Goal: Task Accomplishment & Management: Complete application form

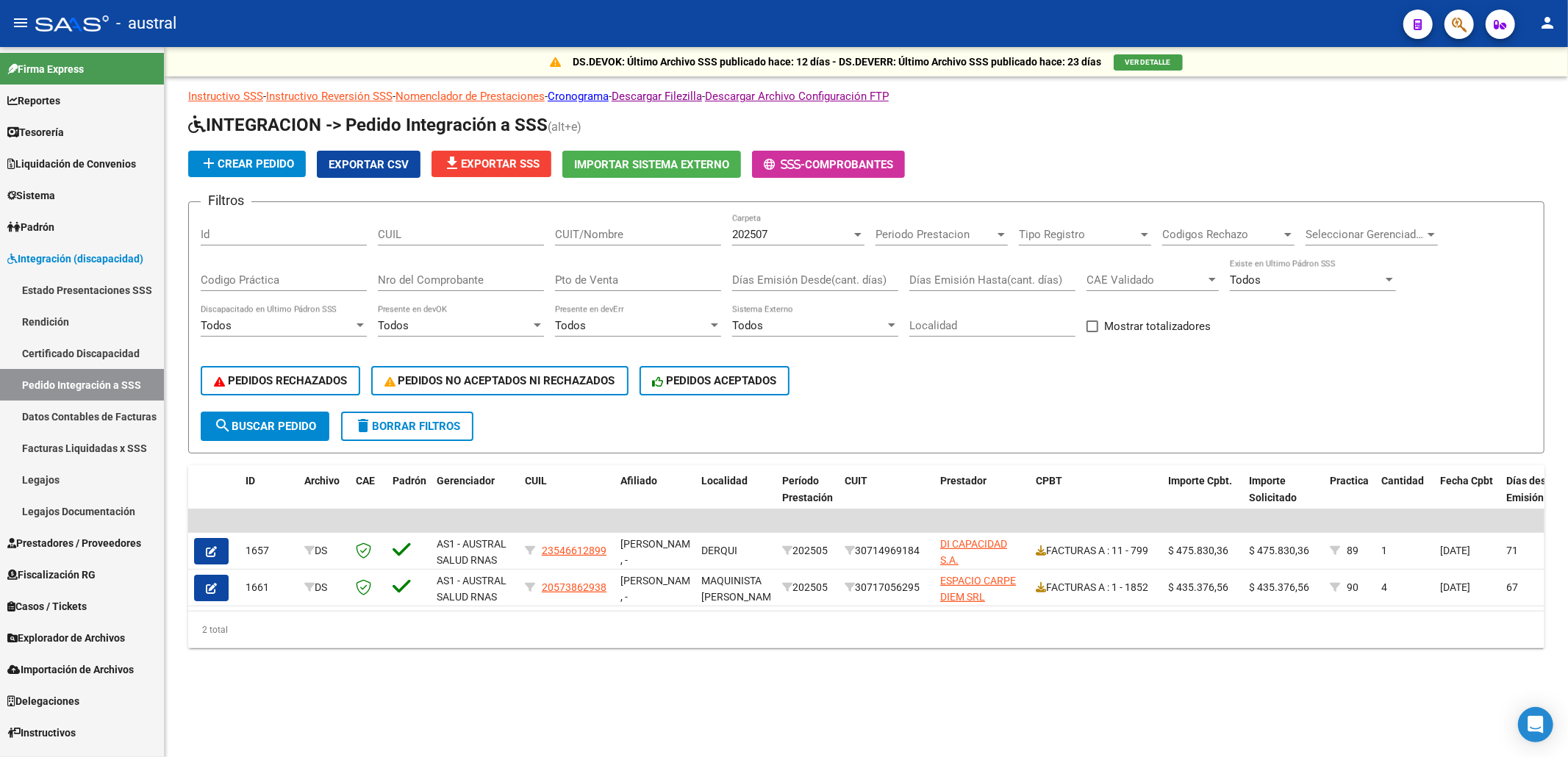
click at [815, 233] on div "202507" at bounding box center [792, 234] width 119 height 13
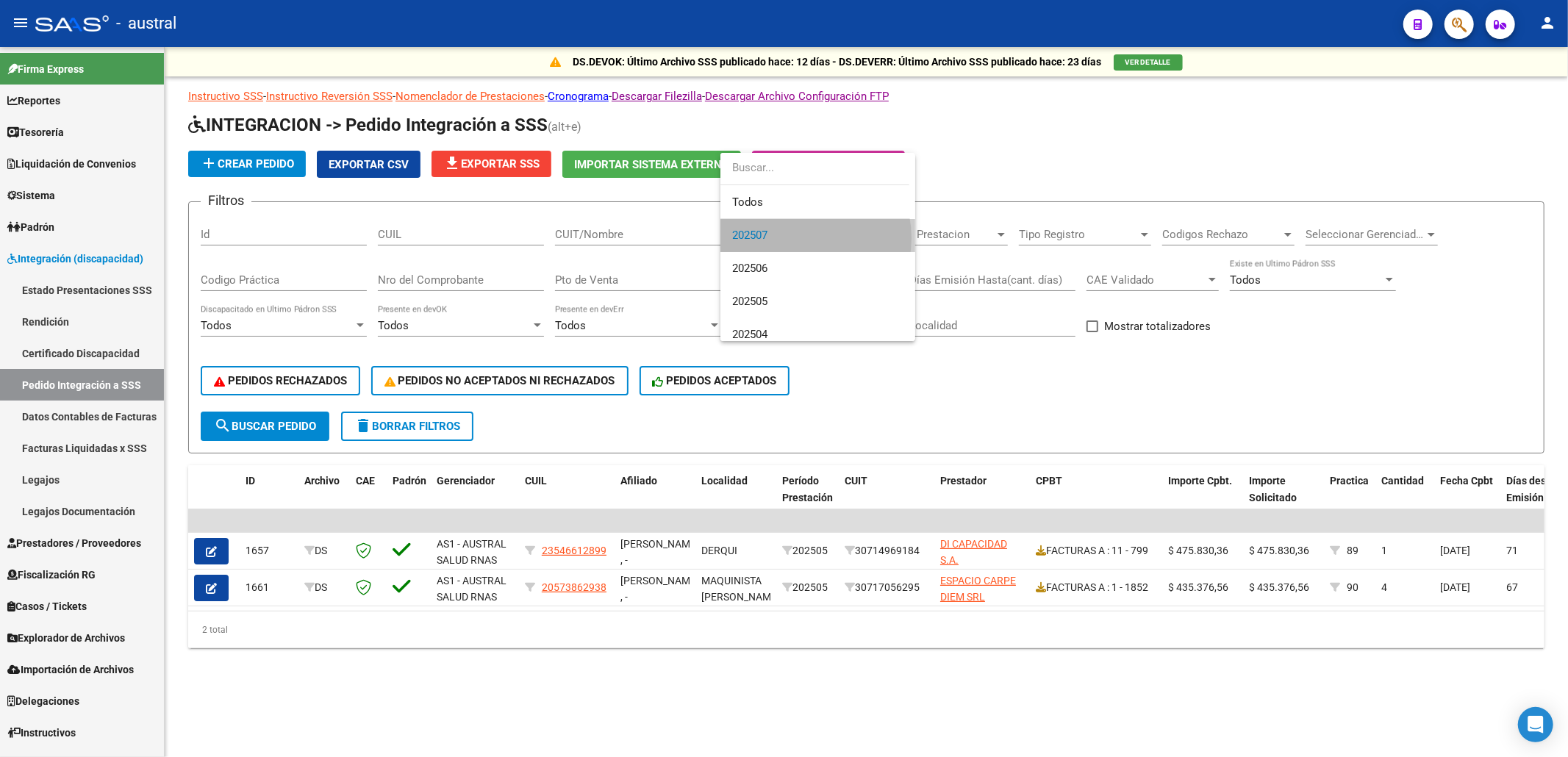
click at [797, 238] on span "202507" at bounding box center [817, 235] width 171 height 33
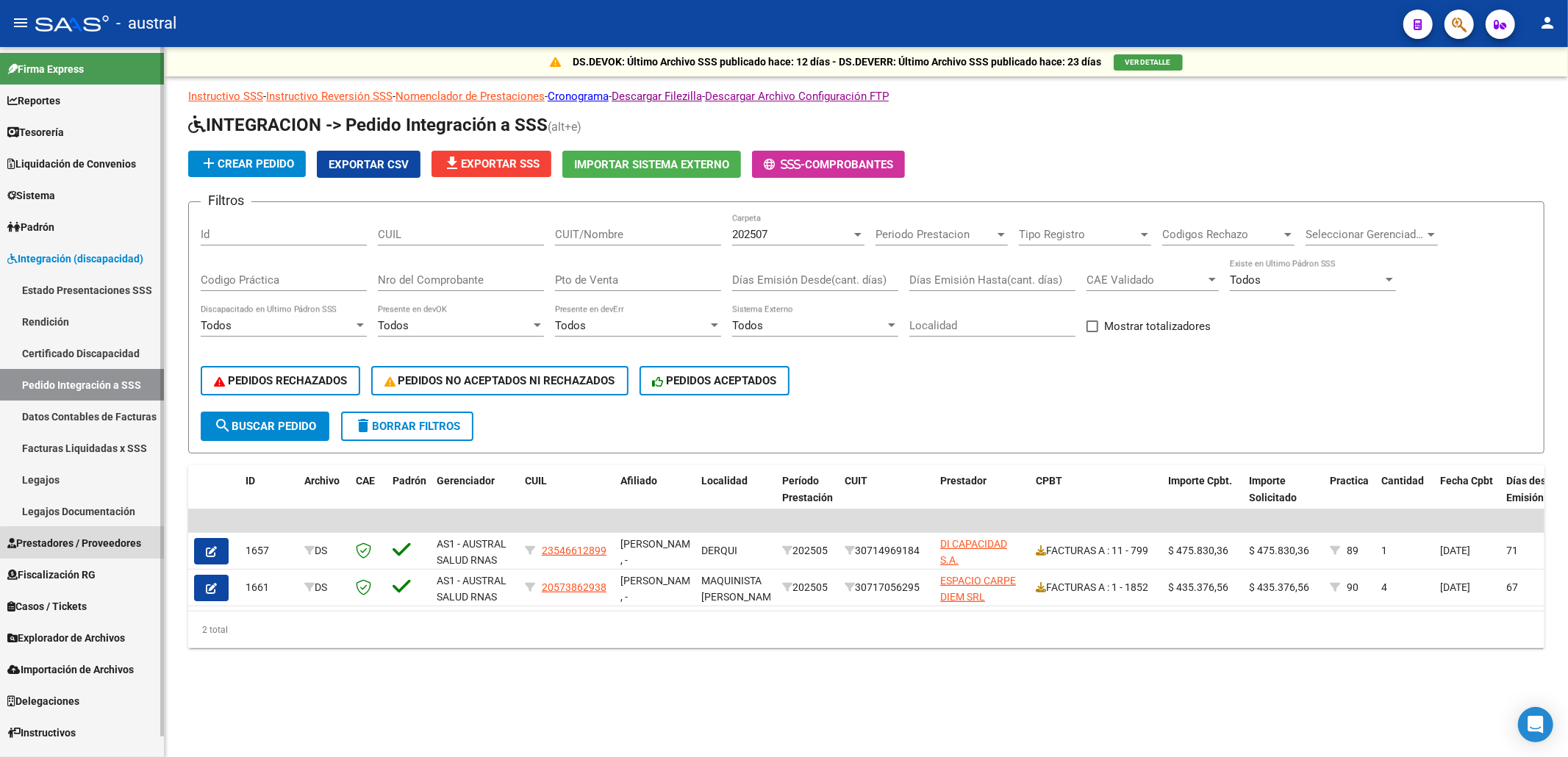
click at [89, 545] on span "Prestadores / Proveedores" at bounding box center [73, 543] width 134 height 16
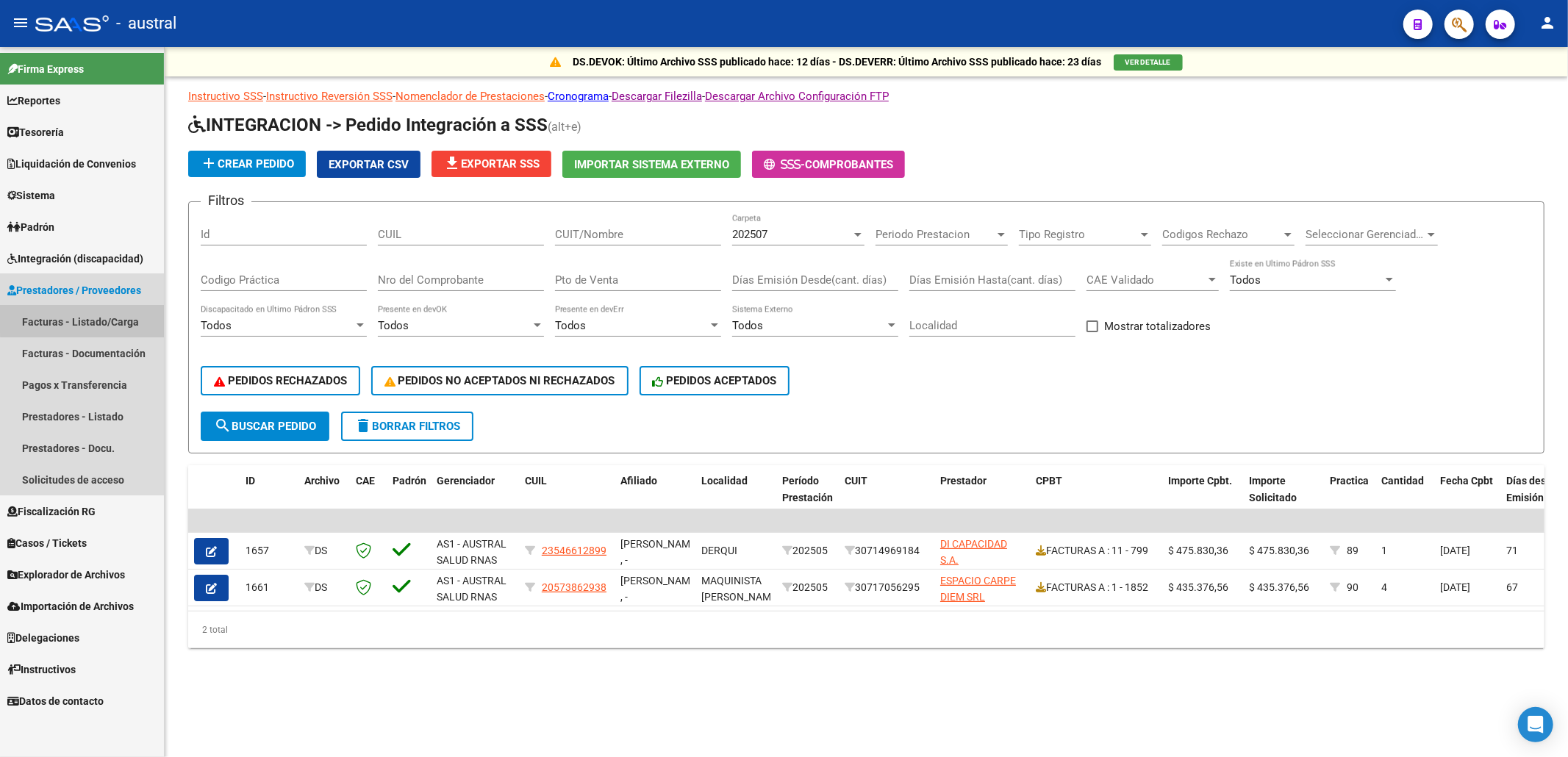
click at [89, 318] on link "Facturas - Listado/Carga" at bounding box center [81, 321] width 164 height 32
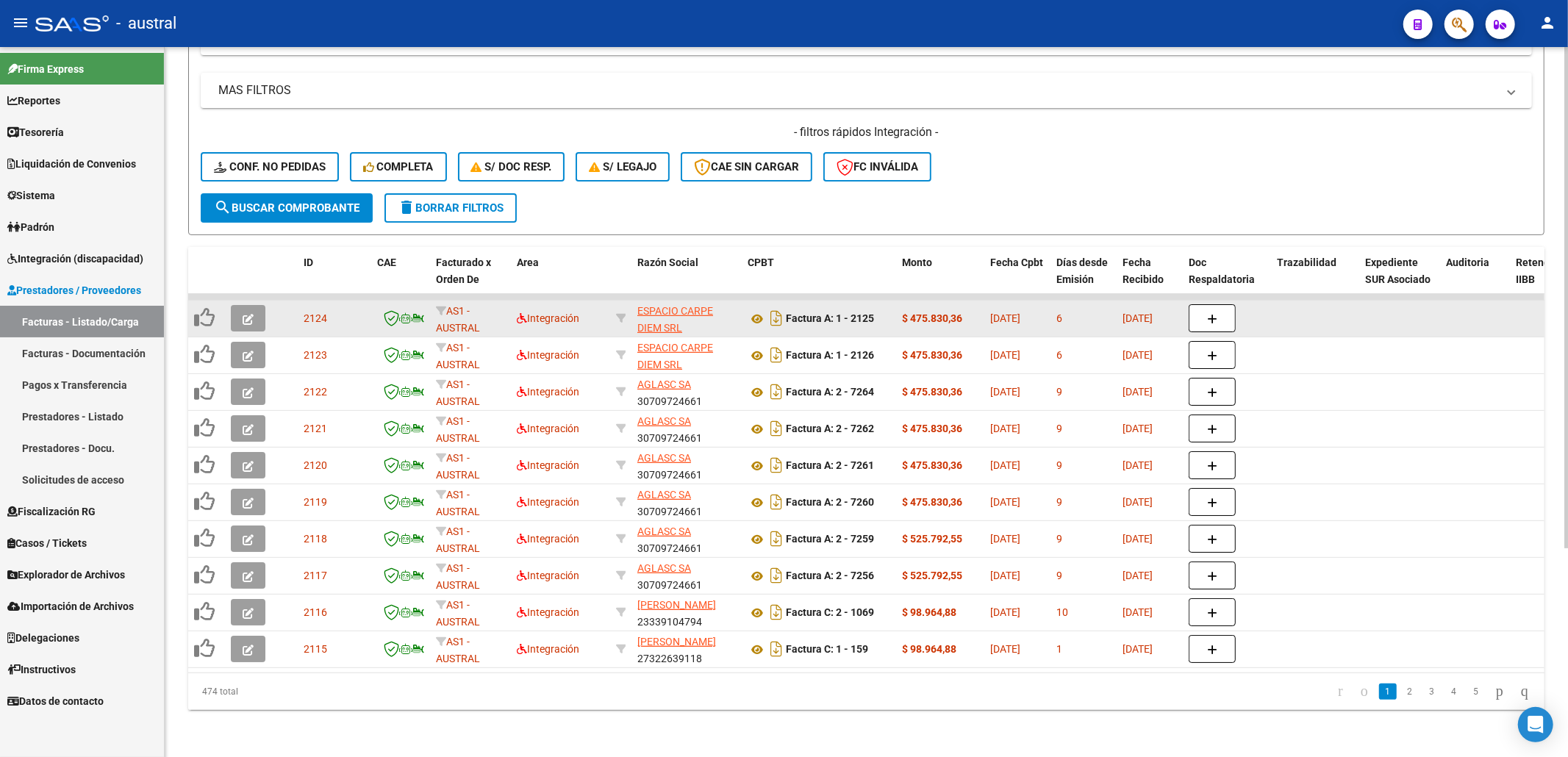
click at [254, 306] on button "button" at bounding box center [248, 319] width 35 height 27
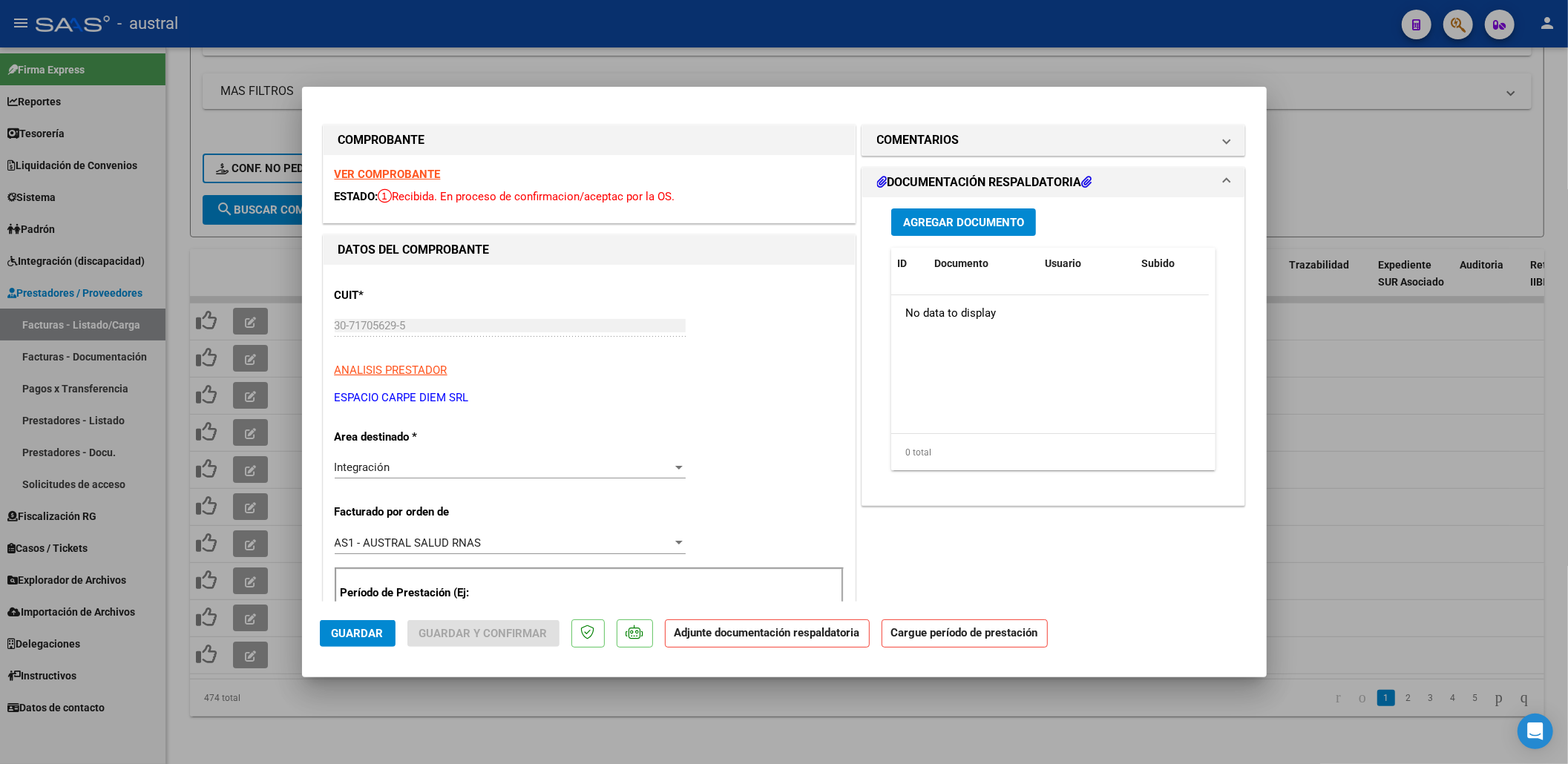
click at [398, 175] on strong "VER COMPROBANTE" at bounding box center [387, 174] width 106 height 13
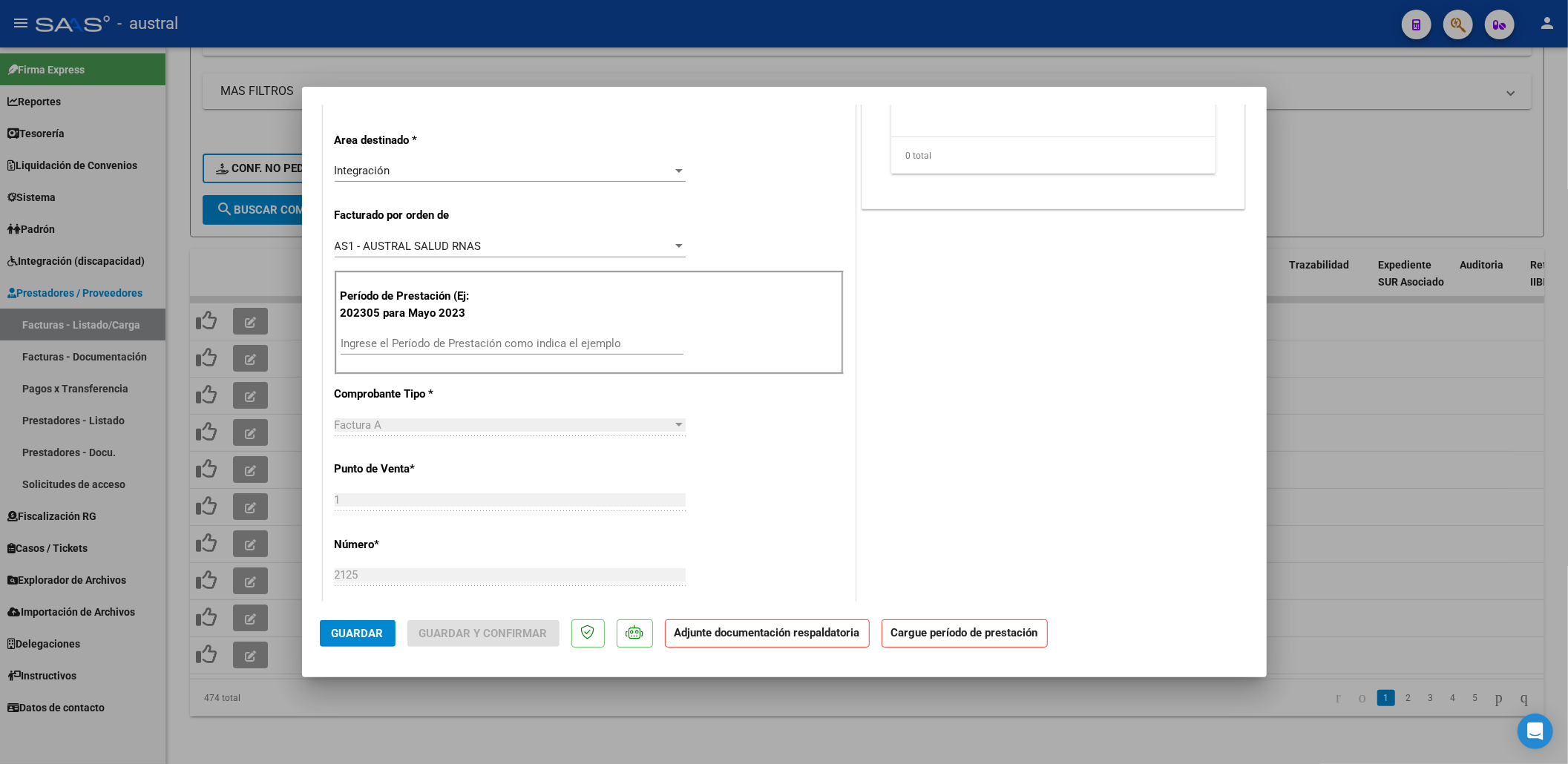
click at [460, 348] on input "Ingrese el Período de Prestación como indica el ejemplo" at bounding box center [512, 343] width 343 height 13
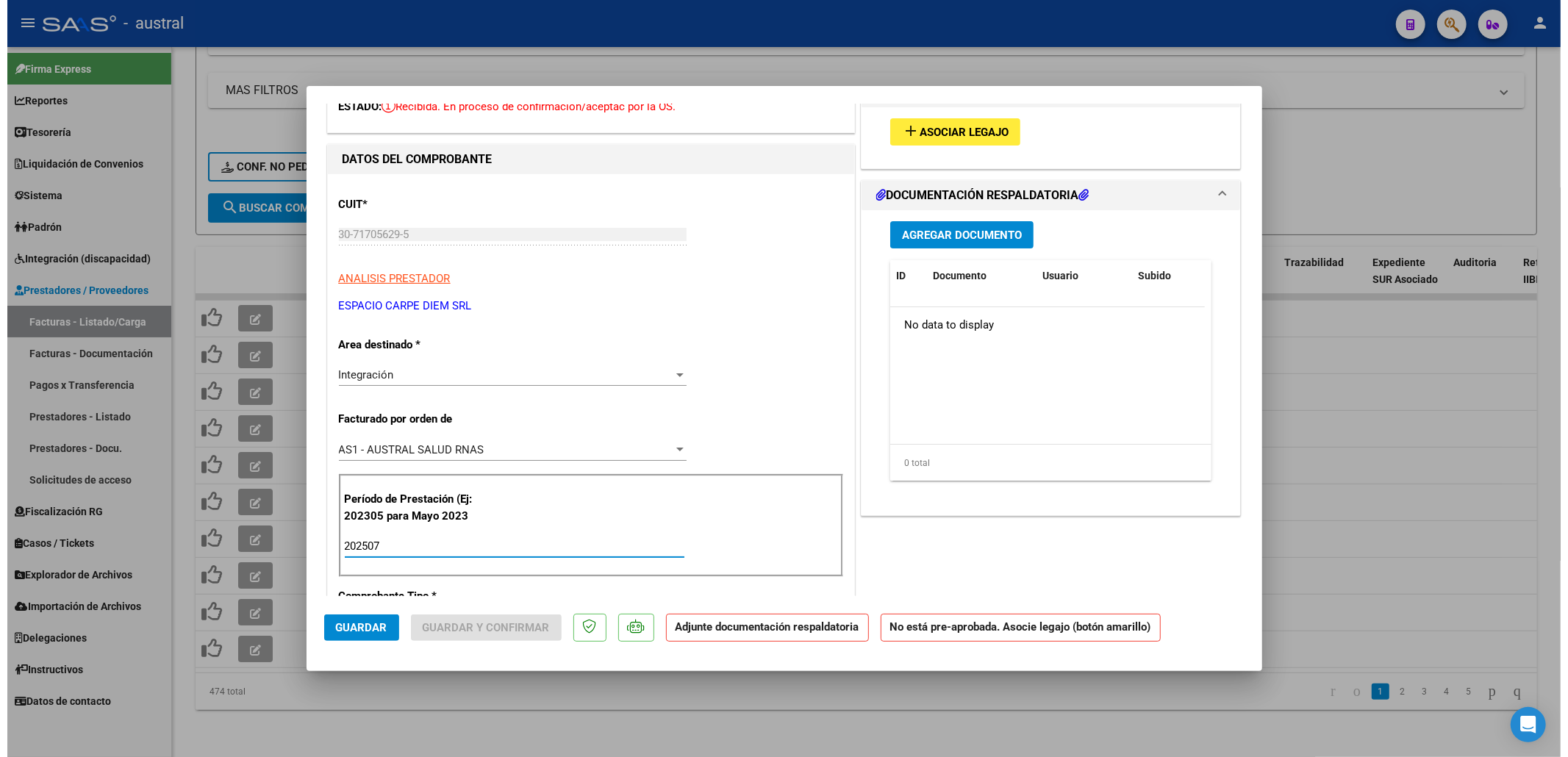
scroll to position [0, 0]
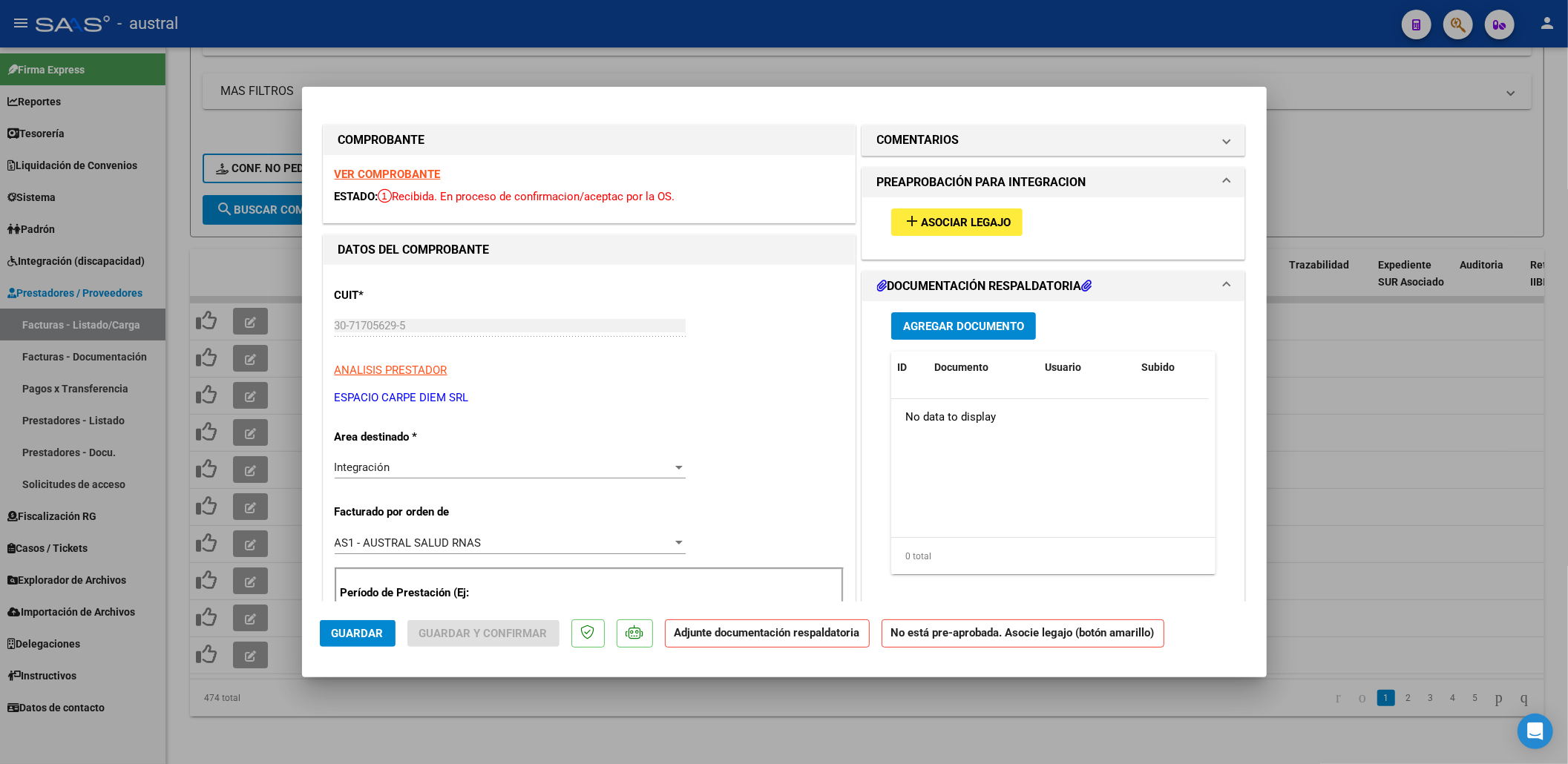
type input "202507"
click at [948, 223] on span "Asociar Legajo" at bounding box center [965, 222] width 89 height 13
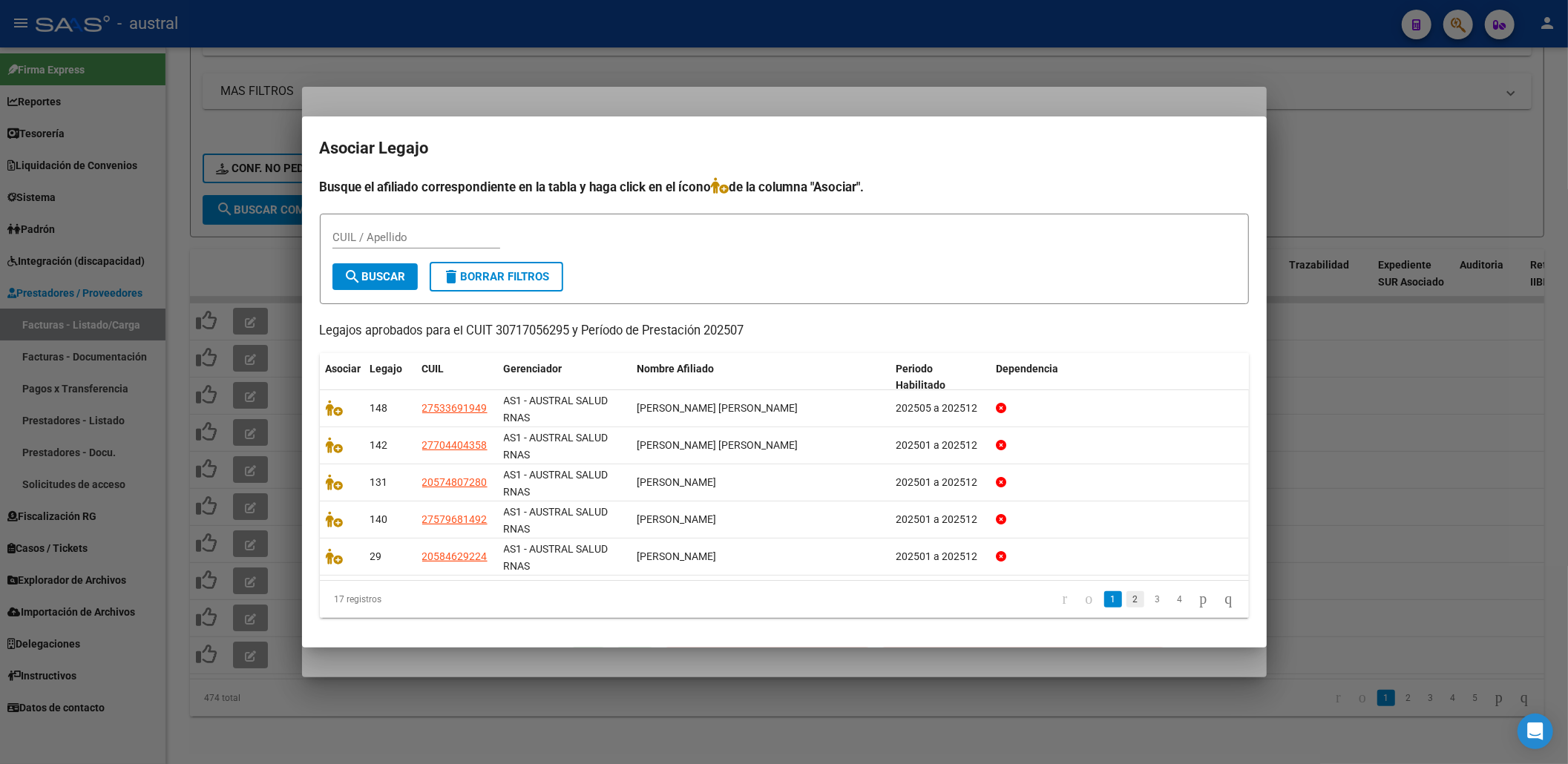
click at [1128, 602] on link "2" at bounding box center [1135, 600] width 18 height 16
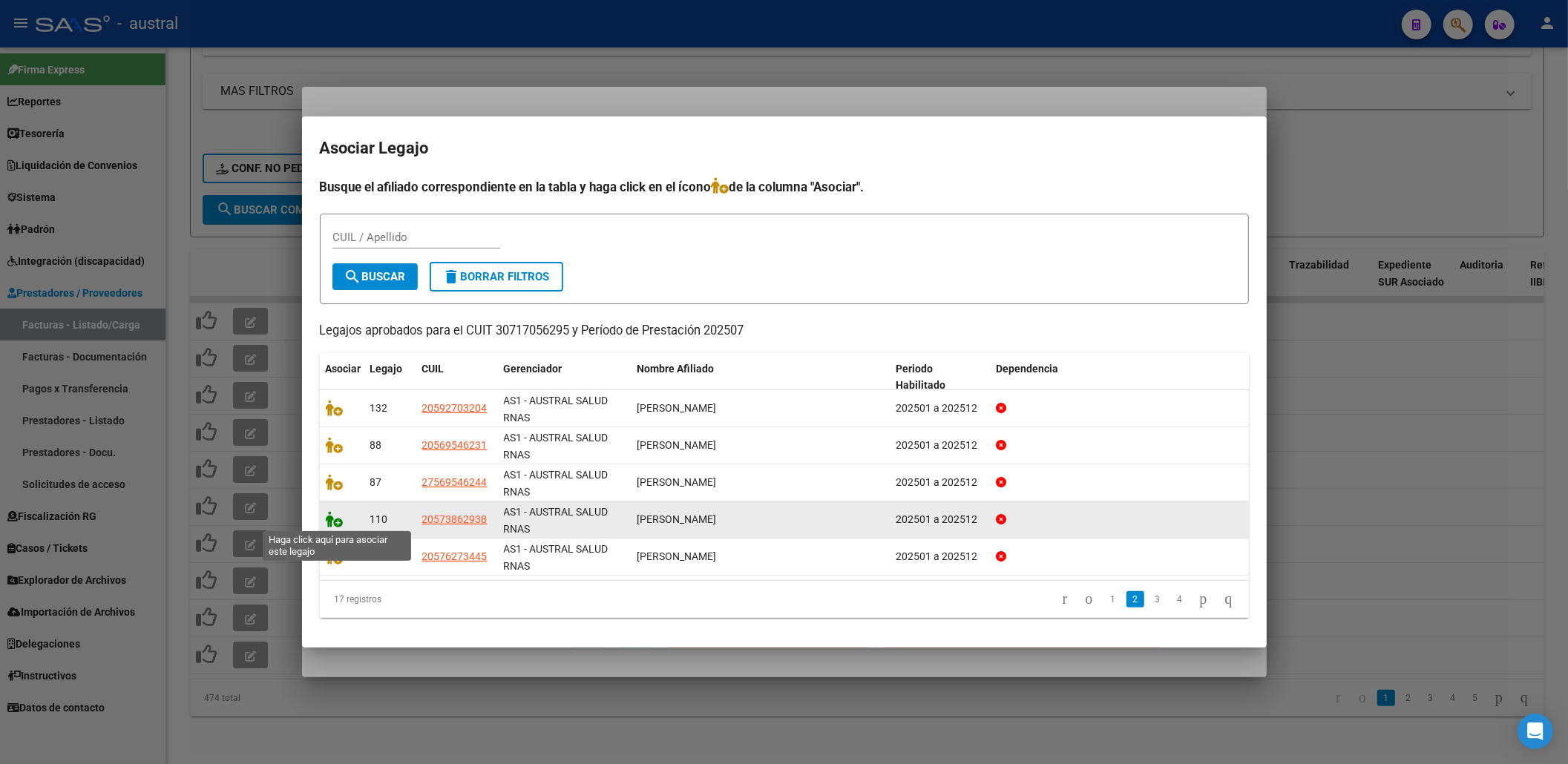
click at [328, 517] on icon at bounding box center [334, 519] width 18 height 16
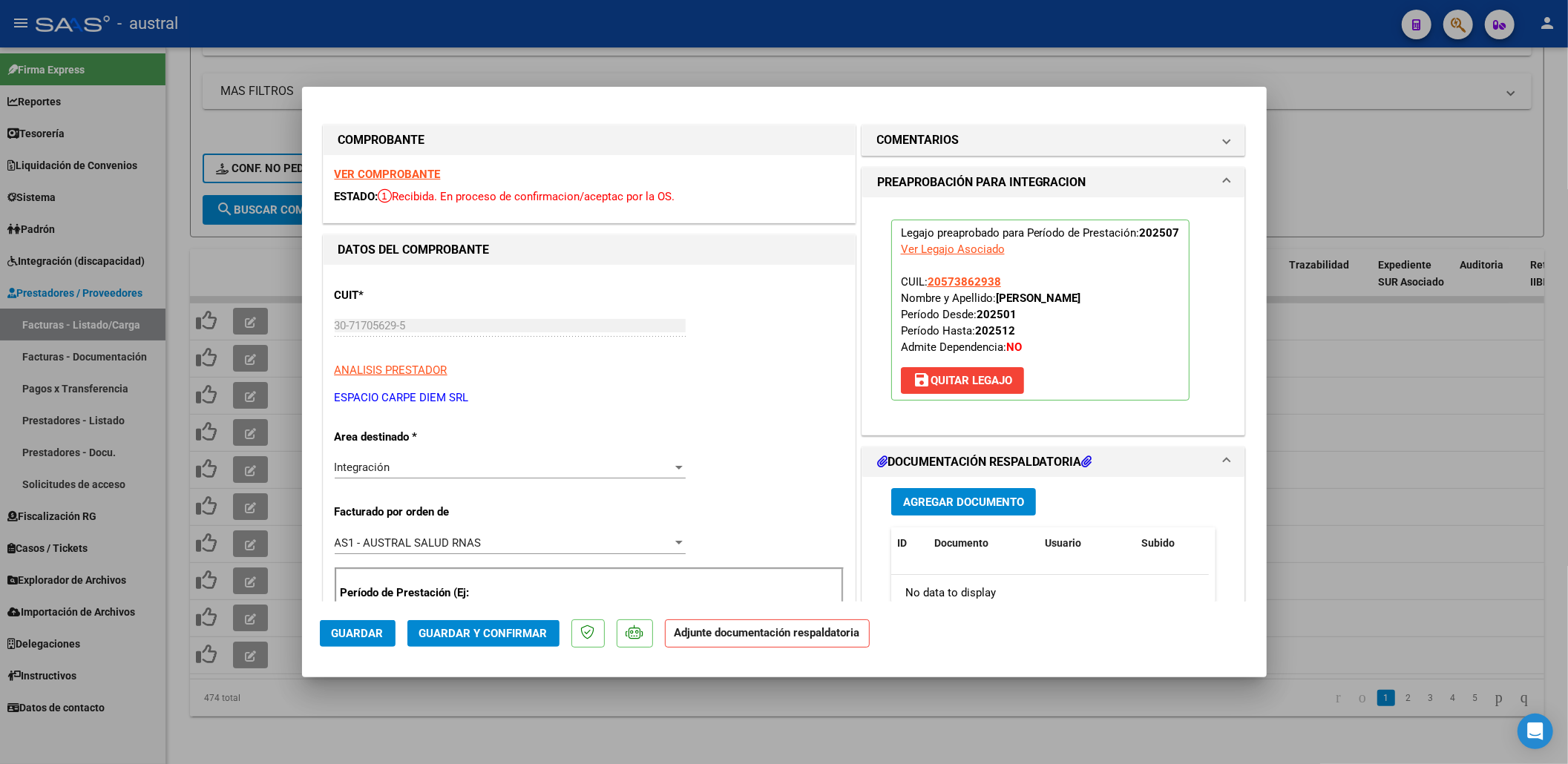
click at [492, 632] on span "Guardar y Confirmar" at bounding box center [484, 633] width 129 height 13
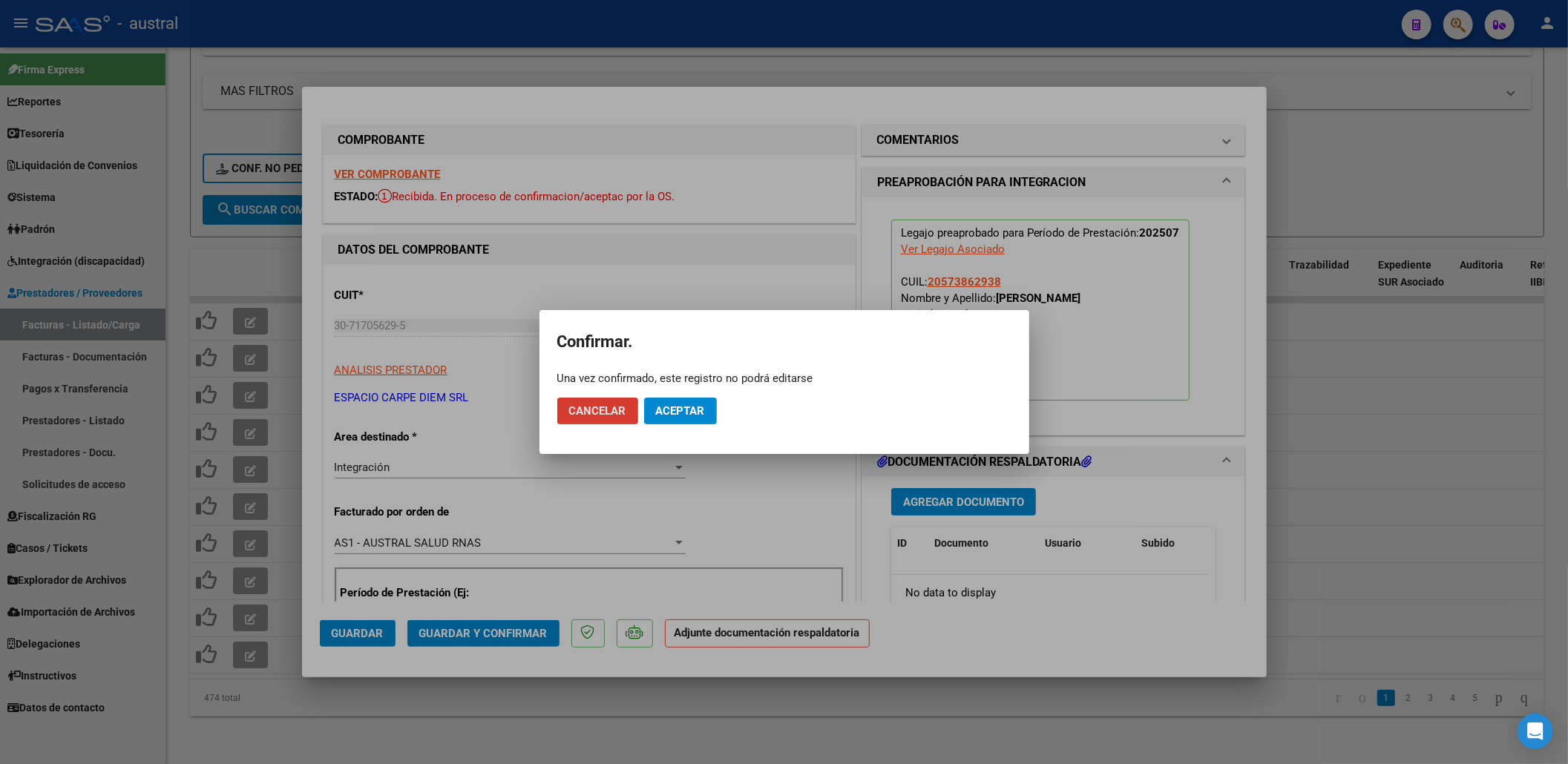
click at [710, 413] on button "Aceptar" at bounding box center [680, 411] width 72 height 27
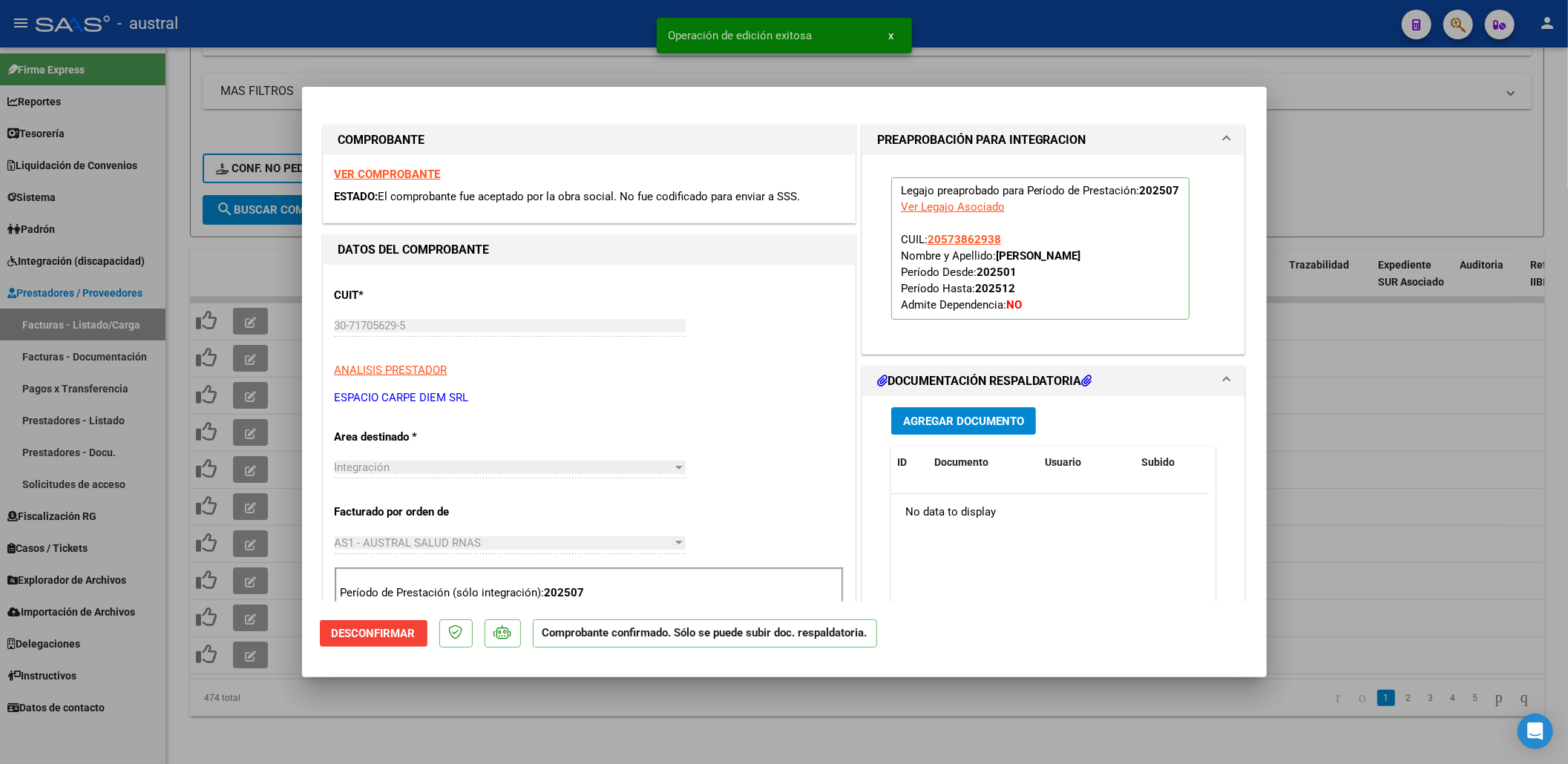
click at [247, 239] on div at bounding box center [784, 382] width 1568 height 764
type input "$ 0,00"
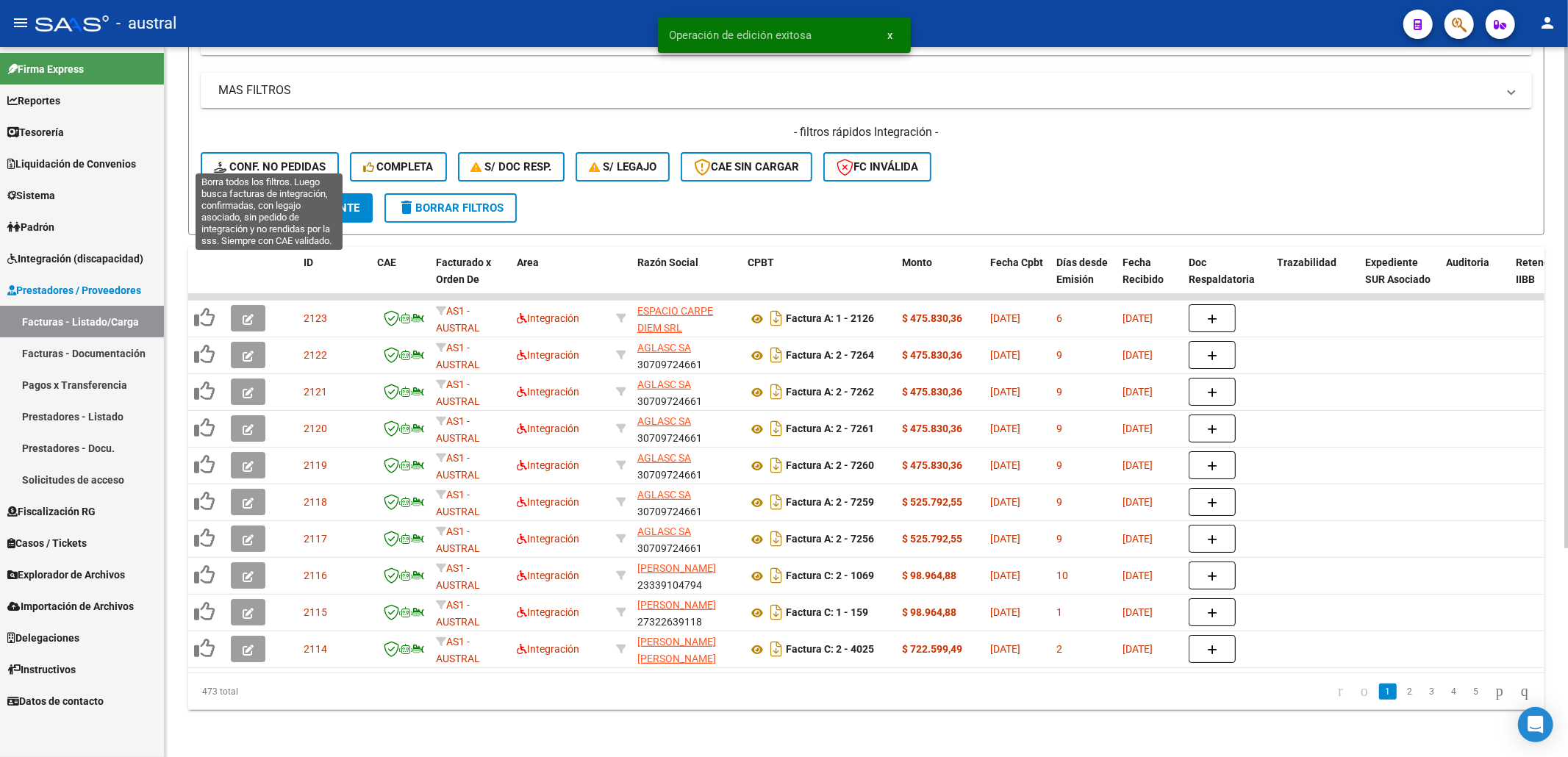
click at [300, 160] on span "Conf. no pedidas" at bounding box center [270, 166] width 112 height 13
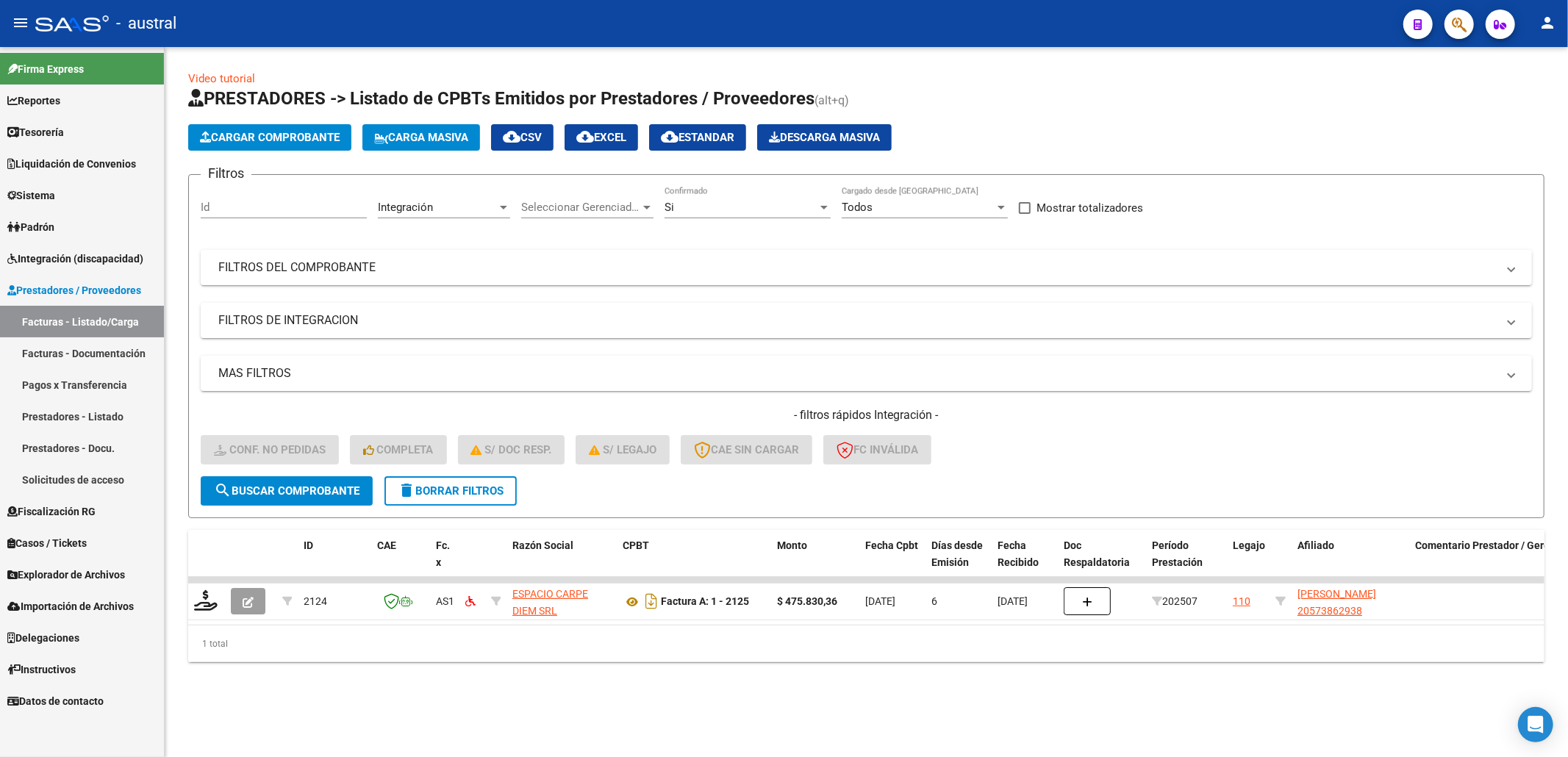
click at [447, 495] on span "delete Borrar Filtros" at bounding box center [451, 491] width 106 height 13
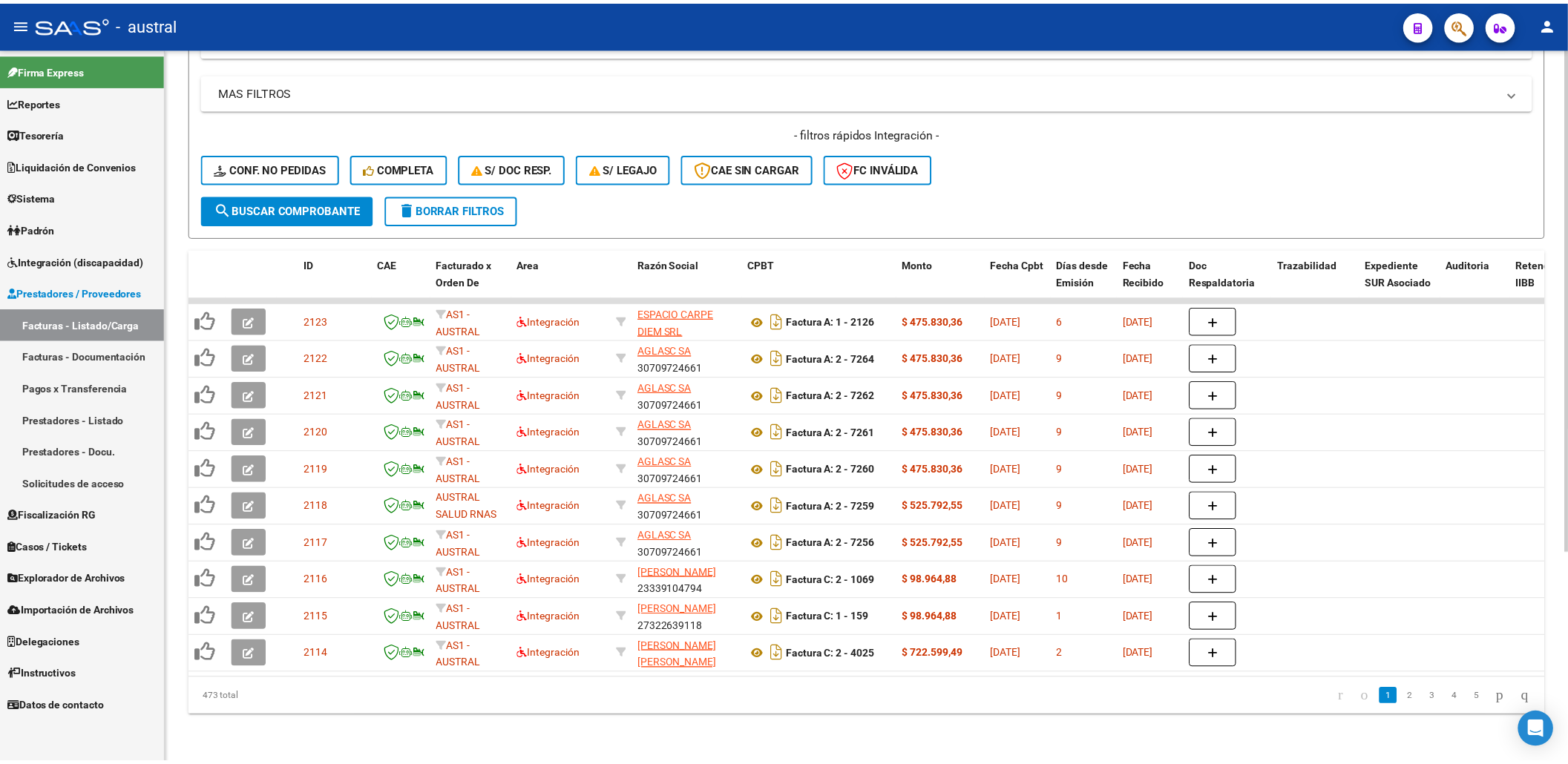
scroll to position [19, 0]
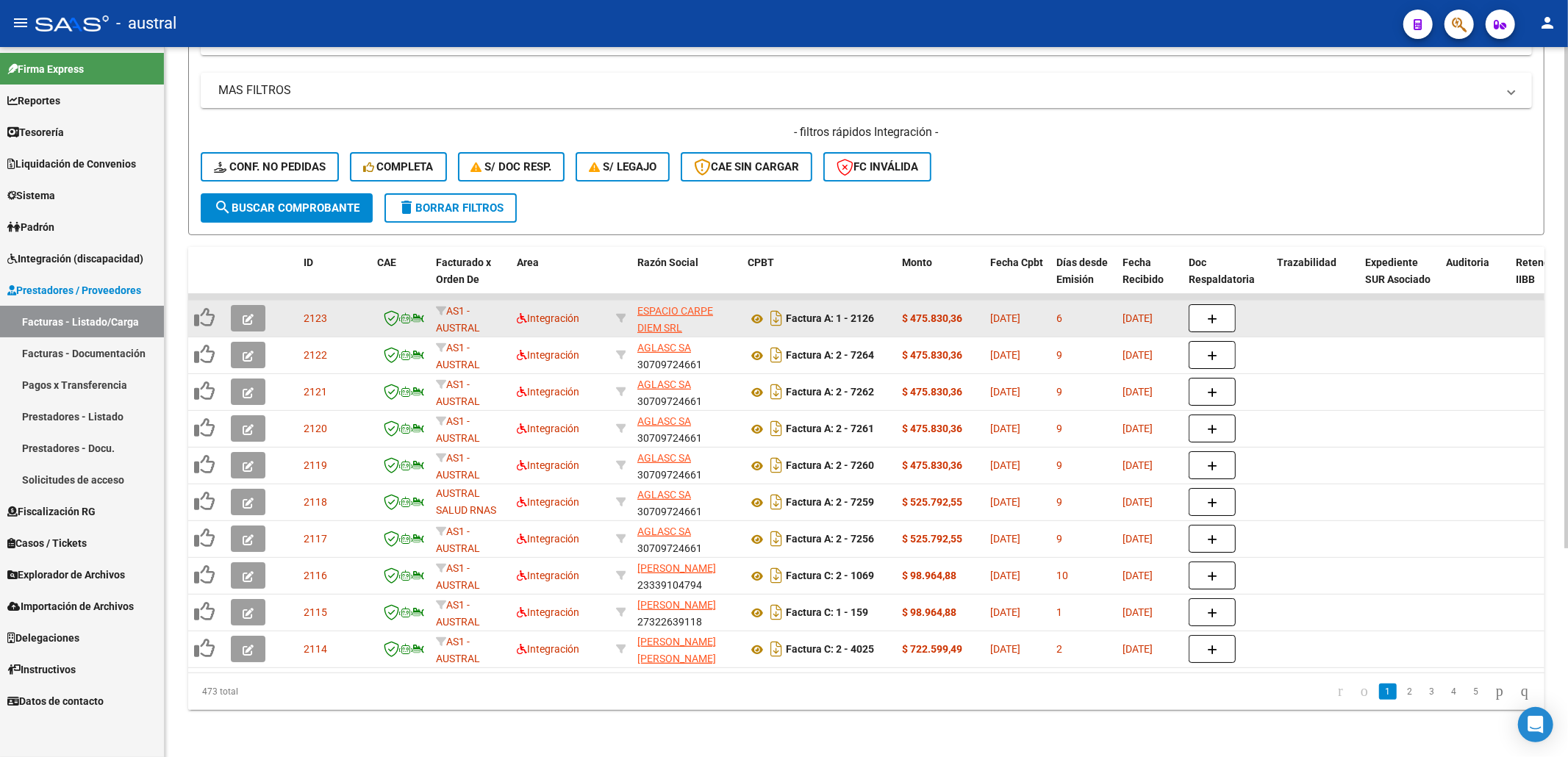
click at [243, 313] on icon "button" at bounding box center [248, 319] width 11 height 11
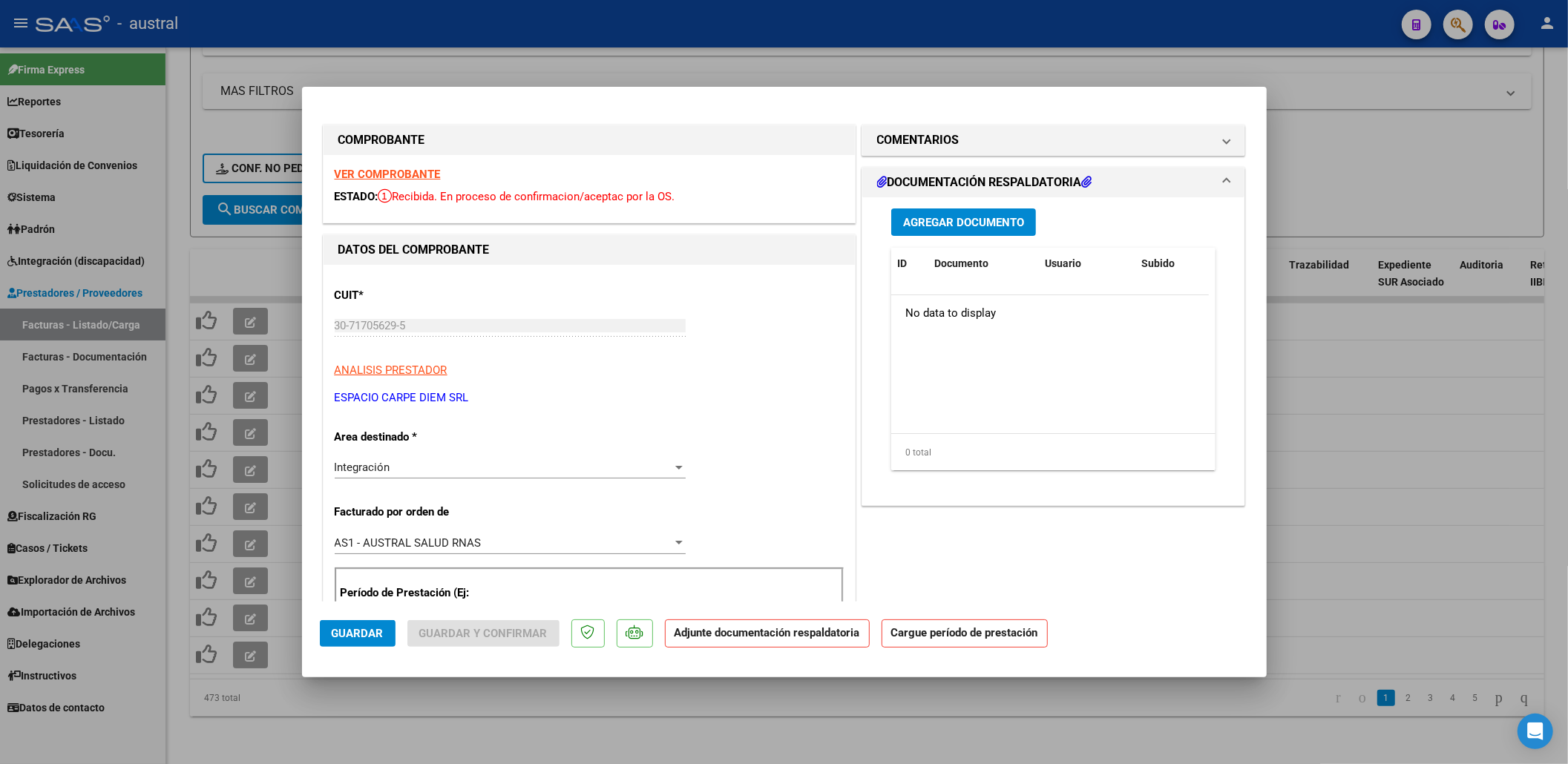
click at [398, 175] on strong "VER COMPROBANTE" at bounding box center [387, 174] width 106 height 13
click at [413, 541] on span "AS1 - AUSTRAL SALUD RNAS" at bounding box center [408, 542] width 147 height 13
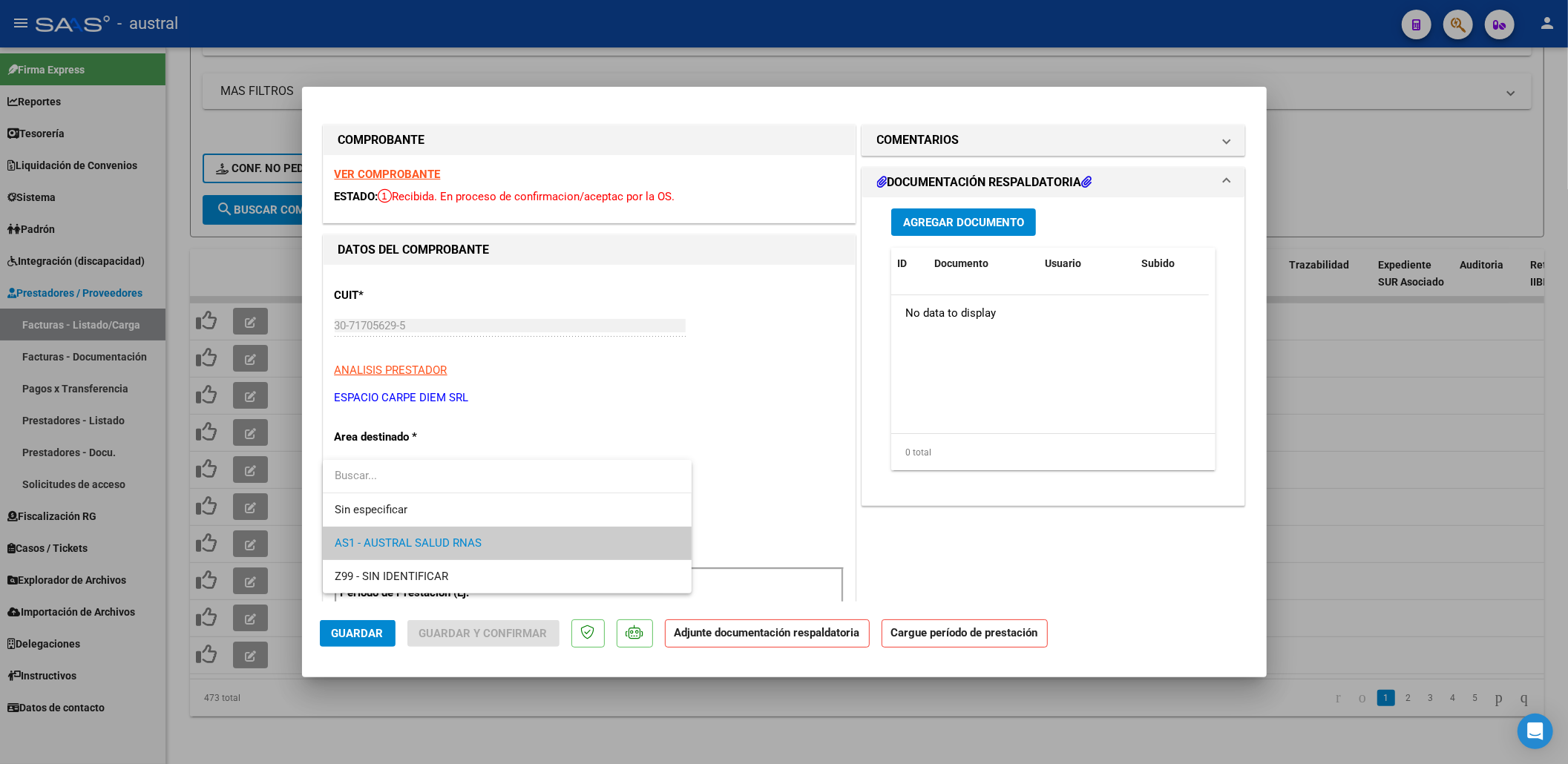
click at [782, 437] on div at bounding box center [784, 382] width 1568 height 764
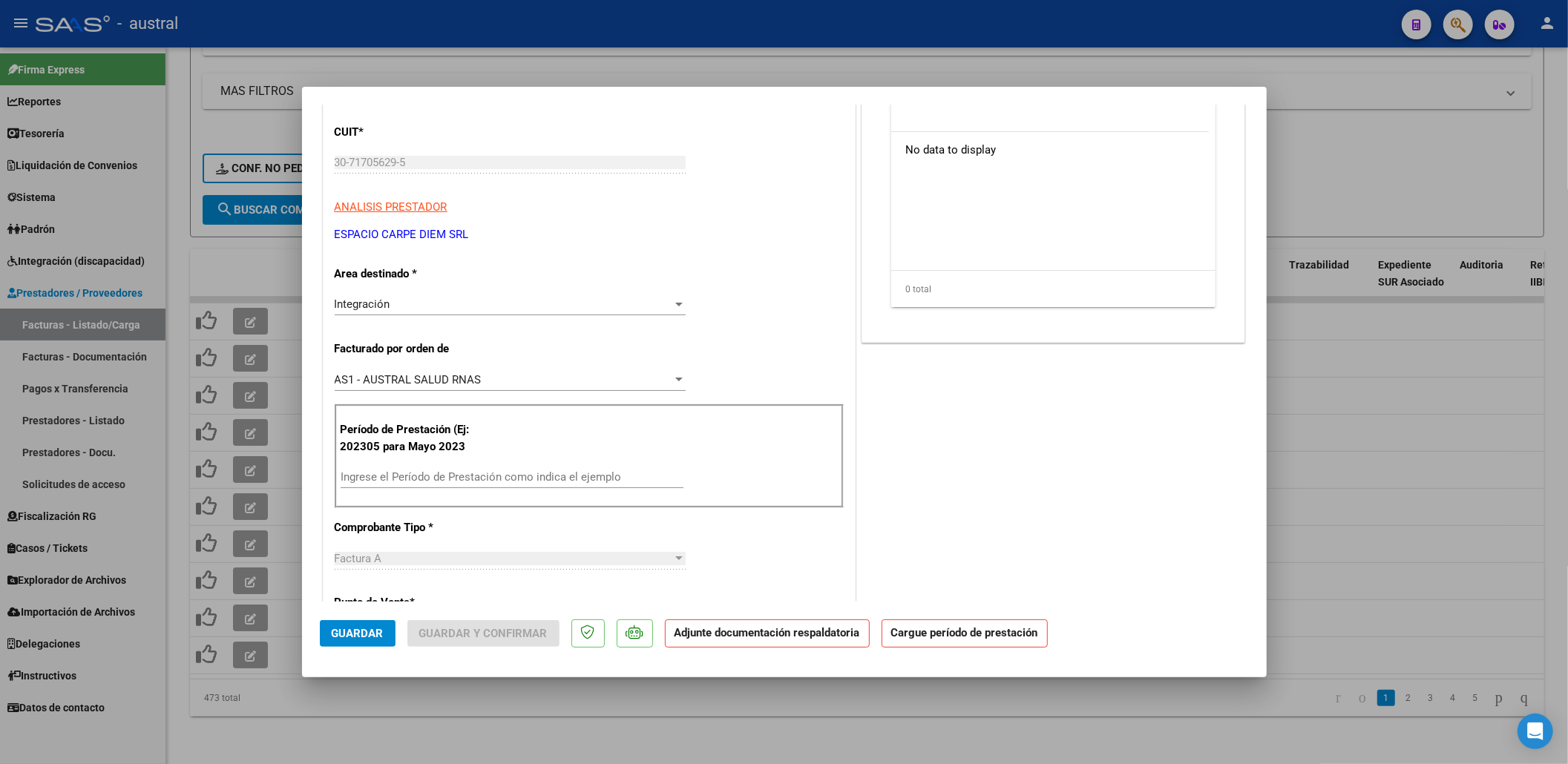
scroll to position [297, 0]
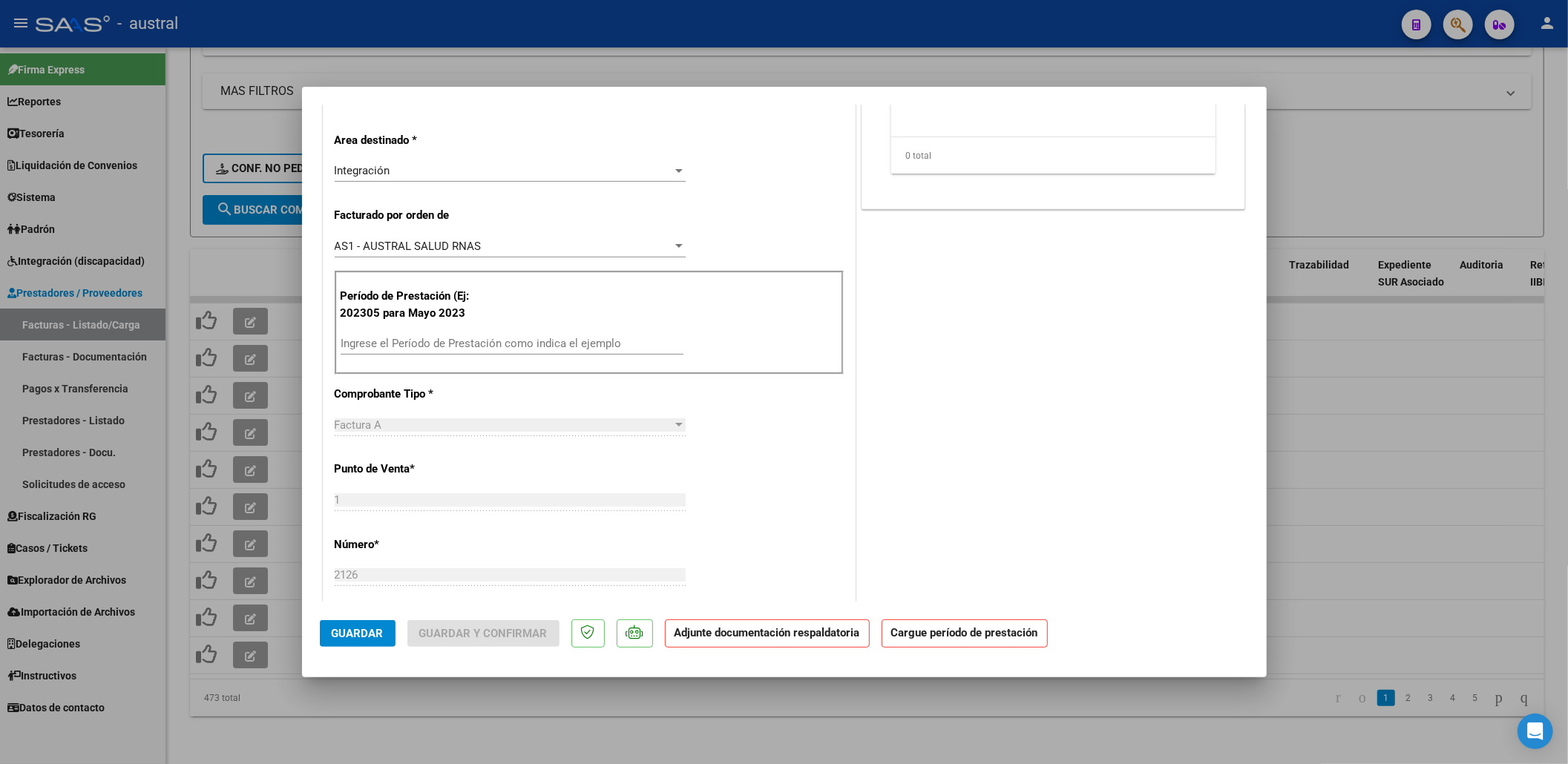
click at [520, 350] on input "Ingrese el Período de Prestación como indica el ejemplo" at bounding box center [512, 343] width 343 height 13
type input "202507"
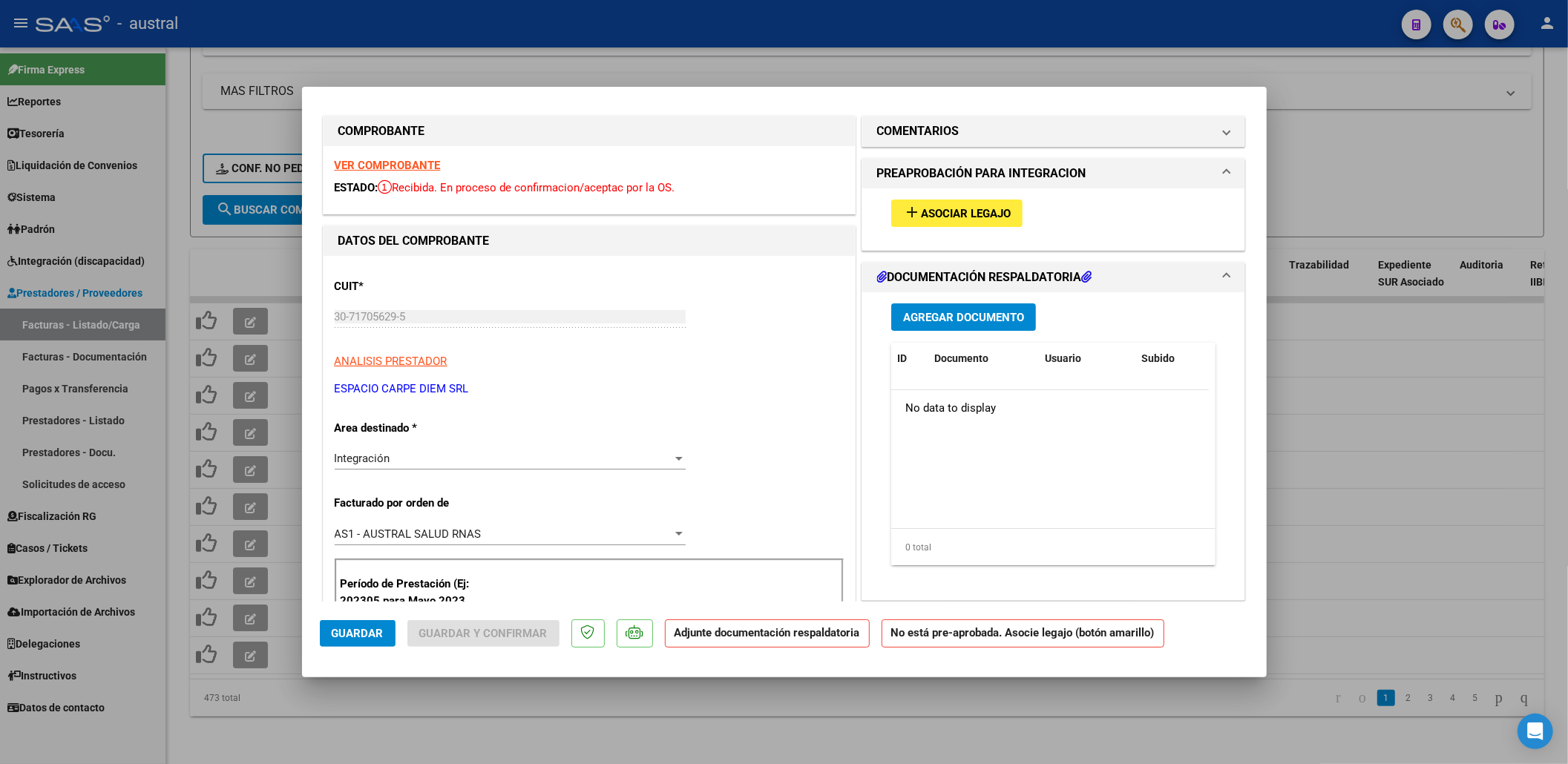
scroll to position [0, 0]
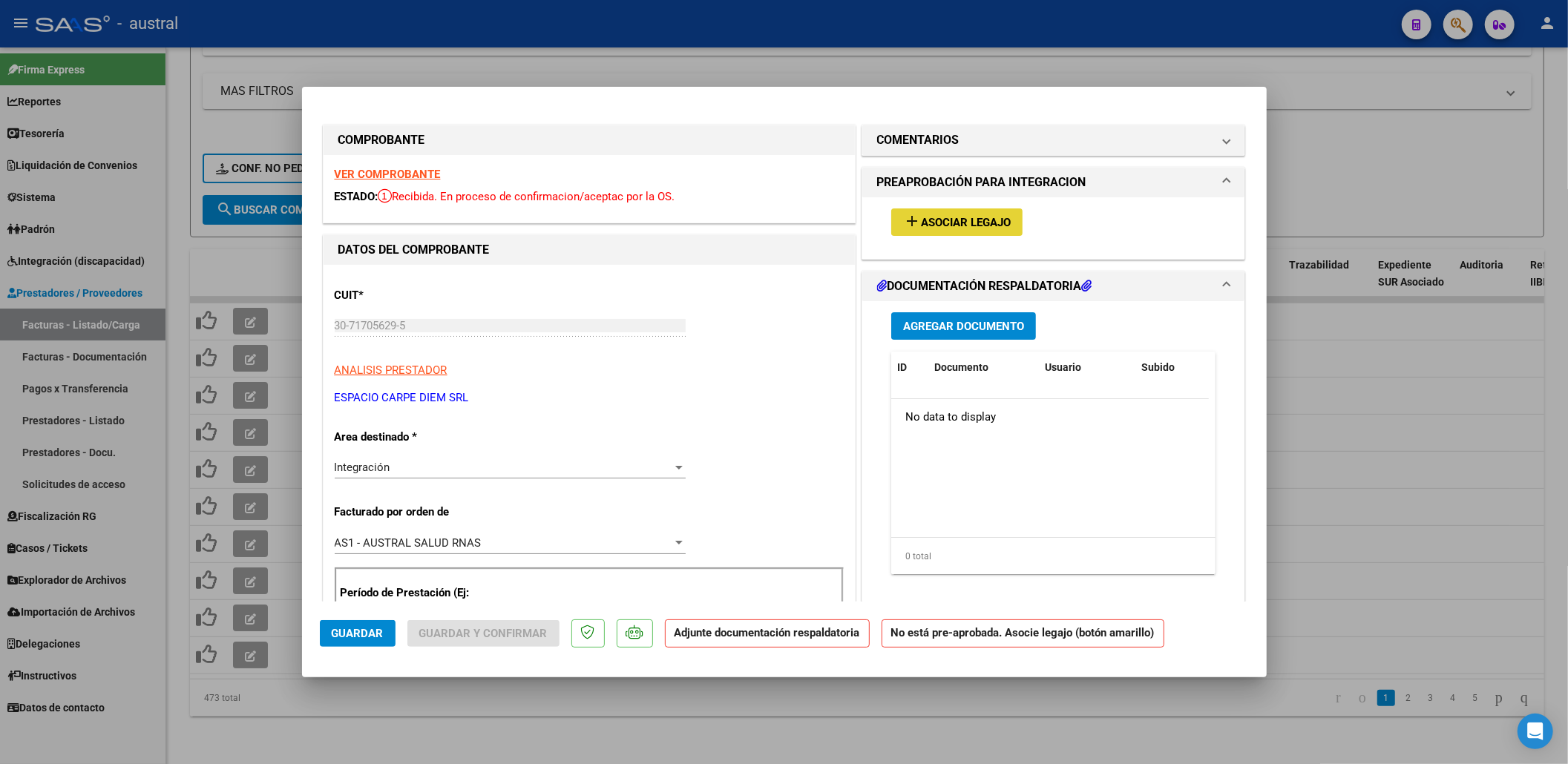
click at [920, 234] on button "add Asociar Legajo" at bounding box center [957, 222] width 131 height 28
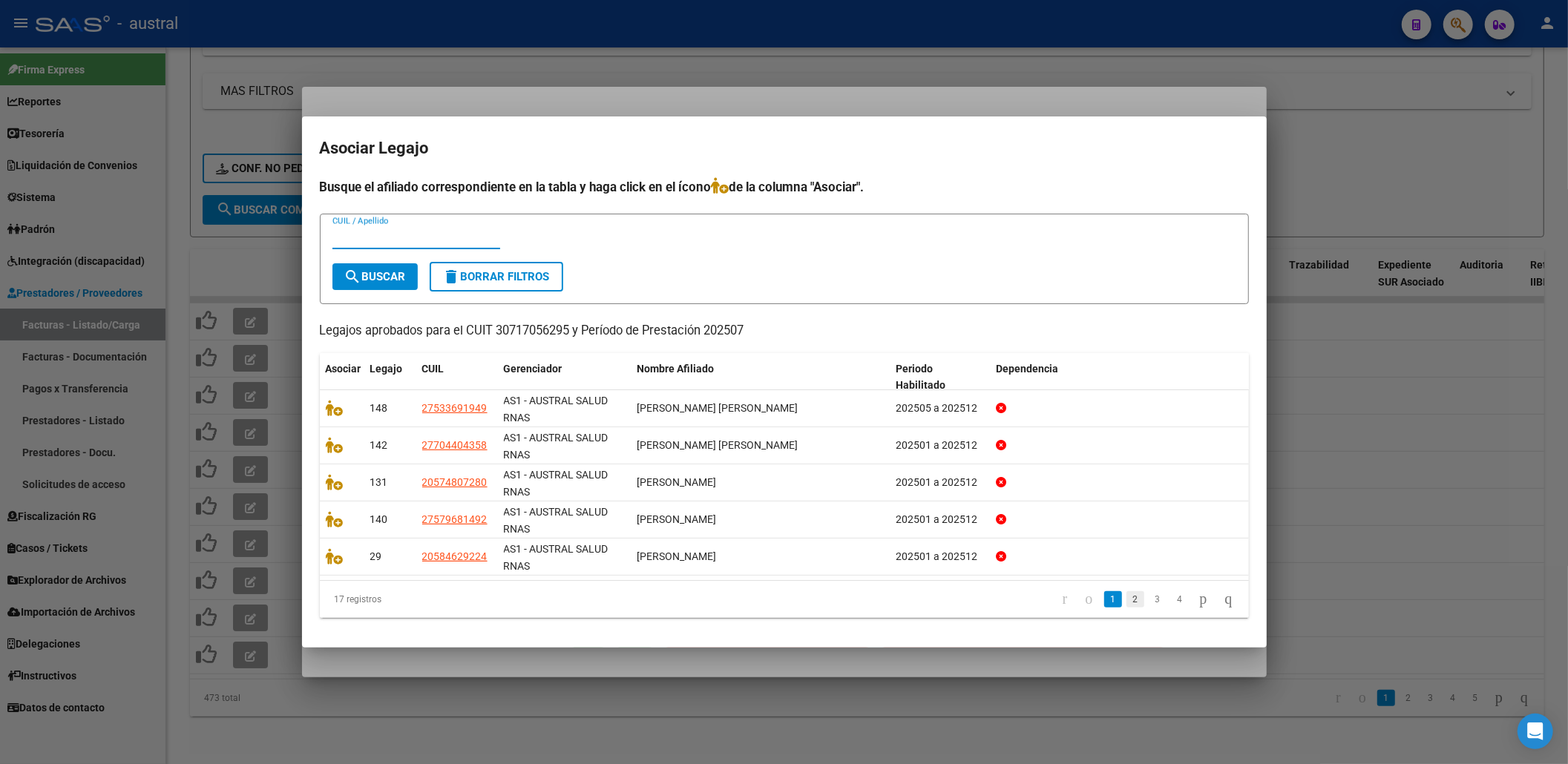
click at [1126, 602] on link "2" at bounding box center [1135, 600] width 18 height 16
click at [1149, 603] on link "3" at bounding box center [1158, 600] width 18 height 16
click at [1171, 596] on link "4" at bounding box center [1180, 600] width 18 height 16
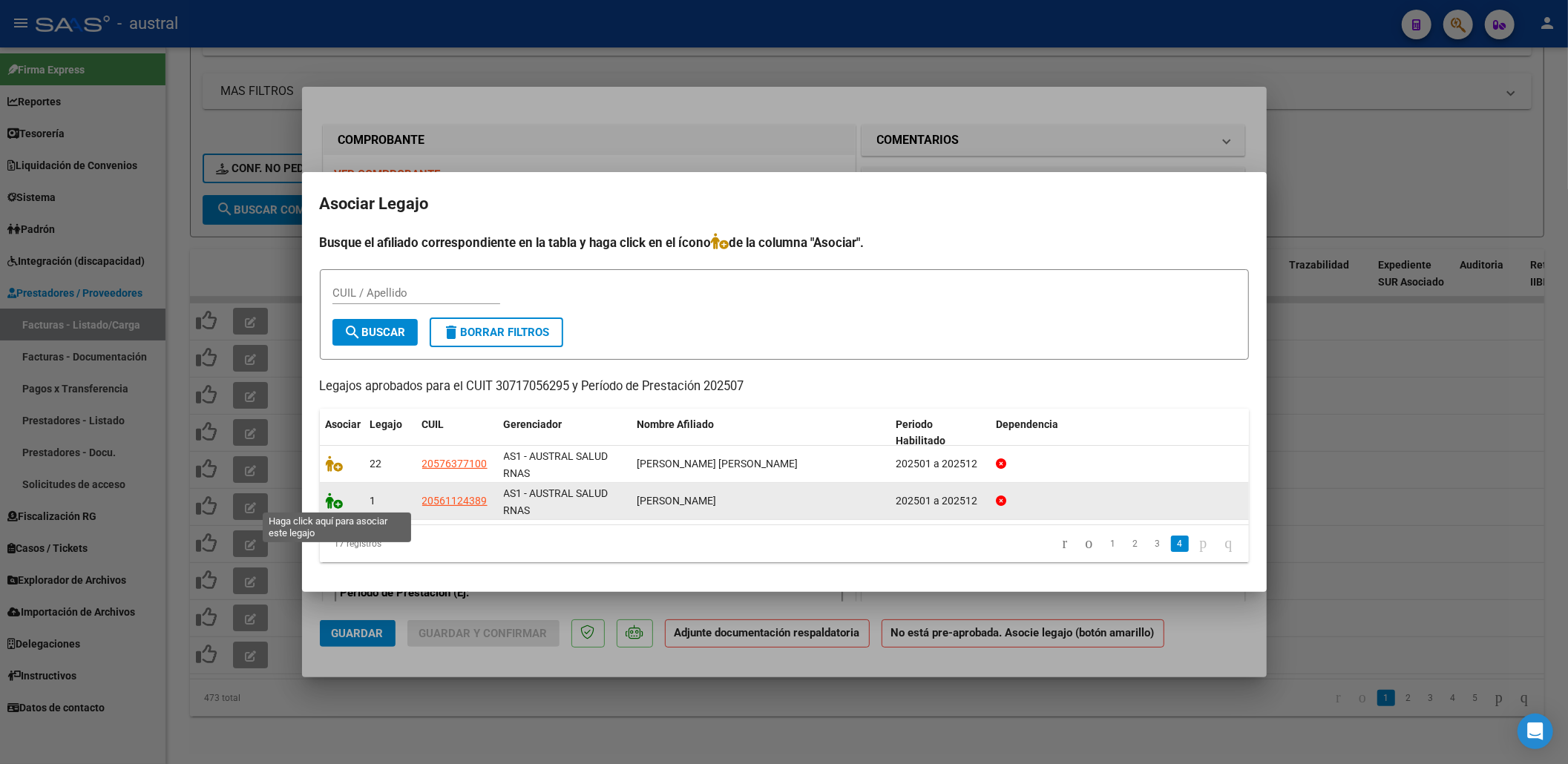
click at [330, 497] on icon at bounding box center [334, 500] width 18 height 16
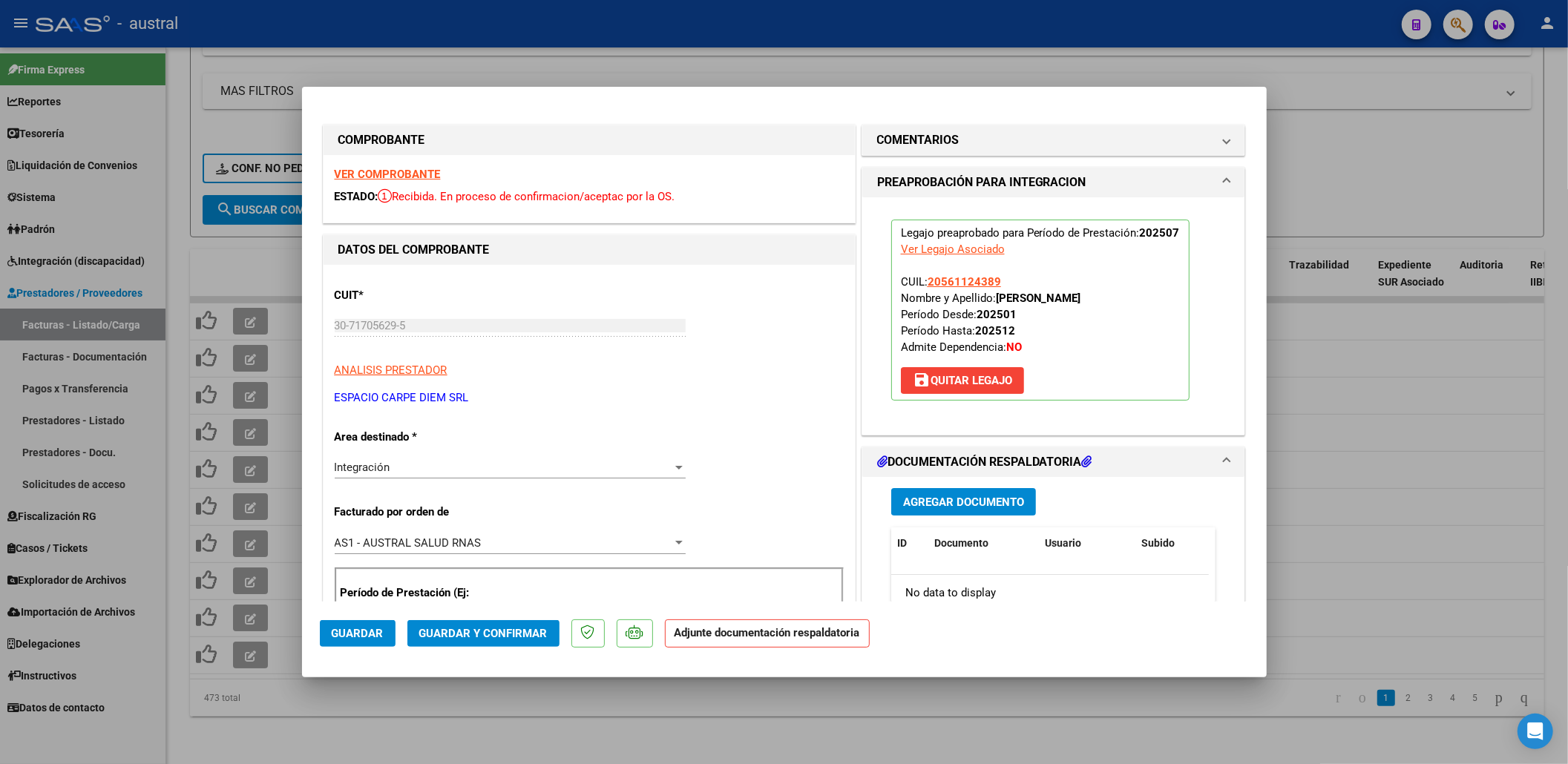
click at [476, 631] on span "Guardar y Confirmar" at bounding box center [484, 633] width 129 height 13
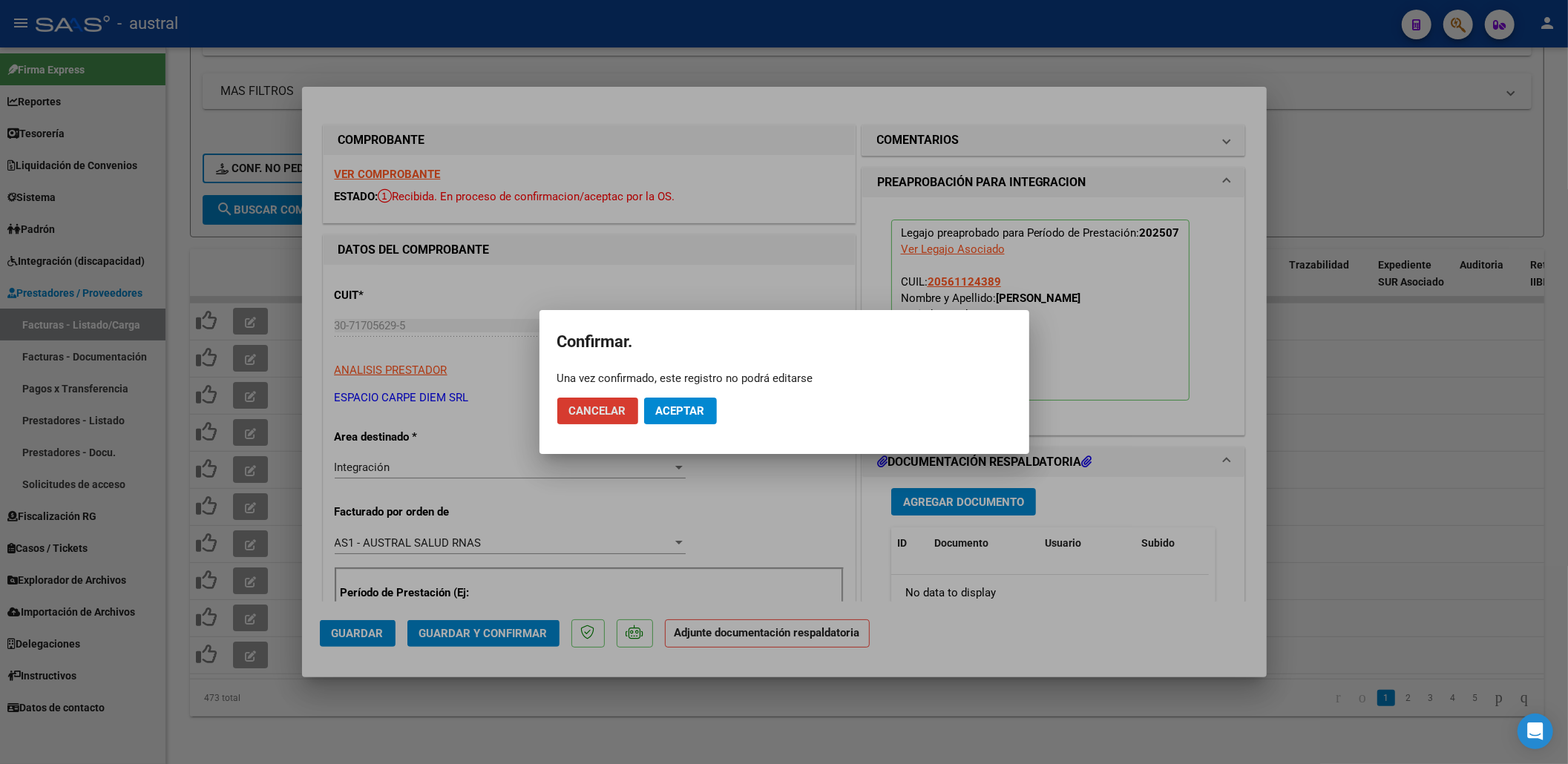
click at [678, 417] on span "Aceptar" at bounding box center [680, 410] width 49 height 13
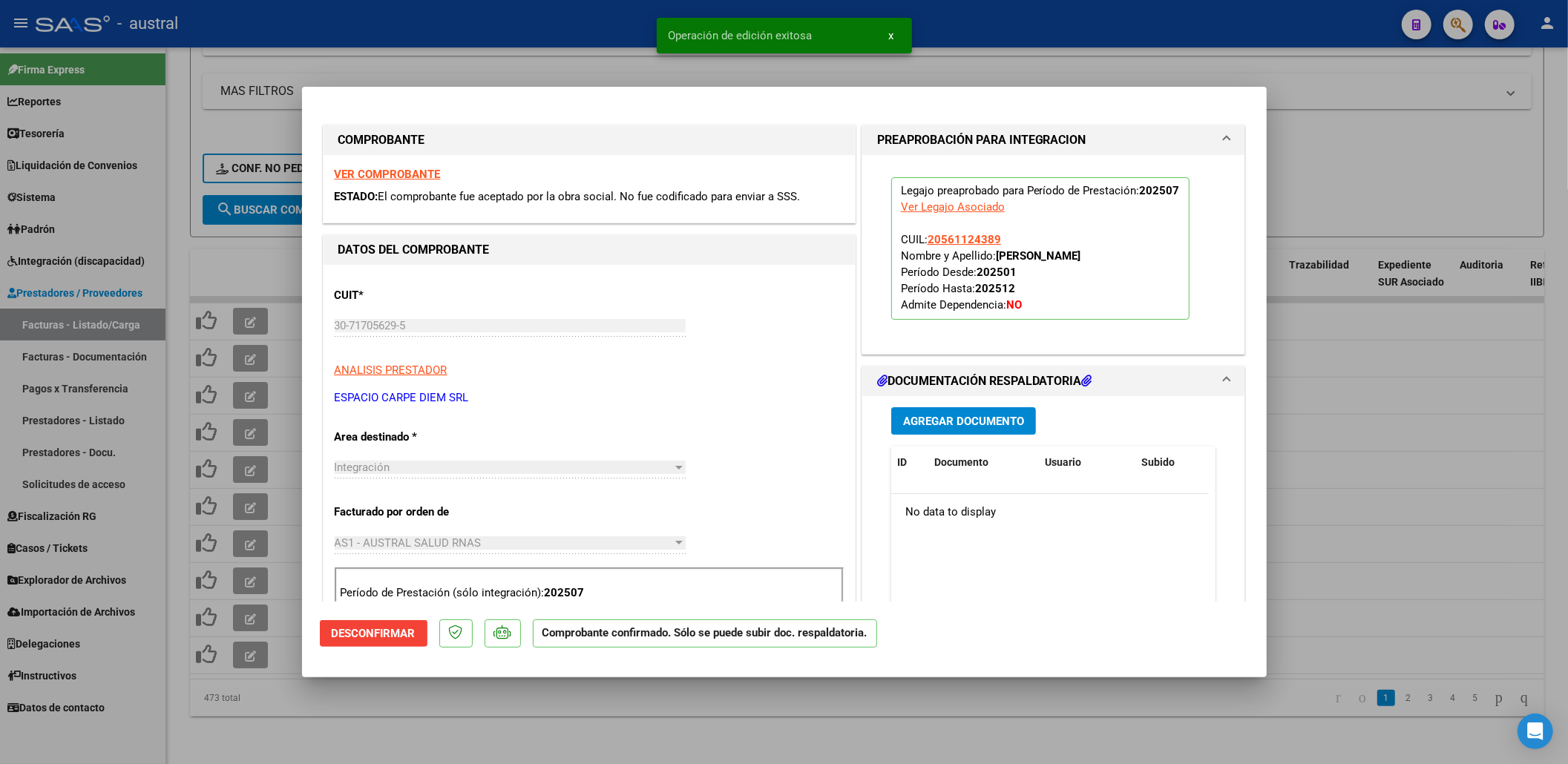
click at [530, 716] on div at bounding box center [784, 382] width 1568 height 764
type input "$ 0,00"
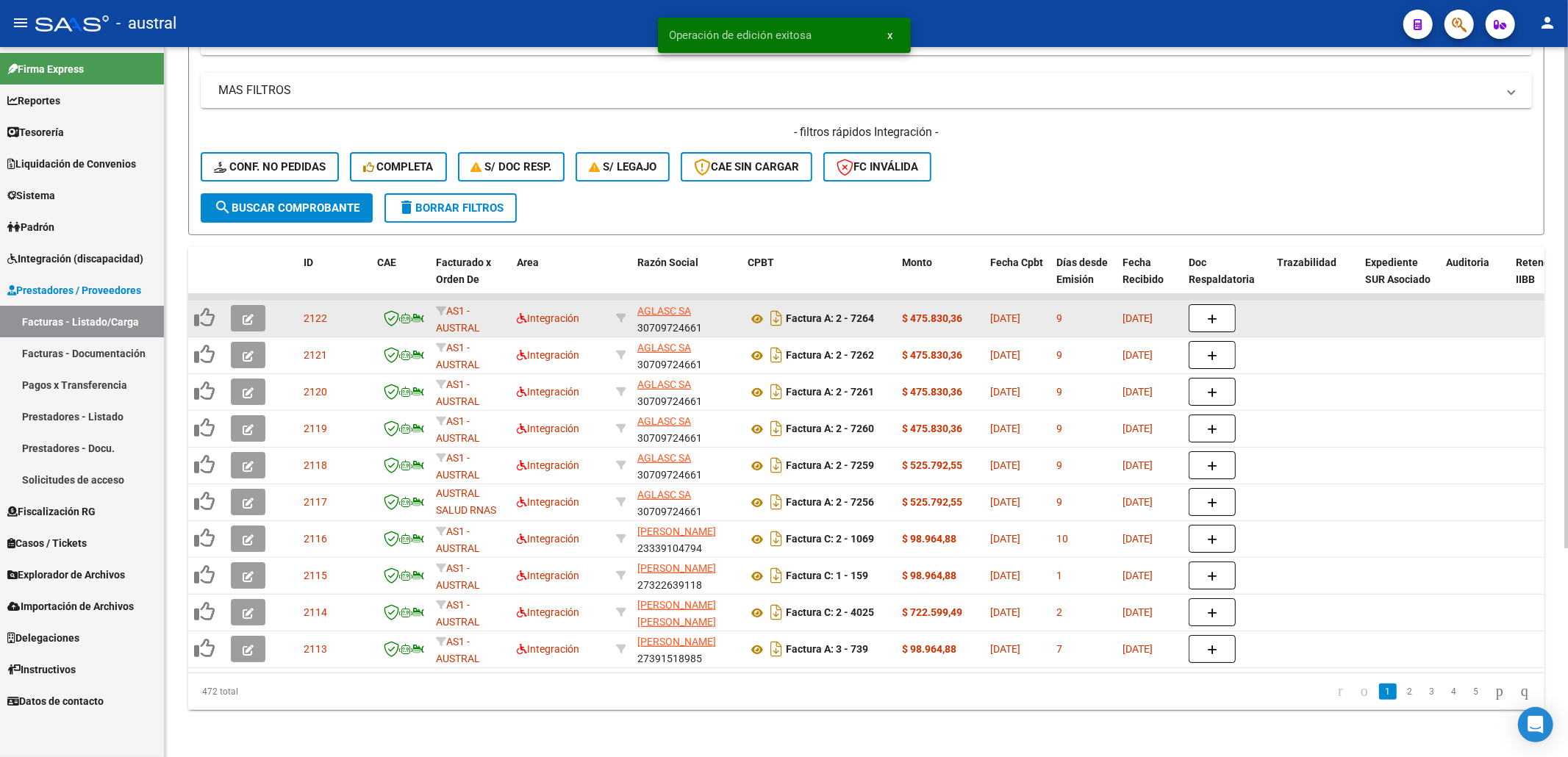
click at [256, 313] on button "button" at bounding box center [248, 319] width 35 height 27
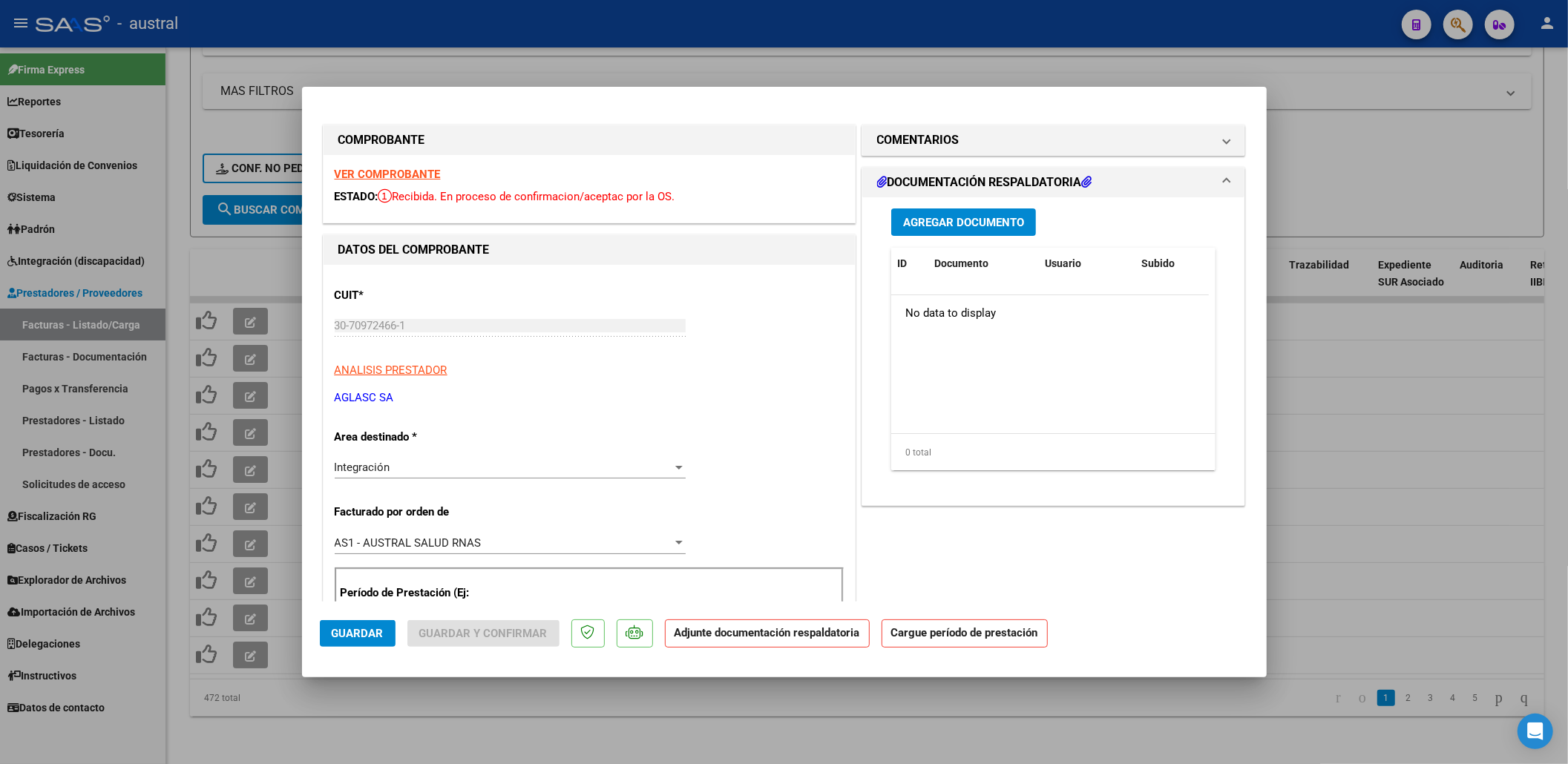
click at [410, 168] on strong "VER COMPROBANTE" at bounding box center [387, 174] width 106 height 13
click at [393, 172] on strong "VER COMPROBANTE" at bounding box center [387, 174] width 106 height 13
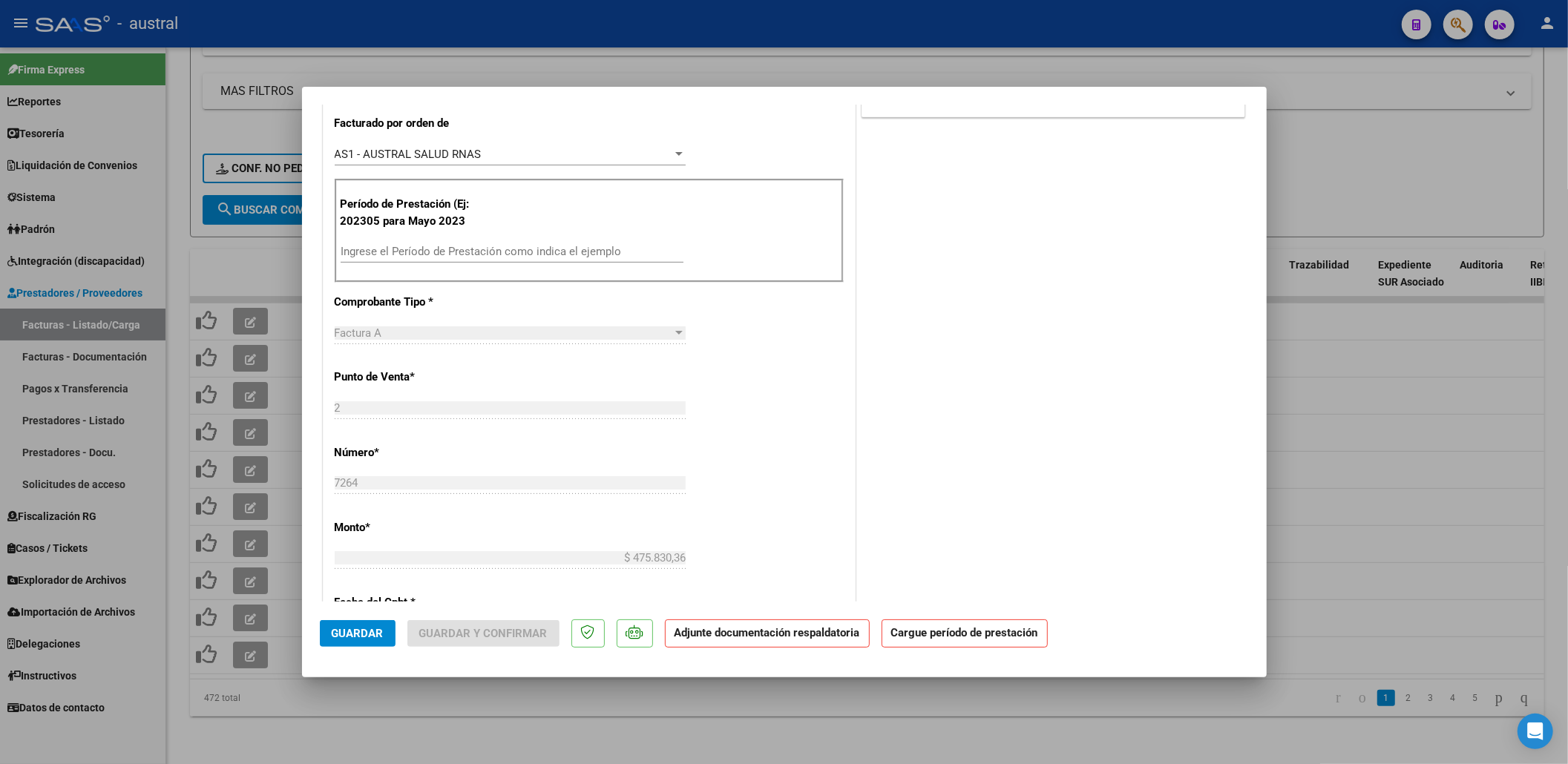
scroll to position [395, 0]
click at [517, 233] on div "Período de Prestación (Ej: 202305 para Mayo 2023 Ingrese el Período de Prestaci…" at bounding box center [588, 224] width 509 height 104
click at [531, 235] on div "Ingrese el Período de Prestación como indica el ejemplo" at bounding box center [512, 244] width 343 height 22
click at [531, 256] on div "Ingrese el Período de Prestación como indica el ejemplo" at bounding box center [512, 244] width 343 height 22
click at [531, 253] on div "Ingrese el Período de Prestación como indica el ejemplo" at bounding box center [512, 244] width 343 height 22
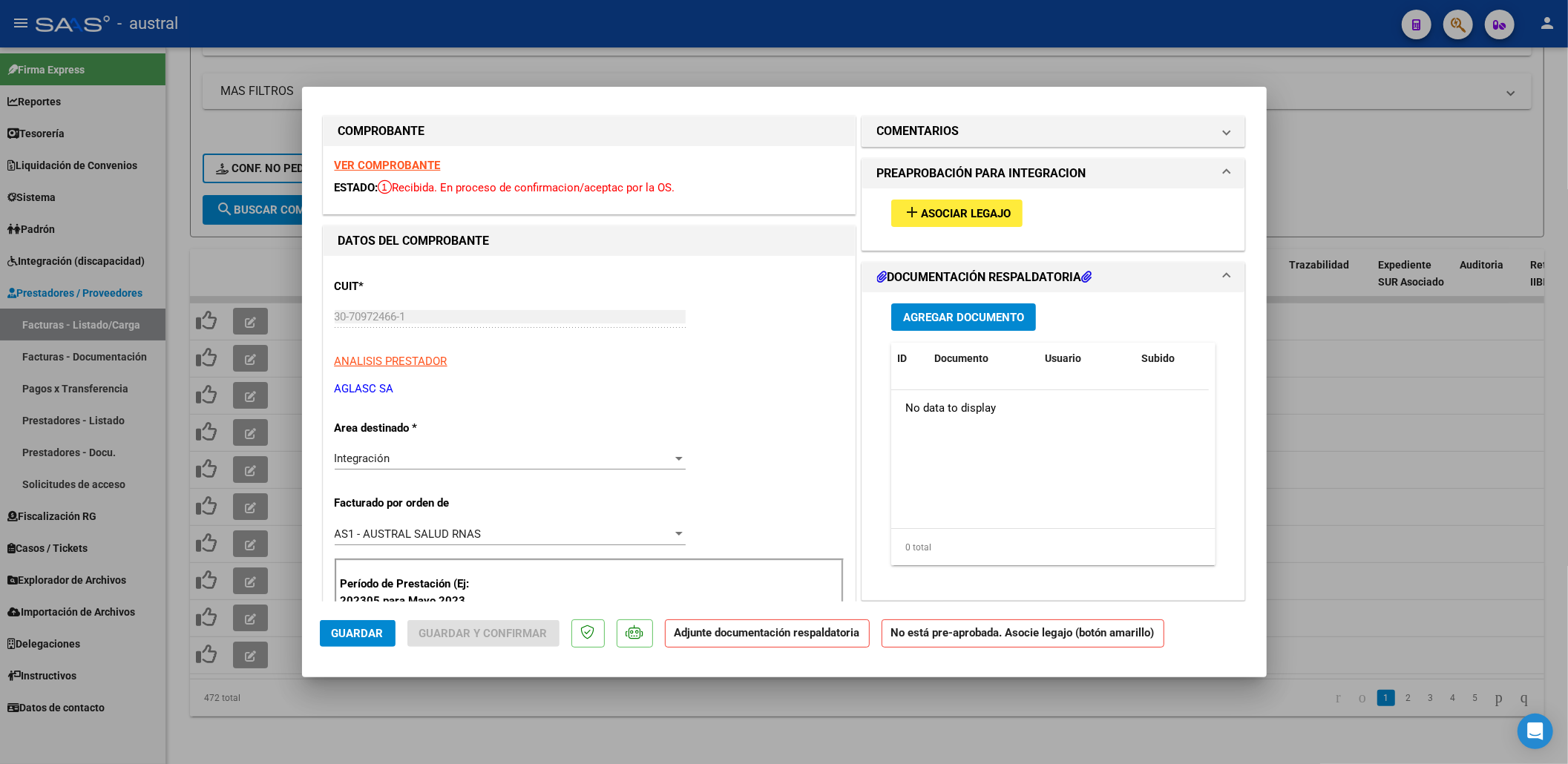
scroll to position [0, 0]
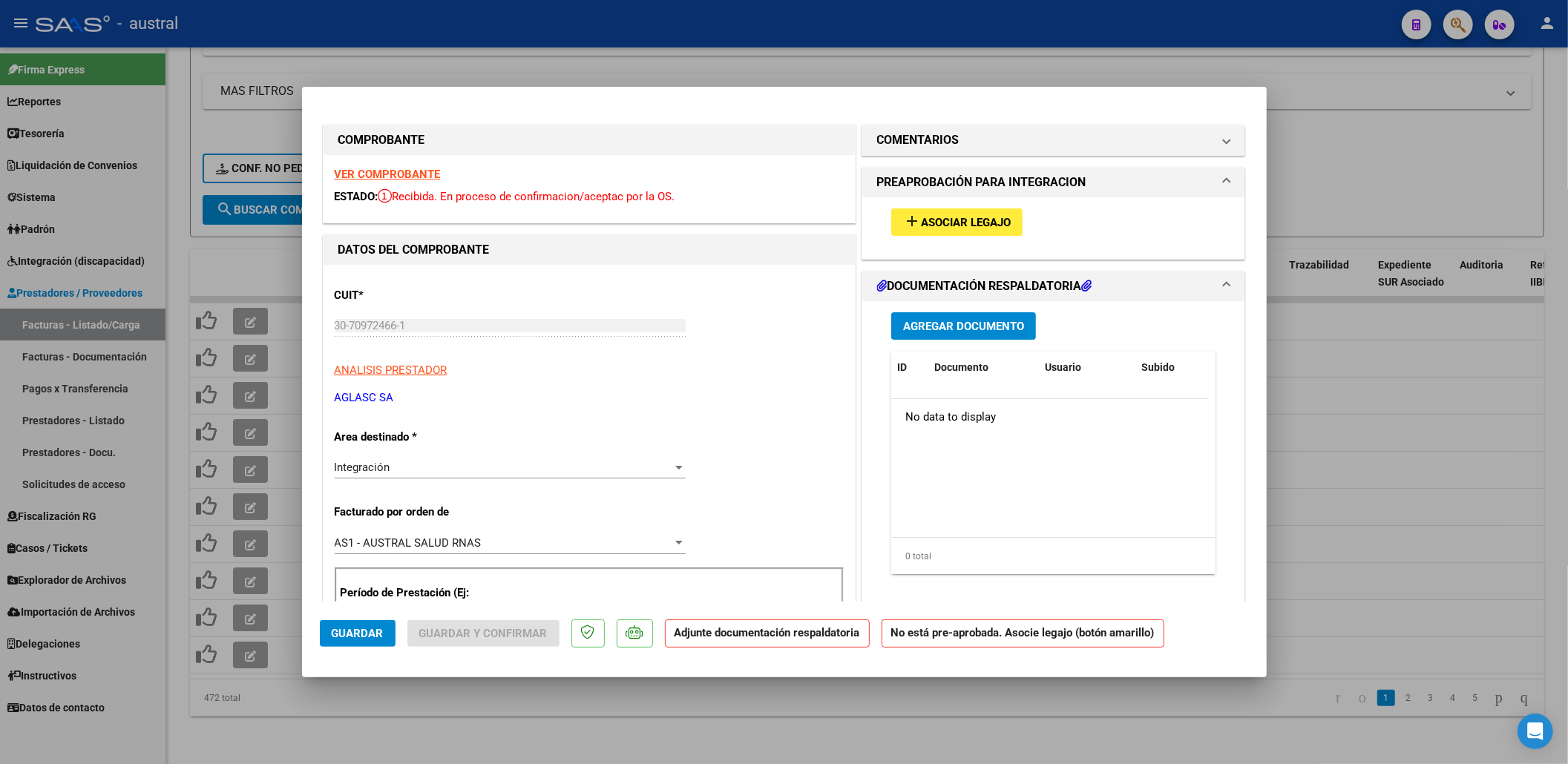
type input "202507"
click at [927, 230] on button "add Asociar Legajo" at bounding box center [957, 222] width 131 height 28
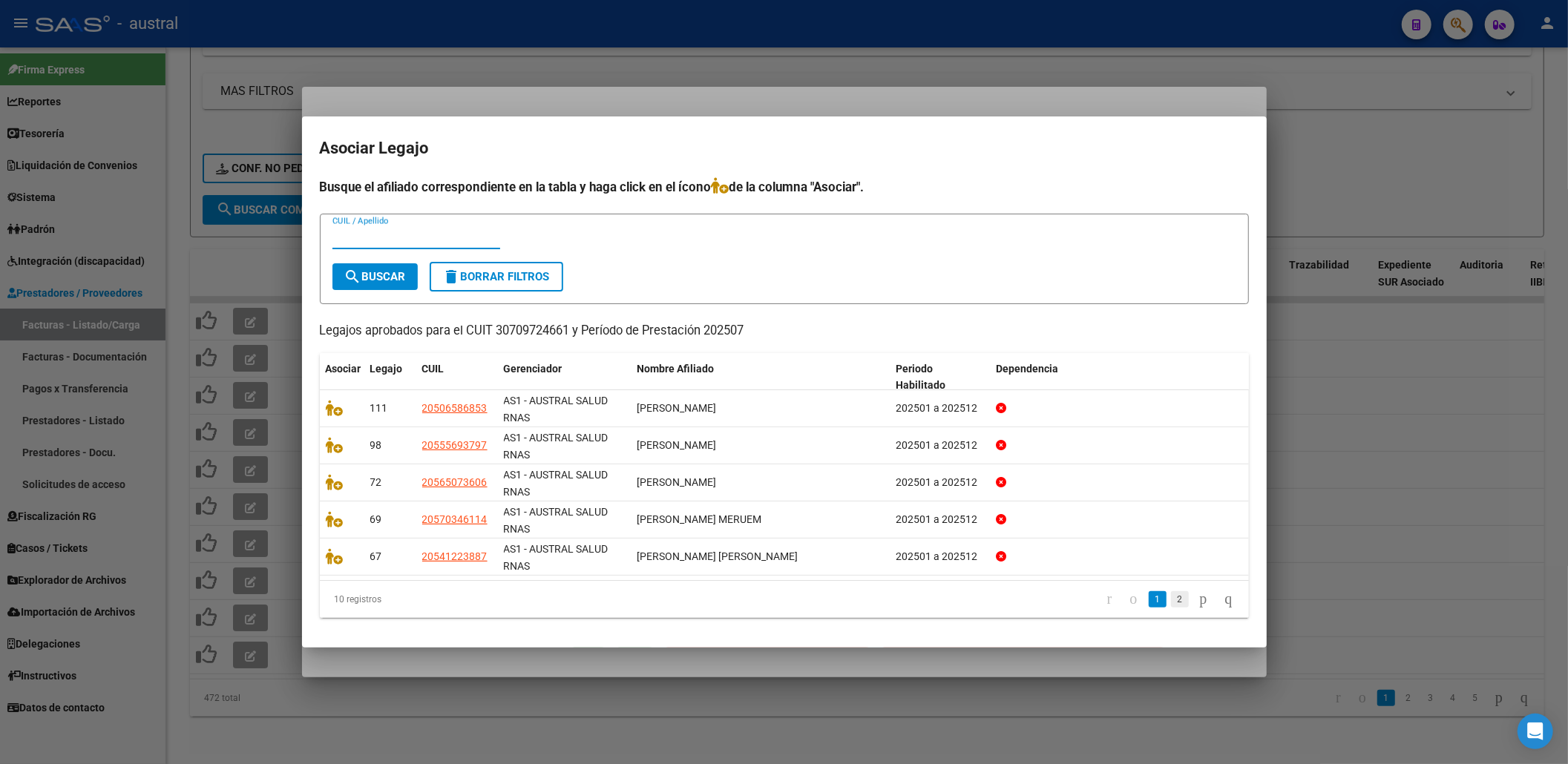
drag, startPoint x: 1159, startPoint y: 609, endPoint x: 1162, endPoint y: 598, distance: 11.4
click at [1168, 609] on li "2" at bounding box center [1179, 600] width 22 height 25
click at [1171, 598] on link "2" at bounding box center [1180, 600] width 18 height 16
click at [306, 516] on mat-dialog-content "Busque el afiliado correspondiente en la tabla y haga click en el ícono de la c…" at bounding box center [784, 403] width 965 height 452
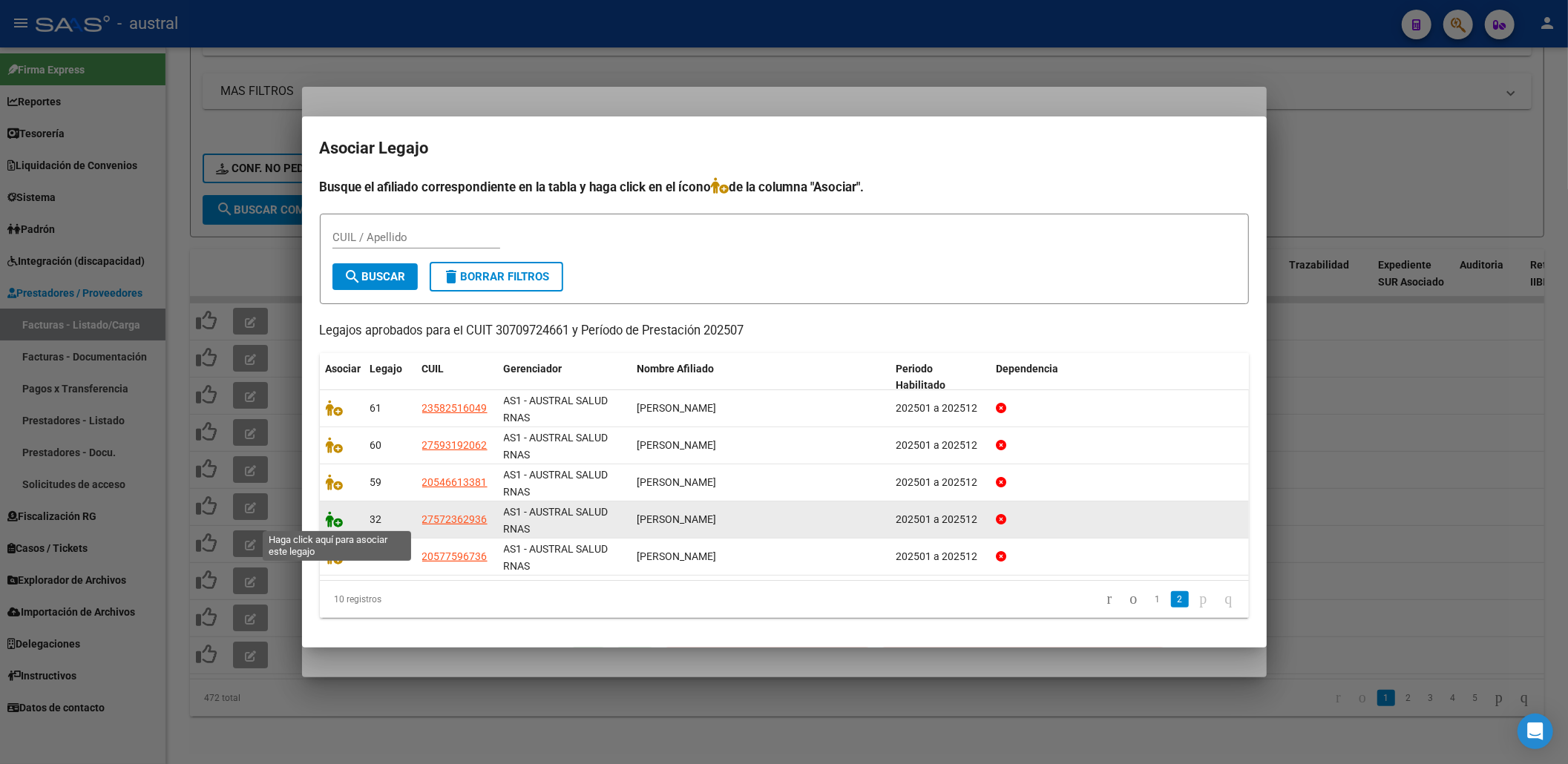
click at [339, 516] on icon at bounding box center [334, 519] width 18 height 16
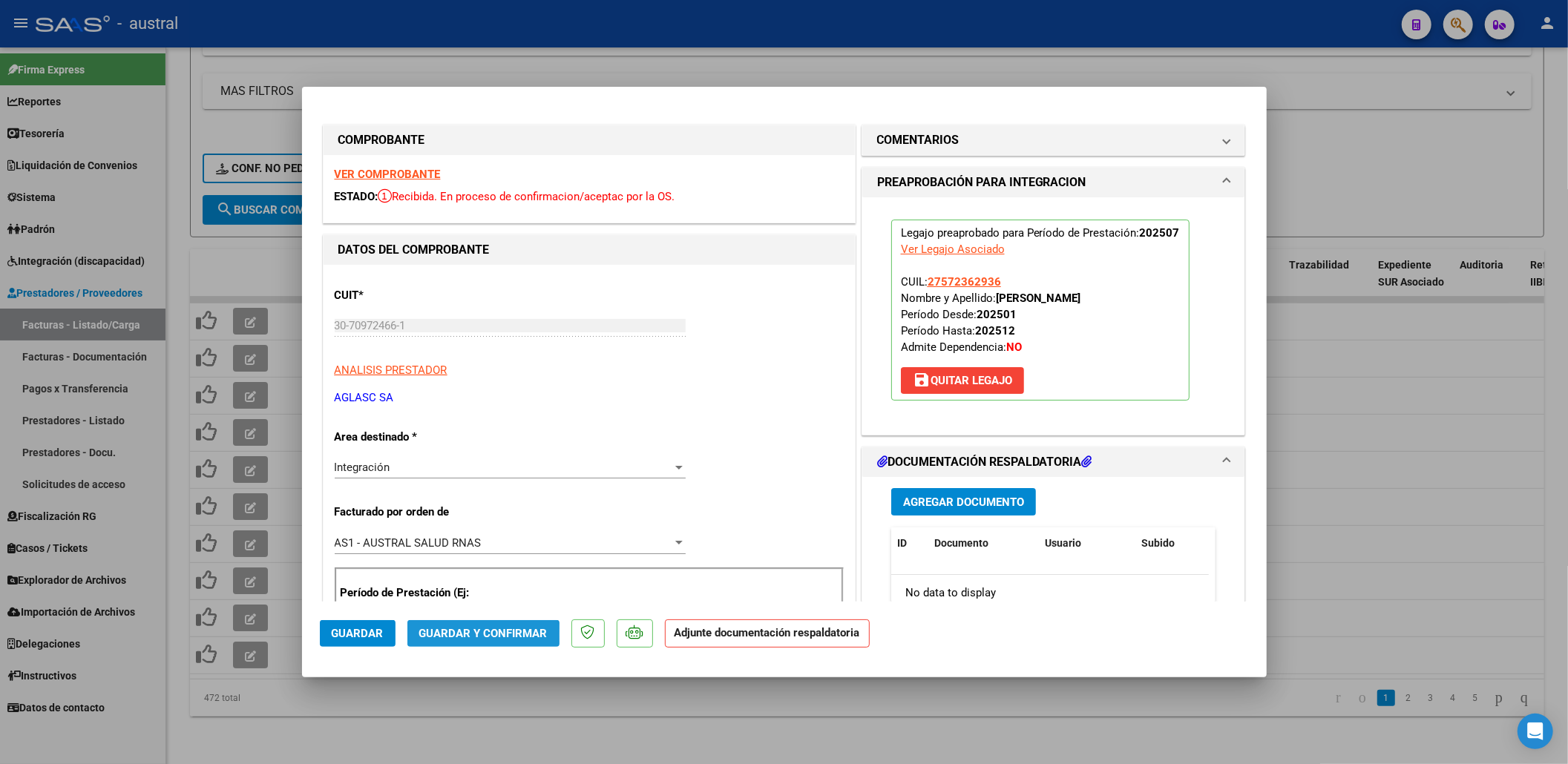
click at [452, 635] on span "Guardar y Confirmar" at bounding box center [484, 633] width 129 height 13
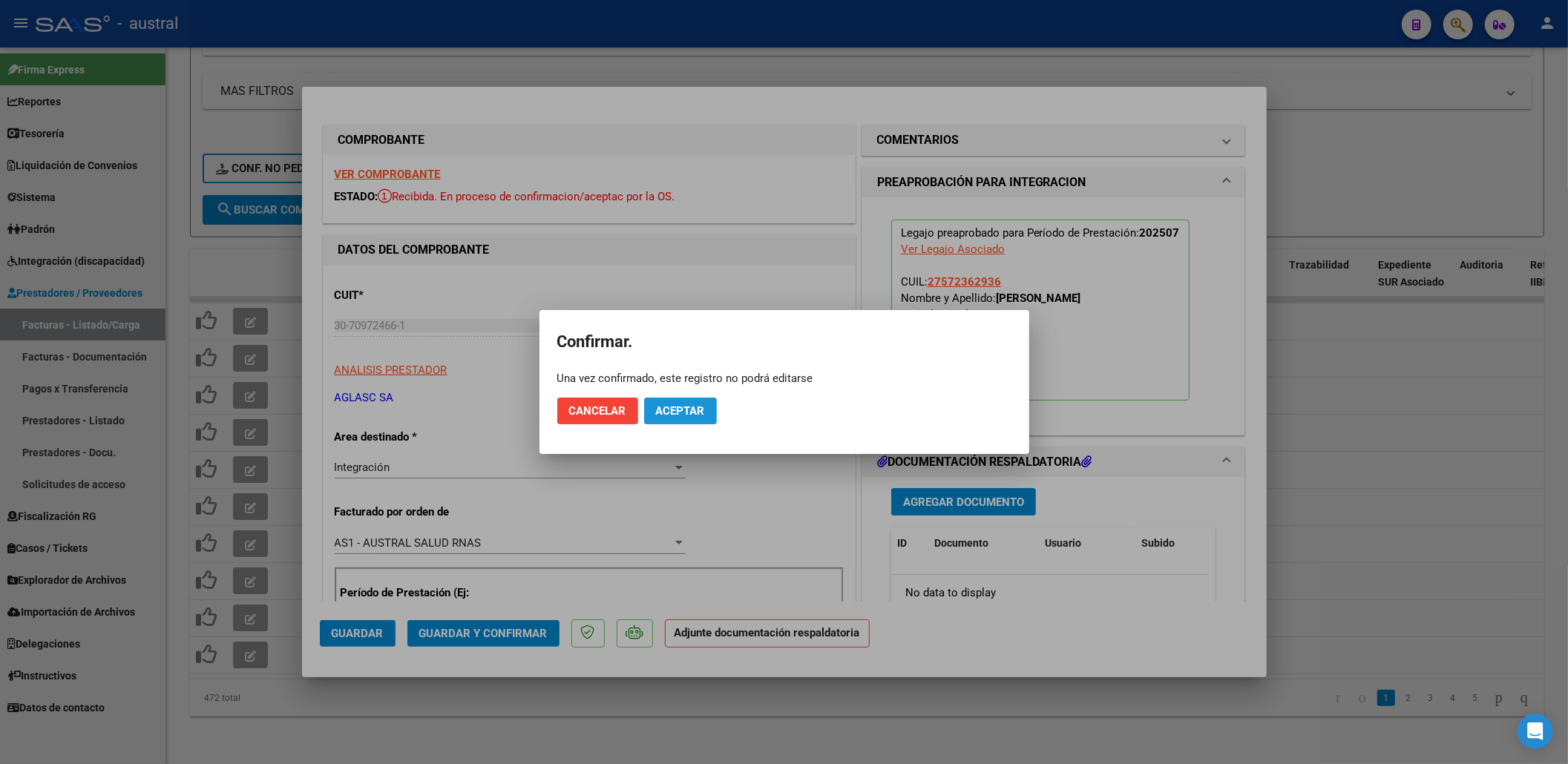
click at [679, 410] on span "Aceptar" at bounding box center [680, 410] width 49 height 13
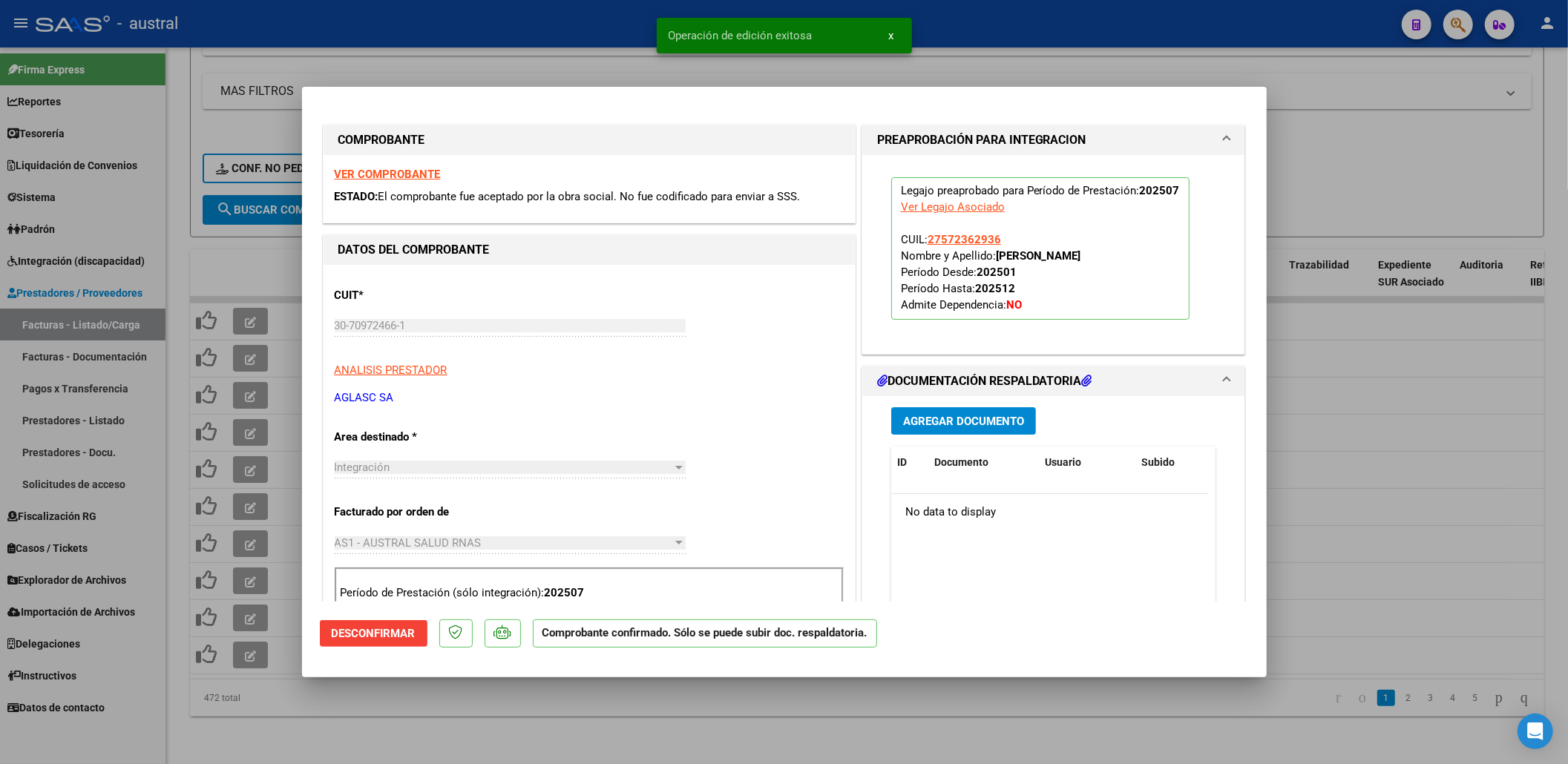
click at [1446, 368] on div at bounding box center [784, 382] width 1568 height 764
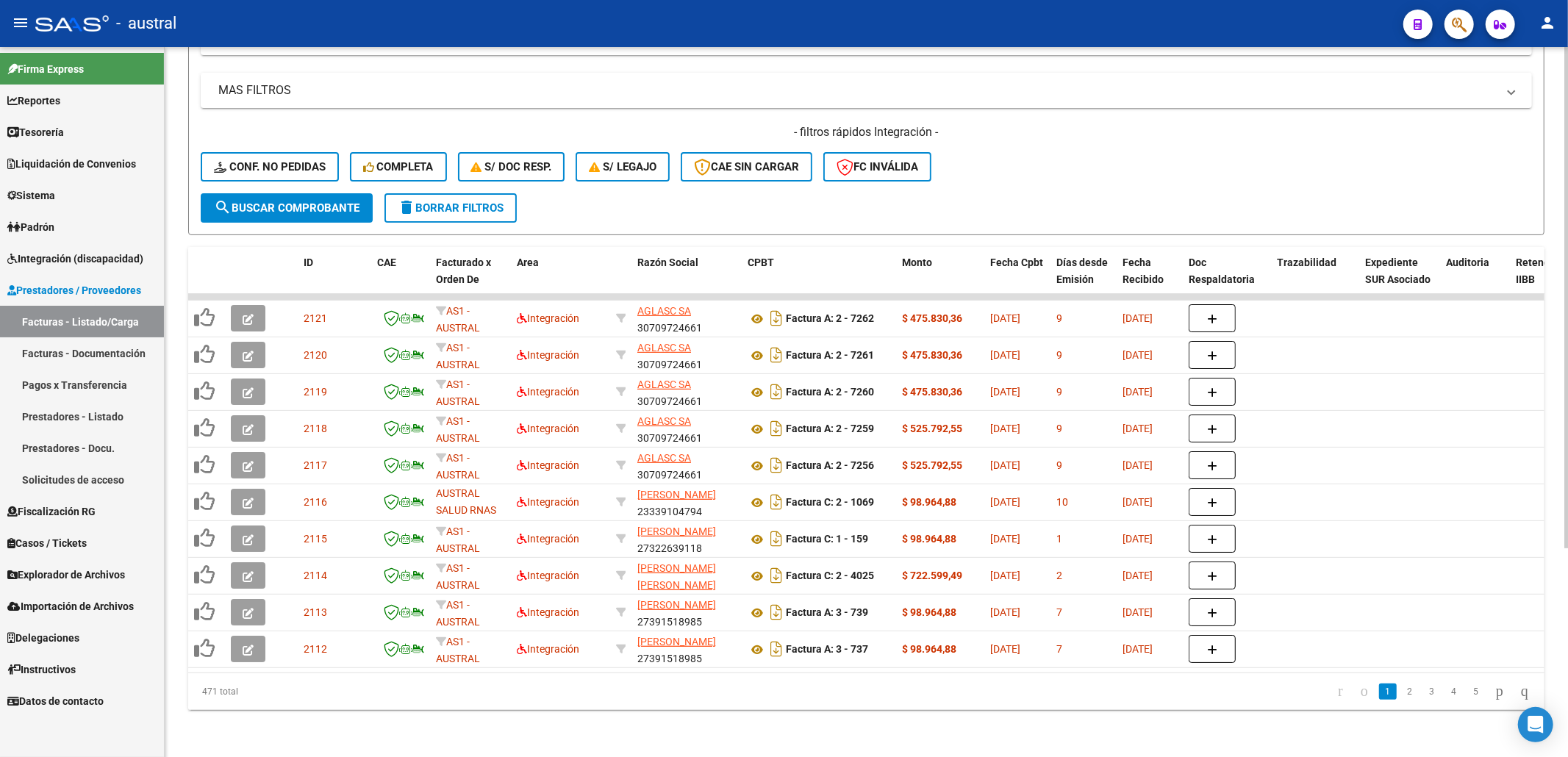
drag, startPoint x: 73, startPoint y: 474, endPoint x: 977, endPoint y: 153, distance: 959.3
click at [950, 150] on div "- filtros rápidos Integración - Conf. no pedidas Completa S/ Doc Resp. S/ legaj…" at bounding box center [866, 158] width 1331 height 69
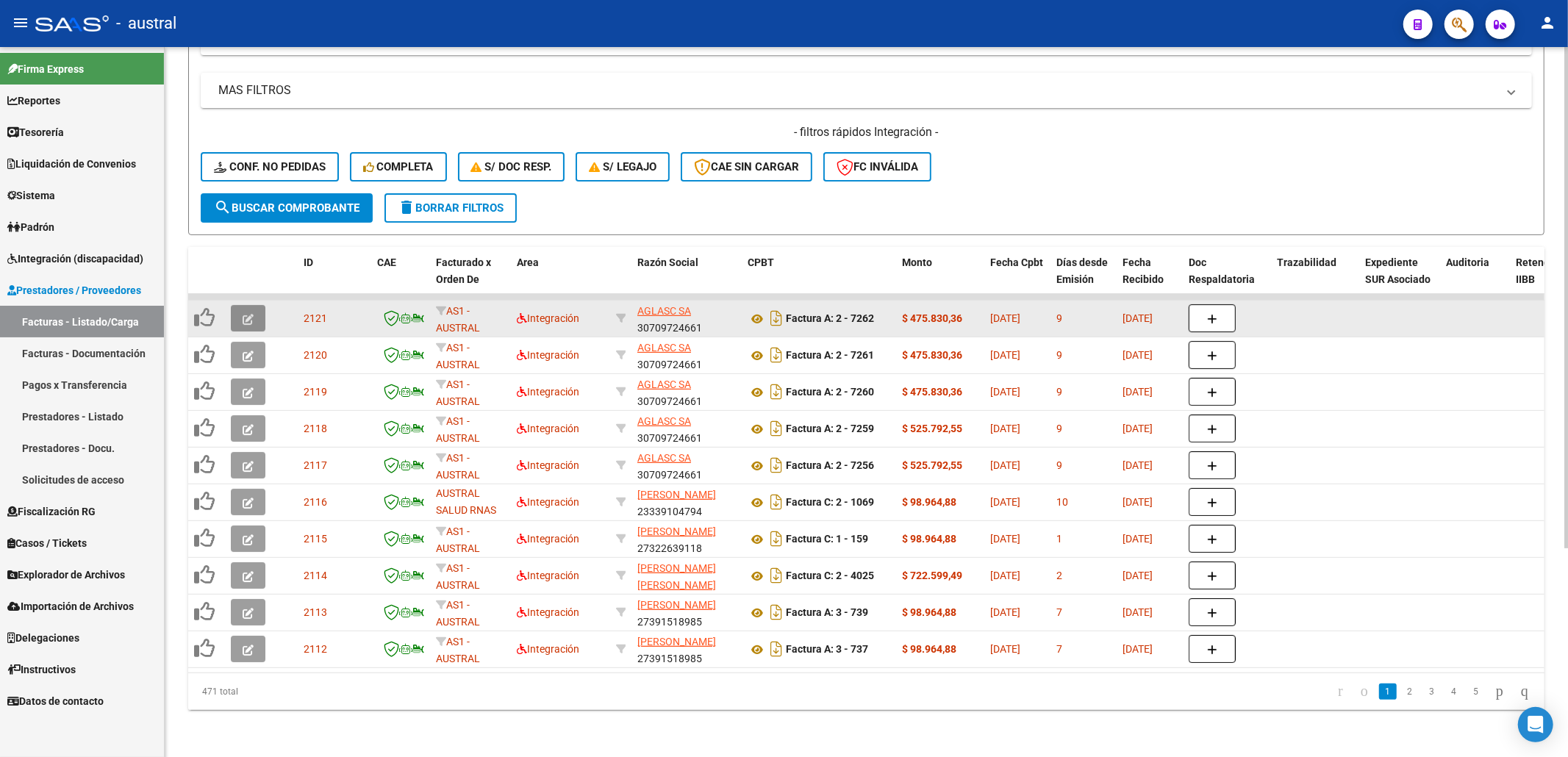
click at [247, 313] on icon "button" at bounding box center [248, 319] width 11 height 11
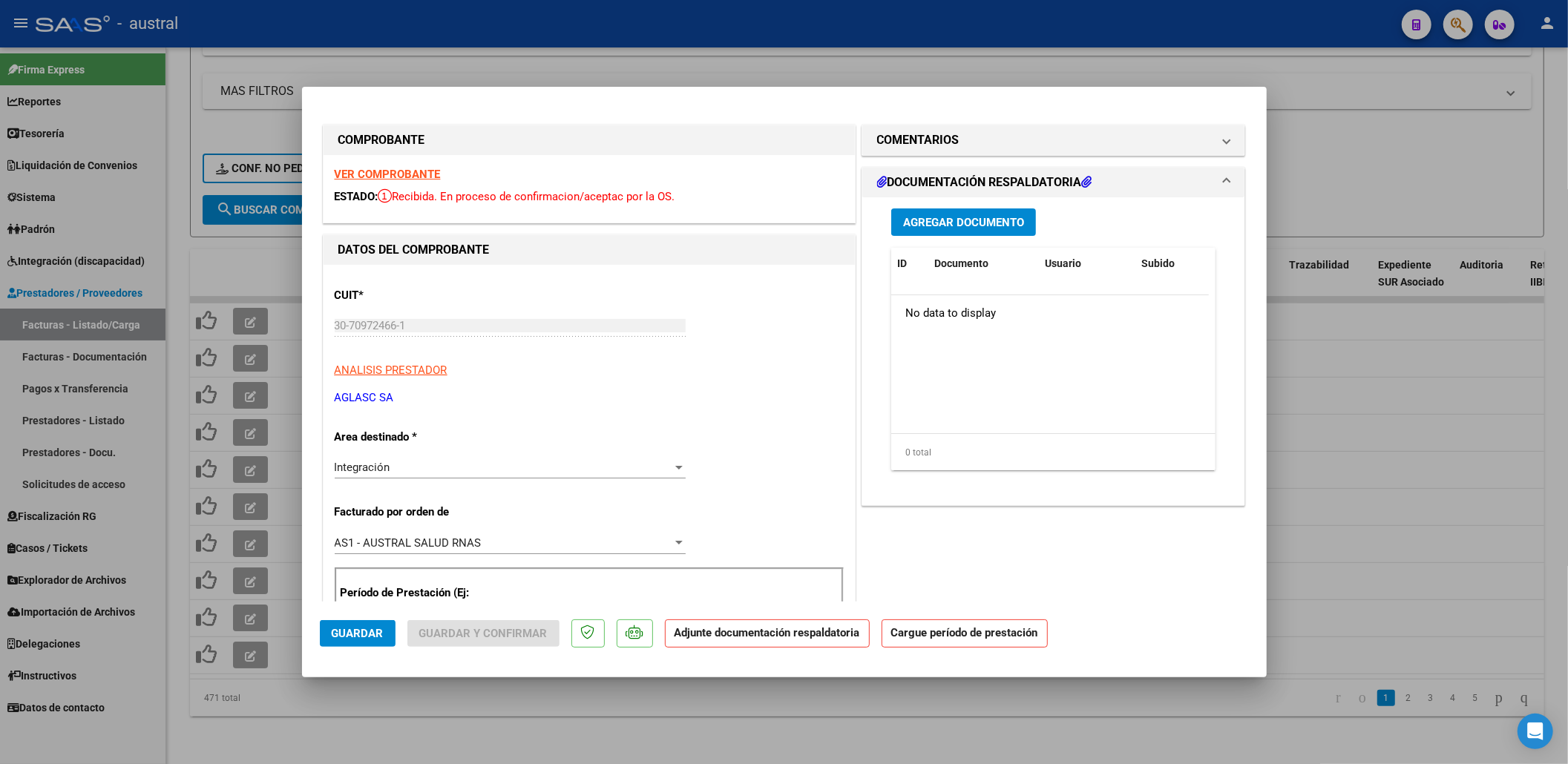
click at [399, 170] on strong "VER COMPROBANTE" at bounding box center [387, 174] width 106 height 13
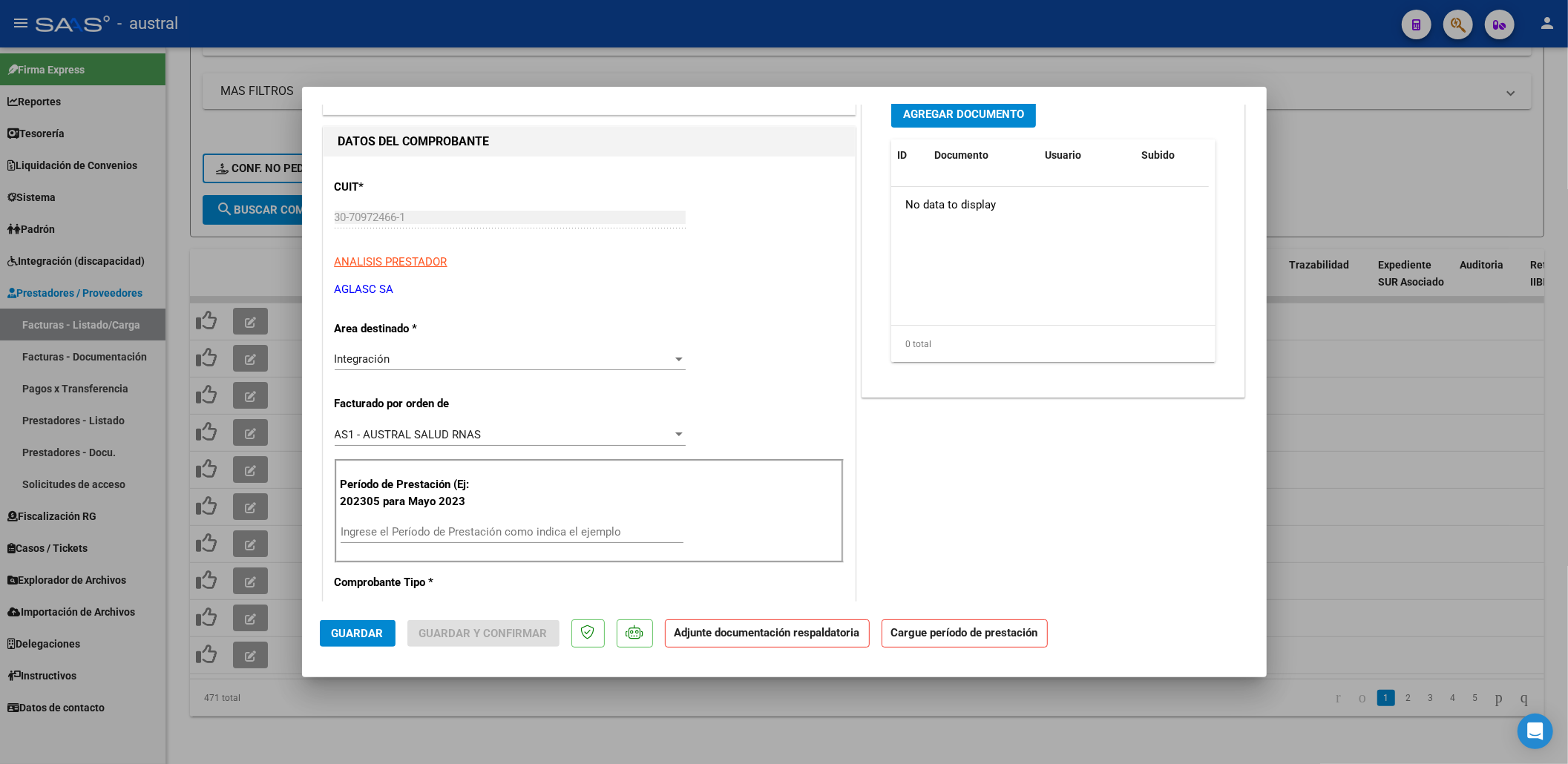
scroll to position [197, 0]
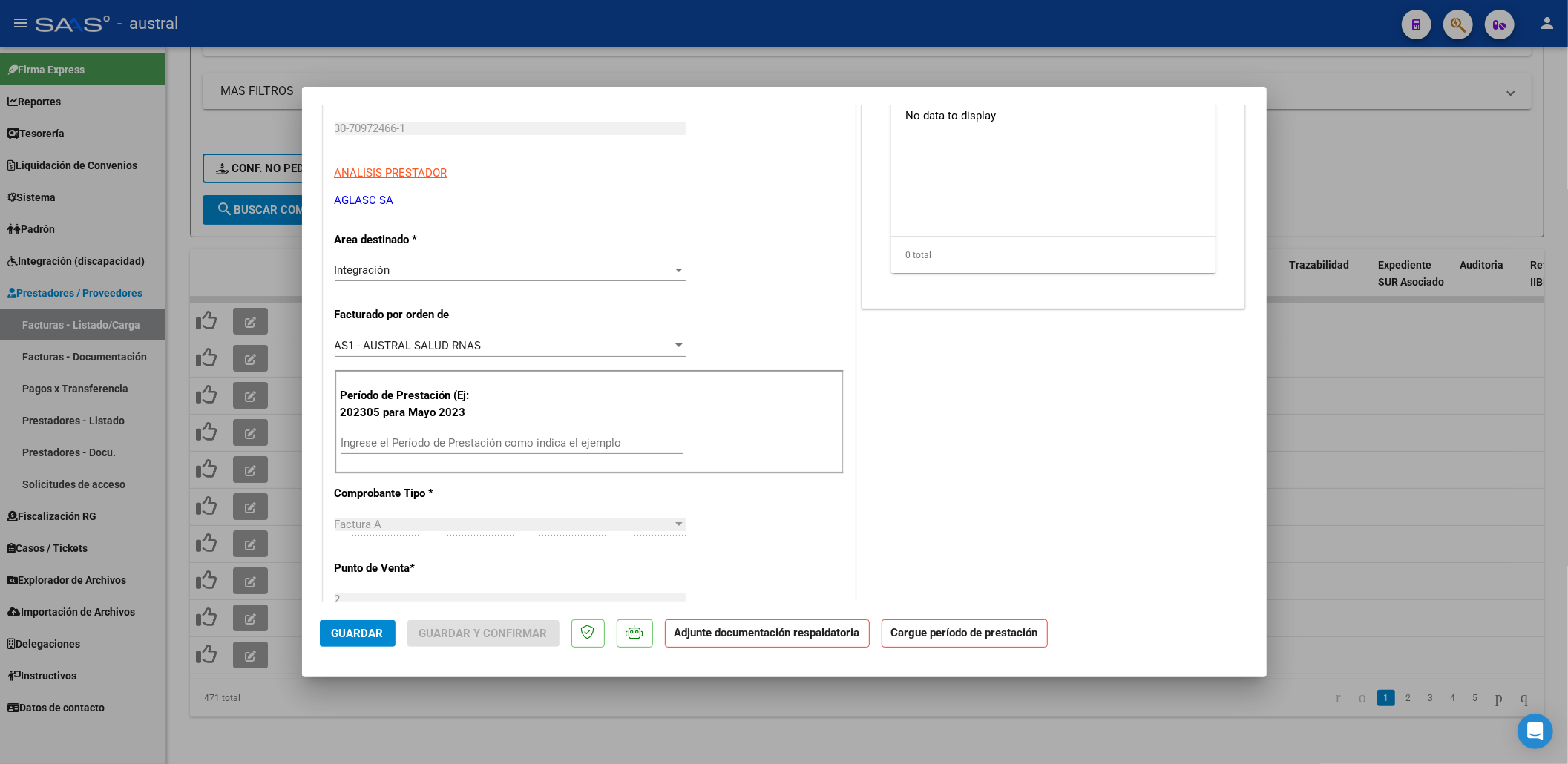
click at [426, 431] on div "Período de Prestación (Ej: 202305 para Mayo 2023 Ingrese el Período de Prestaci…" at bounding box center [588, 422] width 509 height 104
click at [613, 445] on input "Ingrese el Período de Prestación como indica el ejemplo" at bounding box center [512, 442] width 343 height 13
click at [614, 443] on input "Ingrese el Período de Prestación como indica el ejemplo" at bounding box center [512, 442] width 343 height 13
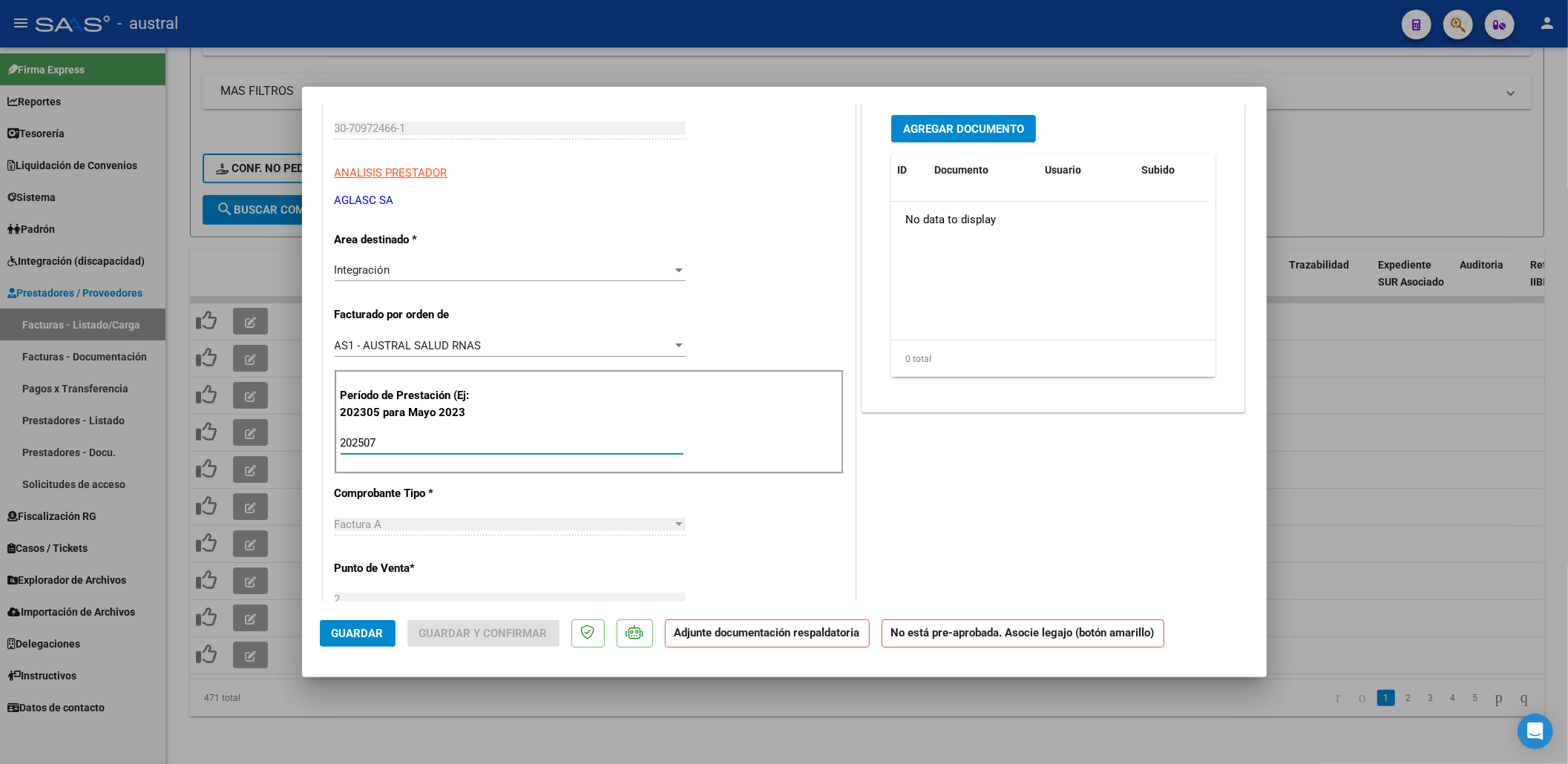
scroll to position [0, 0]
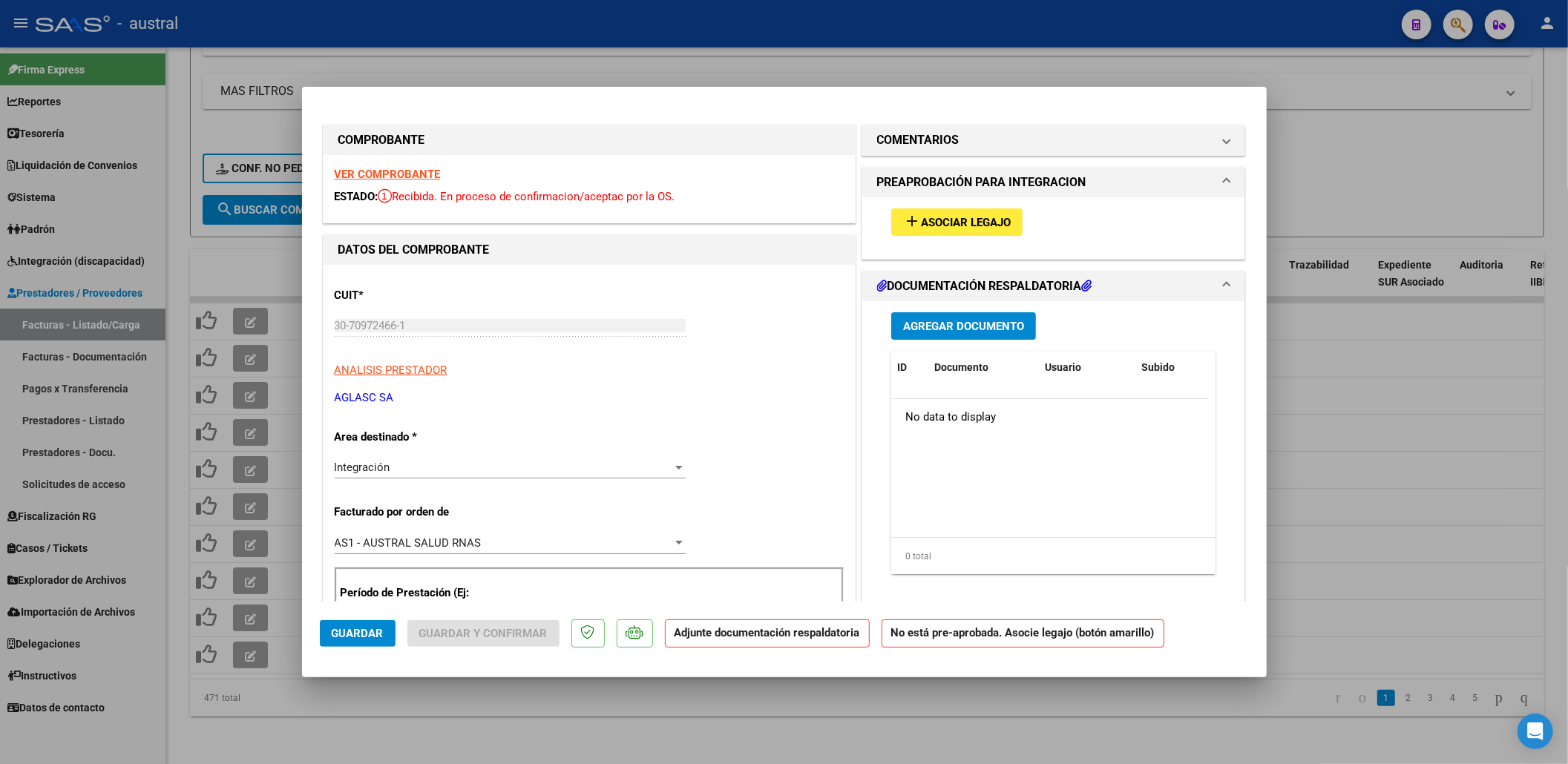
type input "202507"
click at [960, 206] on div "add Asociar Legajo" at bounding box center [1054, 222] width 348 height 50
click at [959, 212] on button "add Asociar Legajo" at bounding box center [957, 222] width 131 height 28
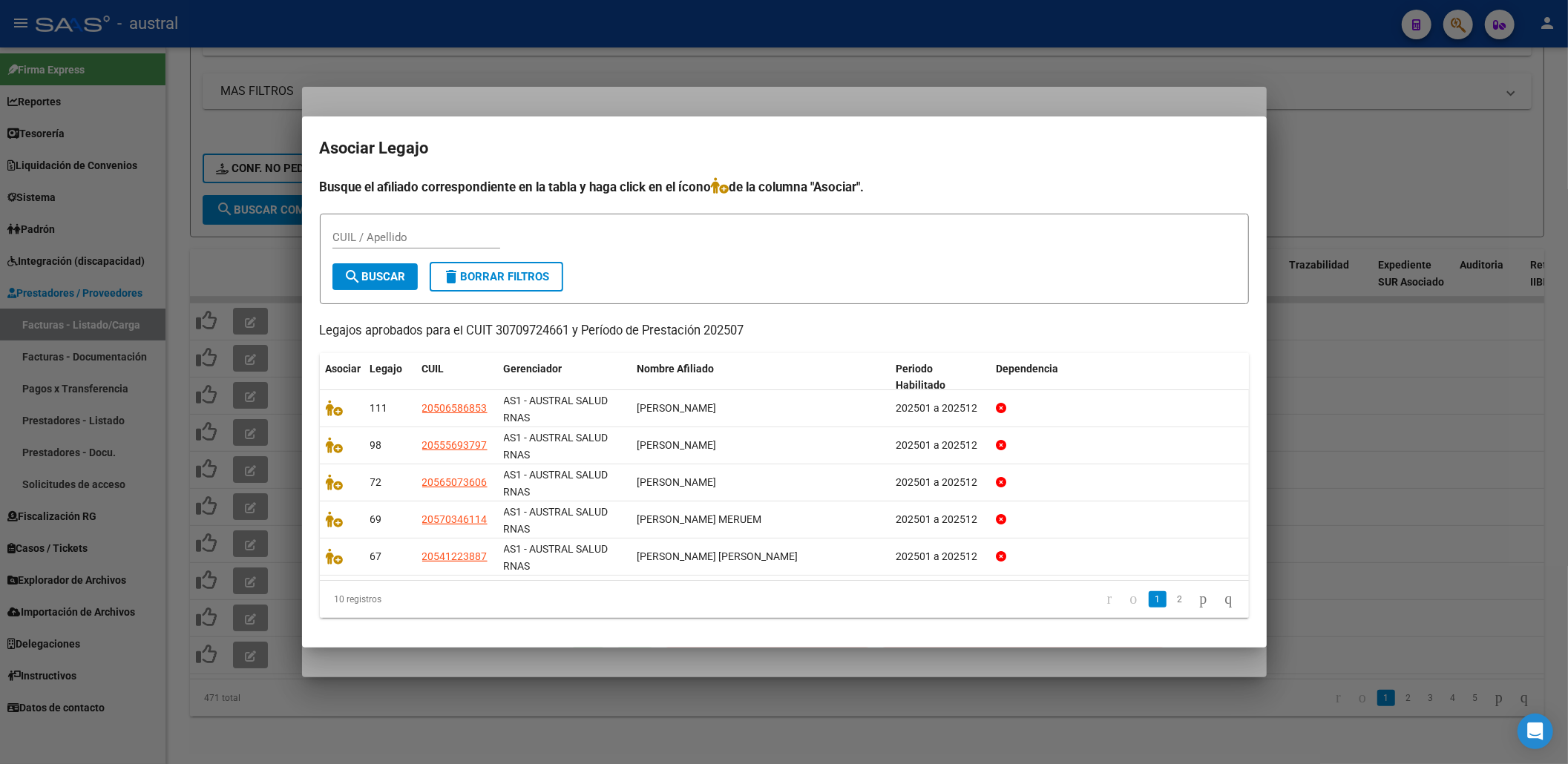
click at [1169, 609] on li "2" at bounding box center [1179, 600] width 22 height 25
click at [1171, 604] on link "2" at bounding box center [1180, 600] width 18 height 16
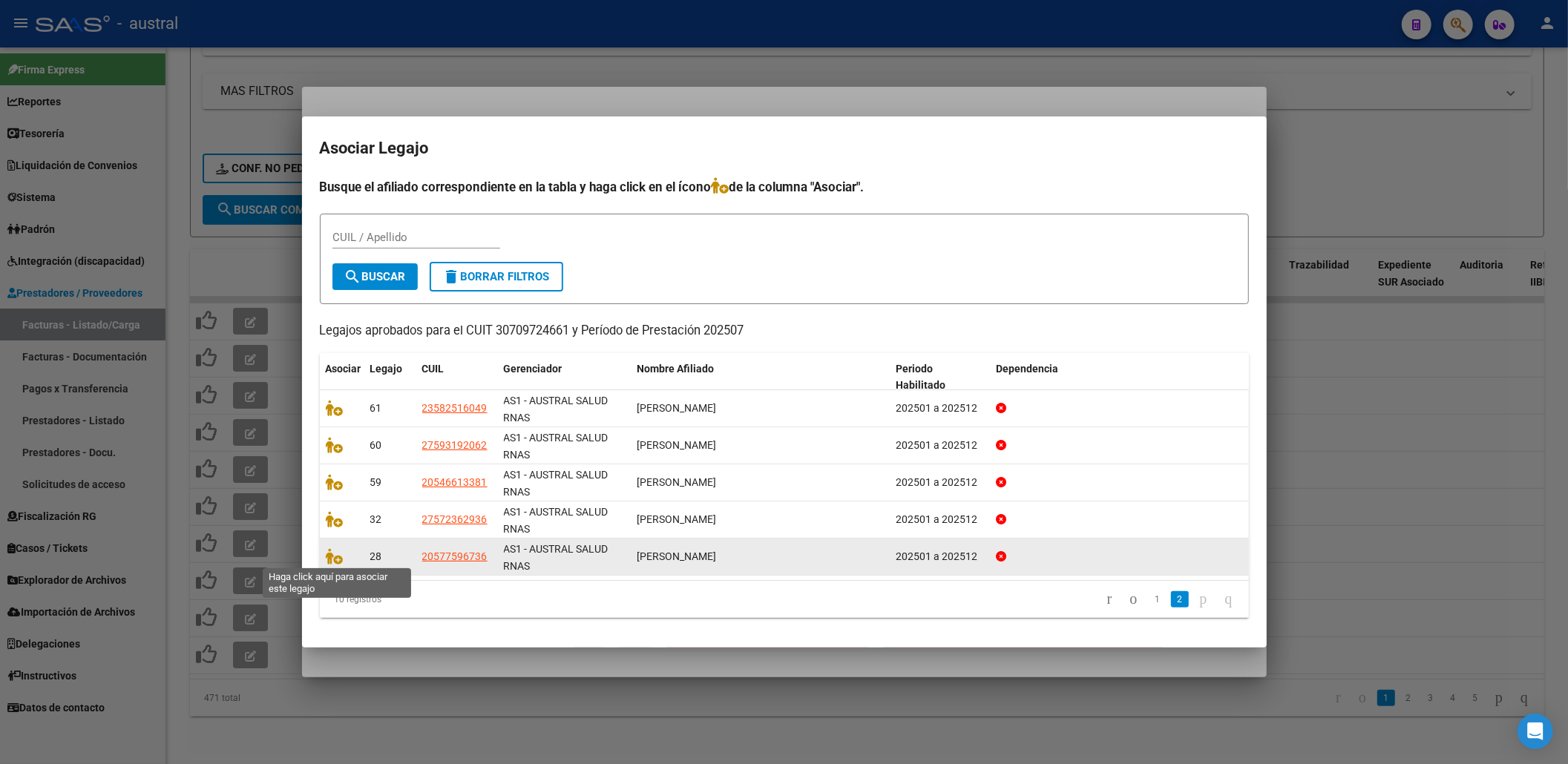
click at [345, 555] on span at bounding box center [336, 556] width 22 height 12
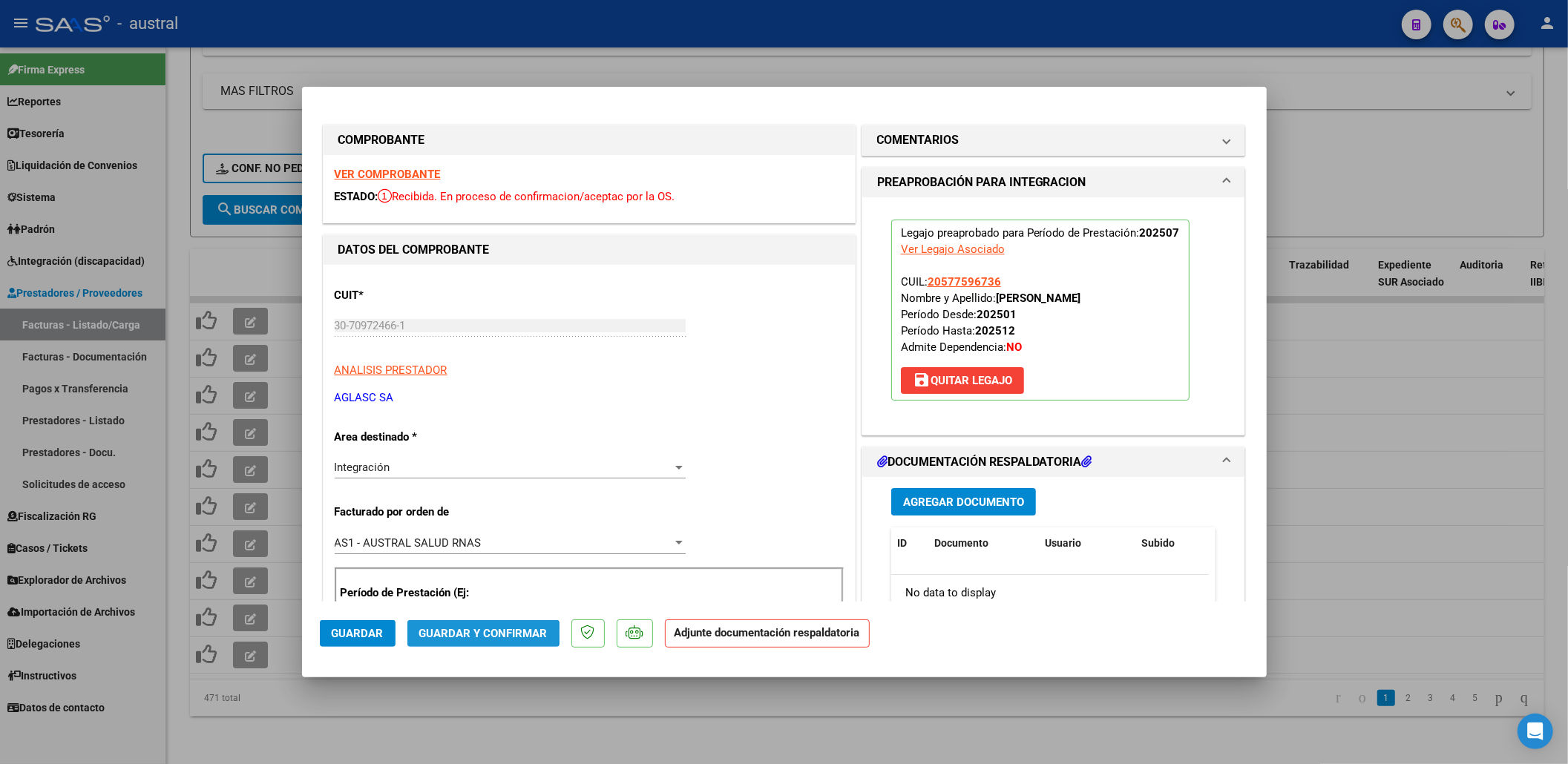
click at [449, 634] on span "Guardar y Confirmar" at bounding box center [484, 633] width 129 height 13
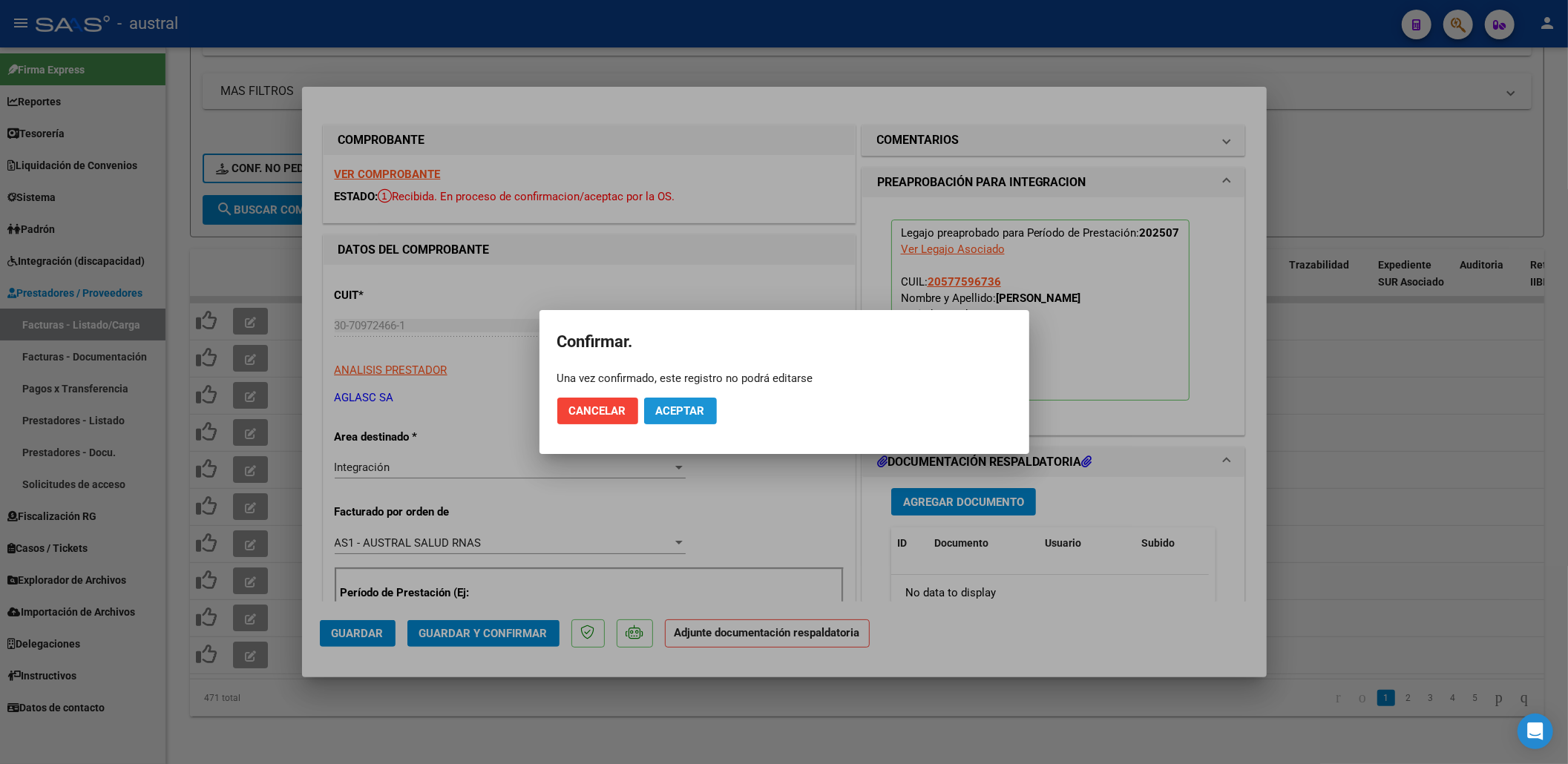
click at [696, 416] on span "Aceptar" at bounding box center [680, 410] width 49 height 13
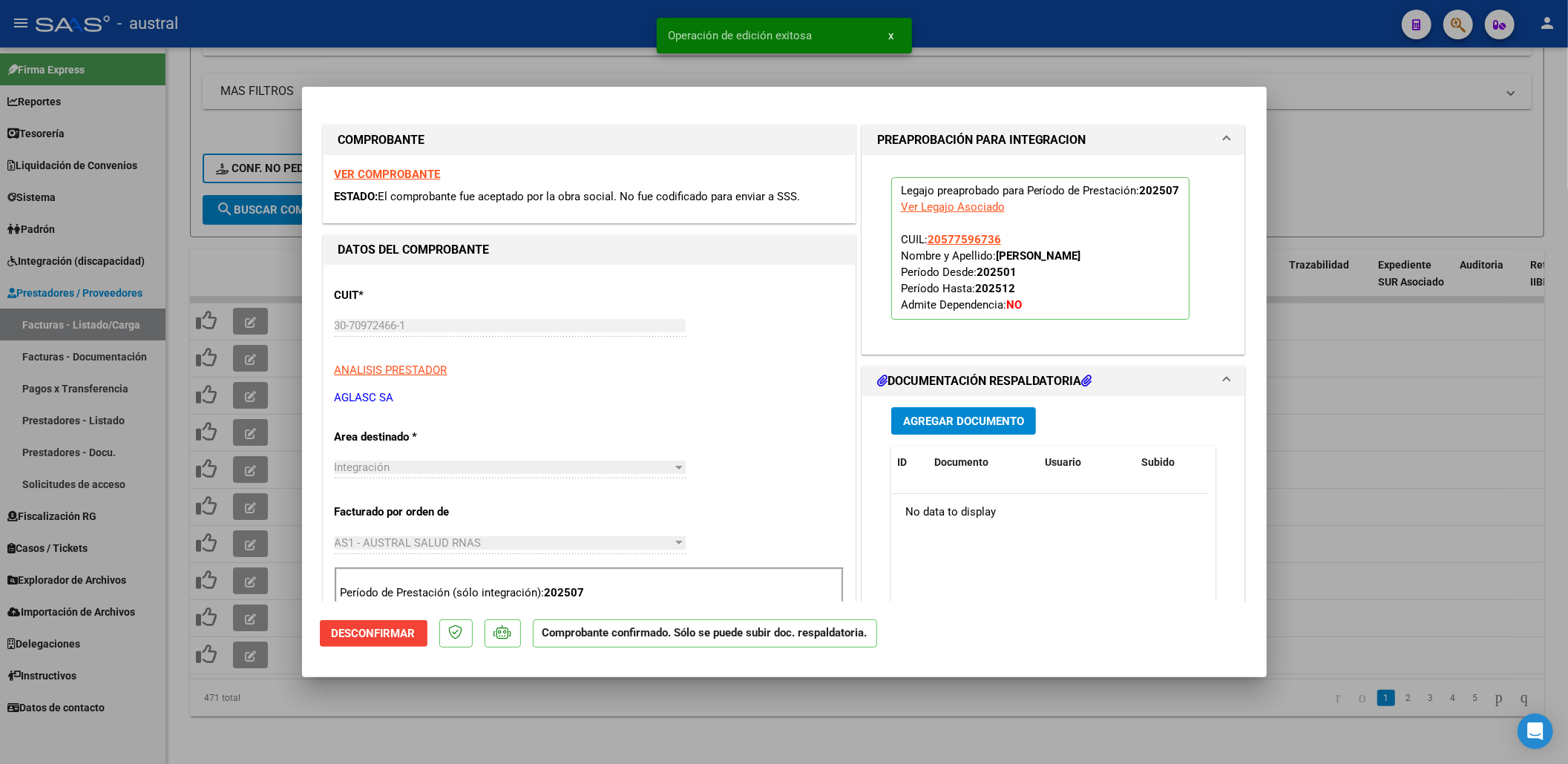
click at [1313, 344] on div at bounding box center [784, 382] width 1568 height 764
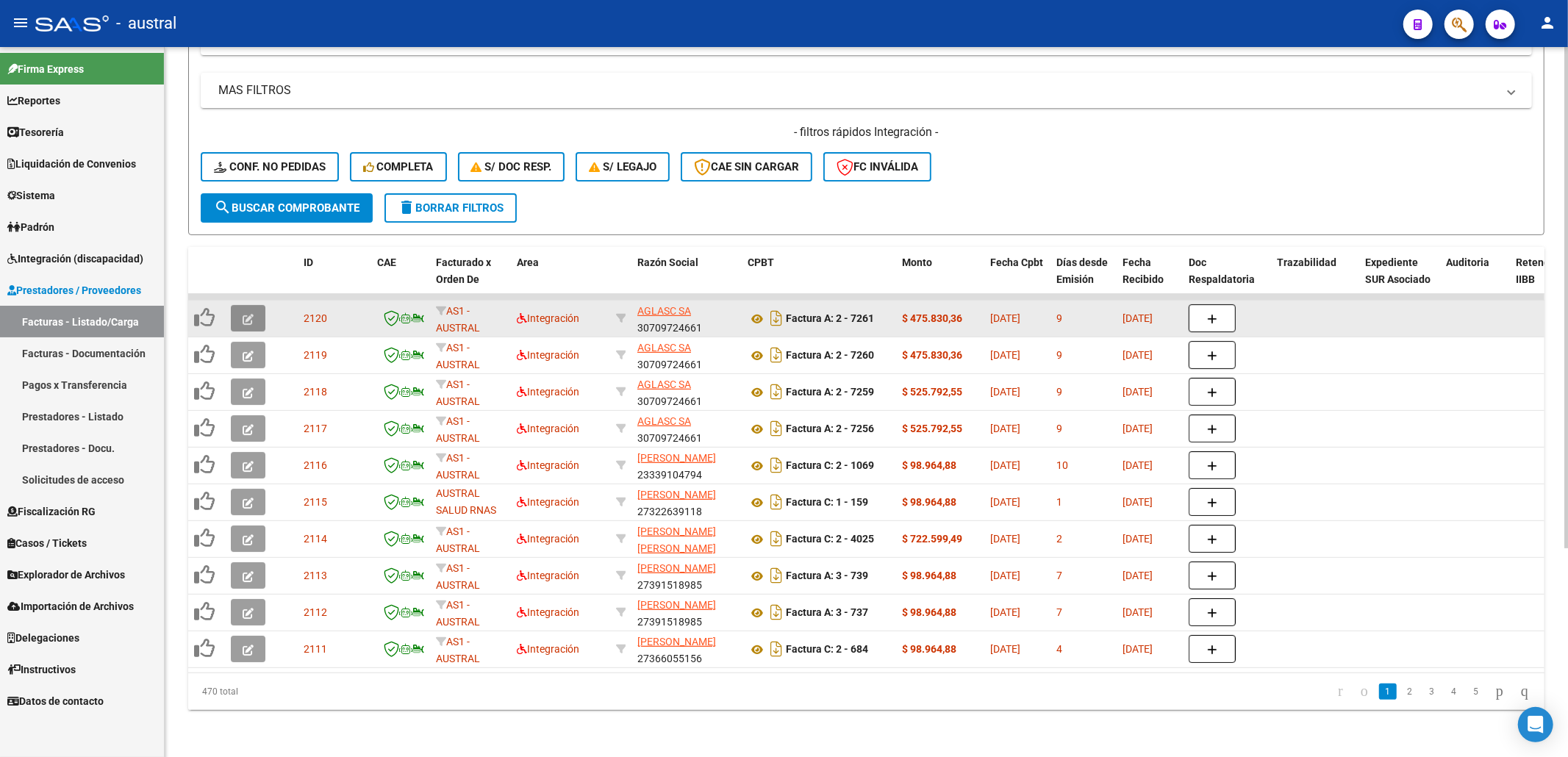
click at [240, 305] on button "button" at bounding box center [248, 319] width 35 height 27
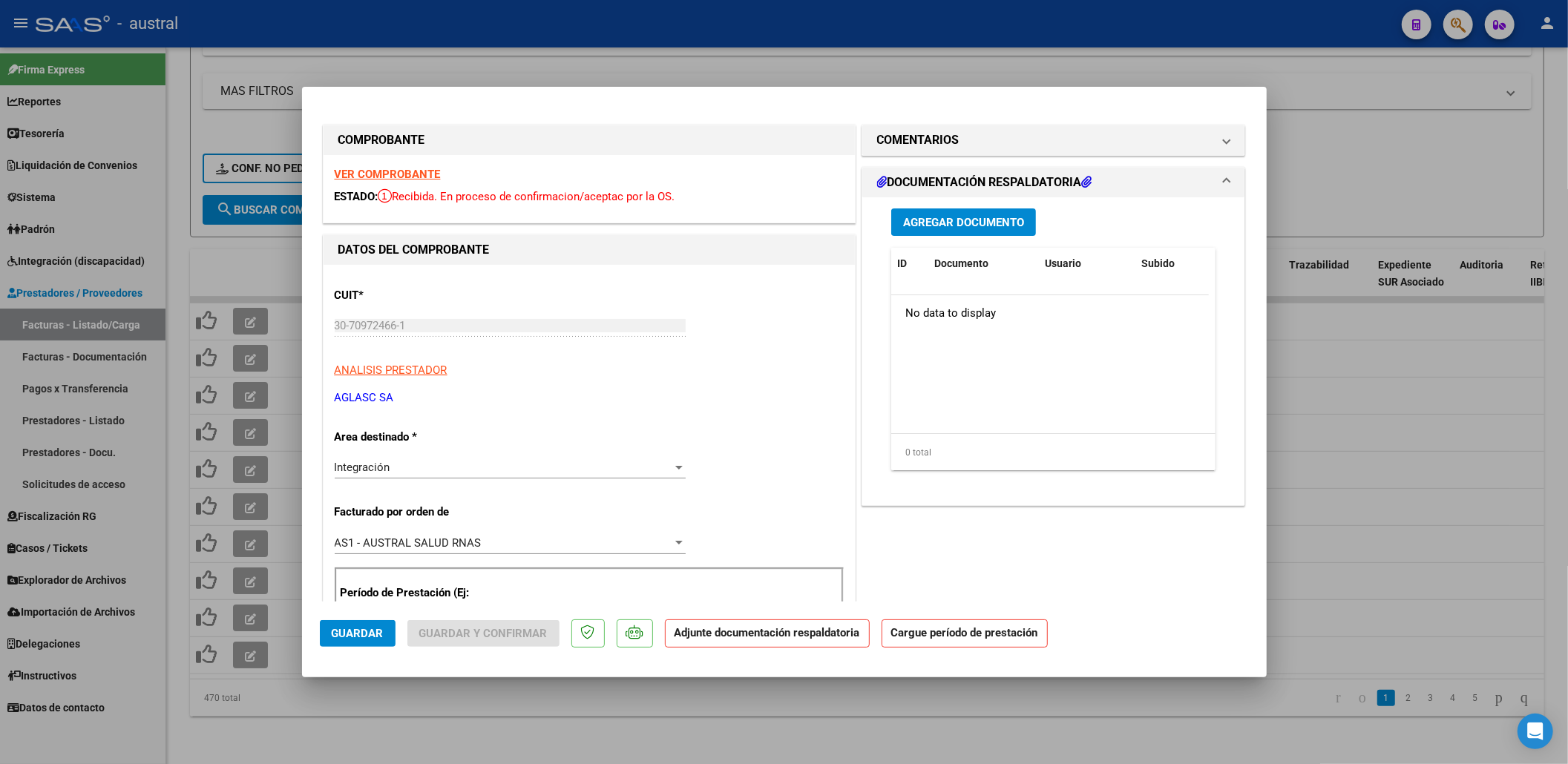
click at [413, 168] on strong "VER COMPROBANTE" at bounding box center [387, 174] width 106 height 13
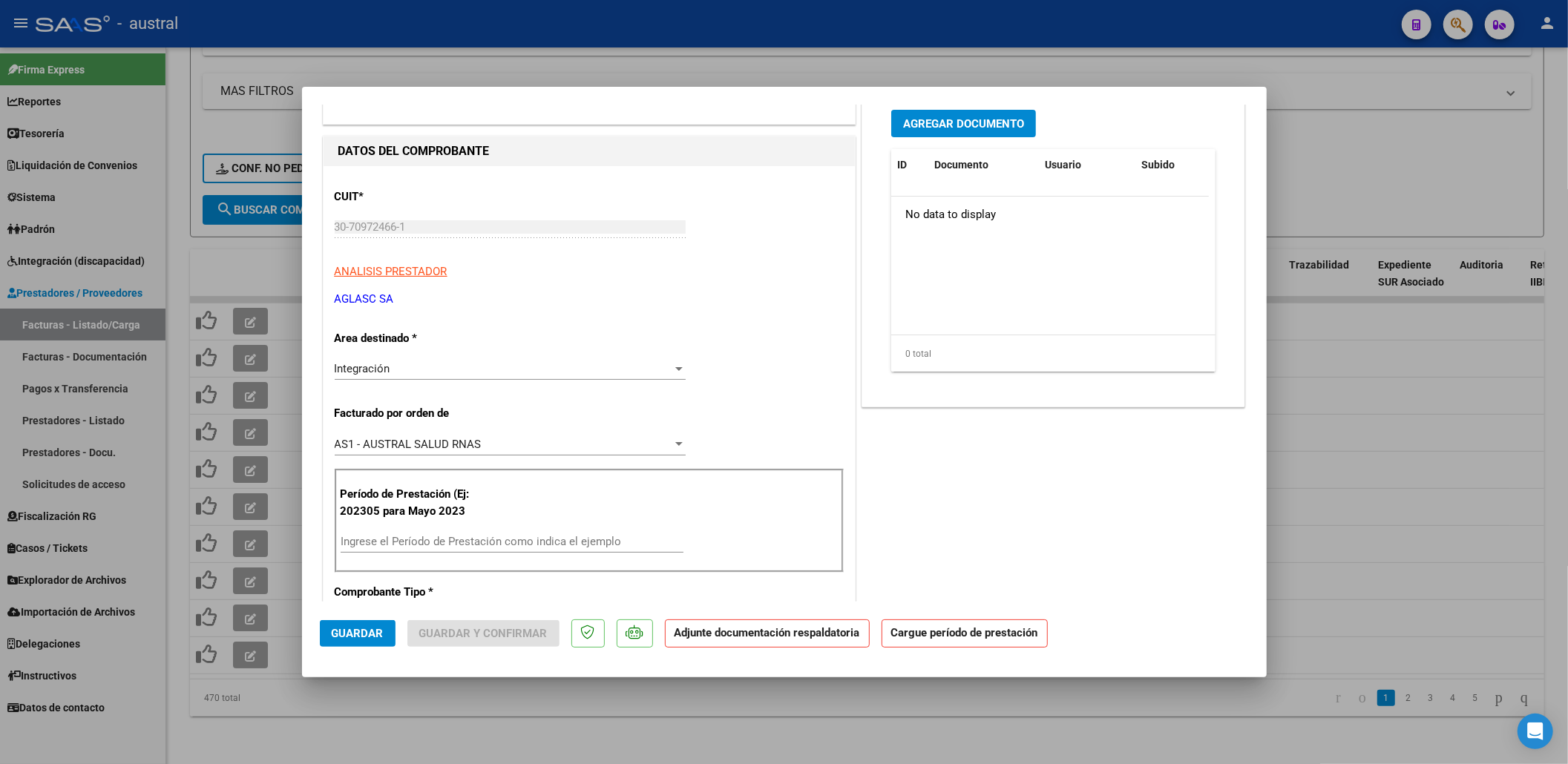
click at [487, 535] on div "Ingrese el Período de Prestación como indica el ejemplo" at bounding box center [512, 542] width 343 height 22
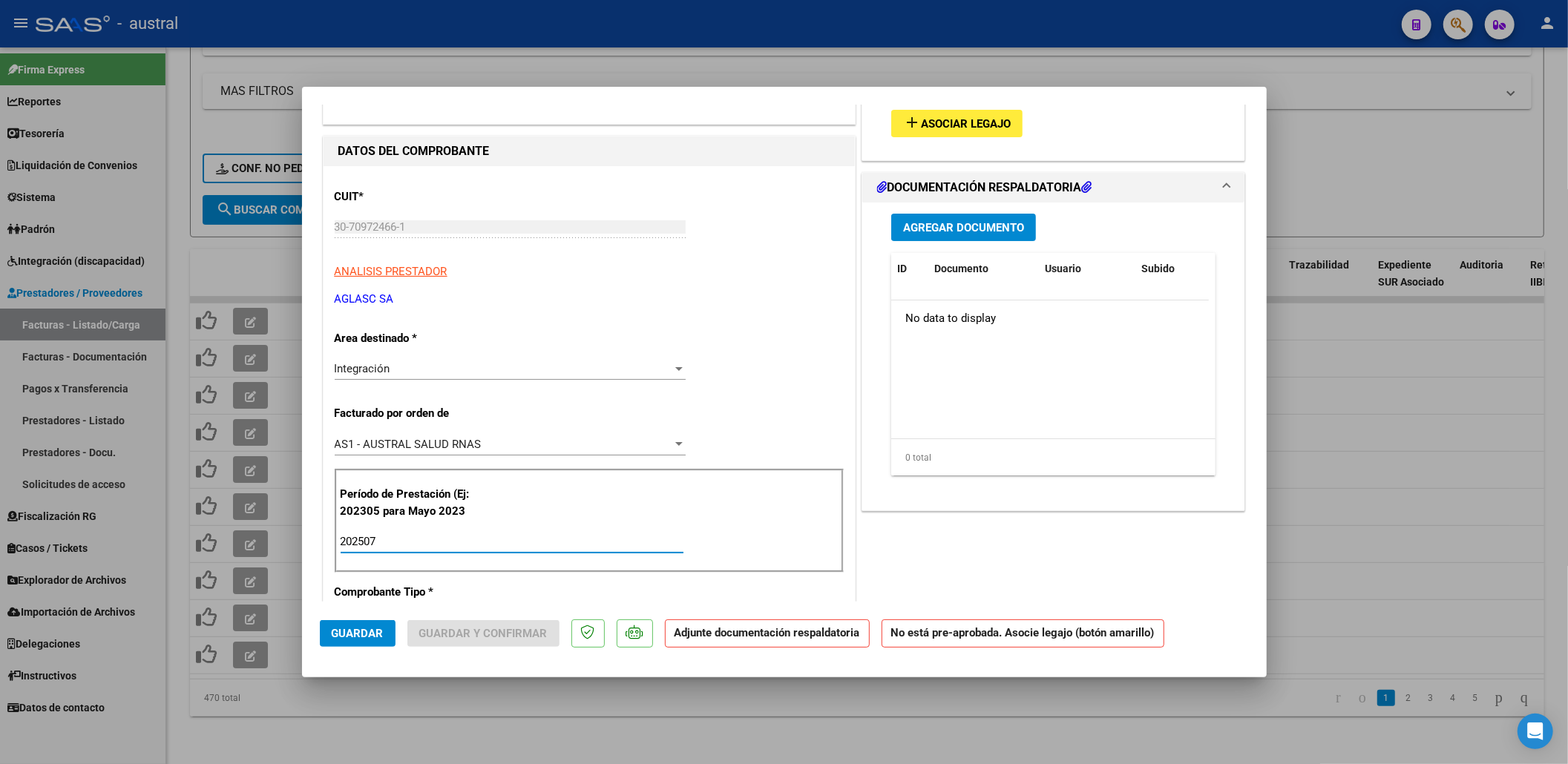
type input "202507"
click at [972, 122] on span "Asociar Legajo" at bounding box center [965, 123] width 89 height 13
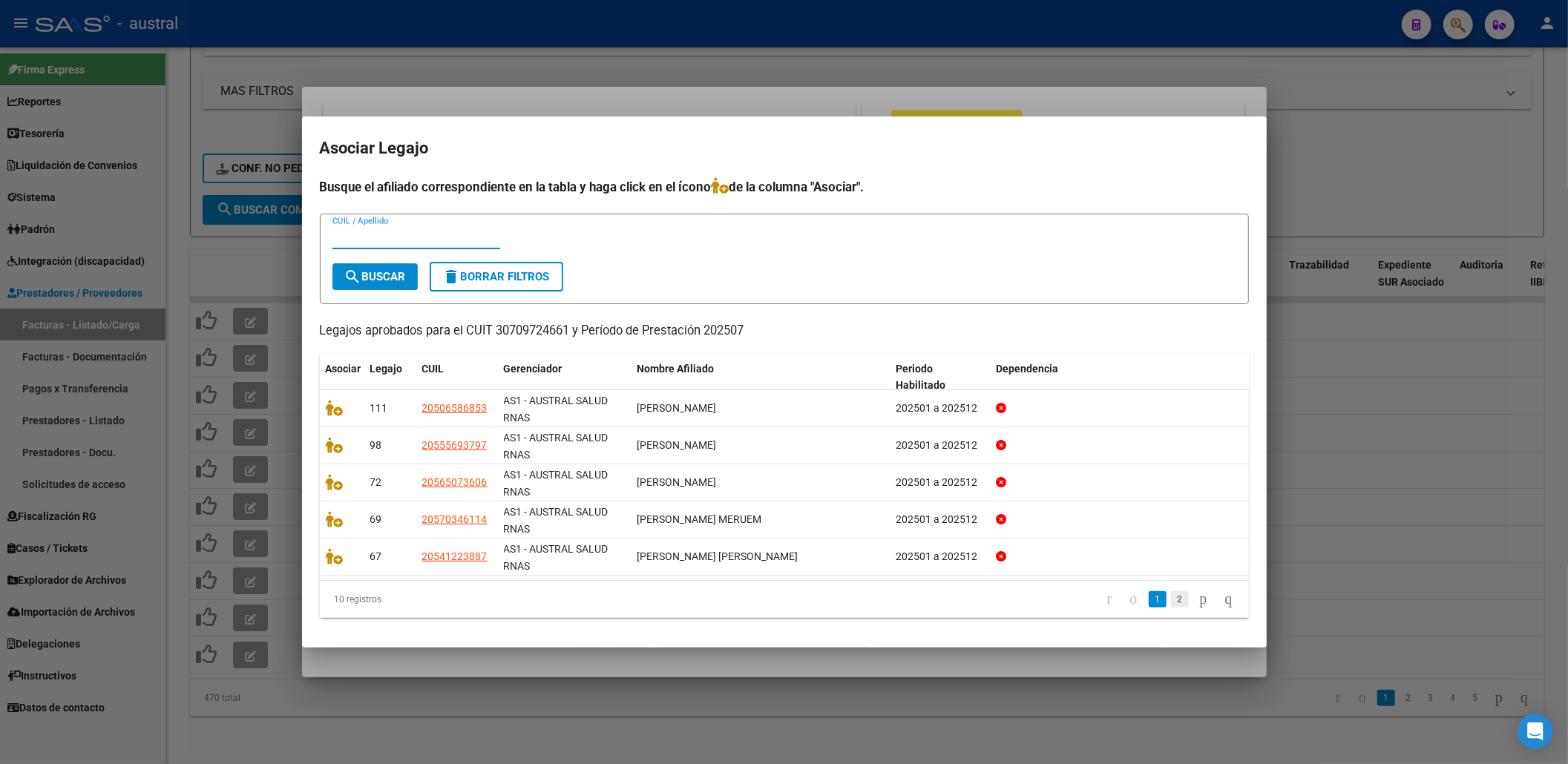
click at [1171, 596] on link "2" at bounding box center [1180, 600] width 18 height 16
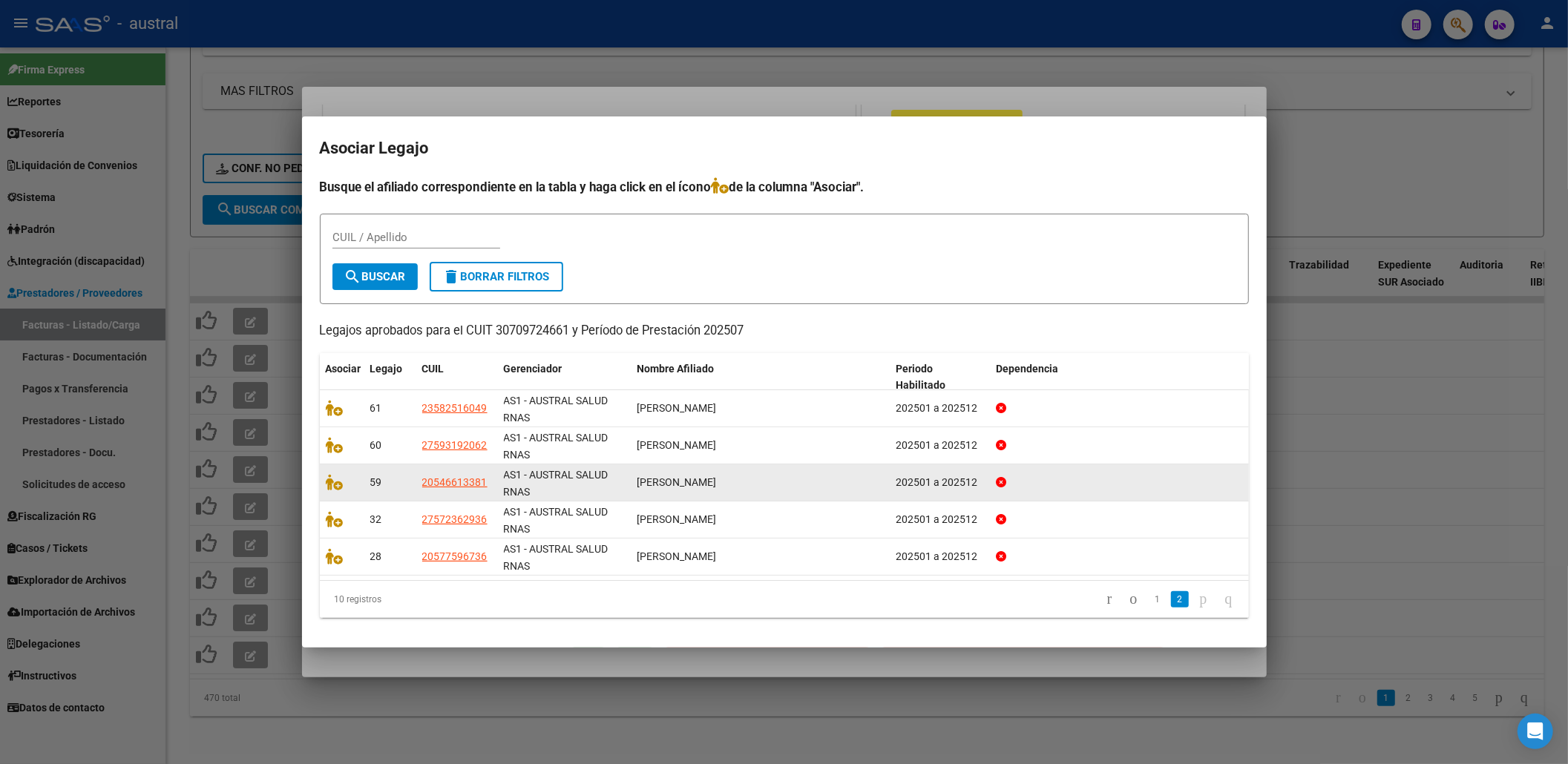
click at [351, 487] on div at bounding box center [341, 482] width 33 height 17
click at [328, 482] on icon at bounding box center [334, 482] width 18 height 16
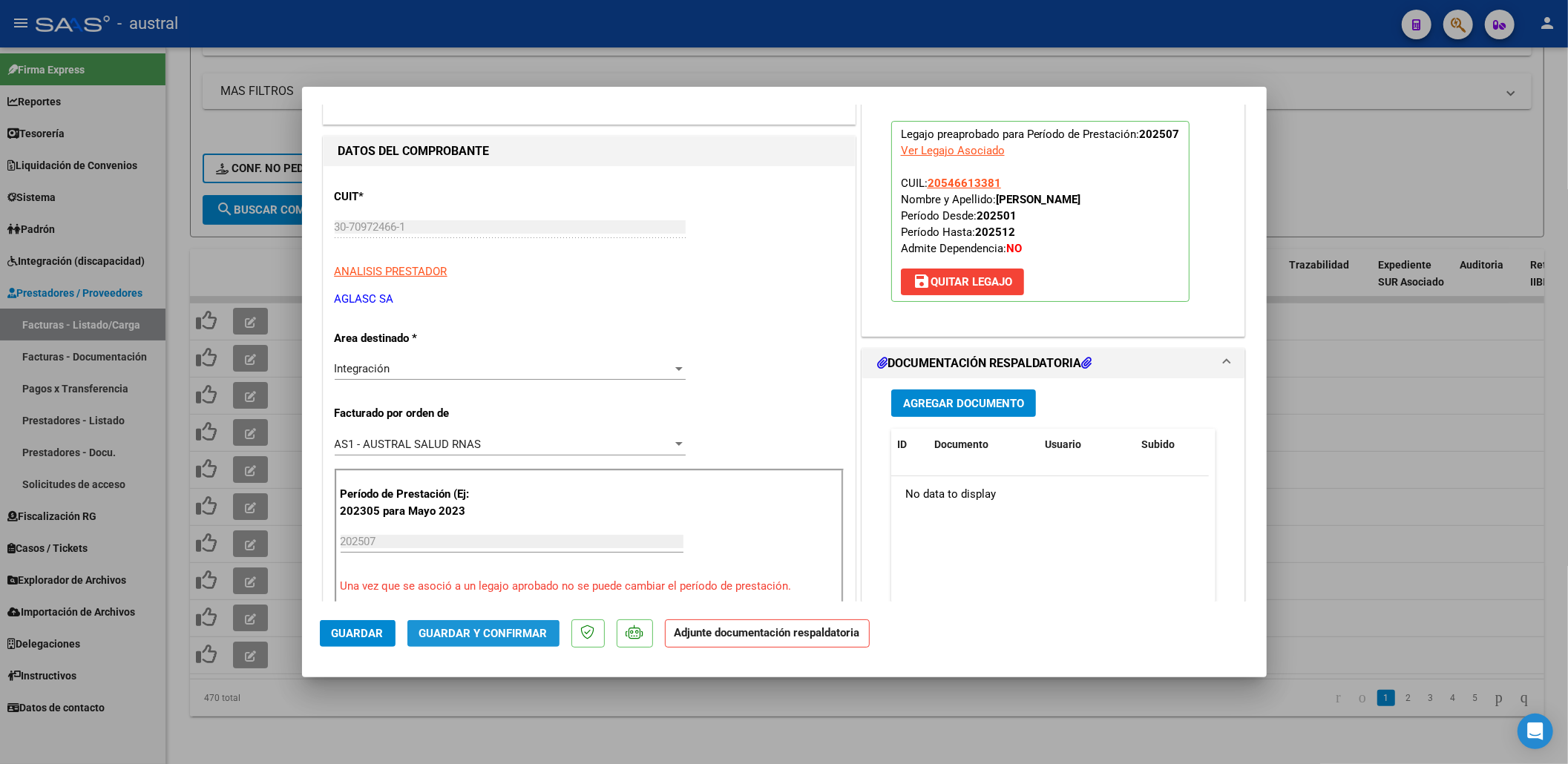
click at [474, 642] on button "Guardar y Confirmar" at bounding box center [484, 634] width 152 height 27
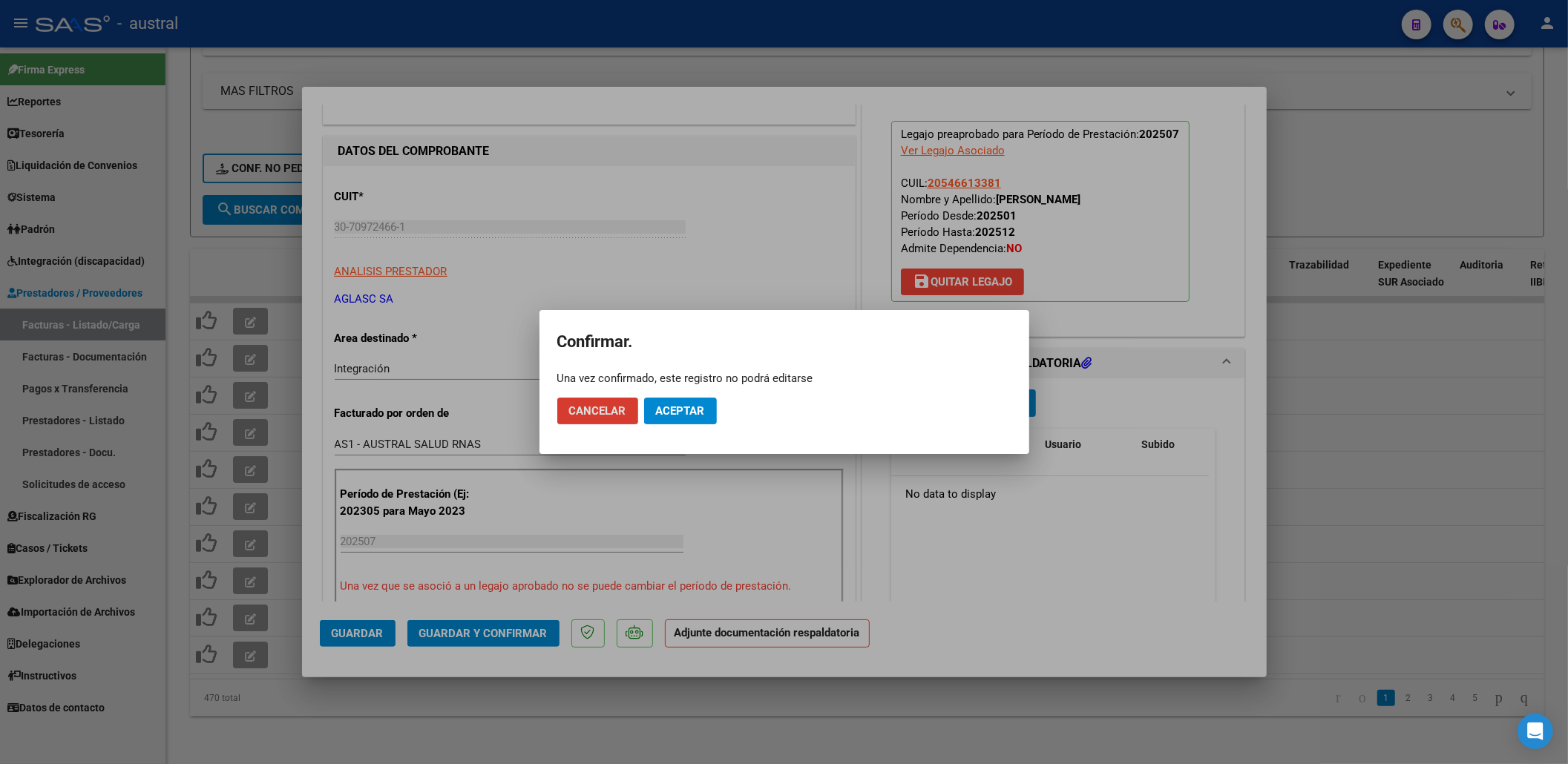
click at [695, 409] on span "Aceptar" at bounding box center [680, 410] width 49 height 13
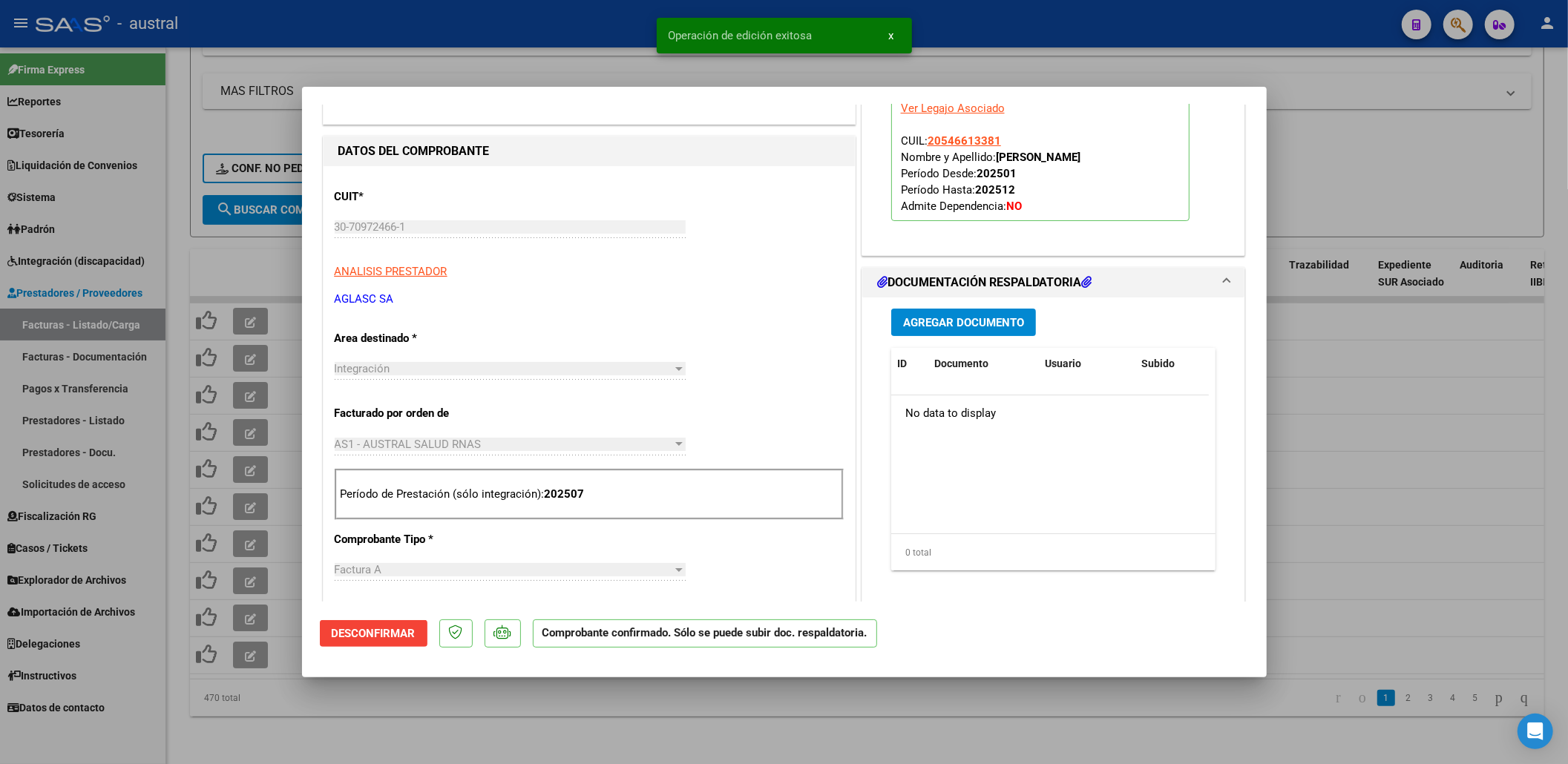
click at [1319, 413] on div at bounding box center [784, 382] width 1568 height 764
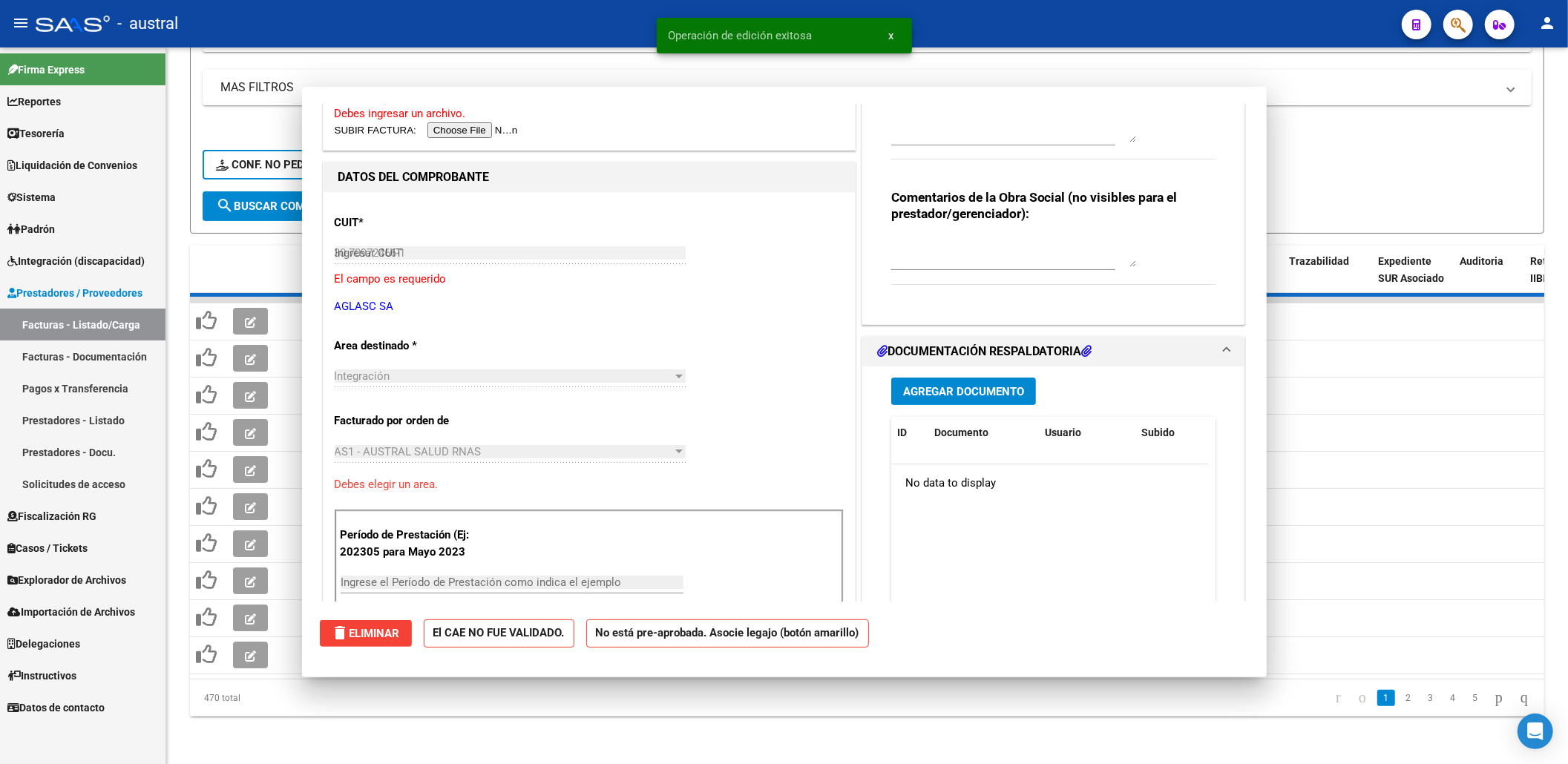
type input "$ 0,00"
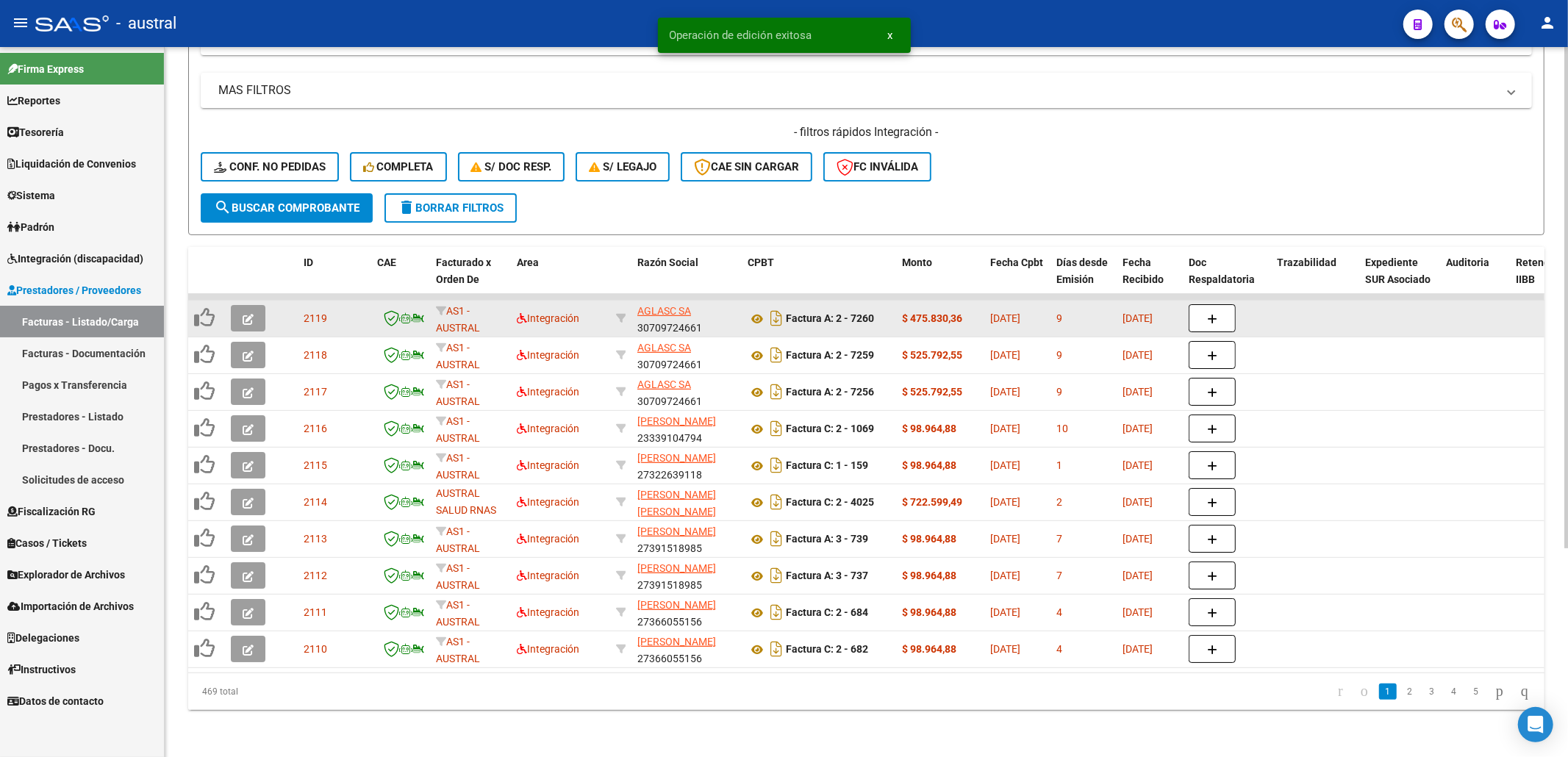
click at [241, 305] on button "button" at bounding box center [248, 319] width 35 height 27
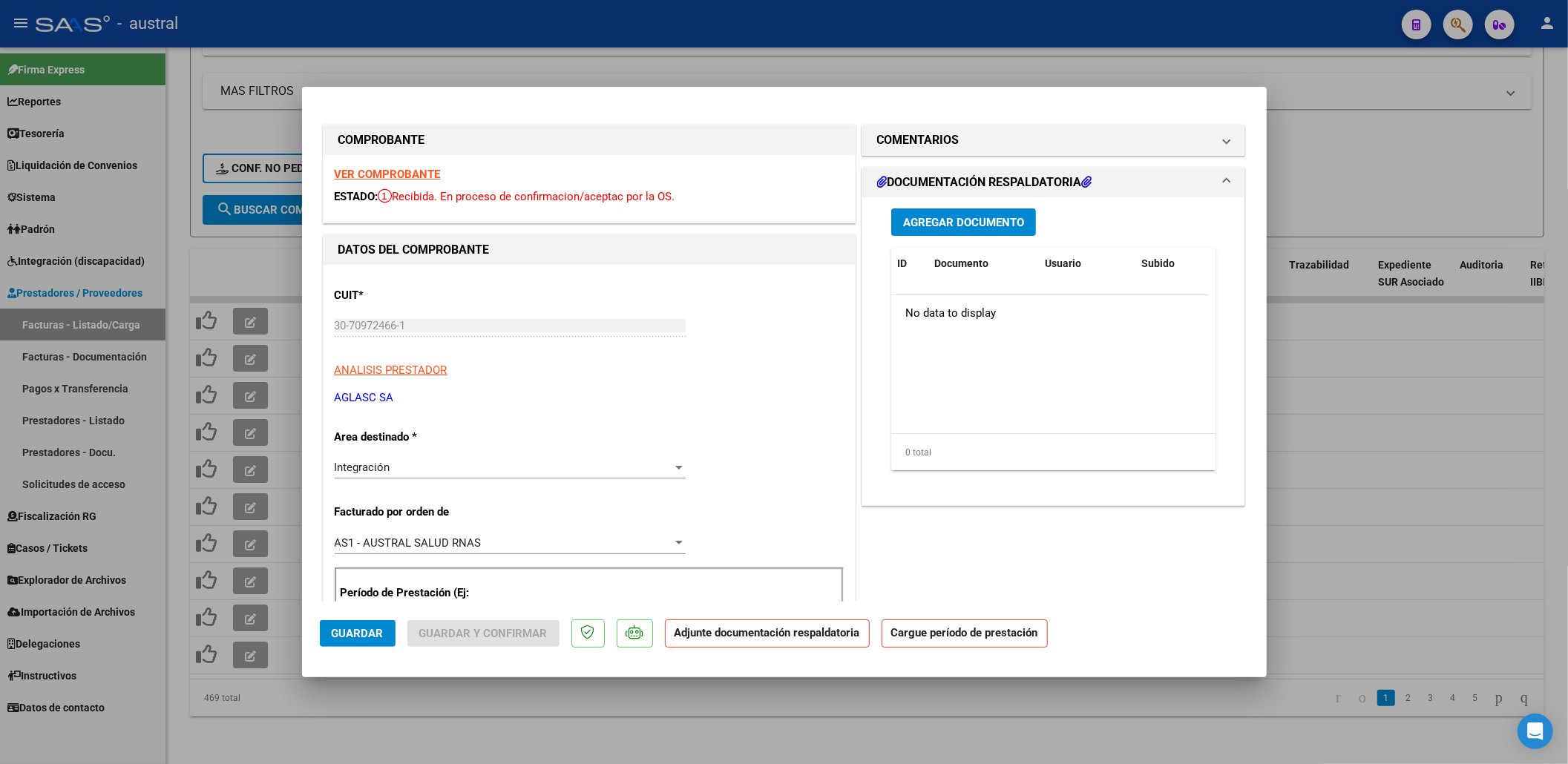
click at [374, 175] on strong "VER COMPROBANTE" at bounding box center [387, 174] width 106 height 13
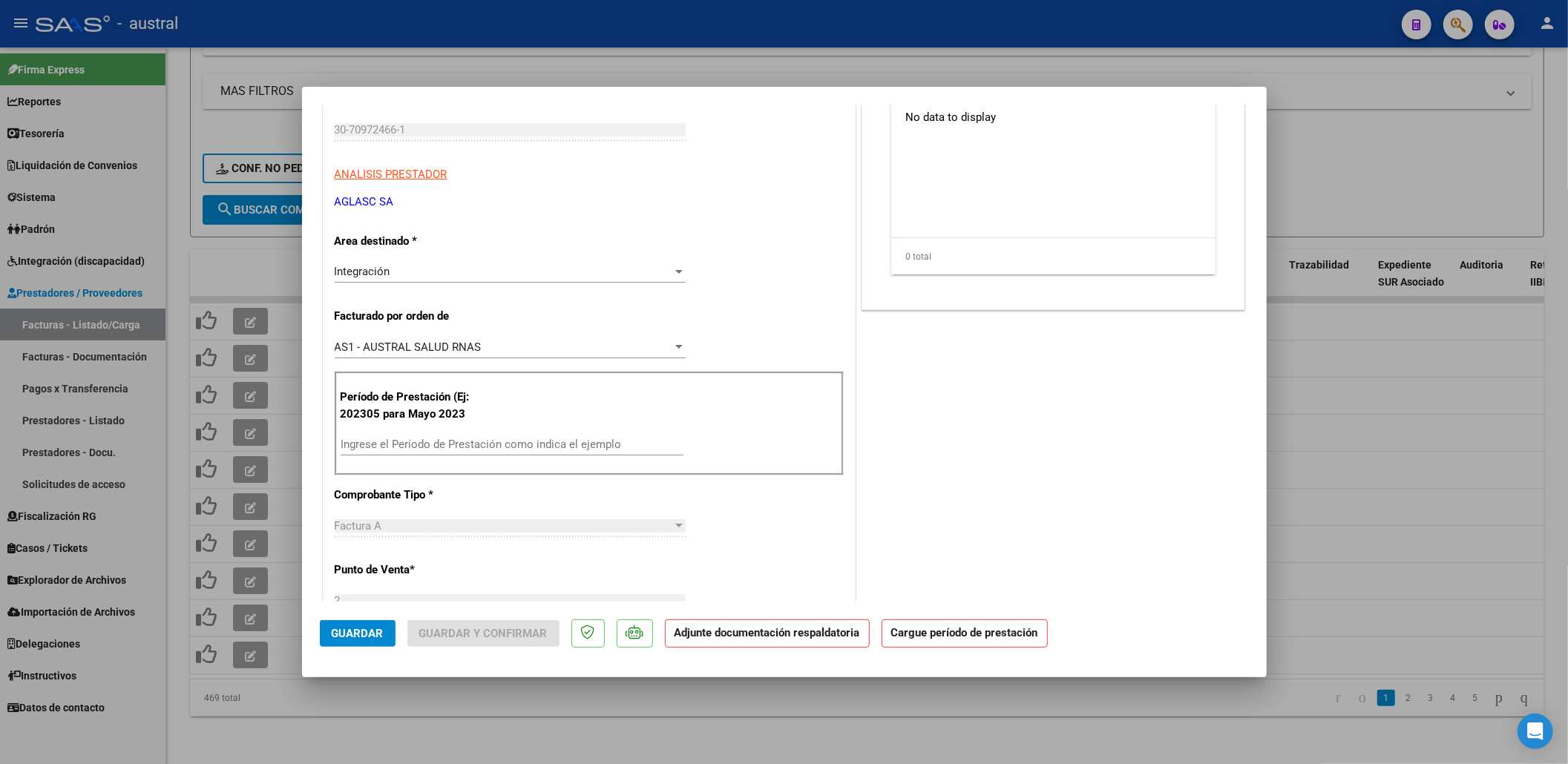
scroll to position [197, 0]
click at [439, 448] on input "Ingrese el Período de Prestación como indica el ejemplo" at bounding box center [512, 442] width 343 height 13
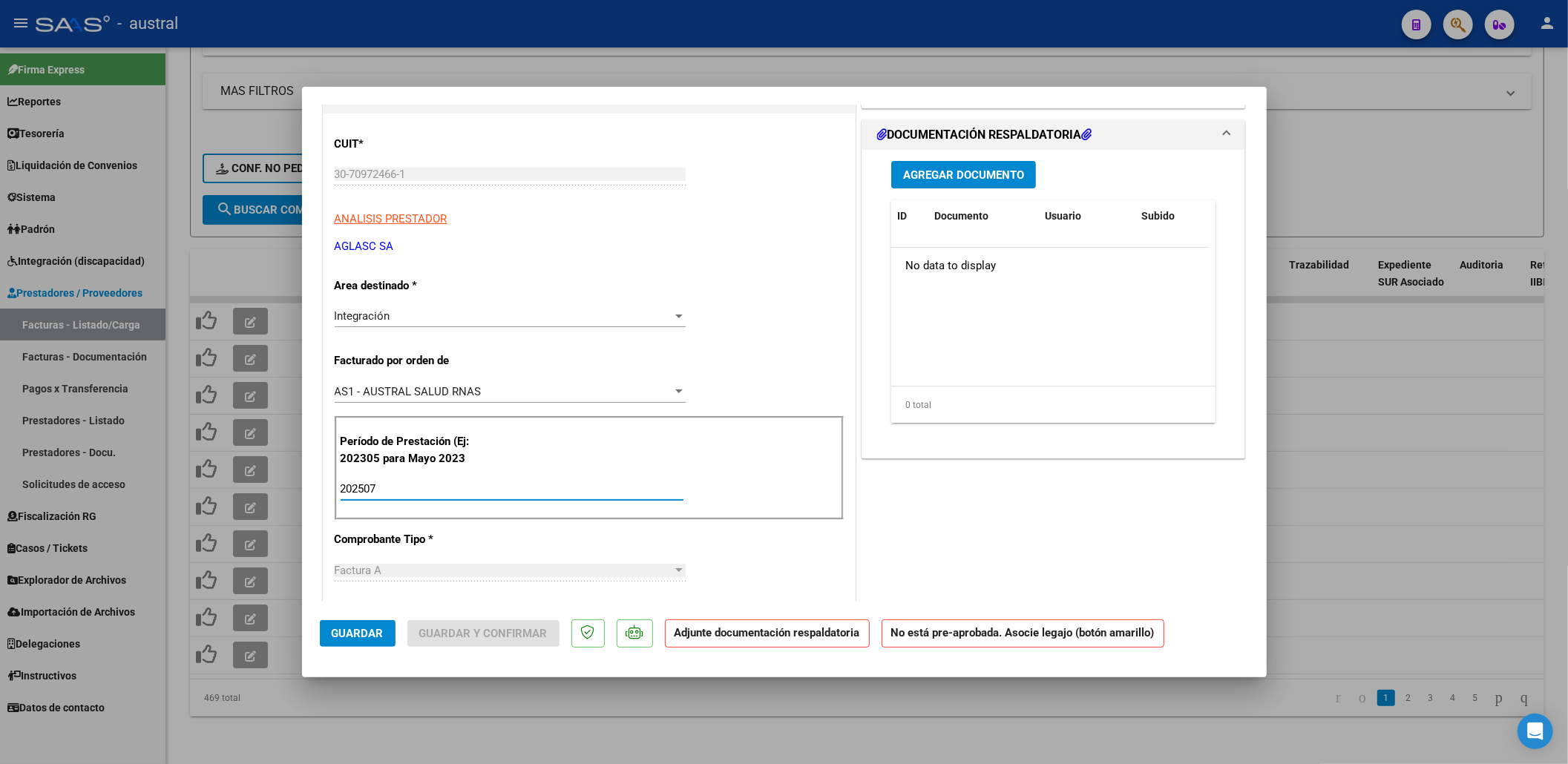
scroll to position [0, 0]
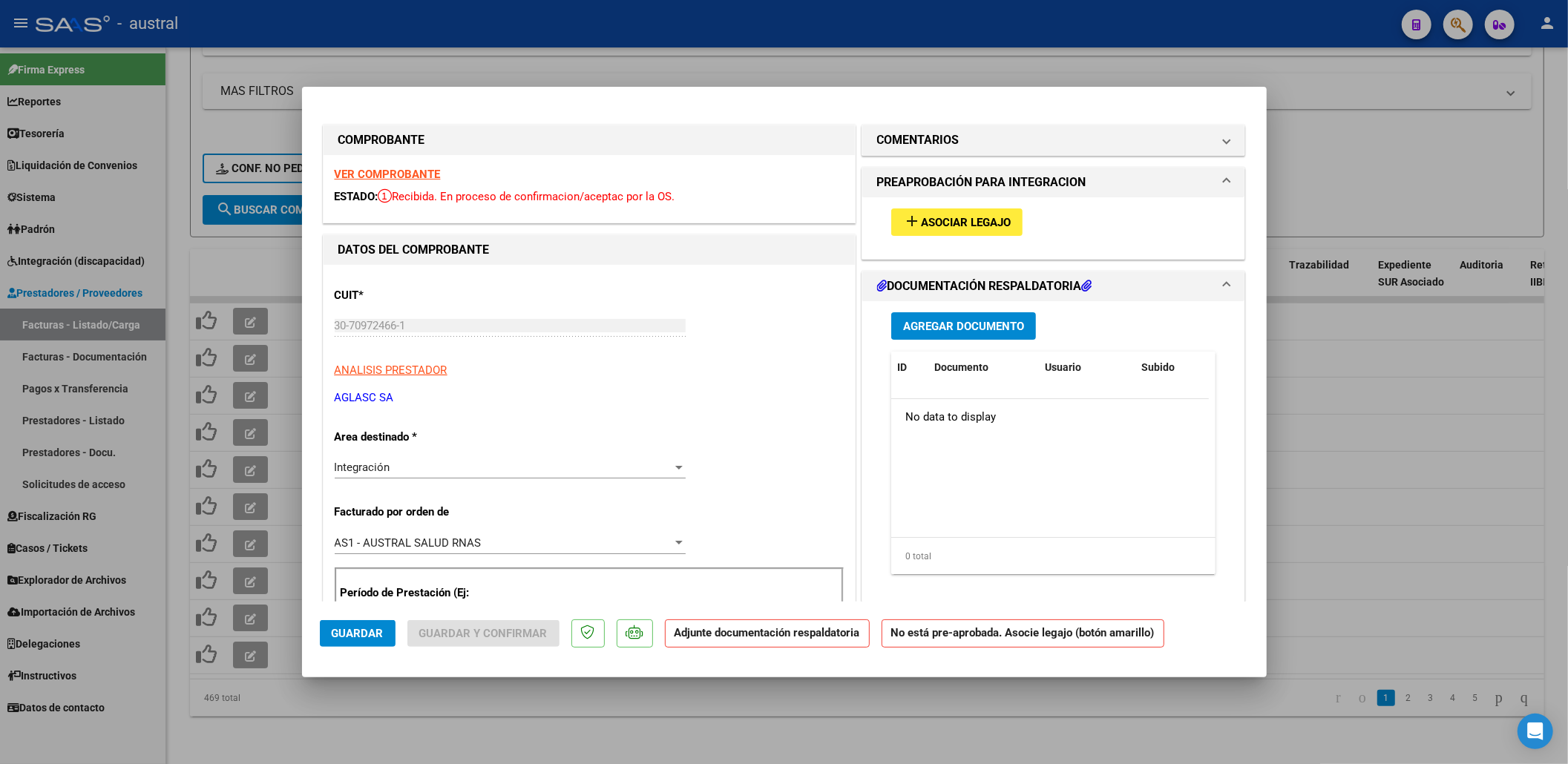
type input "202507"
click at [933, 216] on span "Asociar Legajo" at bounding box center [965, 222] width 89 height 13
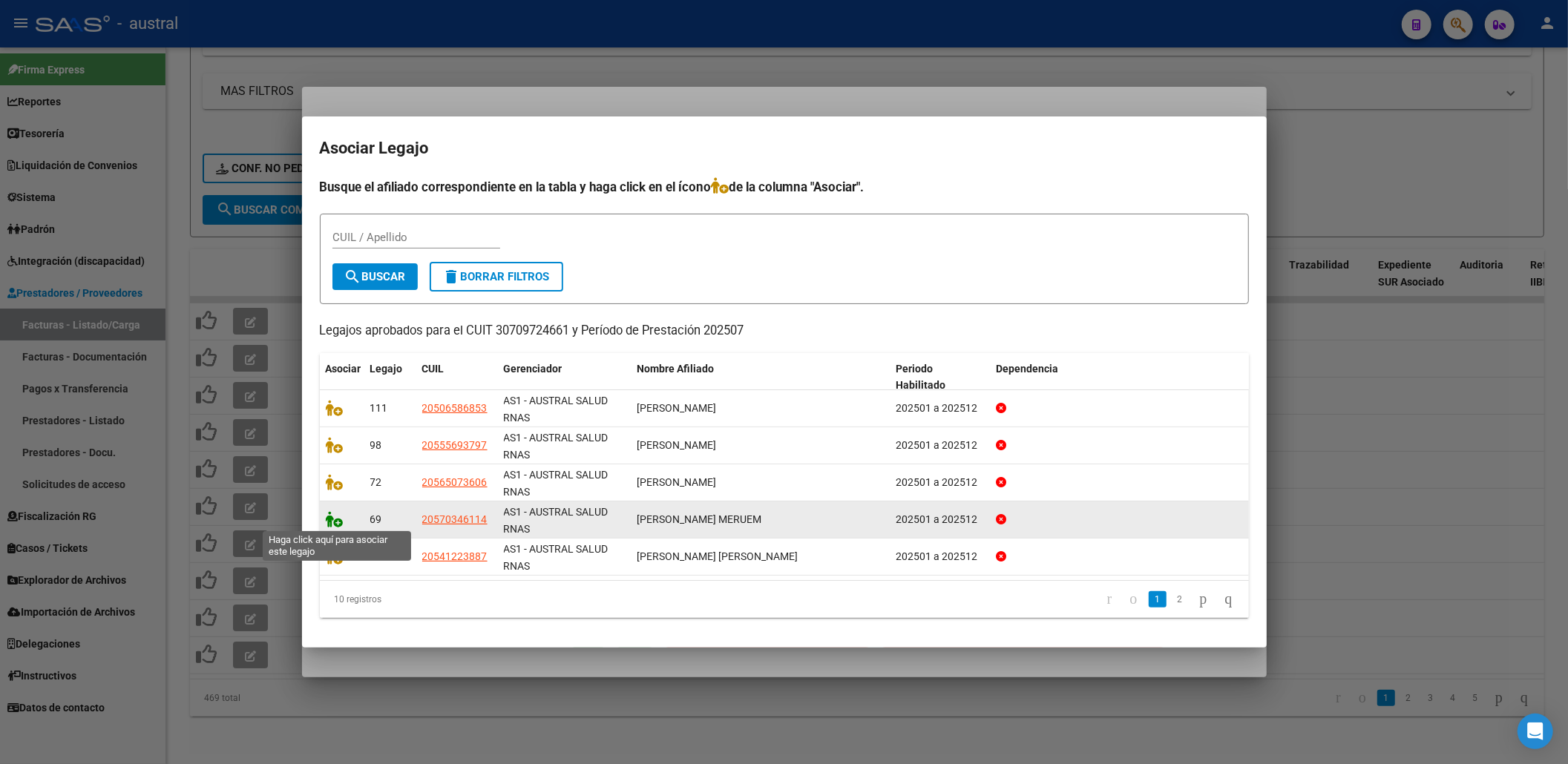
click at [337, 522] on icon at bounding box center [334, 519] width 18 height 16
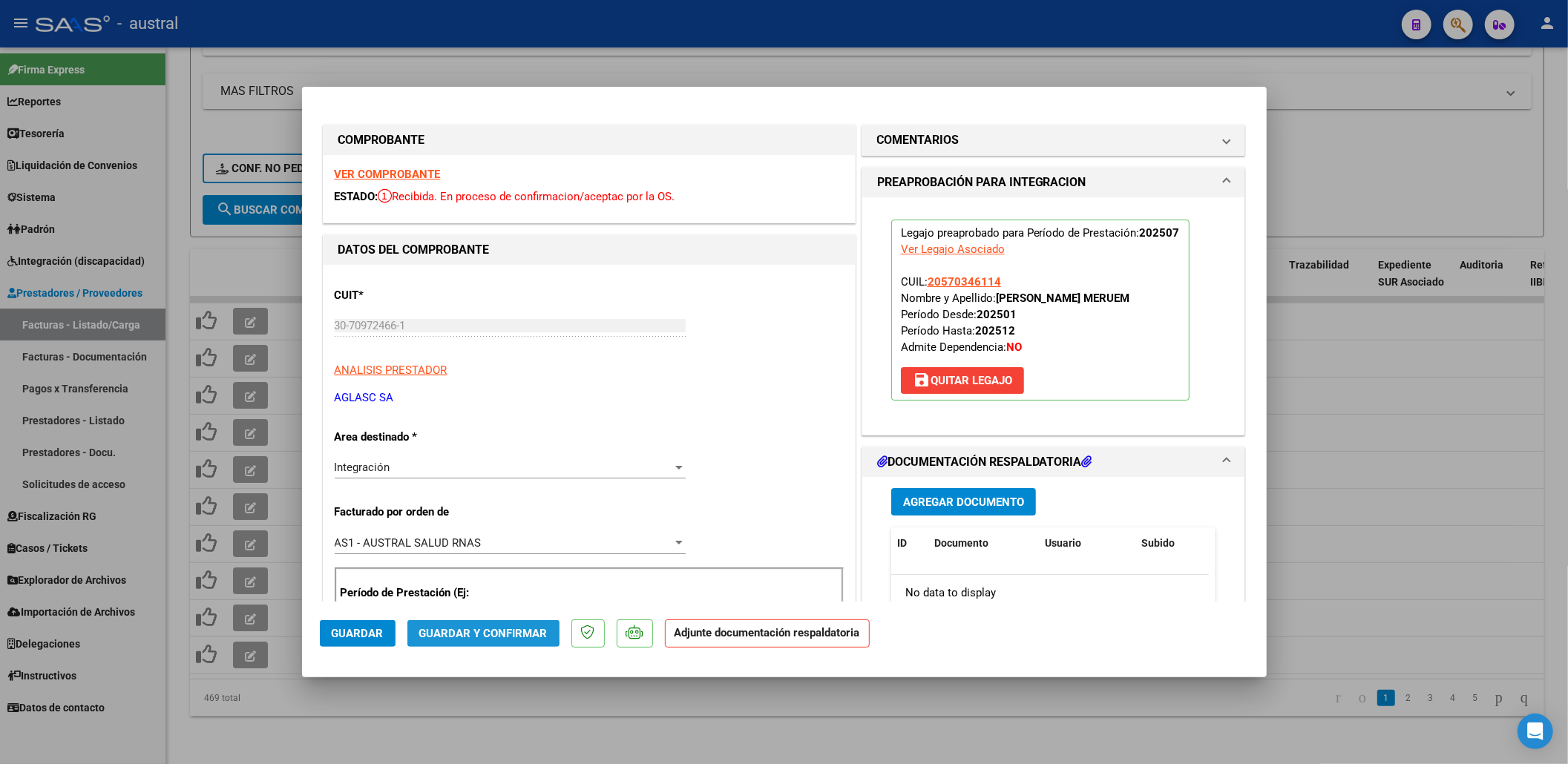
click at [472, 633] on span "Guardar y Confirmar" at bounding box center [484, 633] width 129 height 13
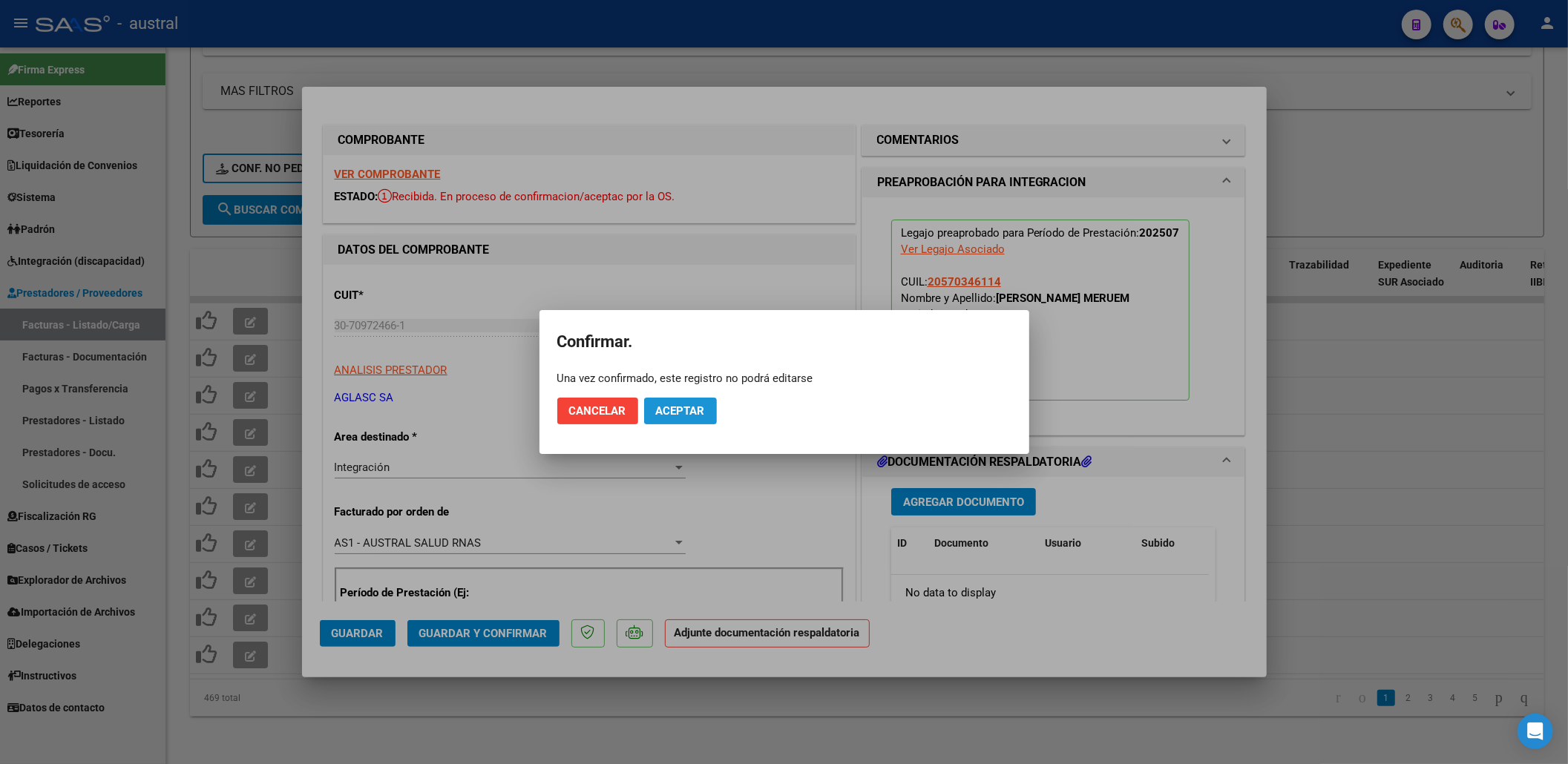
click at [704, 413] on span "Aceptar" at bounding box center [680, 410] width 49 height 13
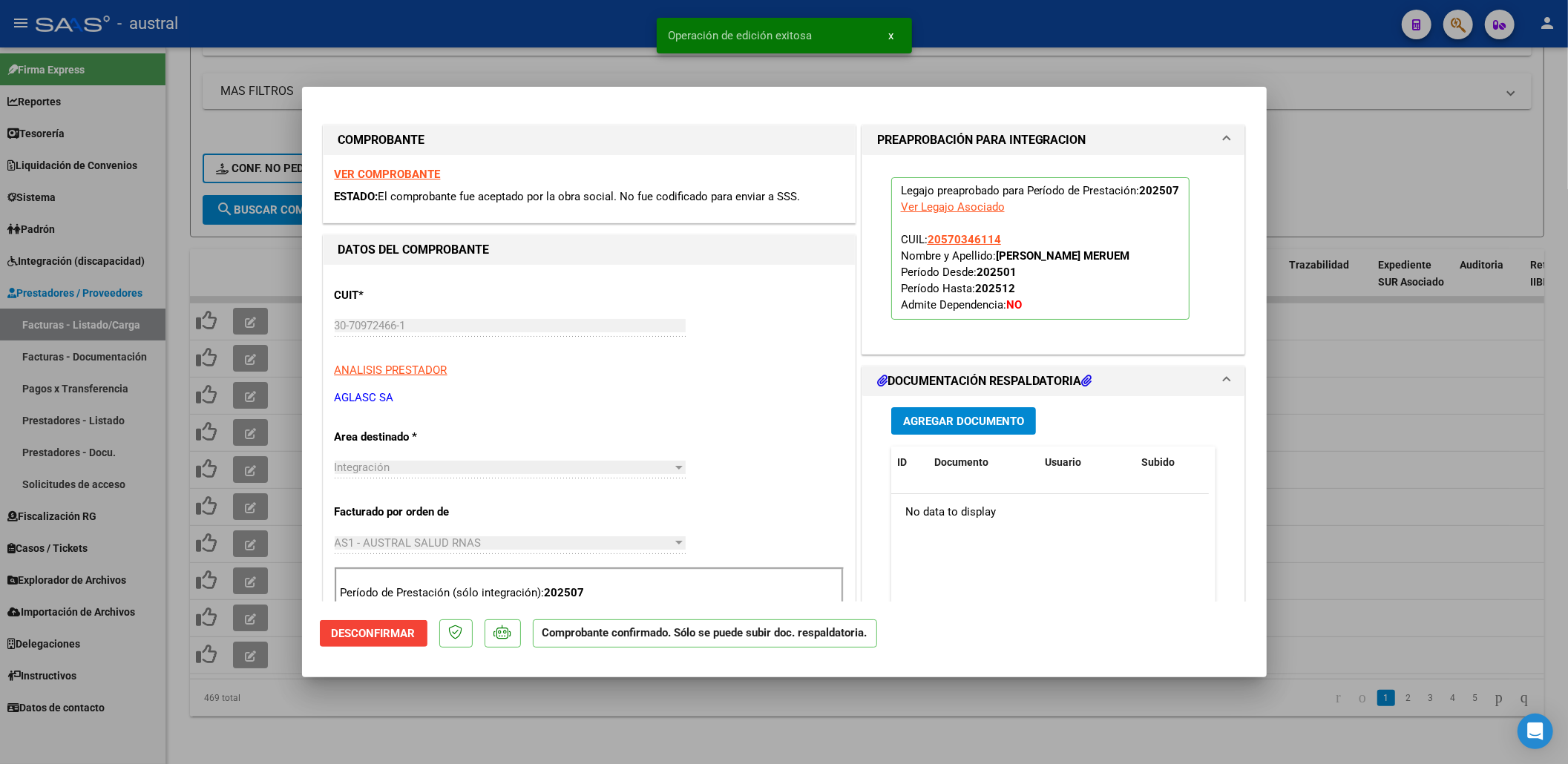
click at [1274, 181] on div at bounding box center [784, 382] width 1568 height 764
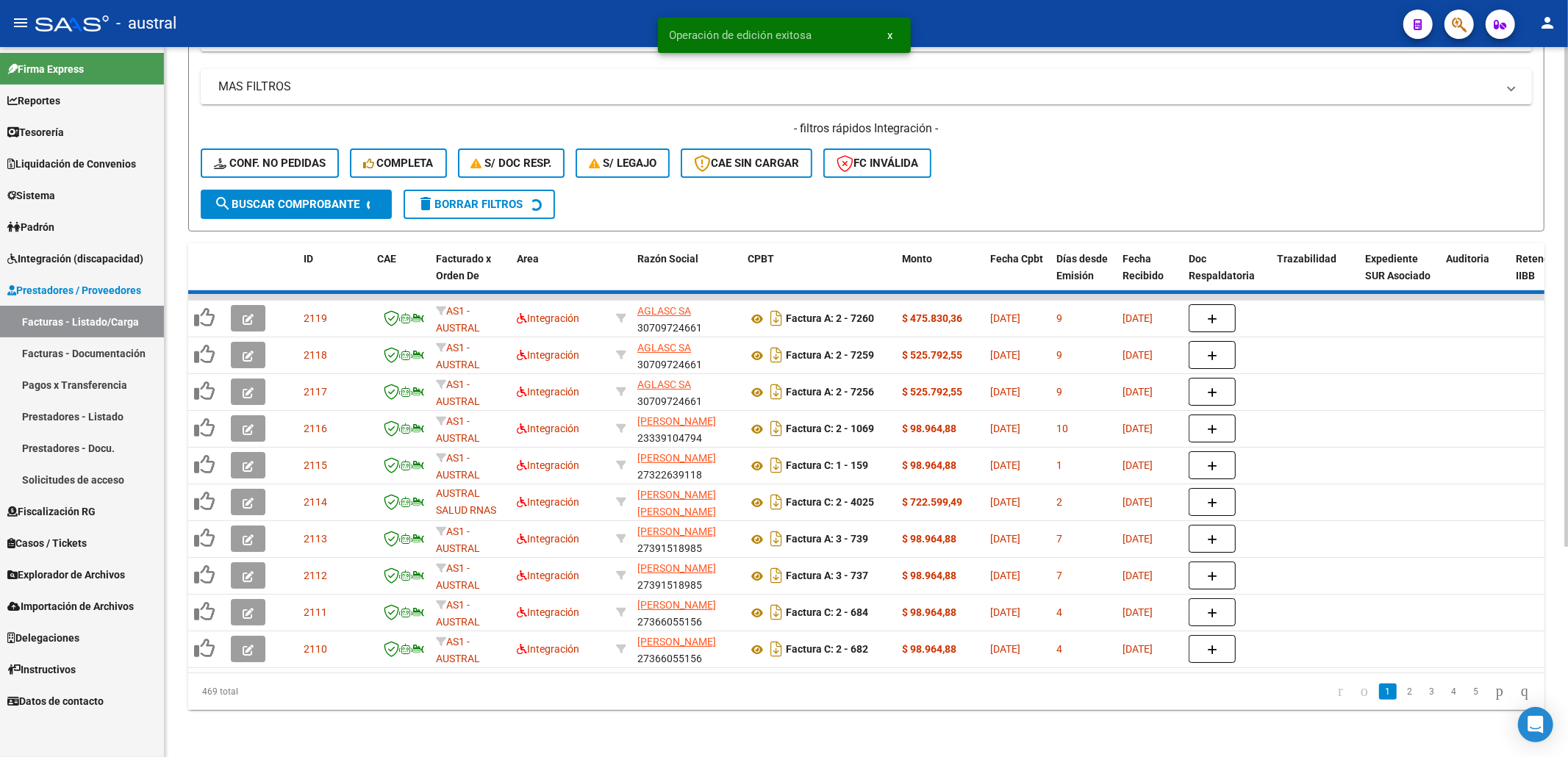
click at [1279, 180] on form "Filtros Id Area Area Seleccionar Gerenciador Seleccionar Gerenciador No Confirm…" at bounding box center [867, 59] width 1356 height 344
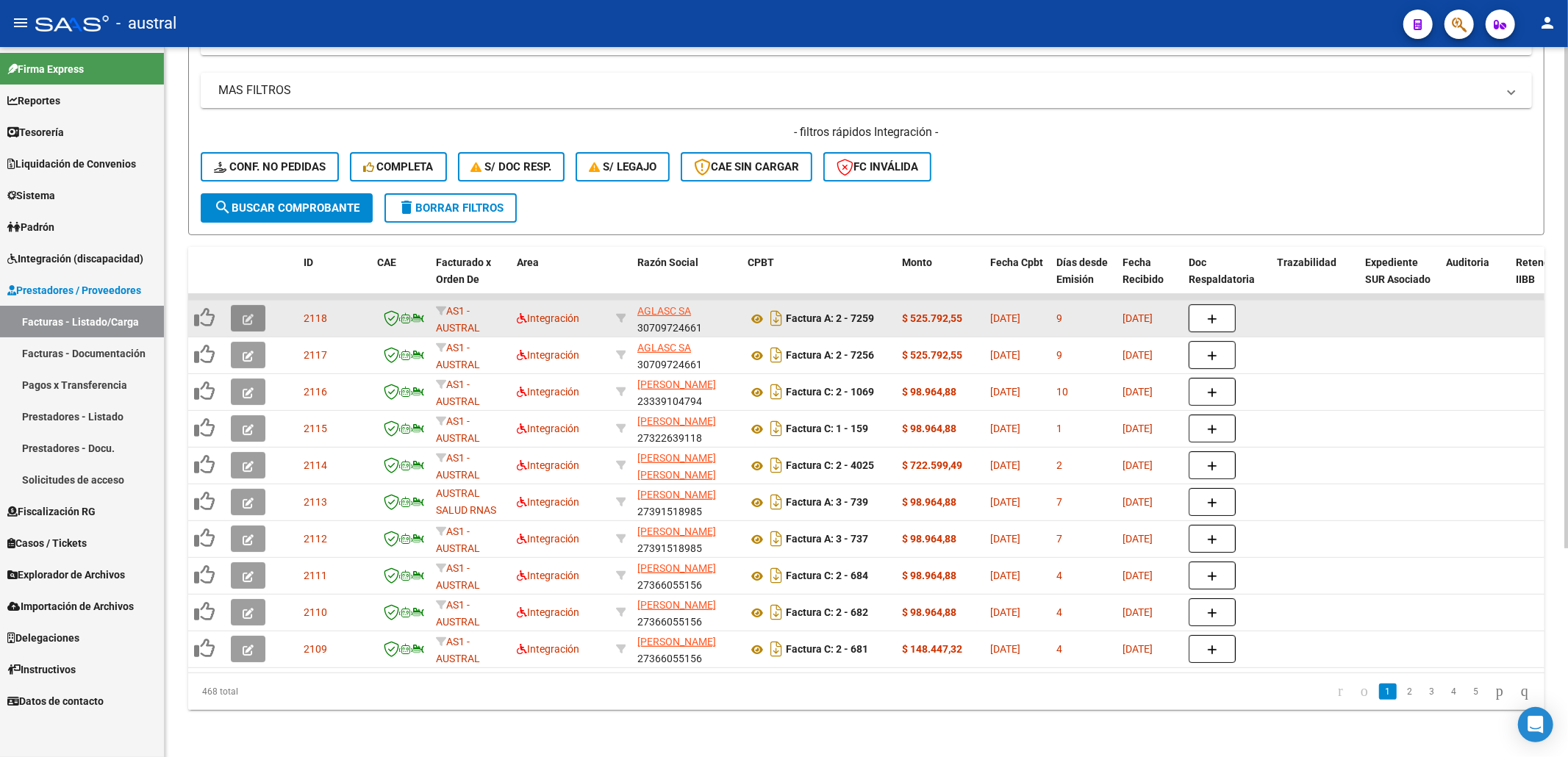
click at [234, 305] on button "button" at bounding box center [248, 319] width 35 height 27
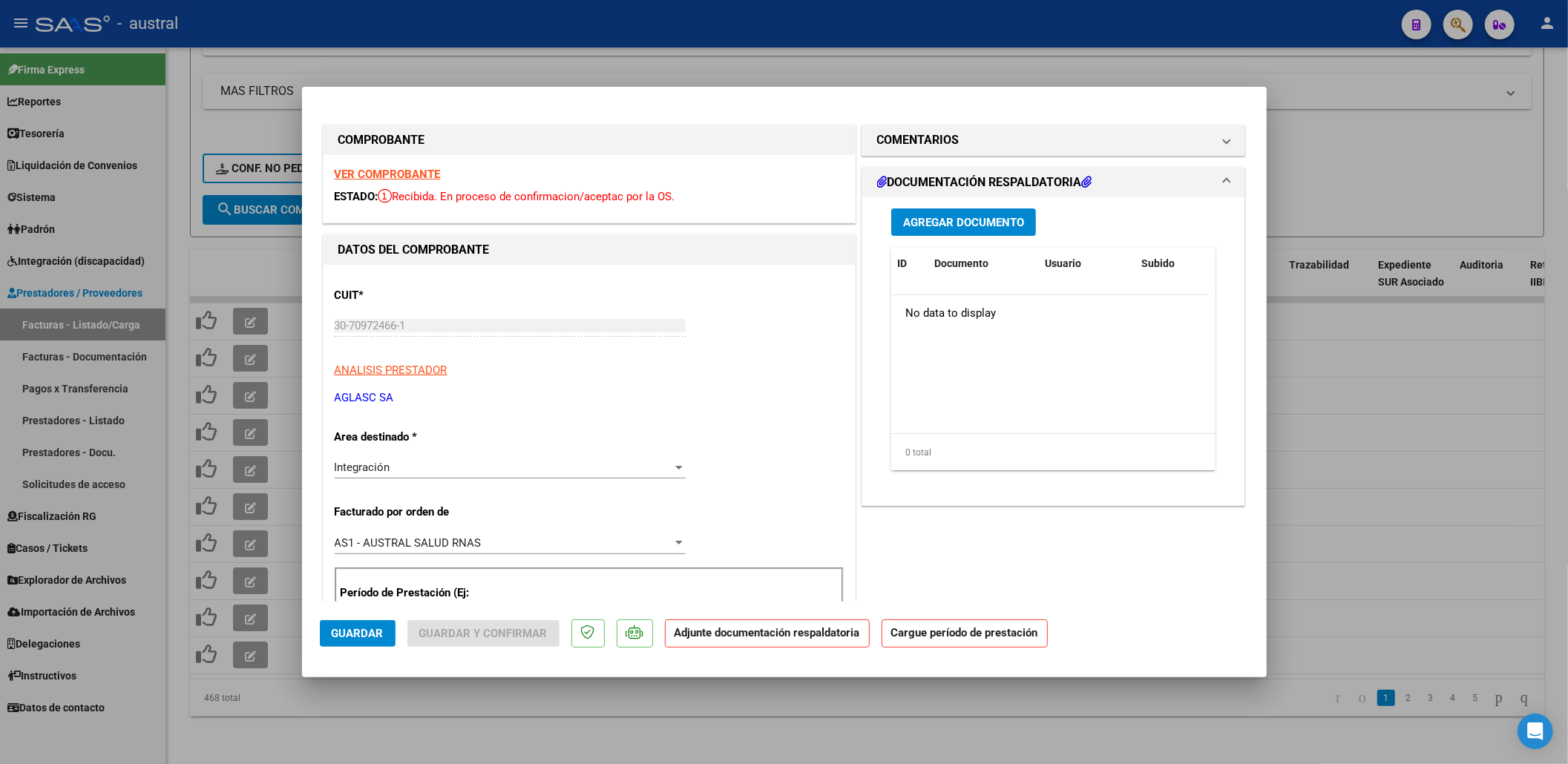
click at [416, 171] on strong "VER COMPROBANTE" at bounding box center [387, 174] width 106 height 13
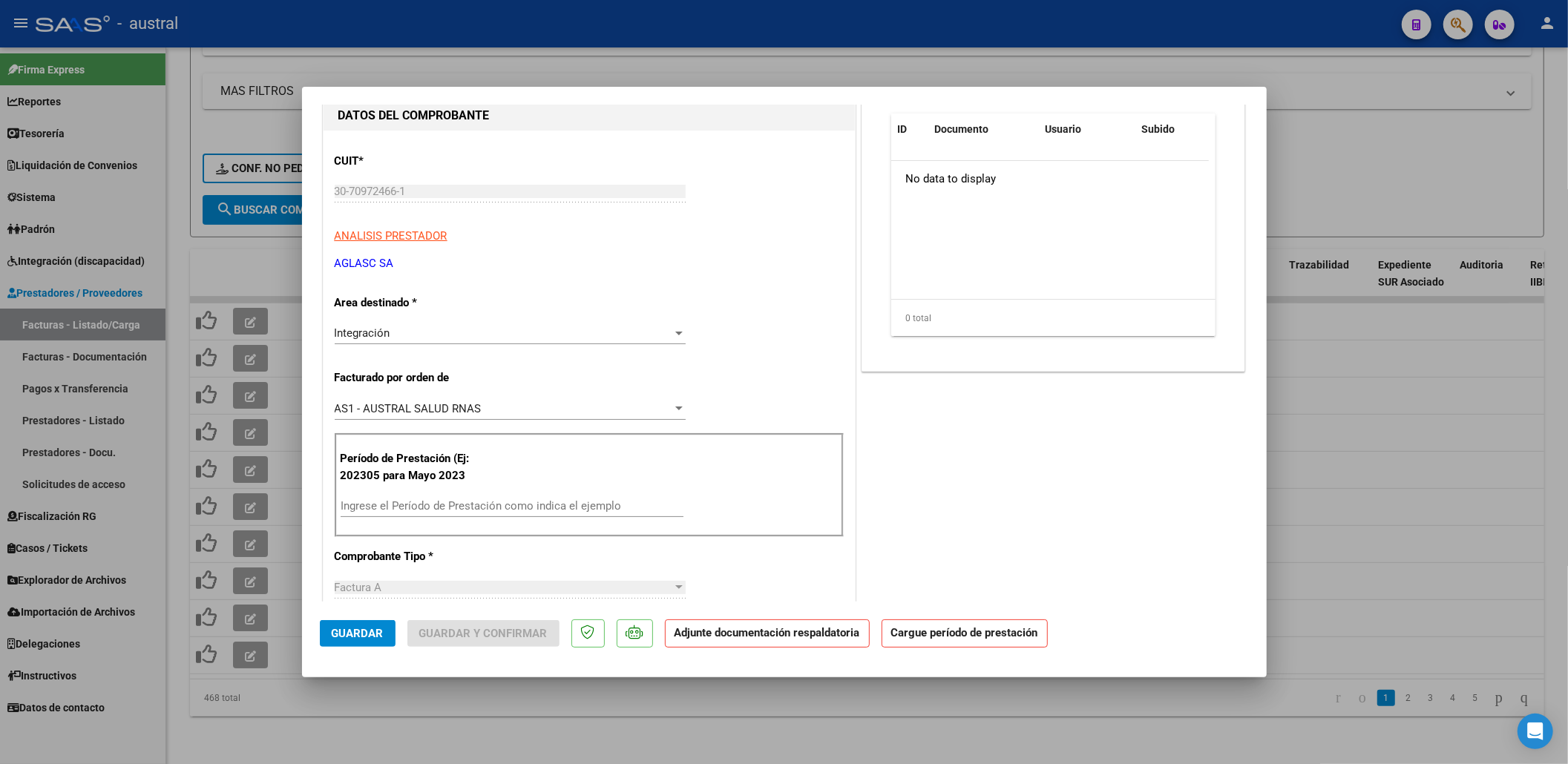
scroll to position [297, 0]
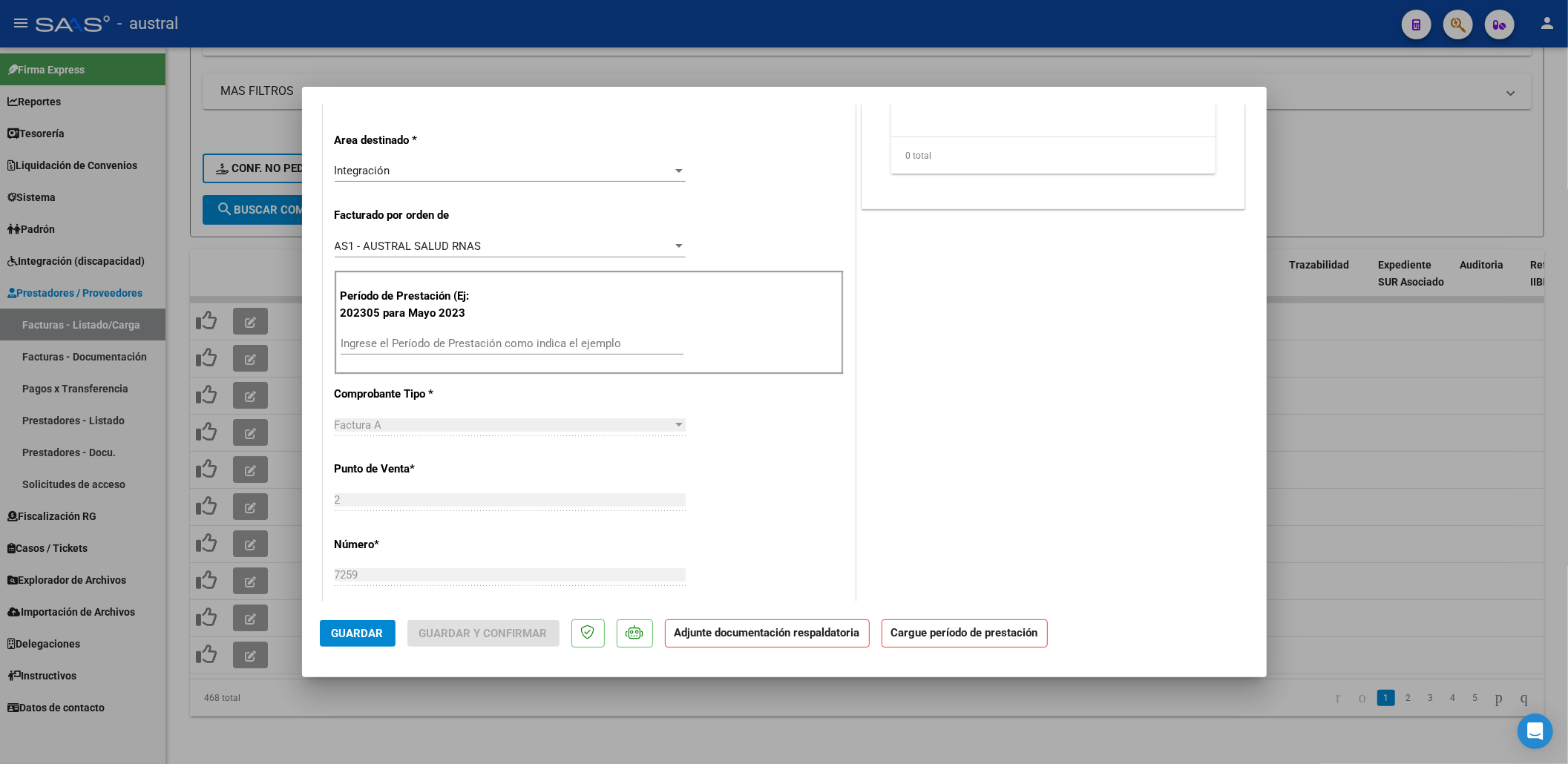
click at [478, 336] on div "Ingrese el Período de Prestación como indica el ejemplo" at bounding box center [512, 343] width 343 height 22
click at [461, 331] on div "Período de Prestación (Ej: 202305 para Mayo 2023 Ingrese el Período de Prestaci…" at bounding box center [588, 323] width 509 height 104
click at [469, 345] on input "Ingrese el Período de Prestación como indica el ejemplo" at bounding box center [512, 343] width 343 height 13
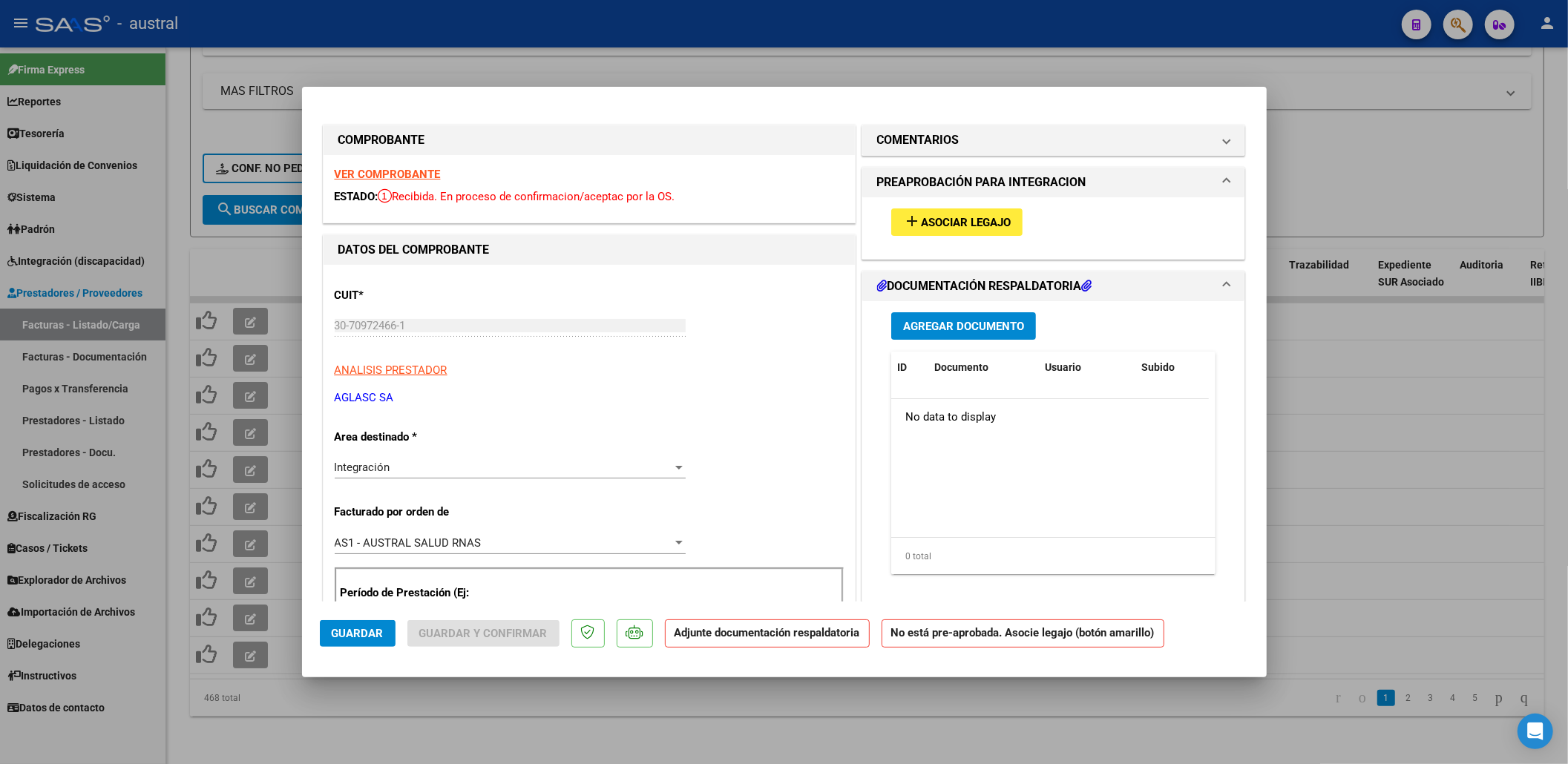
type input "202507"
click at [921, 225] on span "Asociar Legajo" at bounding box center [965, 222] width 89 height 13
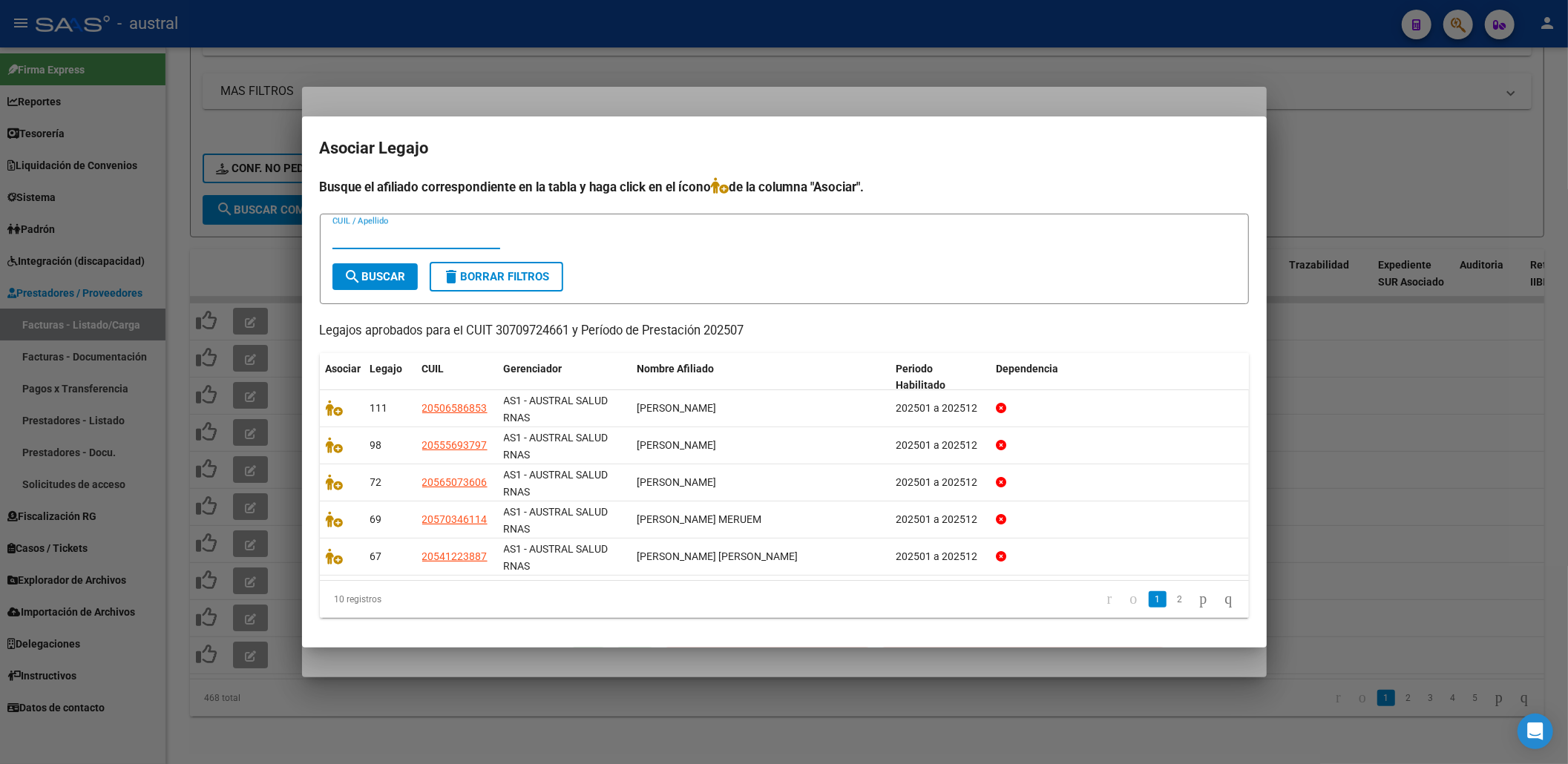
click at [1152, 597] on li "1" at bounding box center [1158, 600] width 22 height 25
click at [1171, 597] on link "2" at bounding box center [1180, 600] width 18 height 16
click at [1198, 603] on icon "go to next page" at bounding box center [1203, 599] width 12 height 18
click at [1128, 600] on icon "go to previous page" at bounding box center [1134, 599] width 12 height 18
click at [463, 238] on input "CUIL / Apellido" at bounding box center [417, 237] width 168 height 13
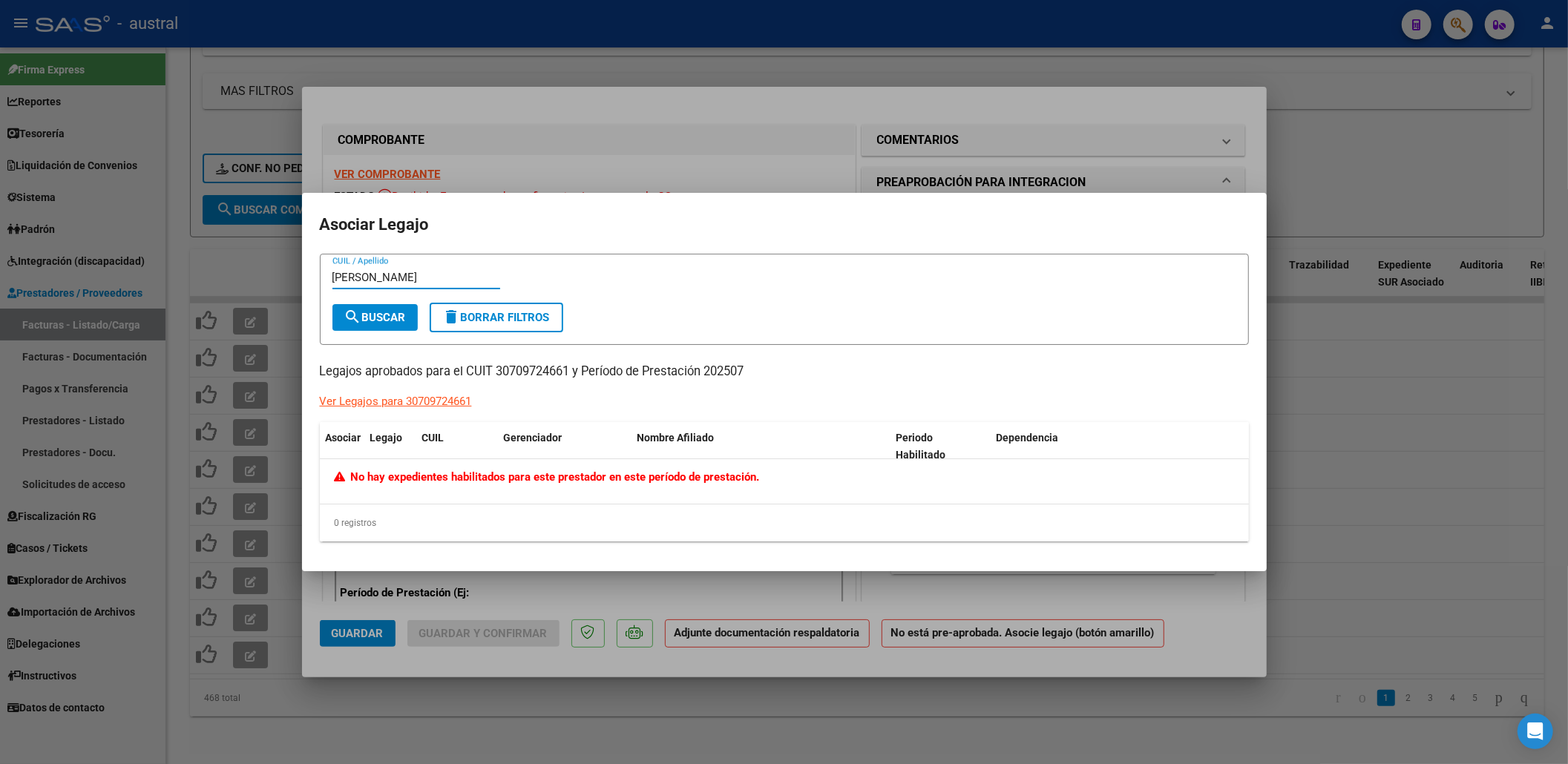
type input "ROSEL"
click at [757, 155] on div at bounding box center [784, 382] width 1568 height 764
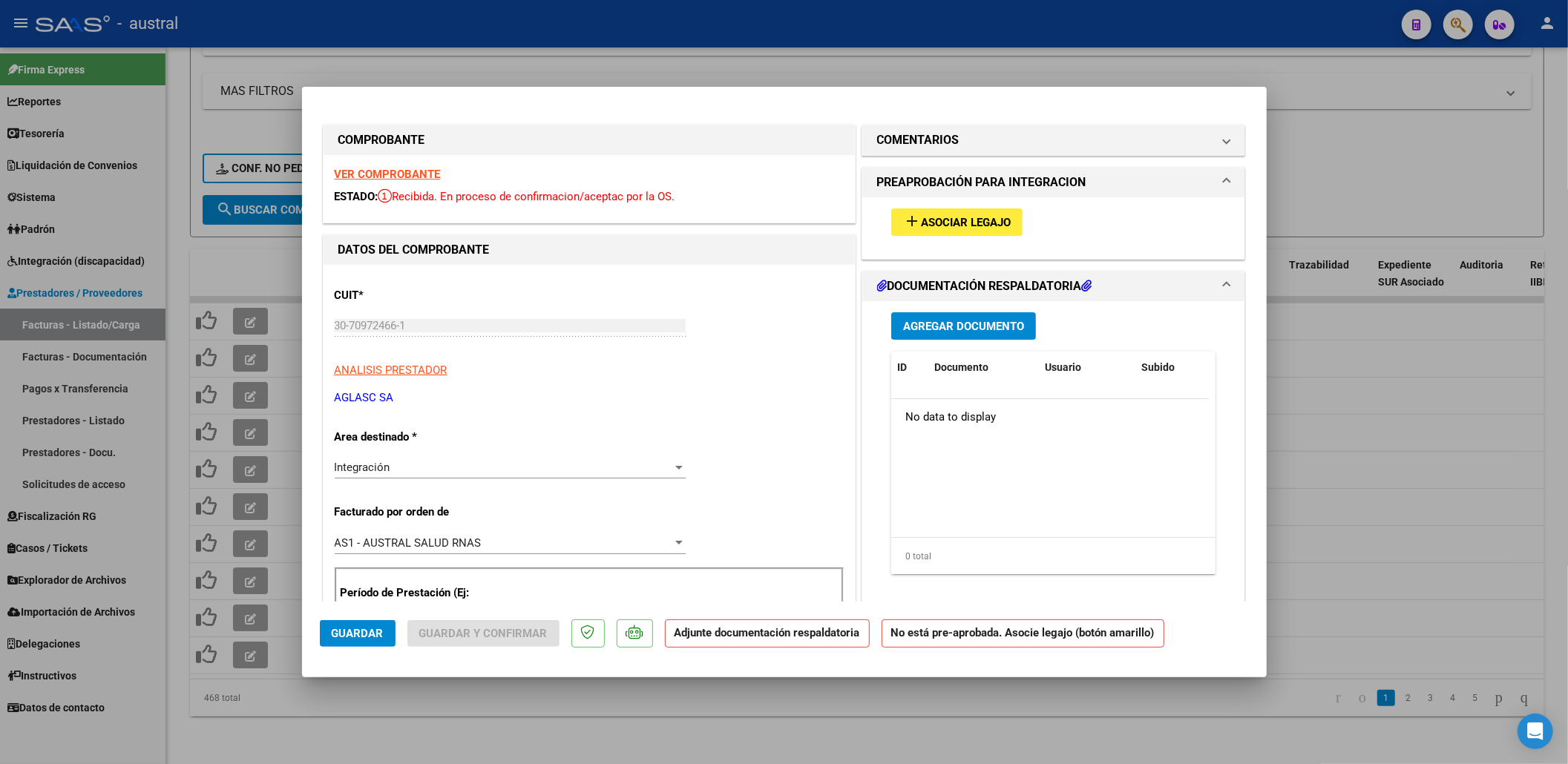
click at [1028, 139] on mat-panel-title "COMENTARIOS" at bounding box center [1044, 140] width 335 height 18
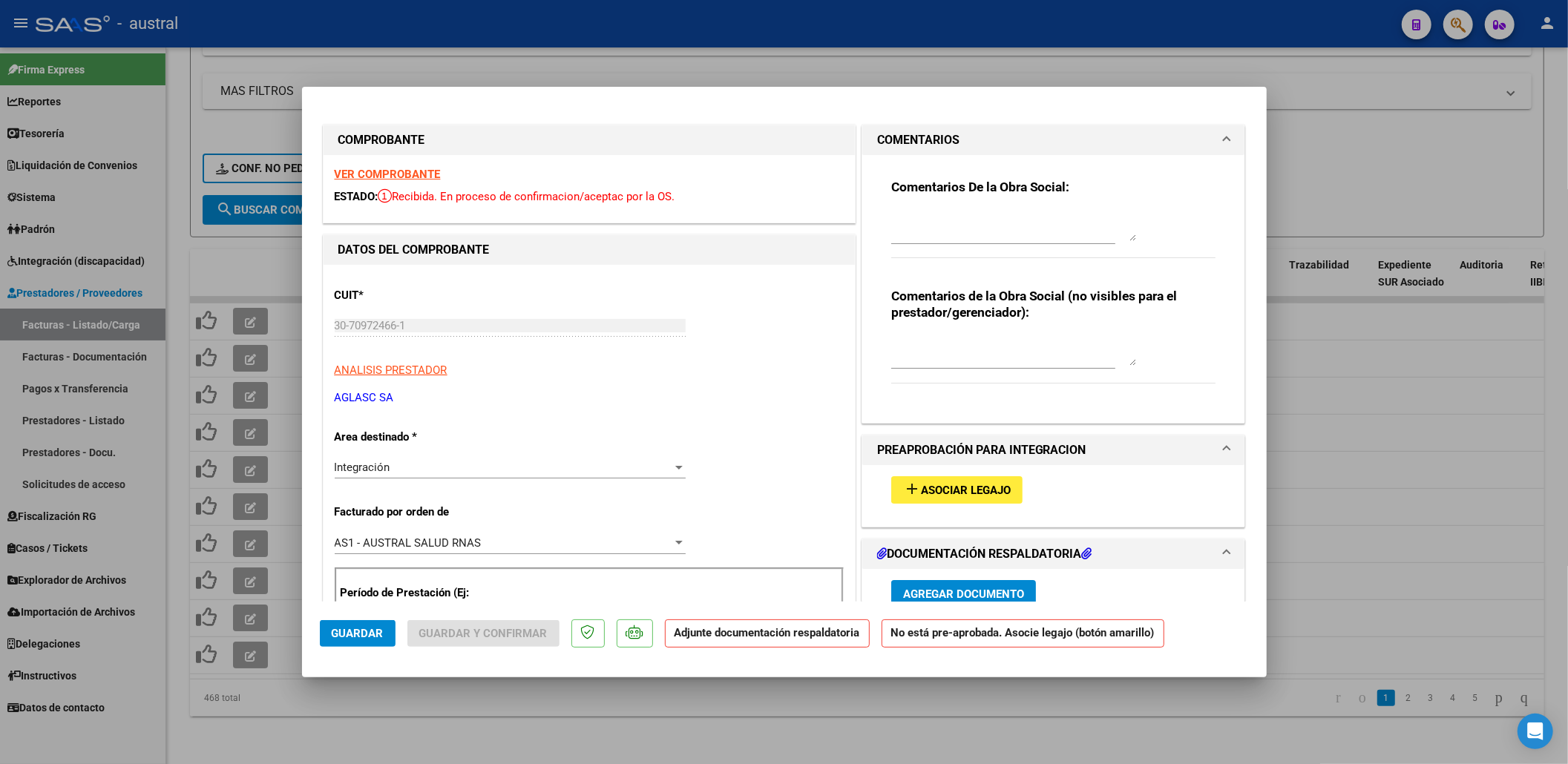
click at [981, 226] on textarea at bounding box center [1014, 226] width 245 height 29
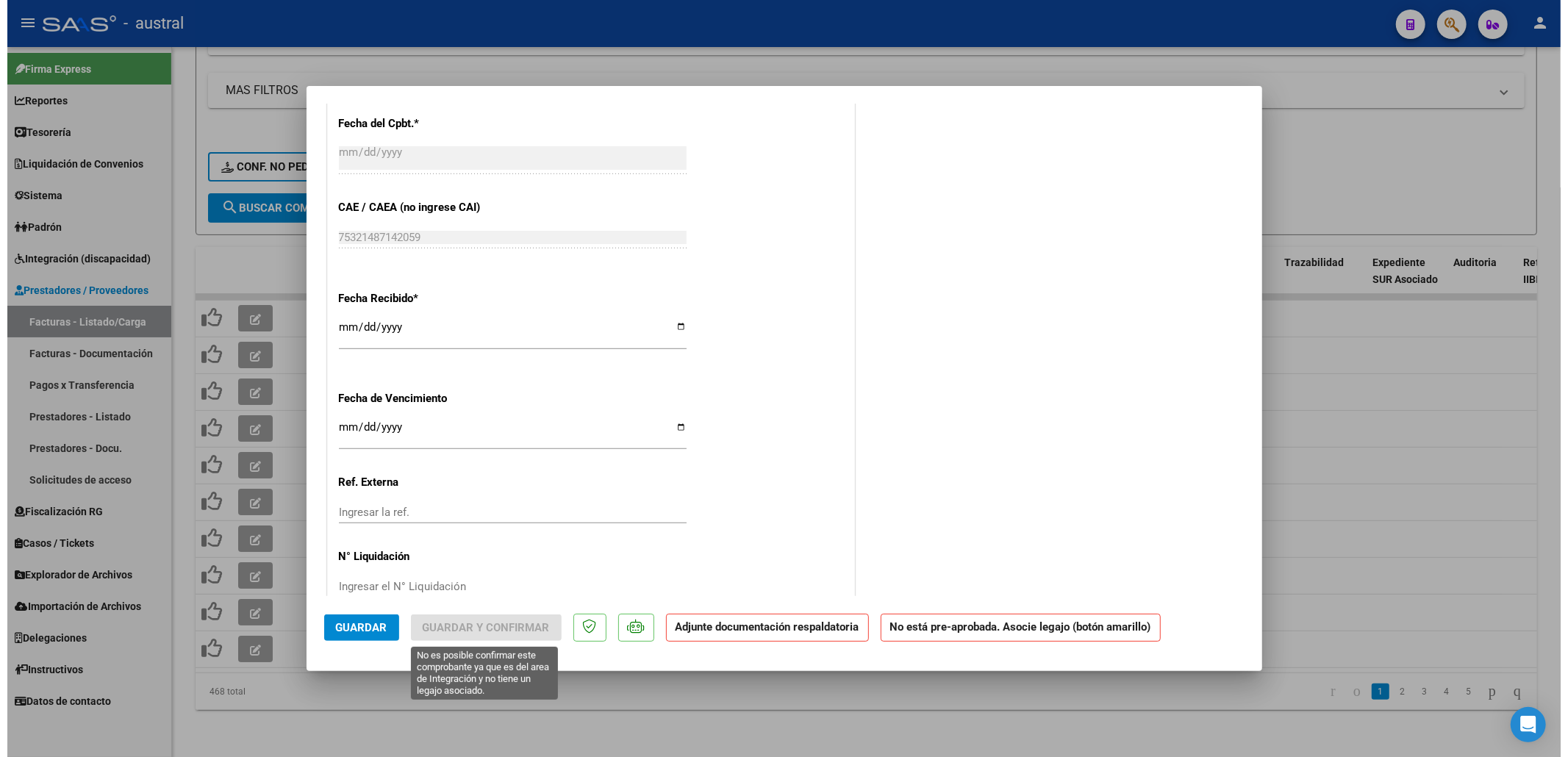
scroll to position [882, 0]
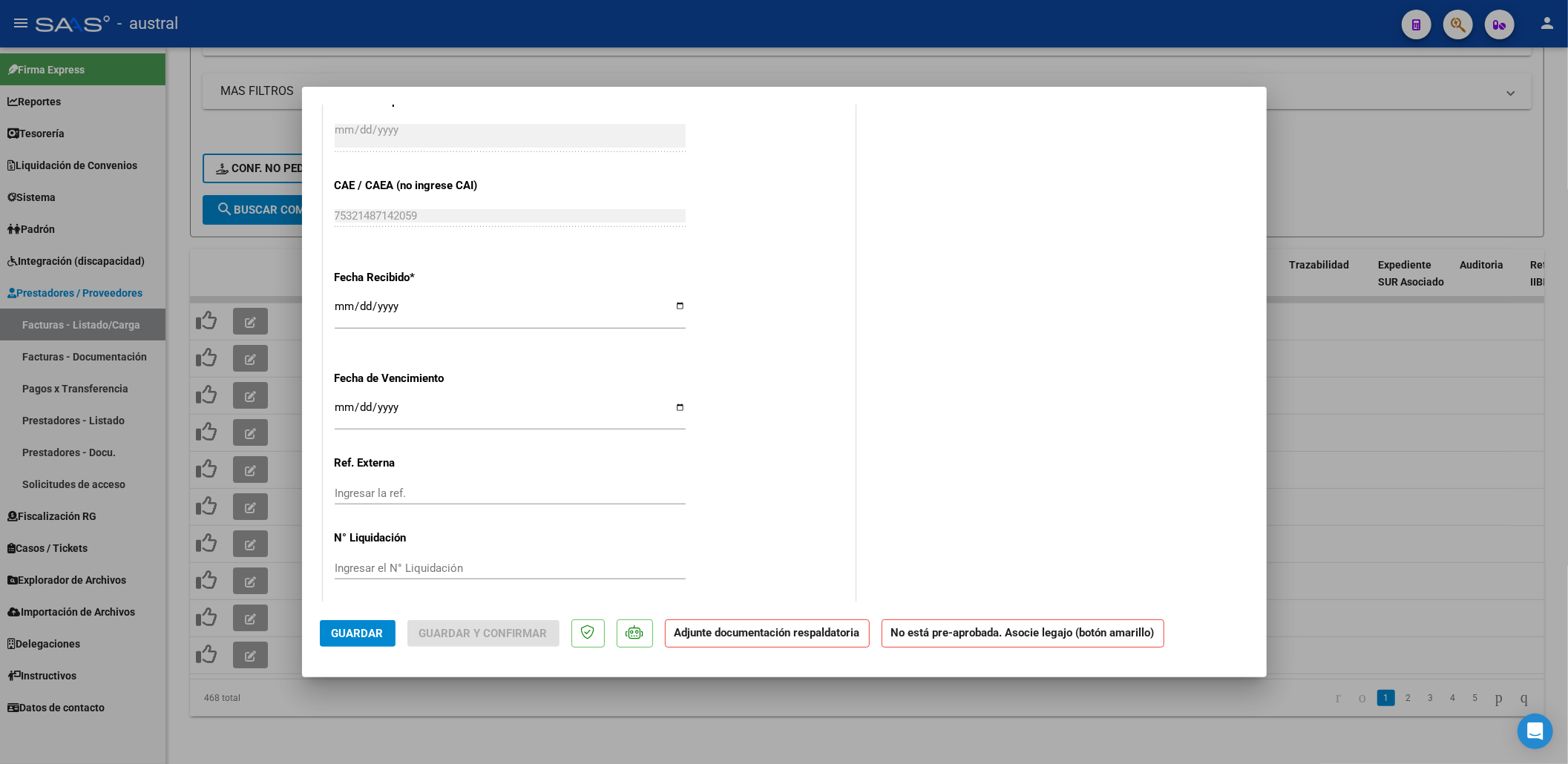
type textarea "DIRECTO PS"
click at [363, 639] on span "Guardar" at bounding box center [358, 633] width 52 height 13
click at [475, 701] on div at bounding box center [784, 382] width 1568 height 764
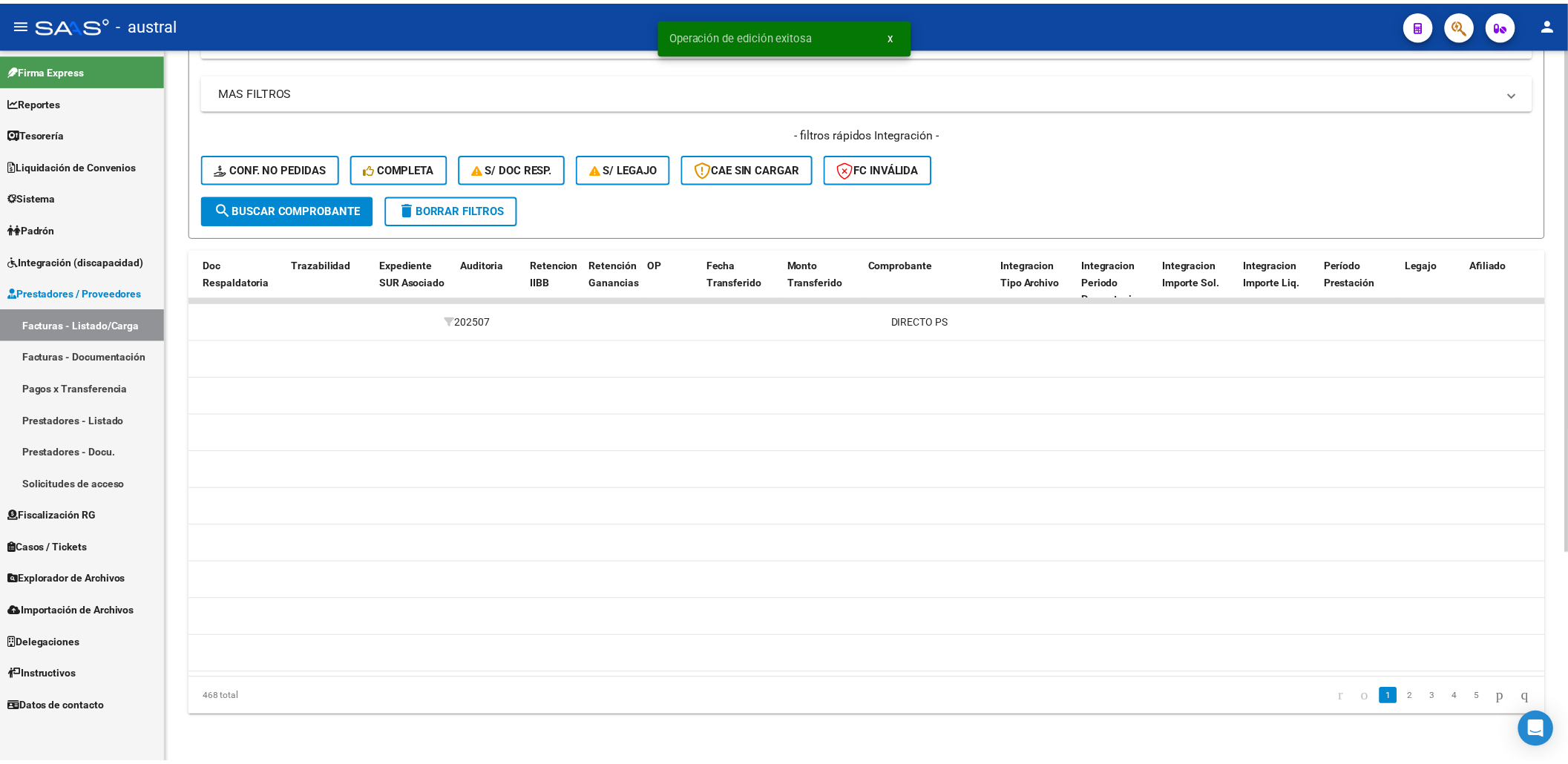
scroll to position [0, 0]
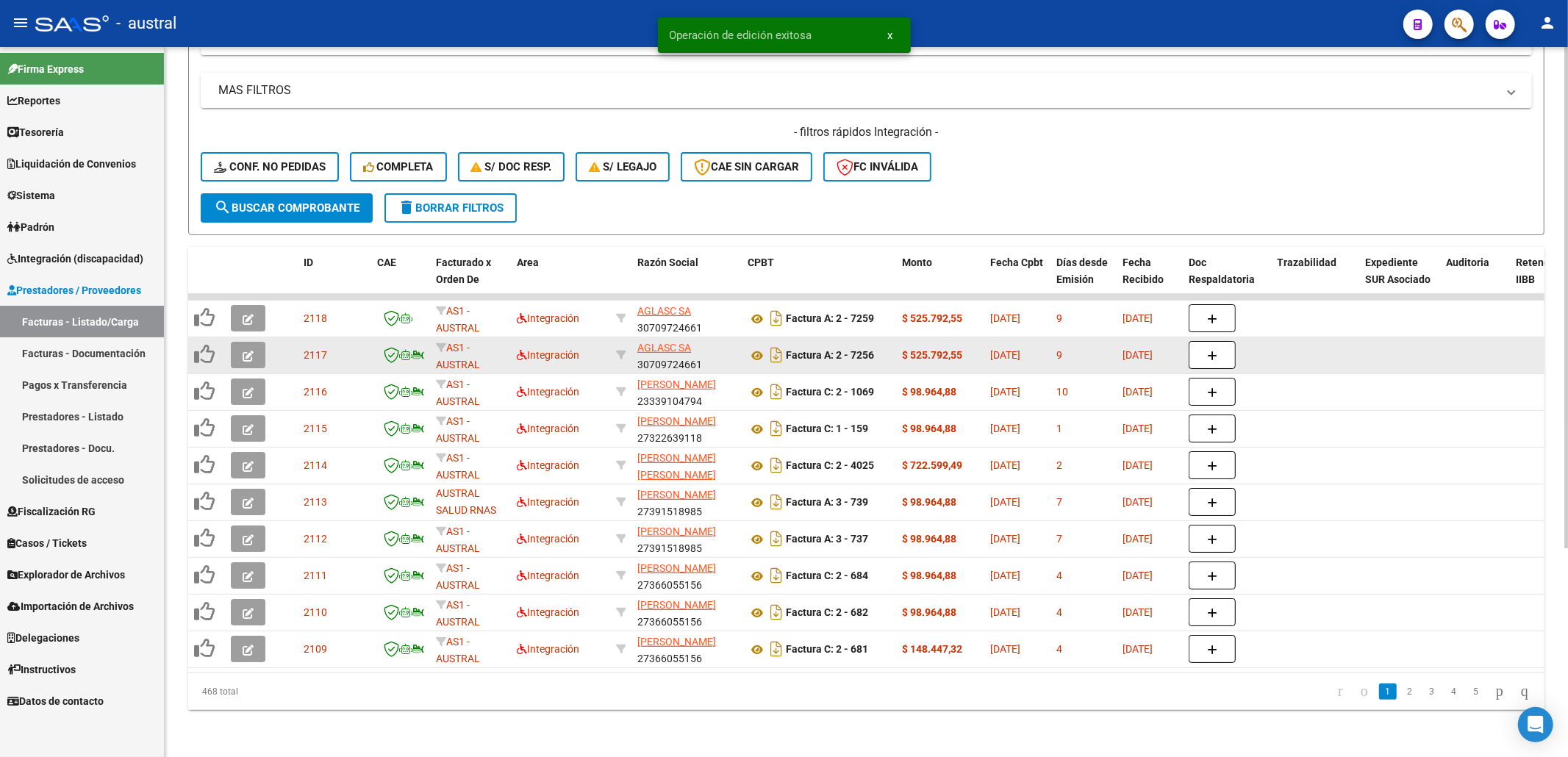
click at [251, 351] on icon "button" at bounding box center [248, 356] width 11 height 11
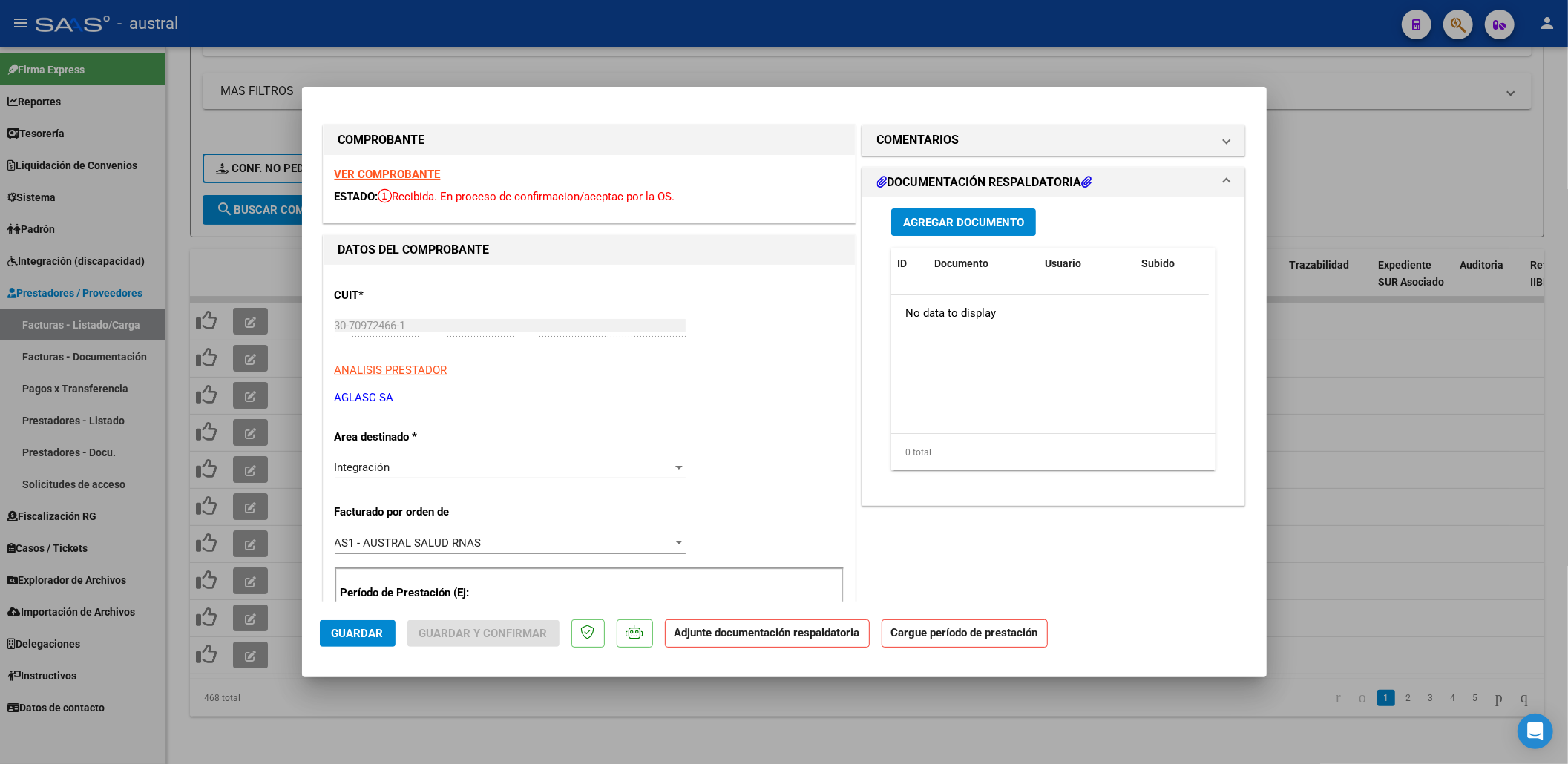
click at [409, 177] on strong "VER COMPROBANTE" at bounding box center [387, 174] width 106 height 13
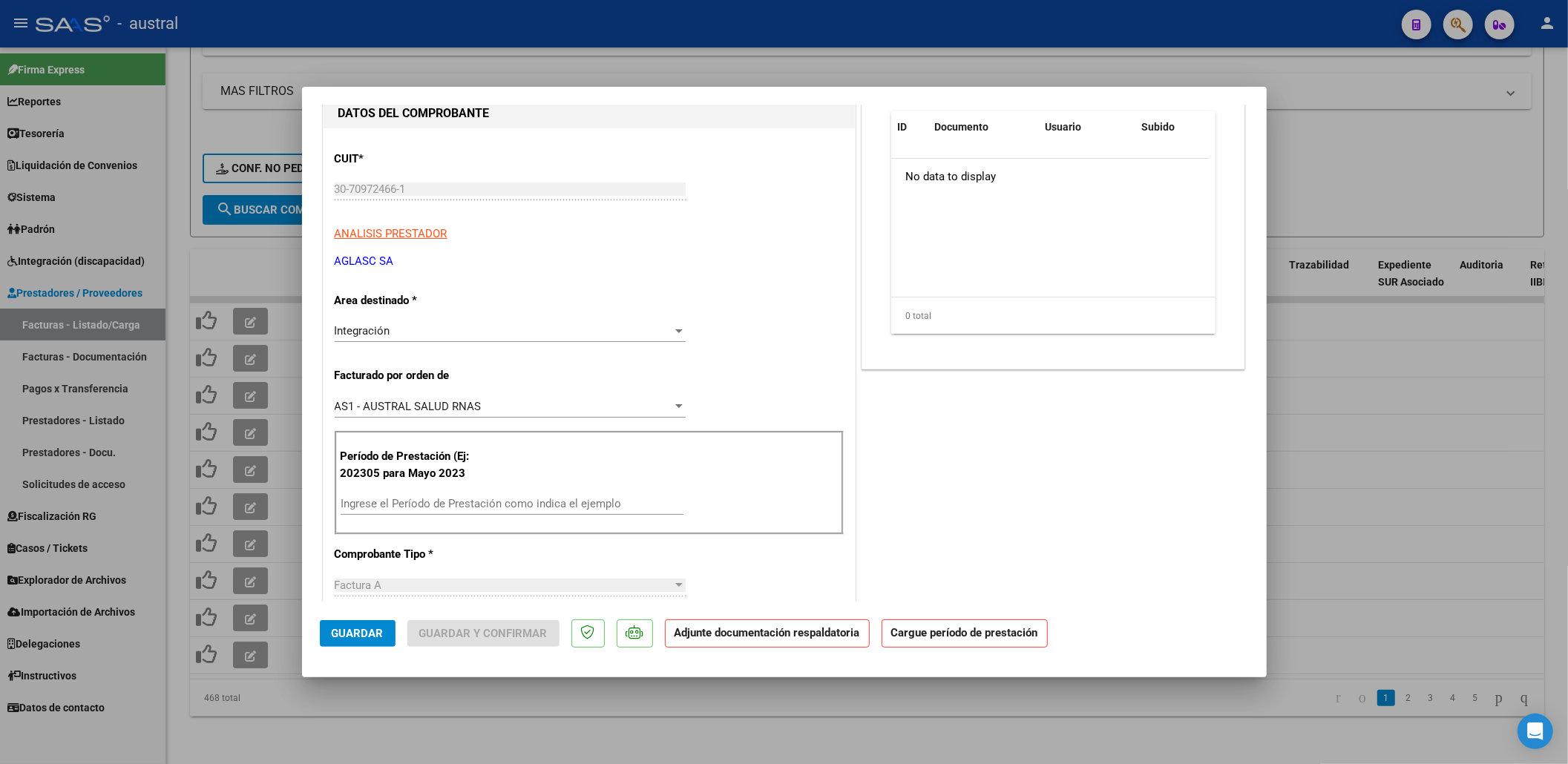
scroll to position [297, 0]
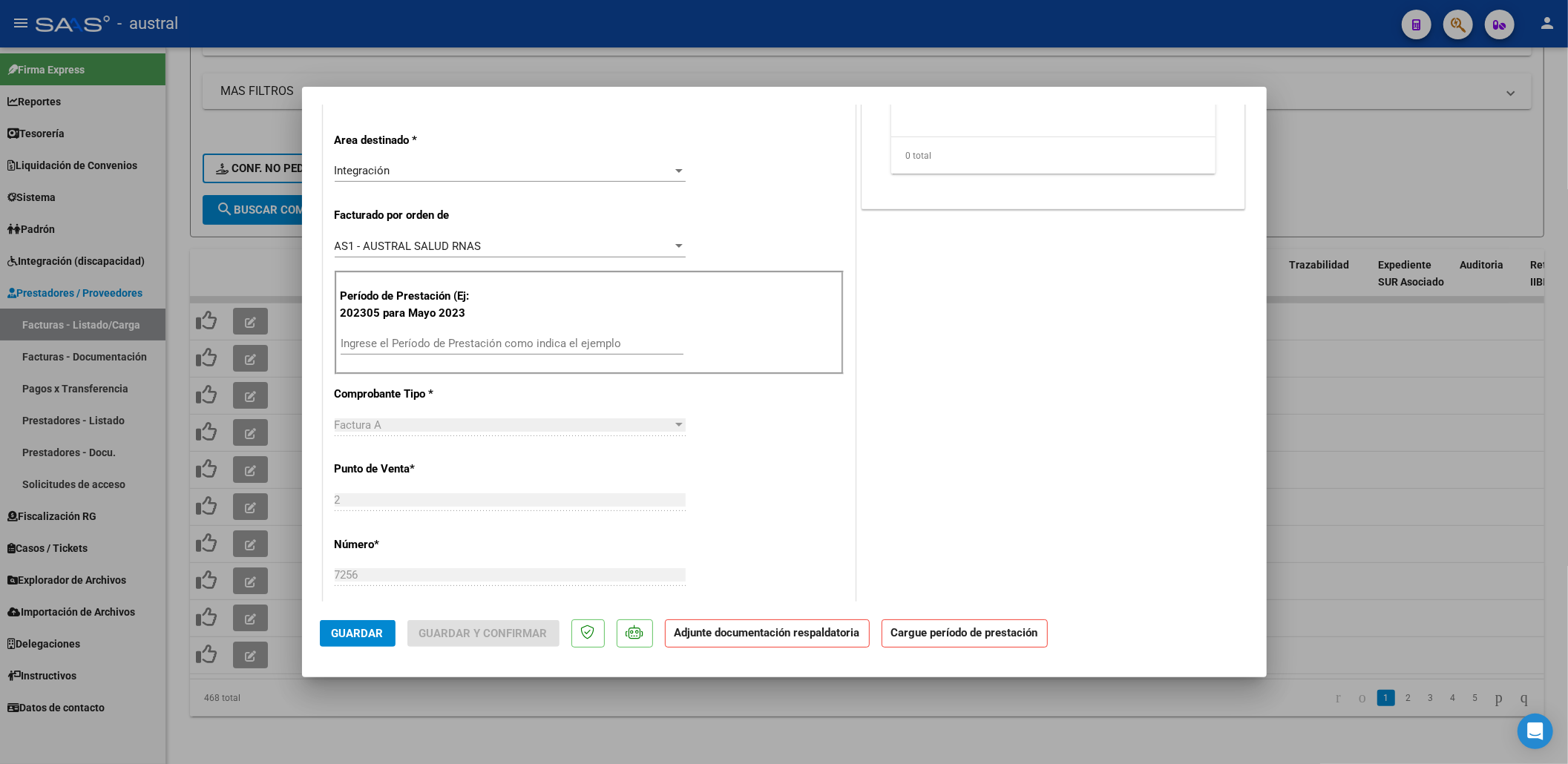
click at [485, 348] on input "Ingrese el Período de Prestación como indica el ejemplo" at bounding box center [512, 343] width 343 height 13
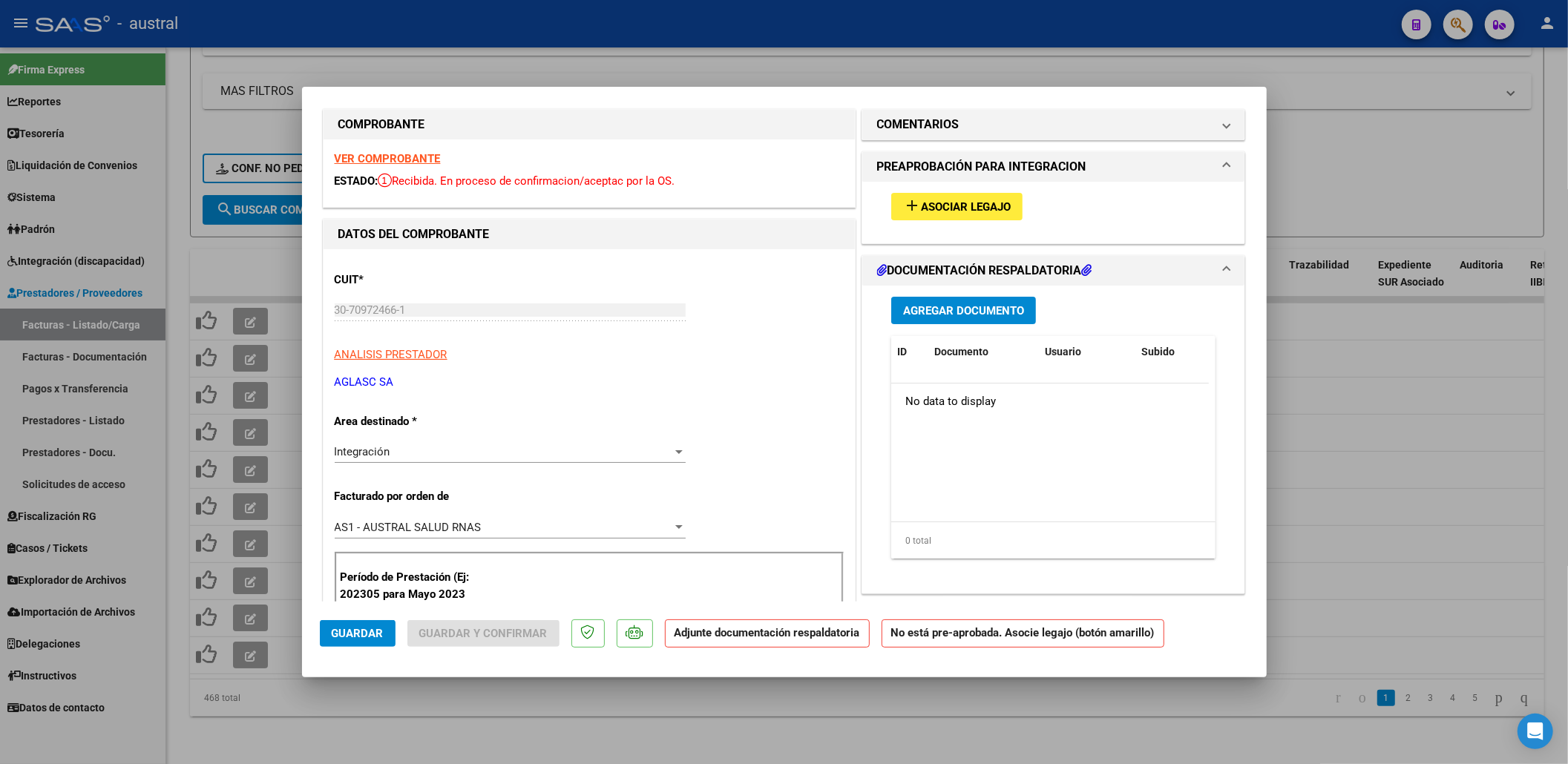
scroll to position [0, 0]
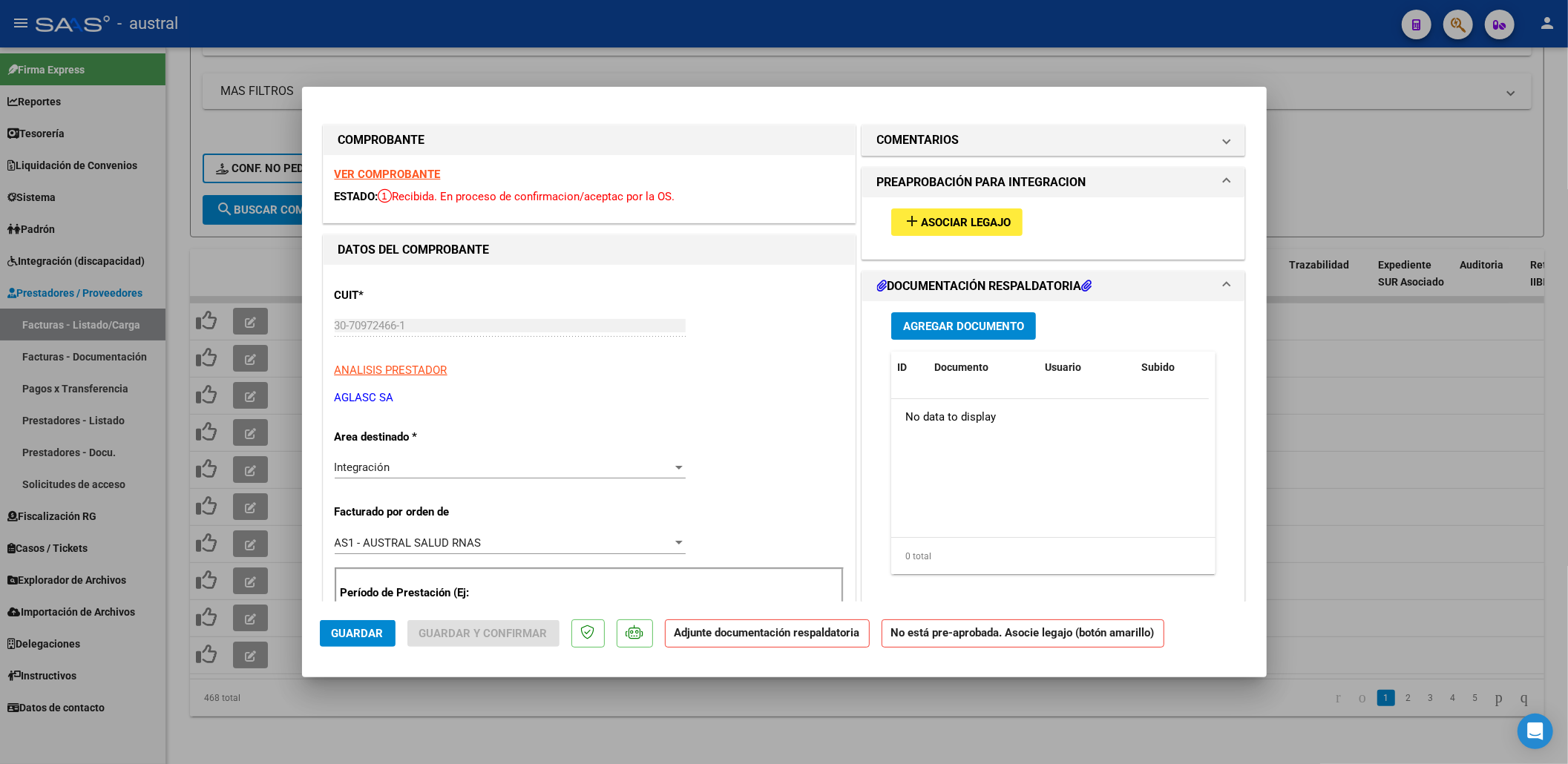
type input "202507"
click at [915, 239] on div "add Asociar Legajo" at bounding box center [1054, 222] width 348 height 50
click at [921, 225] on span "Asociar Legajo" at bounding box center [965, 222] width 89 height 13
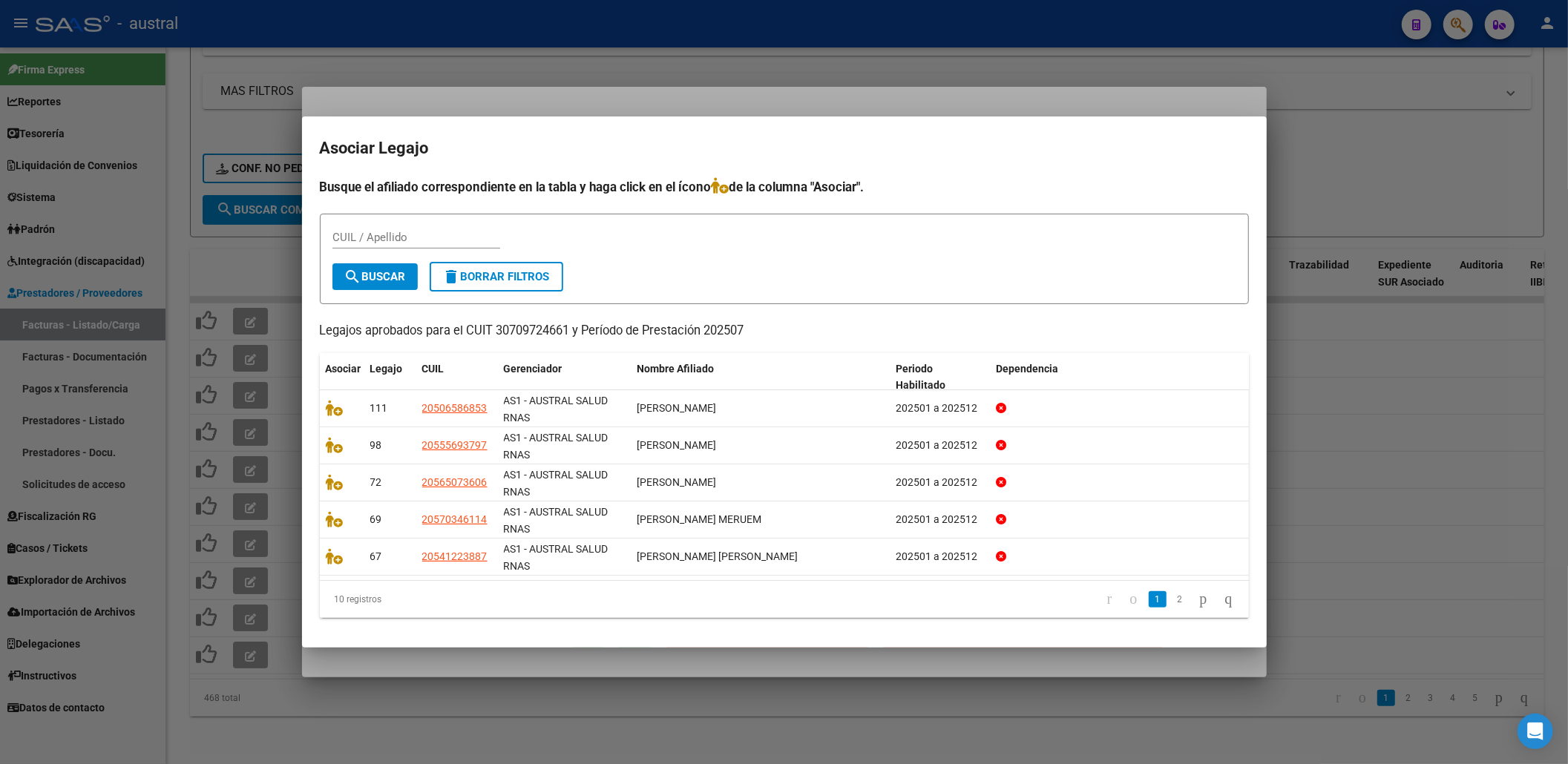
click at [426, 244] on div "CUIL / Apellido" at bounding box center [417, 237] width 168 height 22
type input "ROMERO ROJ"
click at [1171, 596] on link "2" at bounding box center [1180, 600] width 18 height 16
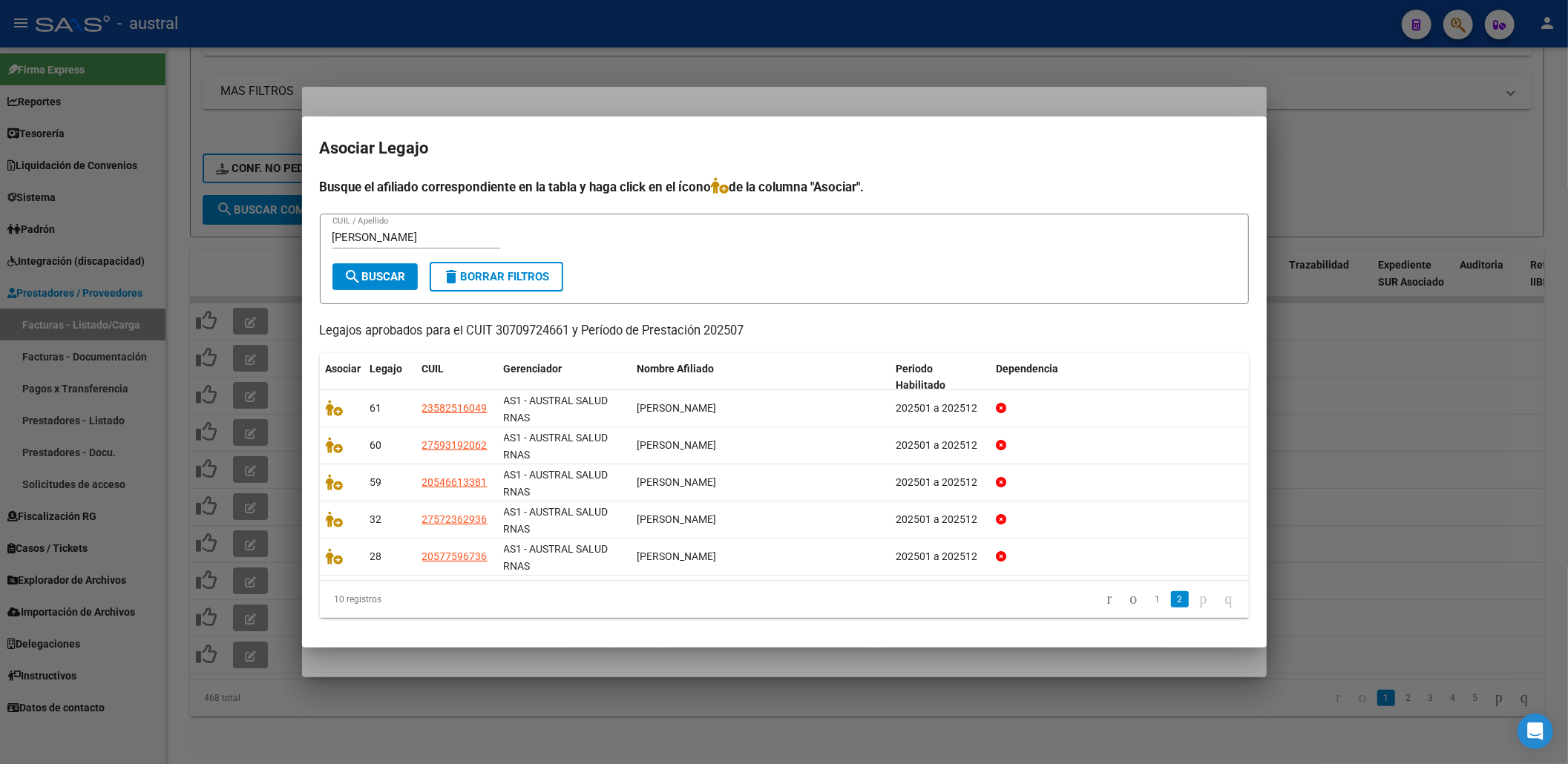
click at [1198, 600] on icon "go to next page" at bounding box center [1203, 599] width 12 height 18
click at [473, 262] on form "ROMERO ROJ CUIL / Apellido search Buscar delete Borrar Filtros" at bounding box center [784, 259] width 929 height 91
click at [467, 264] on button "delete Borrar Filtros" at bounding box center [496, 276] width 133 height 29
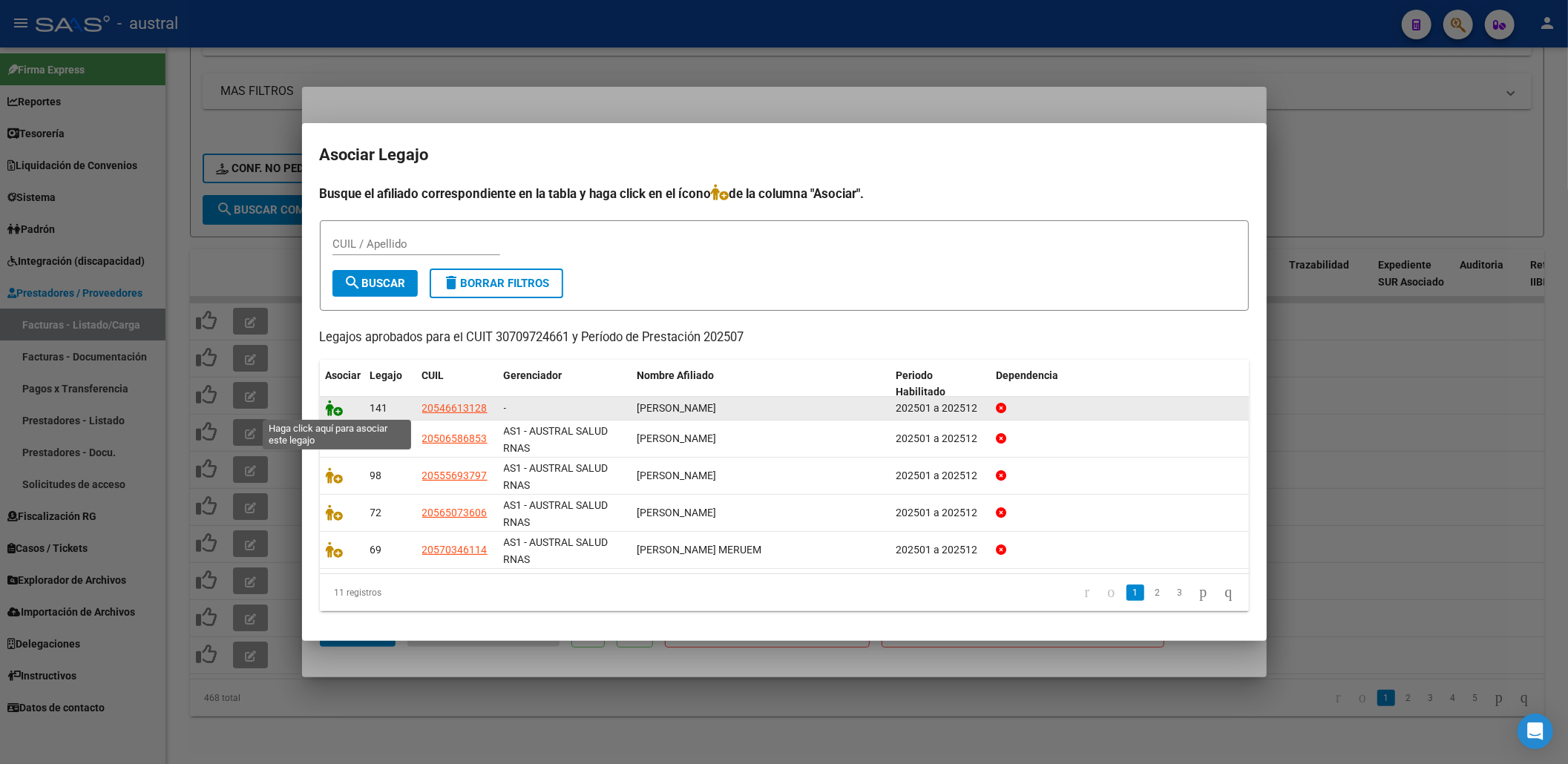
click at [339, 407] on icon at bounding box center [334, 407] width 18 height 16
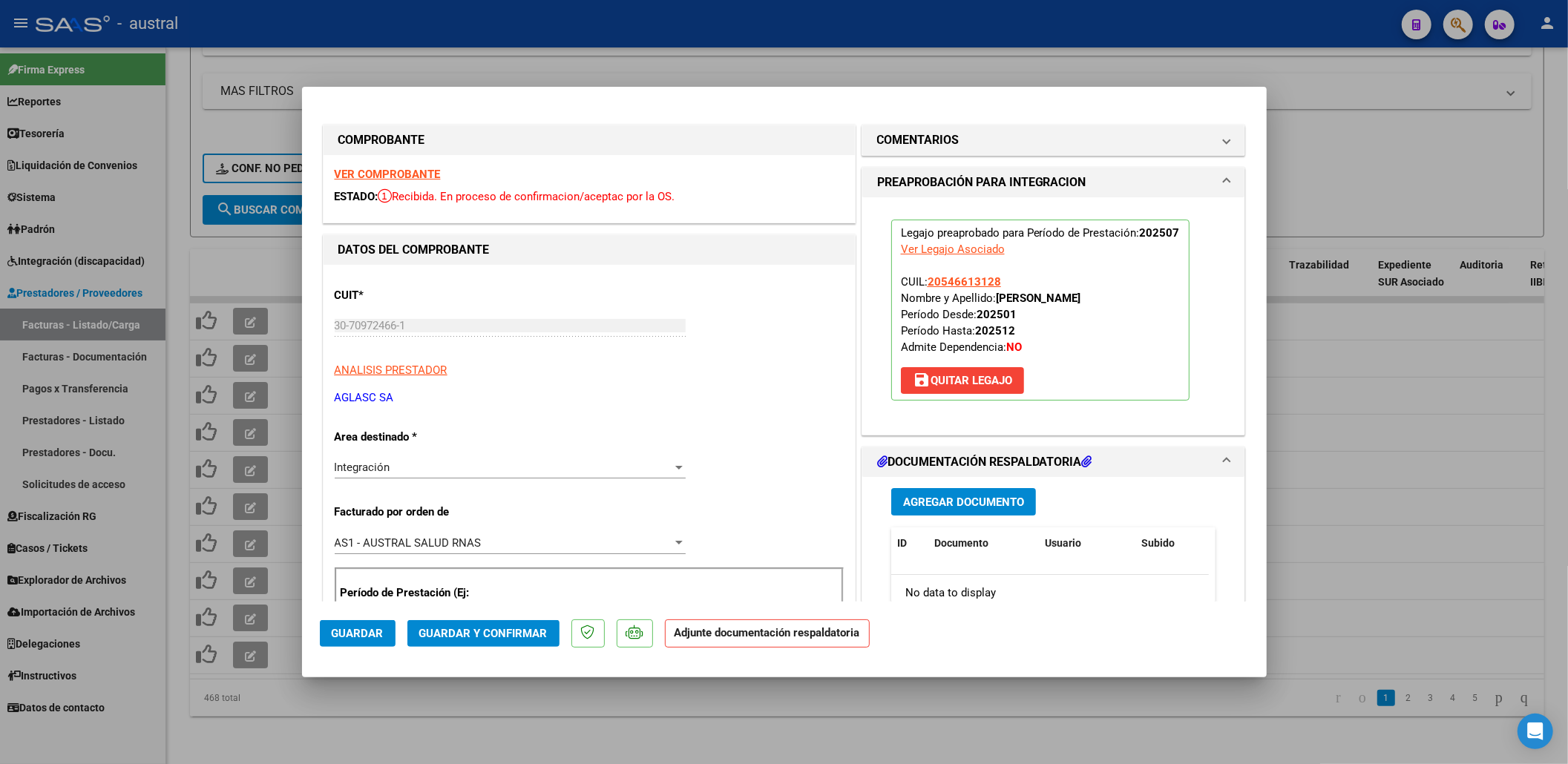
click at [518, 634] on span "Guardar y Confirmar" at bounding box center [484, 633] width 129 height 13
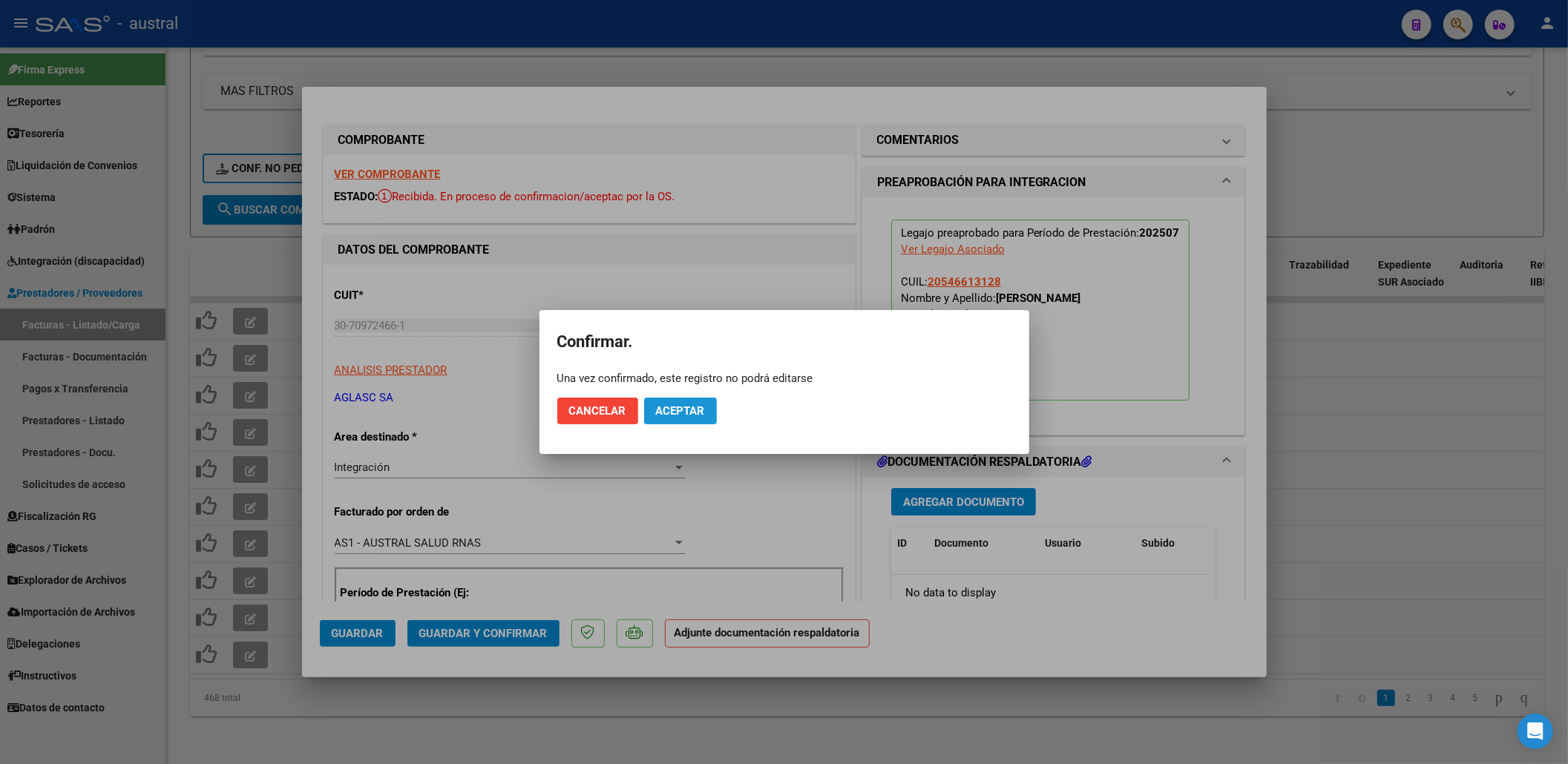
click at [689, 404] on span "Aceptar" at bounding box center [680, 410] width 49 height 13
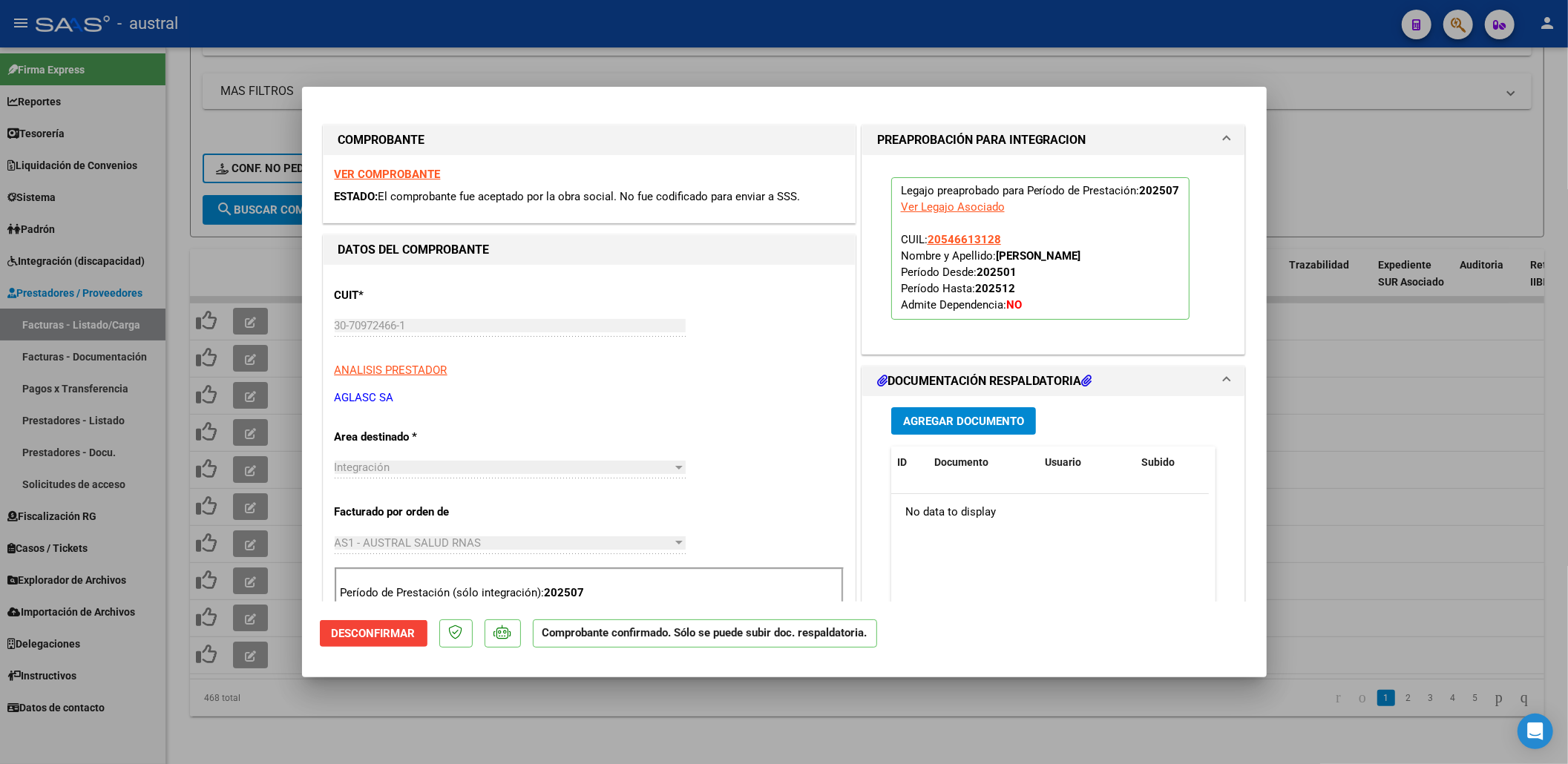
click at [1326, 135] on div at bounding box center [784, 382] width 1568 height 764
type input "$ 0,00"
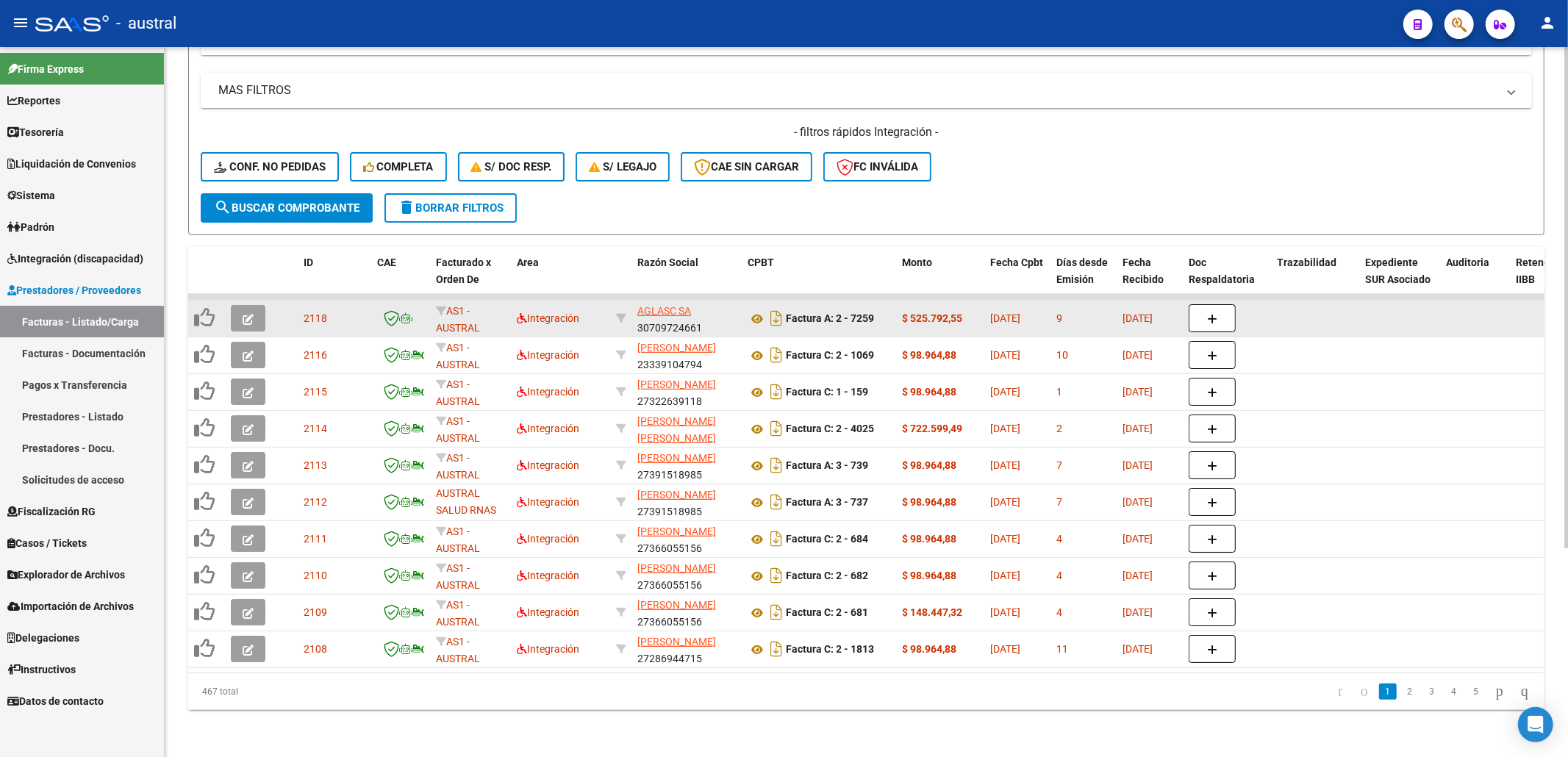
click at [247, 313] on icon "button" at bounding box center [248, 319] width 11 height 11
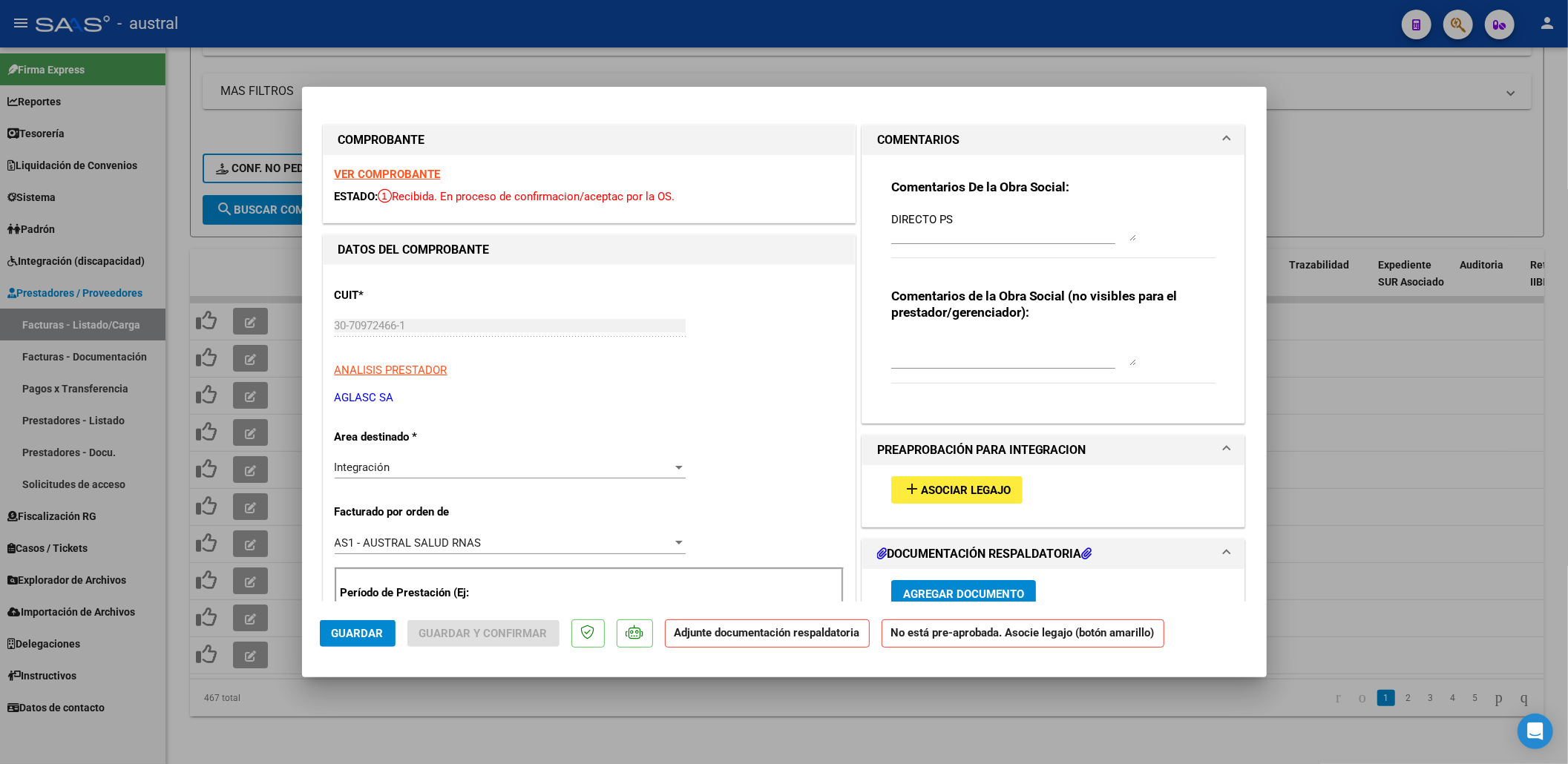
click at [387, 177] on strong "VER COMPROBANTE" at bounding box center [387, 174] width 106 height 13
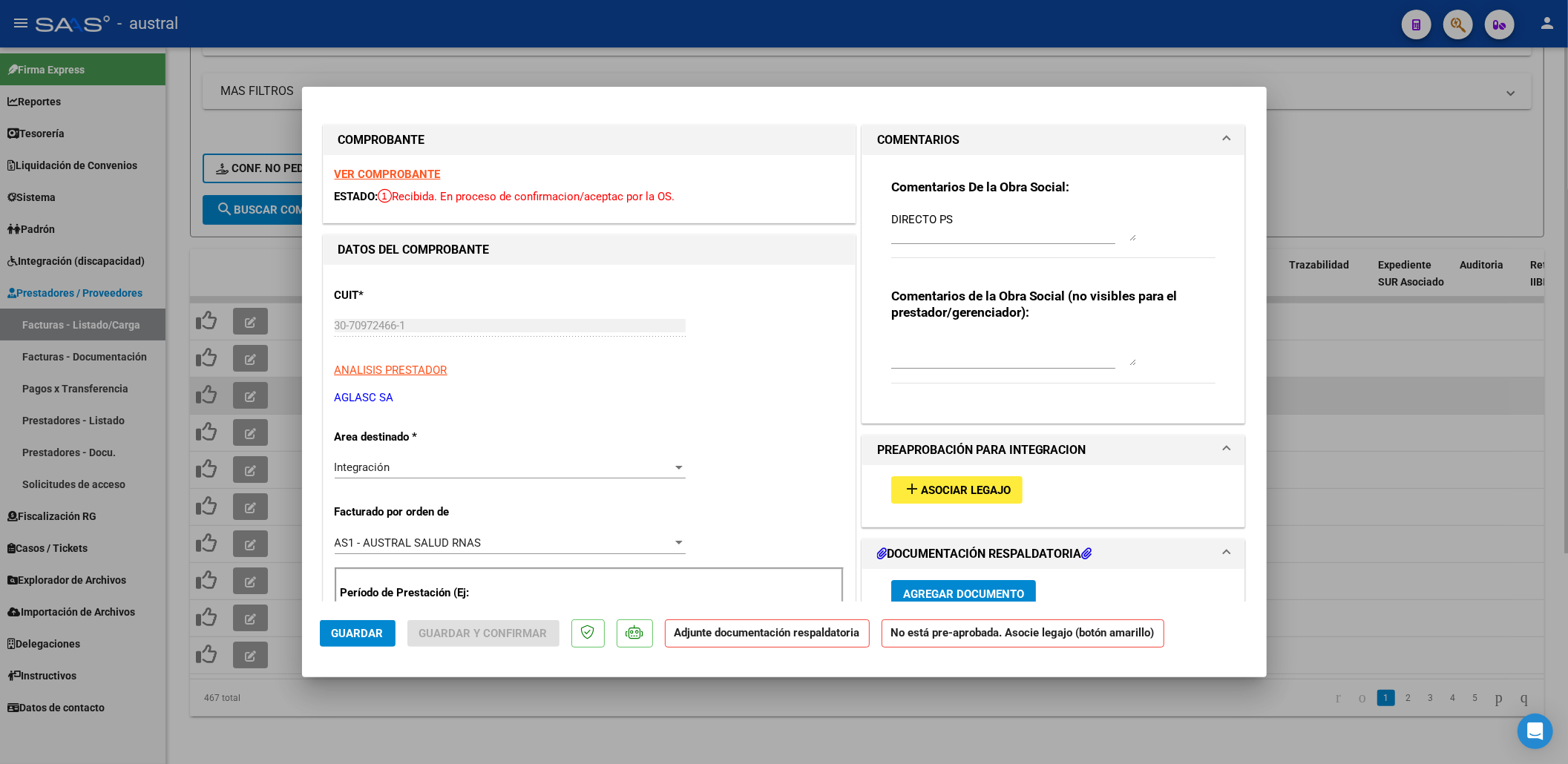
type input "$ 0,00"
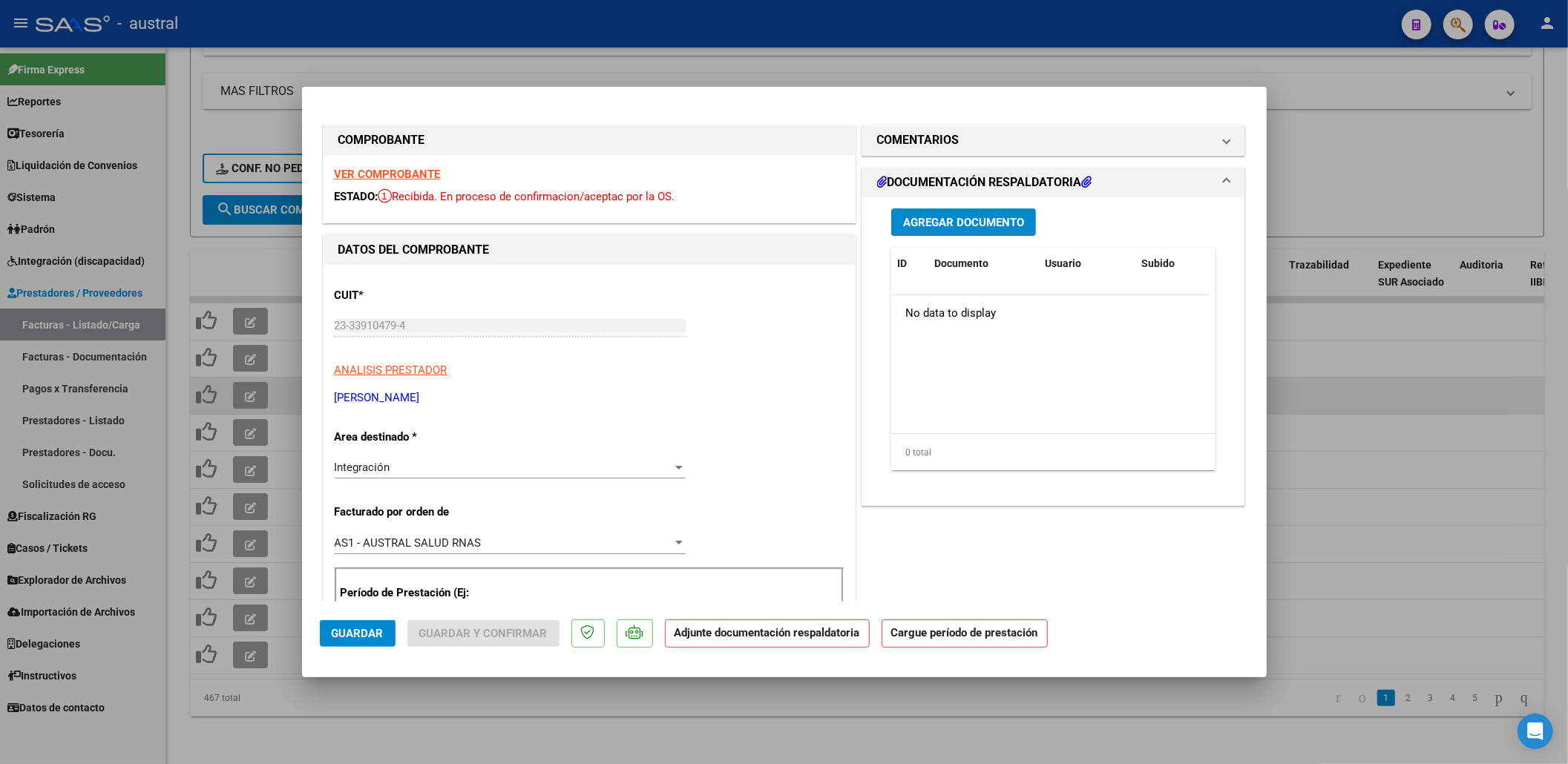
click at [429, 172] on strong "VER COMPROBANTE" at bounding box center [387, 174] width 106 height 13
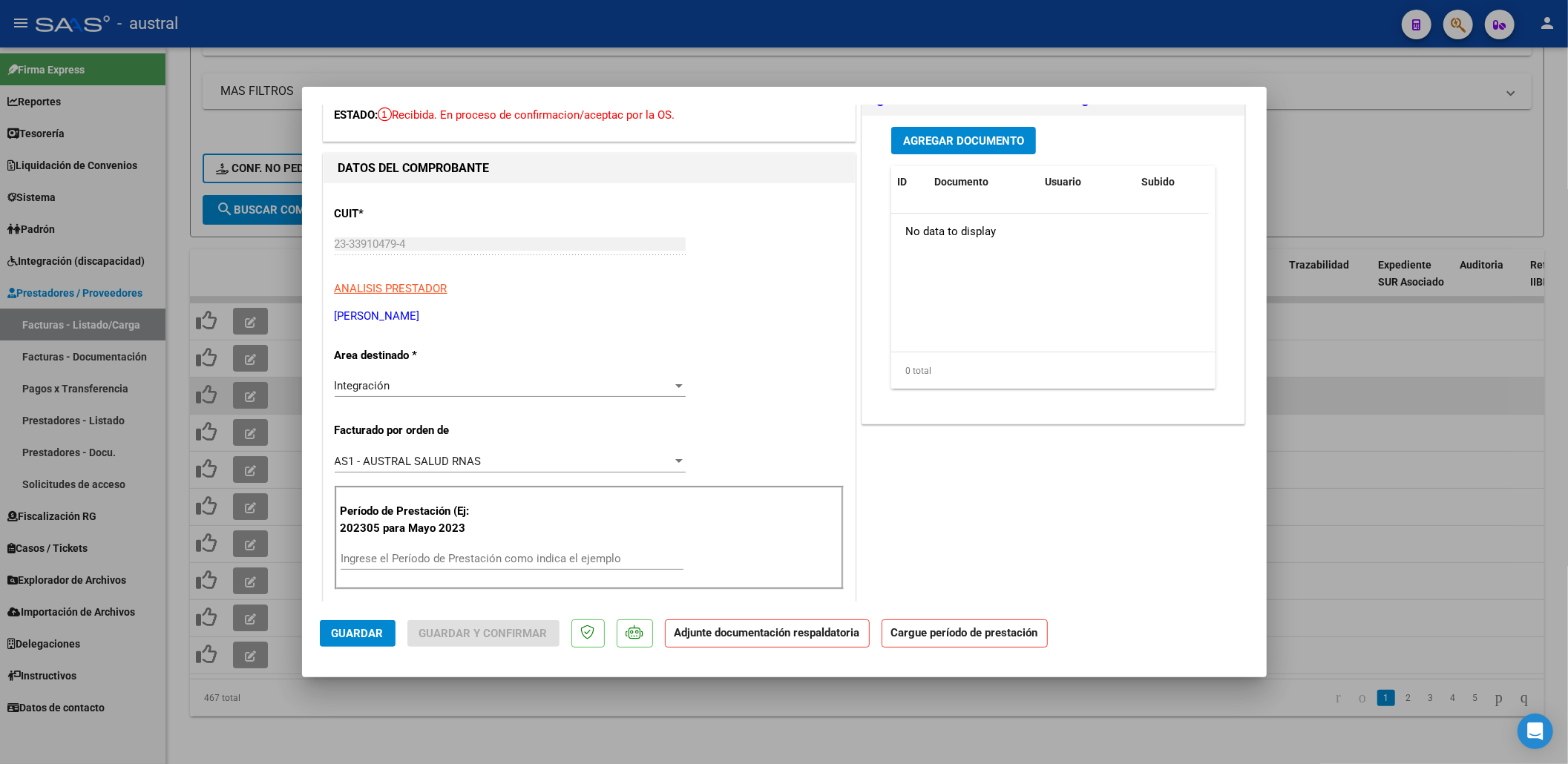
scroll to position [98, 0]
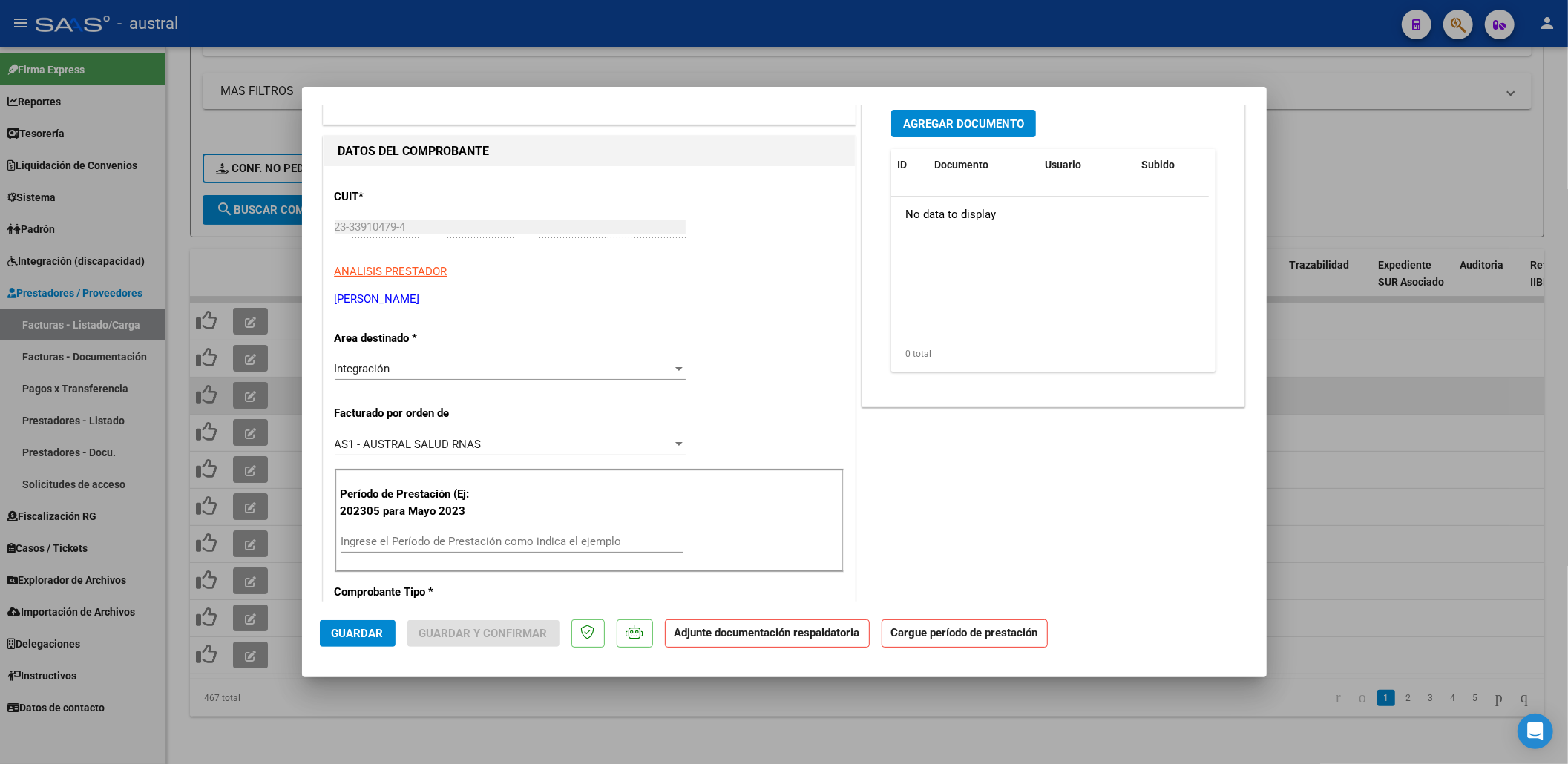
click at [422, 526] on div "Período de Prestación (Ej: 202305 para Mayo 2023 Ingrese el Período de Prestaci…" at bounding box center [588, 521] width 509 height 104
click at [422, 548] on input "Ingrese el Período de Prestación como indica el ejemplo" at bounding box center [512, 542] width 343 height 13
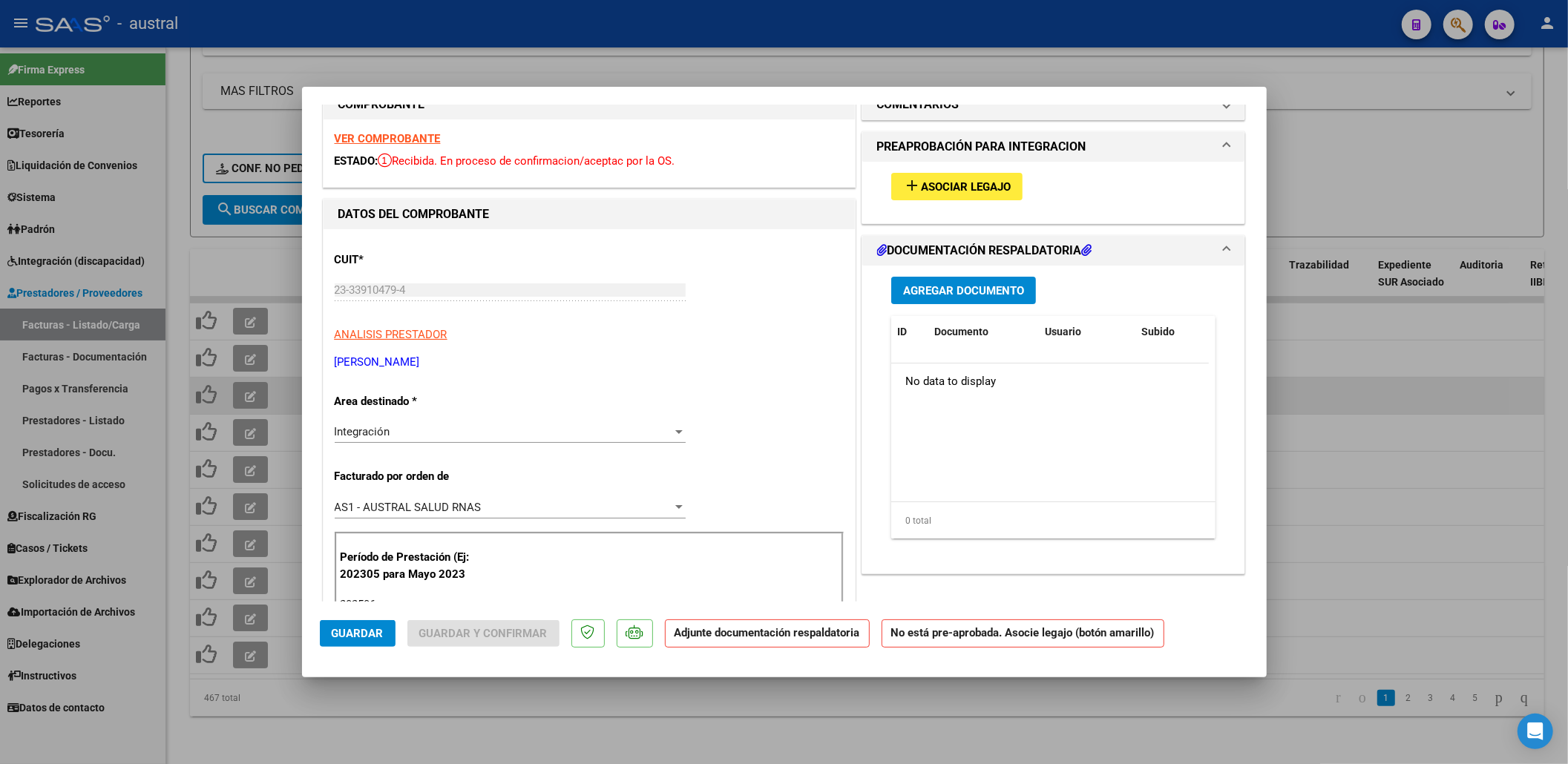
scroll to position [0, 0]
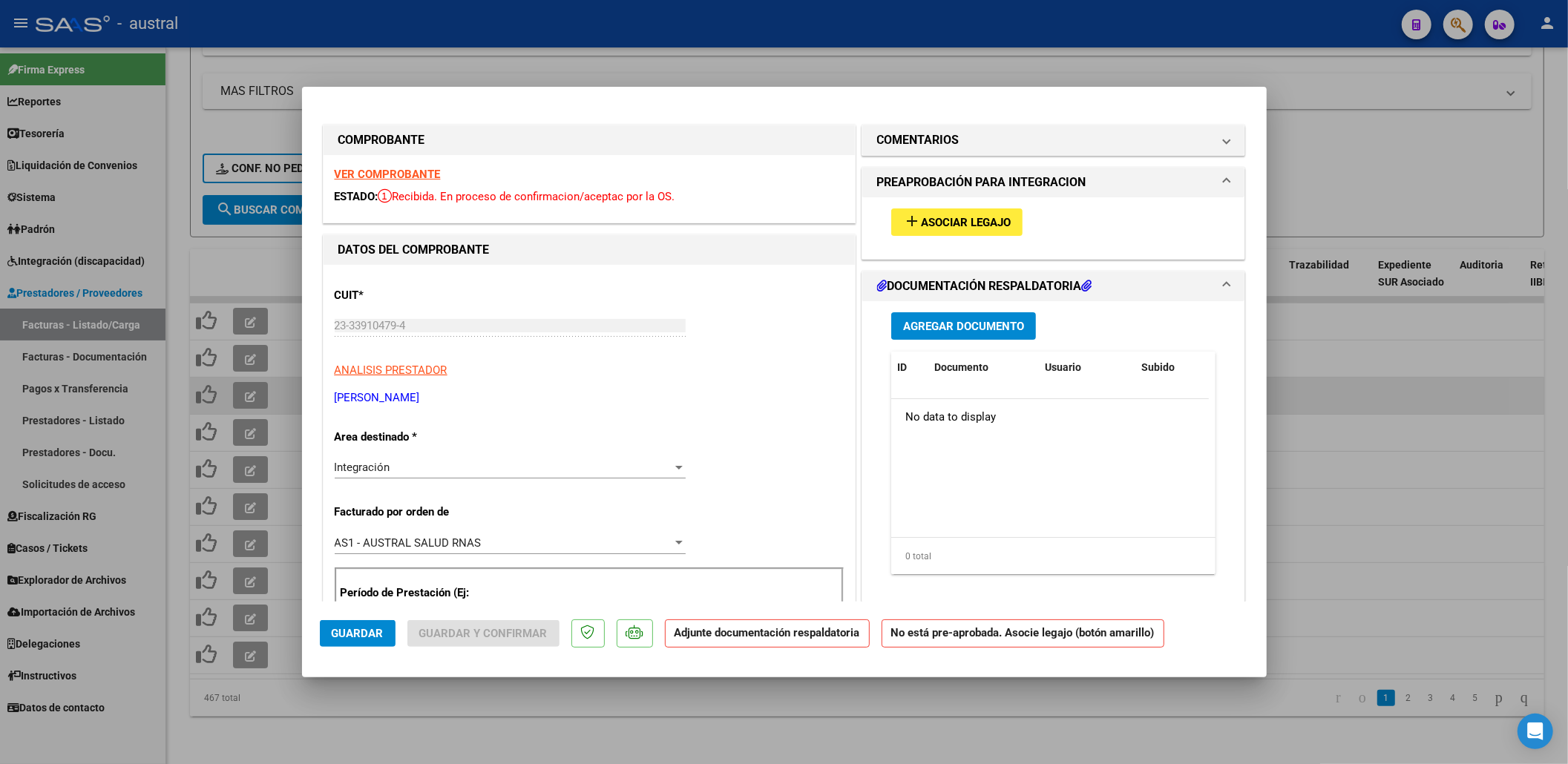
type input "202506"
click at [956, 226] on span "Asociar Legajo" at bounding box center [965, 222] width 89 height 13
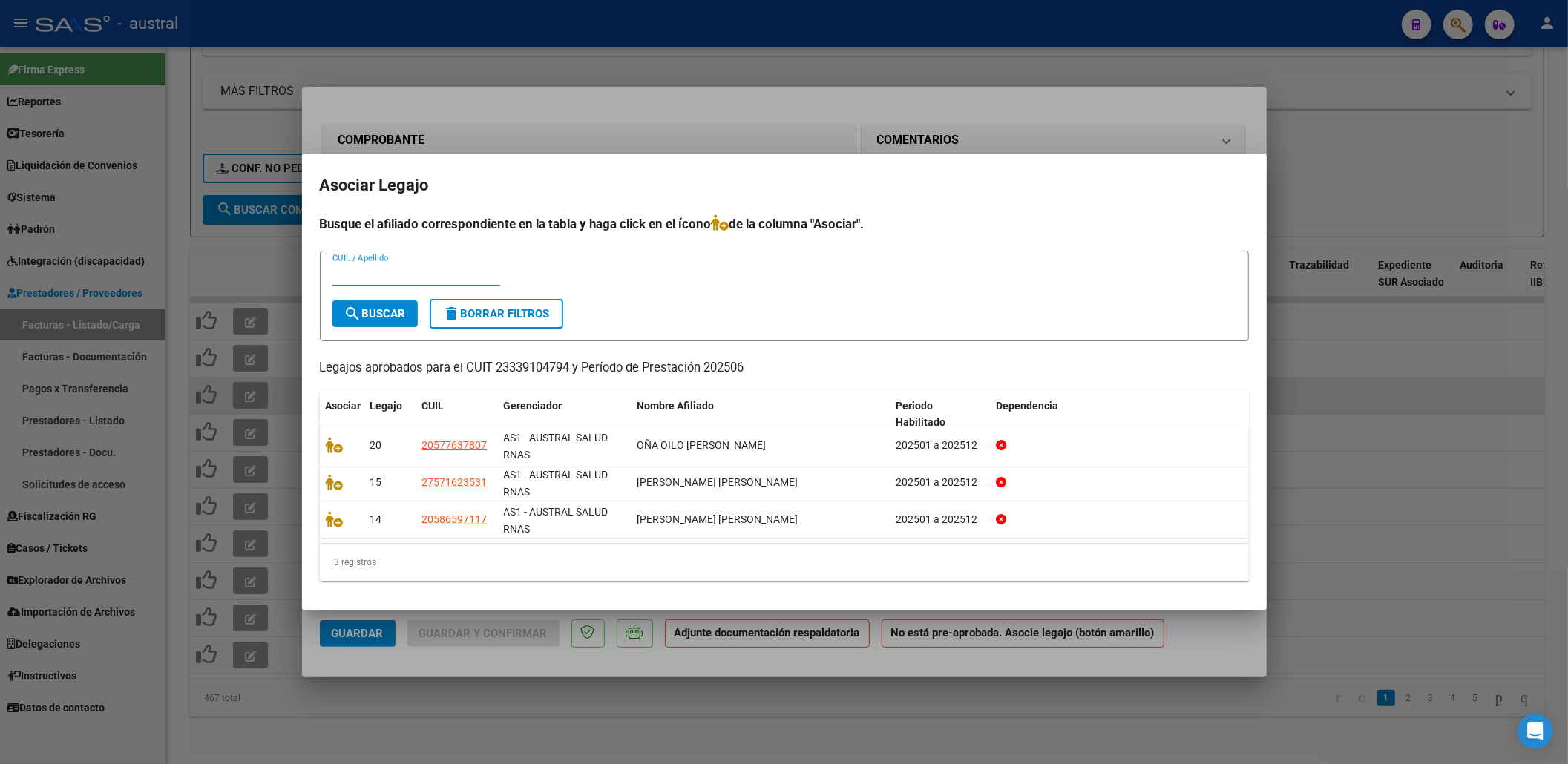
click at [454, 269] on input "CUIL / Apellido" at bounding box center [417, 274] width 168 height 13
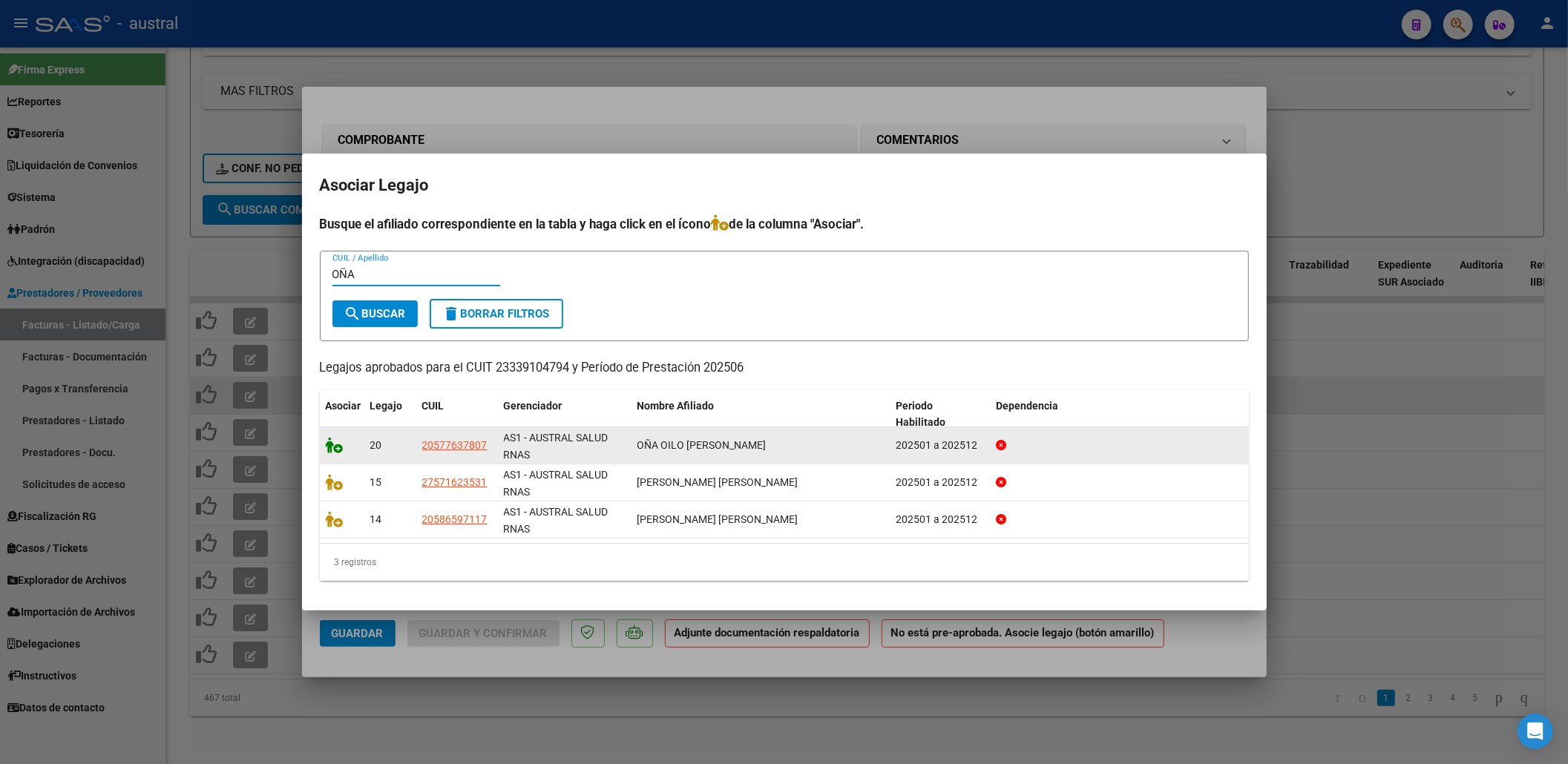
type input "OÑA"
click at [335, 442] on icon at bounding box center [334, 445] width 18 height 16
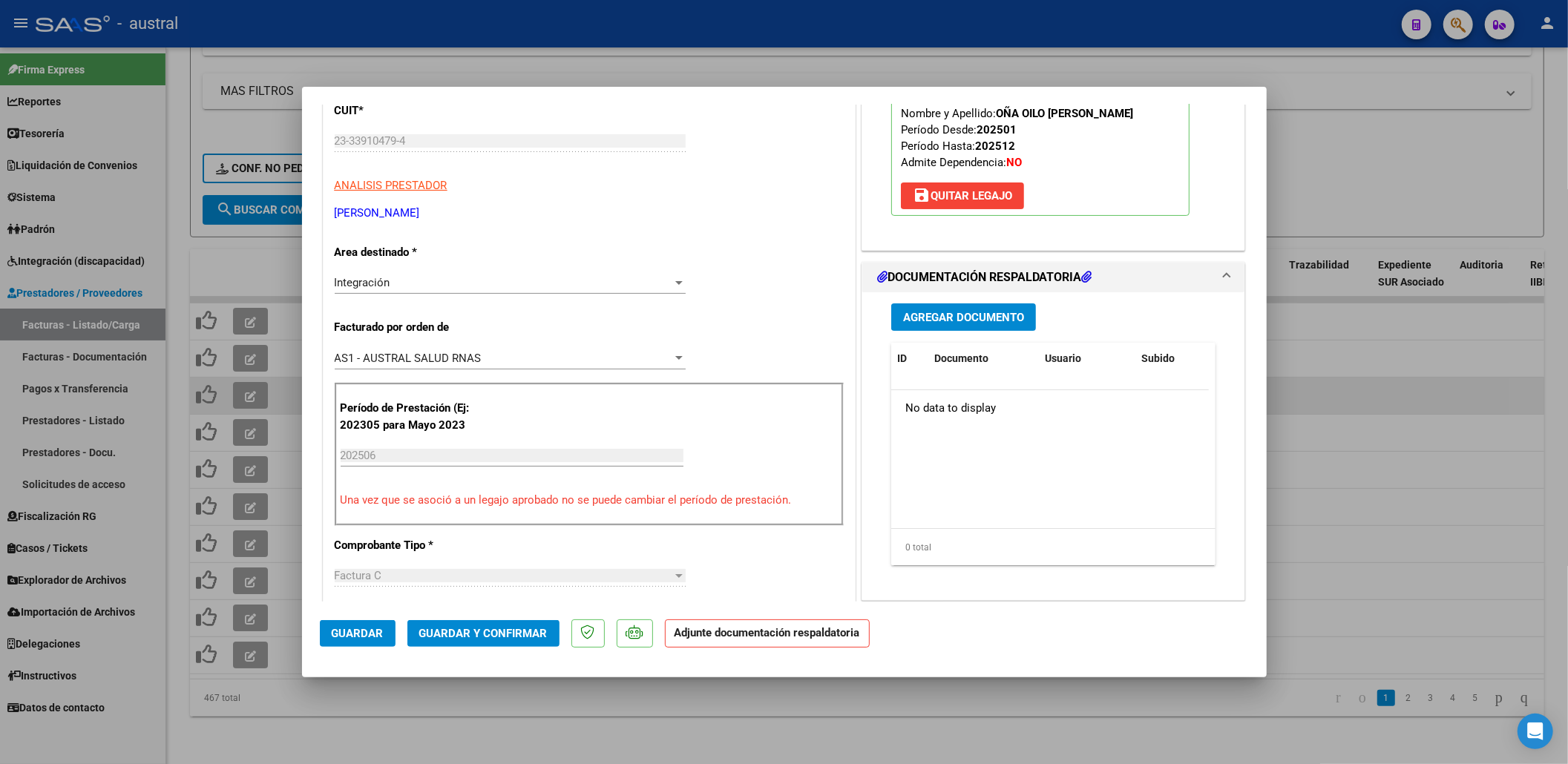
scroll to position [297, 0]
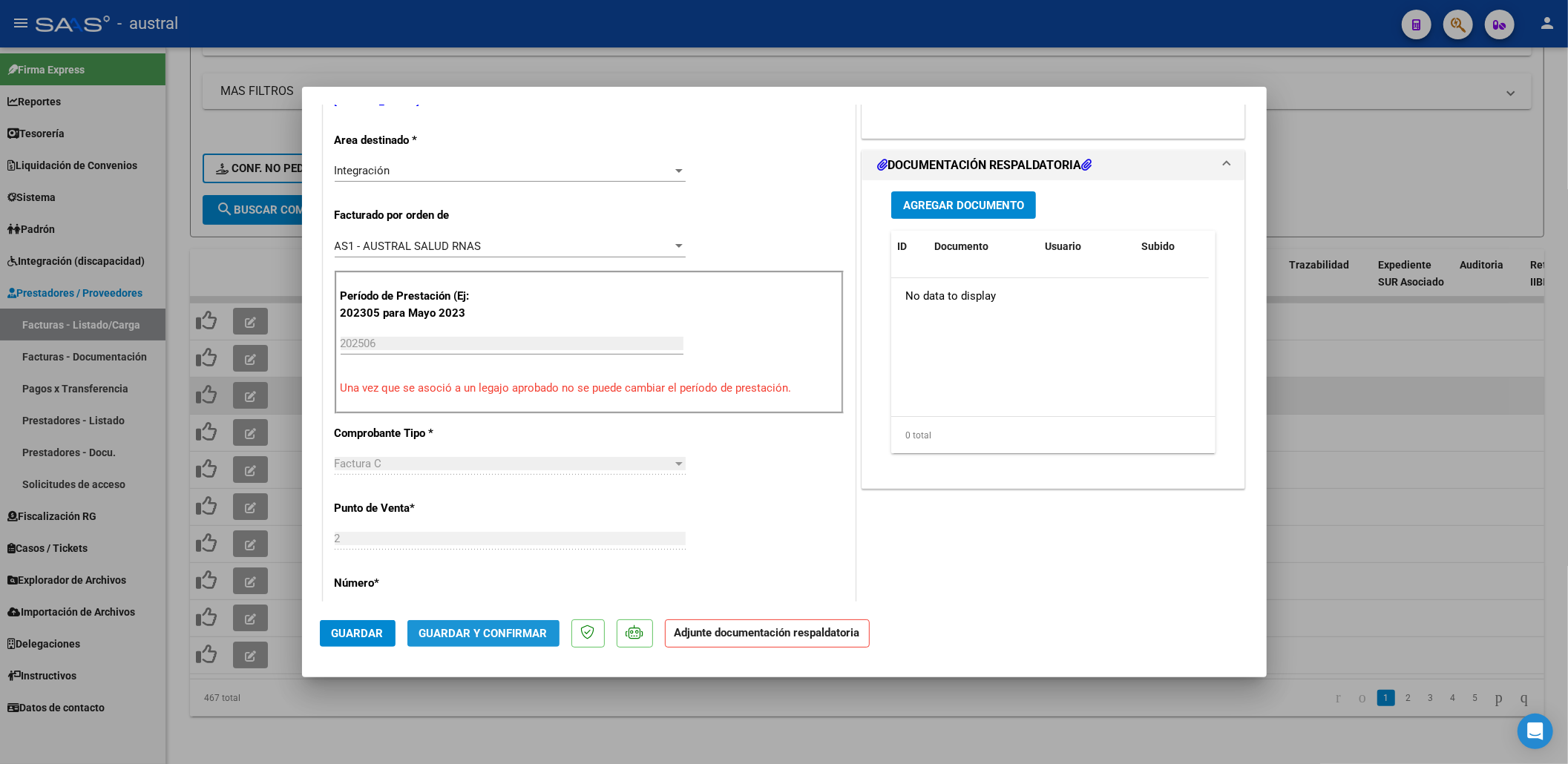
click at [490, 626] on span "Guardar y Confirmar" at bounding box center [484, 633] width 129 height 13
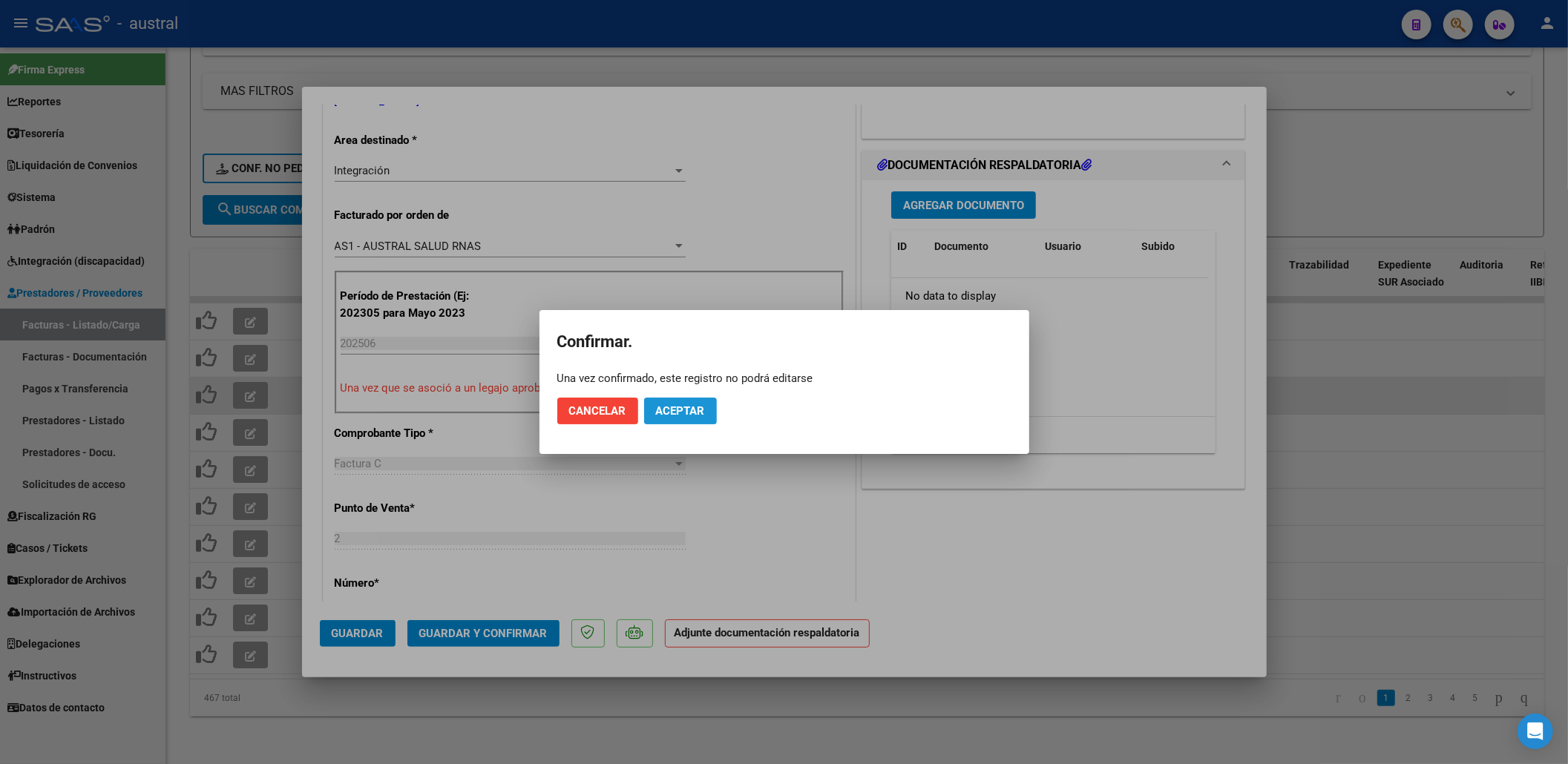
click at [677, 404] on span "Aceptar" at bounding box center [680, 410] width 49 height 13
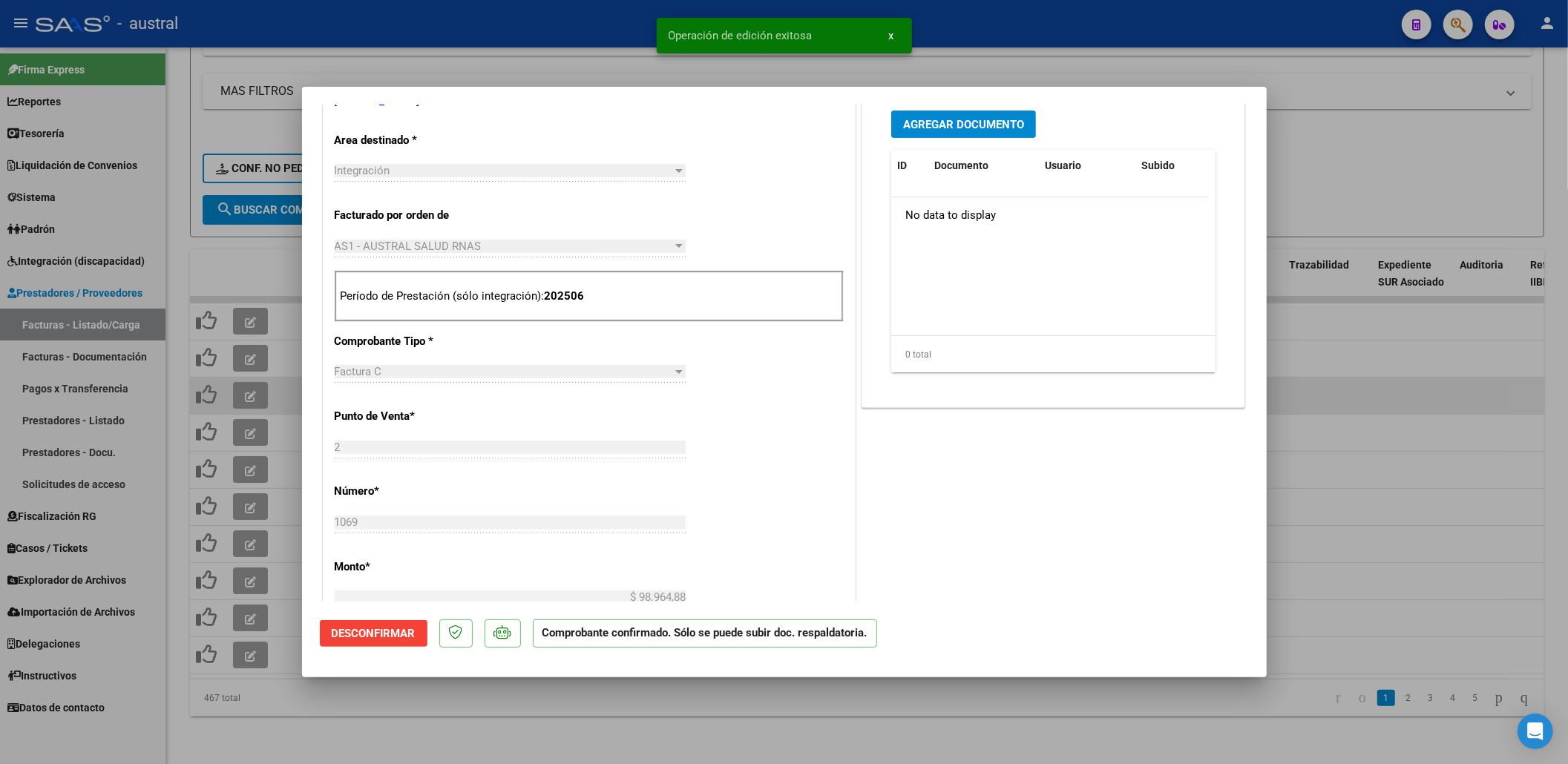
click at [226, 334] on div at bounding box center [784, 382] width 1568 height 764
type input "$ 0,00"
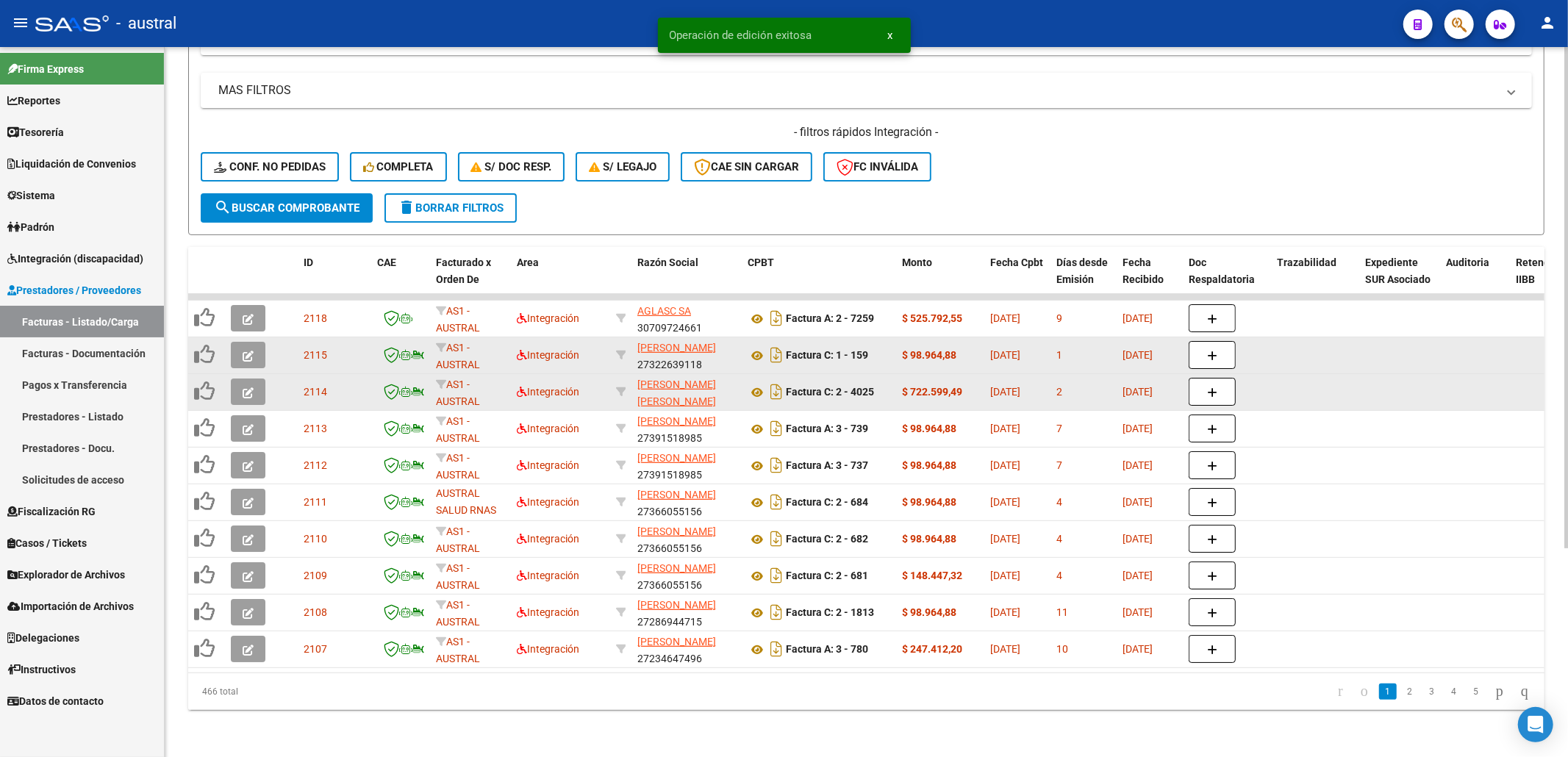
click at [240, 342] on button "button" at bounding box center [248, 355] width 35 height 27
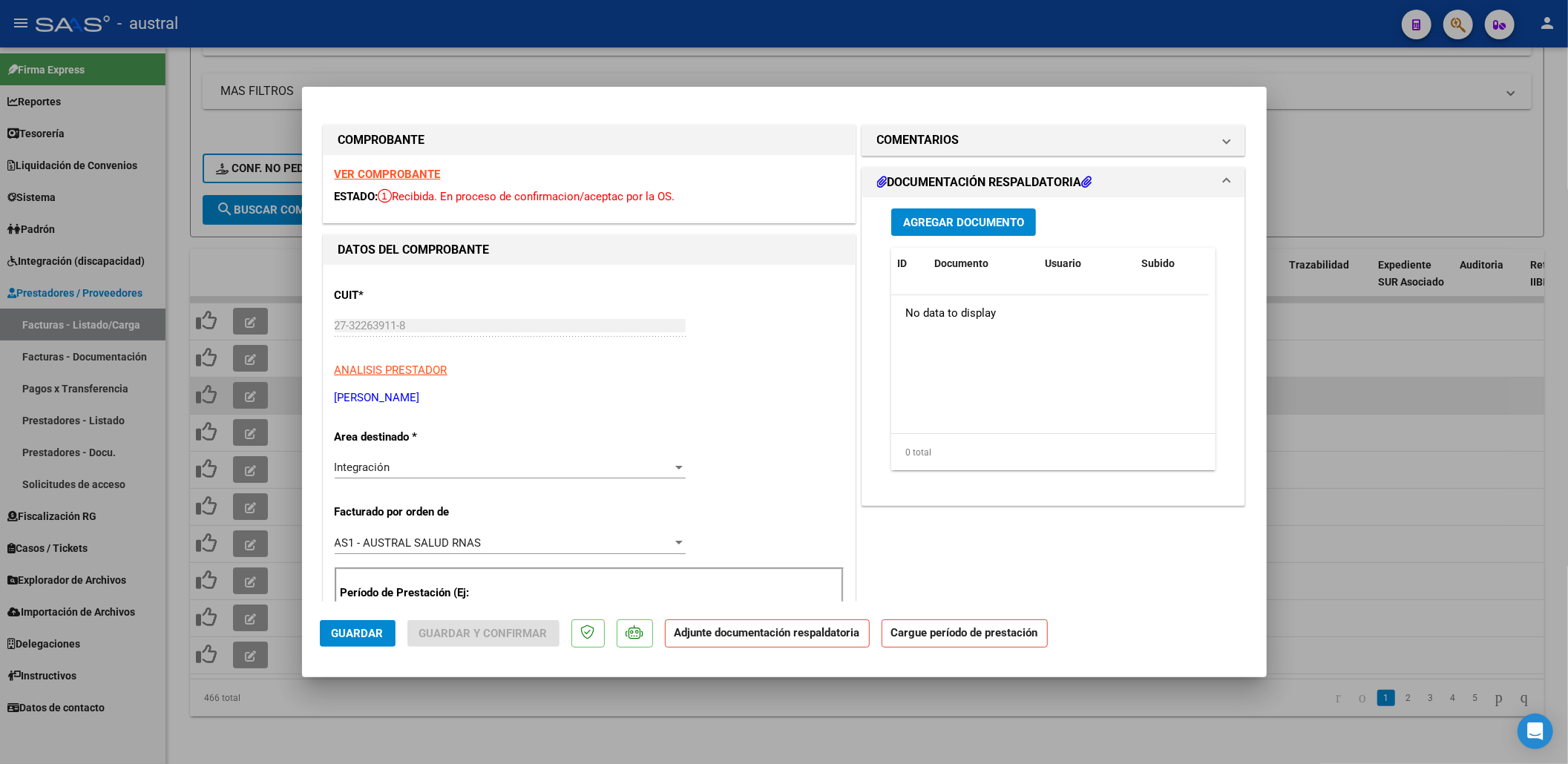
click at [417, 178] on strong "VER COMPROBANTE" at bounding box center [387, 174] width 106 height 13
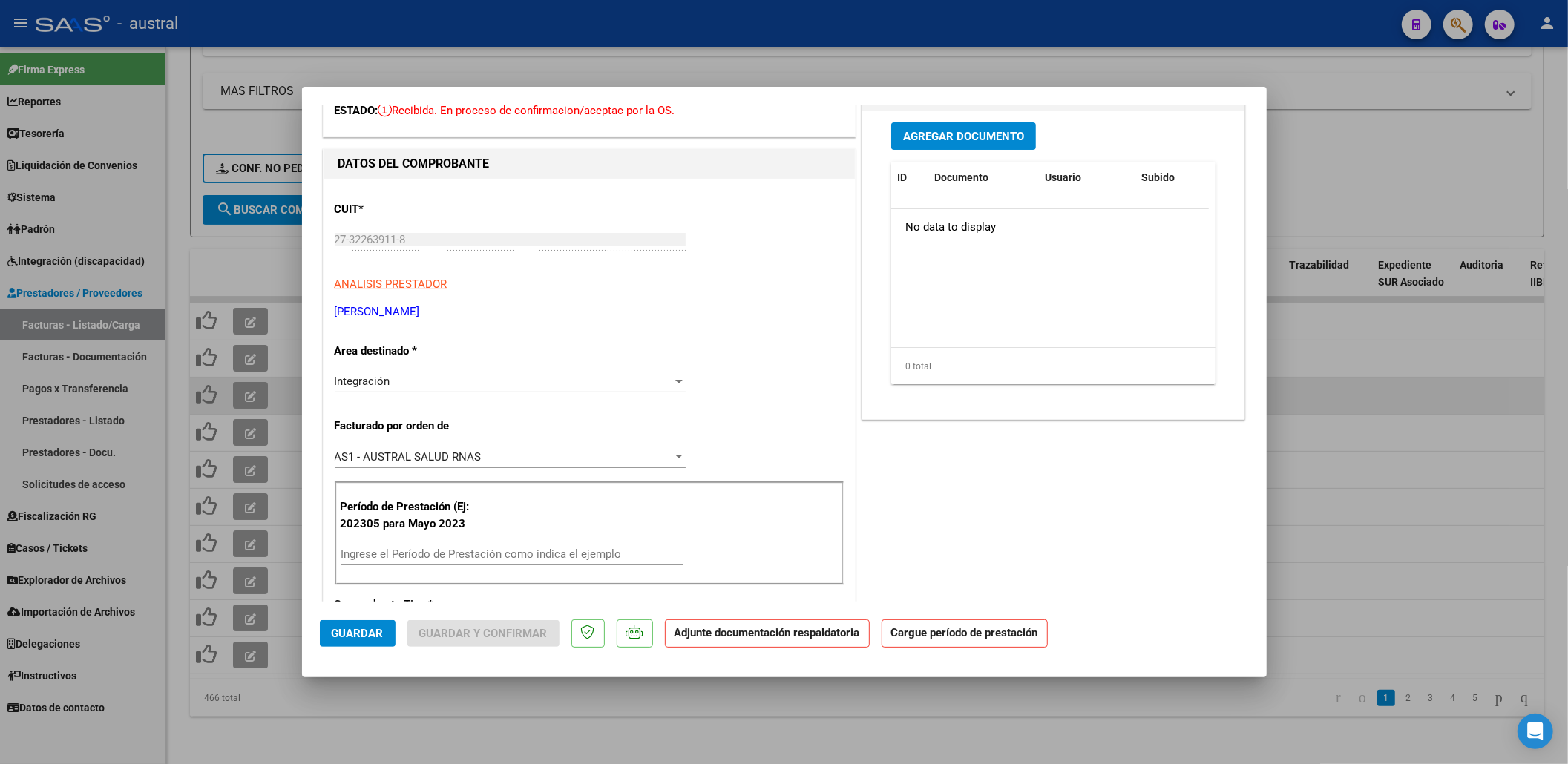
scroll to position [197, 0]
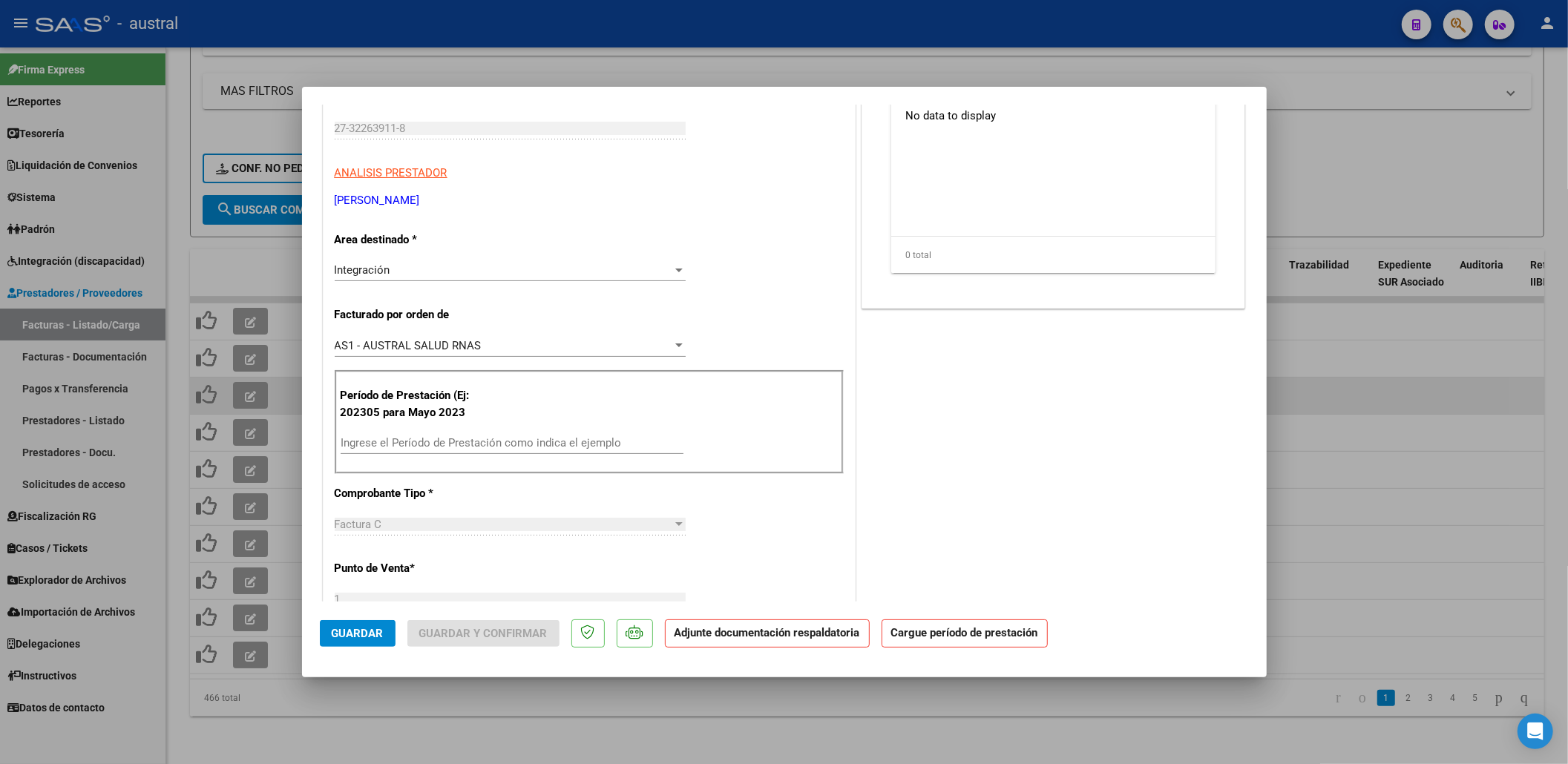
click at [466, 448] on input "Ingrese el Período de Prestación como indica el ejemplo" at bounding box center [512, 442] width 343 height 13
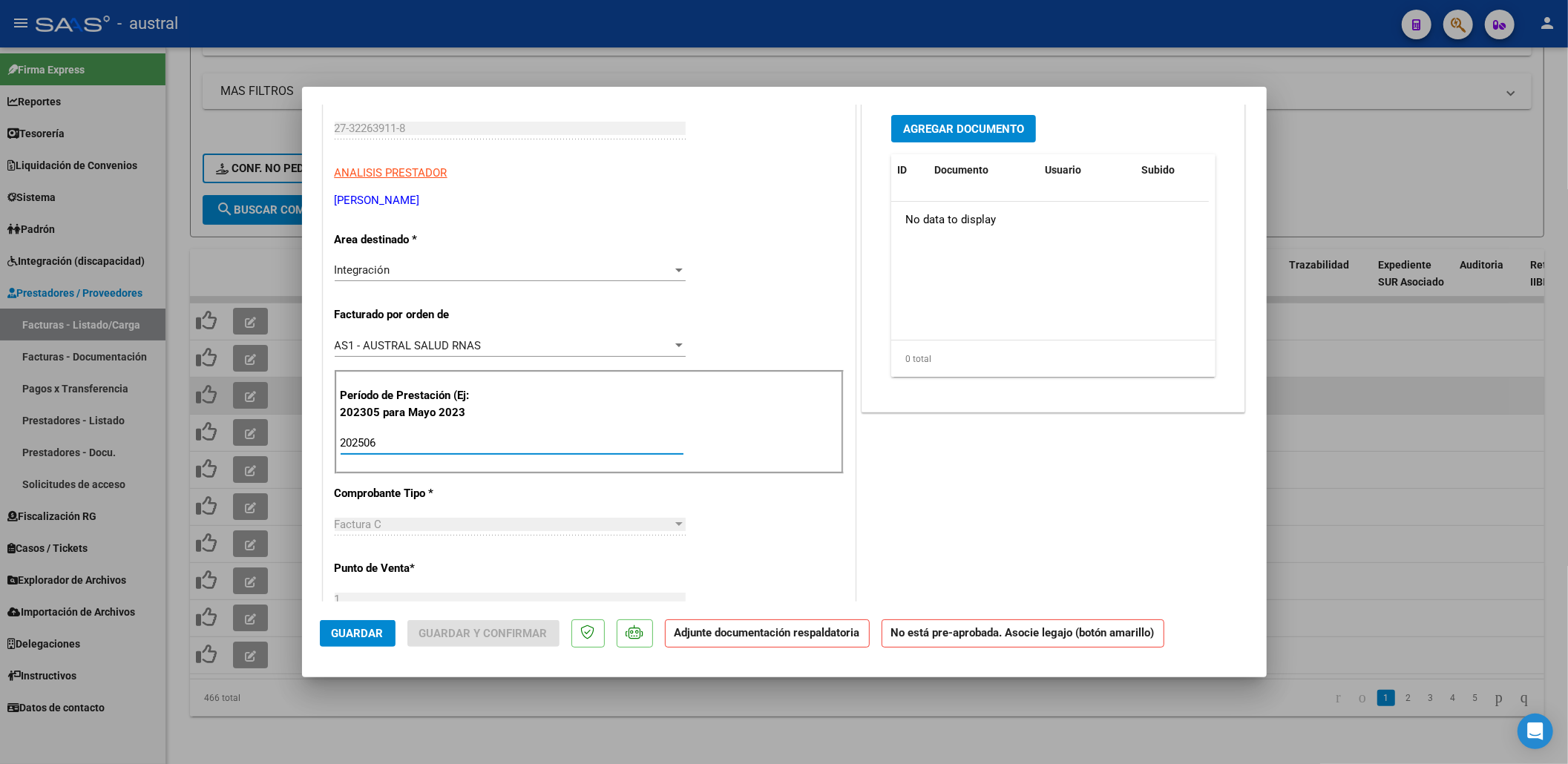
scroll to position [0, 0]
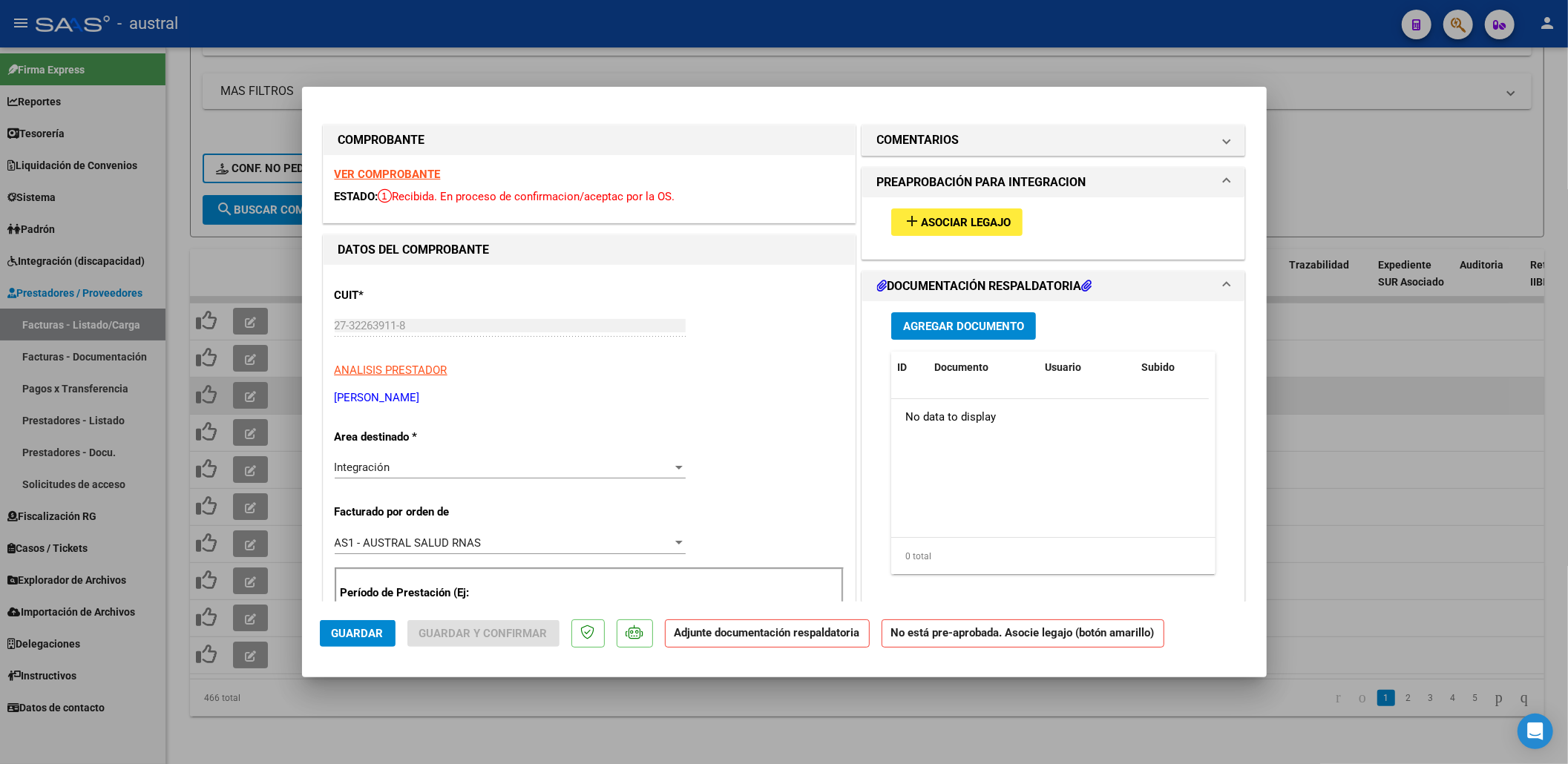
type input "202506"
click at [957, 216] on span "Asociar Legajo" at bounding box center [965, 222] width 89 height 13
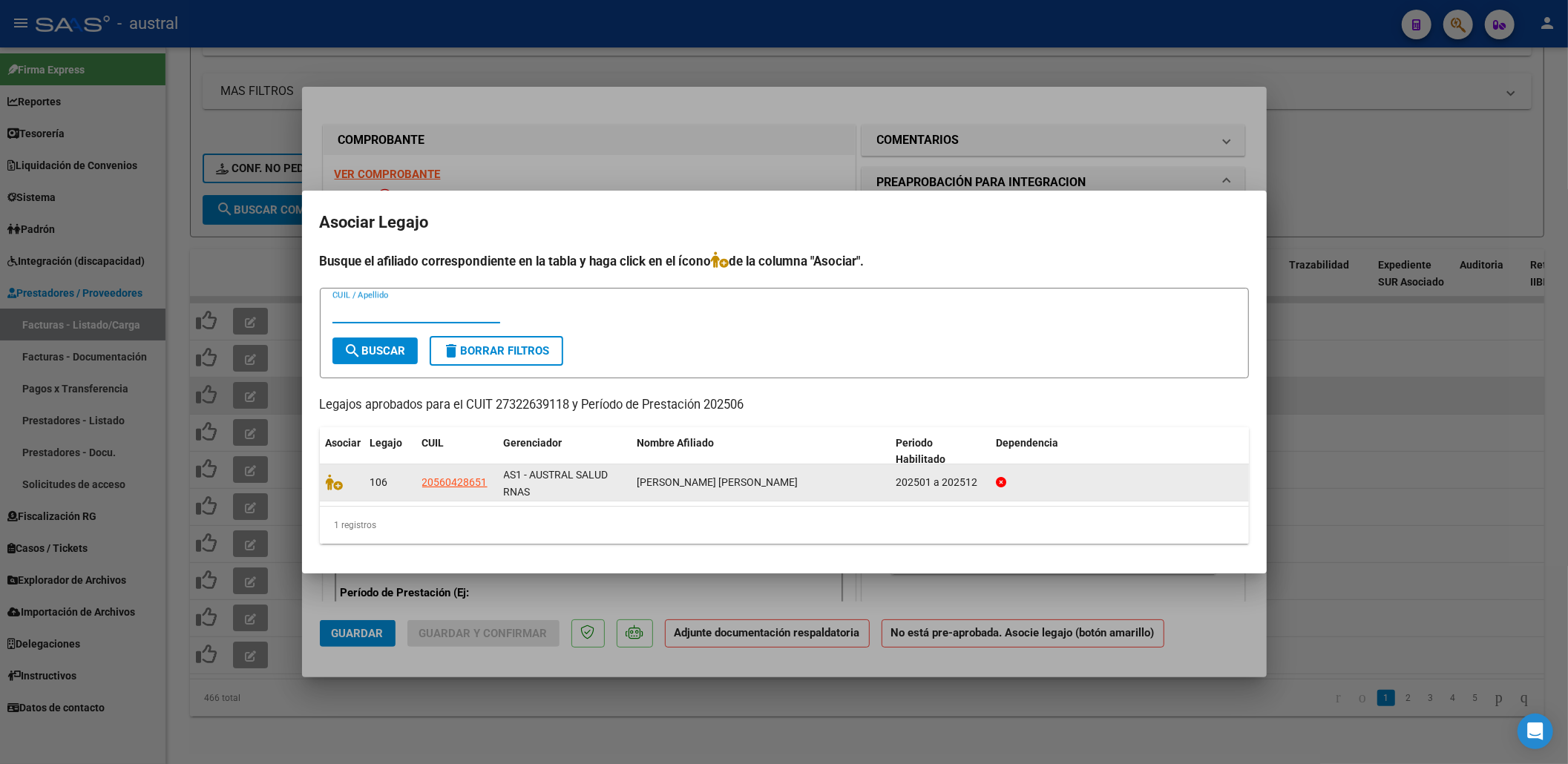
drag, startPoint x: 340, startPoint y: 476, endPoint x: 343, endPoint y: 491, distance: 15.3
click at [339, 476] on icon at bounding box center [334, 482] width 18 height 16
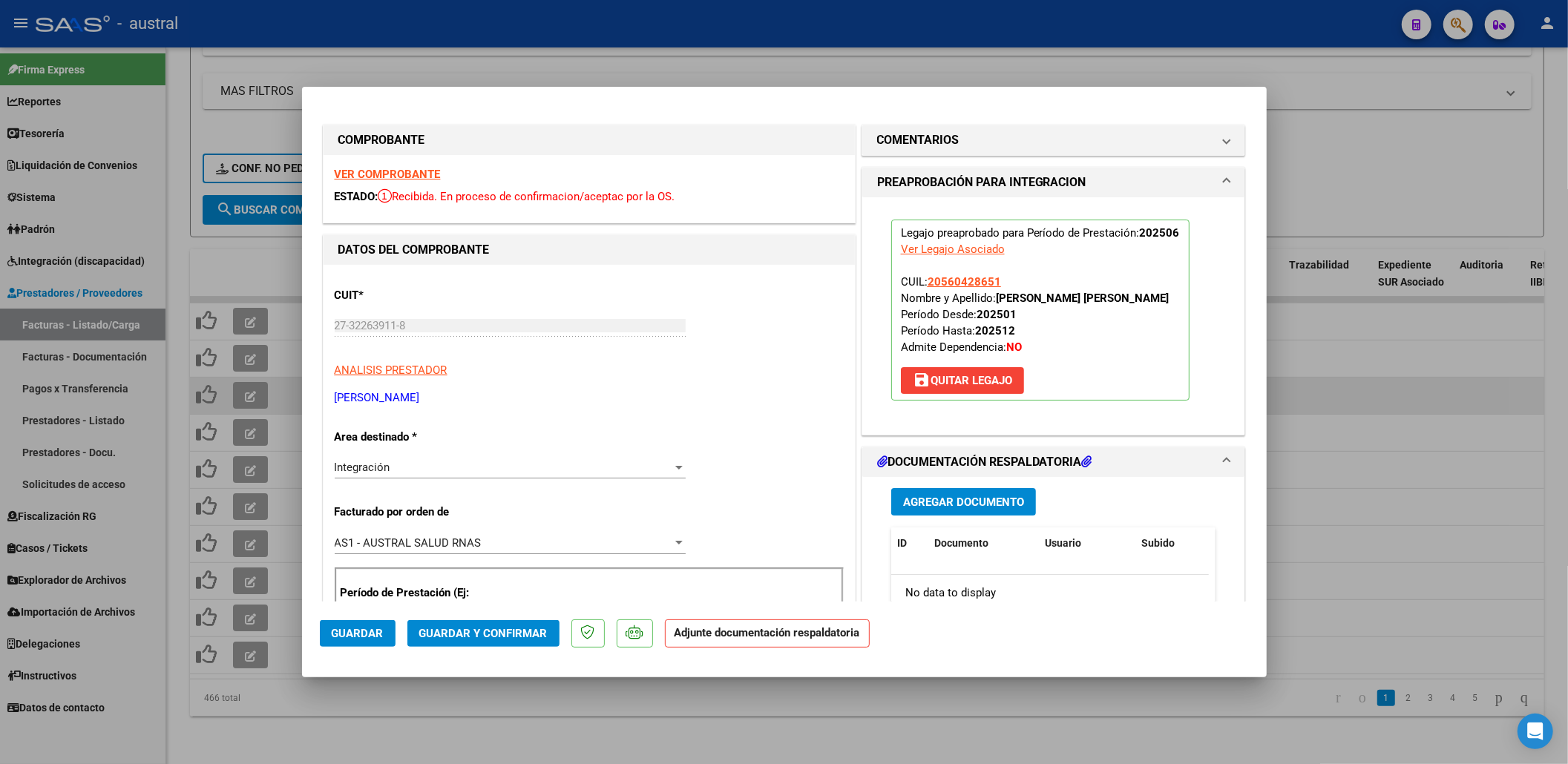
click at [488, 635] on span "Guardar y Confirmar" at bounding box center [484, 633] width 129 height 13
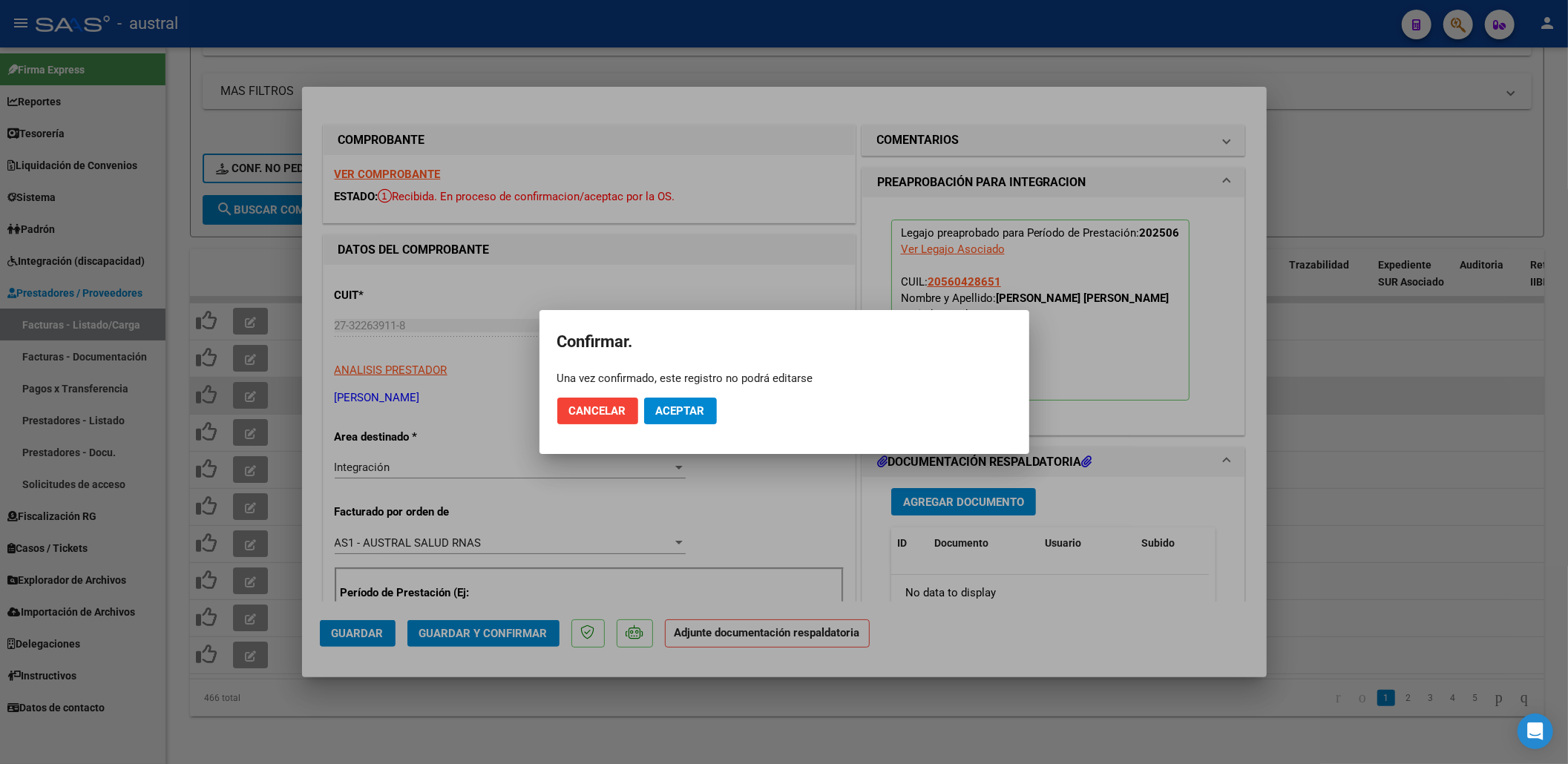
click at [683, 393] on mat-dialog-actions "Cancelar Aceptar" at bounding box center [784, 411] width 454 height 50
click at [688, 398] on button "Aceptar" at bounding box center [680, 411] width 72 height 27
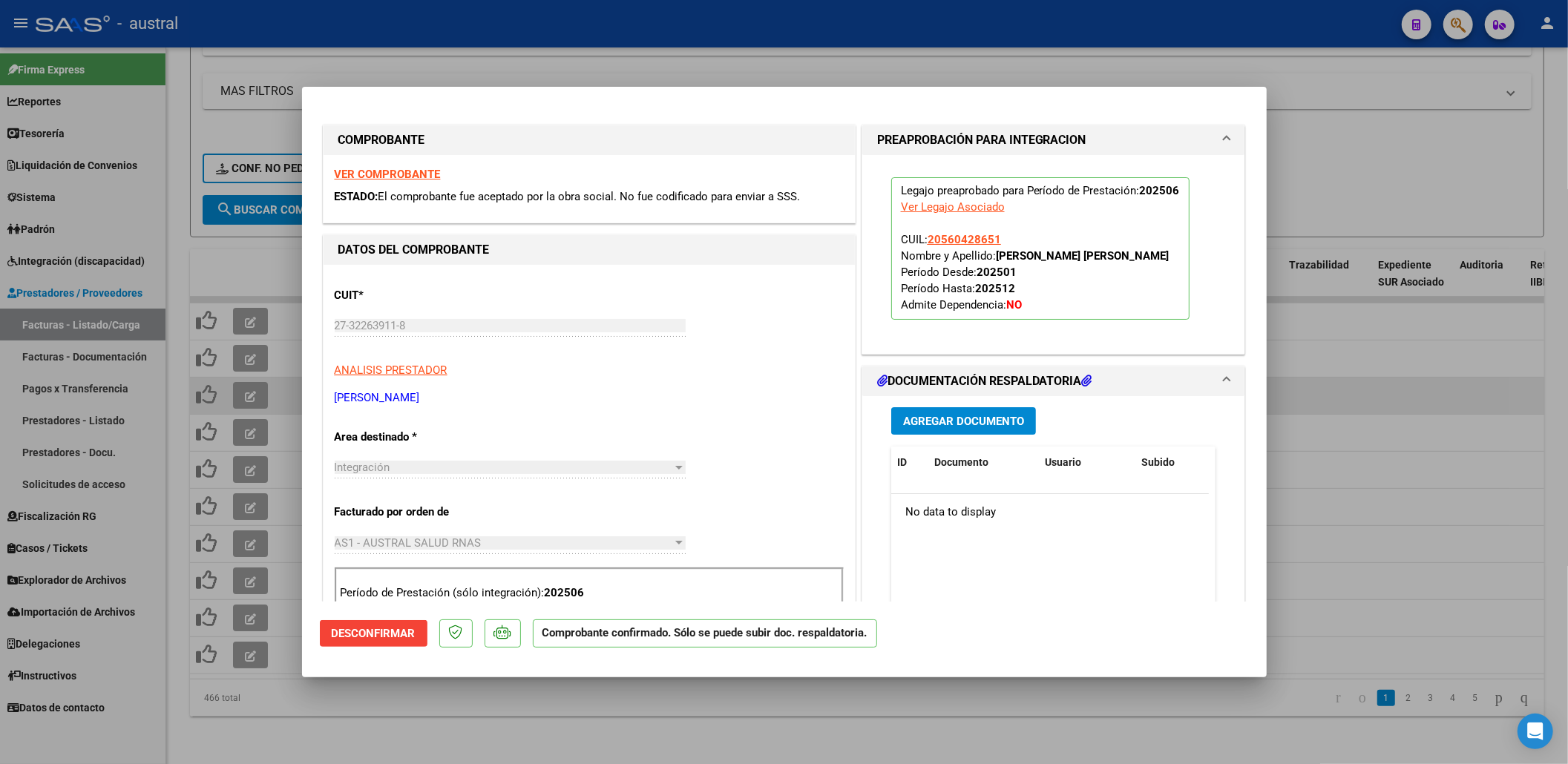
click at [652, 697] on div at bounding box center [784, 382] width 1568 height 764
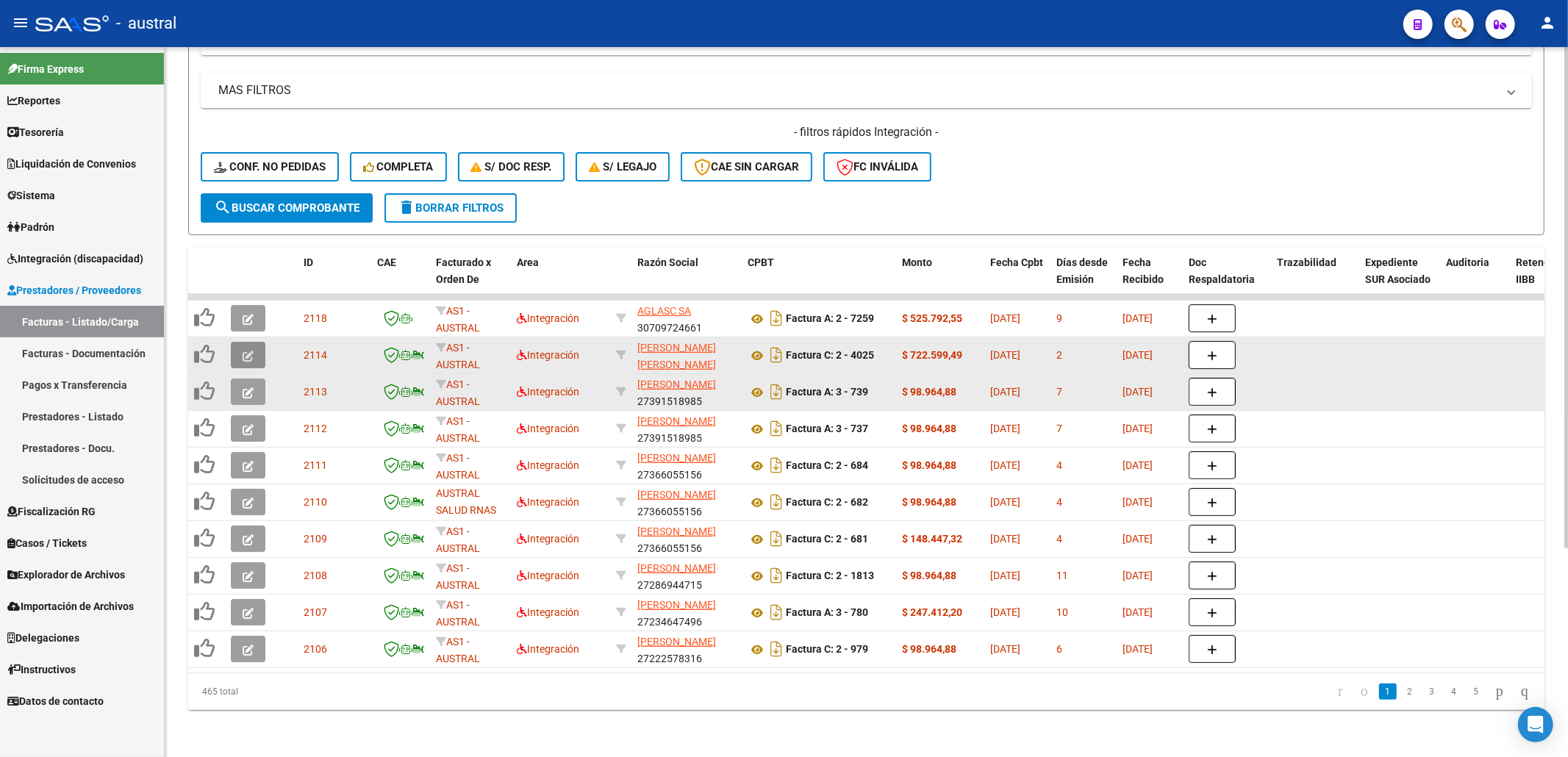
click at [248, 351] on icon "button" at bounding box center [248, 356] width 11 height 11
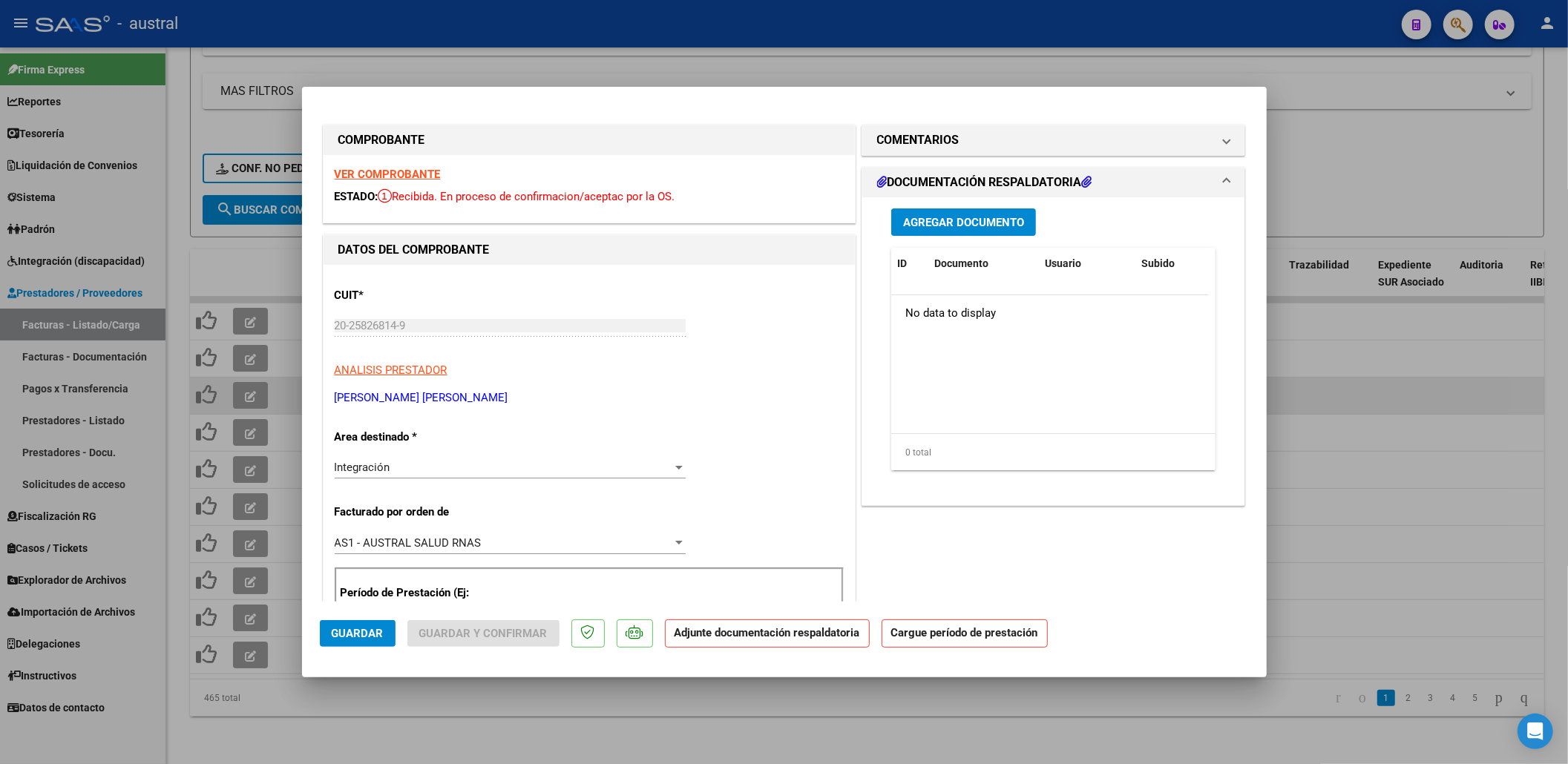
click at [384, 175] on strong "VER COMPROBANTE" at bounding box center [387, 174] width 106 height 13
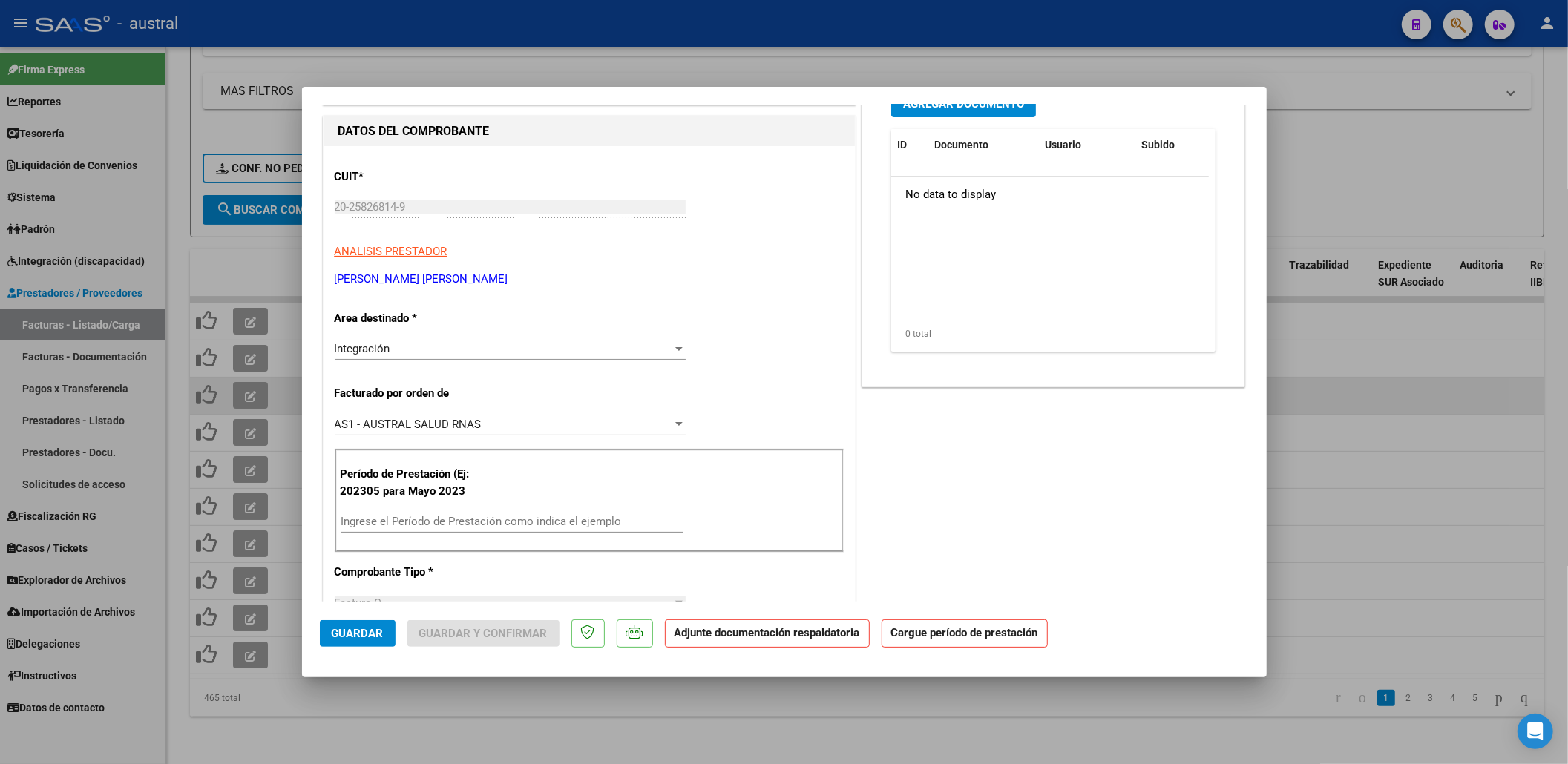
scroll to position [197, 0]
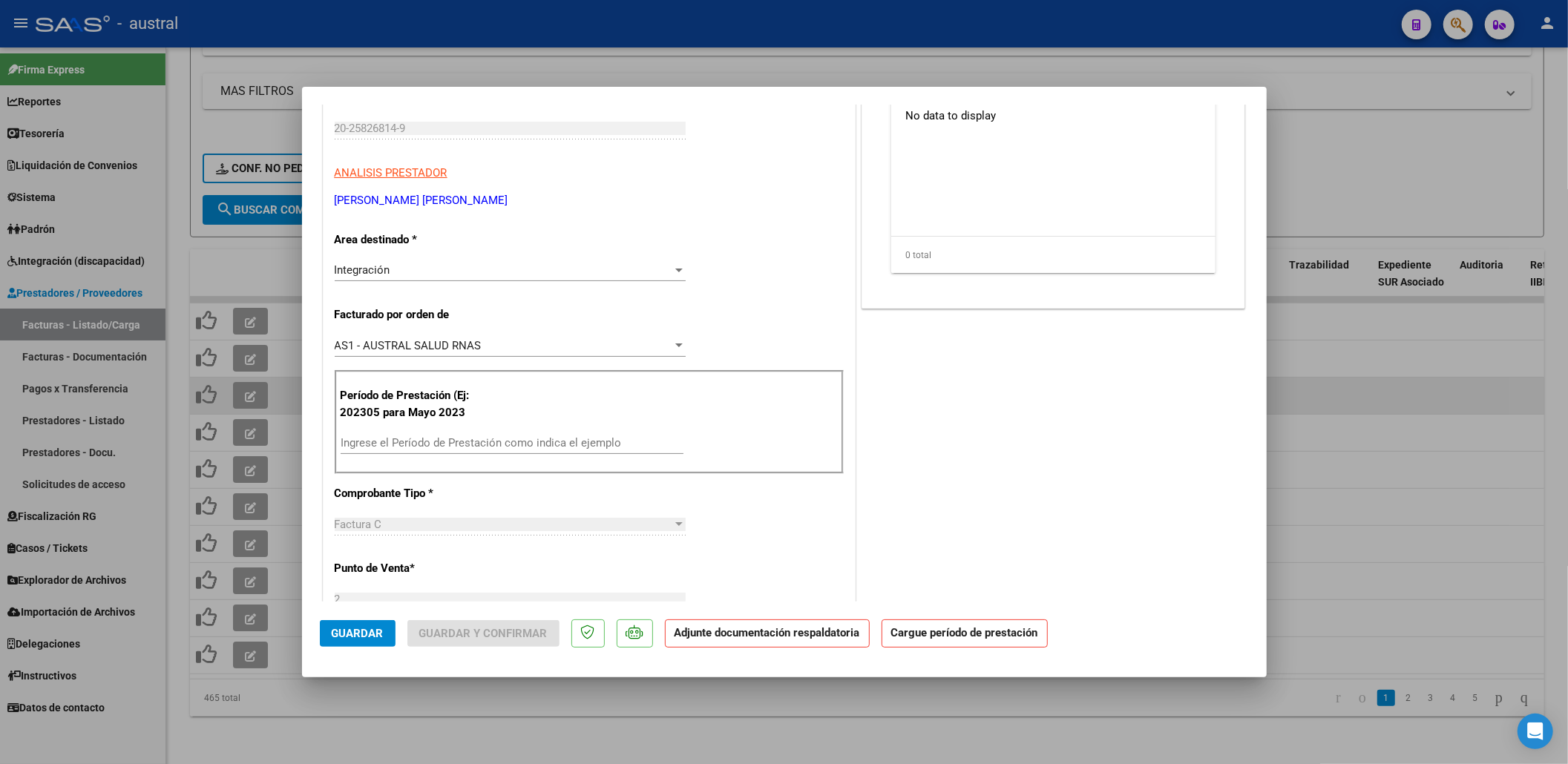
click at [434, 449] on input "Ingrese el Período de Prestación como indica el ejemplo" at bounding box center [512, 442] width 343 height 13
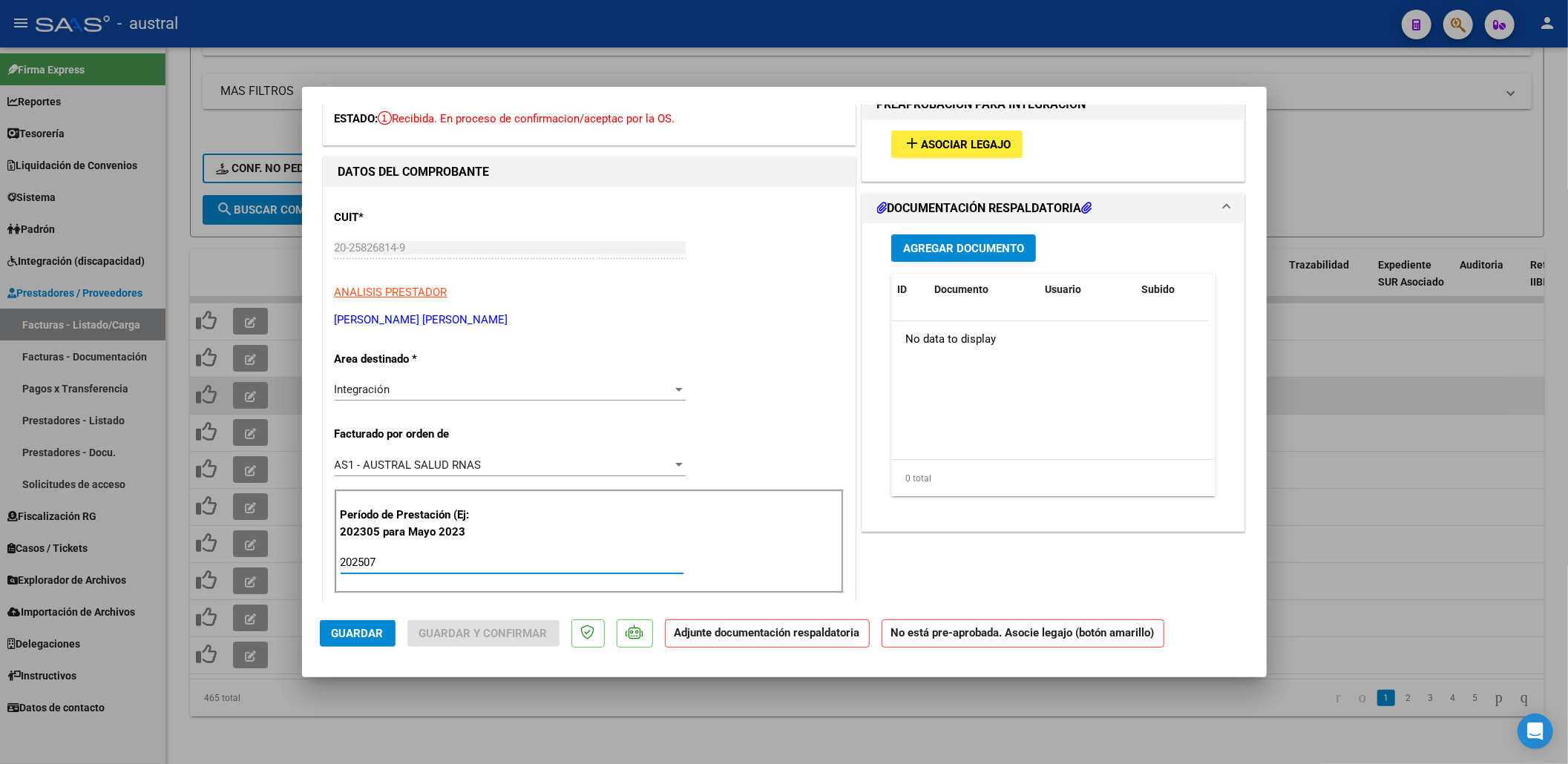
scroll to position [0, 0]
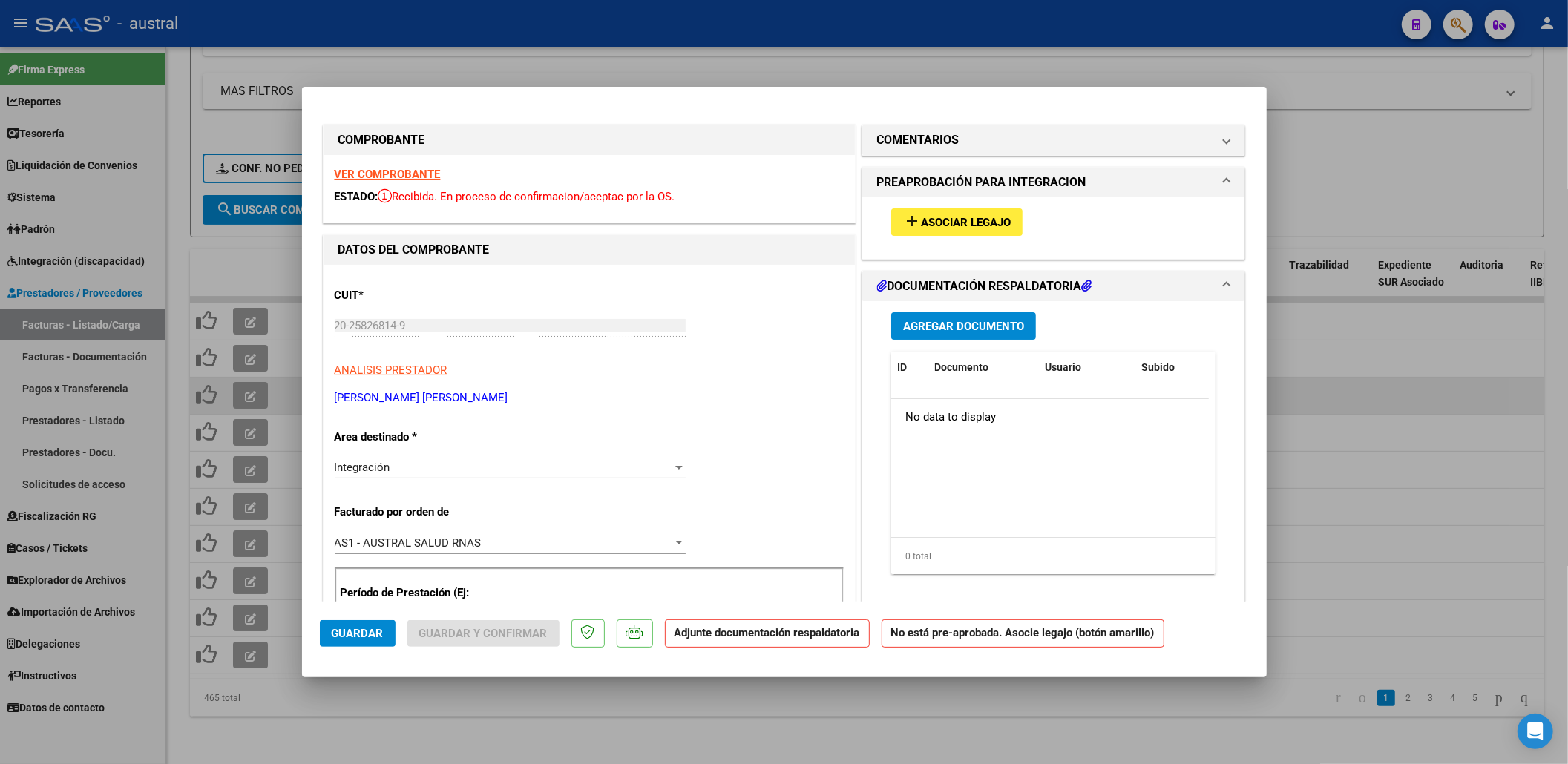
type input "202507"
click at [940, 216] on span "Asociar Legajo" at bounding box center [965, 222] width 89 height 13
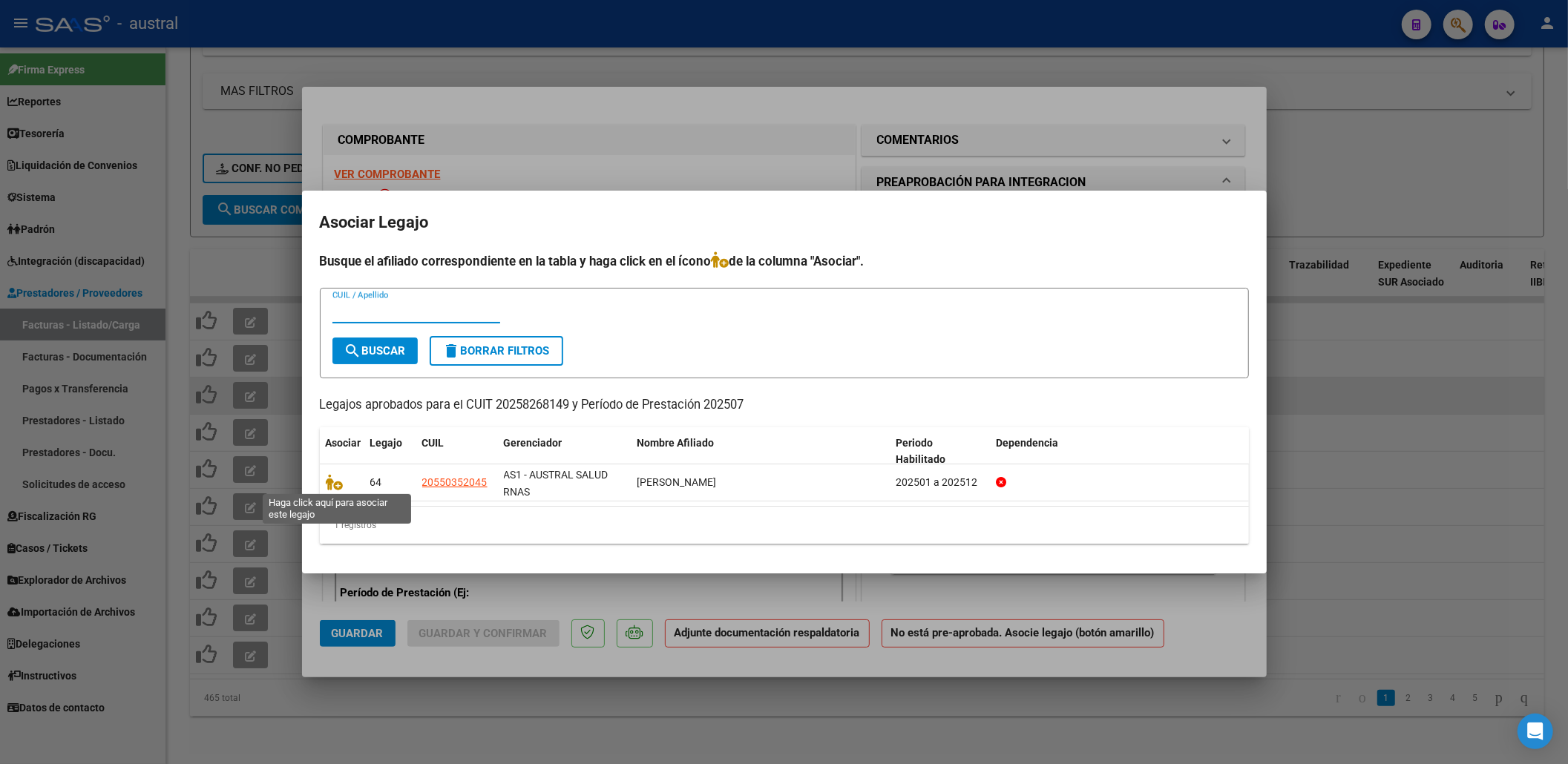
drag, startPoint x: 335, startPoint y: 478, endPoint x: 364, endPoint y: 575, distance: 101.2
click at [336, 478] on icon at bounding box center [334, 482] width 18 height 16
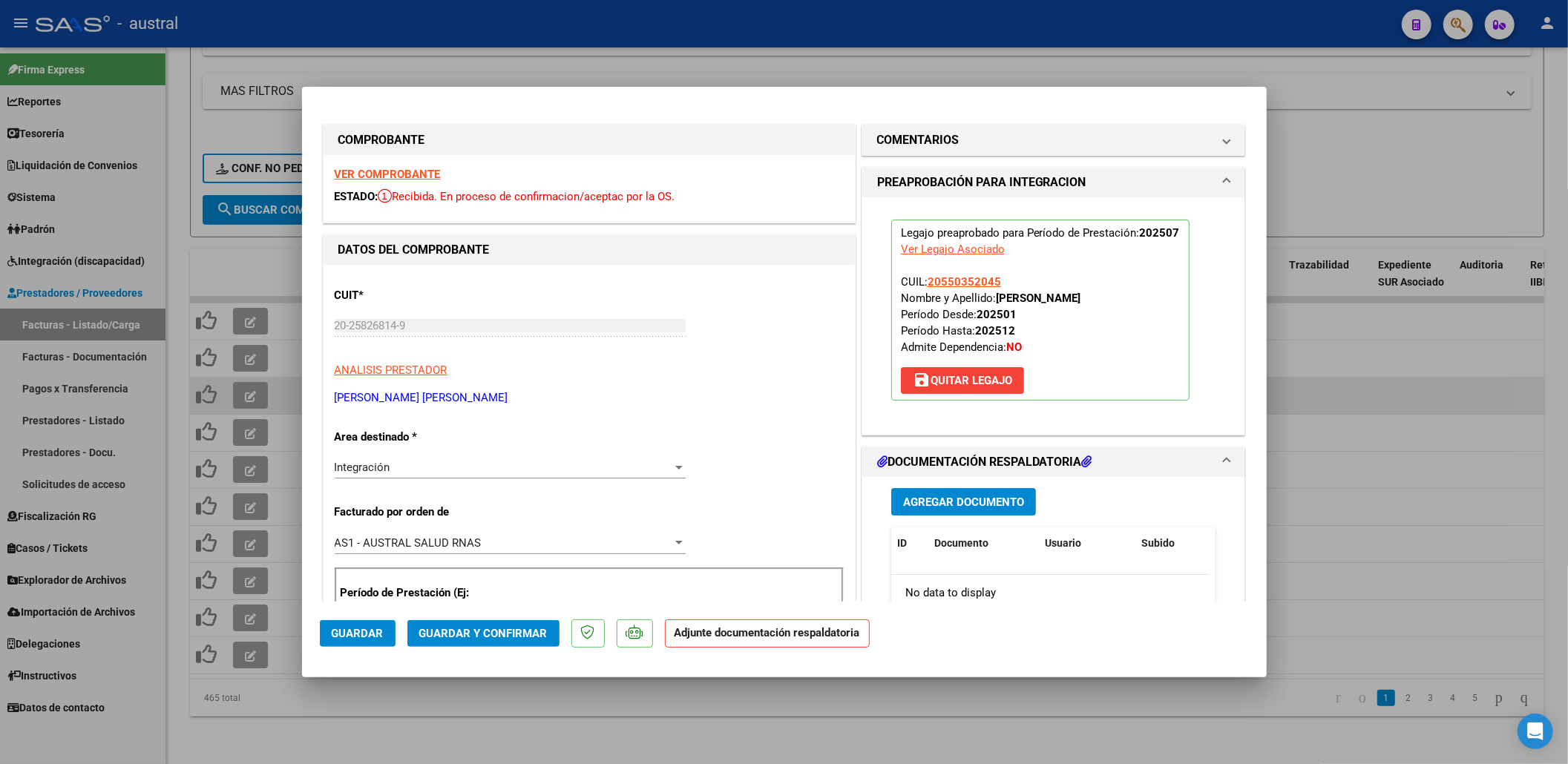
click at [483, 630] on span "Guardar y Confirmar" at bounding box center [484, 633] width 129 height 13
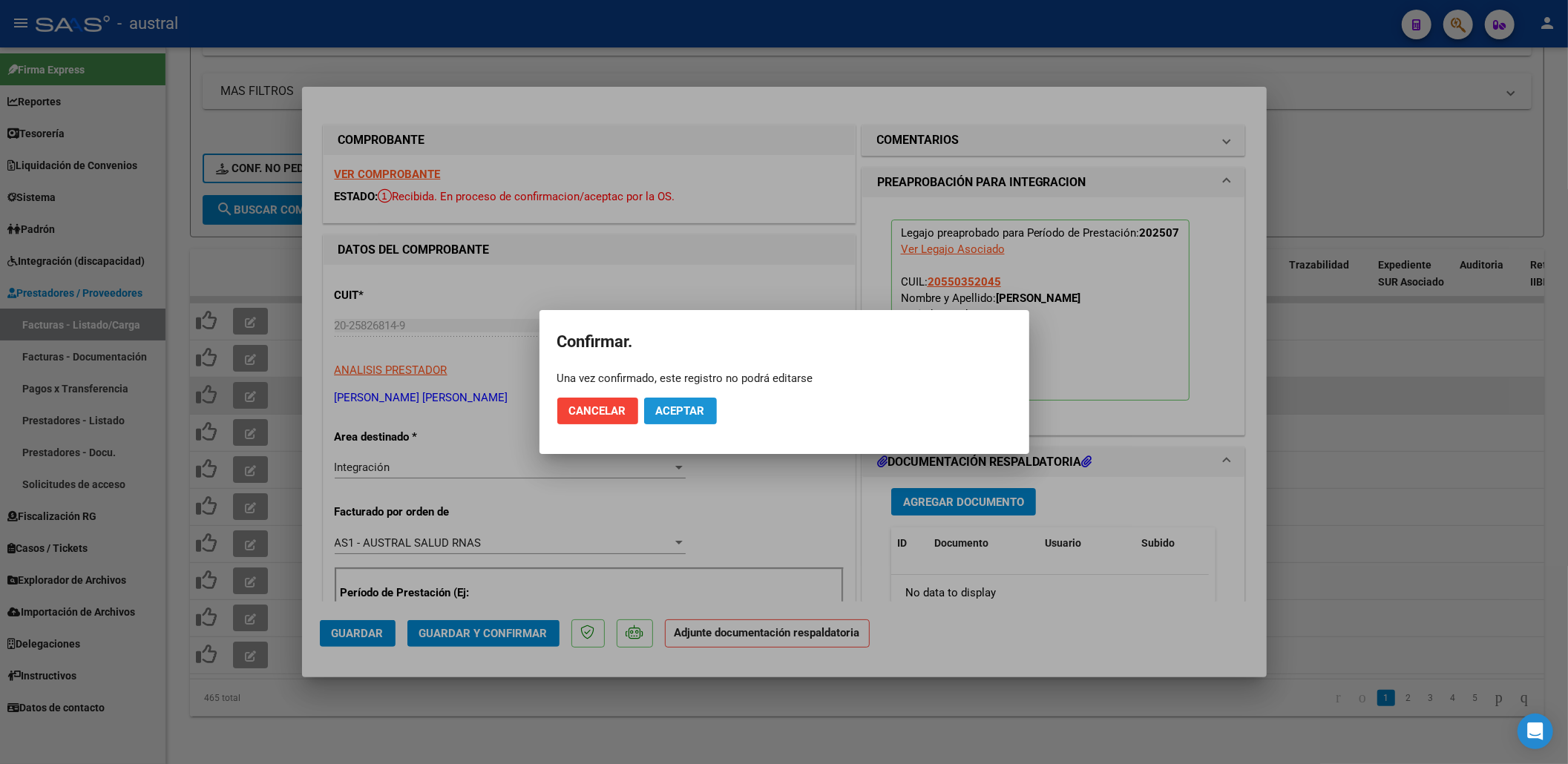
click at [710, 409] on button "Aceptar" at bounding box center [680, 411] width 72 height 27
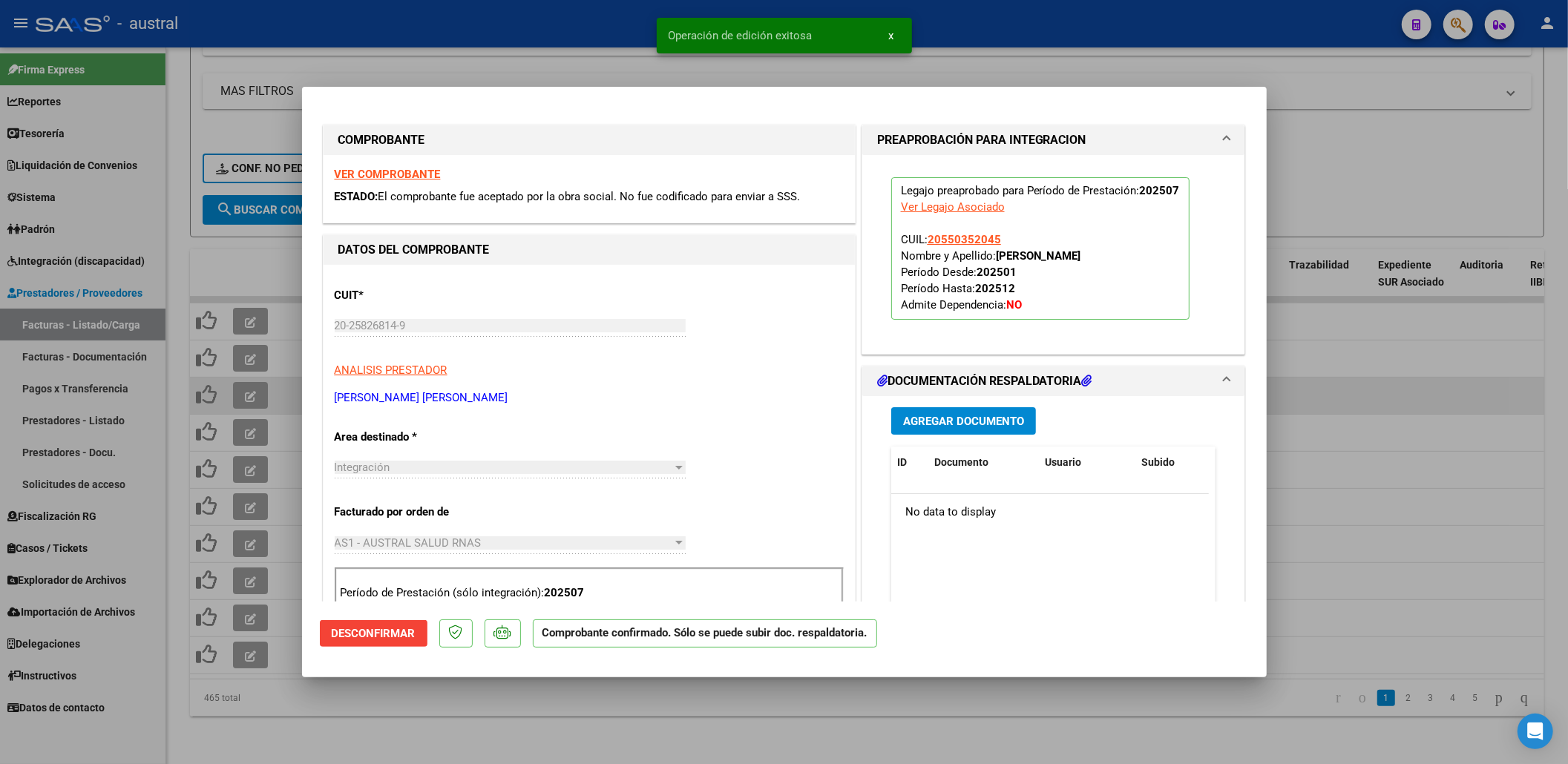
click at [1319, 387] on div at bounding box center [784, 382] width 1568 height 764
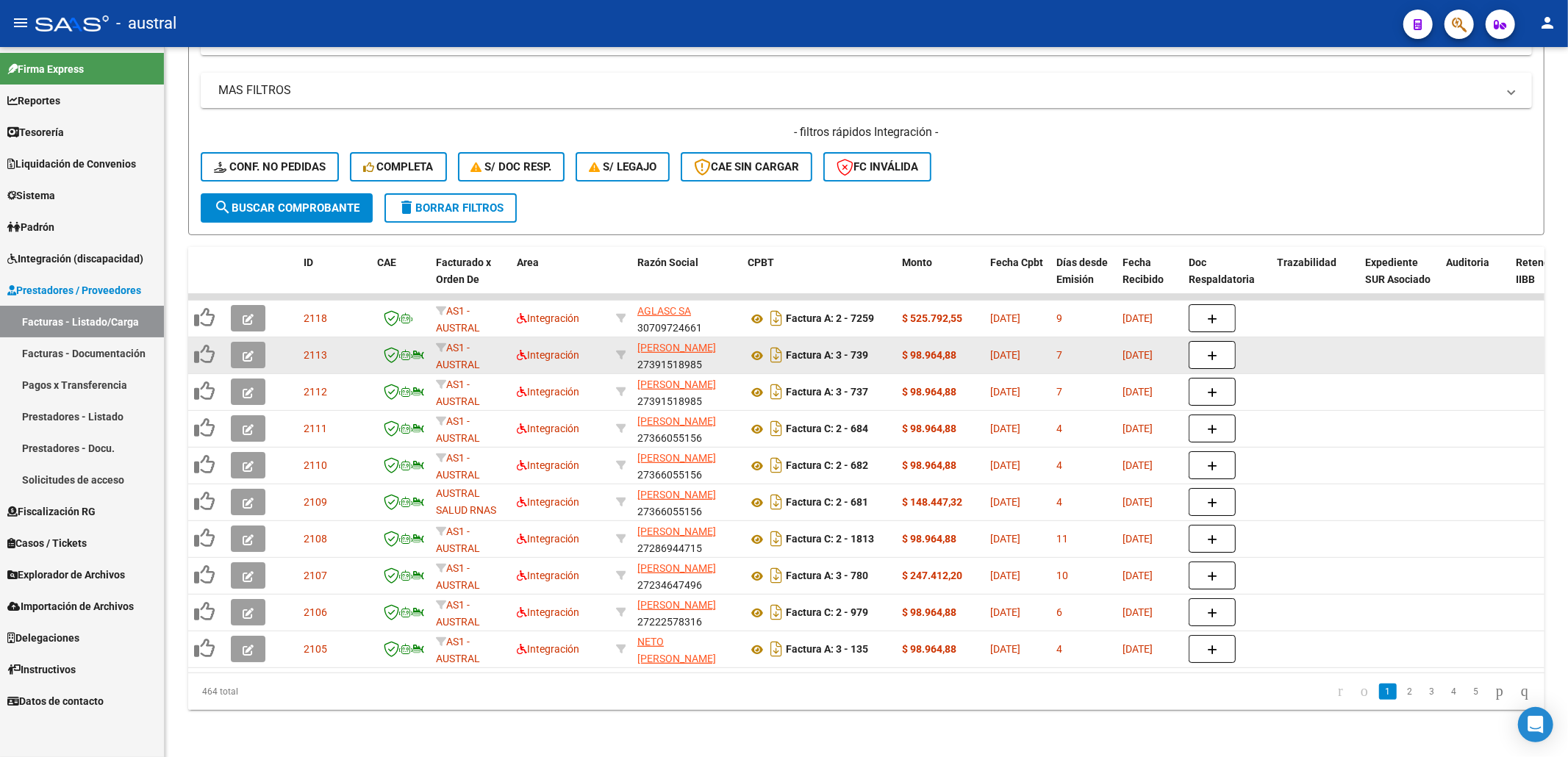
click at [251, 351] on icon "button" at bounding box center [248, 356] width 11 height 11
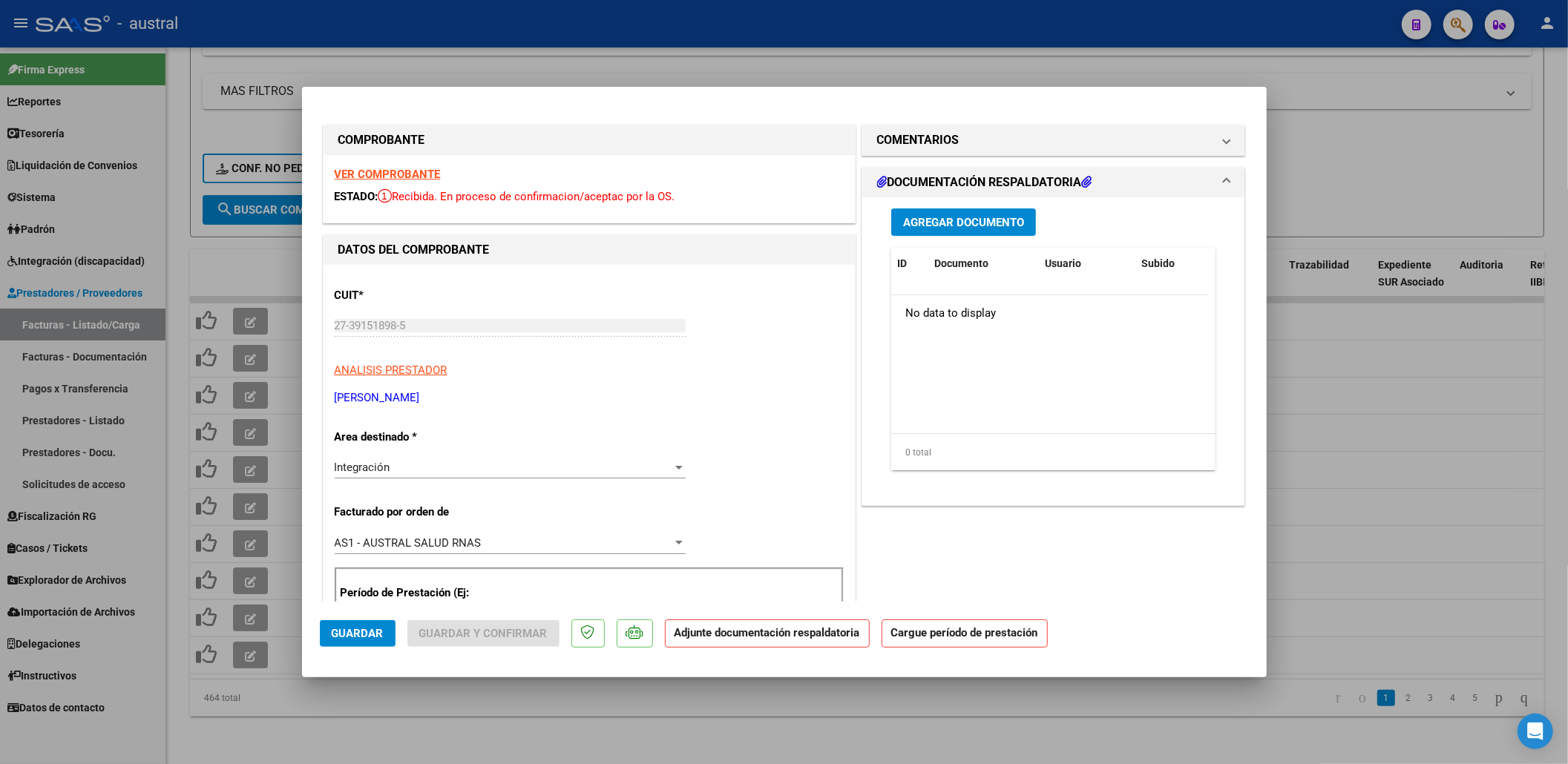
click at [407, 175] on strong "VER COMPROBANTE" at bounding box center [387, 174] width 106 height 13
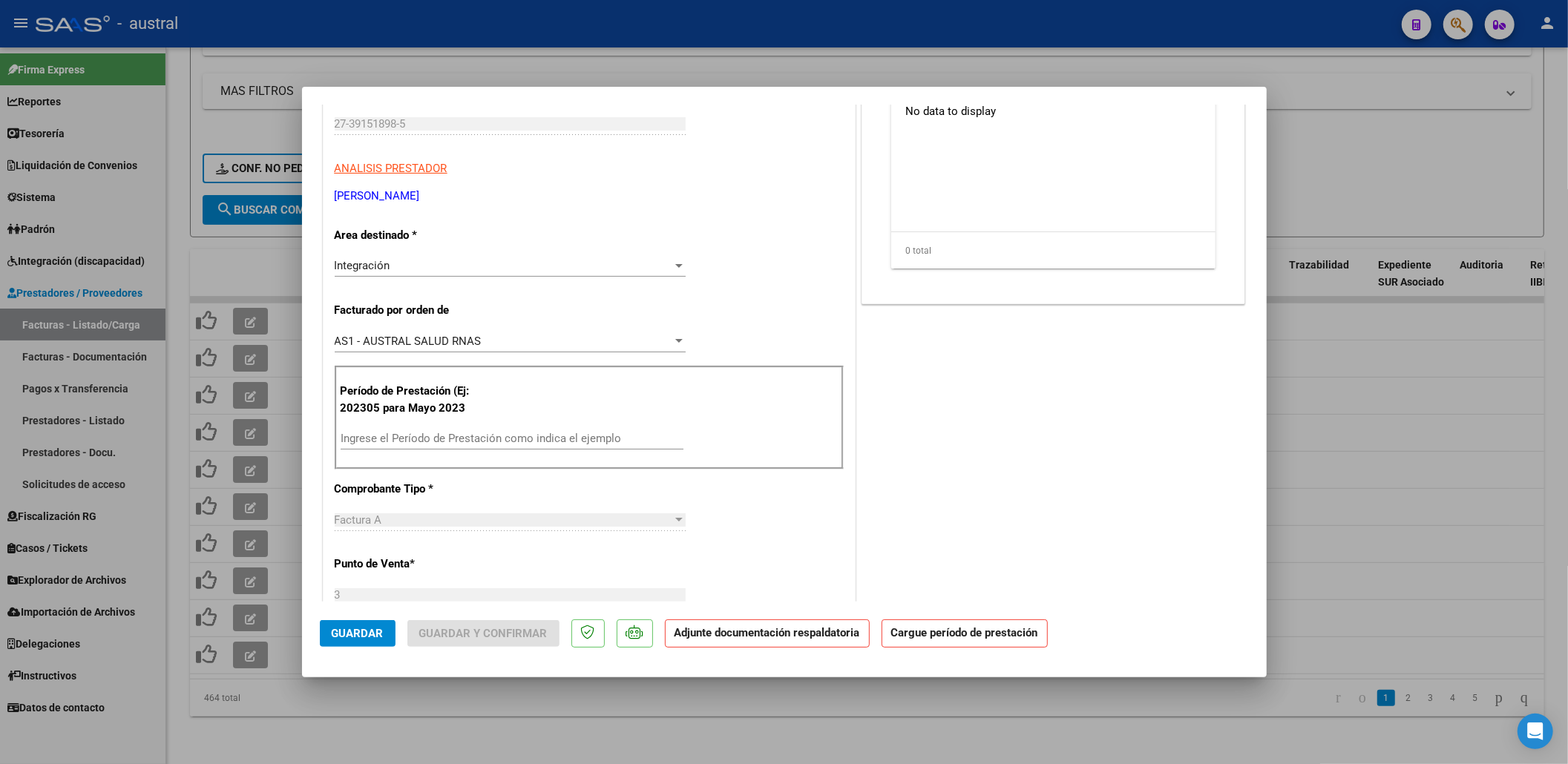
scroll to position [297, 0]
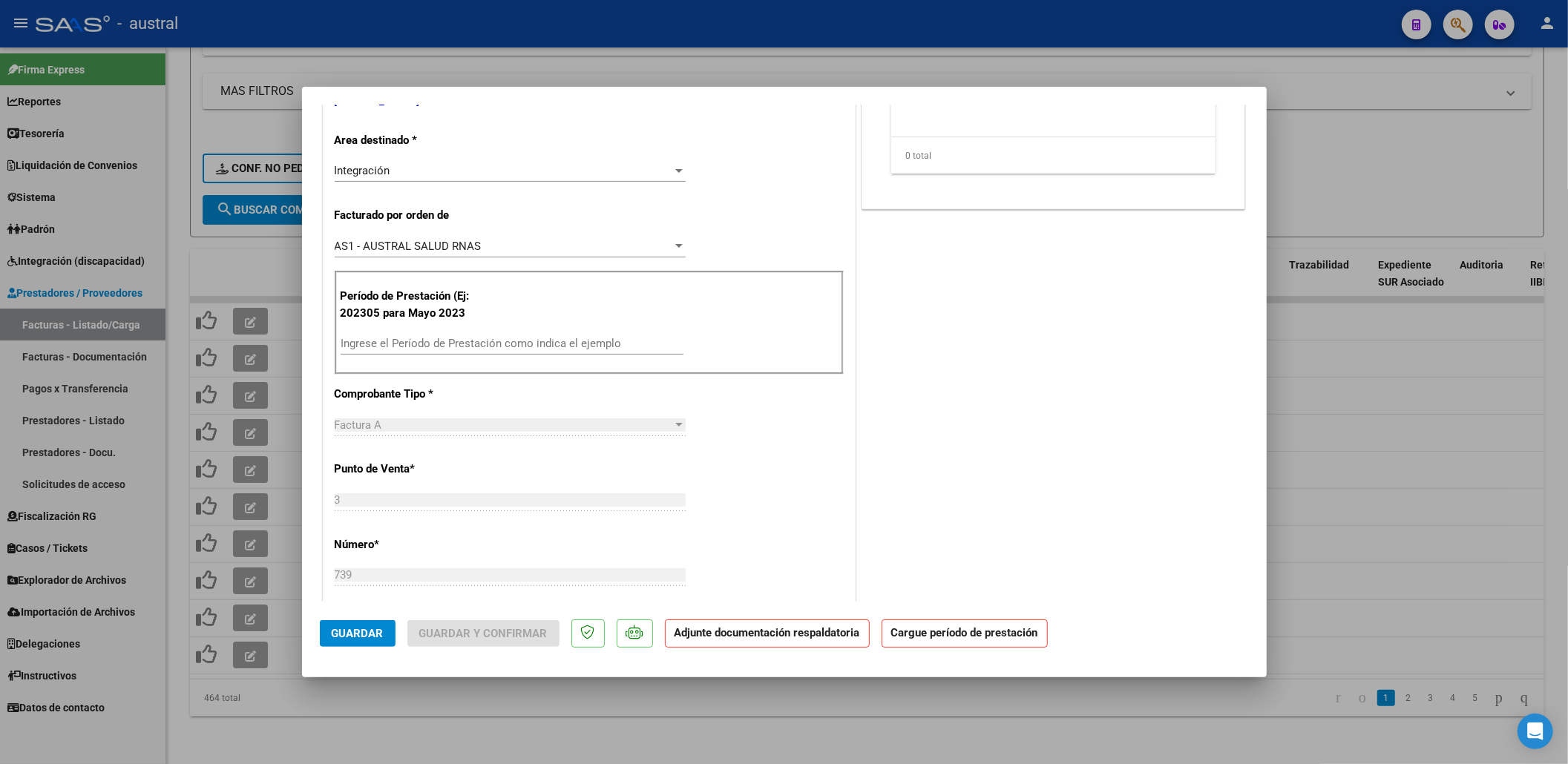
click at [488, 357] on div "Ingrese el Período de Prestación como indica el ejemplo" at bounding box center [512, 350] width 343 height 37
click at [493, 344] on input "Ingrese el Período de Prestación como indica el ejemplo" at bounding box center [512, 343] width 343 height 13
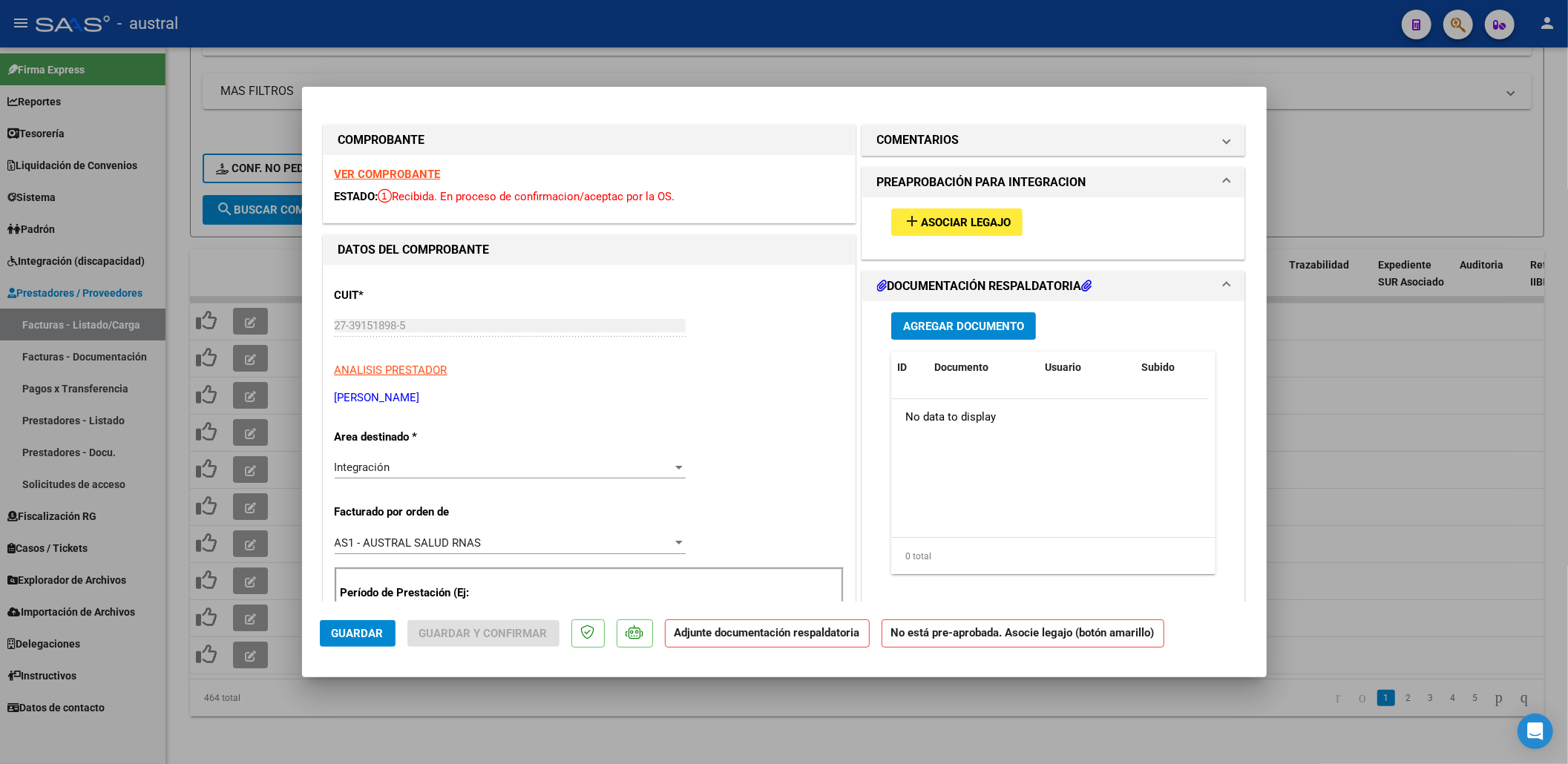
type input "202507"
click at [938, 216] on span "Asociar Legajo" at bounding box center [965, 222] width 89 height 13
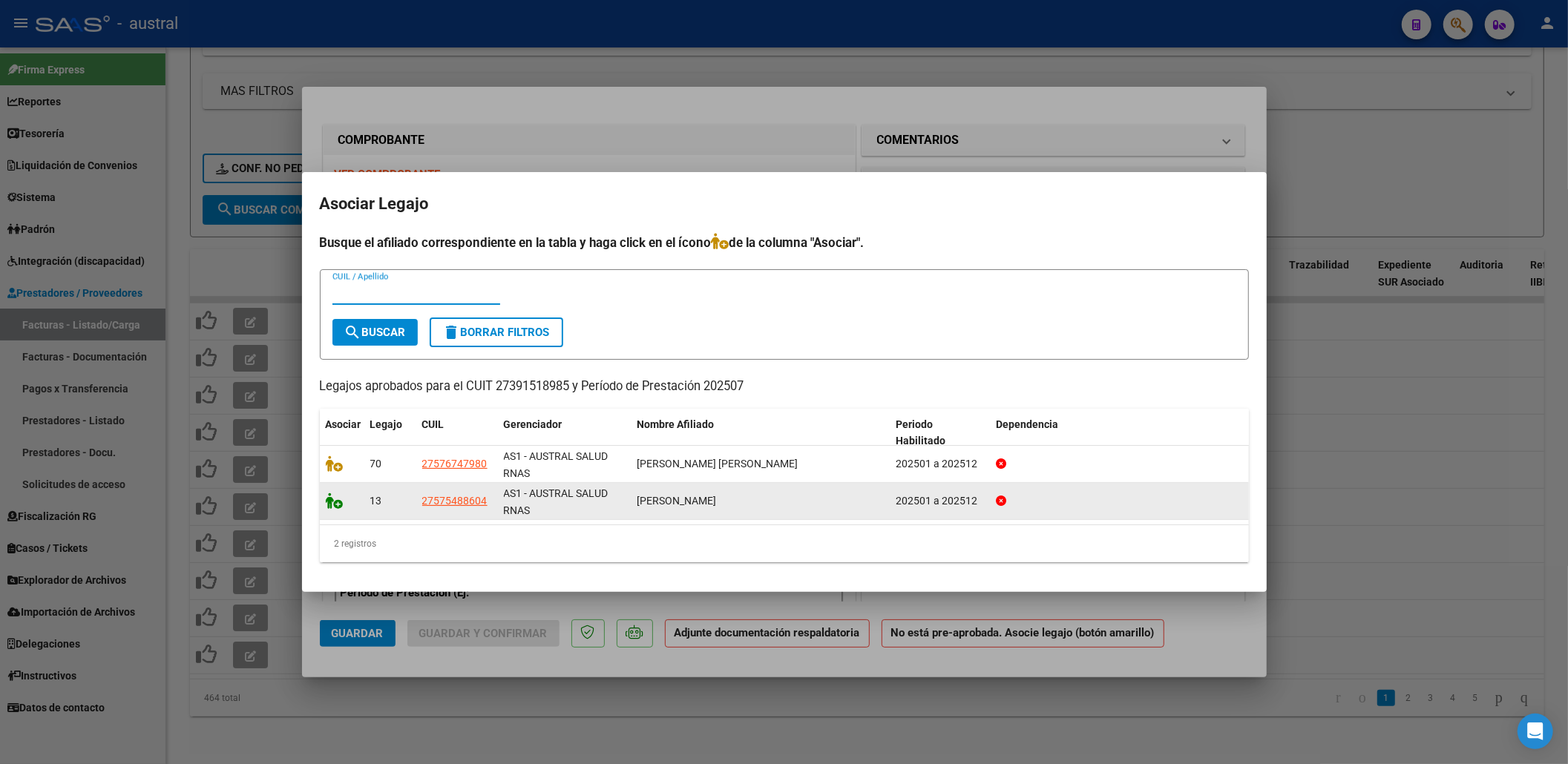
click at [336, 503] on icon at bounding box center [334, 500] width 18 height 16
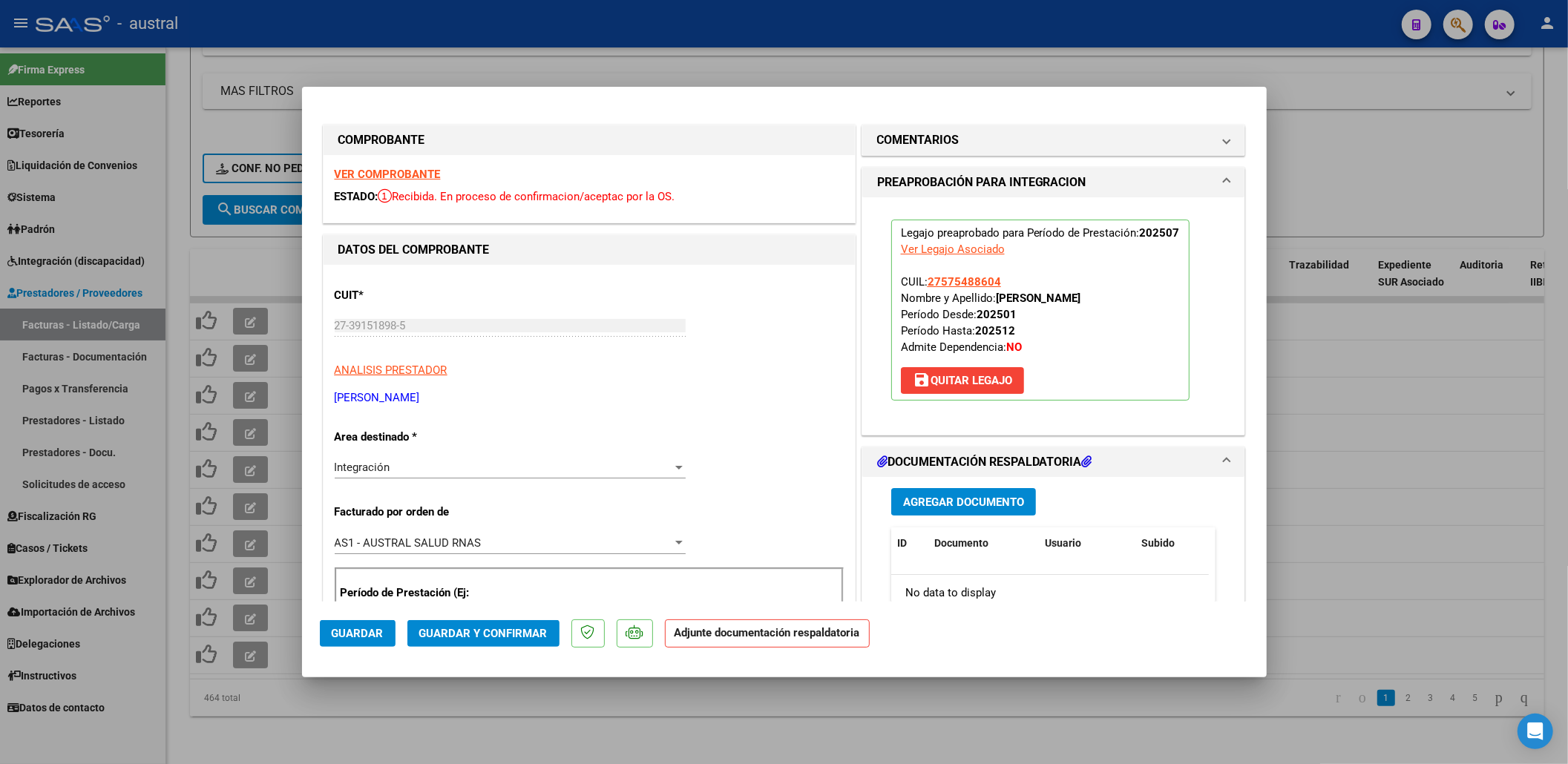
click at [491, 630] on span "Guardar y Confirmar" at bounding box center [484, 633] width 129 height 13
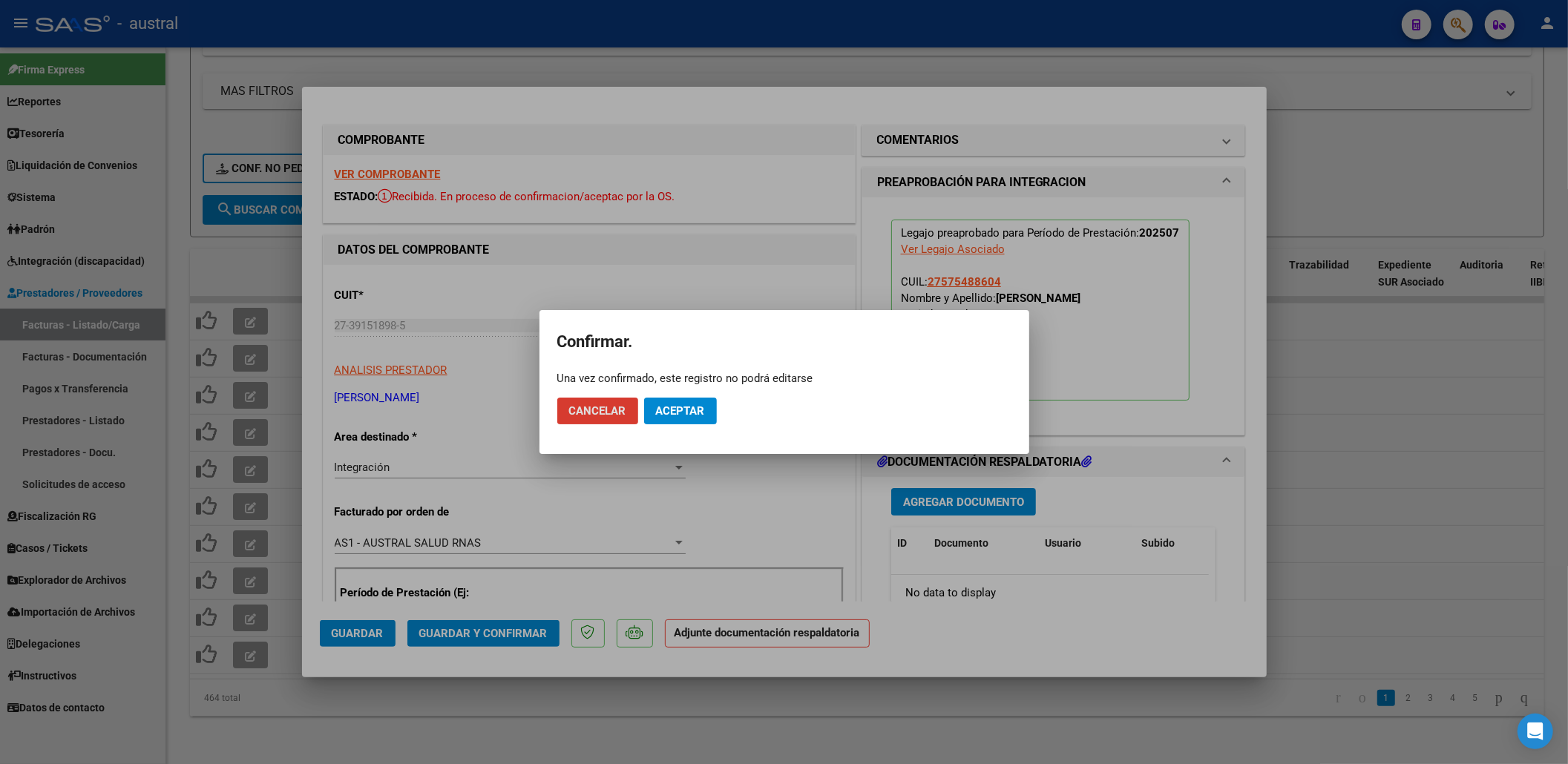
click at [688, 410] on span "Aceptar" at bounding box center [680, 410] width 49 height 13
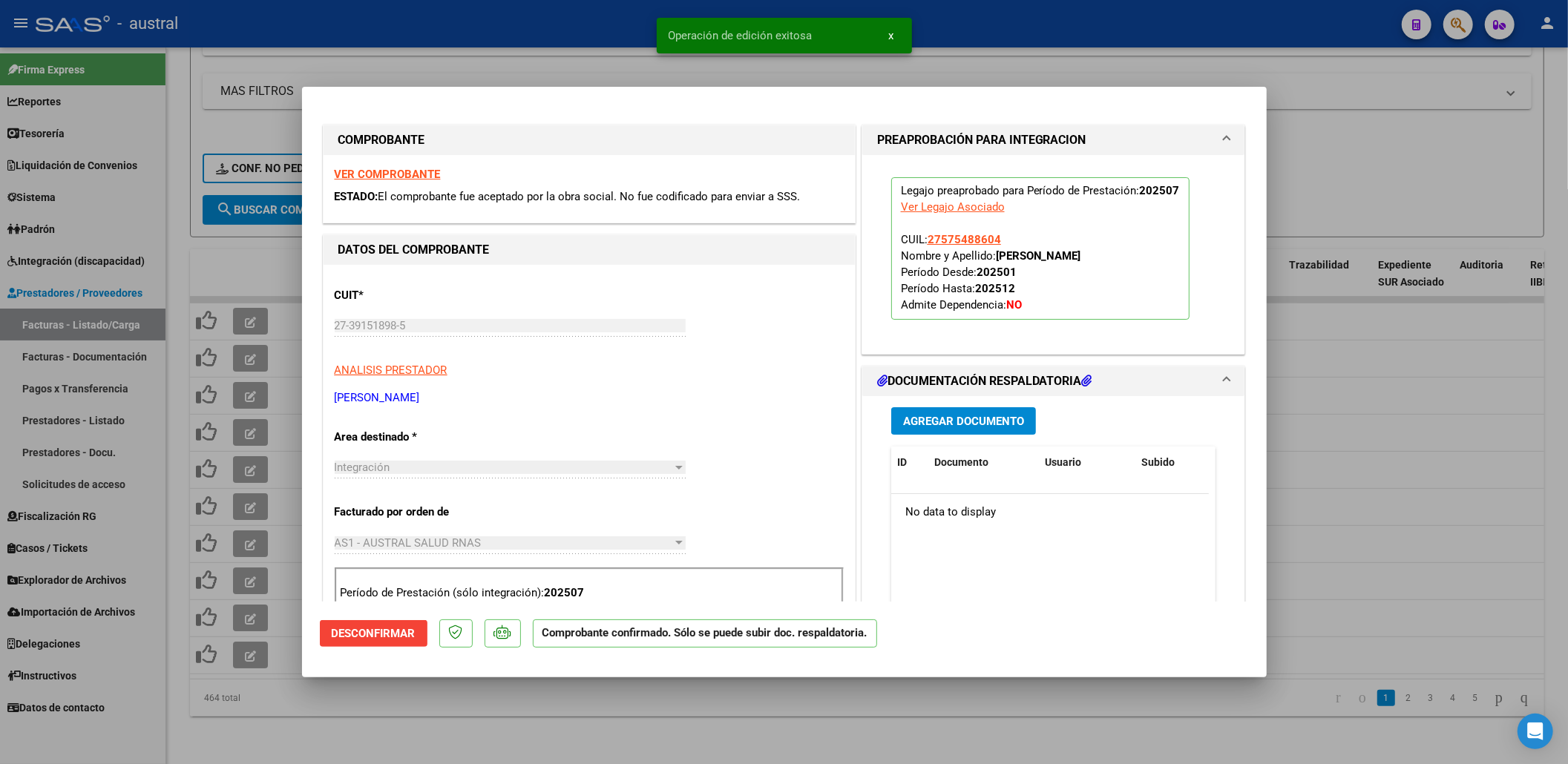
click at [1319, 222] on div at bounding box center [784, 382] width 1568 height 764
type input "$ 0,00"
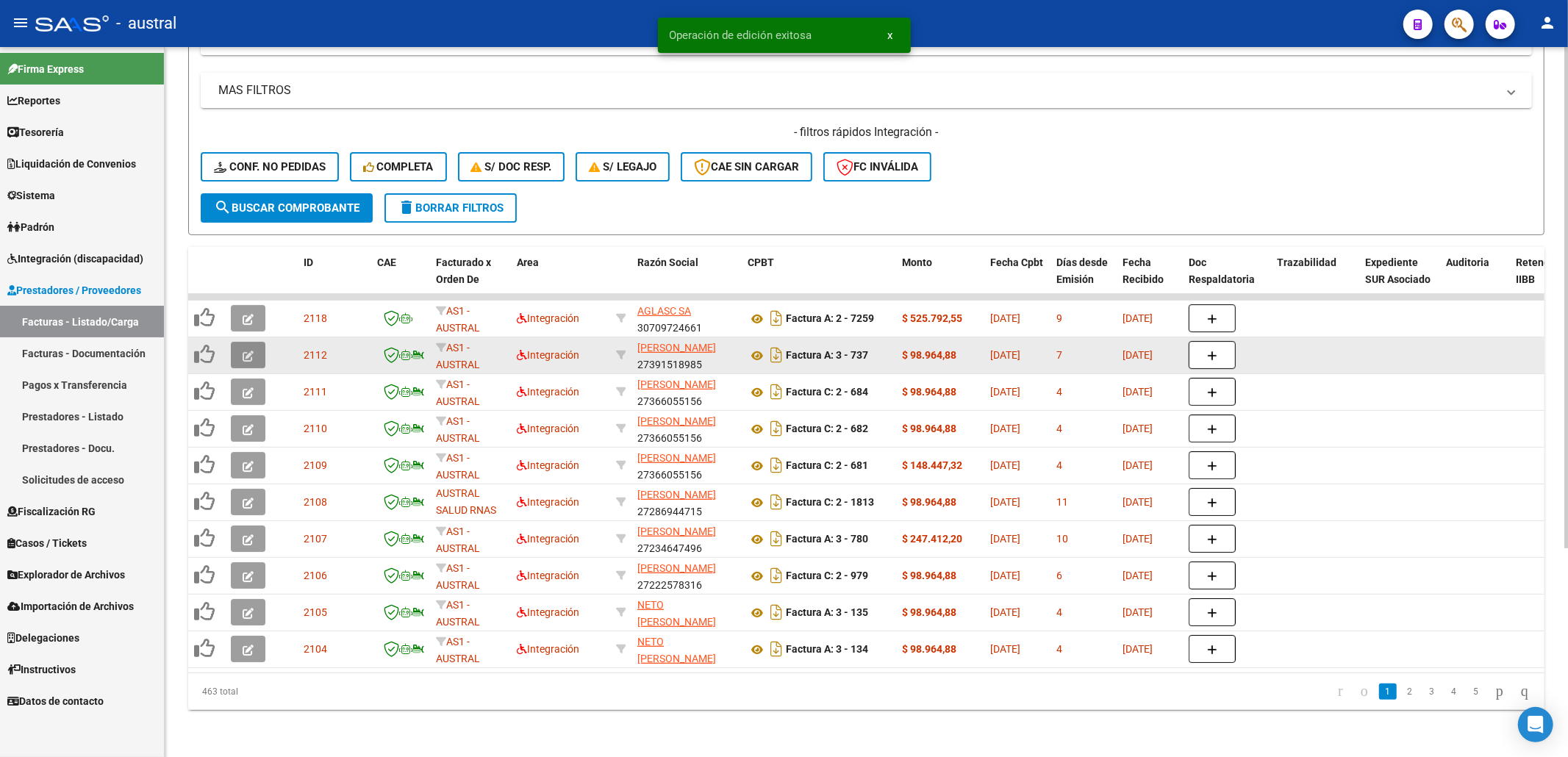
click at [243, 351] on icon "button" at bounding box center [248, 356] width 11 height 11
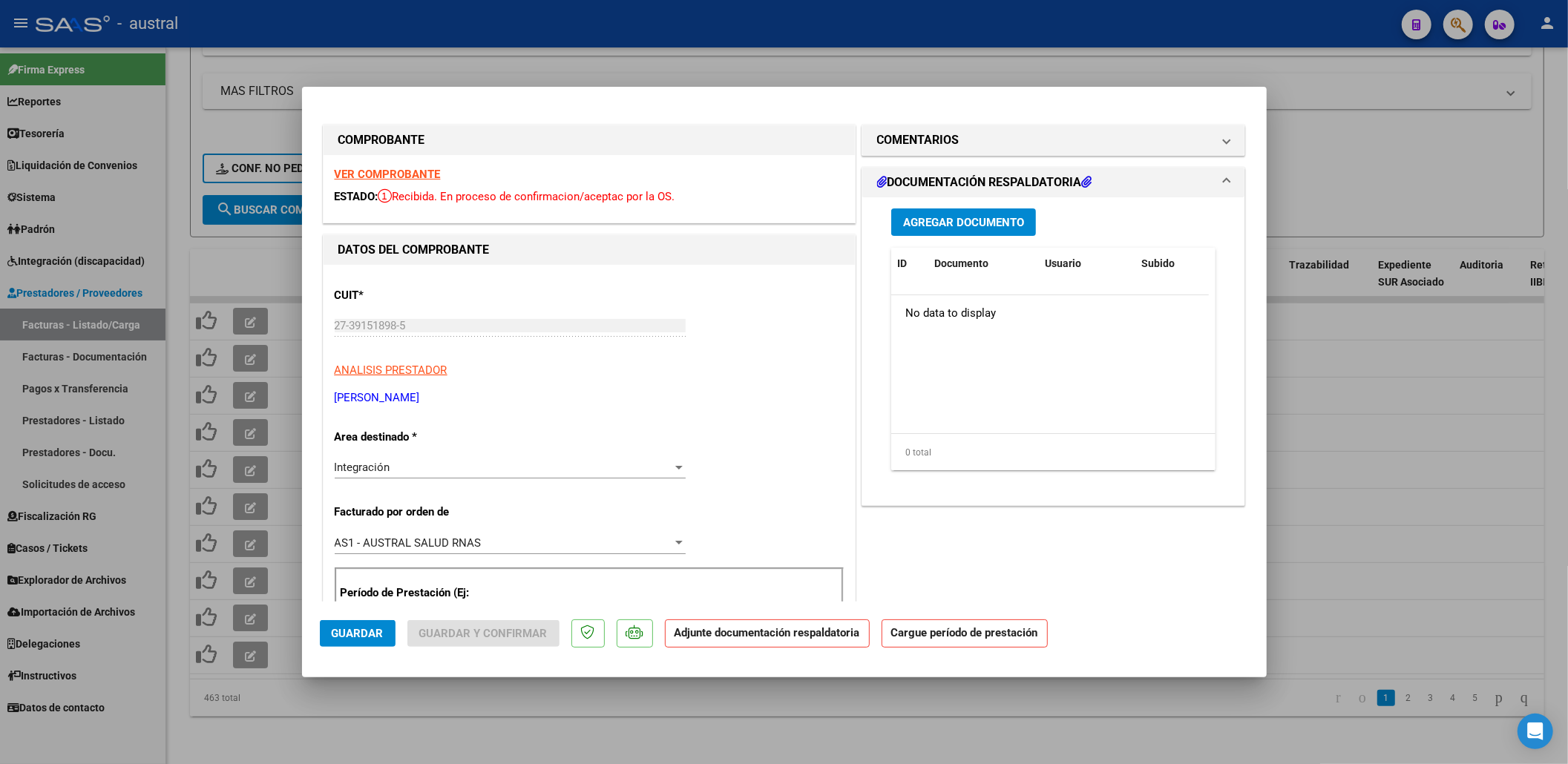
click at [430, 175] on strong "VER COMPROBANTE" at bounding box center [387, 174] width 106 height 13
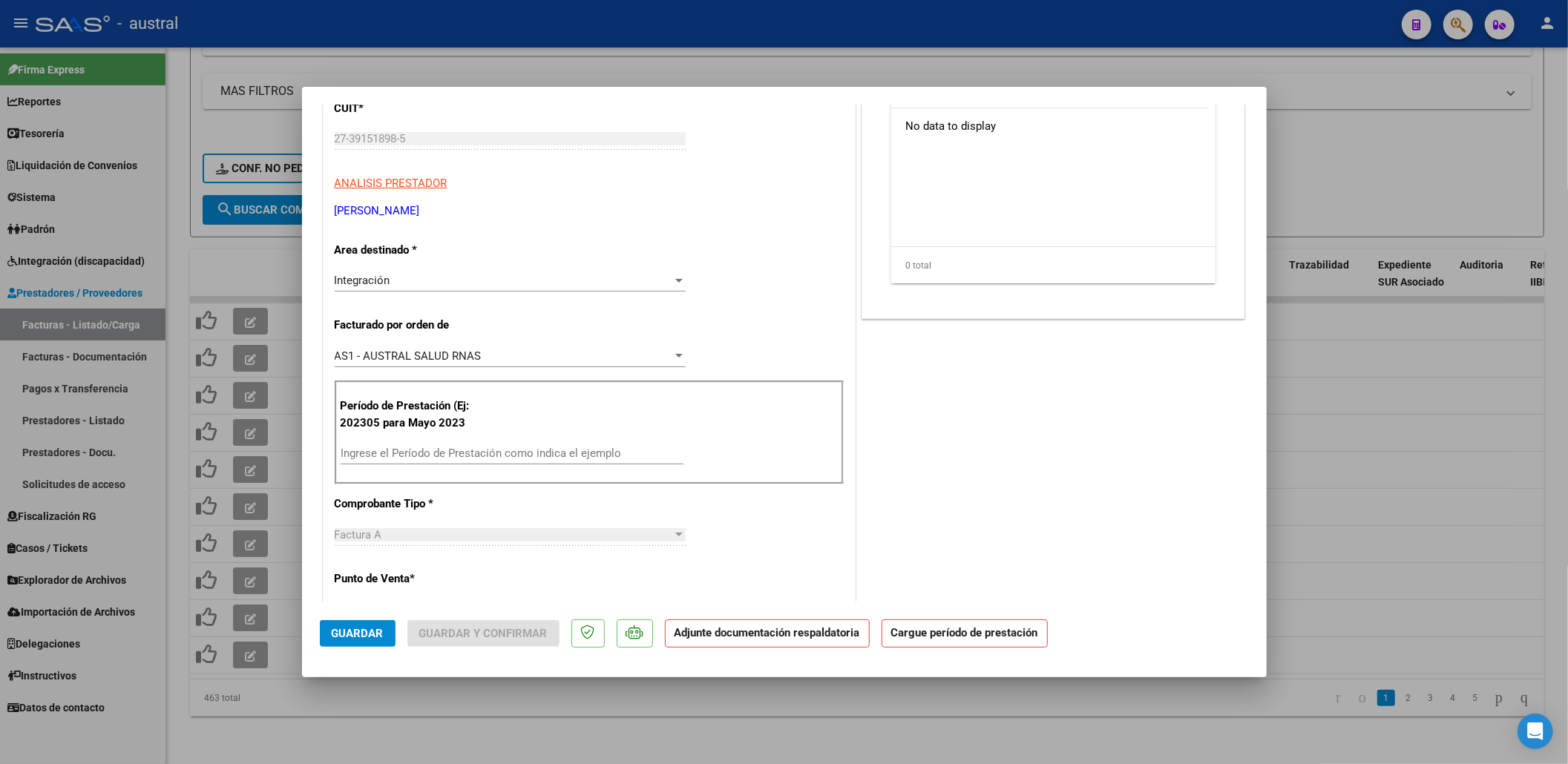
scroll to position [297, 0]
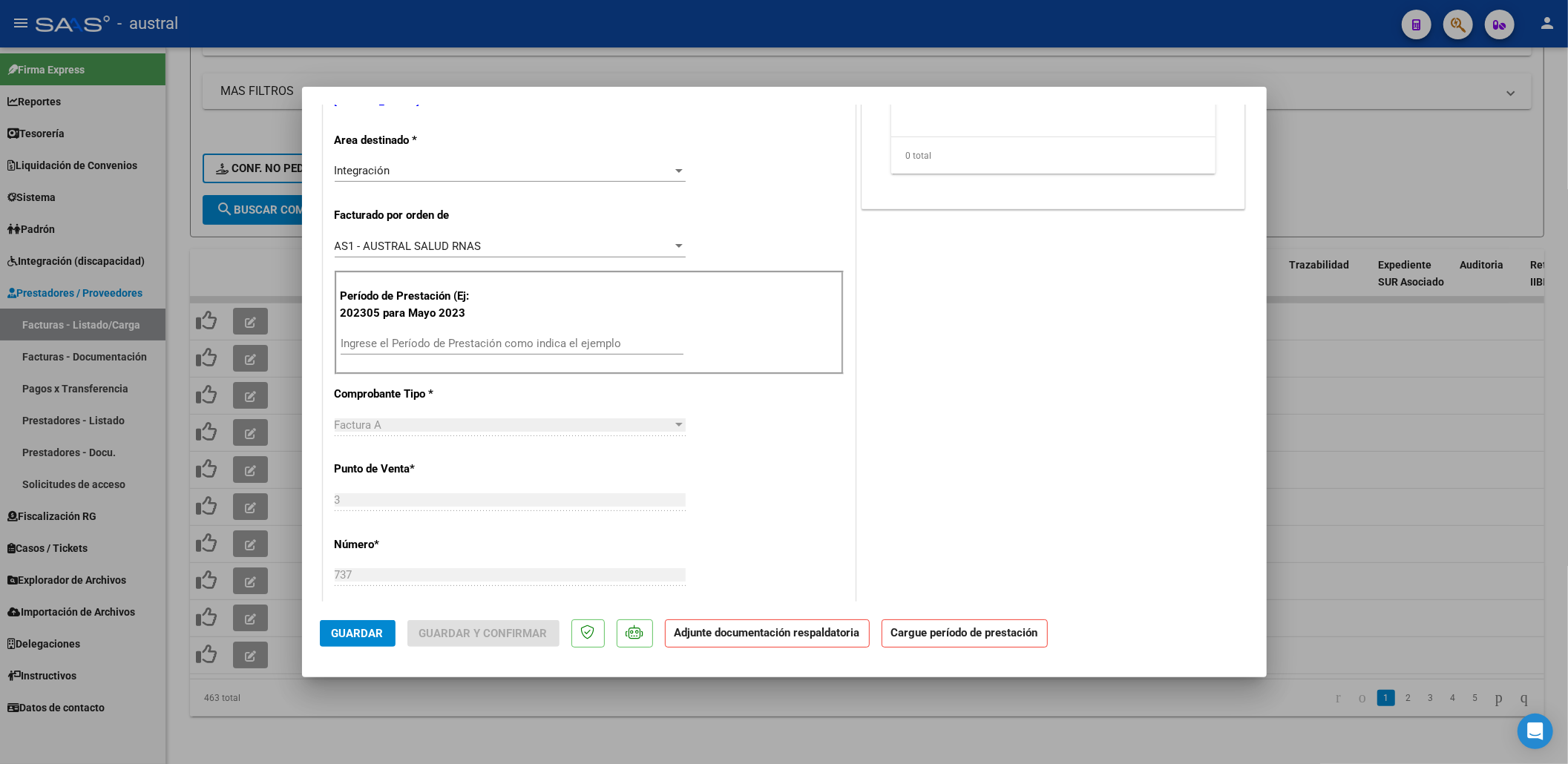
click at [429, 341] on input "Ingrese el Período de Prestación como indica el ejemplo" at bounding box center [512, 343] width 343 height 13
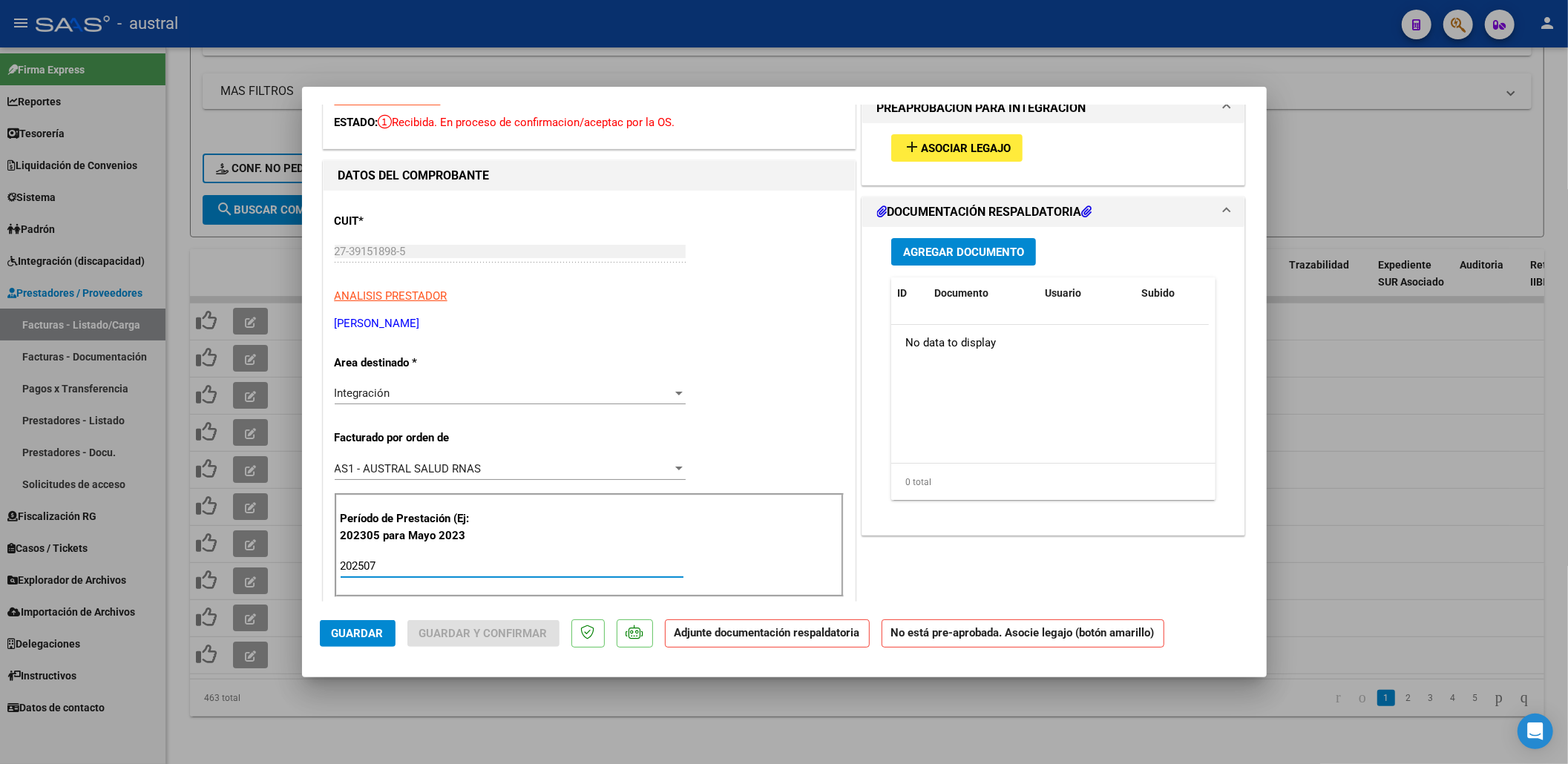
scroll to position [0, 0]
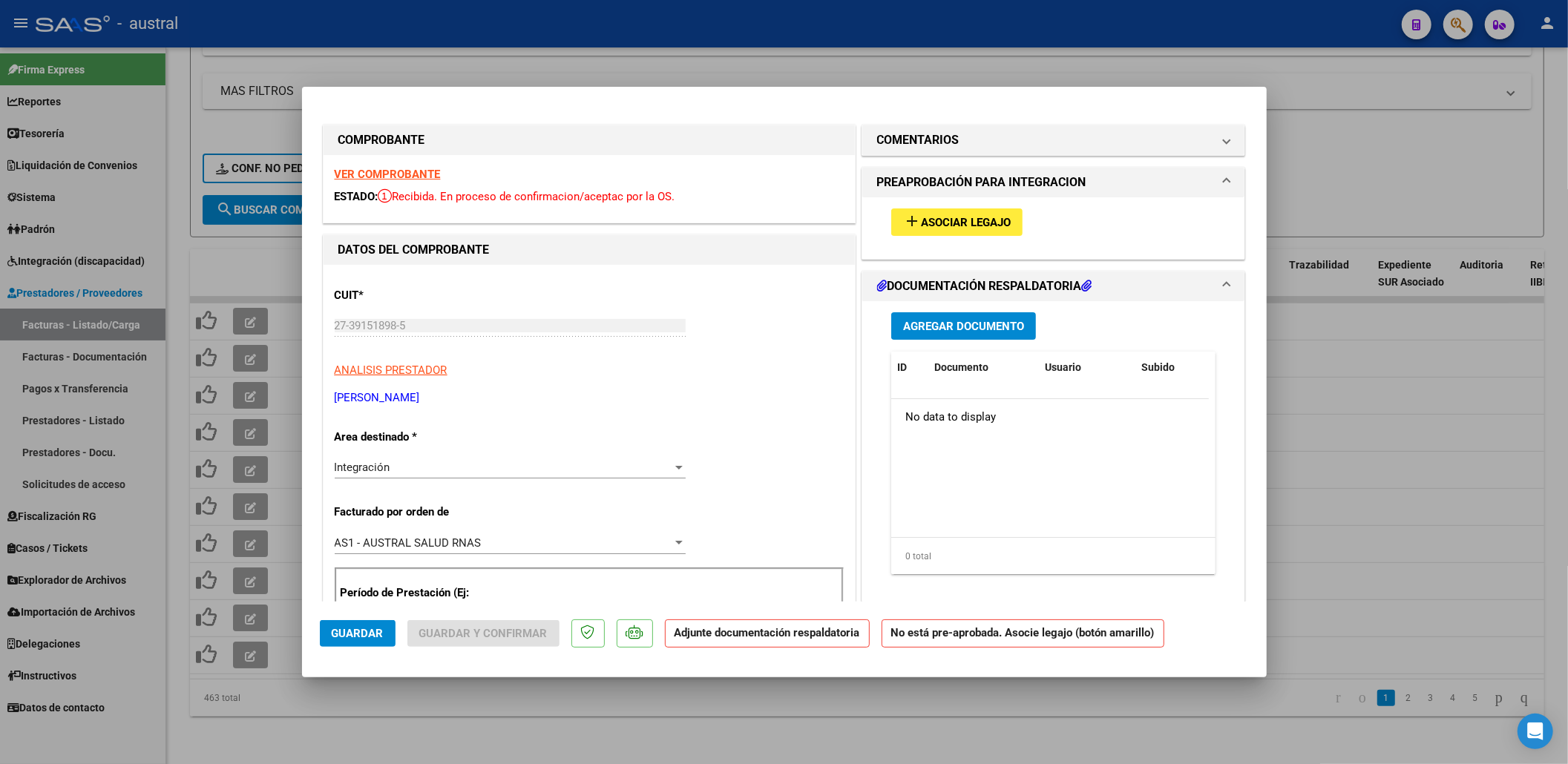
type input "202507"
click at [942, 218] on span "Asociar Legajo" at bounding box center [965, 222] width 89 height 13
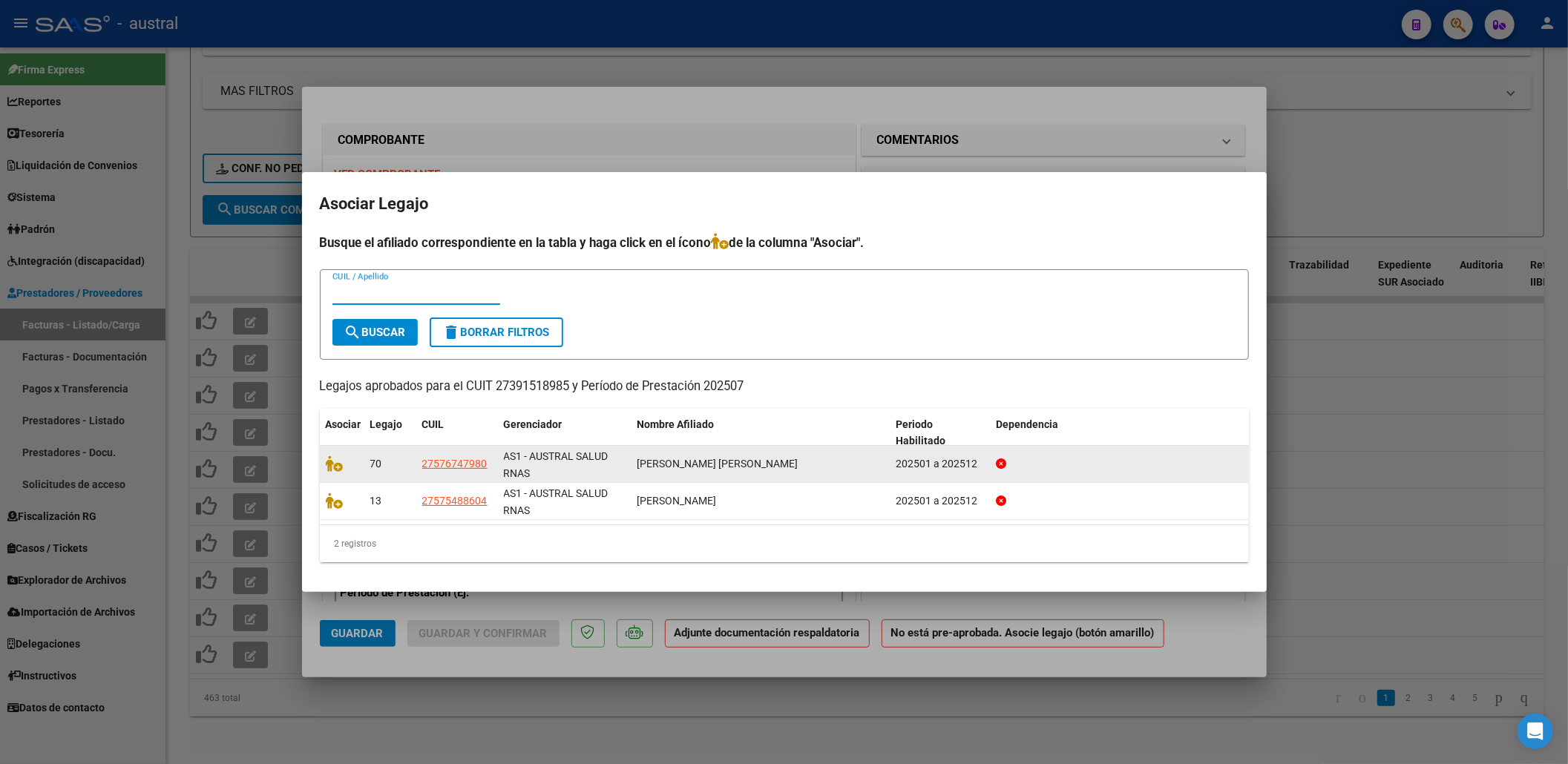
click at [330, 470] on div at bounding box center [341, 464] width 33 height 17
click at [336, 463] on icon at bounding box center [334, 464] width 18 height 16
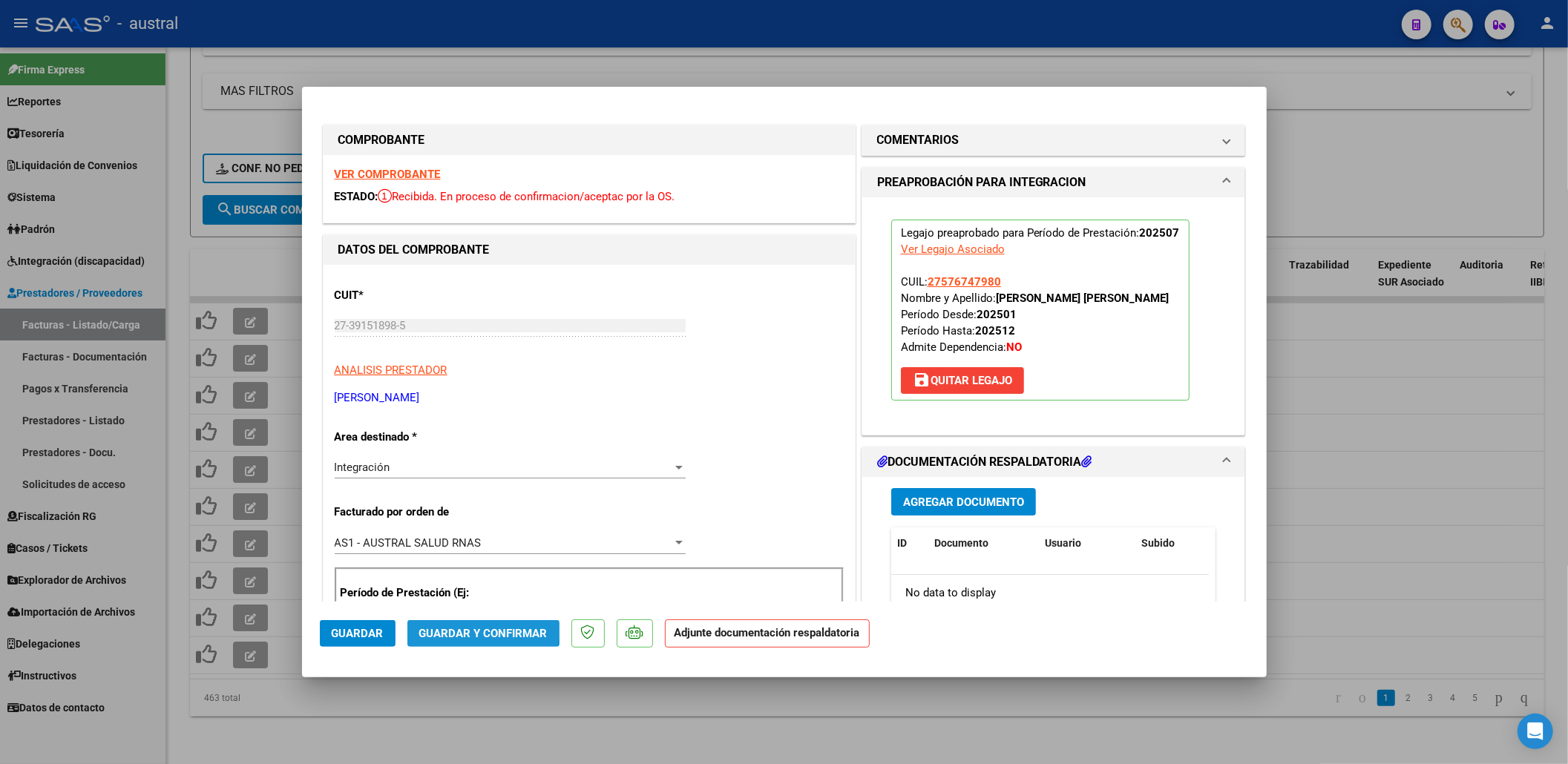
click at [464, 629] on span "Guardar y Confirmar" at bounding box center [484, 633] width 129 height 13
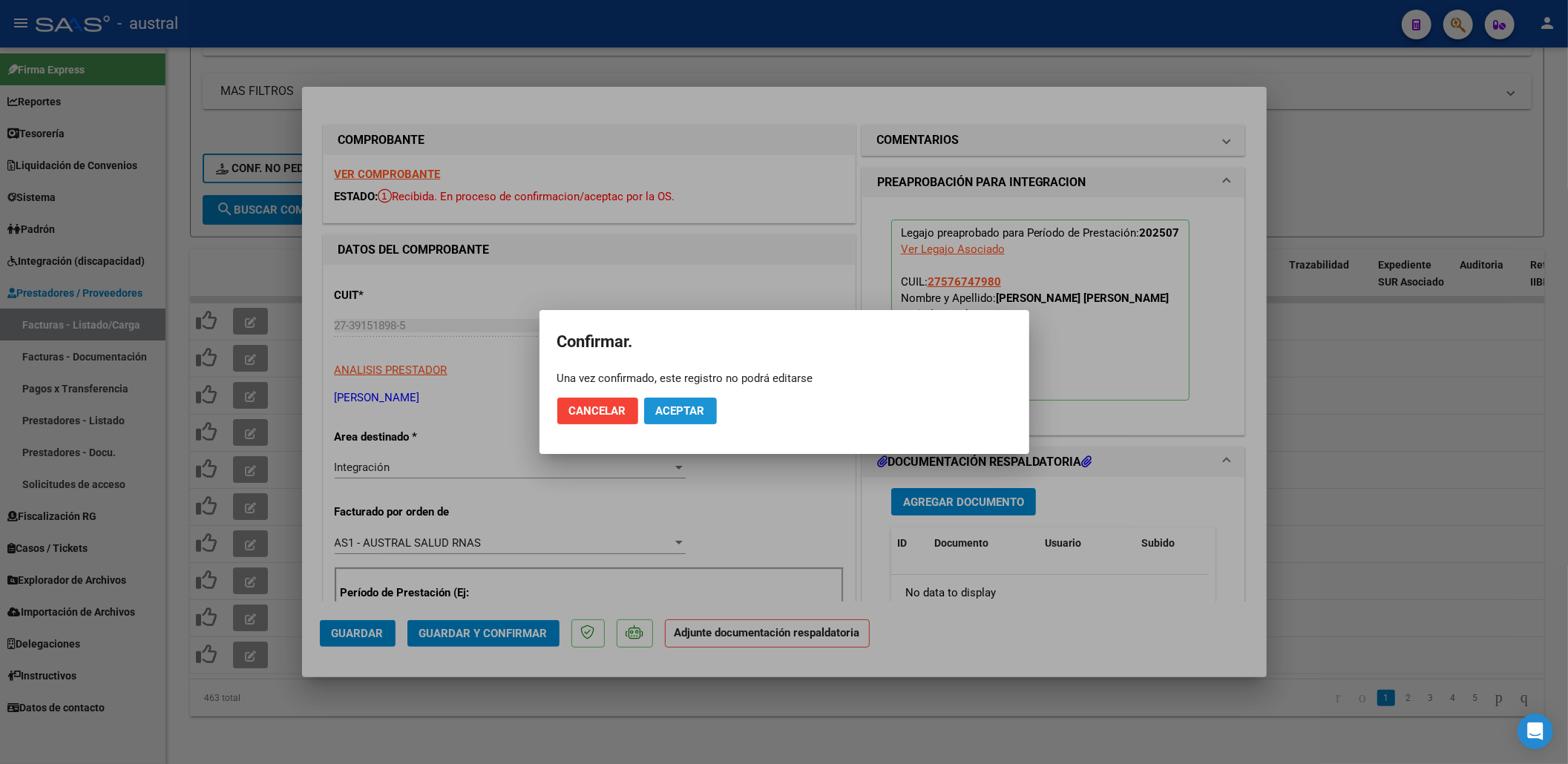
click at [679, 416] on span "Aceptar" at bounding box center [680, 410] width 49 height 13
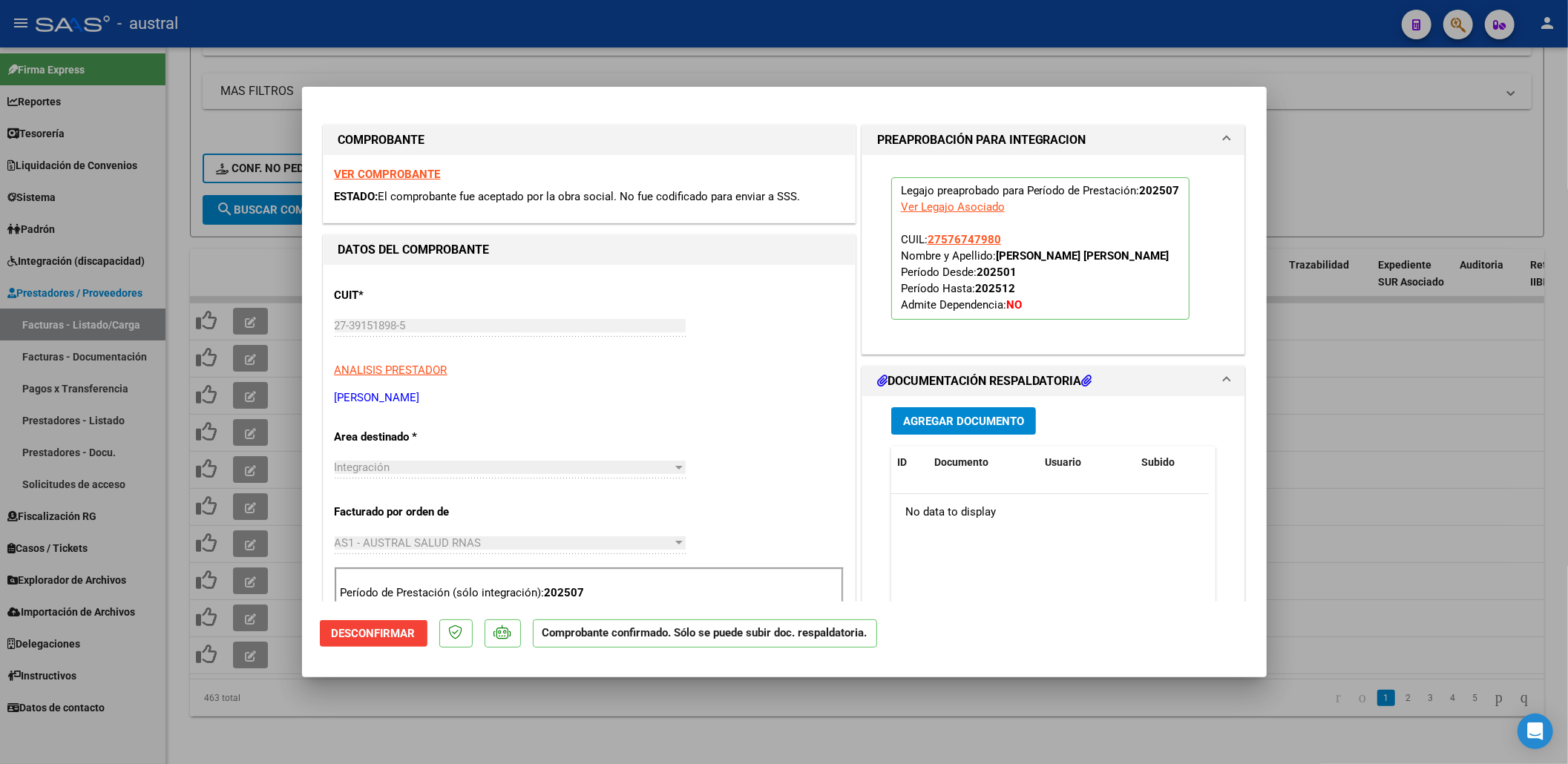
click at [1420, 383] on div at bounding box center [784, 382] width 1568 height 764
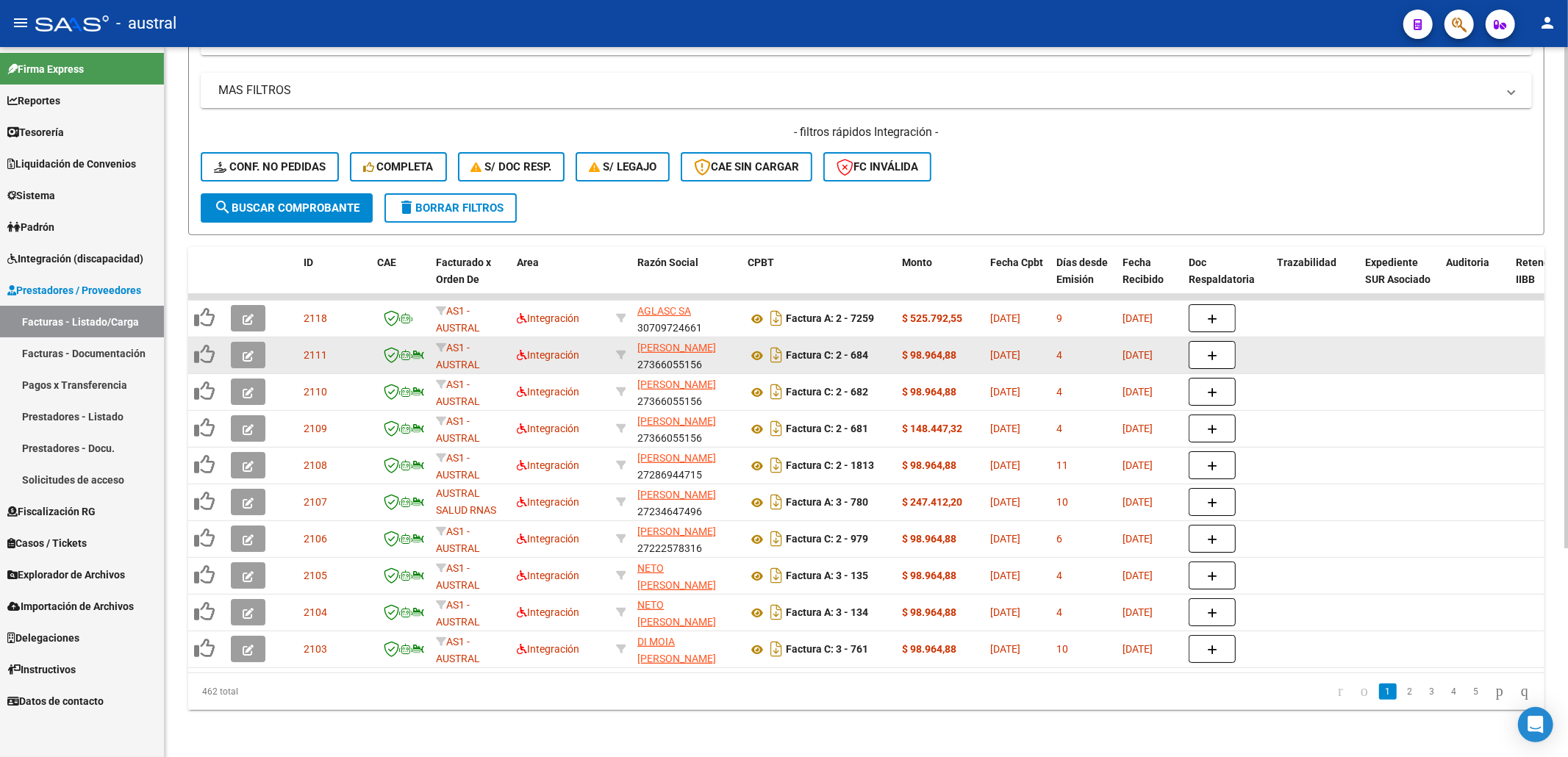
click at [244, 351] on icon "button" at bounding box center [248, 356] width 11 height 11
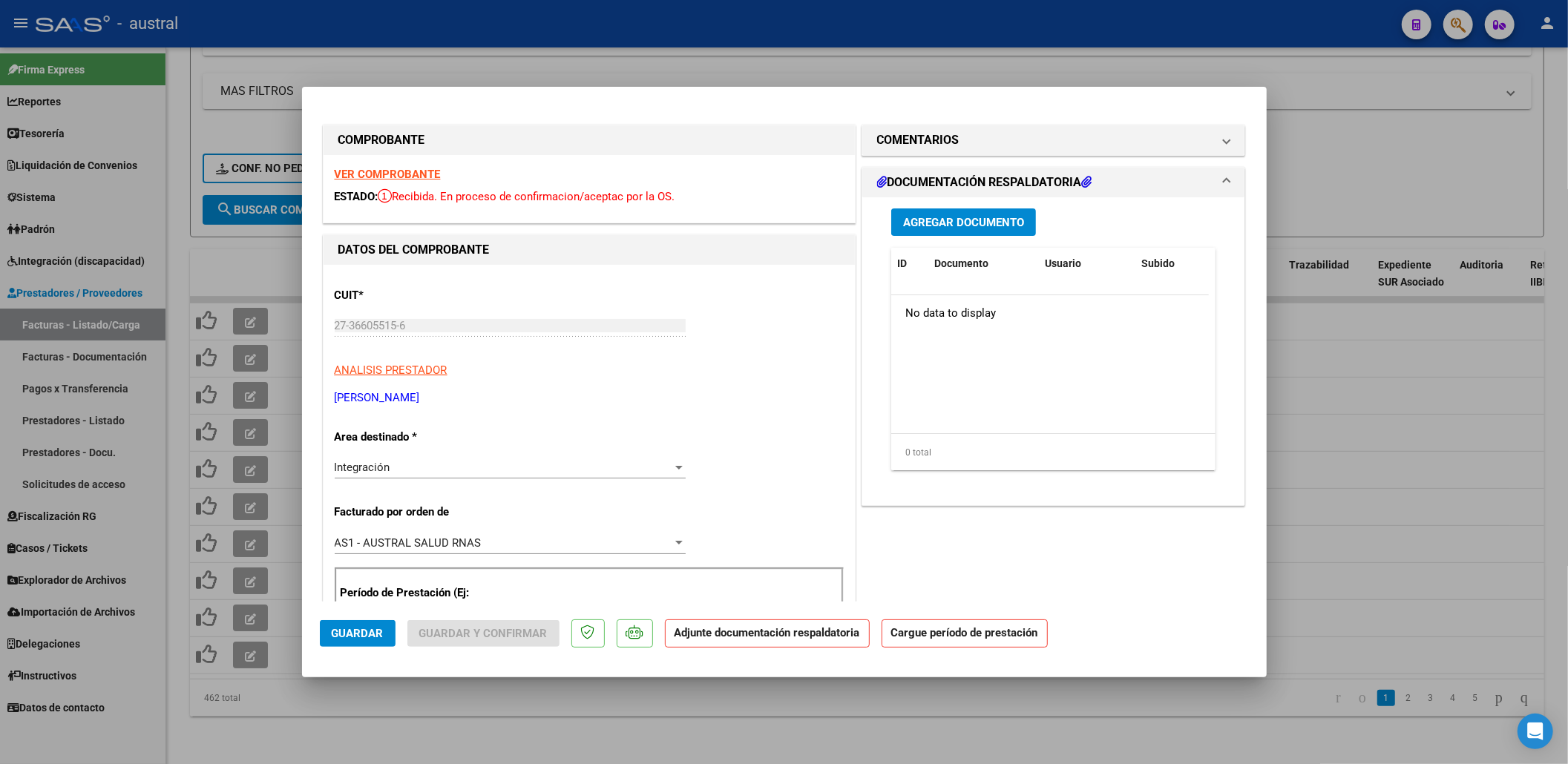
click at [427, 172] on strong "VER COMPROBANTE" at bounding box center [387, 174] width 106 height 13
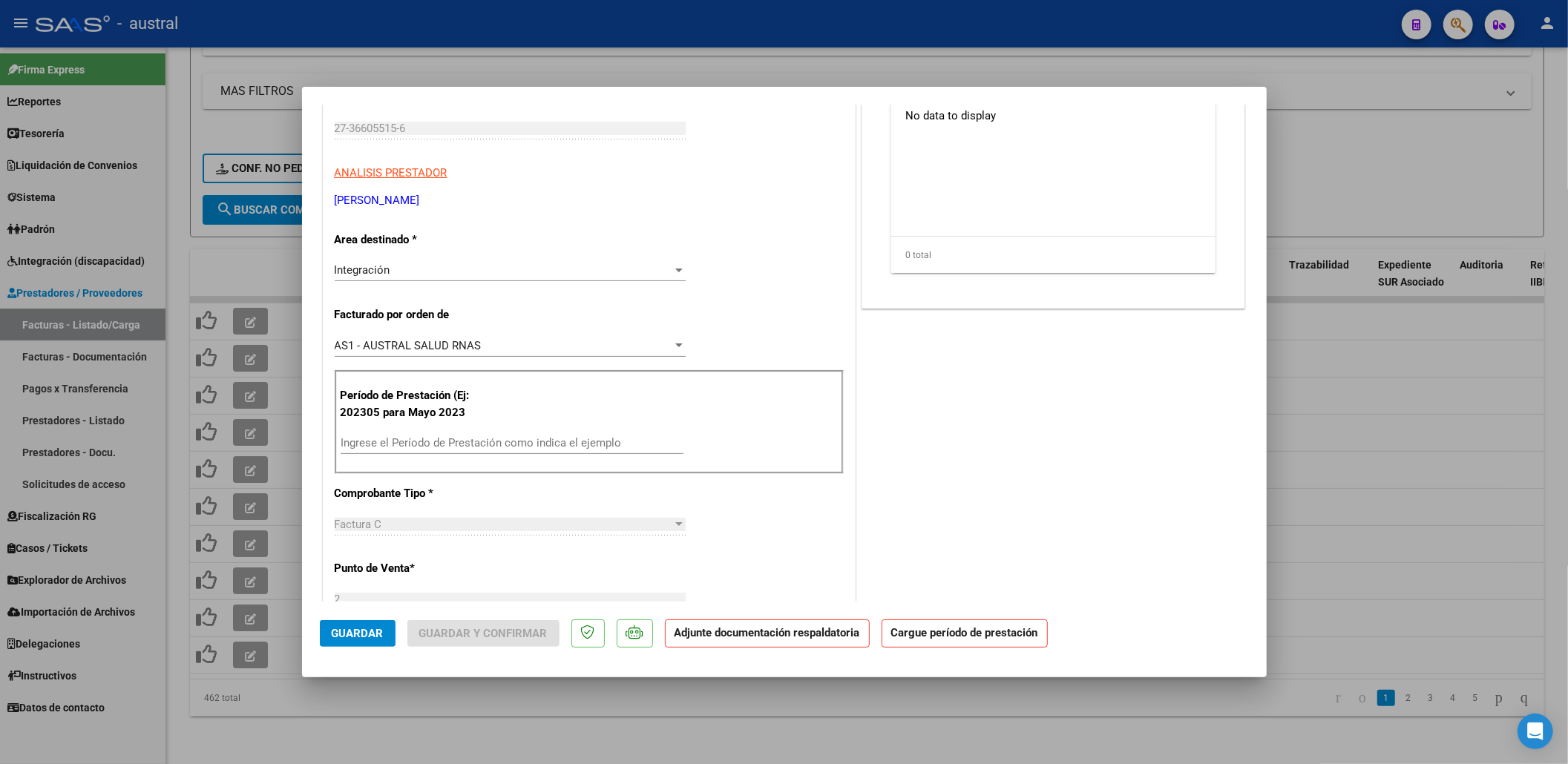
click at [454, 436] on div "Ingrese el Período de Prestación como indica el ejemplo" at bounding box center [512, 442] width 343 height 22
click at [454, 434] on div "Ingrese el Período de Prestación como indica el ejemplo" at bounding box center [512, 442] width 343 height 22
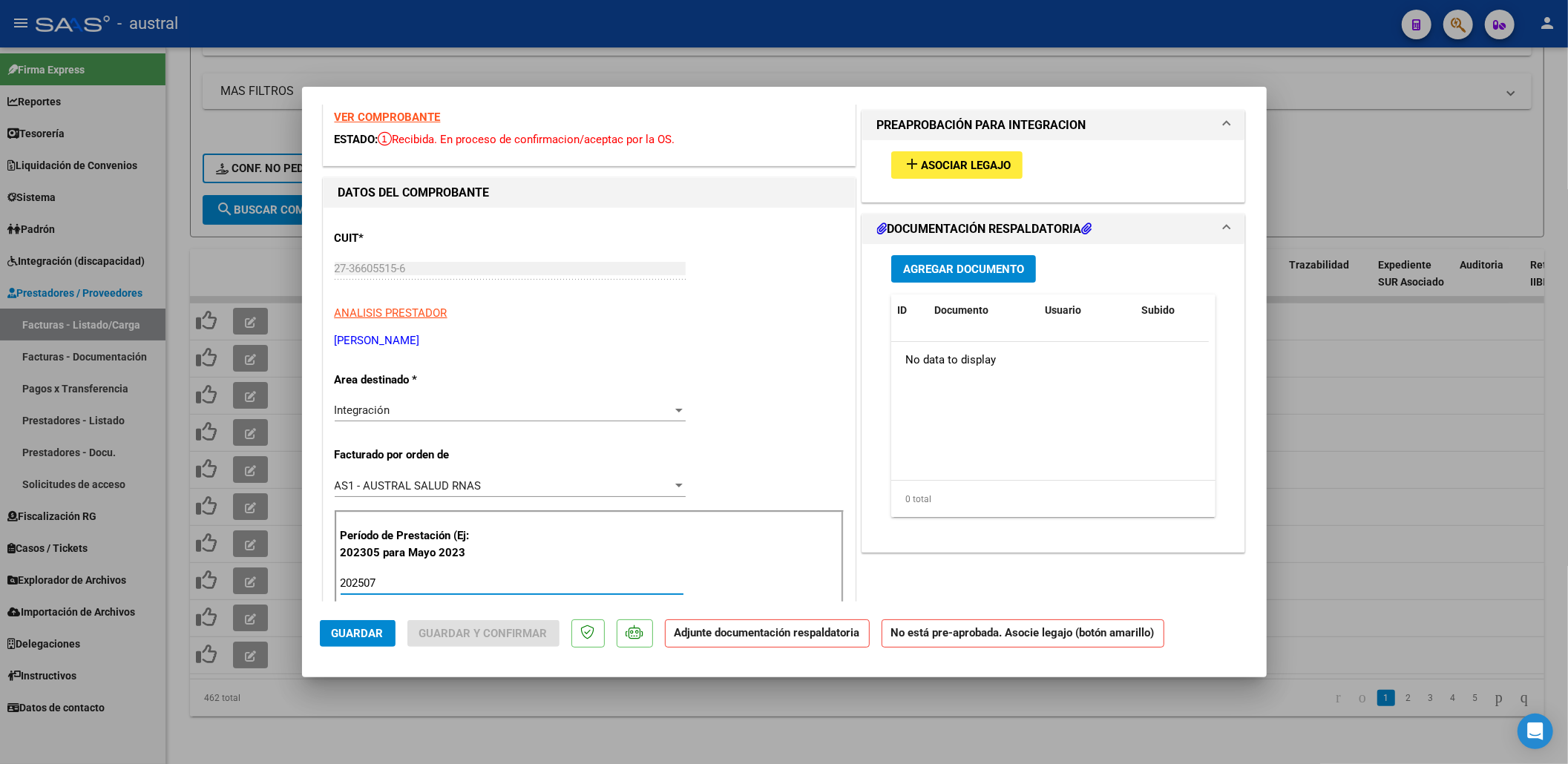
scroll to position [0, 0]
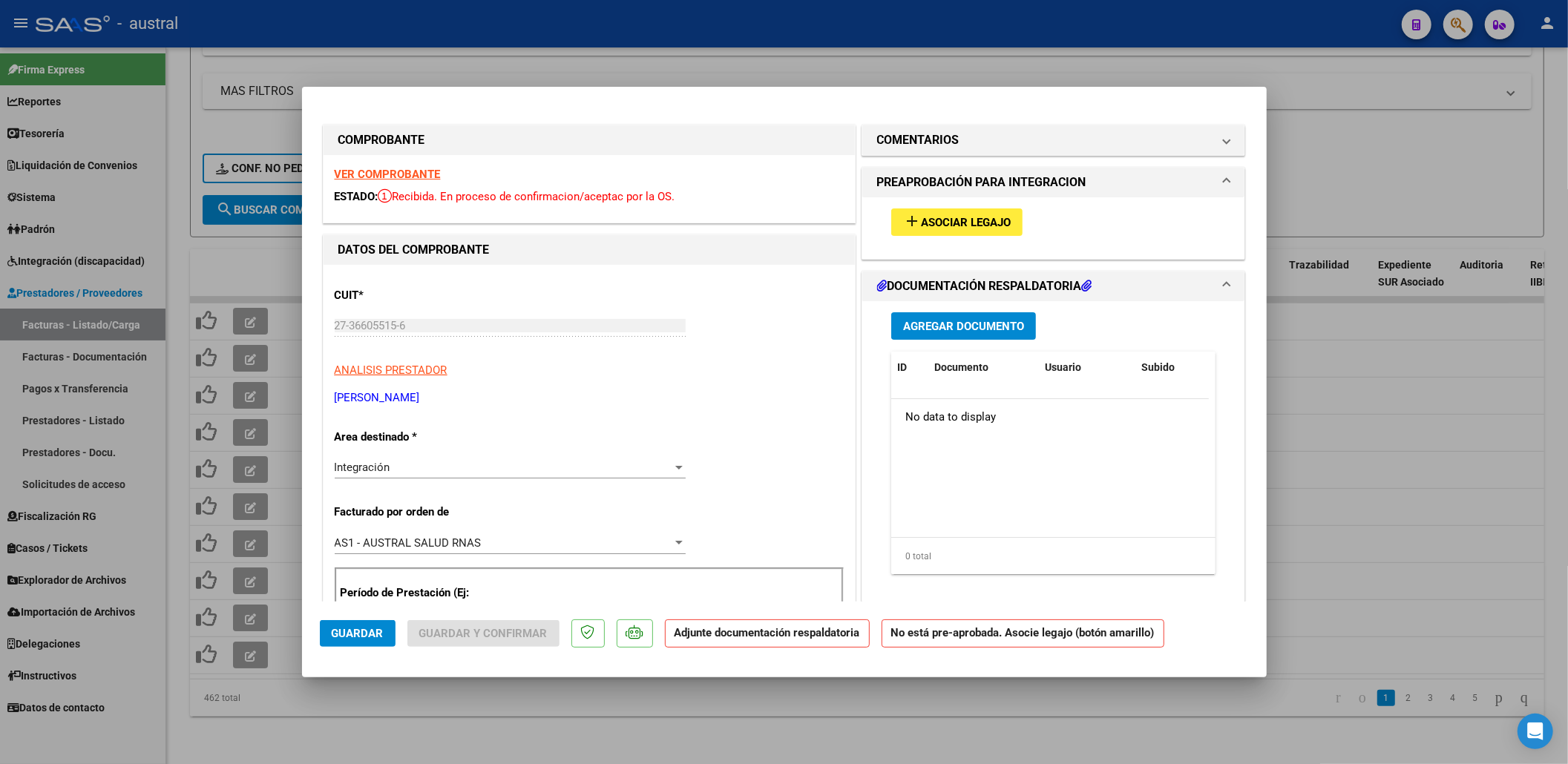
type input "202507"
click at [976, 227] on span "Asociar Legajo" at bounding box center [965, 222] width 89 height 13
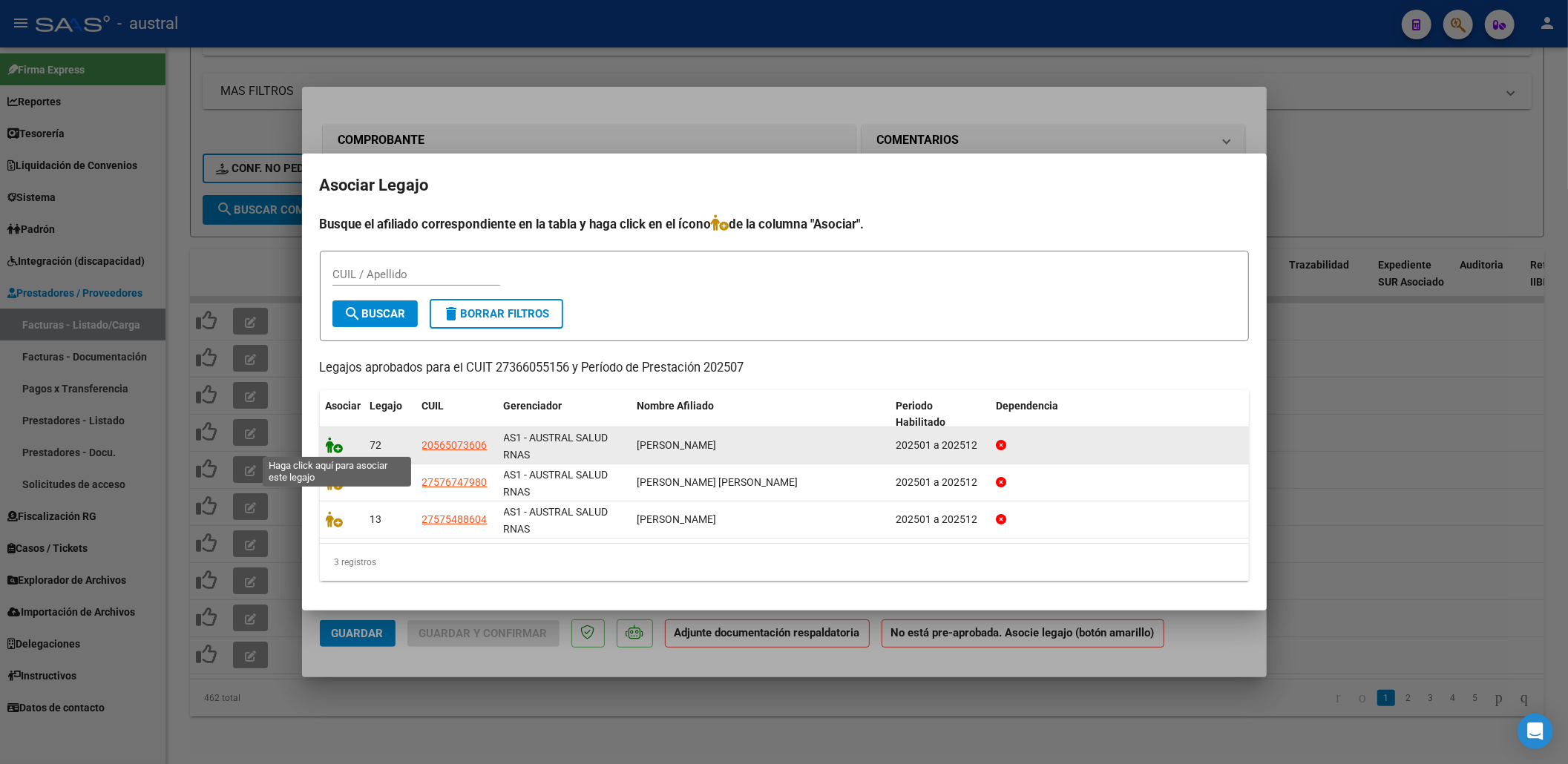
click at [336, 447] on icon at bounding box center [334, 445] width 18 height 16
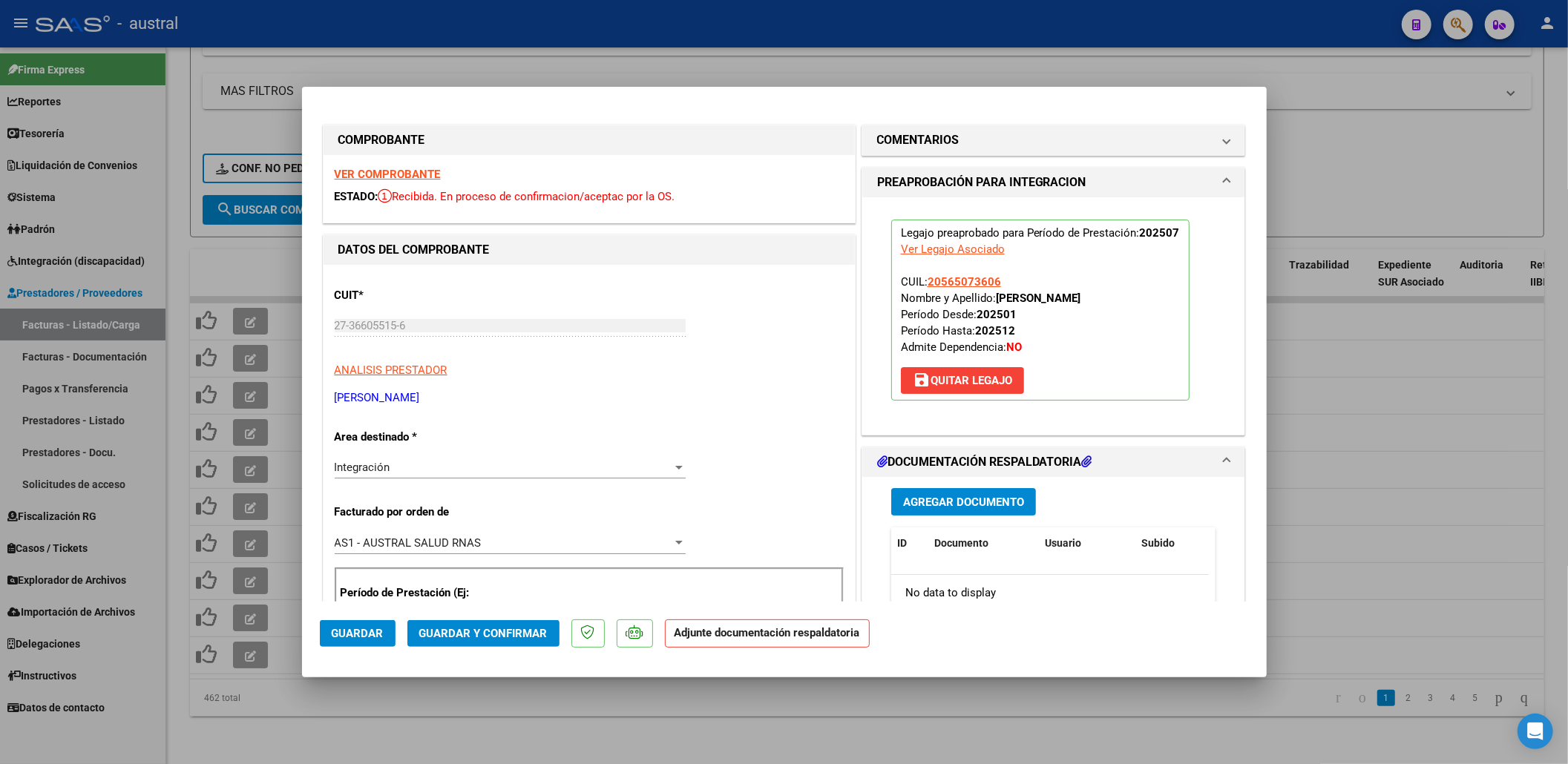
click at [466, 640] on span "Guardar y Confirmar" at bounding box center [484, 633] width 129 height 13
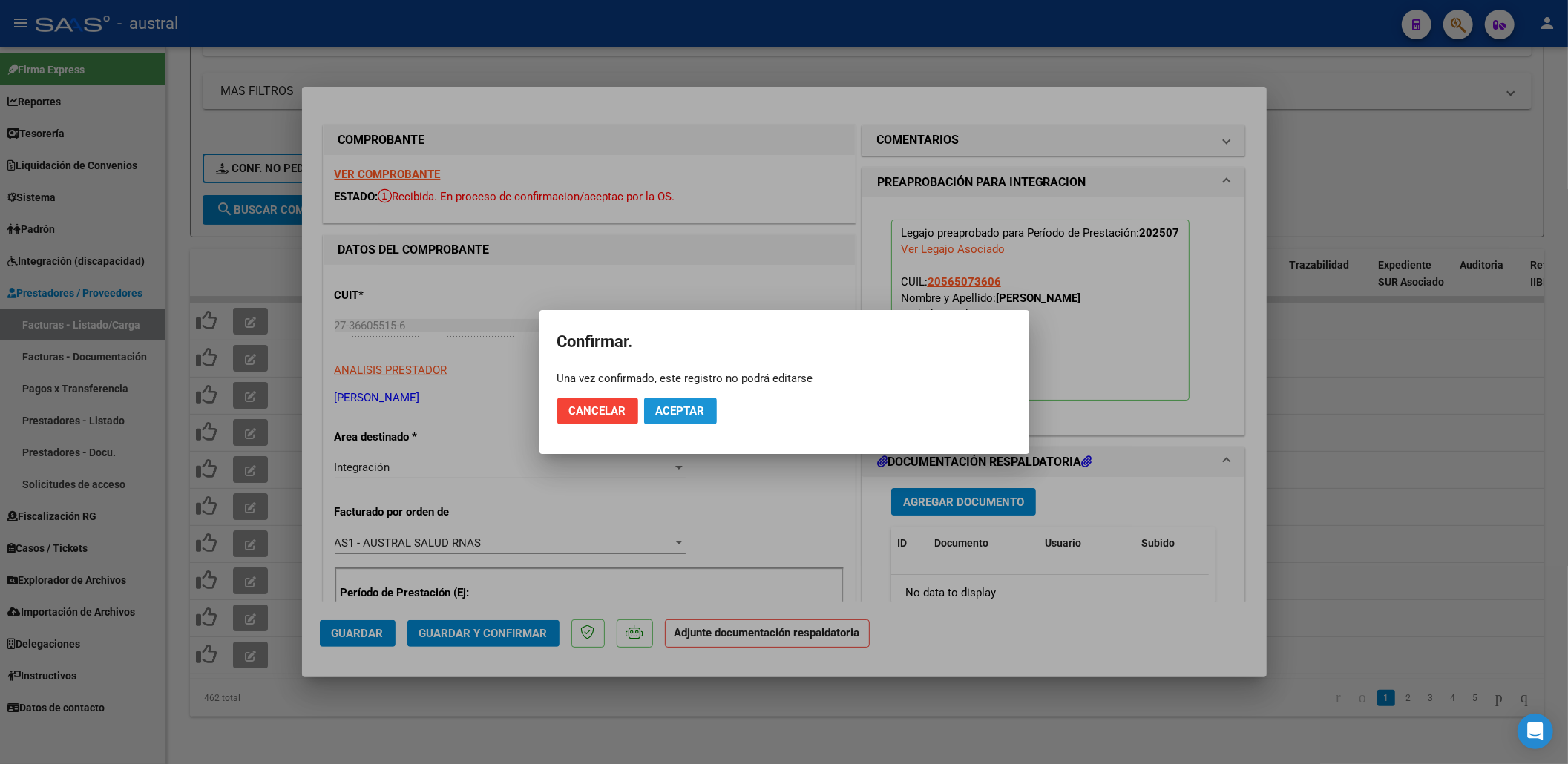
click at [696, 418] on button "Aceptar" at bounding box center [680, 411] width 72 height 27
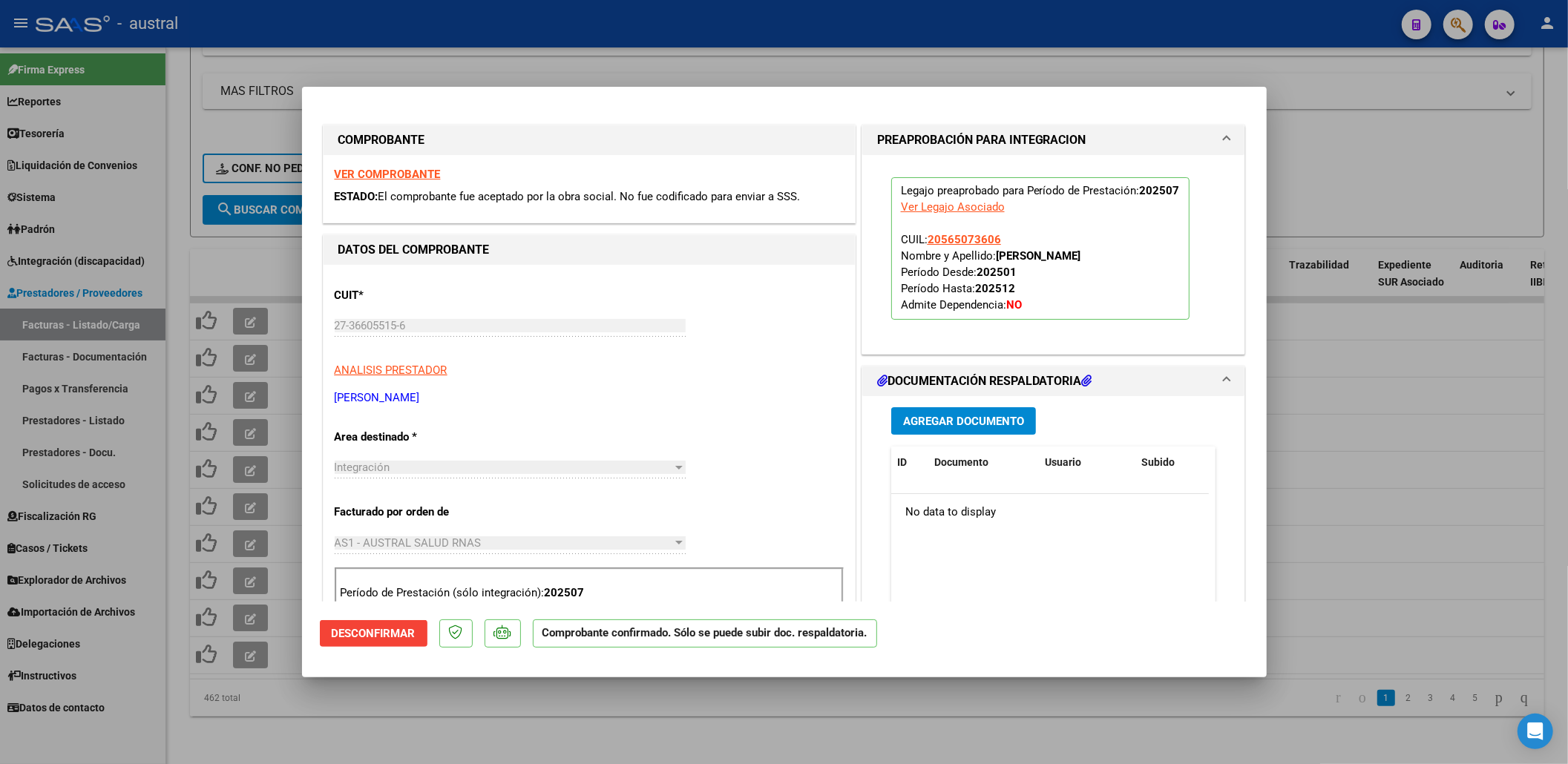
click at [562, 696] on div at bounding box center [784, 382] width 1568 height 764
type input "$ 0,00"
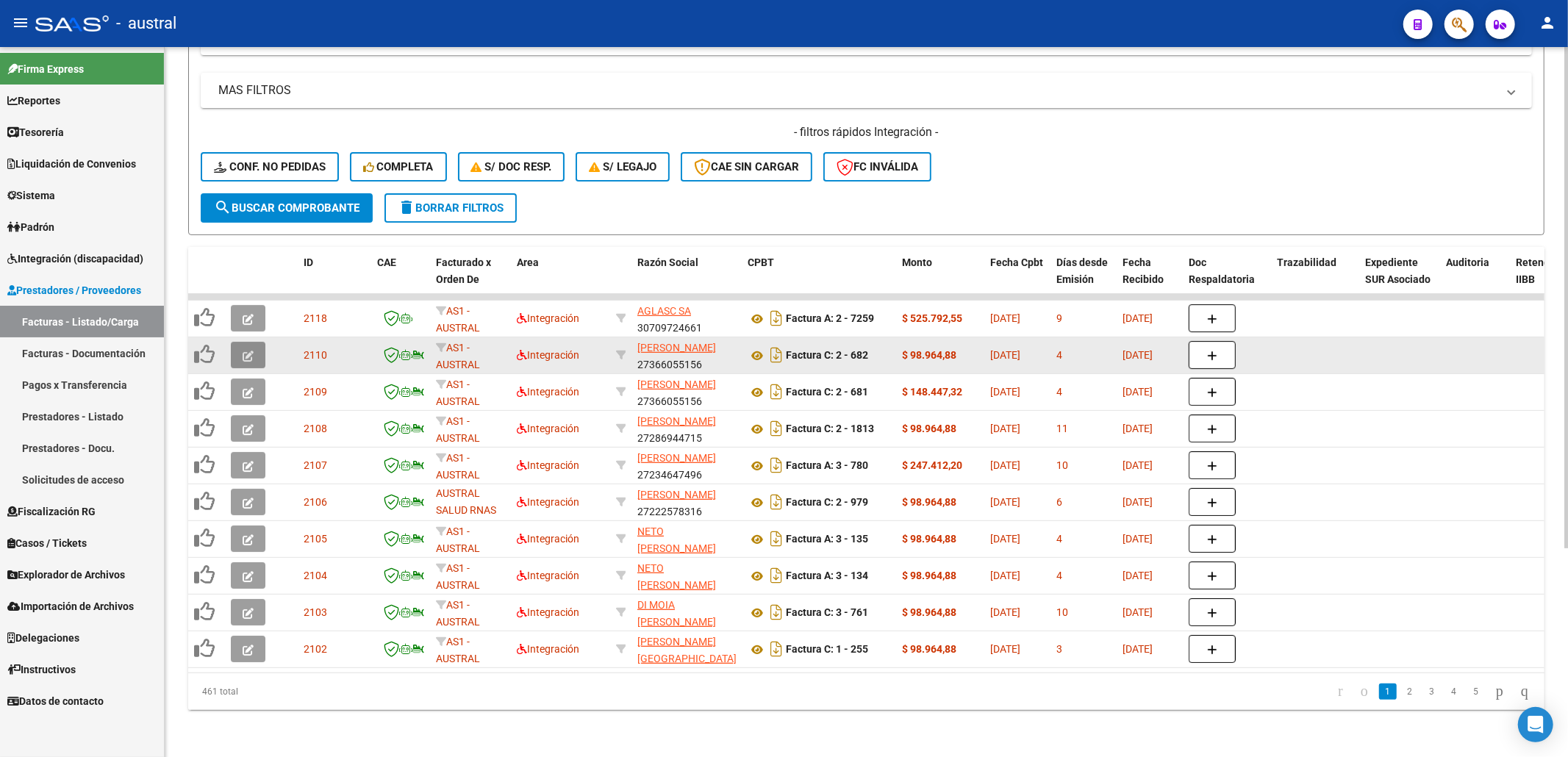
click at [244, 342] on button "button" at bounding box center [248, 355] width 35 height 27
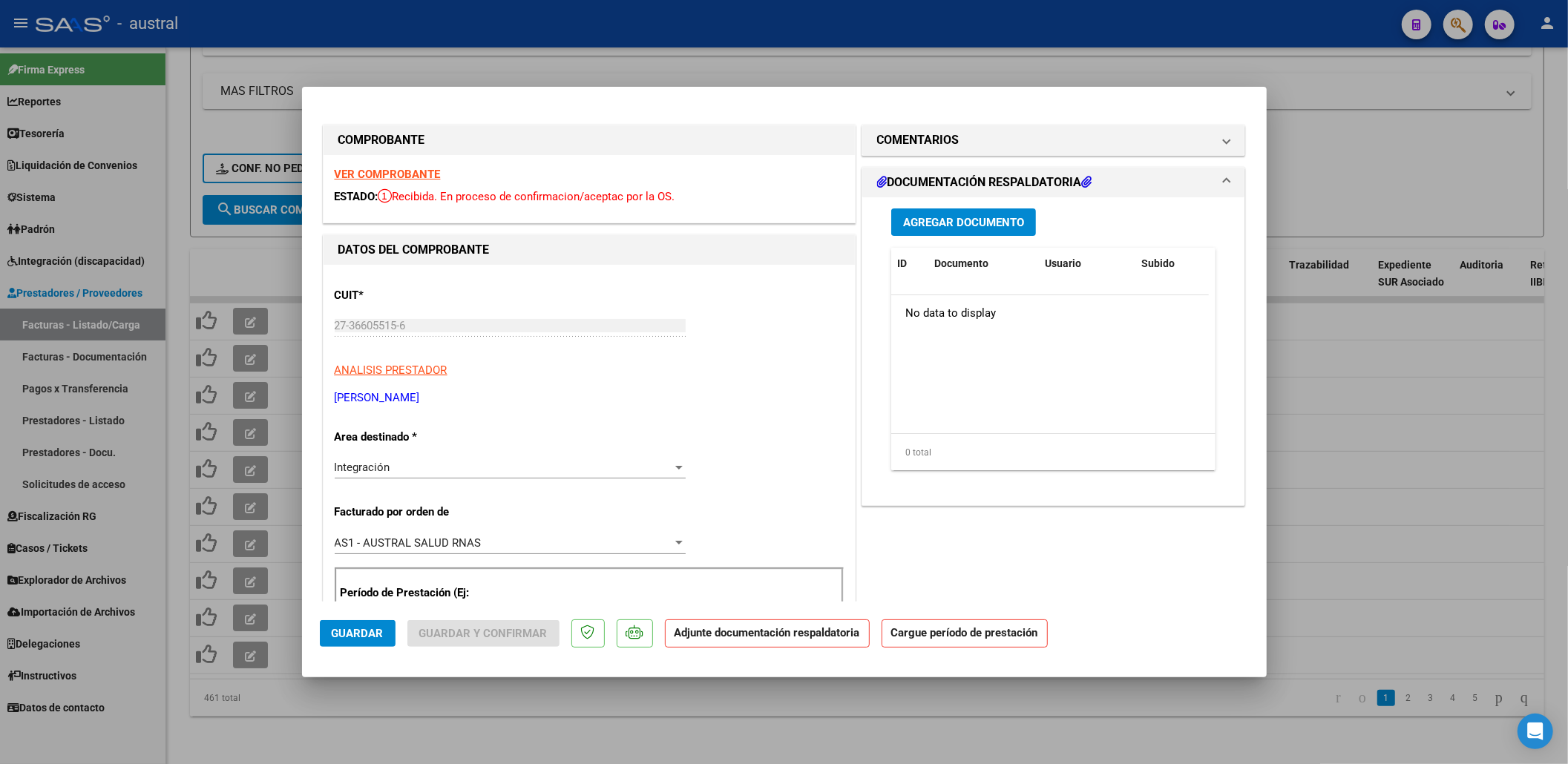
click at [387, 175] on strong "VER COMPROBANTE" at bounding box center [387, 174] width 106 height 13
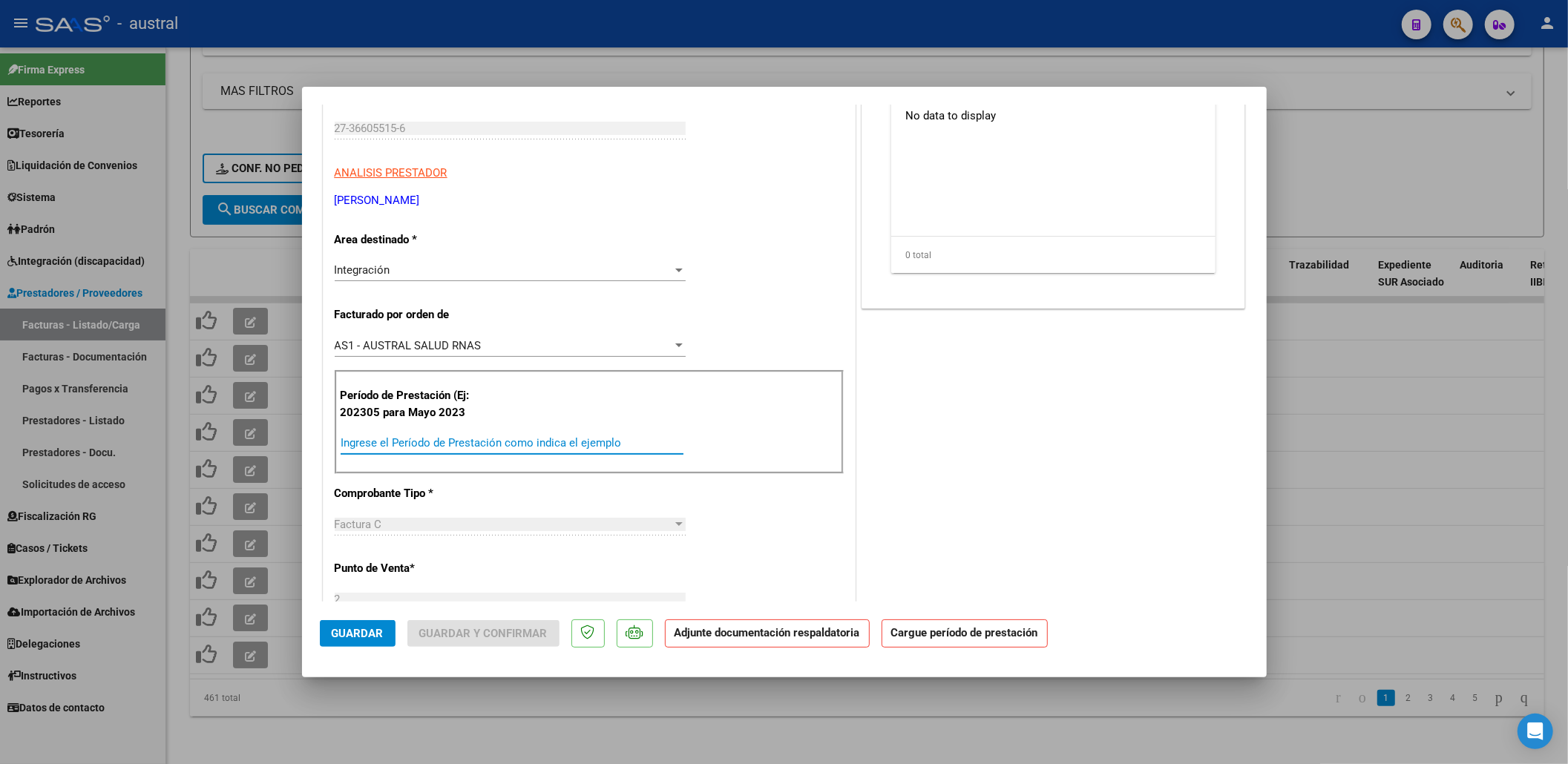
click at [449, 445] on input "Ingrese el Período de Prestación como indica el ejemplo" at bounding box center [512, 442] width 343 height 13
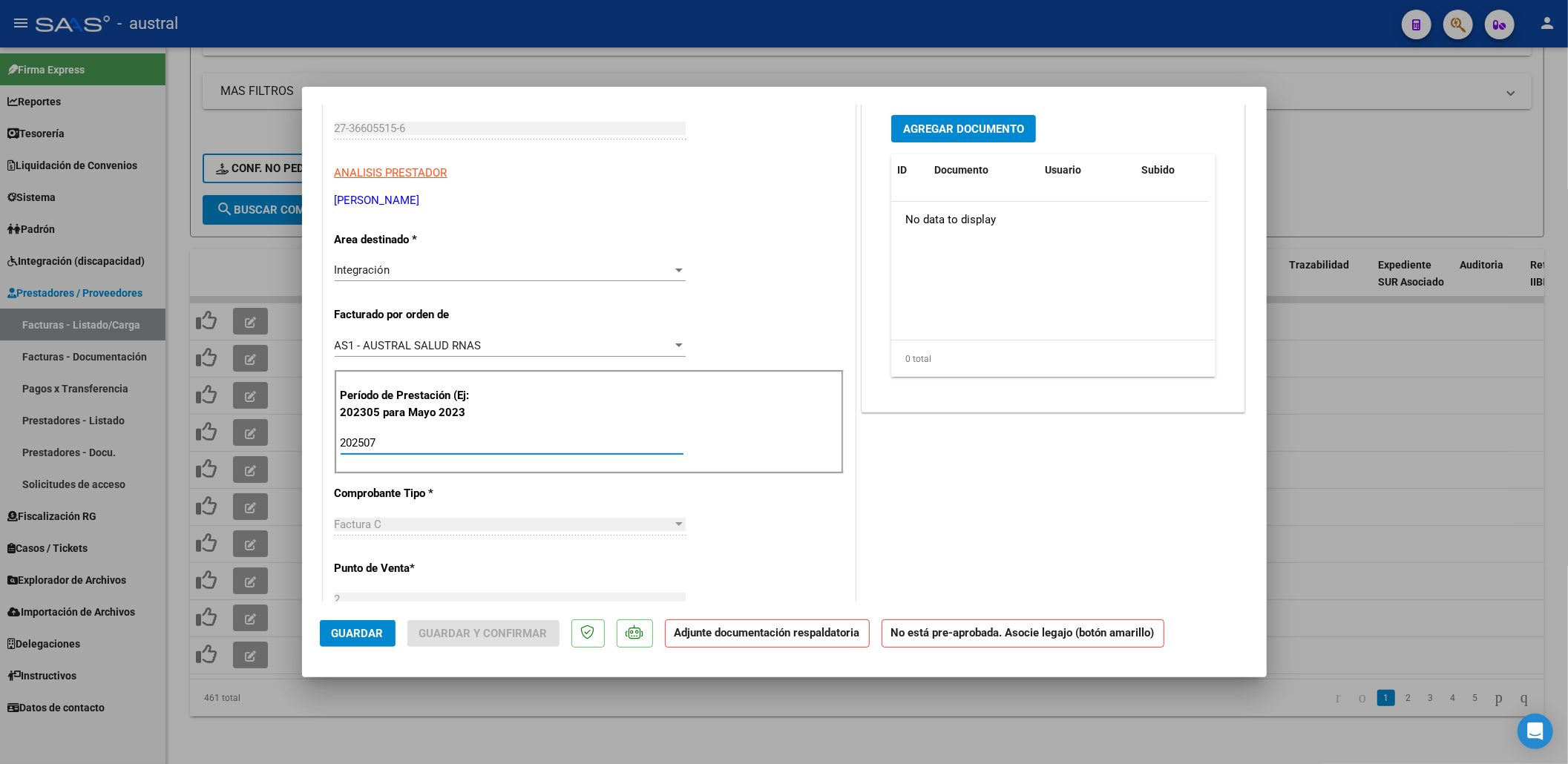
scroll to position [0, 0]
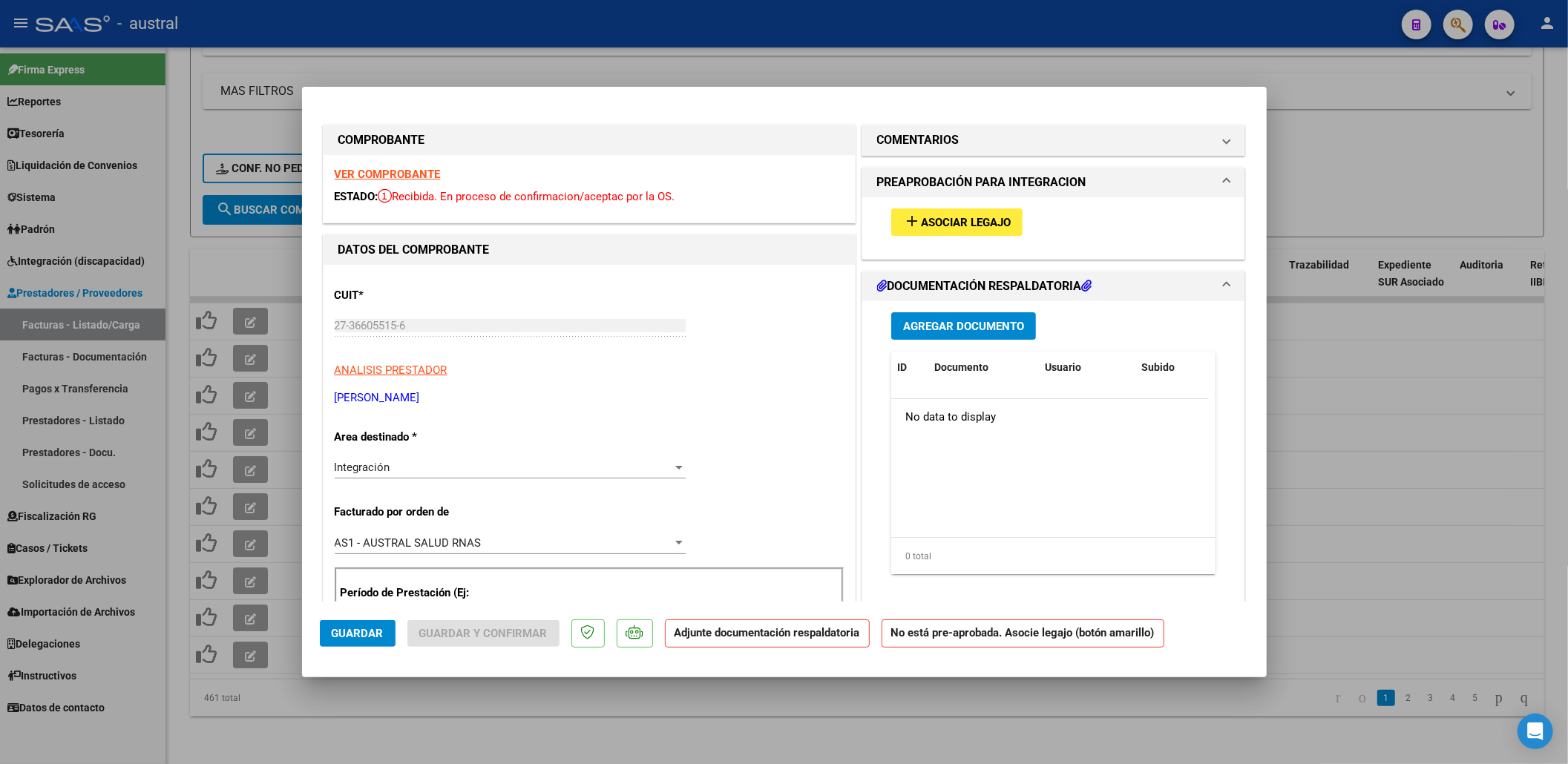
type input "202507"
click at [978, 221] on span "Asociar Legajo" at bounding box center [965, 222] width 89 height 13
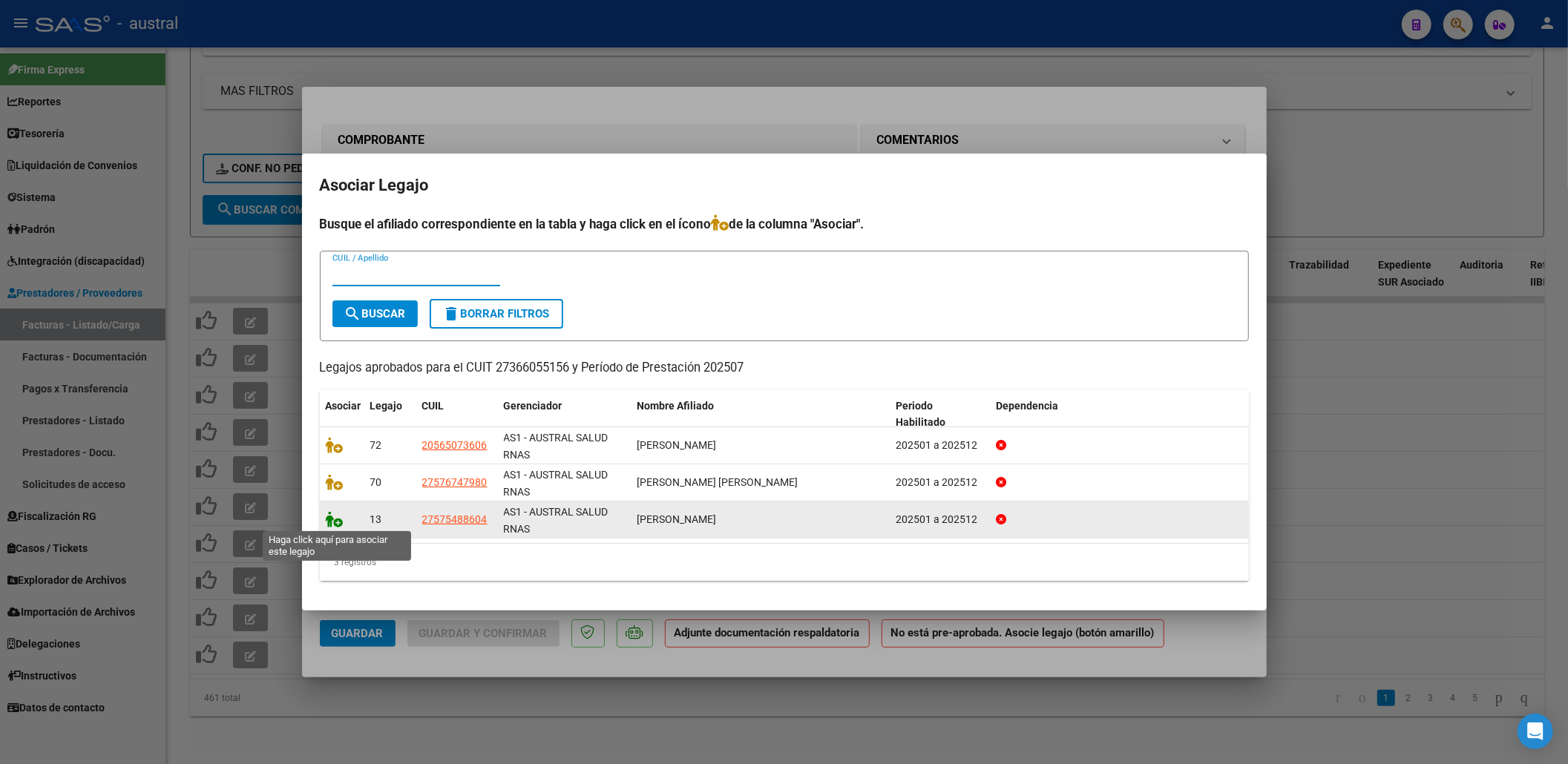
click at [330, 524] on icon at bounding box center [334, 519] width 18 height 16
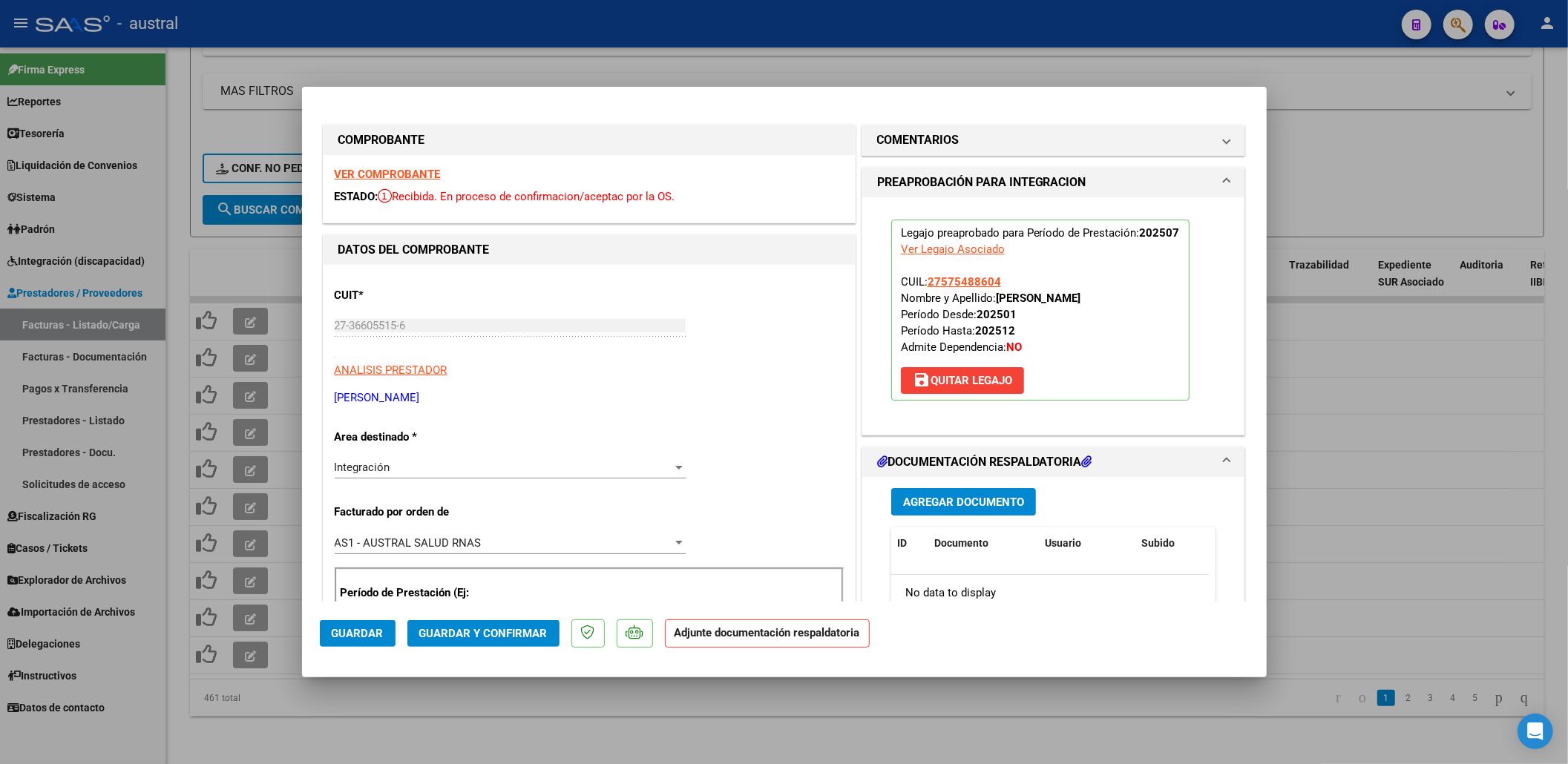
click at [460, 632] on span "Guardar y Confirmar" at bounding box center [484, 633] width 129 height 13
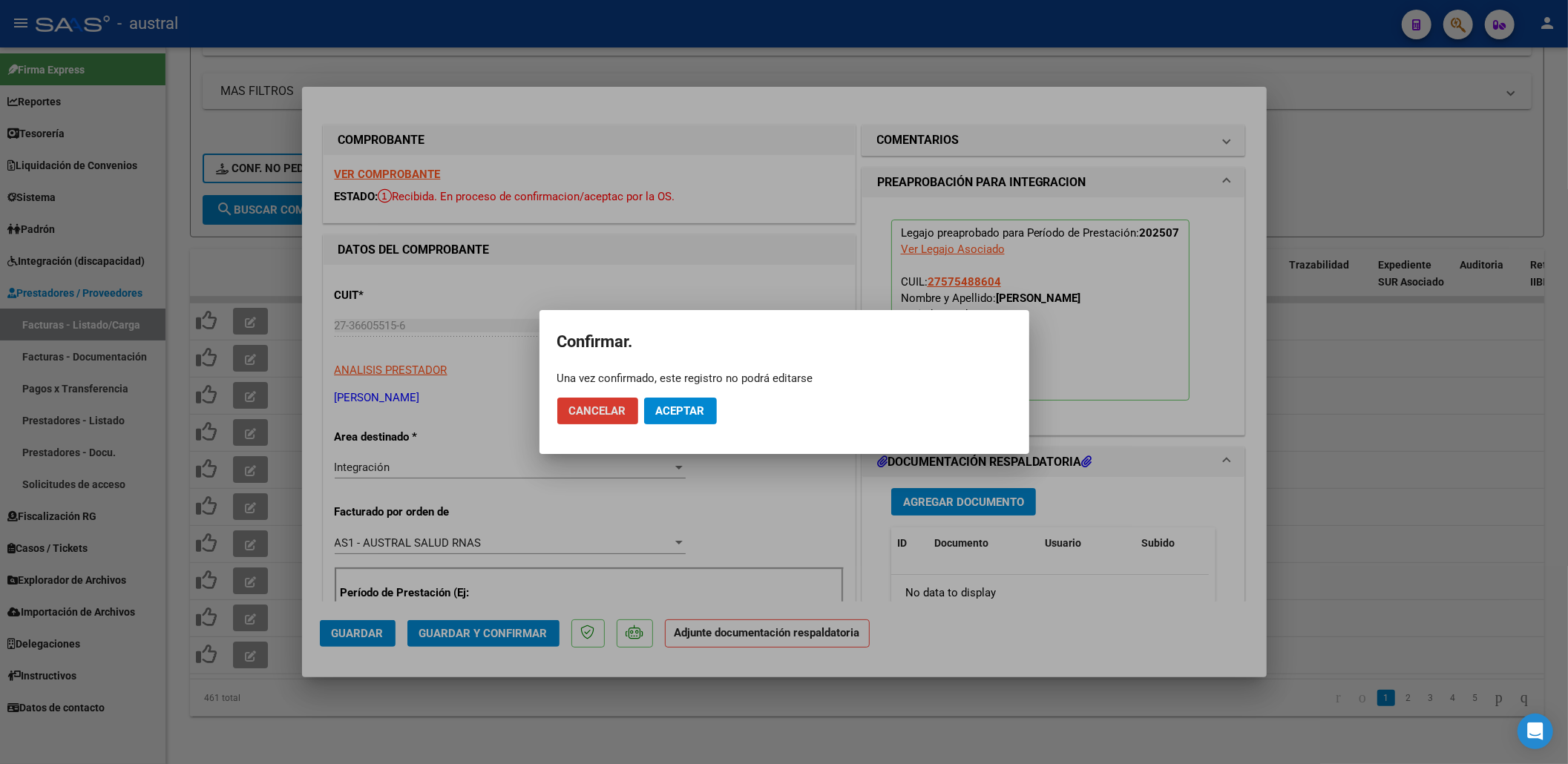
click at [680, 413] on span "Aceptar" at bounding box center [680, 410] width 49 height 13
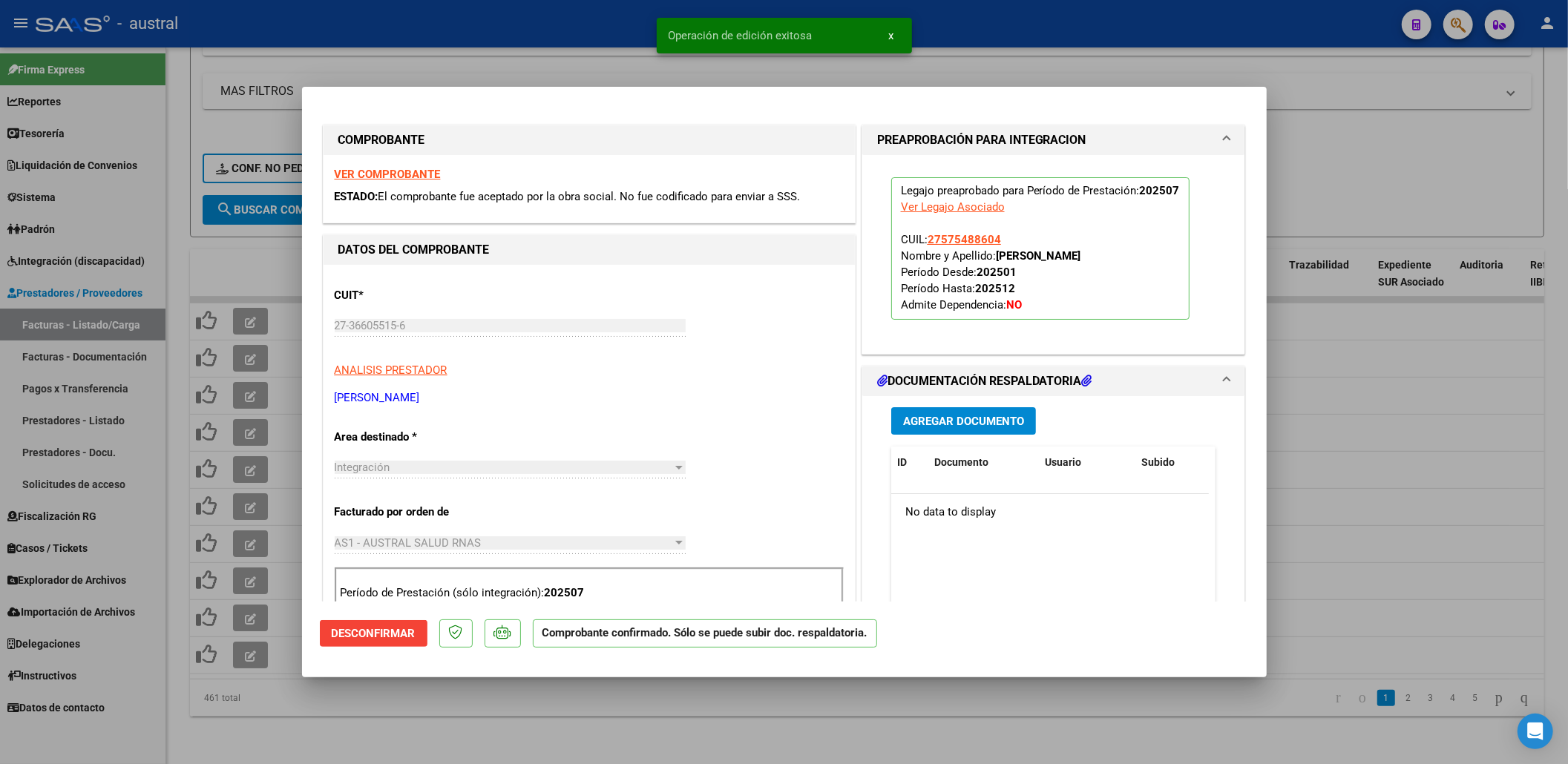
click at [258, 230] on div at bounding box center [784, 382] width 1568 height 764
type input "$ 0,00"
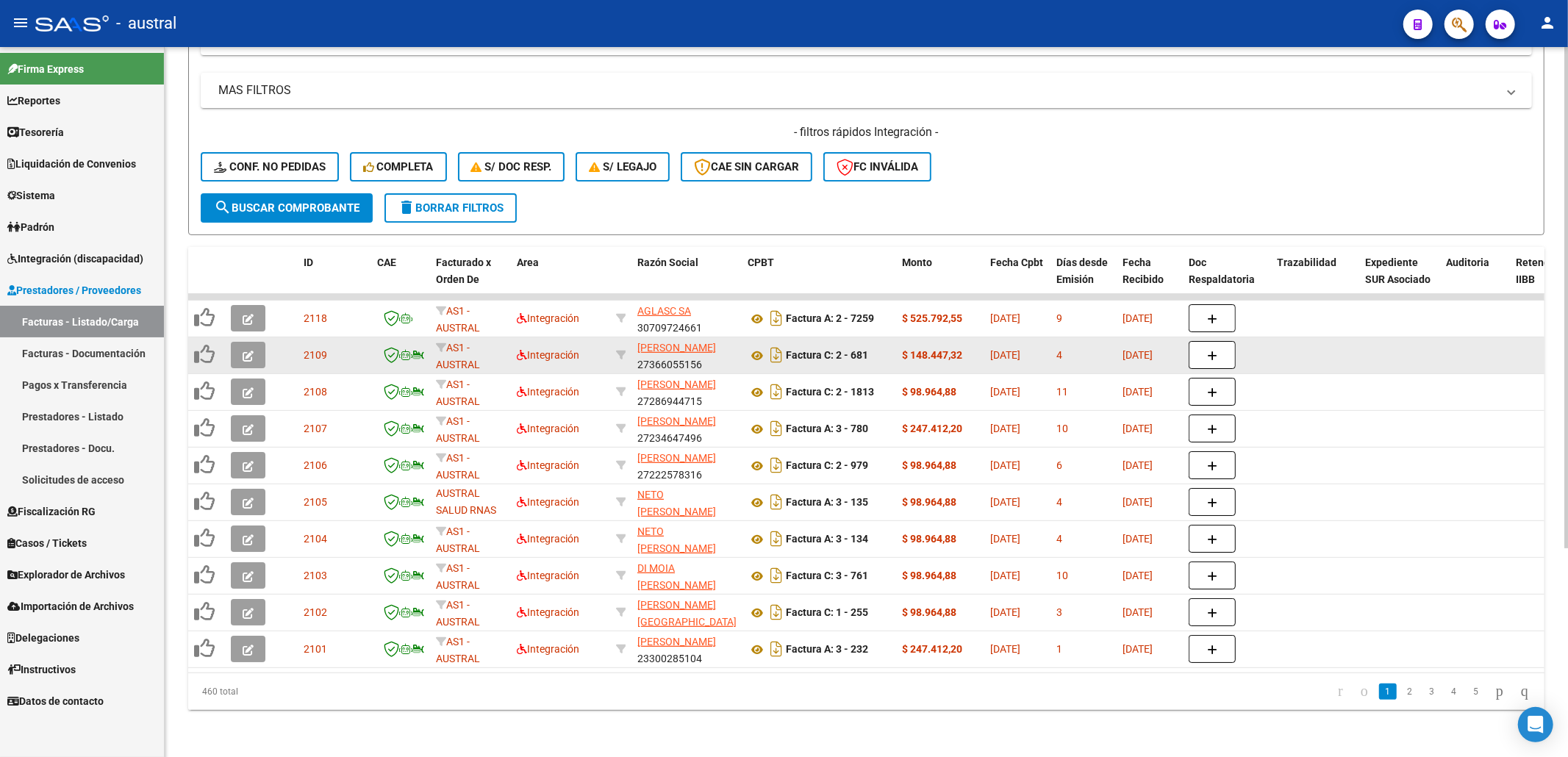
click at [259, 342] on button "button" at bounding box center [248, 355] width 35 height 27
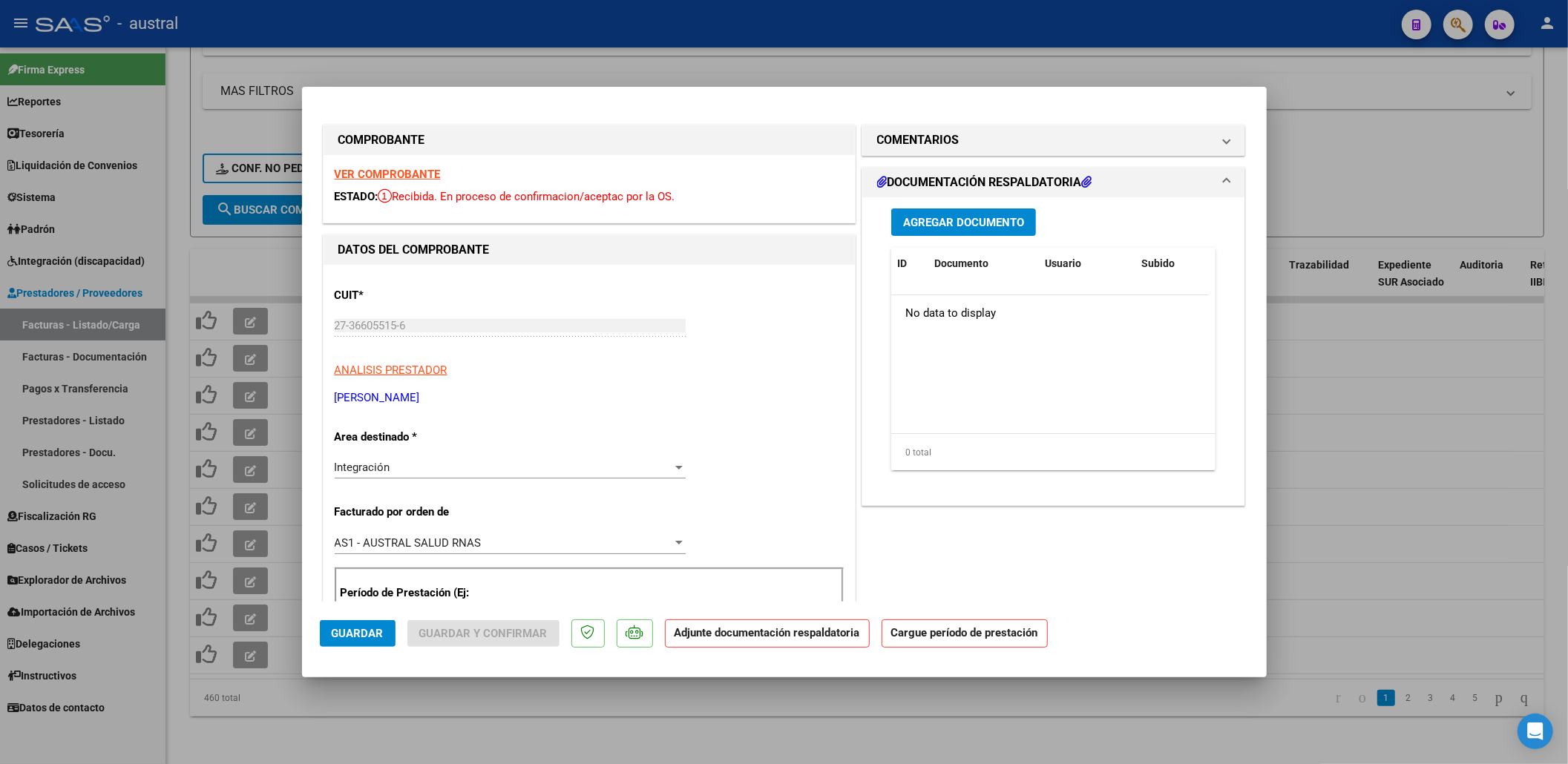
click at [409, 178] on strong "VER COMPROBANTE" at bounding box center [387, 174] width 106 height 13
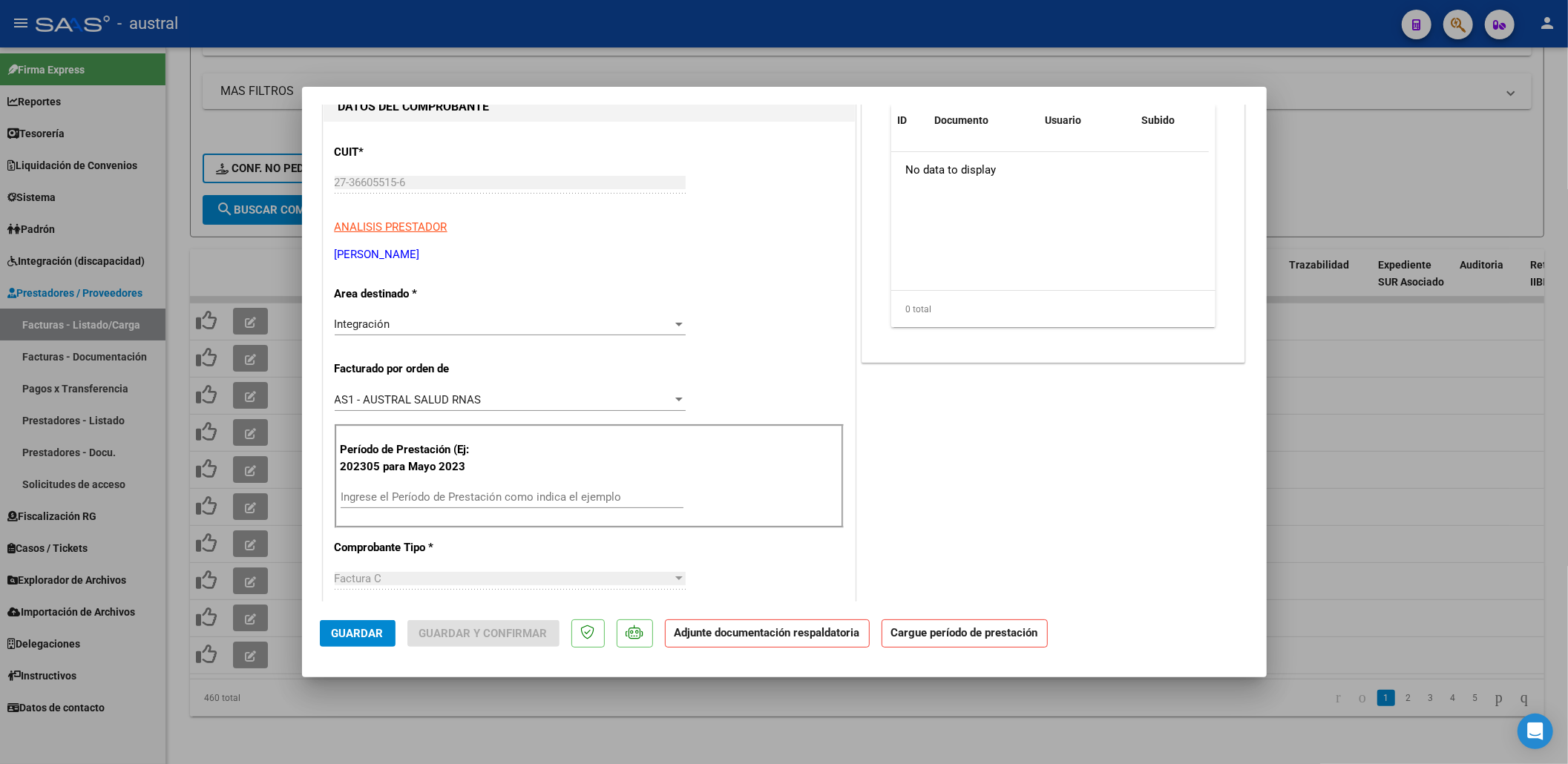
scroll to position [197, 0]
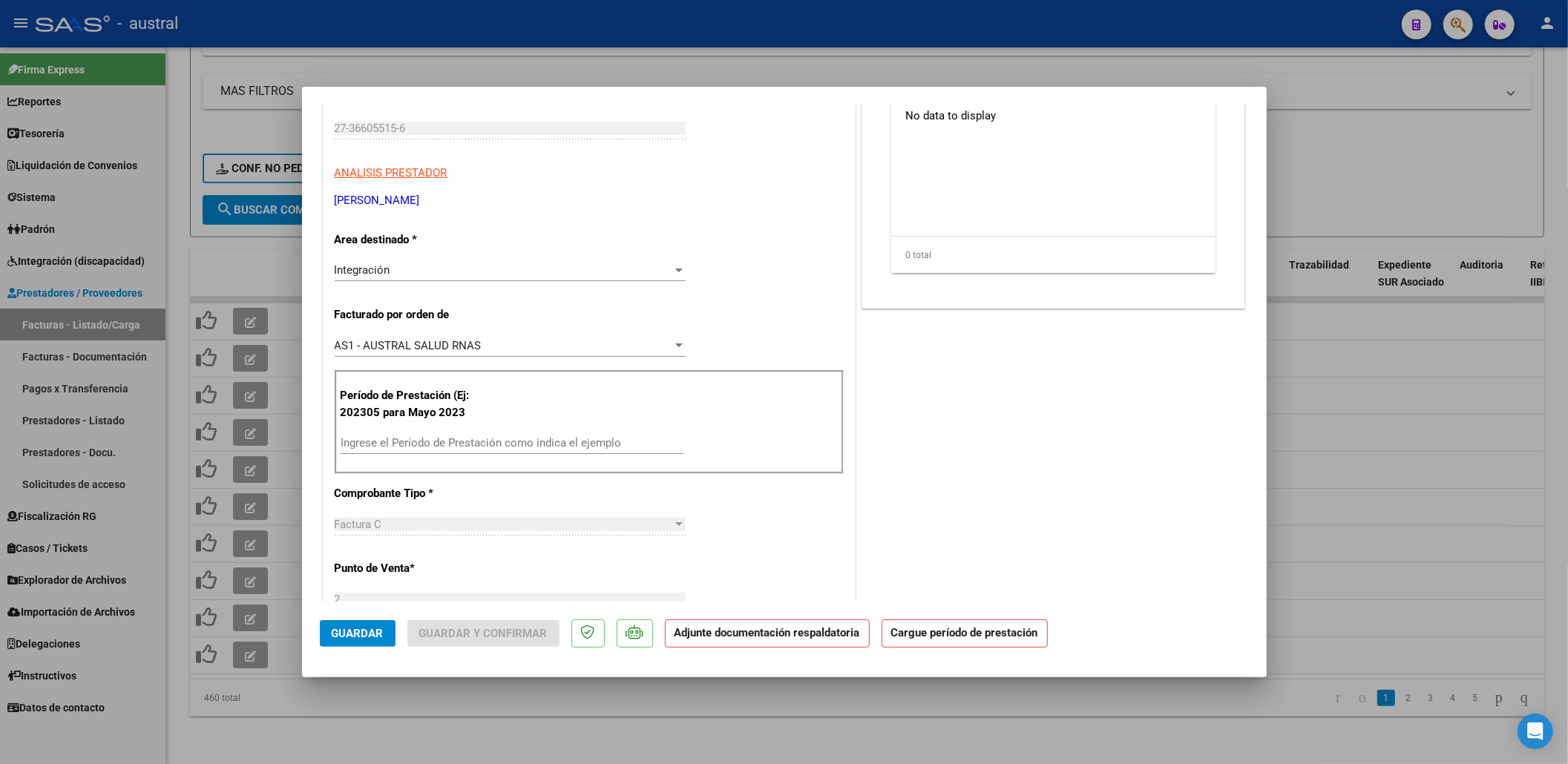
click at [505, 452] on div "Ingrese el Período de Prestación como indica el ejemplo" at bounding box center [512, 449] width 343 height 37
click at [505, 446] on input "Ingrese el Período de Prestación como indica el ejemplo" at bounding box center [512, 442] width 343 height 13
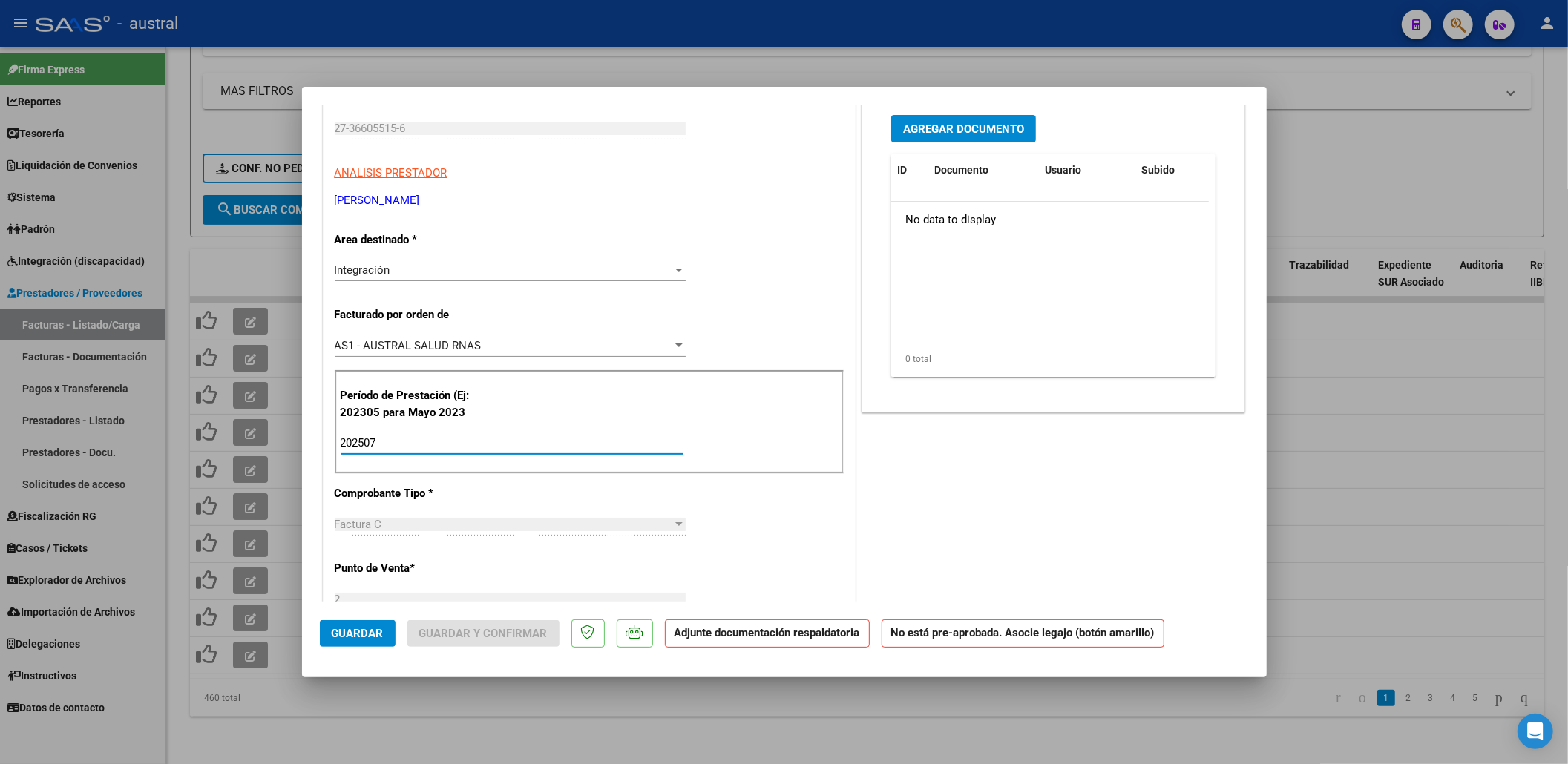
scroll to position [0, 0]
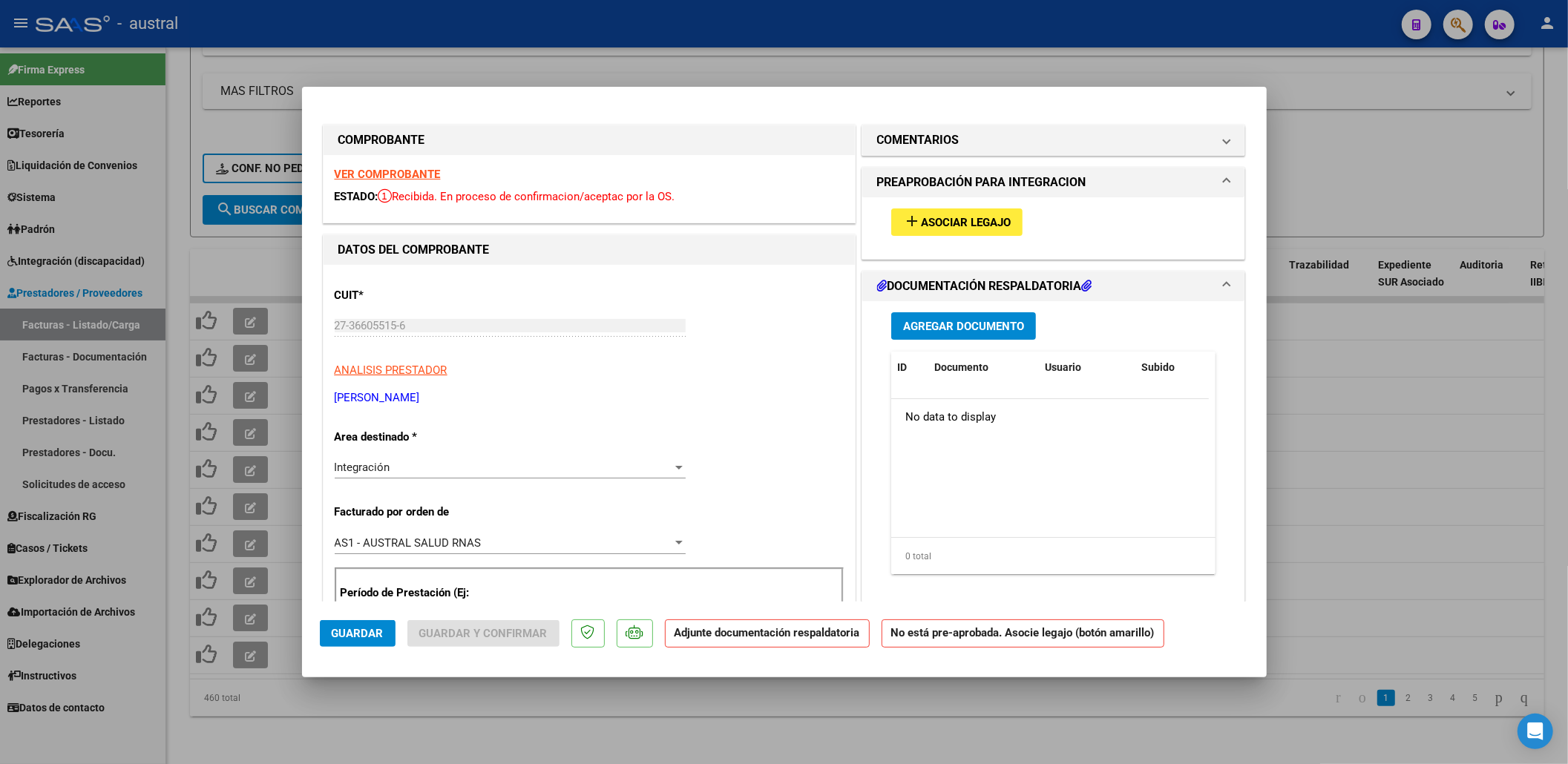
type input "202507"
click at [950, 216] on span "Asociar Legajo" at bounding box center [965, 222] width 89 height 13
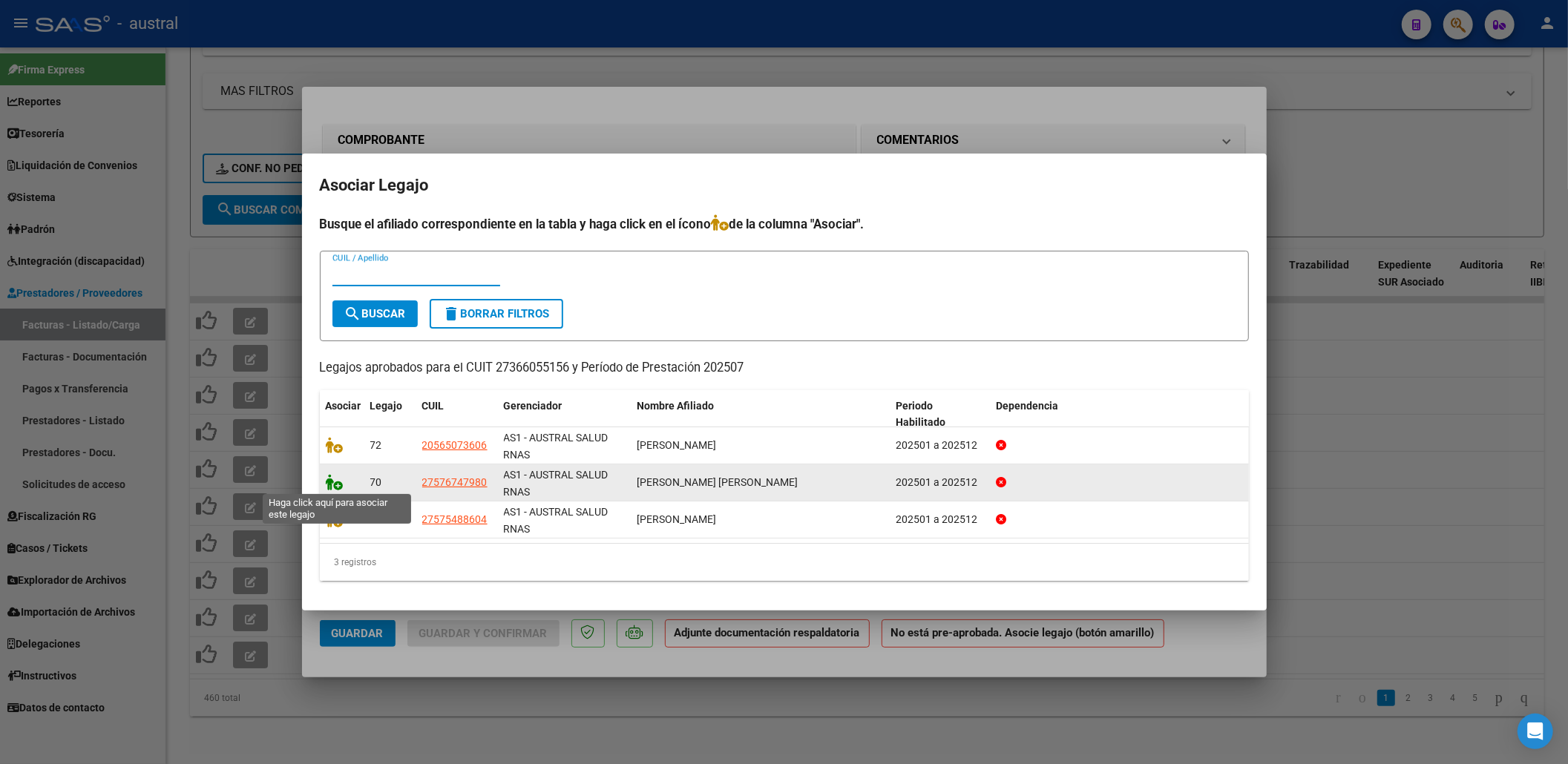
click at [337, 476] on icon at bounding box center [334, 482] width 18 height 16
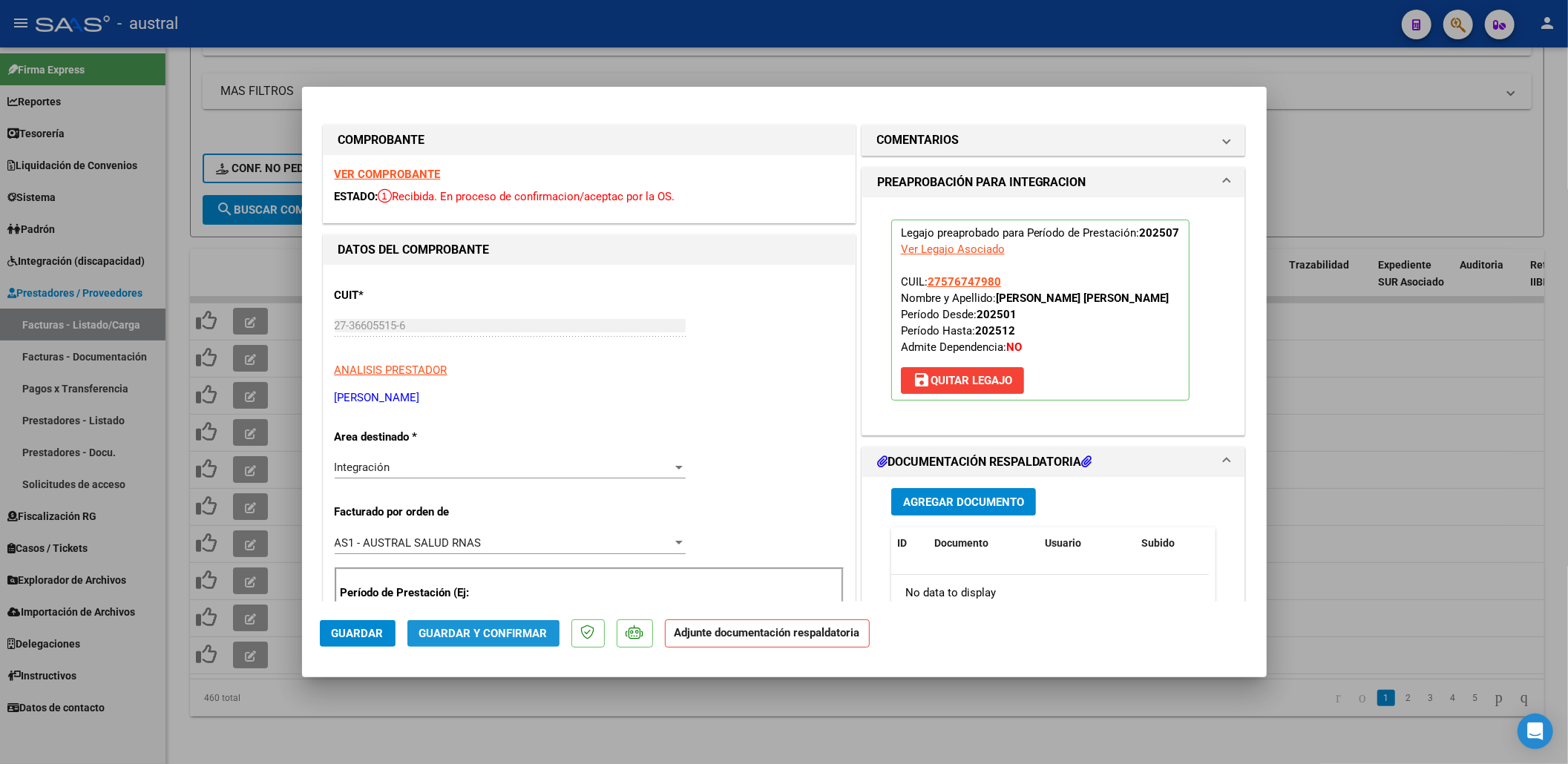
click at [438, 636] on span "Guardar y Confirmar" at bounding box center [484, 633] width 129 height 13
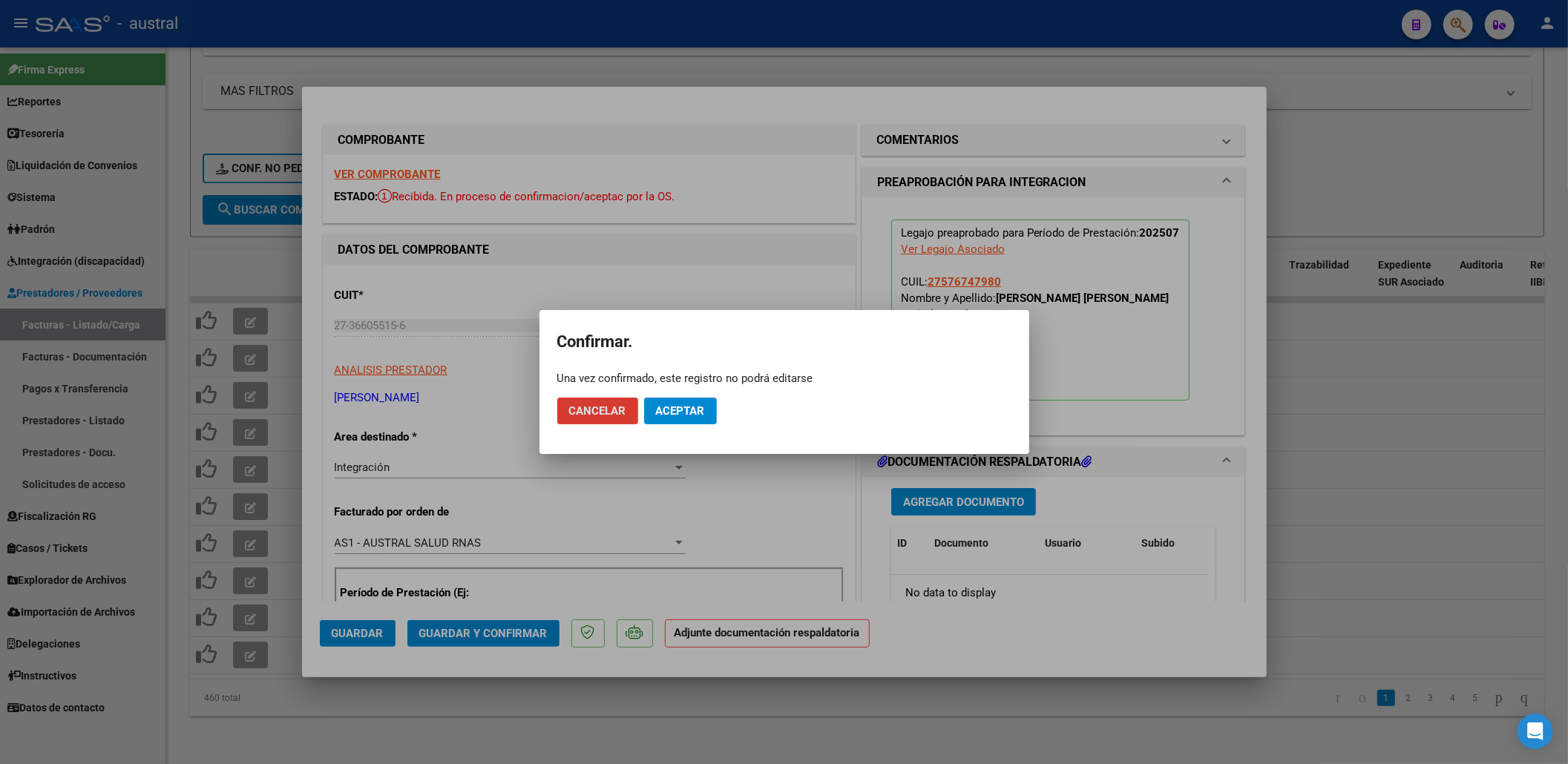
click at [702, 418] on button "Aceptar" at bounding box center [680, 411] width 72 height 27
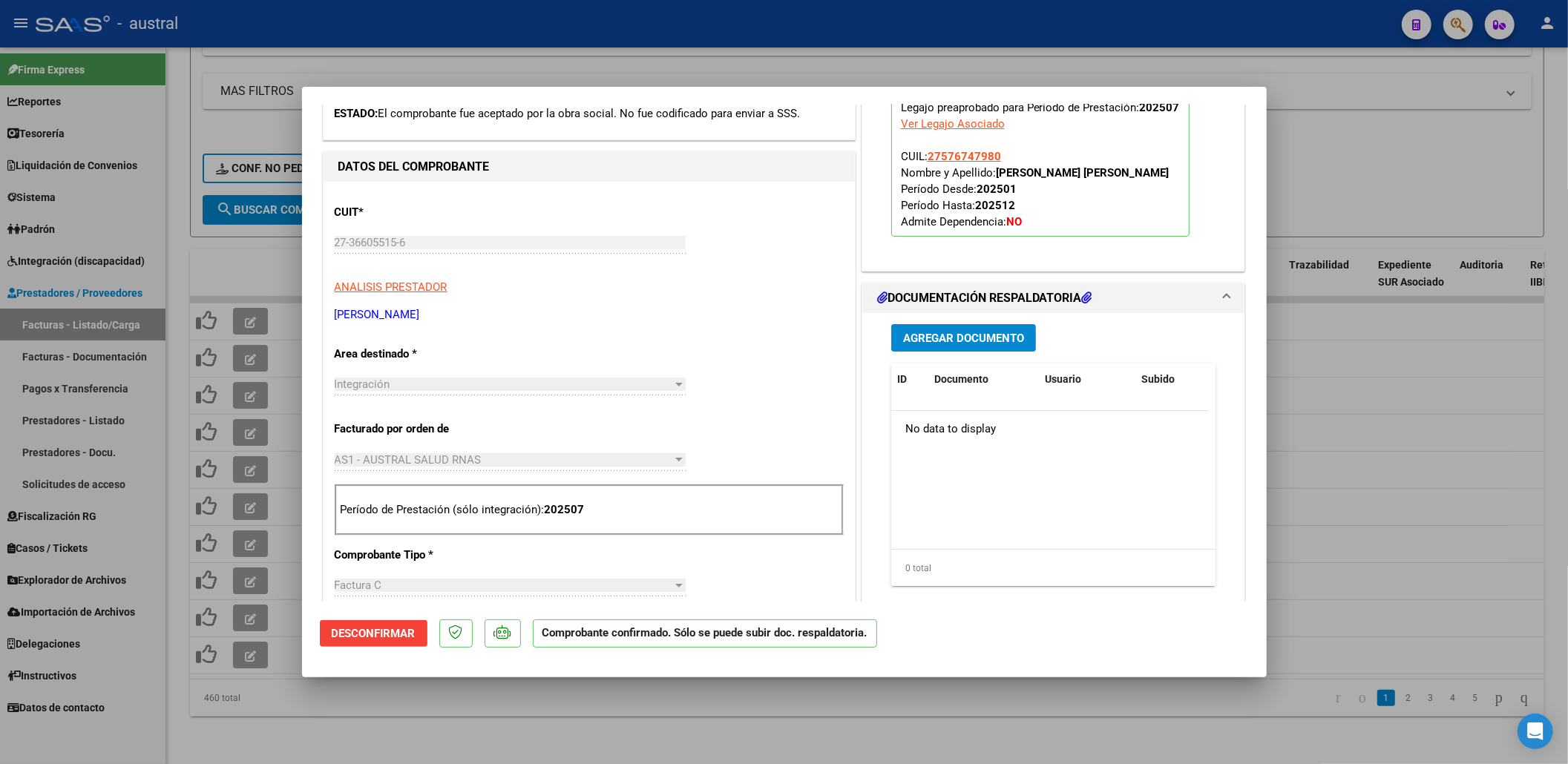
scroll to position [98, 0]
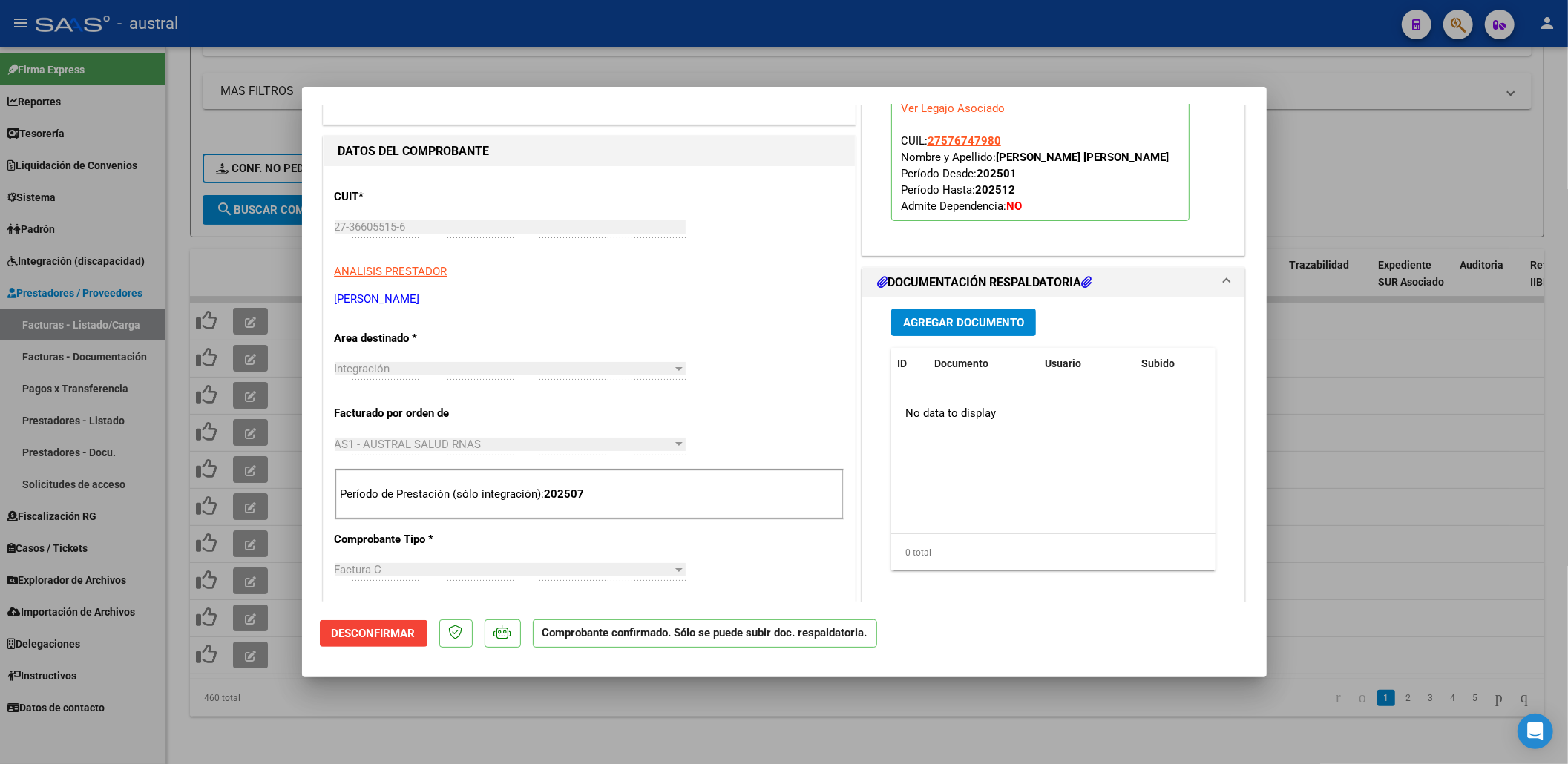
click at [238, 348] on div at bounding box center [784, 382] width 1568 height 764
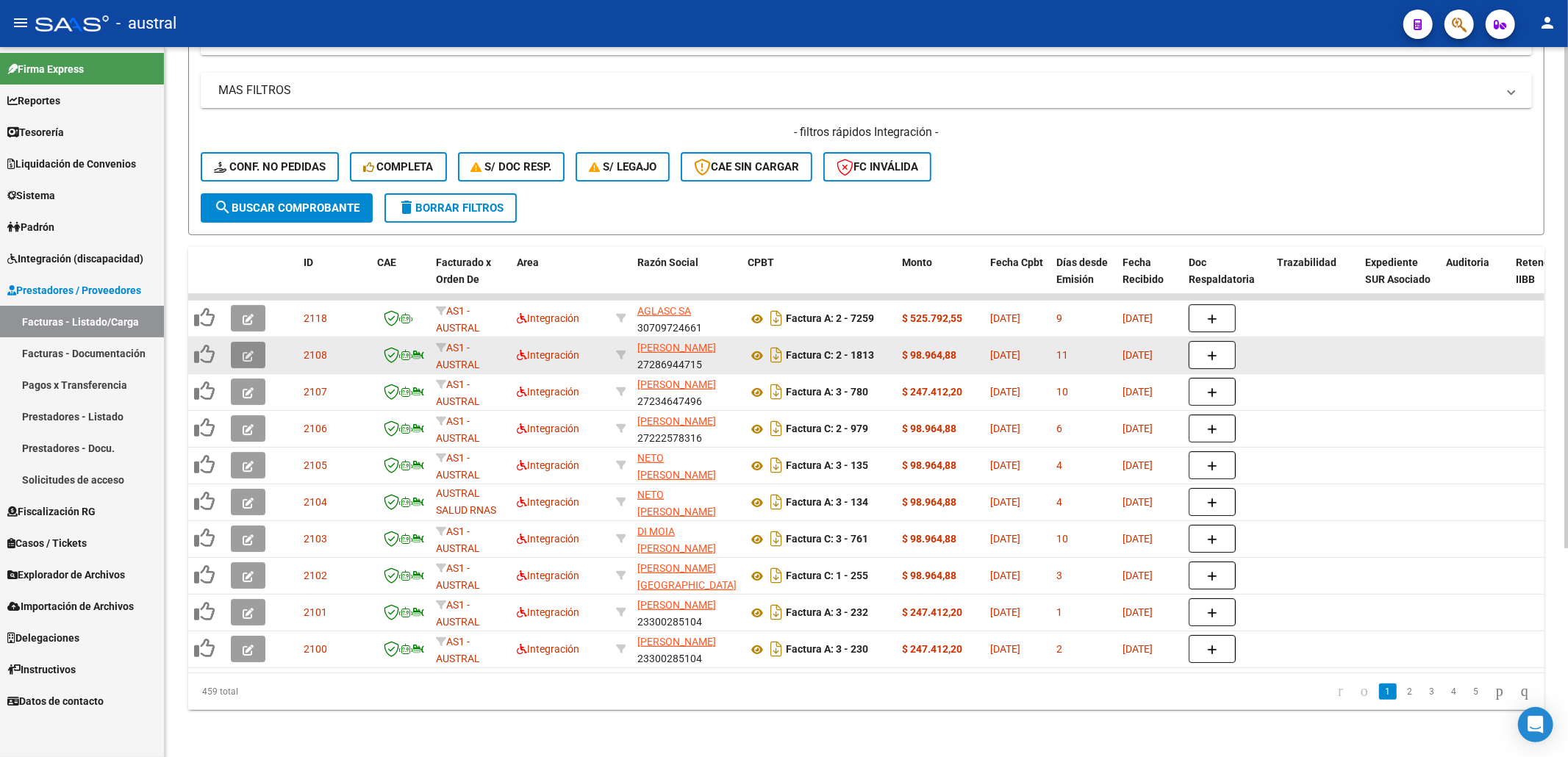
click at [238, 342] on button "button" at bounding box center [248, 355] width 35 height 27
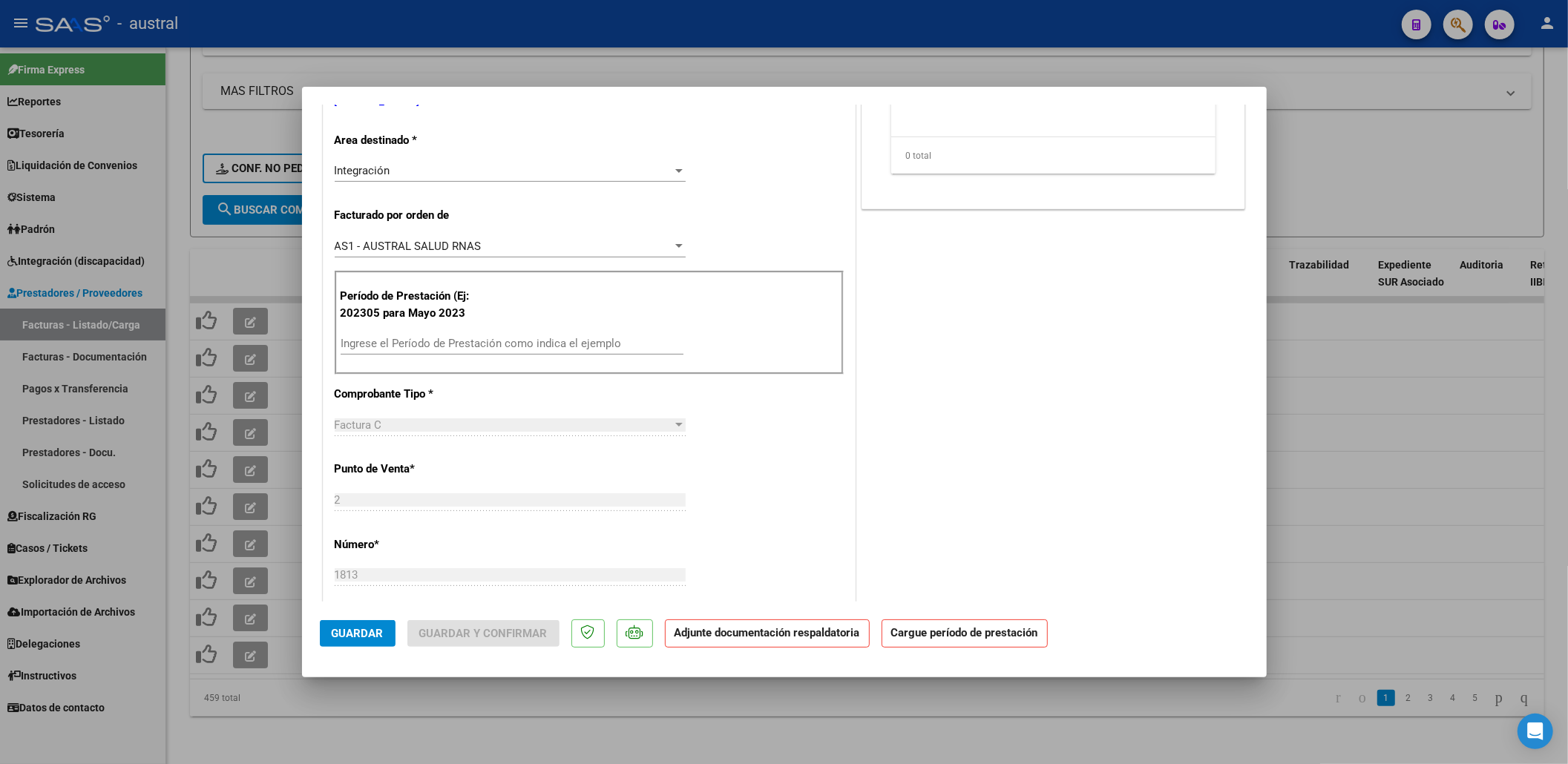
scroll to position [0, 0]
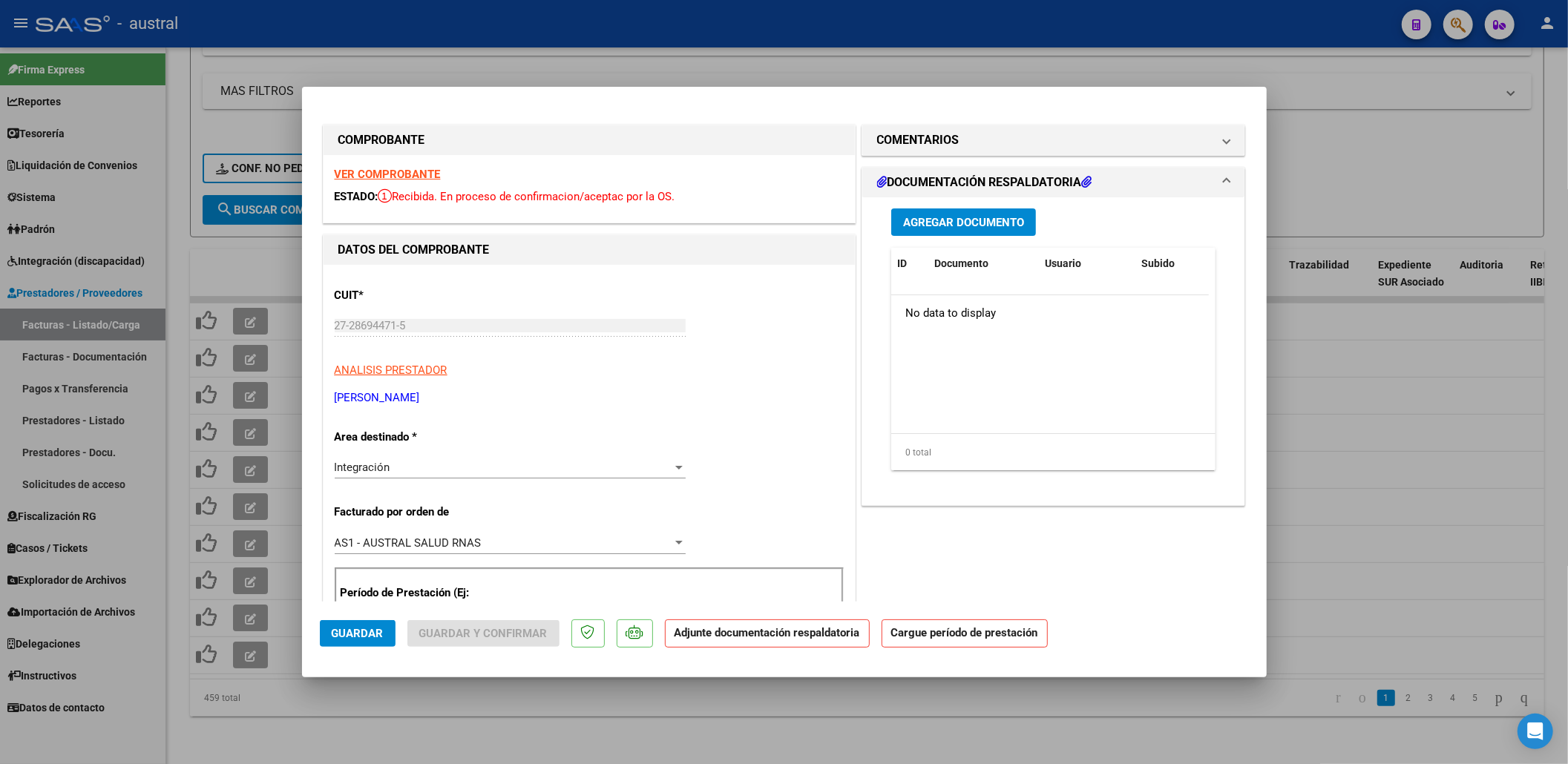
click at [408, 173] on strong "VER COMPROBANTE" at bounding box center [387, 174] width 106 height 13
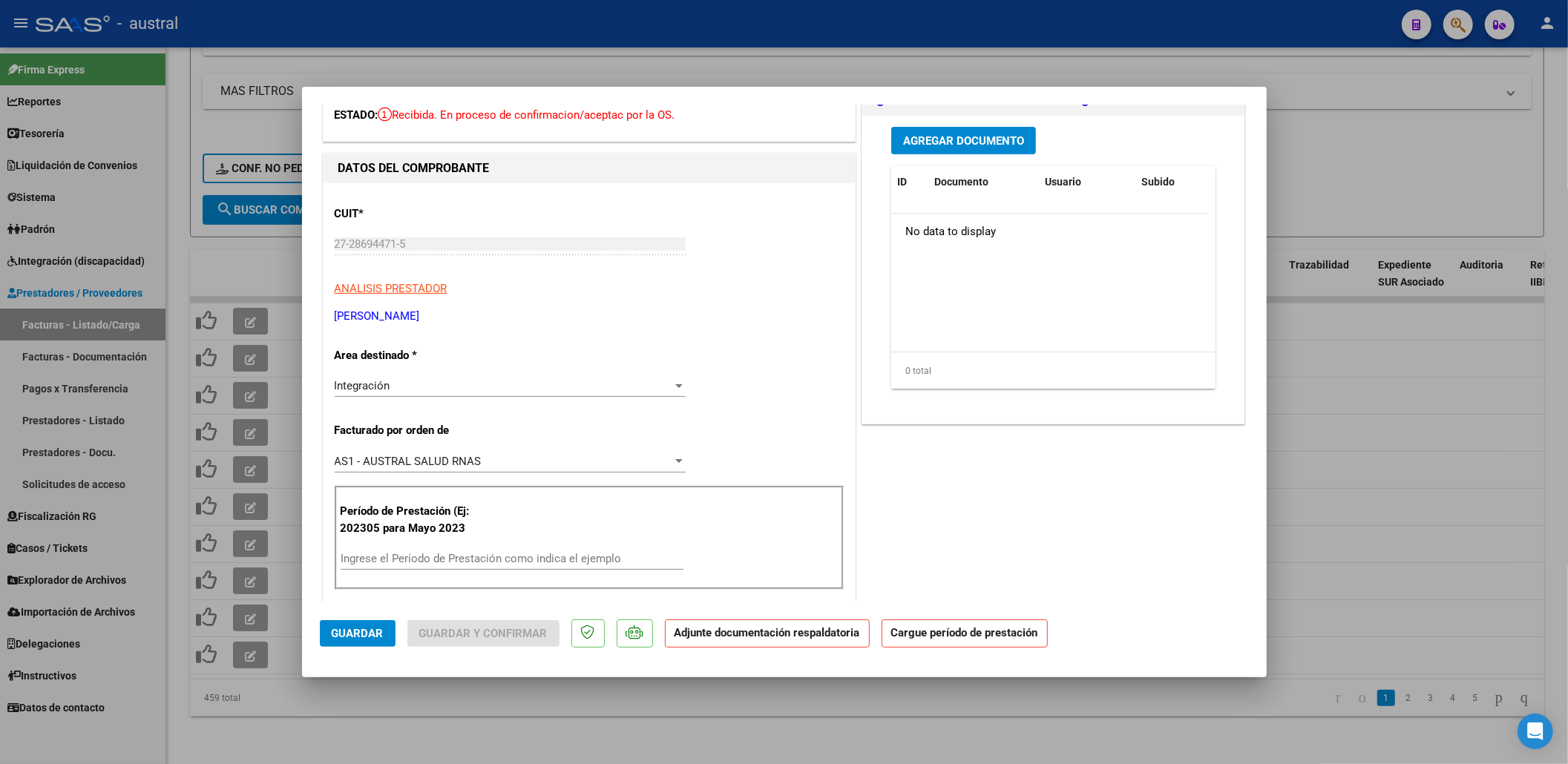
scroll to position [98, 0]
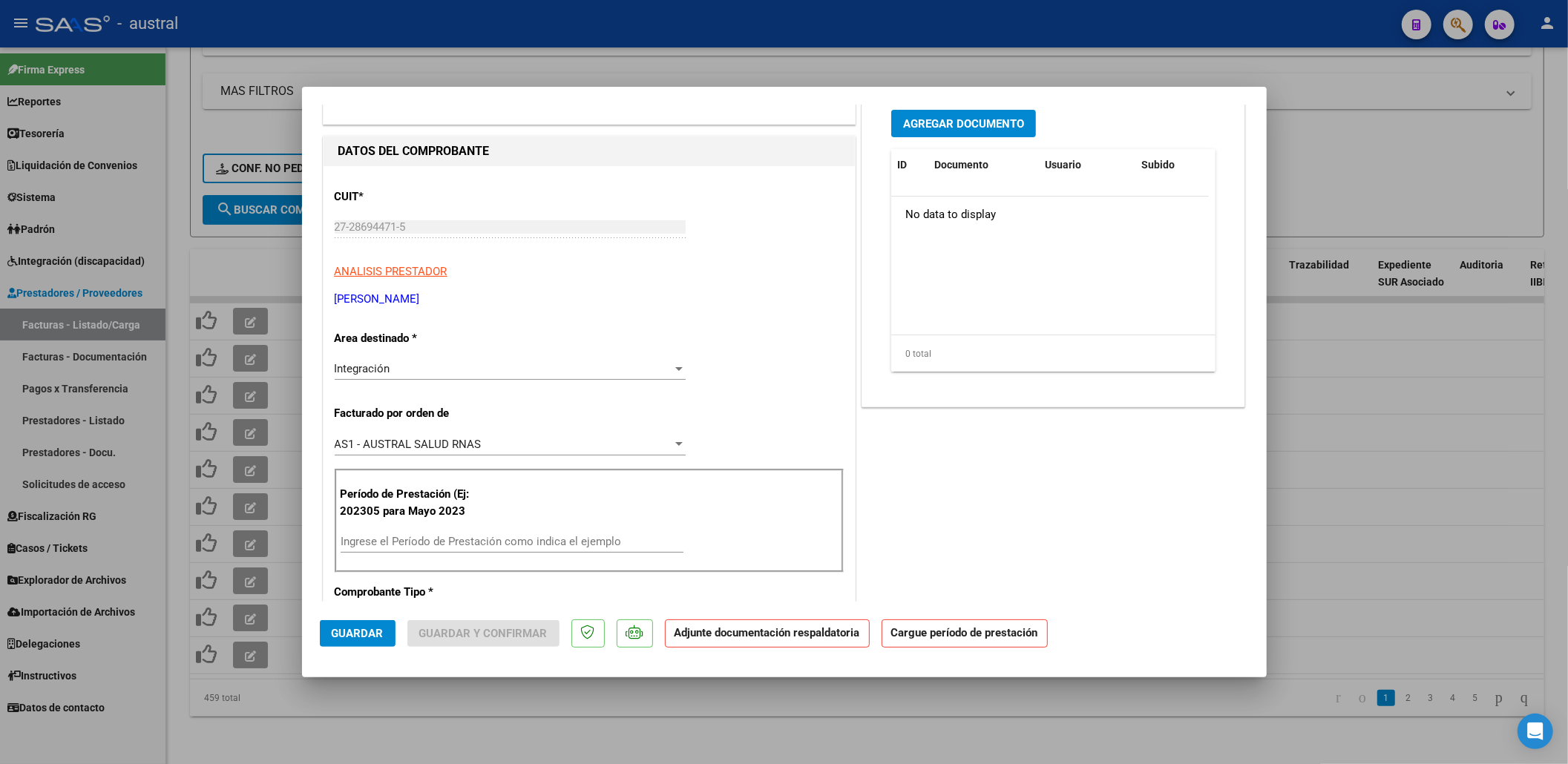
click at [476, 538] on input "Ingrese el Período de Prestación como indica el ejemplo" at bounding box center [512, 542] width 343 height 13
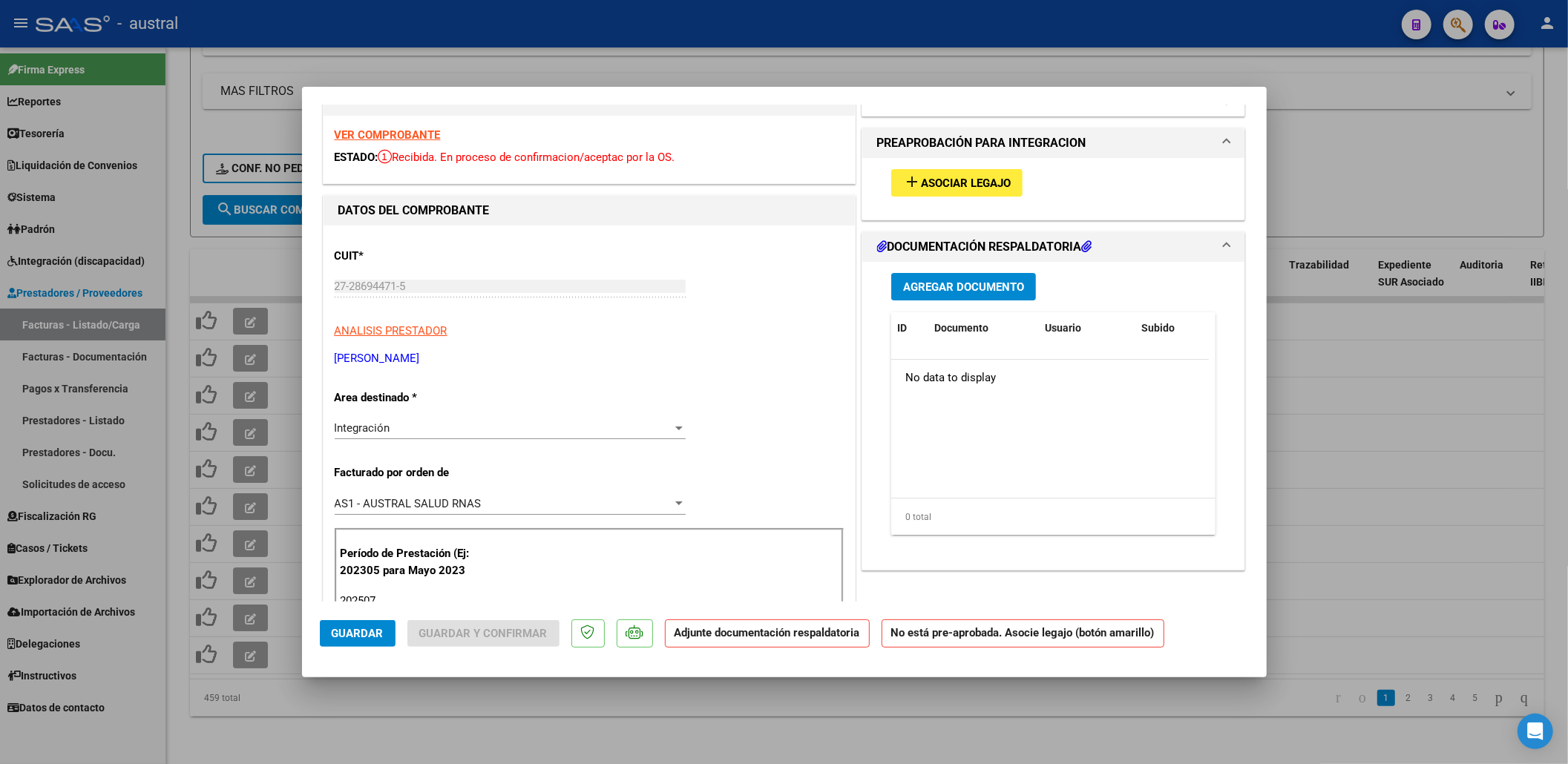
scroll to position [0, 0]
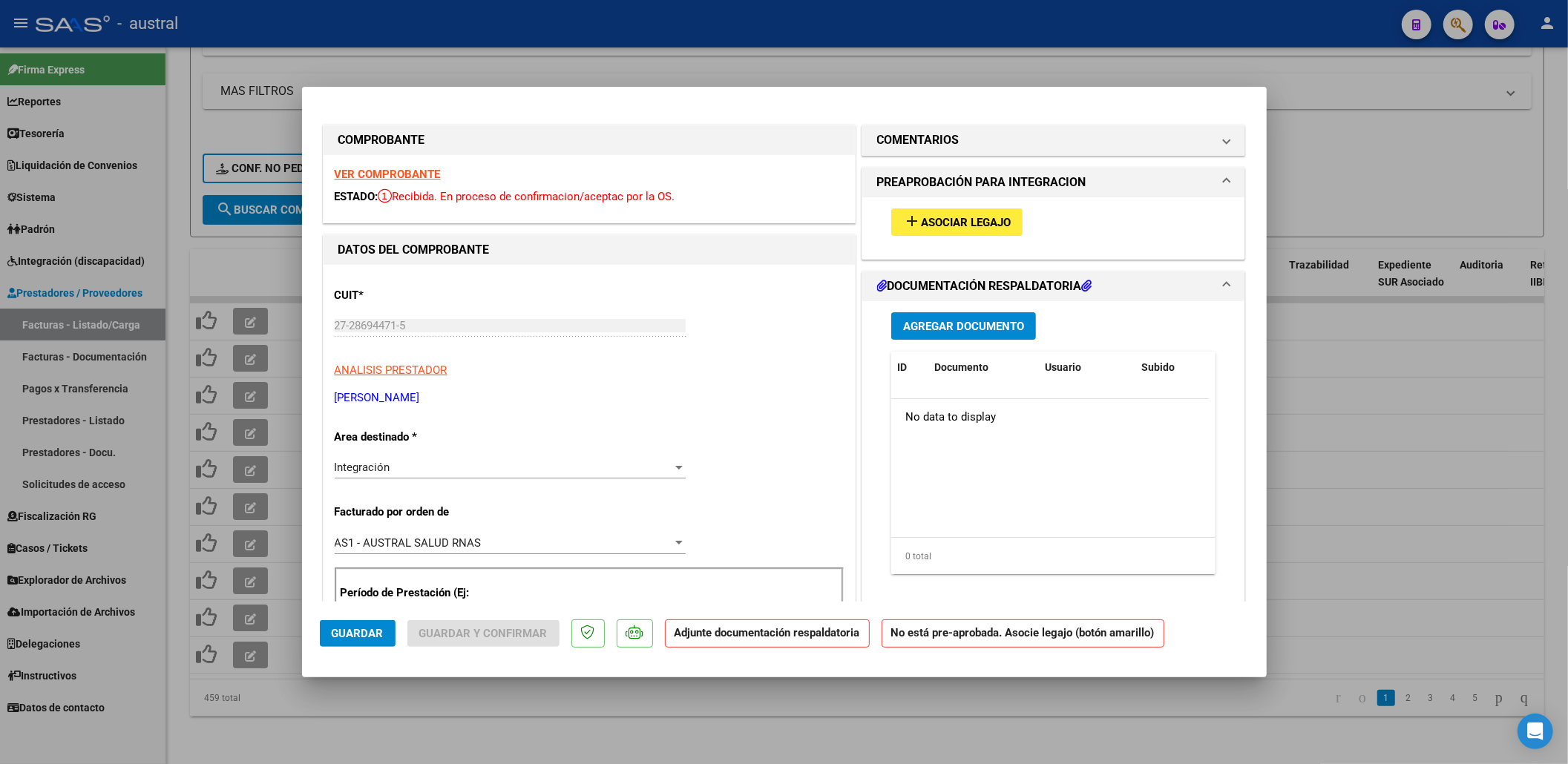
type input "202507"
click at [976, 222] on span "Asociar Legajo" at bounding box center [965, 222] width 89 height 13
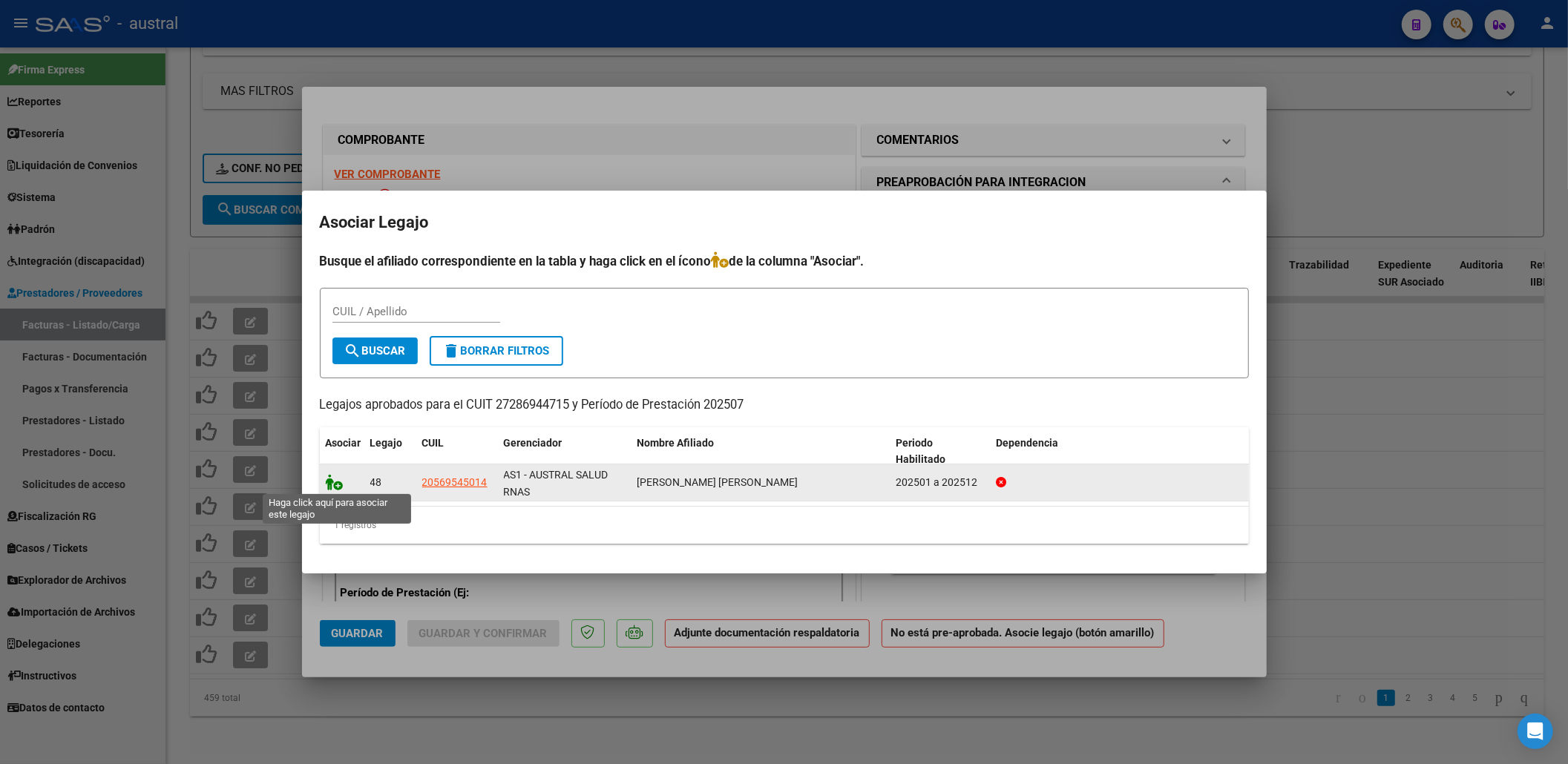
click at [337, 482] on icon at bounding box center [334, 482] width 18 height 16
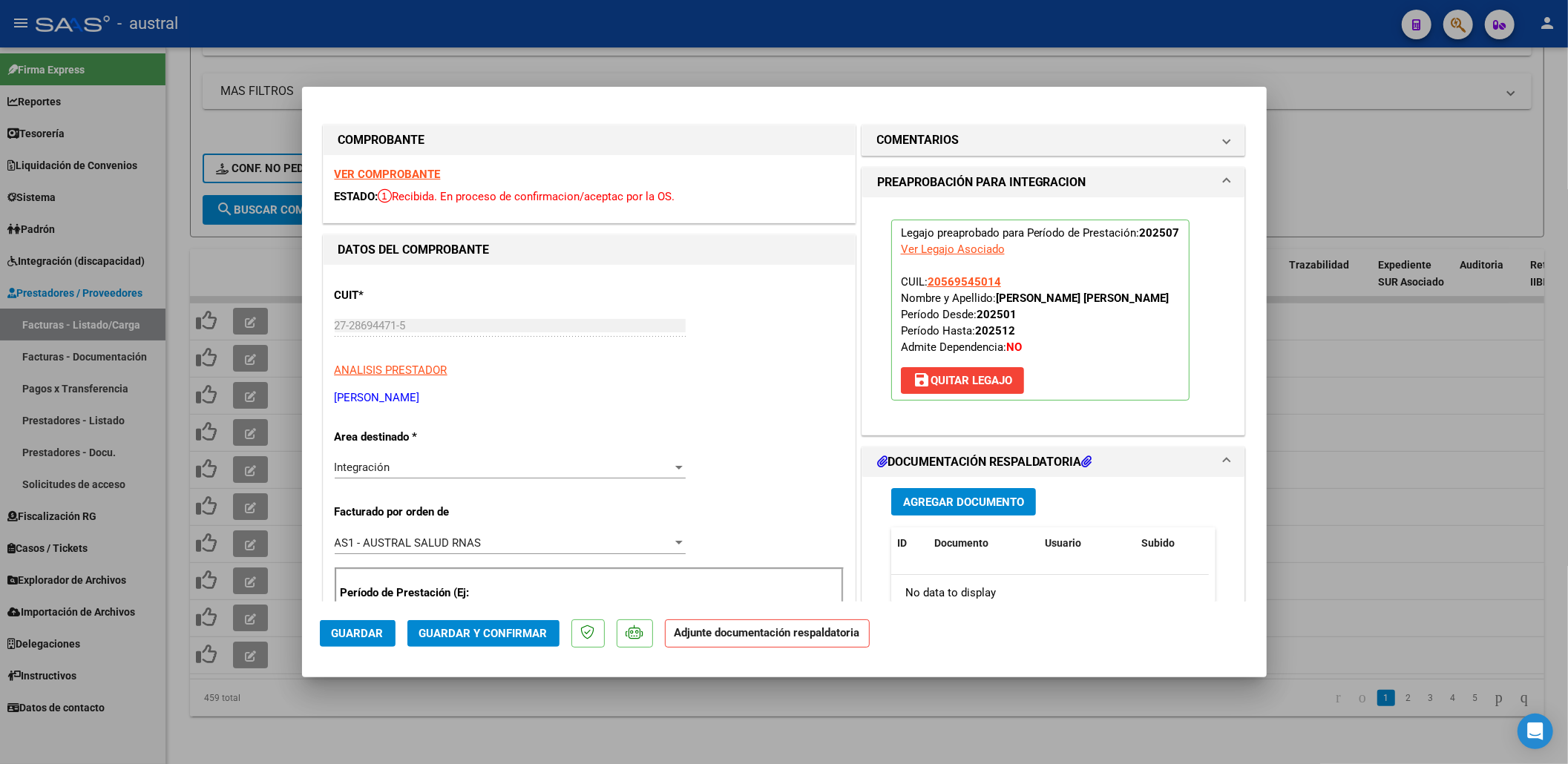
click at [474, 644] on button "Guardar y Confirmar" at bounding box center [484, 634] width 152 height 27
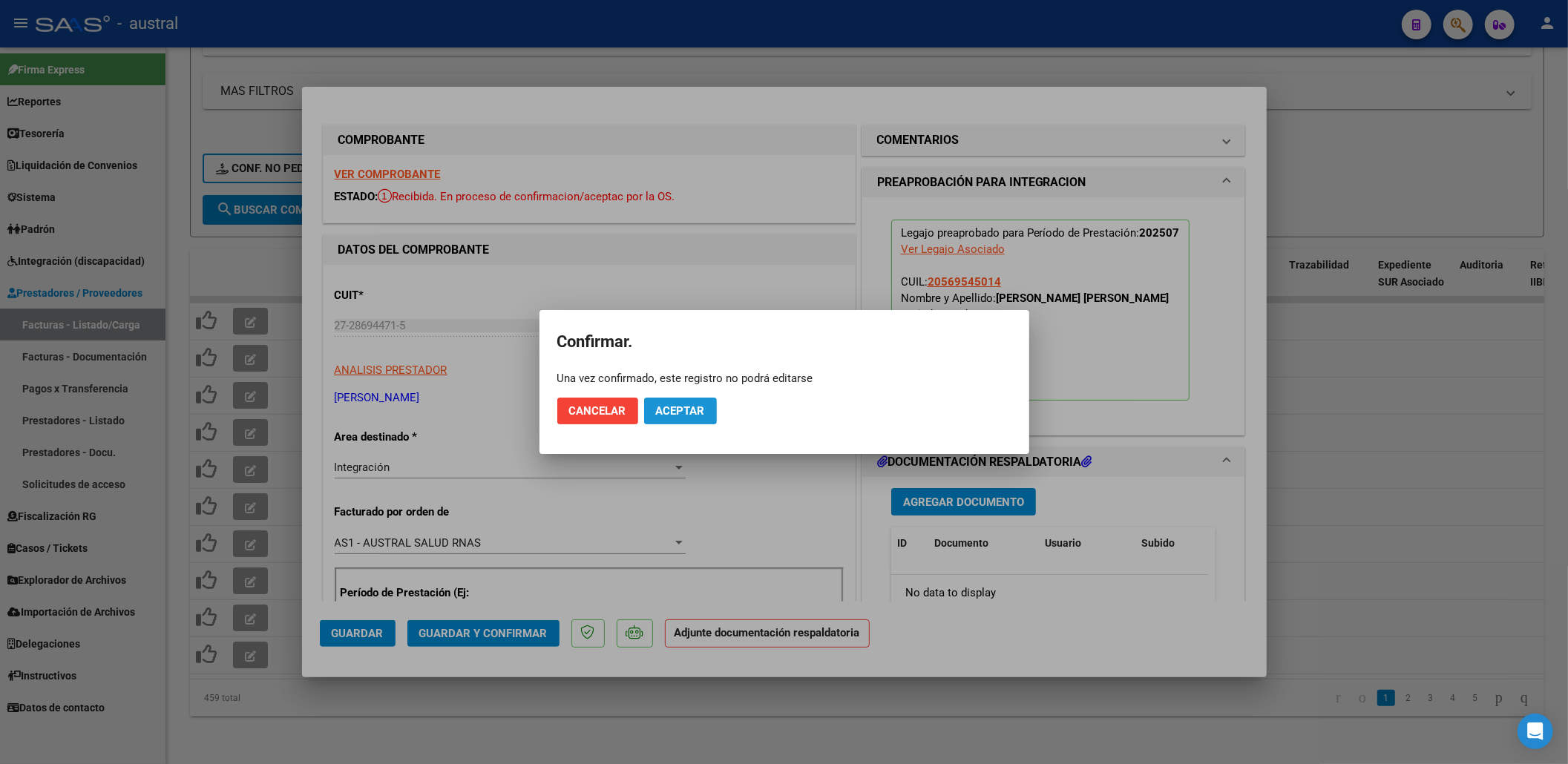
click at [662, 411] on span "Aceptar" at bounding box center [680, 410] width 49 height 13
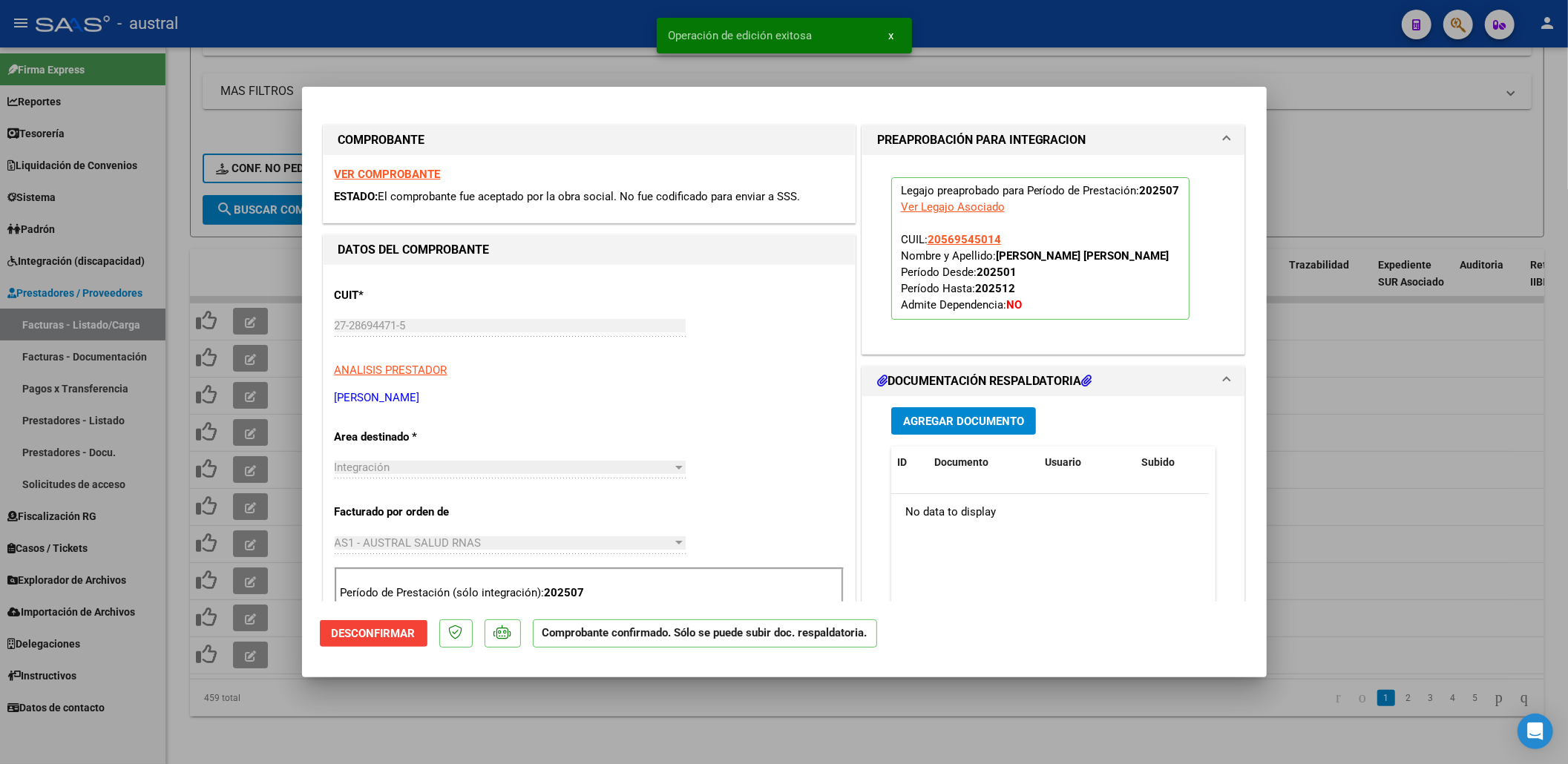
click at [251, 251] on div at bounding box center [784, 382] width 1568 height 764
type input "$ 0,00"
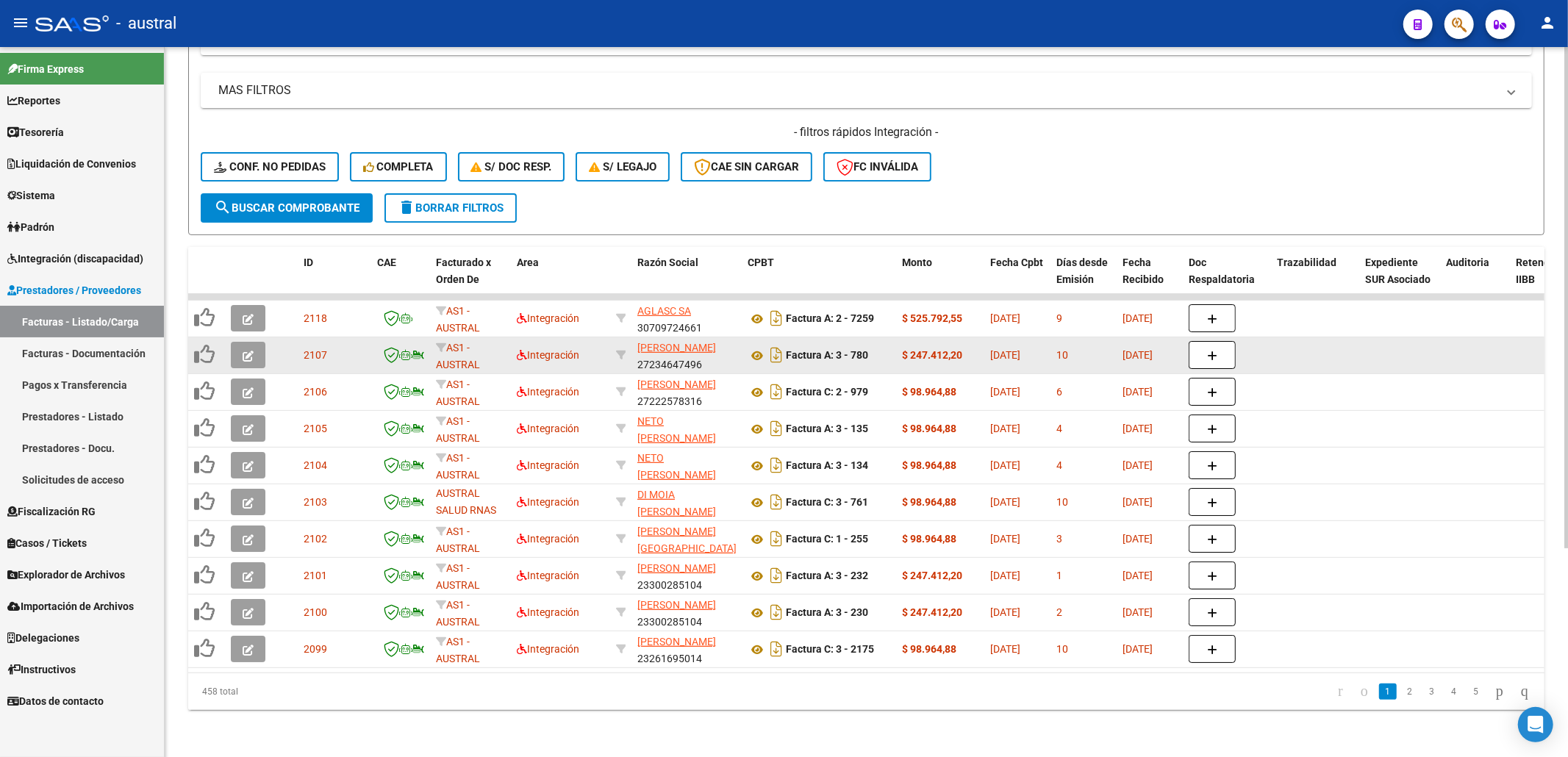
click at [241, 344] on button "button" at bounding box center [248, 355] width 35 height 27
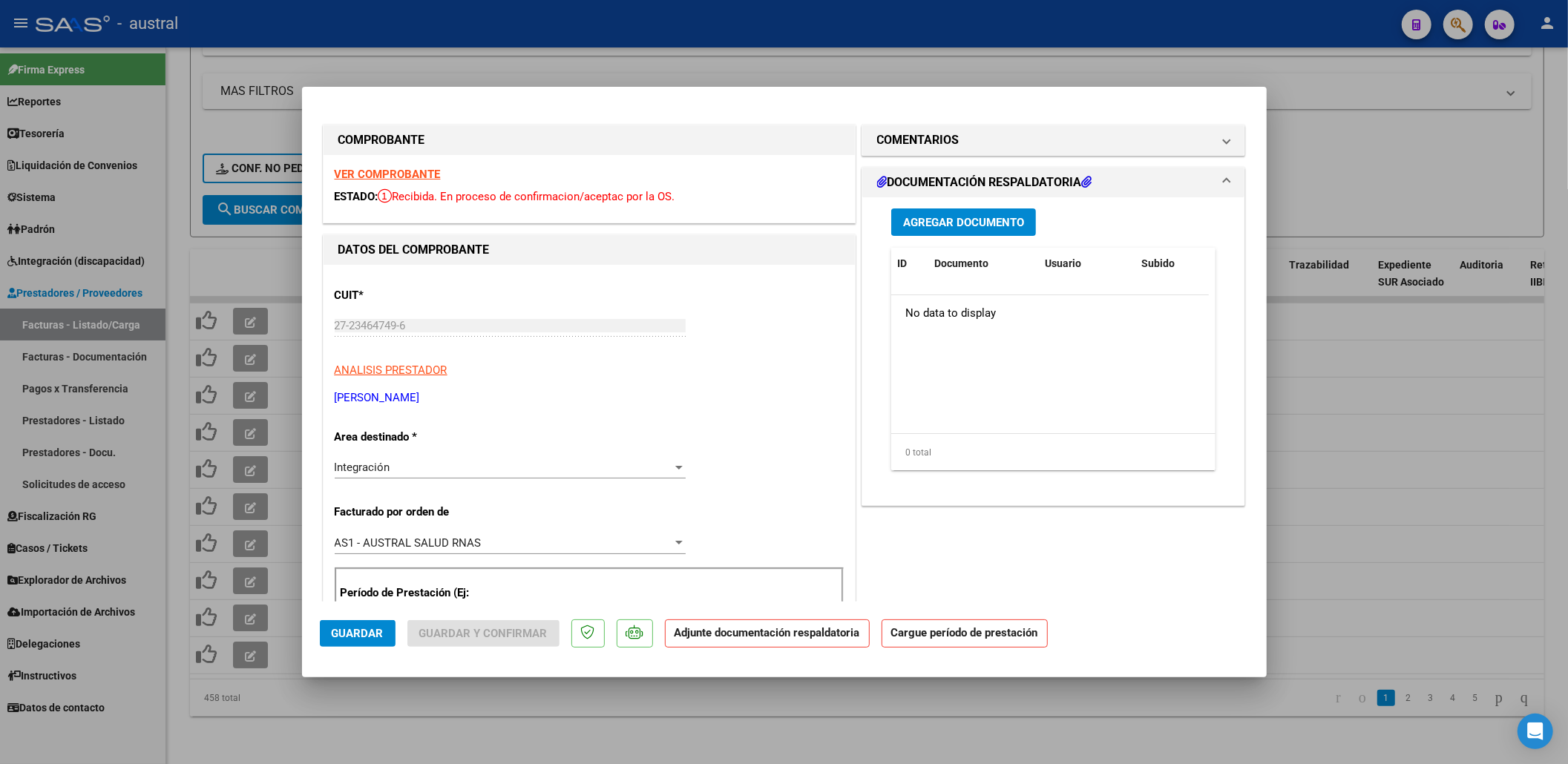
click at [414, 179] on strong "VER COMPROBANTE" at bounding box center [387, 174] width 106 height 13
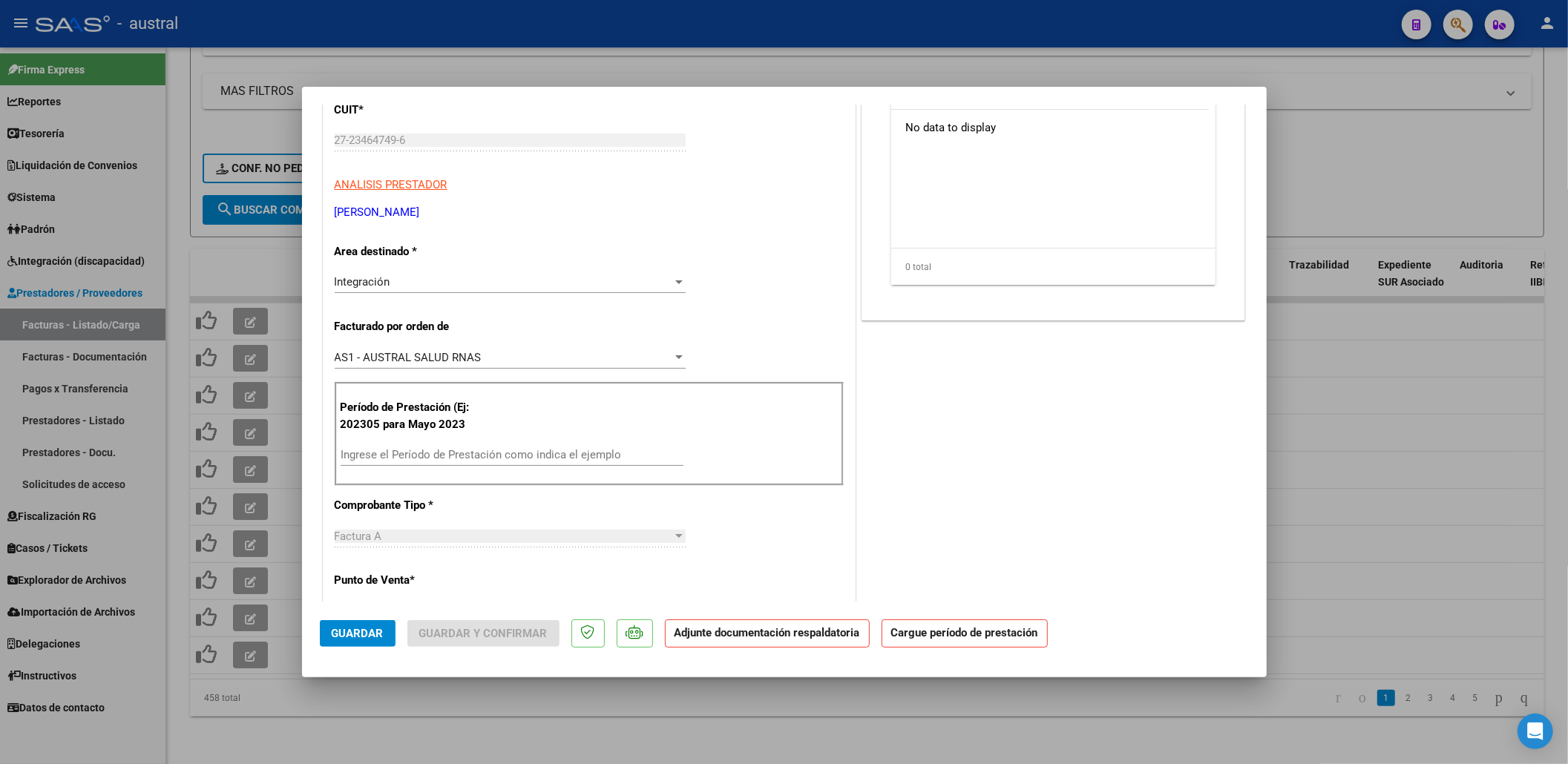
scroll to position [197, 0]
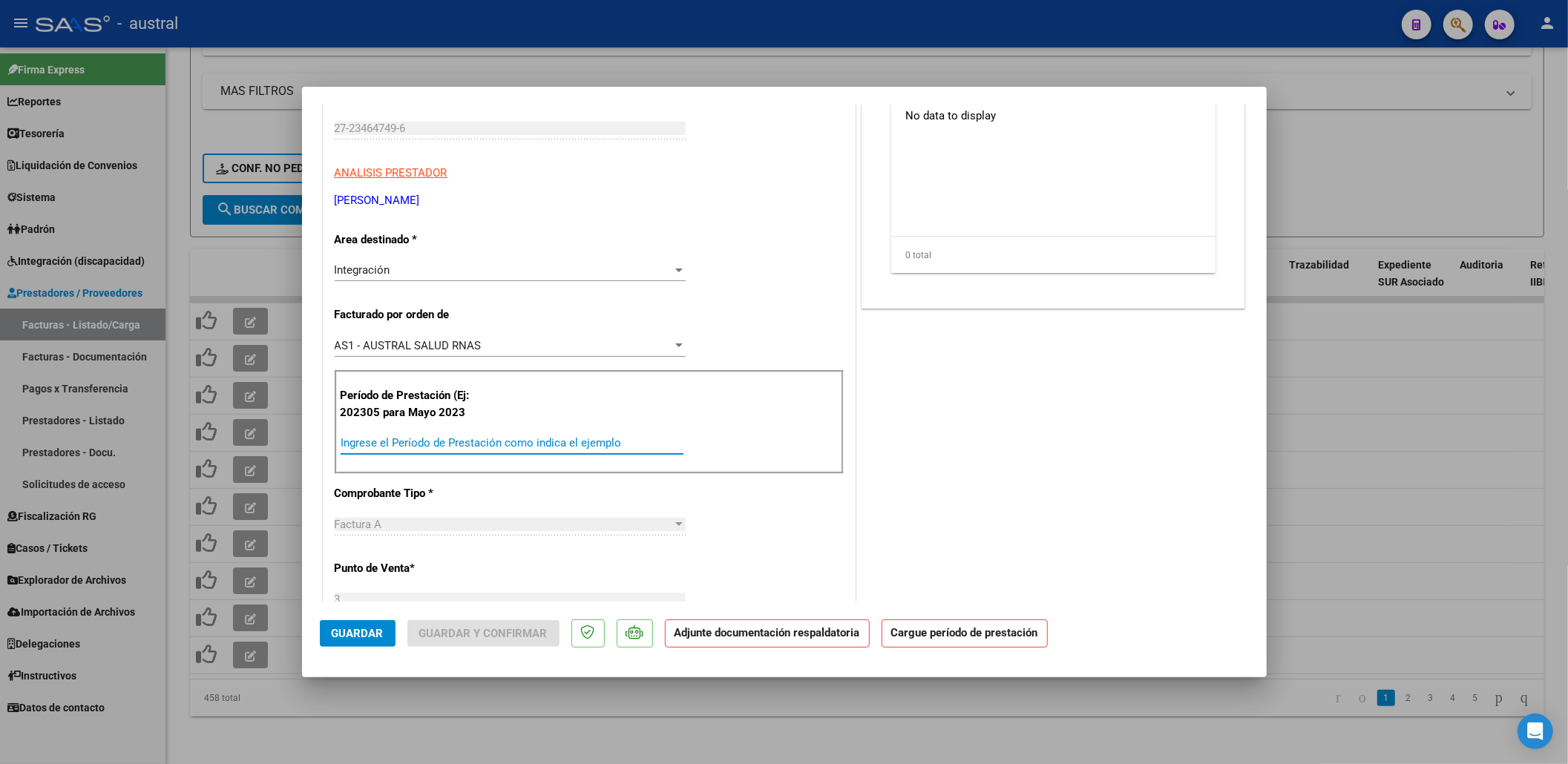
click at [448, 440] on input "Ingrese el Período de Prestación como indica el ejemplo" at bounding box center [512, 442] width 343 height 13
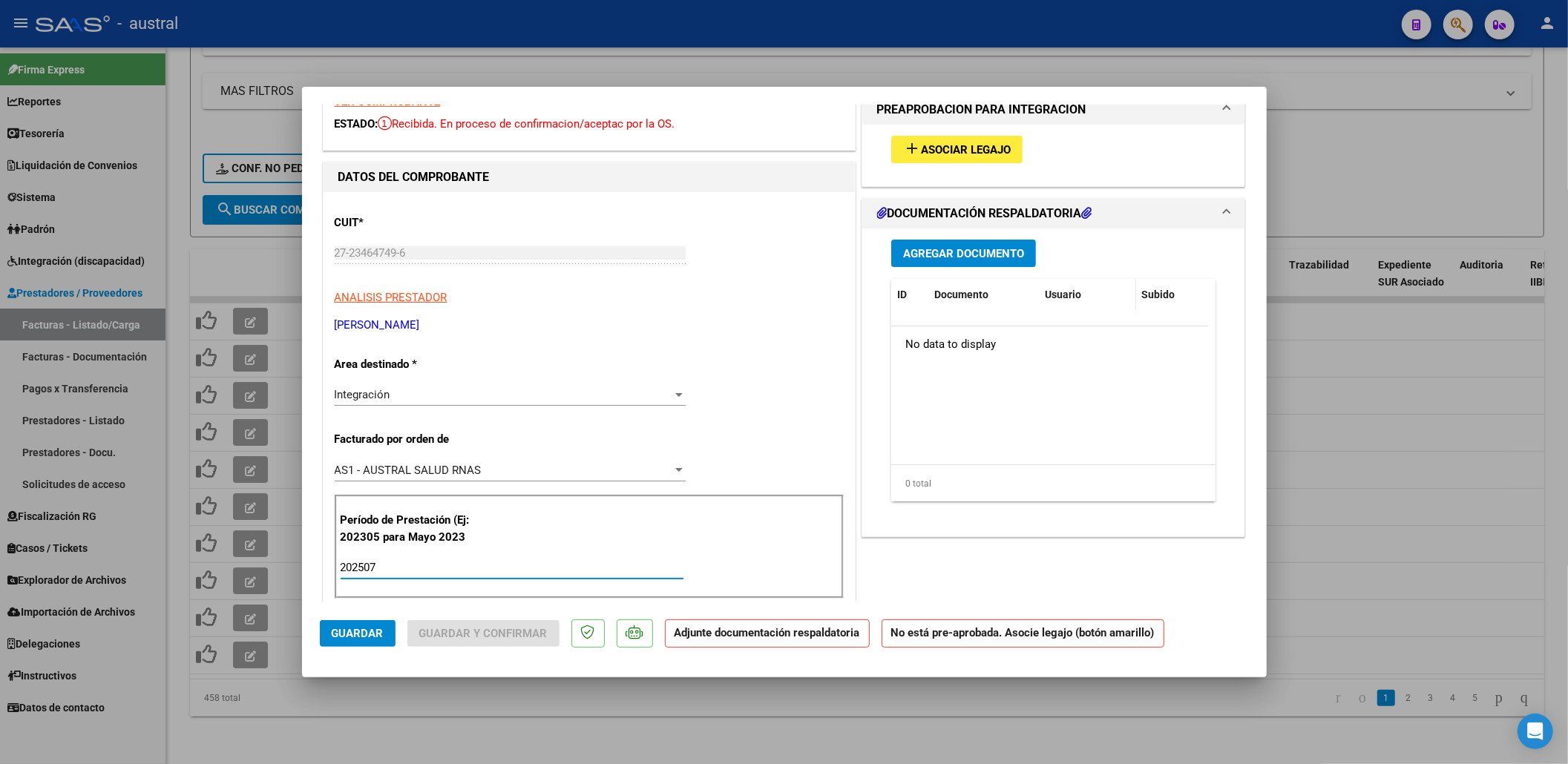
scroll to position [0, 0]
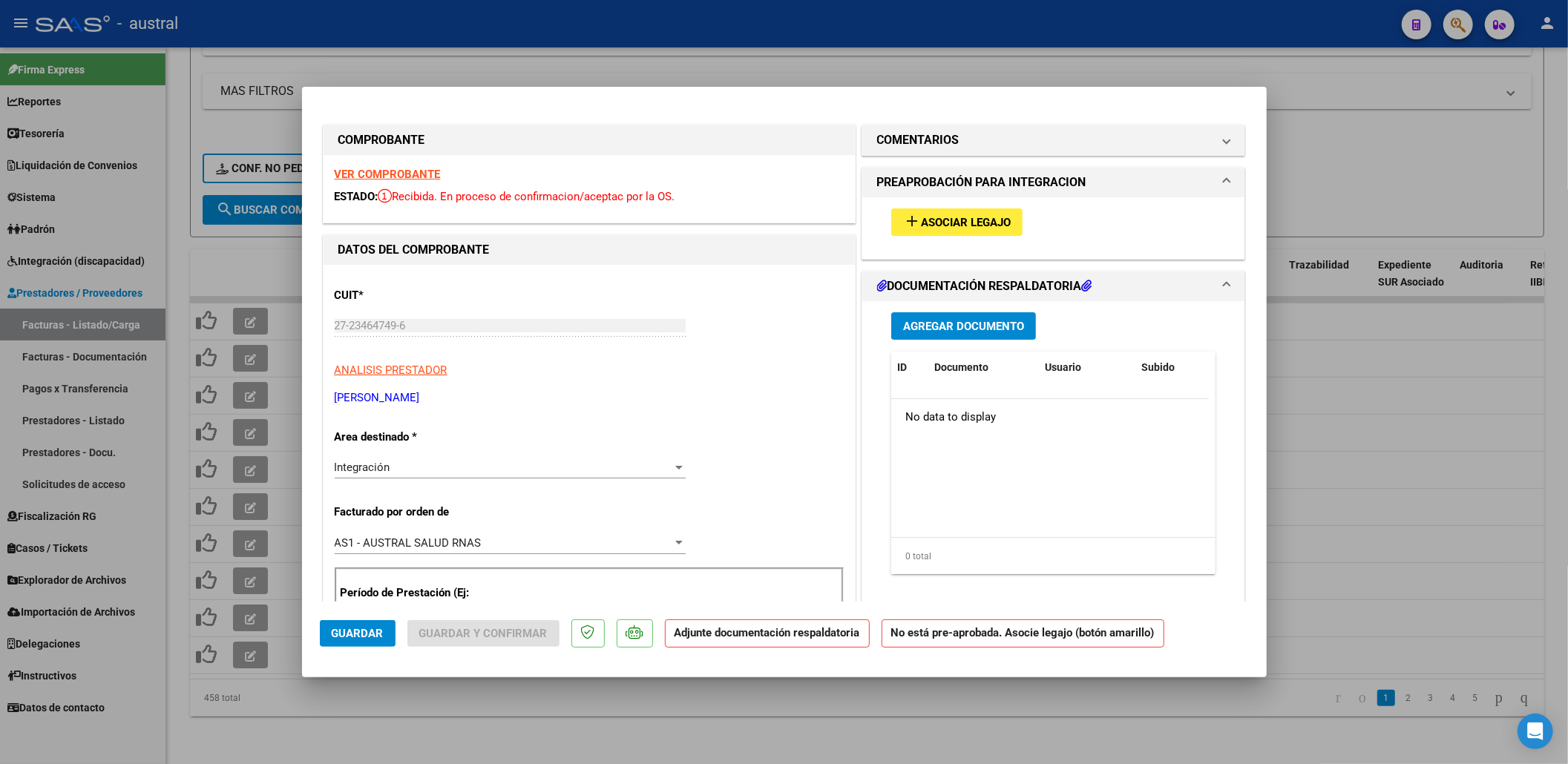
type input "202507"
click at [933, 227] on span "Asociar Legajo" at bounding box center [965, 222] width 89 height 13
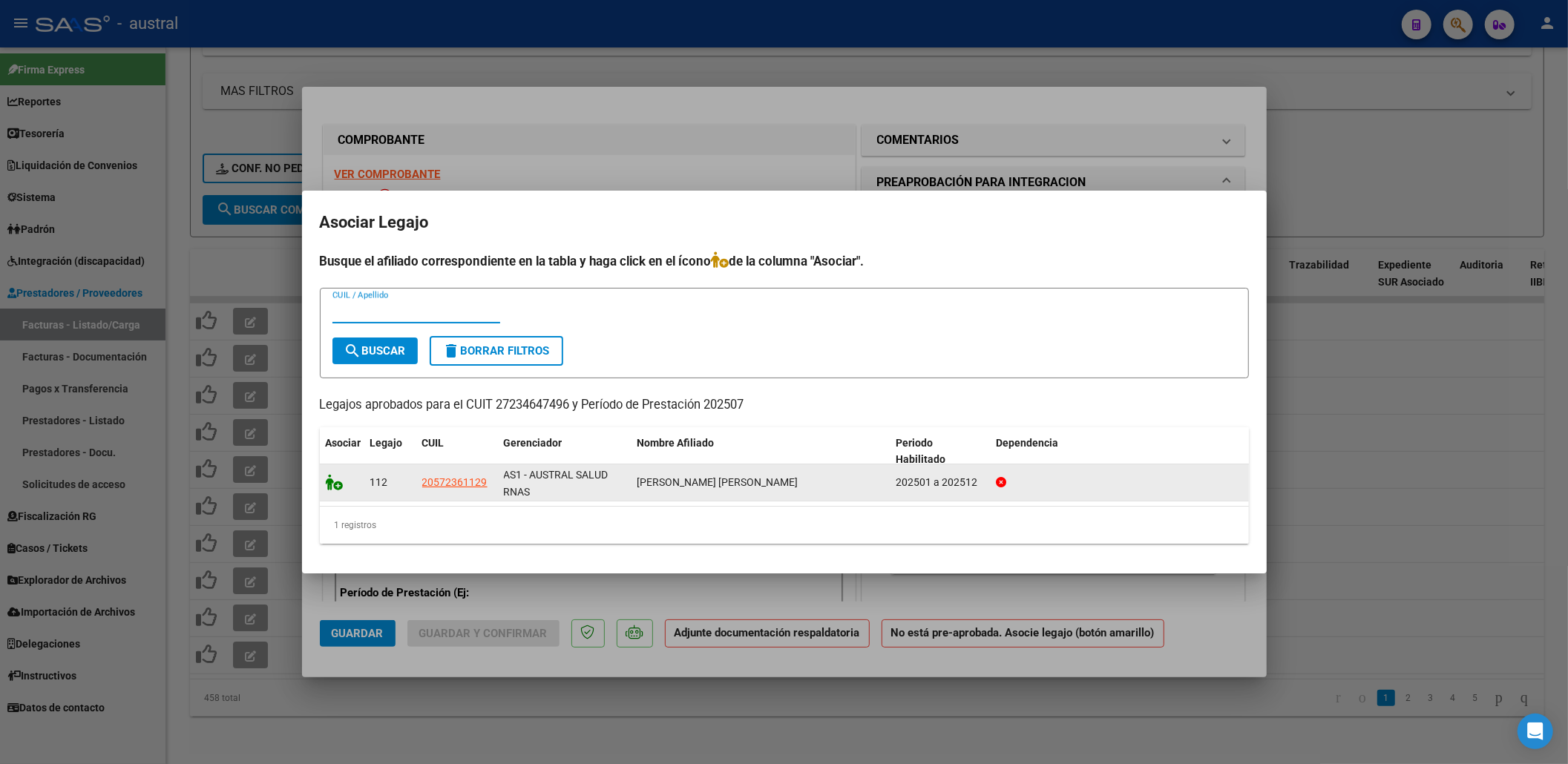
click at [339, 478] on icon at bounding box center [334, 482] width 18 height 16
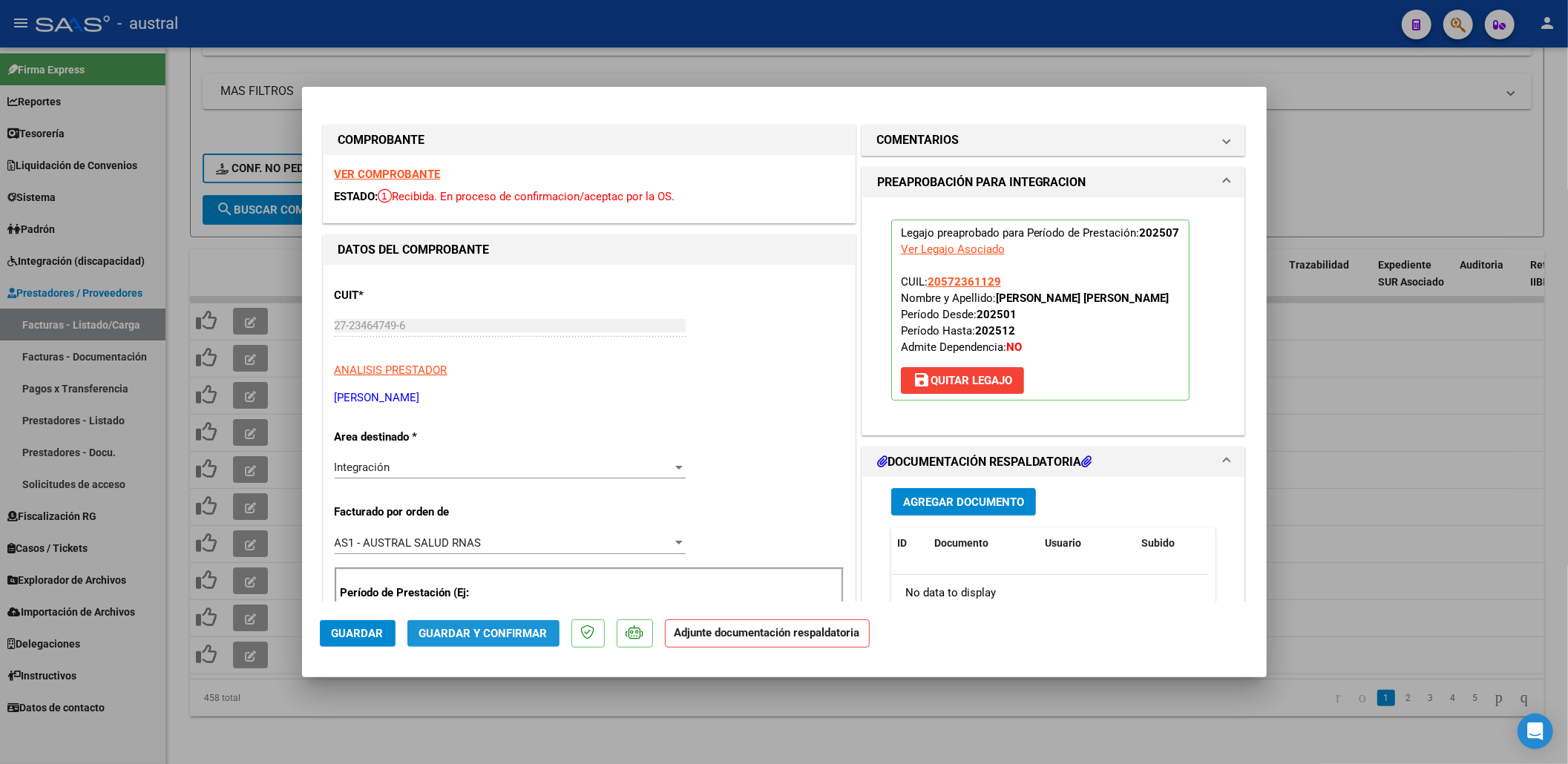
click at [491, 642] on button "Guardar y Confirmar" at bounding box center [484, 634] width 152 height 27
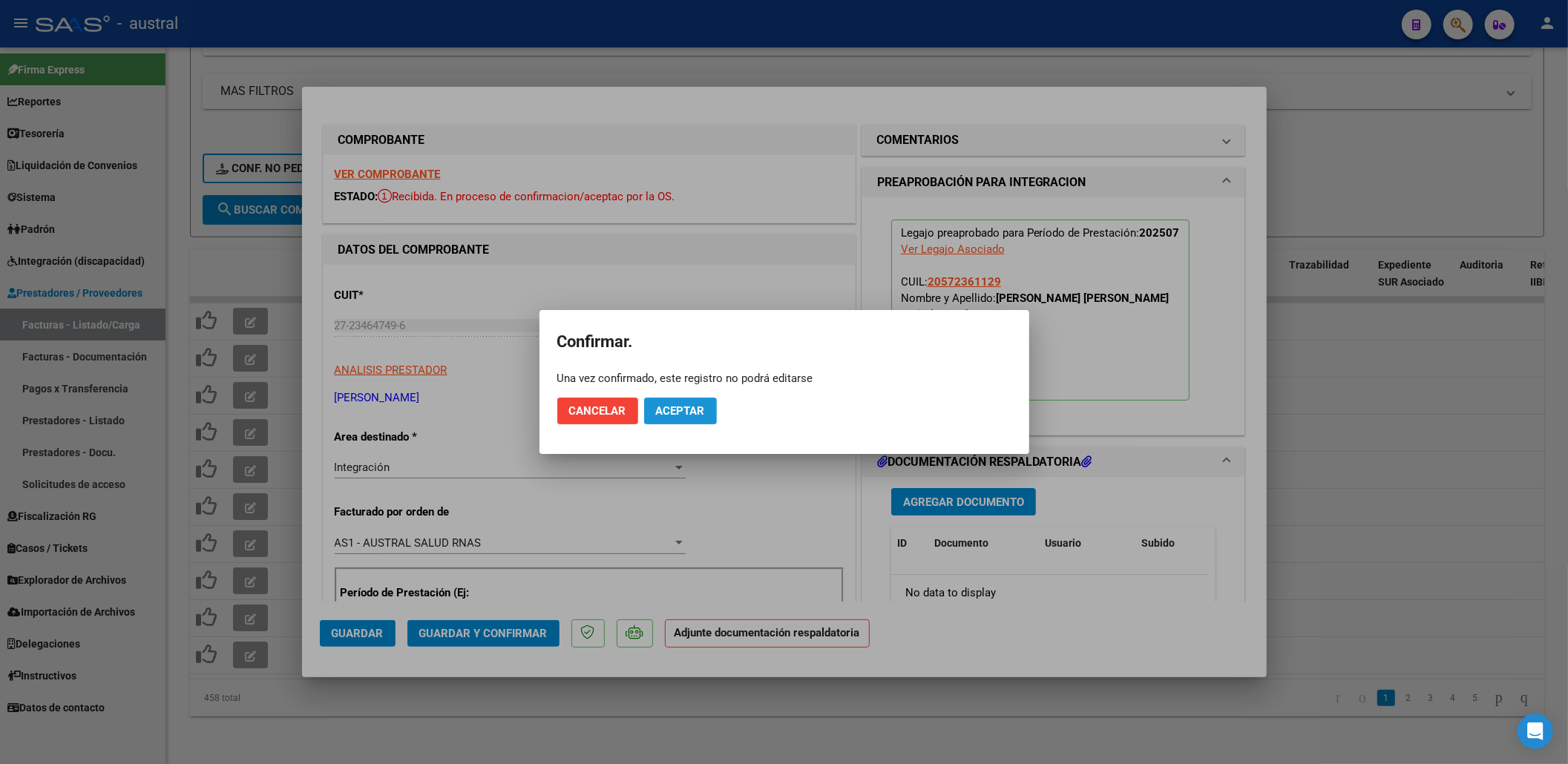
click at [681, 409] on span "Aceptar" at bounding box center [680, 410] width 49 height 13
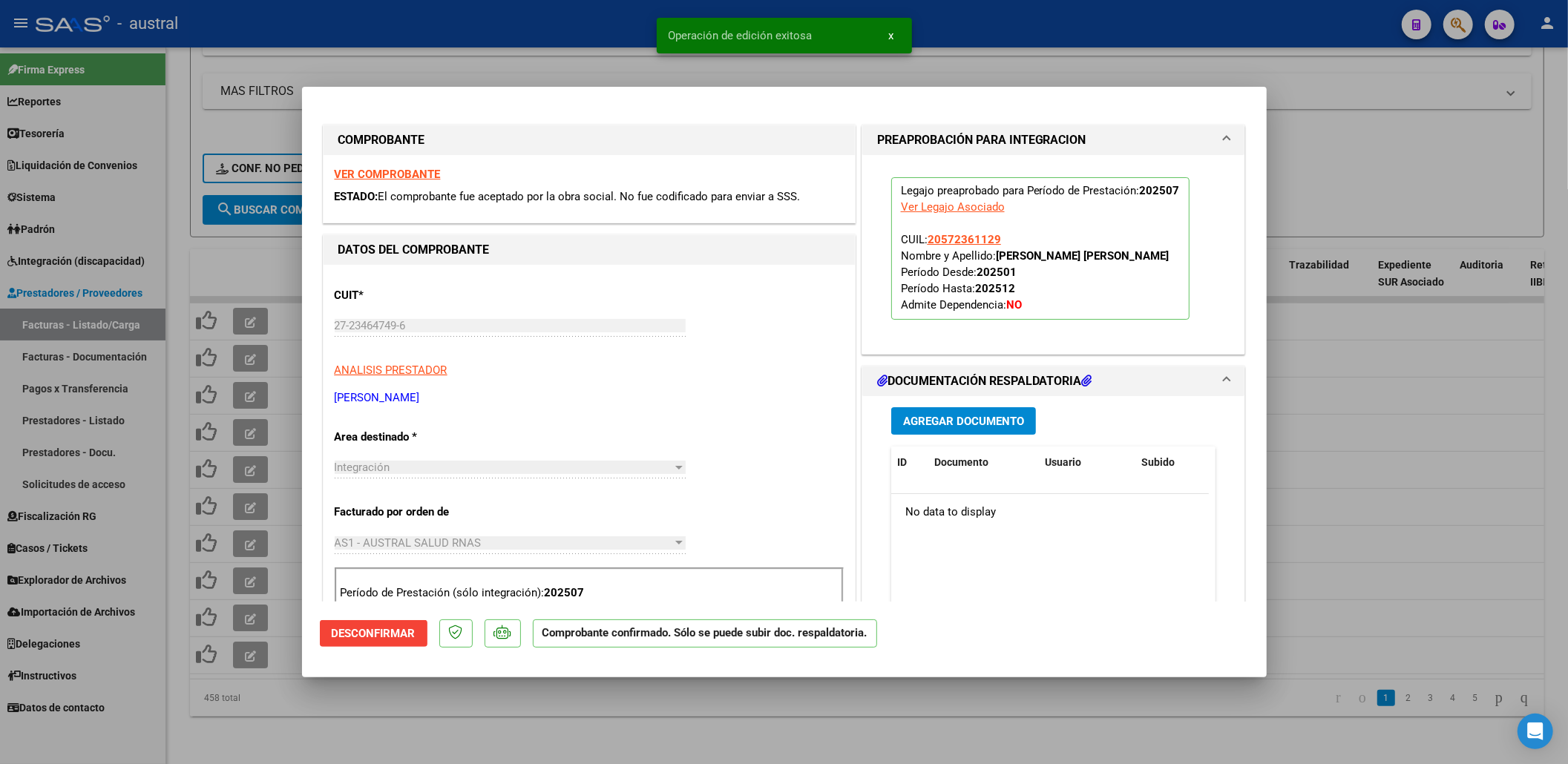
click at [212, 432] on div at bounding box center [784, 382] width 1568 height 764
type input "$ 0,00"
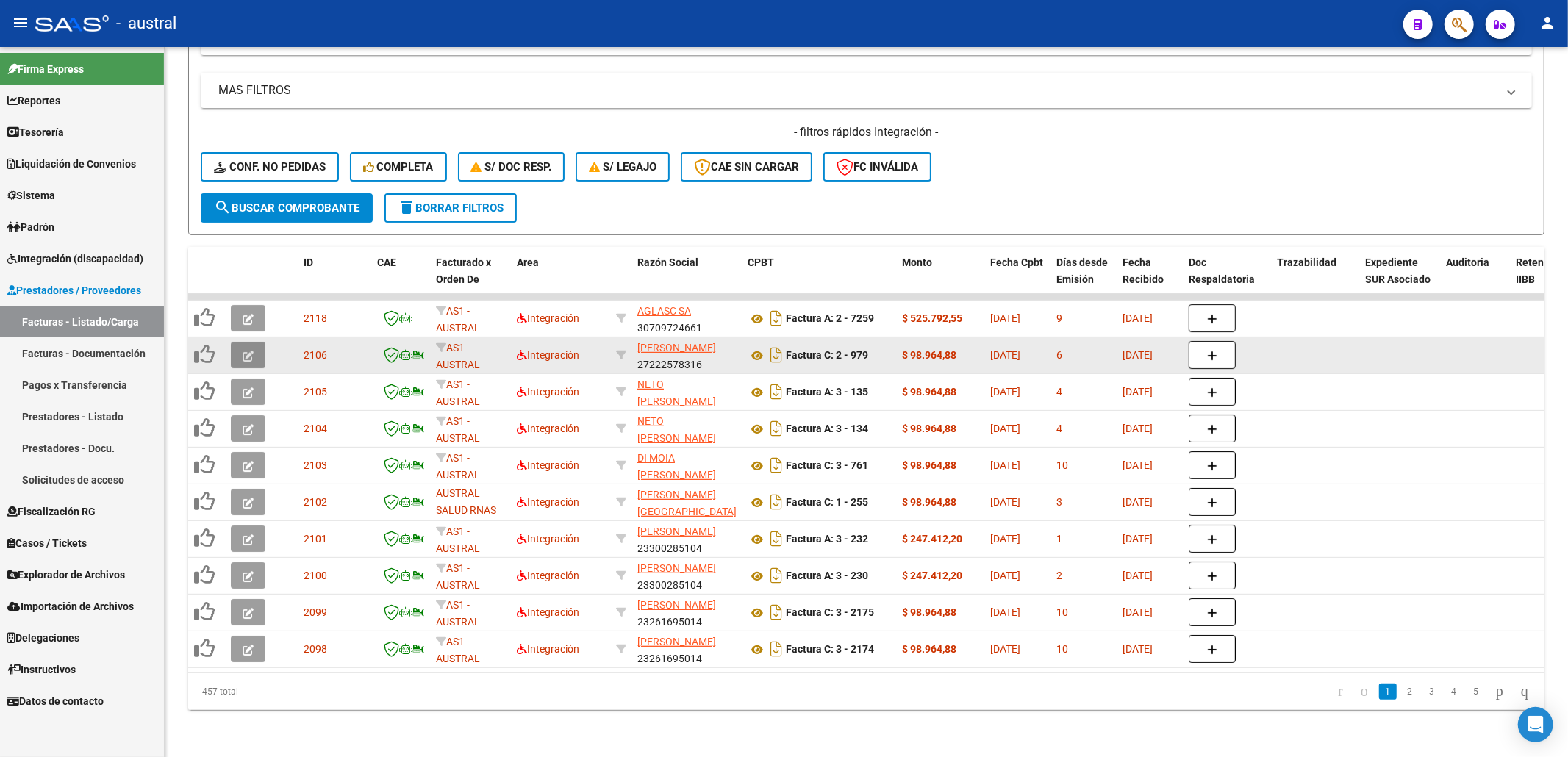
click at [241, 342] on button "button" at bounding box center [248, 355] width 35 height 27
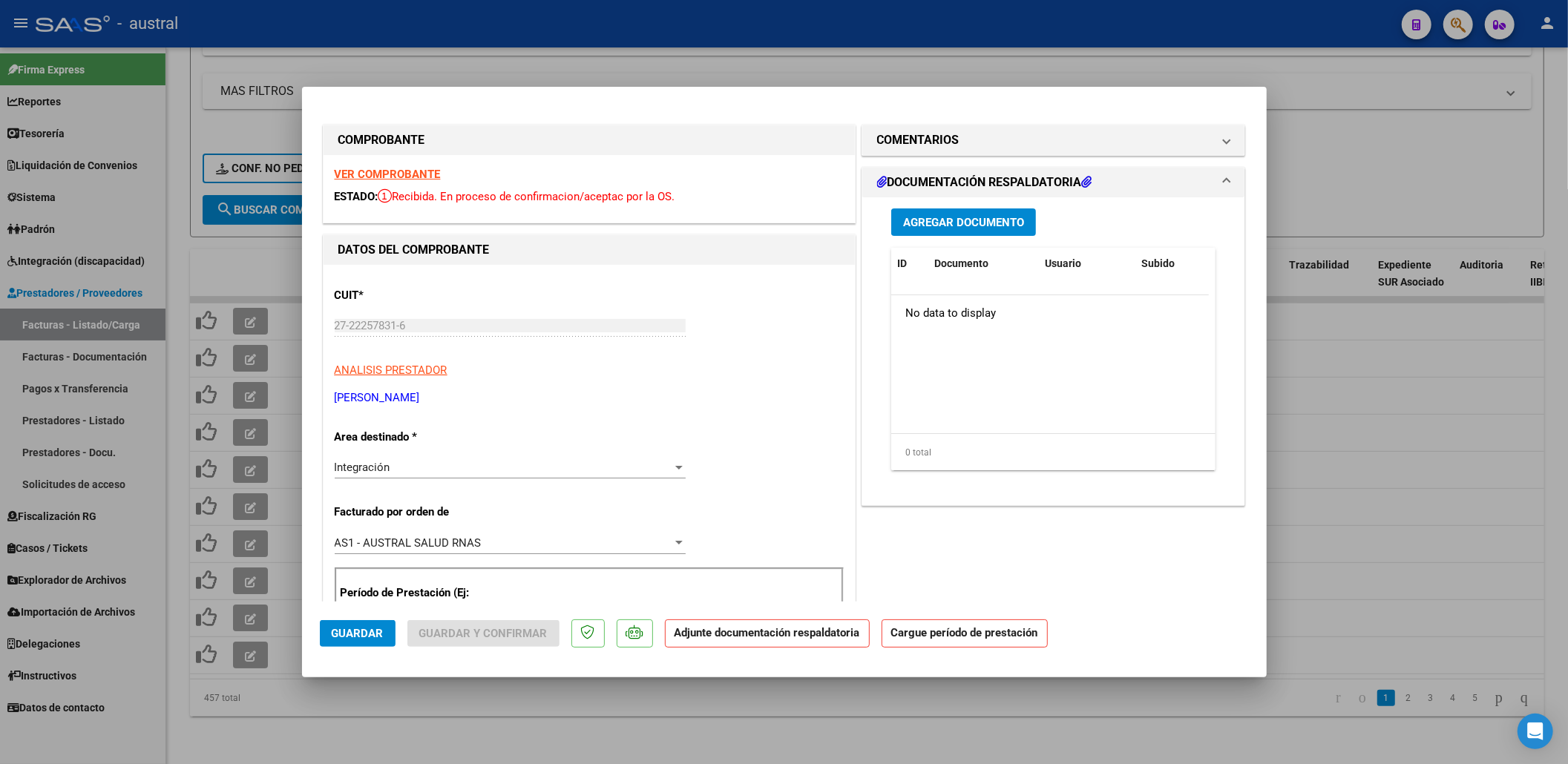
click at [409, 189] on div "ESTADO: Recibida. En proceso de confirmacion/aceptac por la OS." at bounding box center [588, 197] width 509 height 17
click at [413, 180] on strong "VER COMPROBANTE" at bounding box center [387, 174] width 106 height 13
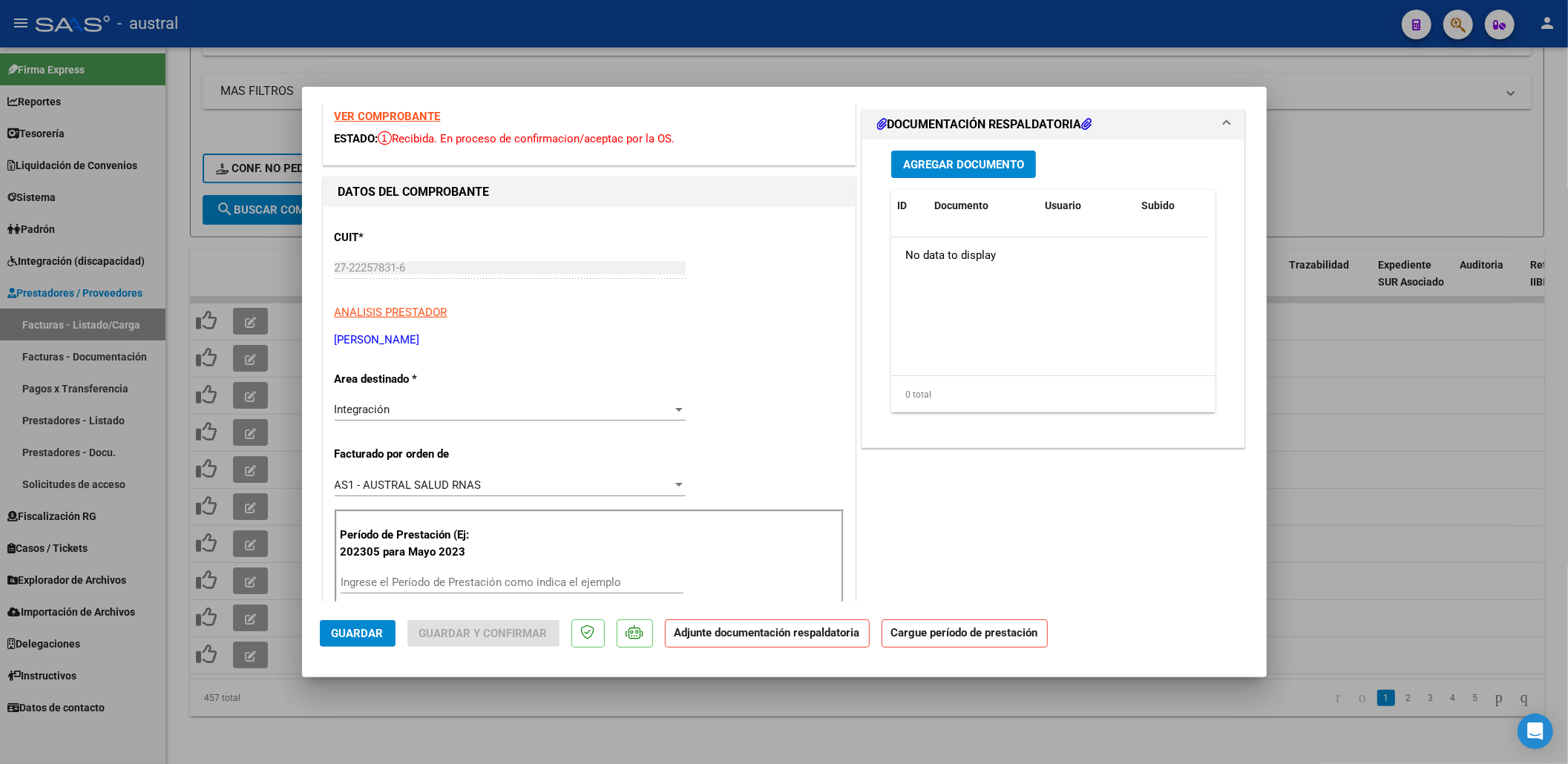
scroll to position [98, 0]
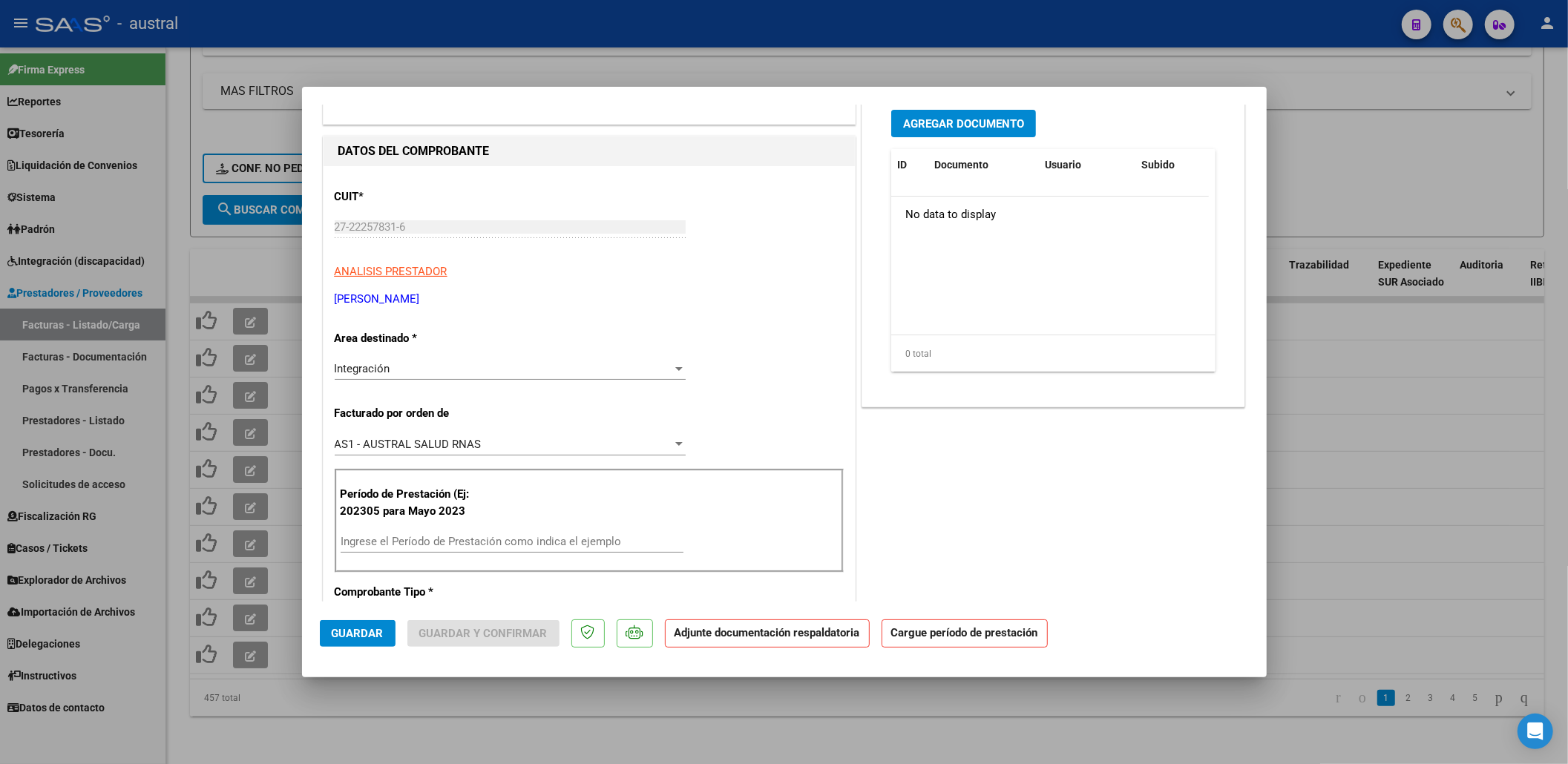
drag, startPoint x: 427, startPoint y: 533, endPoint x: 427, endPoint y: 542, distance: 9.0
click at [427, 535] on div "Ingrese el Período de Prestación como indica el ejemplo" at bounding box center [512, 542] width 343 height 22
click at [427, 544] on input "Ingrese el Período de Prestación como indica el ejemplo" at bounding box center [512, 542] width 343 height 13
drag, startPoint x: 438, startPoint y: 544, endPoint x: 321, endPoint y: 505, distance: 123.3
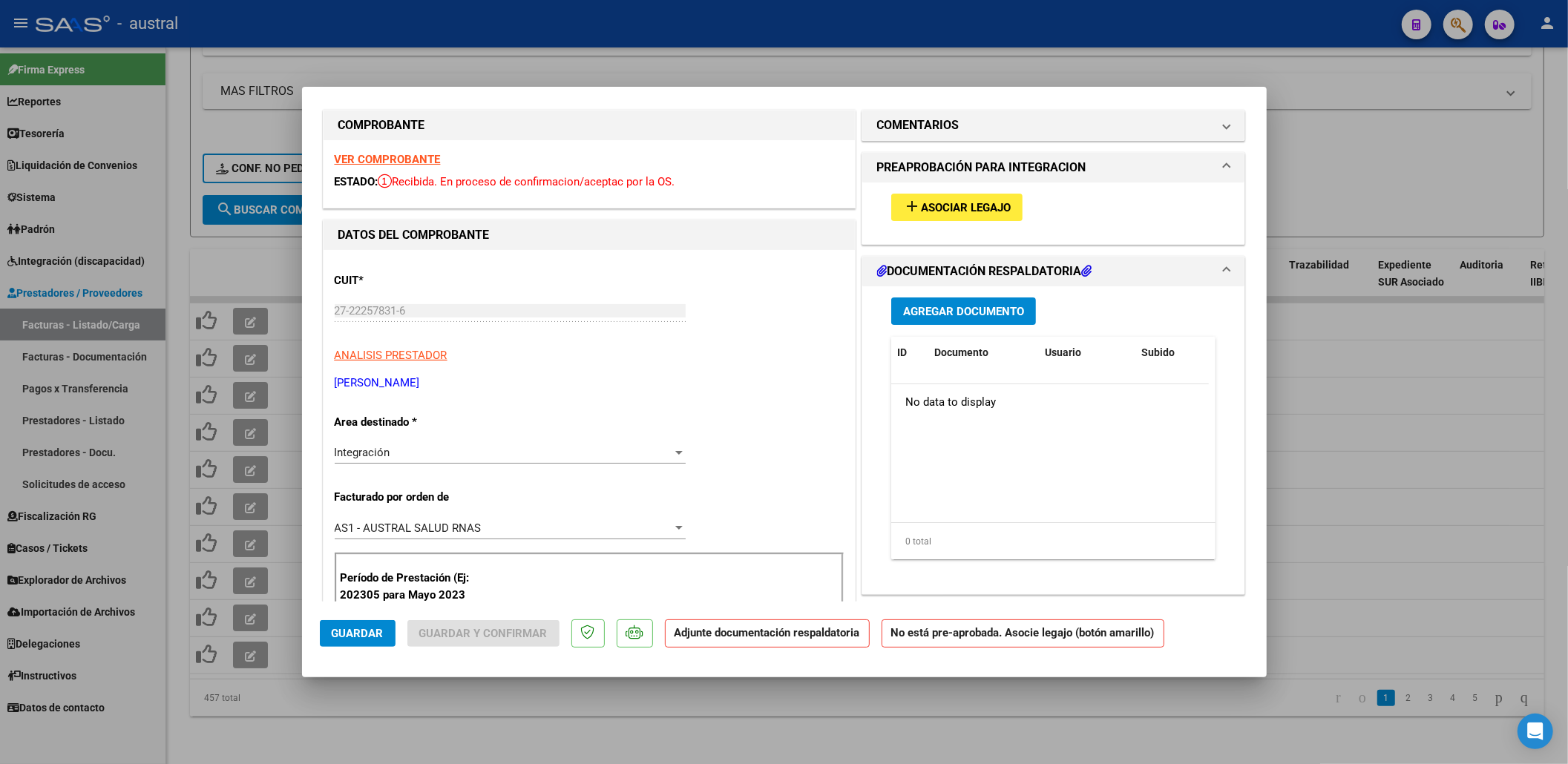
scroll to position [0, 0]
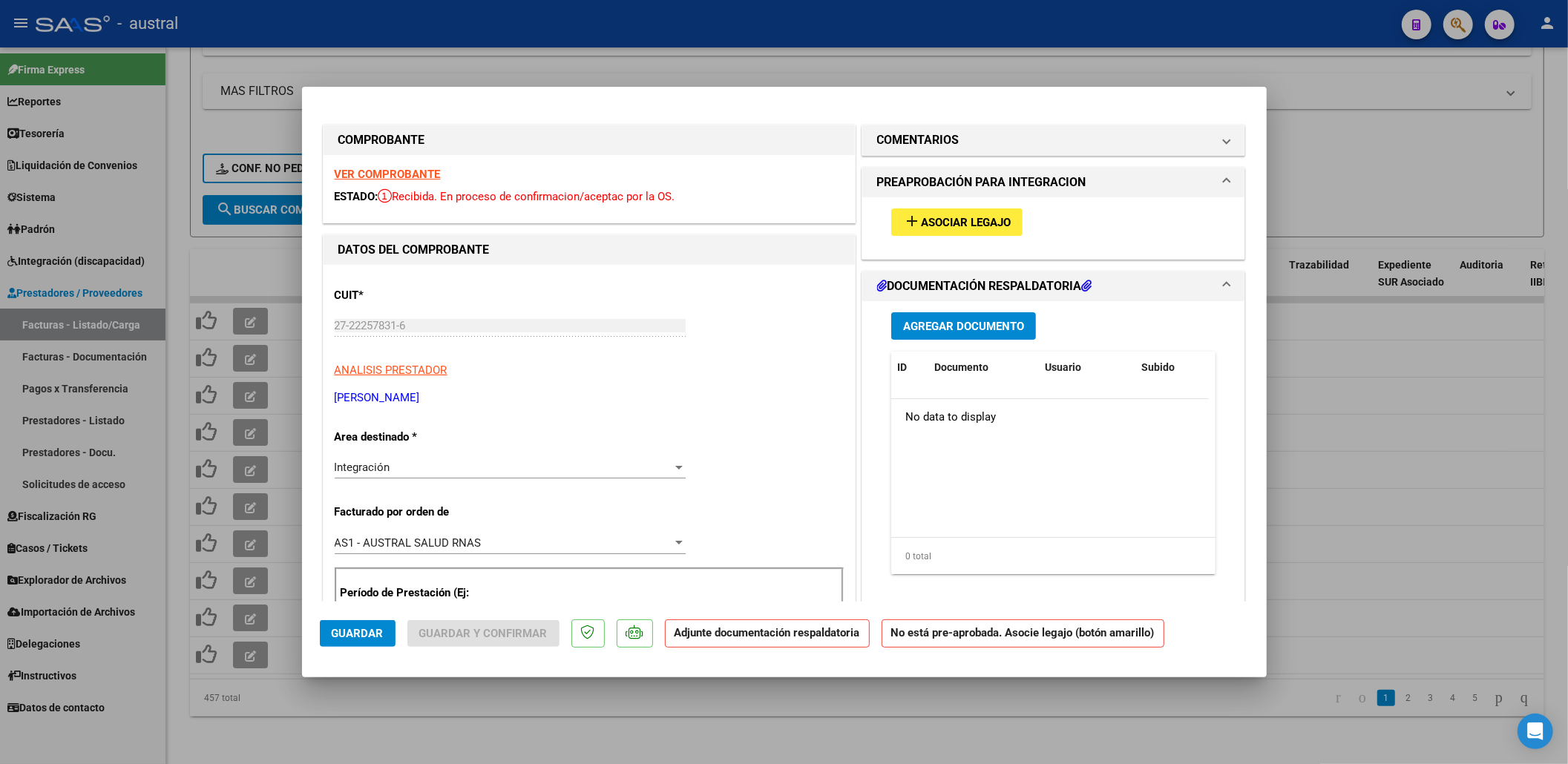
type input "202507"
click at [968, 223] on span "Asociar Legajo" at bounding box center [965, 222] width 89 height 13
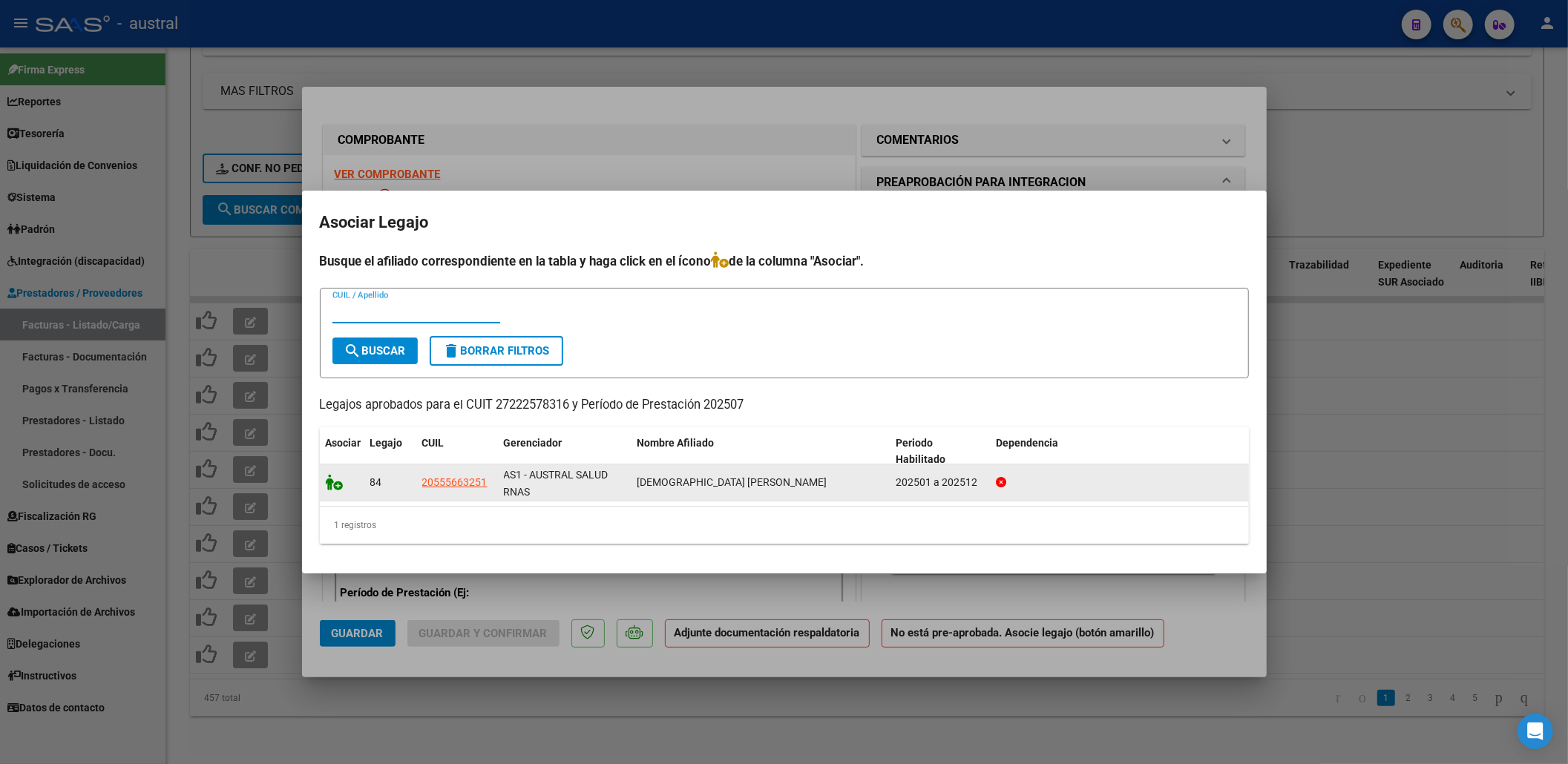
click at [334, 476] on icon at bounding box center [334, 482] width 18 height 16
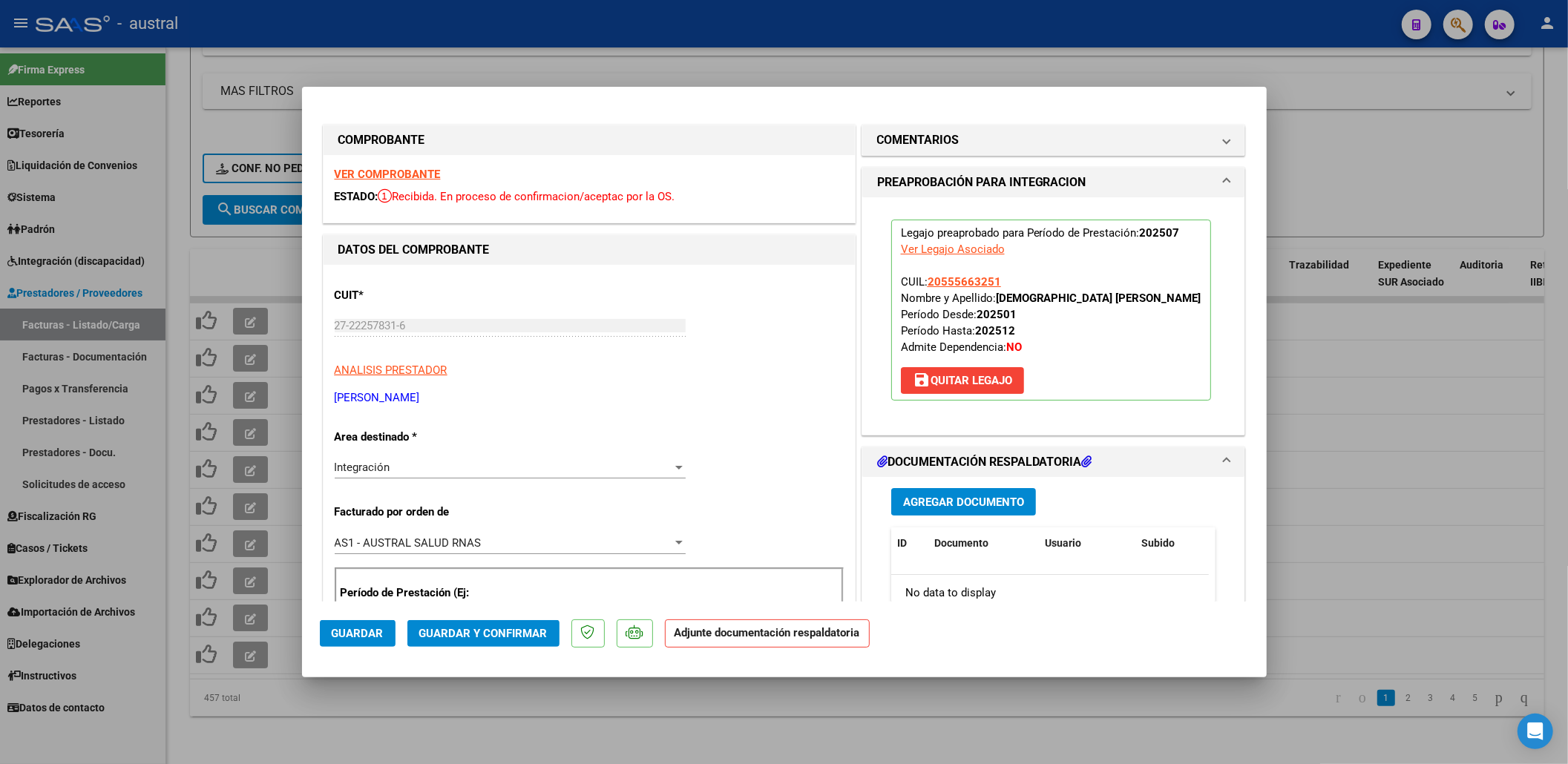
click at [490, 626] on span "Guardar y Confirmar" at bounding box center [484, 633] width 129 height 13
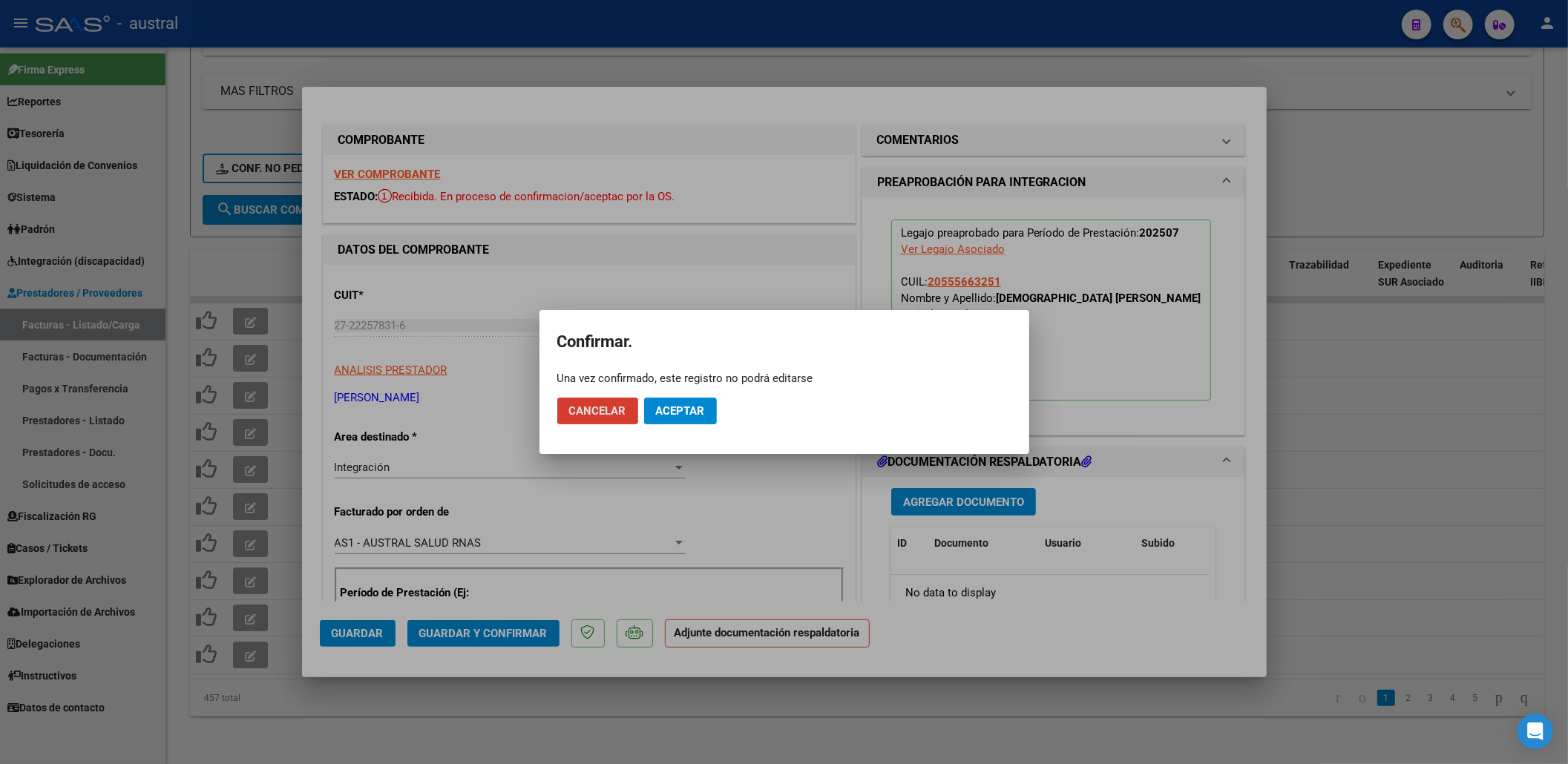
click at [698, 410] on span "Aceptar" at bounding box center [680, 410] width 49 height 13
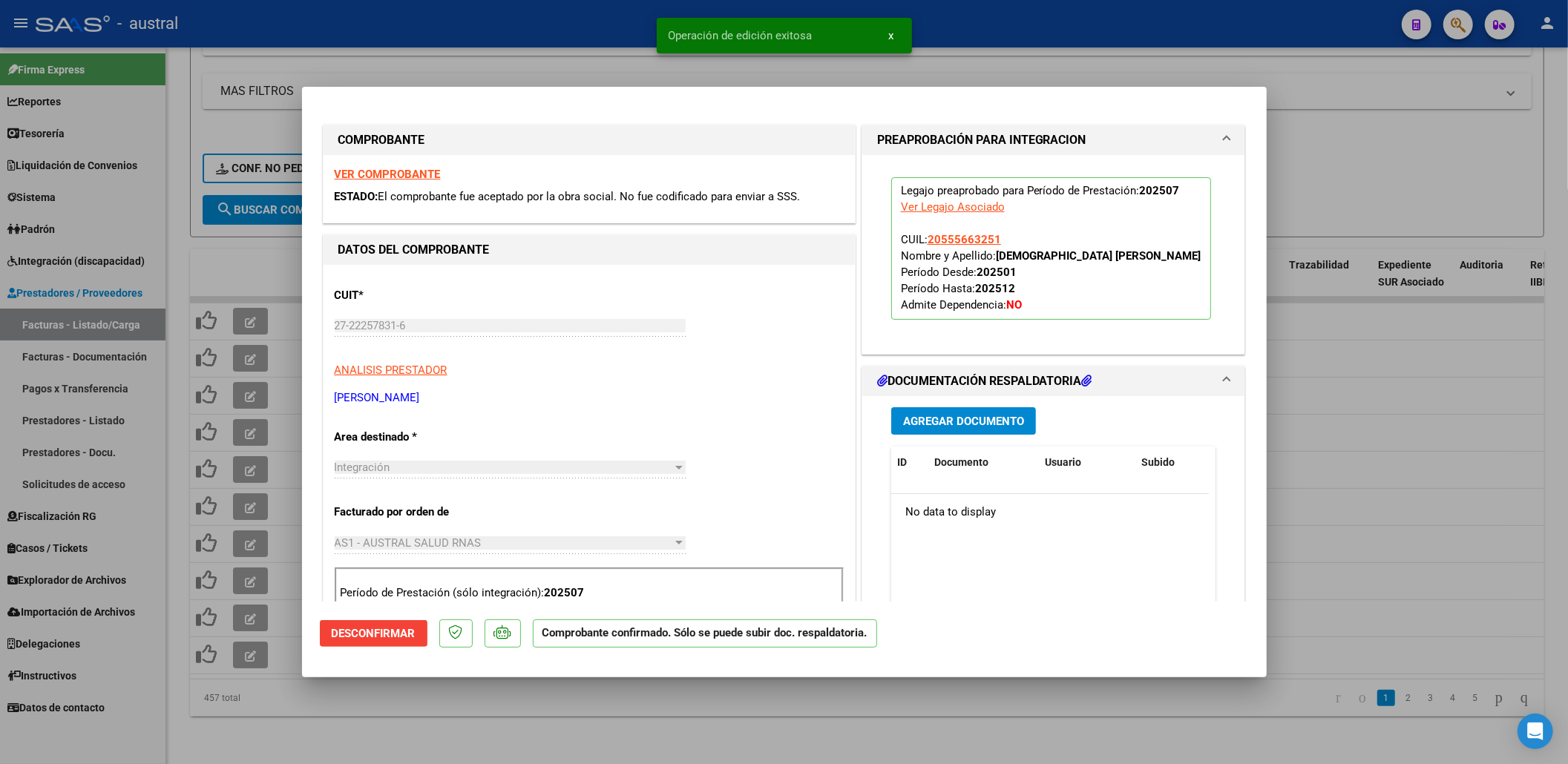
click at [443, 701] on div at bounding box center [784, 382] width 1568 height 764
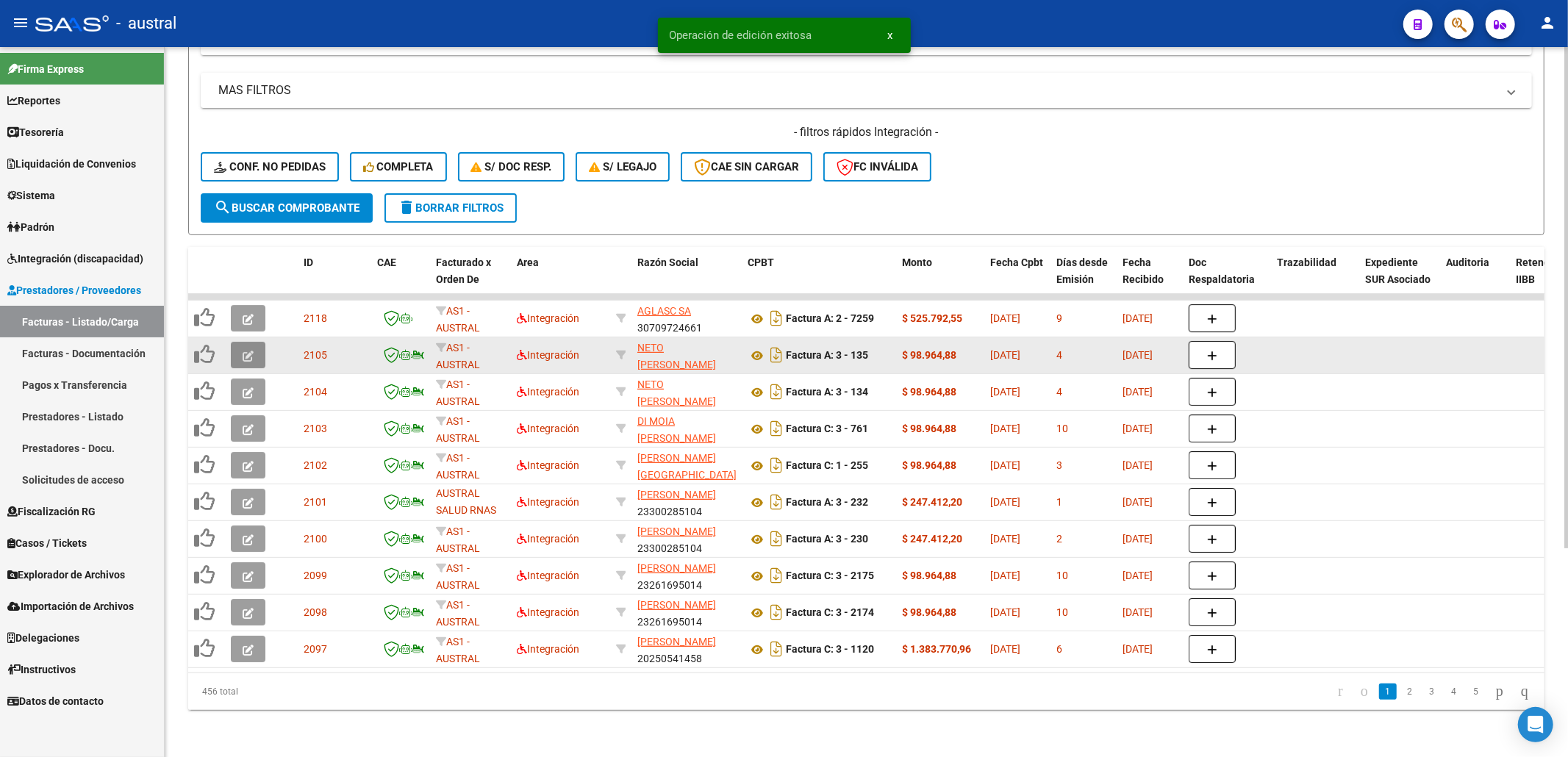
click at [249, 351] on icon "button" at bounding box center [248, 356] width 11 height 11
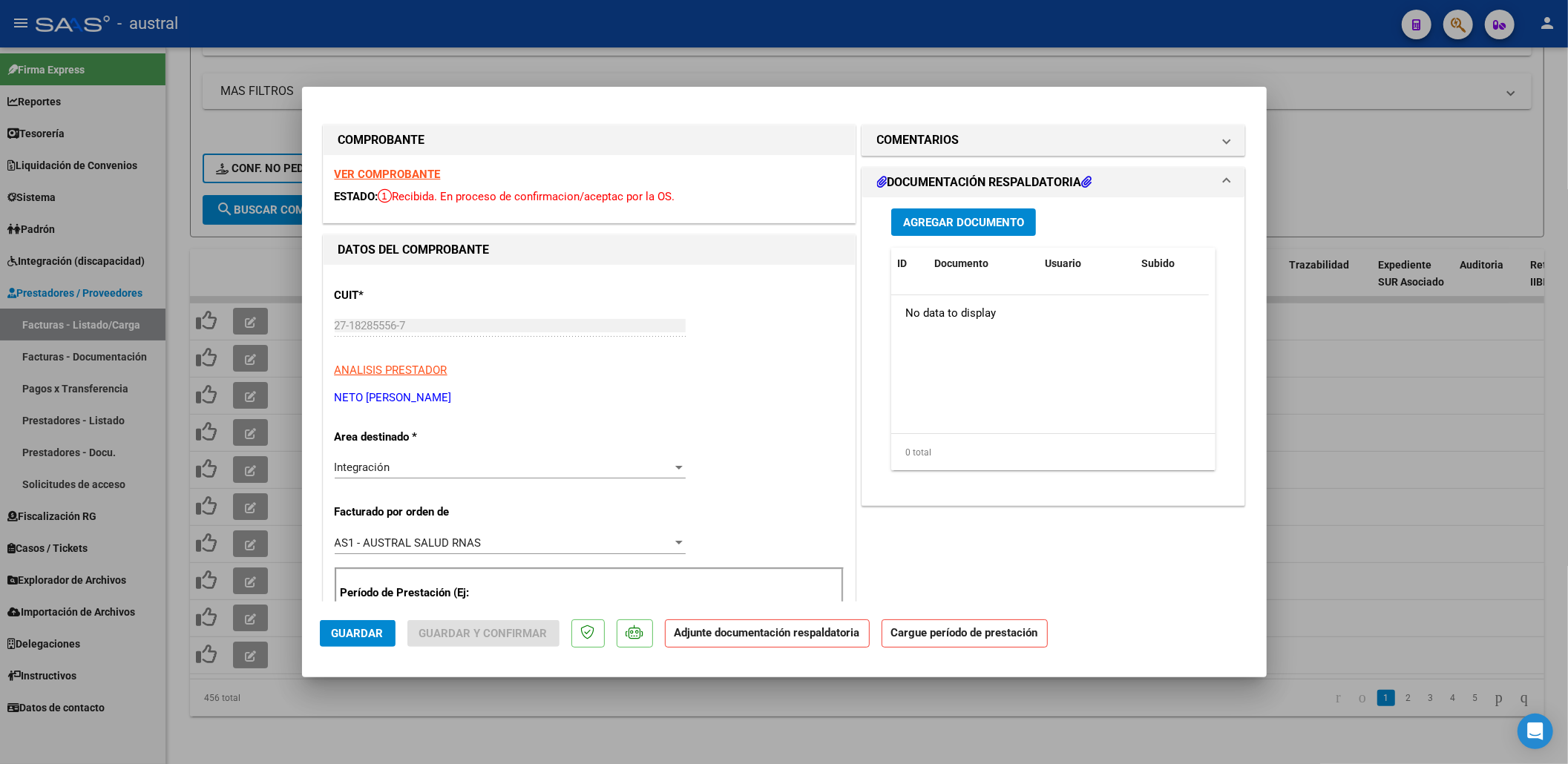
click at [384, 175] on strong "VER COMPROBANTE" at bounding box center [387, 174] width 106 height 13
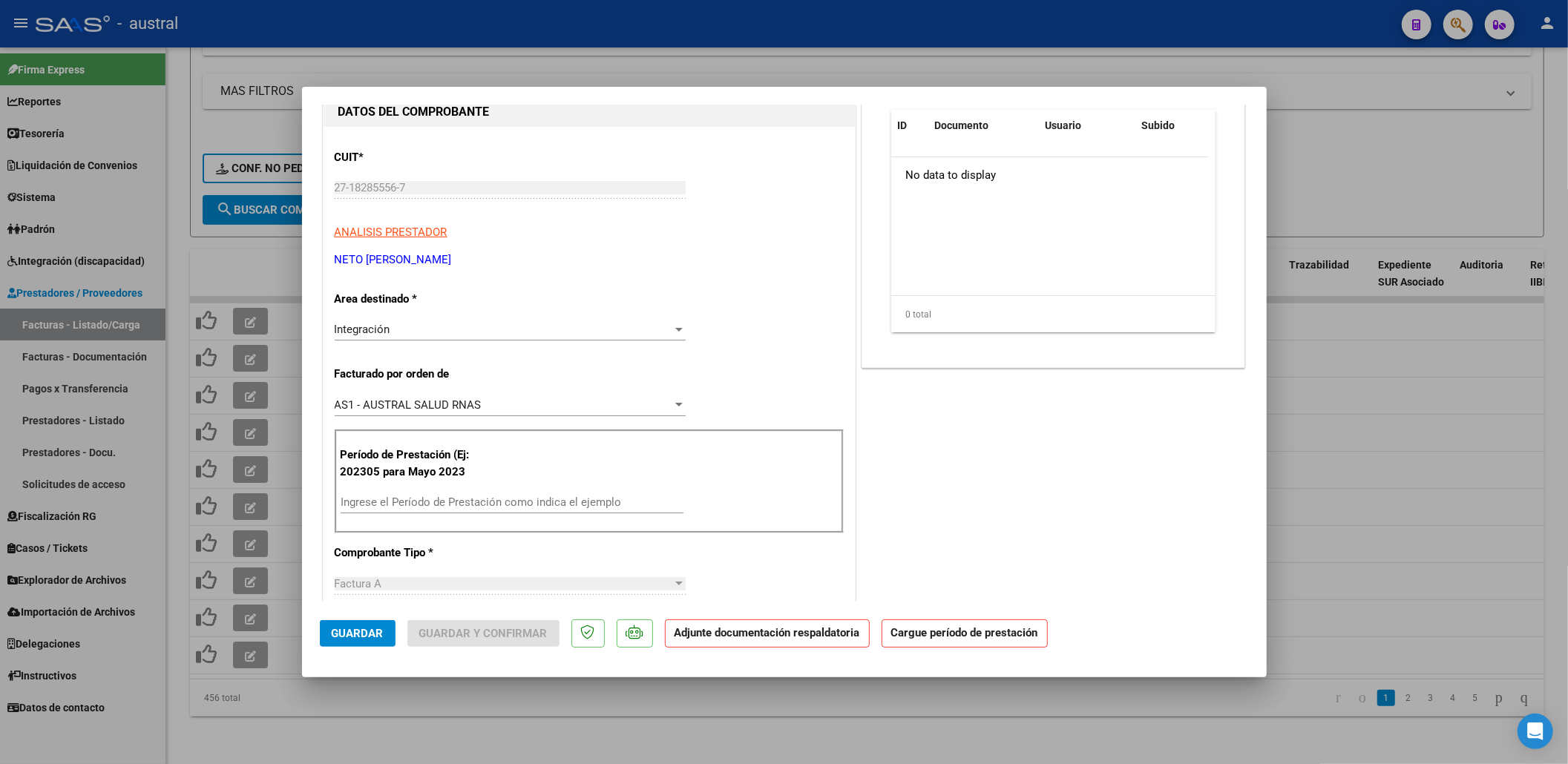
scroll to position [197, 0]
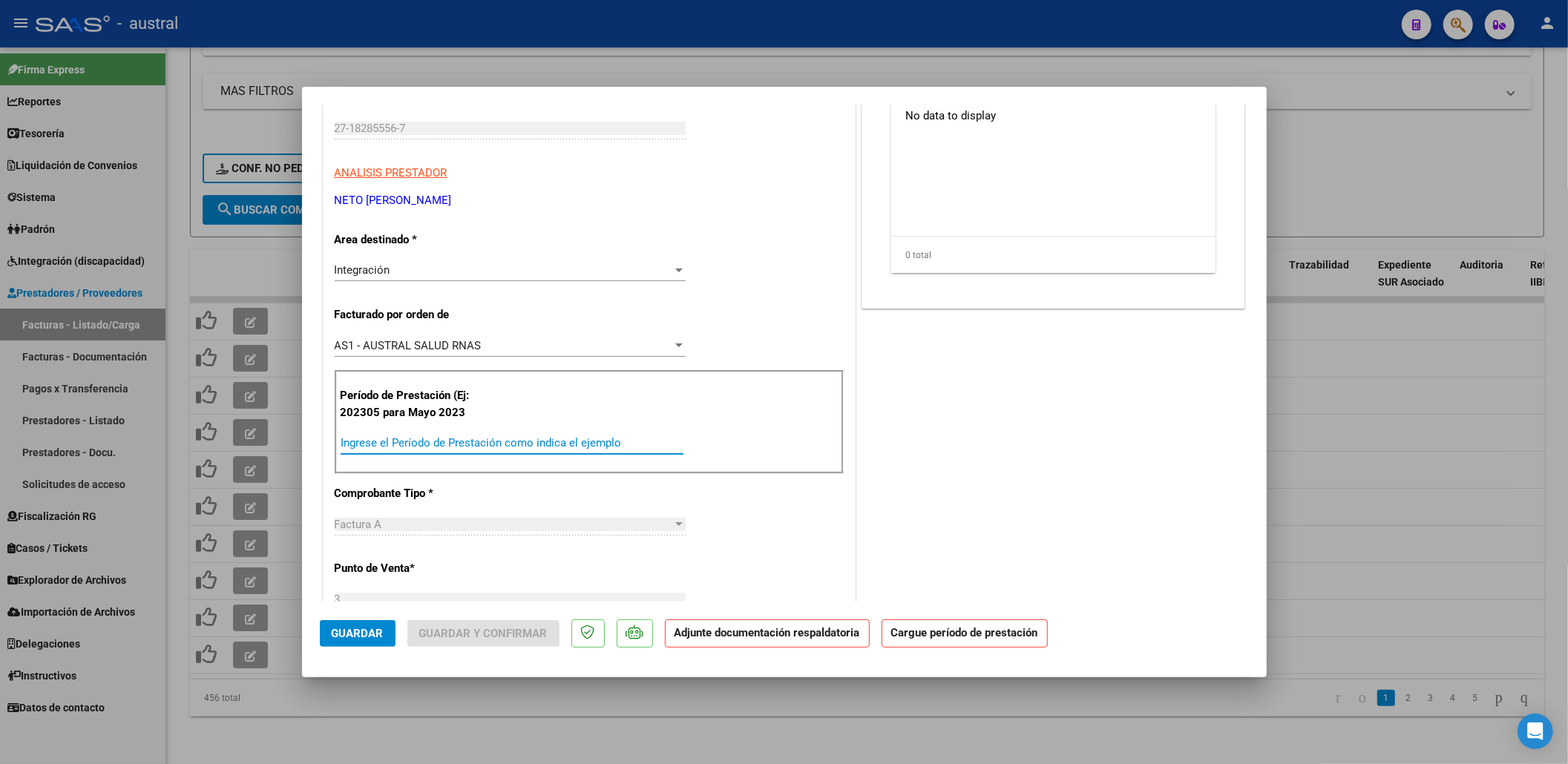
click at [467, 443] on input "Ingrese el Período de Prestación como indica el ejemplo" at bounding box center [512, 442] width 343 height 13
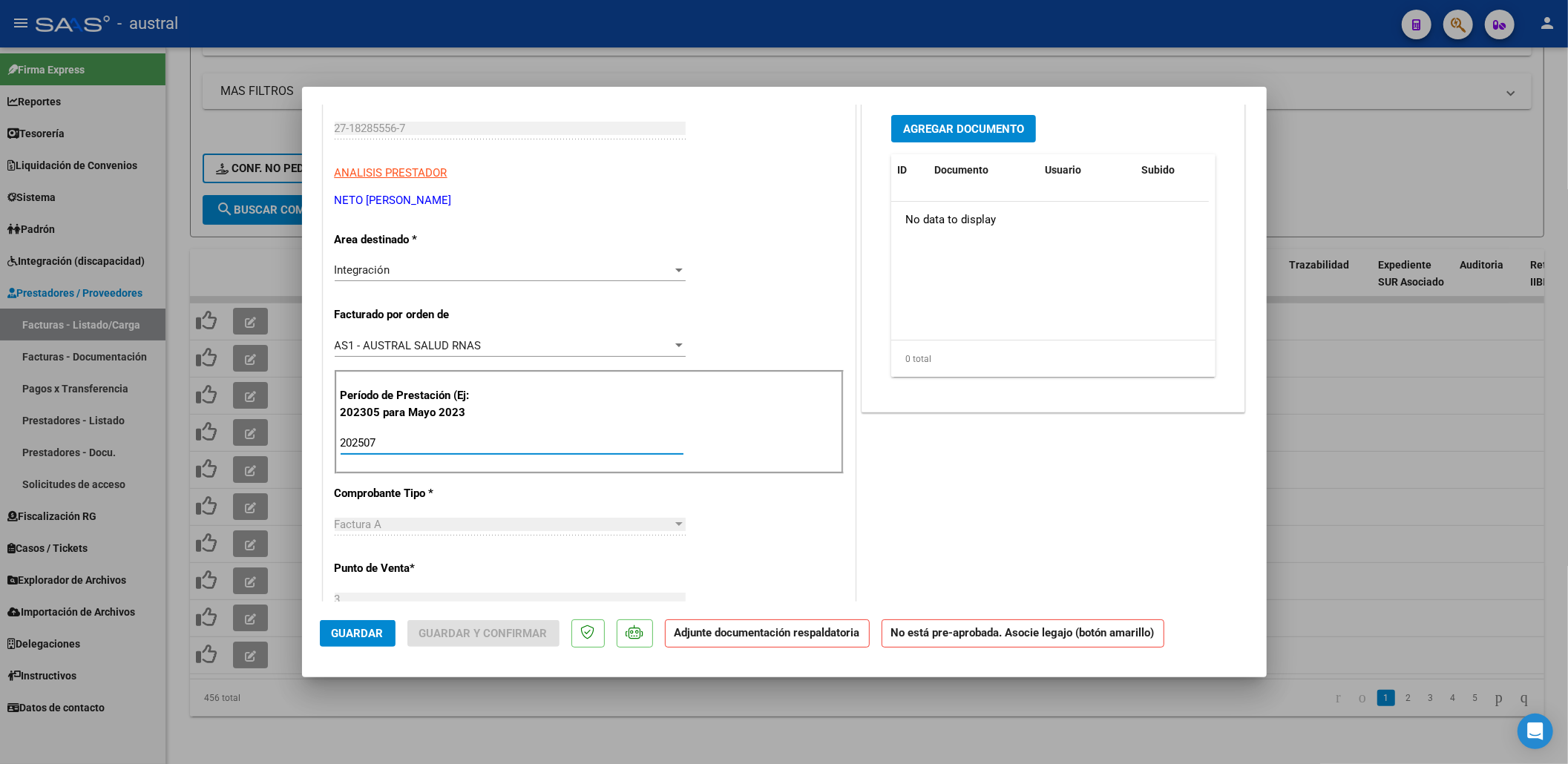
scroll to position [0, 0]
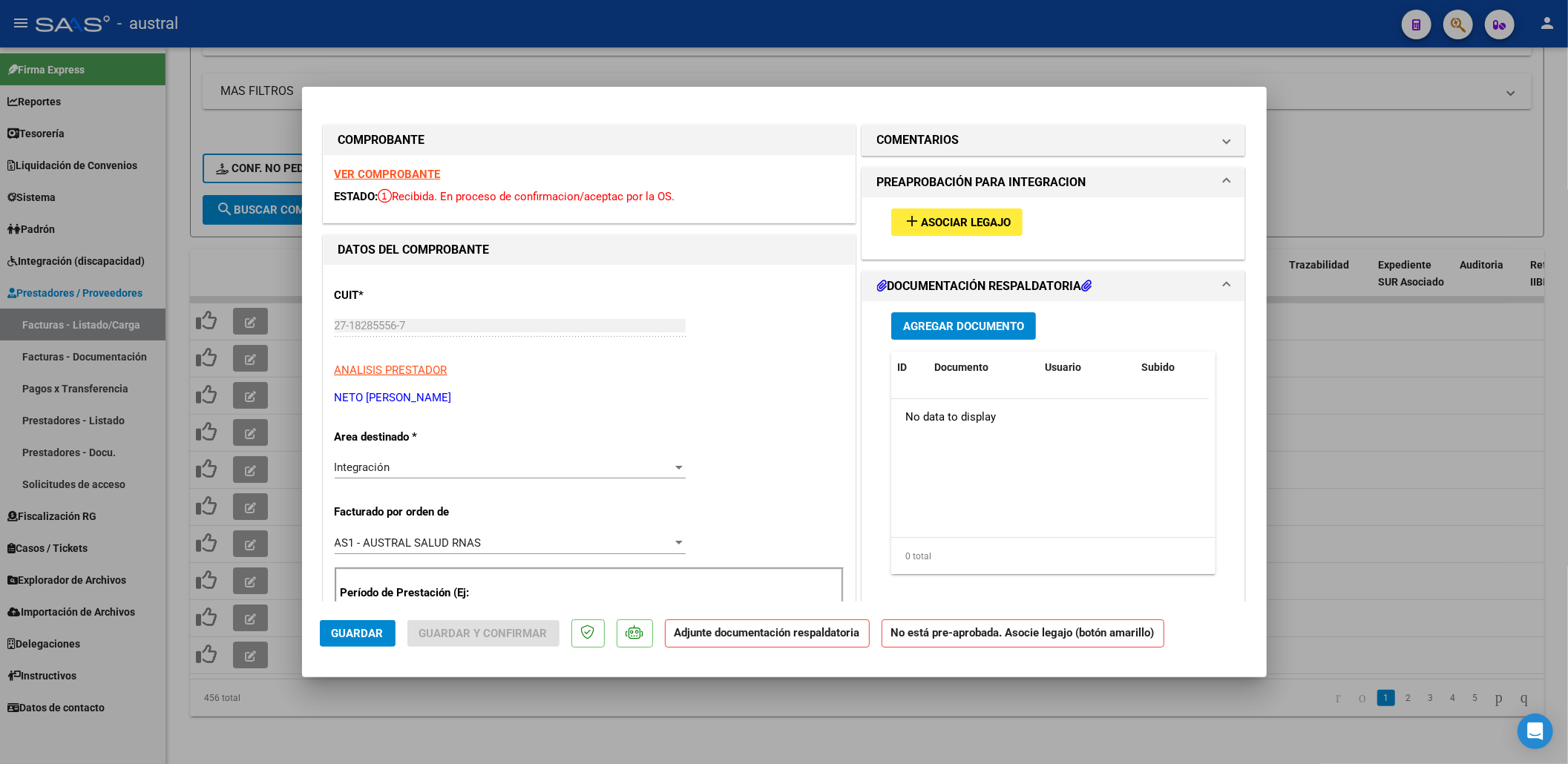
type input "202507"
click at [942, 233] on button "add Asociar Legajo" at bounding box center [957, 222] width 131 height 28
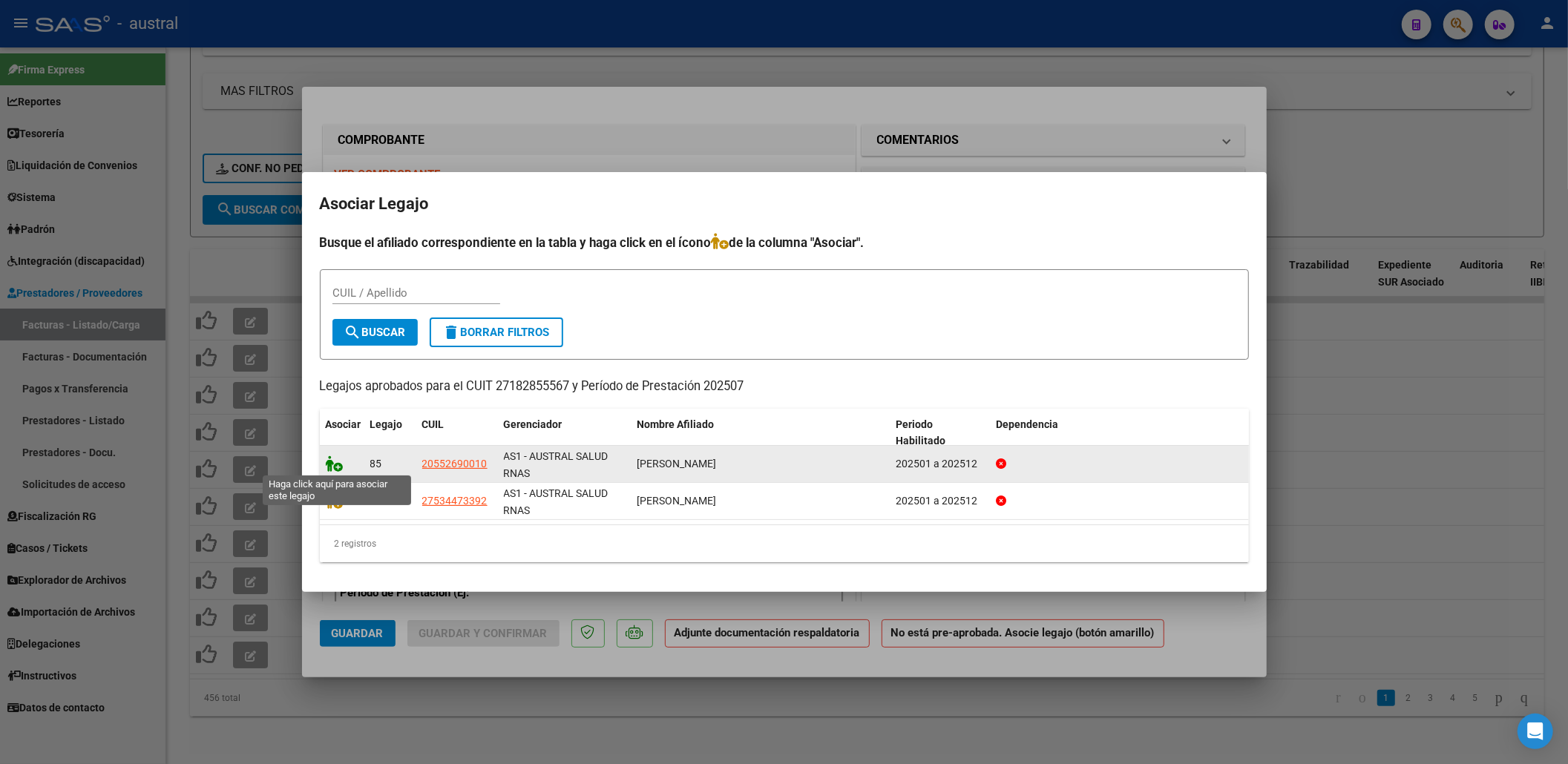
click at [333, 463] on icon at bounding box center [334, 464] width 18 height 16
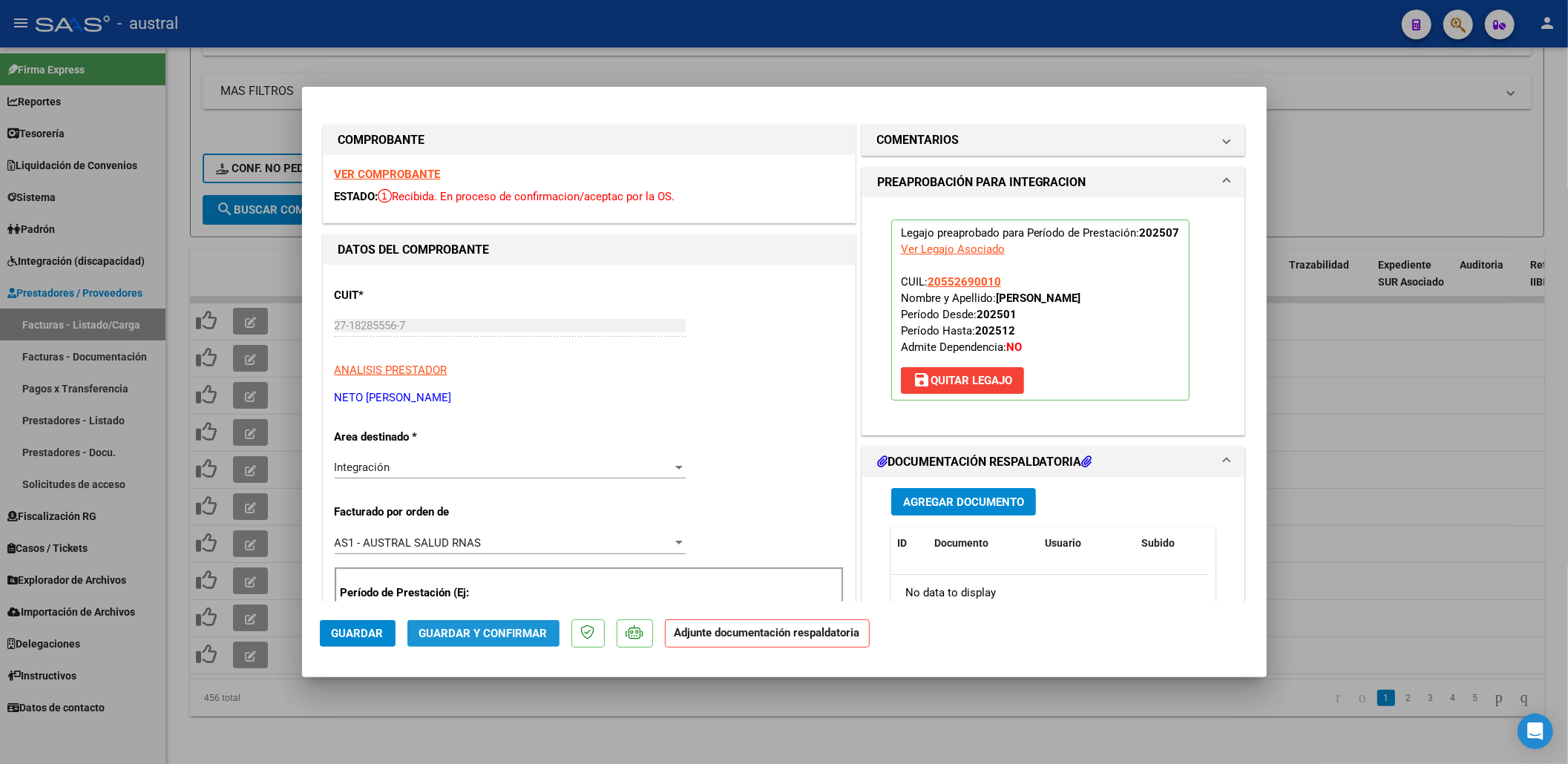
click at [485, 621] on button "Guardar y Confirmar" at bounding box center [484, 634] width 152 height 27
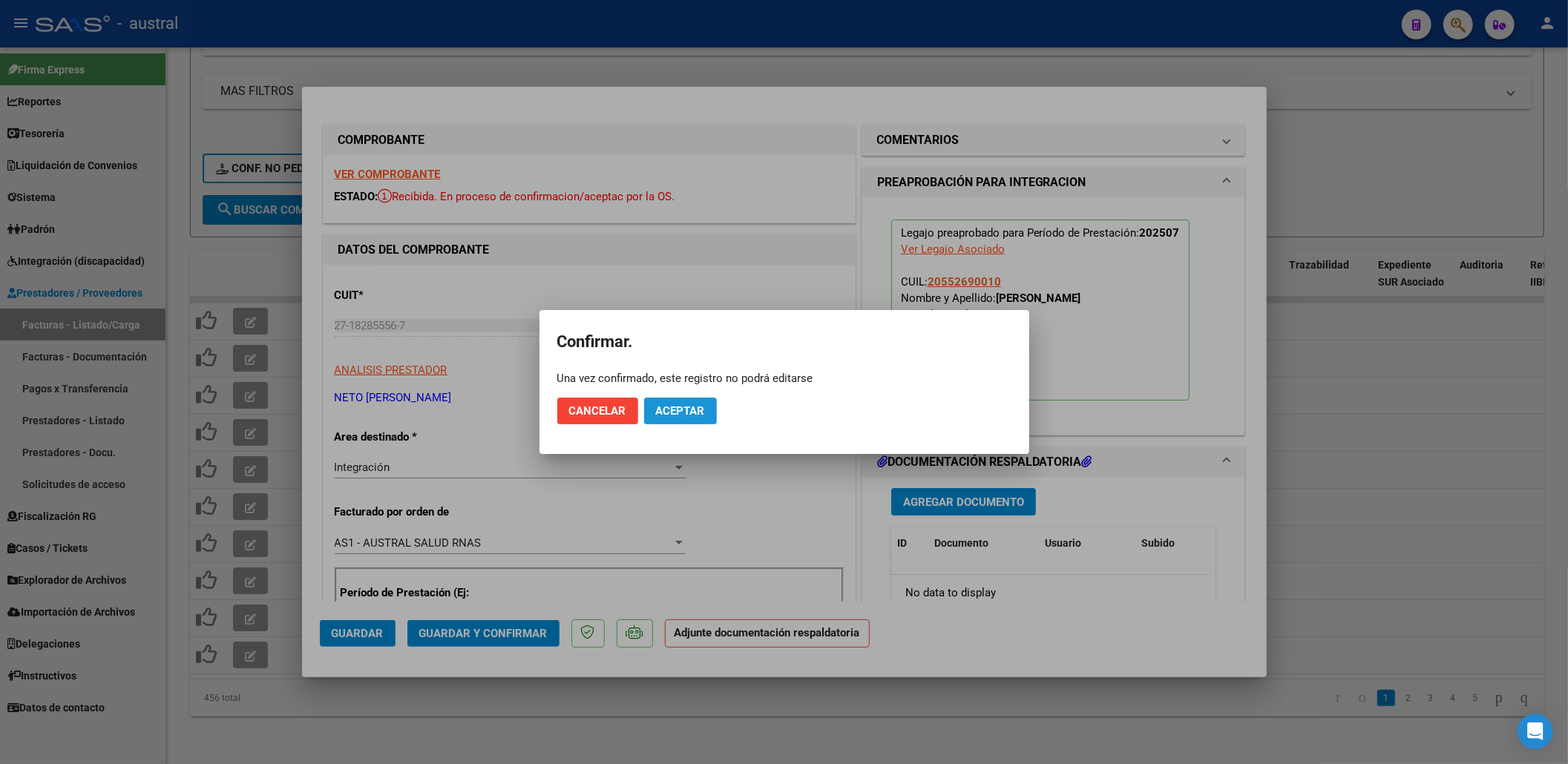
click at [687, 407] on span "Aceptar" at bounding box center [680, 410] width 49 height 13
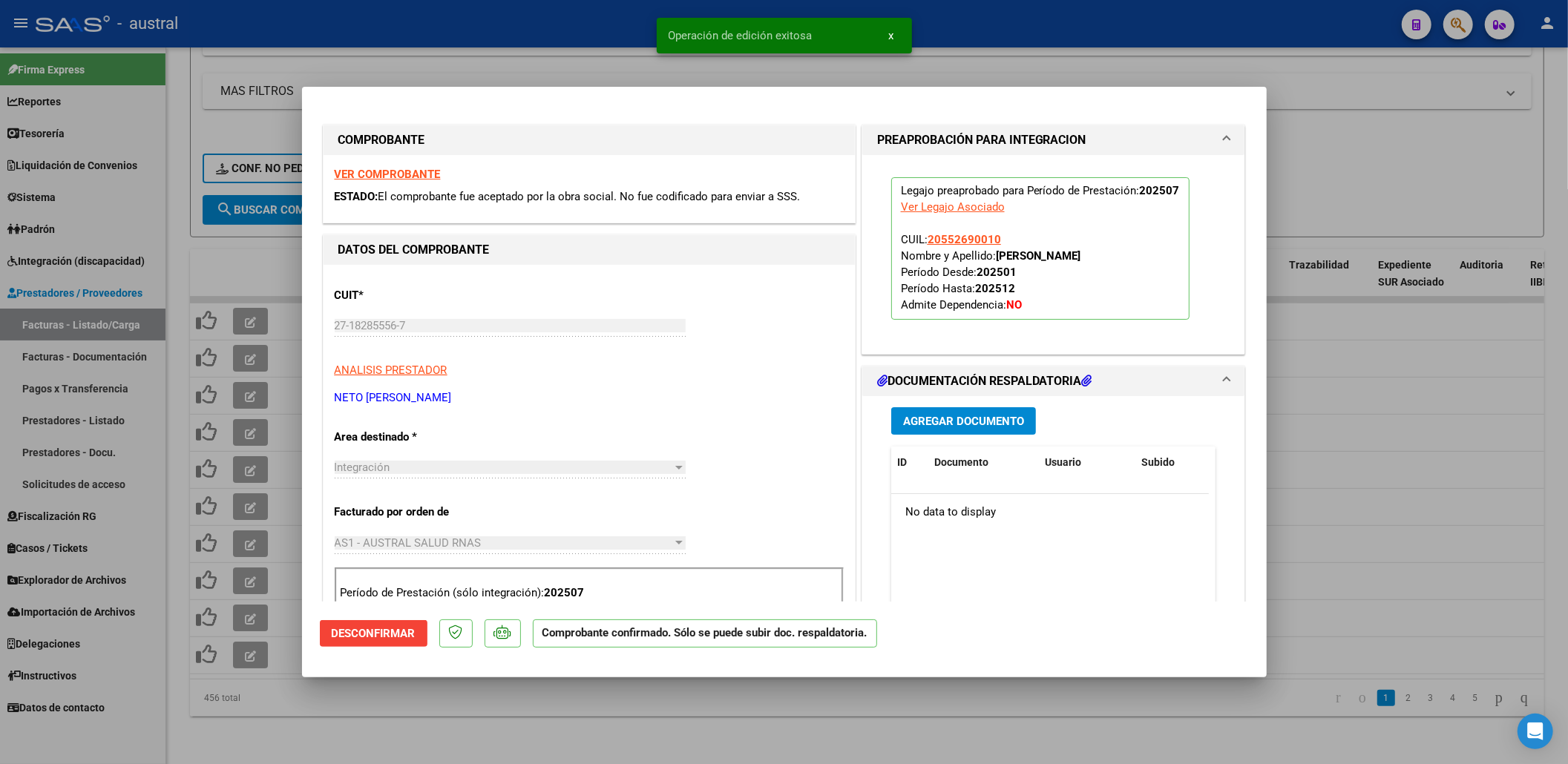
click at [247, 502] on div at bounding box center [784, 382] width 1568 height 764
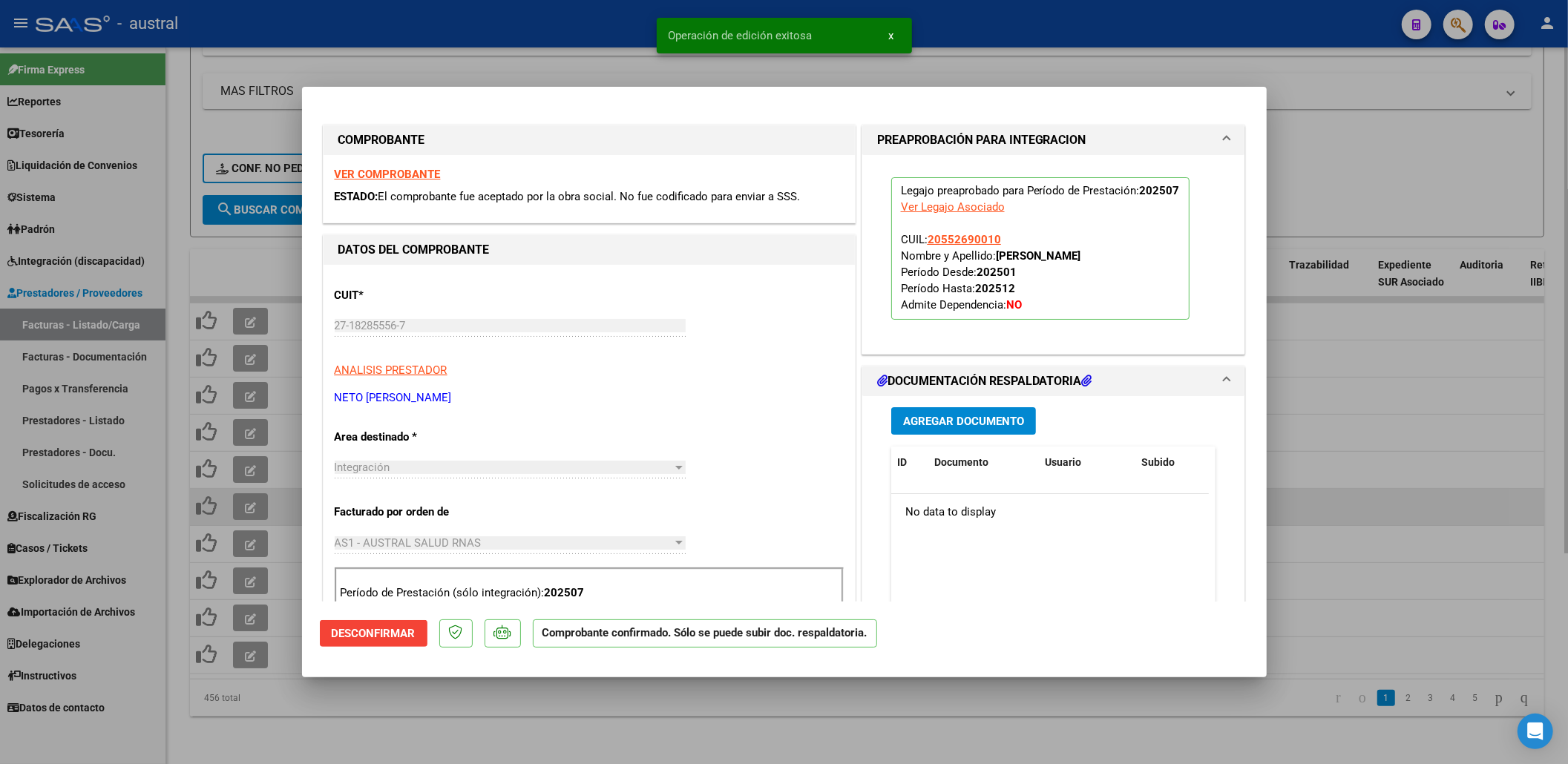
type input "$ 0,00"
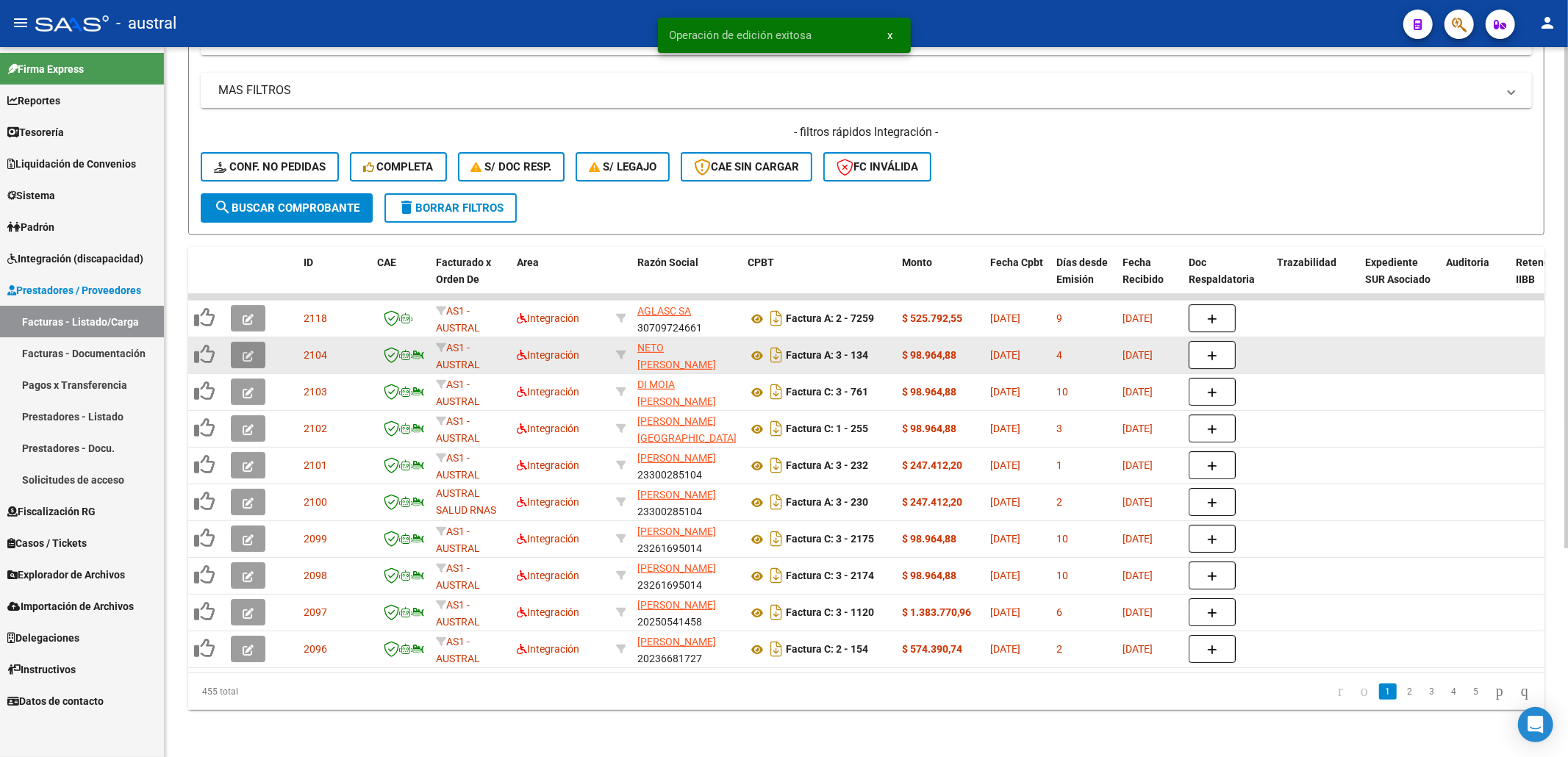
click at [244, 351] on icon "button" at bounding box center [248, 356] width 11 height 11
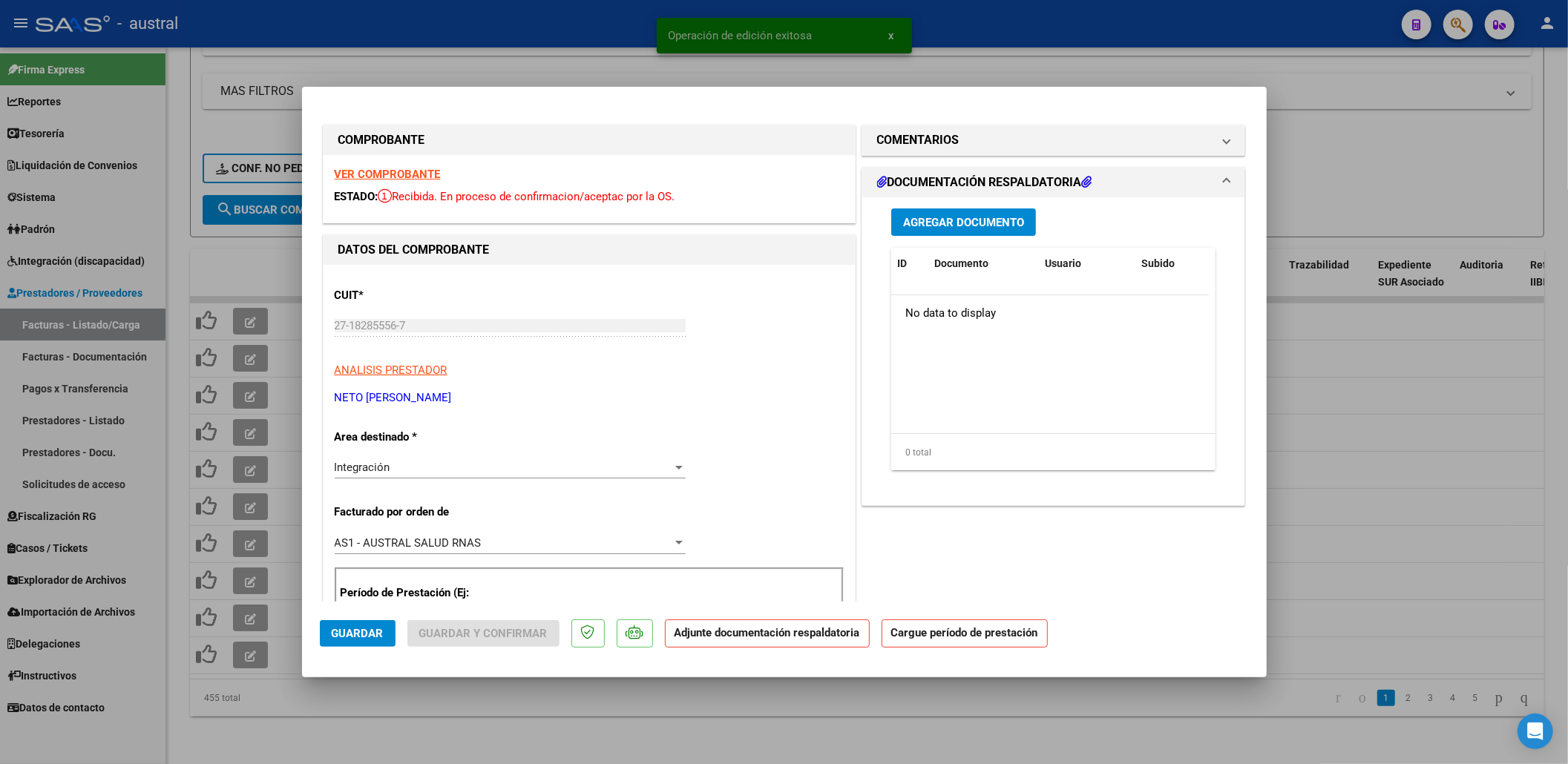
click at [417, 171] on strong "VER COMPROBANTE" at bounding box center [387, 174] width 106 height 13
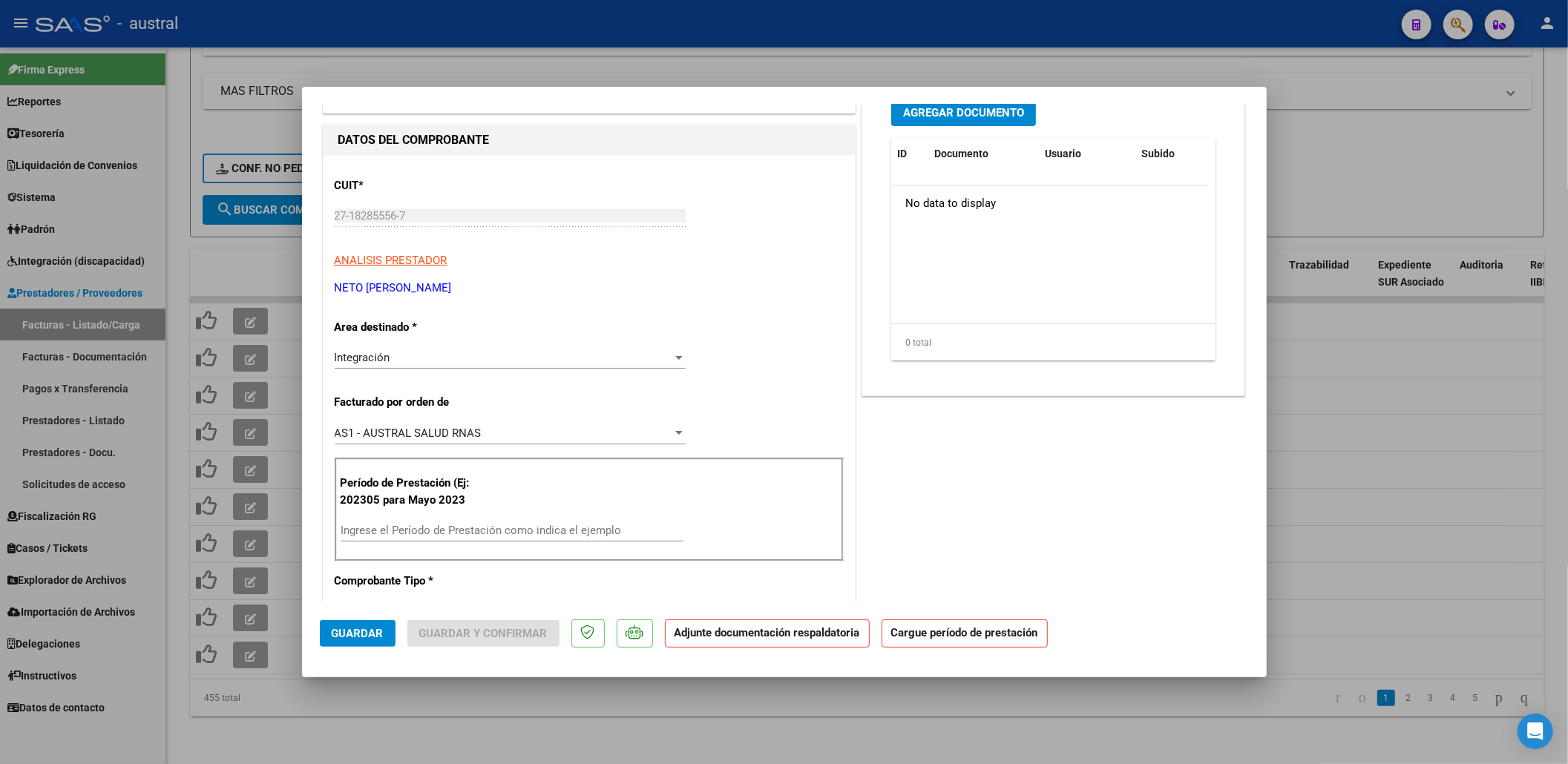
scroll to position [197, 0]
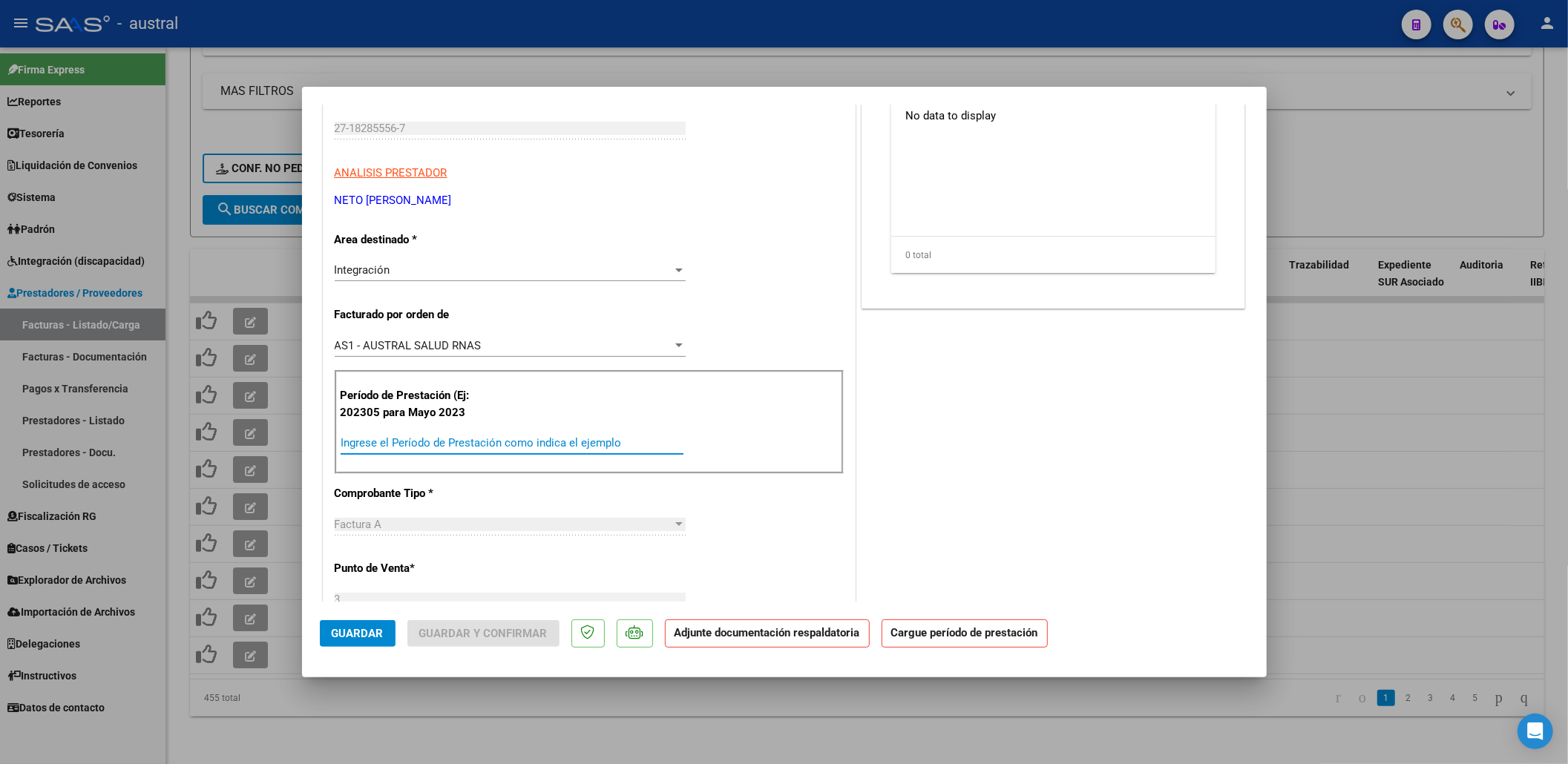
click at [476, 438] on input "Ingrese el Período de Prestación como indica el ejemplo" at bounding box center [512, 442] width 343 height 13
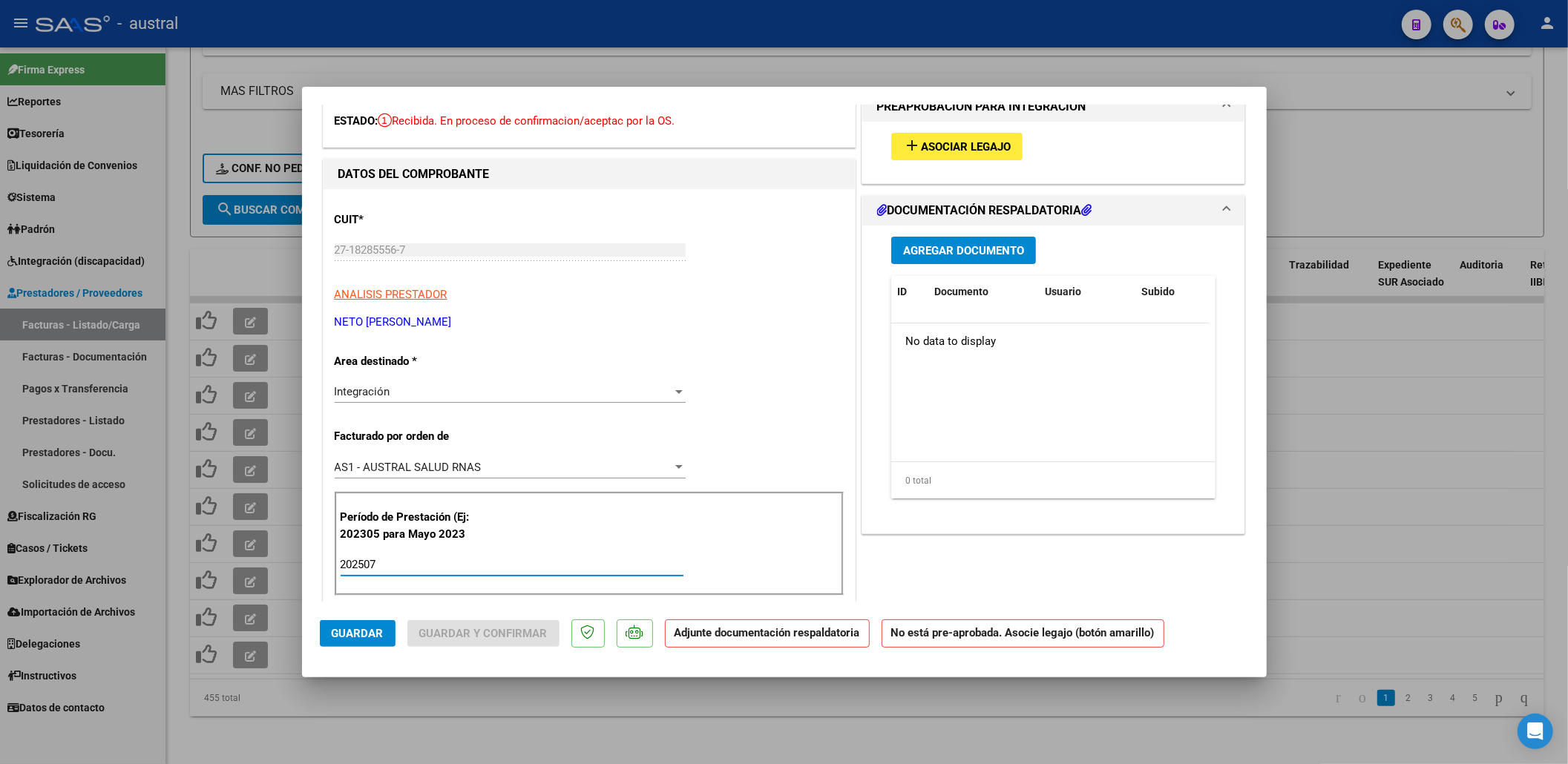
scroll to position [0, 0]
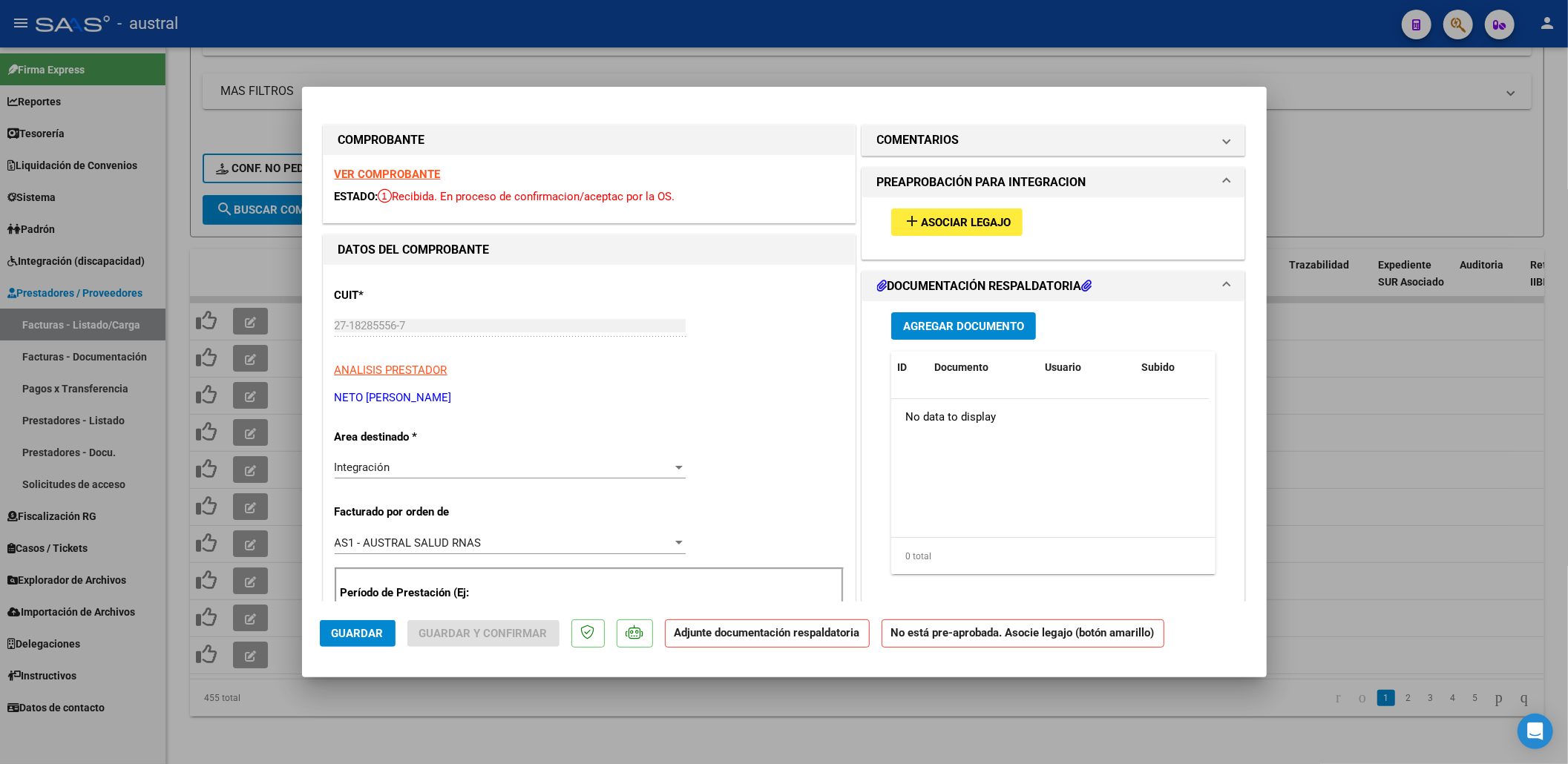
type input "202507"
click at [962, 220] on span "Asociar Legajo" at bounding box center [965, 222] width 89 height 13
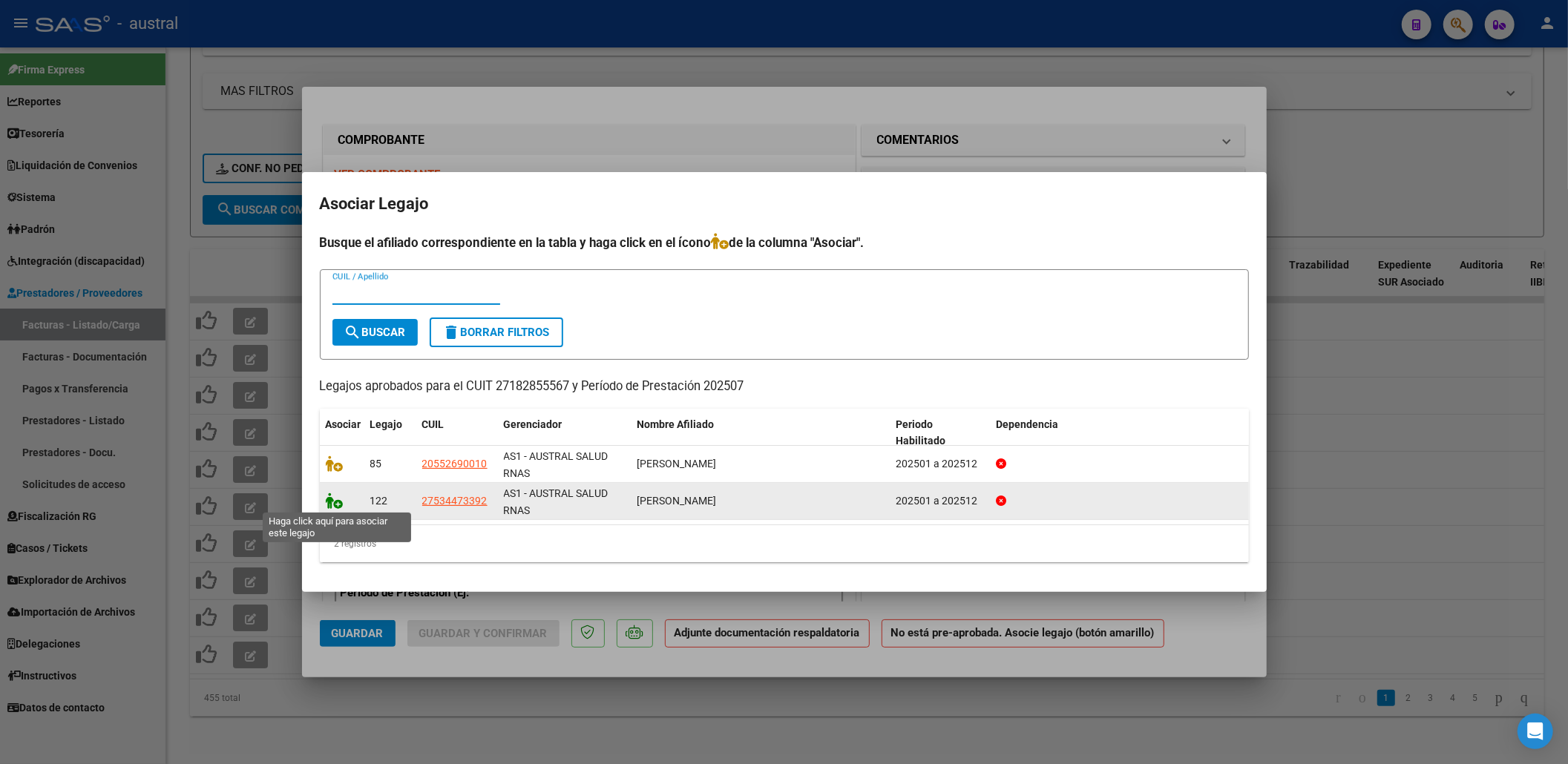
click at [333, 503] on icon at bounding box center [334, 500] width 18 height 16
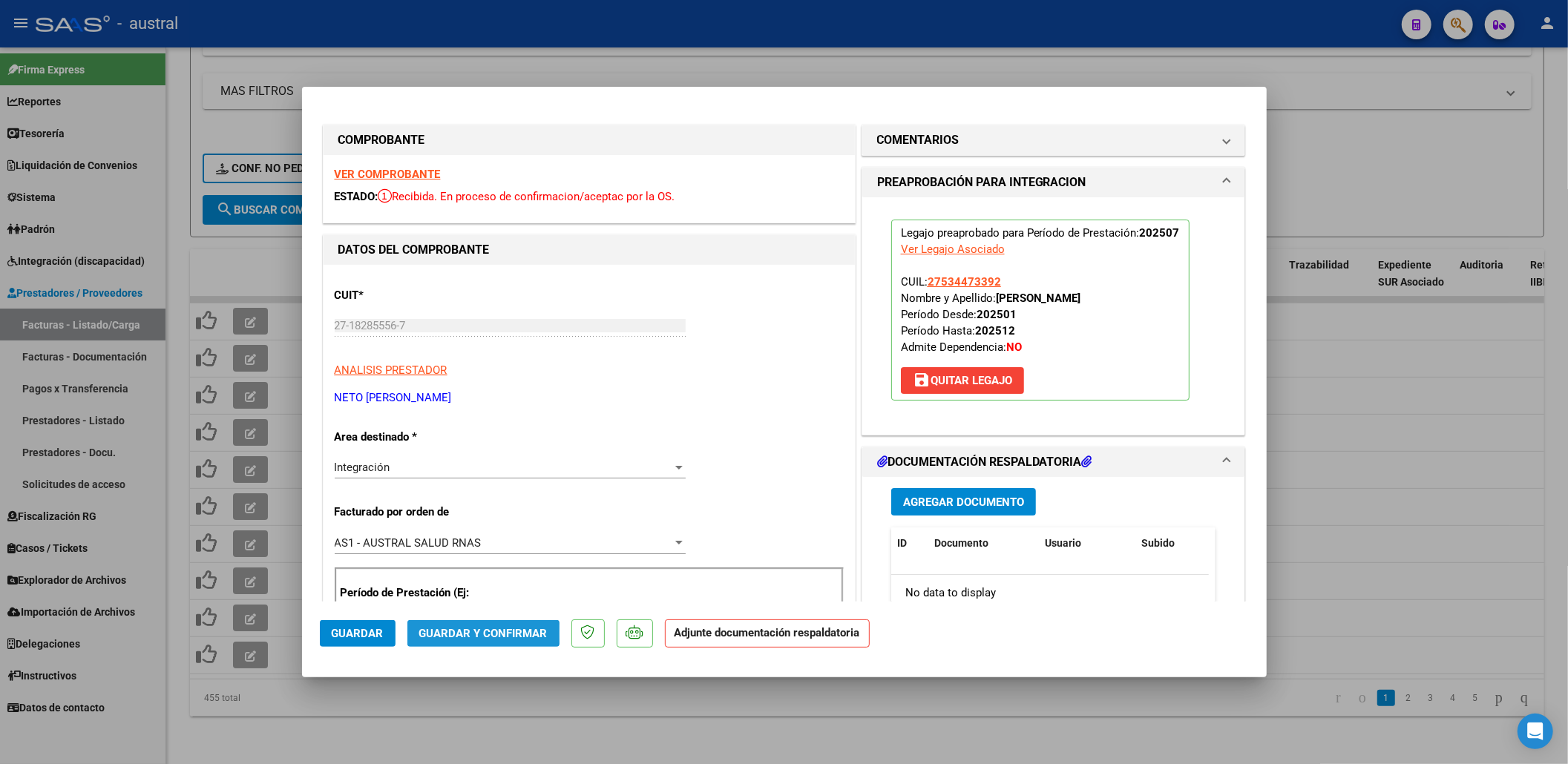
click at [479, 633] on span "Guardar y Confirmar" at bounding box center [484, 633] width 129 height 13
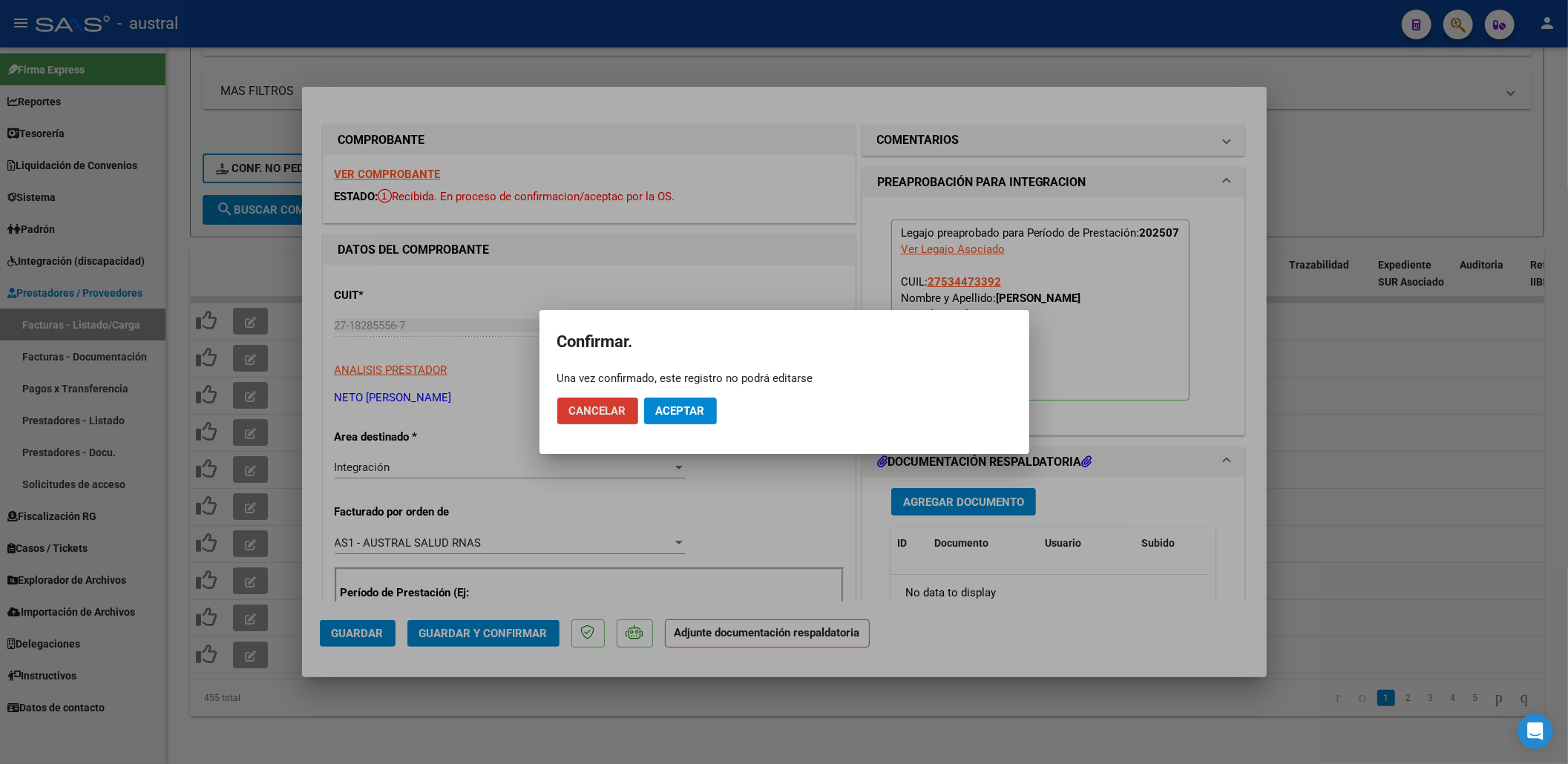
click at [674, 414] on span "Aceptar" at bounding box center [680, 410] width 49 height 13
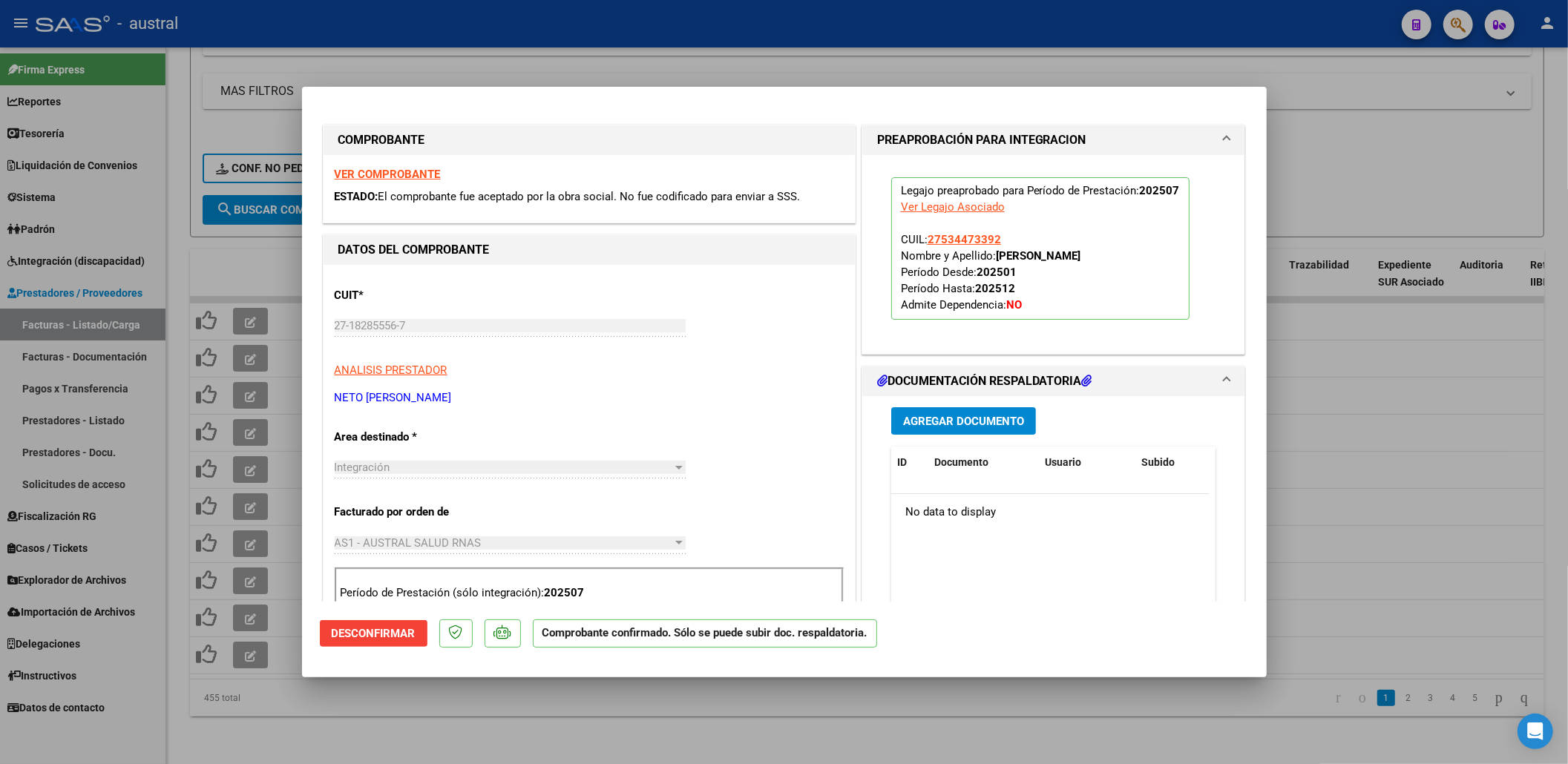
click at [461, 707] on div at bounding box center [784, 382] width 1568 height 764
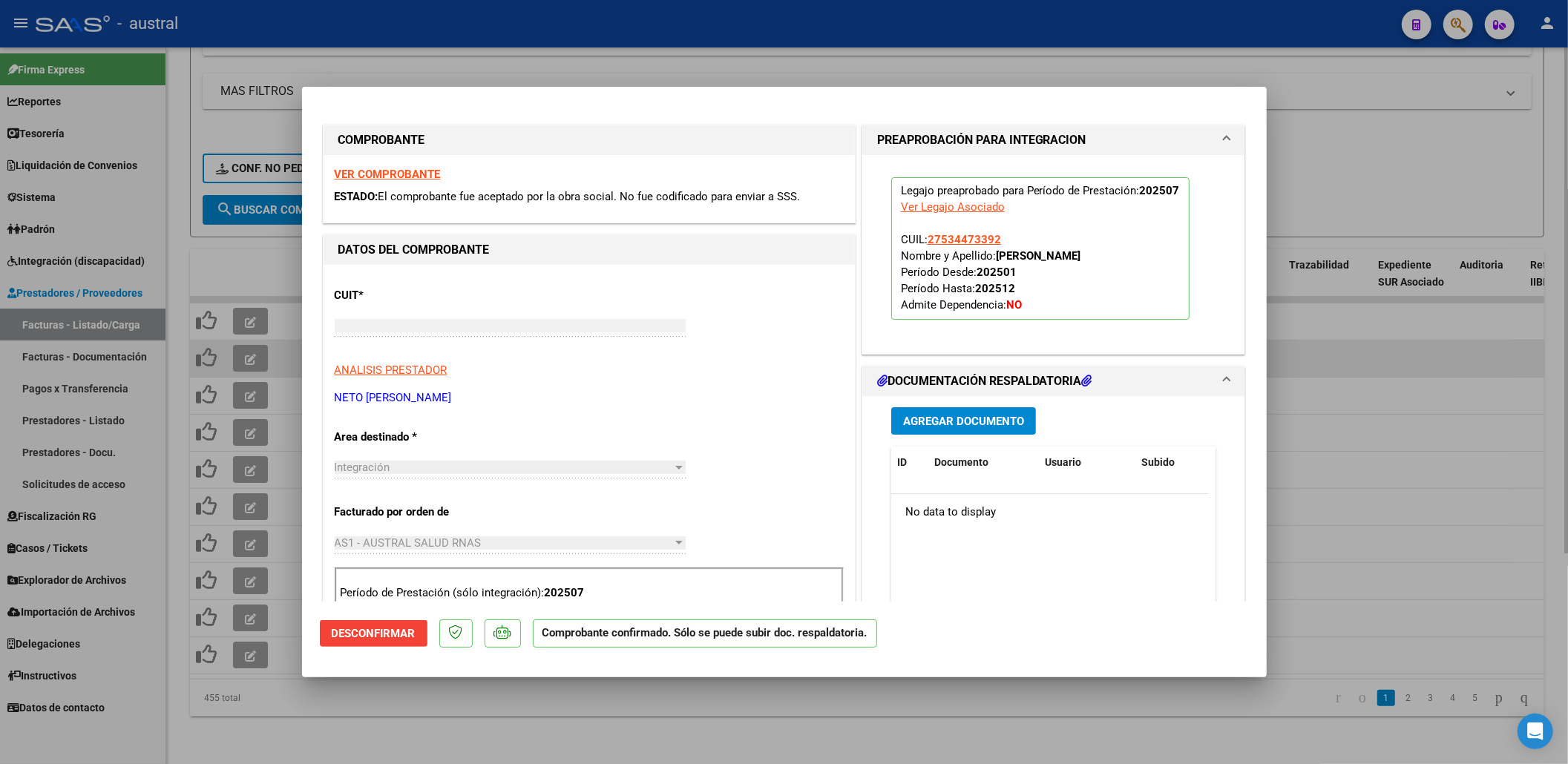
type input "$ 0,00"
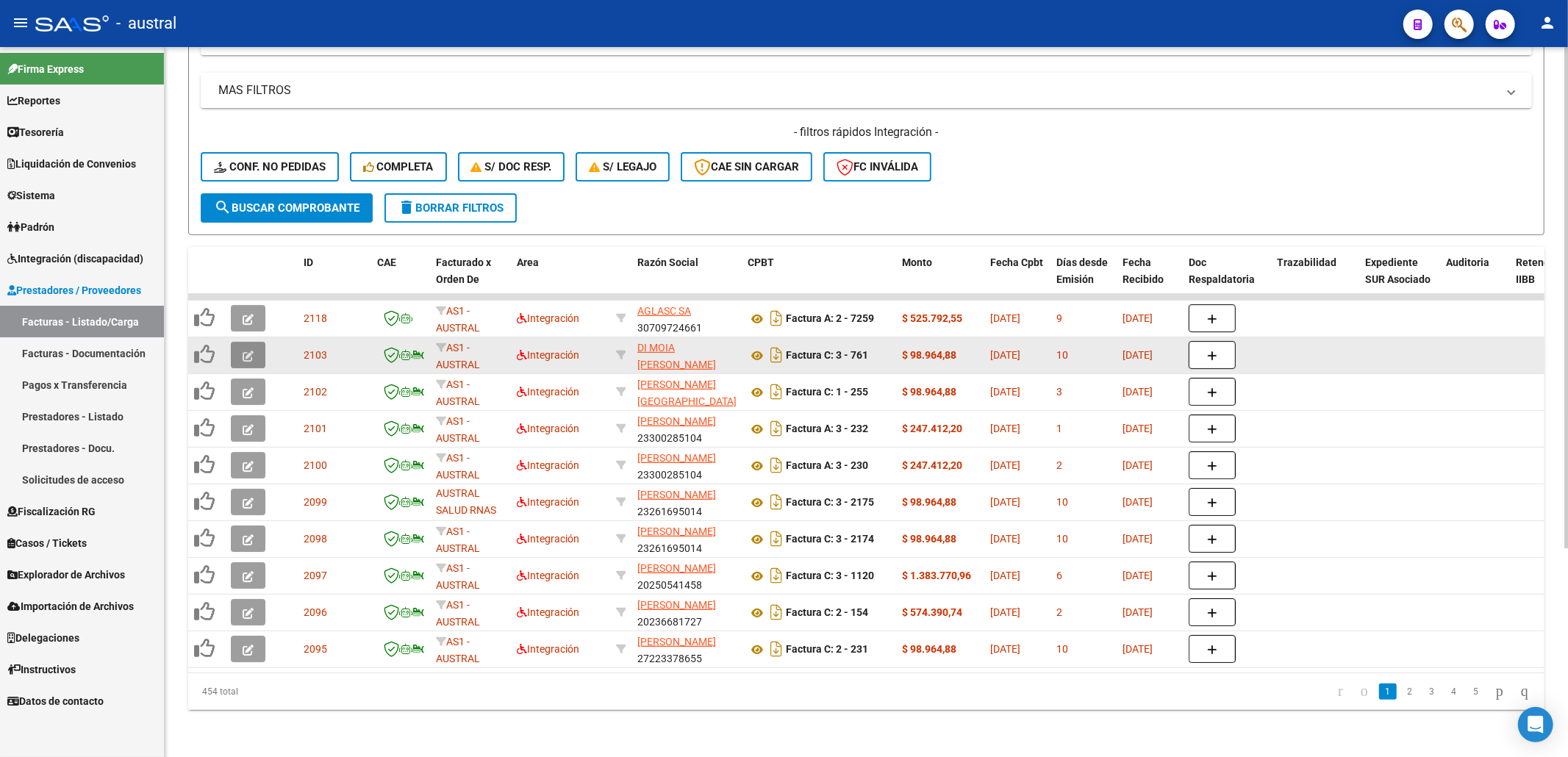
click at [238, 342] on button "button" at bounding box center [248, 355] width 35 height 27
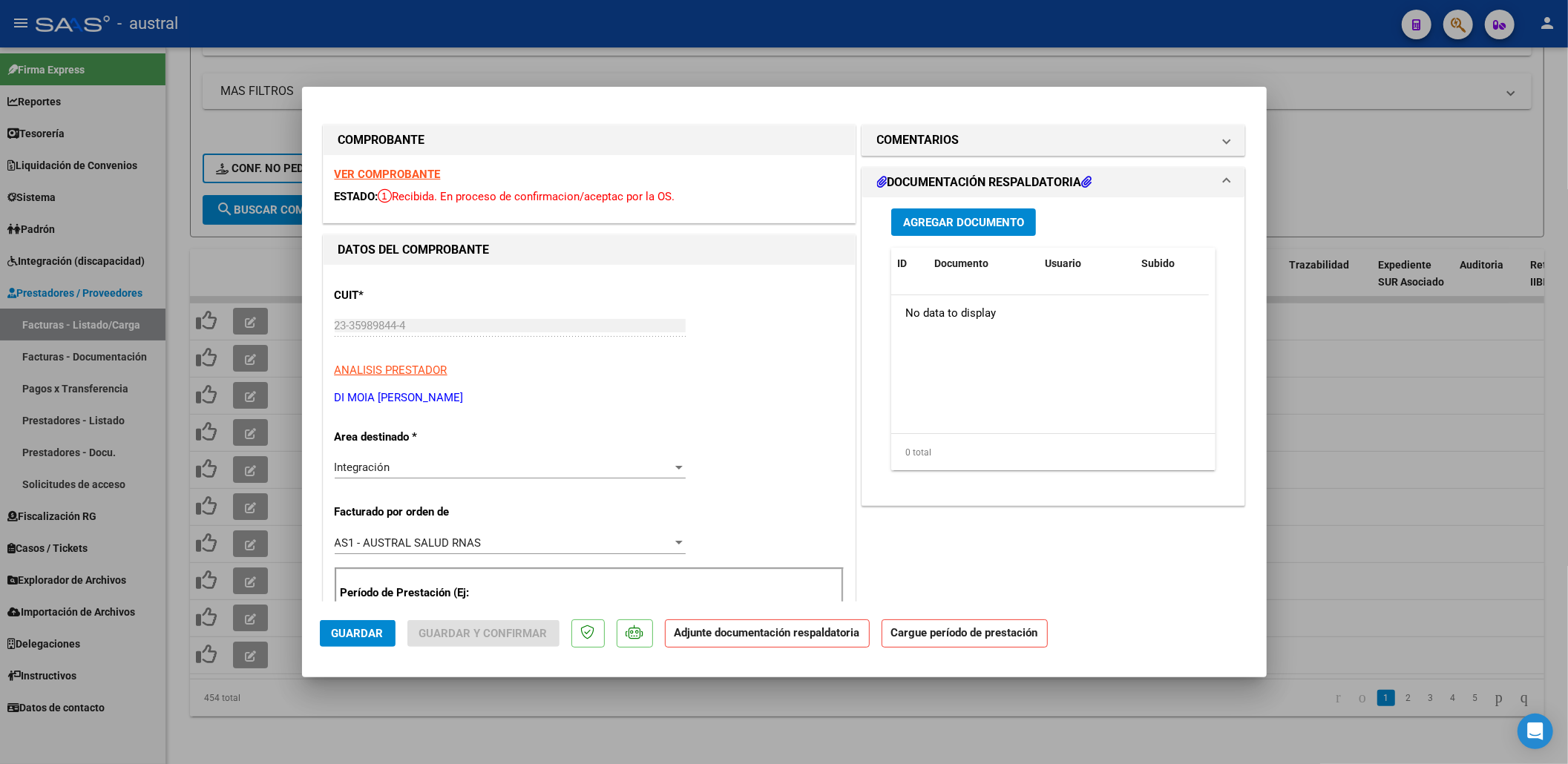
click at [409, 179] on strong "VER COMPROBANTE" at bounding box center [387, 174] width 106 height 13
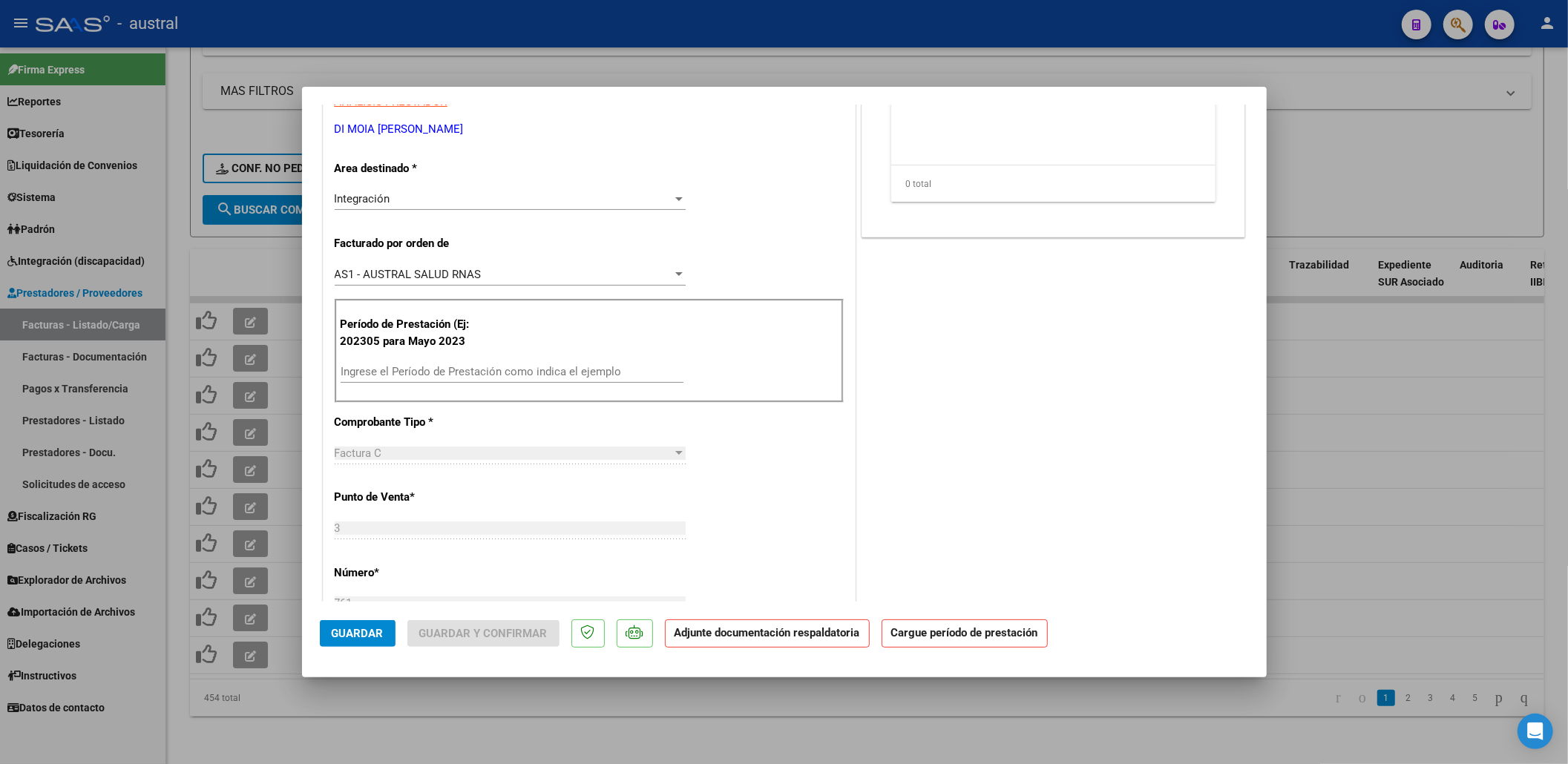
scroll to position [297, 0]
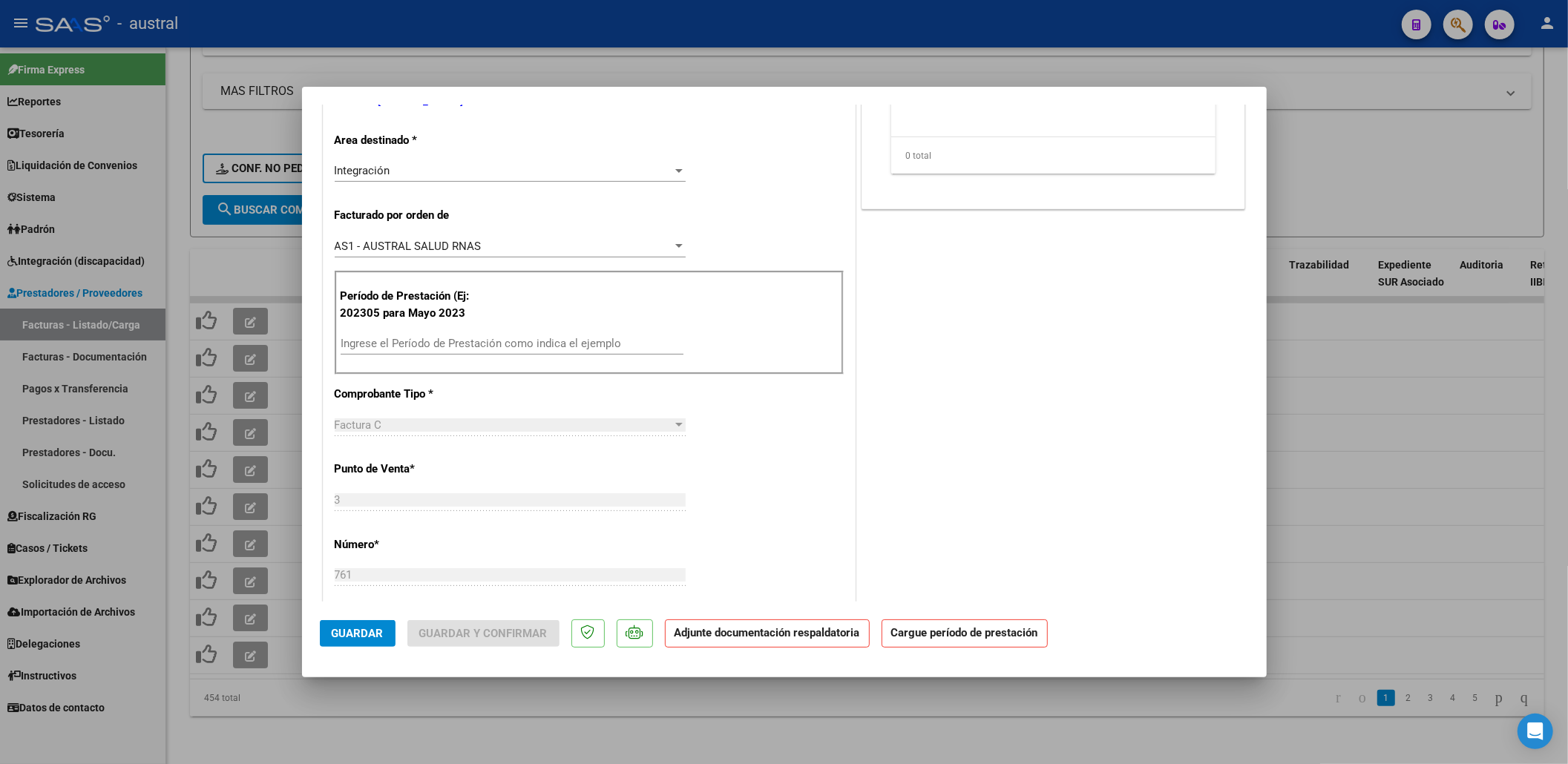
click at [551, 339] on input "Ingrese el Período de Prestación como indica el ejemplo" at bounding box center [512, 343] width 343 height 13
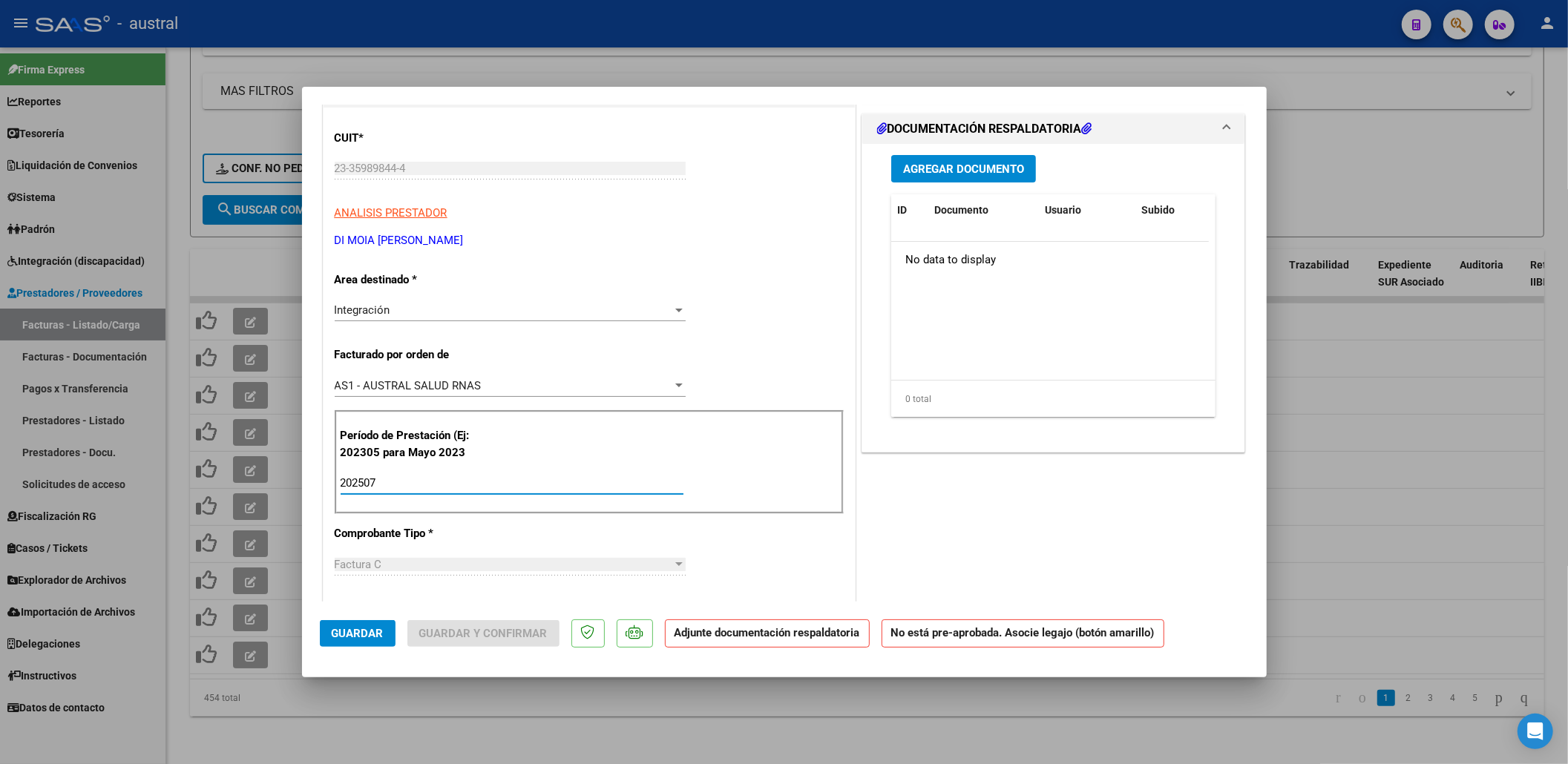
scroll to position [0, 0]
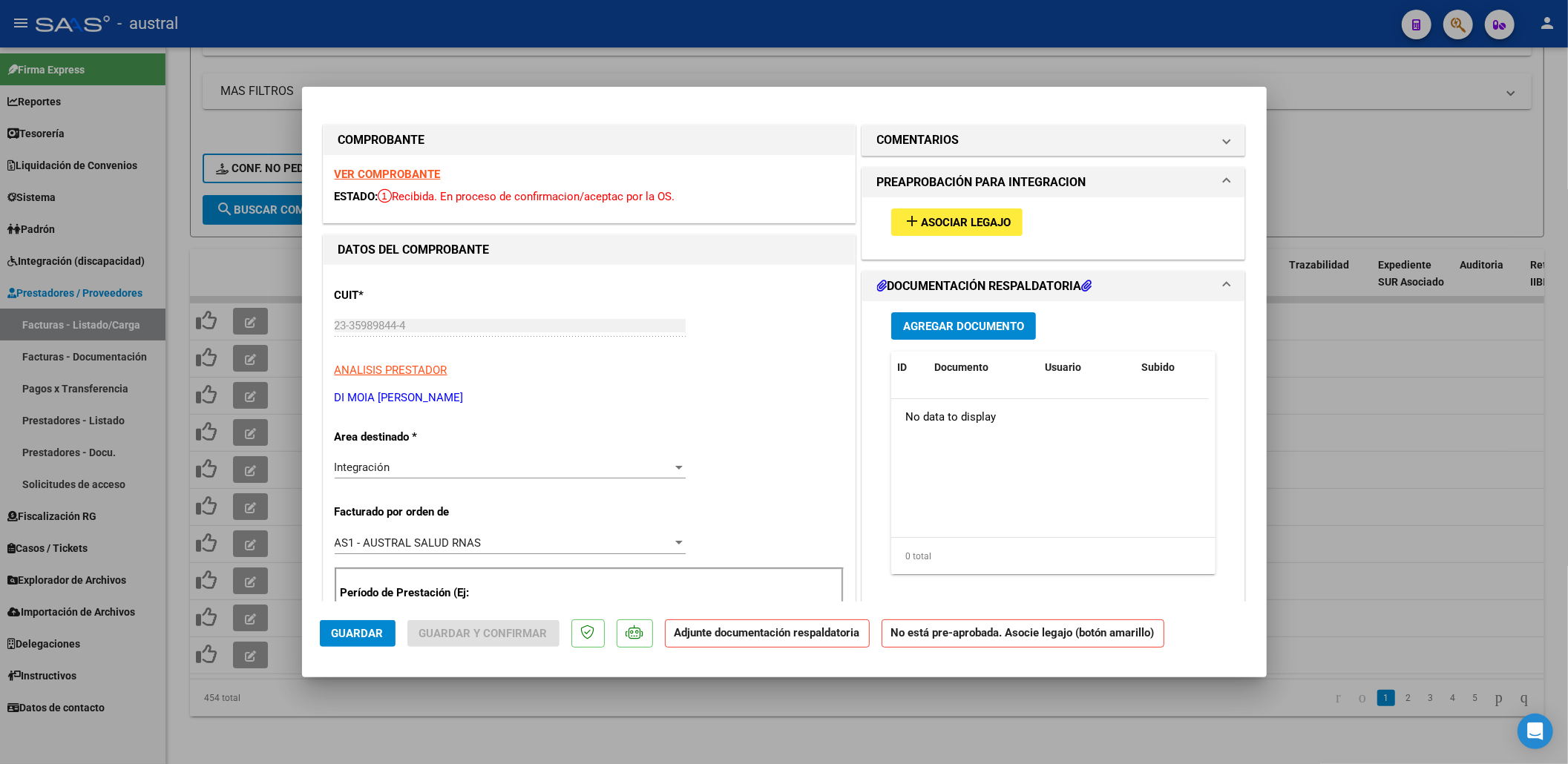
type input "202507"
click at [926, 230] on button "add Asociar Legajo" at bounding box center [957, 222] width 131 height 28
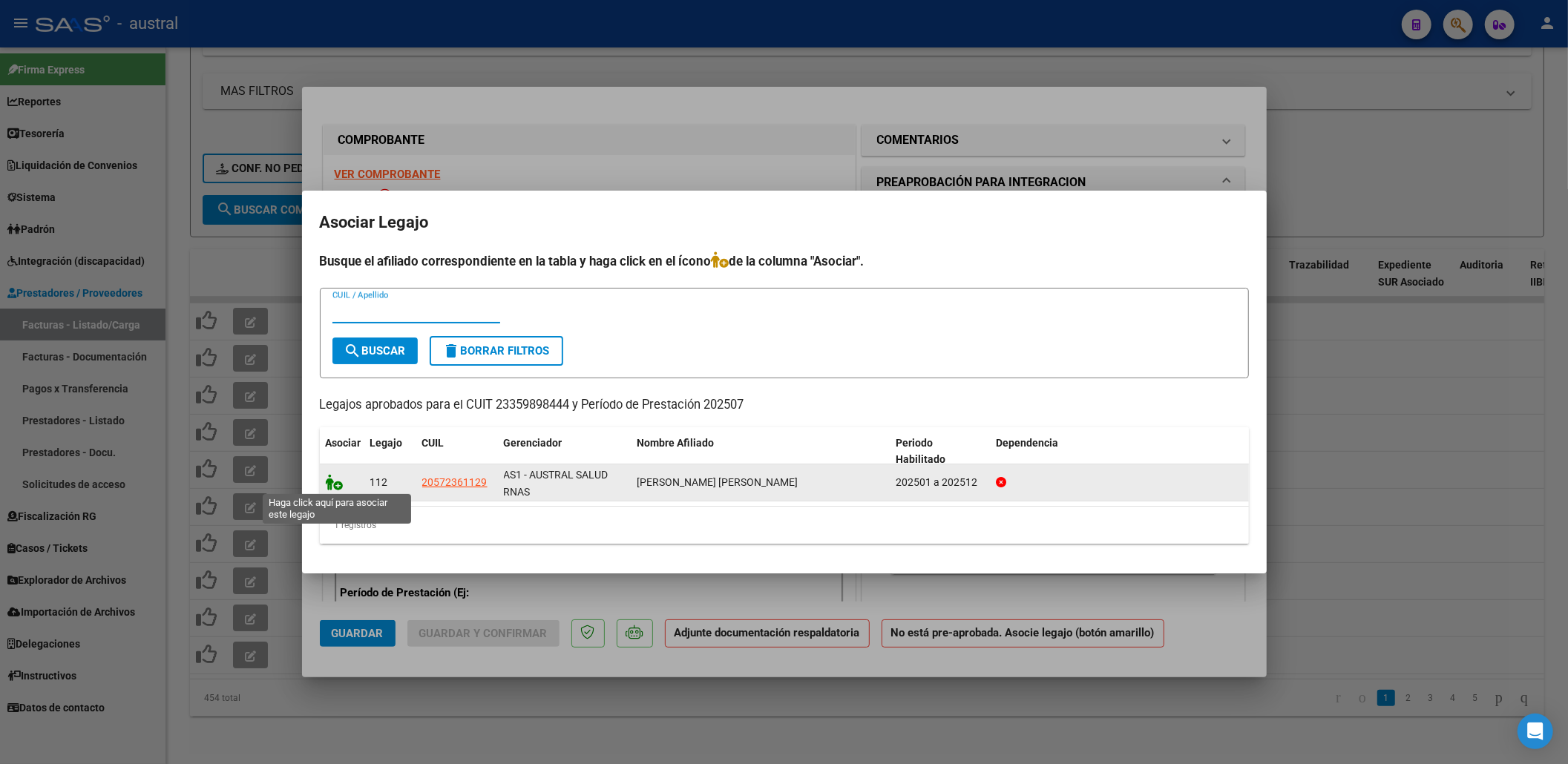
click at [330, 479] on icon at bounding box center [334, 482] width 18 height 16
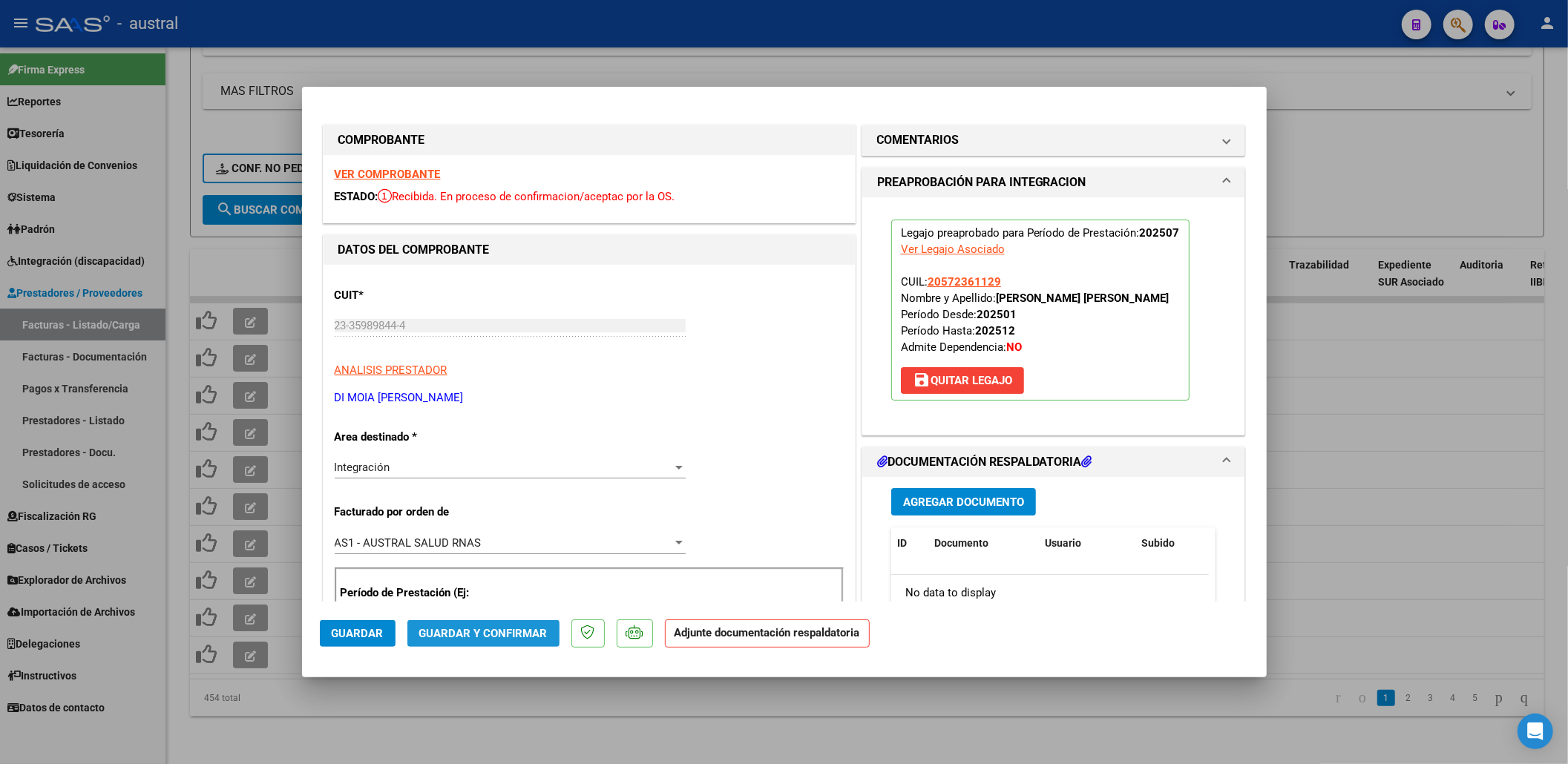
click at [527, 638] on span "Guardar y Confirmar" at bounding box center [484, 633] width 129 height 13
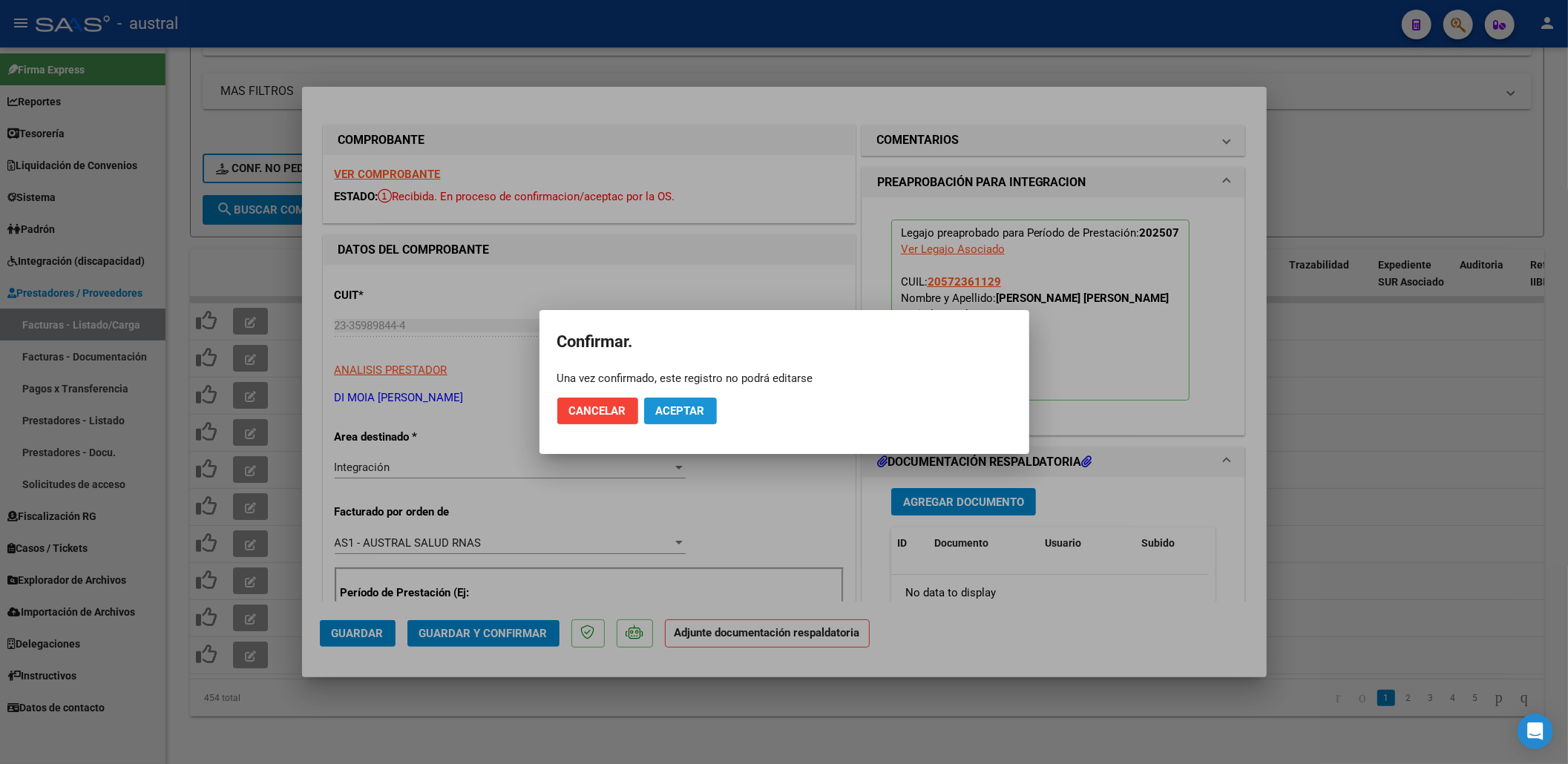
click at [704, 413] on span "Aceptar" at bounding box center [680, 410] width 49 height 13
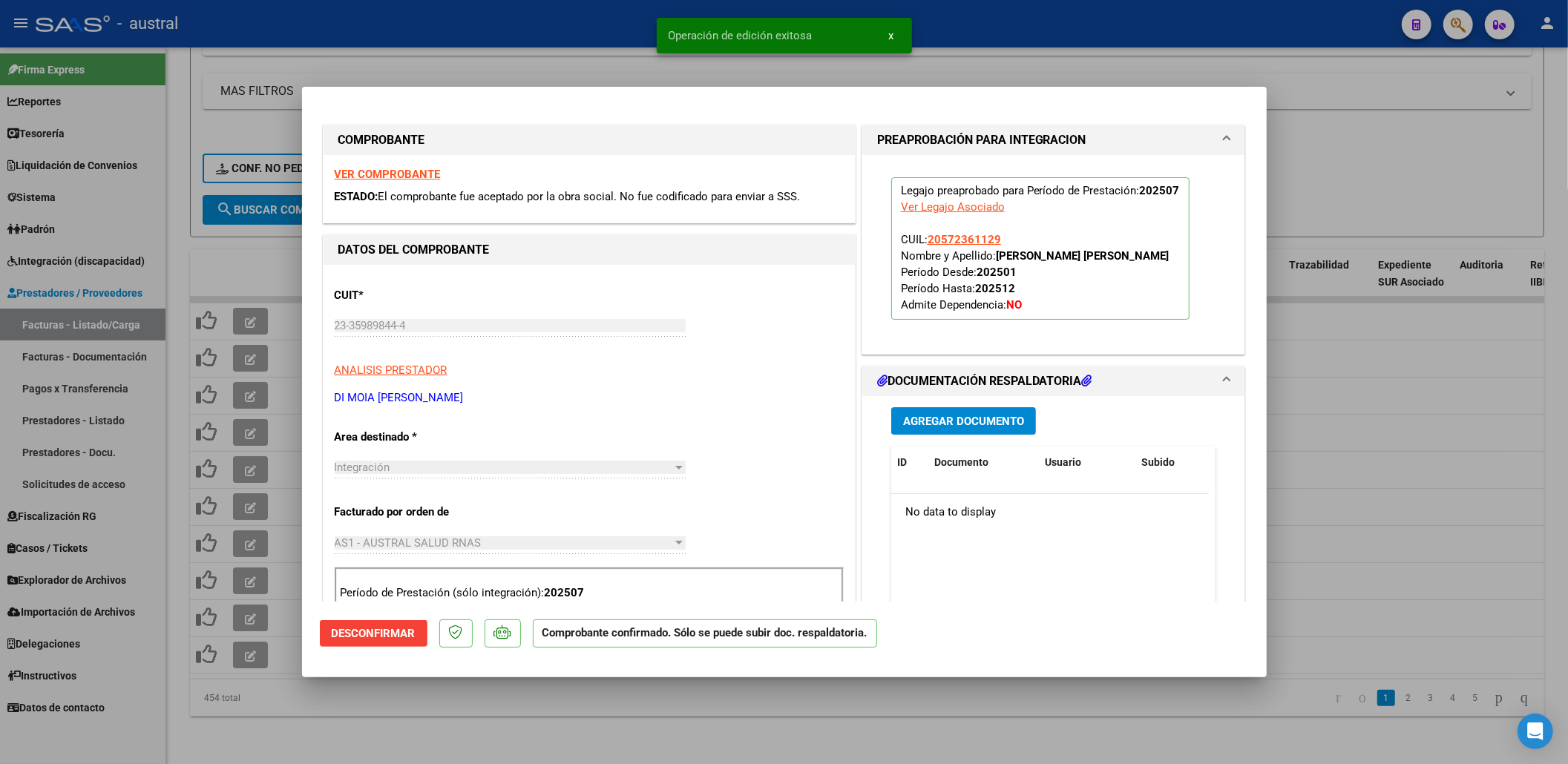
click at [1353, 328] on div at bounding box center [784, 382] width 1568 height 764
type input "$ 0,00"
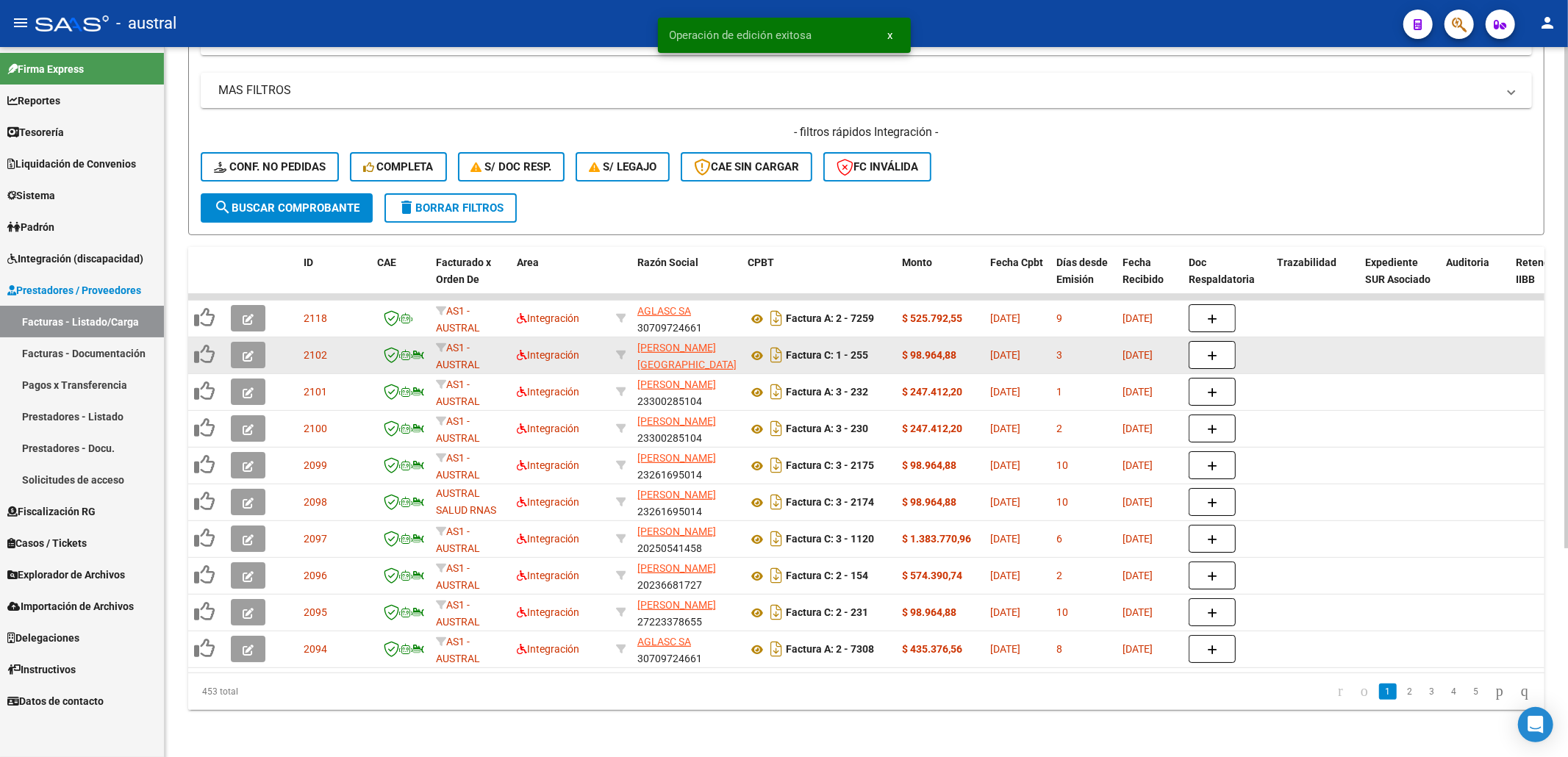
click at [243, 351] on icon "button" at bounding box center [248, 356] width 11 height 11
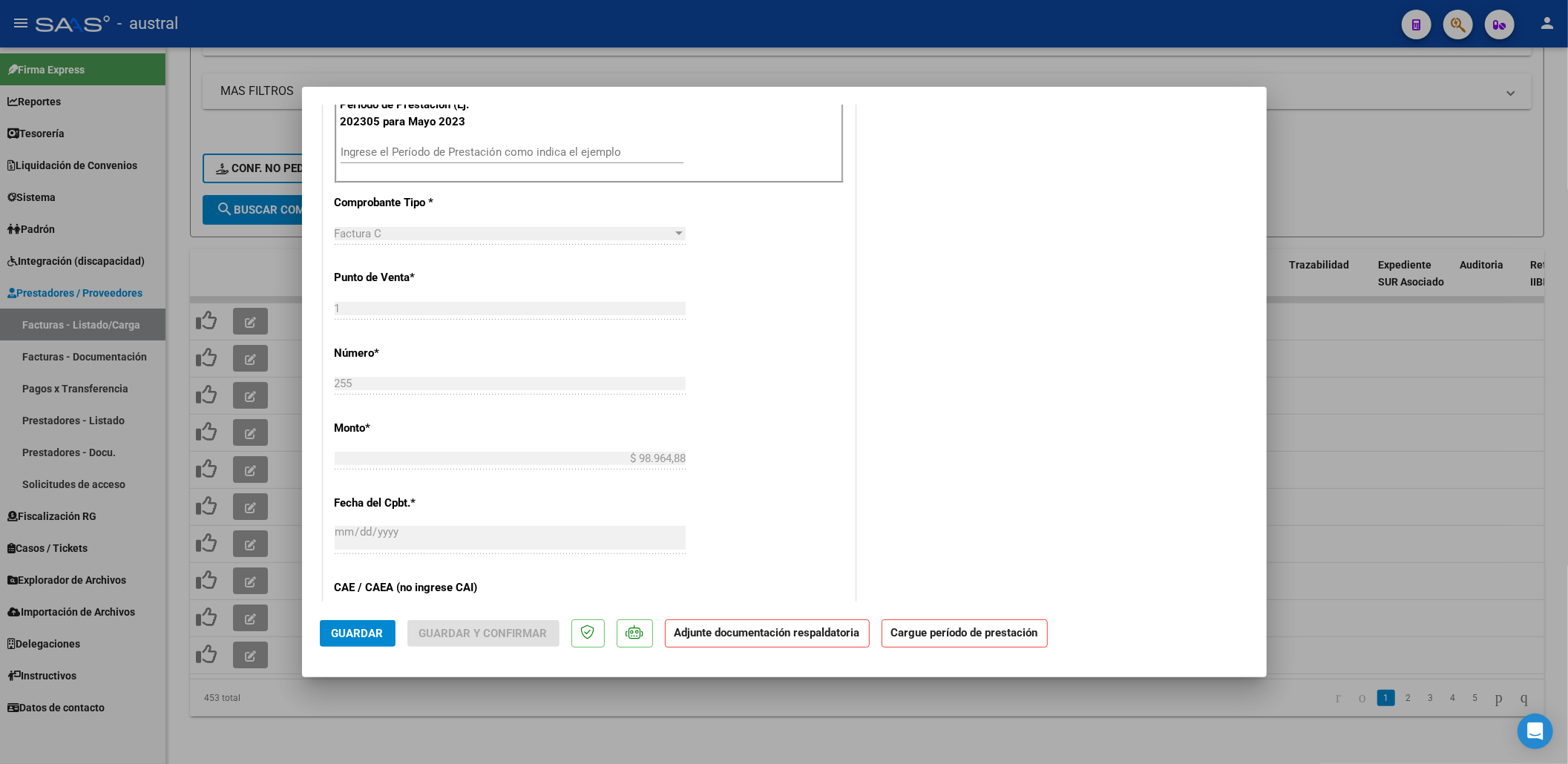
scroll to position [494, 0]
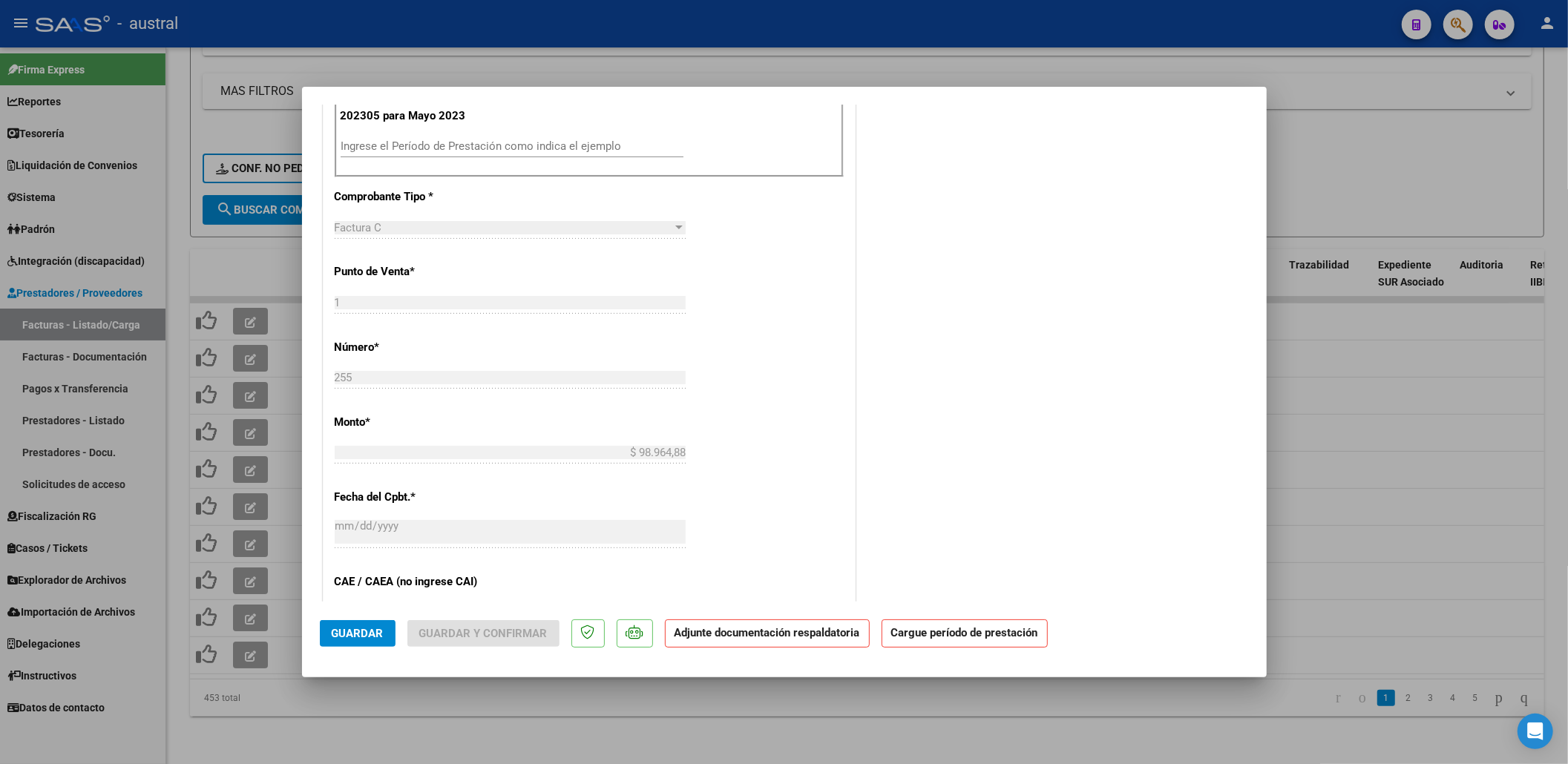
click at [449, 141] on input "Ingrese el Período de Prestación como indica el ejemplo" at bounding box center [512, 146] width 343 height 13
type input "202507"
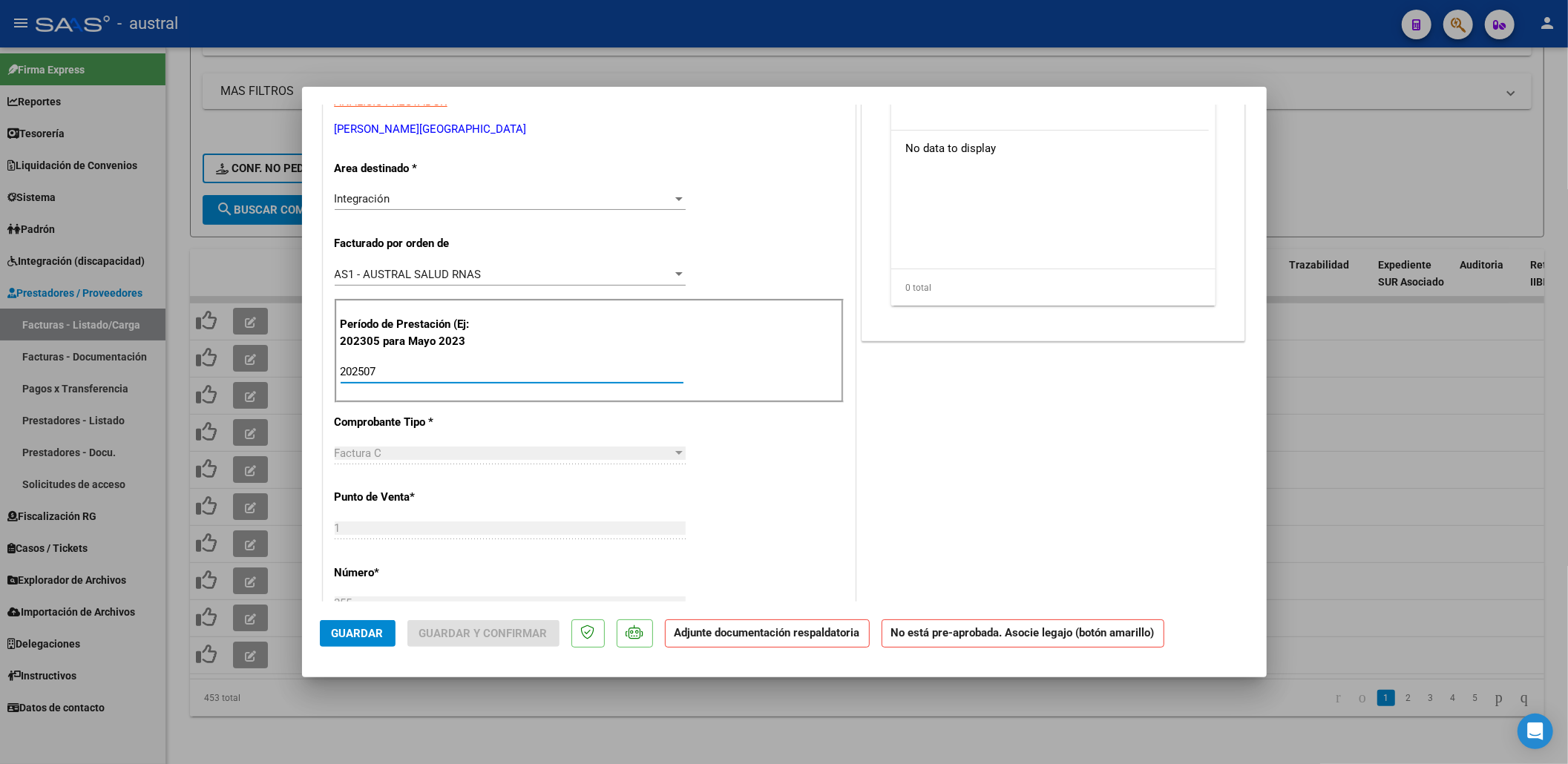
scroll to position [0, 0]
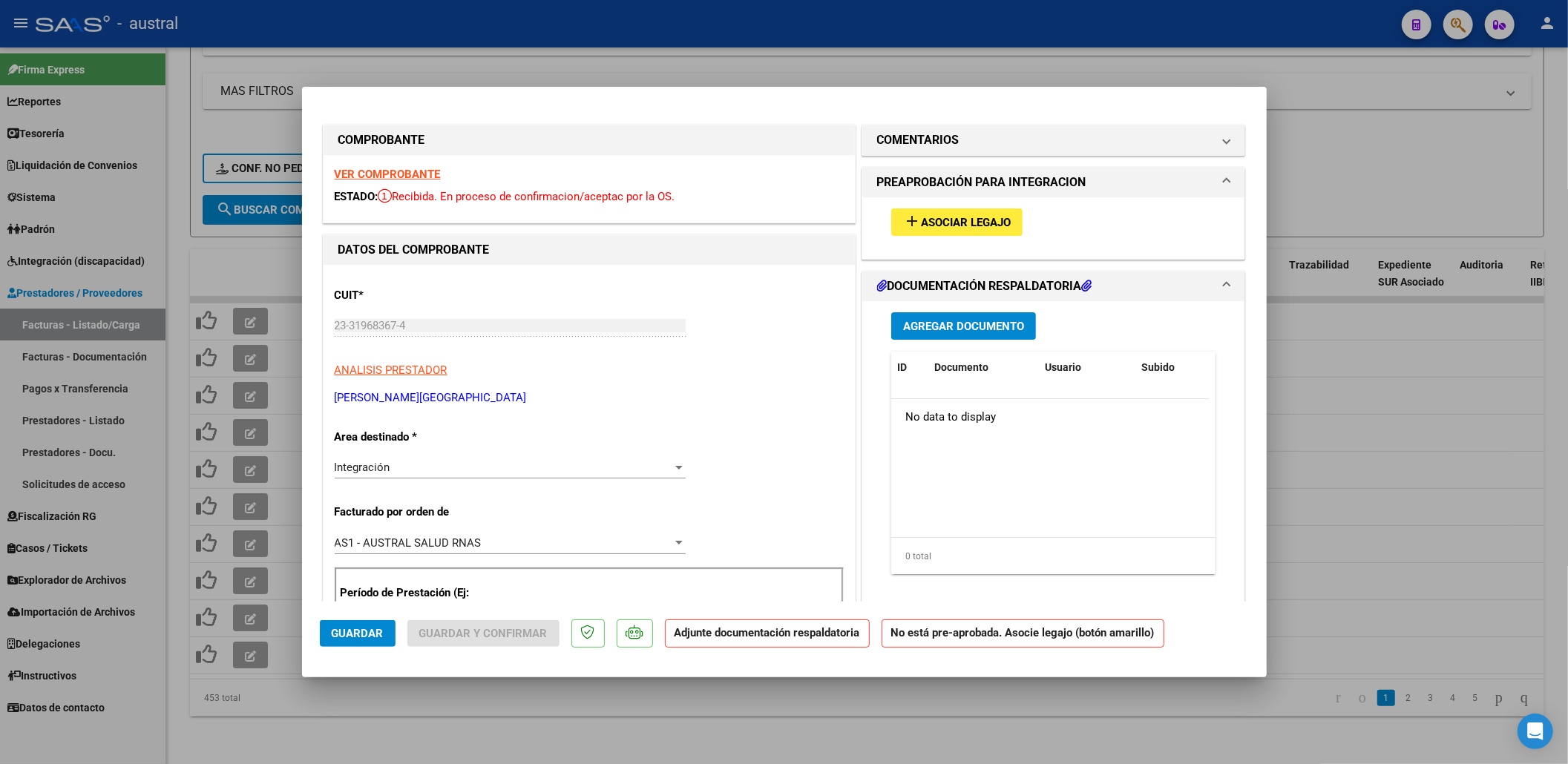
click at [392, 175] on strong "VER COMPROBANTE" at bounding box center [387, 174] width 106 height 13
click at [990, 203] on div "add Asociar Legajo" at bounding box center [1054, 222] width 348 height 50
click at [989, 215] on span "add Asociar Legajo" at bounding box center [957, 222] width 107 height 13
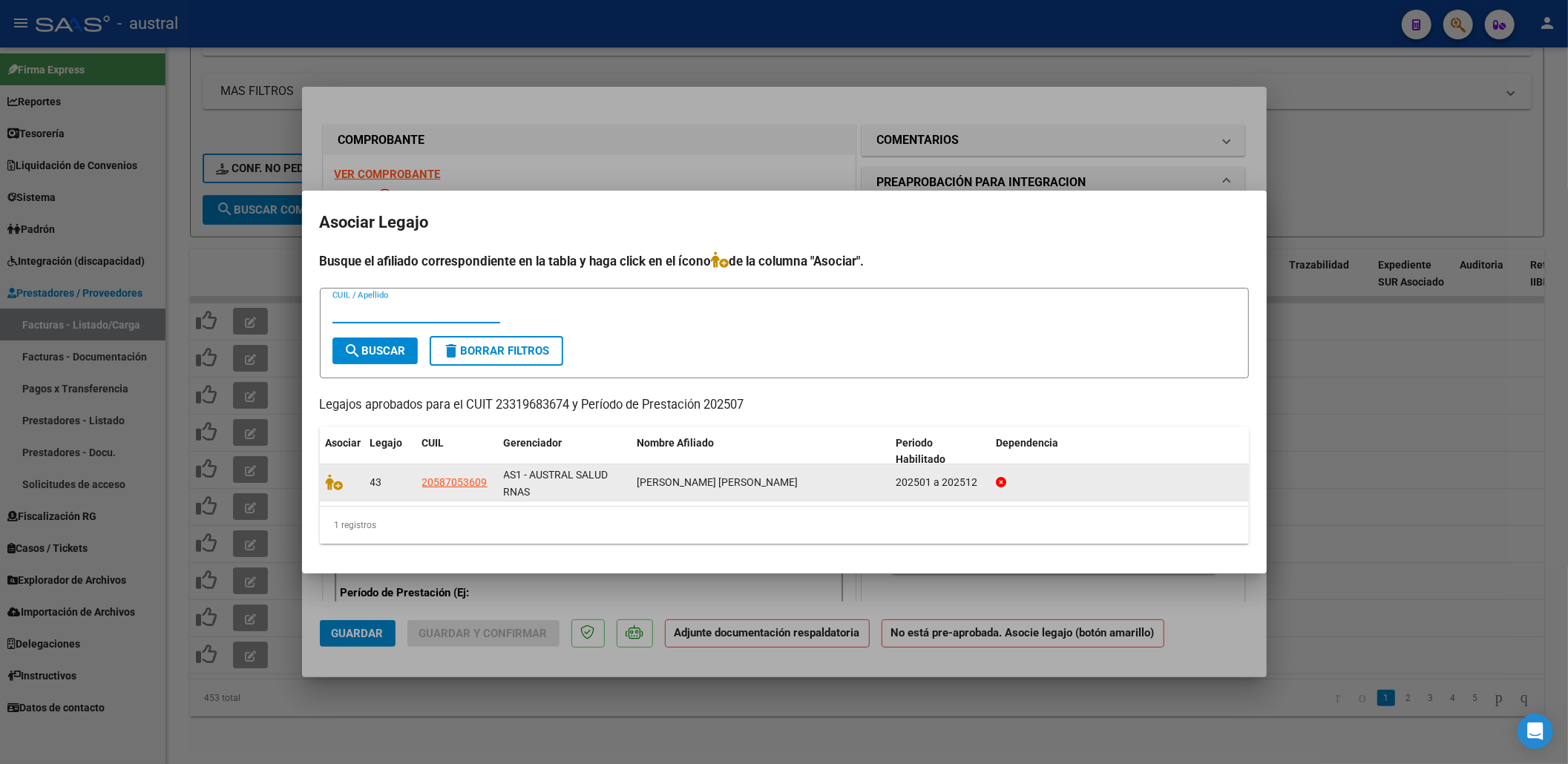
click at [325, 472] on datatable-body-cell at bounding box center [342, 483] width 45 height 37
click at [328, 475] on icon at bounding box center [334, 482] width 18 height 16
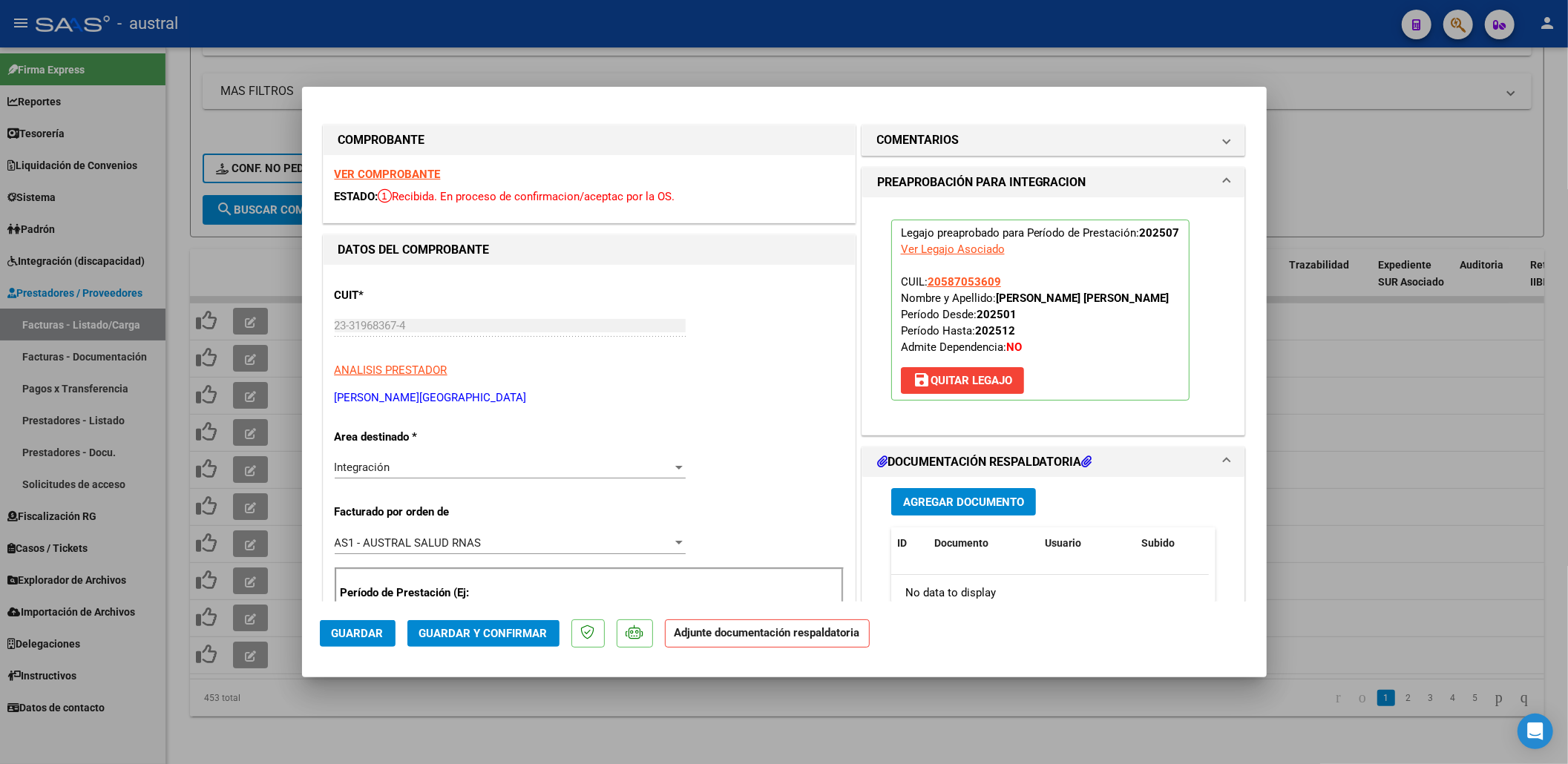
click at [490, 636] on span "Guardar y Confirmar" at bounding box center [484, 633] width 129 height 13
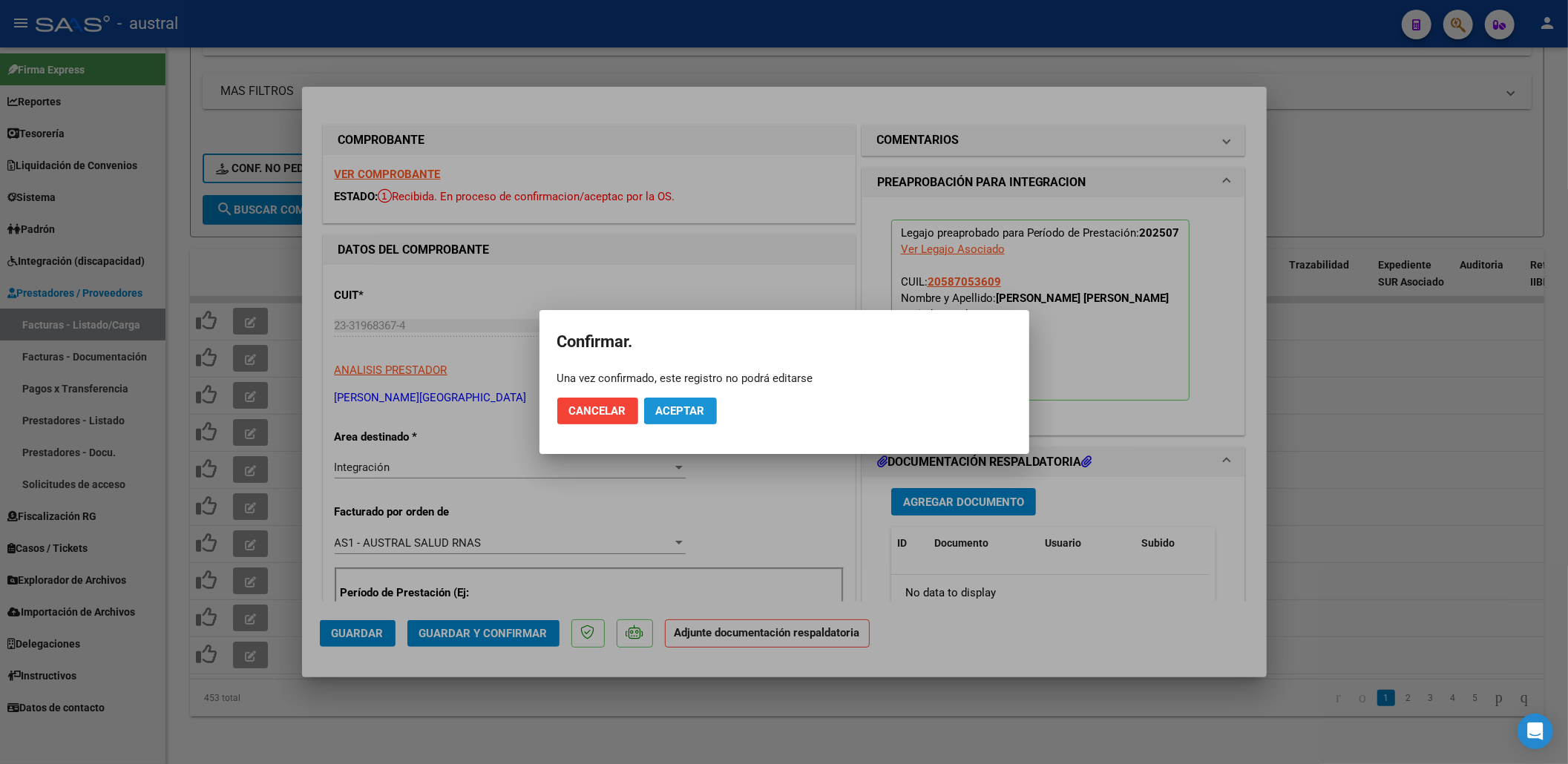
click at [679, 411] on span "Aceptar" at bounding box center [680, 410] width 49 height 13
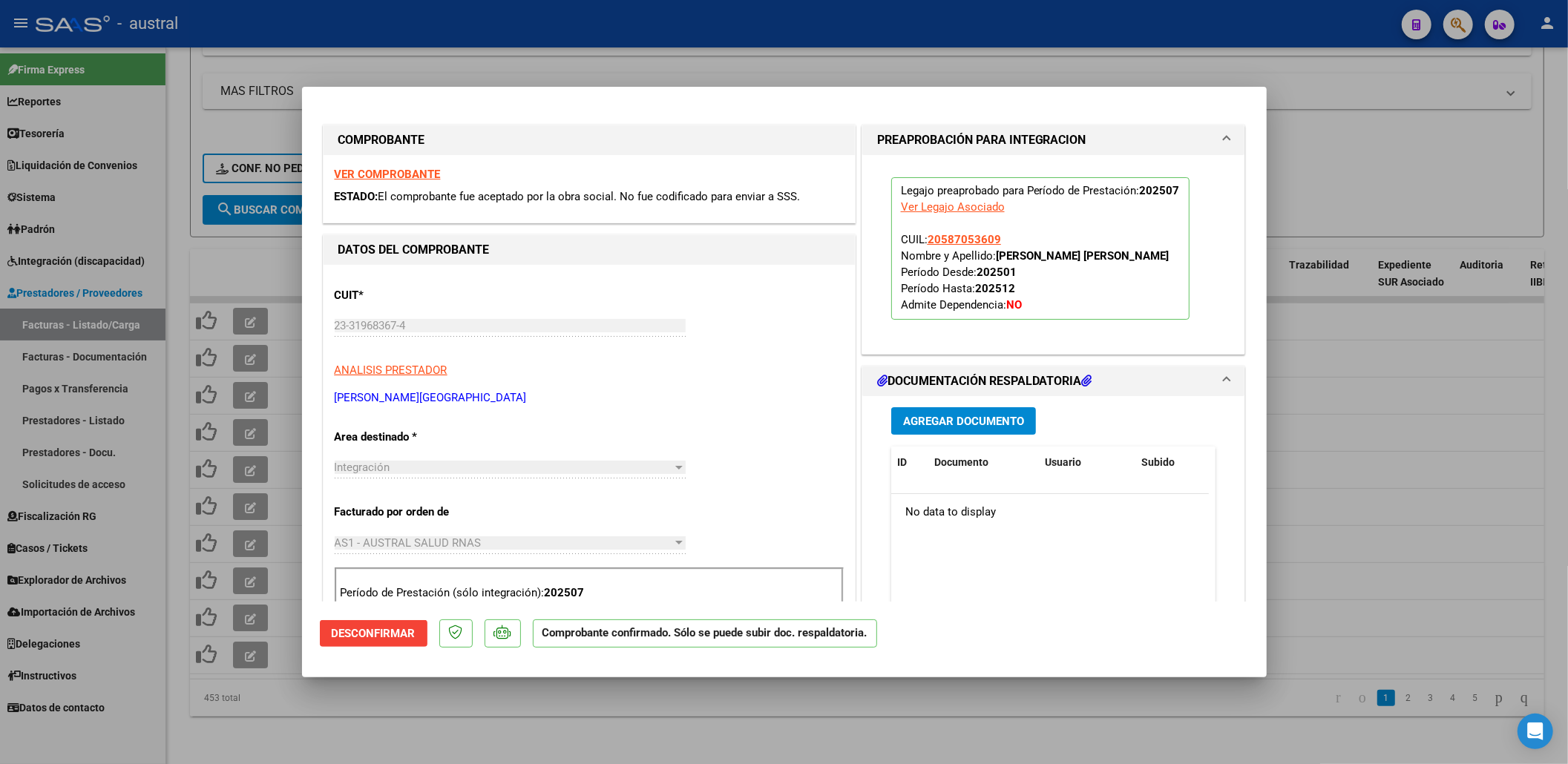
click at [1353, 161] on div at bounding box center [784, 382] width 1568 height 764
type input "$ 0,00"
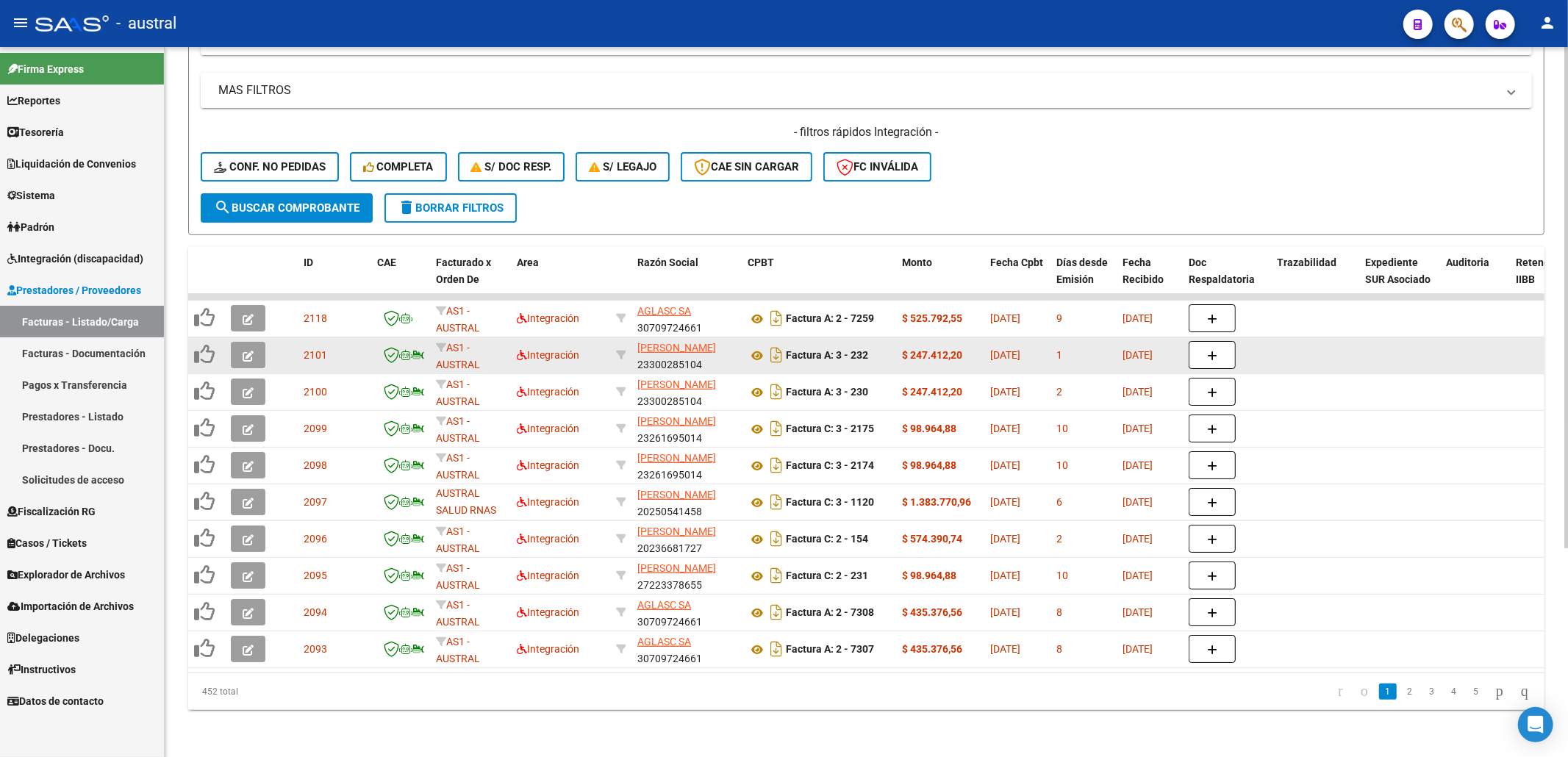
click at [247, 351] on icon "button" at bounding box center [248, 356] width 11 height 11
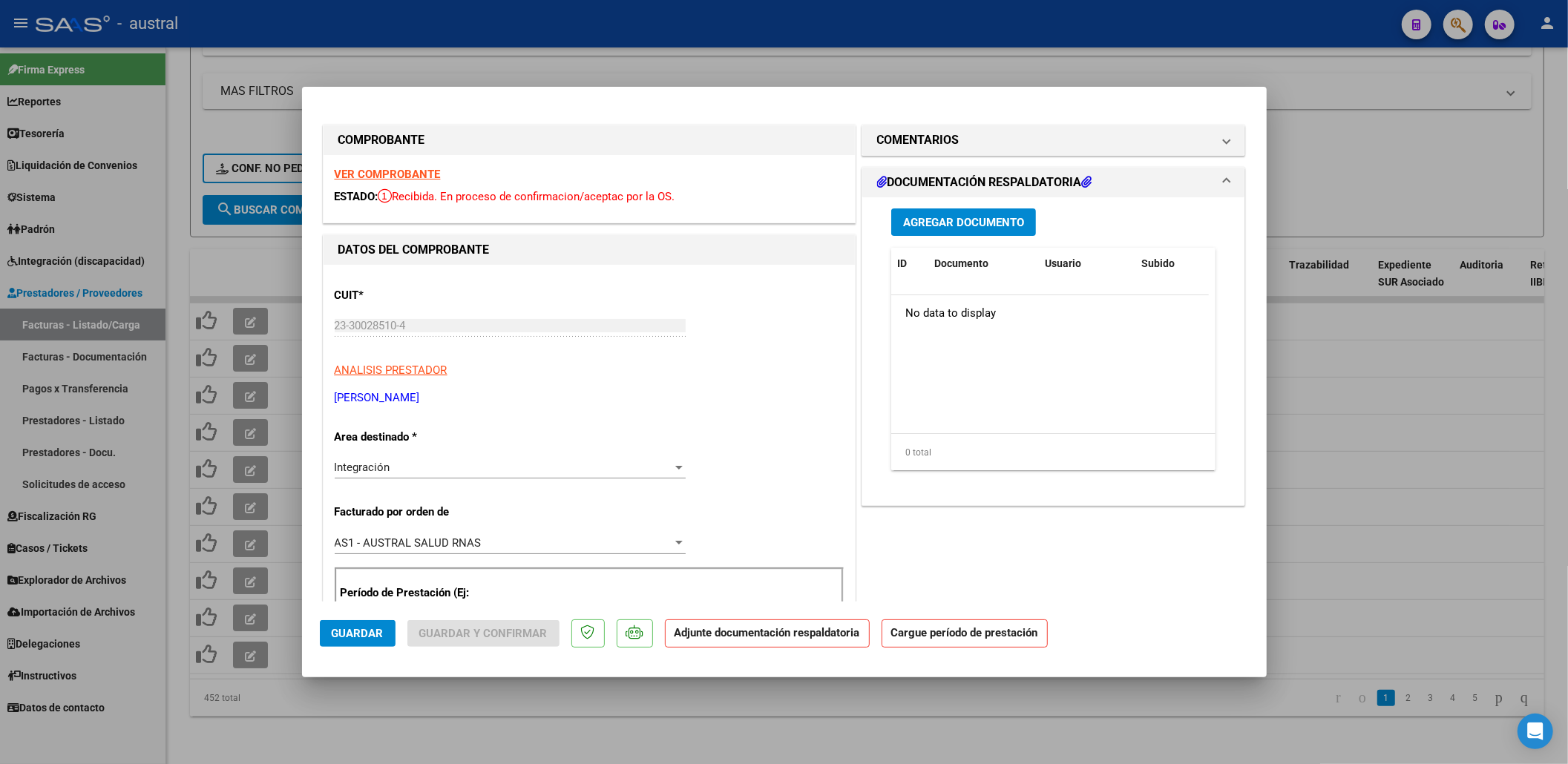
click at [382, 169] on strong "VER COMPROBANTE" at bounding box center [387, 174] width 106 height 13
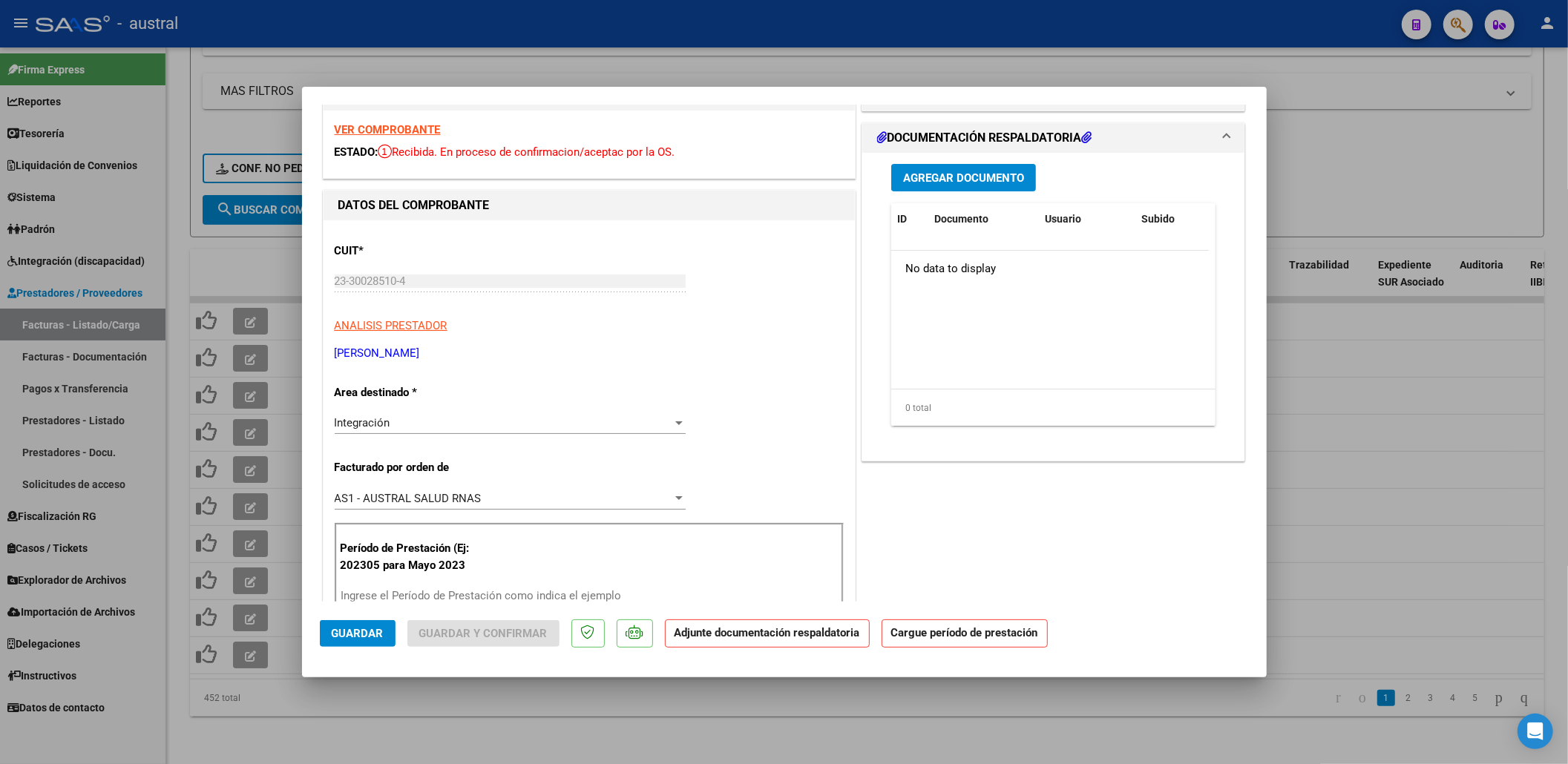
scroll to position [197, 0]
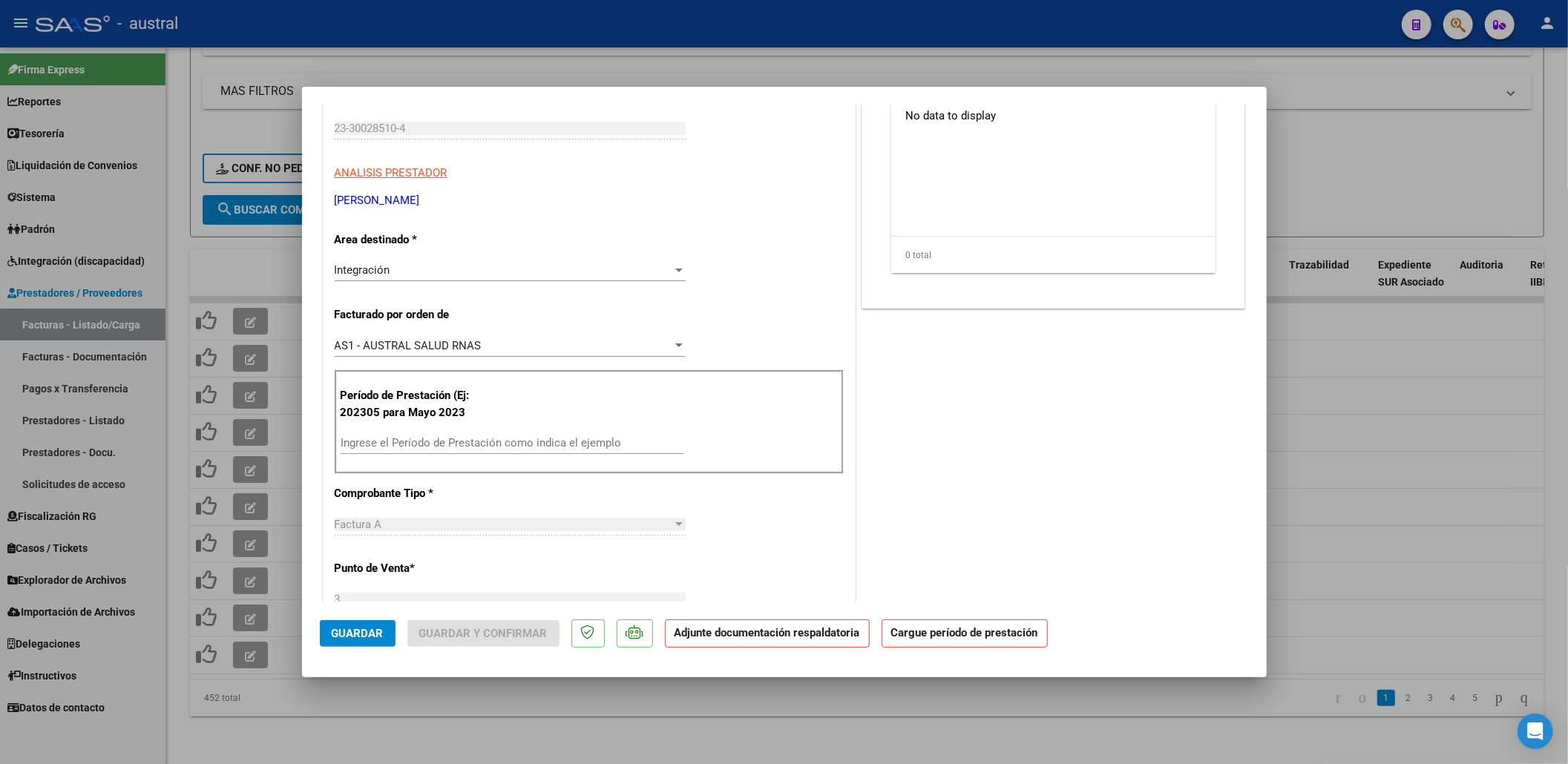
click at [450, 449] on input "Ingrese el Período de Prestación como indica el ejemplo" at bounding box center [512, 442] width 343 height 13
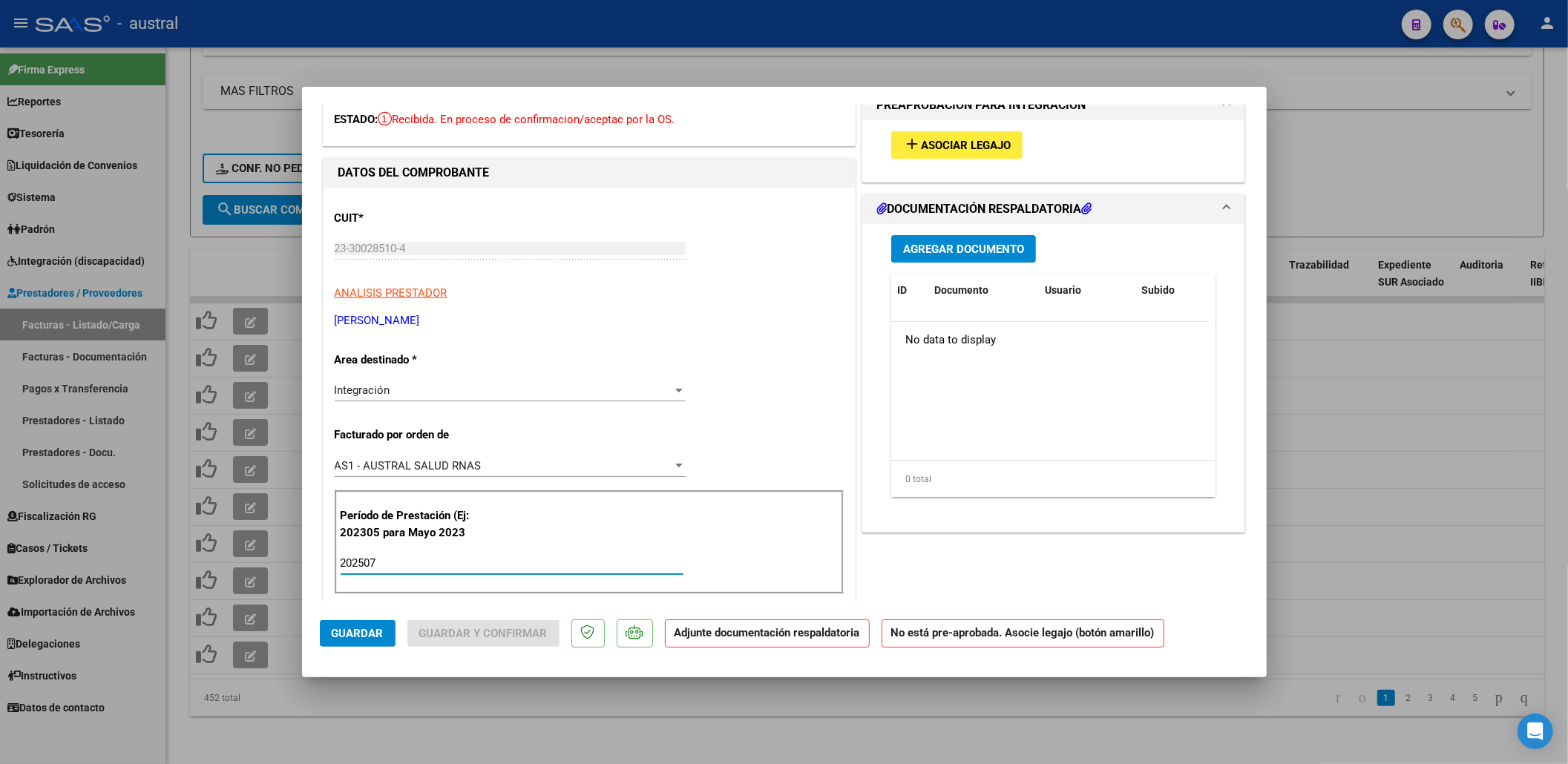
scroll to position [0, 0]
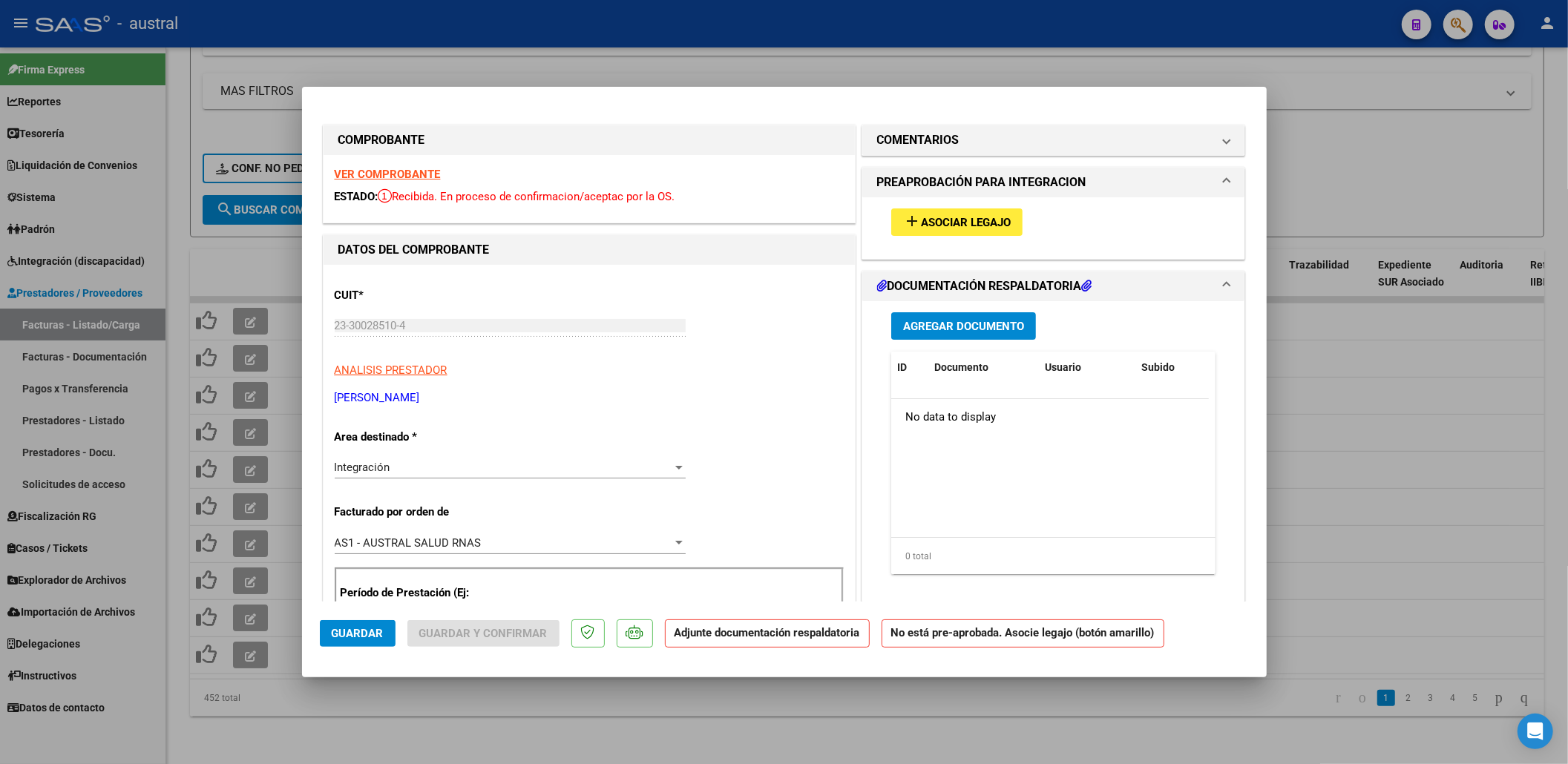
type input "202507"
click at [959, 226] on span "Asociar Legajo" at bounding box center [965, 222] width 89 height 13
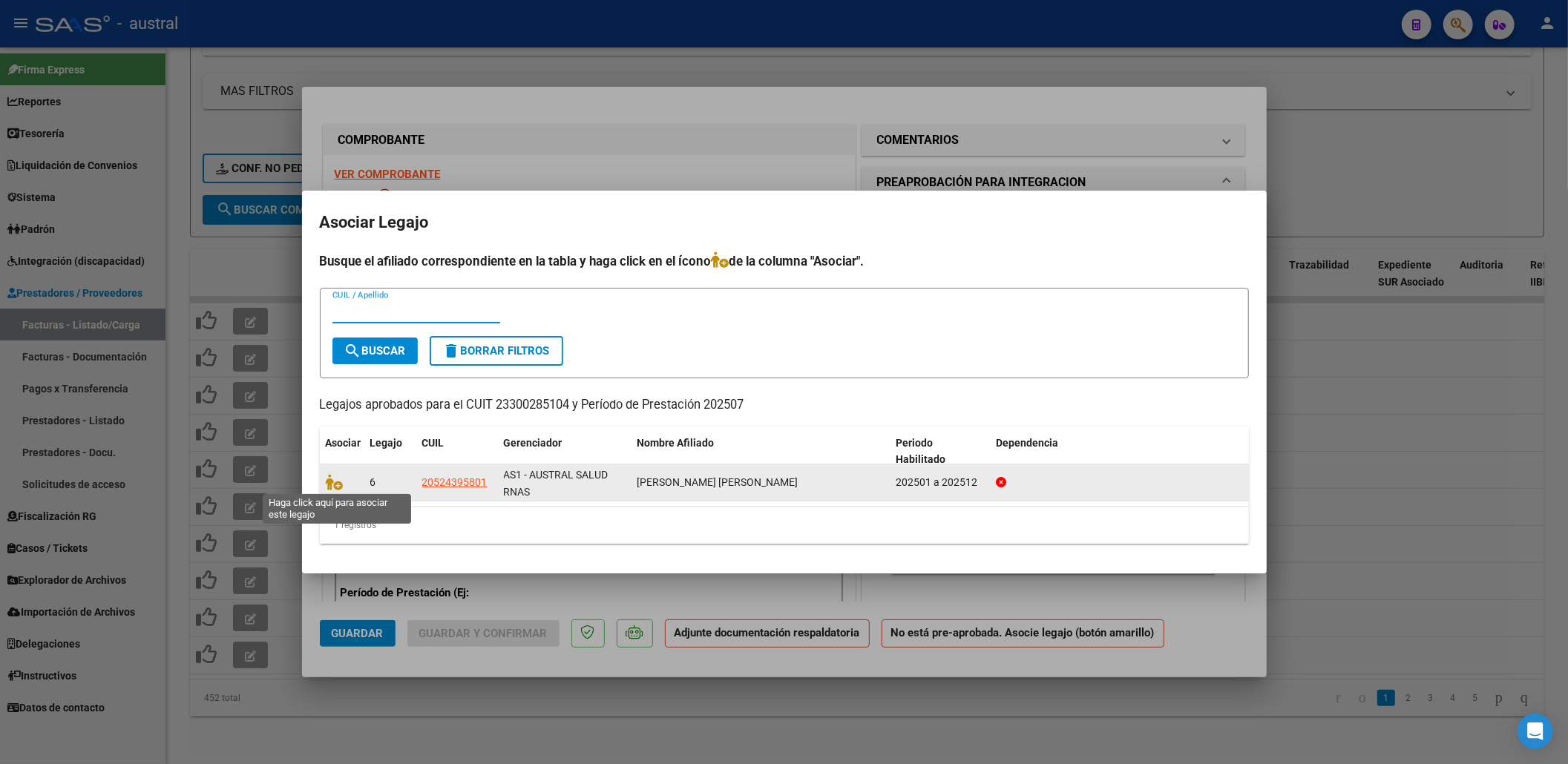
click at [345, 483] on span at bounding box center [336, 482] width 22 height 12
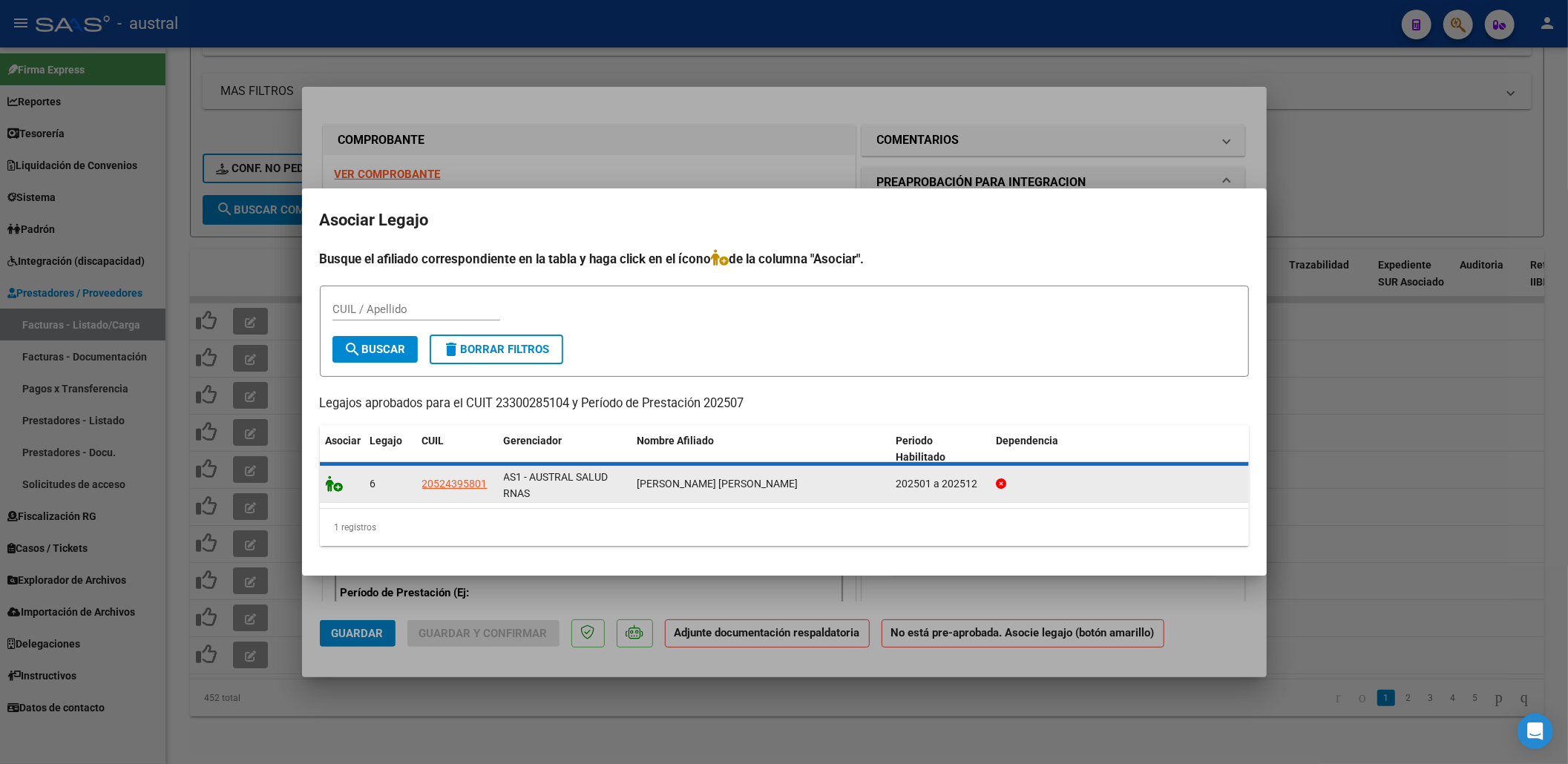
click at [336, 483] on icon at bounding box center [334, 483] width 18 height 16
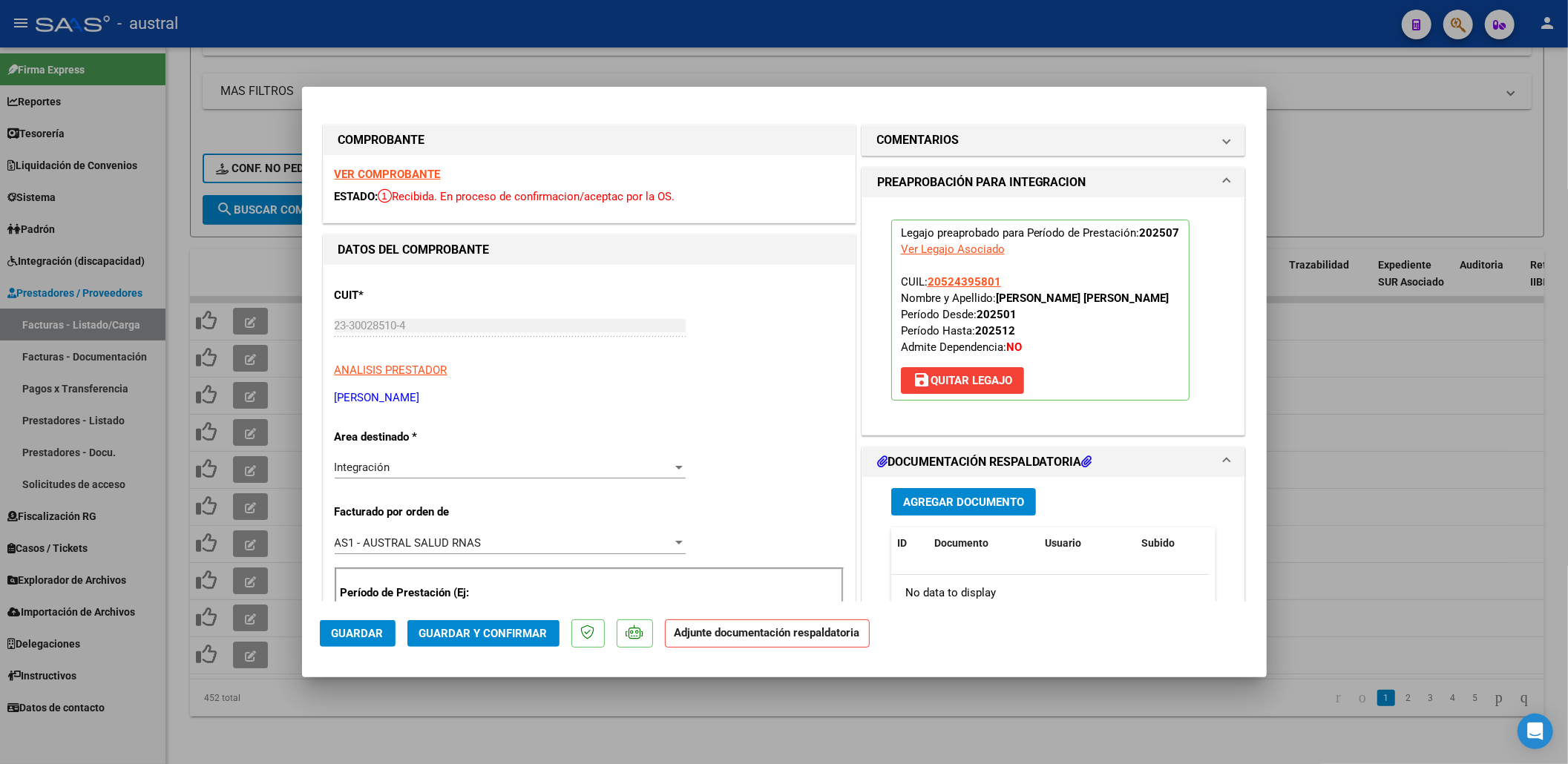
click at [439, 640] on span "Guardar y Confirmar" at bounding box center [484, 633] width 129 height 13
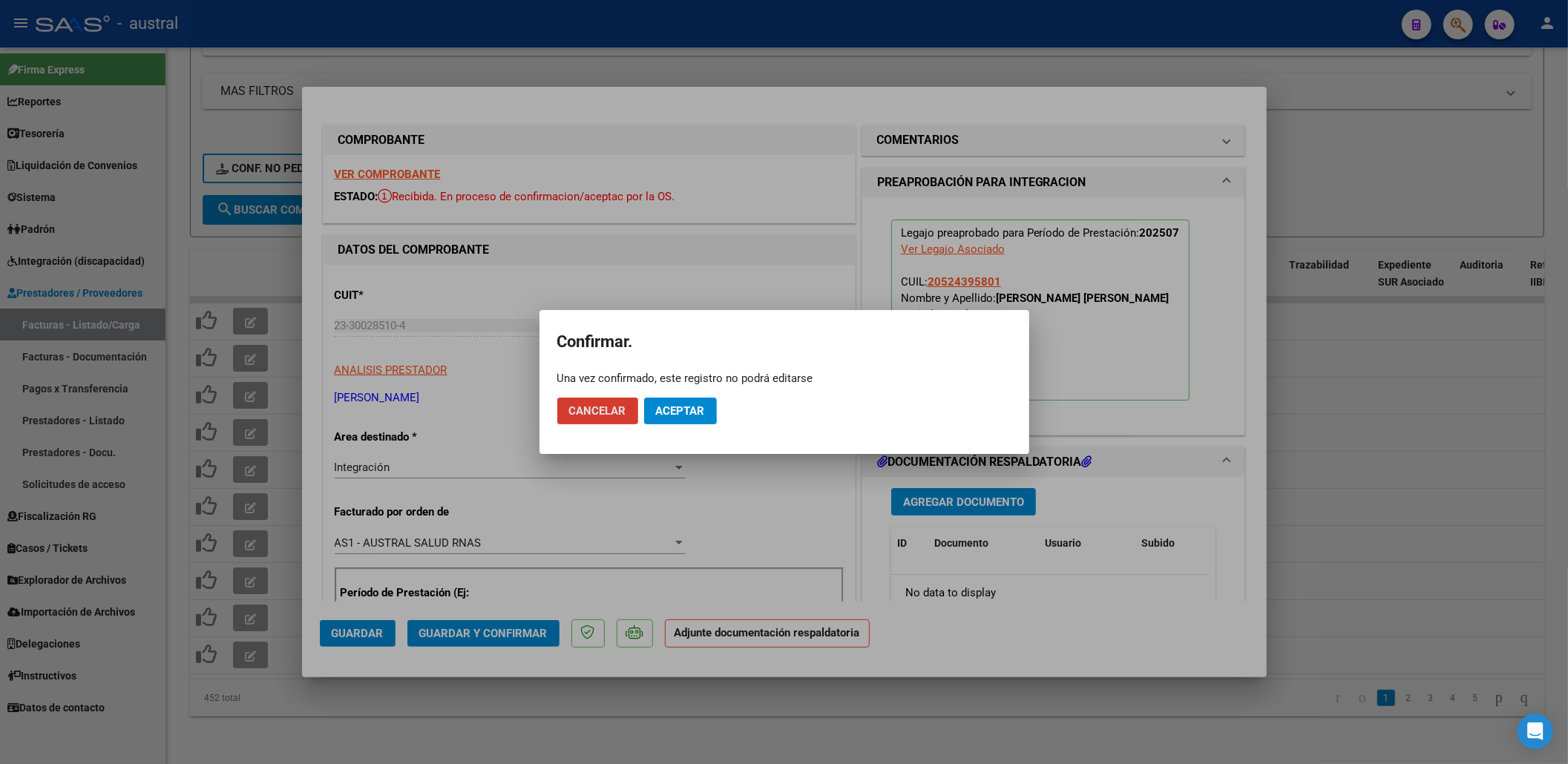
click at [666, 409] on span "Aceptar" at bounding box center [680, 410] width 49 height 13
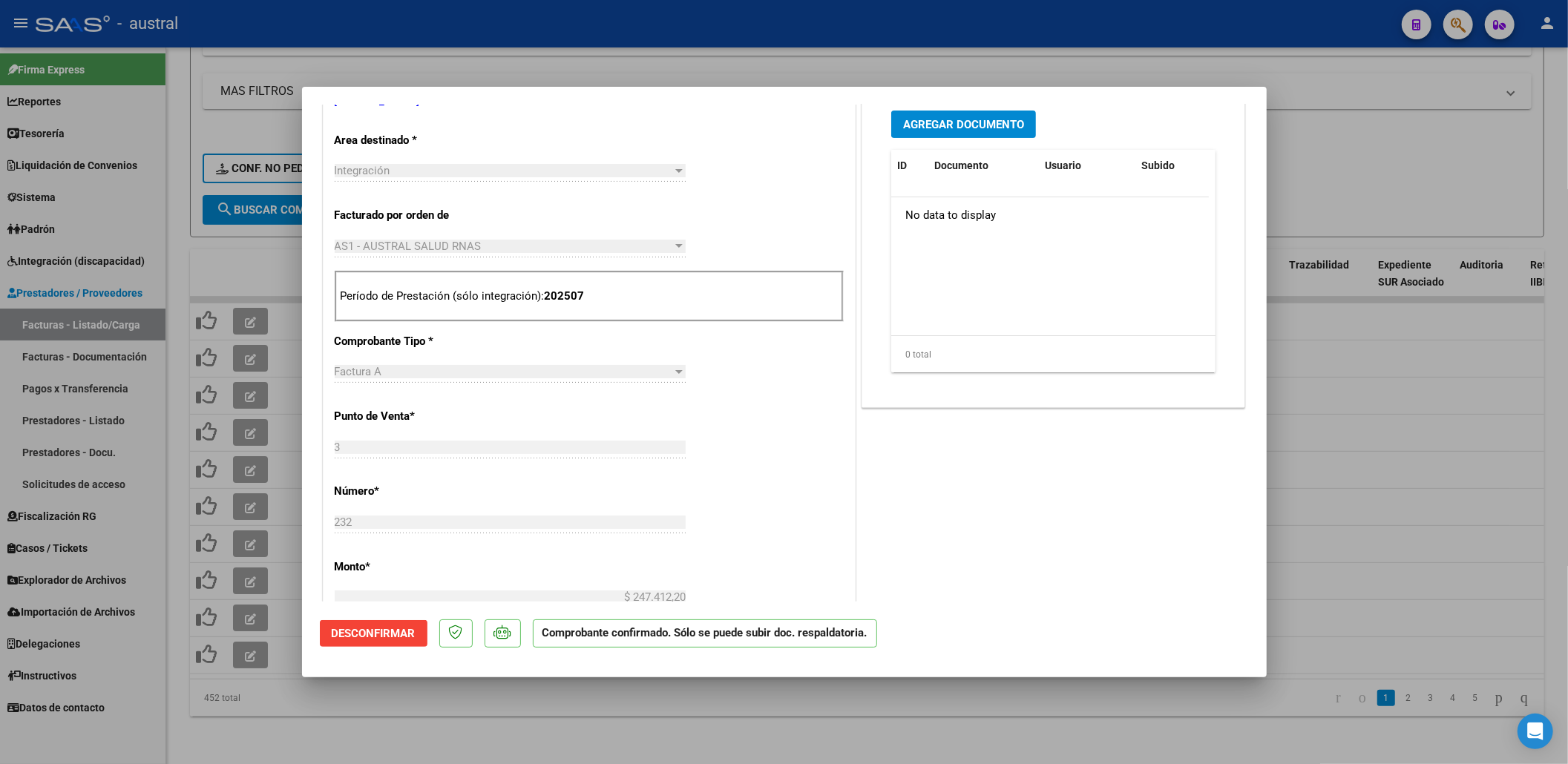
click at [434, 722] on div at bounding box center [784, 382] width 1568 height 764
type input "$ 0,00"
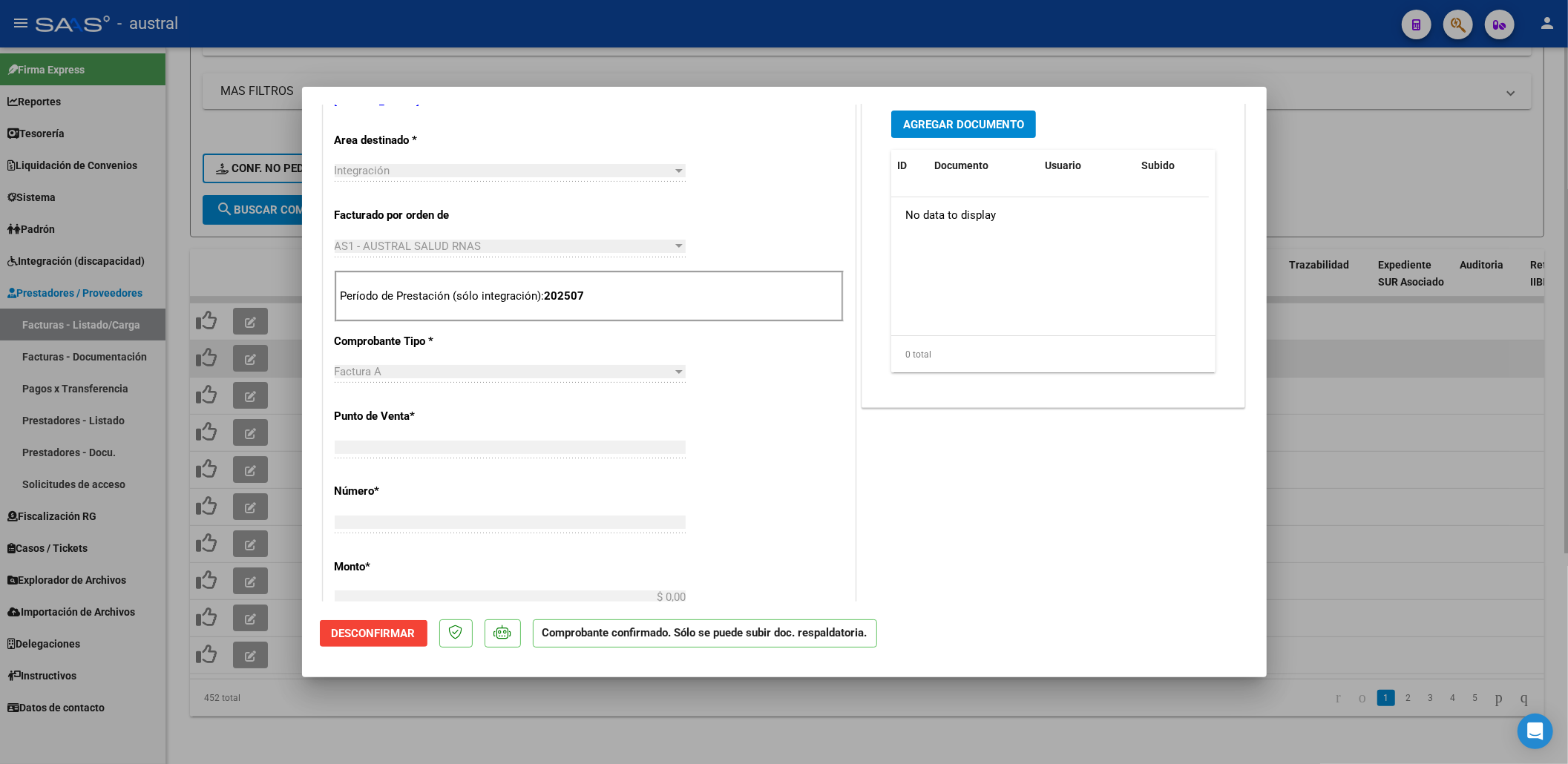
scroll to position [304, 0]
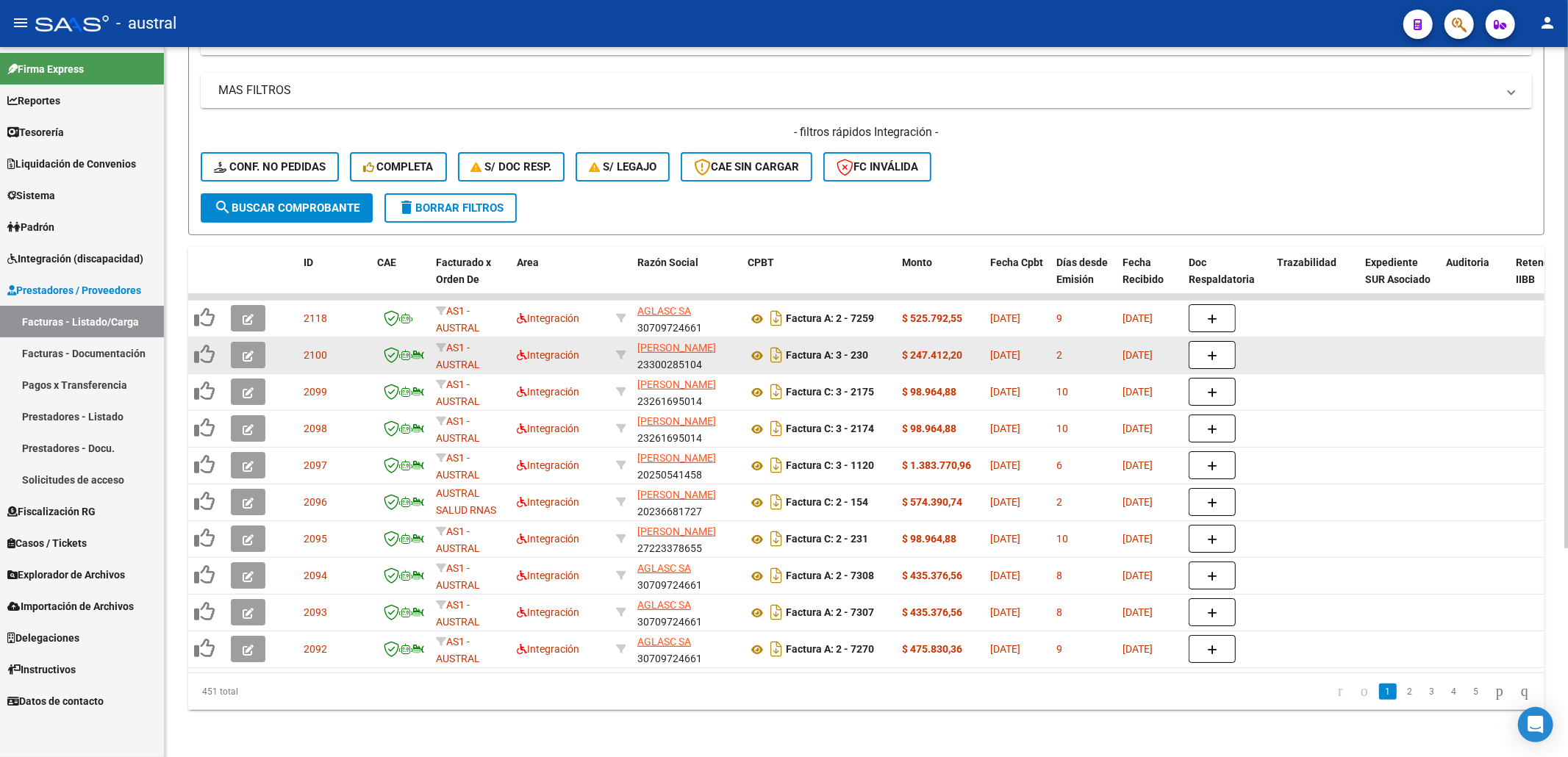
click at [251, 351] on icon "button" at bounding box center [248, 356] width 11 height 11
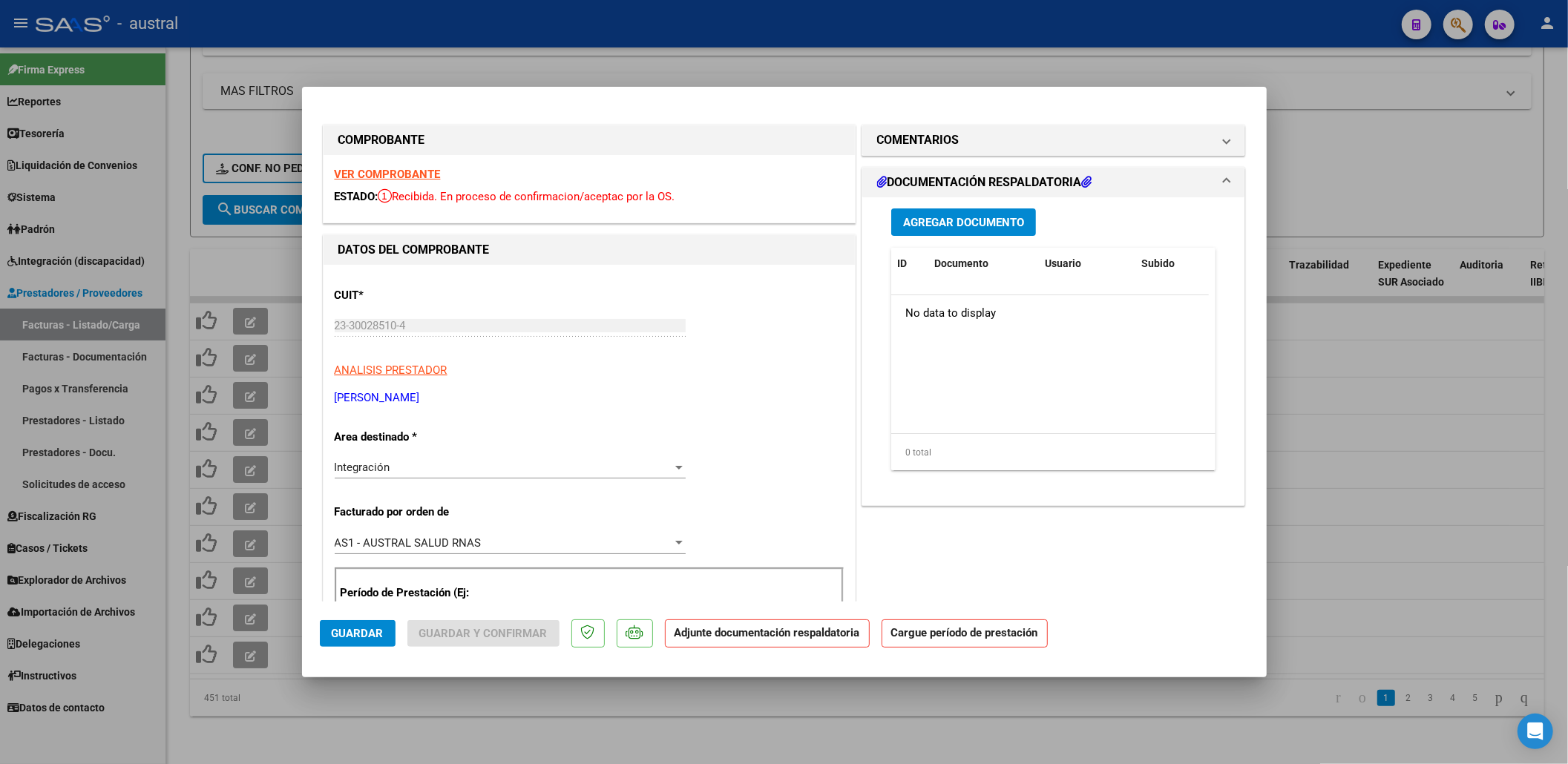
click at [417, 171] on strong "VER COMPROBANTE" at bounding box center [387, 174] width 106 height 13
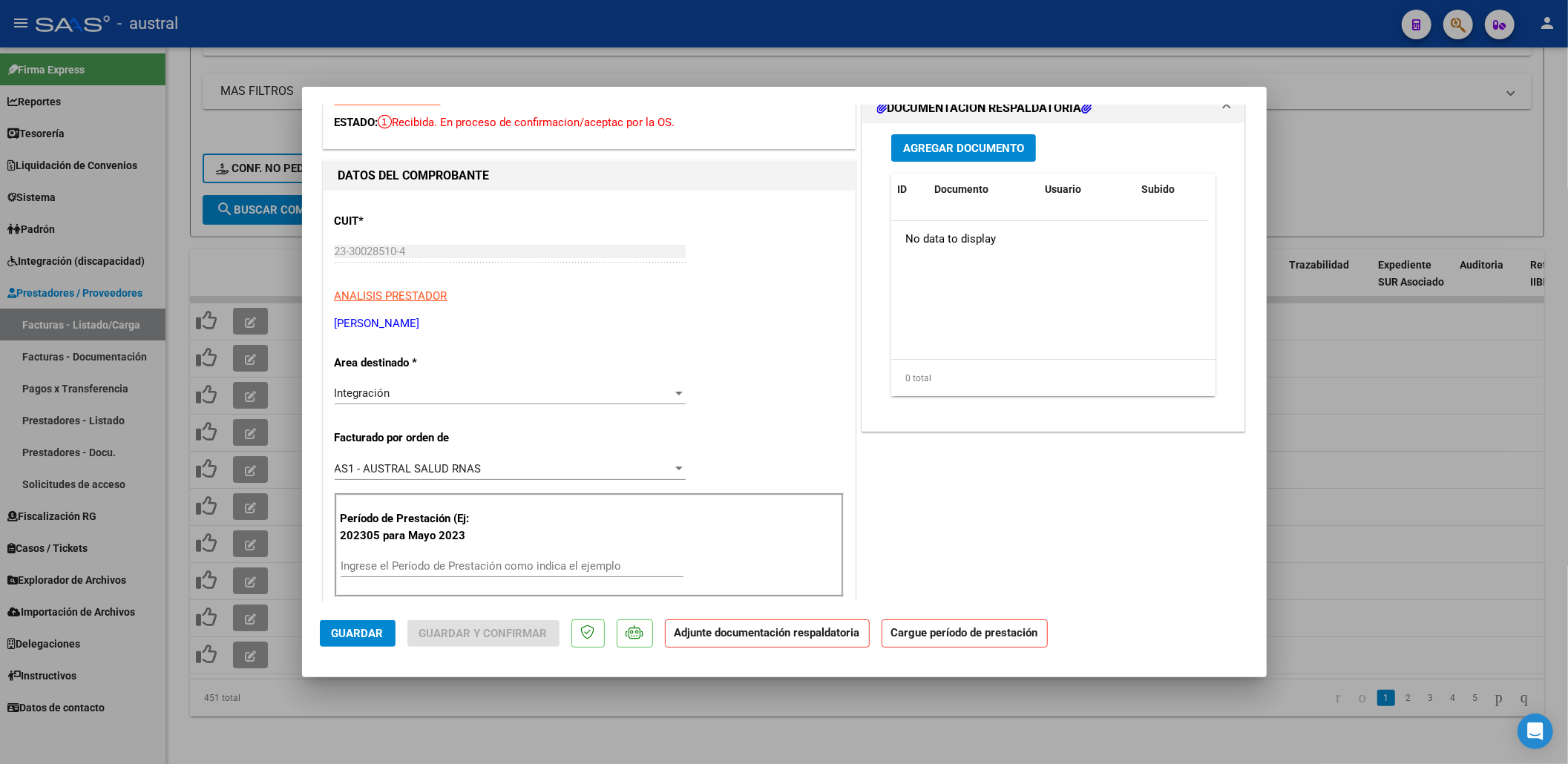
scroll to position [98, 0]
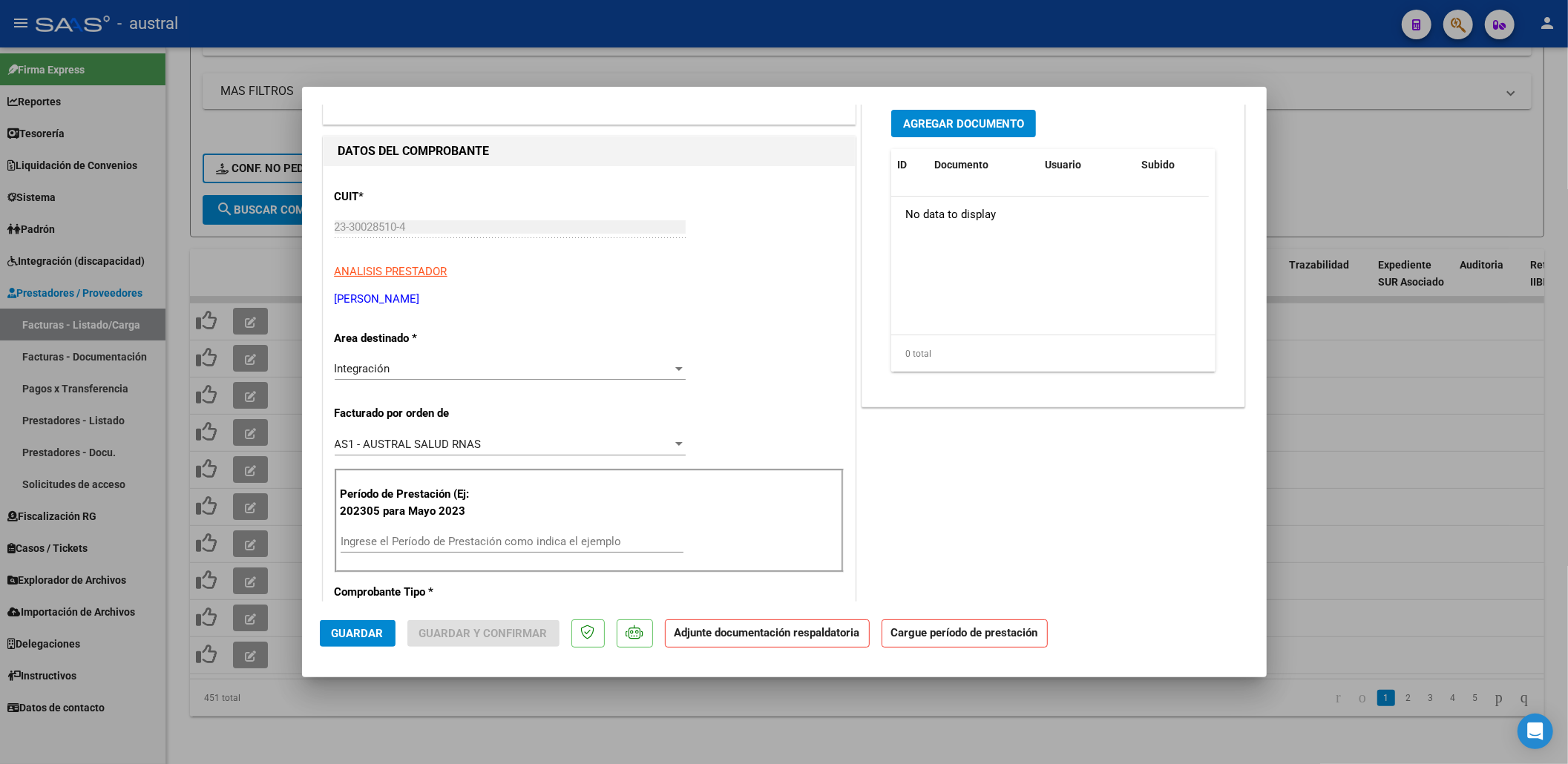
click at [416, 526] on div "Período de Prestación (Ej: 202305 para Mayo 2023 Ingrese el Período de Prestaci…" at bounding box center [588, 521] width 509 height 104
click at [418, 541] on input "Ingrese el Período de Prestación como indica el ejemplo" at bounding box center [512, 542] width 343 height 13
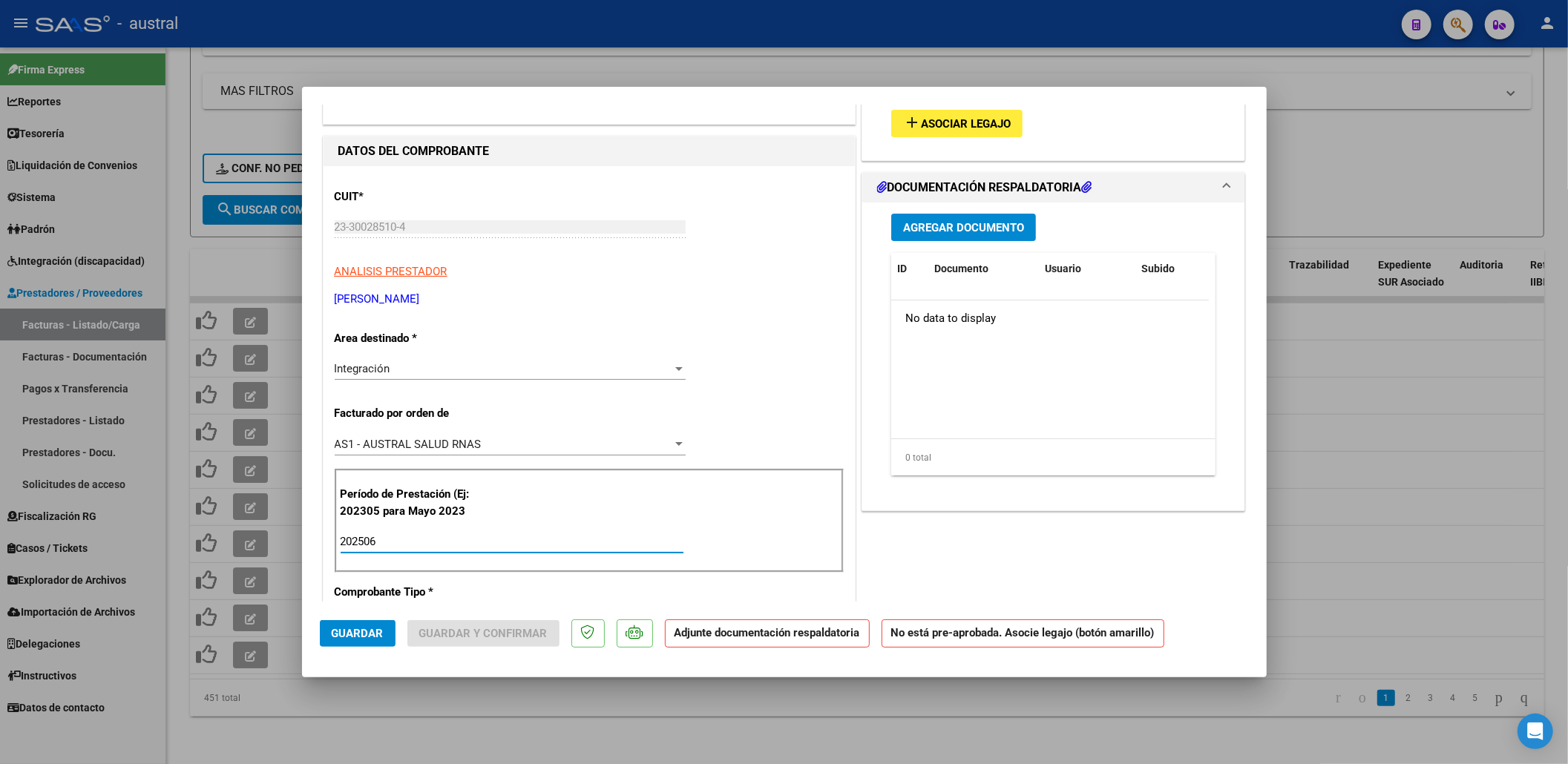
type input "202506"
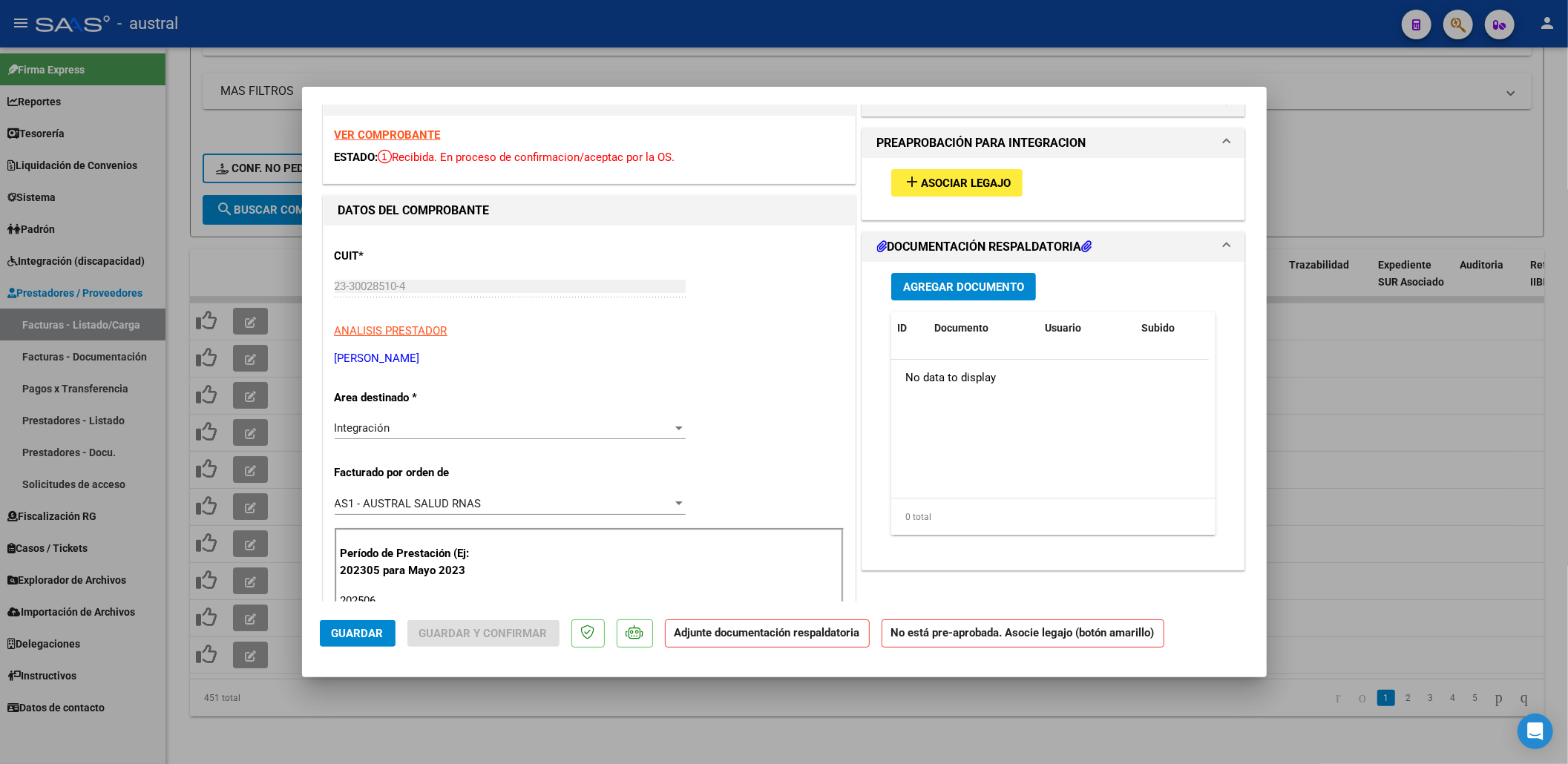
scroll to position [0, 0]
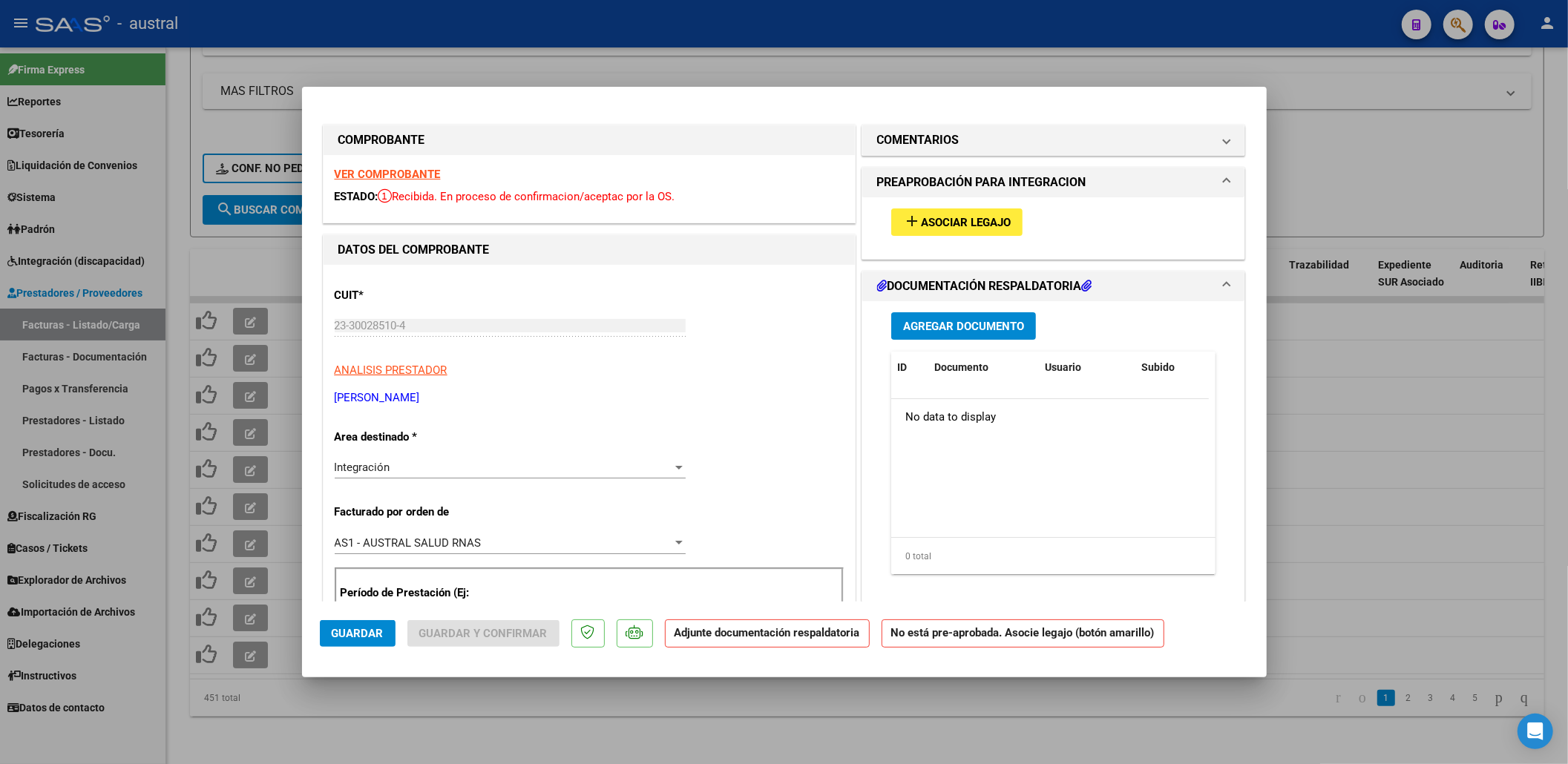
click at [956, 223] on span "Asociar Legajo" at bounding box center [965, 222] width 89 height 13
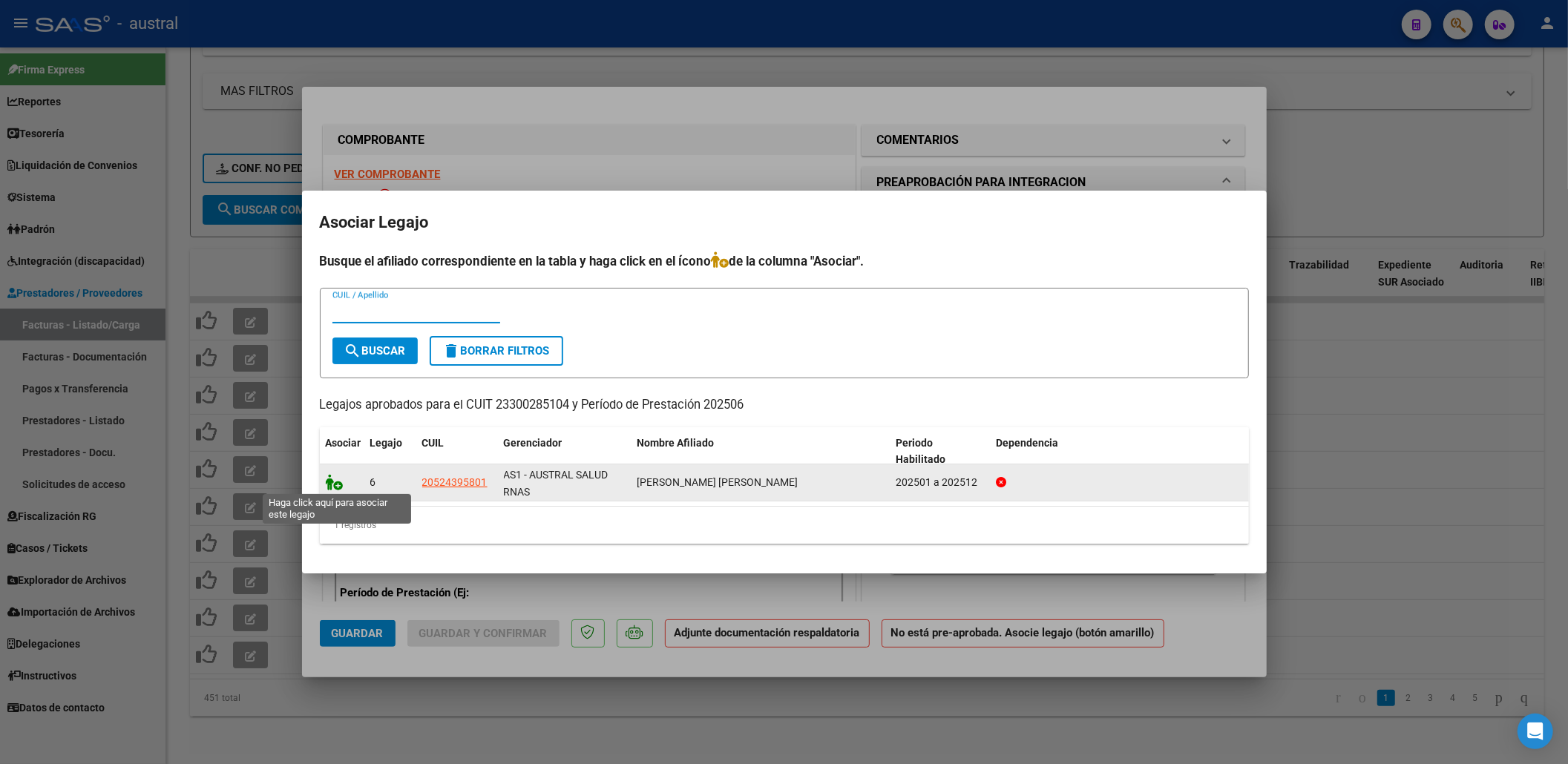
click at [334, 476] on icon at bounding box center [334, 482] width 18 height 16
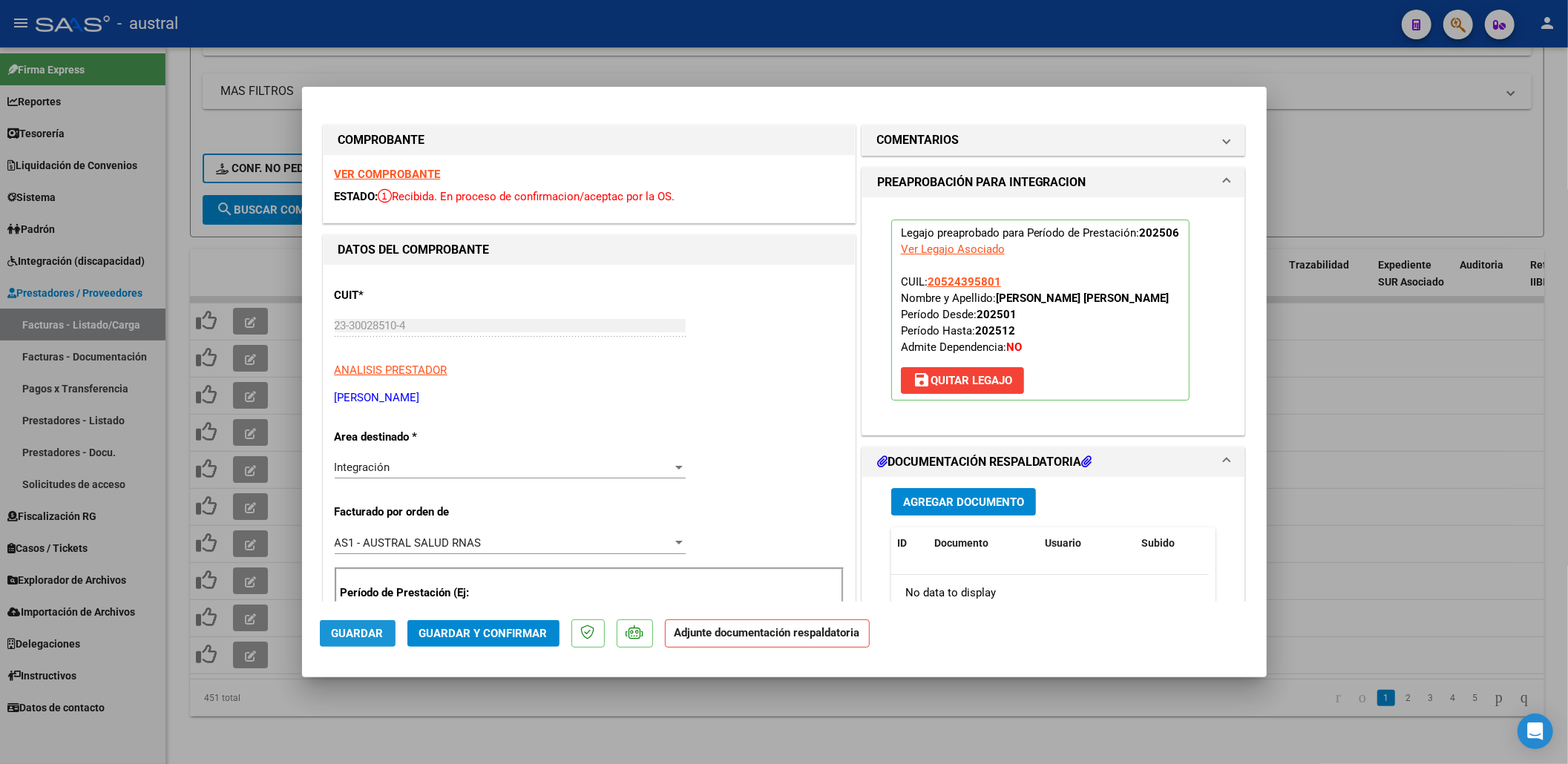
click at [366, 630] on span "Guardar" at bounding box center [358, 633] width 52 height 13
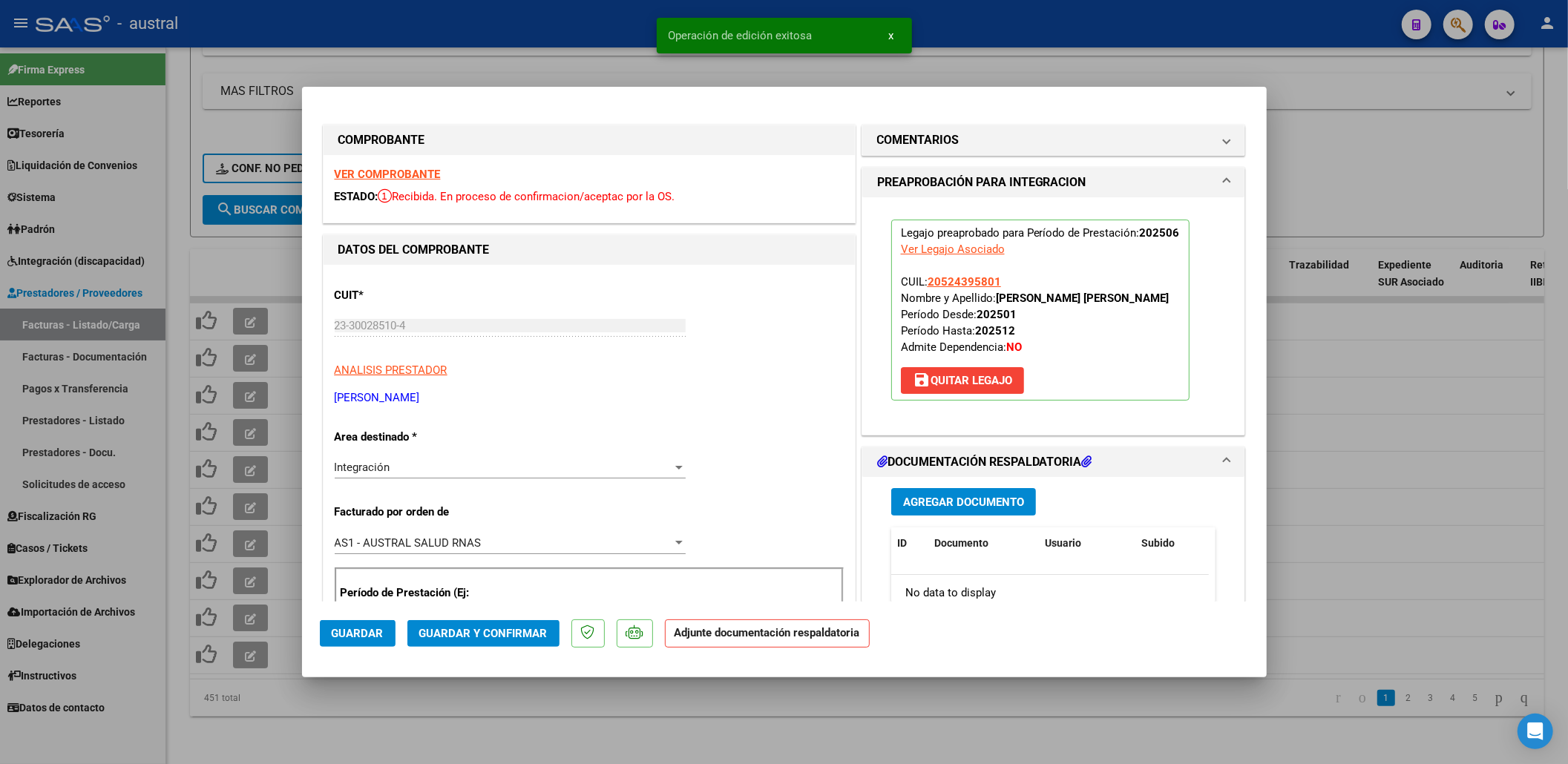
click at [509, 634] on span "Guardar y Confirmar" at bounding box center [484, 633] width 129 height 13
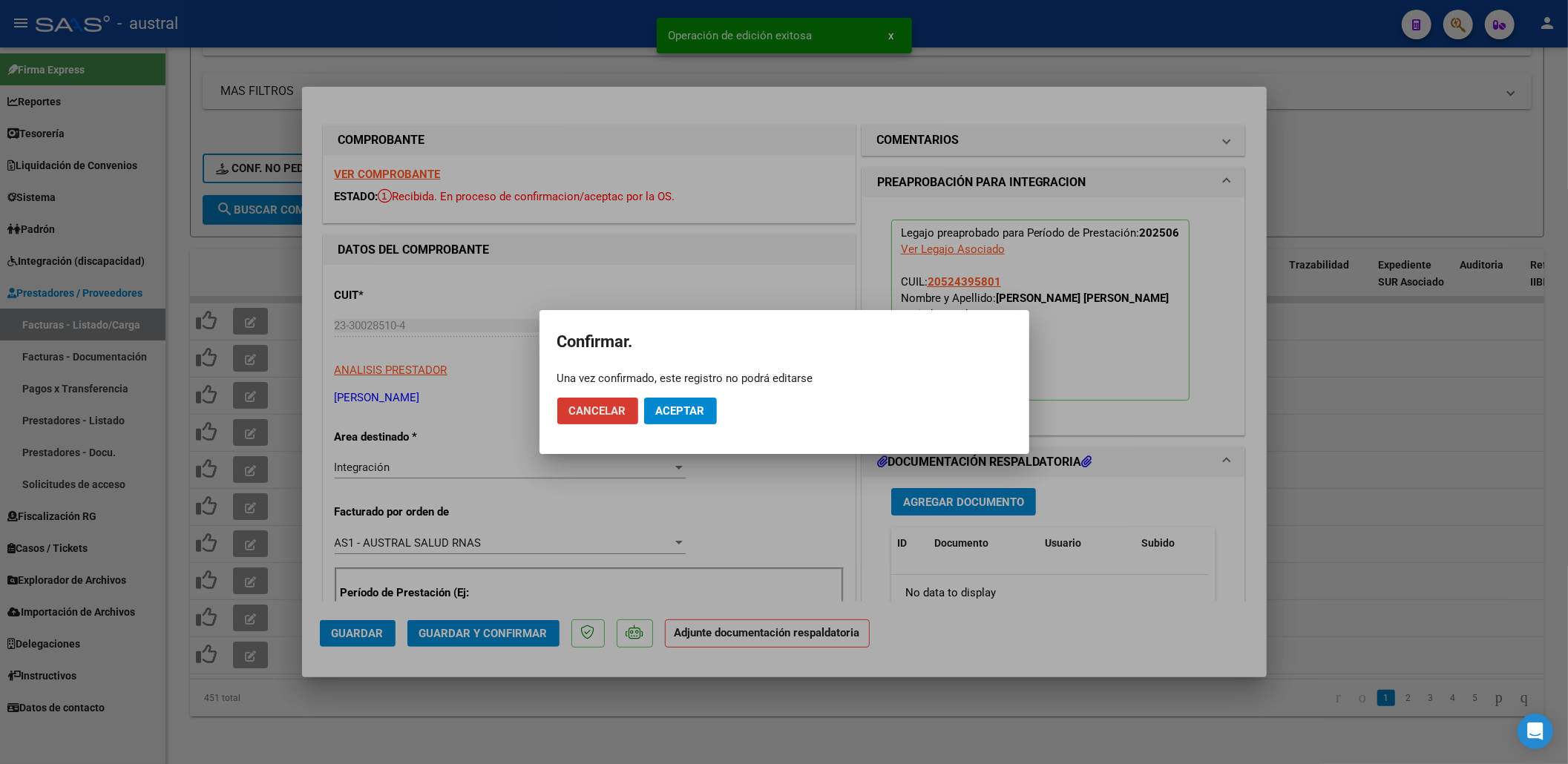
click at [699, 414] on span "Aceptar" at bounding box center [680, 410] width 49 height 13
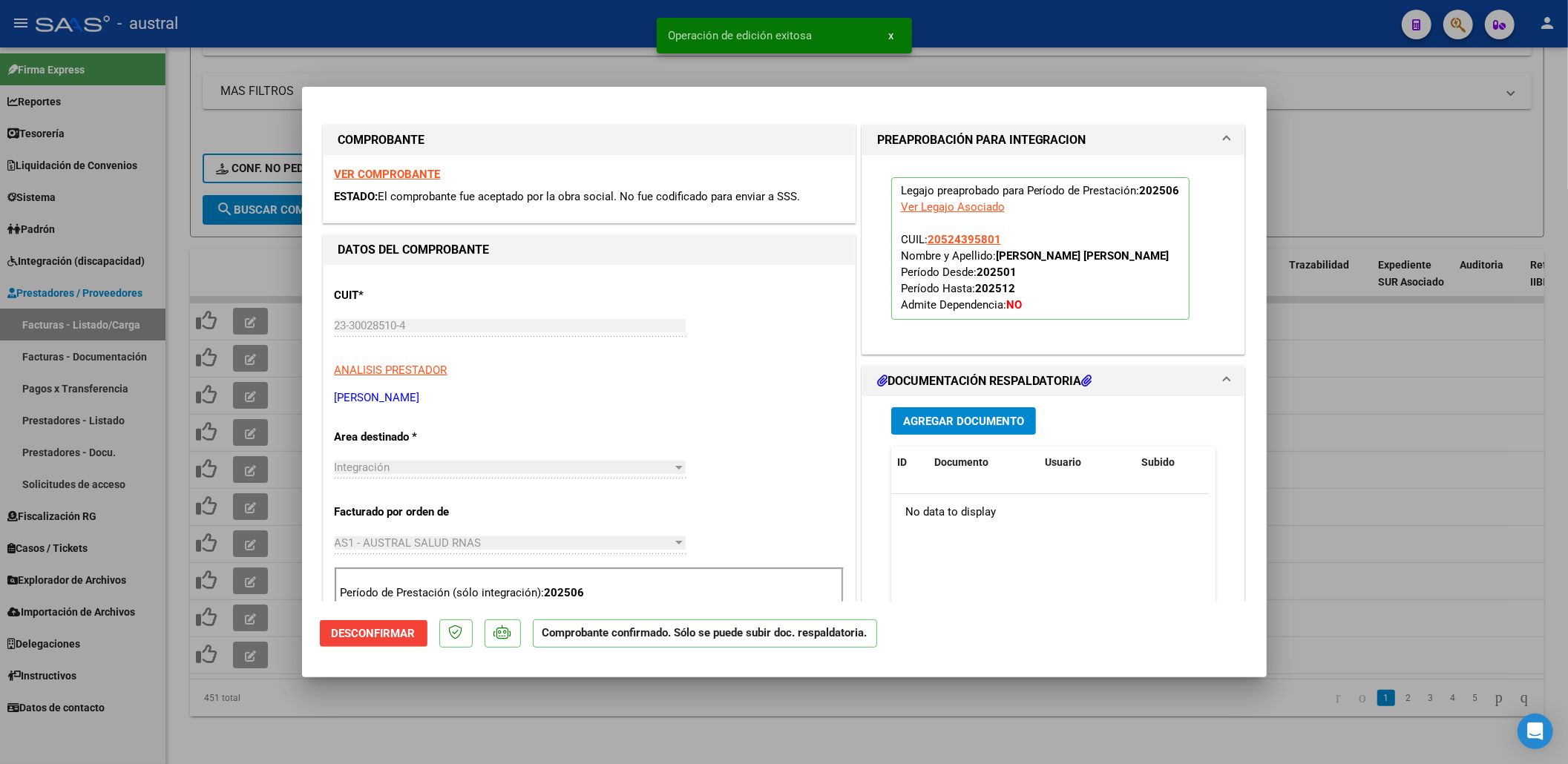
click at [258, 226] on div at bounding box center [784, 382] width 1568 height 764
type input "$ 0,00"
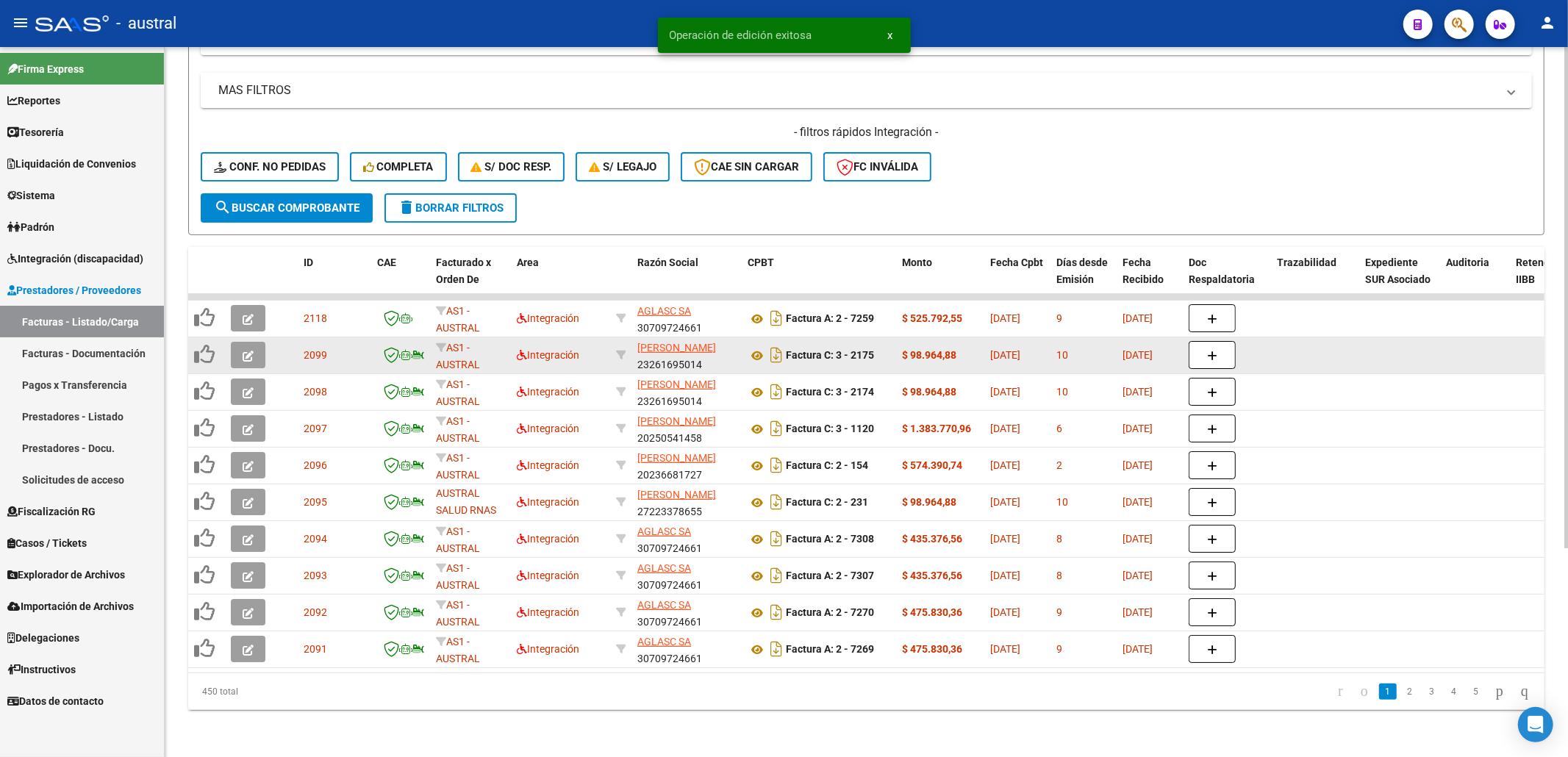
click at [253, 342] on button "button" at bounding box center [248, 355] width 35 height 27
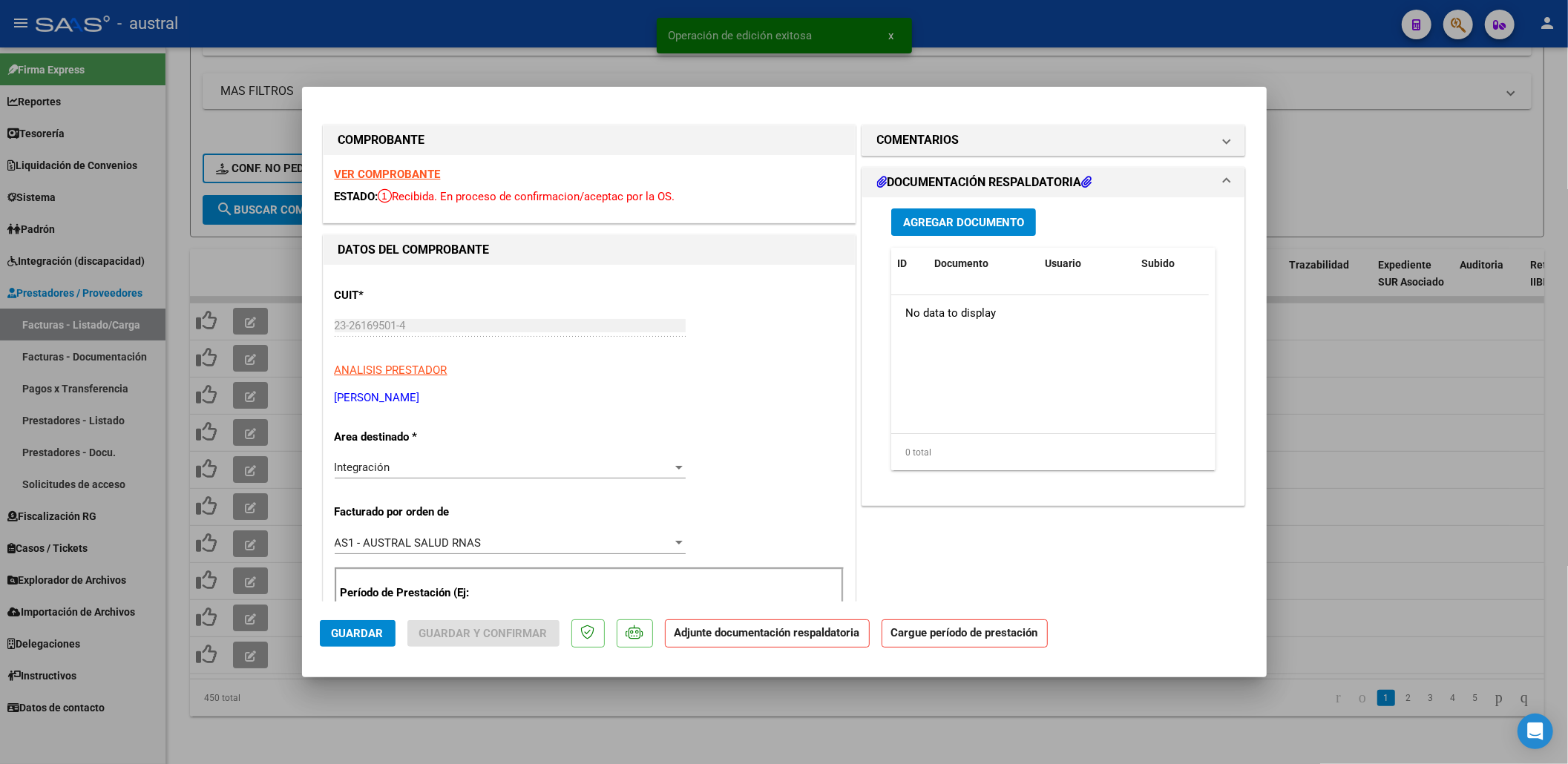
click at [407, 170] on strong "VER COMPROBANTE" at bounding box center [387, 174] width 106 height 13
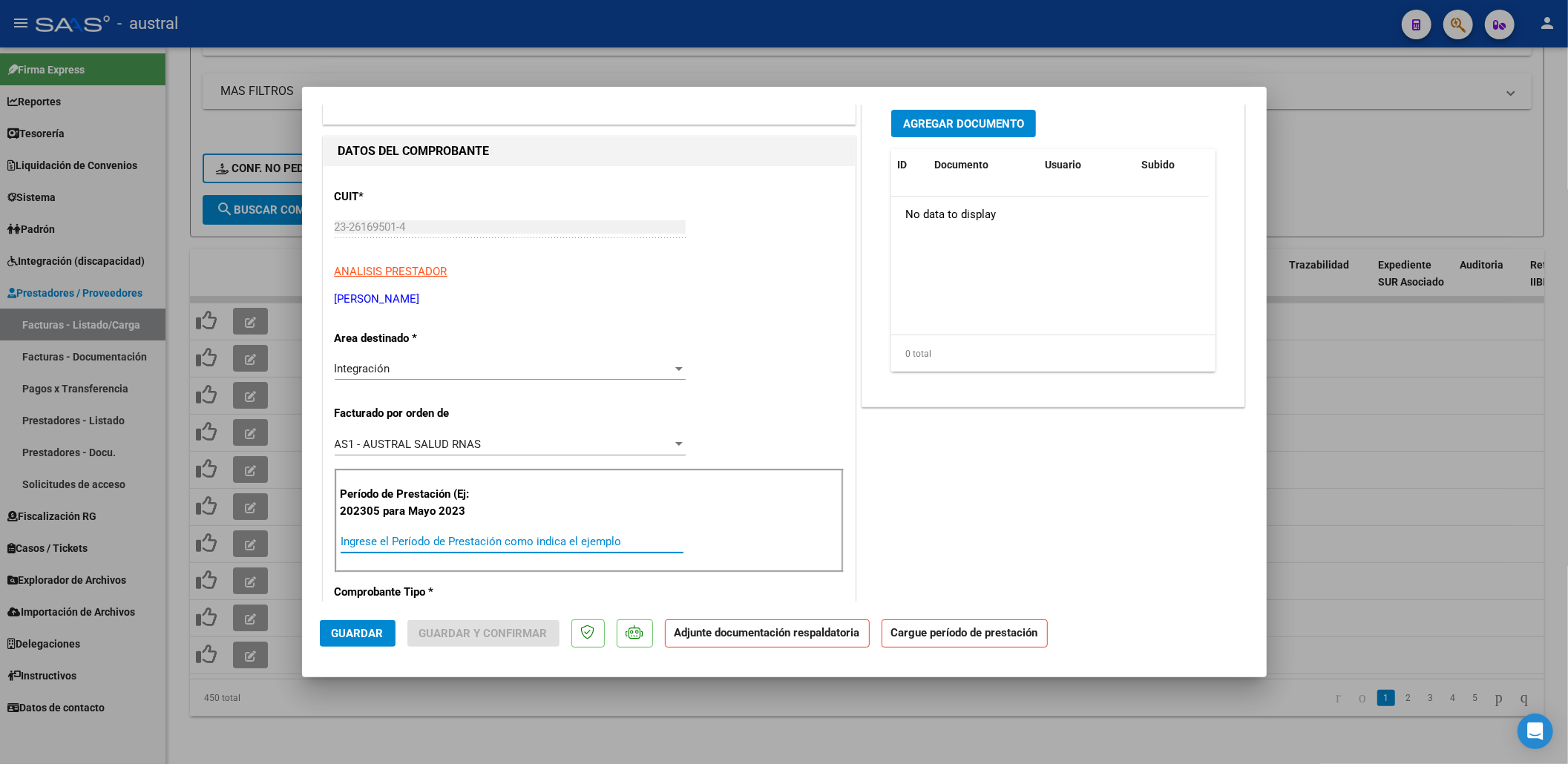
click at [409, 547] on input "Ingrese el Período de Prestación como indica el ejemplo" at bounding box center [512, 542] width 343 height 13
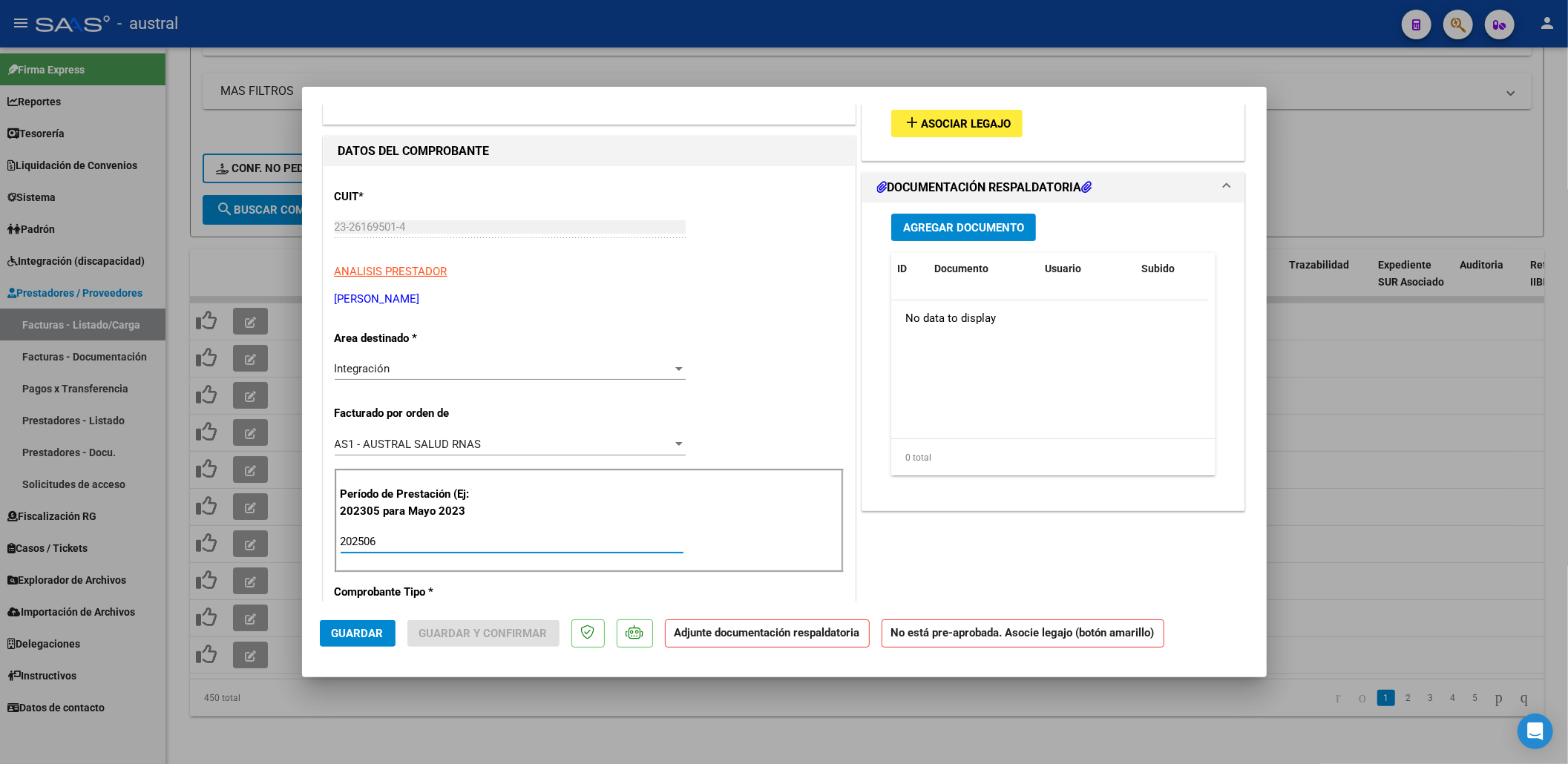
type input "202506"
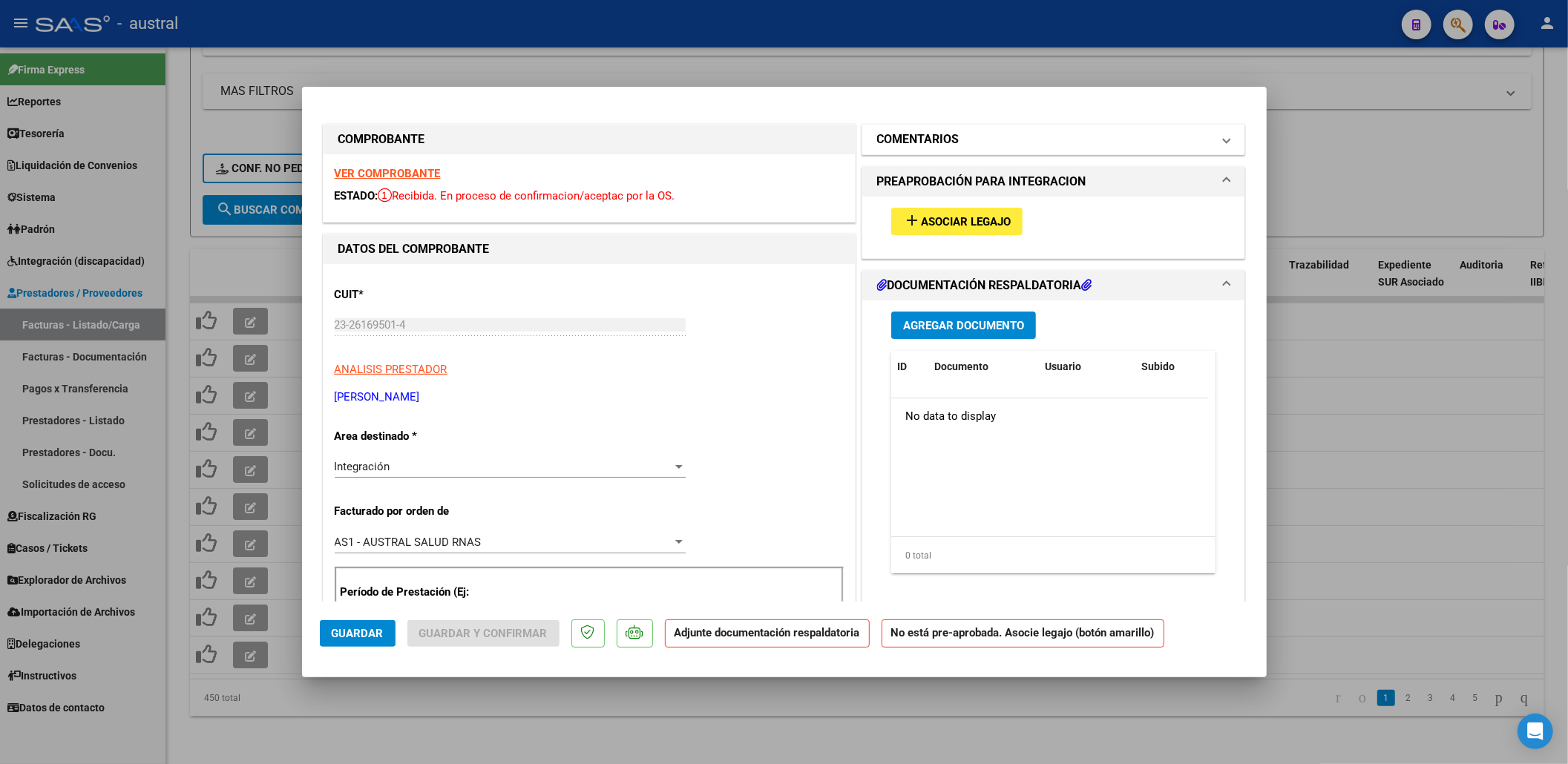
scroll to position [0, 0]
click at [963, 216] on span "Asociar Legajo" at bounding box center [965, 222] width 89 height 13
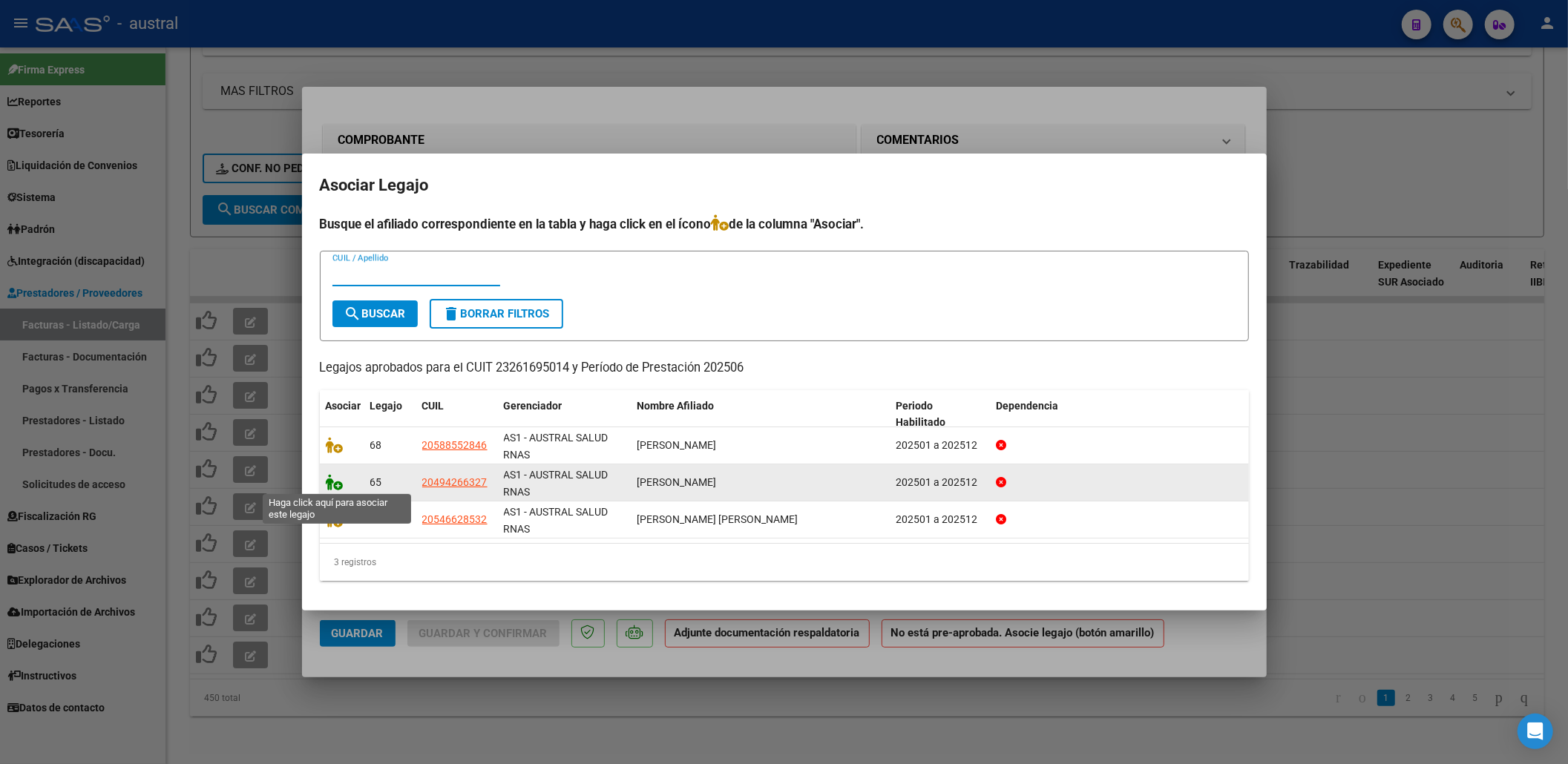
click at [337, 481] on icon at bounding box center [334, 482] width 18 height 16
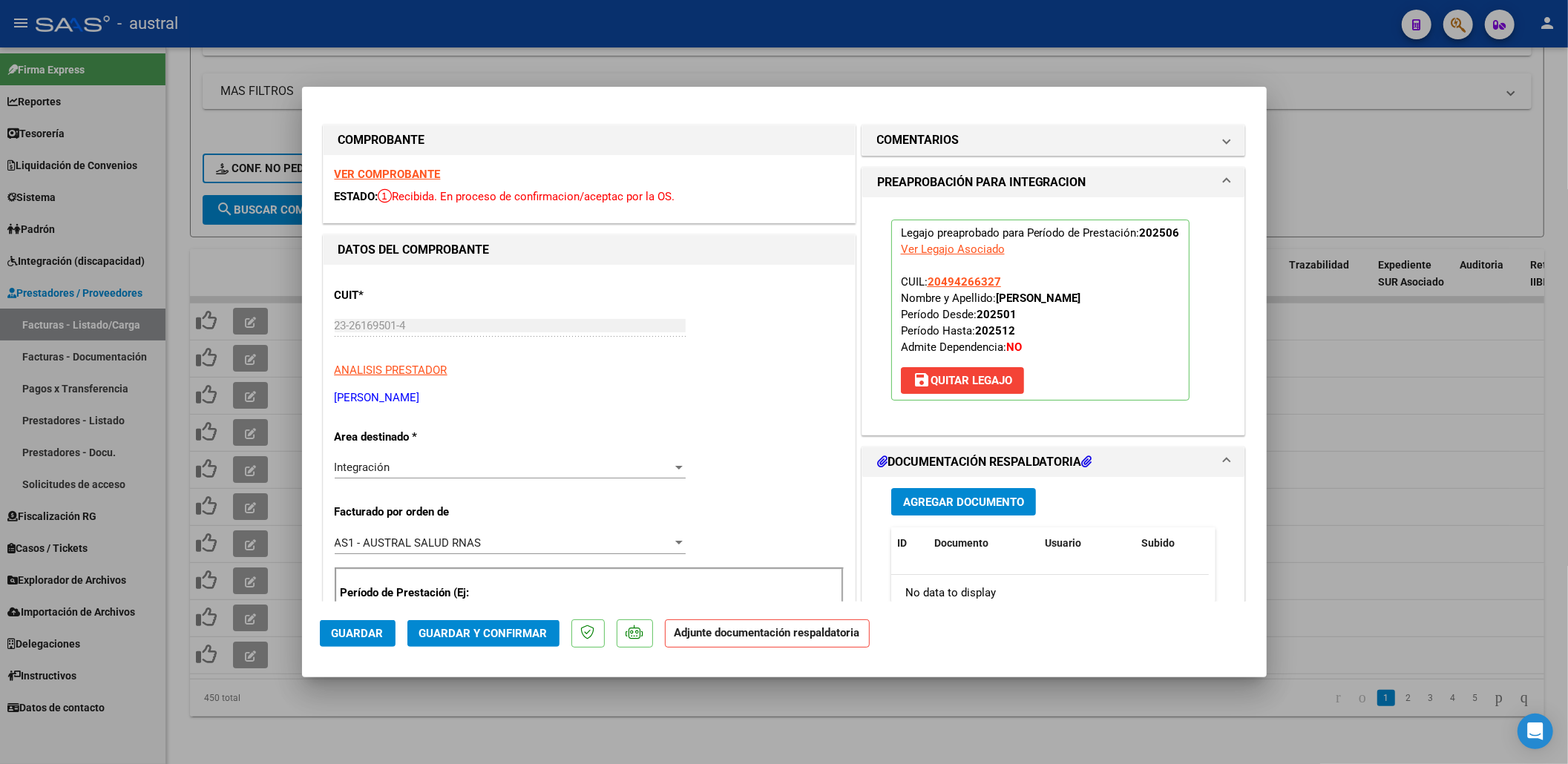
click at [496, 647] on mat-dialog-actions "Guardar Guardar y Confirmar Adjunte documentación respaldatoria" at bounding box center [784, 631] width 929 height 59
click at [496, 641] on button "Guardar y Confirmar" at bounding box center [484, 634] width 152 height 27
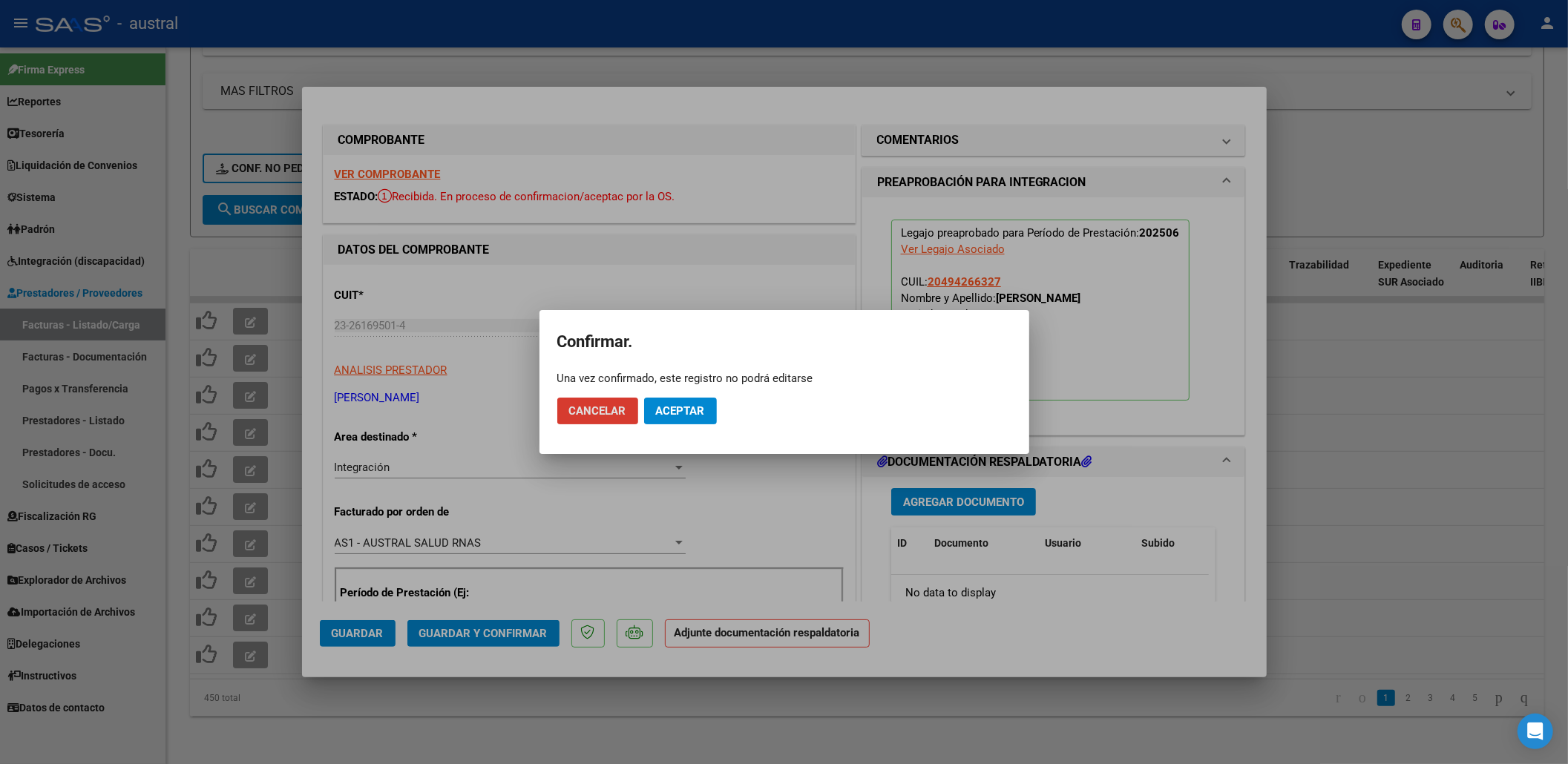
click at [670, 416] on span "Aceptar" at bounding box center [680, 410] width 49 height 13
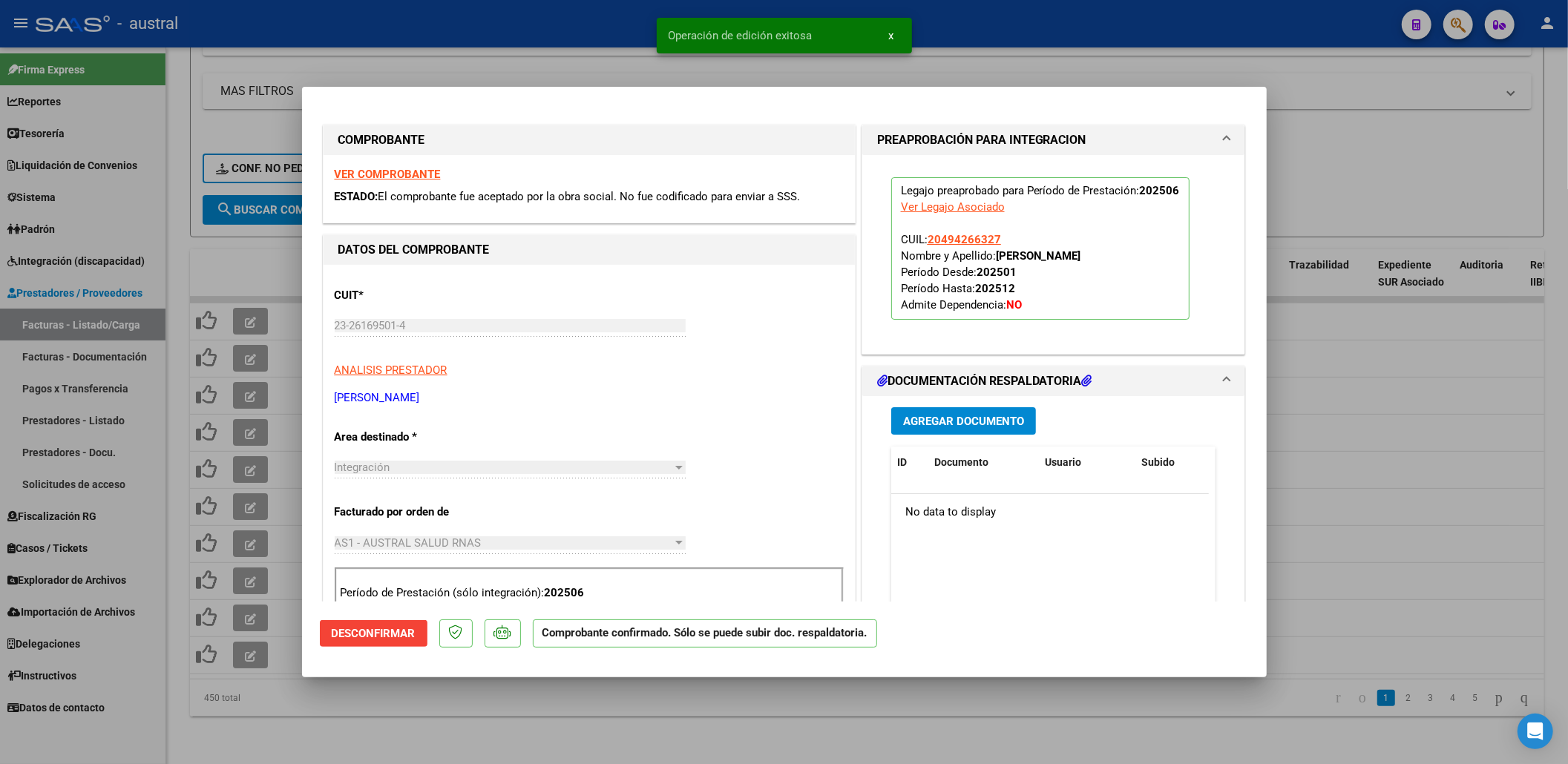
click at [1466, 335] on div at bounding box center [784, 382] width 1568 height 764
type input "$ 0,00"
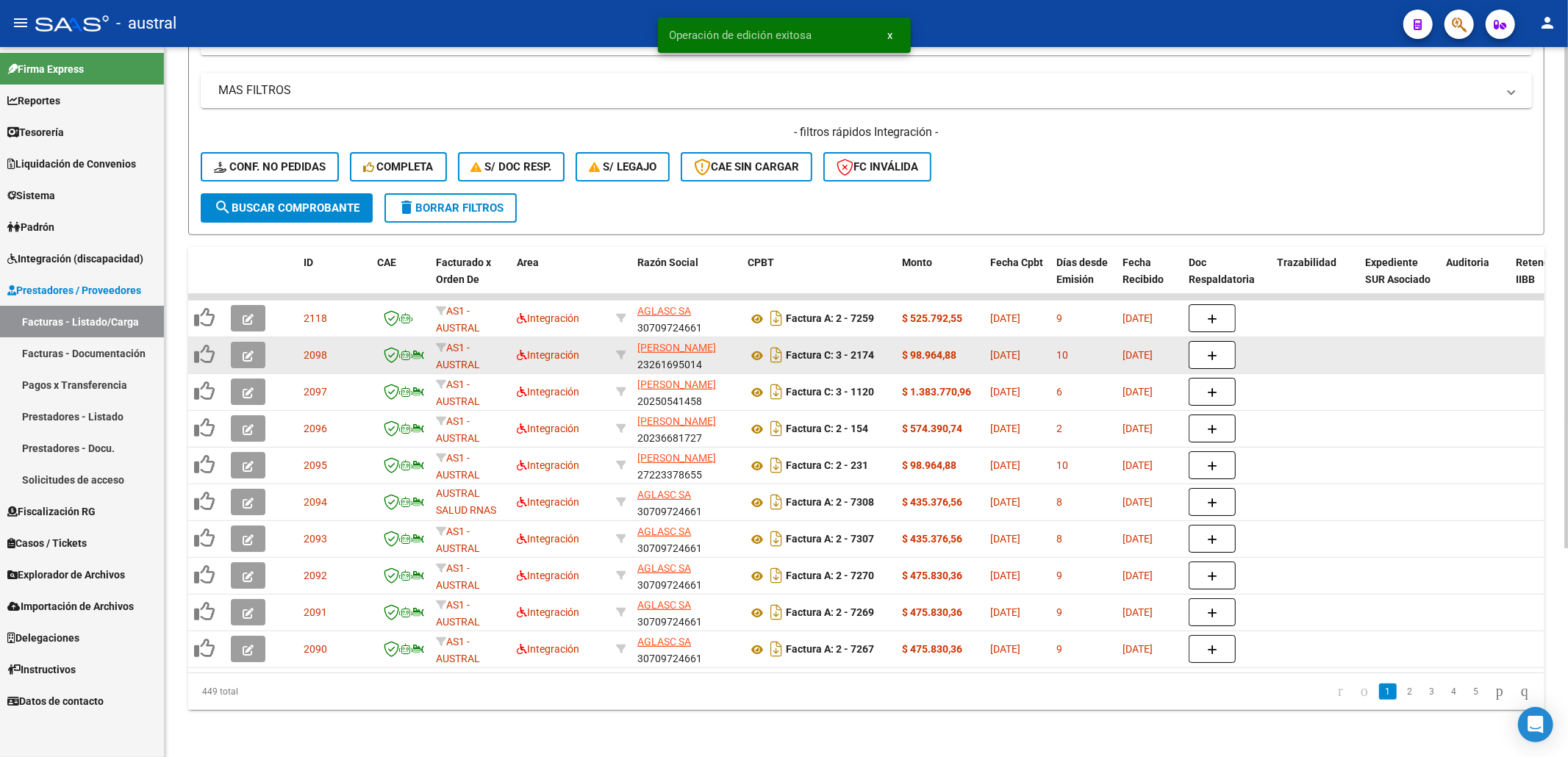
click at [243, 351] on icon "button" at bounding box center [248, 356] width 11 height 11
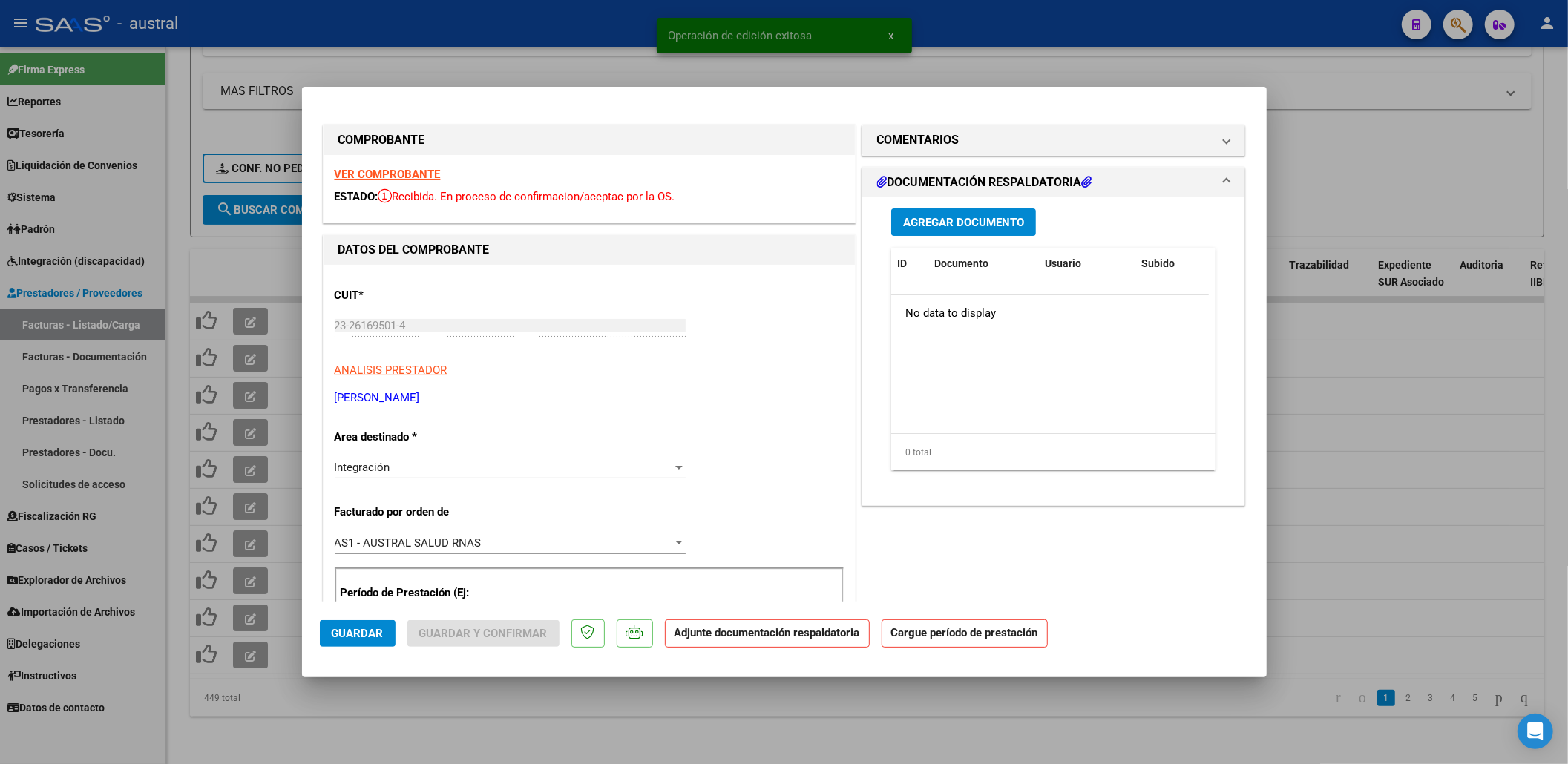
click at [416, 175] on strong "VER COMPROBANTE" at bounding box center [387, 174] width 106 height 13
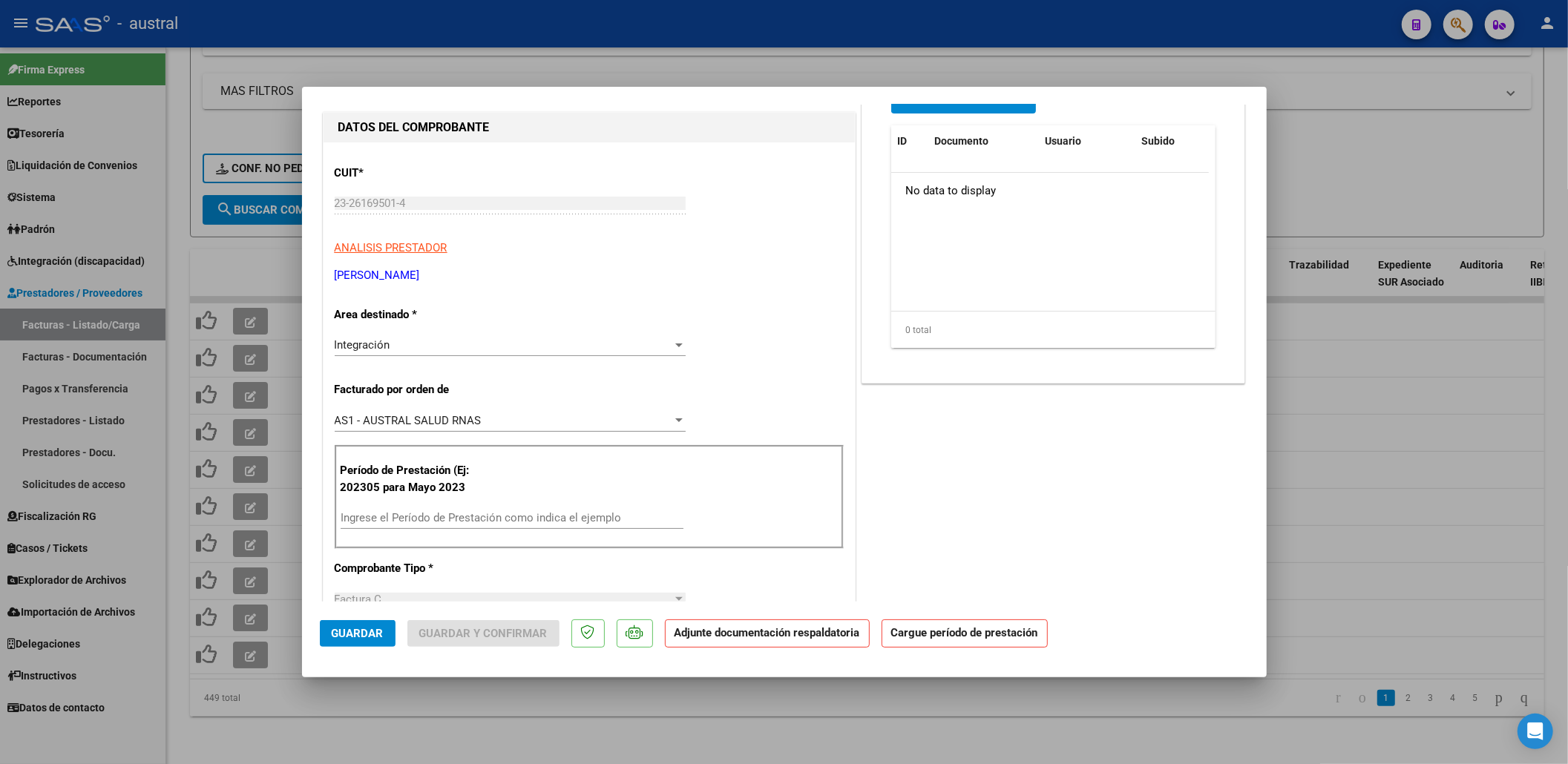
scroll to position [197, 0]
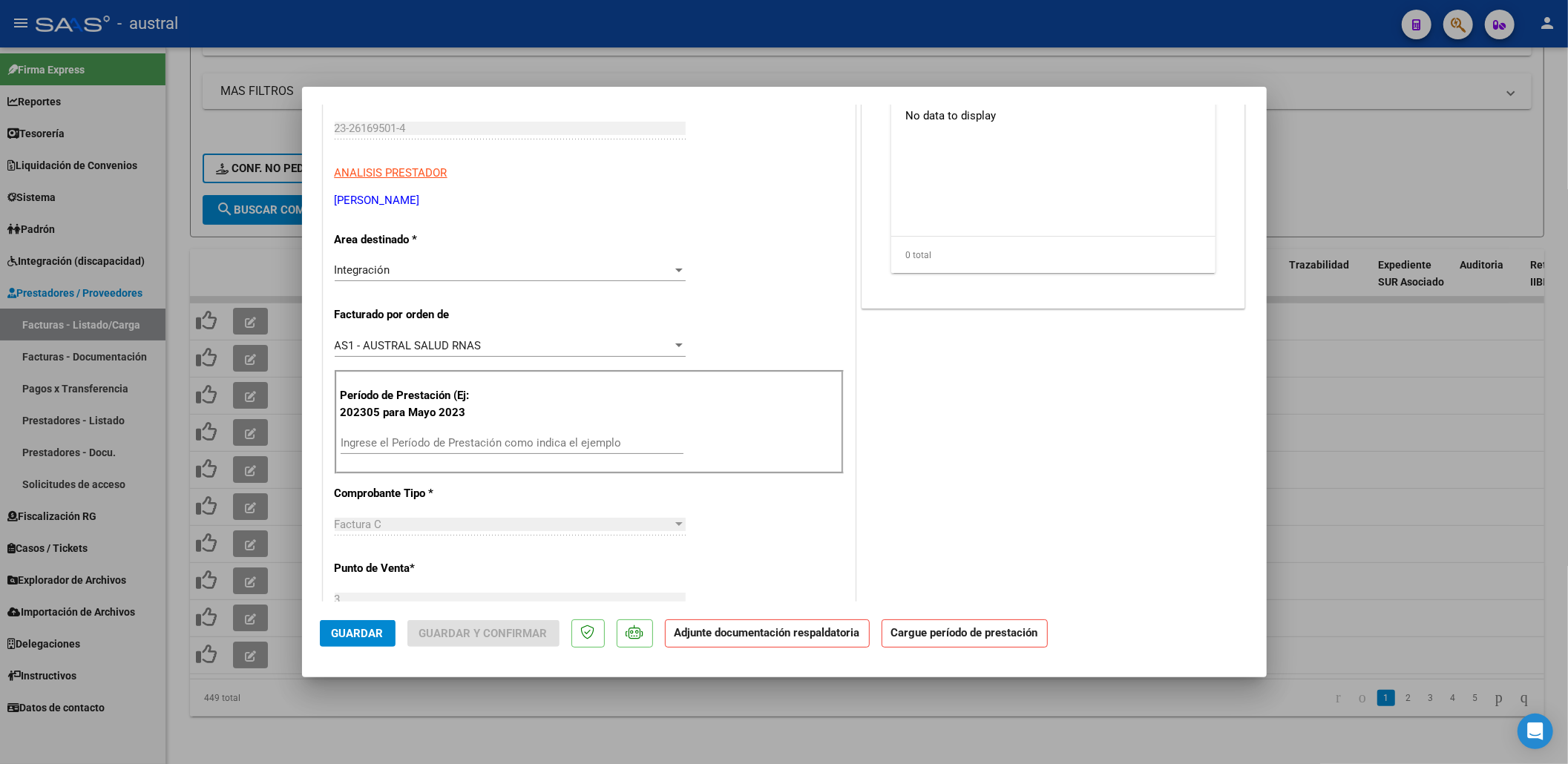
click at [499, 447] on input "Ingrese el Período de Prestación como indica el ejemplo" at bounding box center [512, 442] width 343 height 13
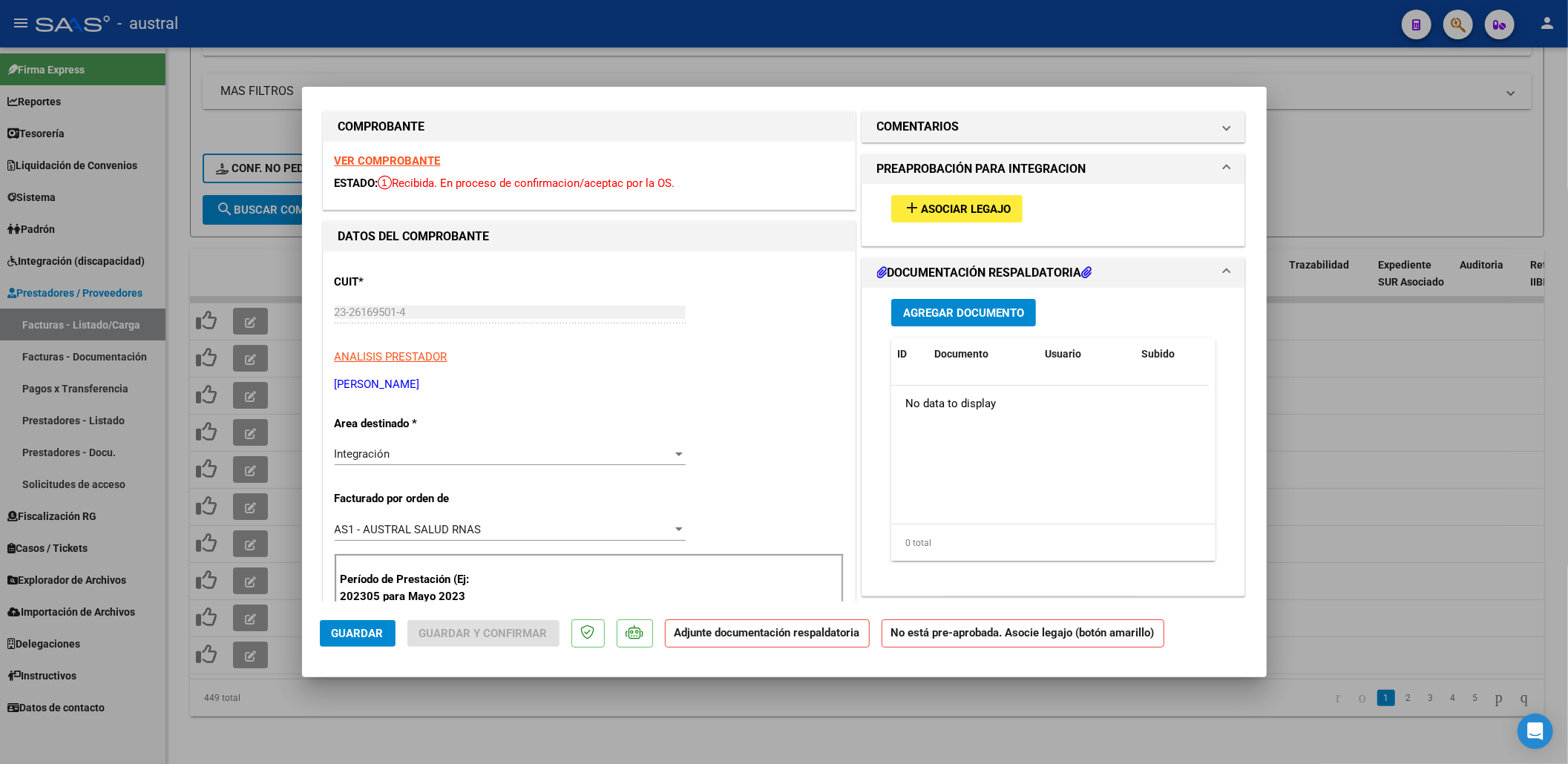
scroll to position [0, 0]
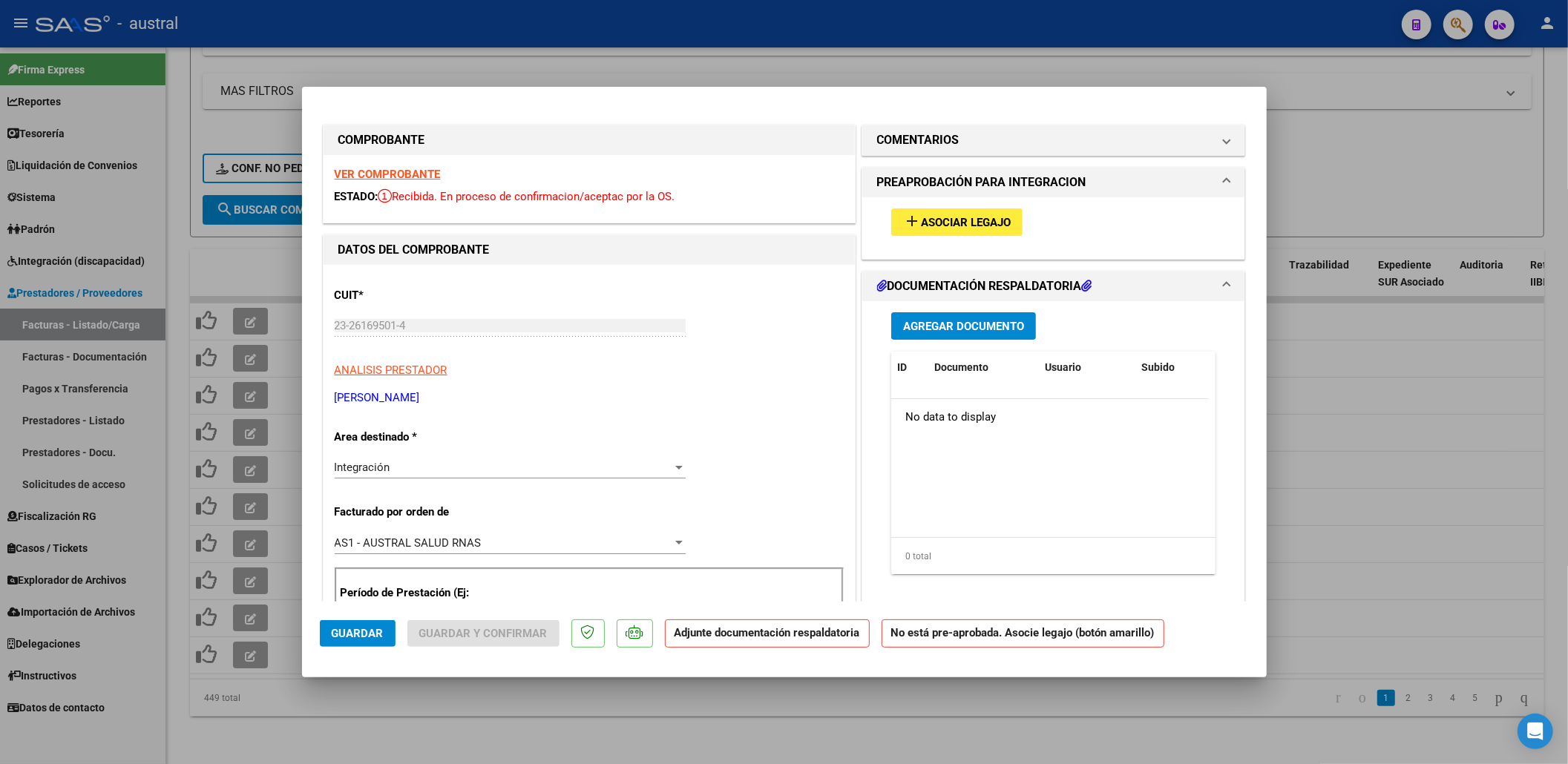
type input "202506"
click at [965, 208] on button "add Asociar Legajo" at bounding box center [957, 222] width 131 height 28
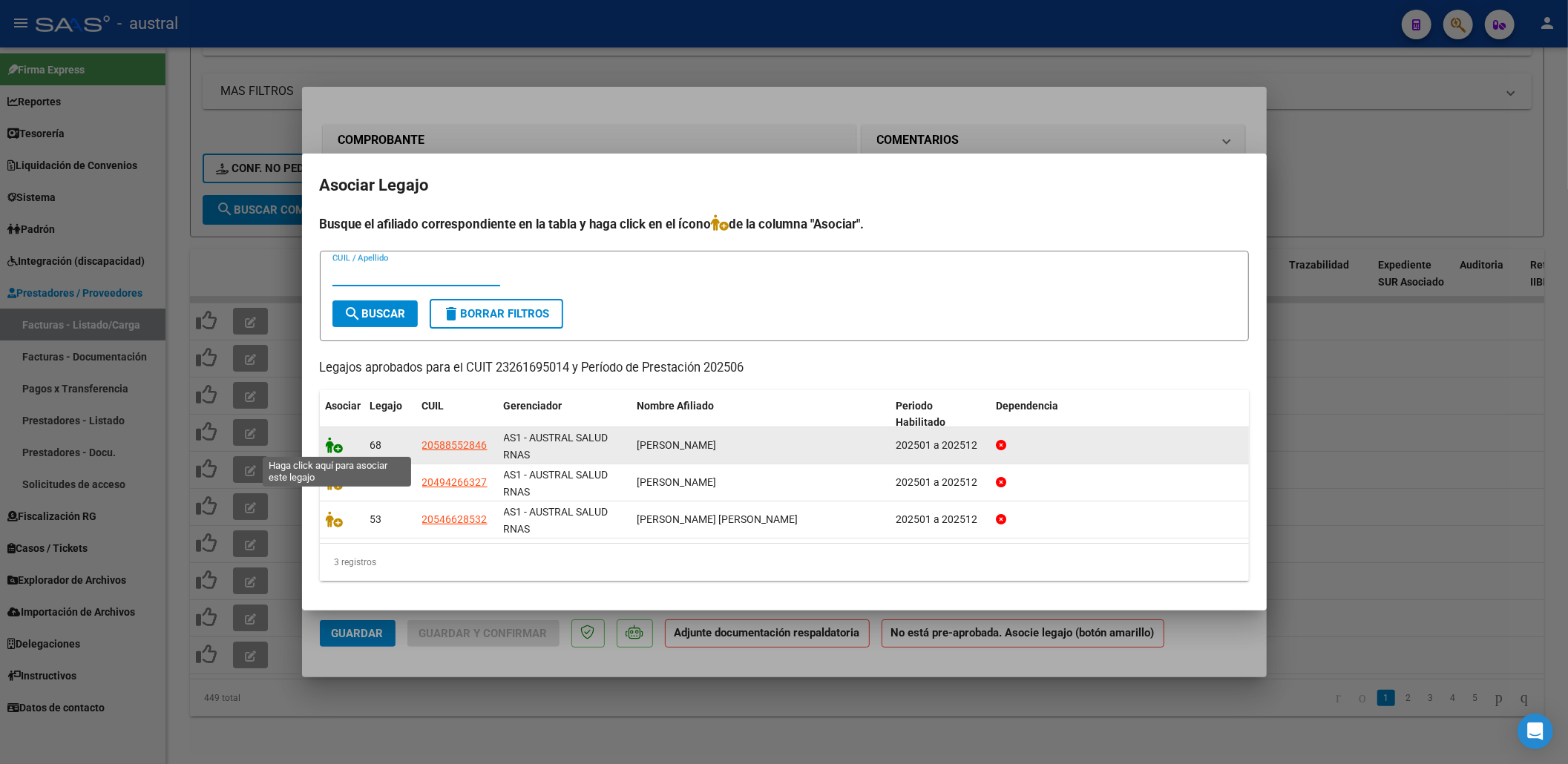
click at [337, 443] on icon at bounding box center [334, 445] width 18 height 16
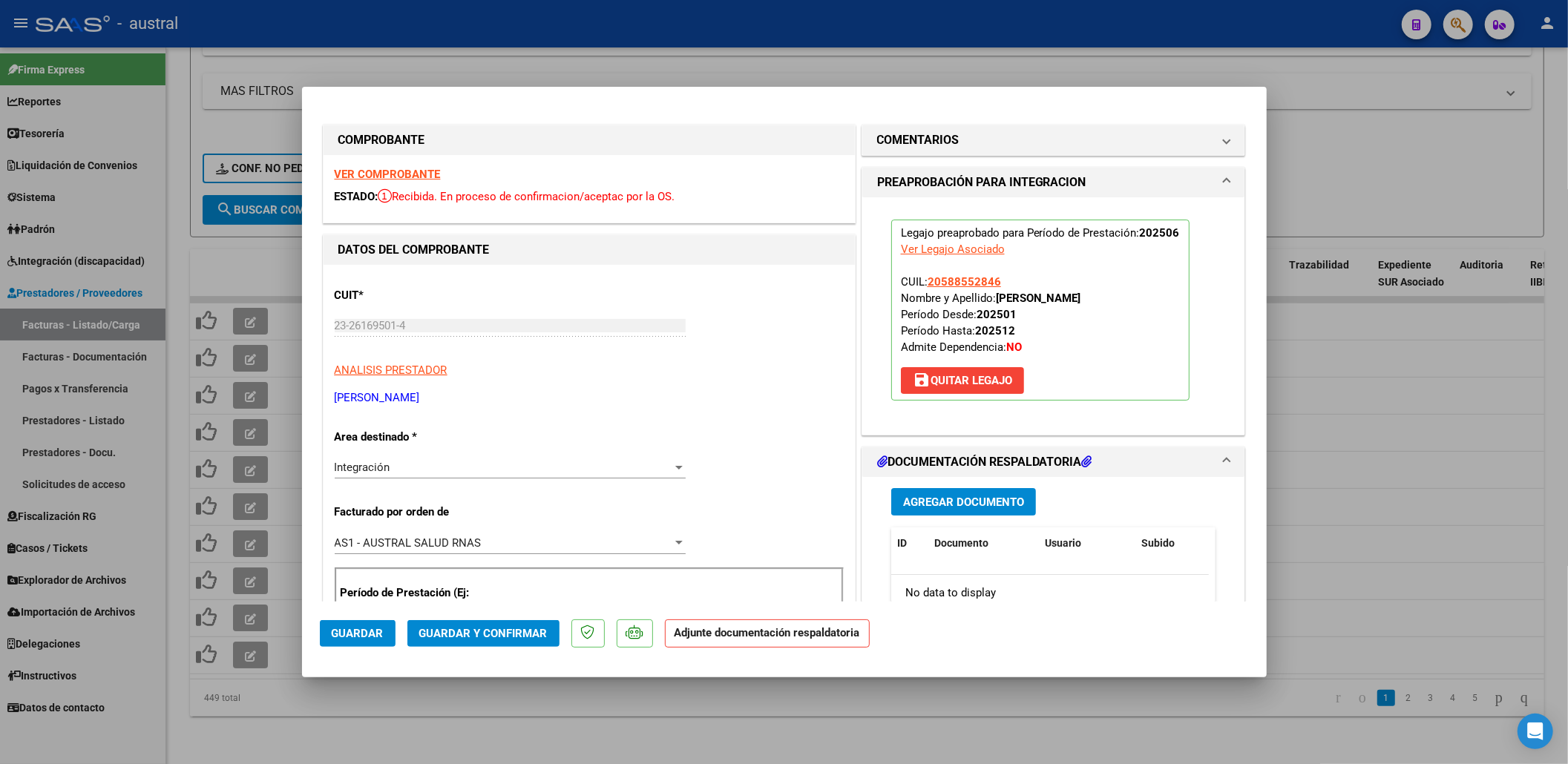
click at [509, 631] on span "Guardar y Confirmar" at bounding box center [484, 633] width 129 height 13
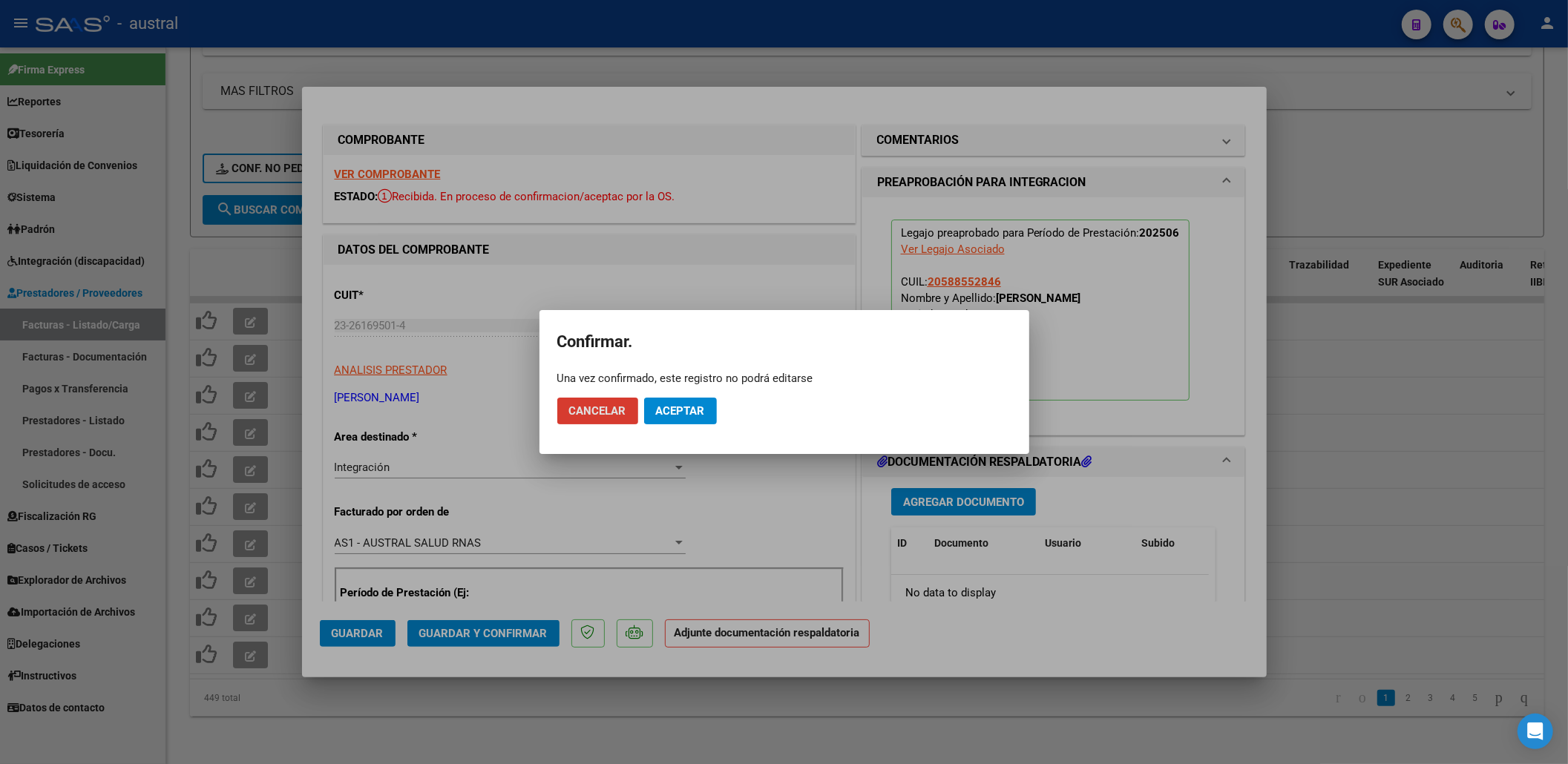
click at [679, 420] on button "Aceptar" at bounding box center [680, 411] width 72 height 27
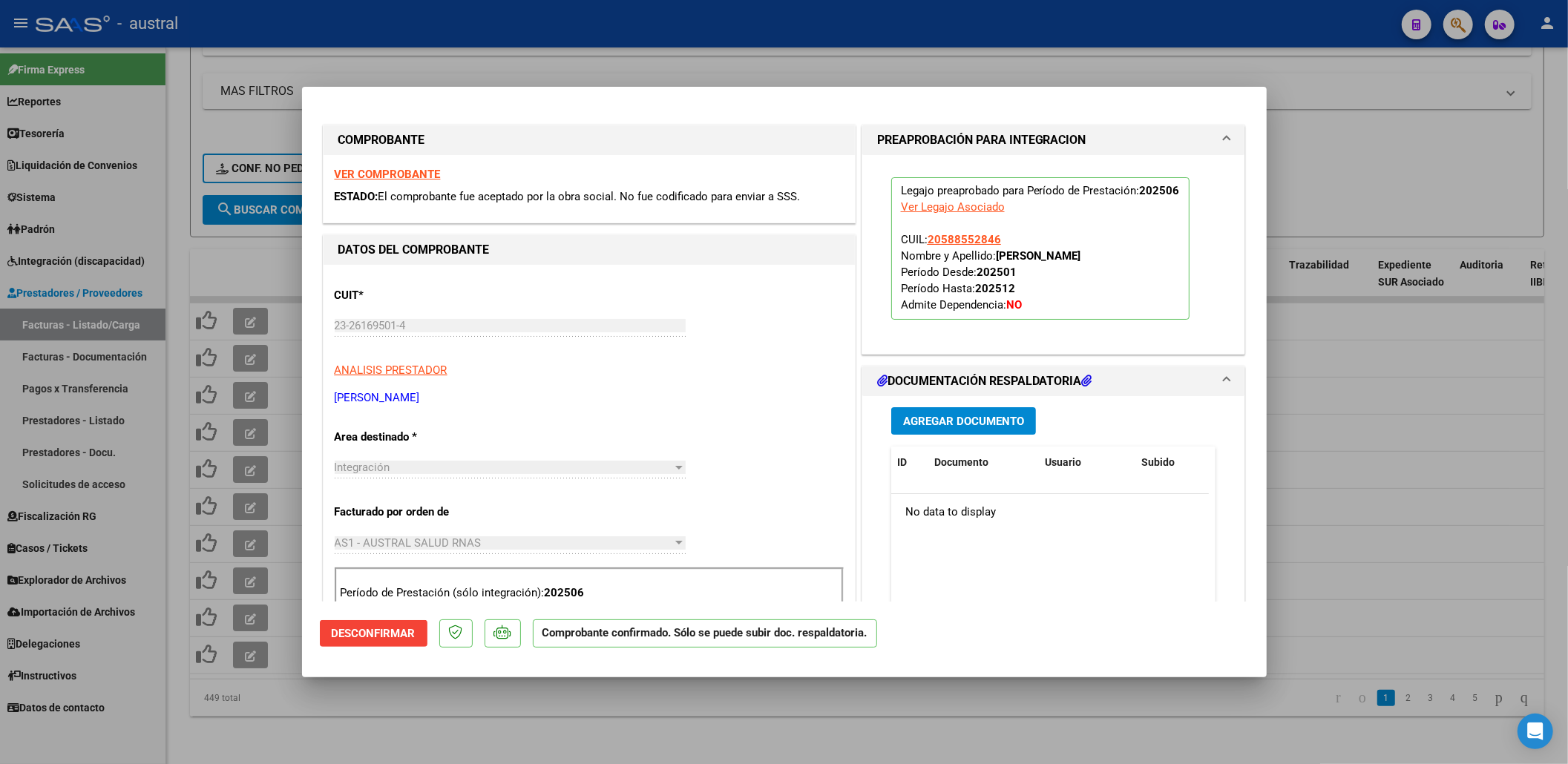
click at [758, 387] on div "CUIT * 23-26169501-4 Ingresar CUIT ANALISIS PRESTADOR AGUIRRE ROMINA LAURA ARCA…" at bounding box center [588, 341] width 509 height 130
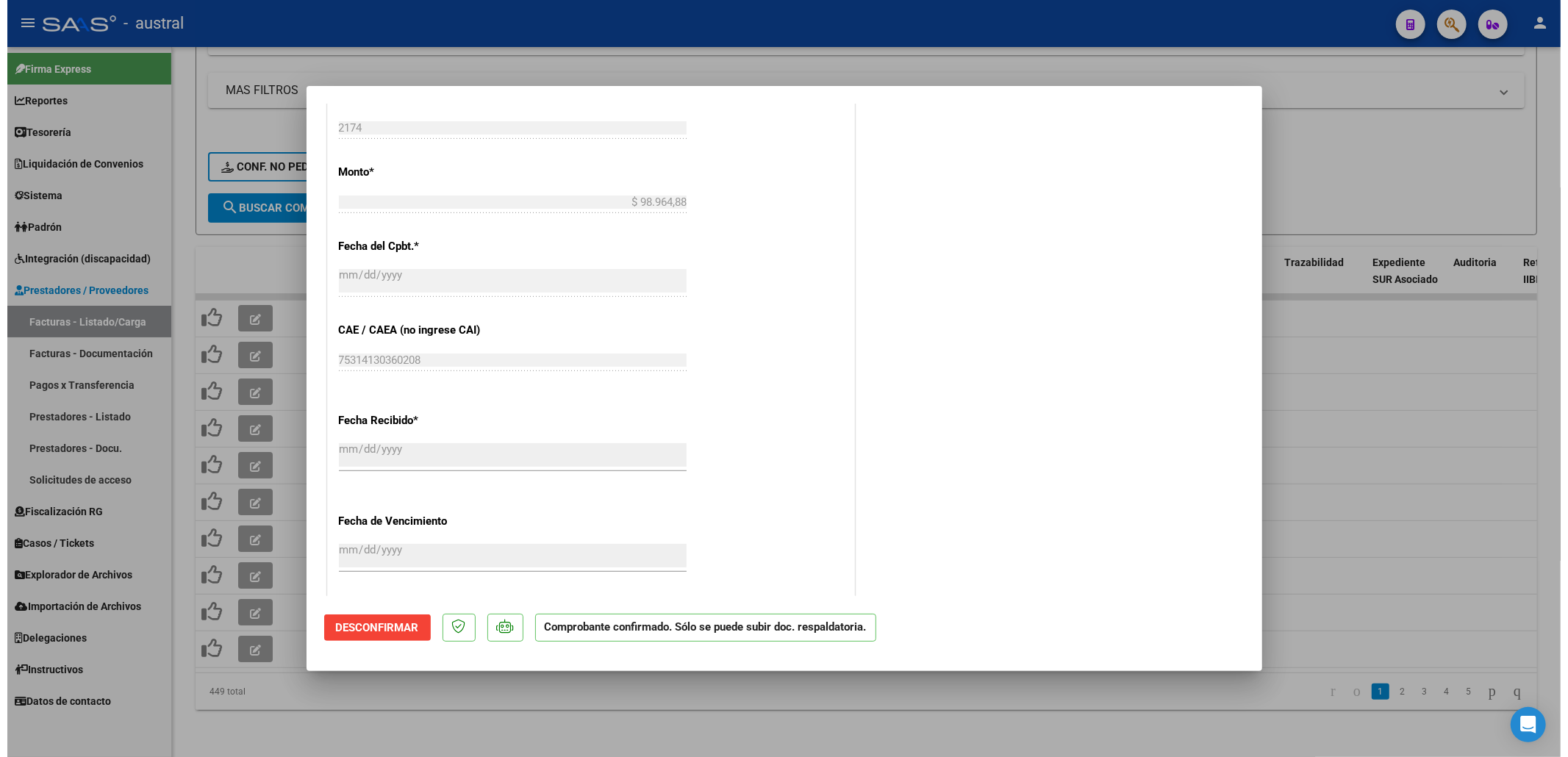
scroll to position [686, 0]
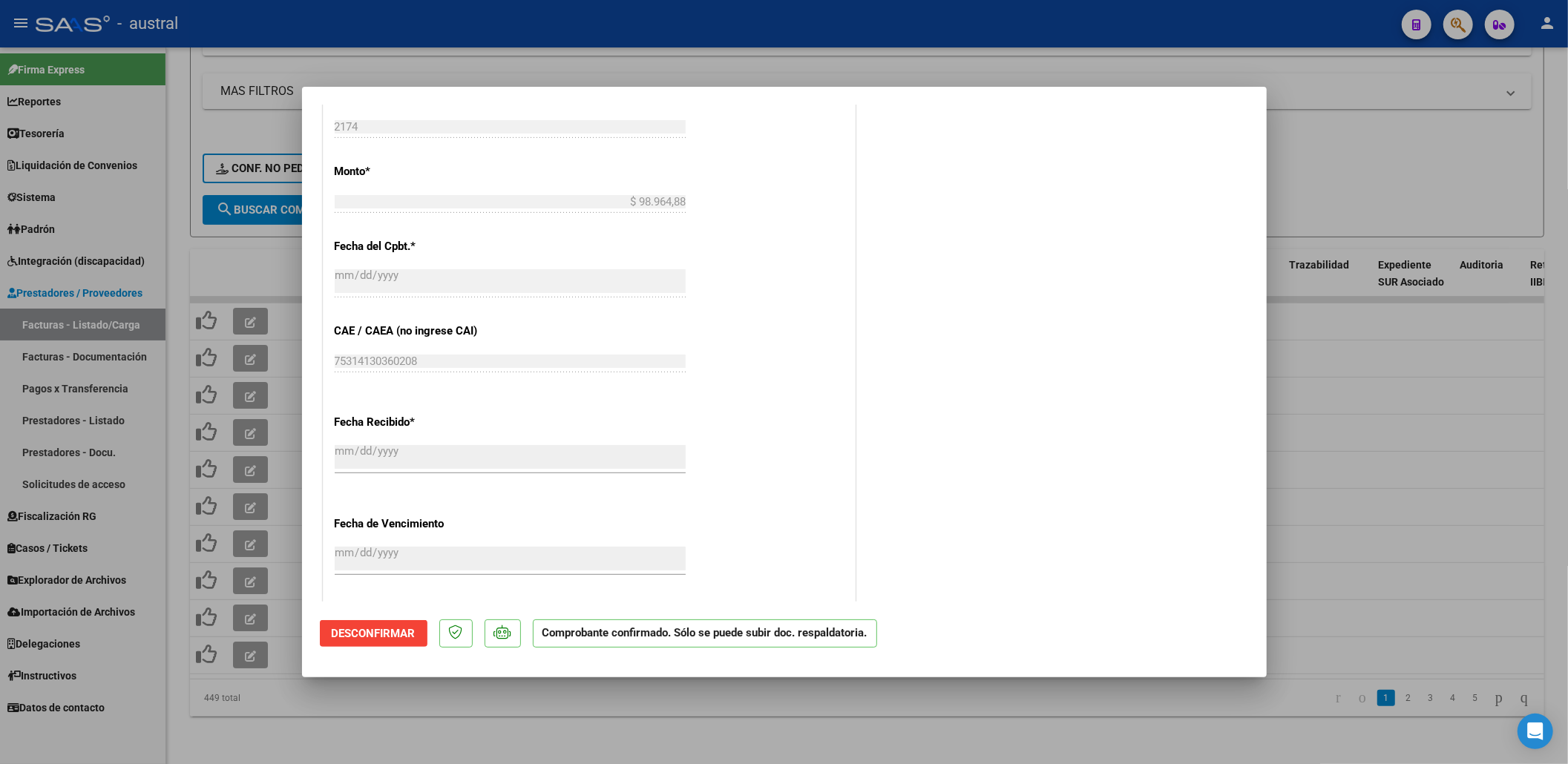
click at [496, 683] on div at bounding box center [784, 382] width 1568 height 764
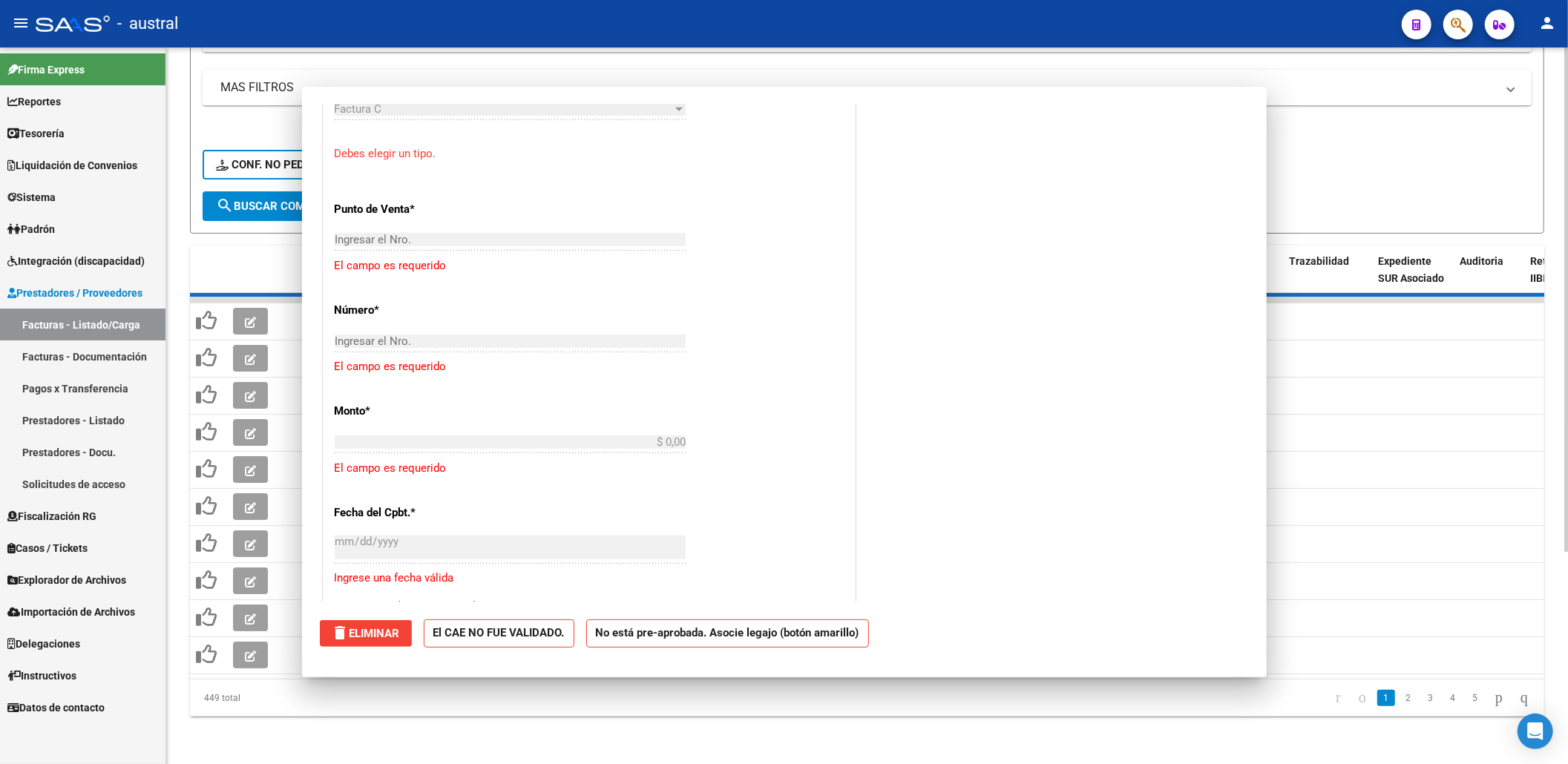
scroll to position [0, 0]
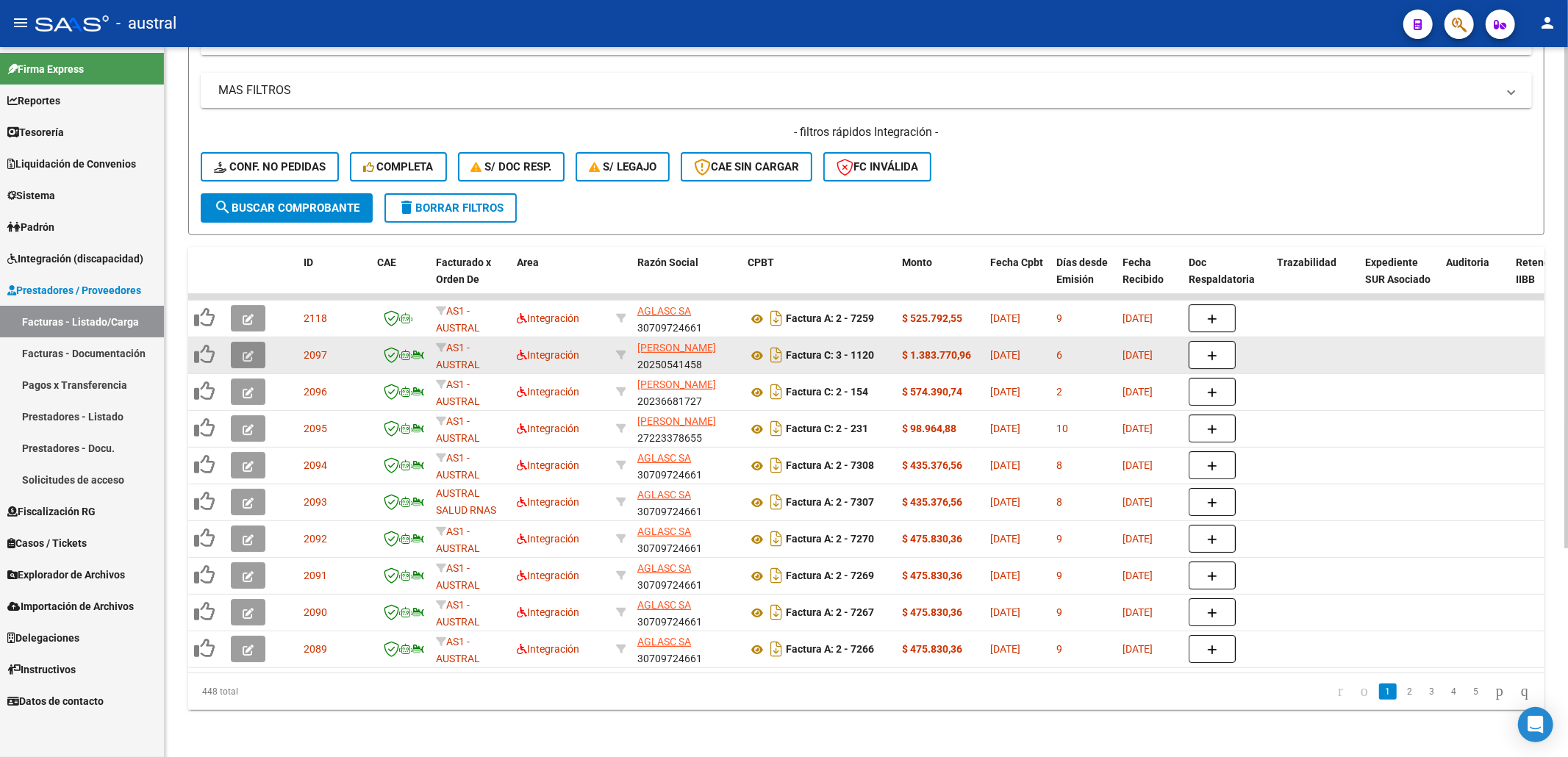
click at [259, 342] on button "button" at bounding box center [248, 355] width 35 height 27
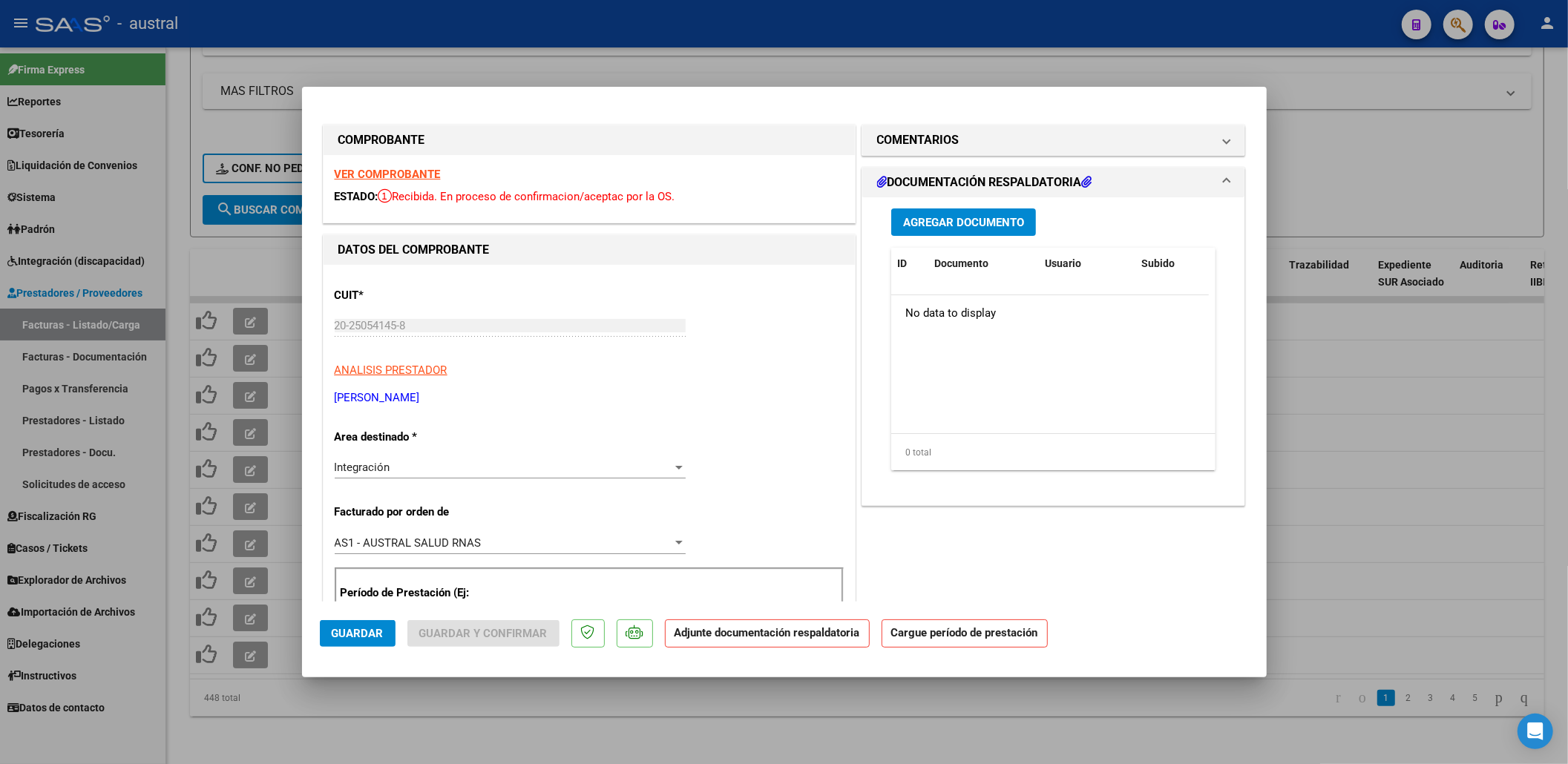
click at [351, 176] on strong "VER COMPROBANTE" at bounding box center [387, 174] width 106 height 13
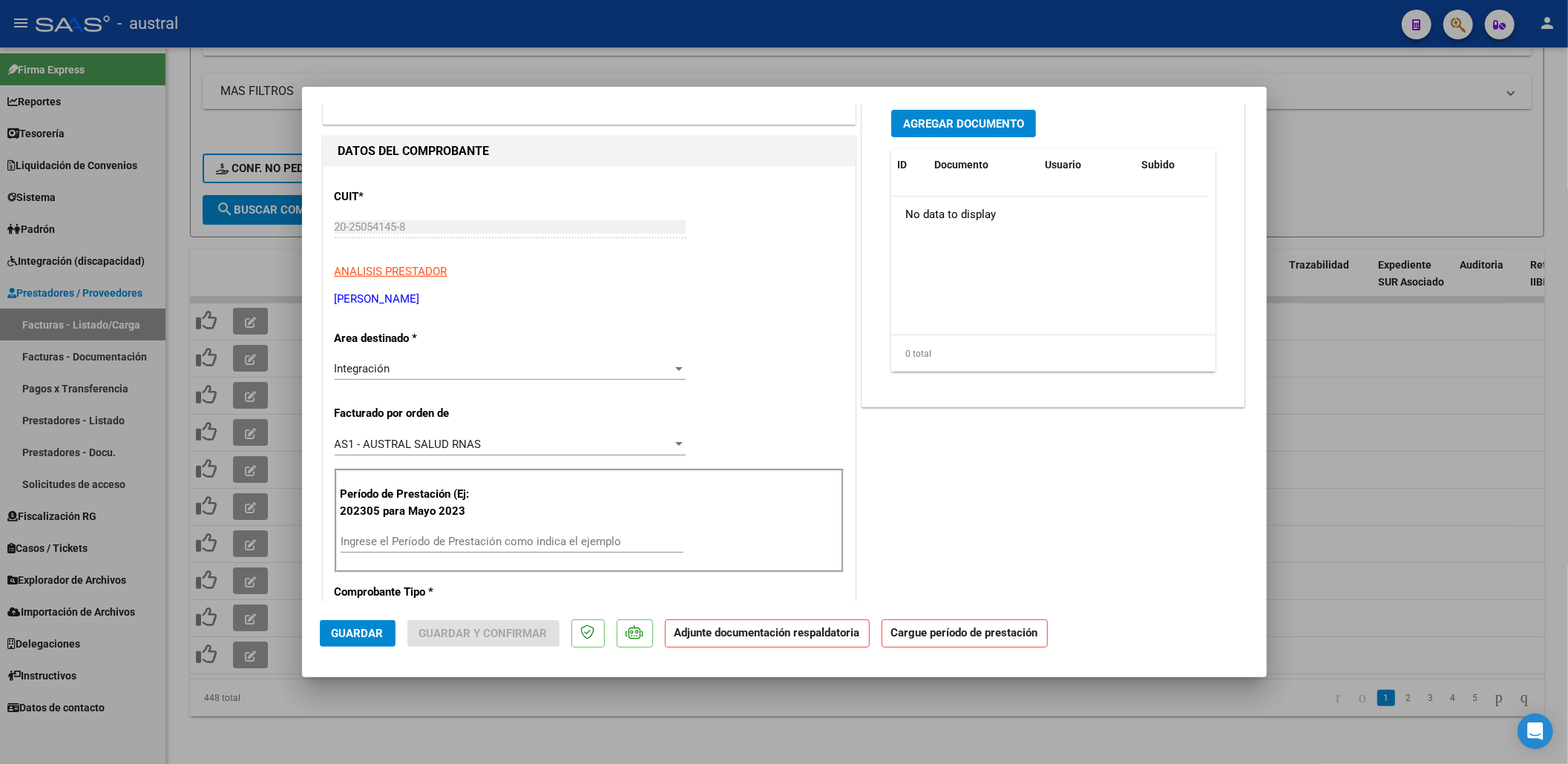
click at [509, 537] on input "Ingrese el Período de Prestación como indica el ejemplo" at bounding box center [512, 542] width 343 height 13
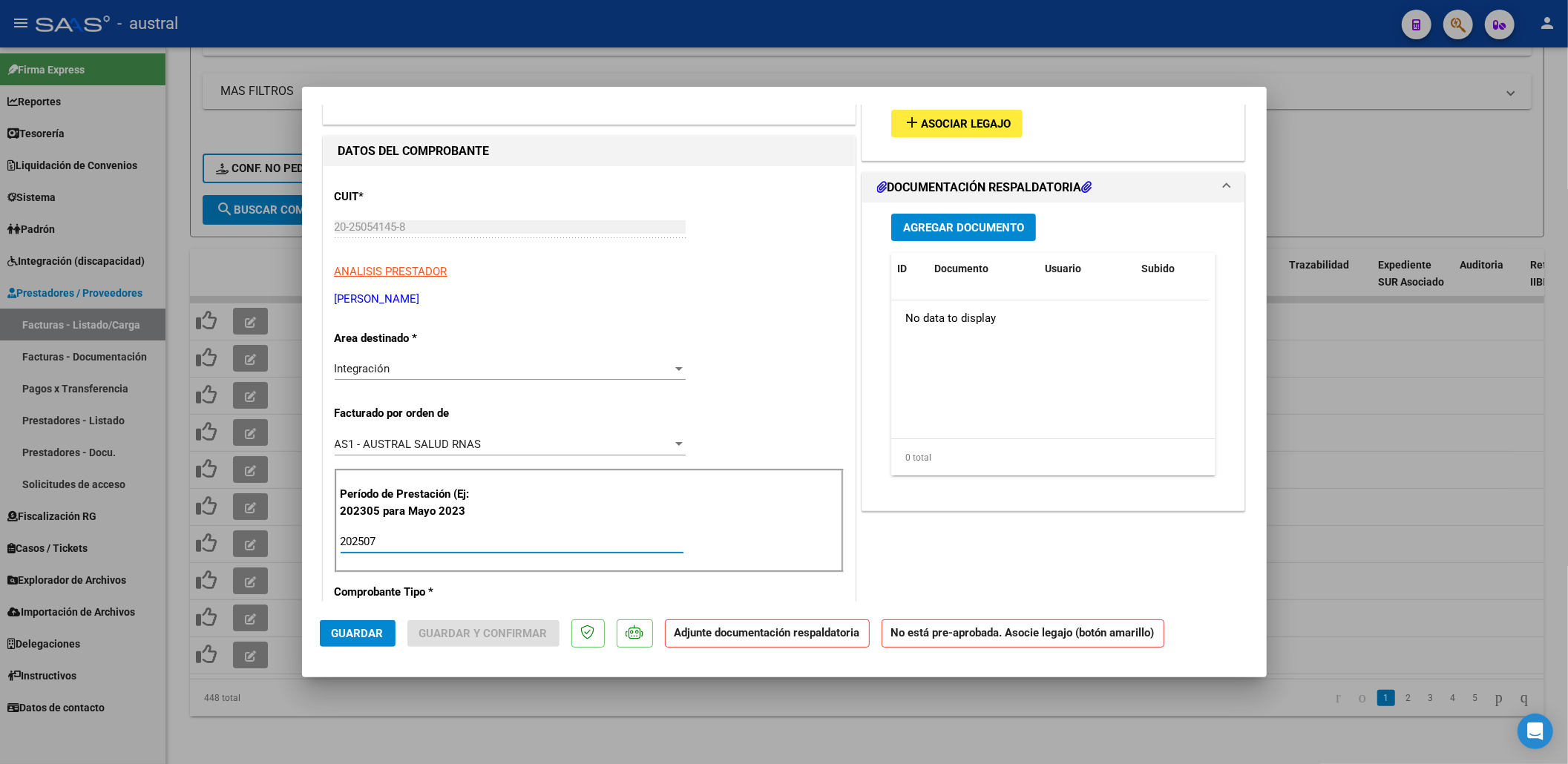
type input "202507"
click at [921, 128] on span "Asociar Legajo" at bounding box center [965, 123] width 89 height 13
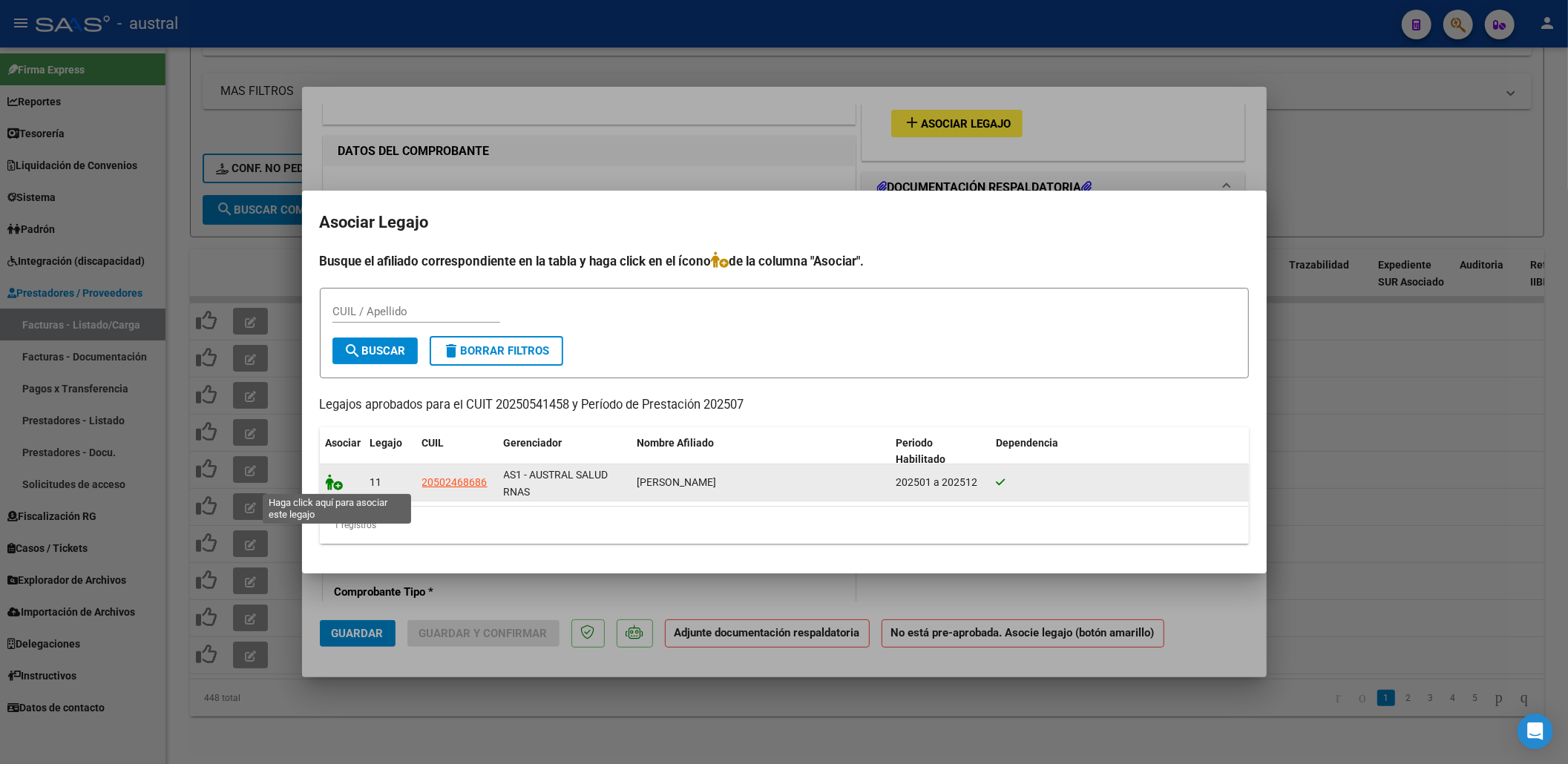
click at [339, 484] on icon at bounding box center [334, 482] width 18 height 16
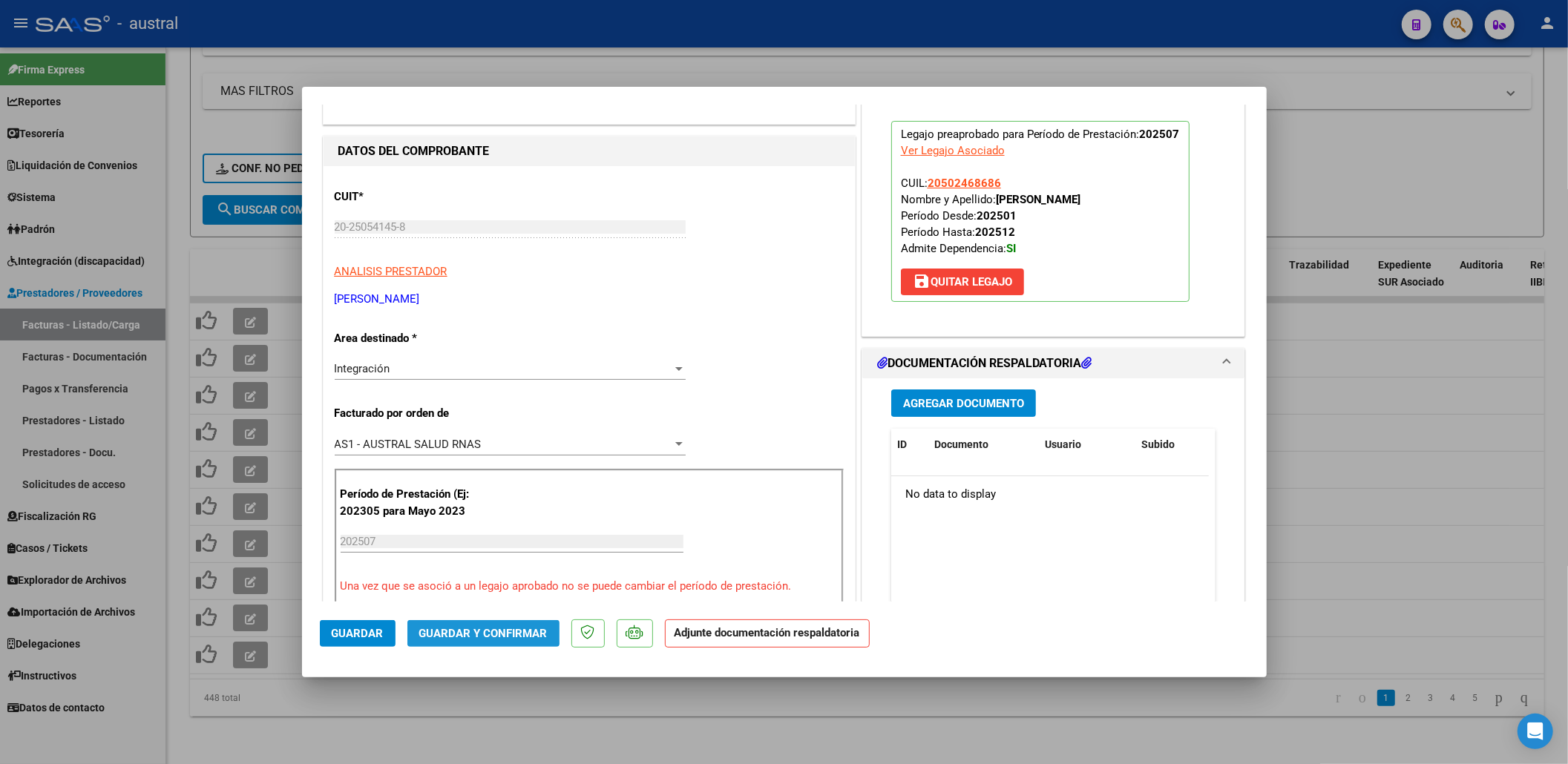
click at [460, 624] on button "Guardar y Confirmar" at bounding box center [484, 634] width 152 height 27
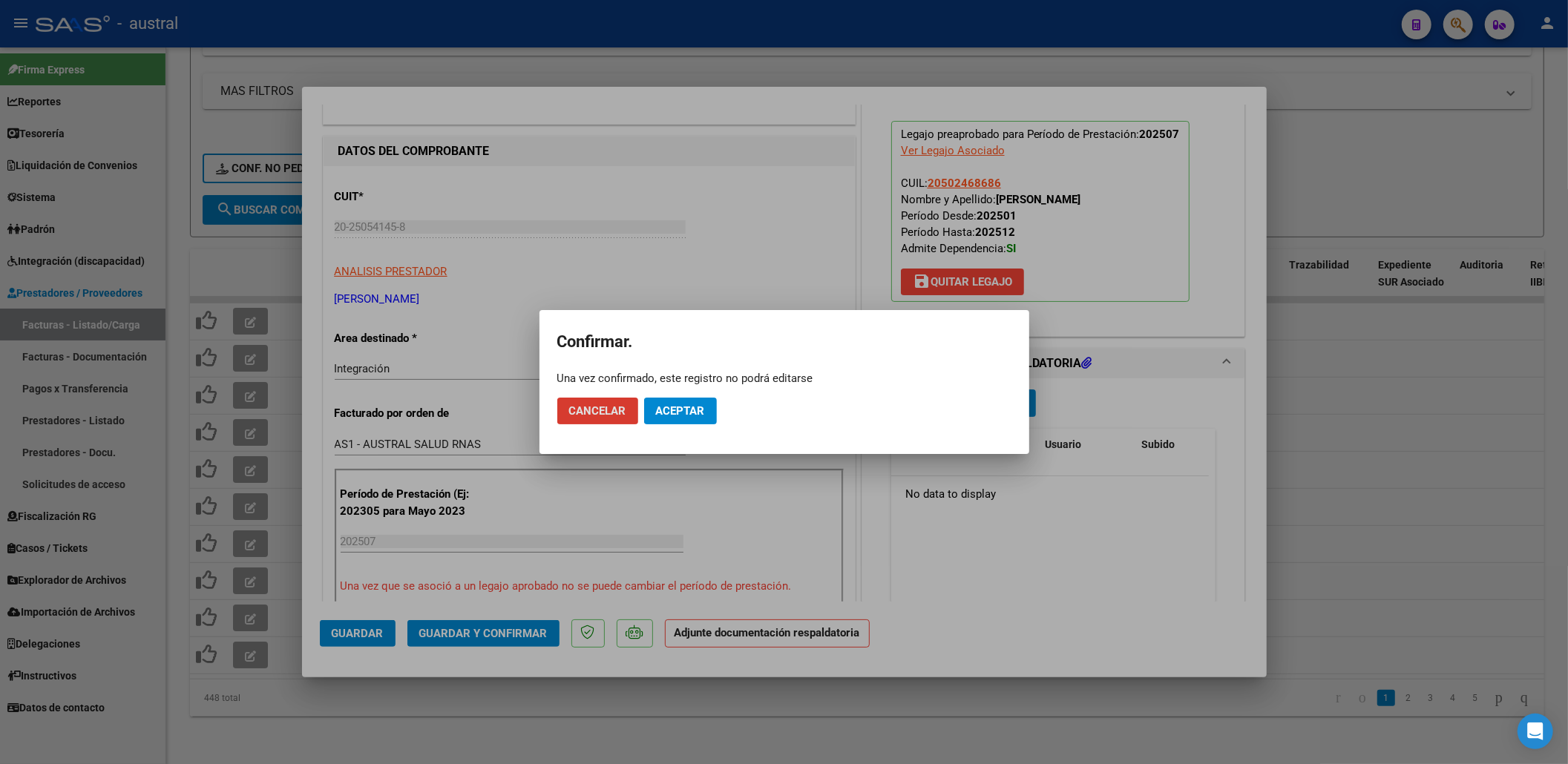
click at [686, 418] on button "Aceptar" at bounding box center [680, 411] width 72 height 27
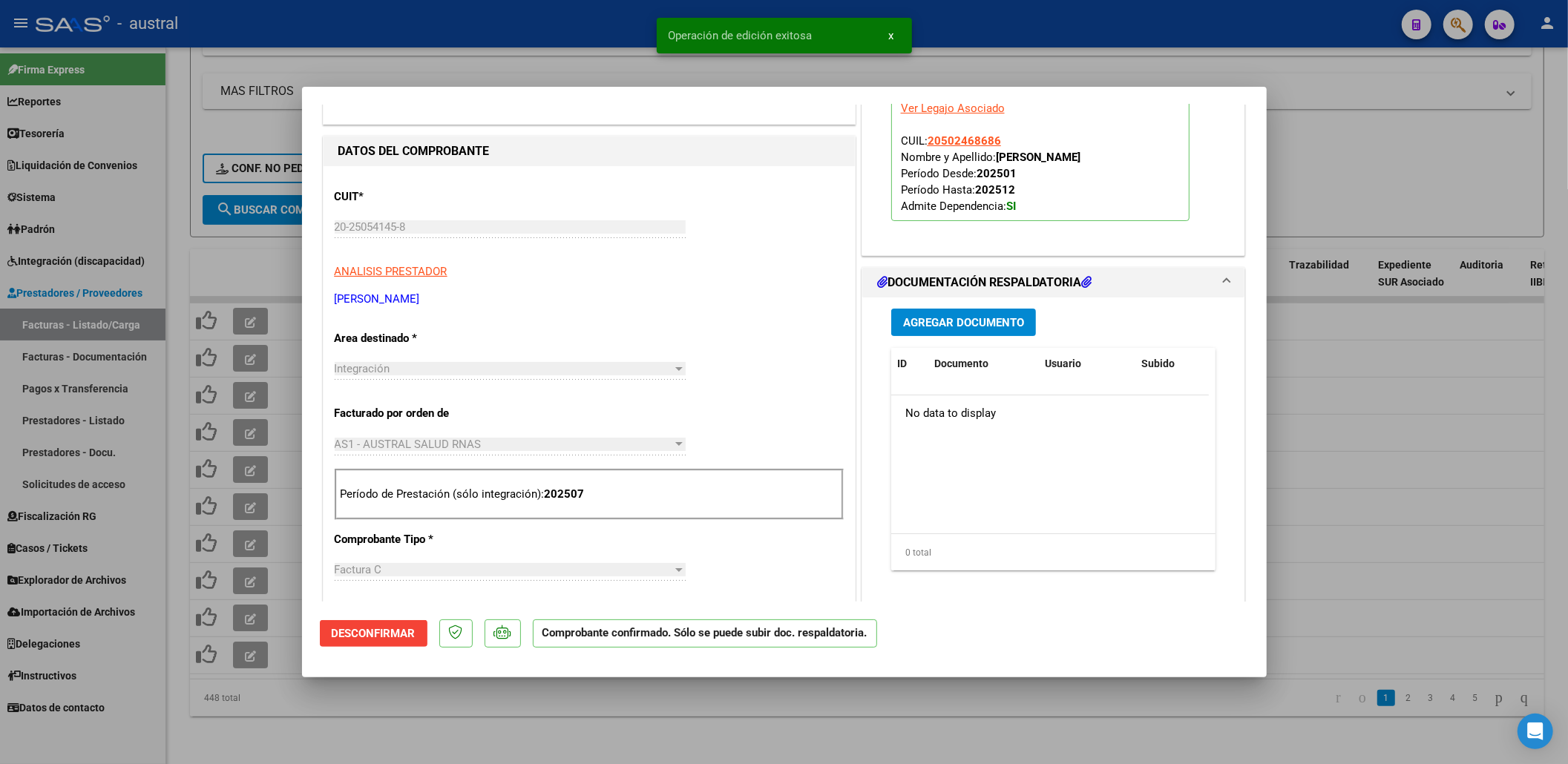
click at [252, 254] on div at bounding box center [784, 382] width 1568 height 764
type input "$ 0,00"
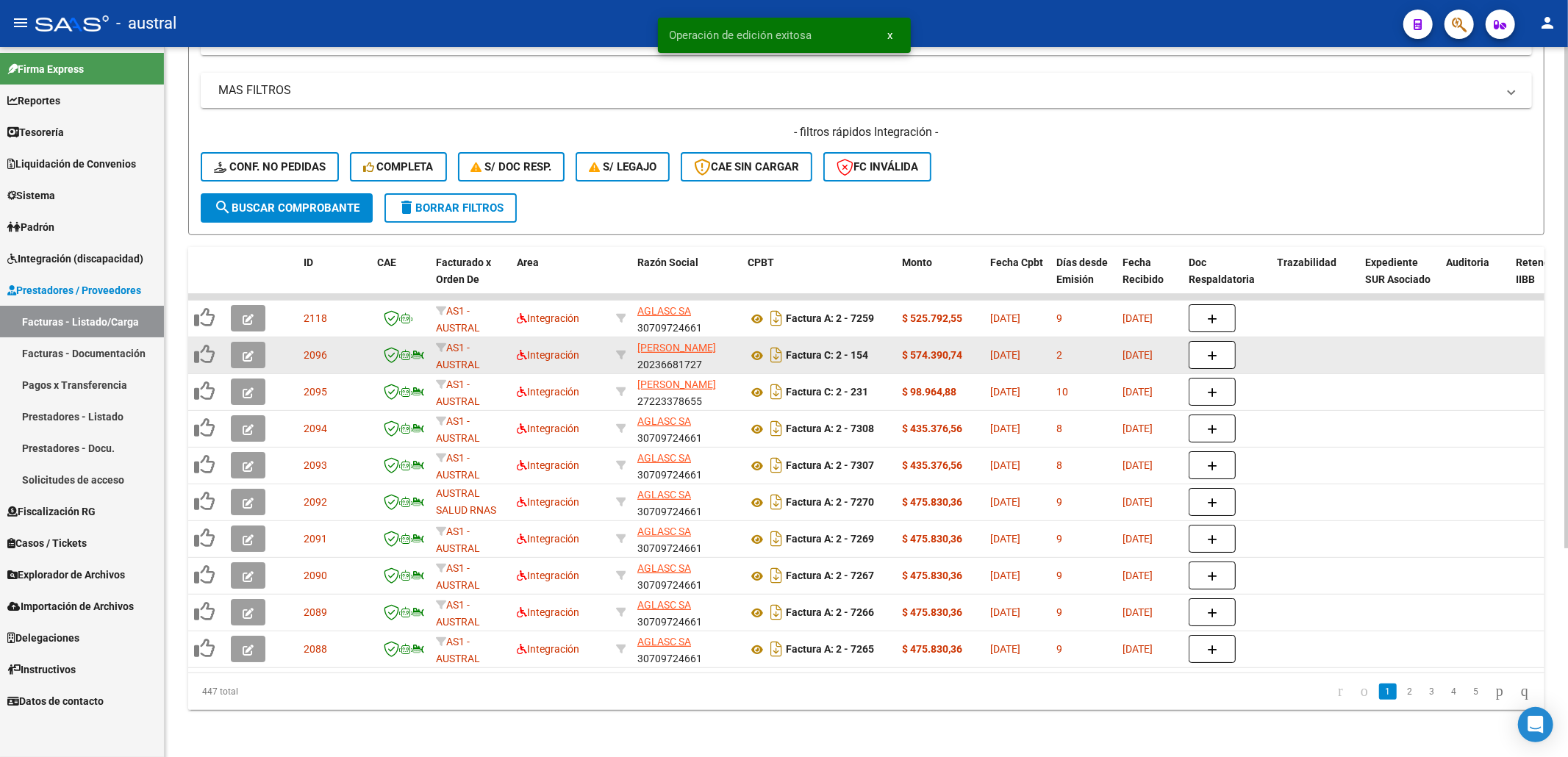
click at [244, 351] on icon "button" at bounding box center [248, 356] width 11 height 11
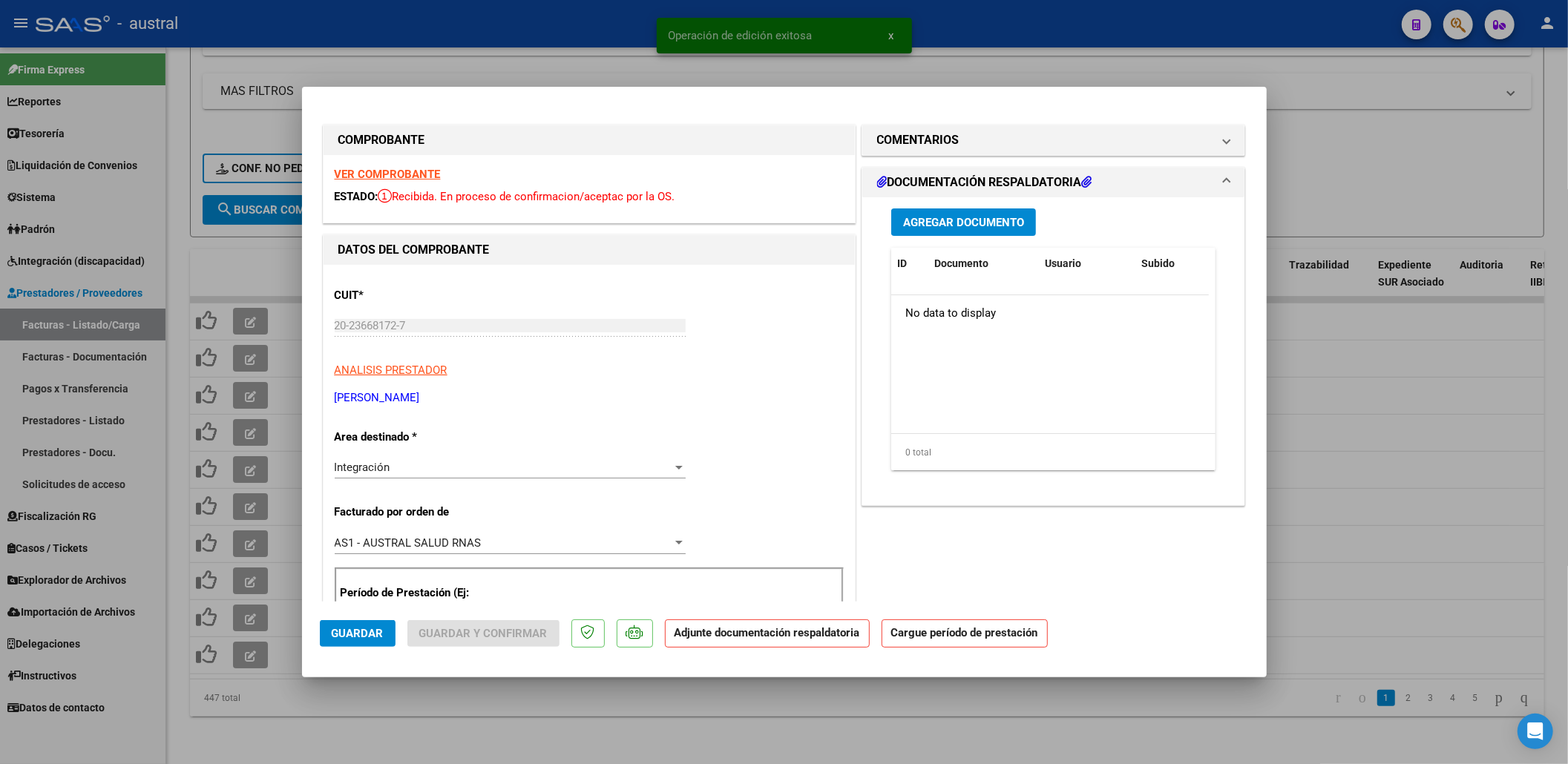
click at [427, 168] on strong "VER COMPROBANTE" at bounding box center [387, 174] width 106 height 13
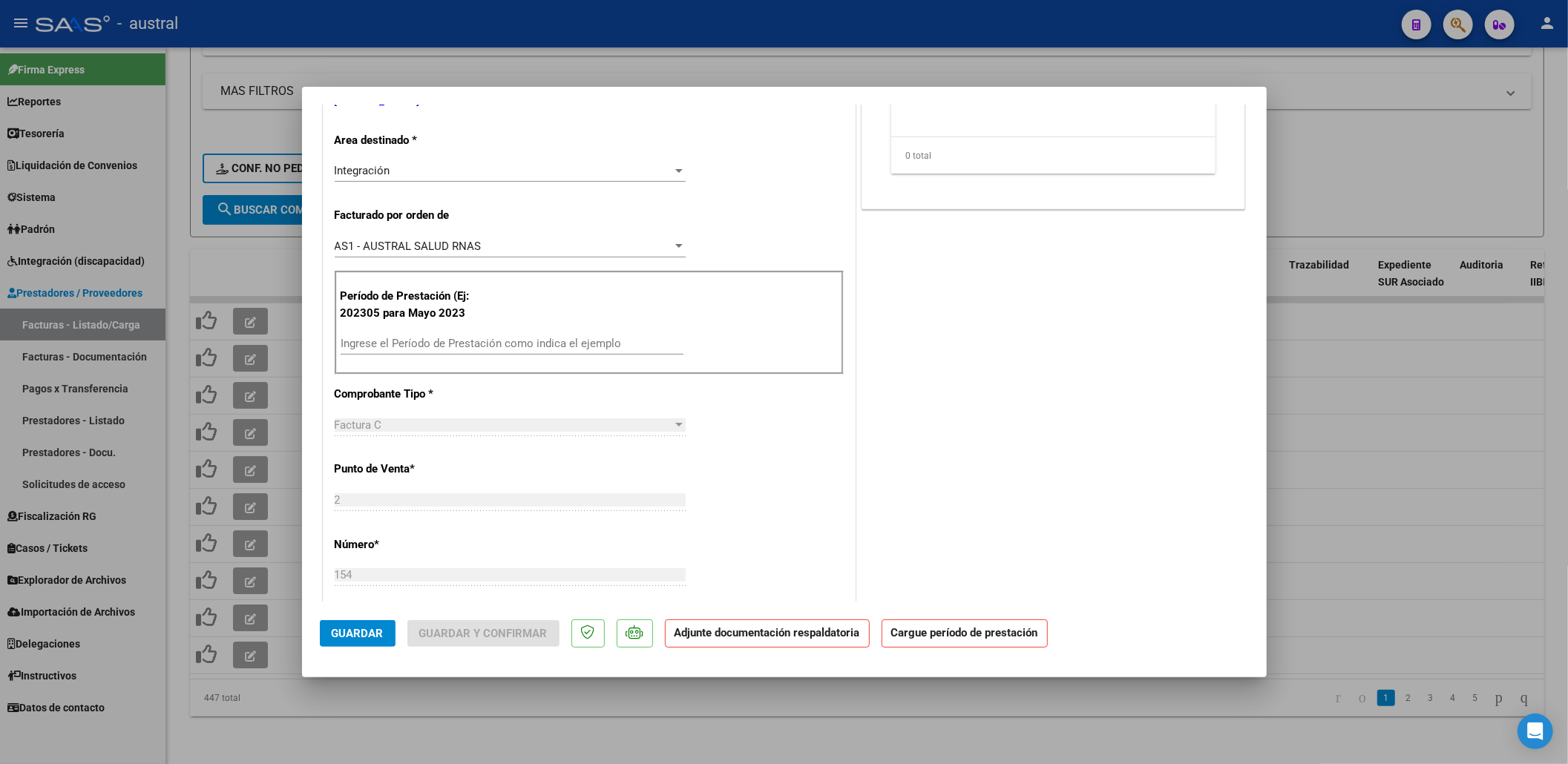
click at [487, 340] on input "Ingrese el Período de Prestación como indica el ejemplo" at bounding box center [512, 343] width 343 height 13
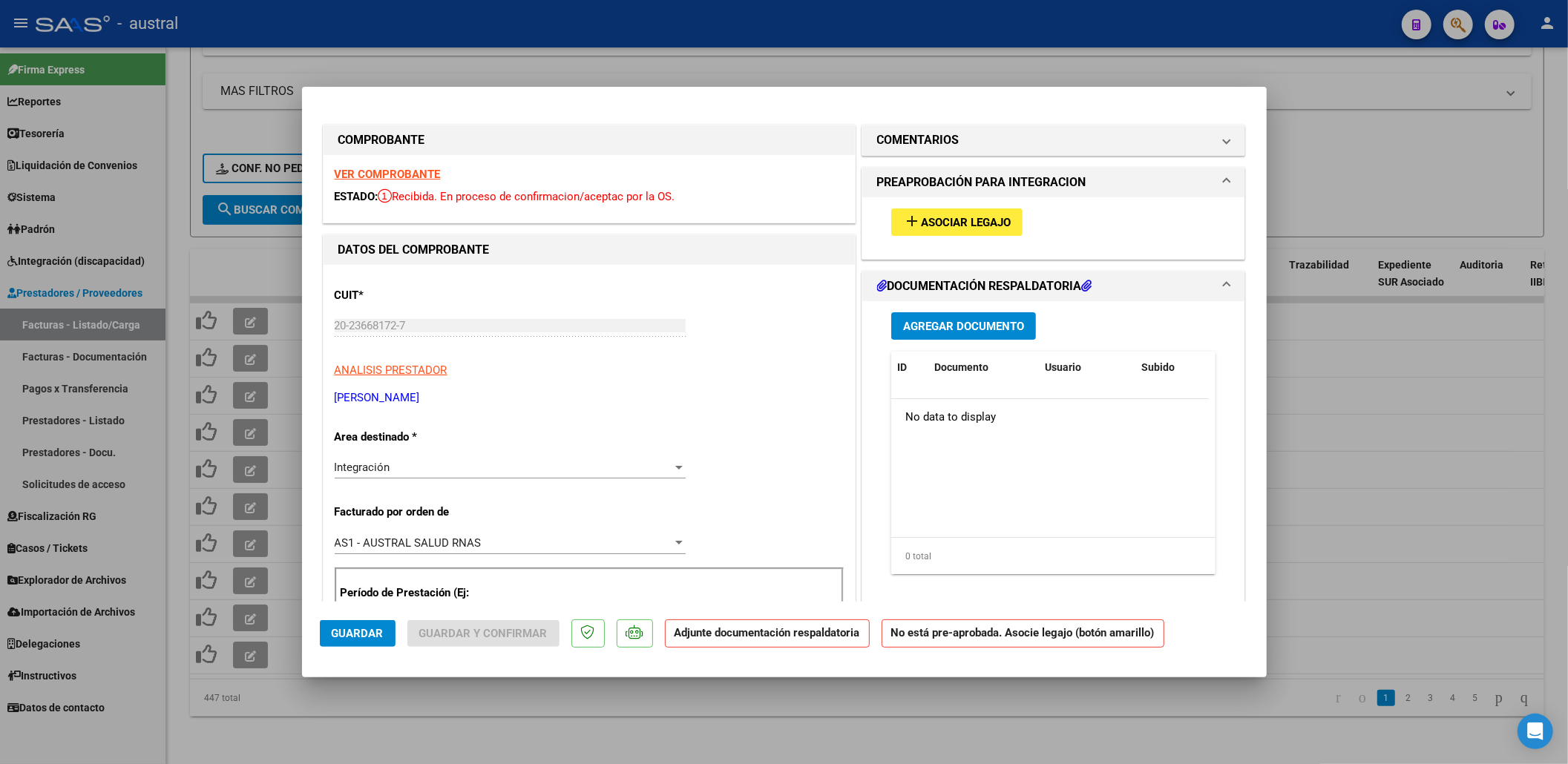
type input "202507"
click at [1003, 224] on span "Asociar Legajo" at bounding box center [965, 222] width 89 height 13
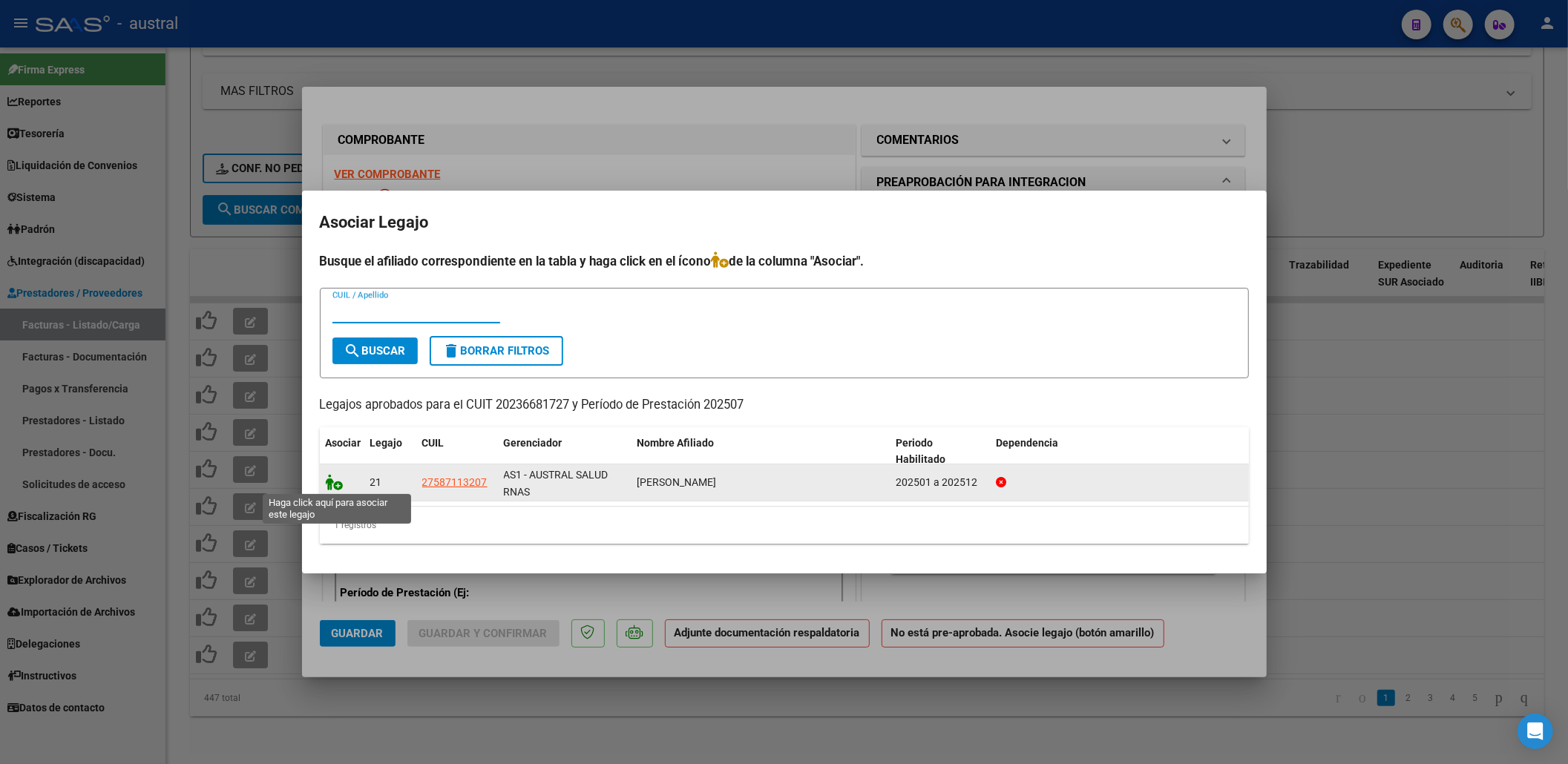
click at [331, 478] on icon at bounding box center [334, 482] width 18 height 16
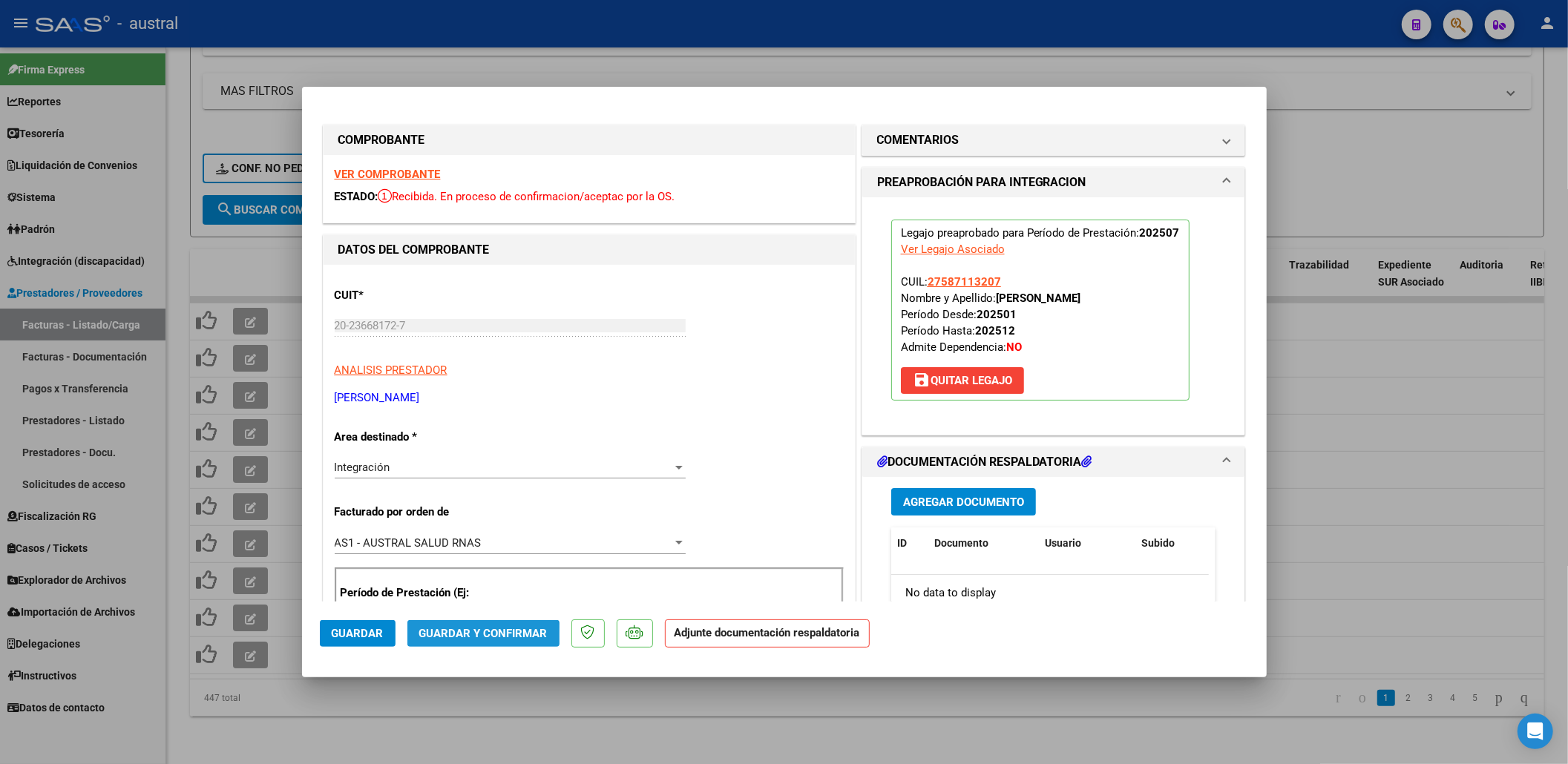
click at [439, 636] on span "Guardar y Confirmar" at bounding box center [484, 633] width 129 height 13
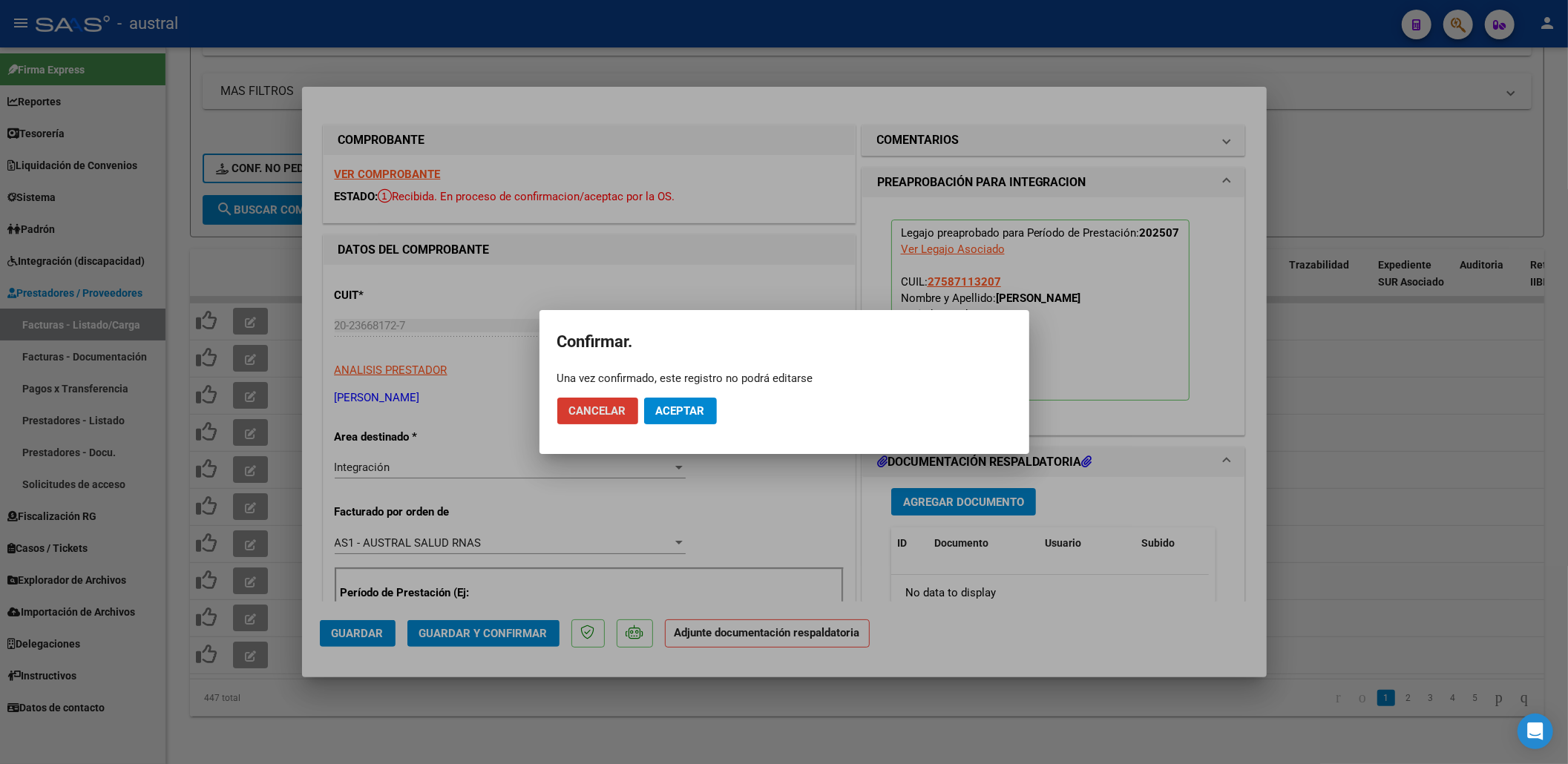
click at [670, 405] on span "Aceptar" at bounding box center [680, 410] width 49 height 13
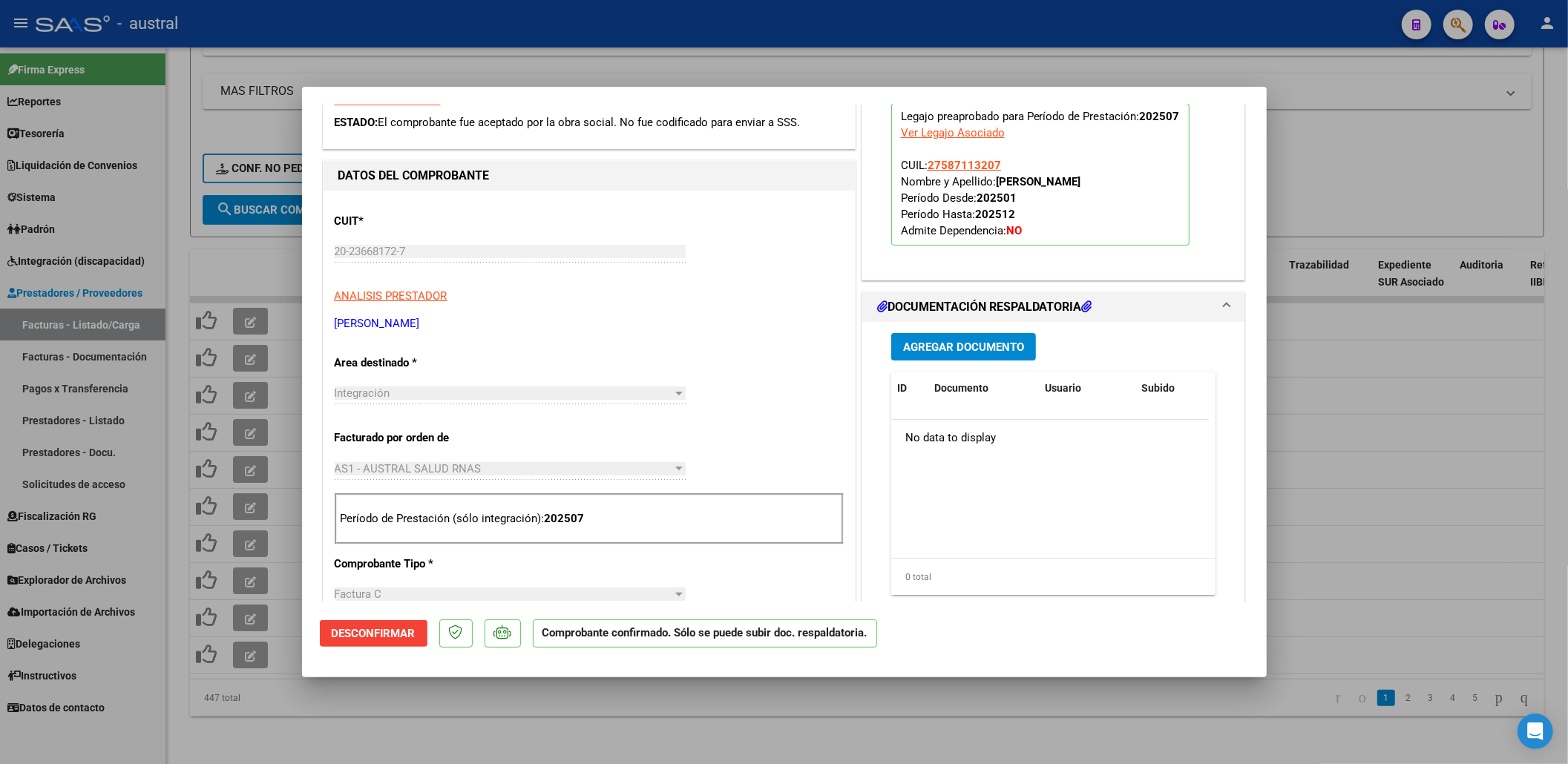
scroll to position [98, 0]
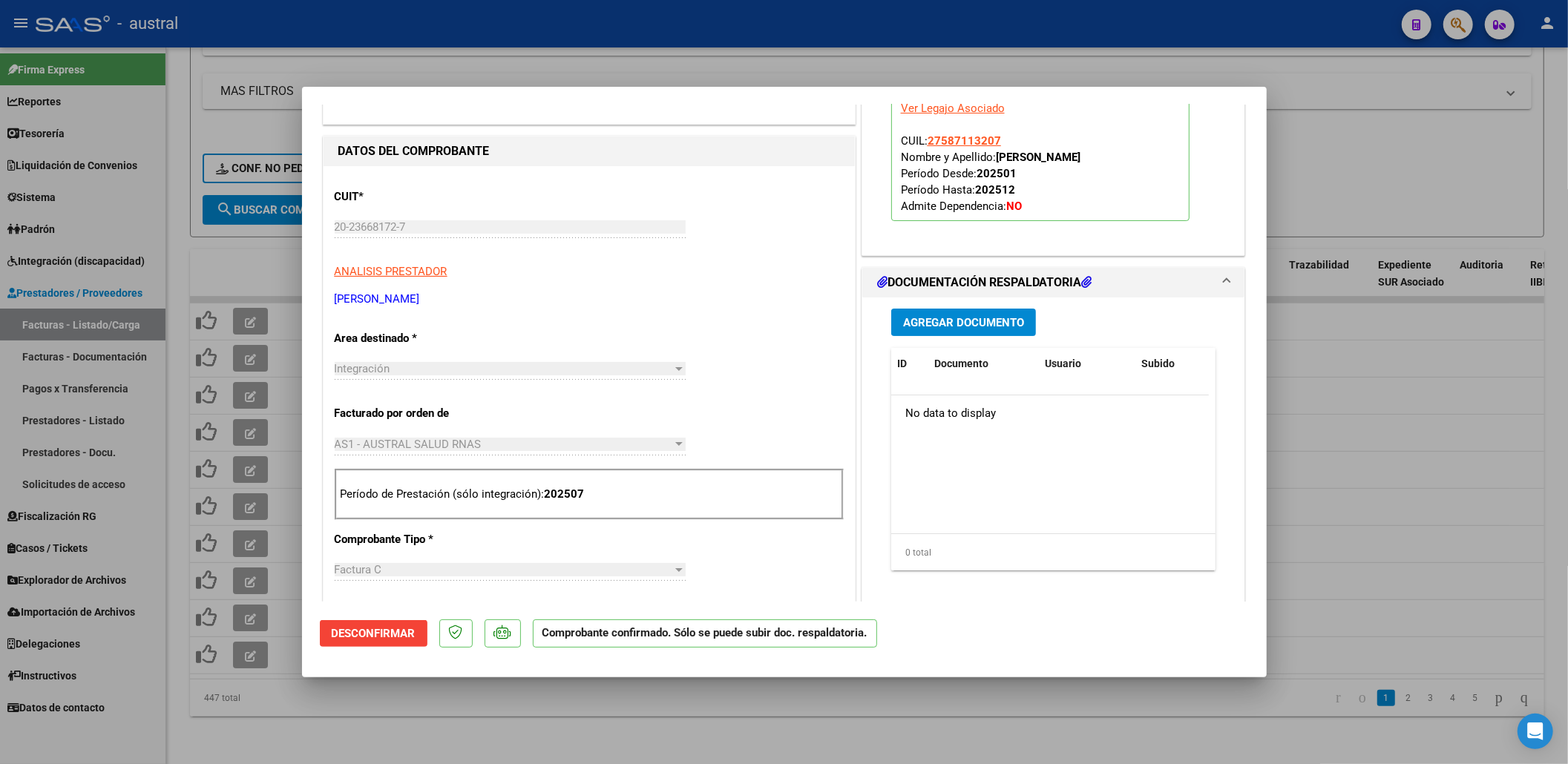
click at [308, 724] on div at bounding box center [784, 382] width 1568 height 764
type input "$ 0,00"
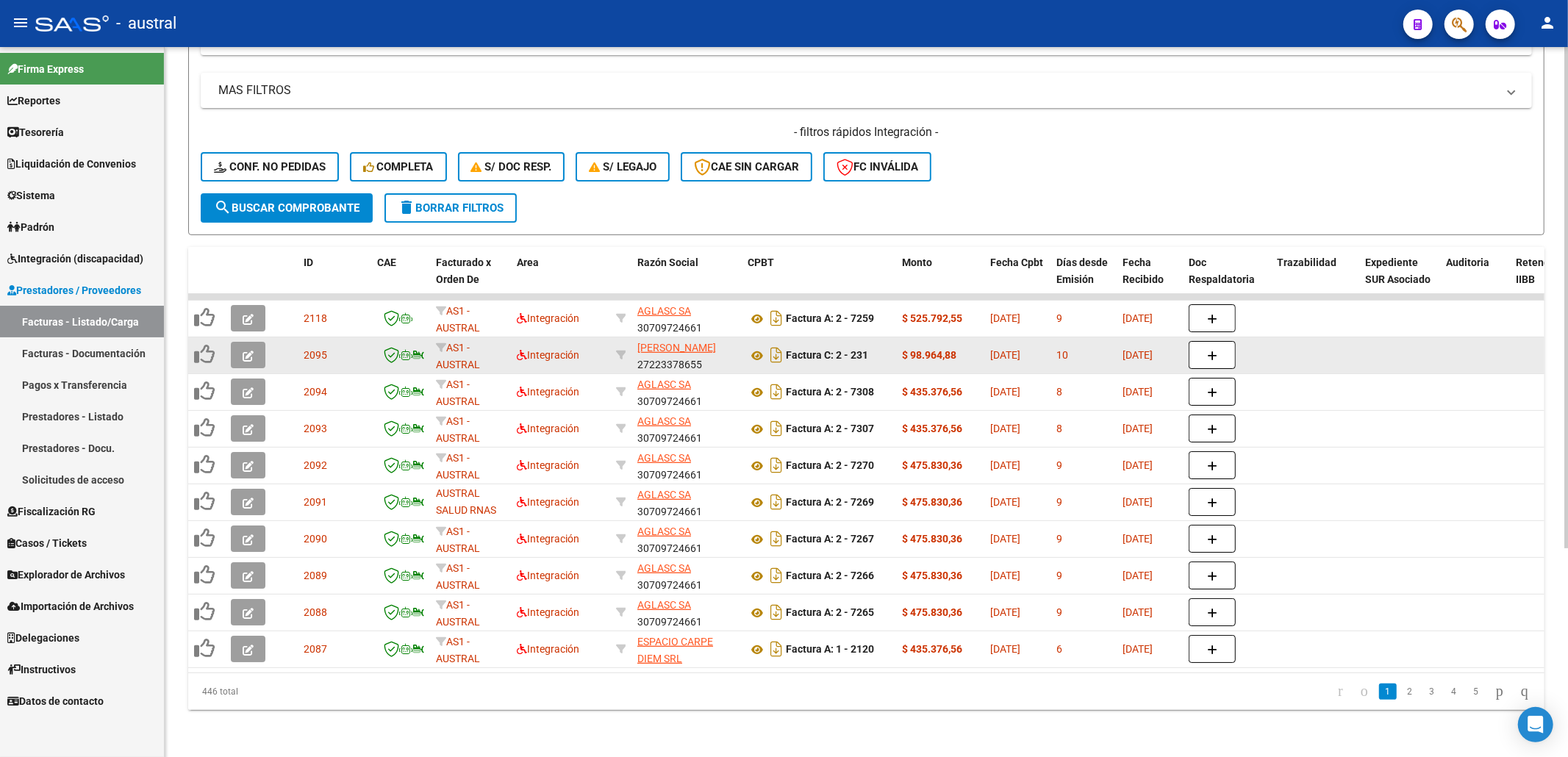
click at [236, 342] on button "button" at bounding box center [248, 355] width 35 height 27
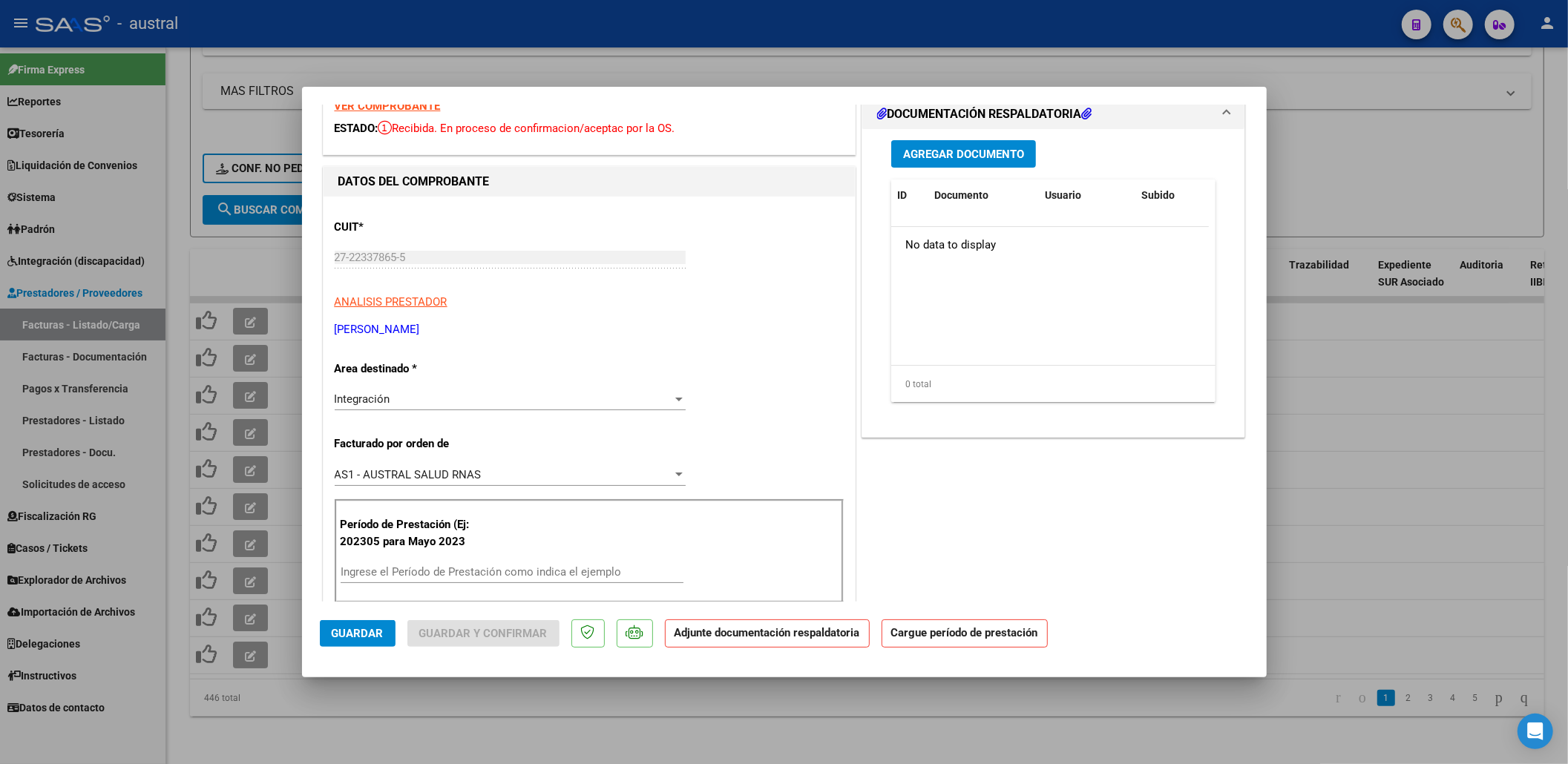
scroll to position [0, 0]
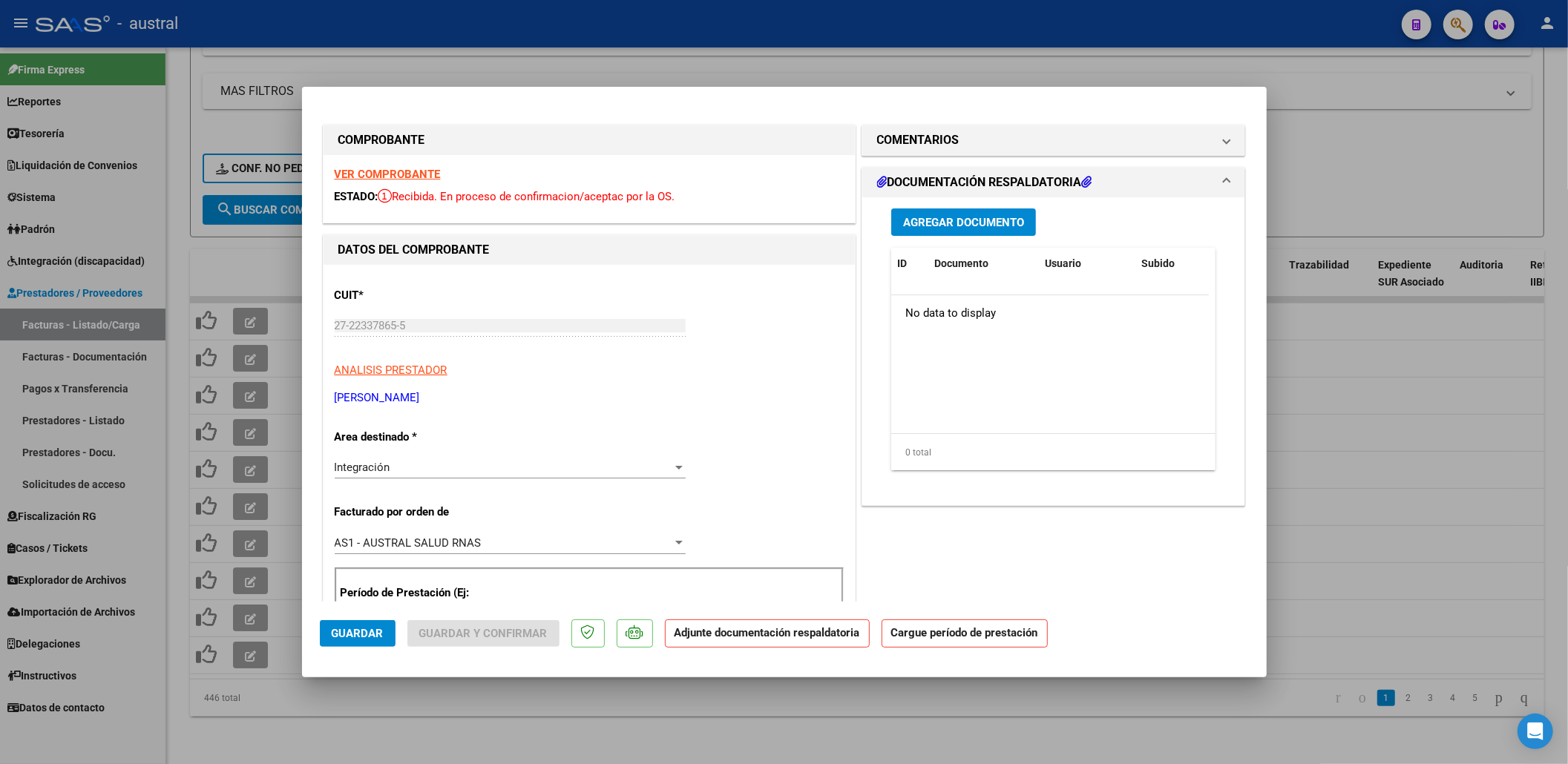
click at [429, 172] on strong "VER COMPROBANTE" at bounding box center [387, 174] width 106 height 13
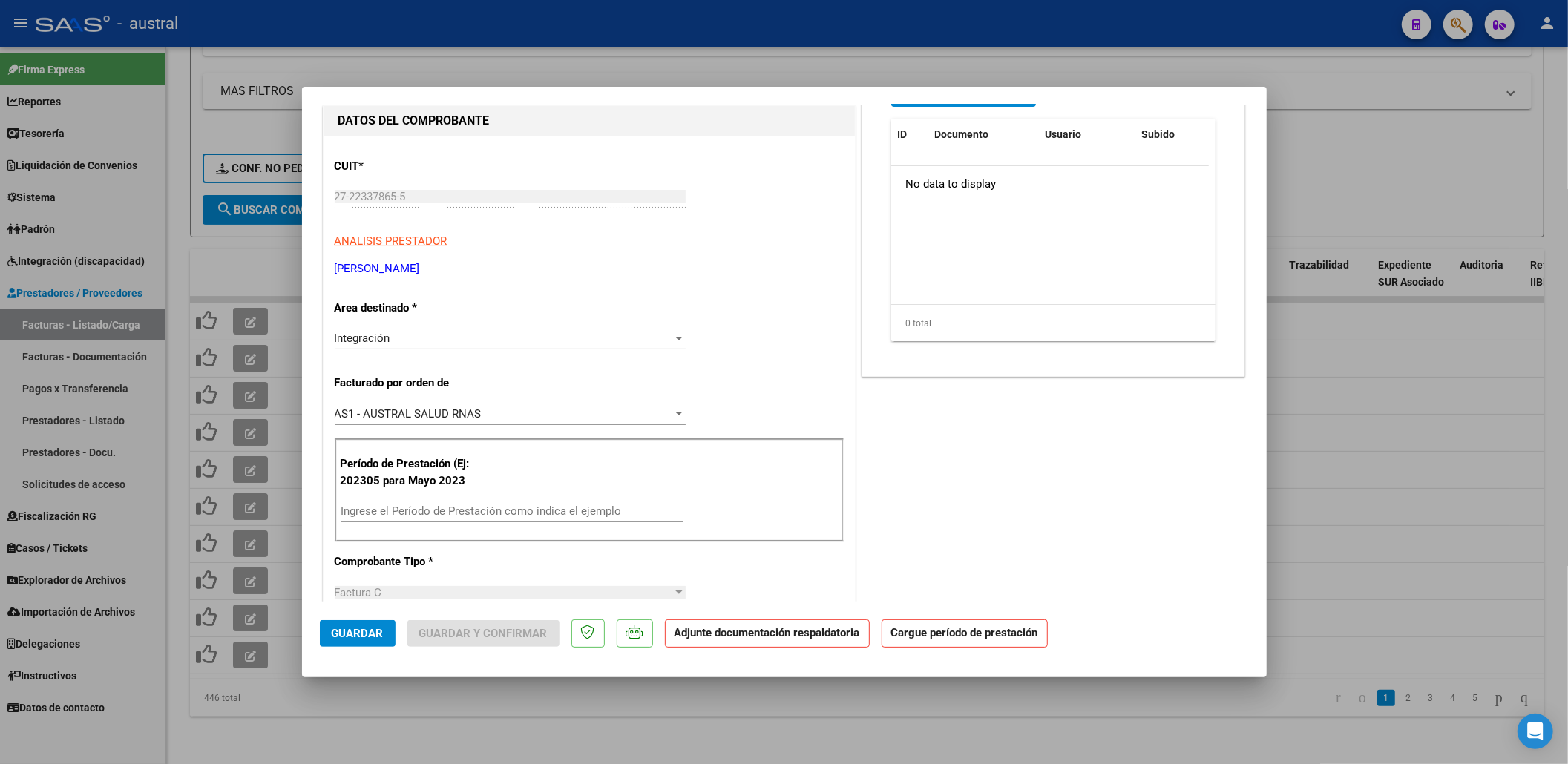
scroll to position [197, 0]
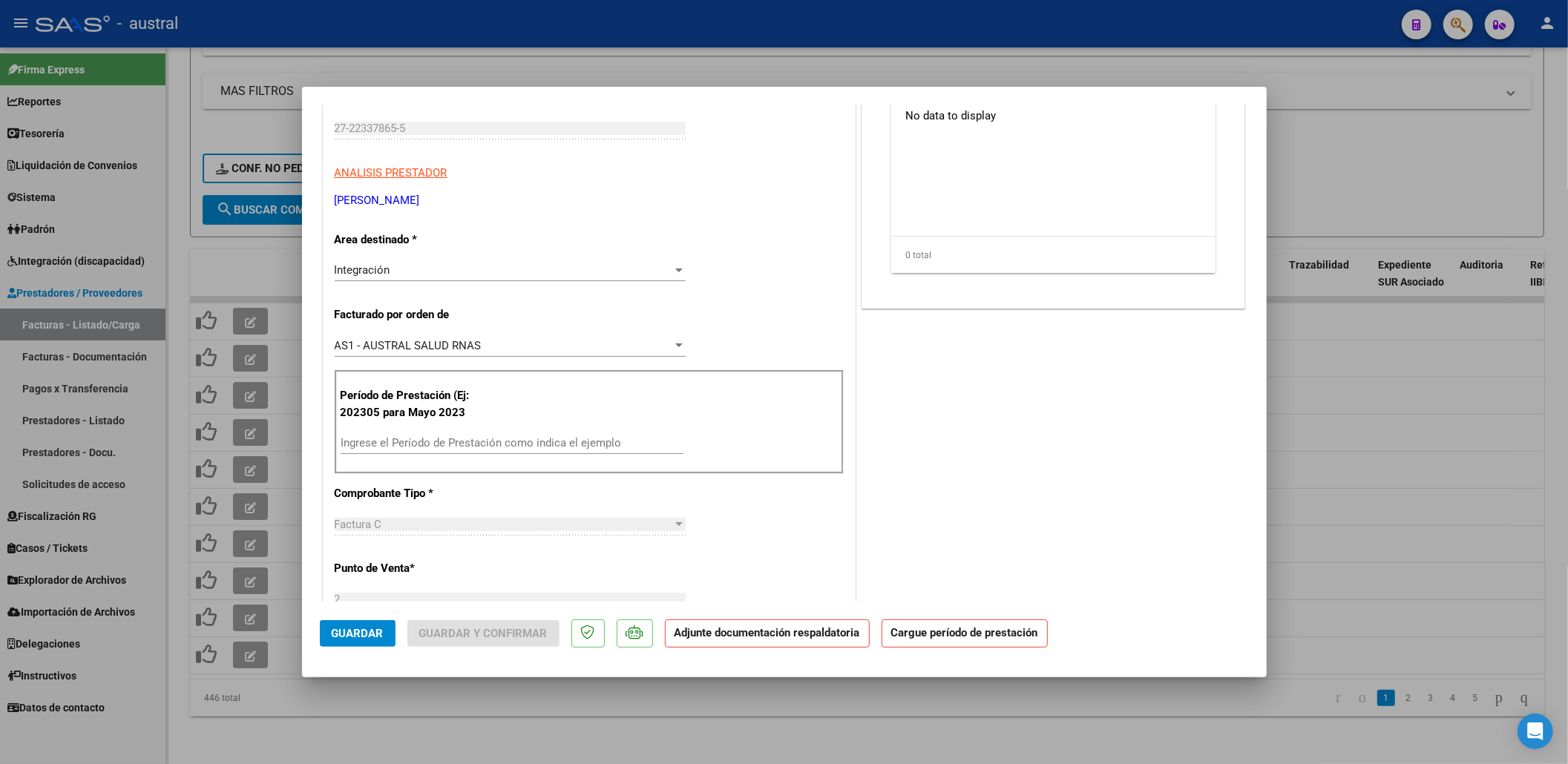
click at [434, 433] on div "Ingrese el Período de Prestación como indica el ejemplo" at bounding box center [512, 442] width 343 height 22
click at [437, 440] on input "Ingrese el Período de Prestación como indica el ejemplo" at bounding box center [512, 442] width 343 height 13
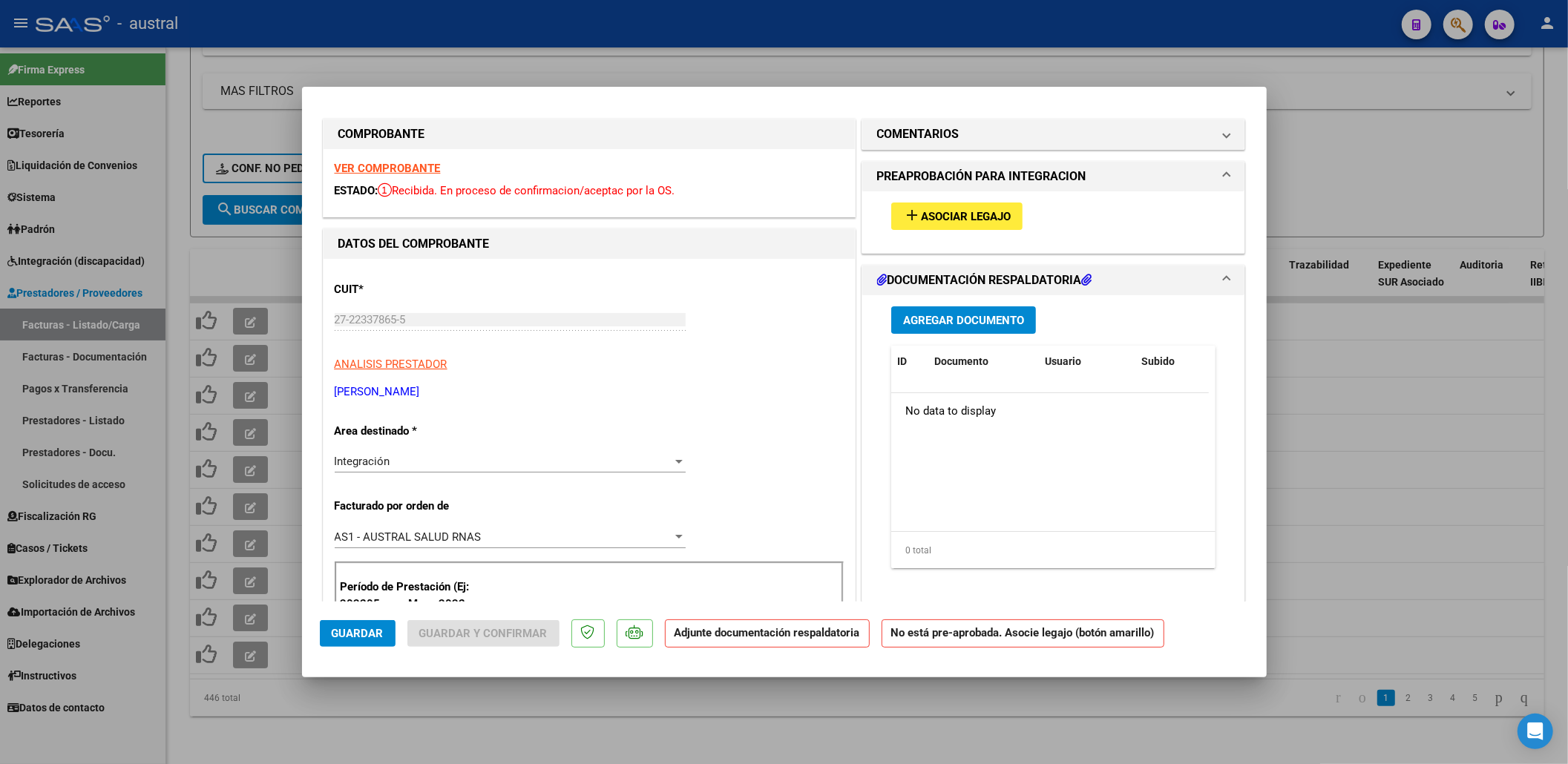
scroll to position [0, 0]
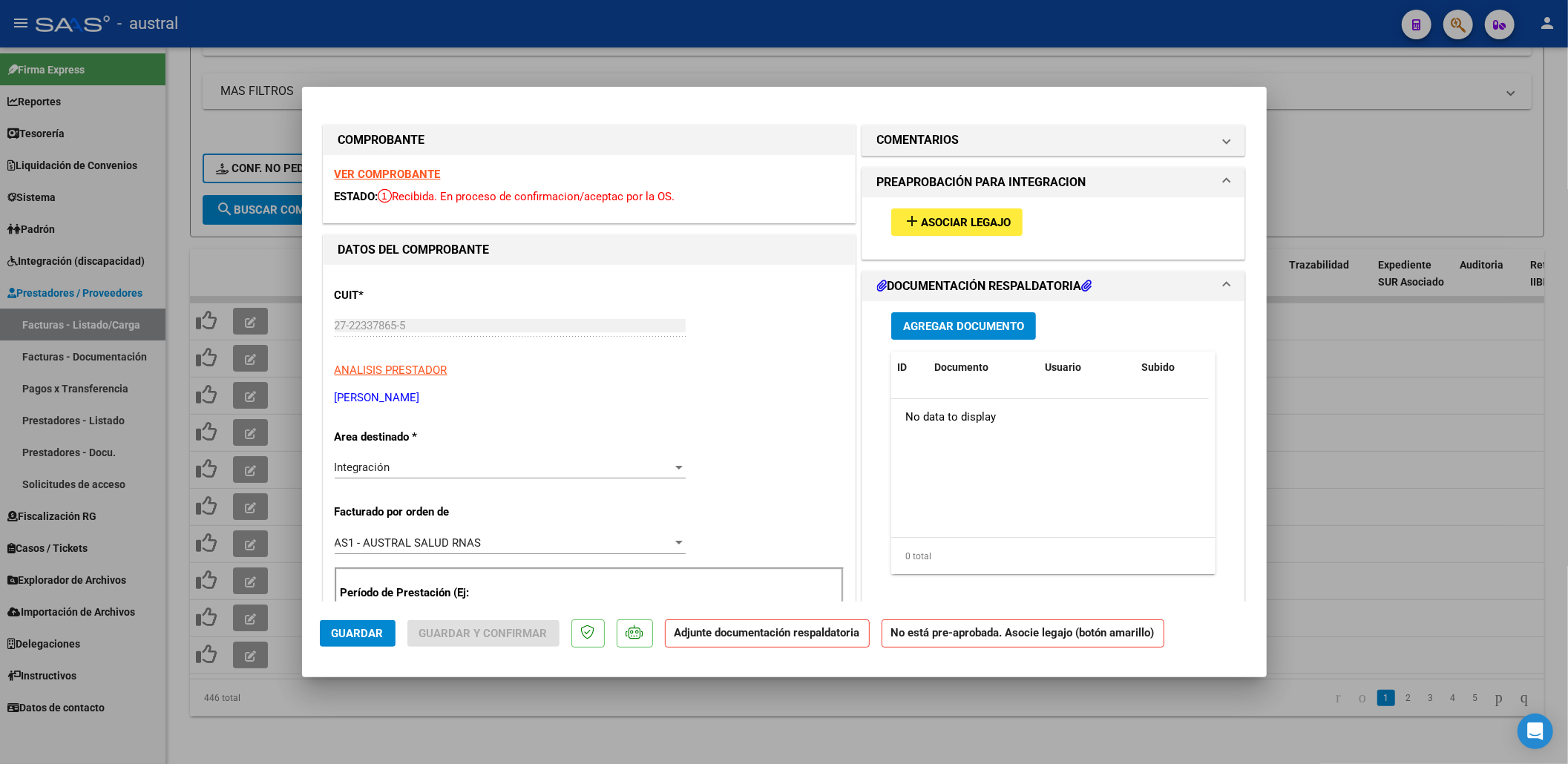
type input "202507"
click at [950, 226] on span "Asociar Legajo" at bounding box center [965, 222] width 89 height 13
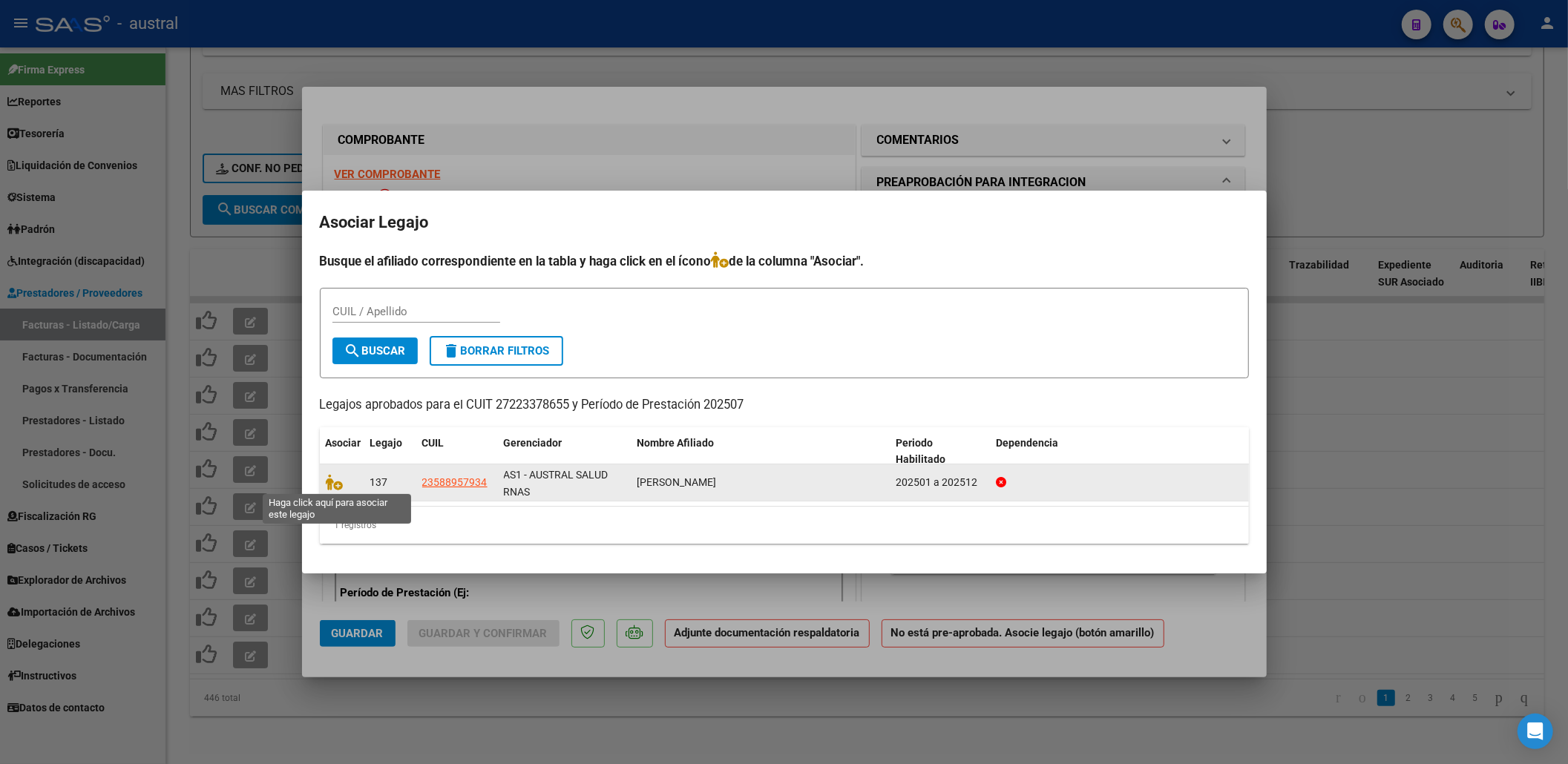
click at [344, 483] on span at bounding box center [336, 482] width 22 height 12
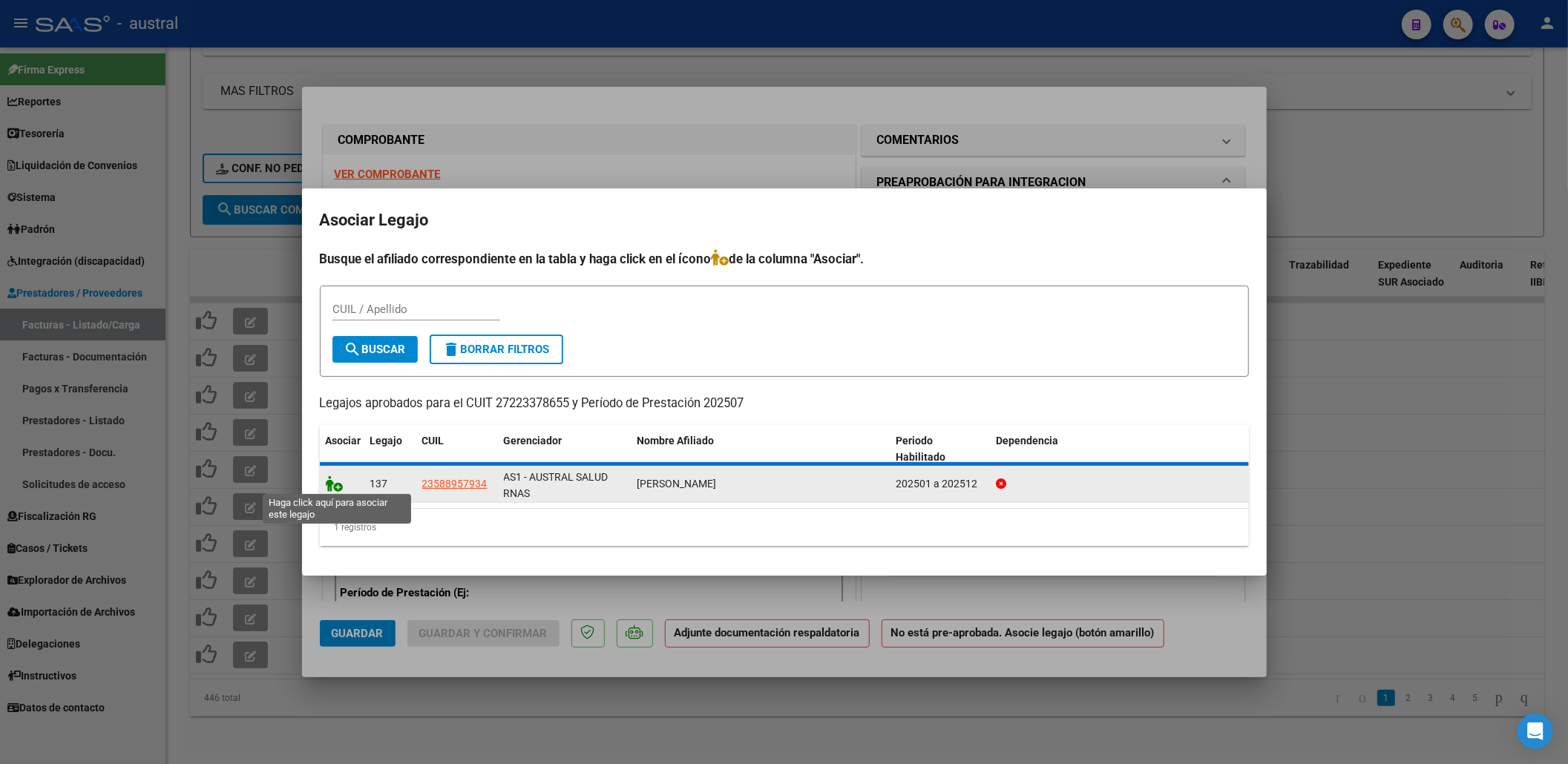
click at [337, 483] on icon at bounding box center [334, 483] width 18 height 16
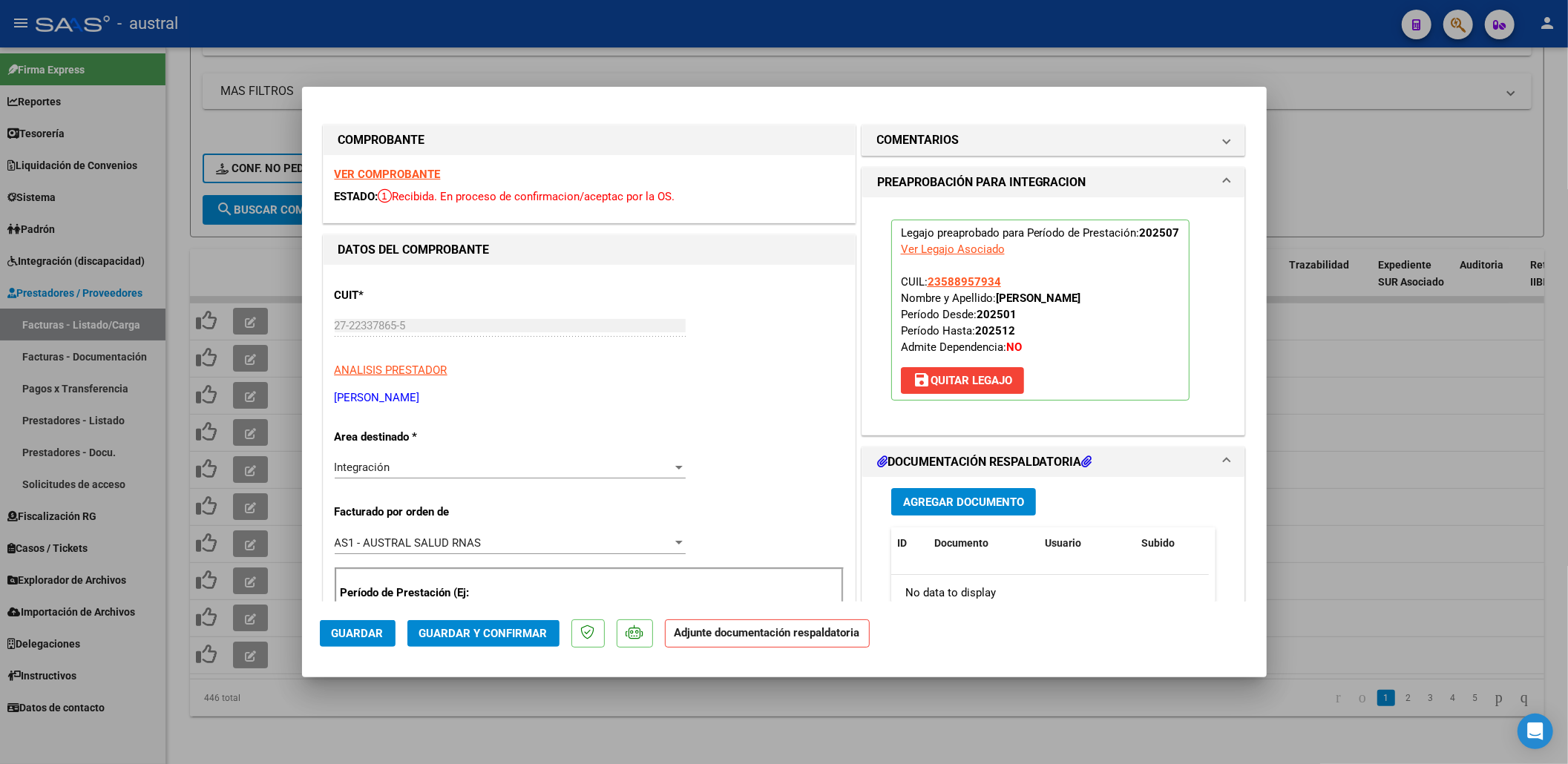
click at [500, 640] on span "Guardar y Confirmar" at bounding box center [484, 633] width 129 height 13
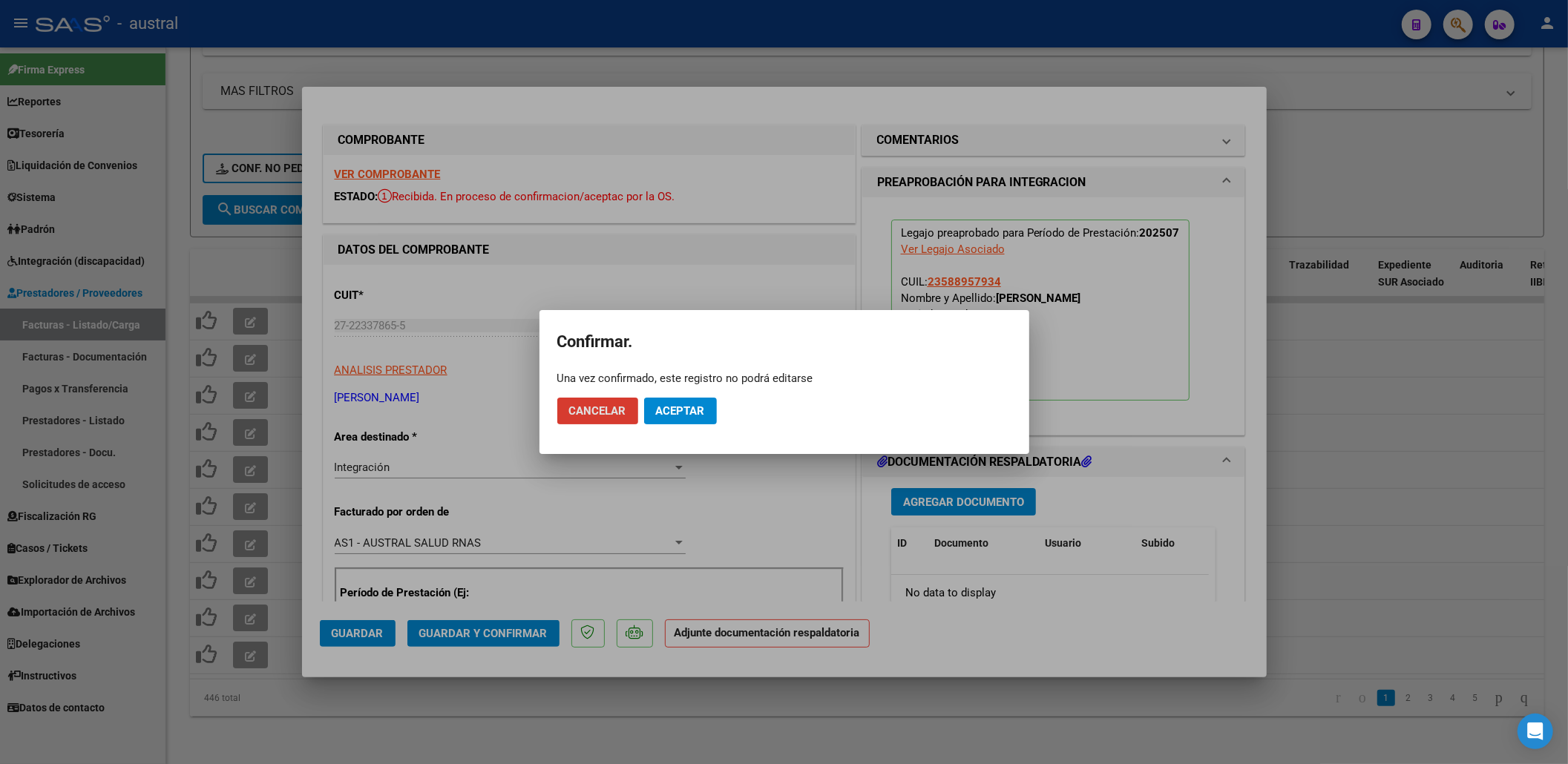
click at [708, 402] on button "Aceptar" at bounding box center [680, 411] width 72 height 27
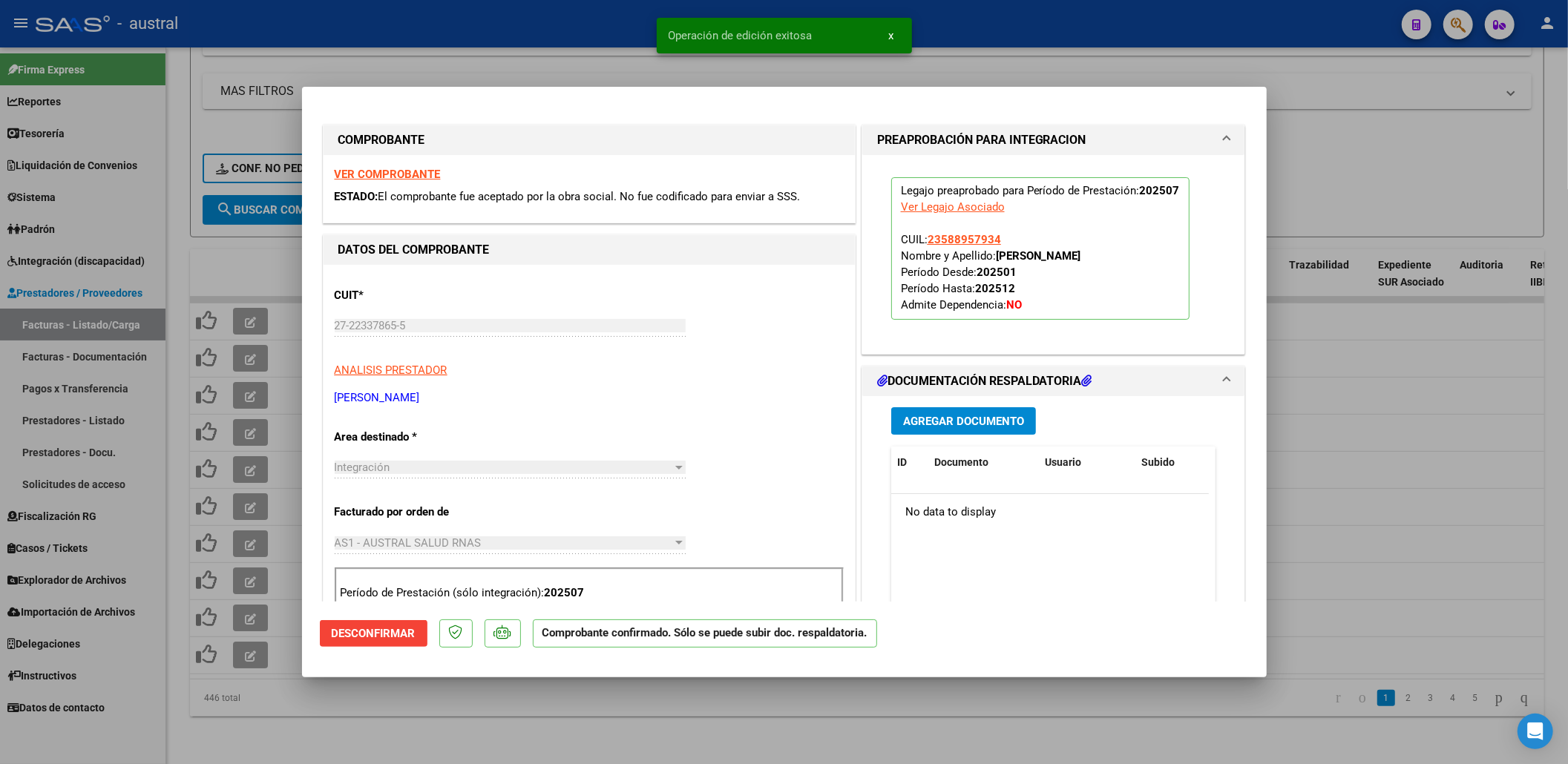
click at [1348, 200] on div at bounding box center [784, 382] width 1568 height 764
type input "$ 0,00"
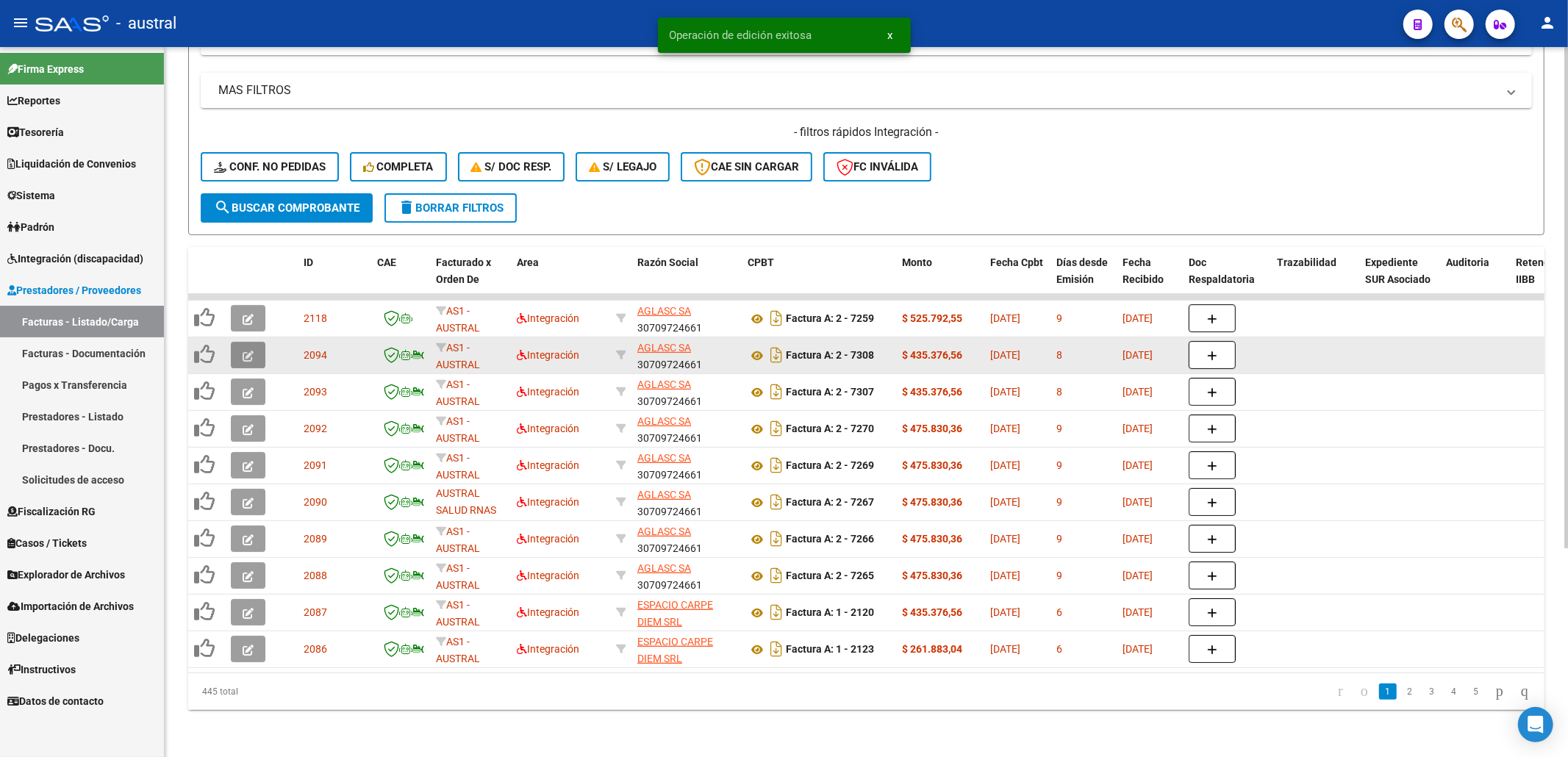
click at [251, 348] on span "button" at bounding box center [248, 354] width 11 height 13
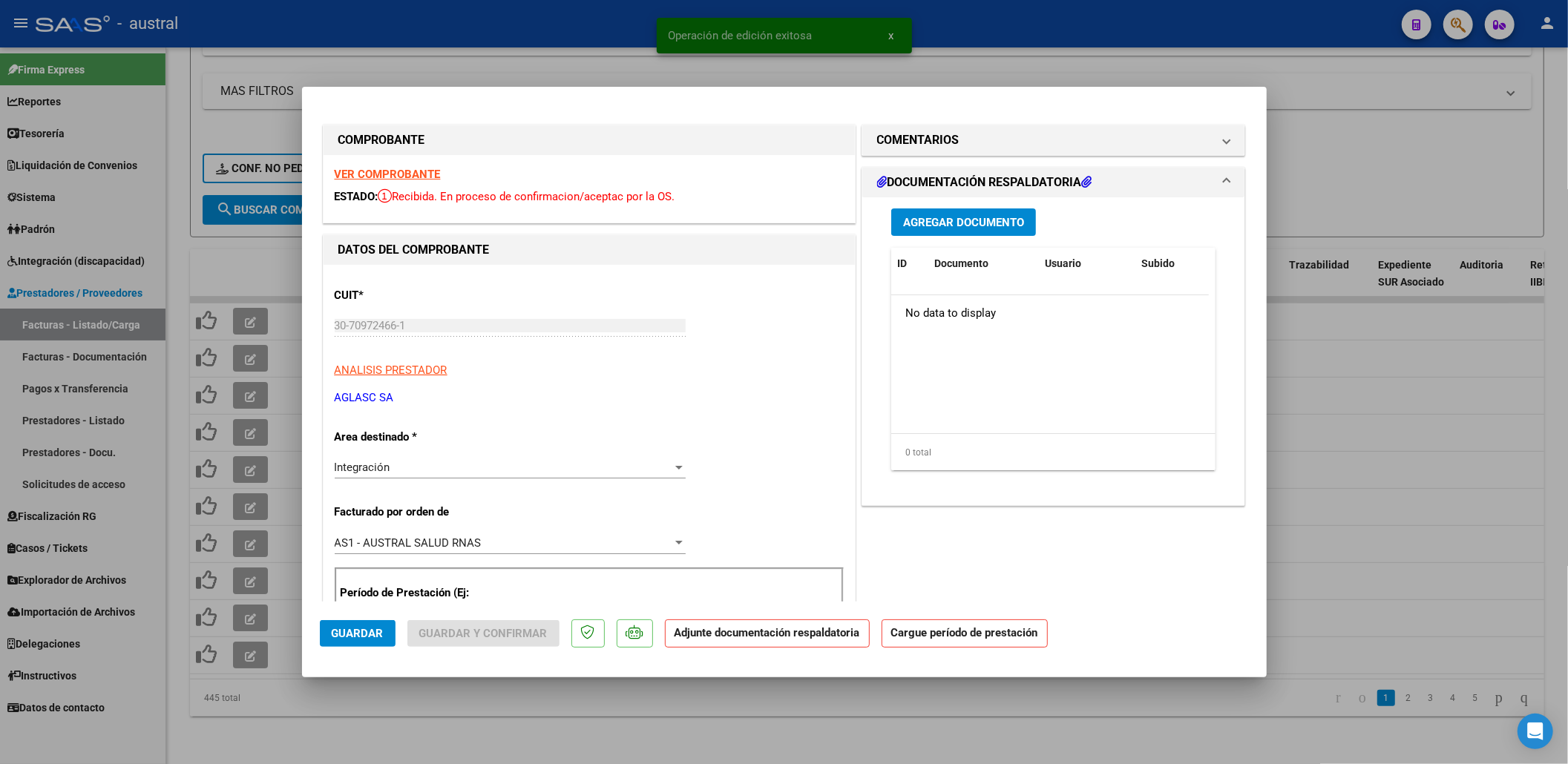
click at [395, 177] on strong "VER COMPROBANTE" at bounding box center [387, 174] width 106 height 13
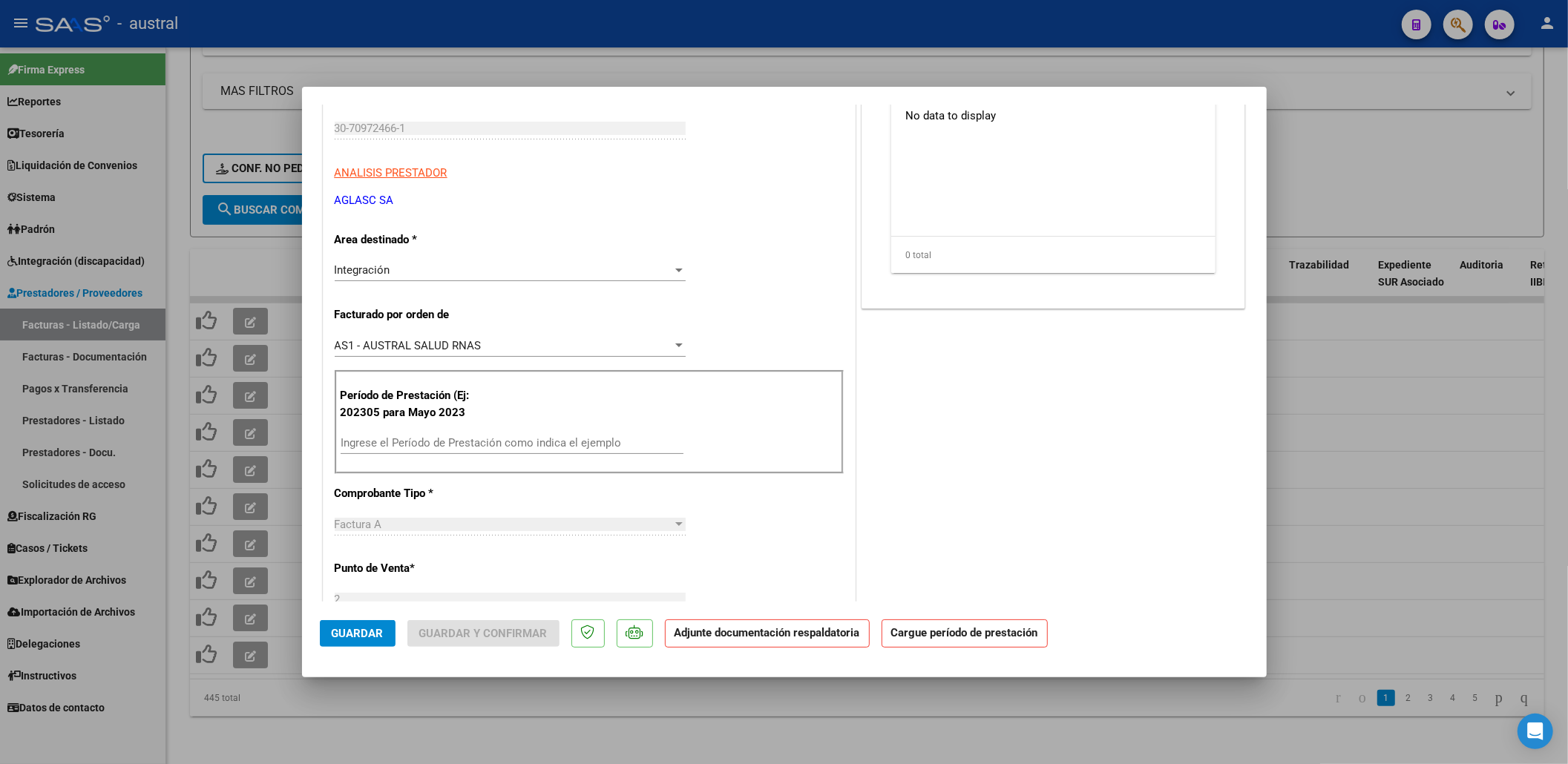
click at [426, 449] on input "Ingrese el Período de Prestación como indica el ejemplo" at bounding box center [512, 442] width 343 height 13
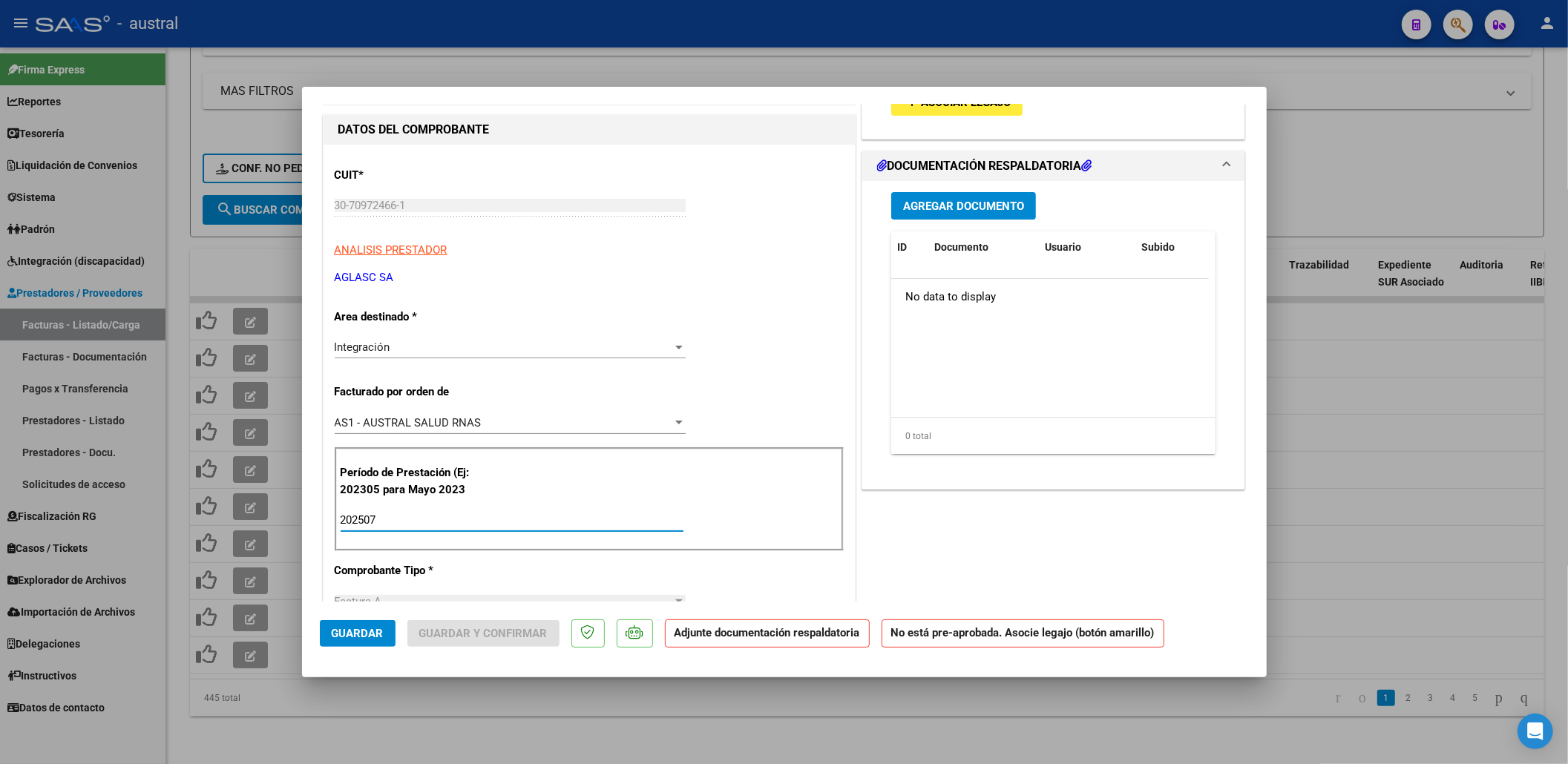
scroll to position [0, 0]
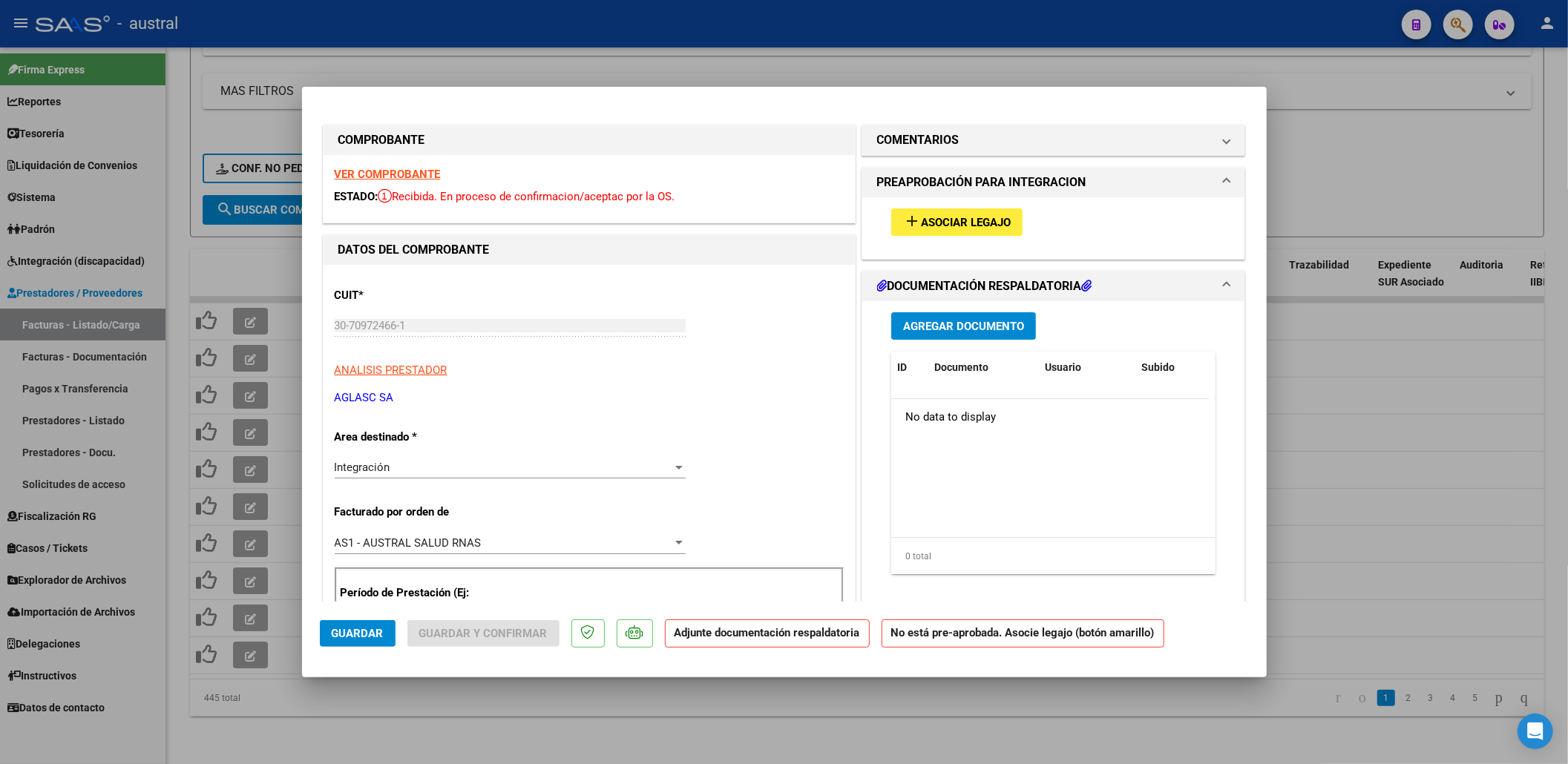
type input "202507"
click at [968, 225] on span "Asociar Legajo" at bounding box center [965, 222] width 89 height 13
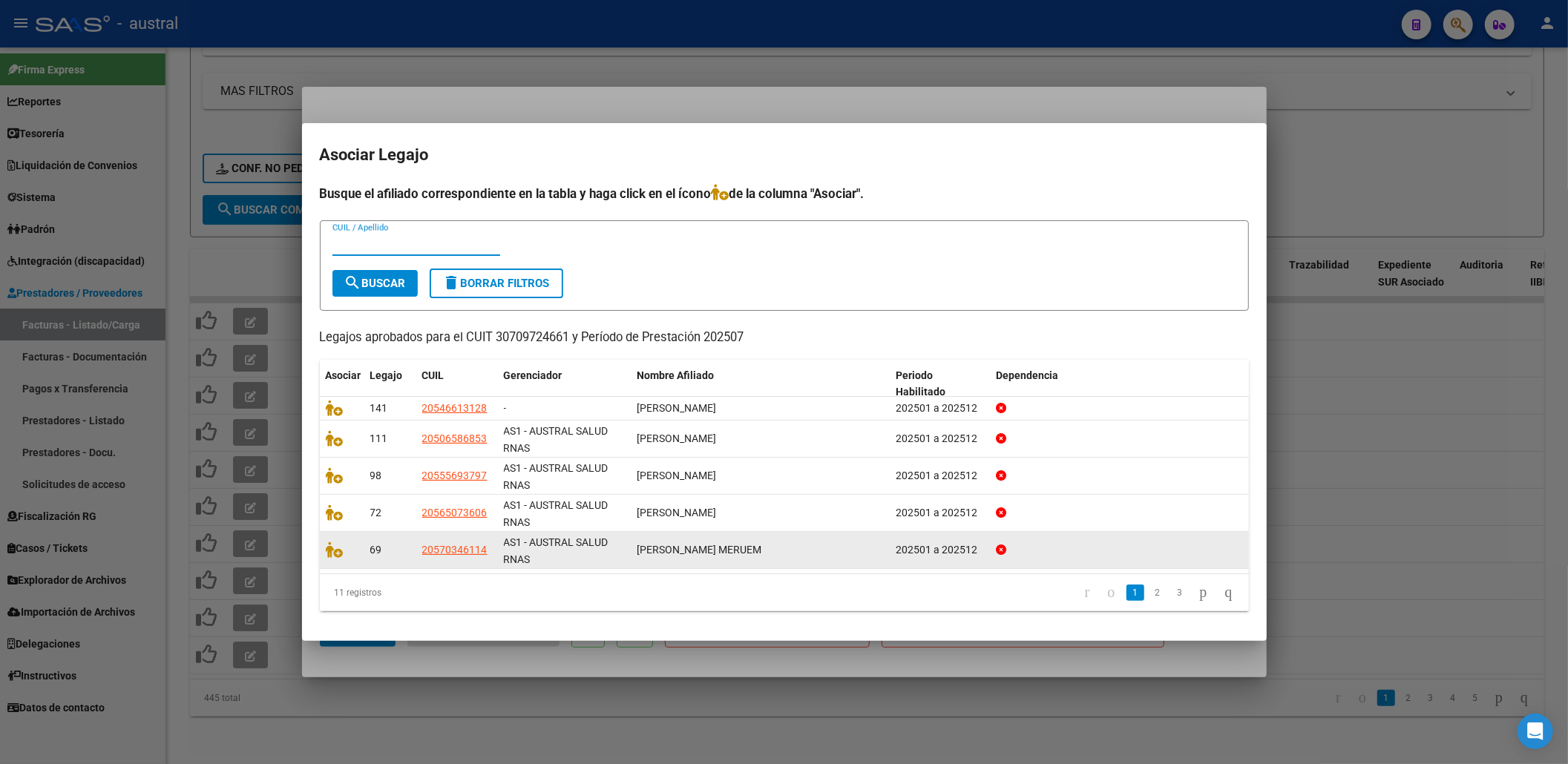
click at [324, 550] on datatable-body-cell at bounding box center [342, 550] width 45 height 37
click at [333, 552] on icon at bounding box center [334, 550] width 18 height 16
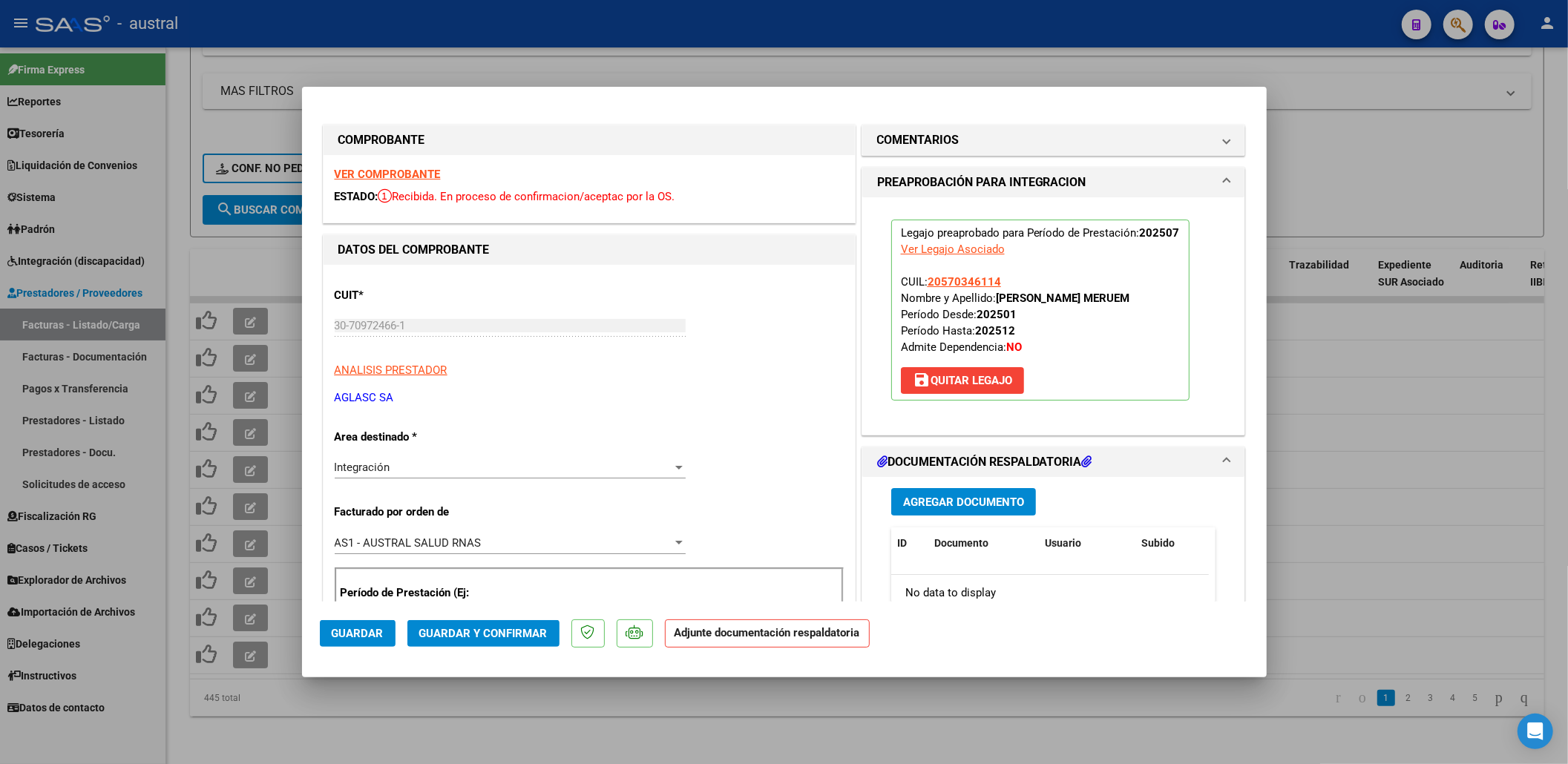
click at [491, 627] on span "Guardar y Confirmar" at bounding box center [484, 633] width 129 height 13
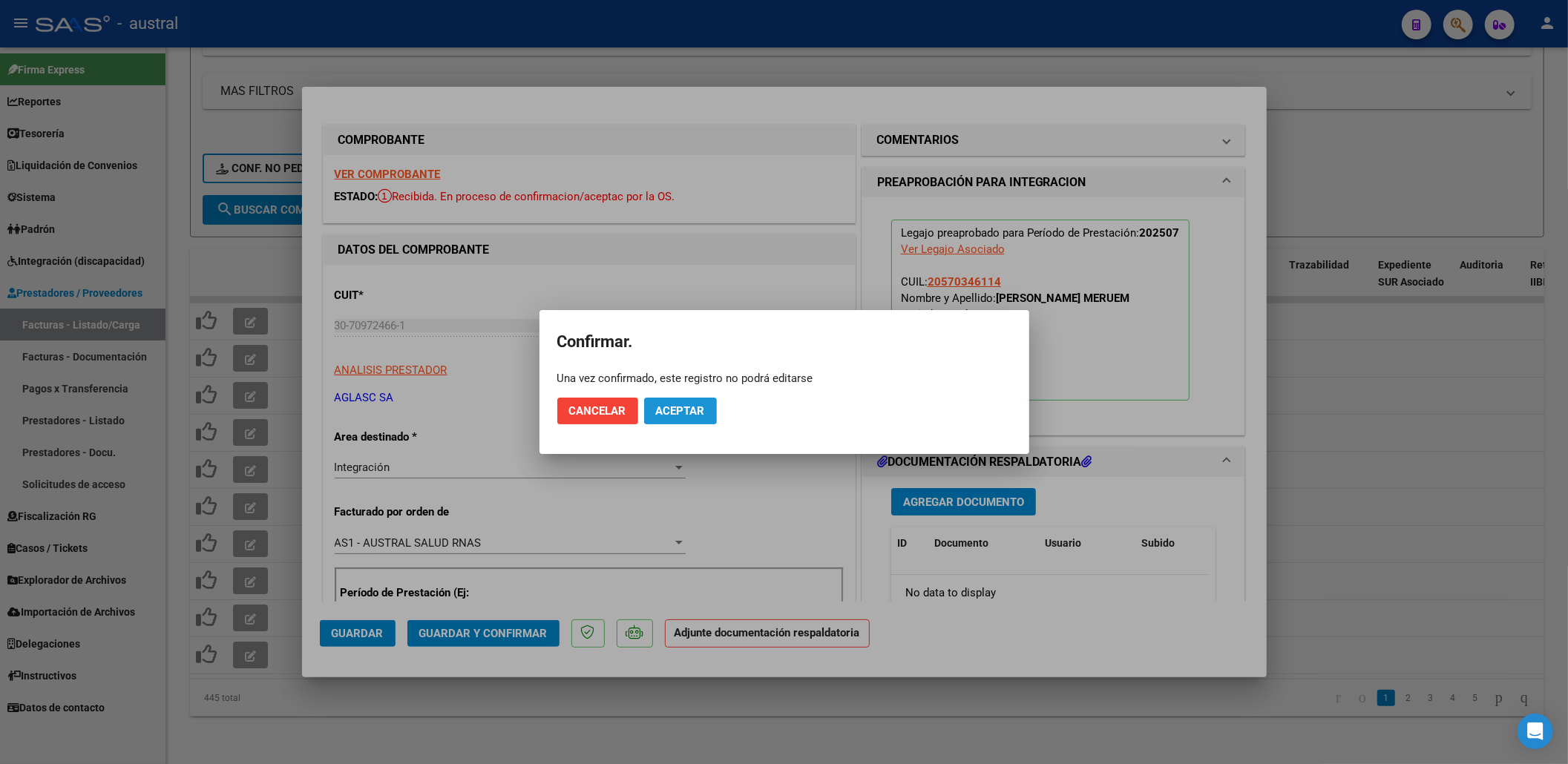
click at [712, 409] on button "Aceptar" at bounding box center [680, 411] width 72 height 27
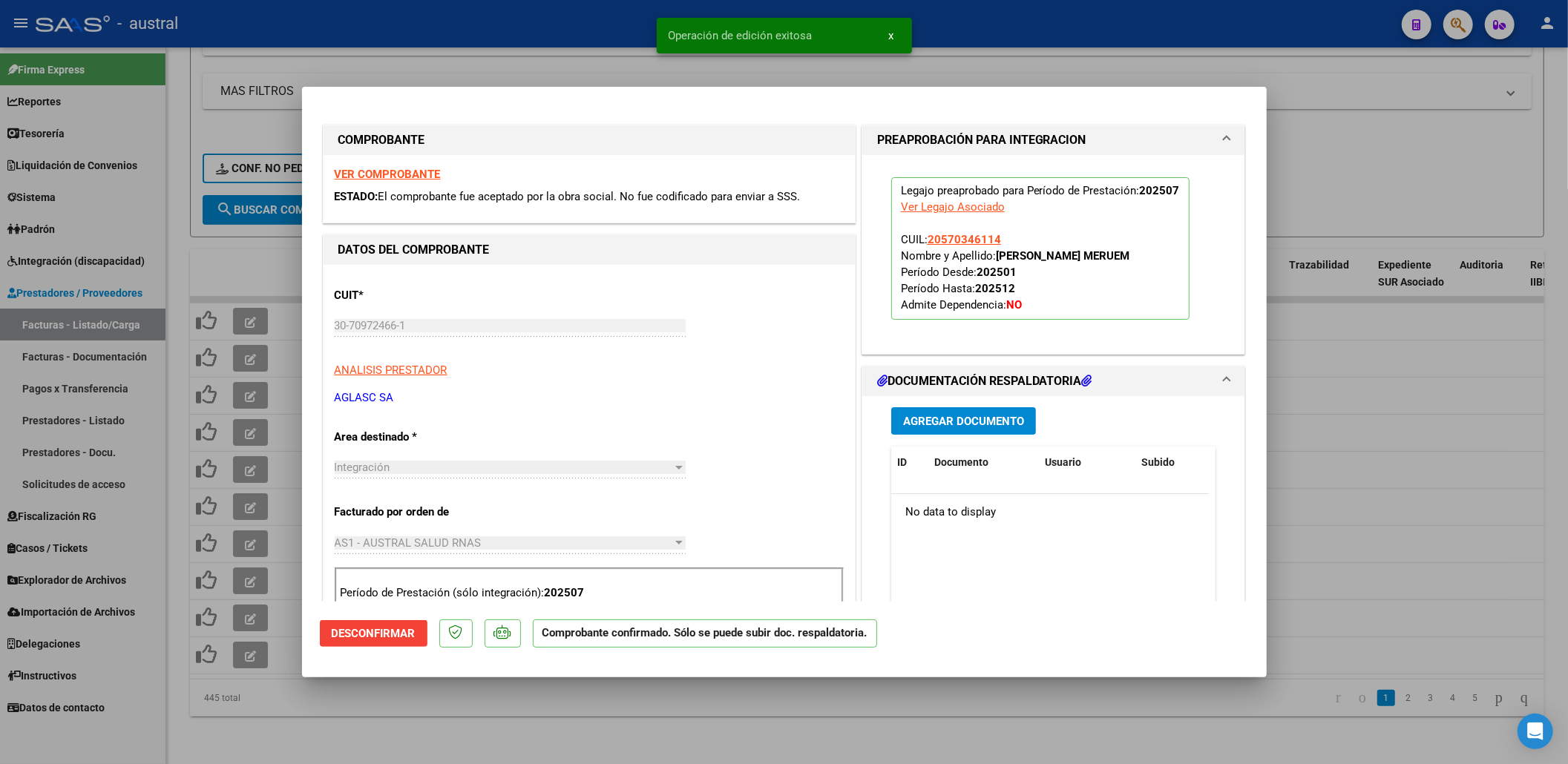
click at [273, 701] on div at bounding box center [784, 382] width 1568 height 764
type input "$ 0,00"
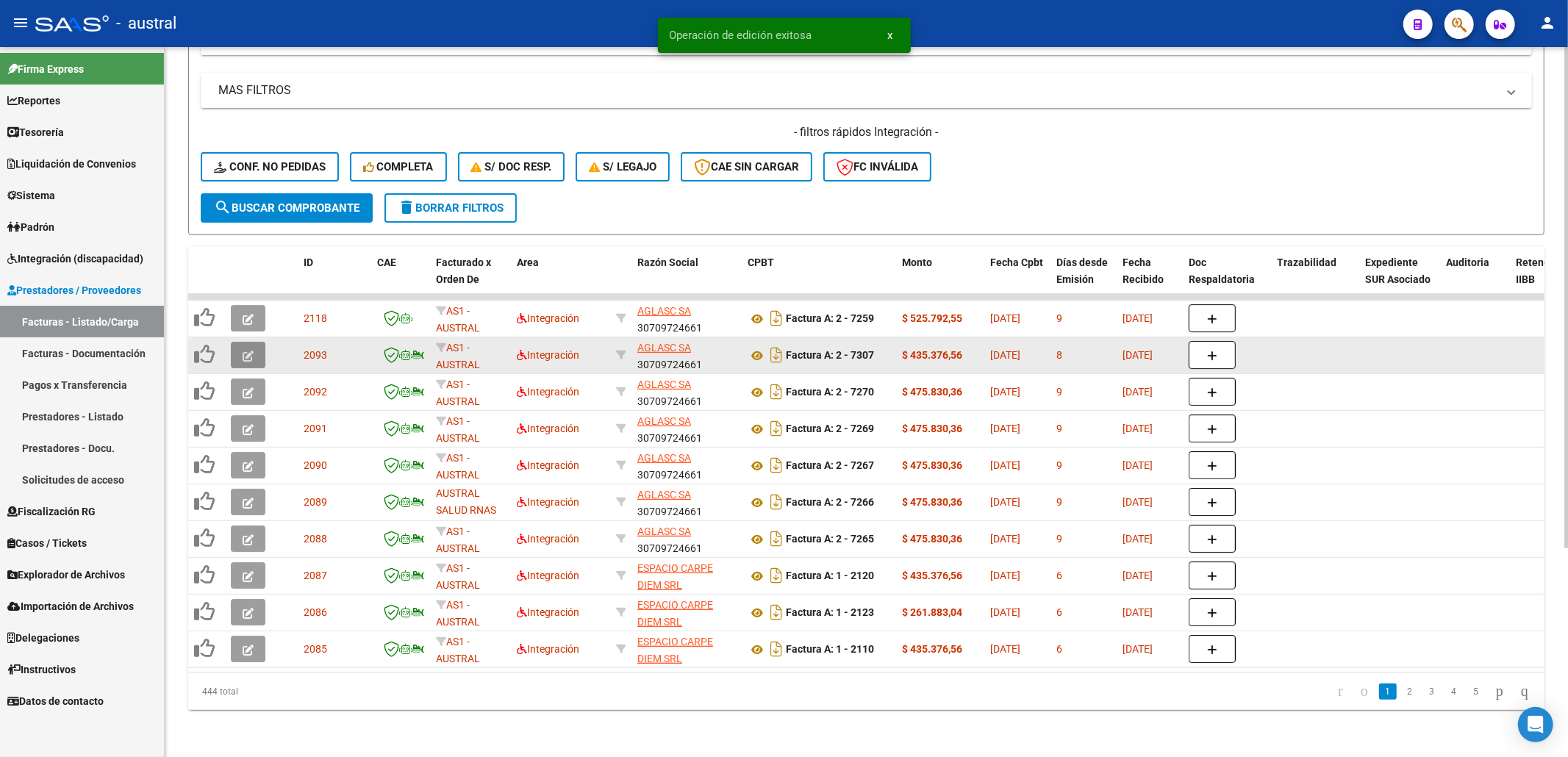
click at [245, 351] on icon "button" at bounding box center [248, 356] width 11 height 11
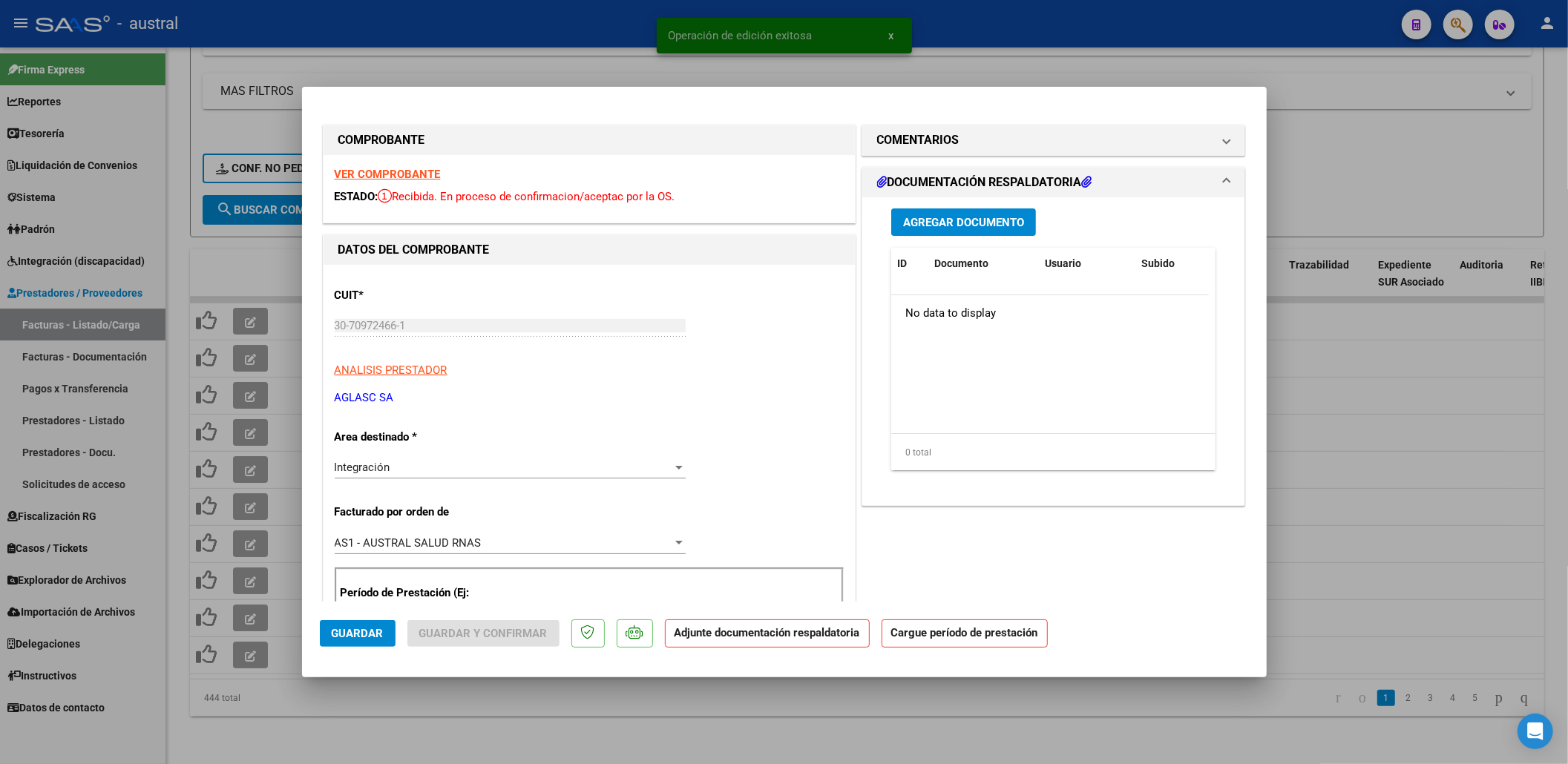
click at [407, 173] on strong "VER COMPROBANTE" at bounding box center [387, 174] width 106 height 13
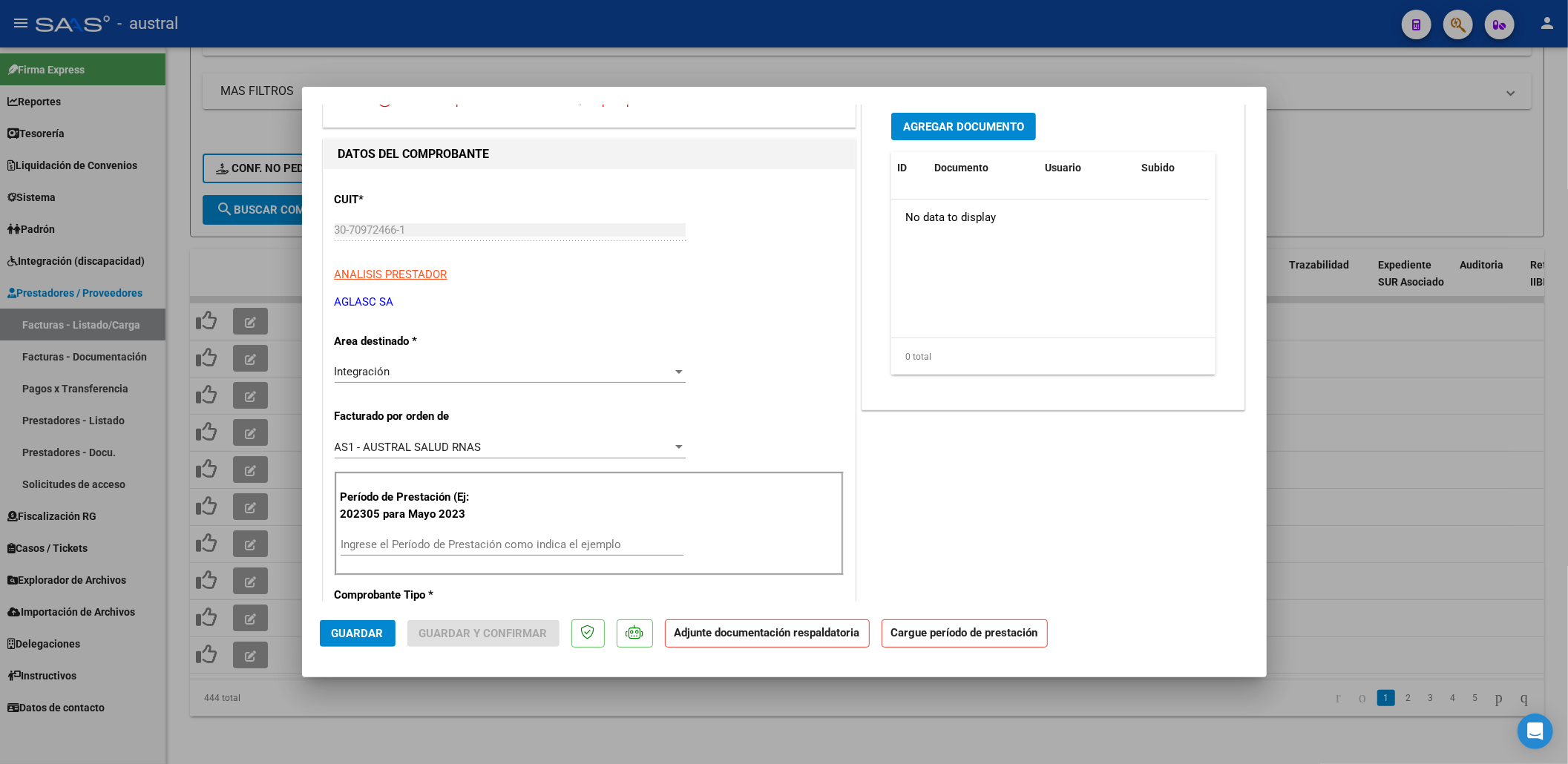
scroll to position [197, 0]
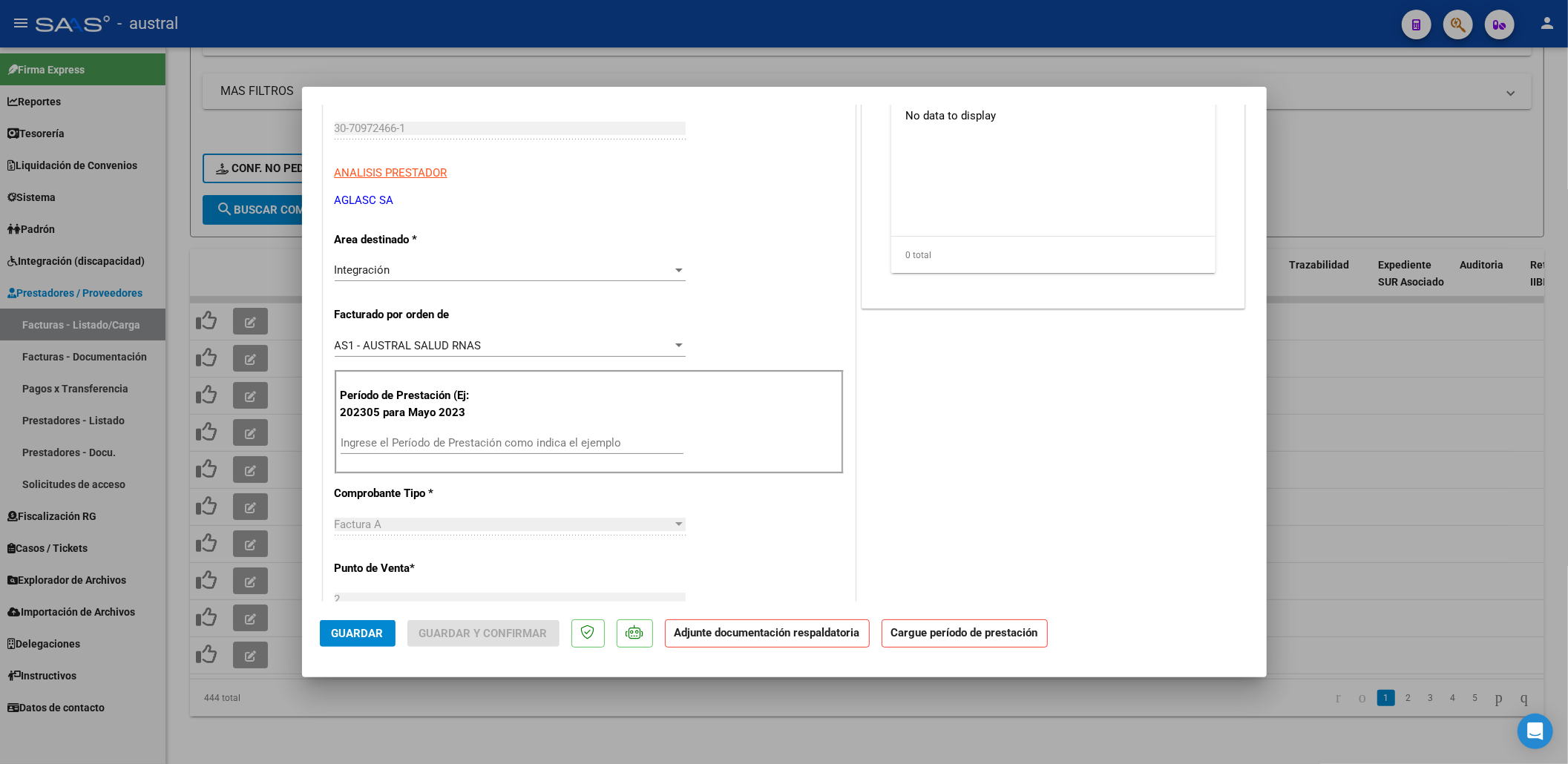
click at [434, 442] on input "Ingrese el Período de Prestación como indica el ejemplo" at bounding box center [512, 442] width 343 height 13
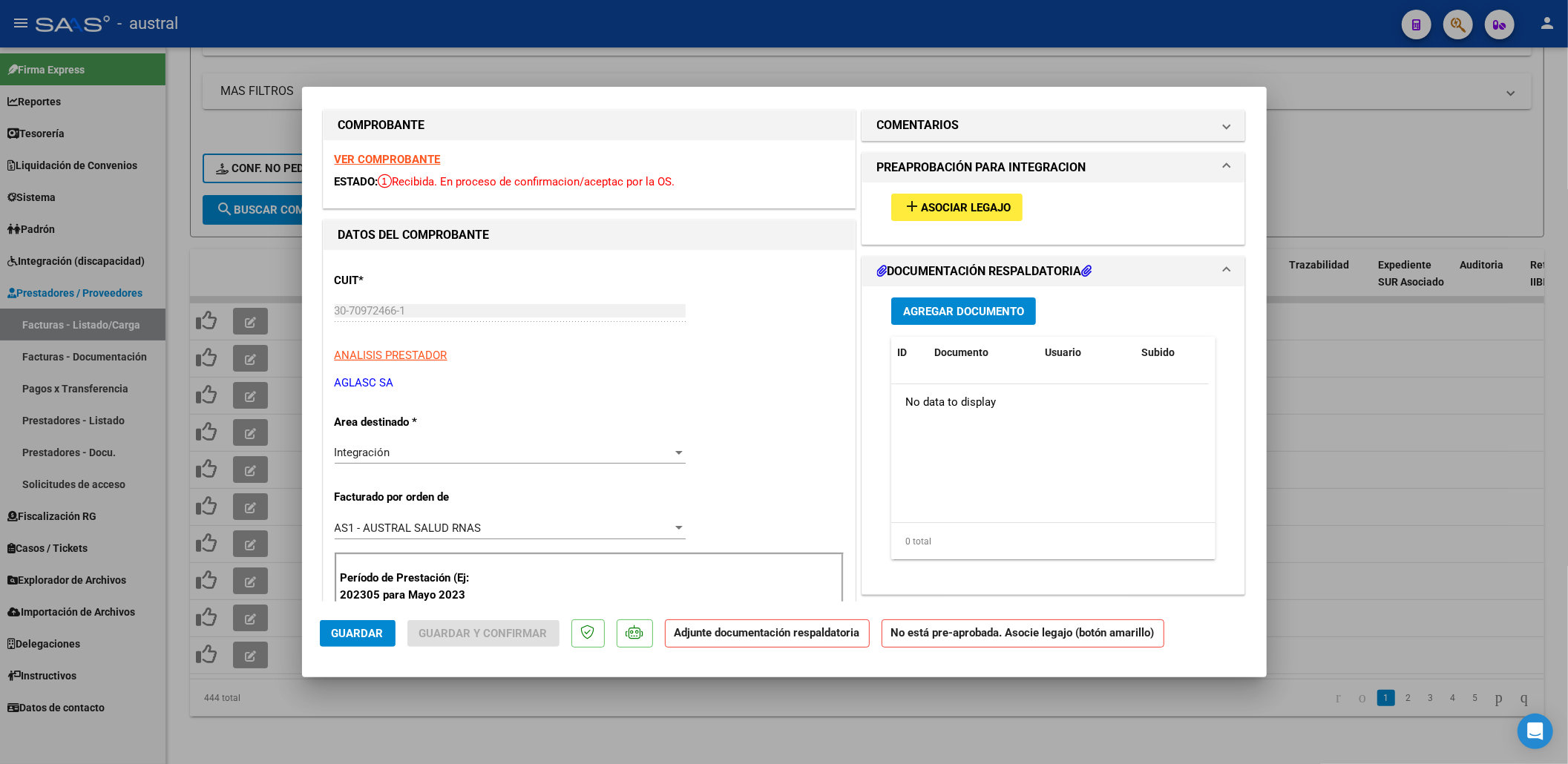
scroll to position [0, 0]
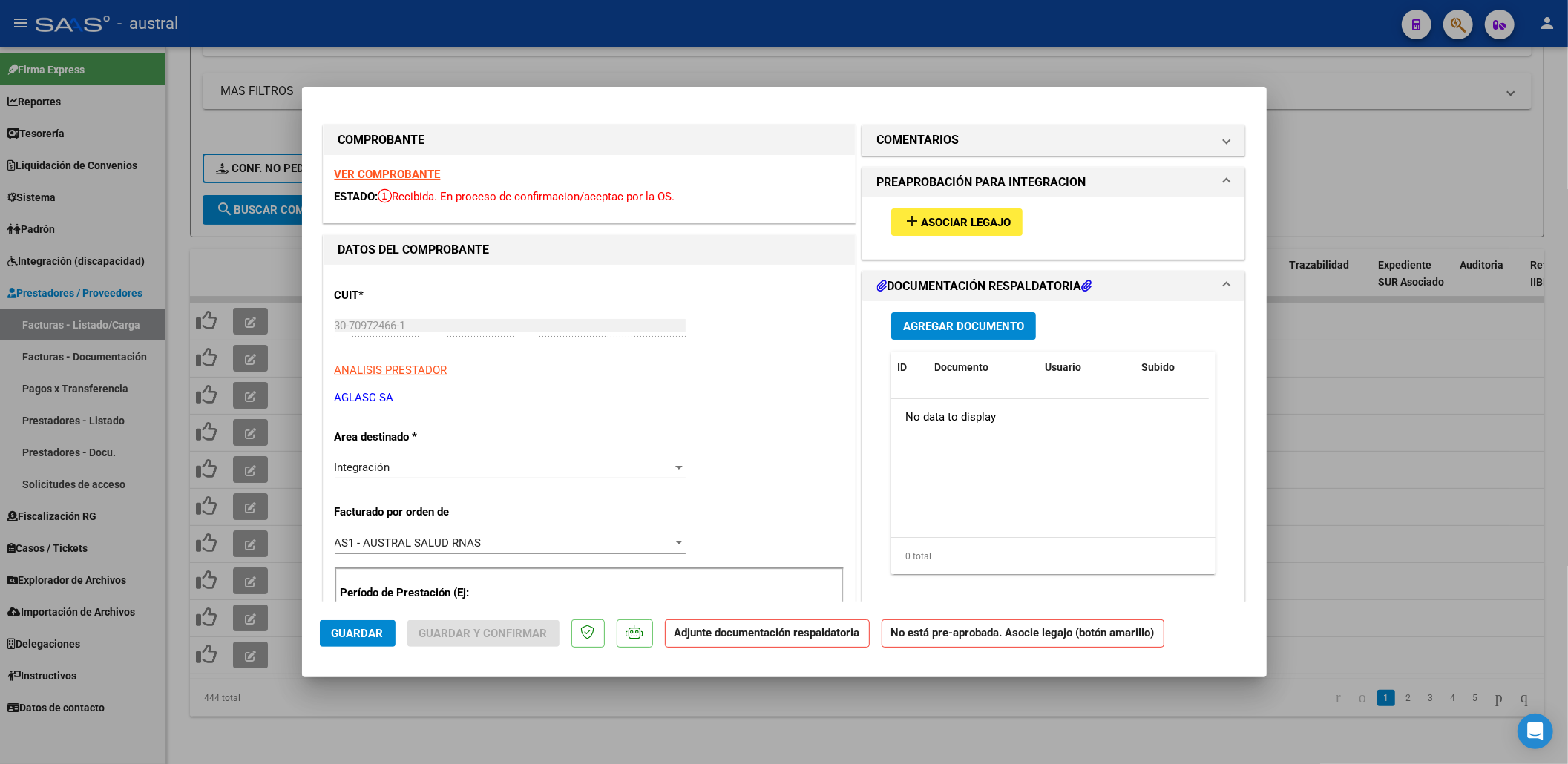
type input "202507"
click at [921, 229] on span "Asociar Legajo" at bounding box center [965, 222] width 89 height 13
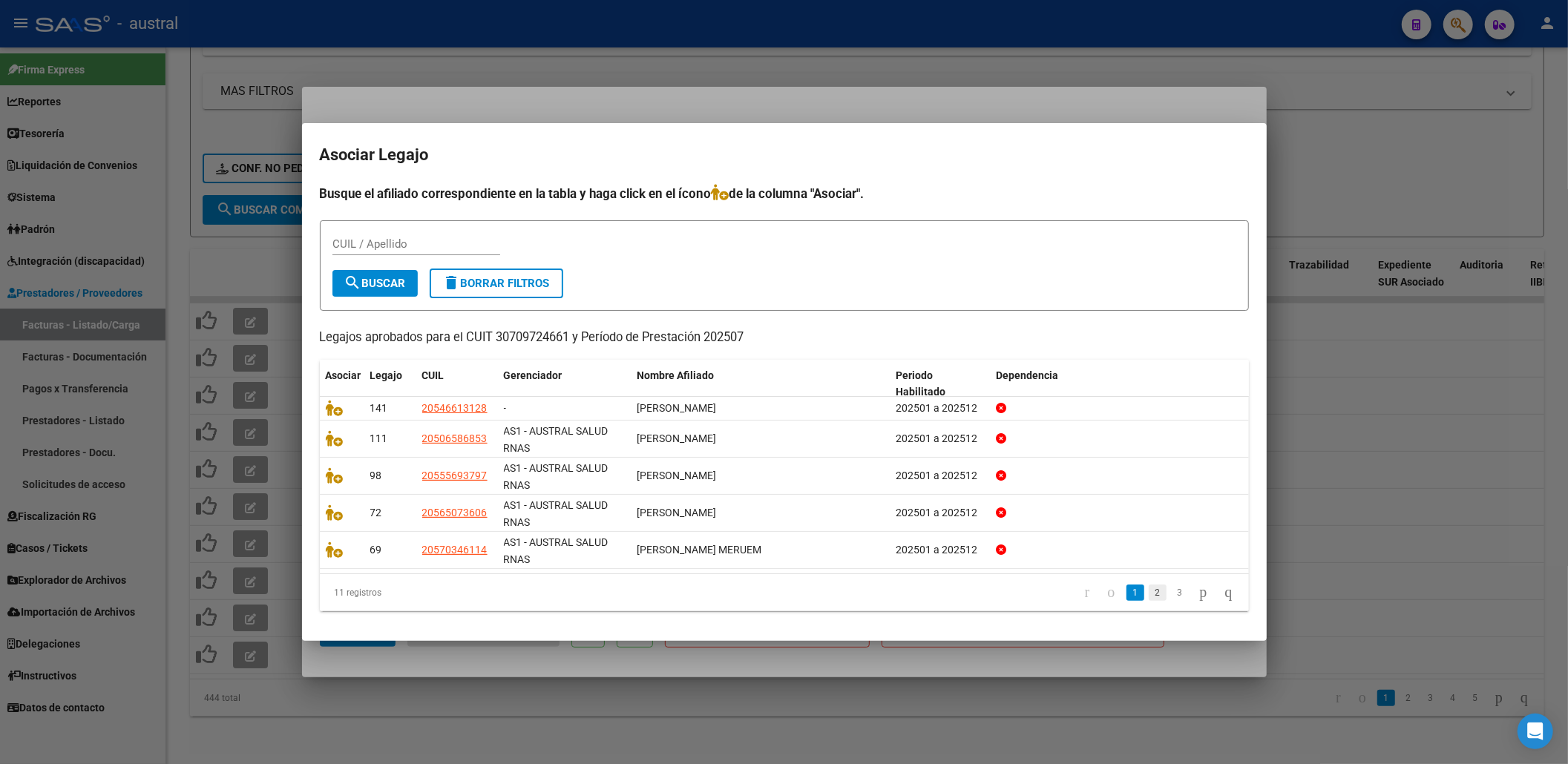
click at [1149, 596] on link "2" at bounding box center [1158, 592] width 18 height 16
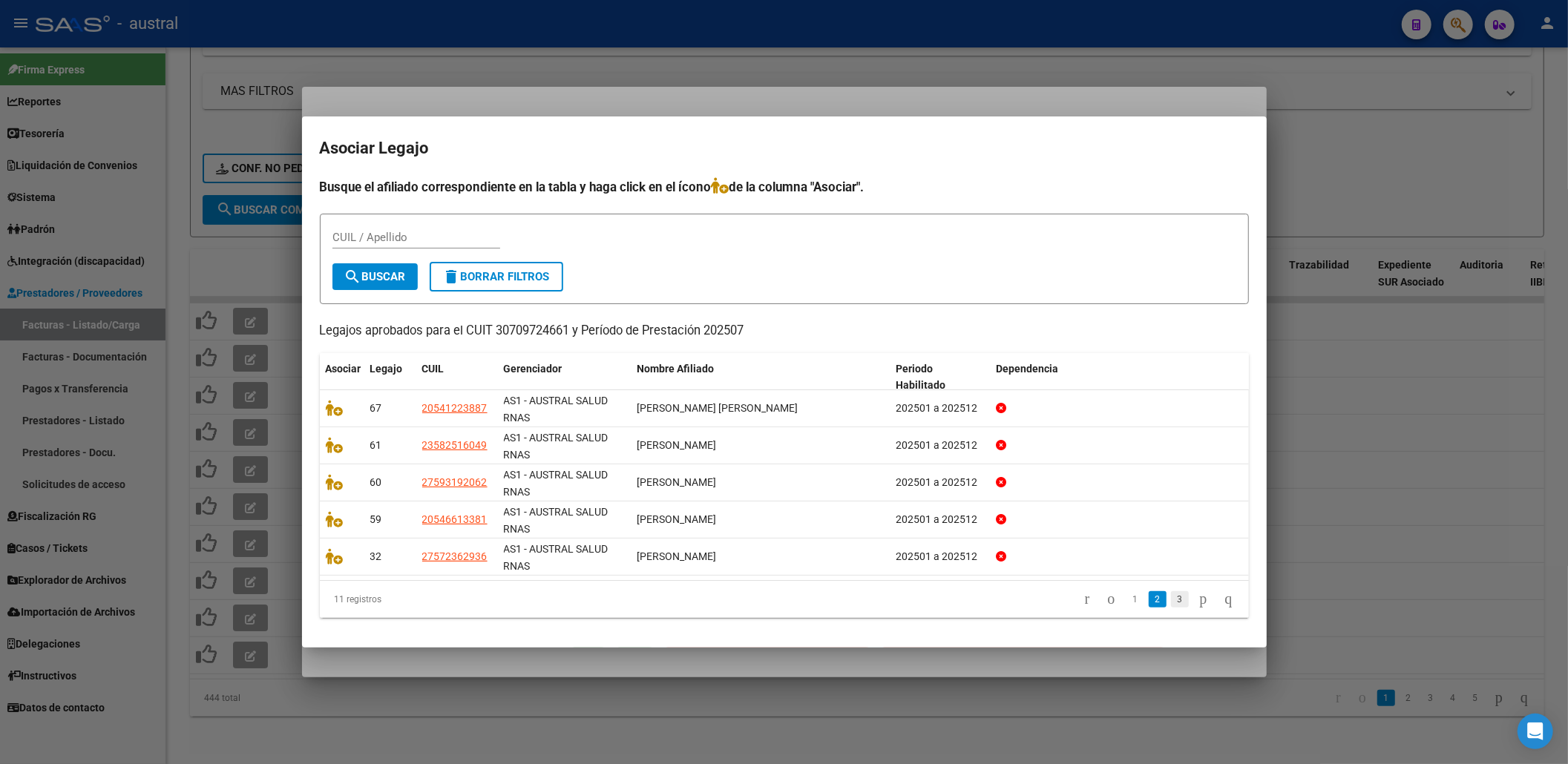
click at [1171, 596] on link "3" at bounding box center [1180, 600] width 18 height 16
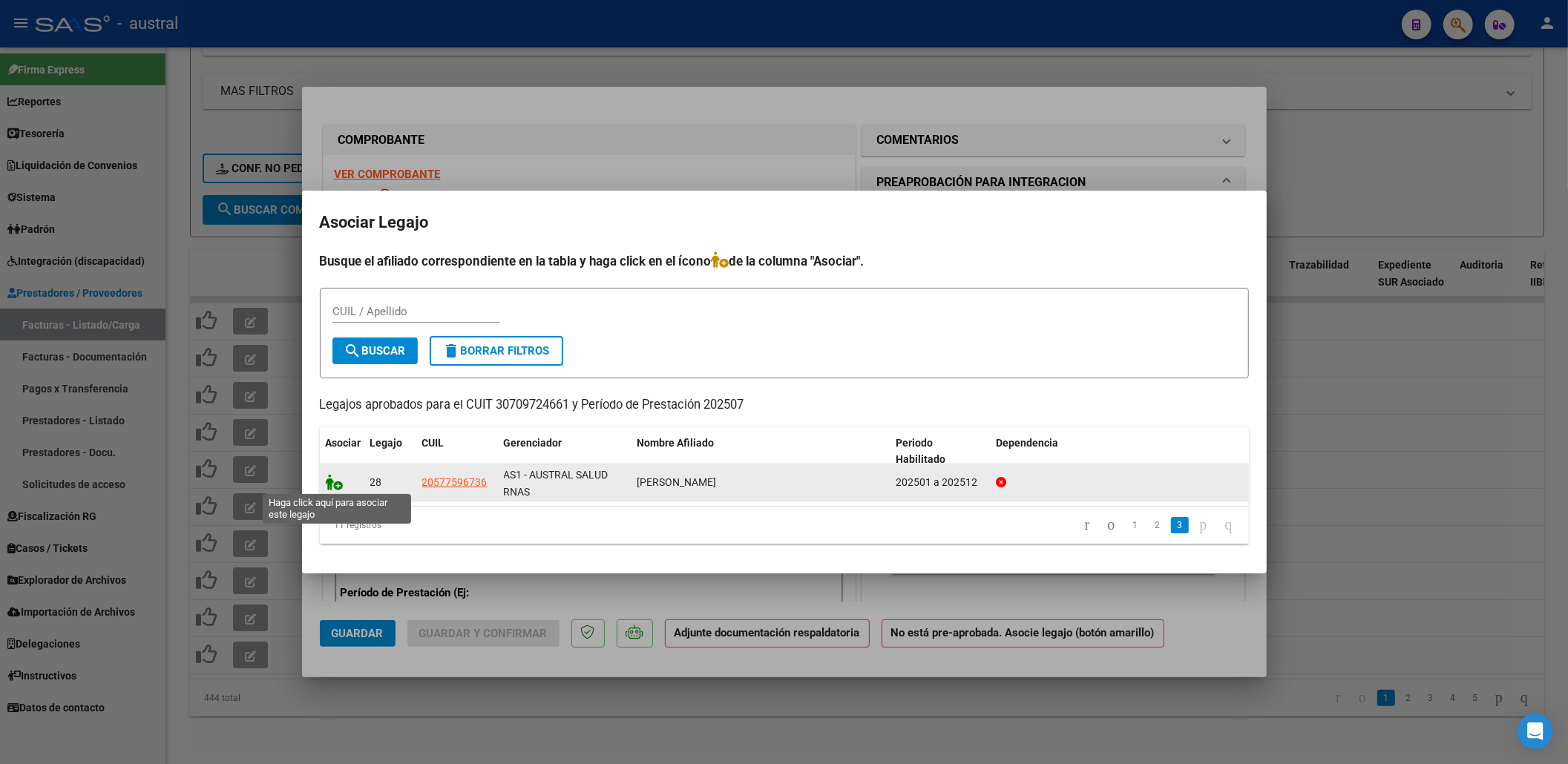
click at [339, 479] on icon at bounding box center [334, 482] width 18 height 16
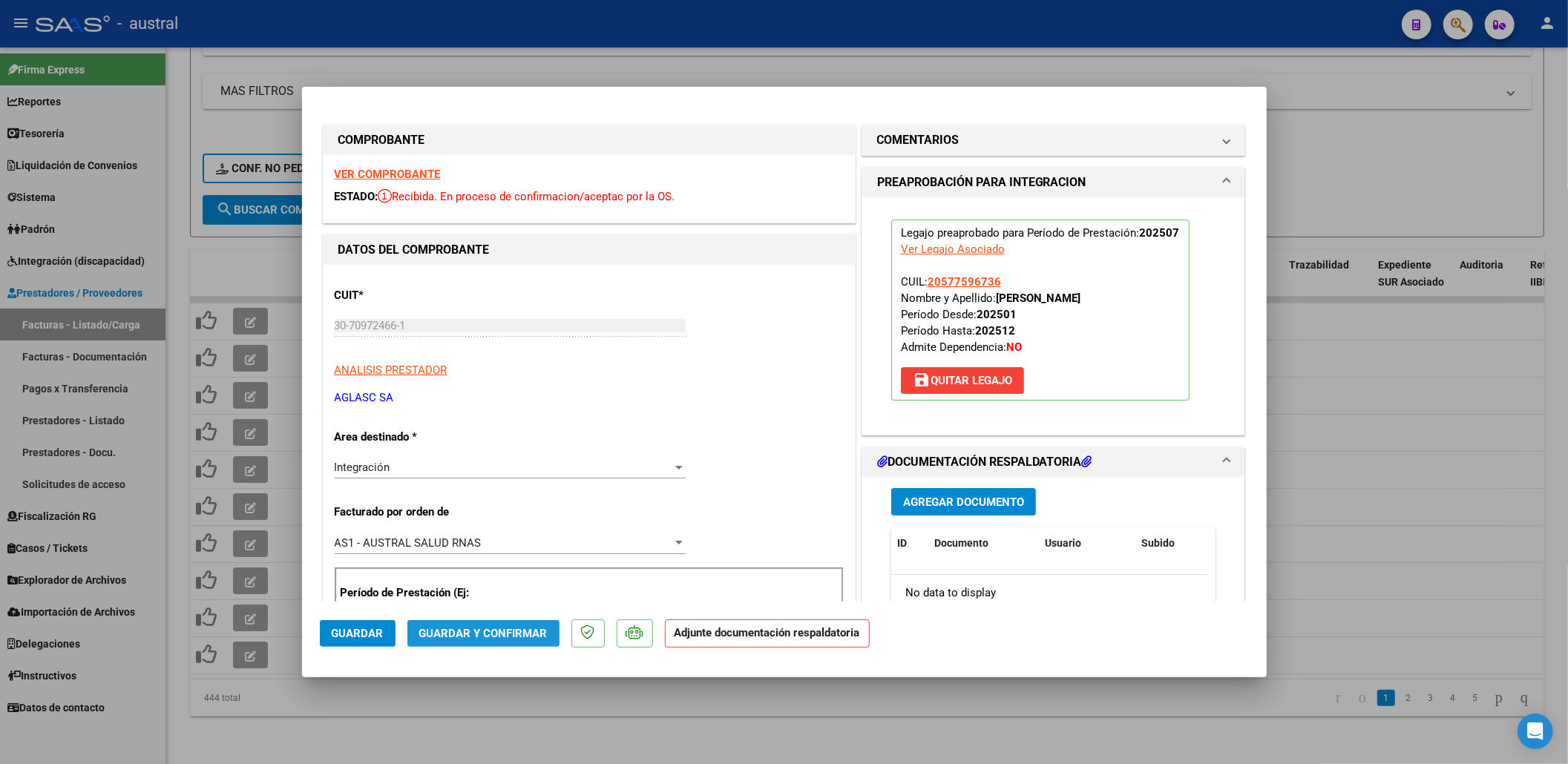
click at [461, 623] on button "Guardar y Confirmar" at bounding box center [484, 634] width 152 height 27
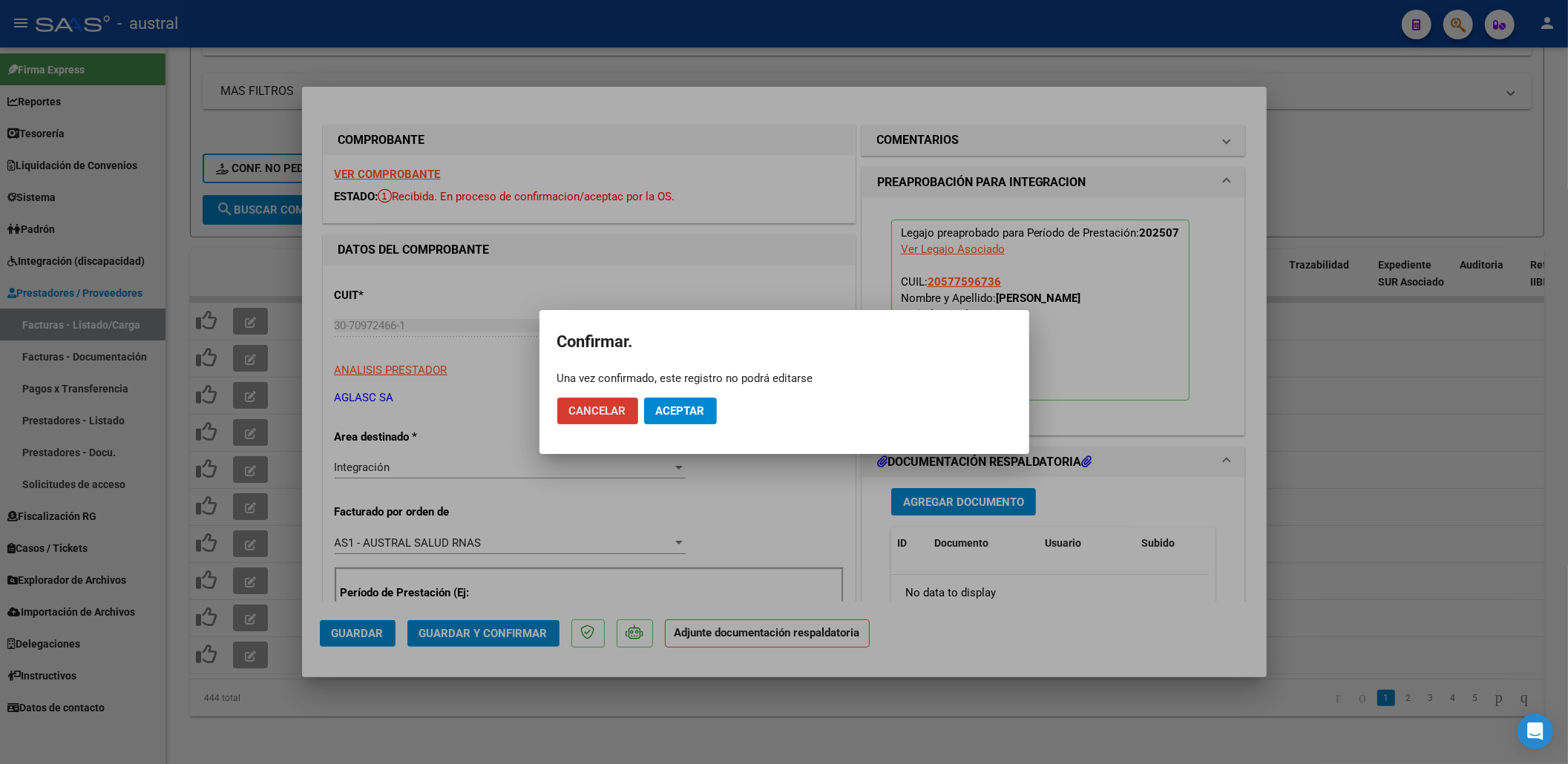
click at [687, 418] on button "Aceptar" at bounding box center [680, 411] width 72 height 27
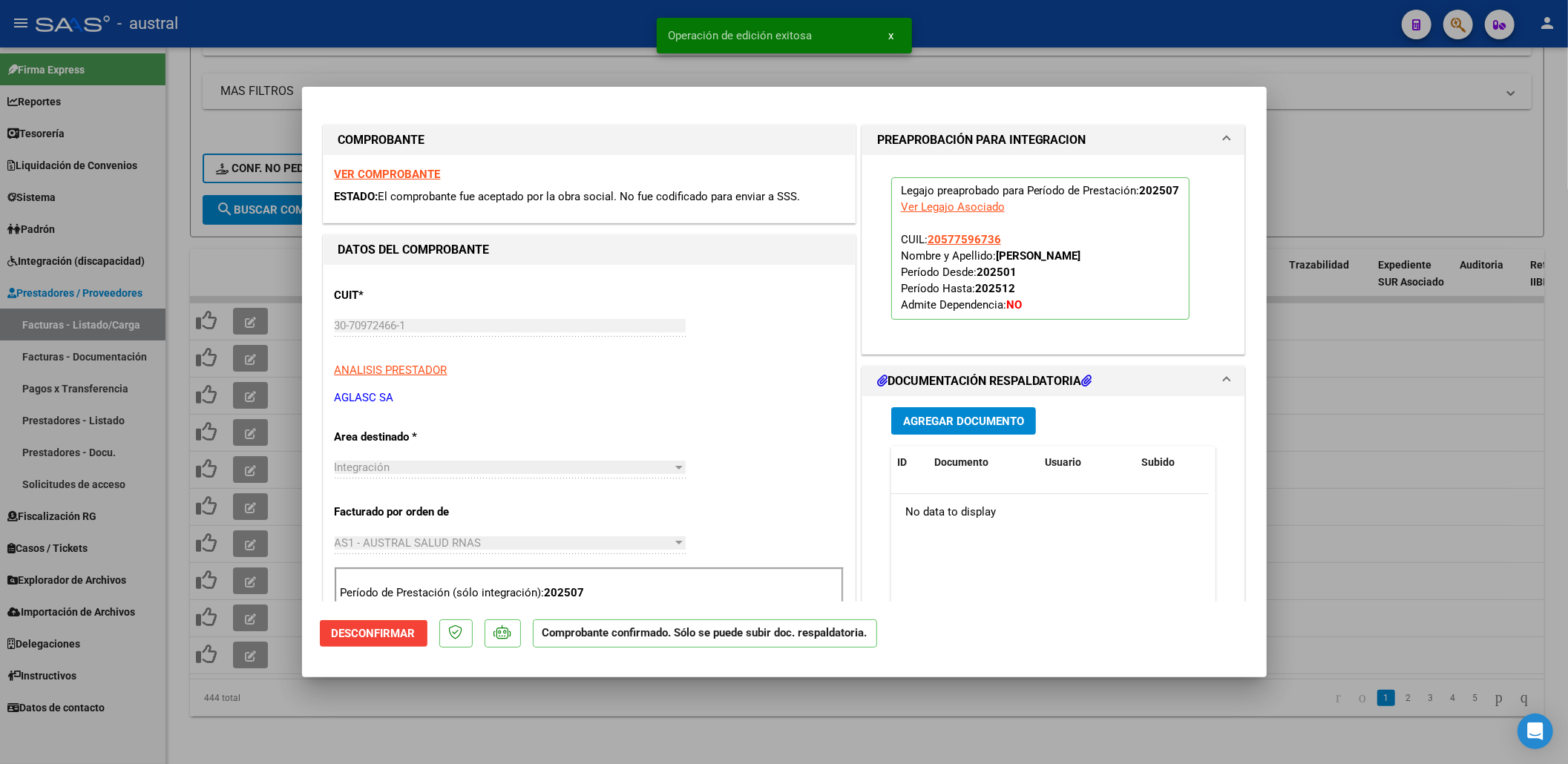
click at [1453, 431] on div at bounding box center [784, 382] width 1568 height 764
type input "$ 0,00"
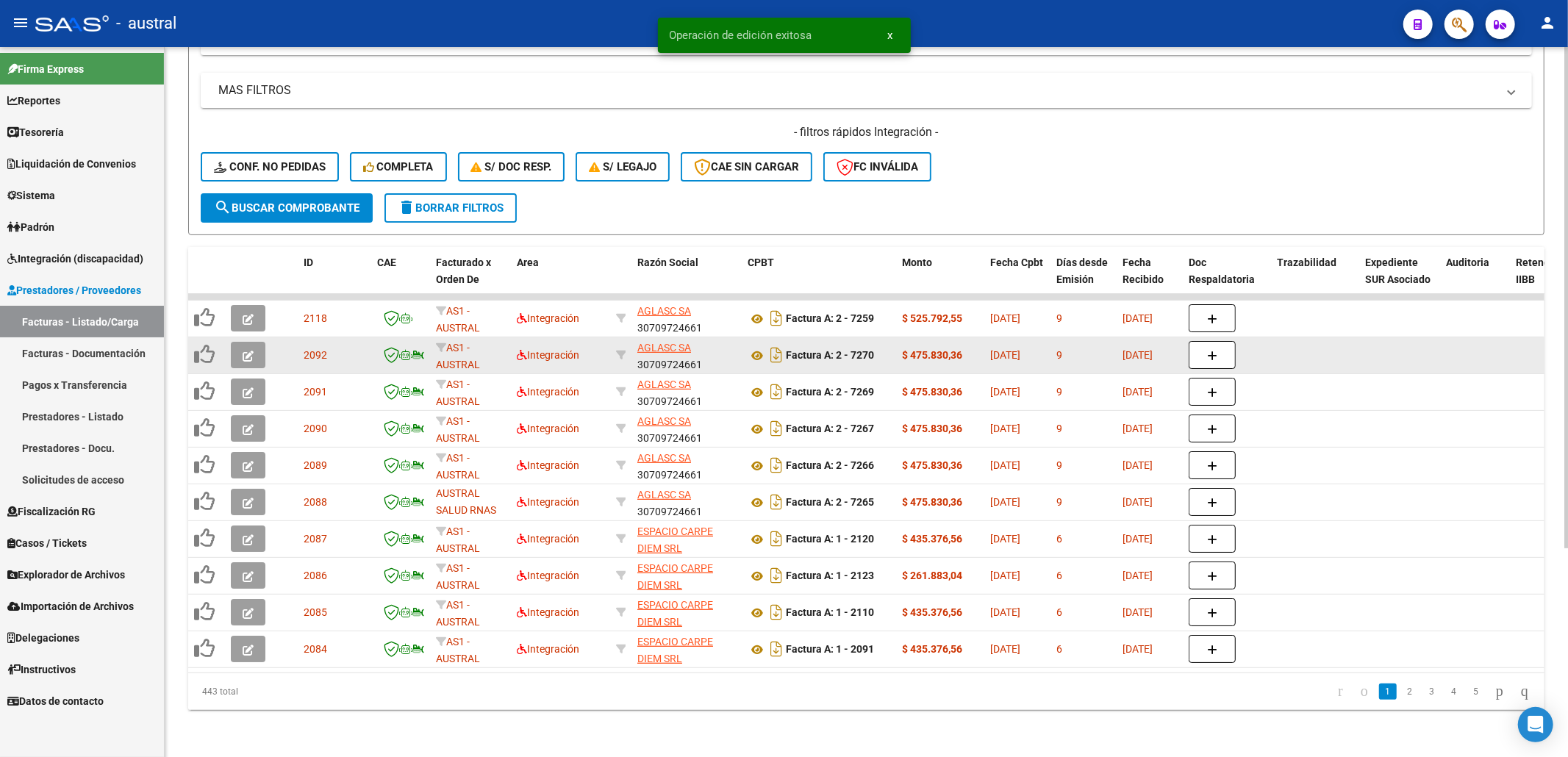
click at [251, 351] on icon "button" at bounding box center [248, 356] width 11 height 11
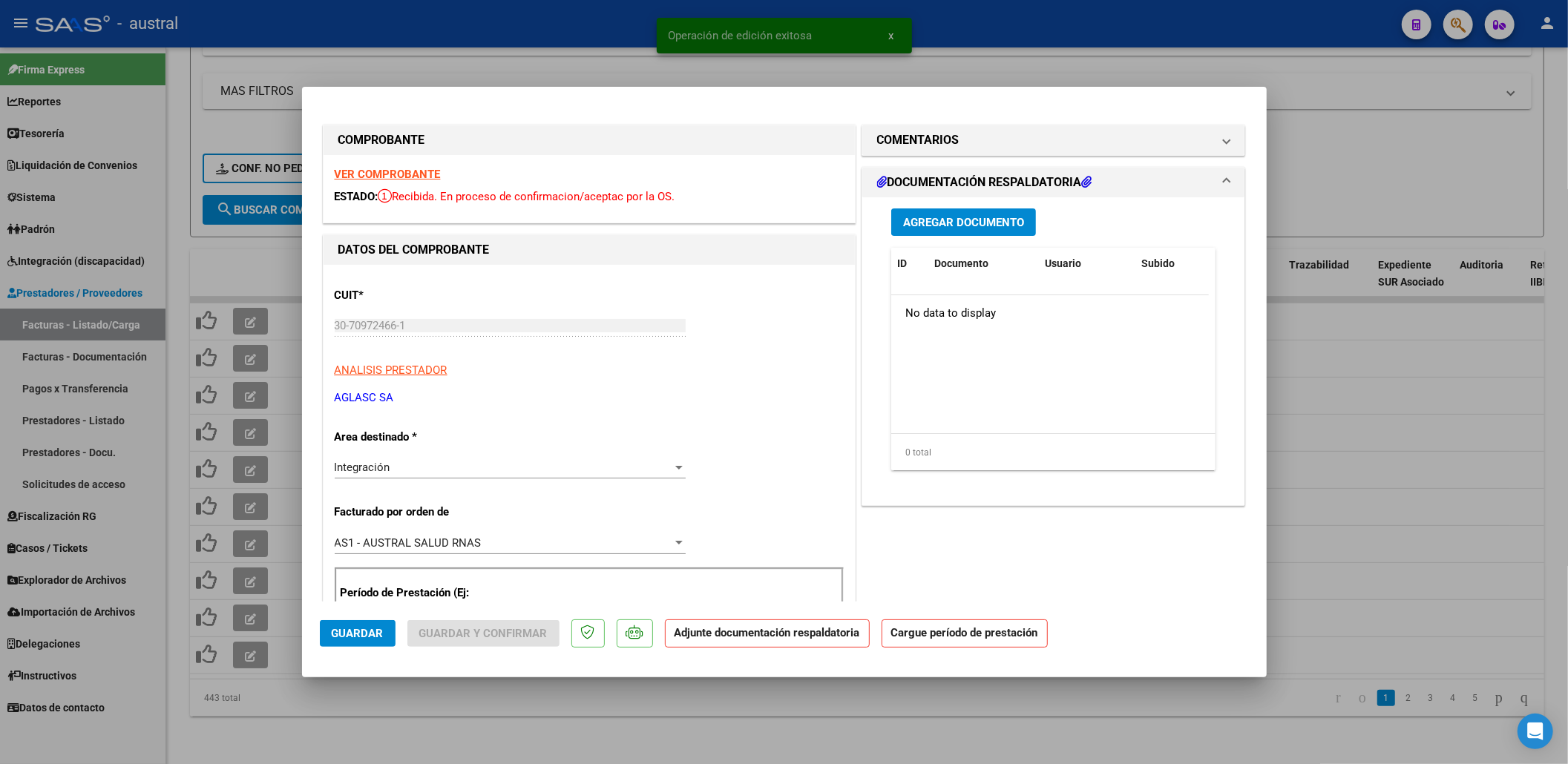
click at [413, 181] on div "VER COMPROBANTE ESTADO: Recibida. En proceso de confirmacion/aceptac por la OS." at bounding box center [589, 189] width 531 height 68
click at [413, 179] on strong "VER COMPROBANTE" at bounding box center [387, 174] width 106 height 13
click at [387, 177] on strong "VER COMPROBANTE" at bounding box center [387, 174] width 106 height 13
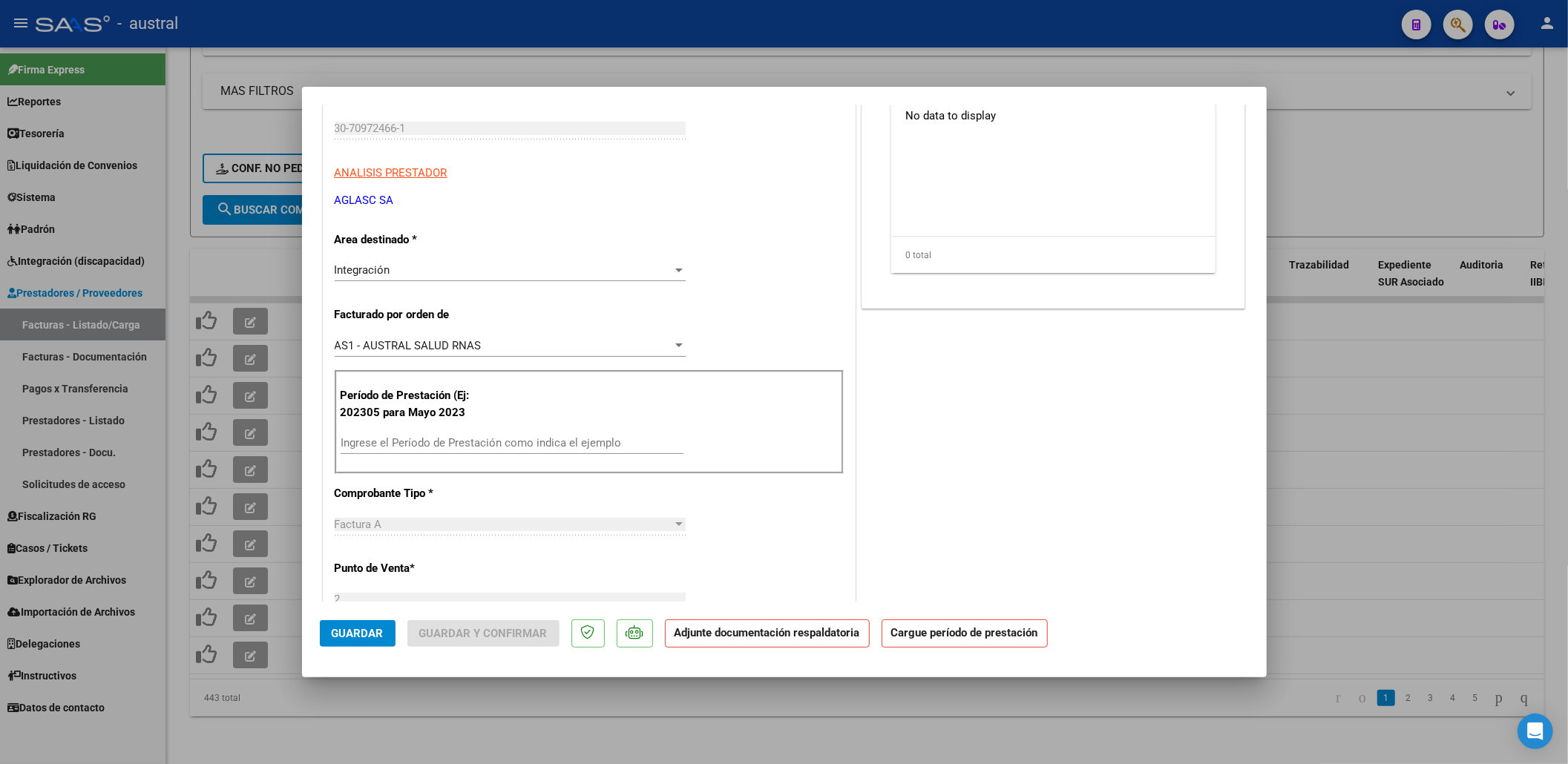
click at [452, 430] on div "Período de Prestación (Ej: 202305 para Mayo 2023 Ingrese el Período de Prestaci…" at bounding box center [588, 422] width 509 height 104
click at [470, 439] on div "Ingrese el Período de Prestación como indica el ejemplo" at bounding box center [512, 442] width 343 height 22
click at [470, 439] on input "Ingrese el Período de Prestación como indica el ejemplo" at bounding box center [512, 442] width 343 height 13
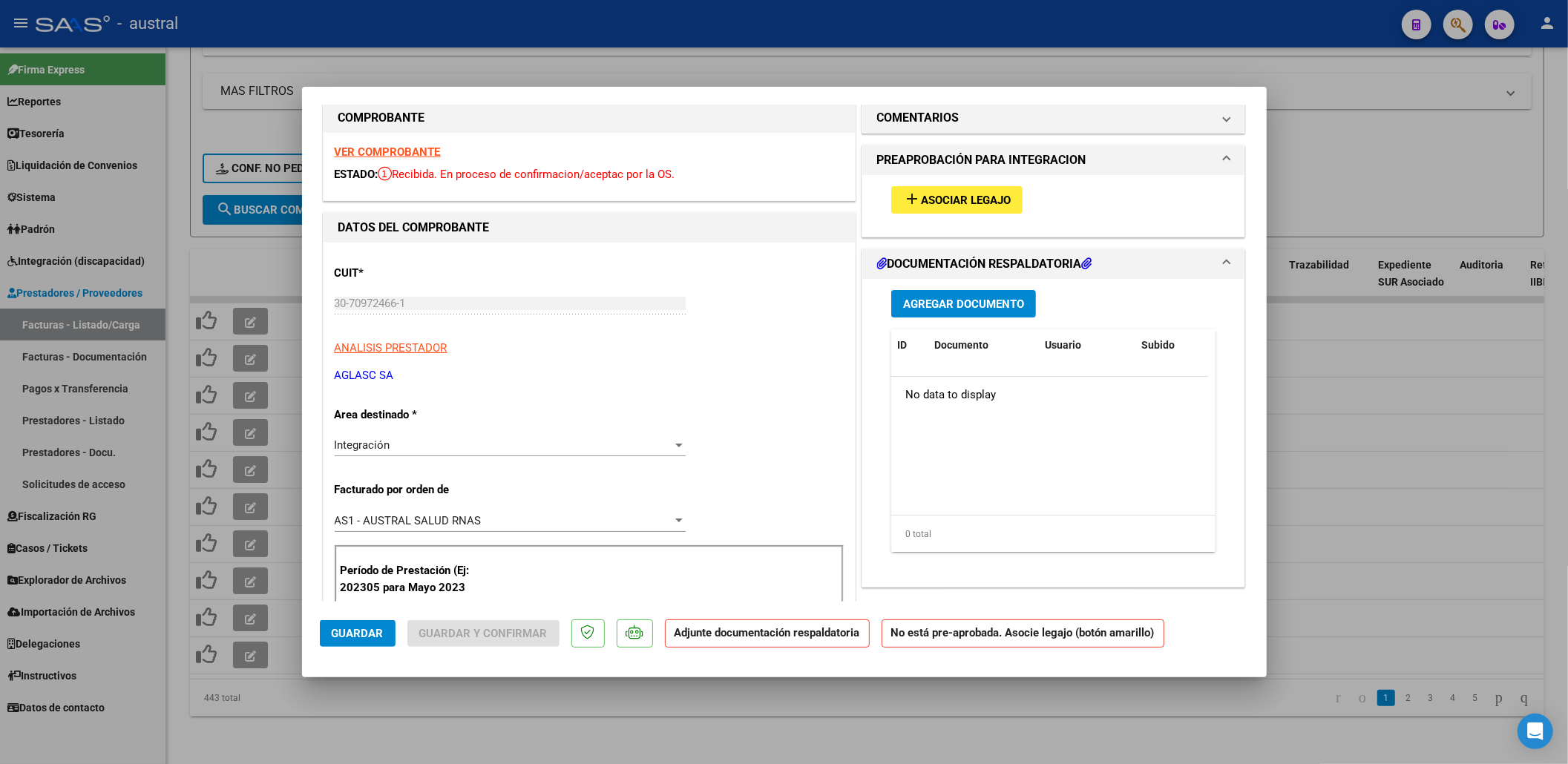
scroll to position [0, 0]
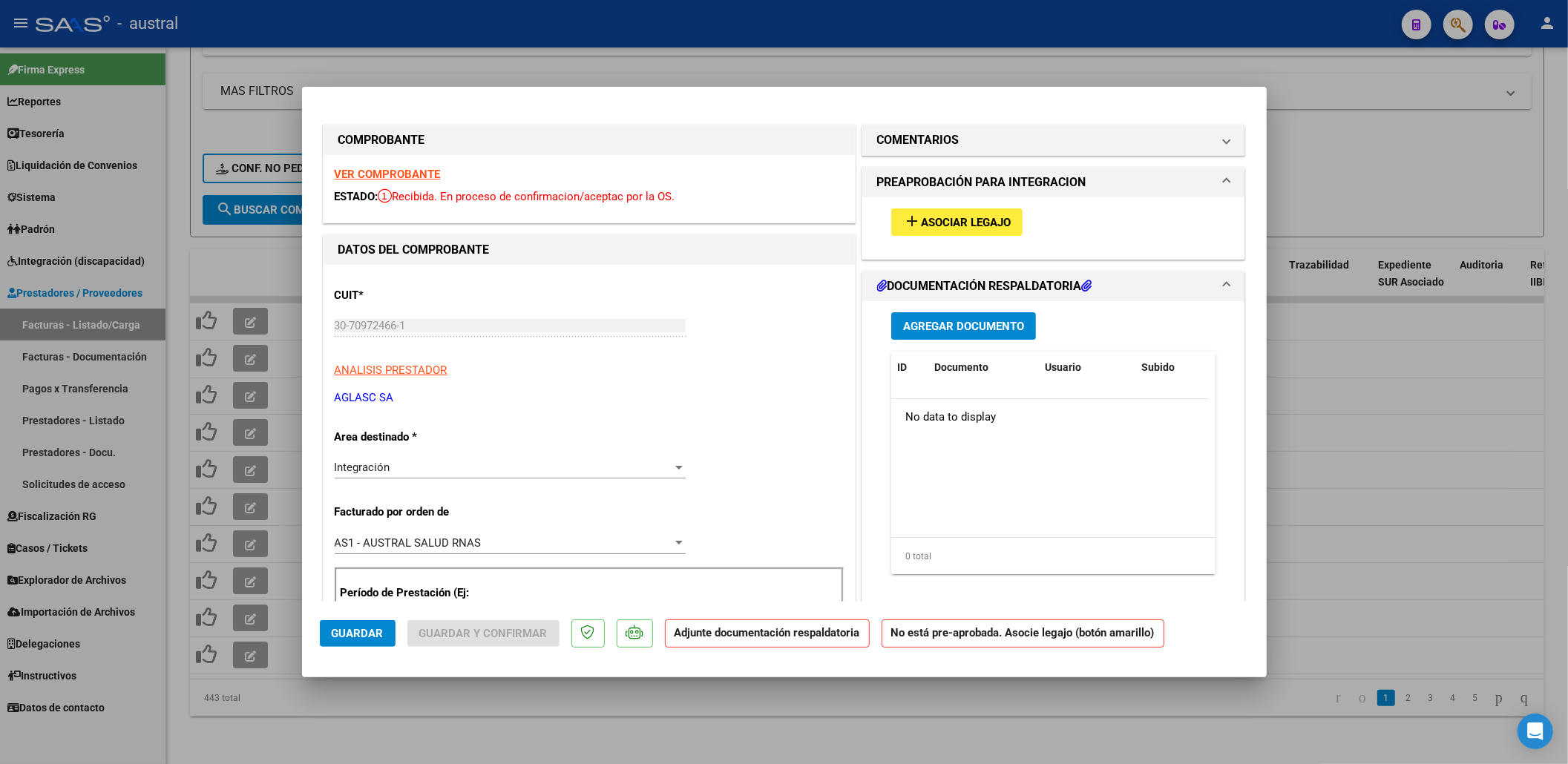
click at [938, 206] on div "add Asociar Legajo" at bounding box center [1054, 222] width 348 height 50
click at [940, 217] on span "Asociar Legajo" at bounding box center [965, 222] width 89 height 13
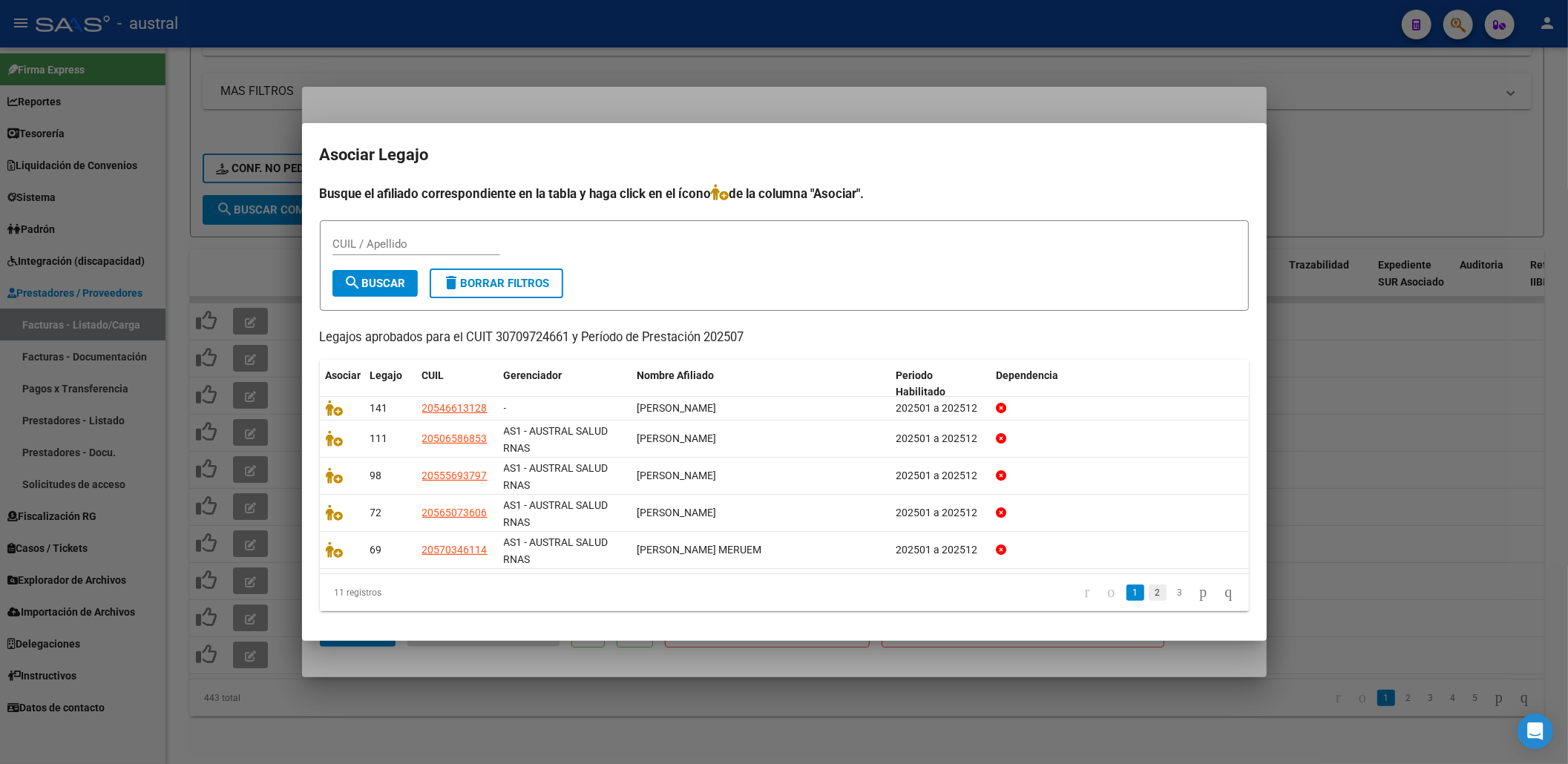
click at [1149, 592] on link "2" at bounding box center [1158, 592] width 18 height 16
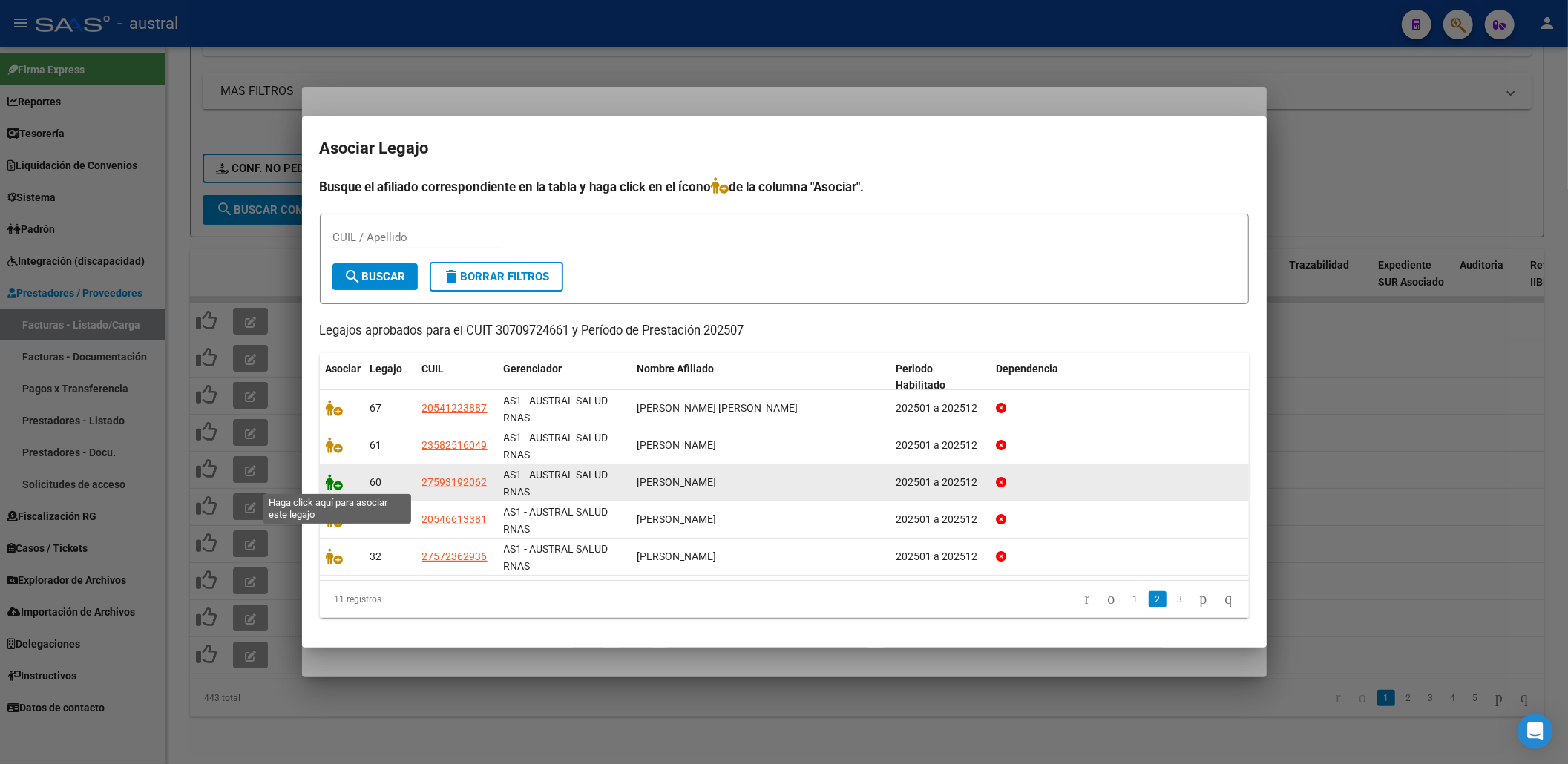
click at [334, 475] on icon at bounding box center [334, 482] width 18 height 16
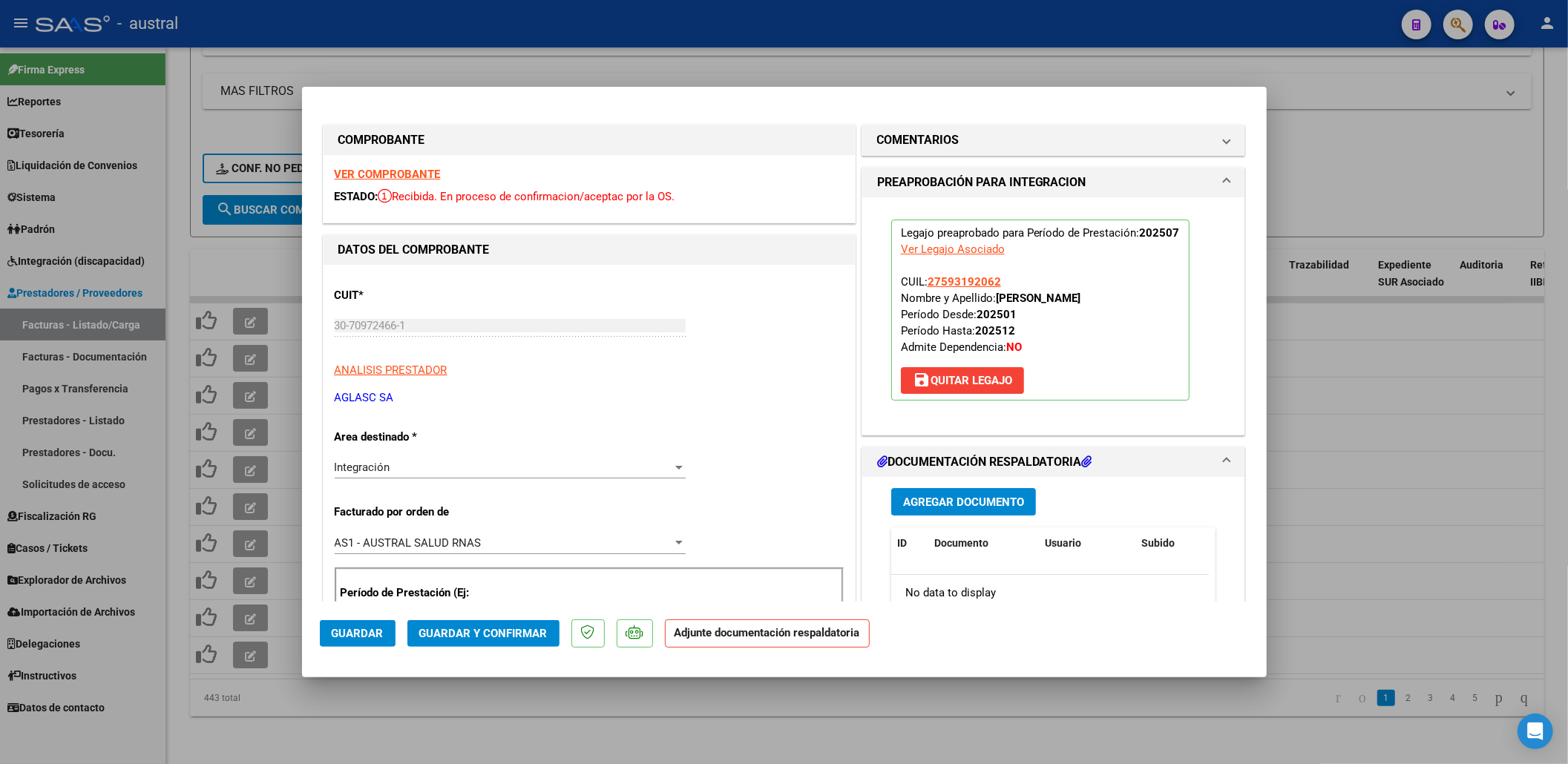
click at [475, 632] on span "Guardar y Confirmar" at bounding box center [484, 633] width 129 height 13
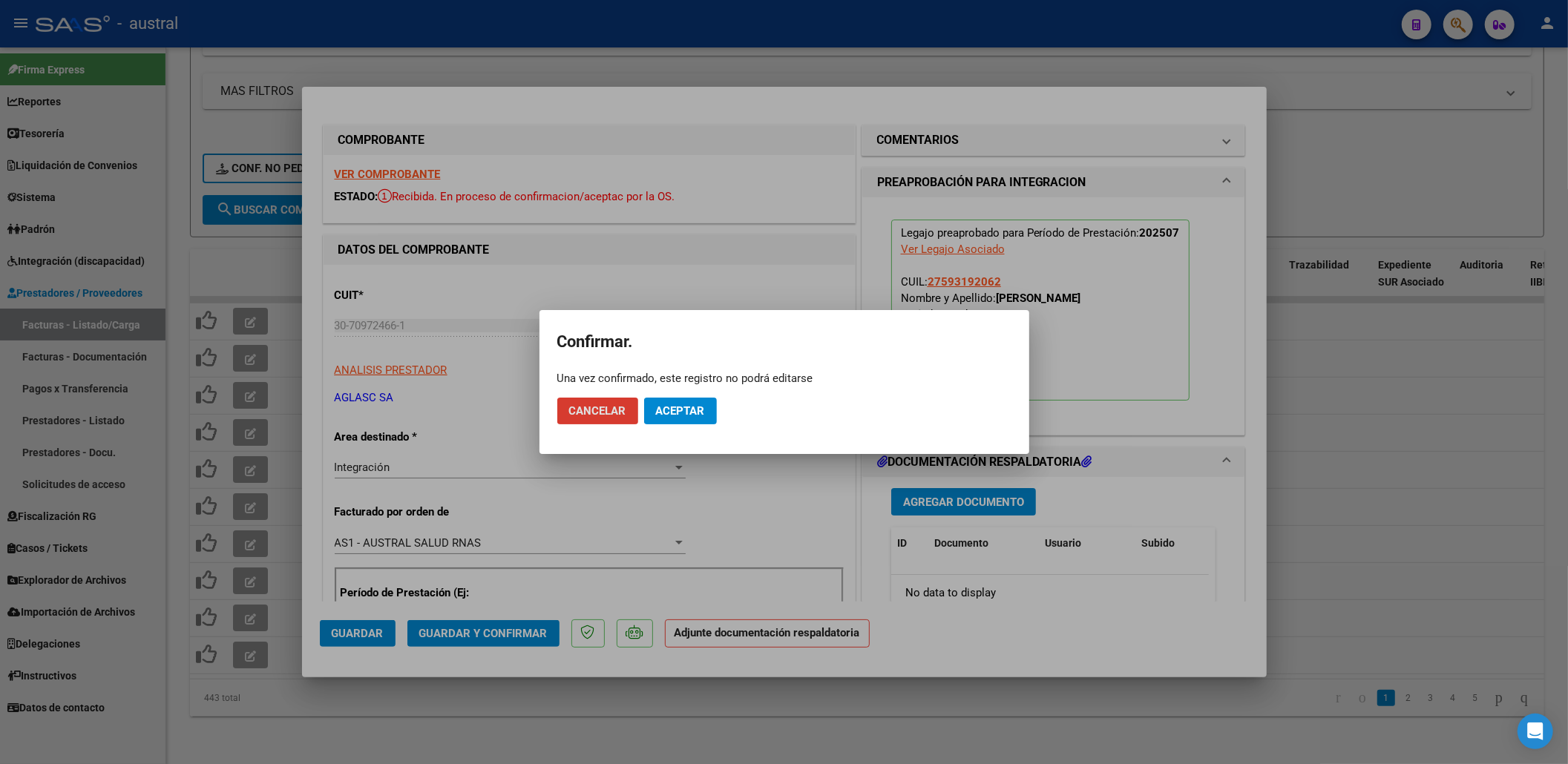
click at [674, 408] on span "Aceptar" at bounding box center [680, 410] width 49 height 13
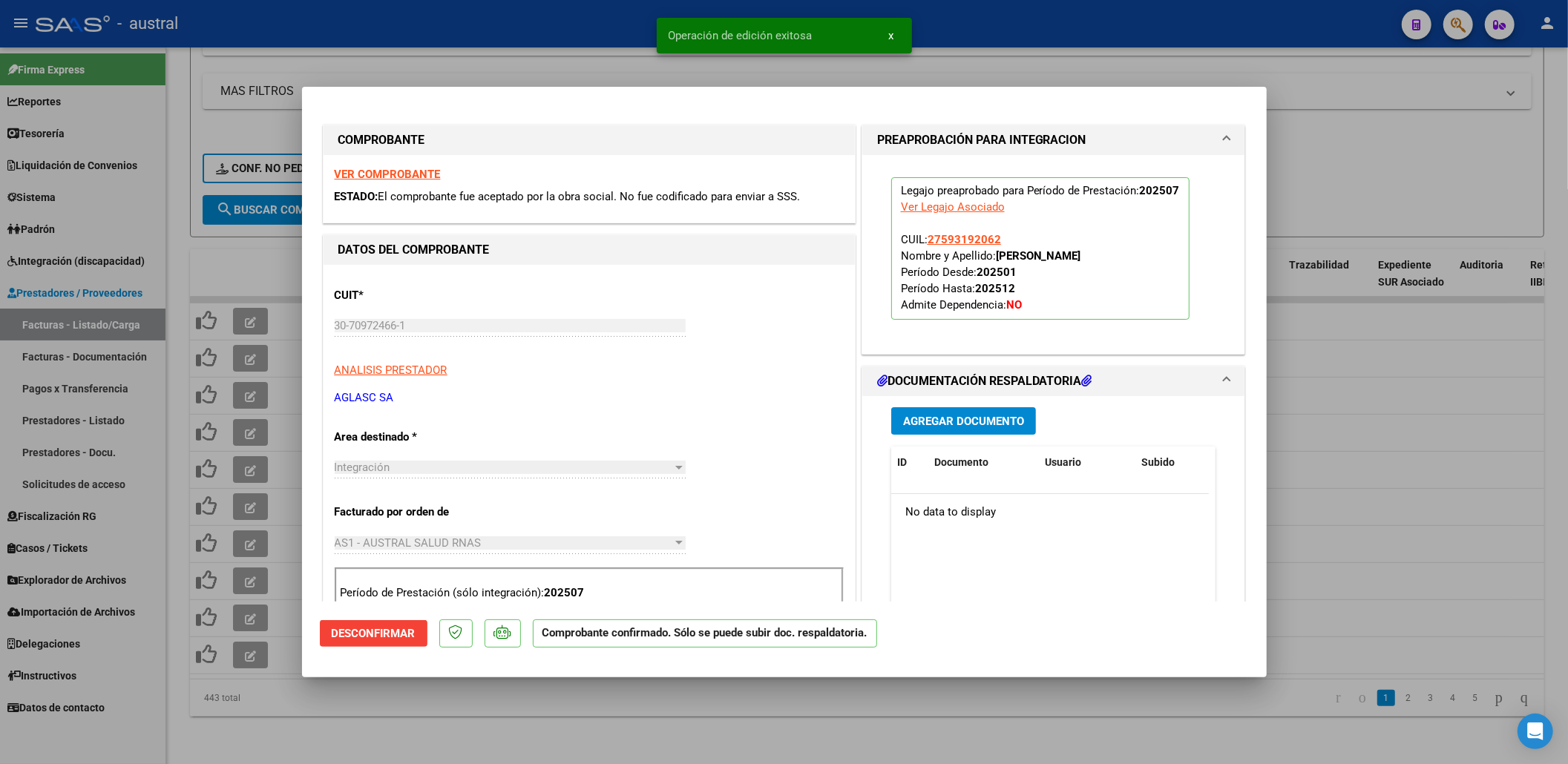
click at [584, 693] on div at bounding box center [784, 382] width 1568 height 764
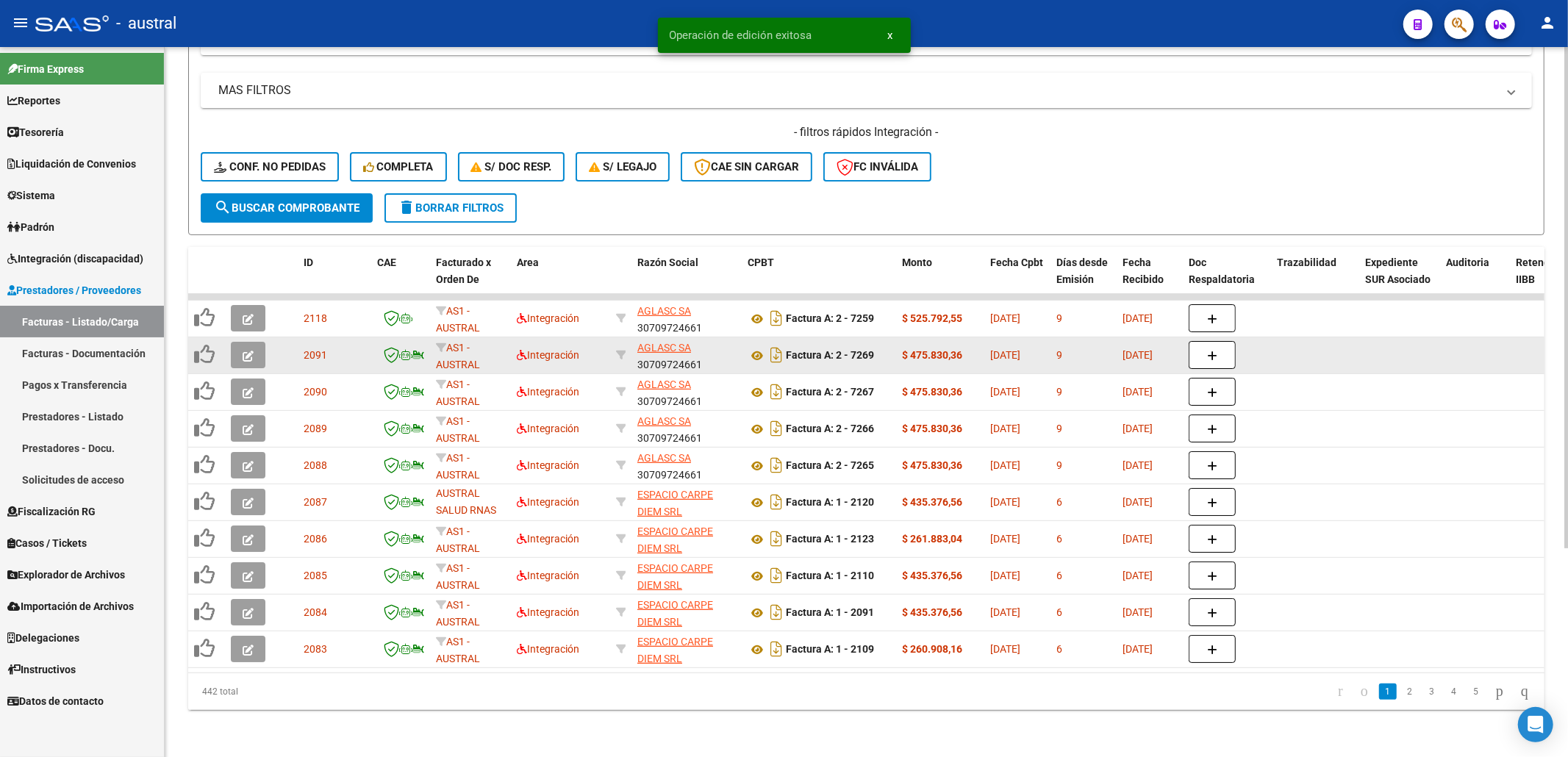
click at [244, 348] on span "button" at bounding box center [248, 354] width 11 height 13
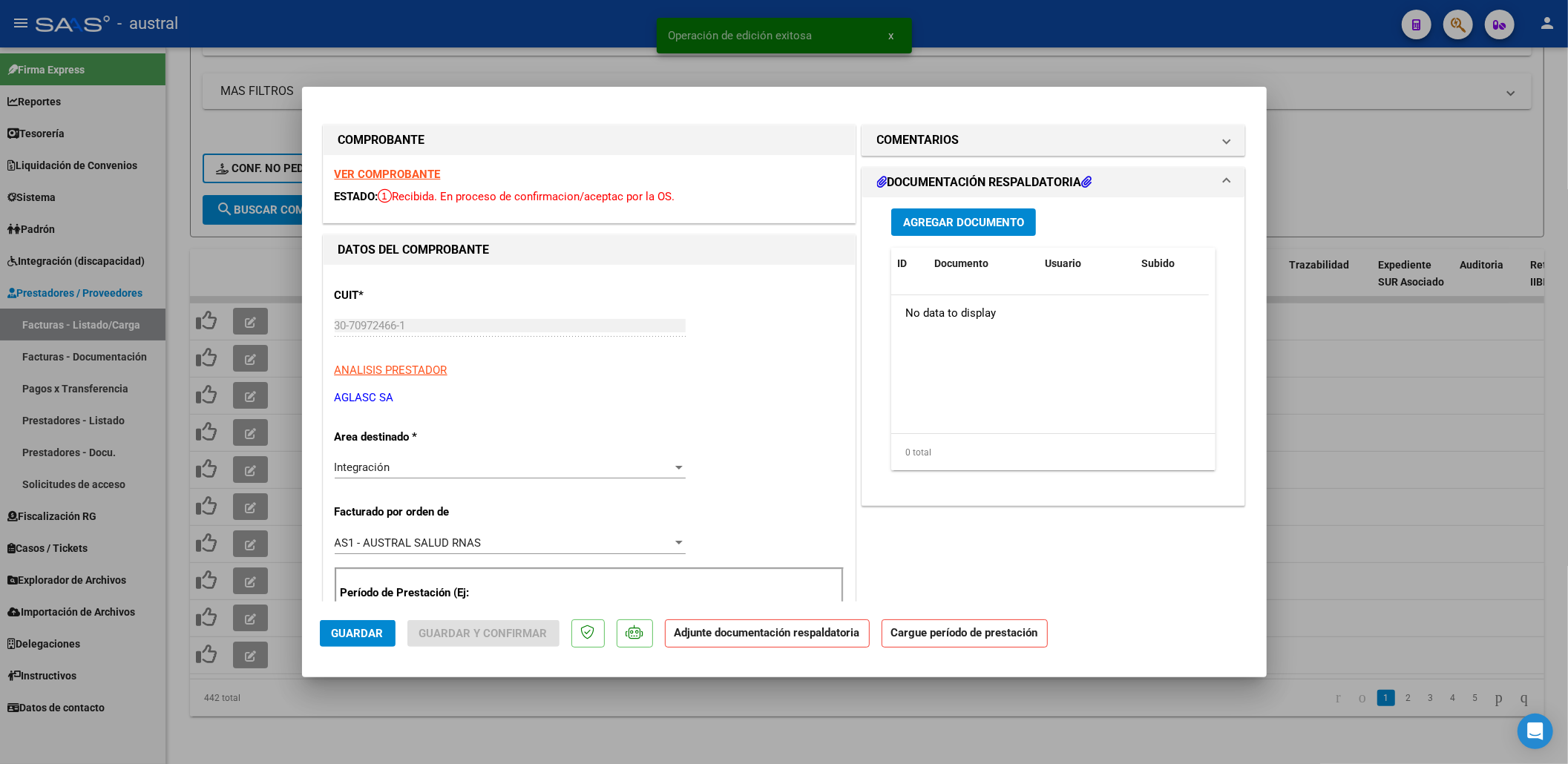
click at [404, 179] on strong "VER COMPROBANTE" at bounding box center [387, 174] width 106 height 13
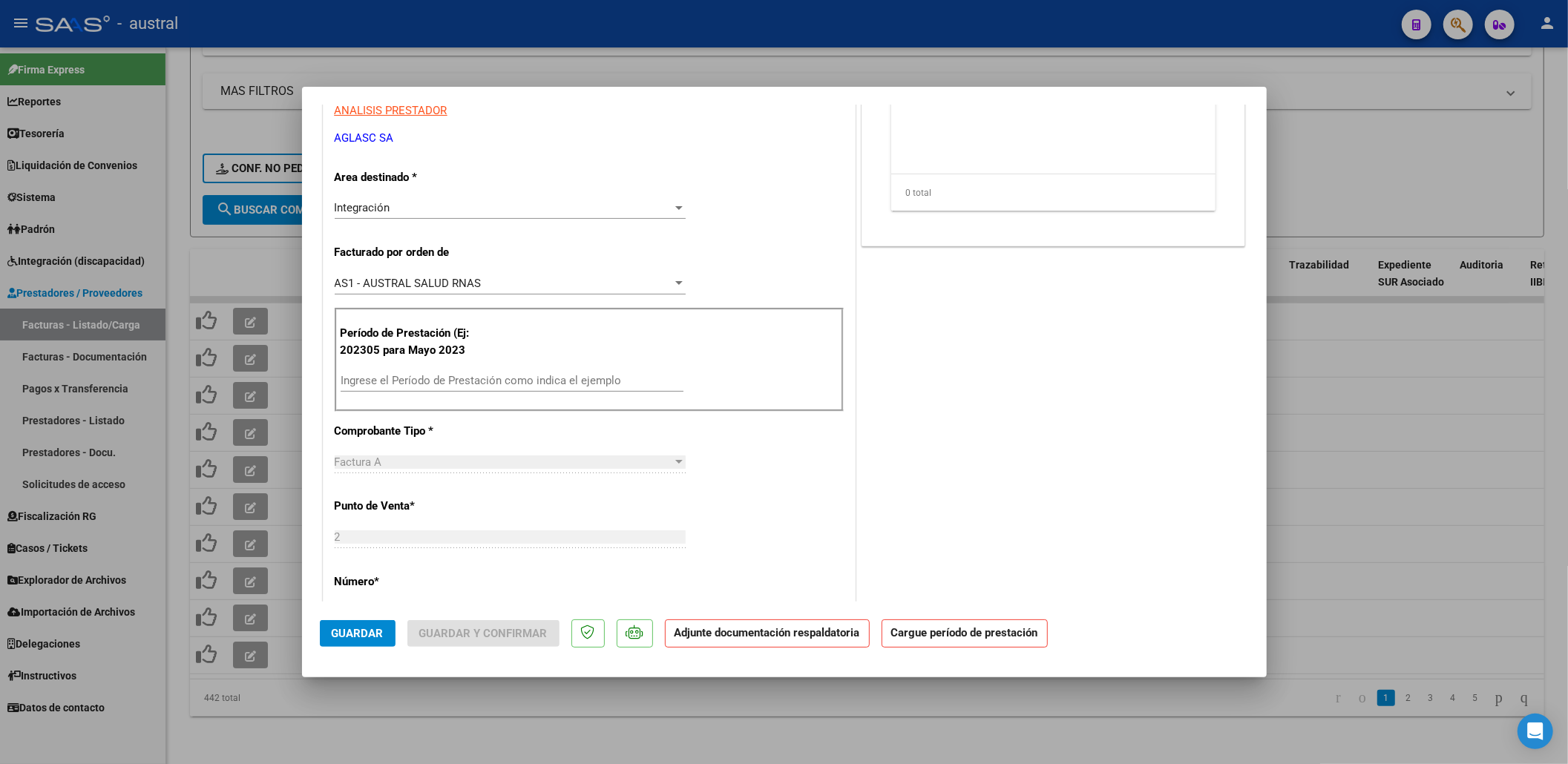
scroll to position [297, 0]
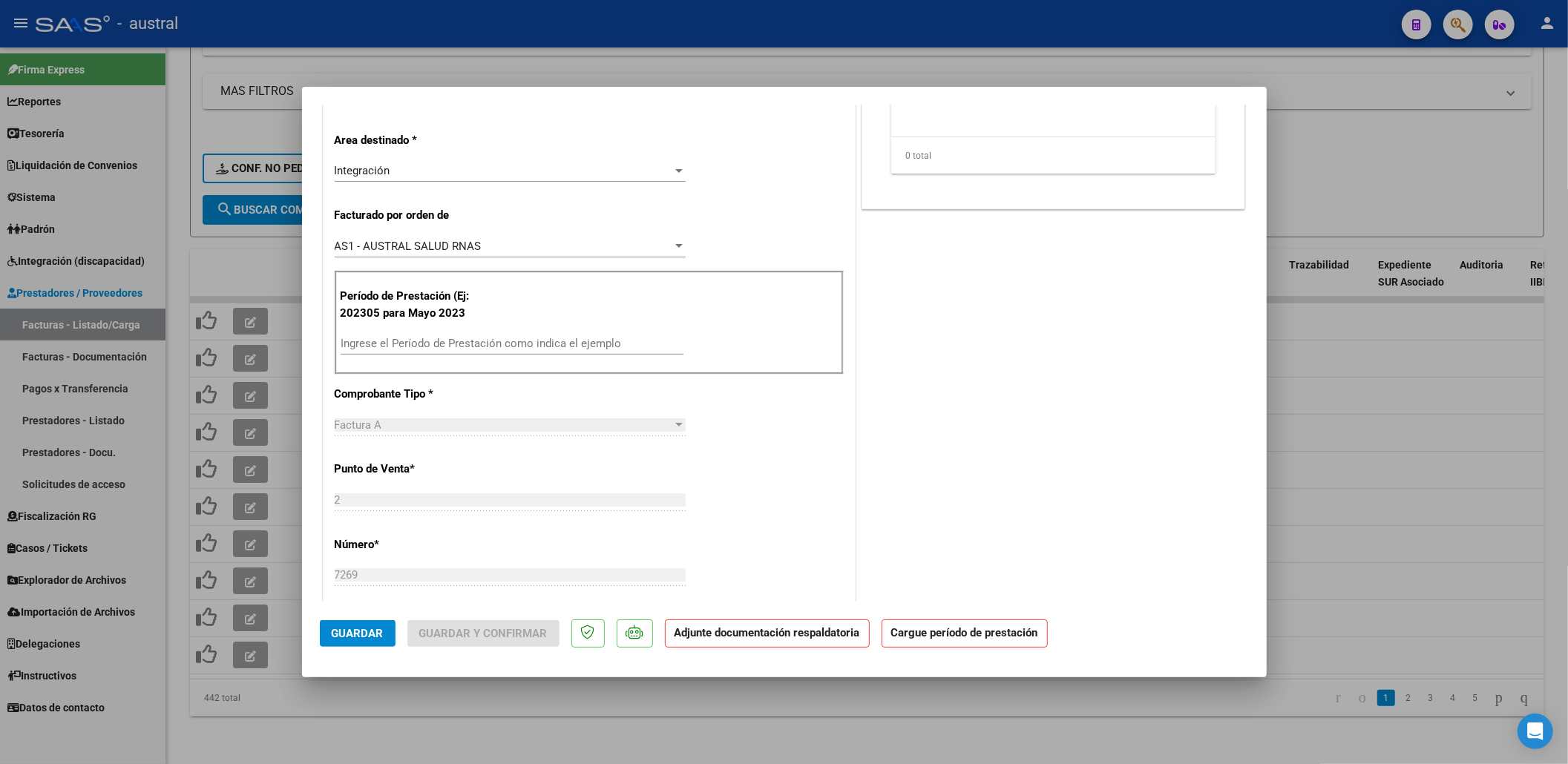
click at [513, 336] on div "Ingrese el Período de Prestación como indica el ejemplo" at bounding box center [512, 343] width 343 height 22
click at [517, 342] on input "Ingrese el Período de Prestación como indica el ejemplo" at bounding box center [512, 343] width 343 height 13
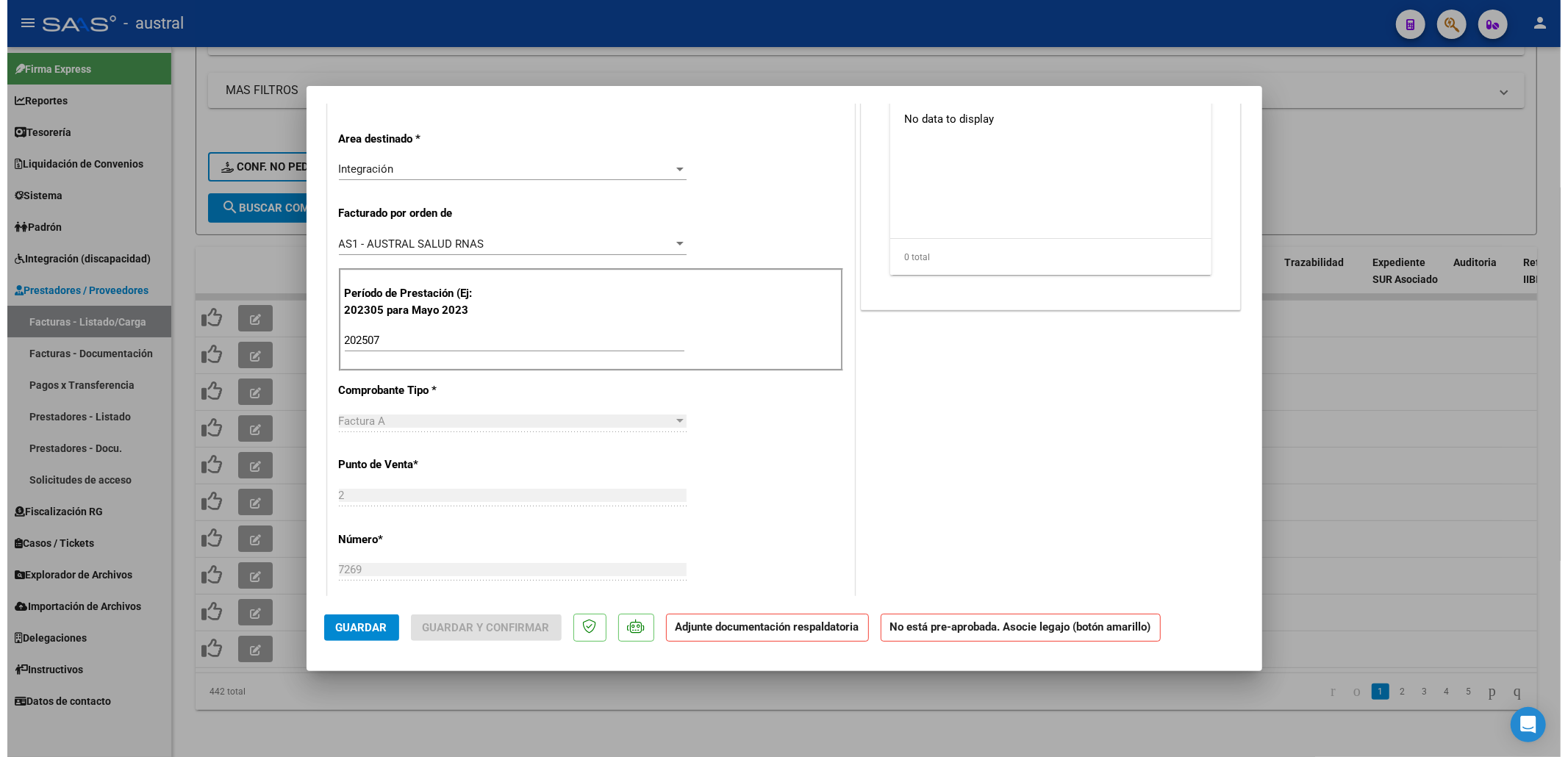
scroll to position [0, 0]
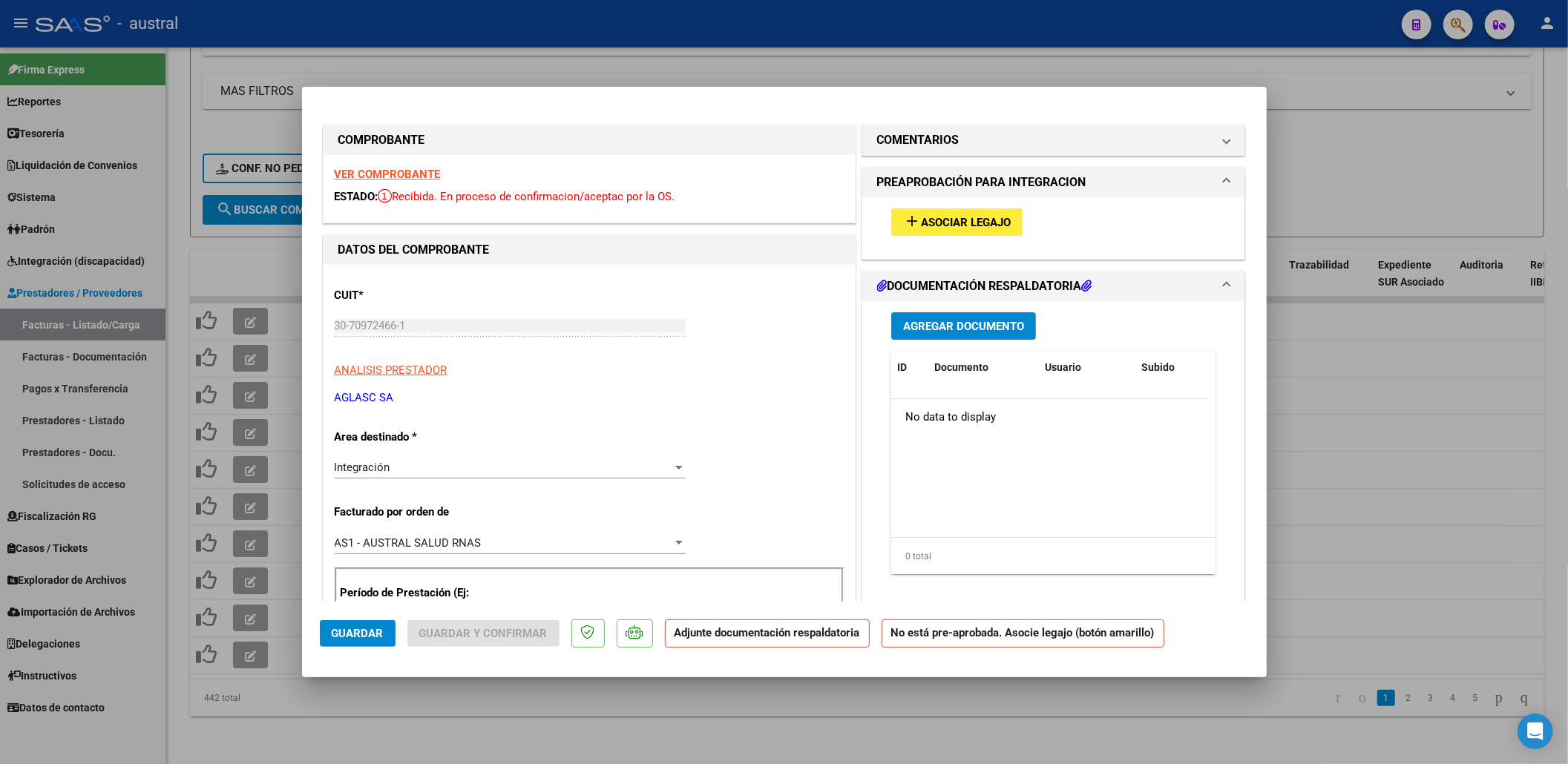
click at [929, 230] on button "add Asociar Legajo" at bounding box center [957, 222] width 131 height 28
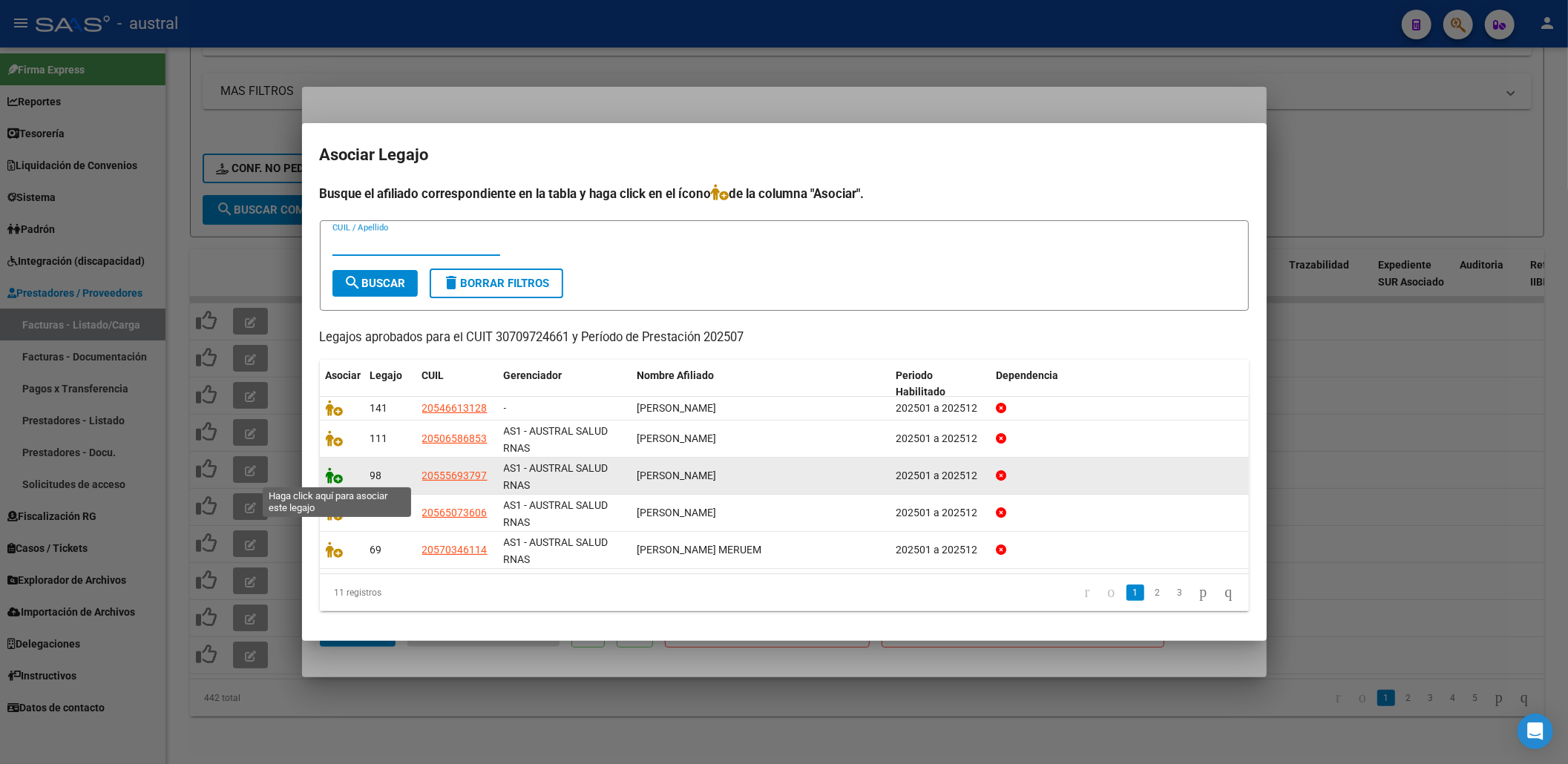
click at [339, 481] on icon at bounding box center [334, 475] width 18 height 16
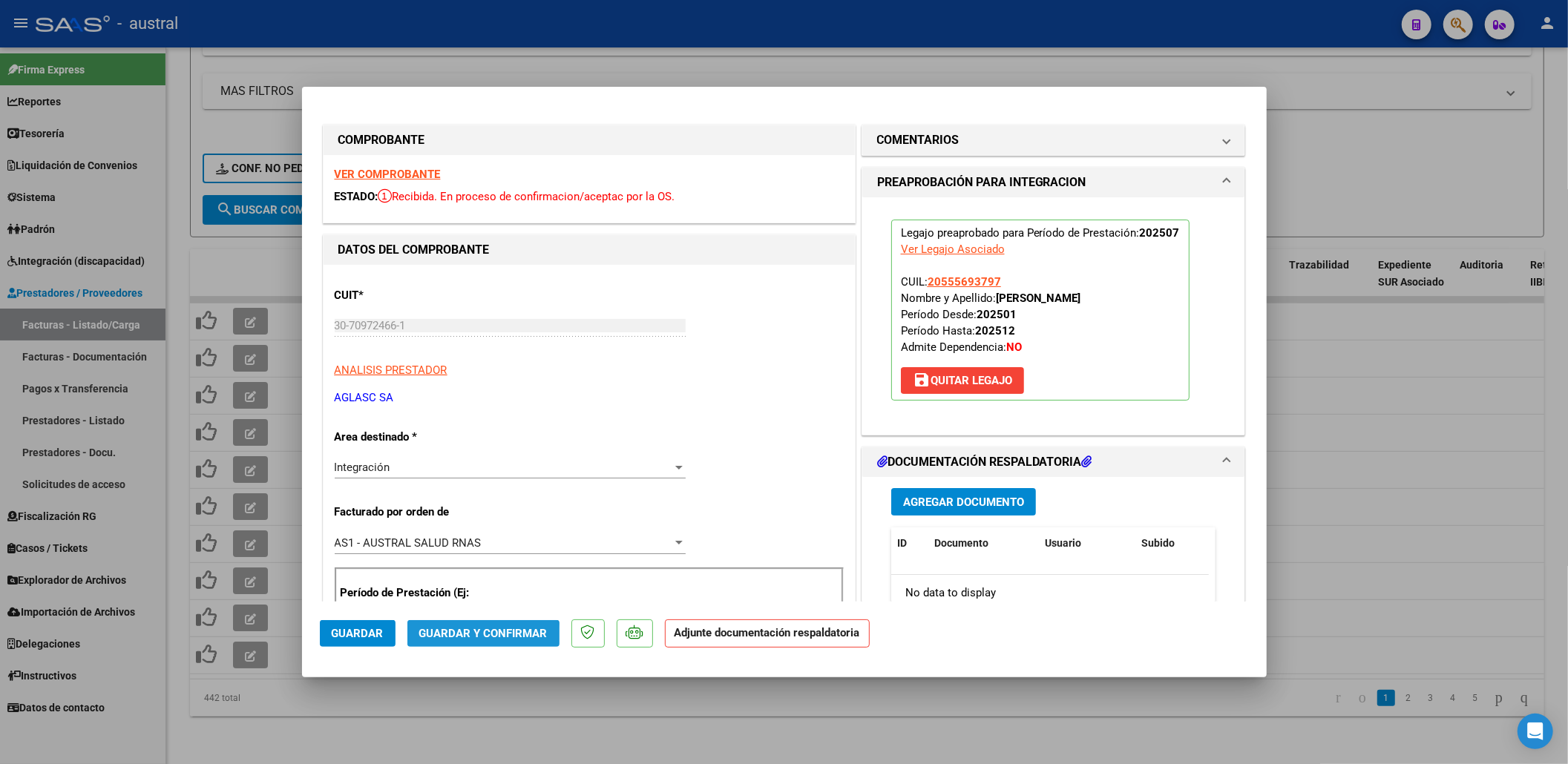
click at [440, 641] on button "Guardar y Confirmar" at bounding box center [484, 634] width 152 height 27
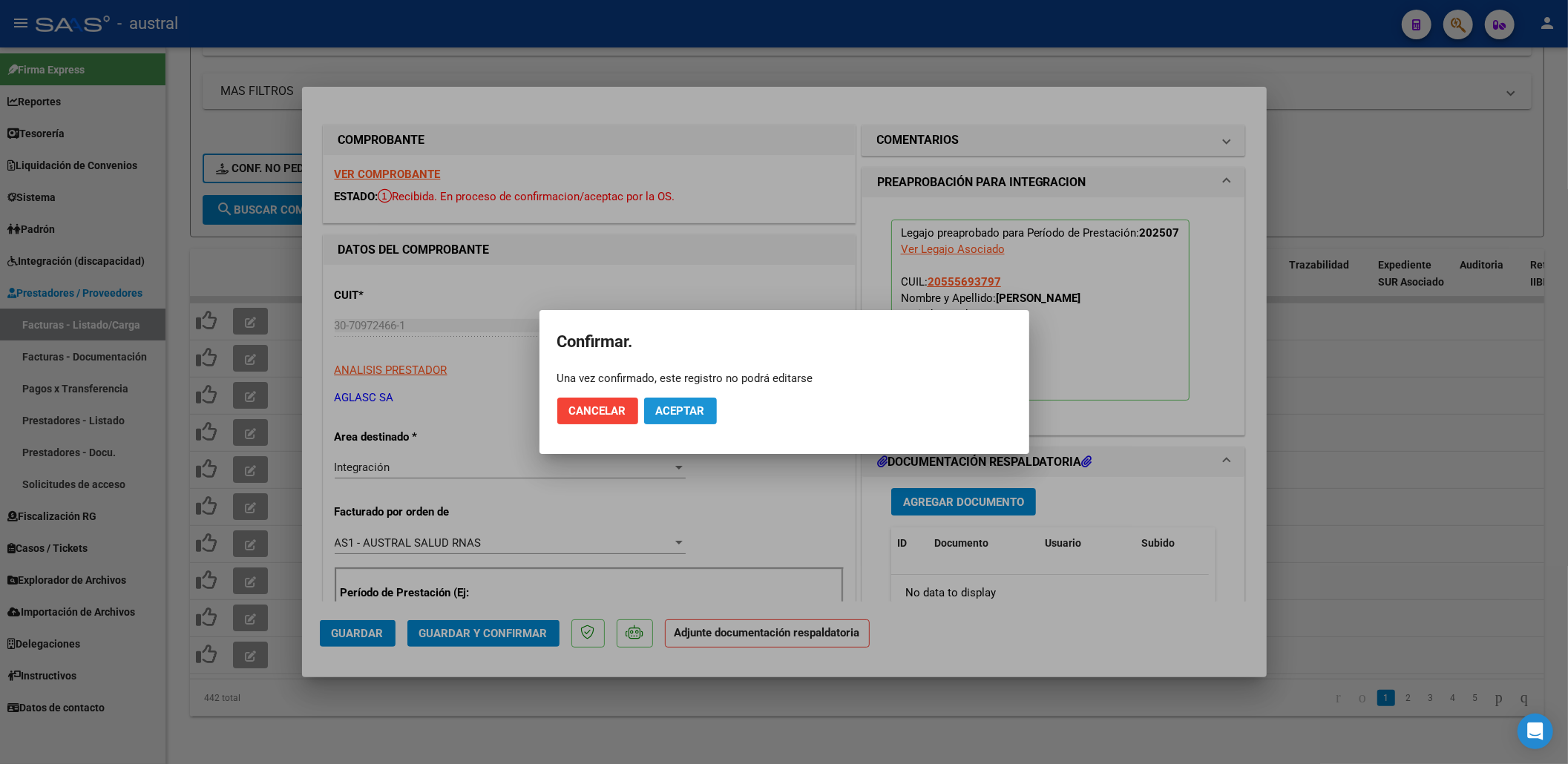
click at [662, 413] on span "Aceptar" at bounding box center [680, 410] width 49 height 13
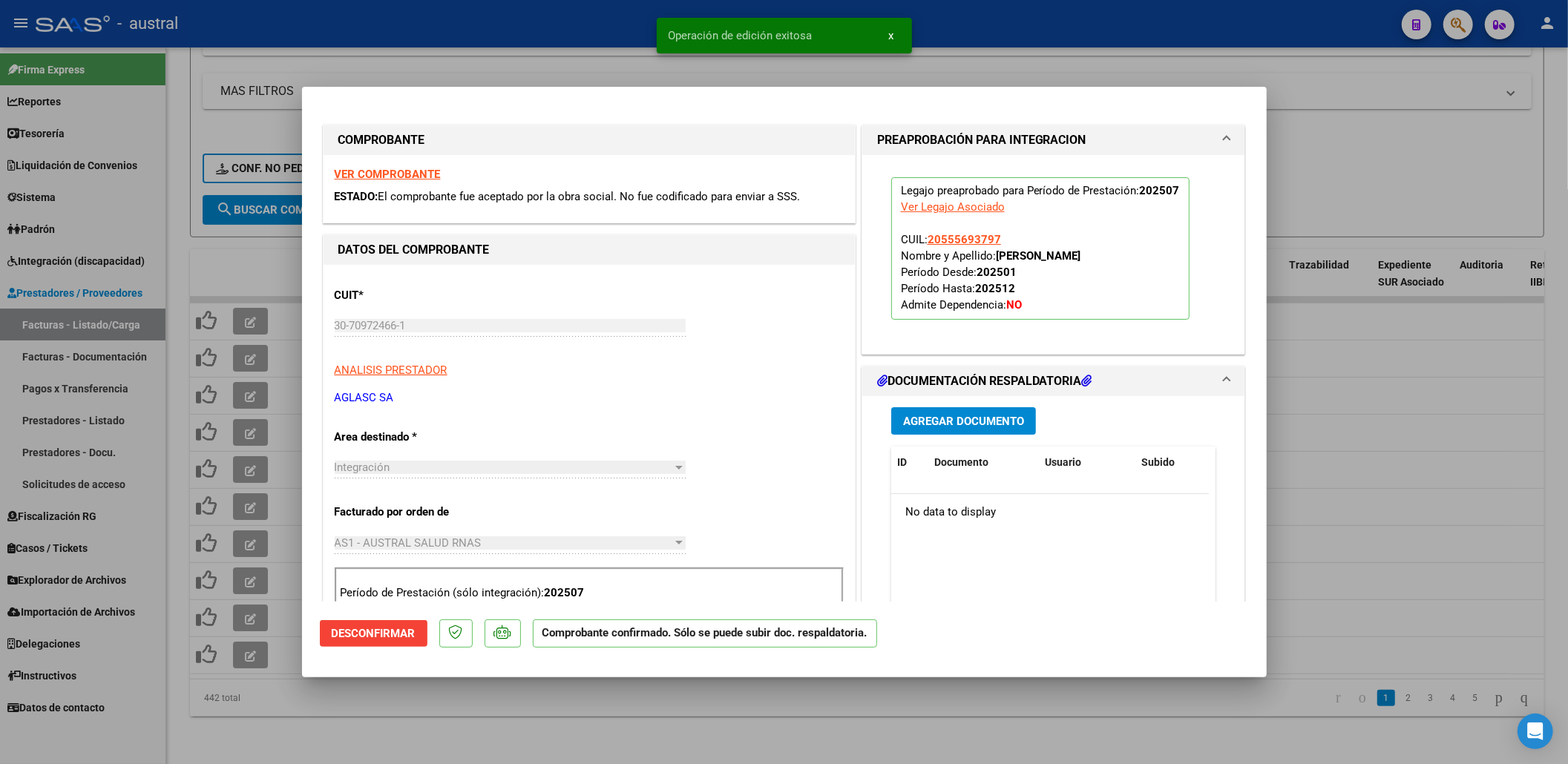
click at [230, 419] on div at bounding box center [784, 382] width 1568 height 764
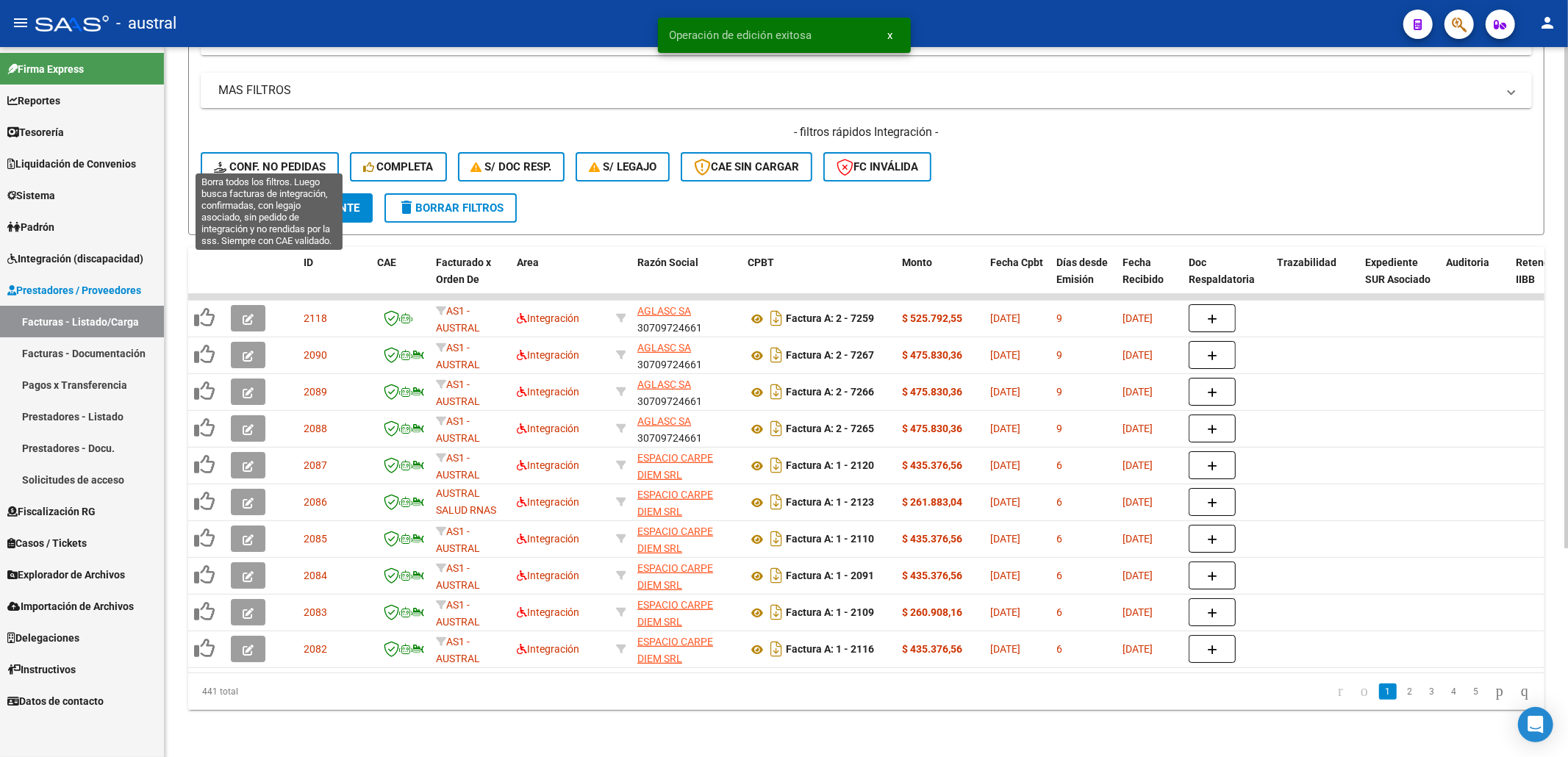
click at [318, 160] on span "Conf. no pedidas" at bounding box center [270, 166] width 112 height 13
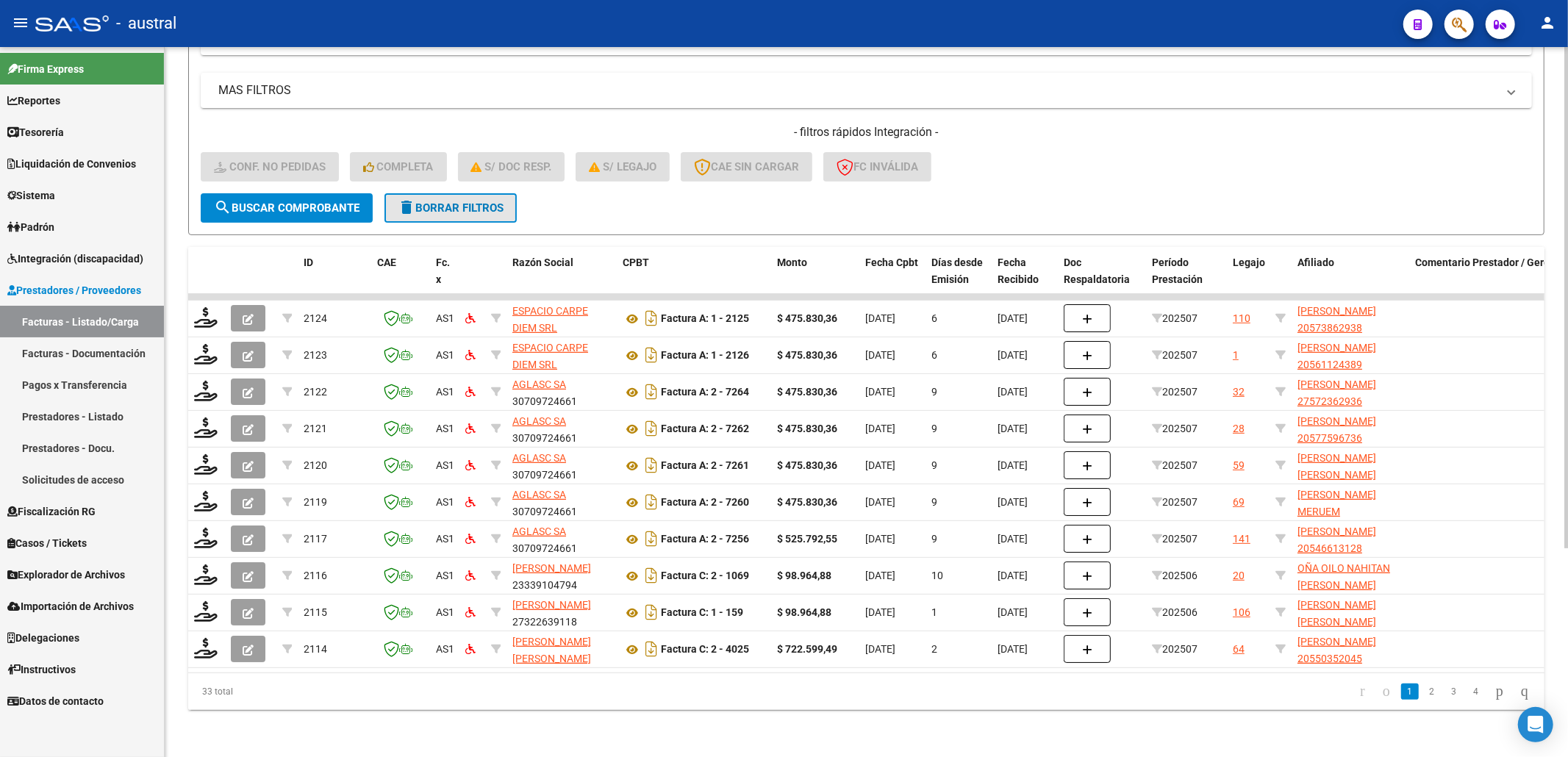
click at [441, 201] on span "delete Borrar Filtros" at bounding box center [451, 207] width 106 height 13
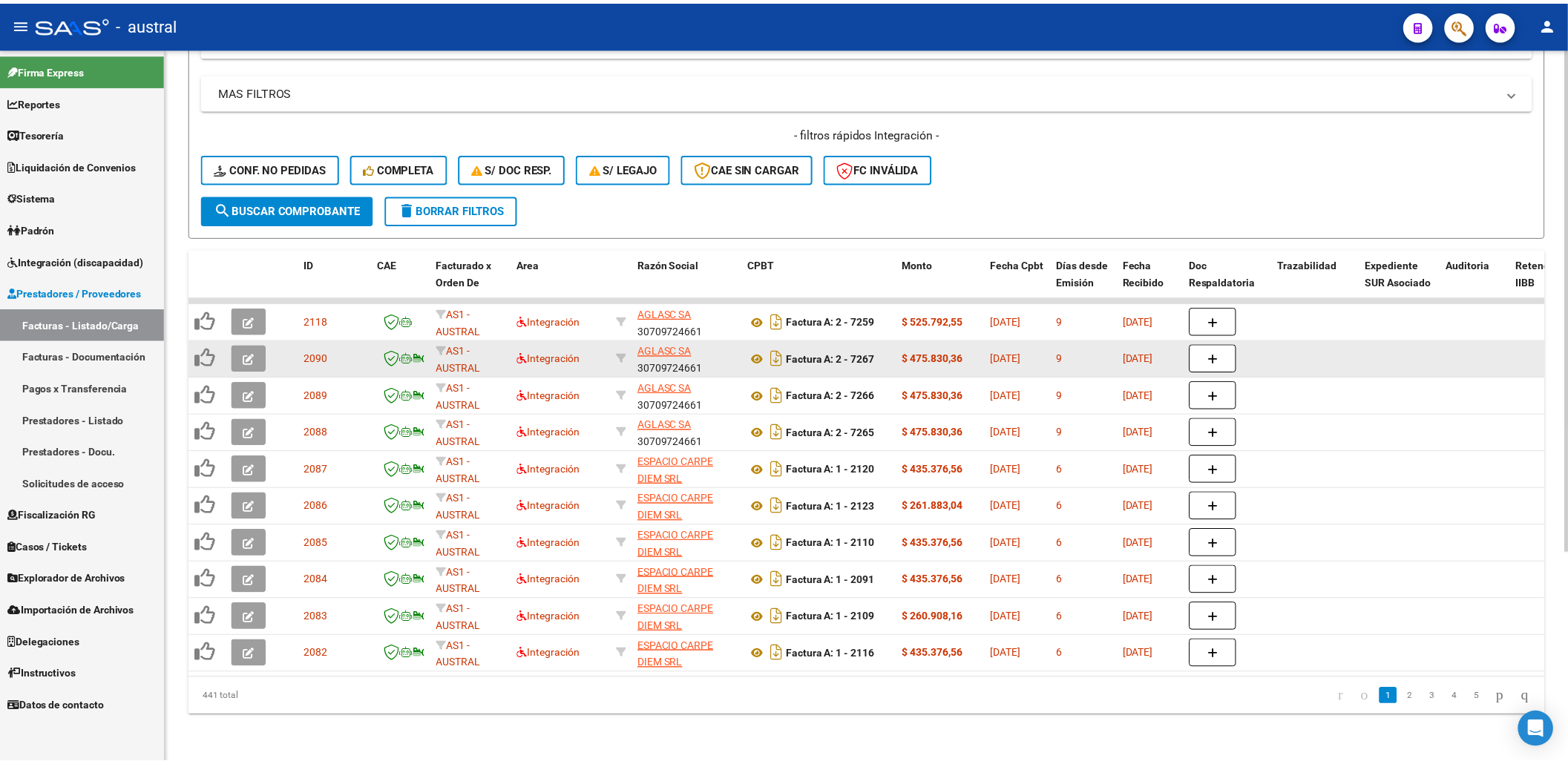
scroll to position [298, 0]
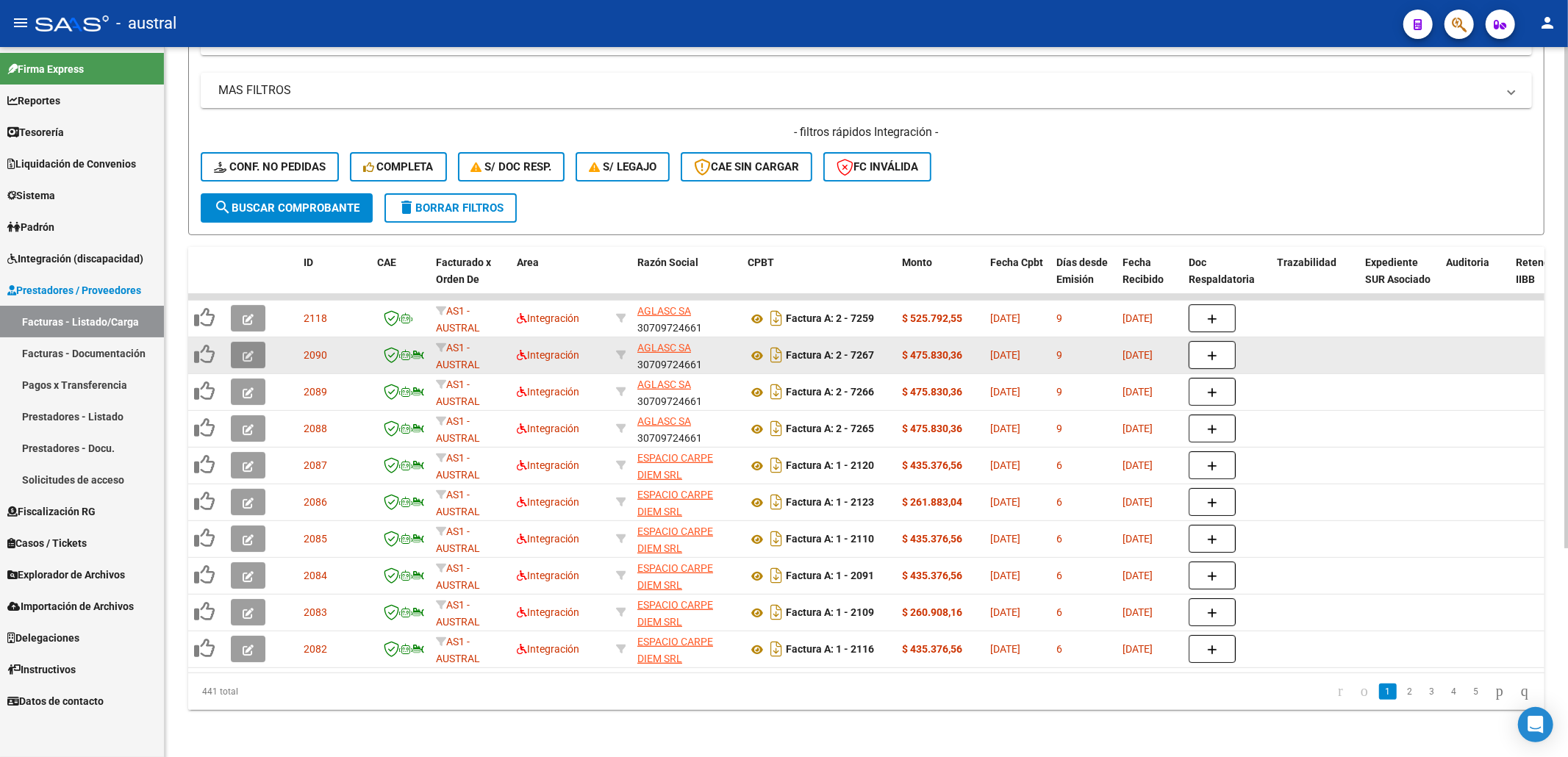
click at [244, 351] on icon "button" at bounding box center [248, 356] width 11 height 11
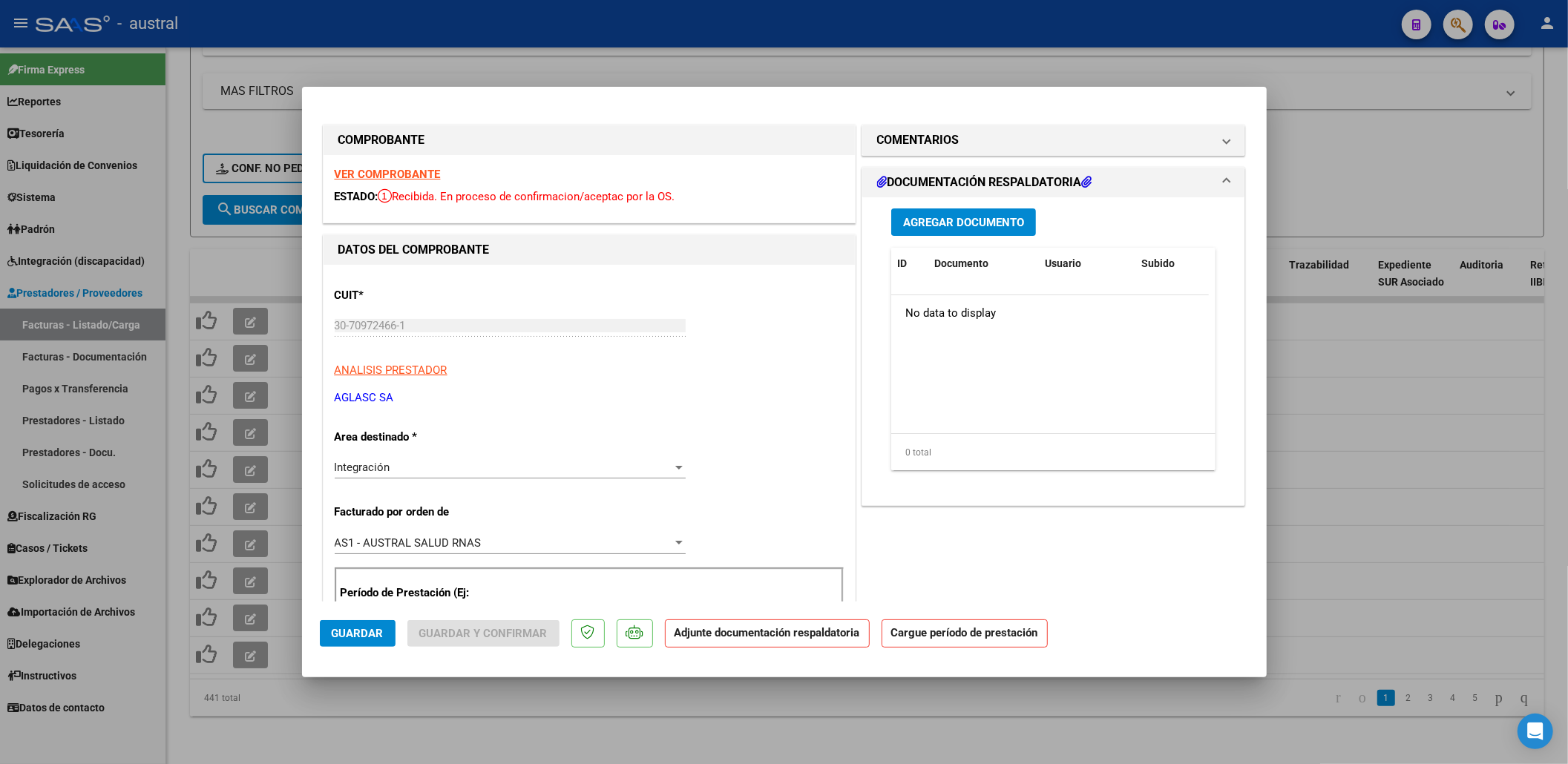
click at [392, 172] on strong "VER COMPROBANTE" at bounding box center [387, 174] width 106 height 13
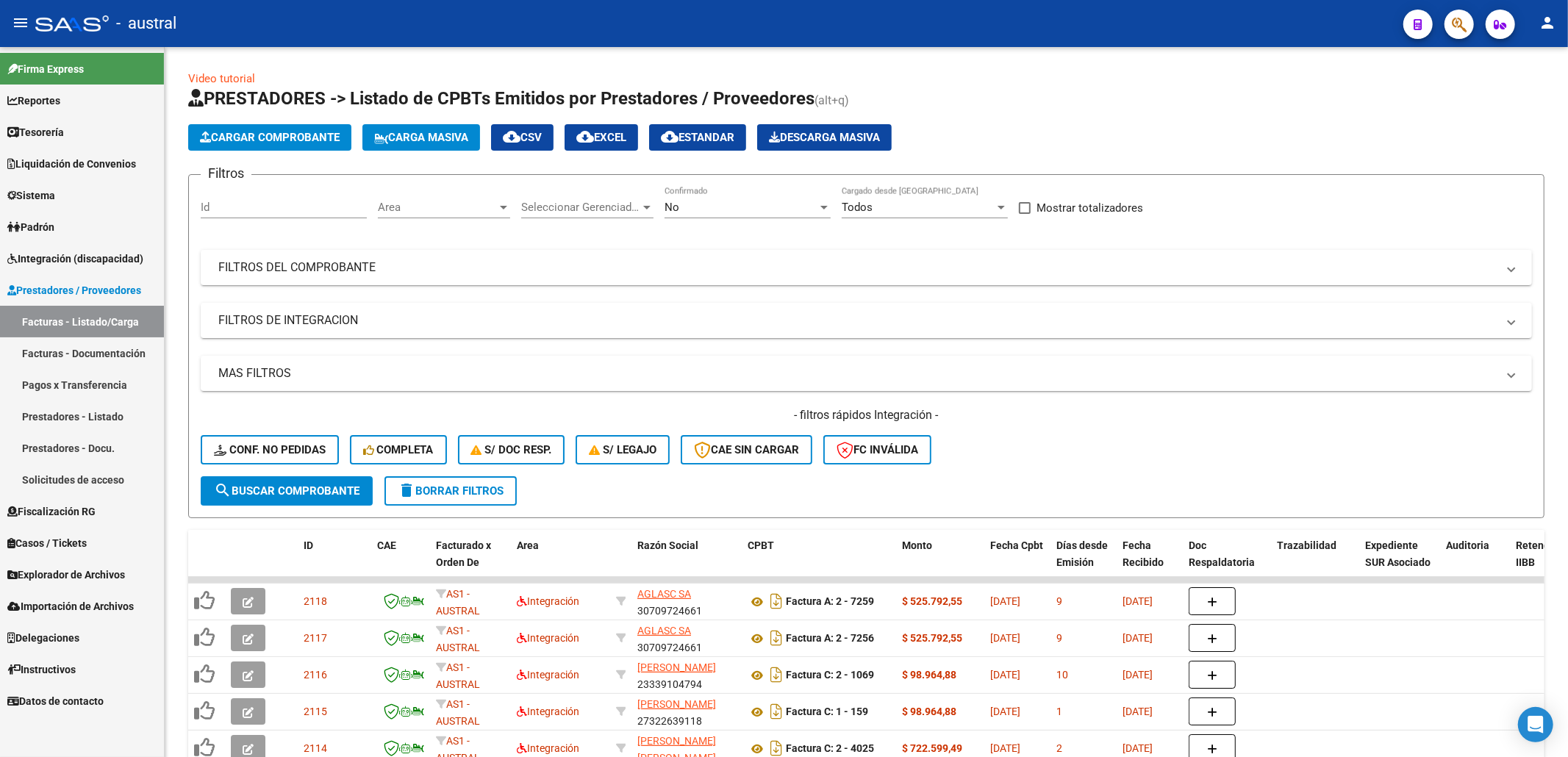
click at [96, 251] on span "Integración (discapacidad)" at bounding box center [75, 259] width 136 height 16
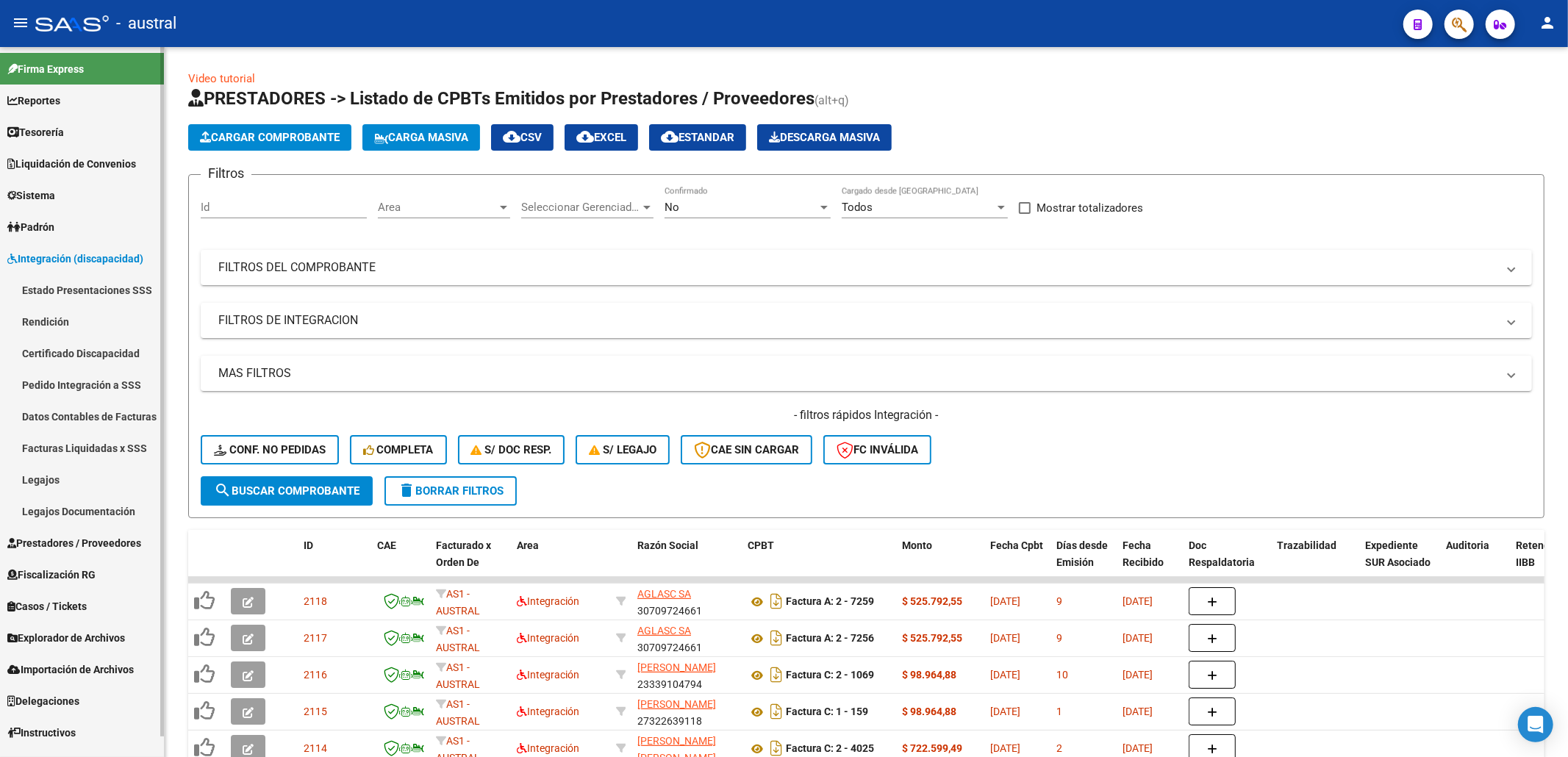
click at [84, 464] on link "Legajos" at bounding box center [81, 480] width 164 height 32
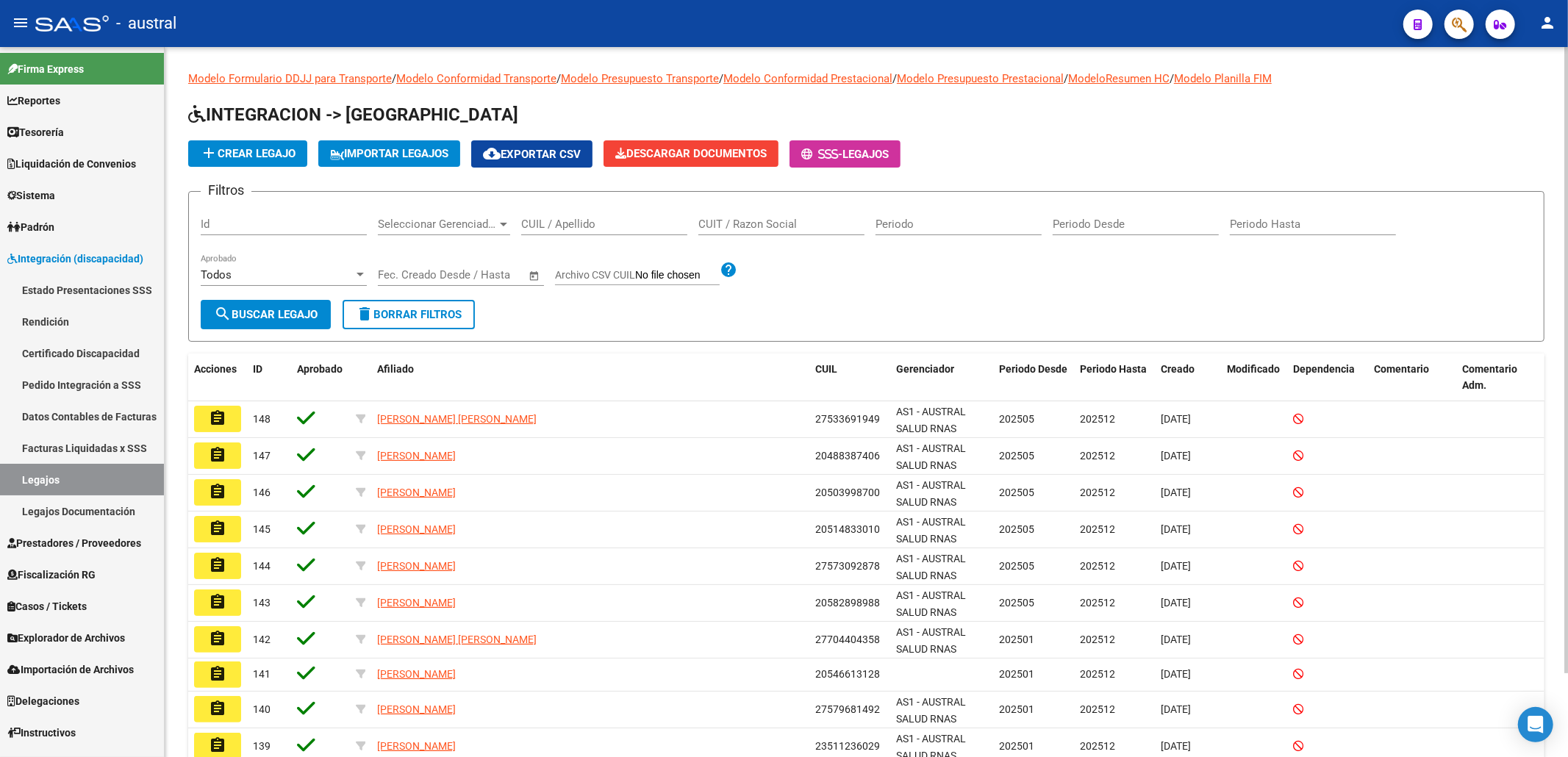
click at [557, 222] on input "CUIL / Apellido" at bounding box center [605, 224] width 166 height 13
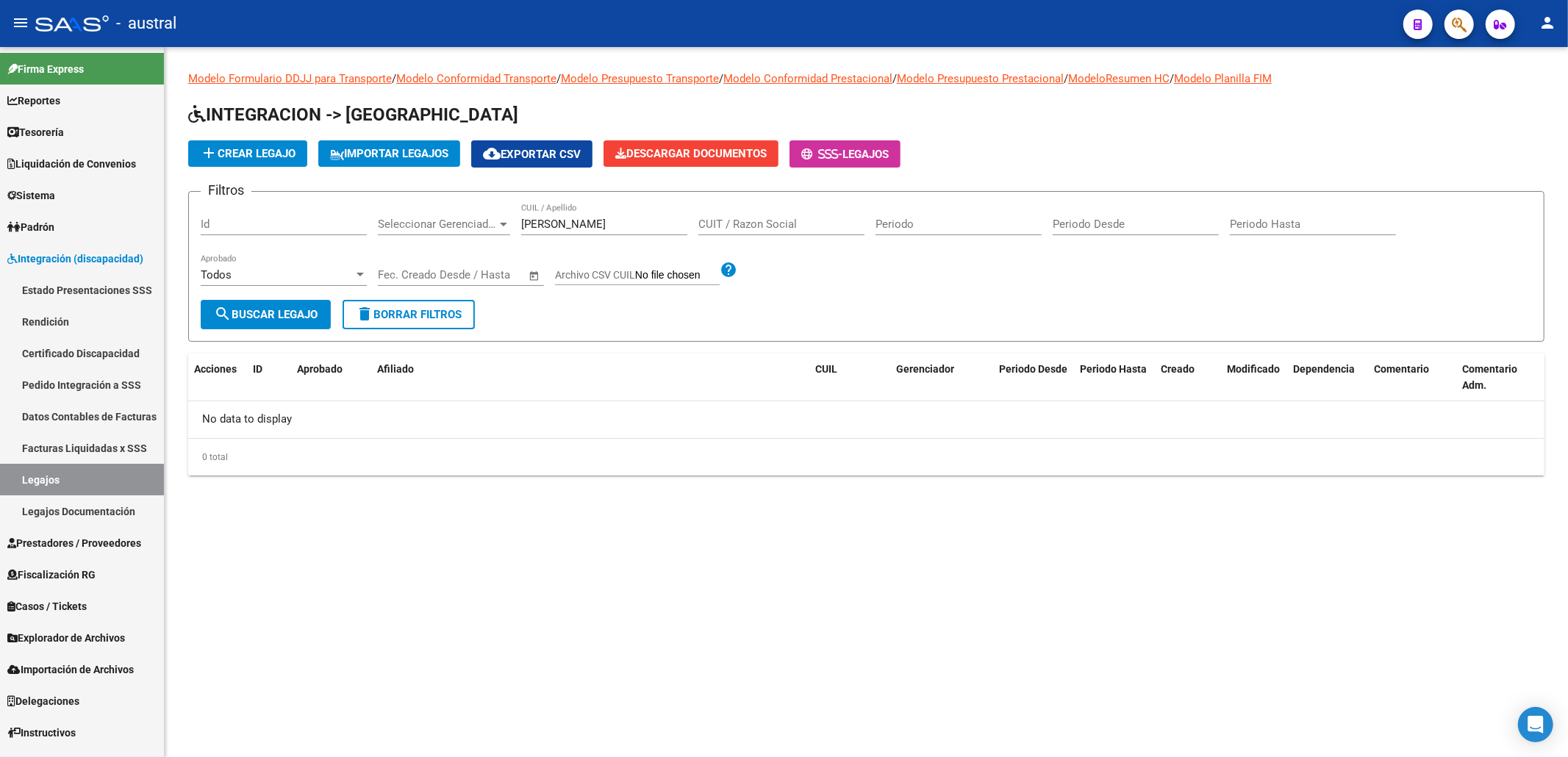
click at [469, 682] on mat-sidenav-content "Modelo Formulario DDJJ para Transporte / Modelo Conformidad Transporte / Modelo…" at bounding box center [866, 402] width 1403 height 710
drag, startPoint x: 594, startPoint y: 218, endPoint x: 460, endPoint y: 189, distance: 137.1
click at [463, 200] on form "Filtros Id Seleccionar Gerenciador Seleccionar Gerenciador ROSEL CUIL / Apellid…" at bounding box center [867, 266] width 1356 height 151
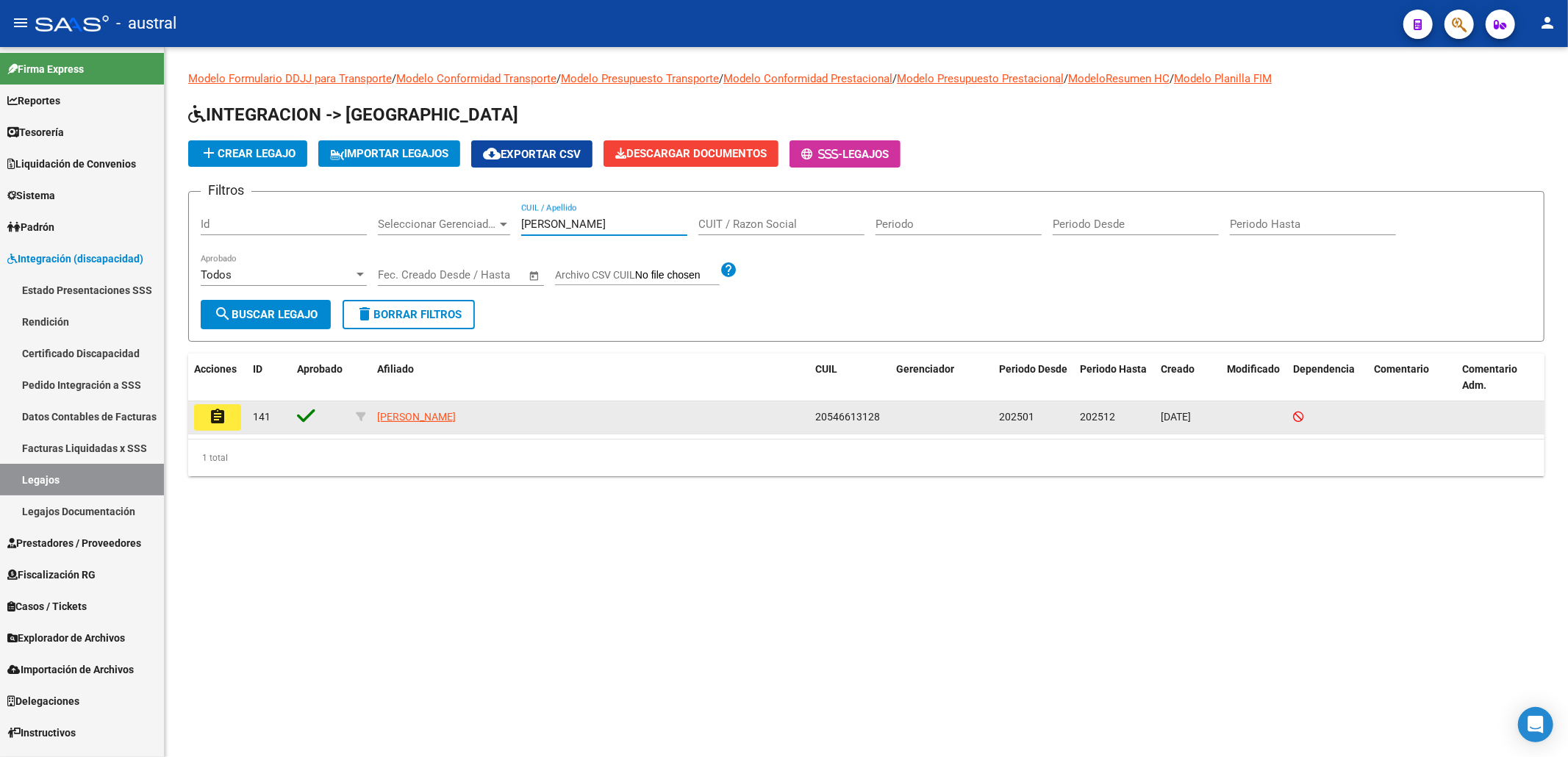
type input "ROMERO R"
click at [223, 421] on mat-icon "assignment" at bounding box center [218, 417] width 18 height 18
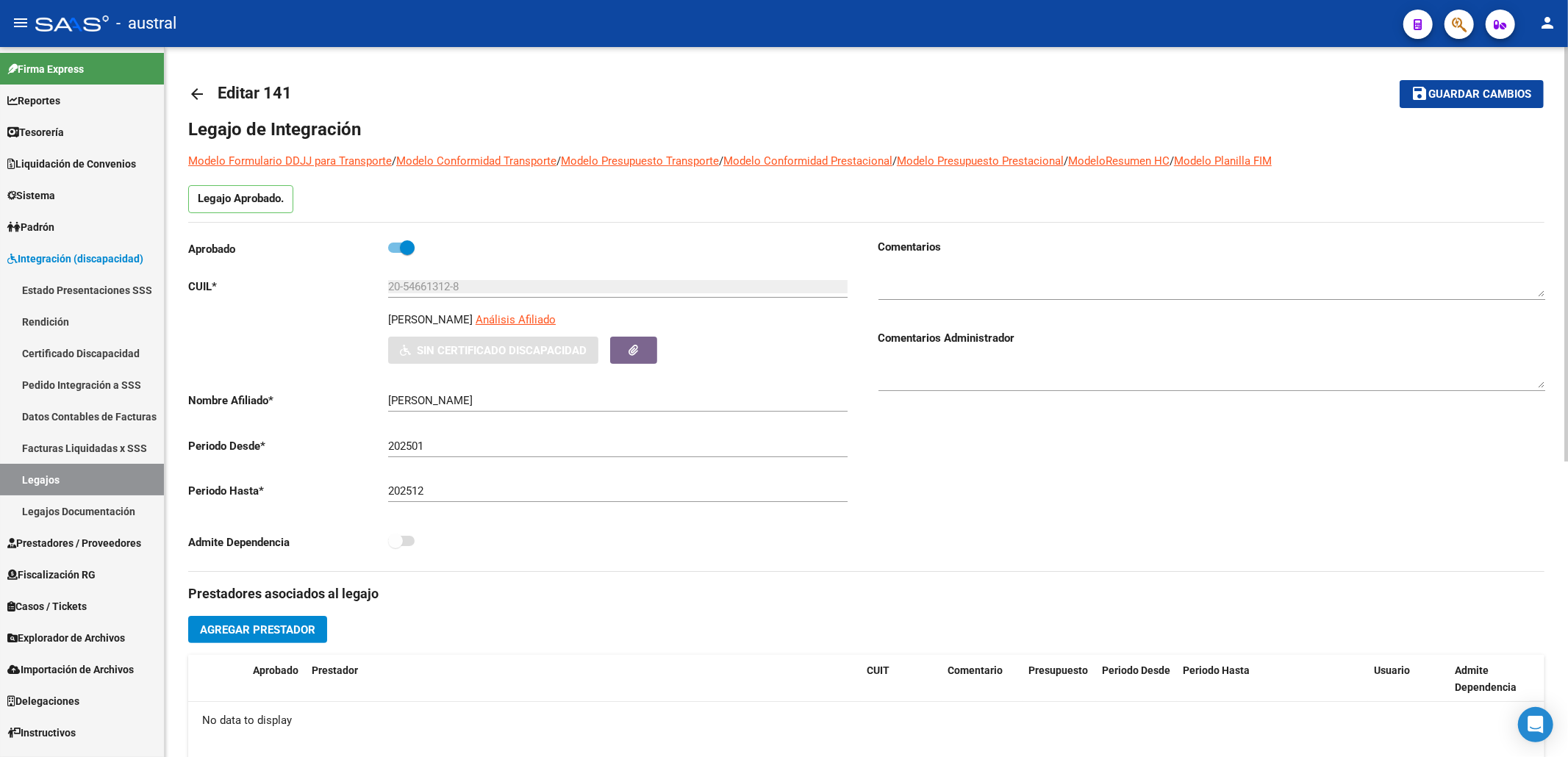
click at [430, 279] on div "20-54661312-8 Ingresar CUIL" at bounding box center [617, 282] width 460 height 32
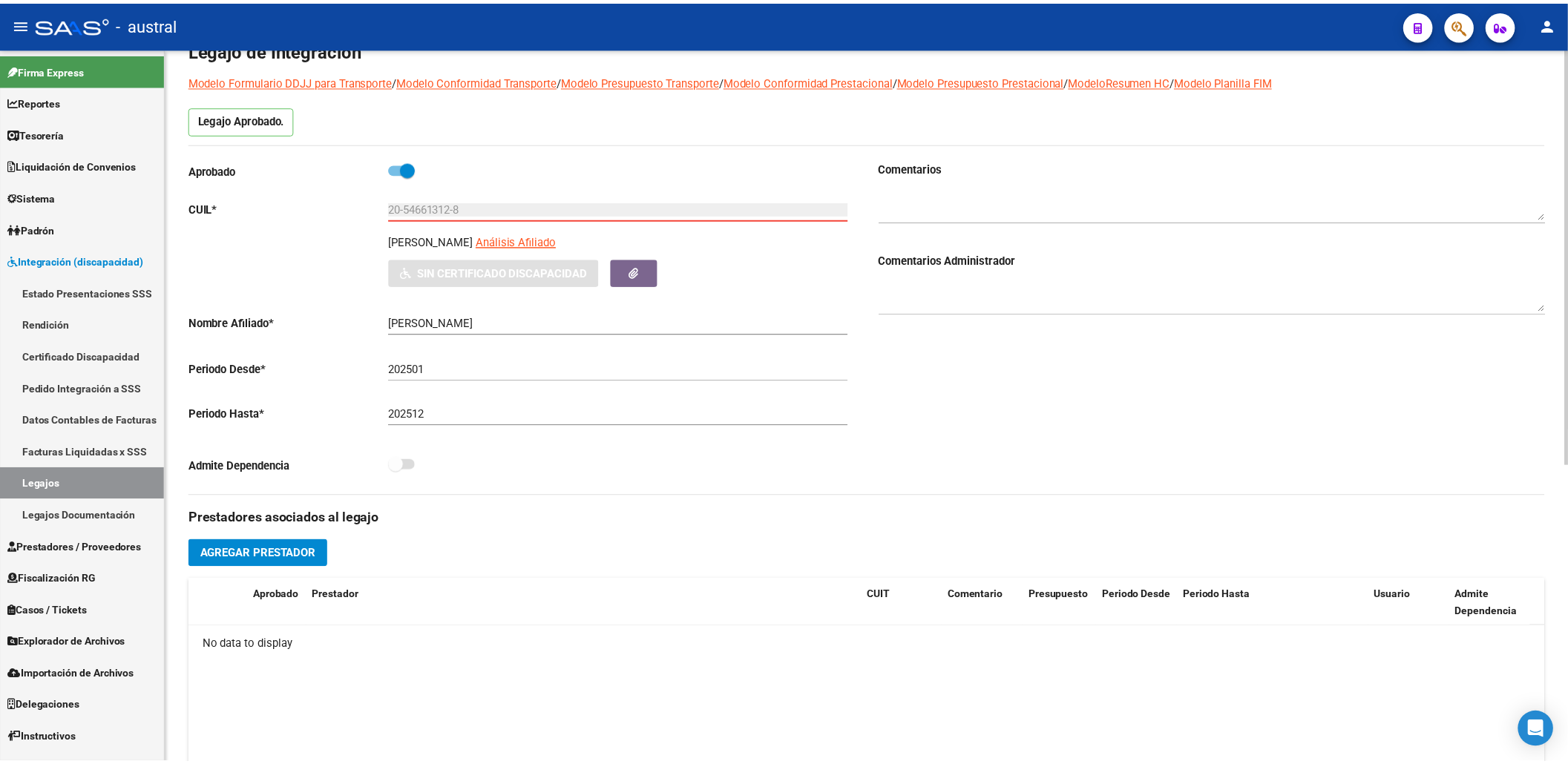
scroll to position [197, 0]
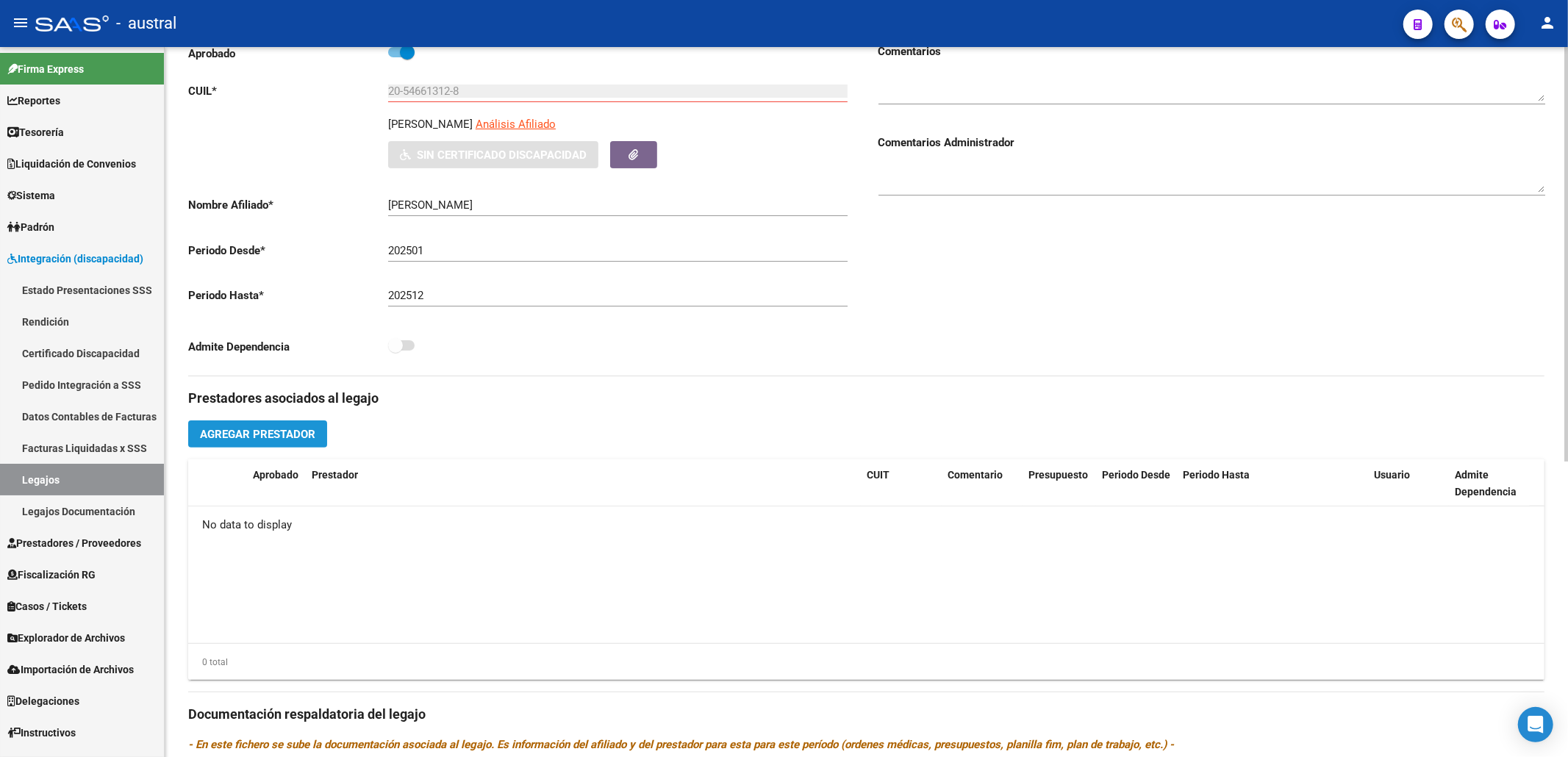
click at [301, 444] on button "Agregar Prestador" at bounding box center [258, 434] width 139 height 27
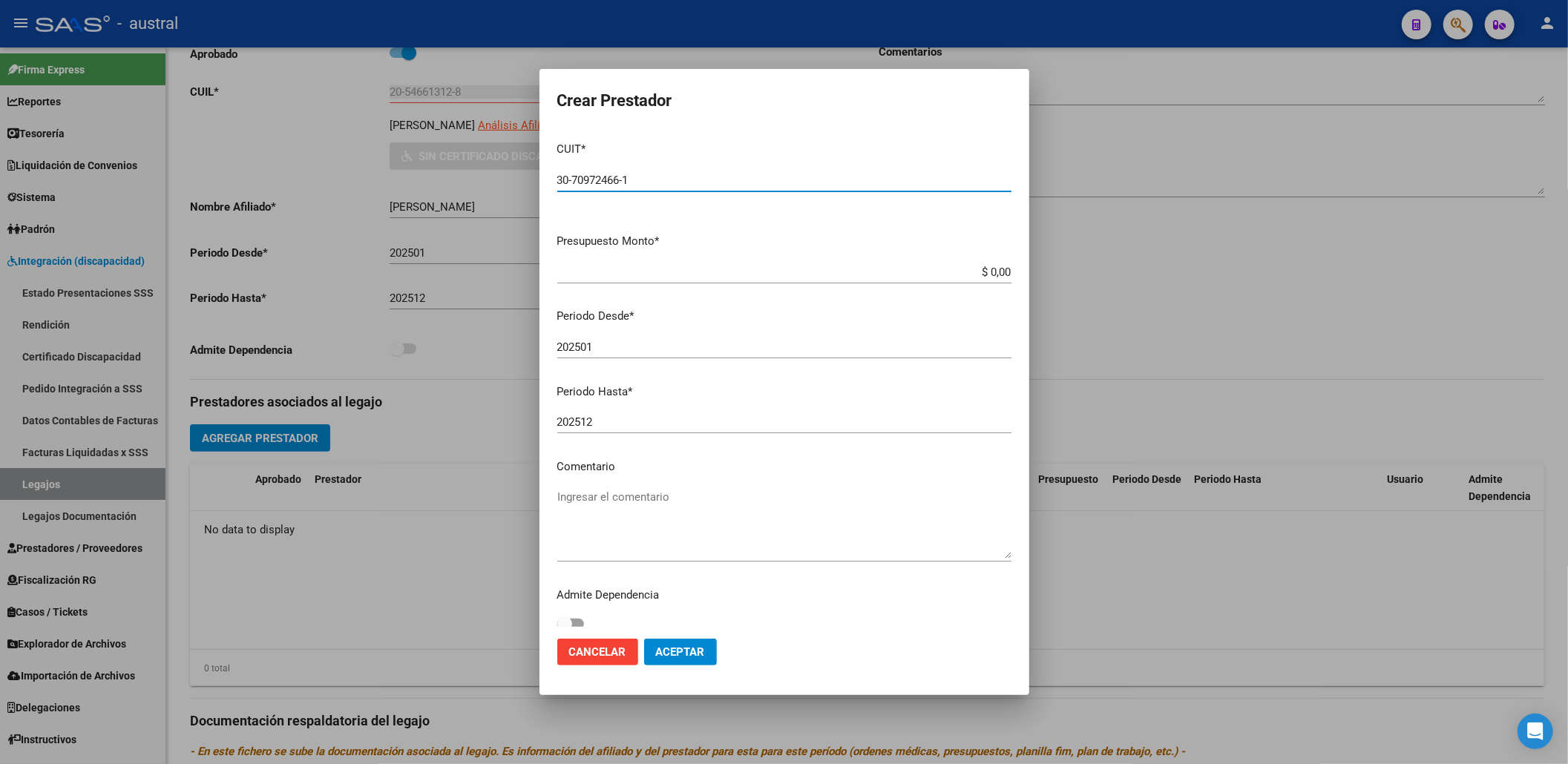
type input "30-70972466-1"
click at [999, 268] on app-form-text-field "Presupuesto Monto * $ 0,00 Ingresar el monto" at bounding box center [789, 256] width 466 height 46
click at [994, 274] on input "$ 0,00" at bounding box center [784, 272] width 454 height 13
type input "$ 475.830,36"
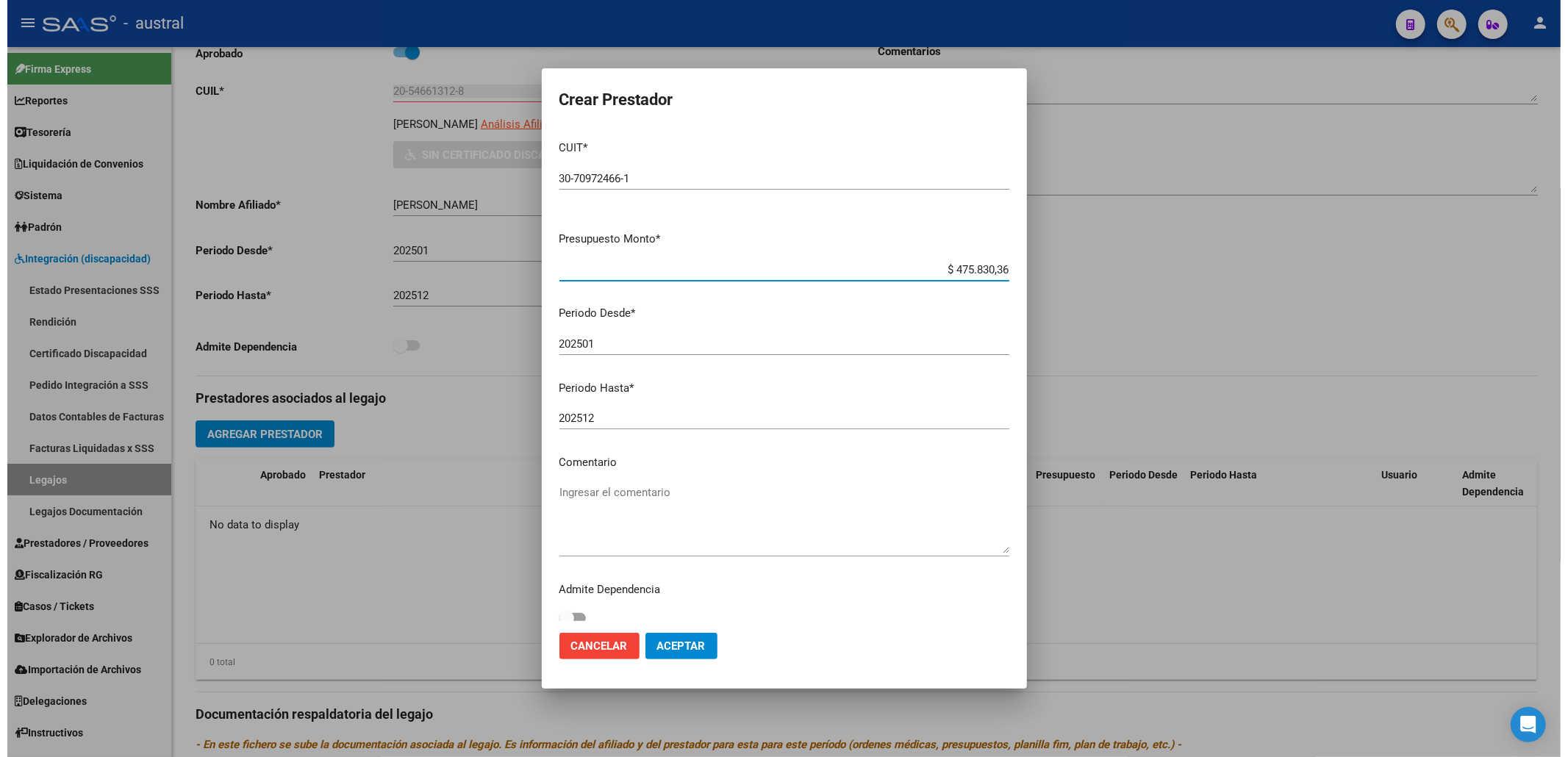
scroll to position [11, 0]
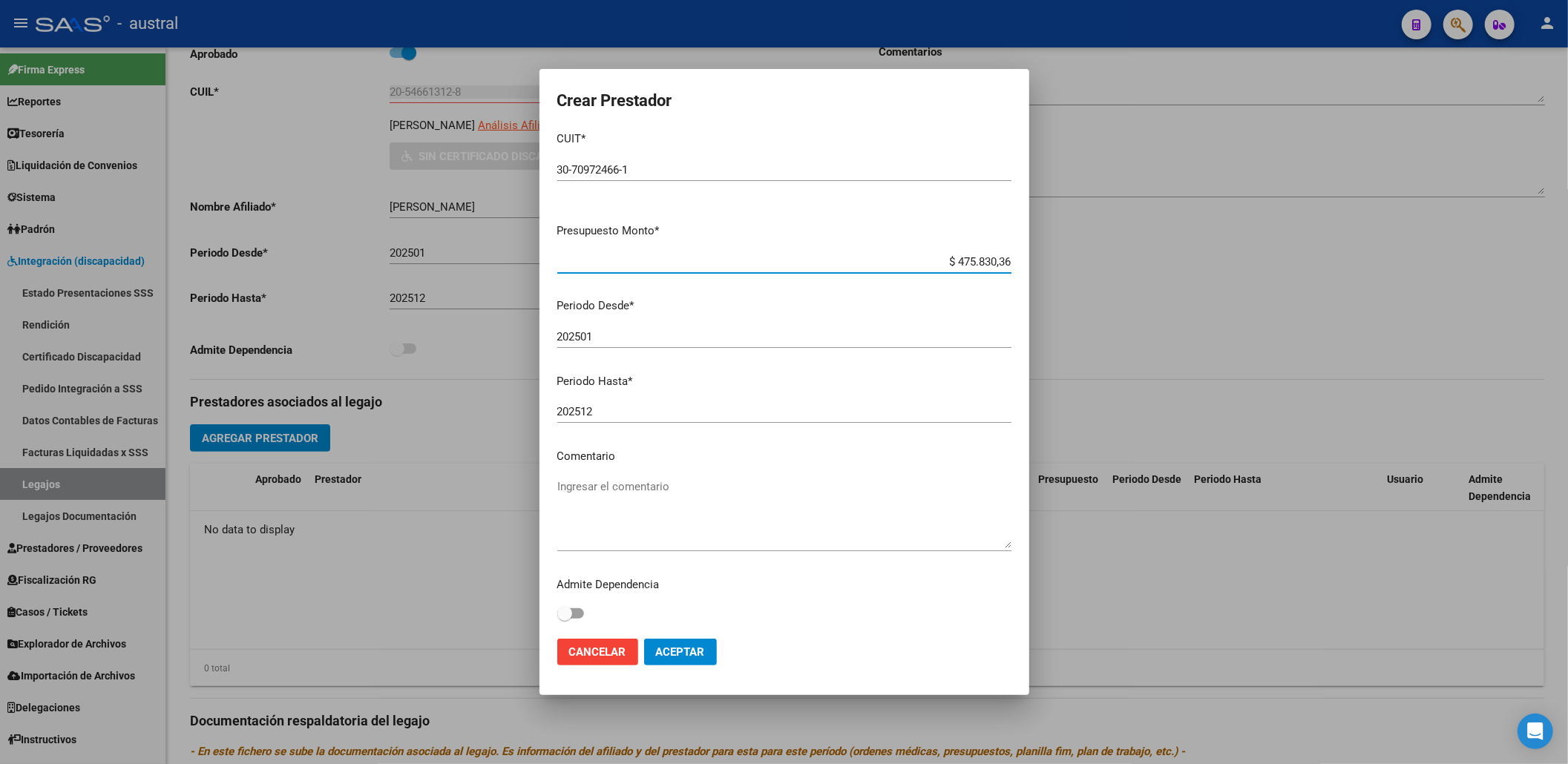
click at [666, 654] on span "Aceptar" at bounding box center [680, 651] width 49 height 13
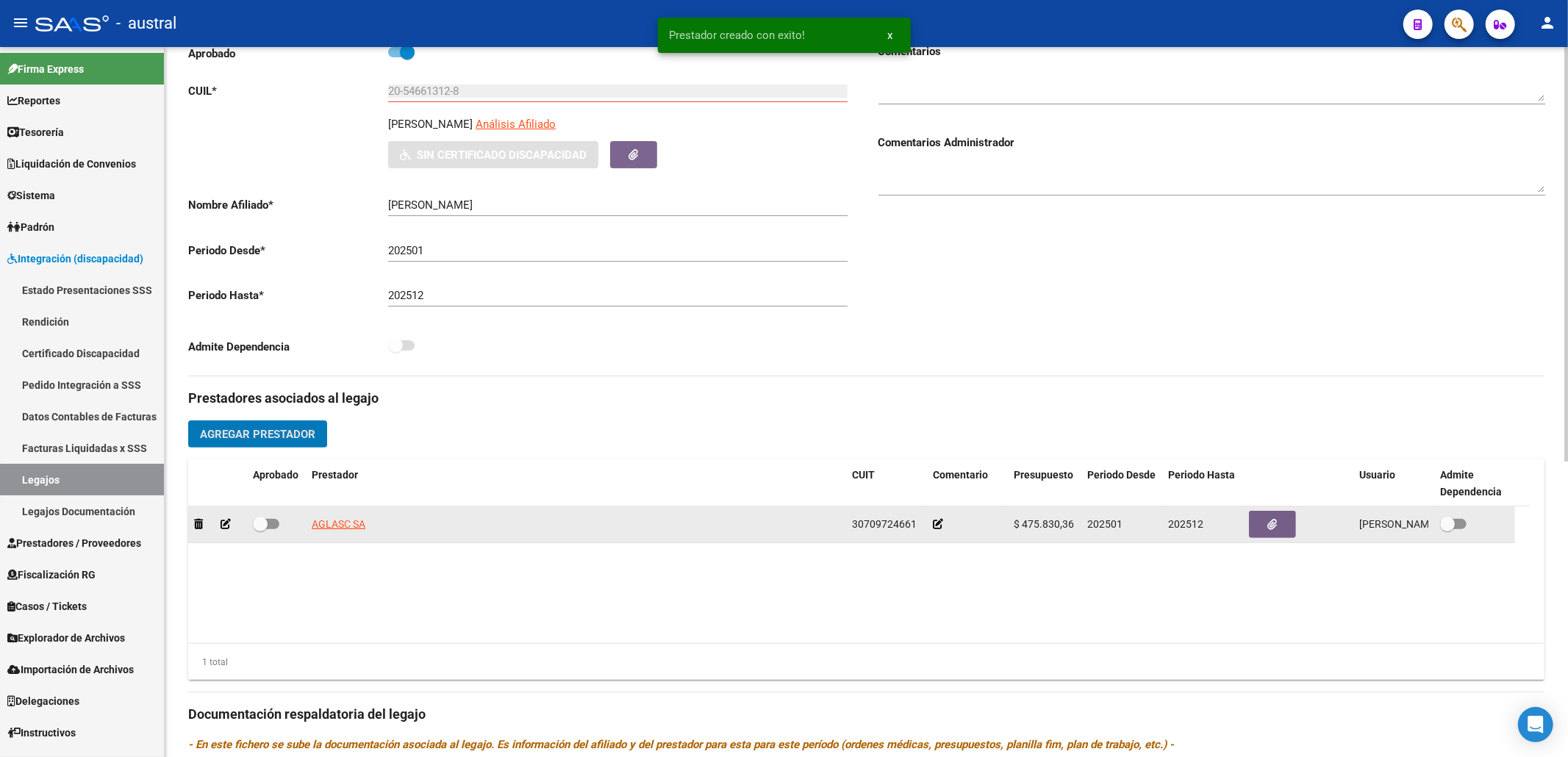
click at [260, 526] on span at bounding box center [260, 524] width 15 height 15
click at [260, 529] on input "checkbox" at bounding box center [259, 529] width 1 height 1
checkbox input "true"
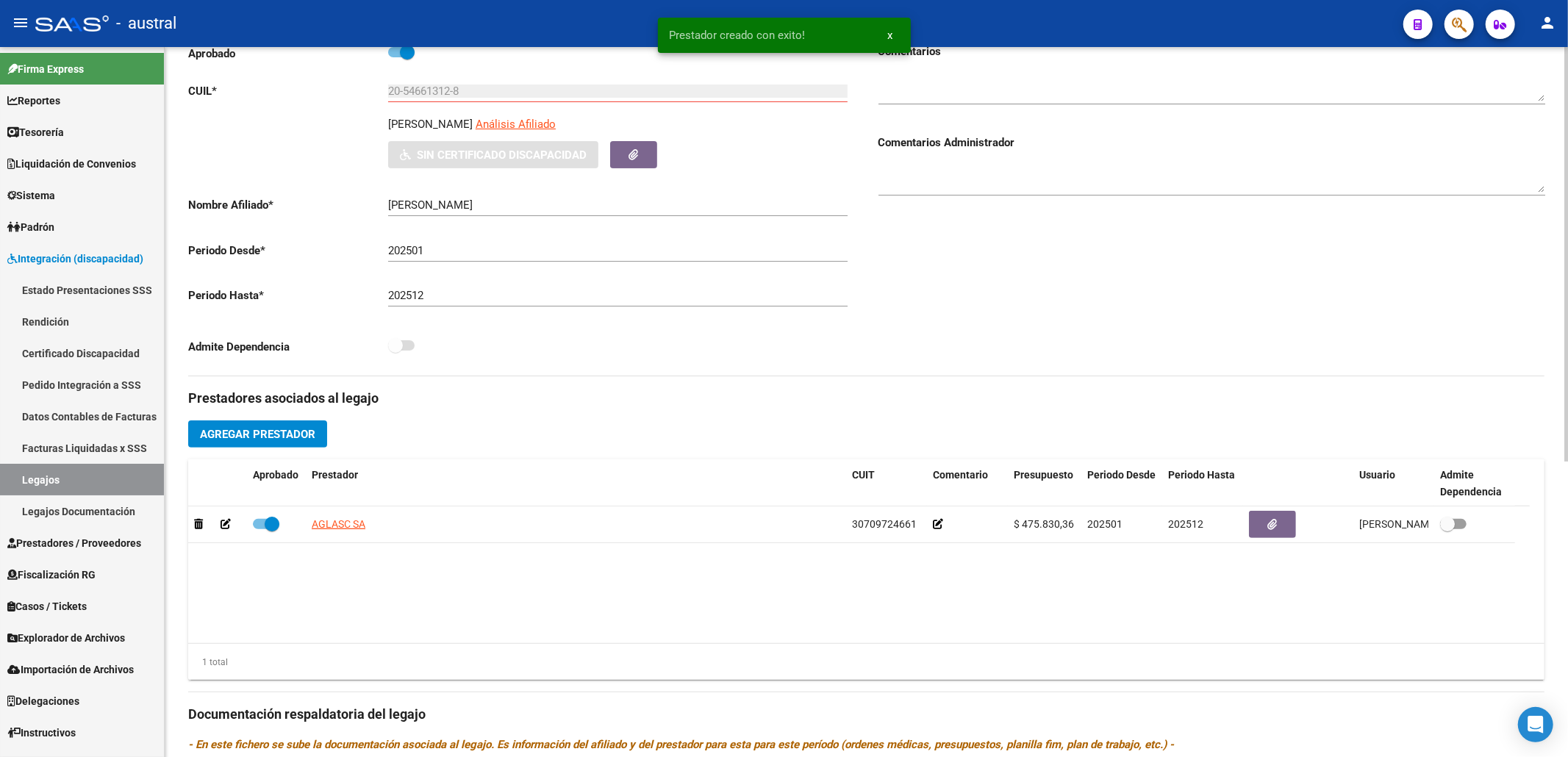
scroll to position [0, 0]
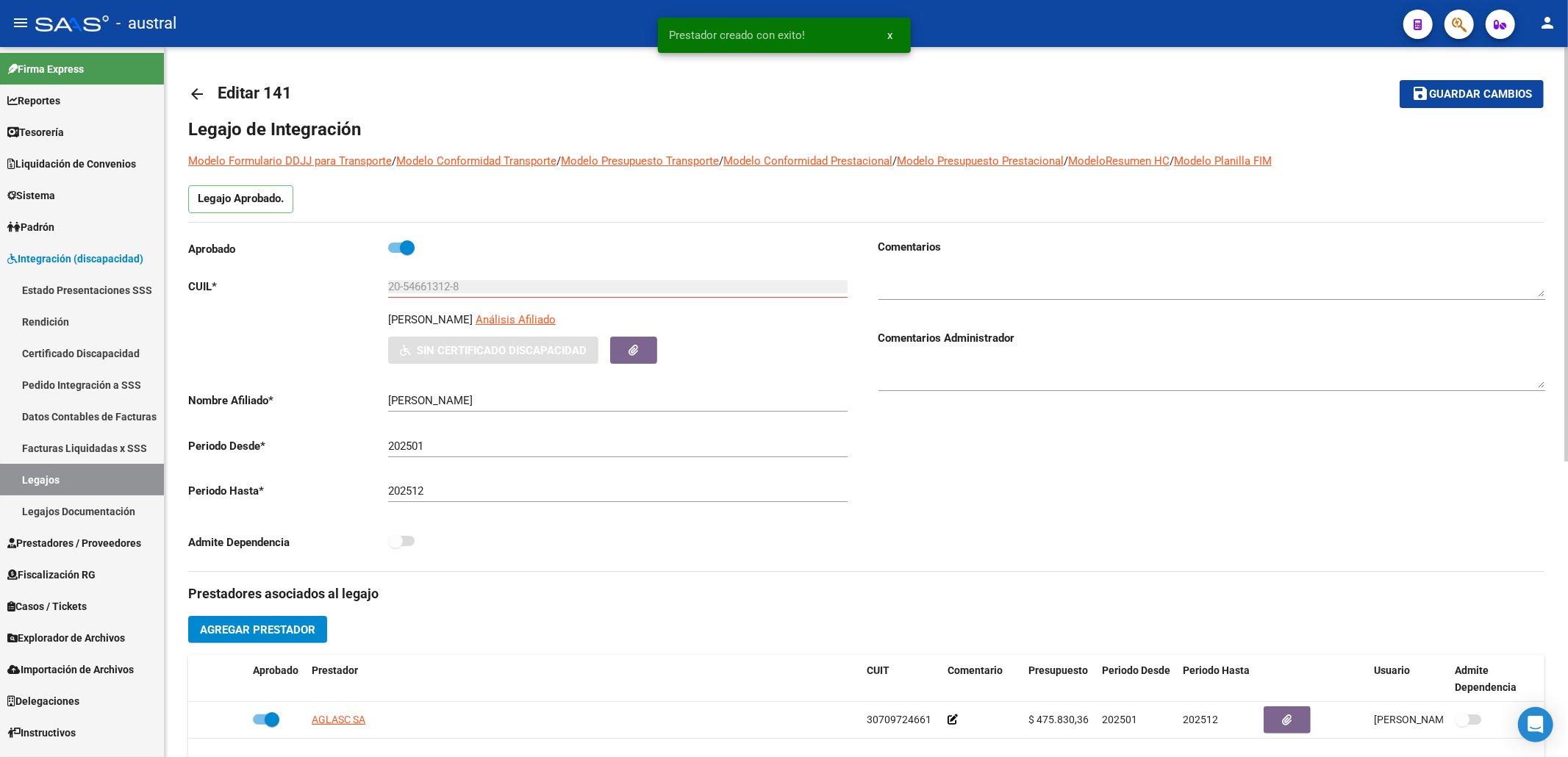
click at [1482, 110] on mat-toolbar-row "save Guardar cambios" at bounding box center [1402, 94] width 282 height 47
click at [1482, 98] on span "Guardar cambios" at bounding box center [1480, 95] width 103 height 13
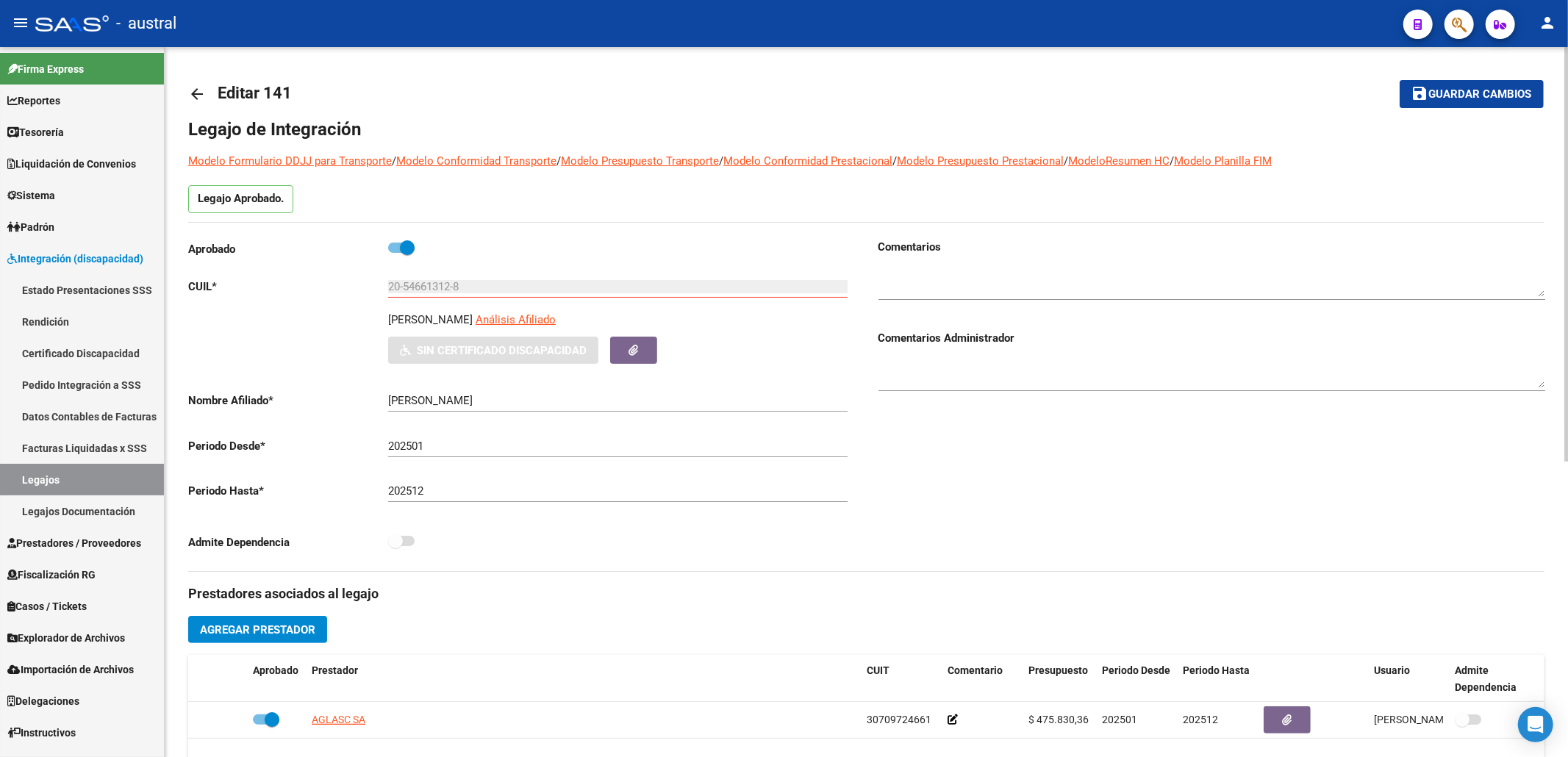
click at [191, 97] on mat-icon "arrow_back" at bounding box center [197, 94] width 18 height 18
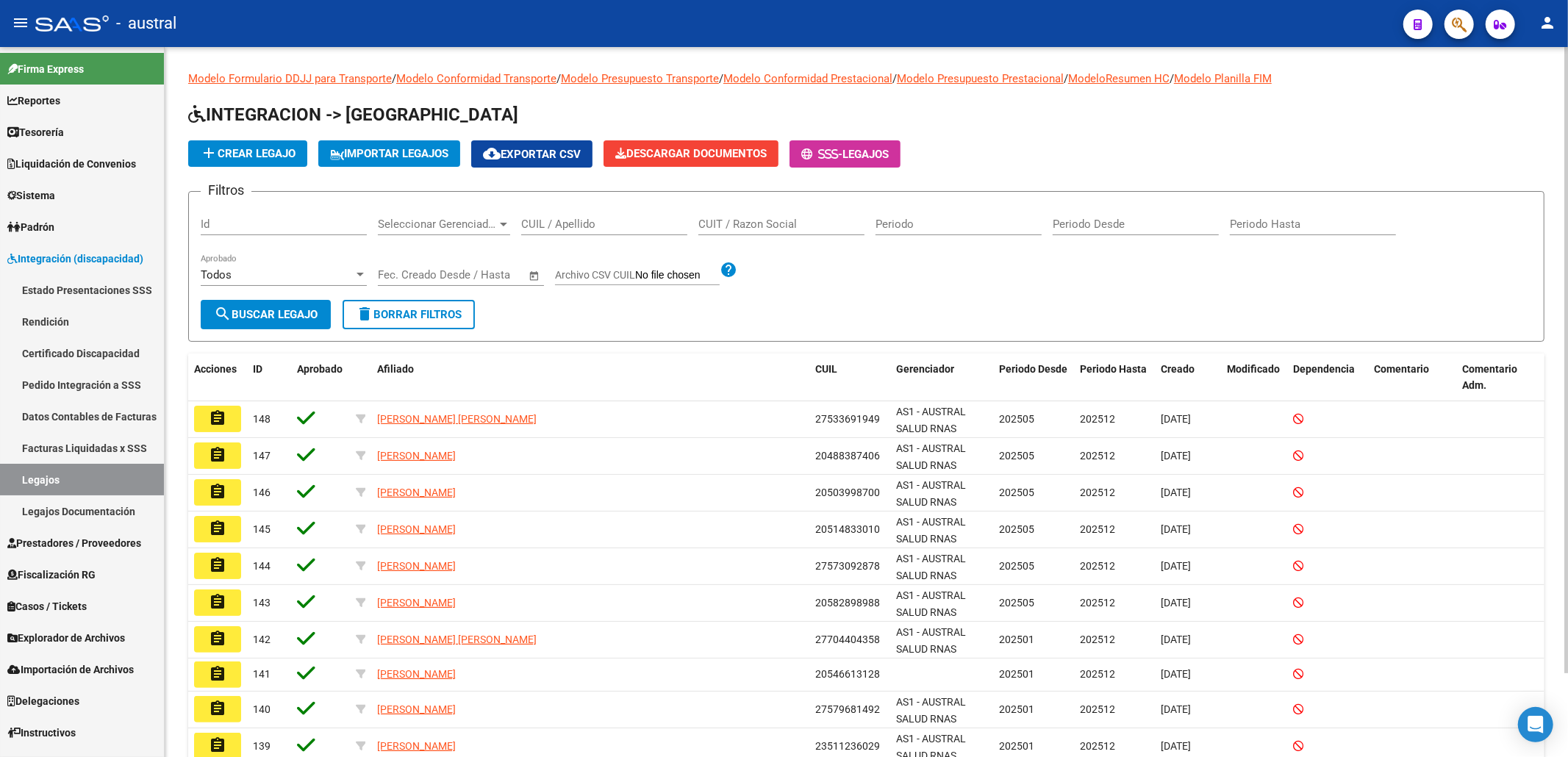
click at [630, 230] on input "CUIL / Apellido" at bounding box center [605, 224] width 166 height 13
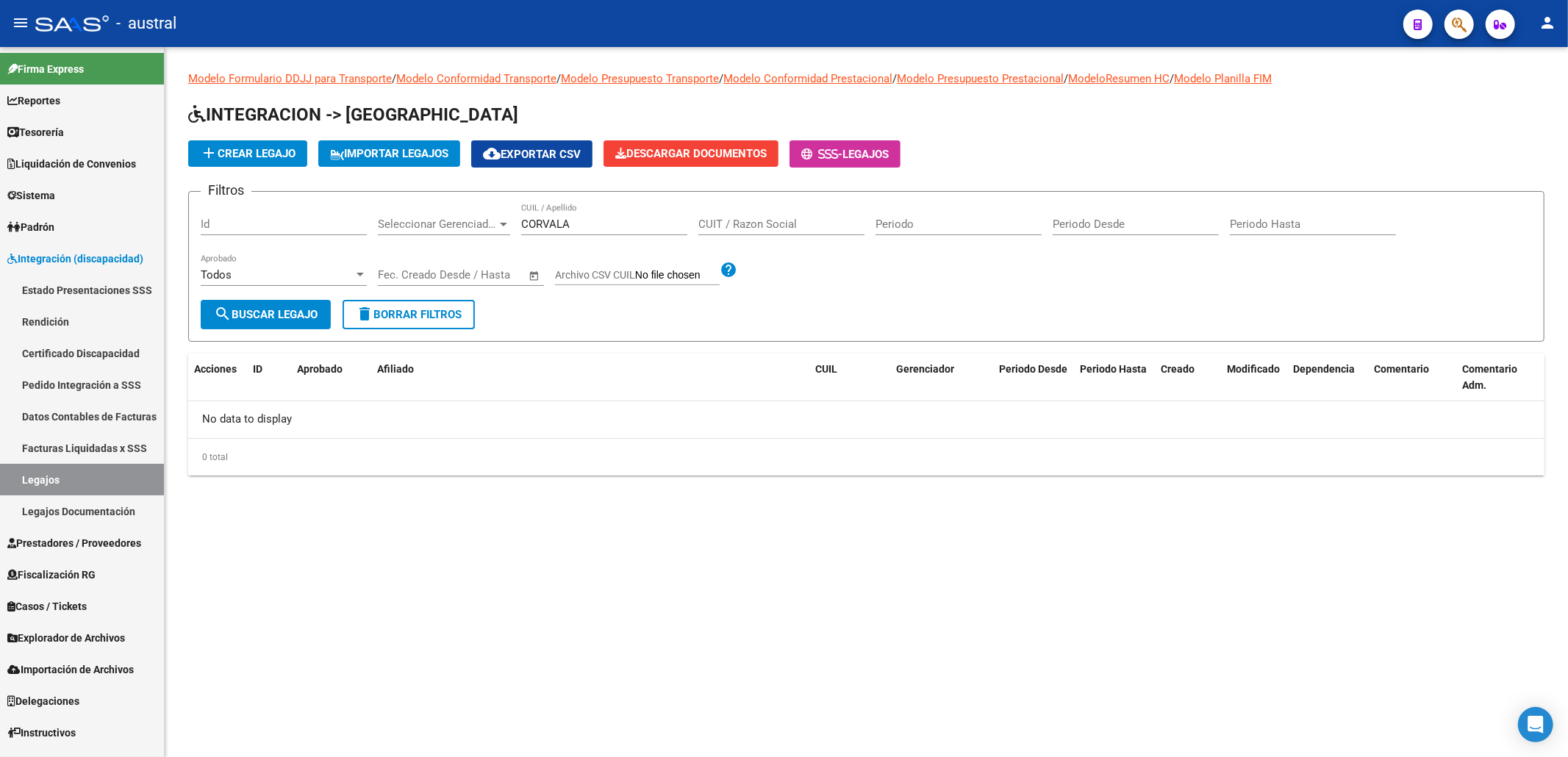
click at [861, 618] on mat-sidenav-content "Modelo Formulario DDJJ para Transporte / Modelo Conformidad Transporte / Modelo…" at bounding box center [866, 402] width 1403 height 710
drag, startPoint x: 581, startPoint y: 230, endPoint x: 453, endPoint y: 205, distance: 130.4
click at [453, 205] on div "Filtros Id Seleccionar Gerenciador Seleccionar Gerenciador CORVALA CUIL / Apell…" at bounding box center [866, 251] width 1331 height 97
type input "GUIMA"
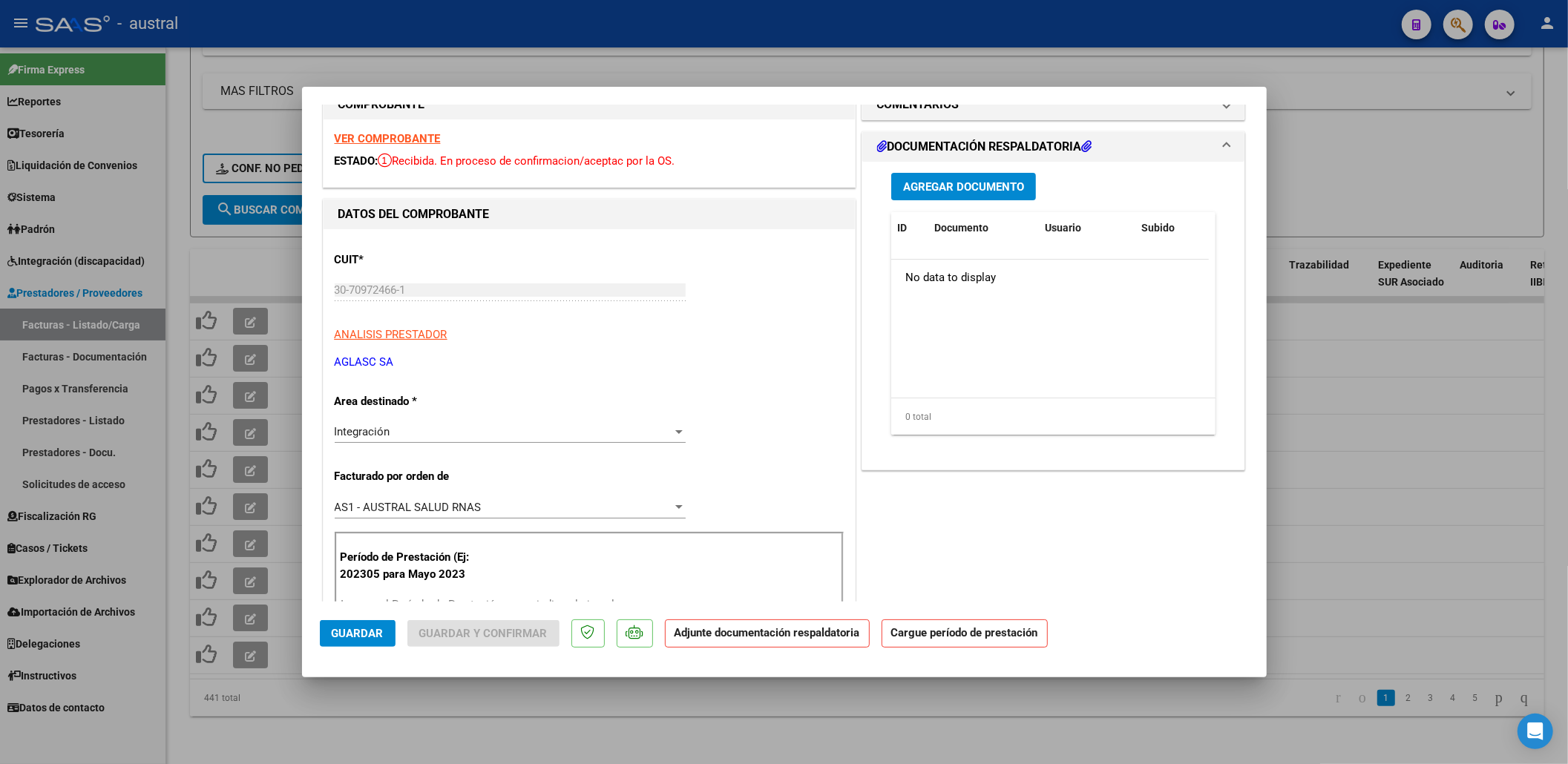
scroll to position [98, 0]
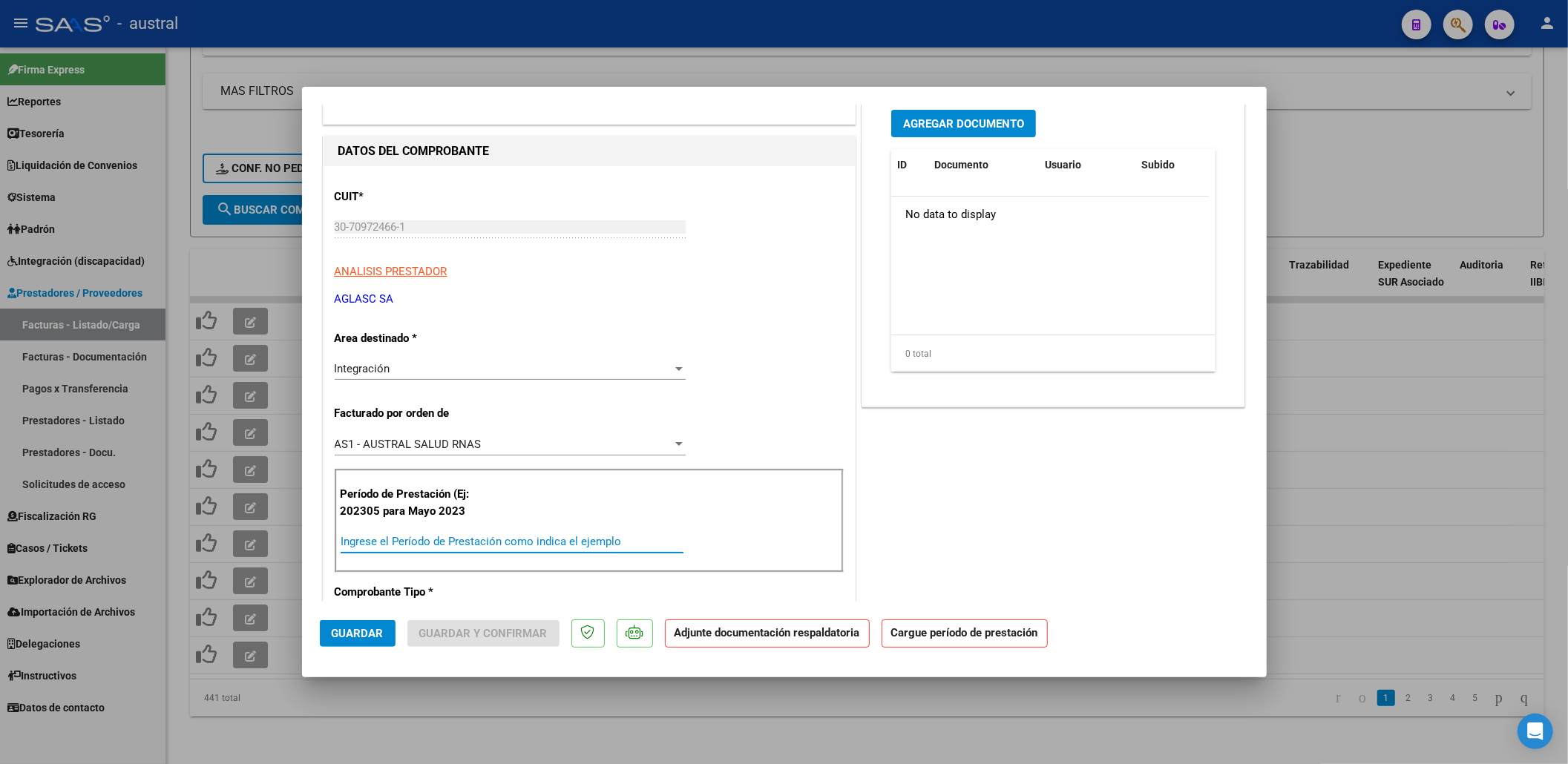
click at [506, 544] on input "Ingrese el Período de Prestación como indica el ejemplo" at bounding box center [512, 542] width 343 height 13
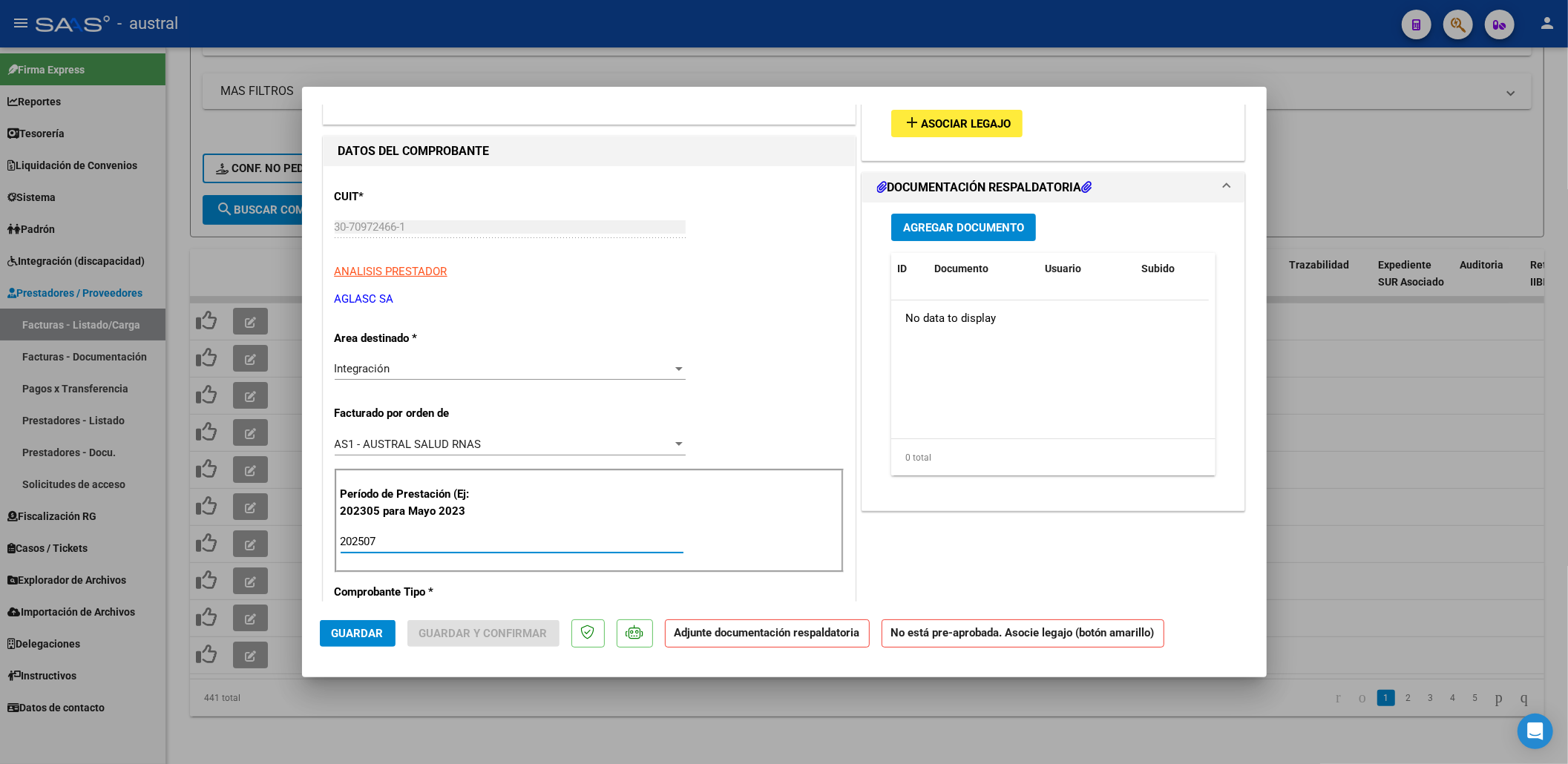
type input "202507"
click at [966, 130] on button "add Asociar Legajo" at bounding box center [957, 123] width 131 height 28
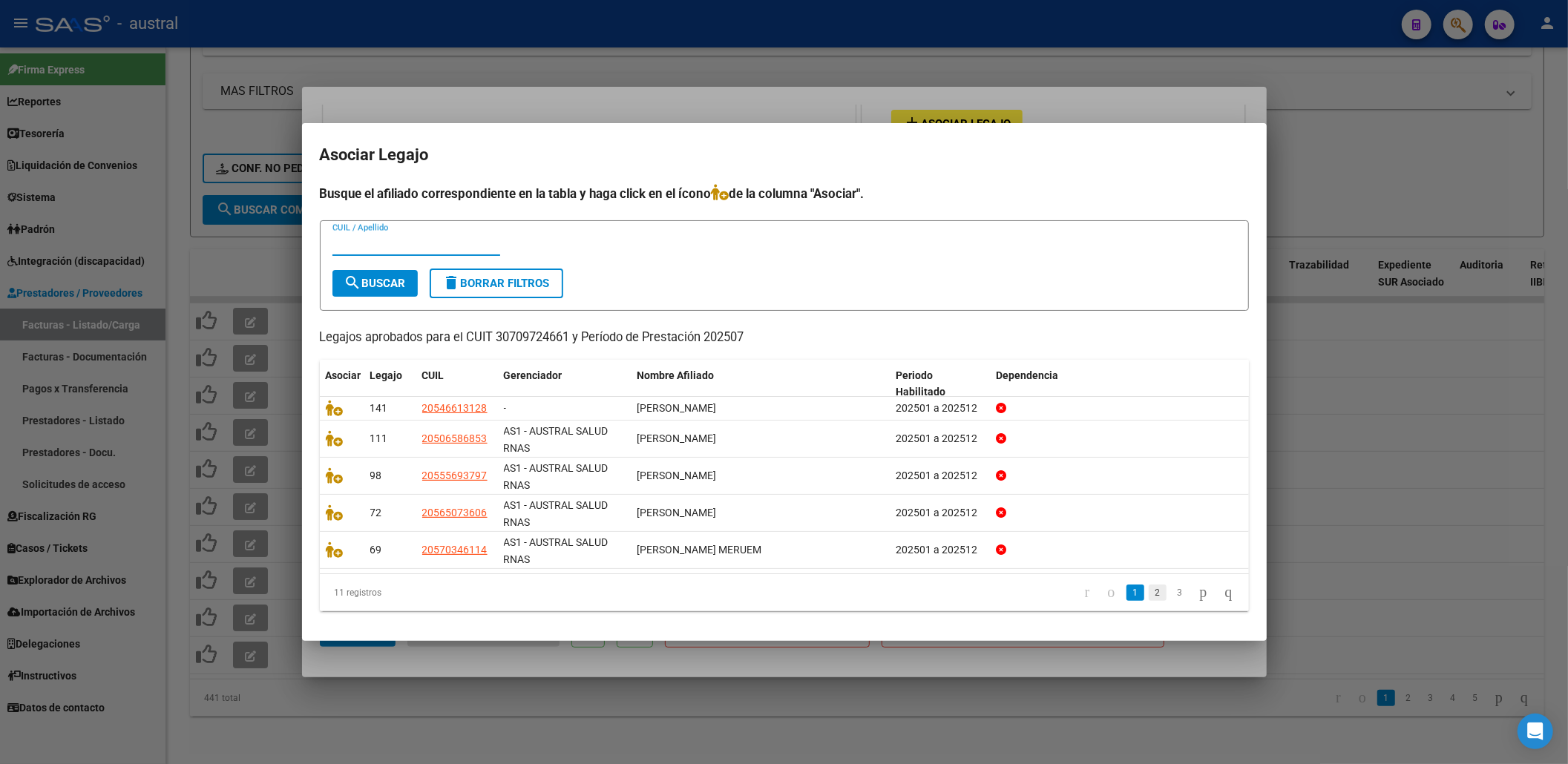
click at [1149, 598] on link "2" at bounding box center [1158, 592] width 18 height 16
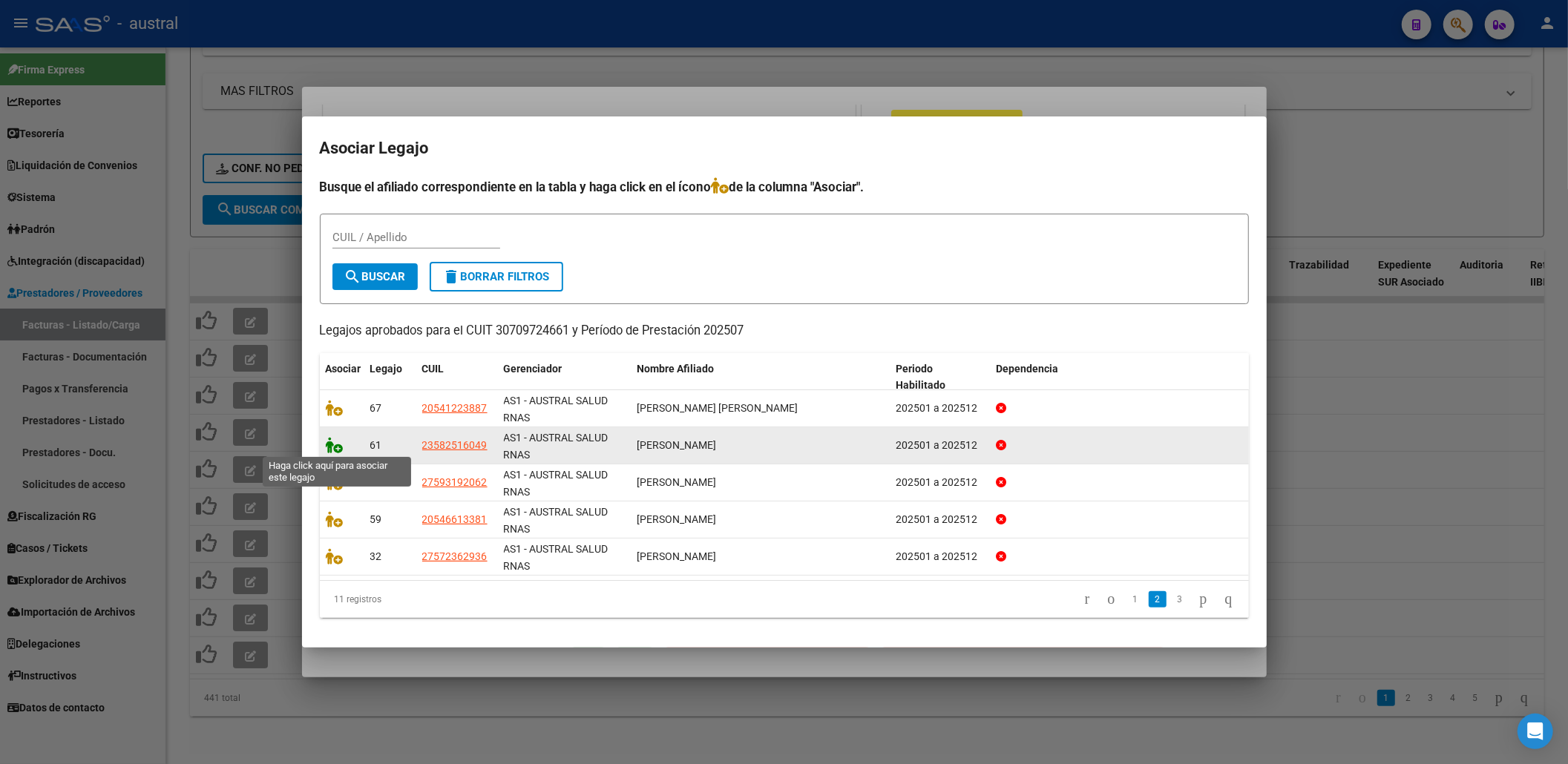
click at [339, 443] on icon at bounding box center [334, 445] width 18 height 16
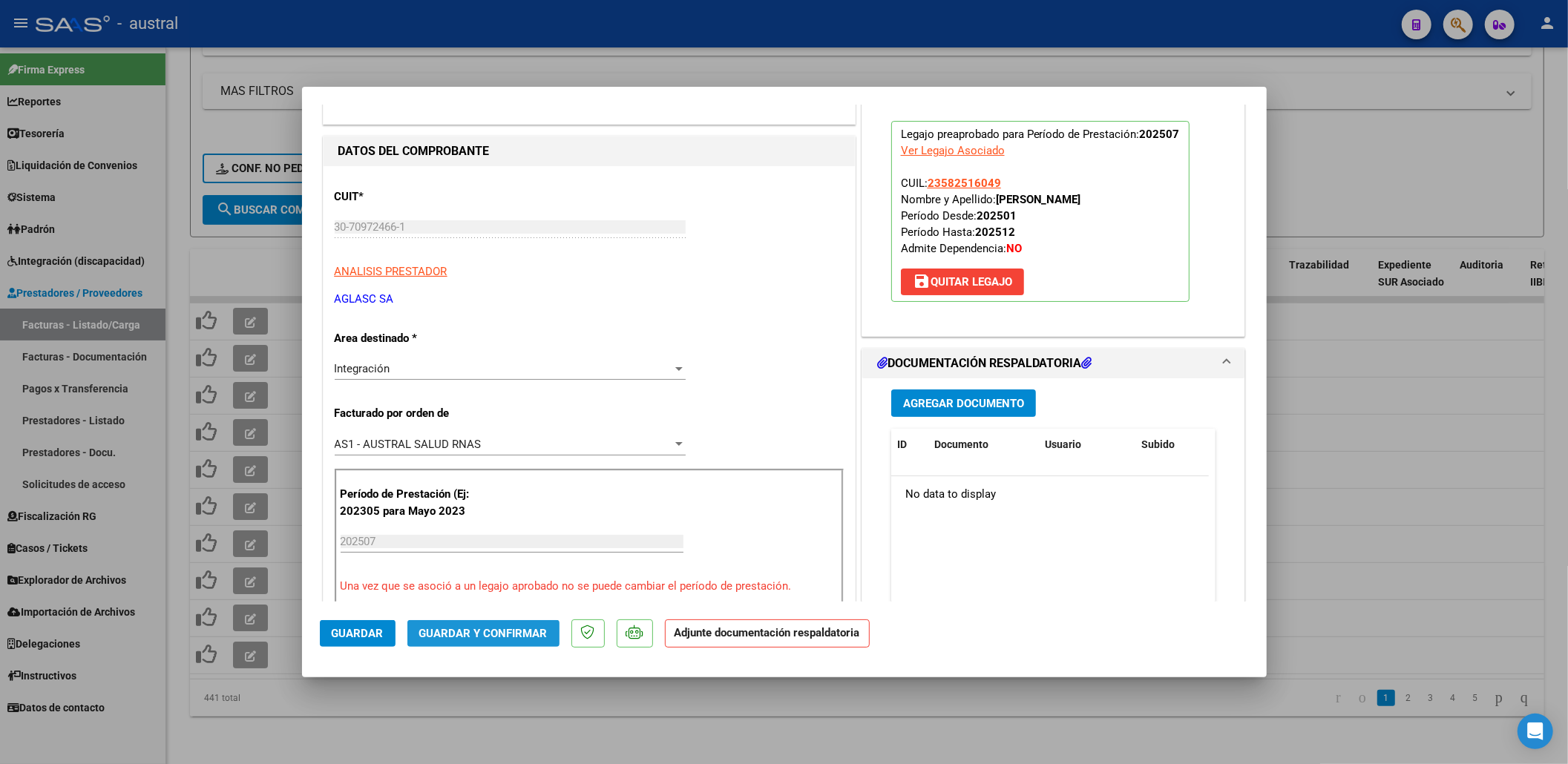
click at [492, 642] on button "Guardar y Confirmar" at bounding box center [484, 634] width 152 height 27
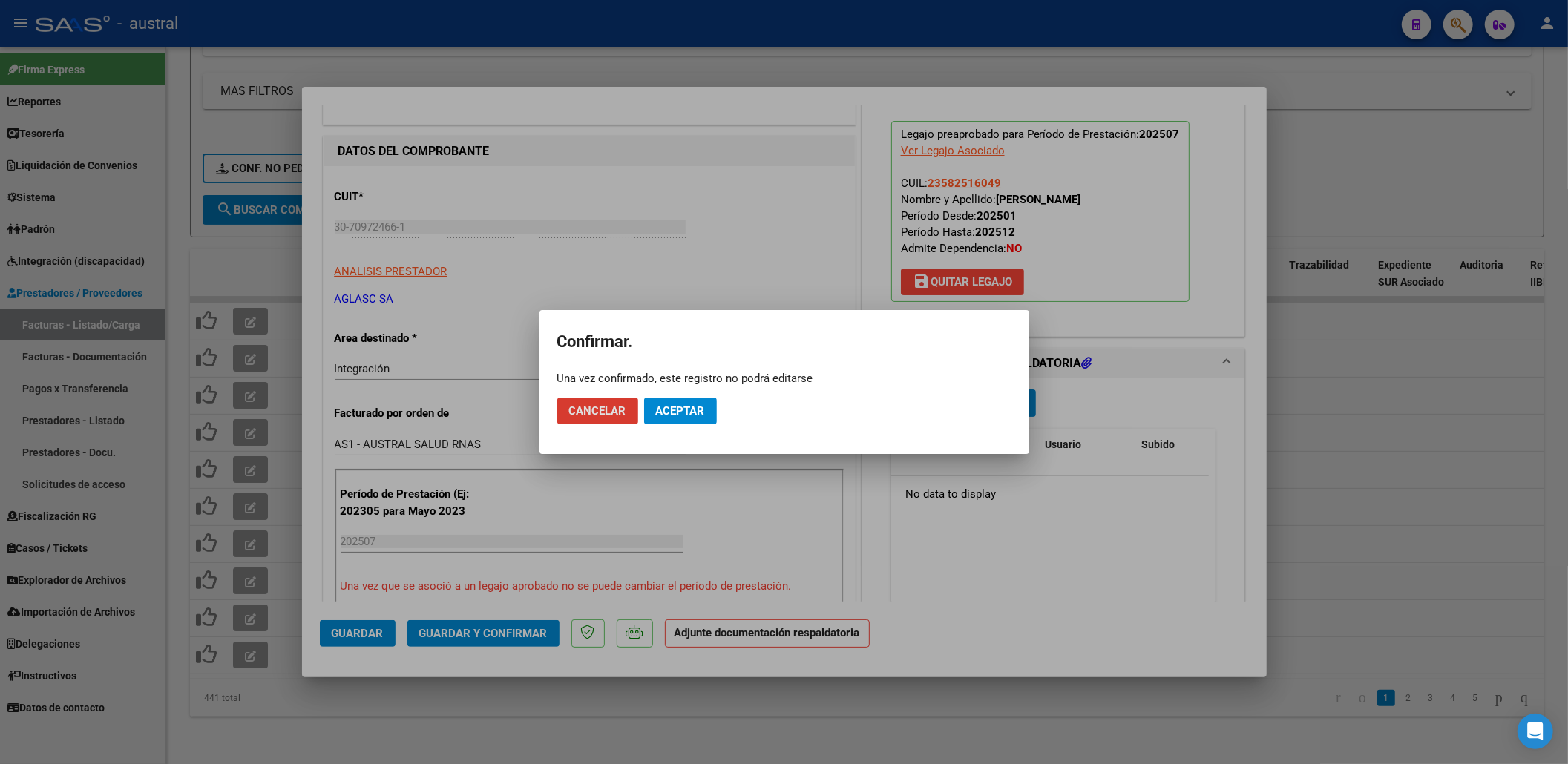
click at [681, 419] on button "Aceptar" at bounding box center [680, 411] width 72 height 27
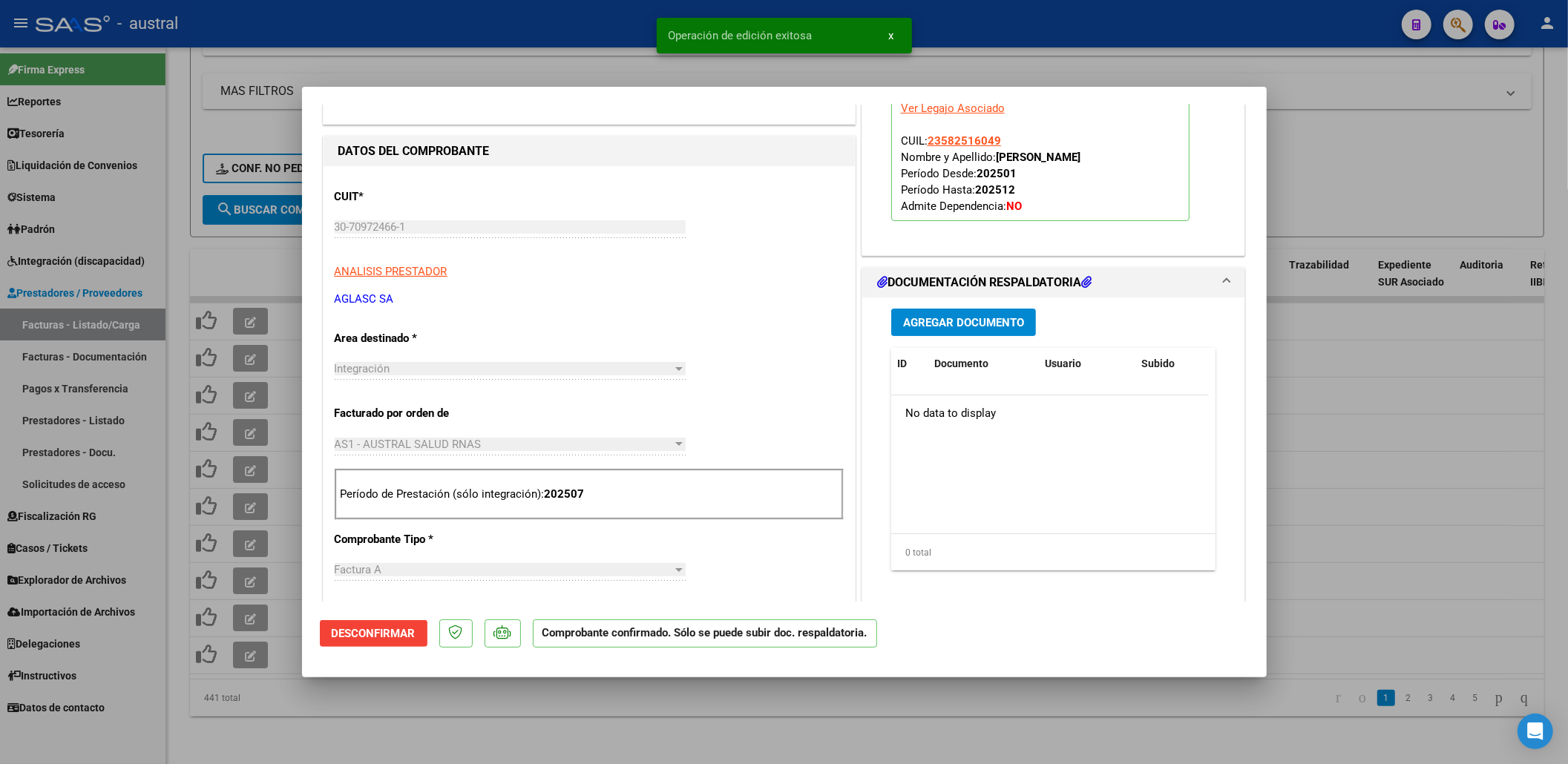
click at [632, 709] on div at bounding box center [784, 382] width 1568 height 764
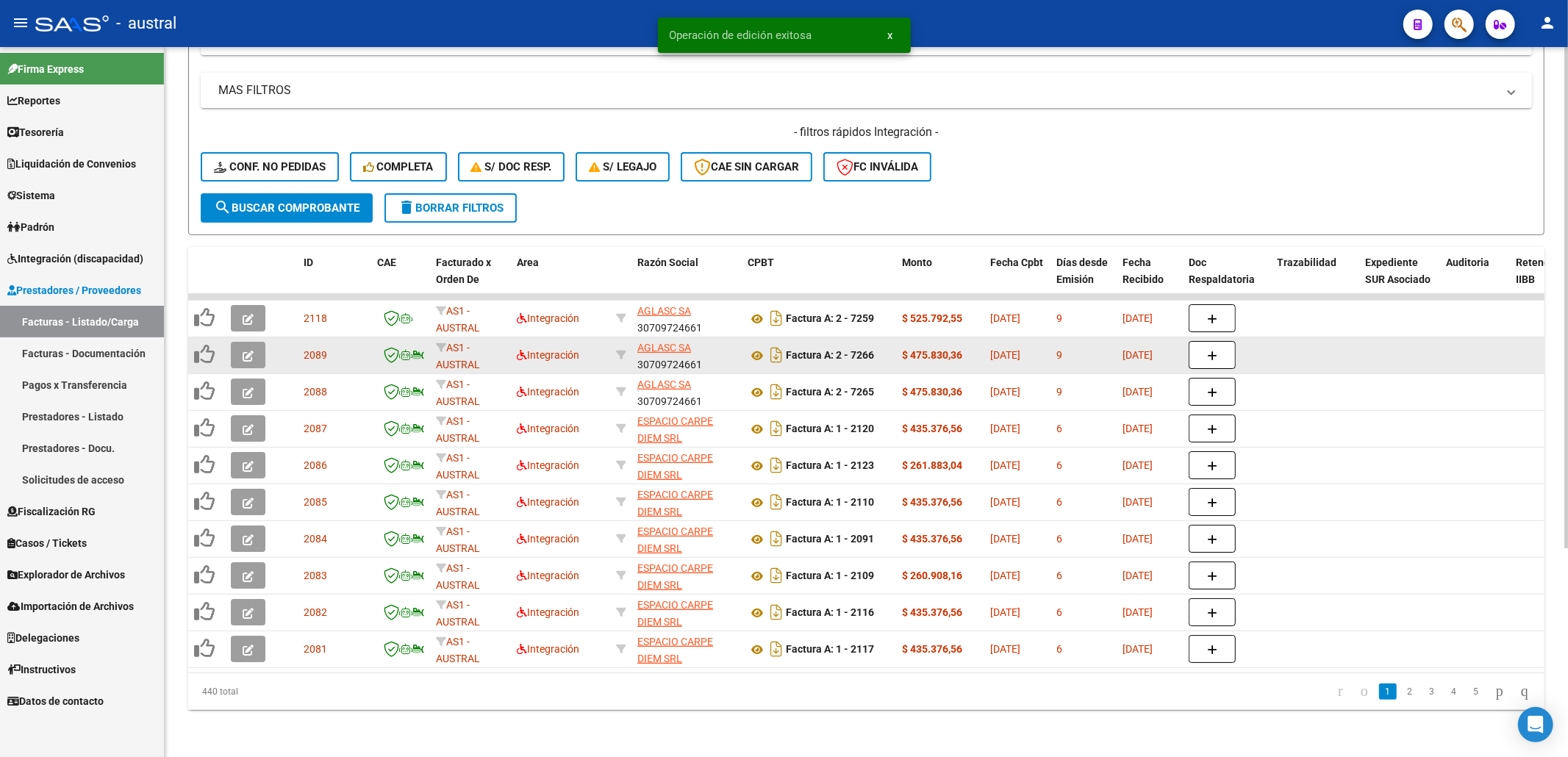
click at [248, 342] on button "button" at bounding box center [248, 355] width 35 height 27
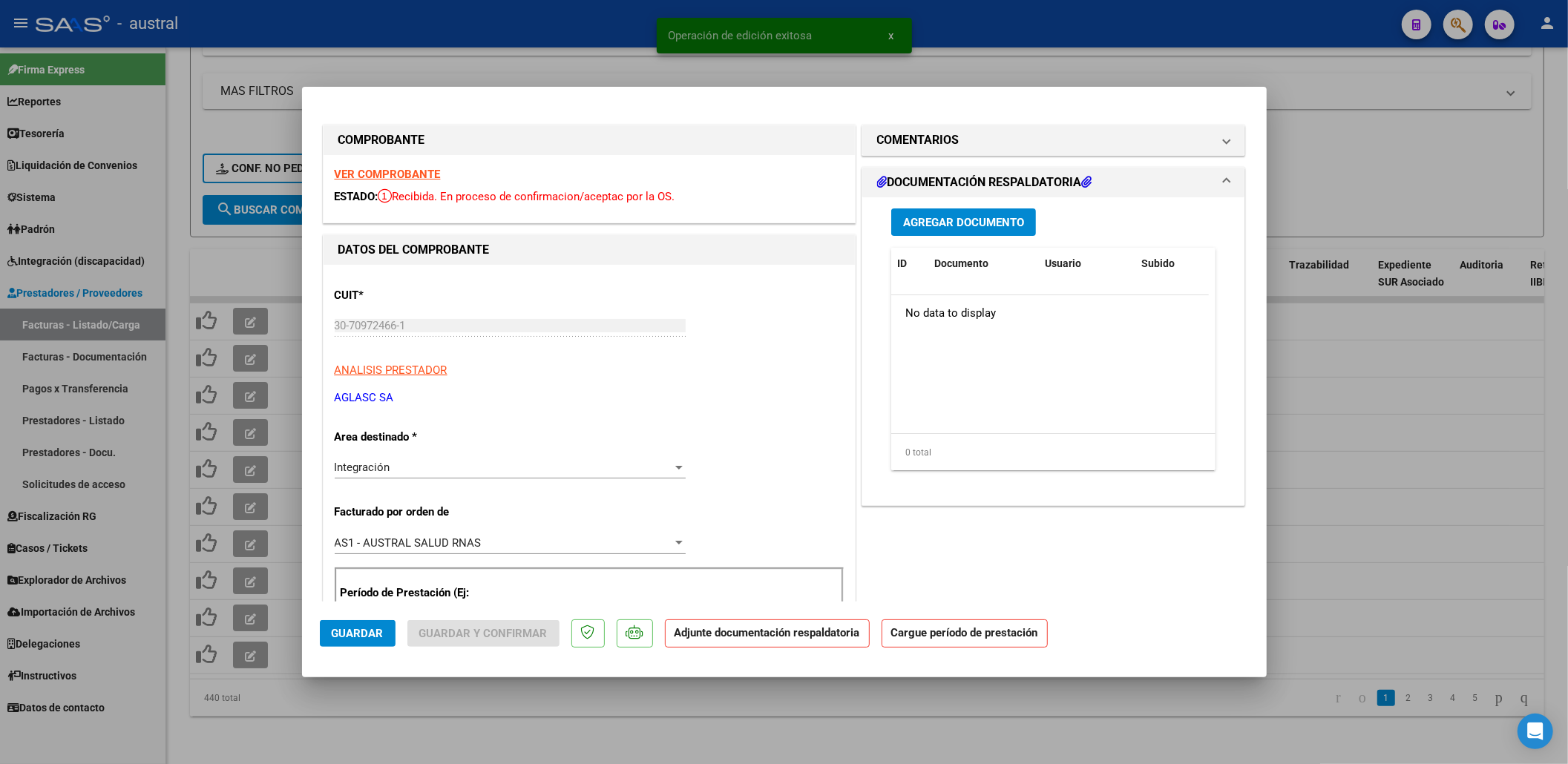
click at [405, 168] on strong "VER COMPROBANTE" at bounding box center [387, 174] width 106 height 13
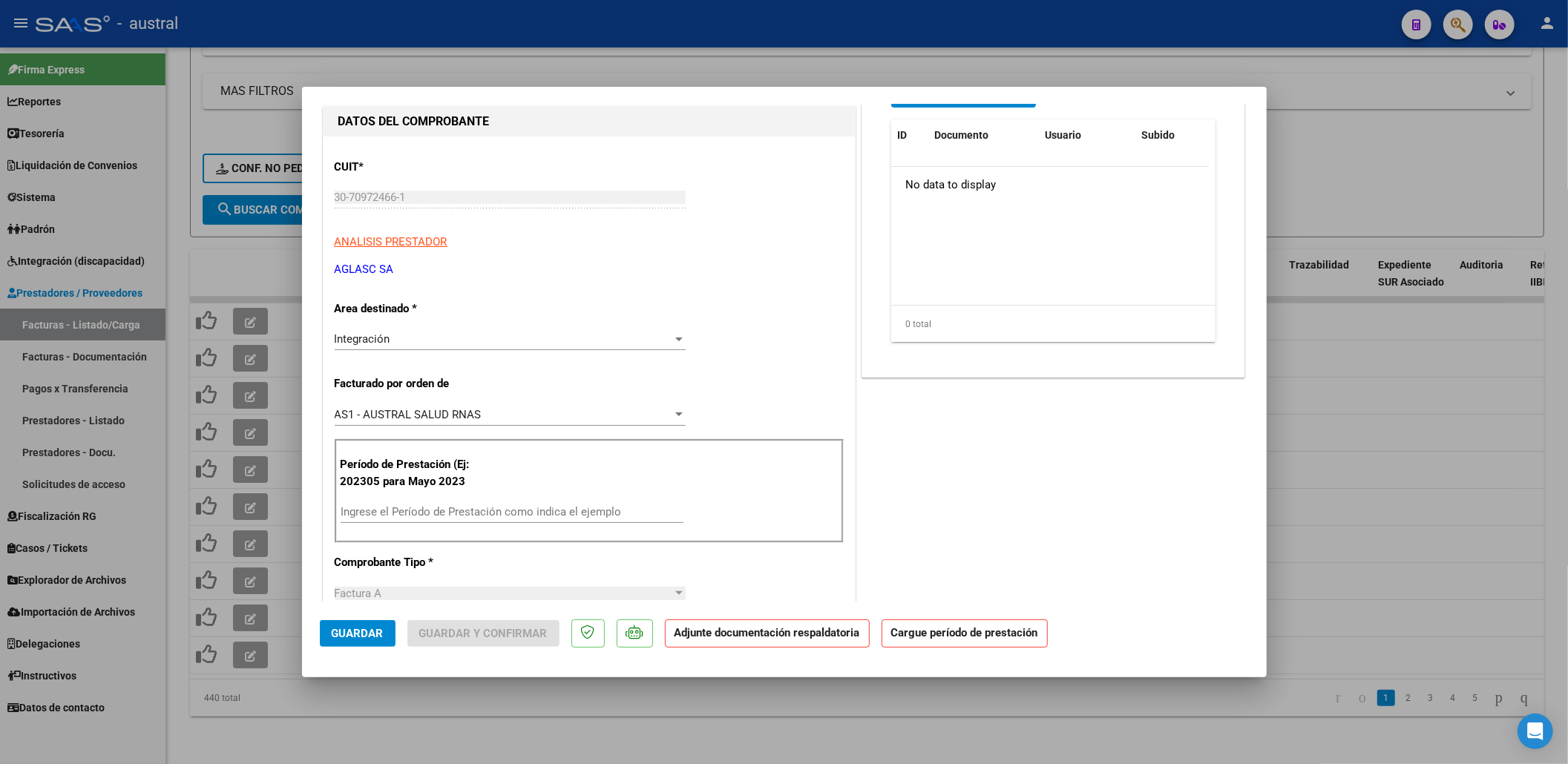
scroll to position [0, 0]
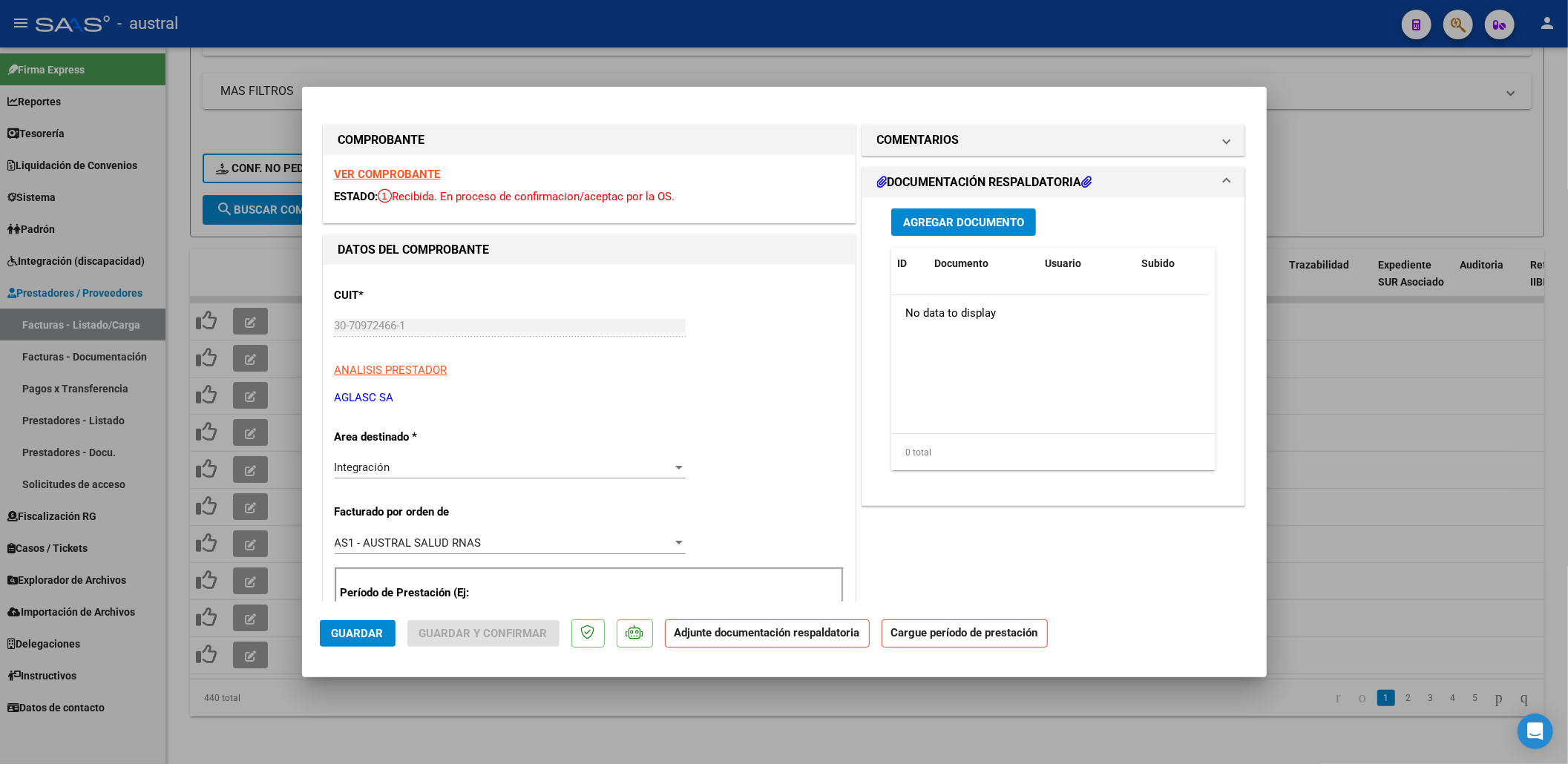
click at [422, 179] on strong "VER COMPROBANTE" at bounding box center [387, 174] width 106 height 13
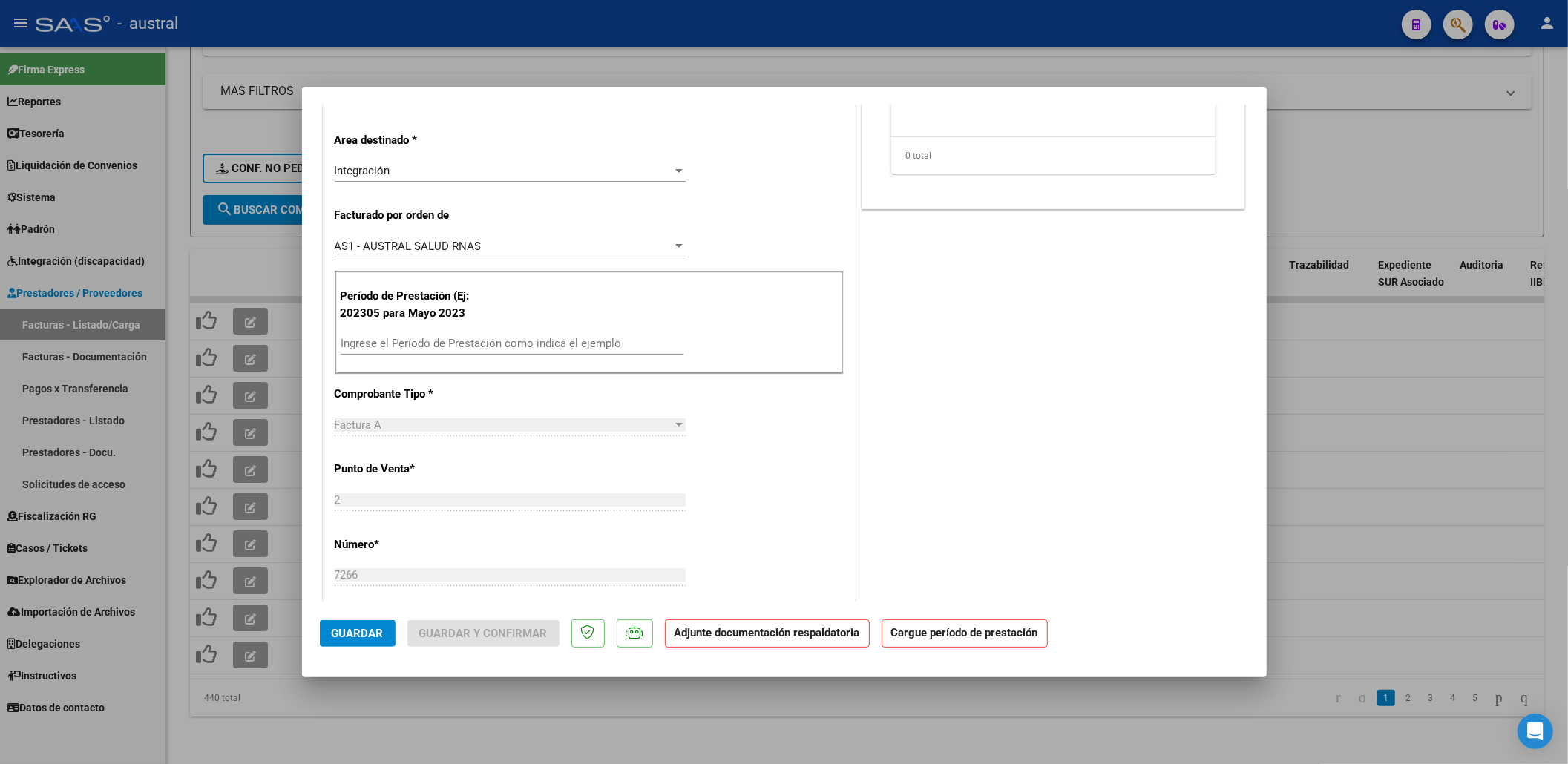
click at [518, 350] on input "Ingrese el Período de Prestación como indica el ejemplo" at bounding box center [512, 343] width 343 height 13
type input "202507"
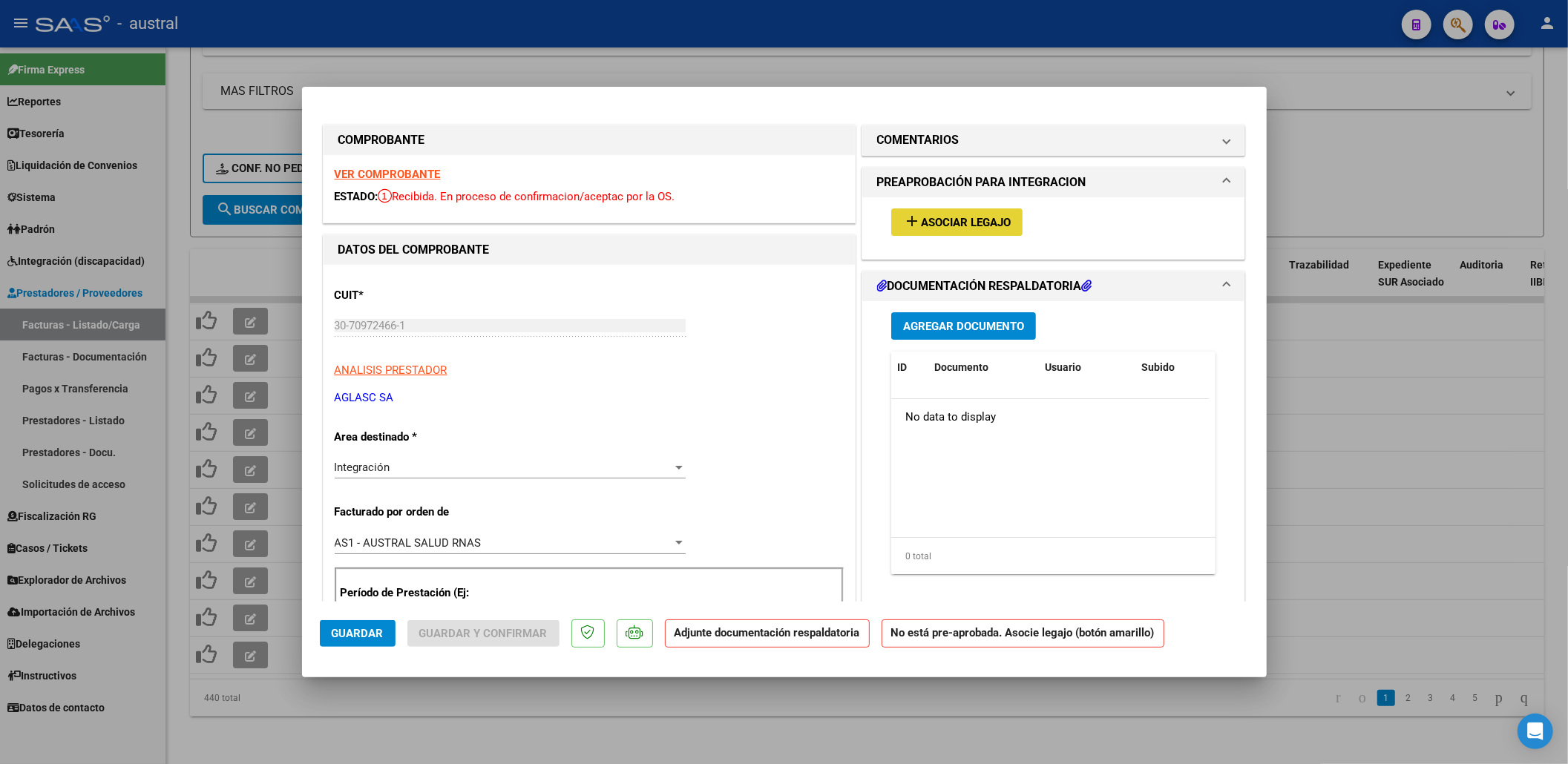
click at [944, 227] on span "Asociar Legajo" at bounding box center [965, 222] width 89 height 13
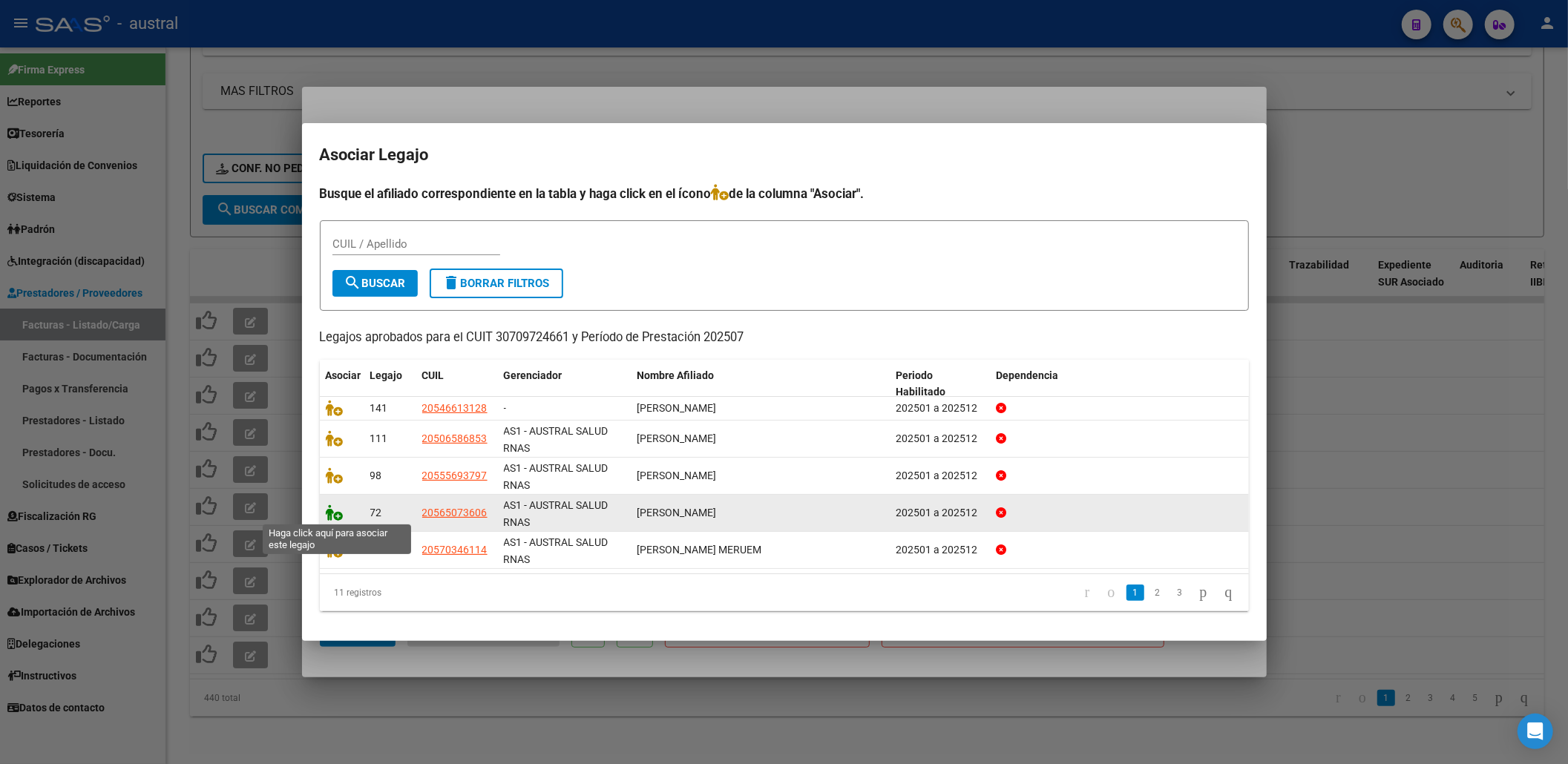
click at [337, 506] on icon at bounding box center [334, 513] width 18 height 16
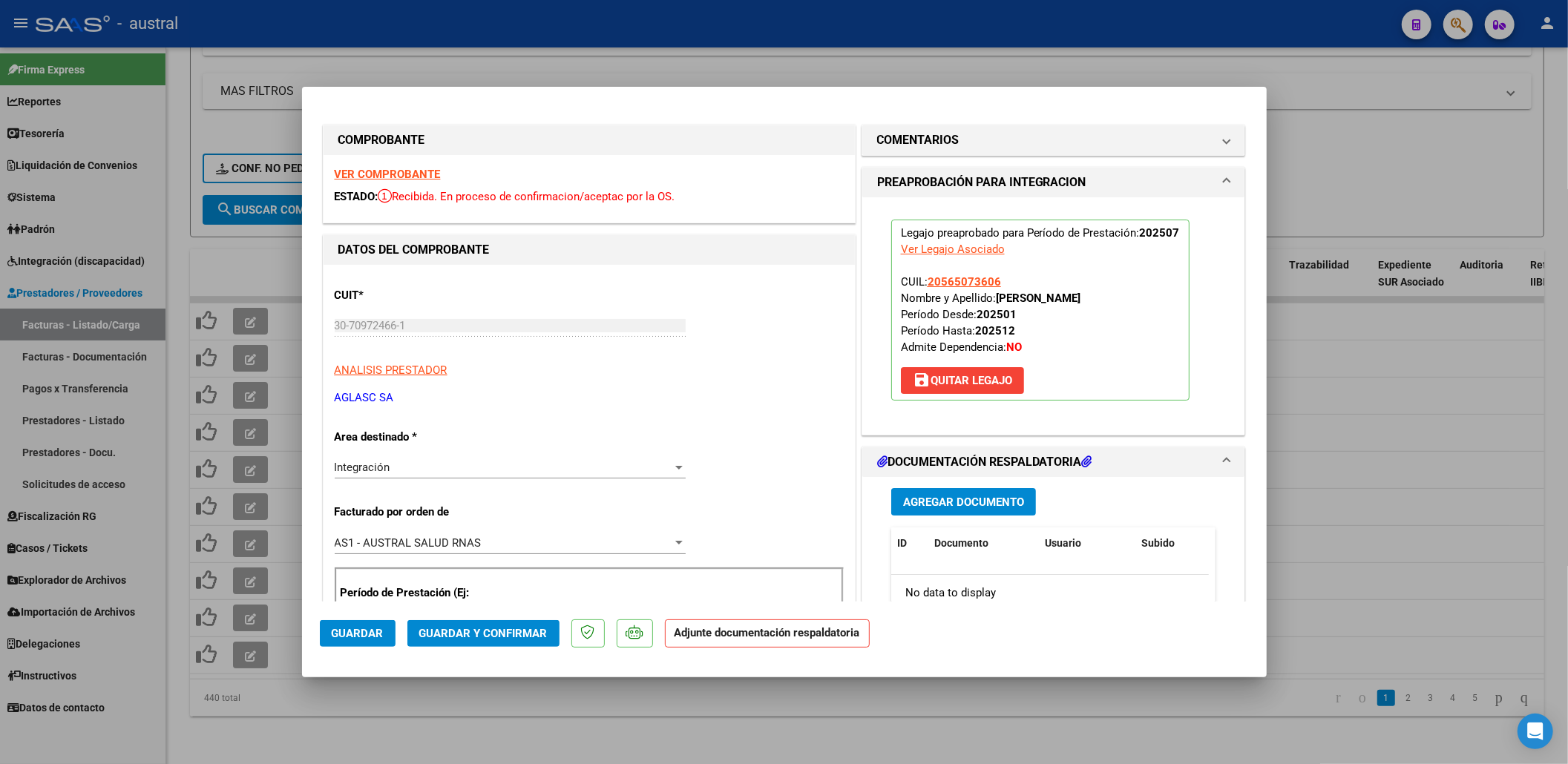
click at [449, 633] on span "Guardar y Confirmar" at bounding box center [484, 633] width 129 height 13
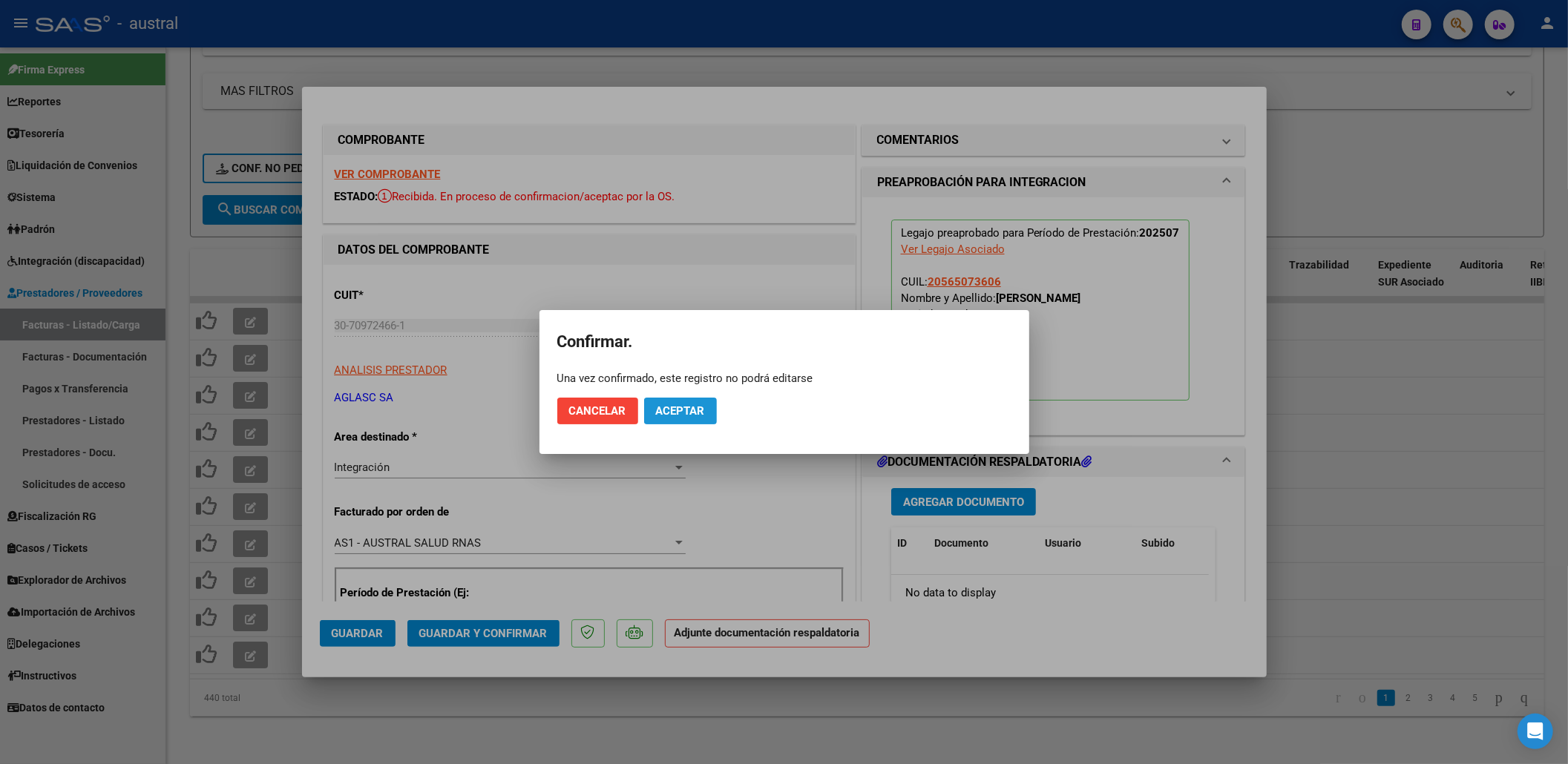
click at [693, 413] on span "Aceptar" at bounding box center [680, 410] width 49 height 13
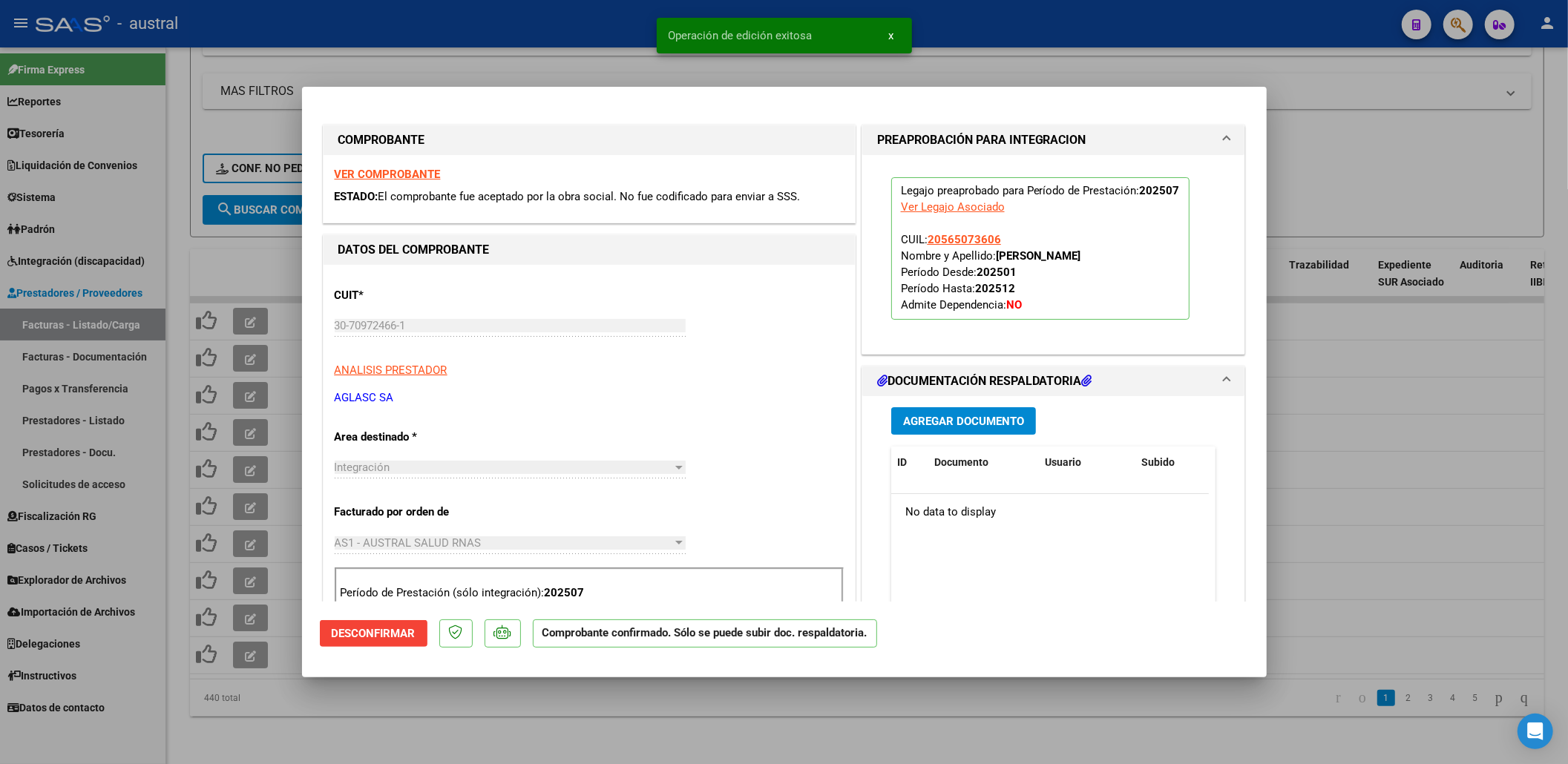
click at [1363, 190] on div at bounding box center [784, 382] width 1568 height 764
type input "$ 0,00"
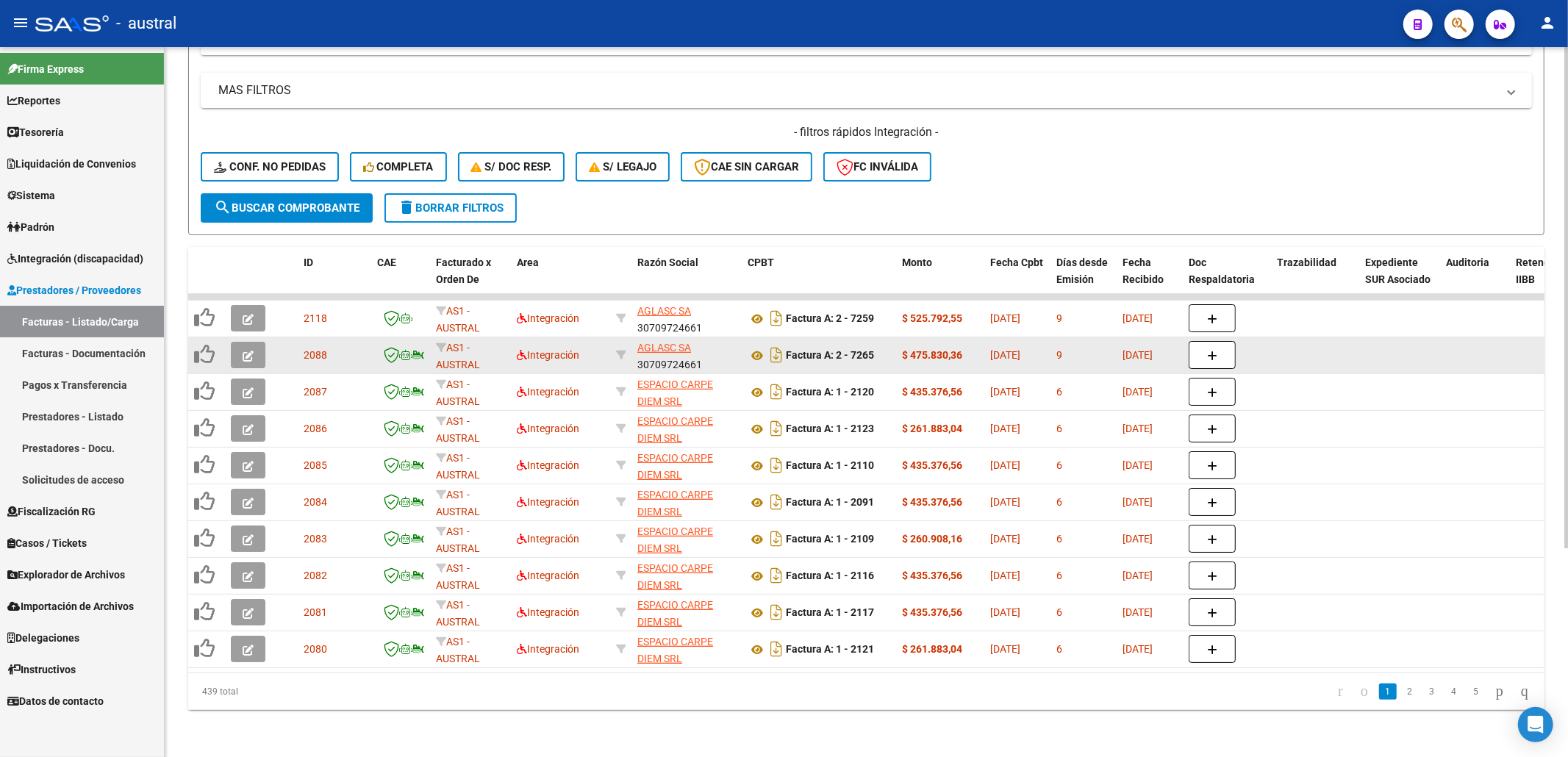
click at [241, 342] on button "button" at bounding box center [248, 355] width 35 height 27
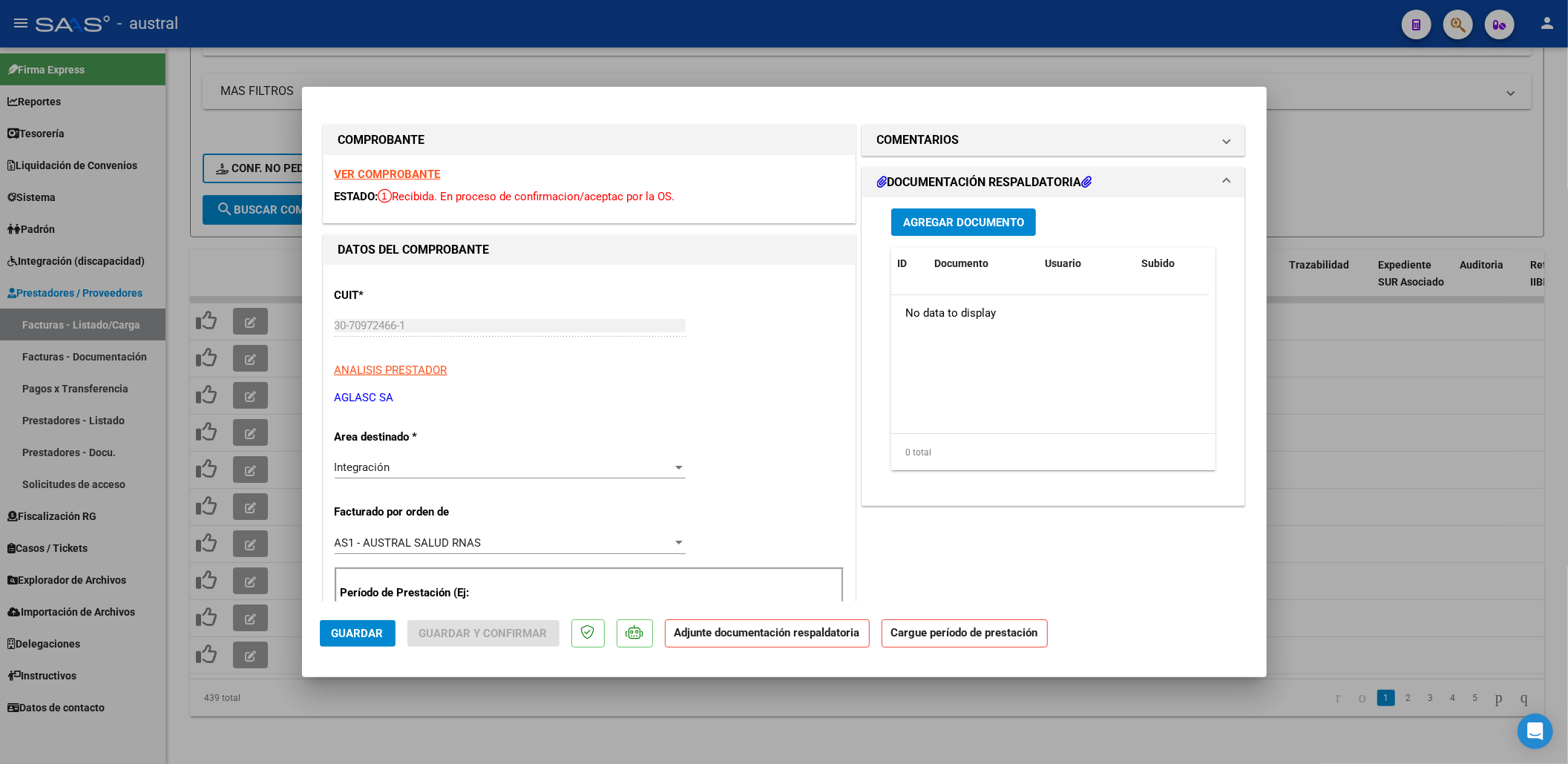
click at [386, 172] on strong "VER COMPROBANTE" at bounding box center [387, 174] width 106 height 13
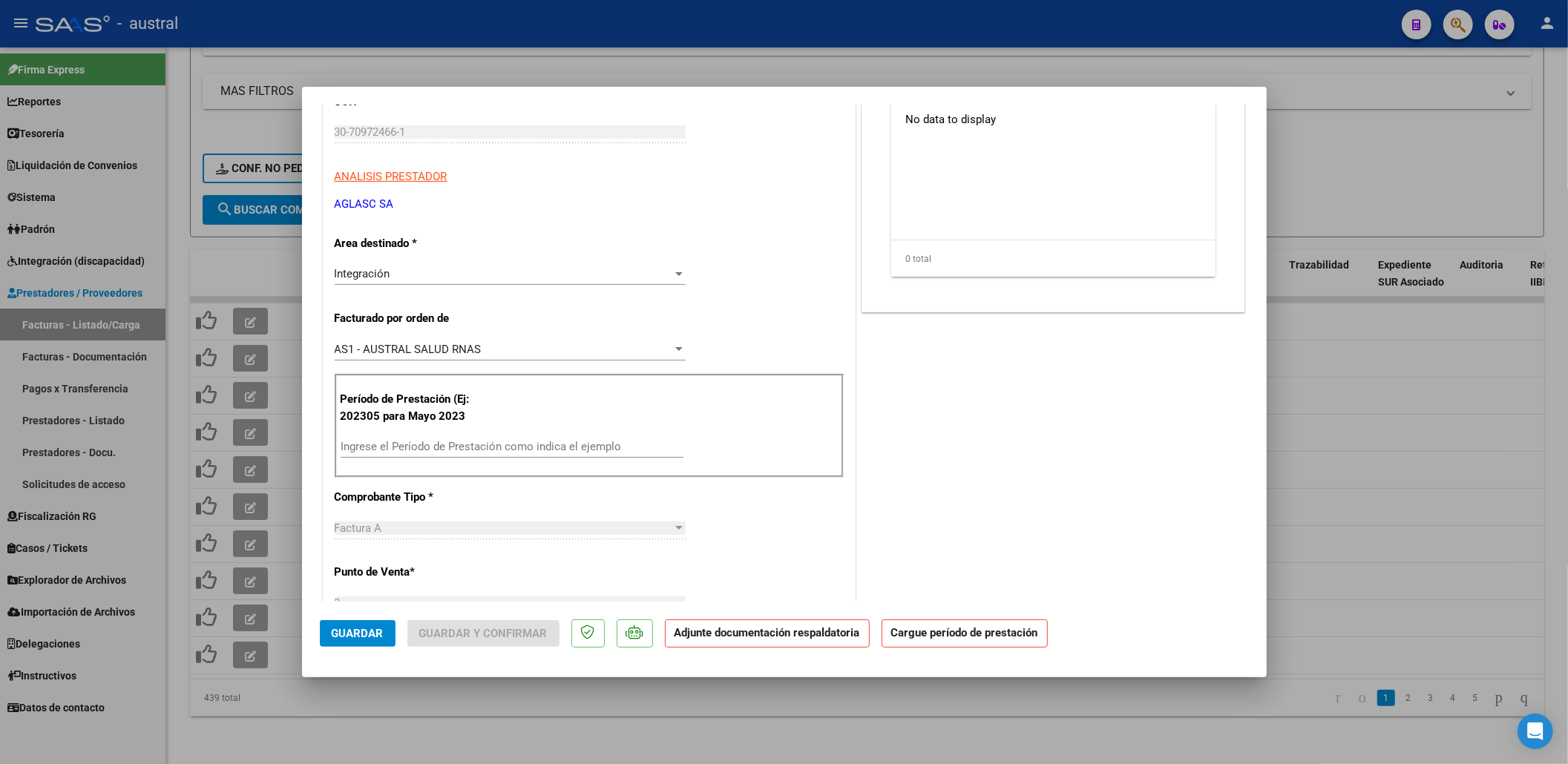
scroll to position [197, 0]
click at [452, 452] on div "Ingrese el Período de Prestación como indica el ejemplo" at bounding box center [512, 442] width 343 height 22
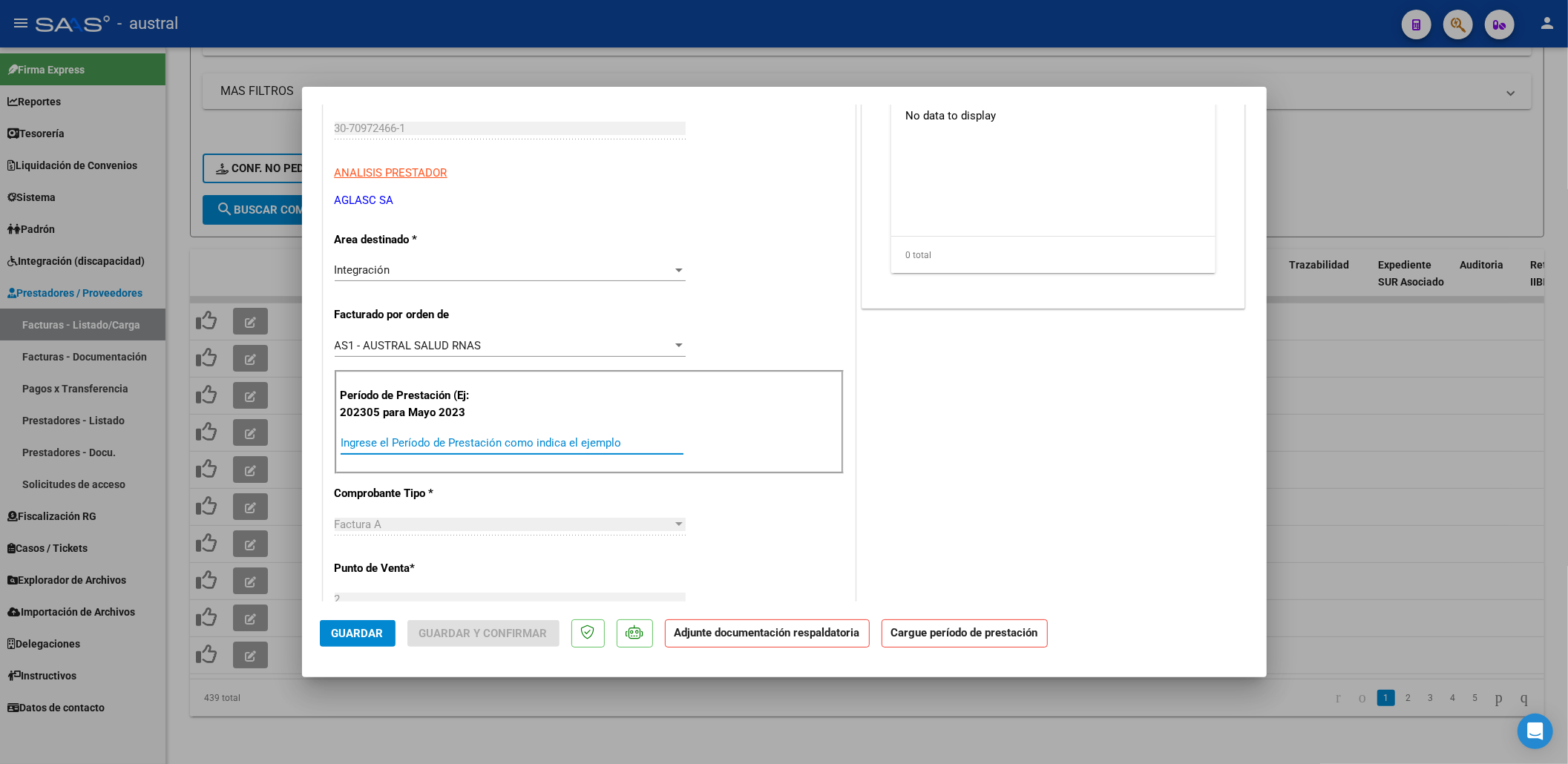
click at [454, 443] on input "Ingrese el Período de Prestación como indica el ejemplo" at bounding box center [512, 442] width 343 height 13
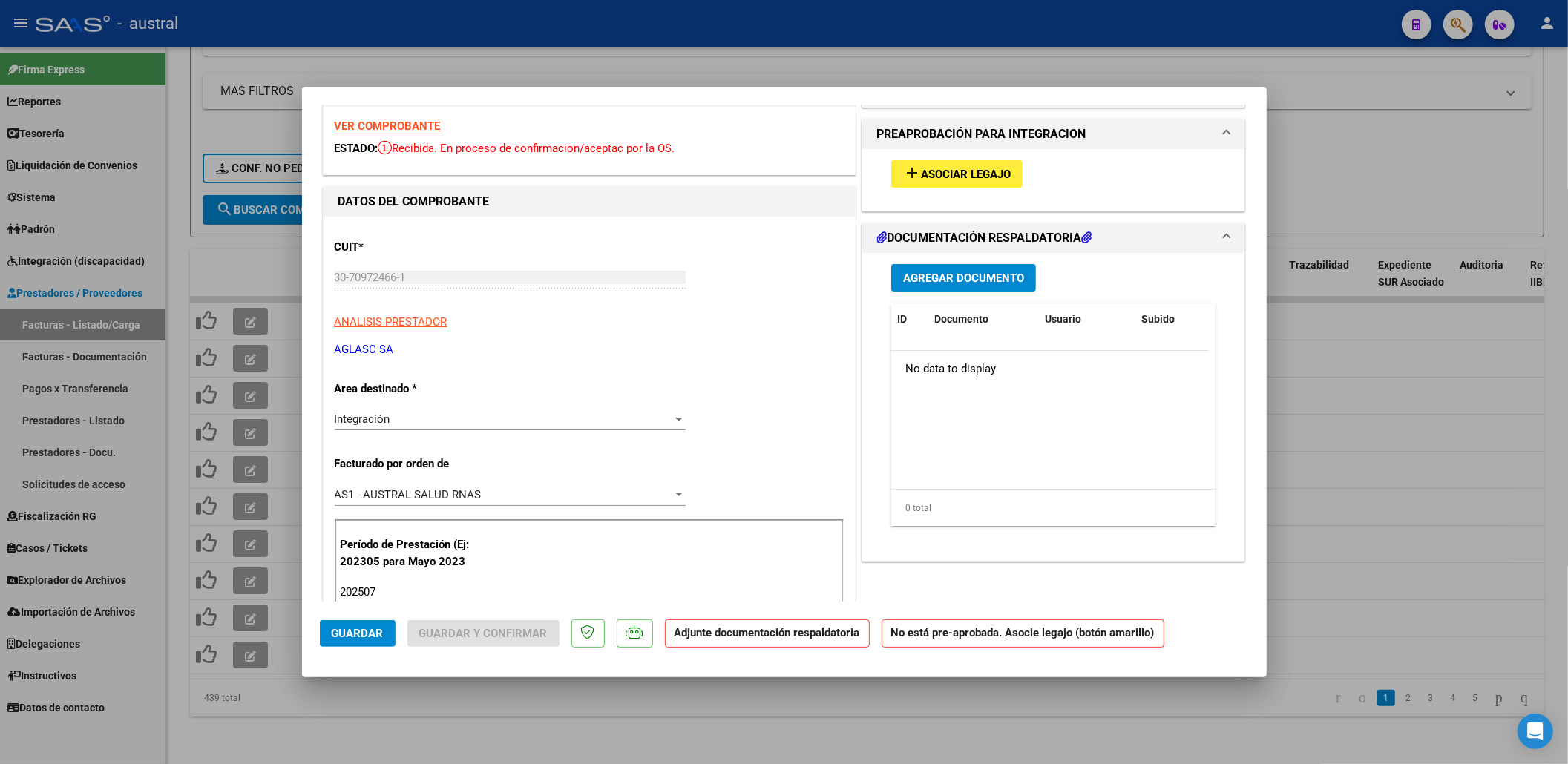
scroll to position [0, 0]
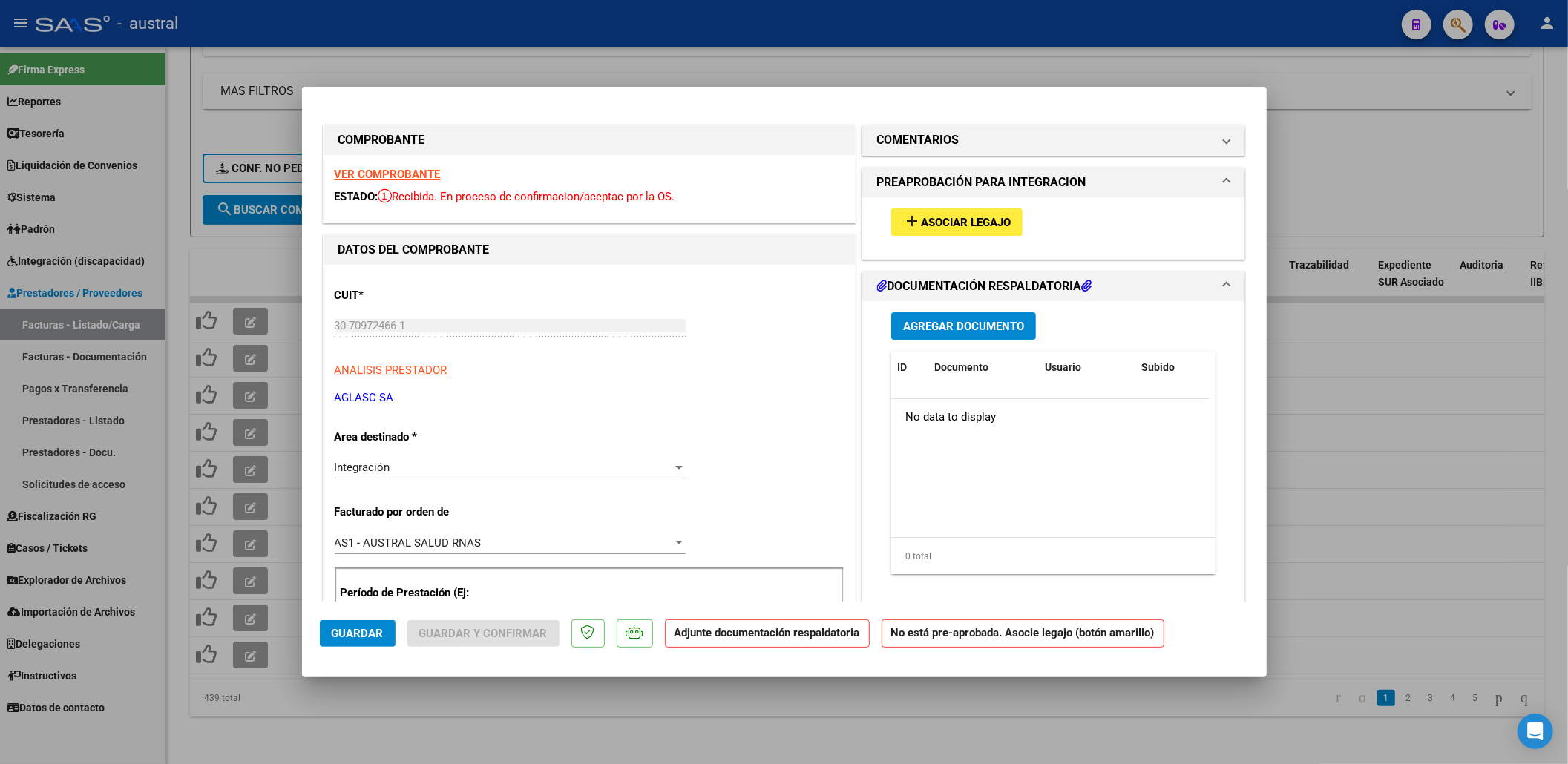
type input "202507"
click at [927, 215] on span "add Asociar Legajo" at bounding box center [957, 222] width 107 height 13
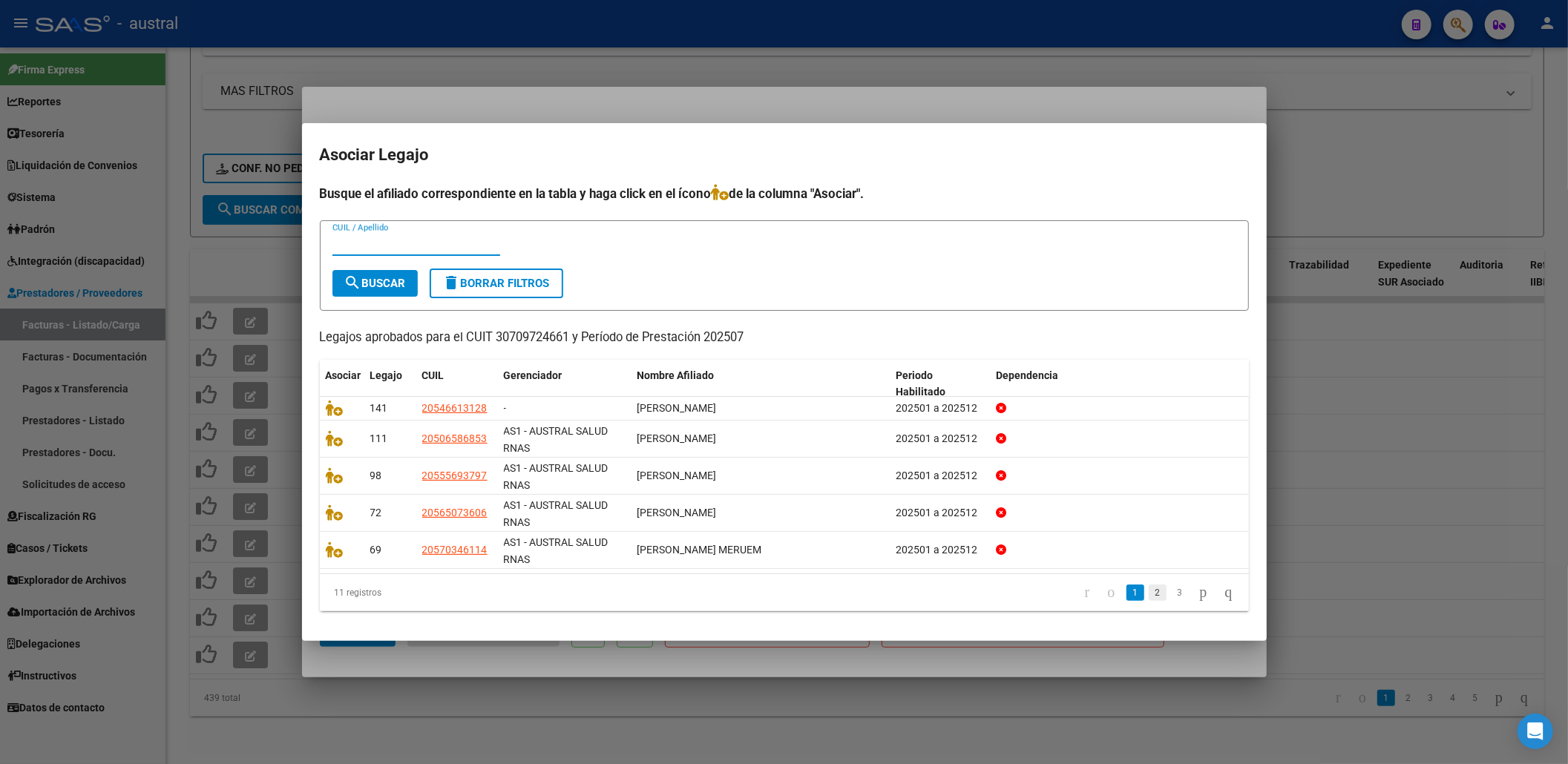
click at [1149, 594] on link "2" at bounding box center [1158, 592] width 18 height 16
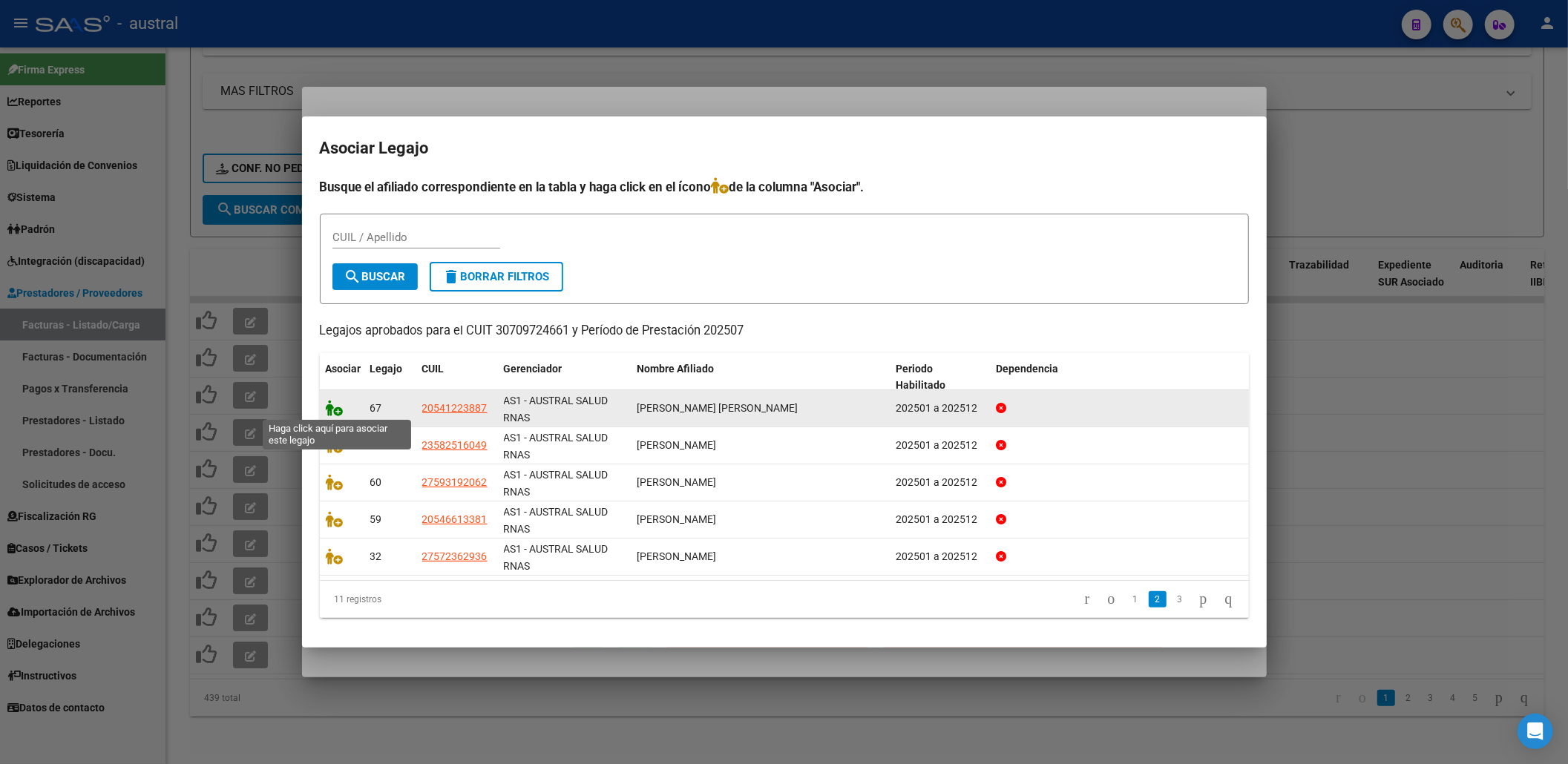
click at [341, 413] on icon at bounding box center [334, 407] width 18 height 16
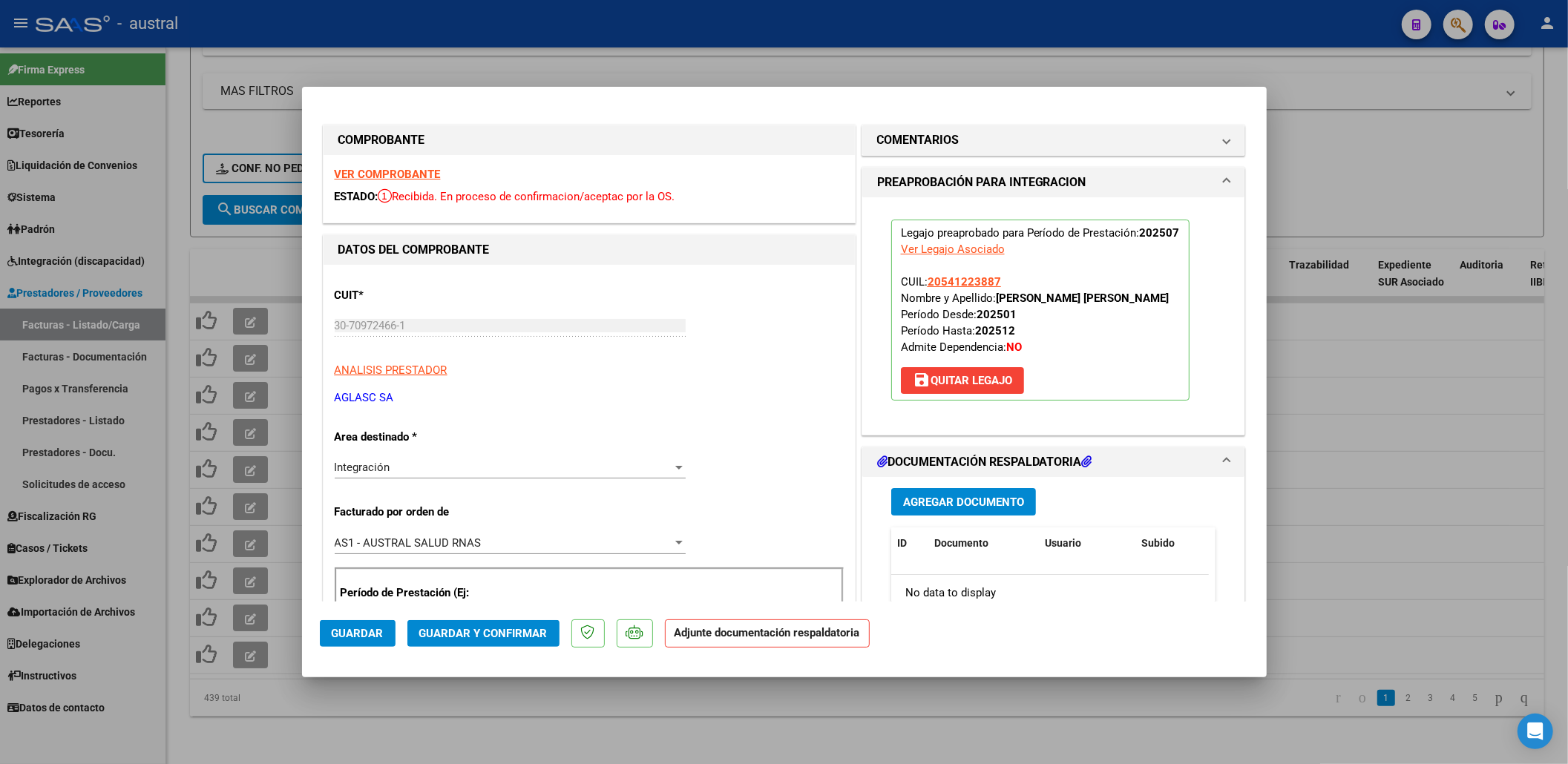
click at [479, 648] on mat-dialog-actions "Guardar Guardar y Confirmar Adjunte documentación respaldatoria" at bounding box center [784, 631] width 929 height 59
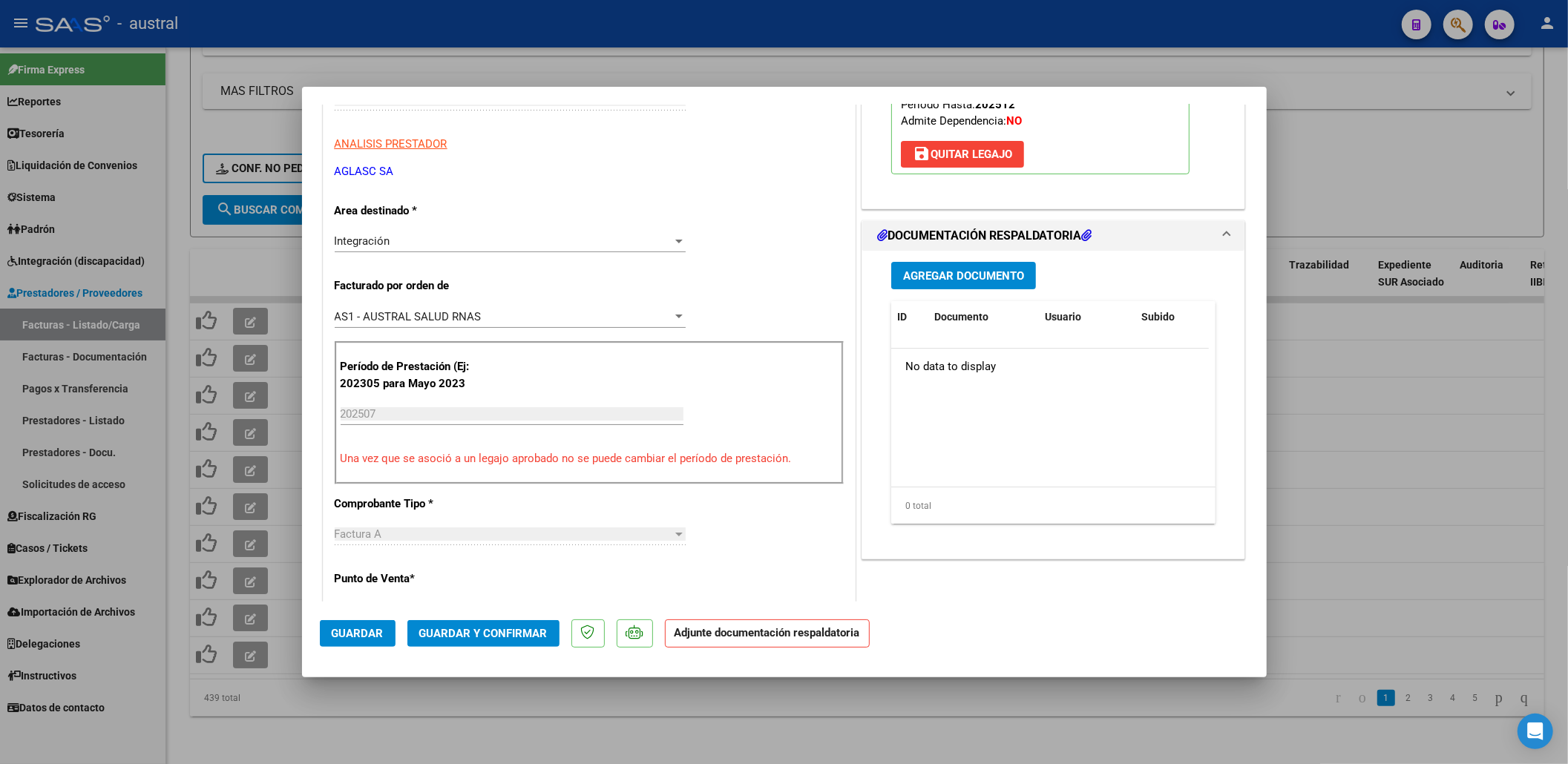
scroll to position [297, 0]
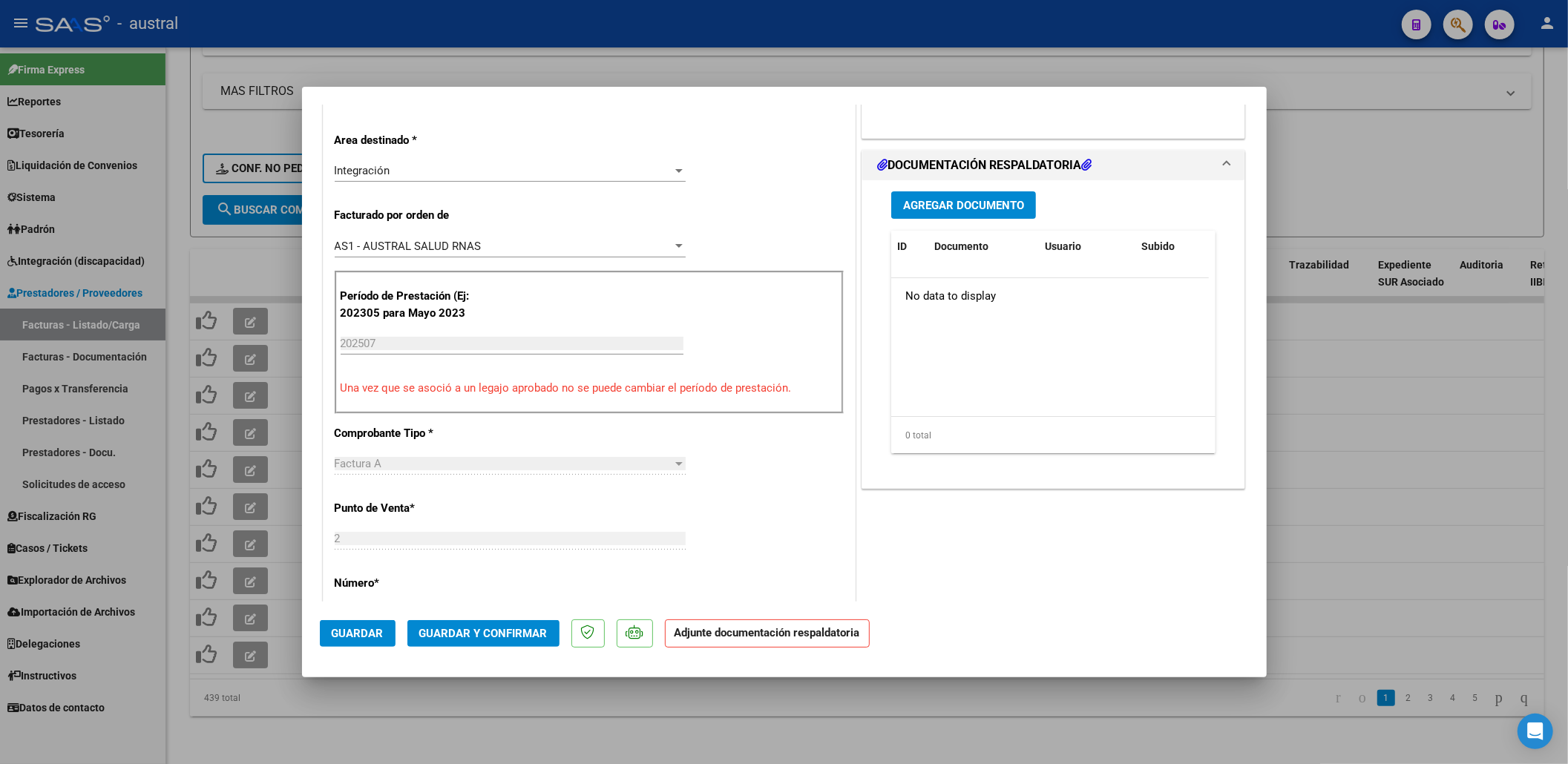
click at [520, 635] on span "Guardar y Confirmar" at bounding box center [484, 633] width 129 height 13
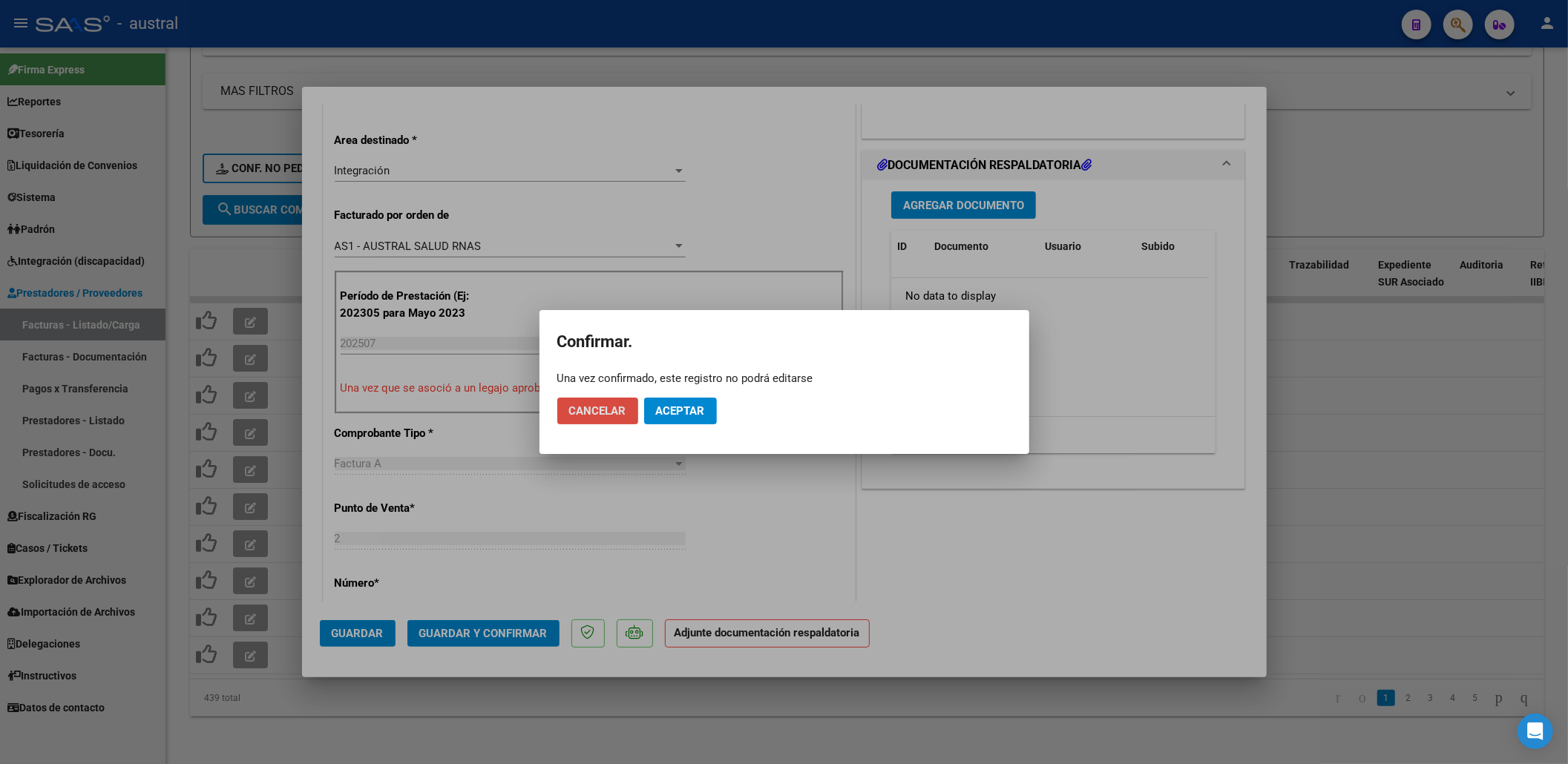
click at [622, 407] on span "Cancelar" at bounding box center [598, 410] width 57 height 13
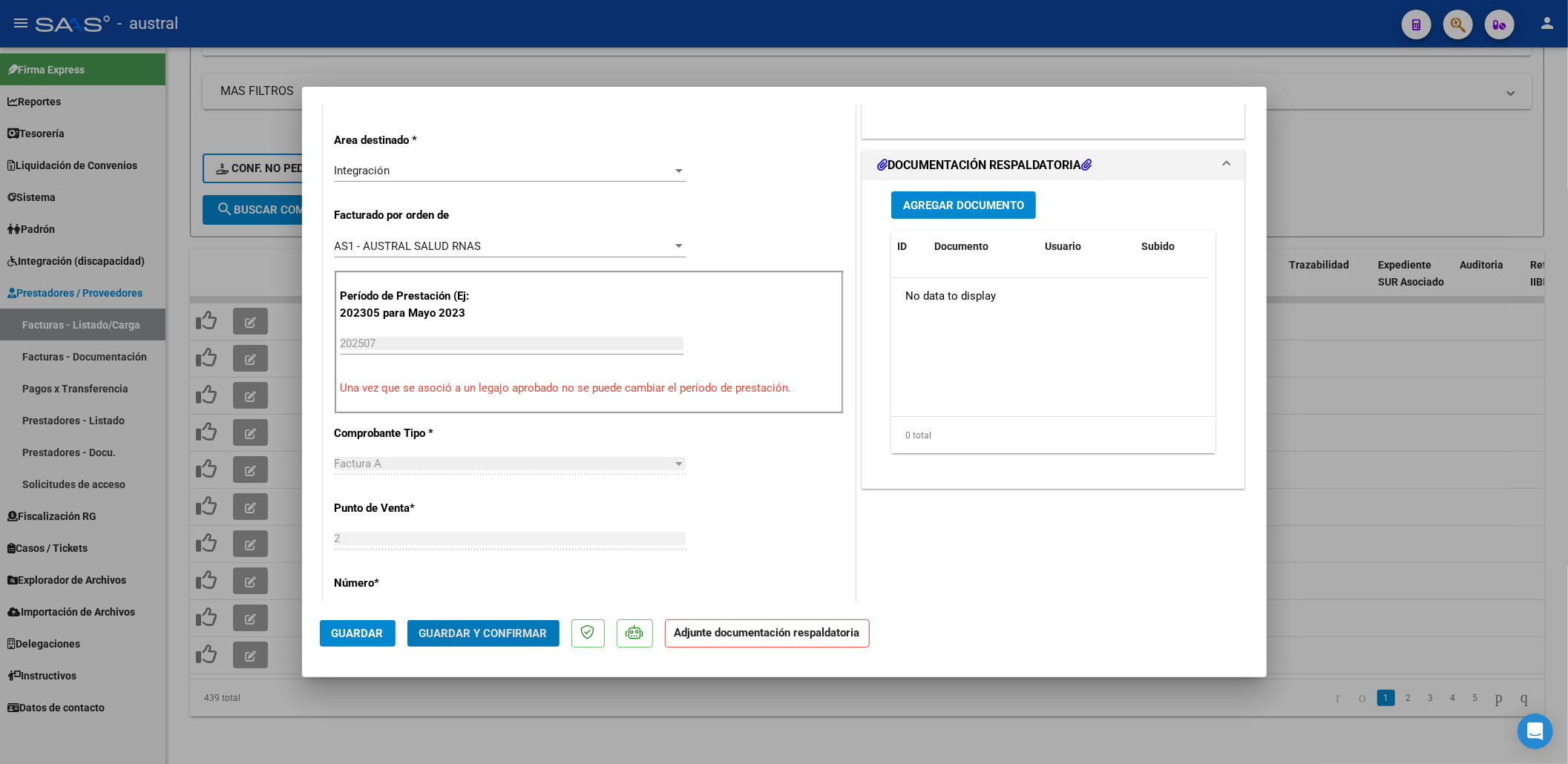
click at [487, 625] on button "Guardar y Confirmar" at bounding box center [484, 634] width 152 height 27
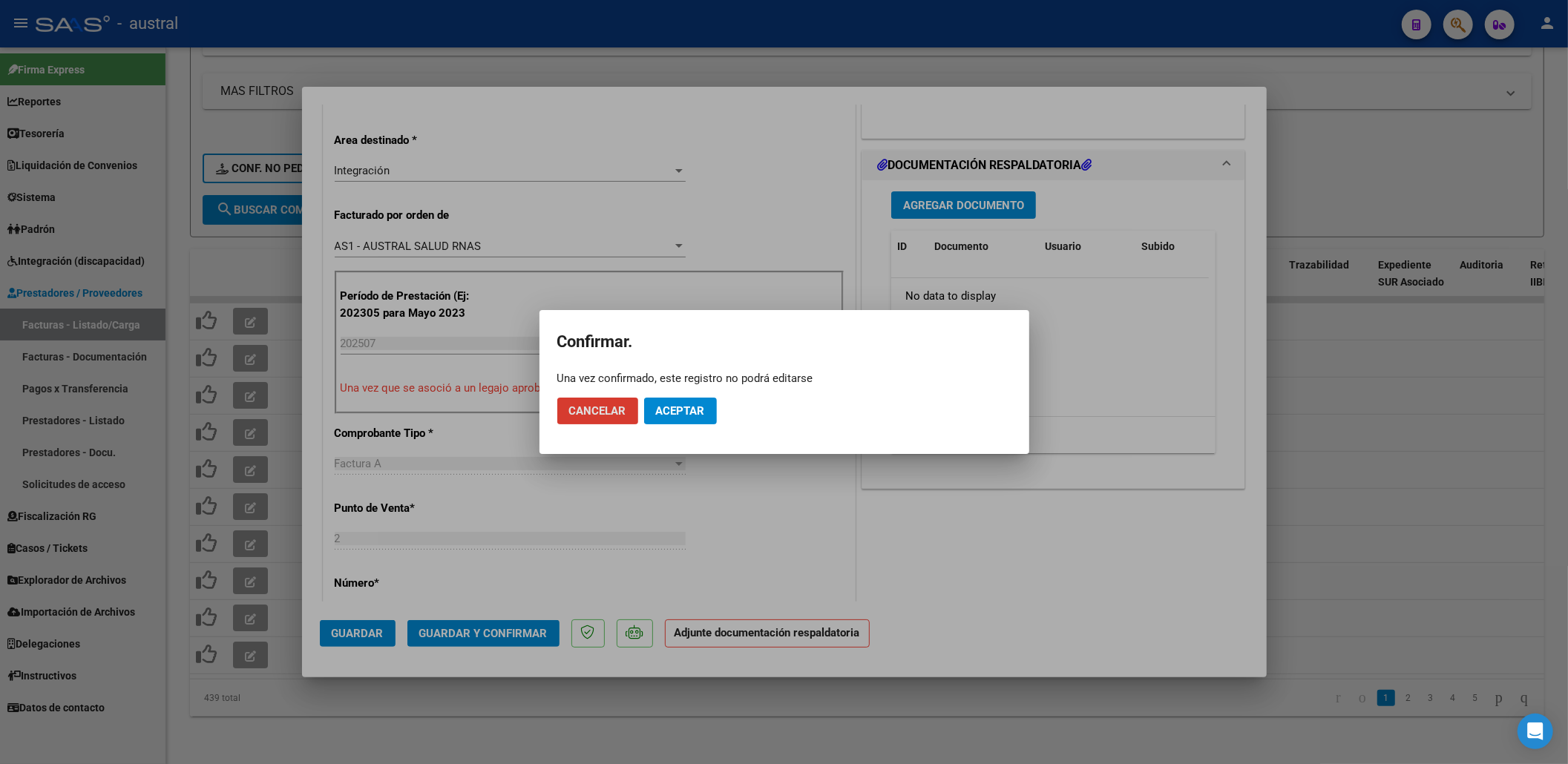
click at [679, 407] on span "Aceptar" at bounding box center [680, 410] width 49 height 13
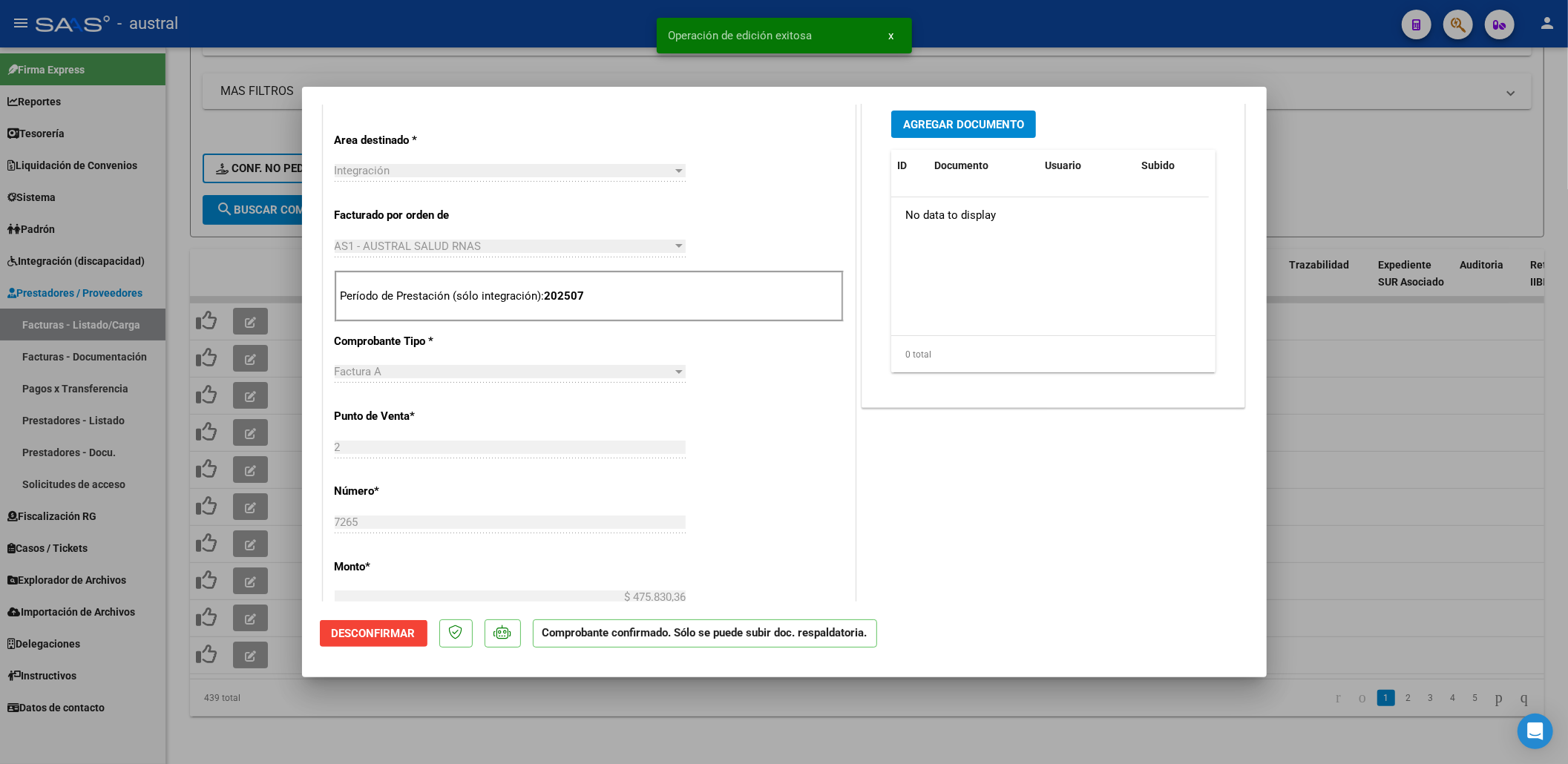
click at [262, 419] on div at bounding box center [784, 382] width 1568 height 764
type input "$ 0,00"
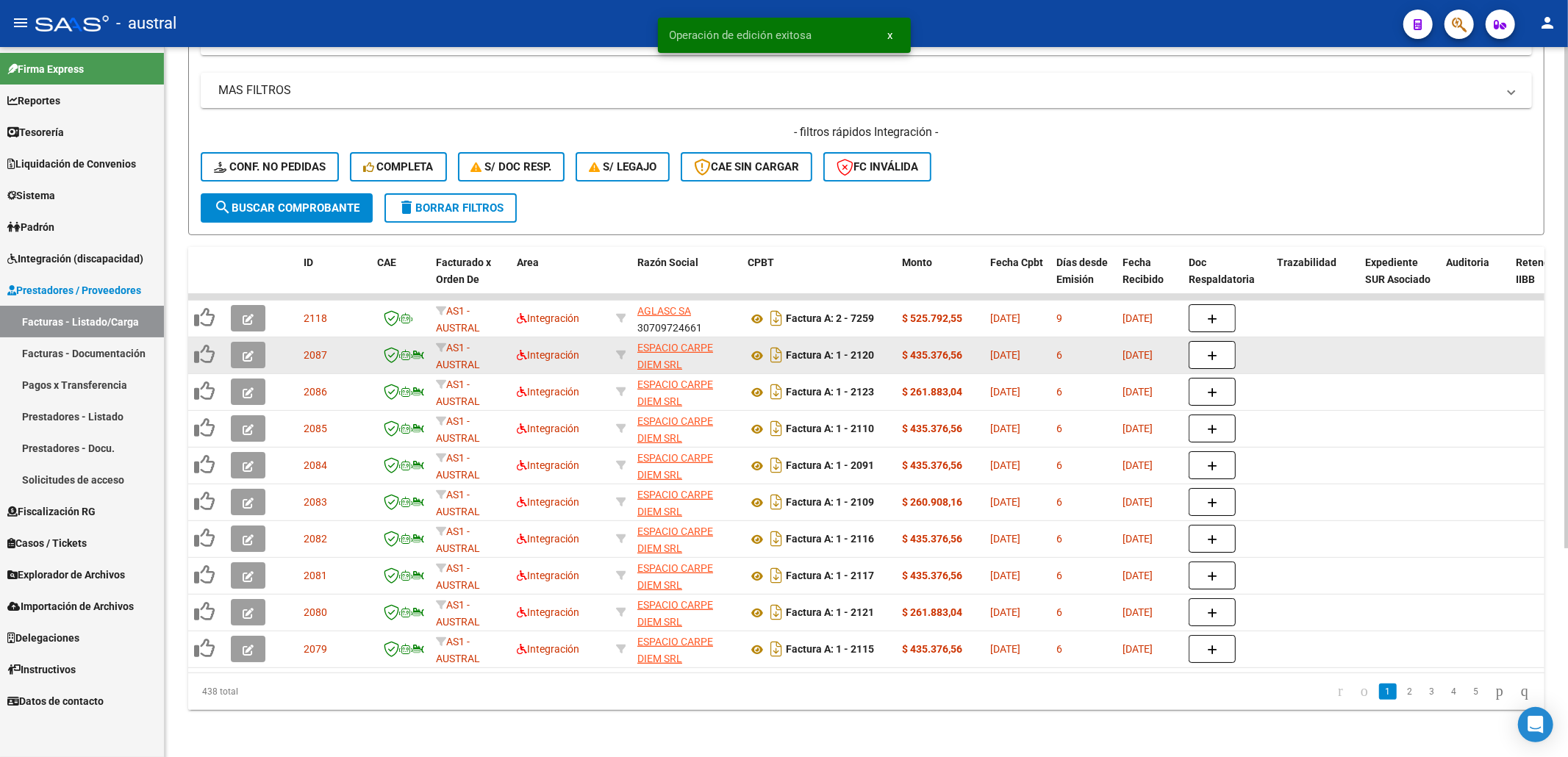
click at [253, 351] on icon "button" at bounding box center [248, 356] width 11 height 11
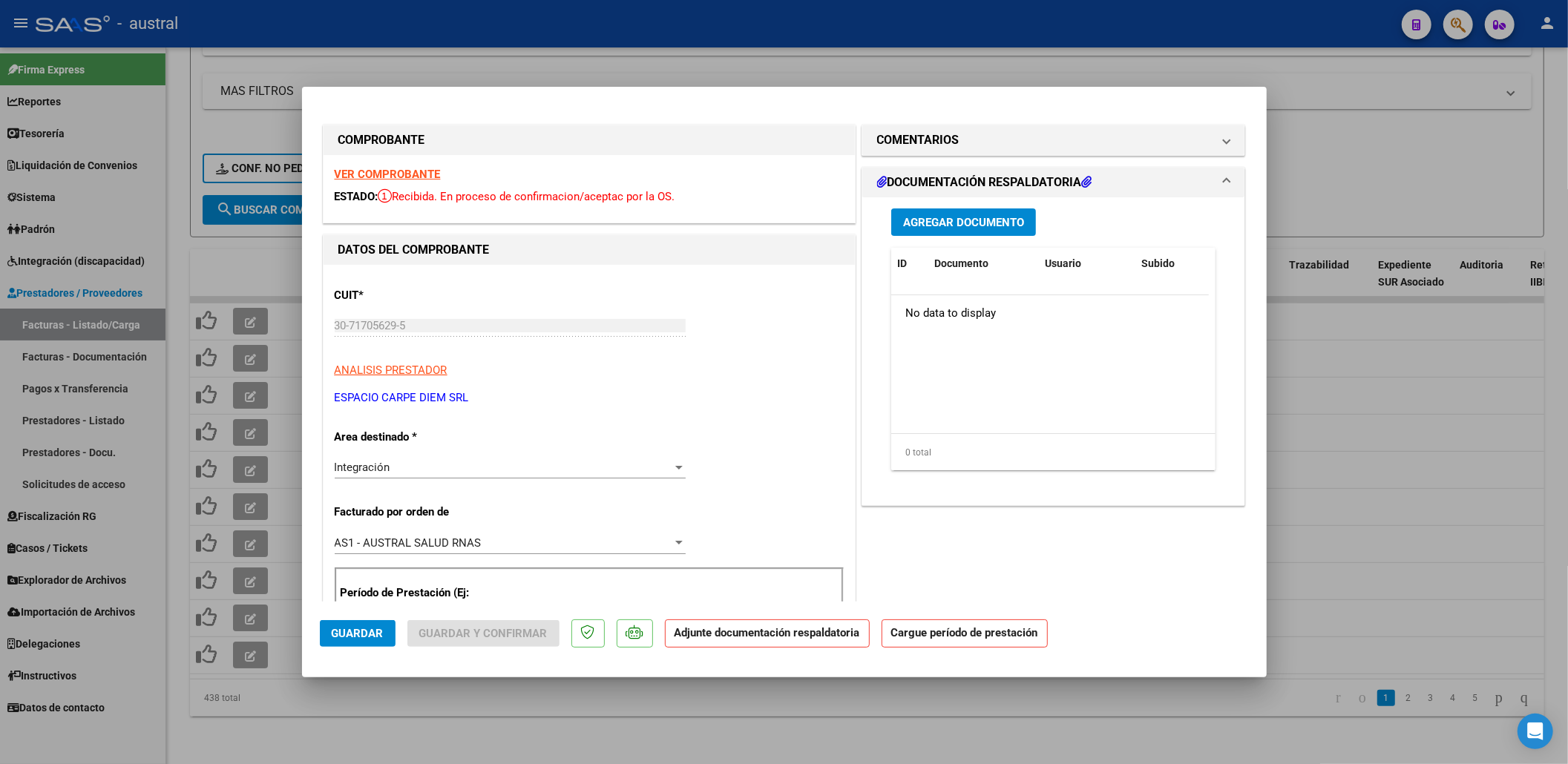
click at [401, 177] on strong "VER COMPROBANTE" at bounding box center [387, 174] width 106 height 13
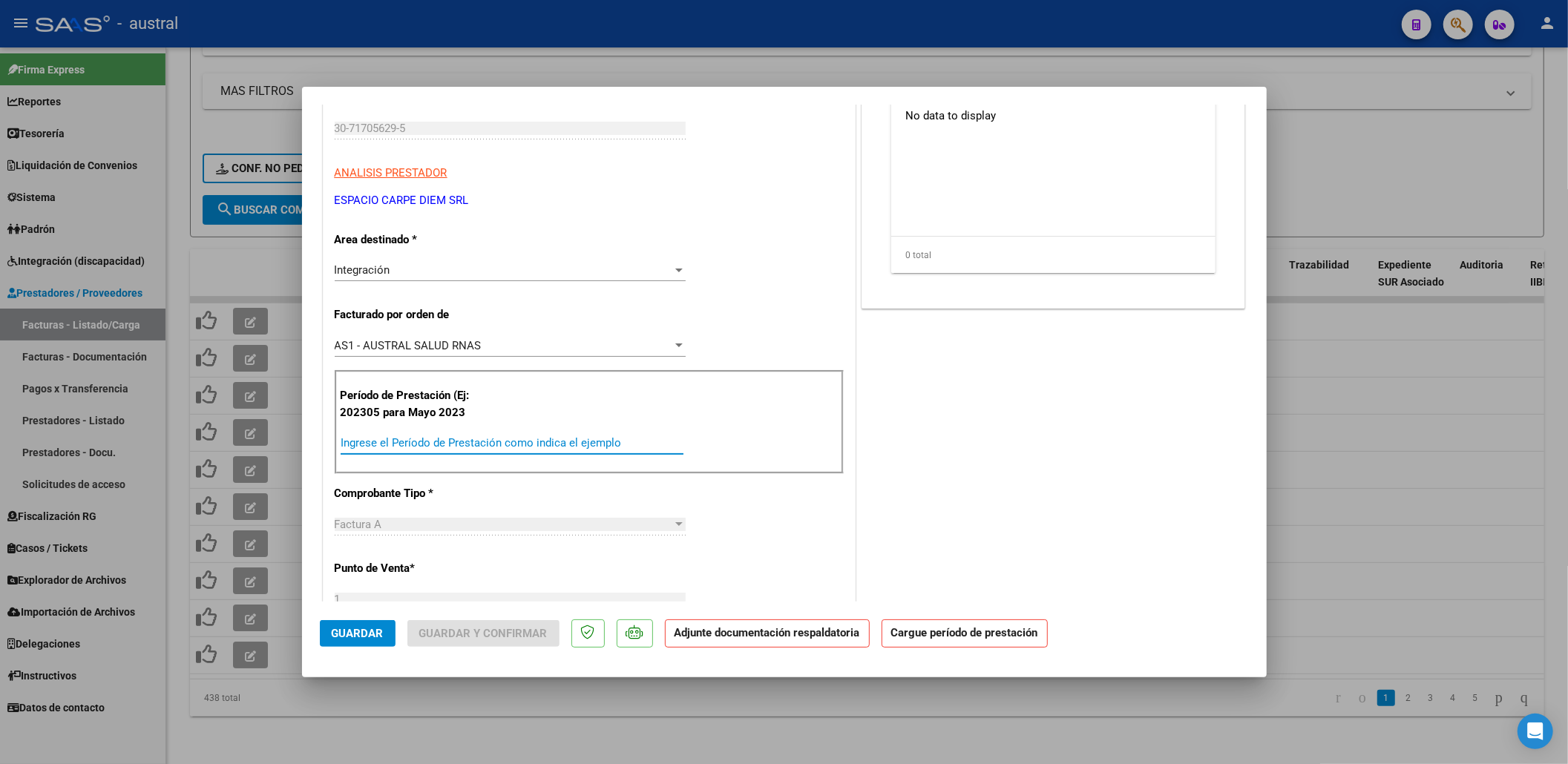
click at [475, 439] on input "Ingrese el Período de Prestación como indica el ejemplo" at bounding box center [512, 442] width 343 height 13
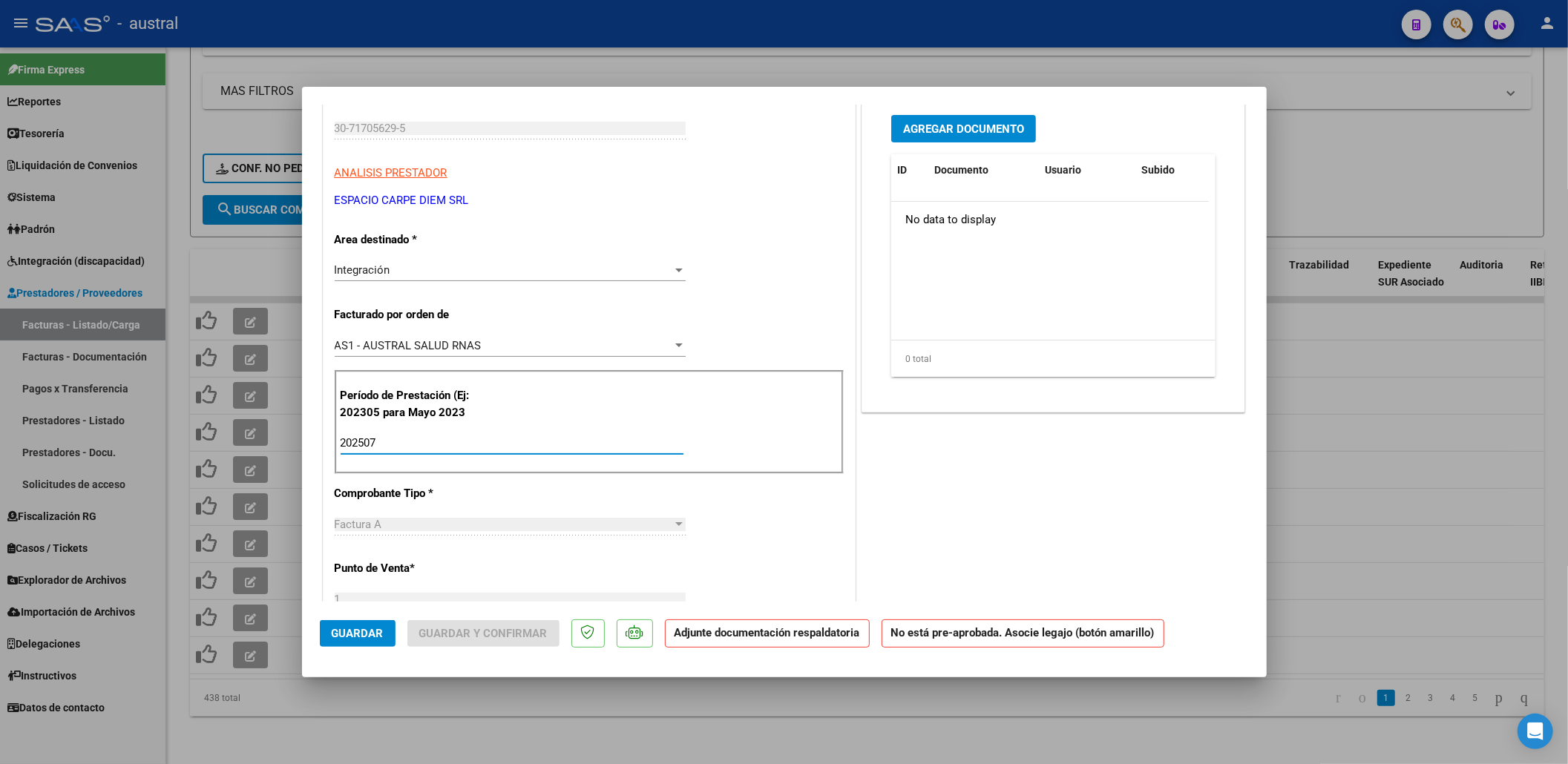
type input "202507"
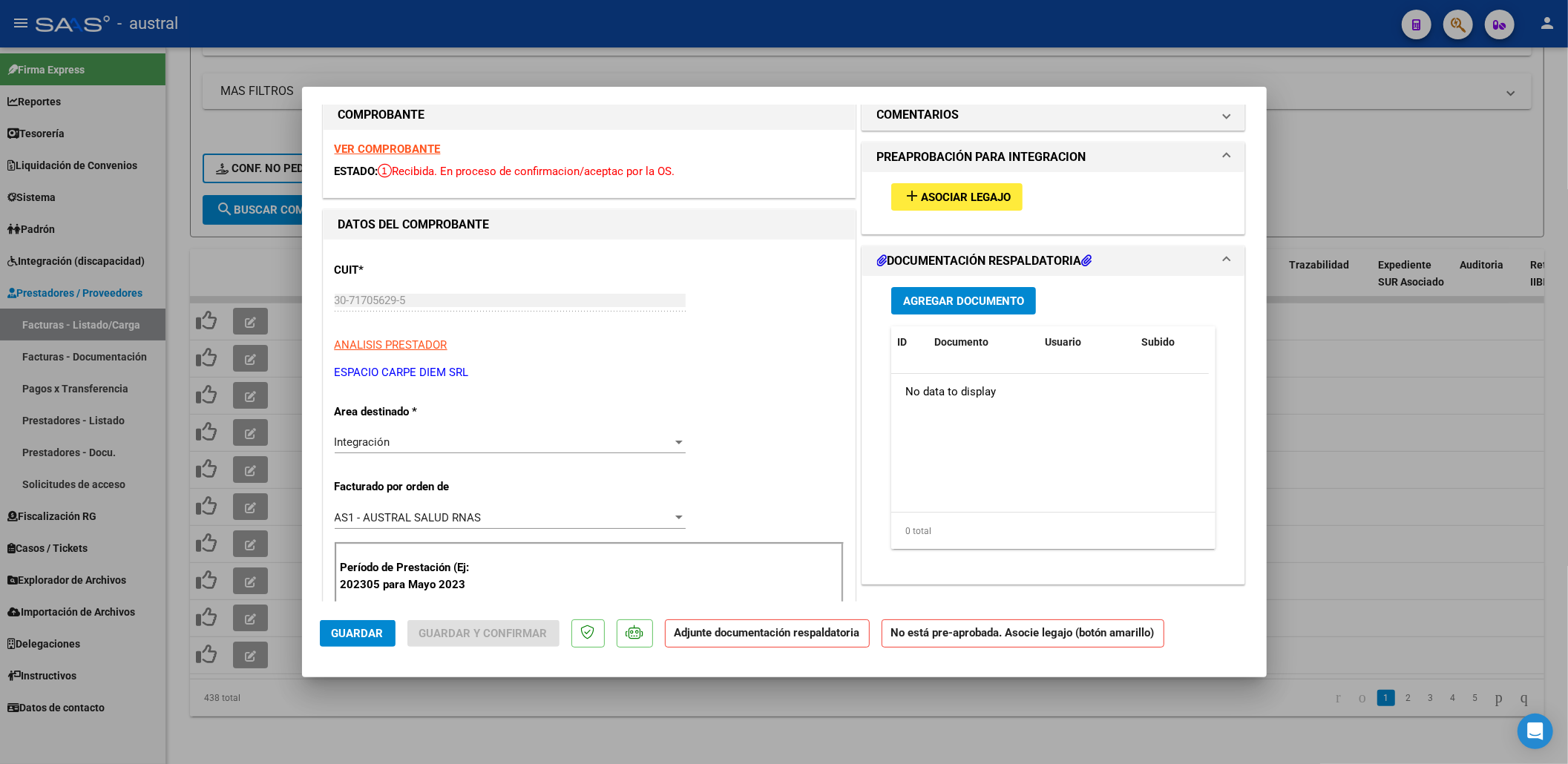
scroll to position [0, 0]
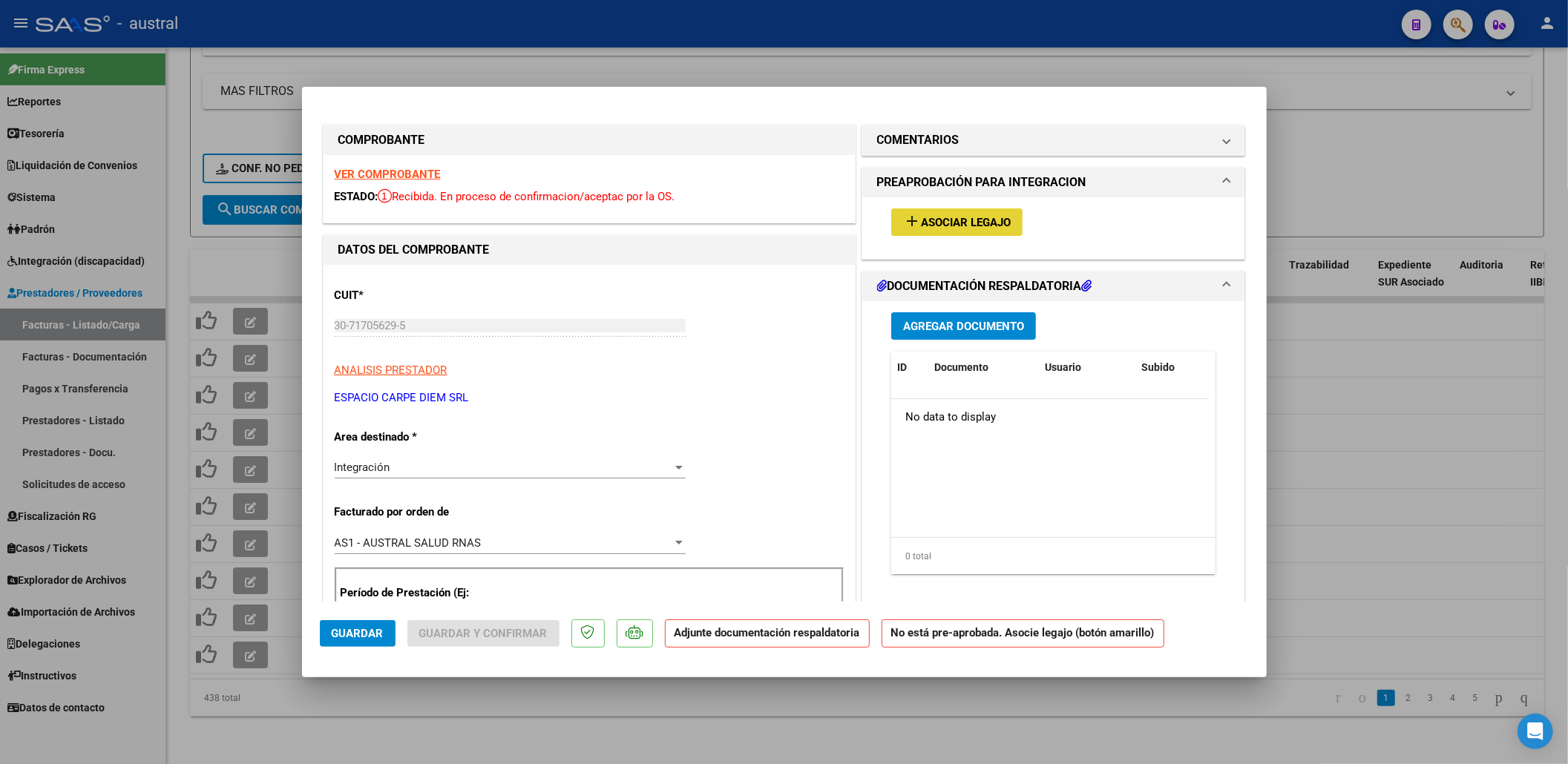
click at [991, 216] on span "Asociar Legajo" at bounding box center [965, 222] width 89 height 13
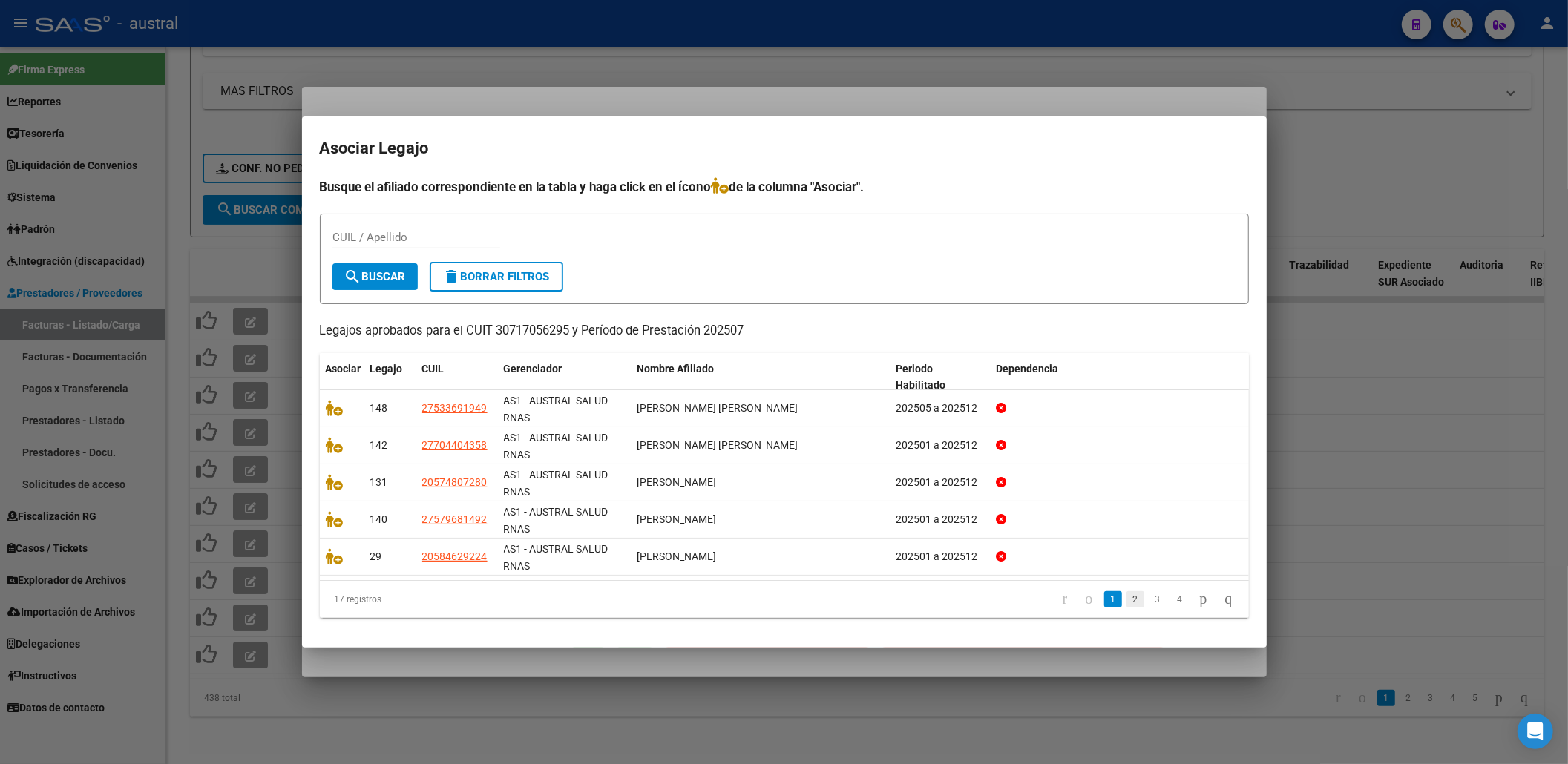
click at [1126, 593] on link "2" at bounding box center [1135, 600] width 18 height 16
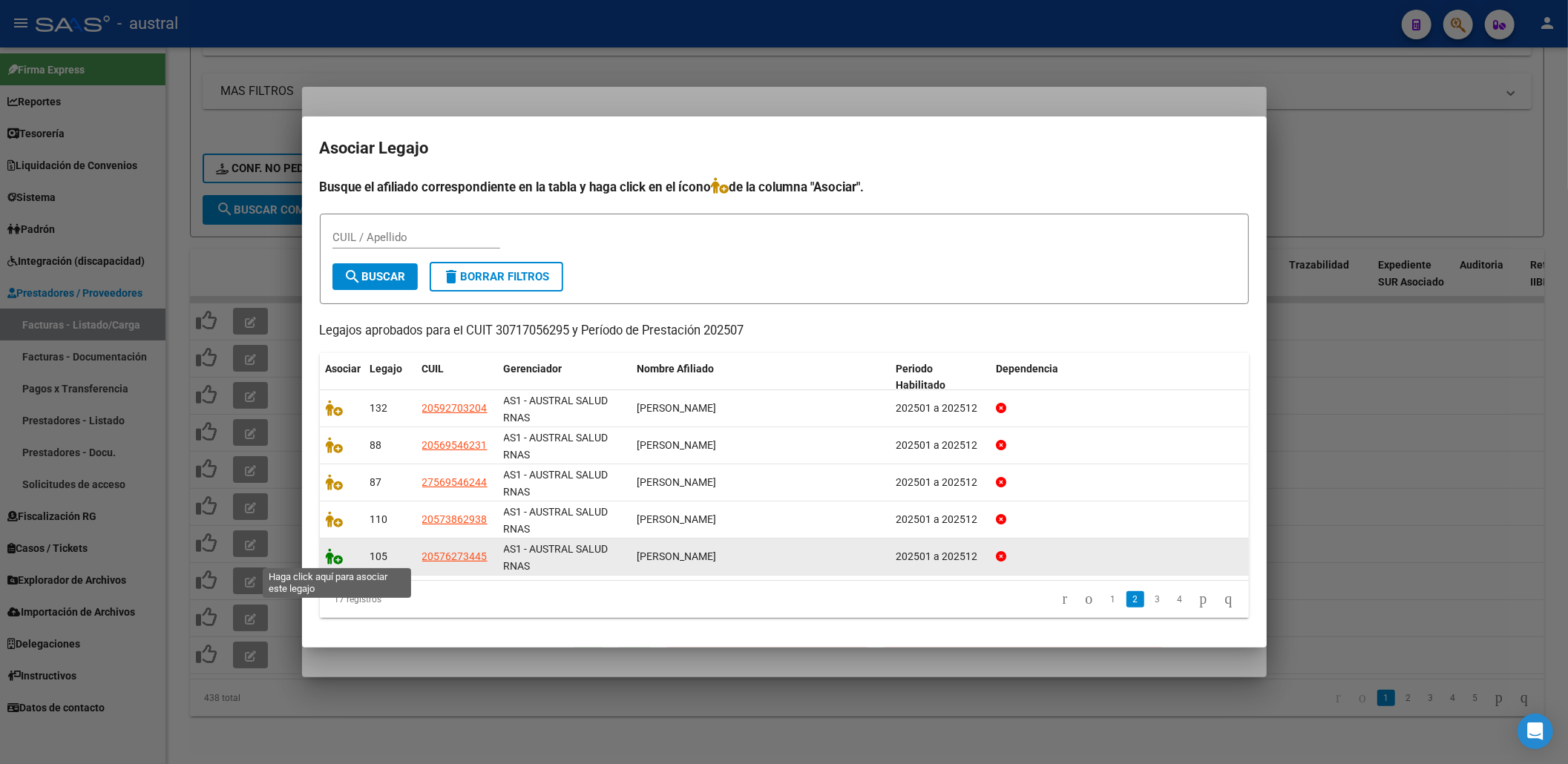
click at [336, 556] on icon at bounding box center [334, 556] width 18 height 16
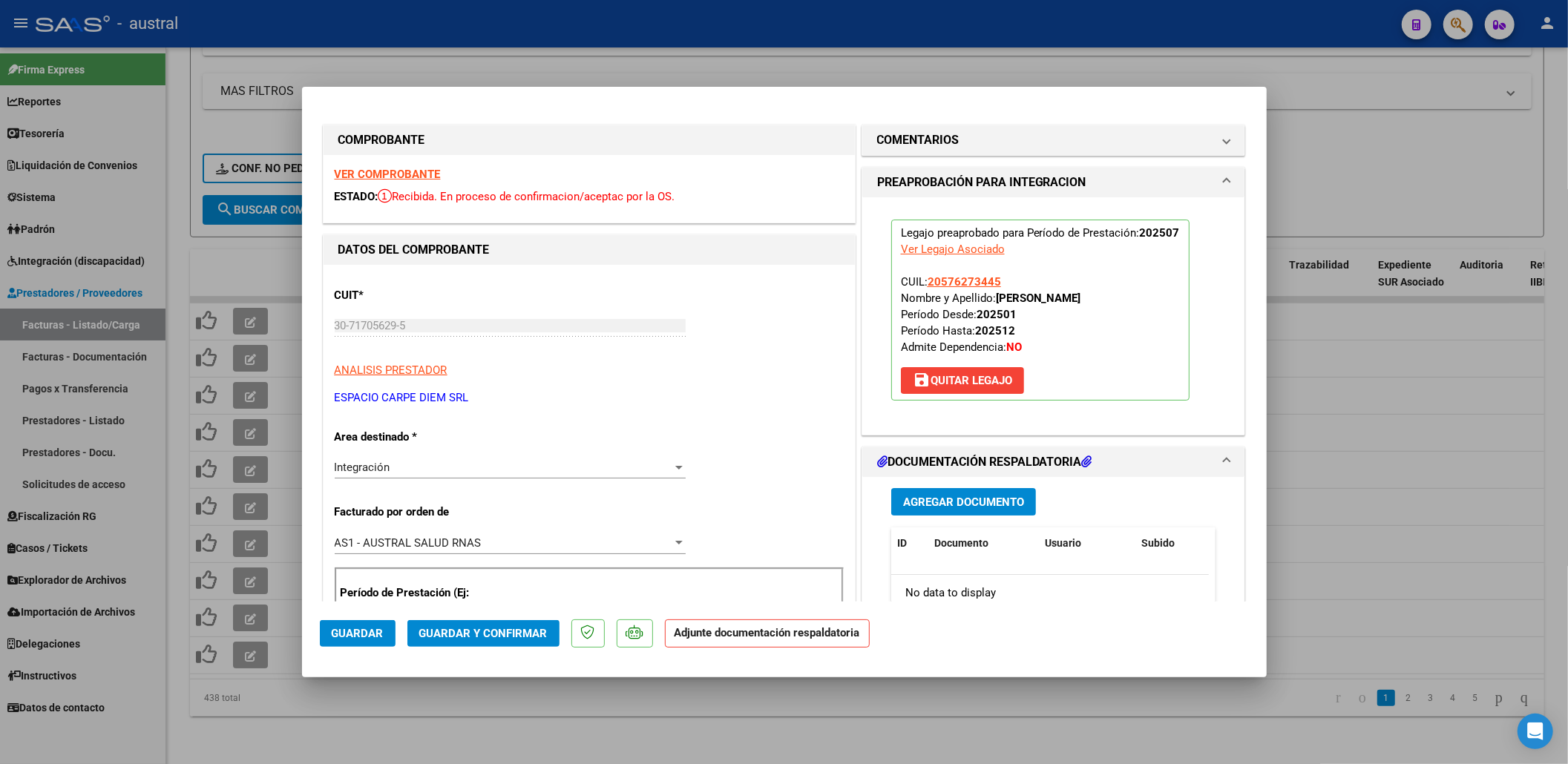
click at [475, 641] on button "Guardar y Confirmar" at bounding box center [484, 634] width 152 height 27
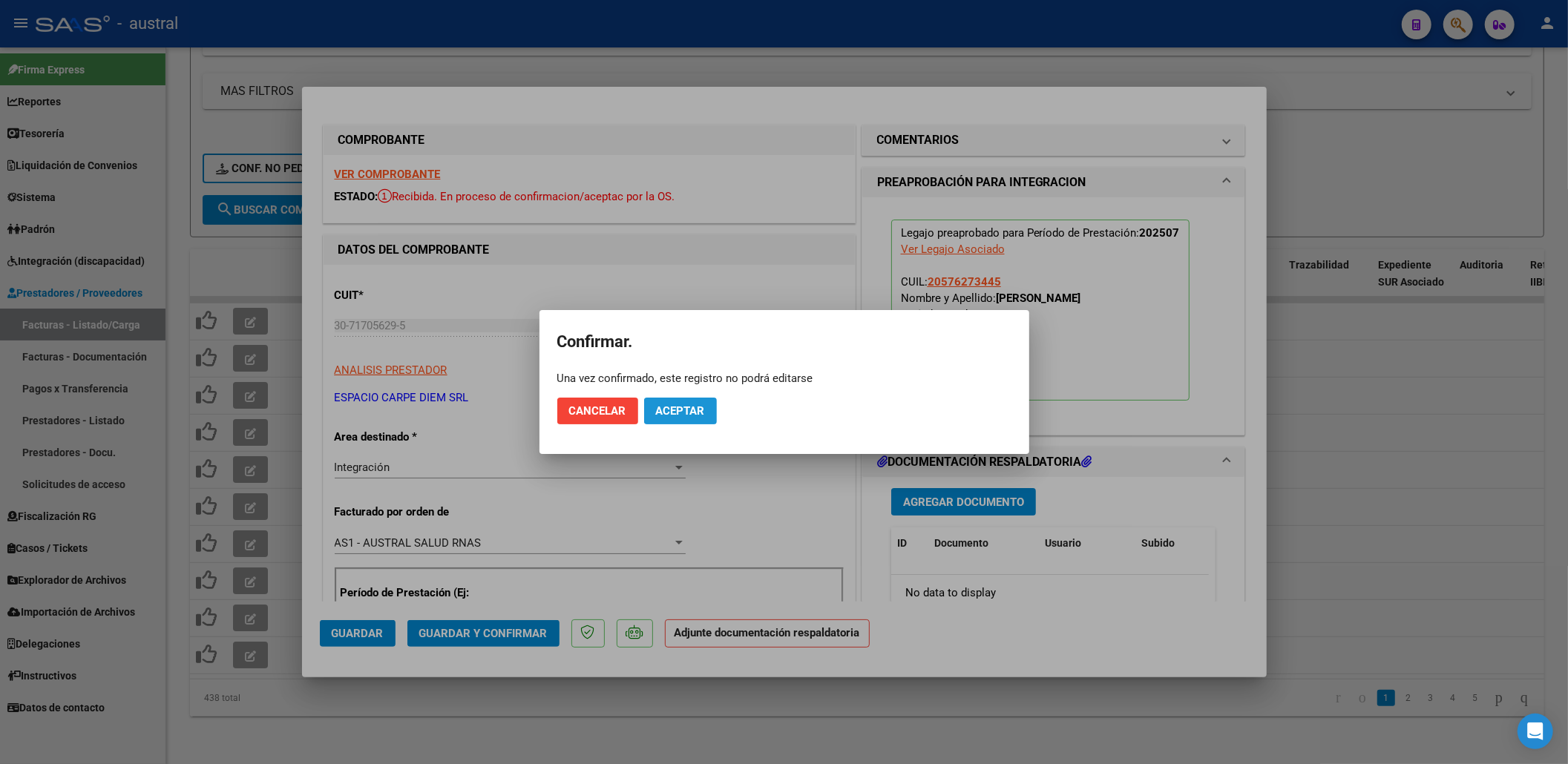
click at [681, 404] on span "Aceptar" at bounding box center [680, 410] width 49 height 13
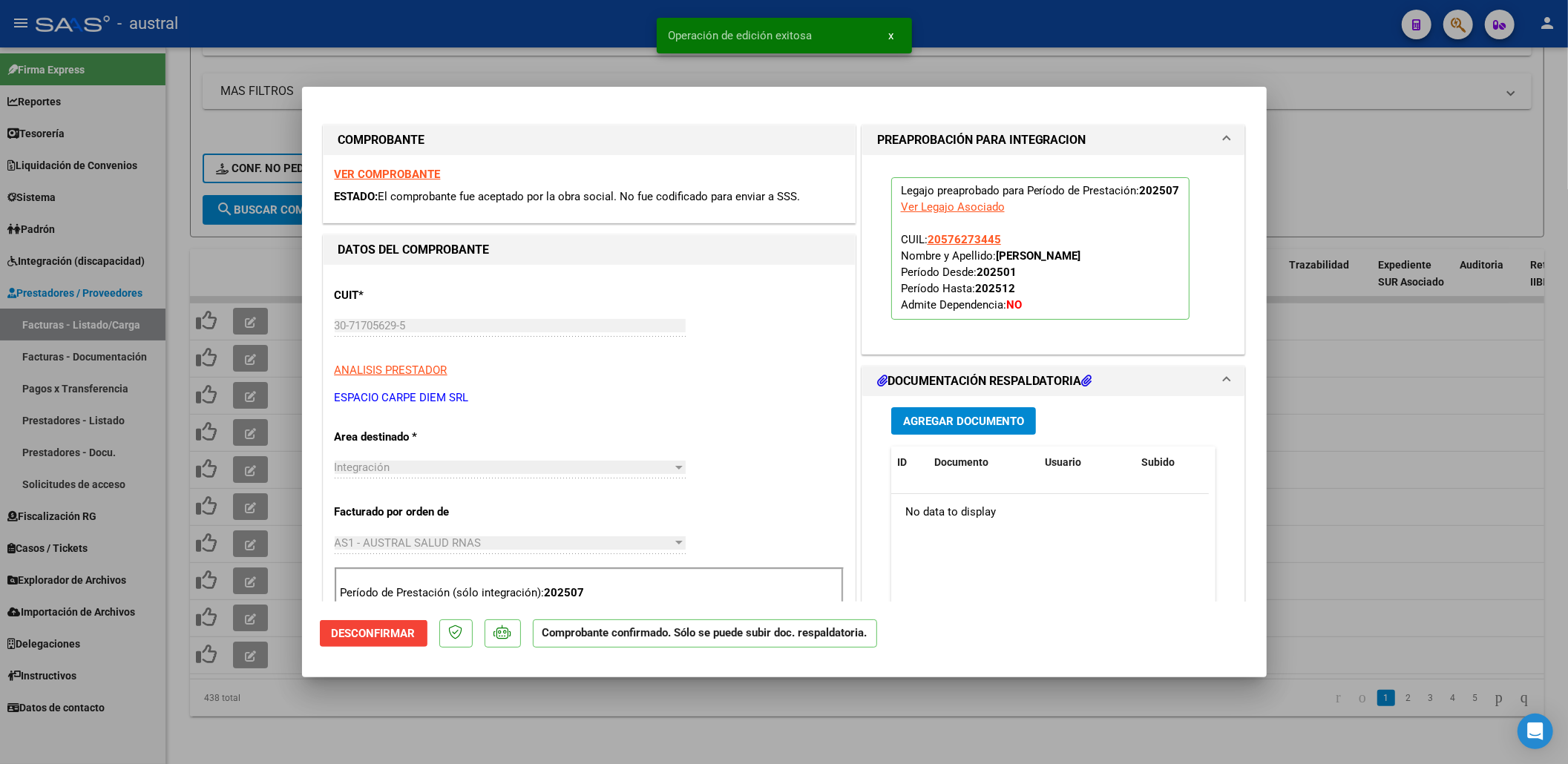
click at [1308, 322] on div at bounding box center [784, 382] width 1568 height 764
type input "$ 0,00"
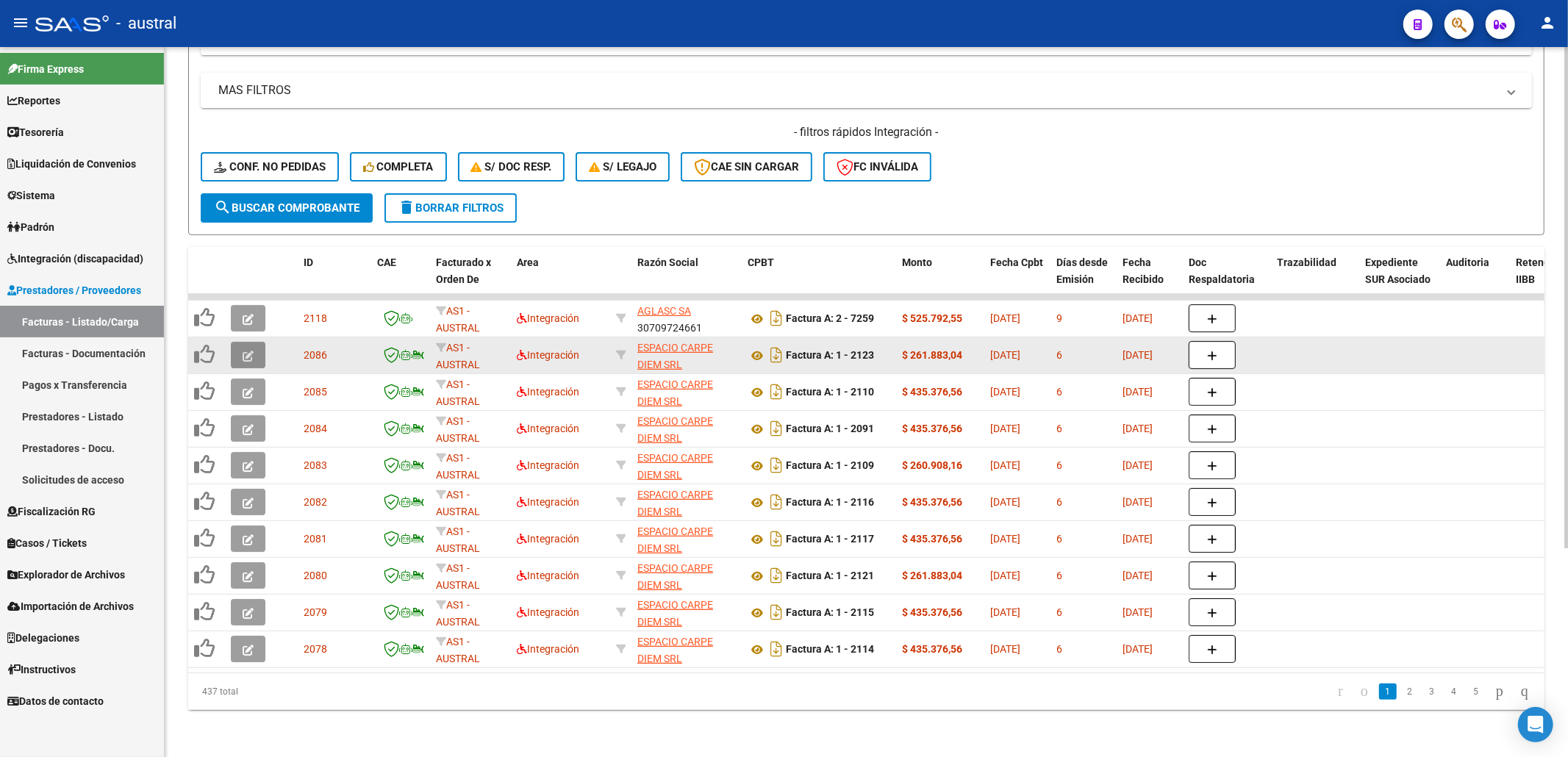
click at [236, 348] on button "button" at bounding box center [248, 355] width 35 height 27
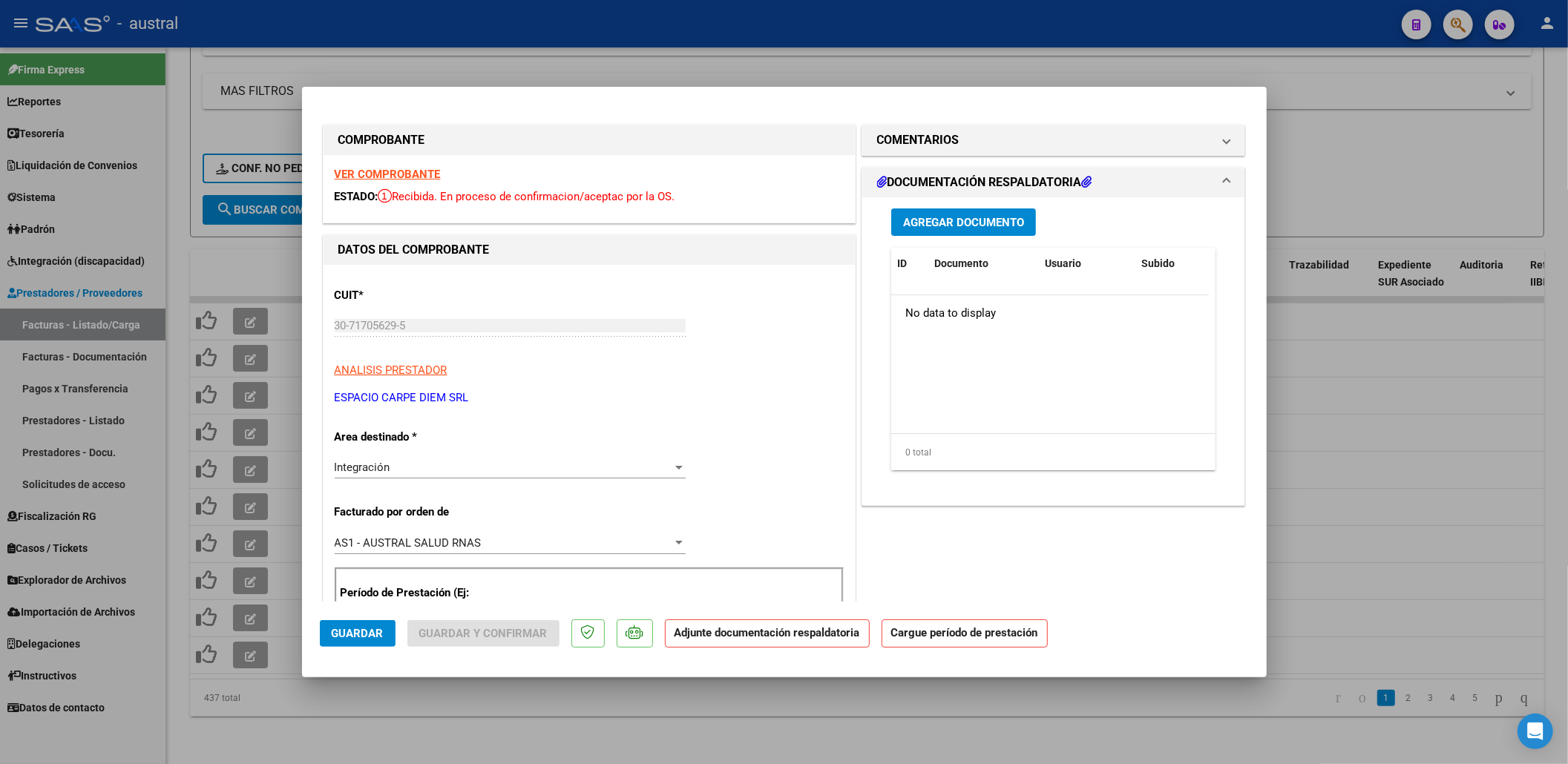
click at [417, 172] on strong "VER COMPROBANTE" at bounding box center [387, 174] width 106 height 13
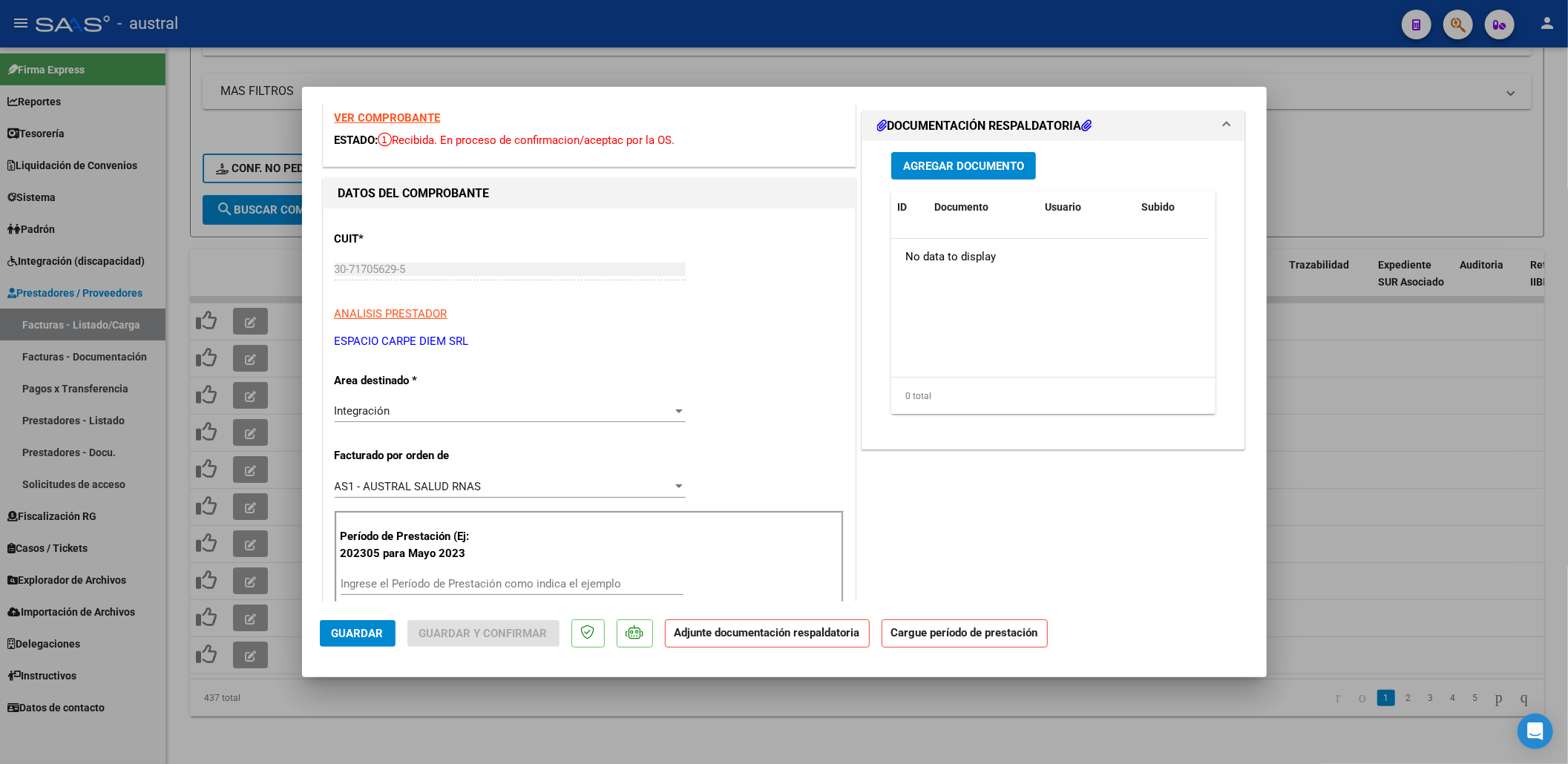
scroll to position [197, 0]
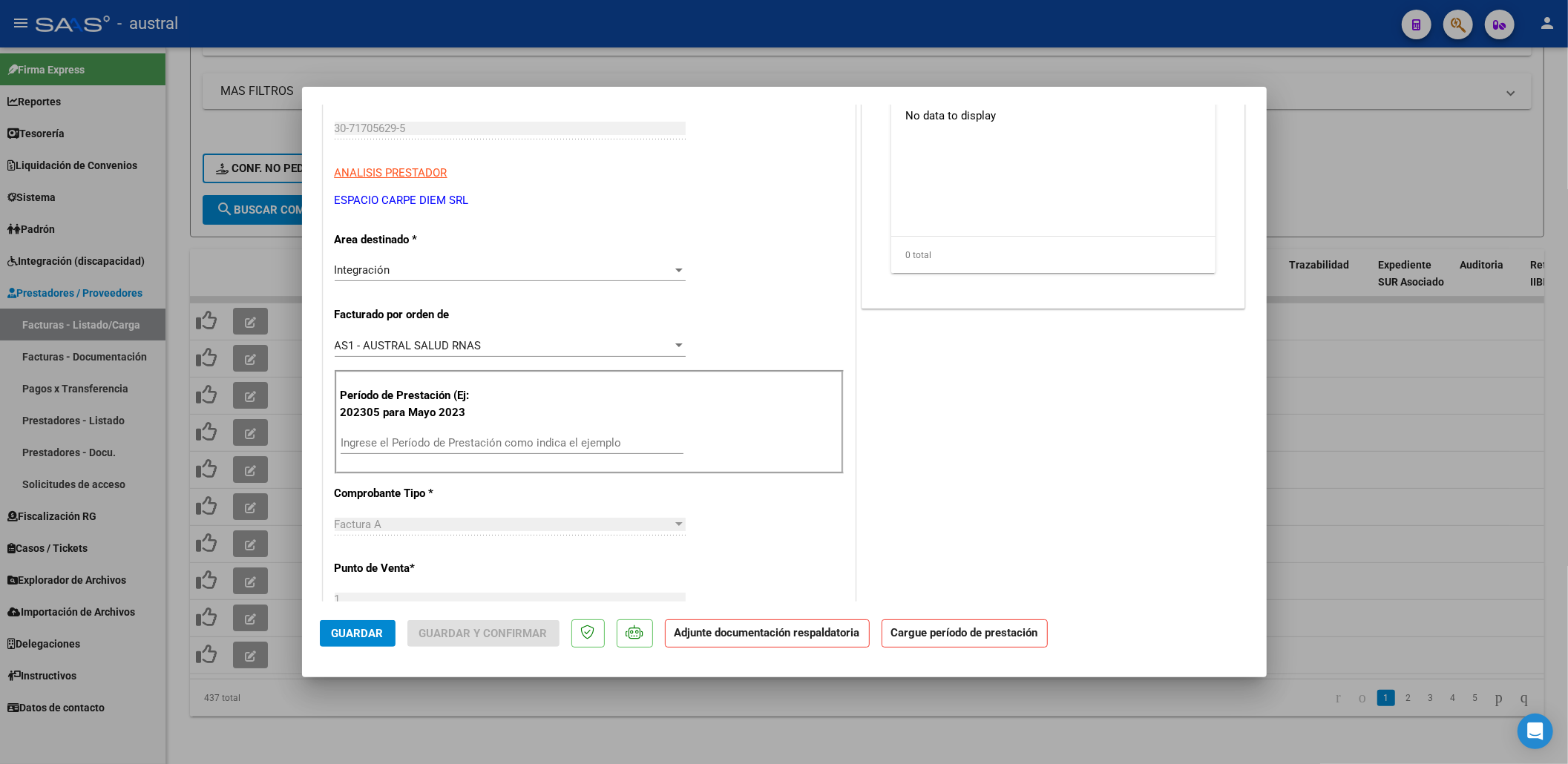
click at [440, 437] on input "Ingrese el Período de Prestación como indica el ejemplo" at bounding box center [512, 442] width 343 height 13
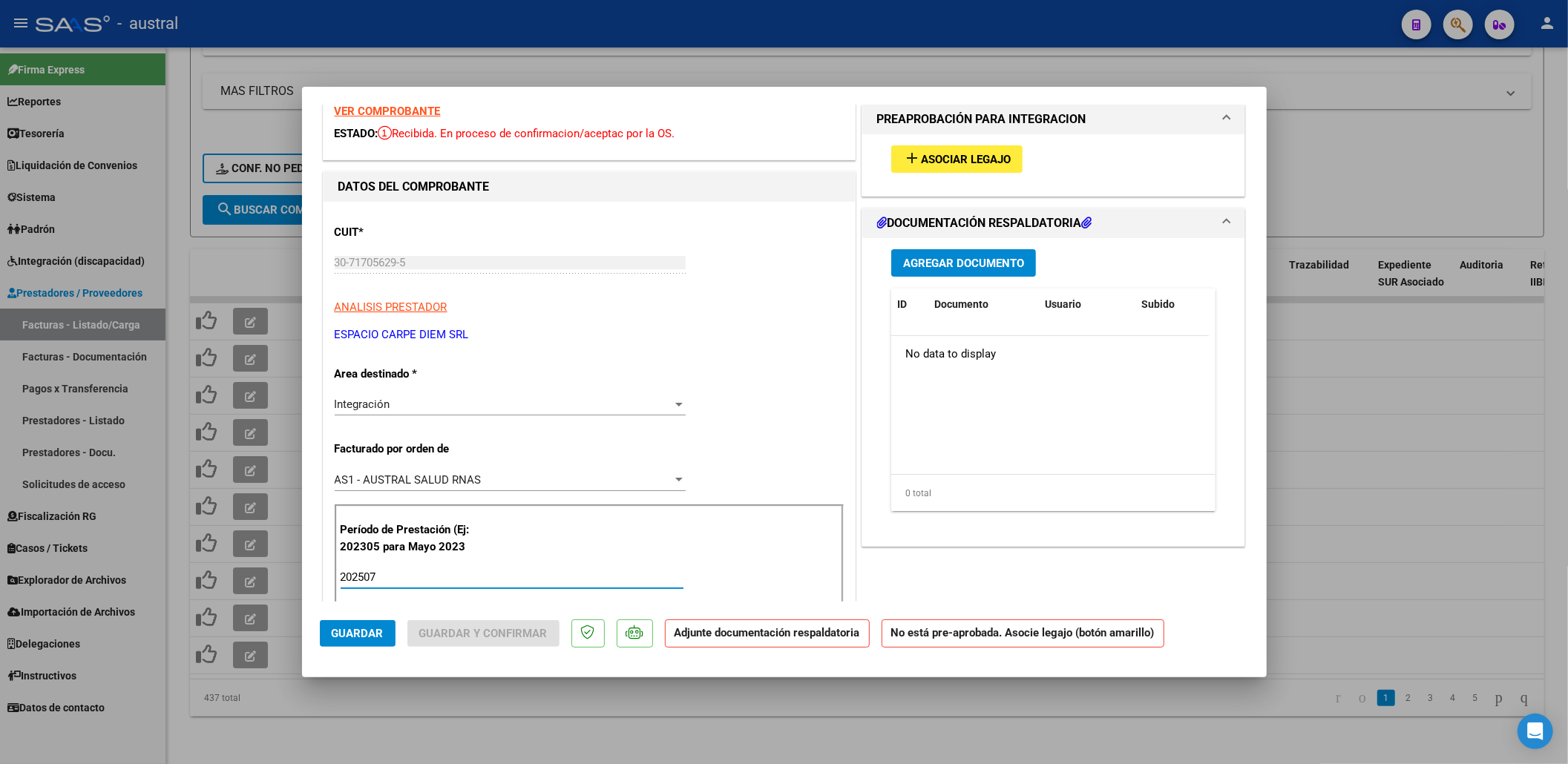
scroll to position [0, 0]
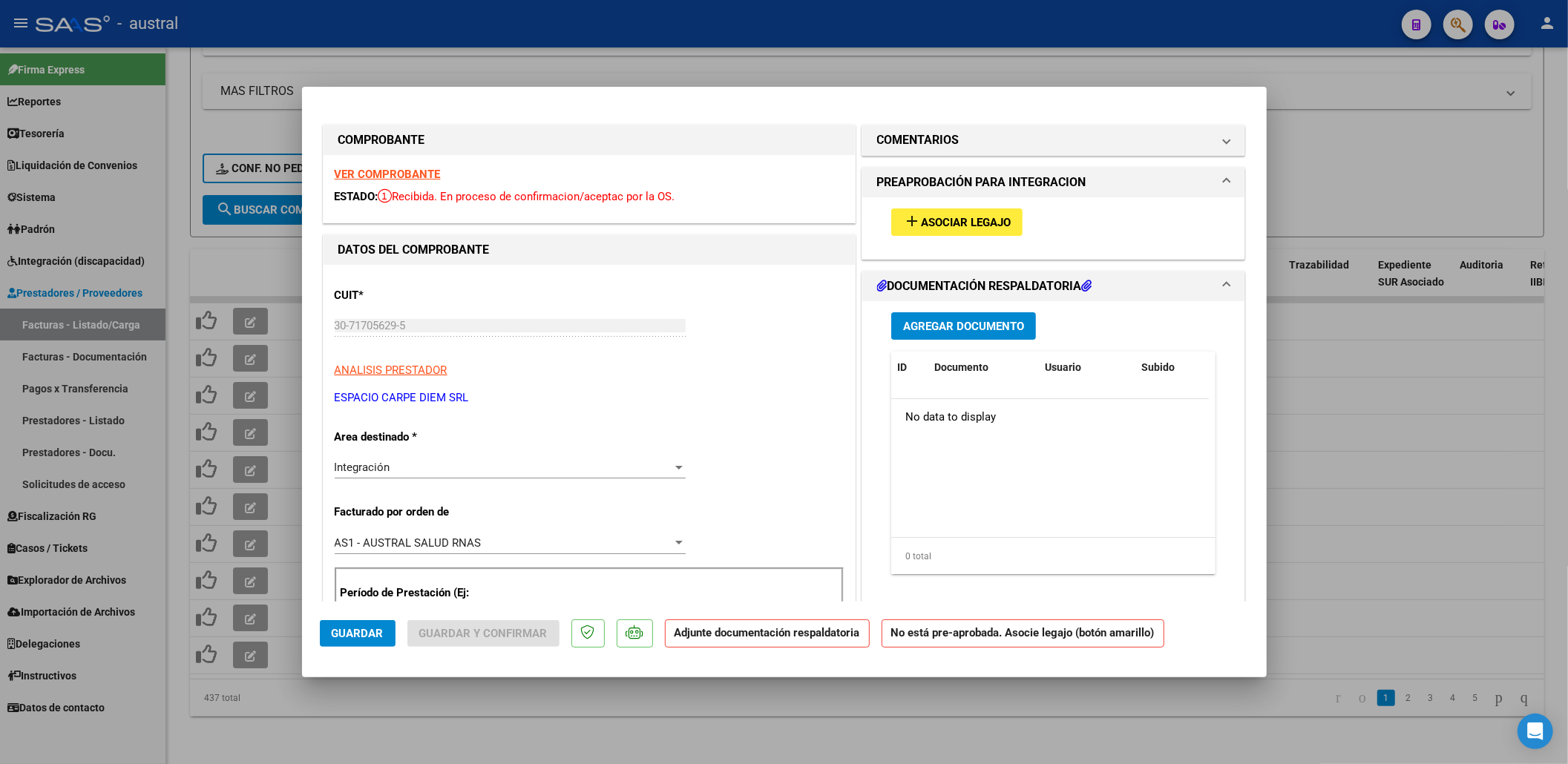
type input "202507"
click at [965, 221] on span "Asociar Legajo" at bounding box center [965, 222] width 89 height 13
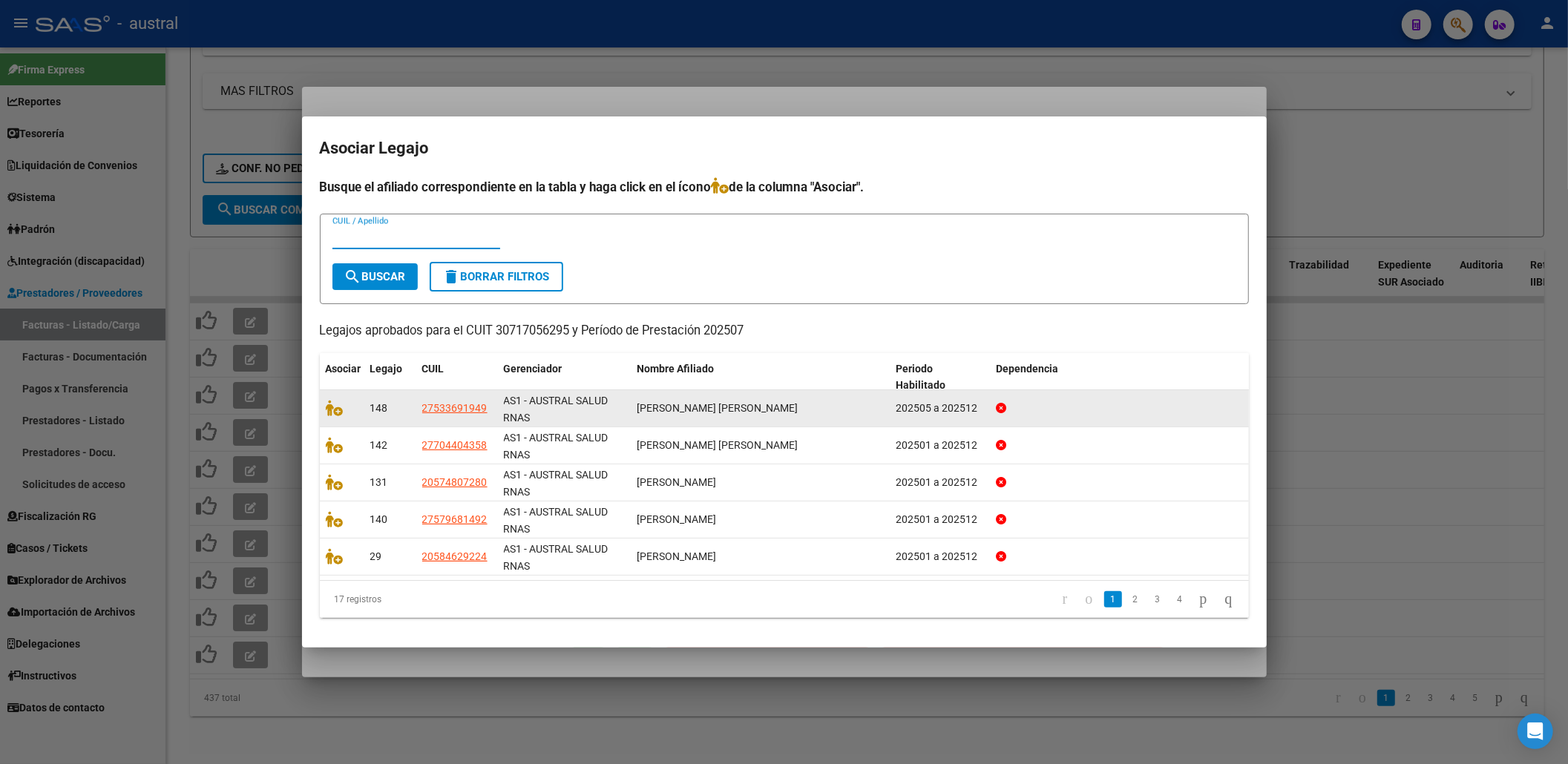
click at [345, 405] on span at bounding box center [336, 407] width 22 height 12
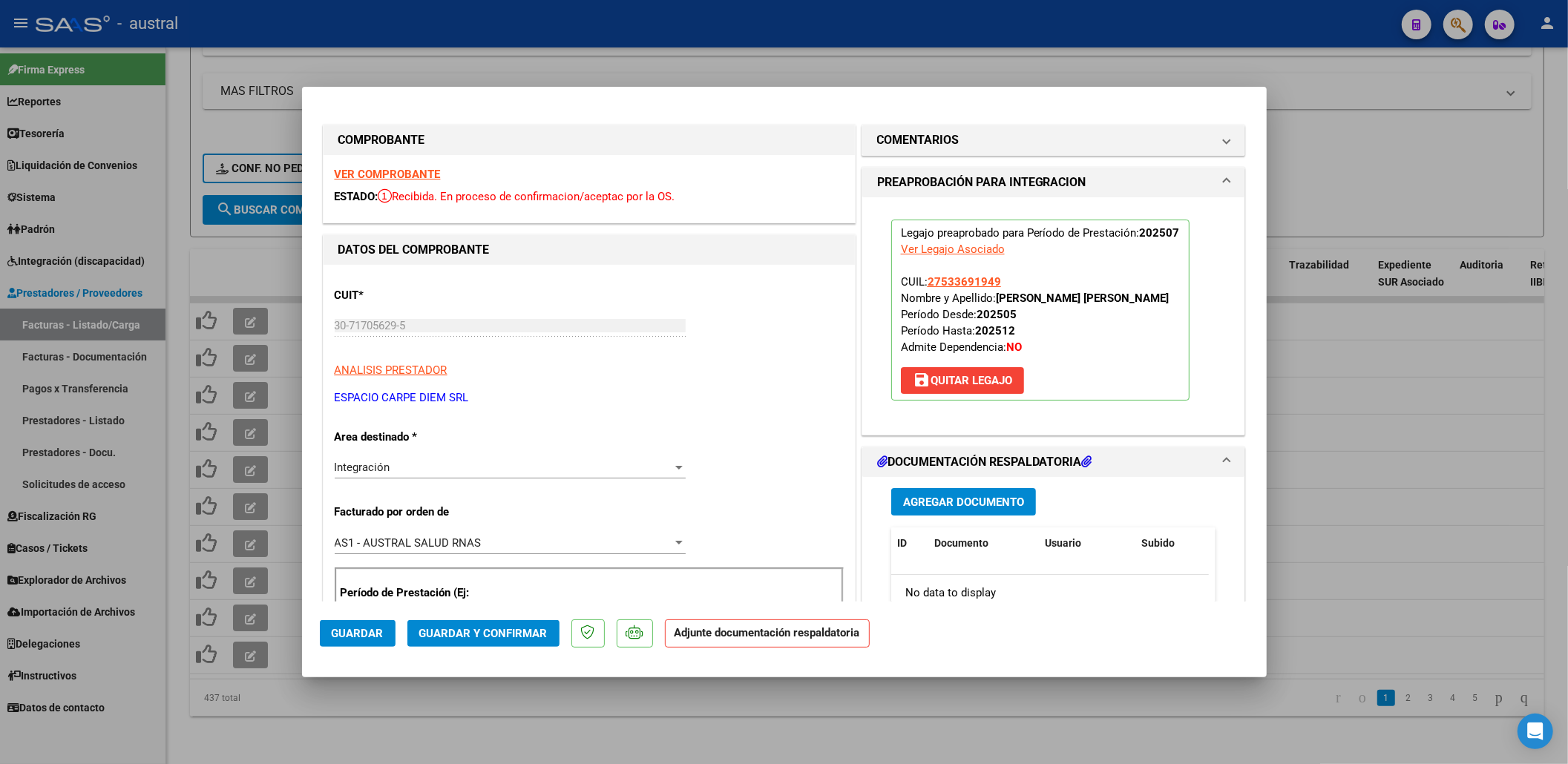
click at [443, 624] on button "Guardar y Confirmar" at bounding box center [484, 634] width 152 height 27
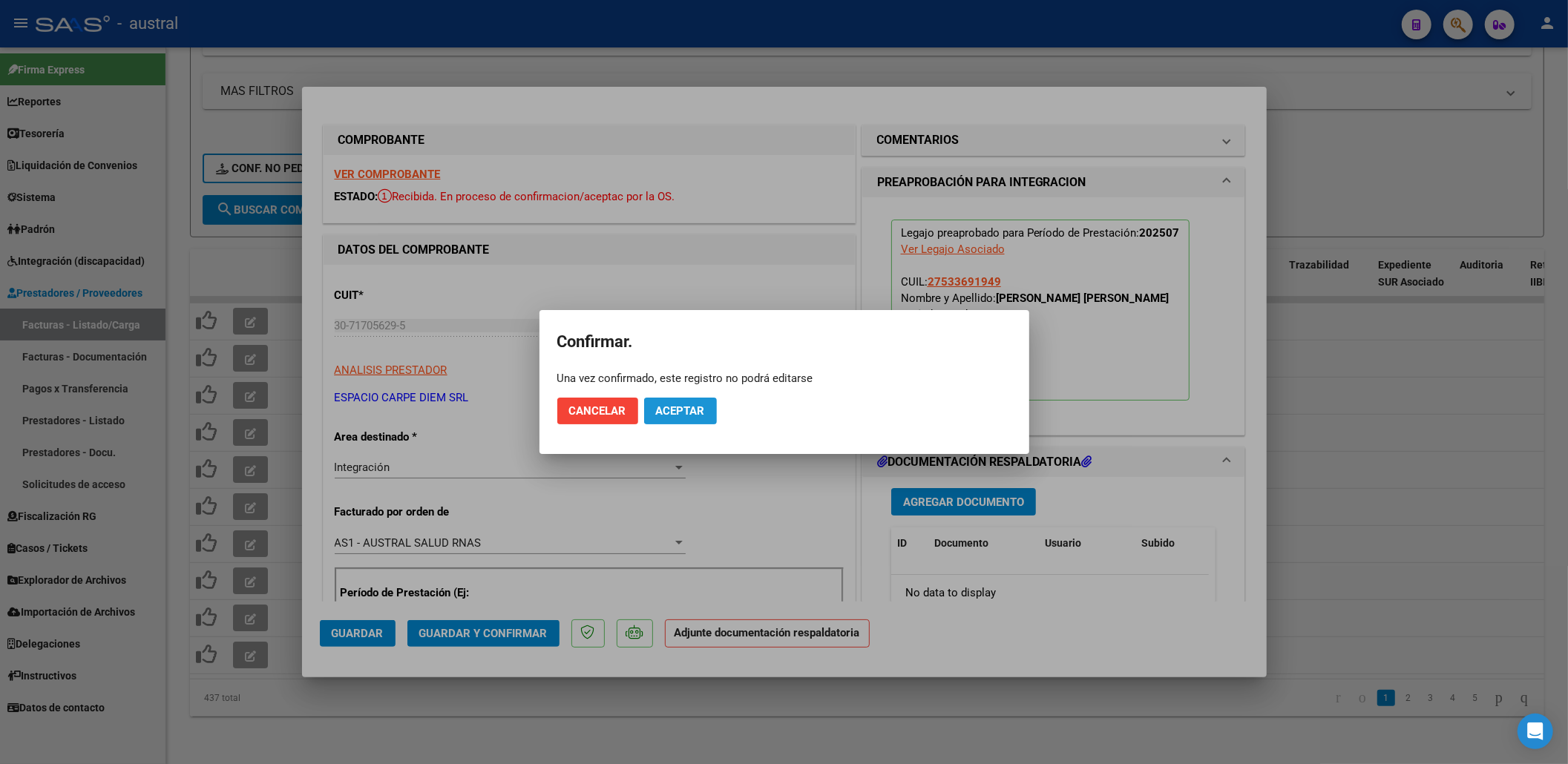
click at [704, 409] on span "Aceptar" at bounding box center [680, 410] width 49 height 13
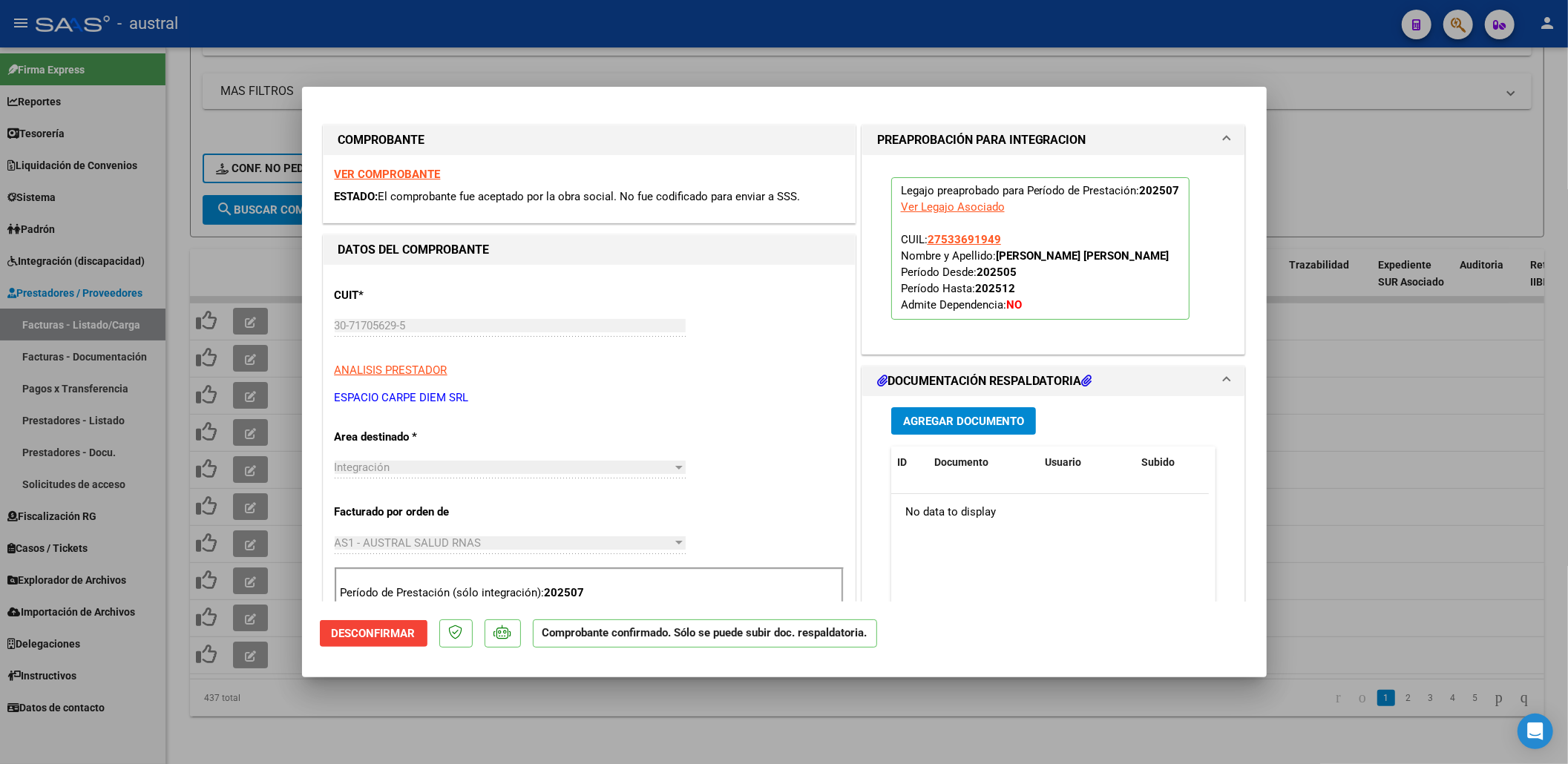
click at [1378, 263] on div at bounding box center [784, 382] width 1568 height 764
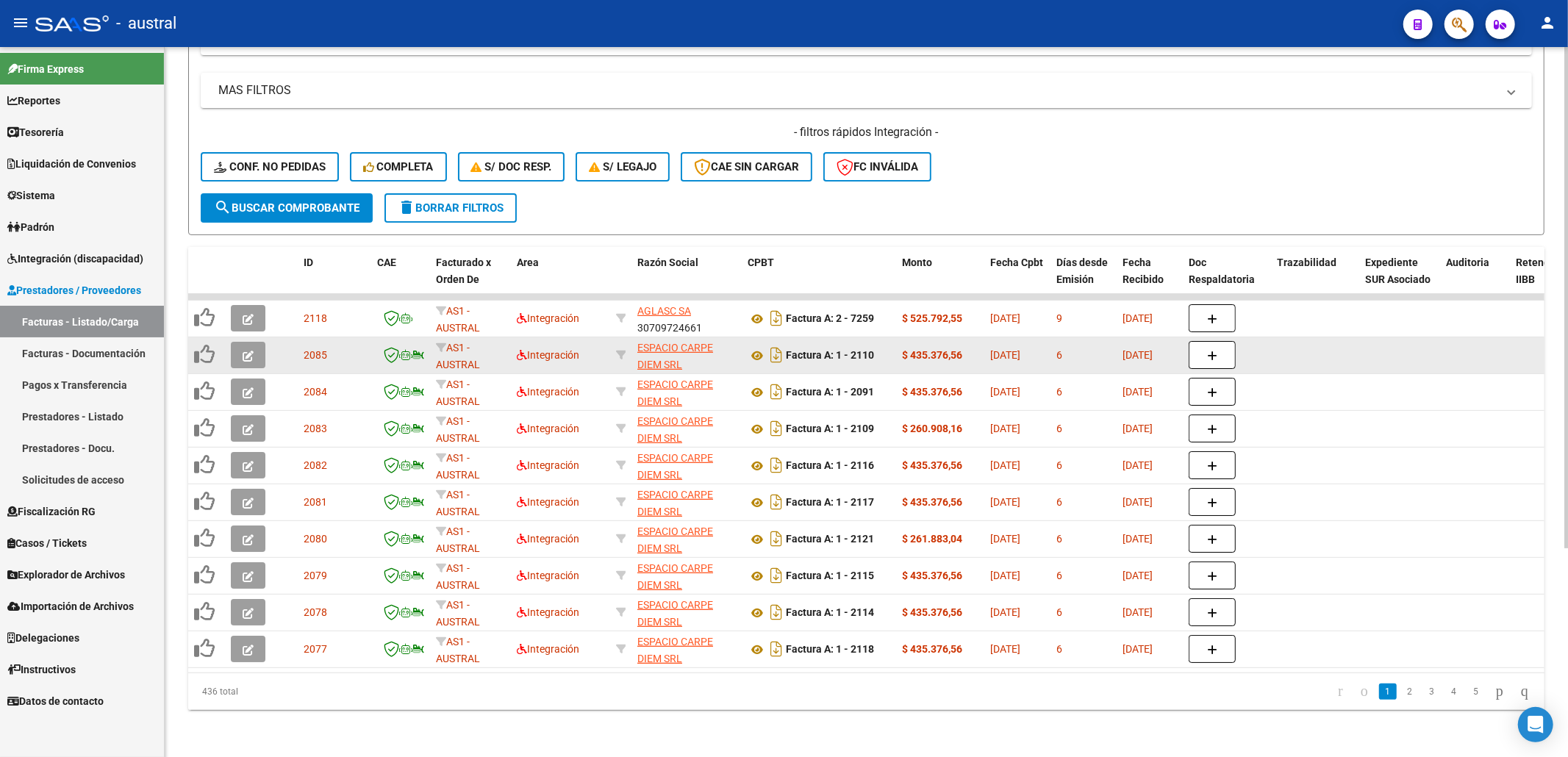
click at [243, 351] on icon "button" at bounding box center [248, 356] width 11 height 11
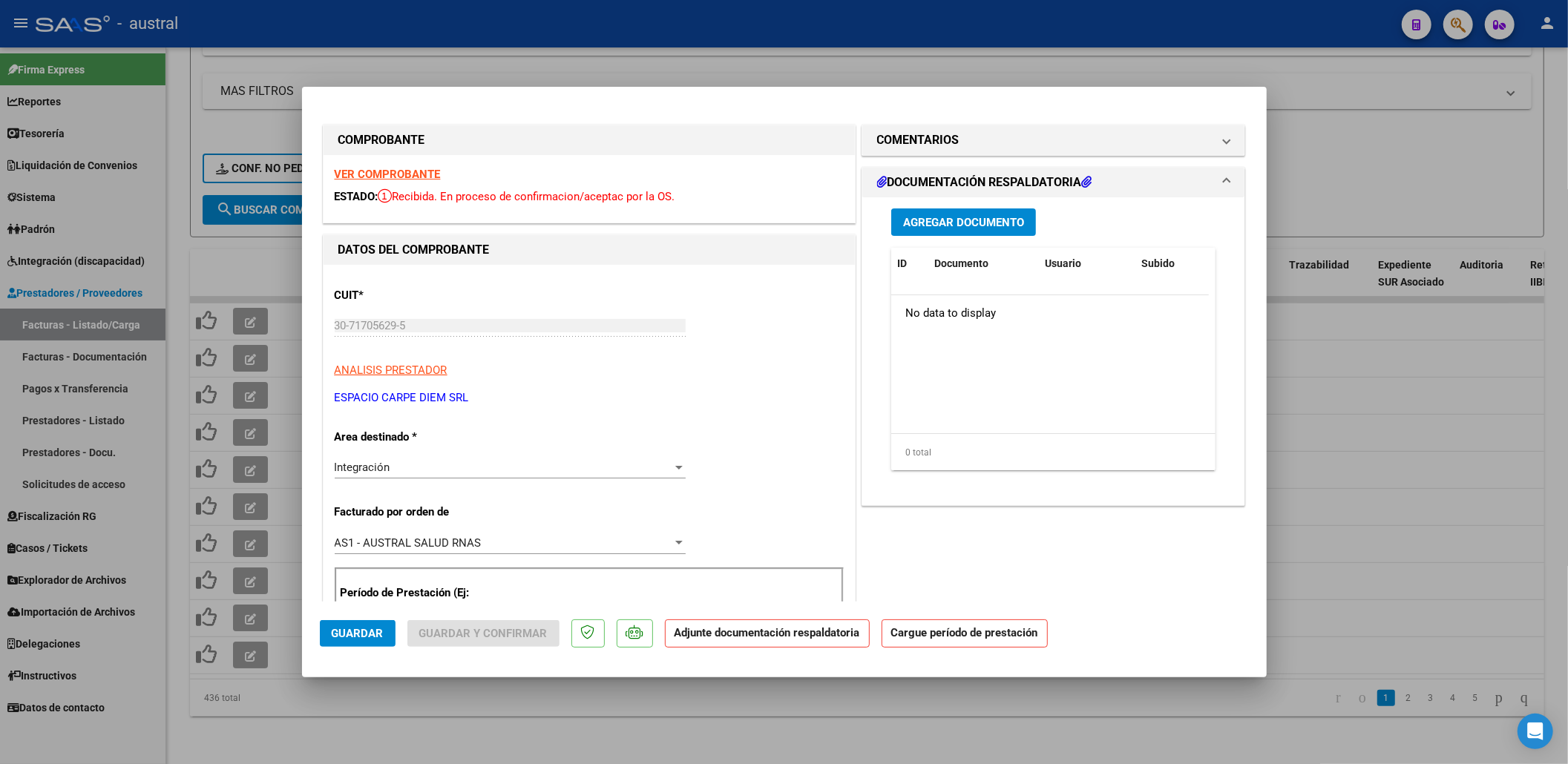
click at [414, 176] on strong "VER COMPROBANTE" at bounding box center [387, 174] width 106 height 13
click at [413, 164] on div "VER COMPROBANTE ESTADO: Recibida. En proceso de confirmacion/aceptac por la OS." at bounding box center [589, 189] width 531 height 68
click at [419, 173] on strong "VER COMPROBANTE" at bounding box center [387, 174] width 106 height 13
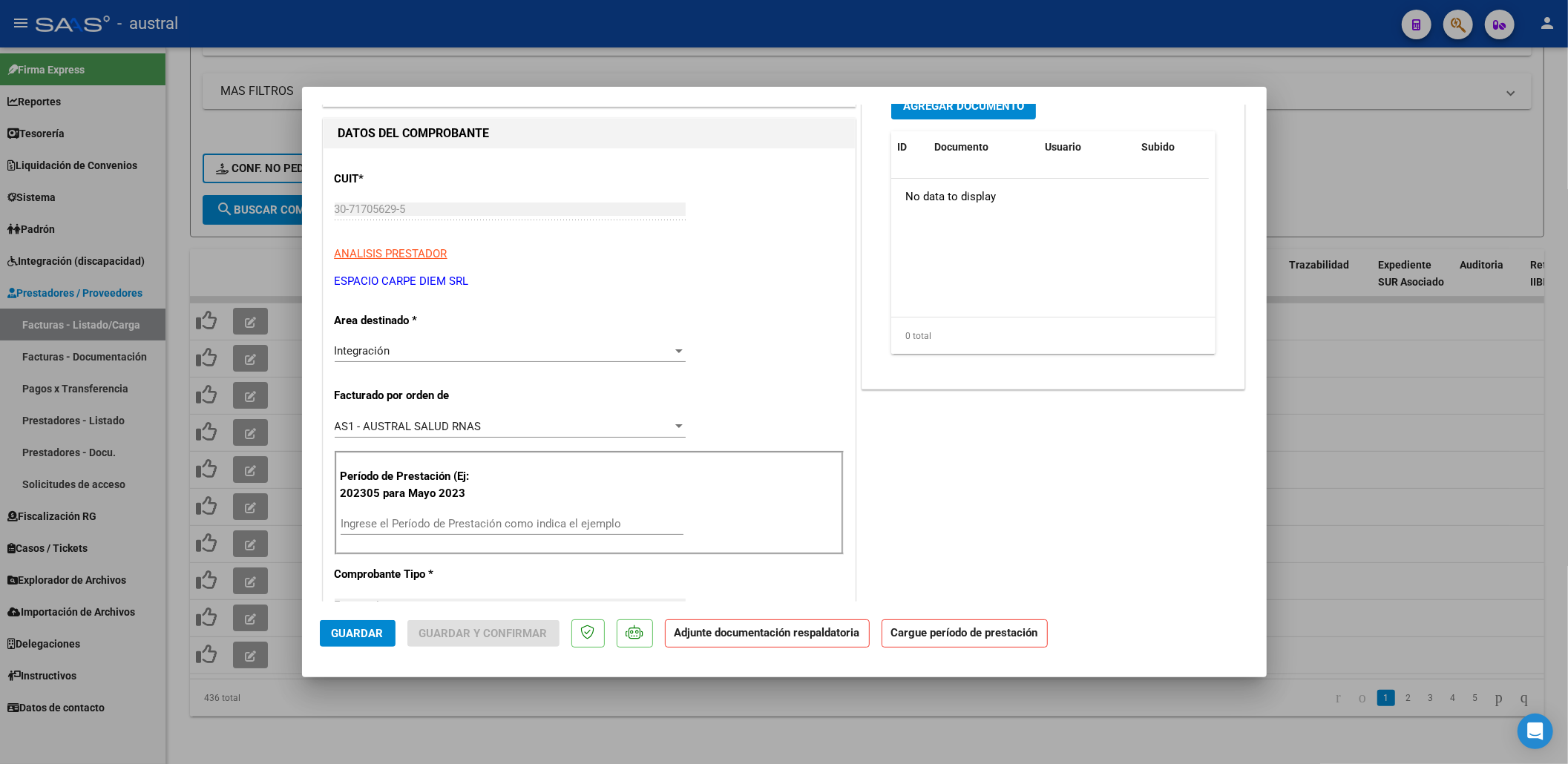
scroll to position [197, 0]
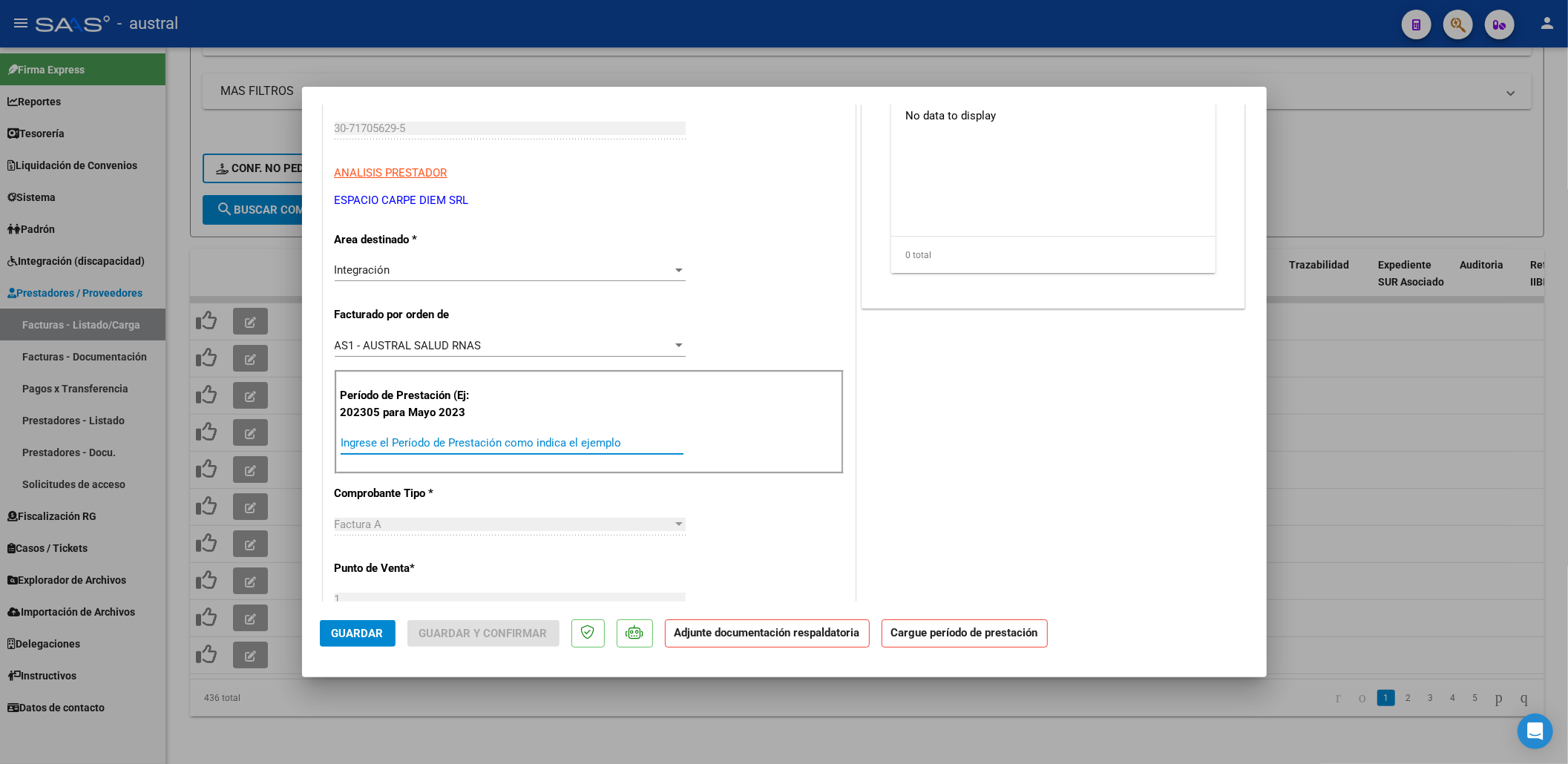
click at [467, 442] on input "Ingrese el Período de Prestación como indica el ejemplo" at bounding box center [512, 442] width 343 height 13
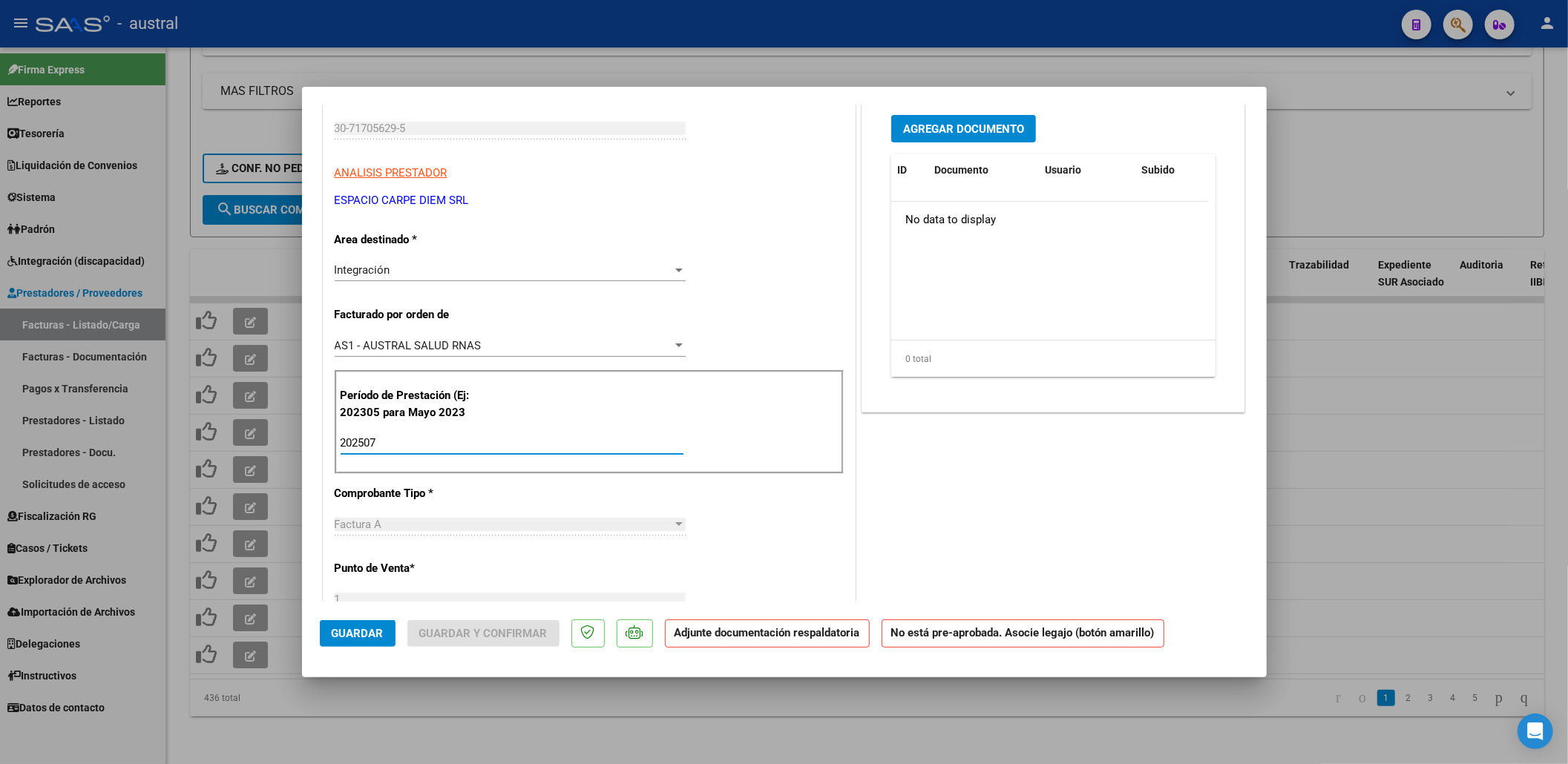
scroll to position [0, 0]
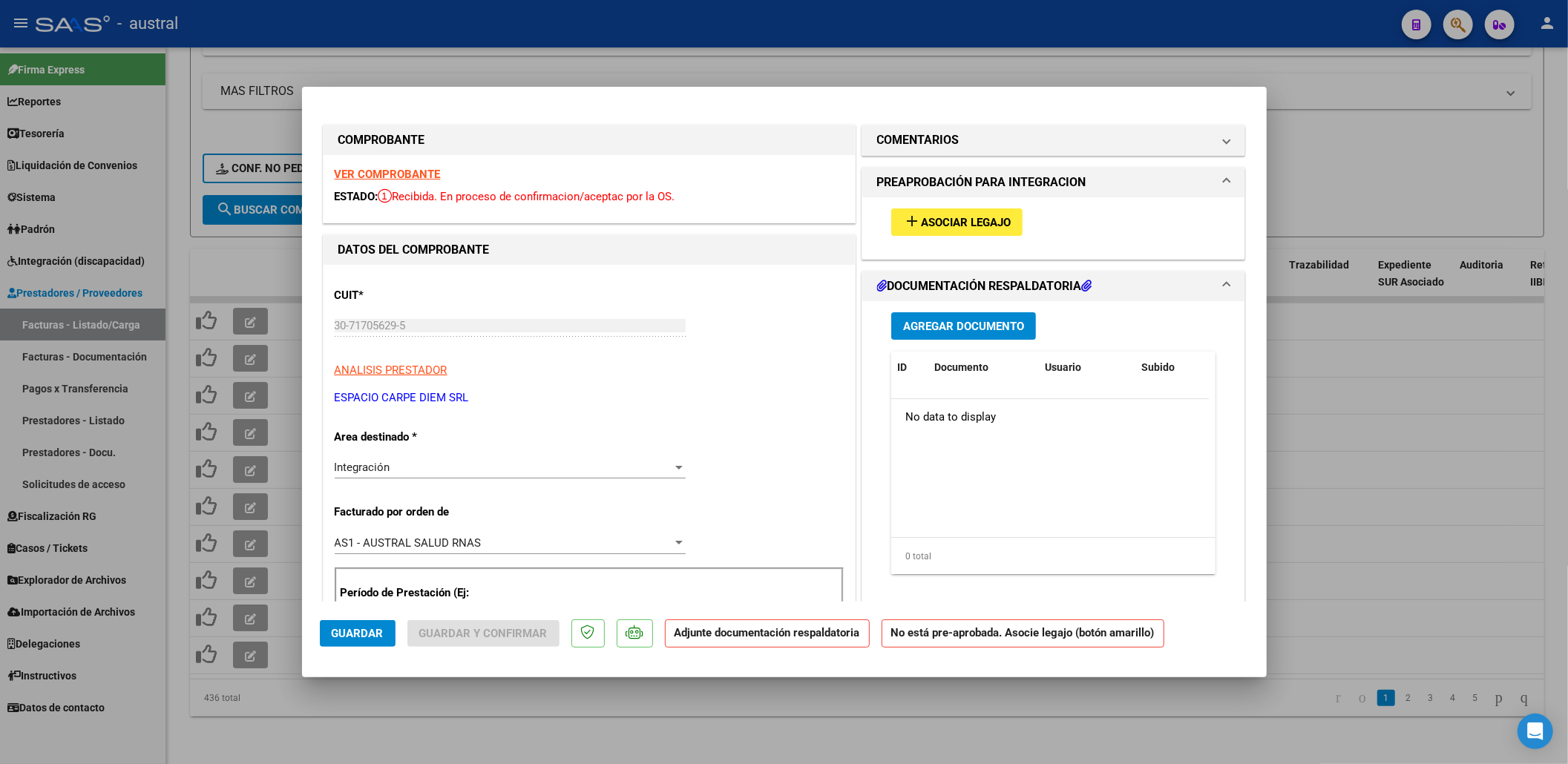
type input "202507"
click at [973, 231] on button "add Asociar Legajo" at bounding box center [957, 222] width 131 height 28
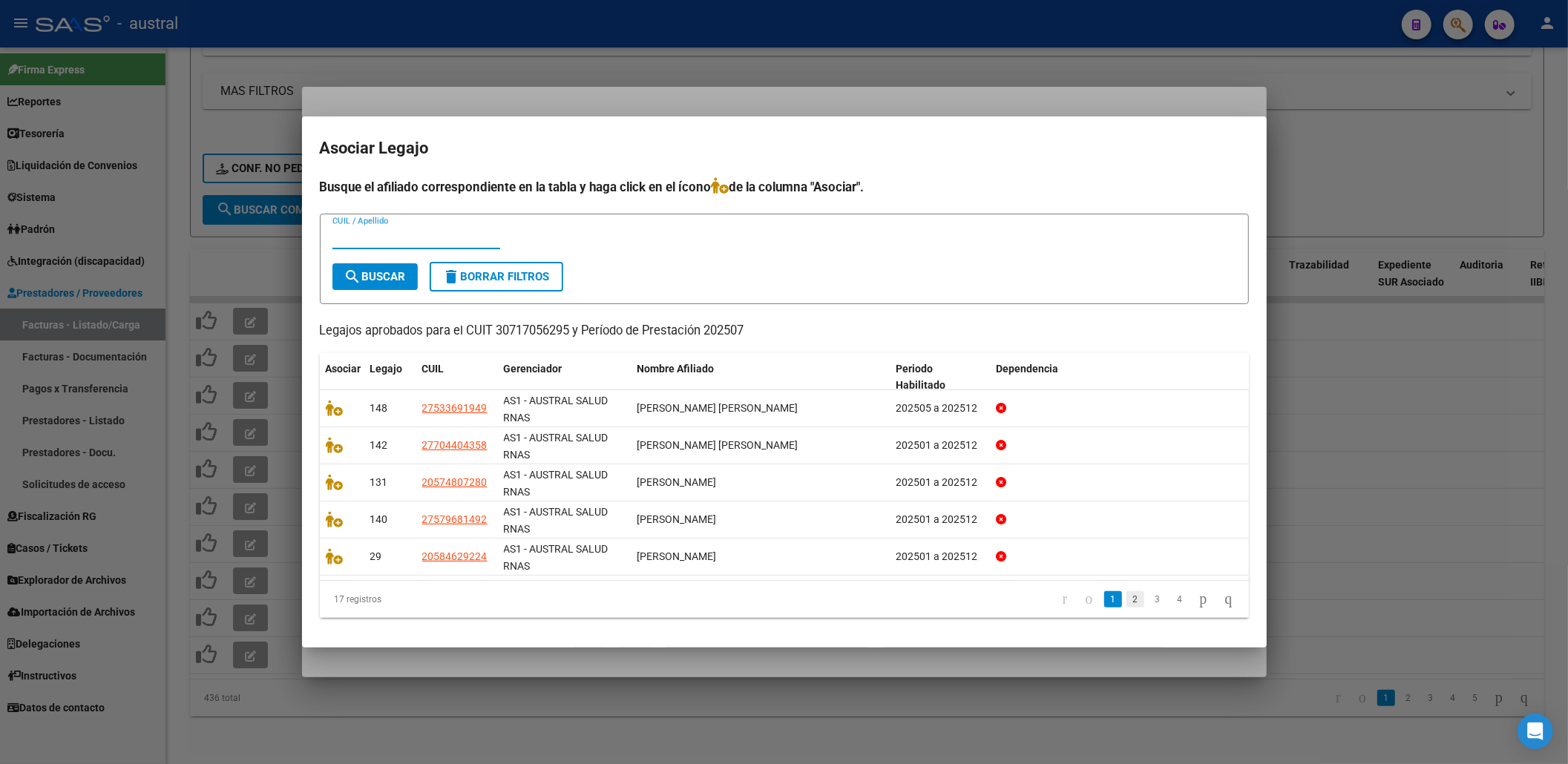
click at [1126, 592] on link "2" at bounding box center [1135, 600] width 18 height 16
click at [1149, 602] on link "3" at bounding box center [1158, 600] width 18 height 16
click at [1171, 603] on link "4" at bounding box center [1180, 600] width 18 height 16
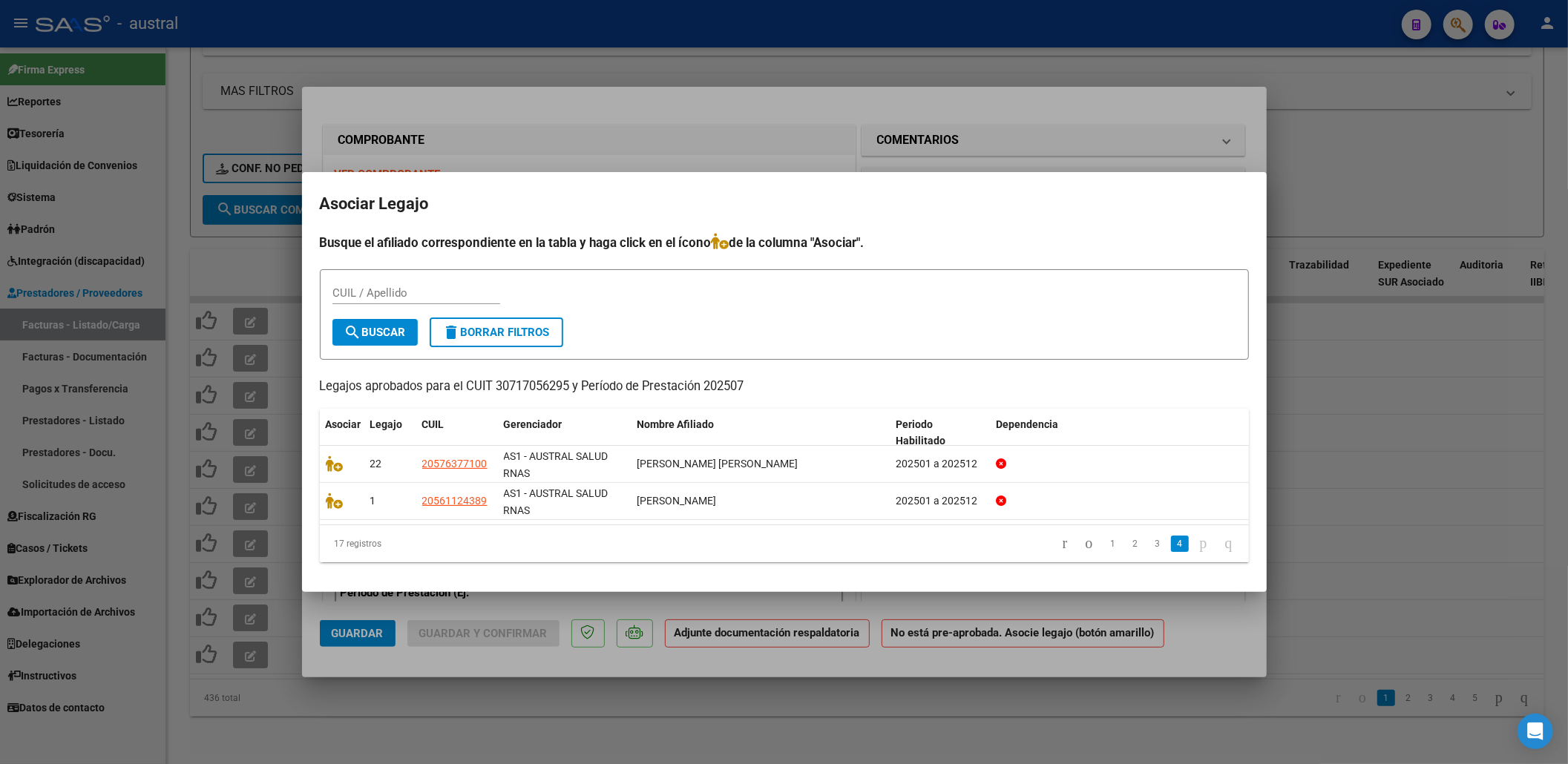
click at [1022, 103] on div at bounding box center [784, 382] width 1568 height 764
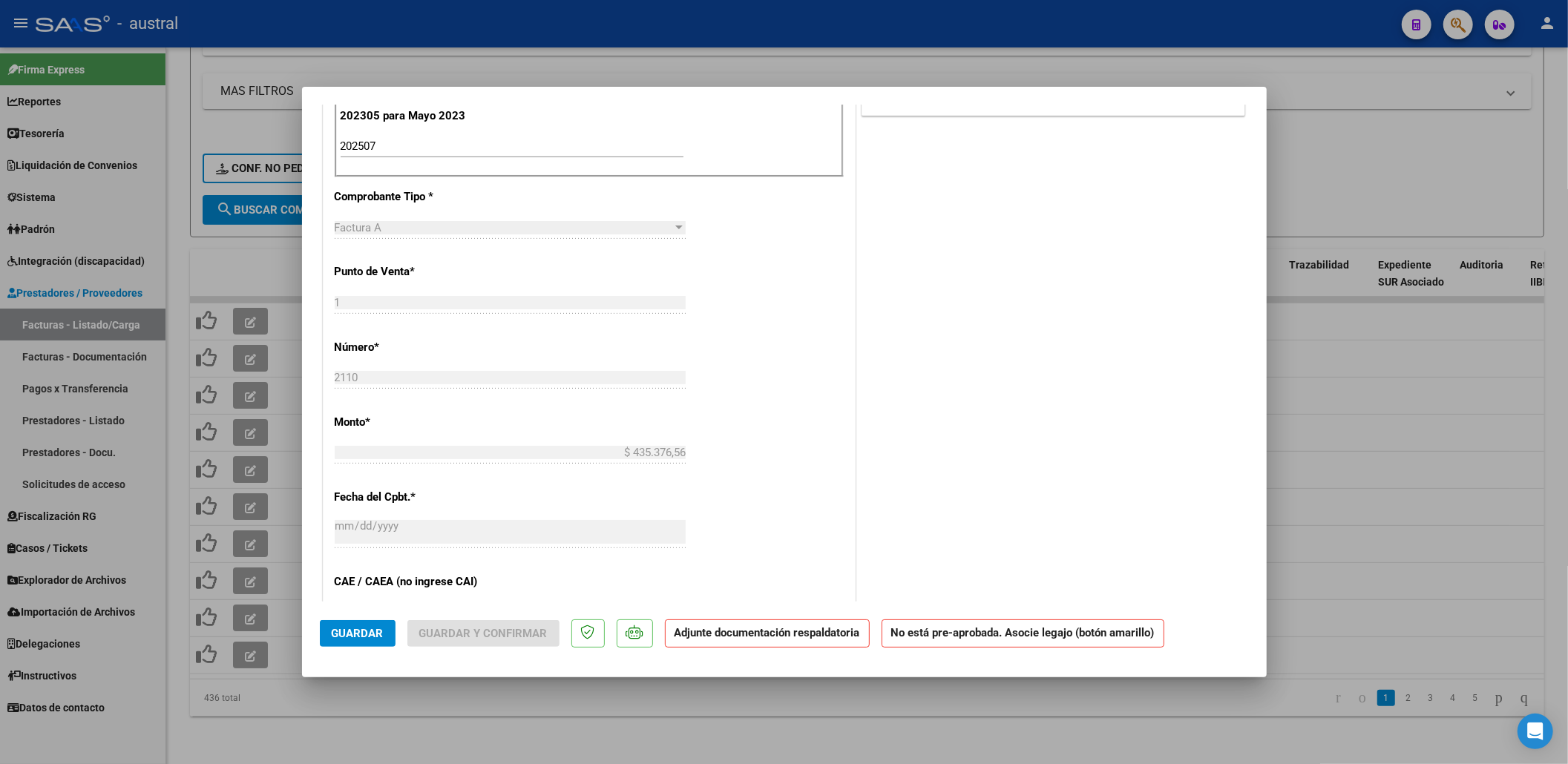
drag, startPoint x: 427, startPoint y: 137, endPoint x: 274, endPoint y: 116, distance: 154.4
click at [274, 116] on div "COMPROBANTE VER COMPROBANTE ESTADO: Recibida. En proceso de confirmacion/acepta…" at bounding box center [784, 382] width 1568 height 764
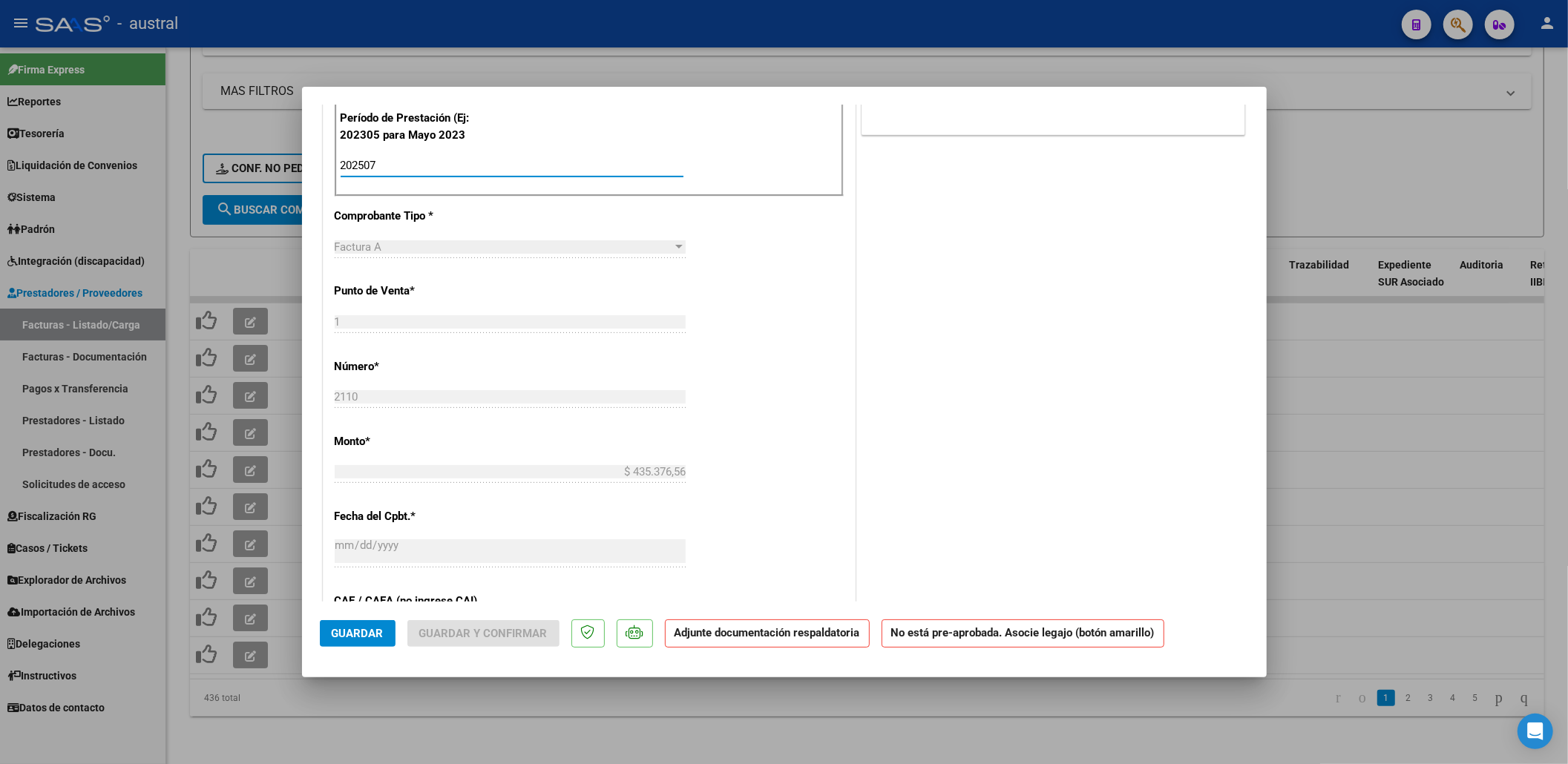
drag, startPoint x: 384, startPoint y: 170, endPoint x: 299, endPoint y: 166, distance: 85.1
click at [299, 166] on div "COMPROBANTE VER COMPROBANTE ESTADO: Recibida. En proceso de confirmacion/acepta…" at bounding box center [784, 382] width 1568 height 764
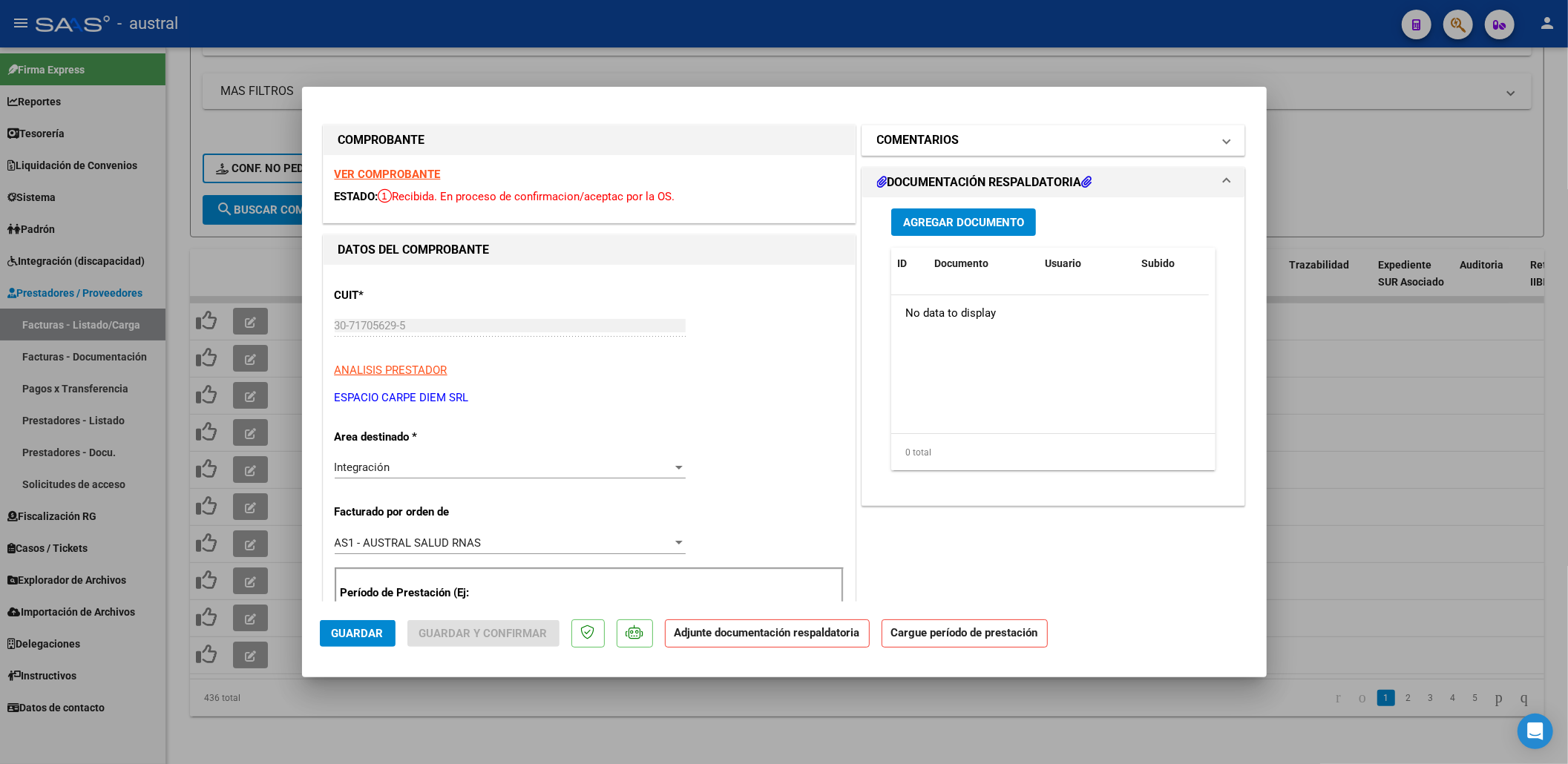
click at [965, 141] on mat-panel-title "COMENTARIOS" at bounding box center [1044, 140] width 335 height 18
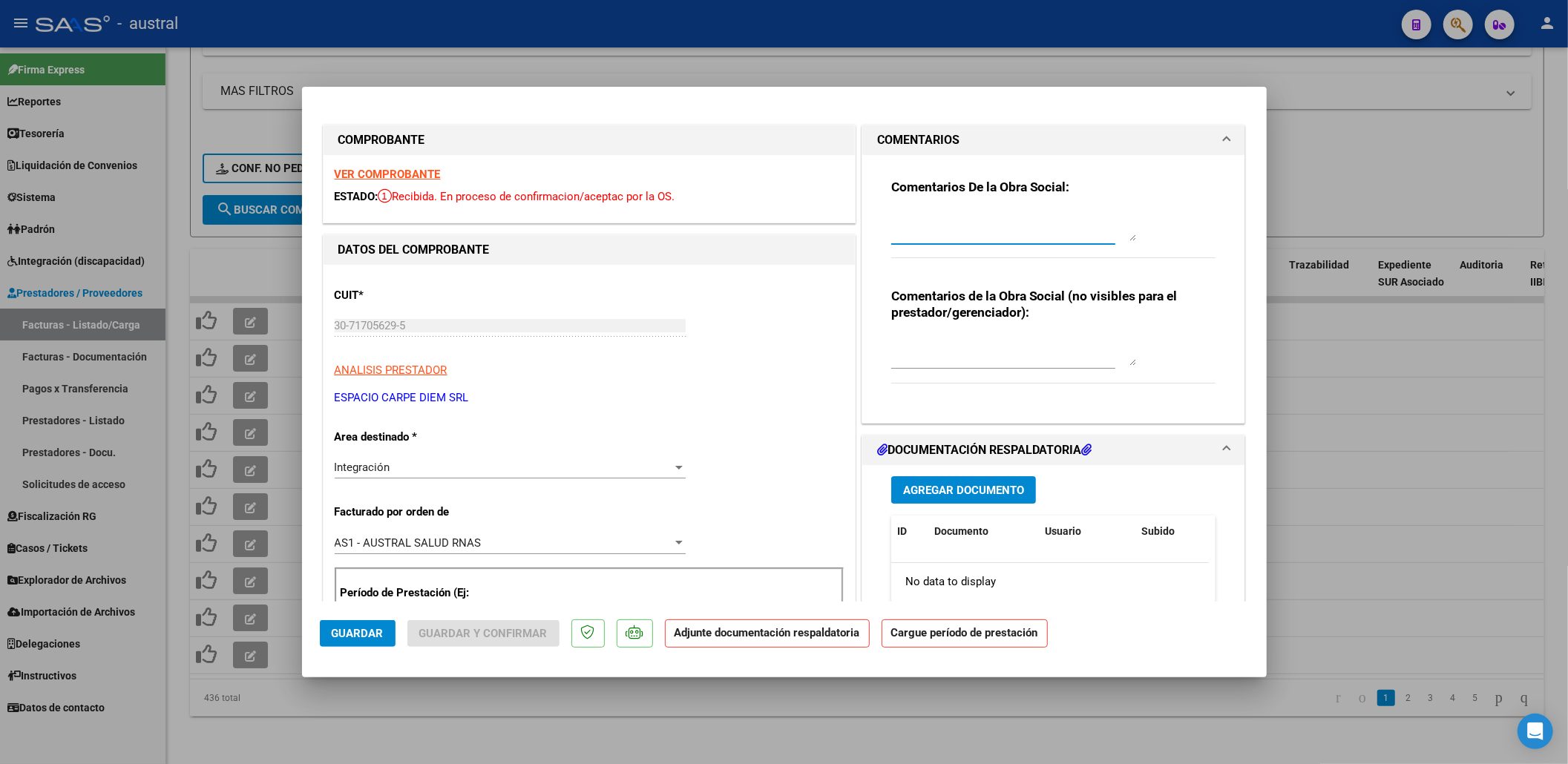
click at [930, 230] on textarea at bounding box center [1014, 226] width 245 height 29
type textarea "DIRECTO PS"
click at [360, 626] on span "Guardar" at bounding box center [358, 633] width 52 height 13
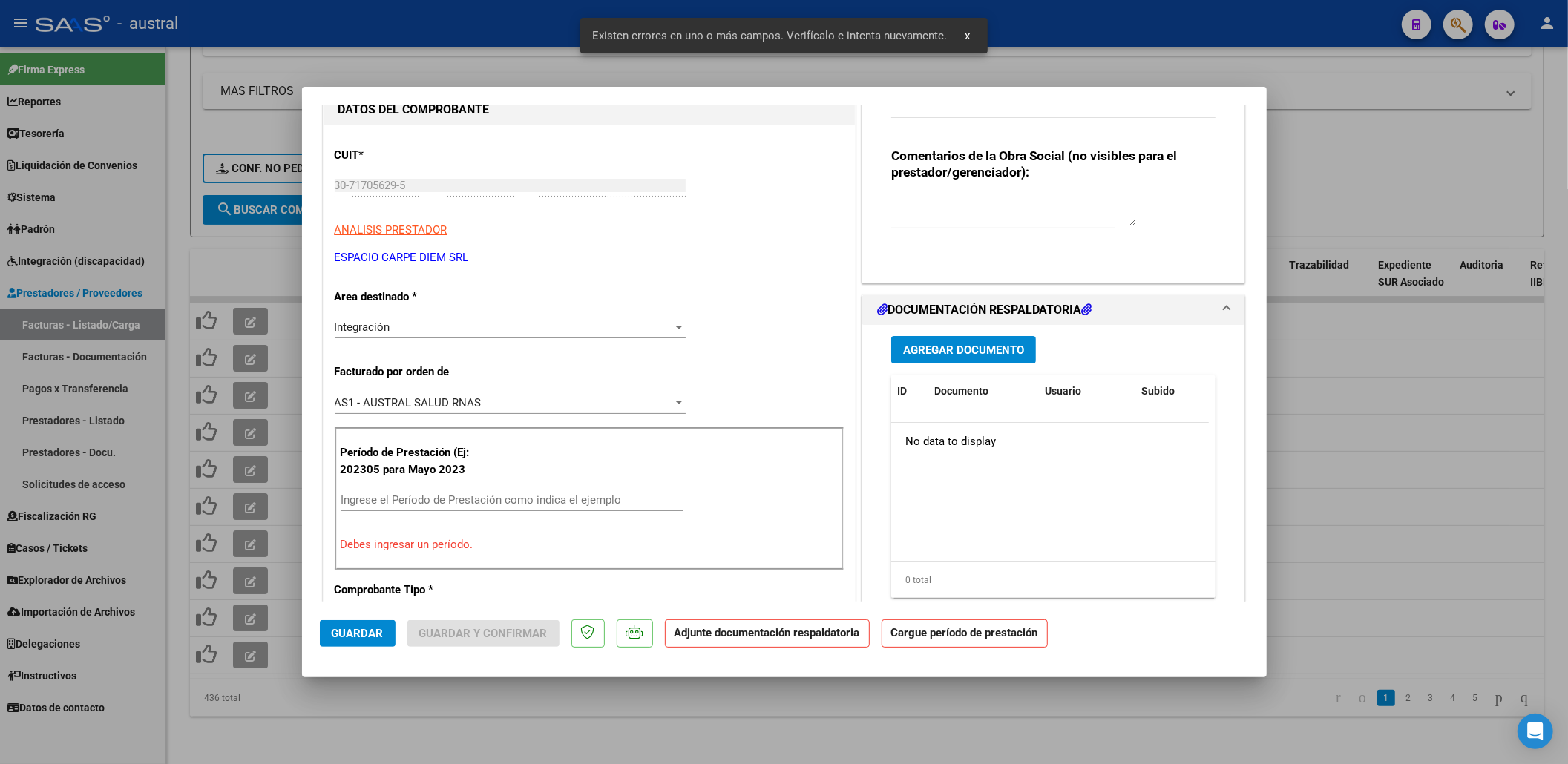
scroll to position [273, 0]
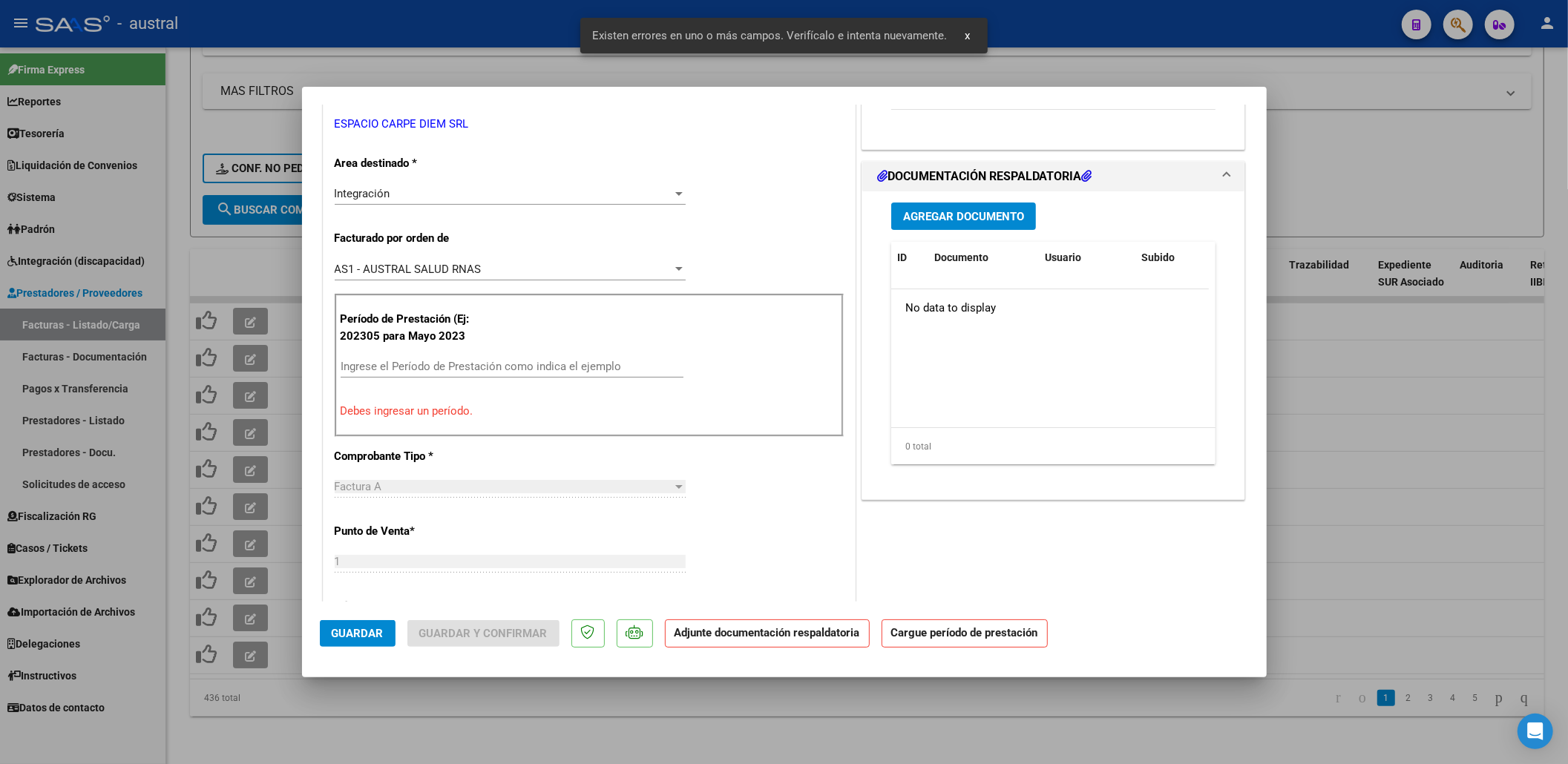
click at [468, 355] on div "Período de Prestación (Ej: 202305 para [DATE] Ingrese el Período de Prestación …" at bounding box center [588, 365] width 509 height 142
click at [473, 372] on input "Ingrese el Período de Prestación como indica el ejemplo" at bounding box center [512, 366] width 343 height 13
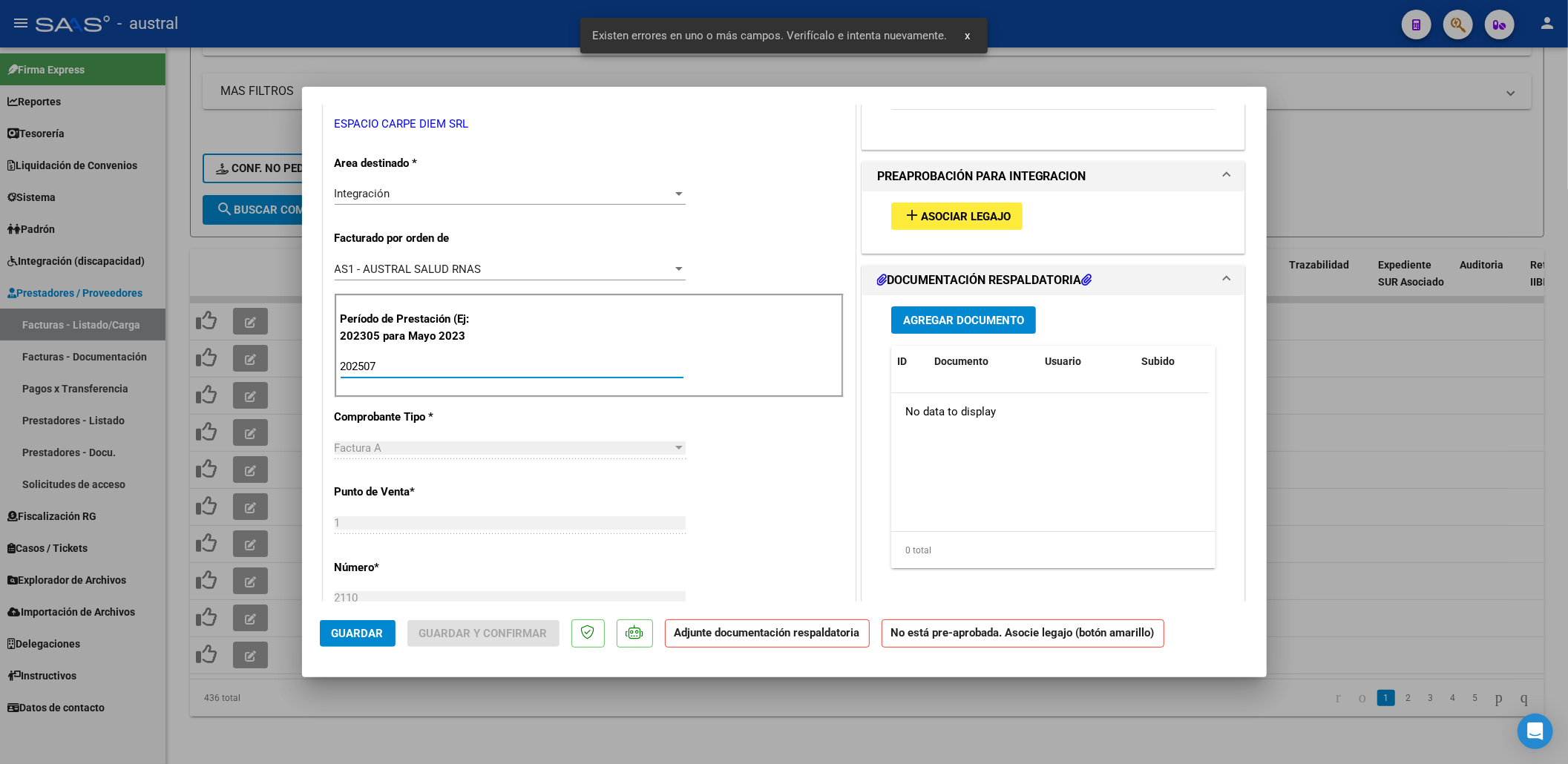
type input "202507"
click at [363, 631] on span "Guardar" at bounding box center [358, 633] width 52 height 13
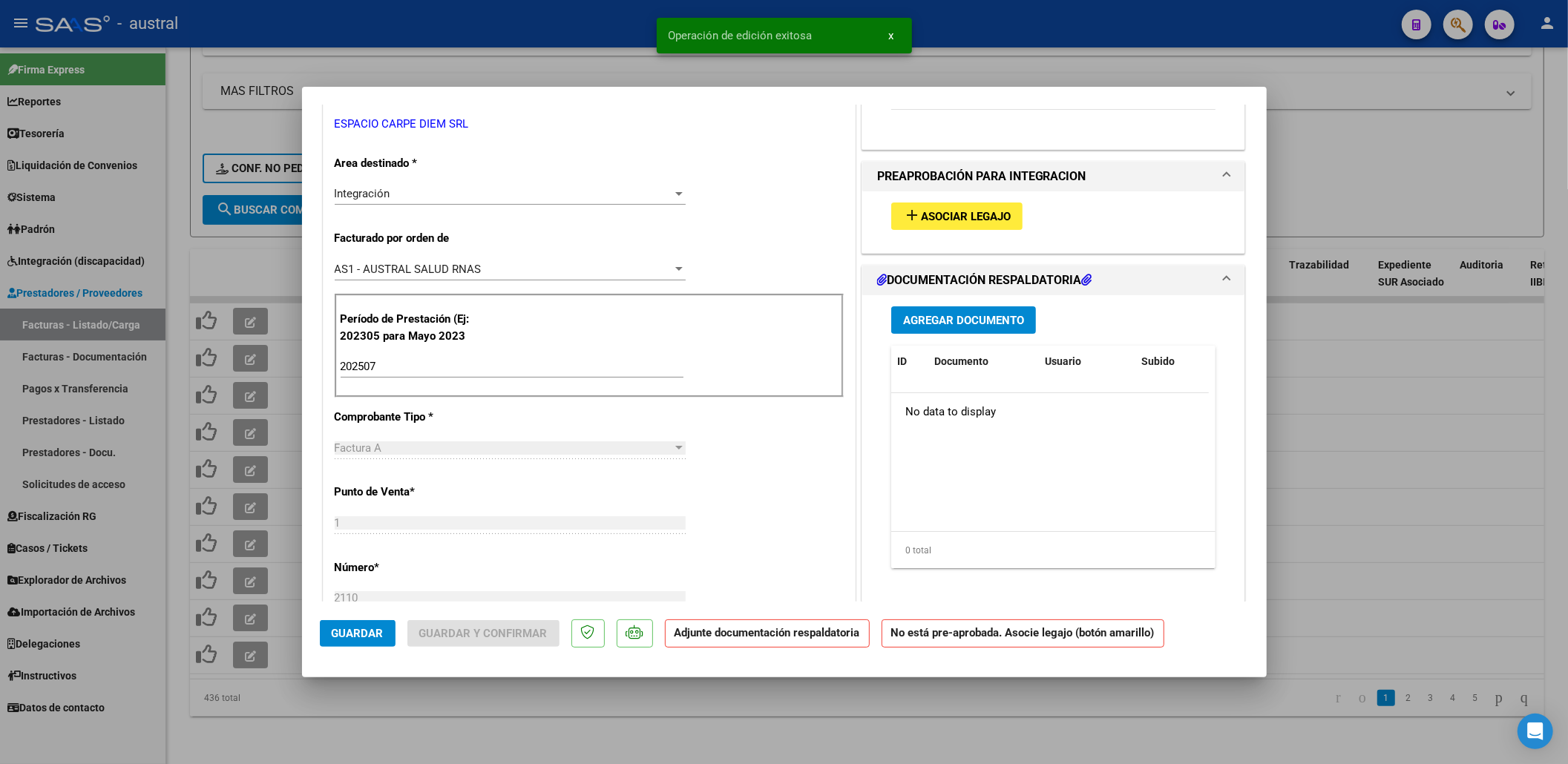
click at [283, 373] on div at bounding box center [784, 382] width 1568 height 764
type input "$ 0,00"
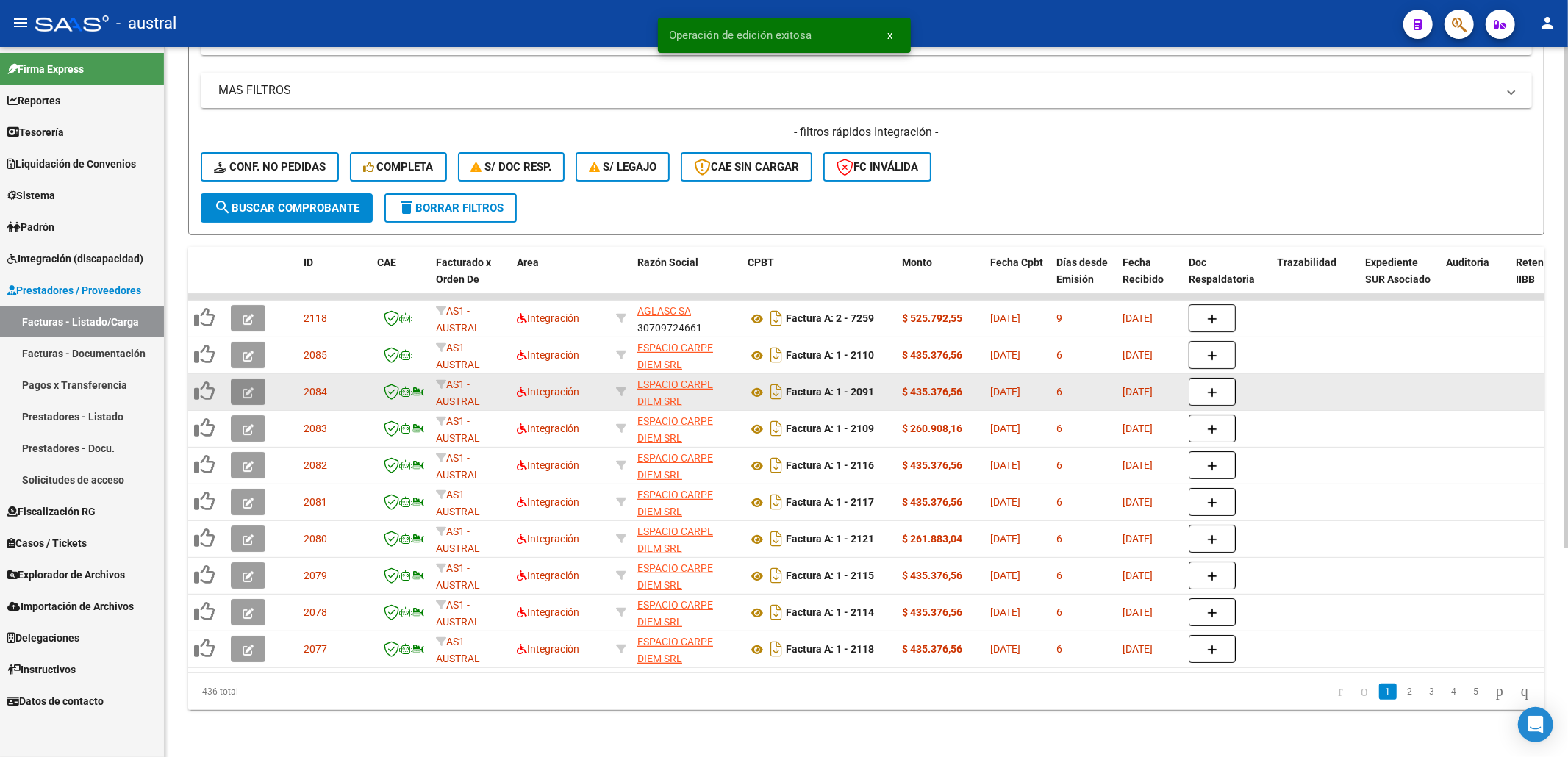
click at [244, 387] on icon "button" at bounding box center [248, 392] width 11 height 11
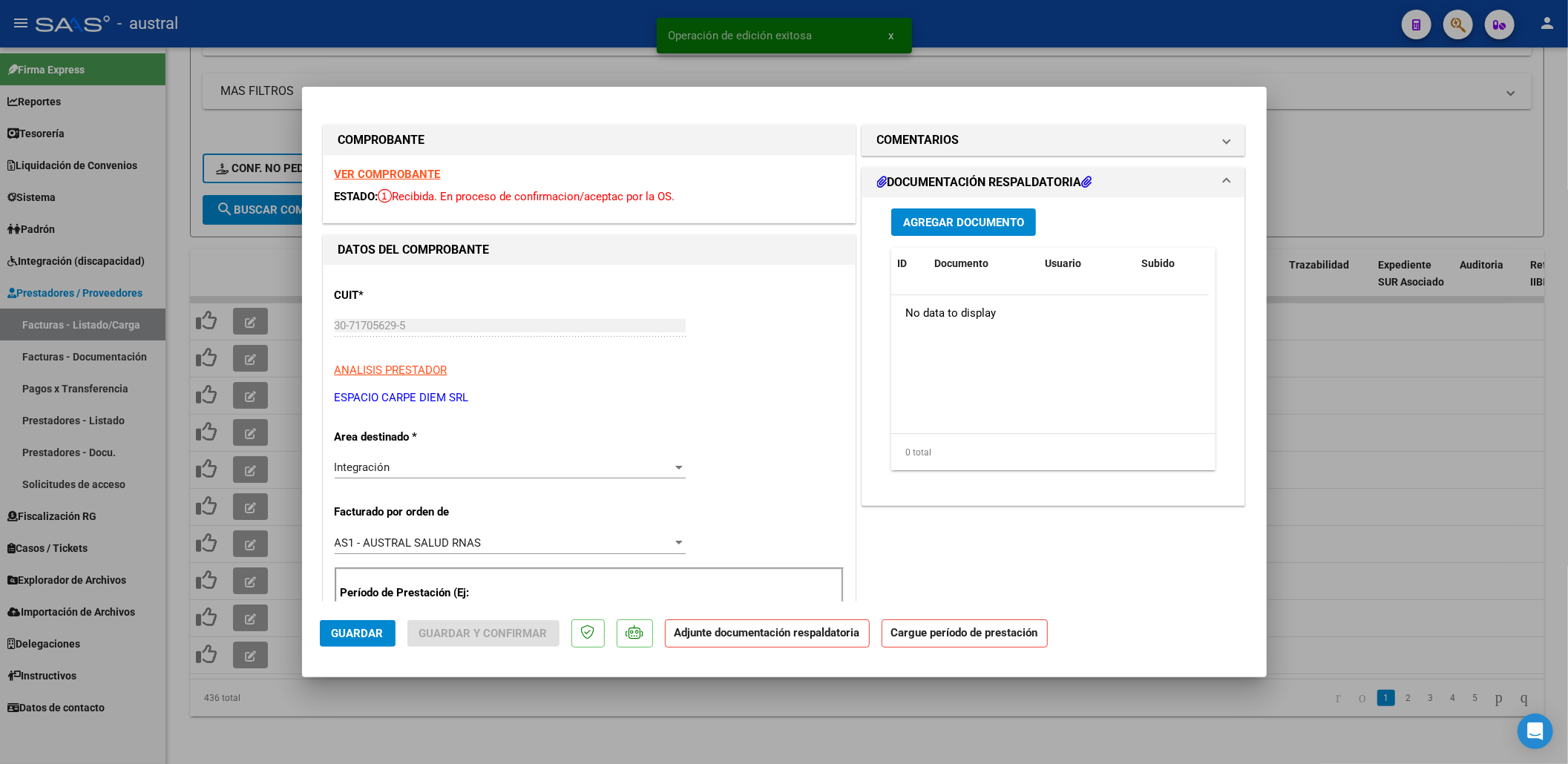
click at [409, 171] on strong "VER COMPROBANTE" at bounding box center [387, 174] width 106 height 13
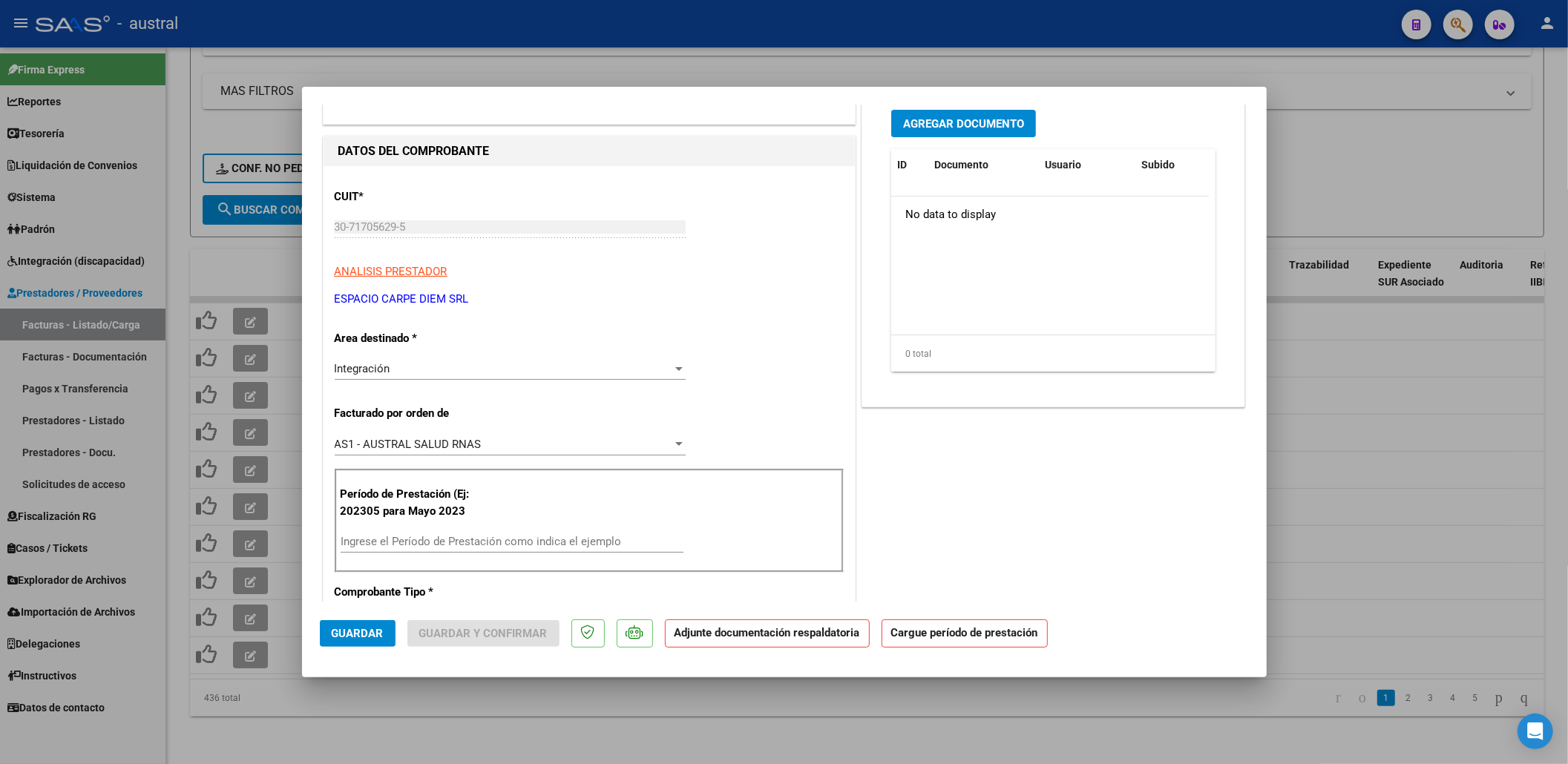
click at [474, 532] on div "Ingrese el Período de Prestación como indica el ejemplo" at bounding box center [512, 542] width 343 height 22
click at [474, 535] on div "Ingrese el Período de Prestación como indica el ejemplo" at bounding box center [512, 542] width 343 height 22
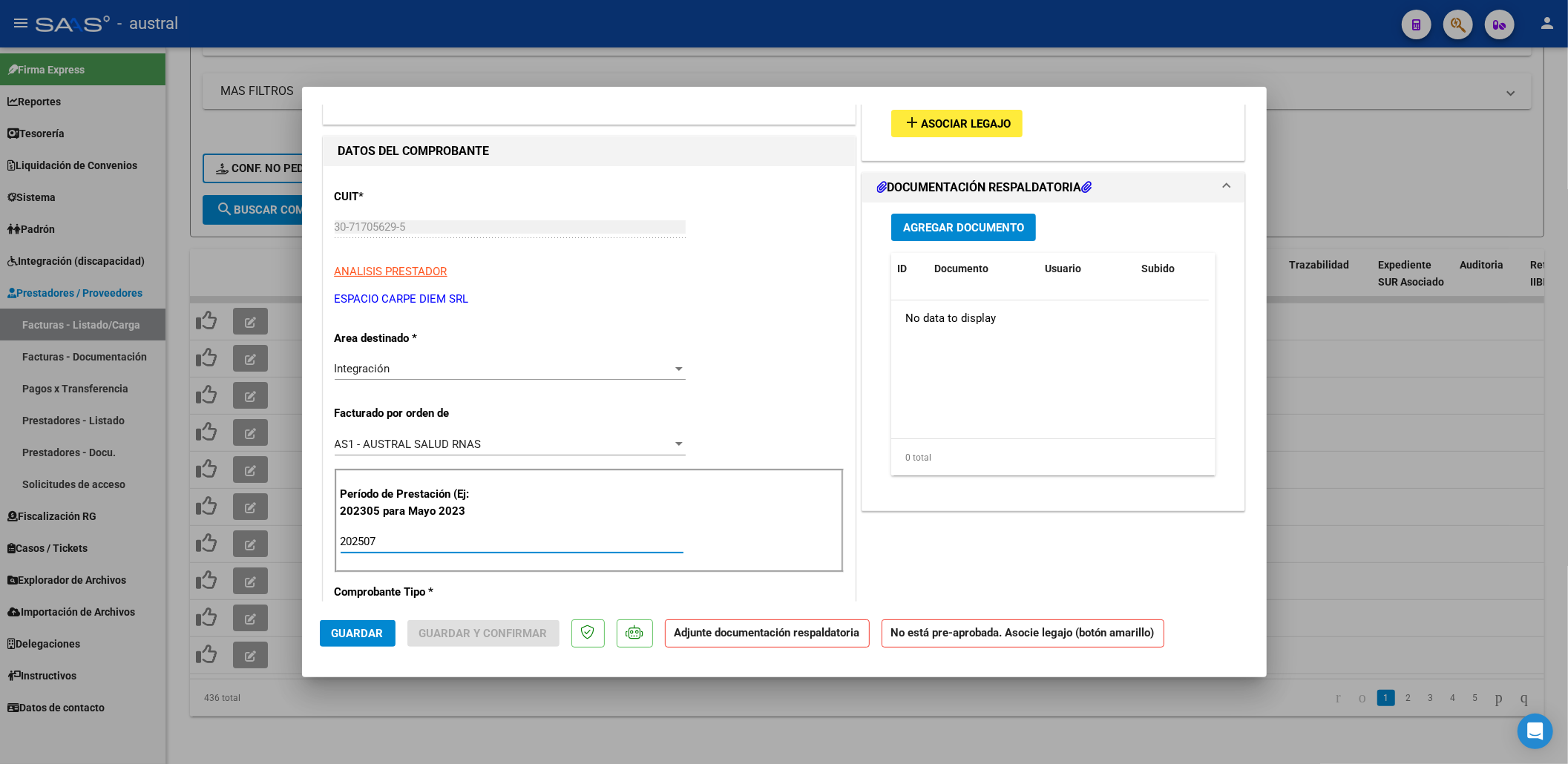
type input "202507"
click at [959, 134] on button "add Asociar Legajo" at bounding box center [957, 123] width 131 height 28
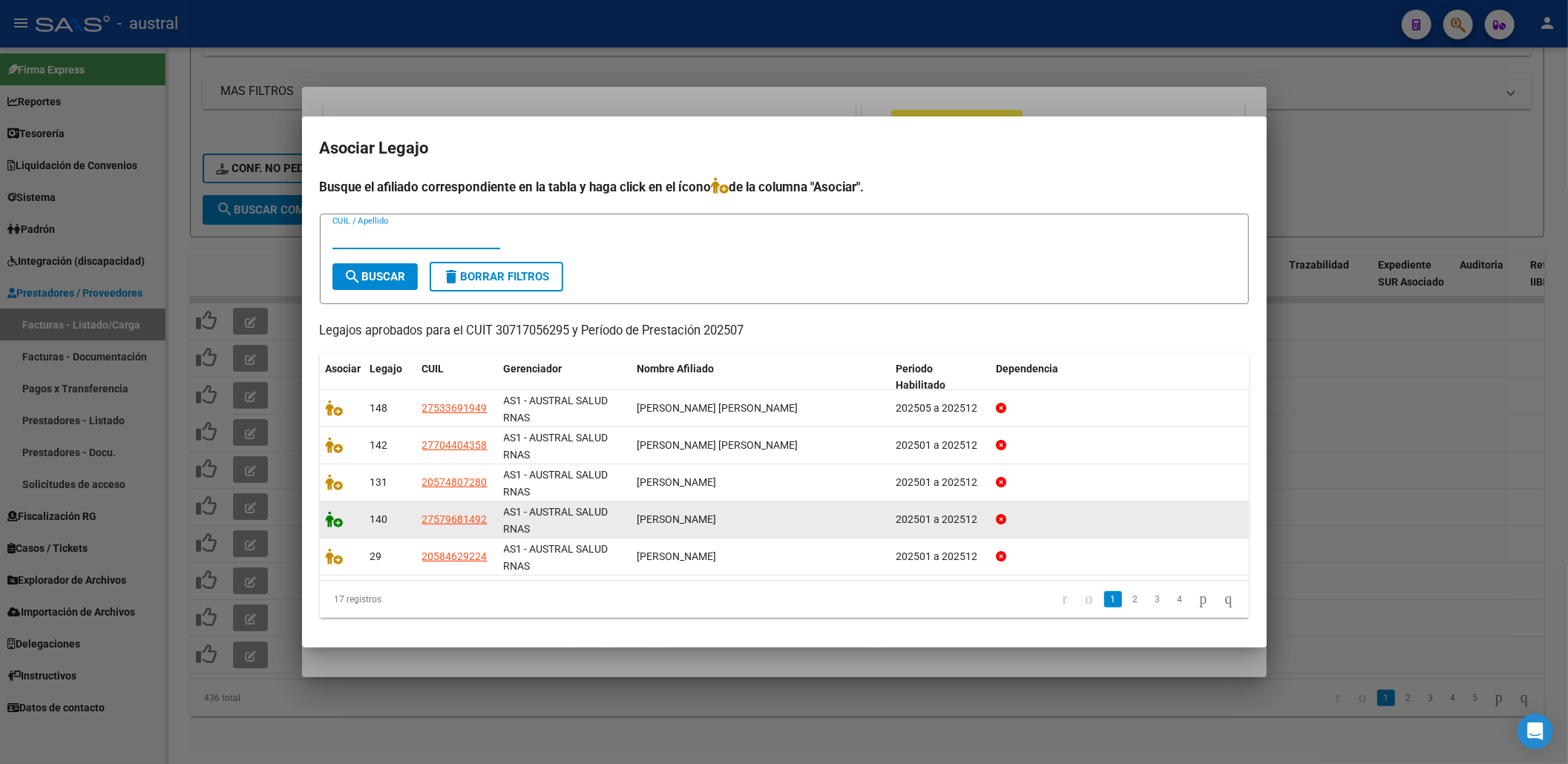
click at [331, 516] on icon at bounding box center [334, 519] width 18 height 16
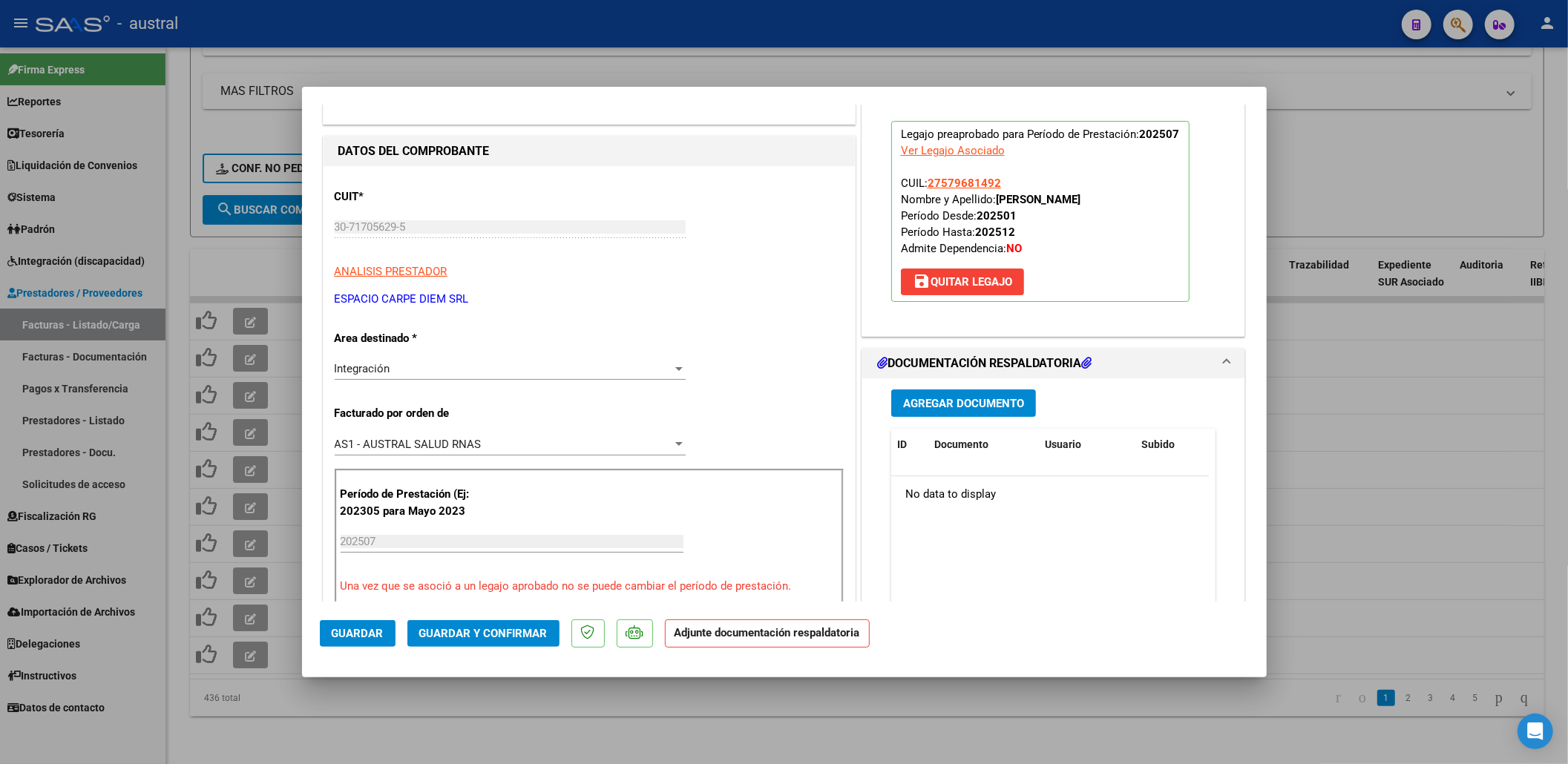
click at [467, 630] on span "Guardar y Confirmar" at bounding box center [484, 633] width 129 height 13
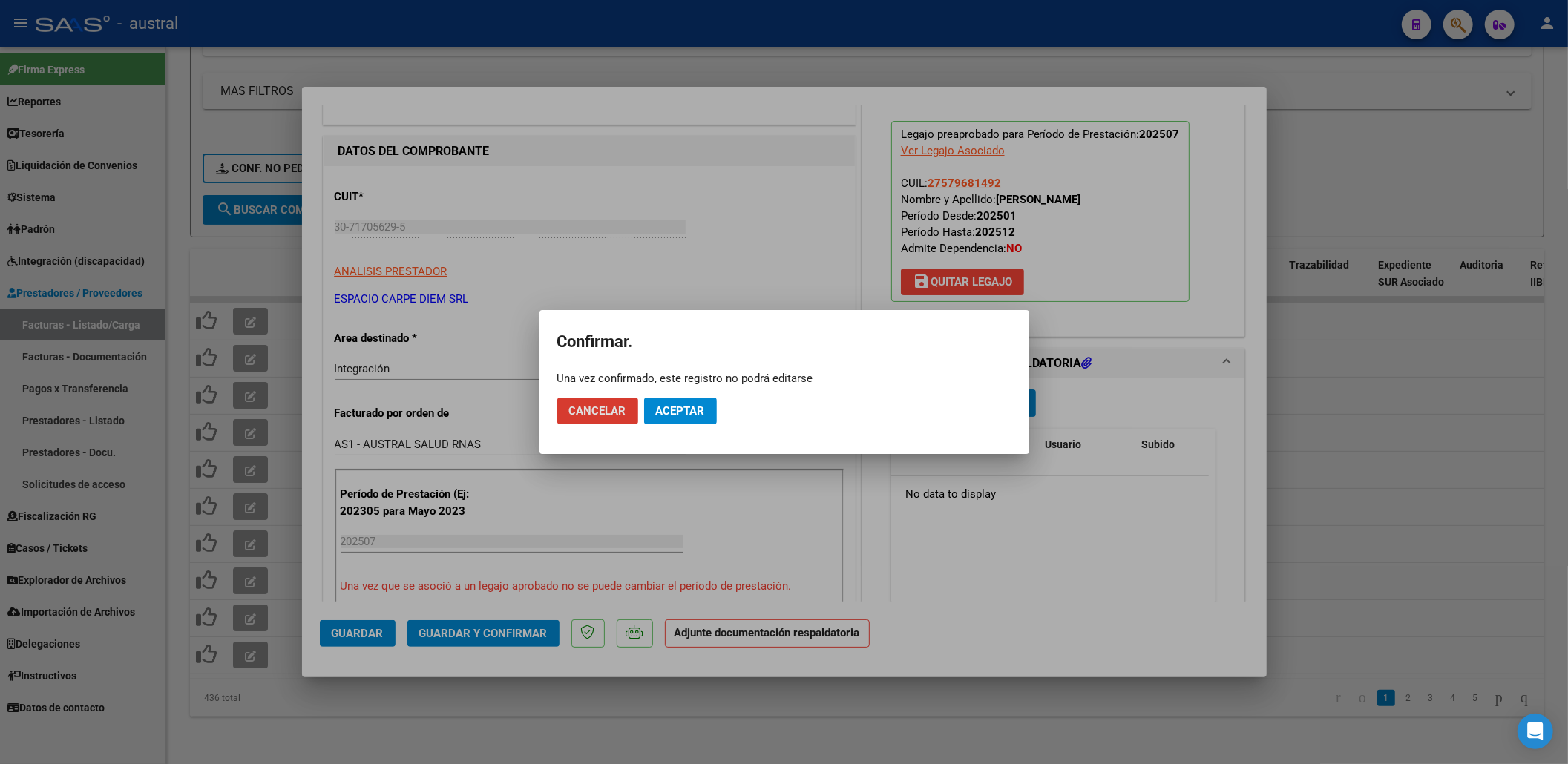
click at [680, 398] on button "Aceptar" at bounding box center [680, 411] width 72 height 27
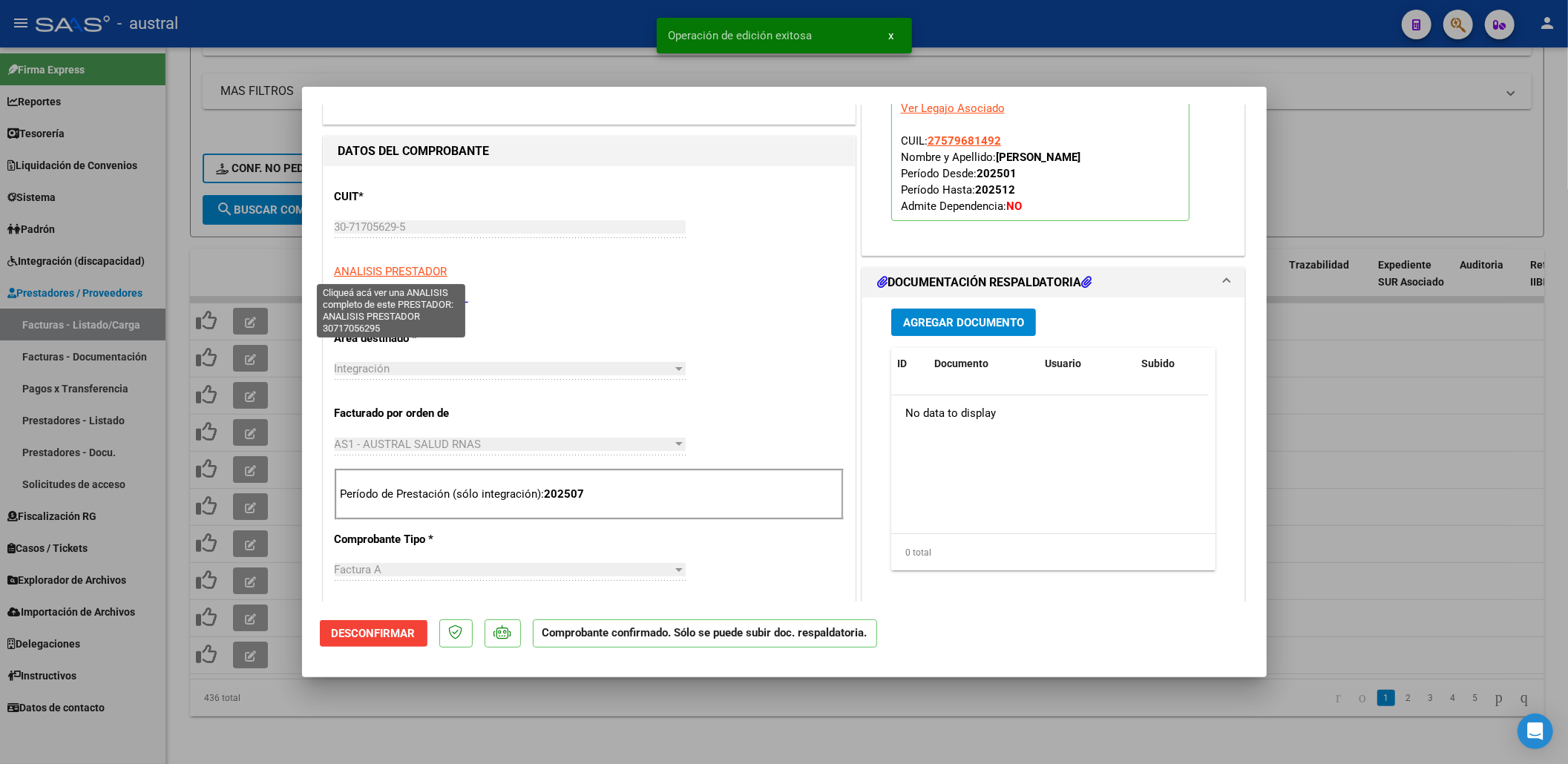
click at [256, 222] on div at bounding box center [784, 382] width 1568 height 764
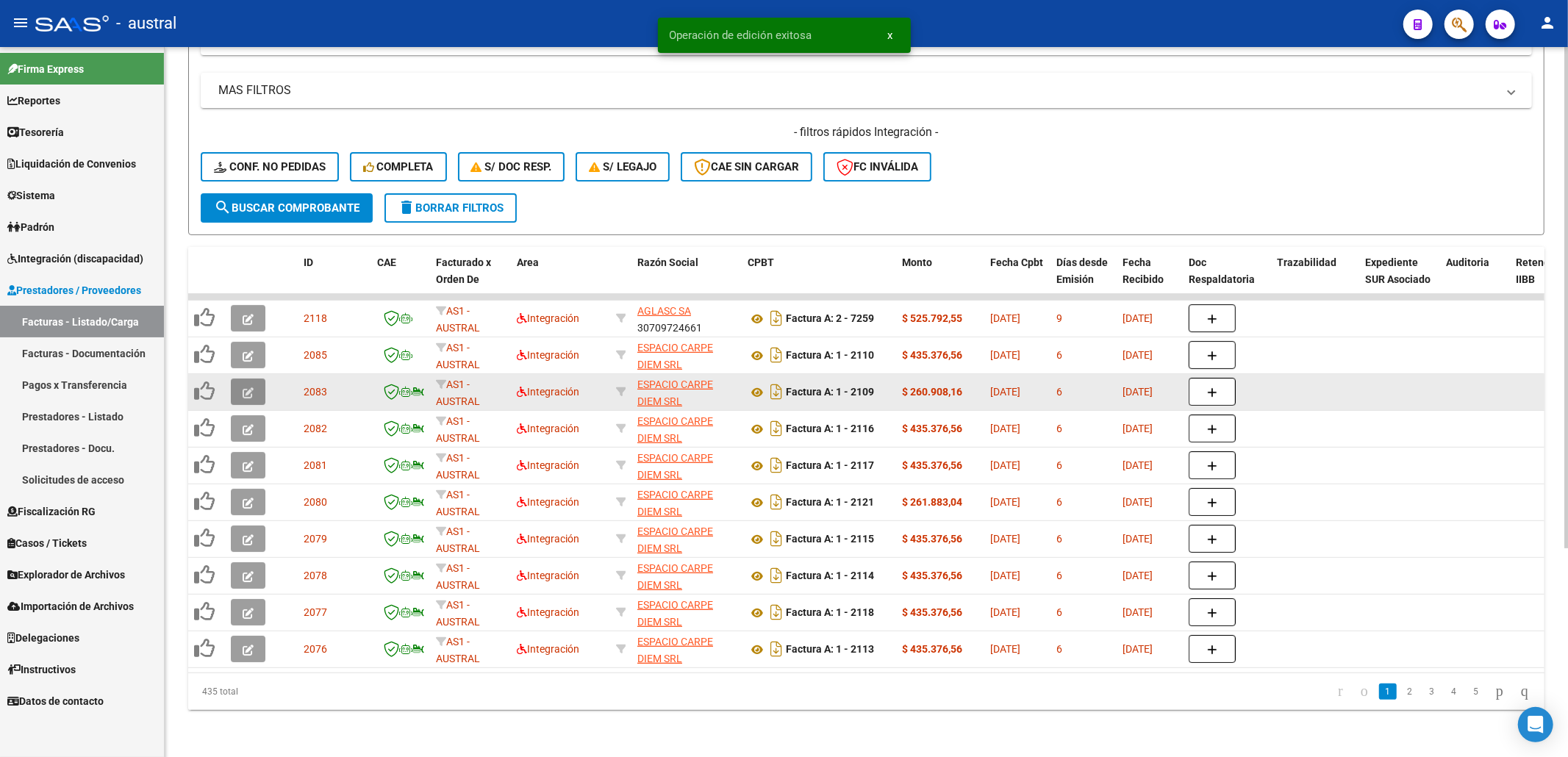
click at [253, 379] on button "button" at bounding box center [248, 392] width 35 height 27
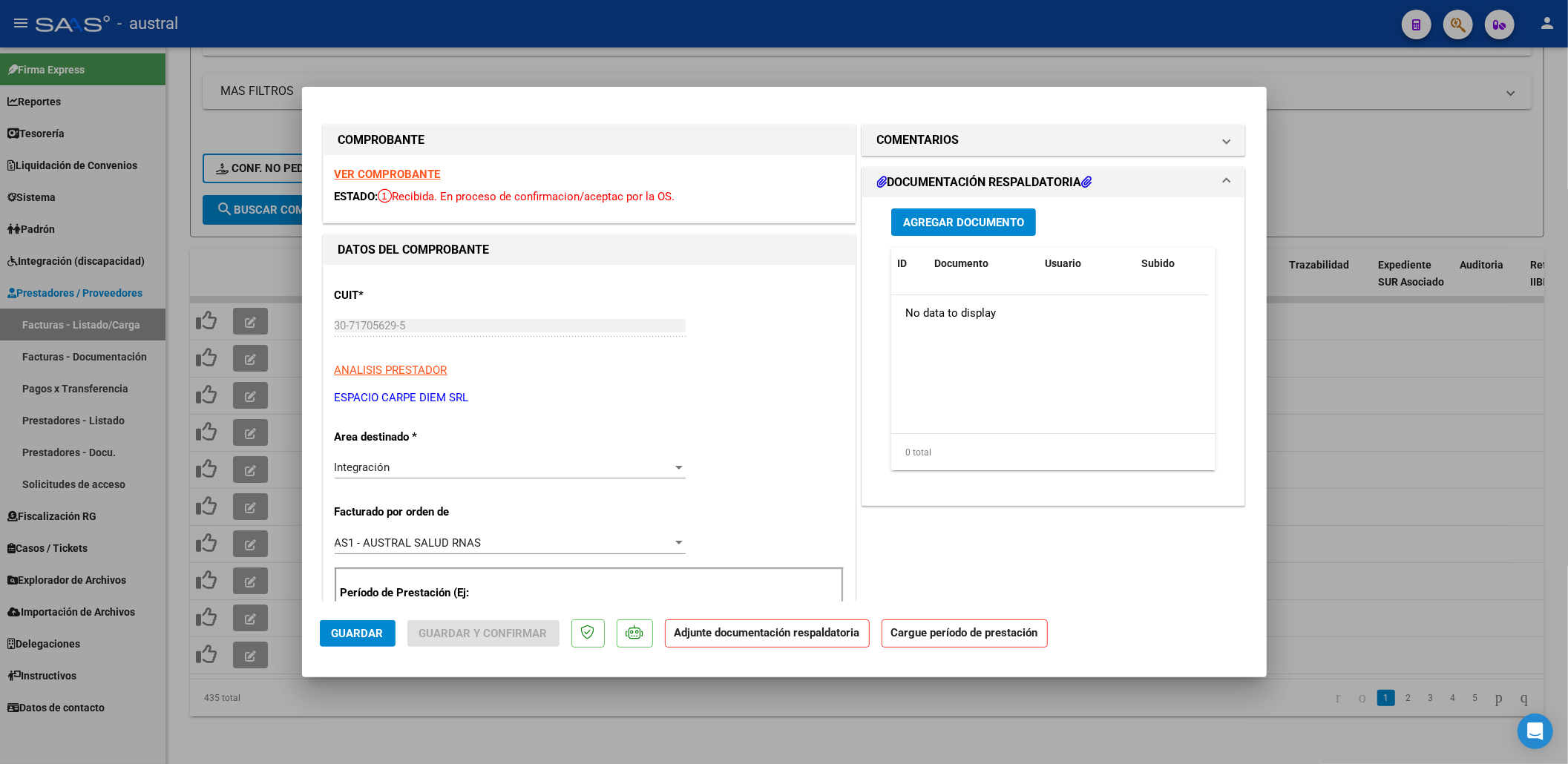
click at [399, 177] on strong "VER COMPROBANTE" at bounding box center [387, 174] width 106 height 13
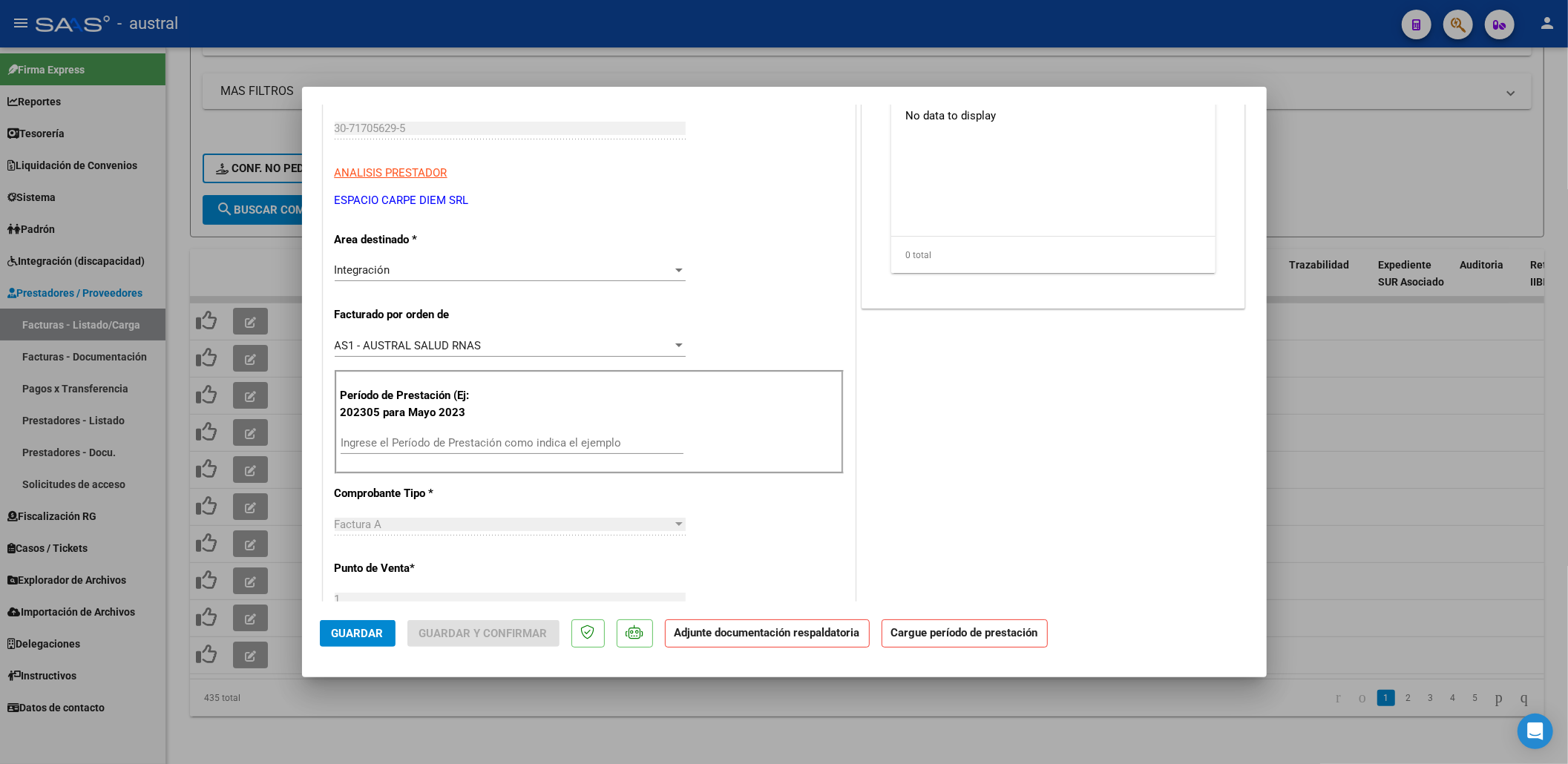
click at [426, 440] on input "Ingrese el Período de Prestación como indica el ejemplo" at bounding box center [512, 442] width 343 height 13
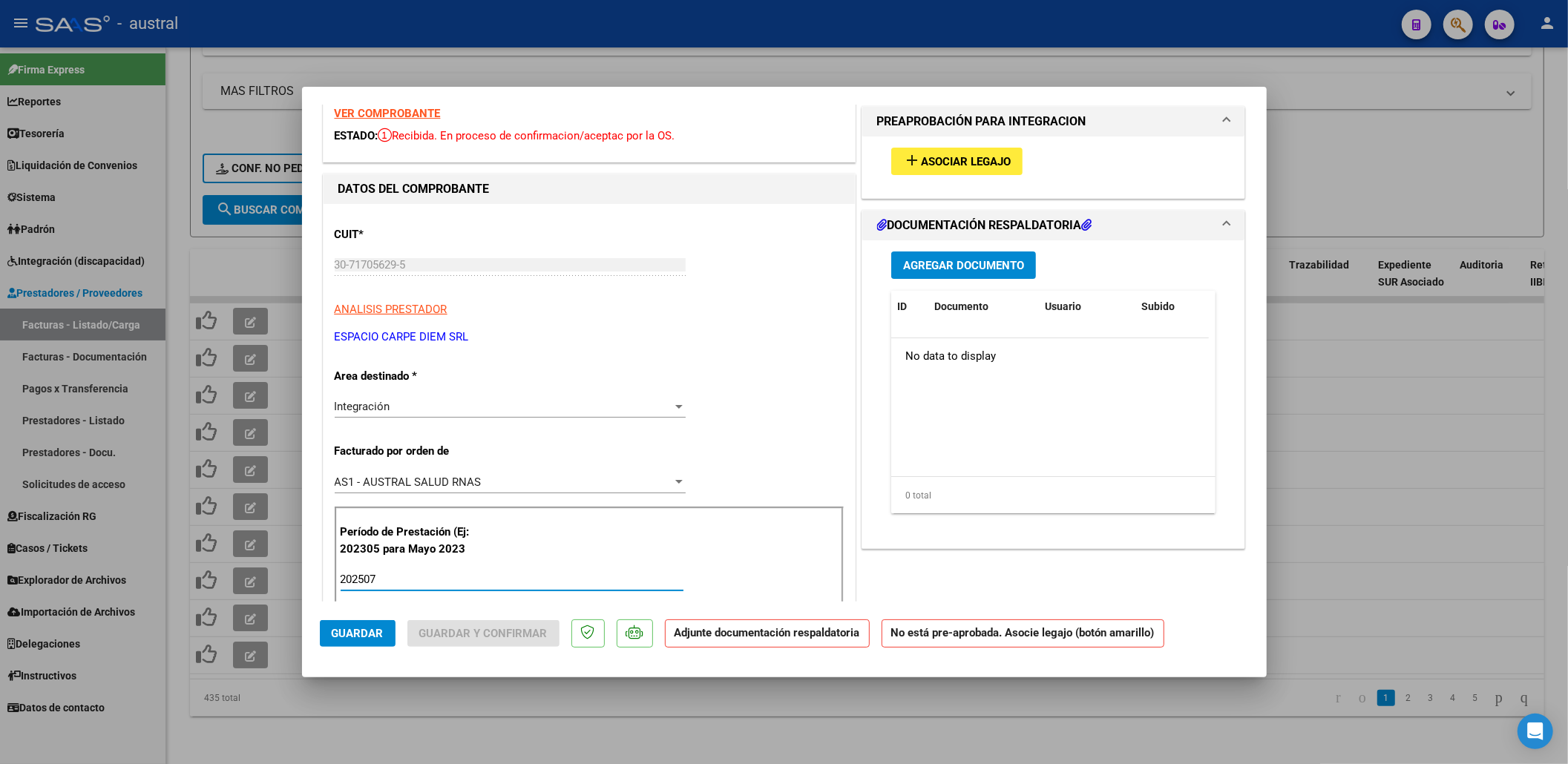
scroll to position [0, 0]
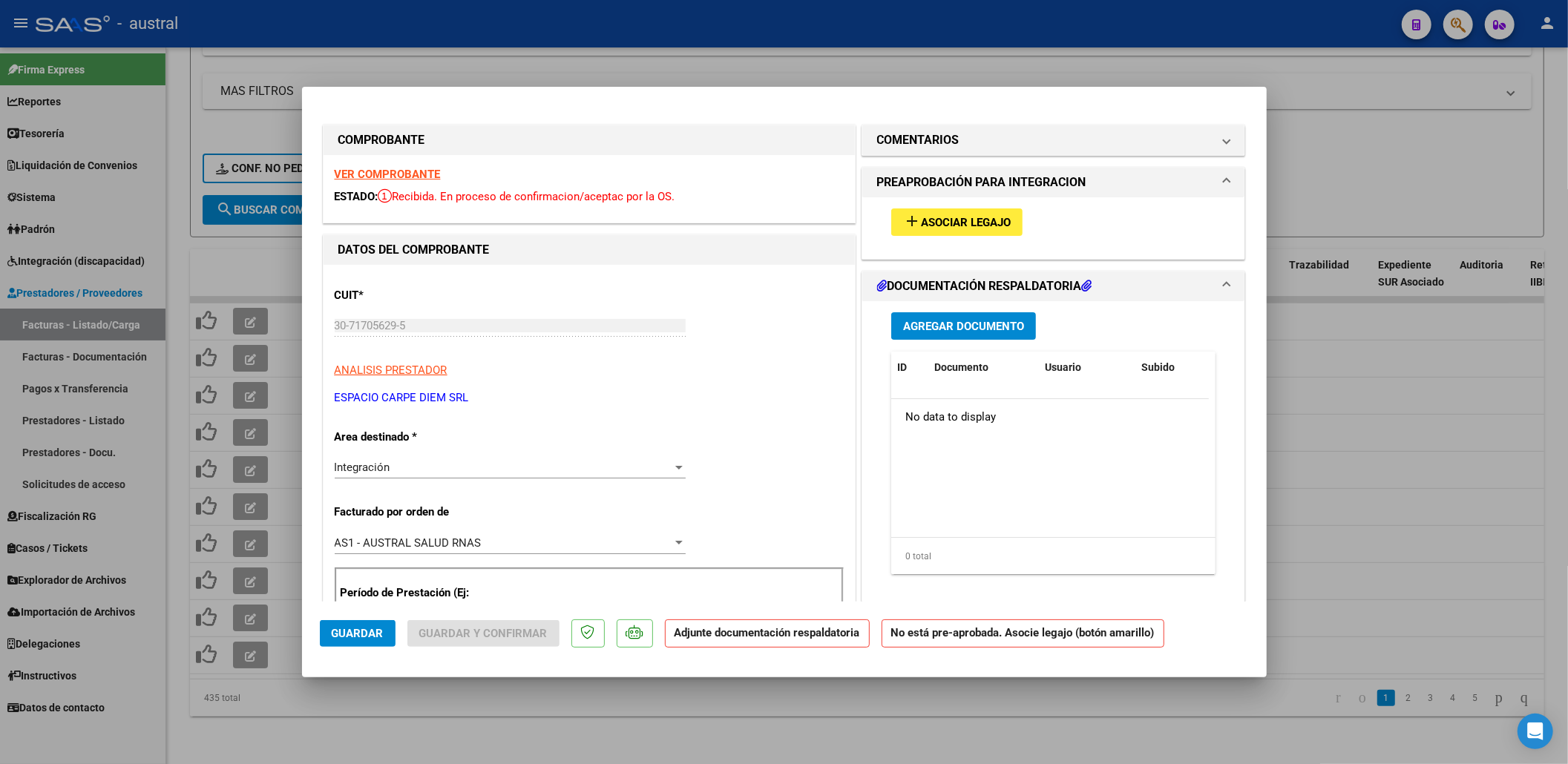
type input "202507"
click at [948, 221] on span "Asociar Legajo" at bounding box center [965, 222] width 89 height 13
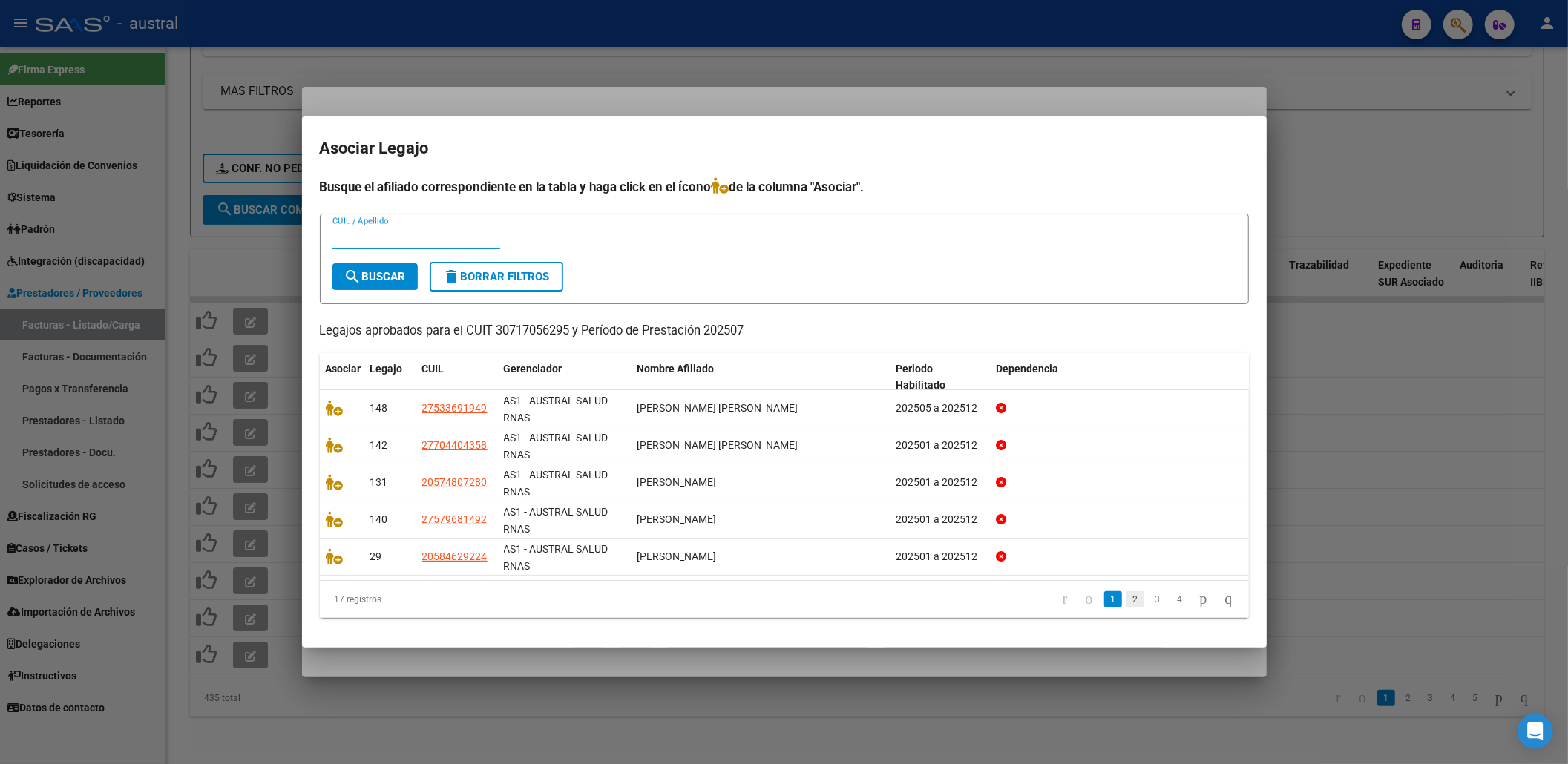
click at [1126, 600] on link "2" at bounding box center [1135, 600] width 18 height 16
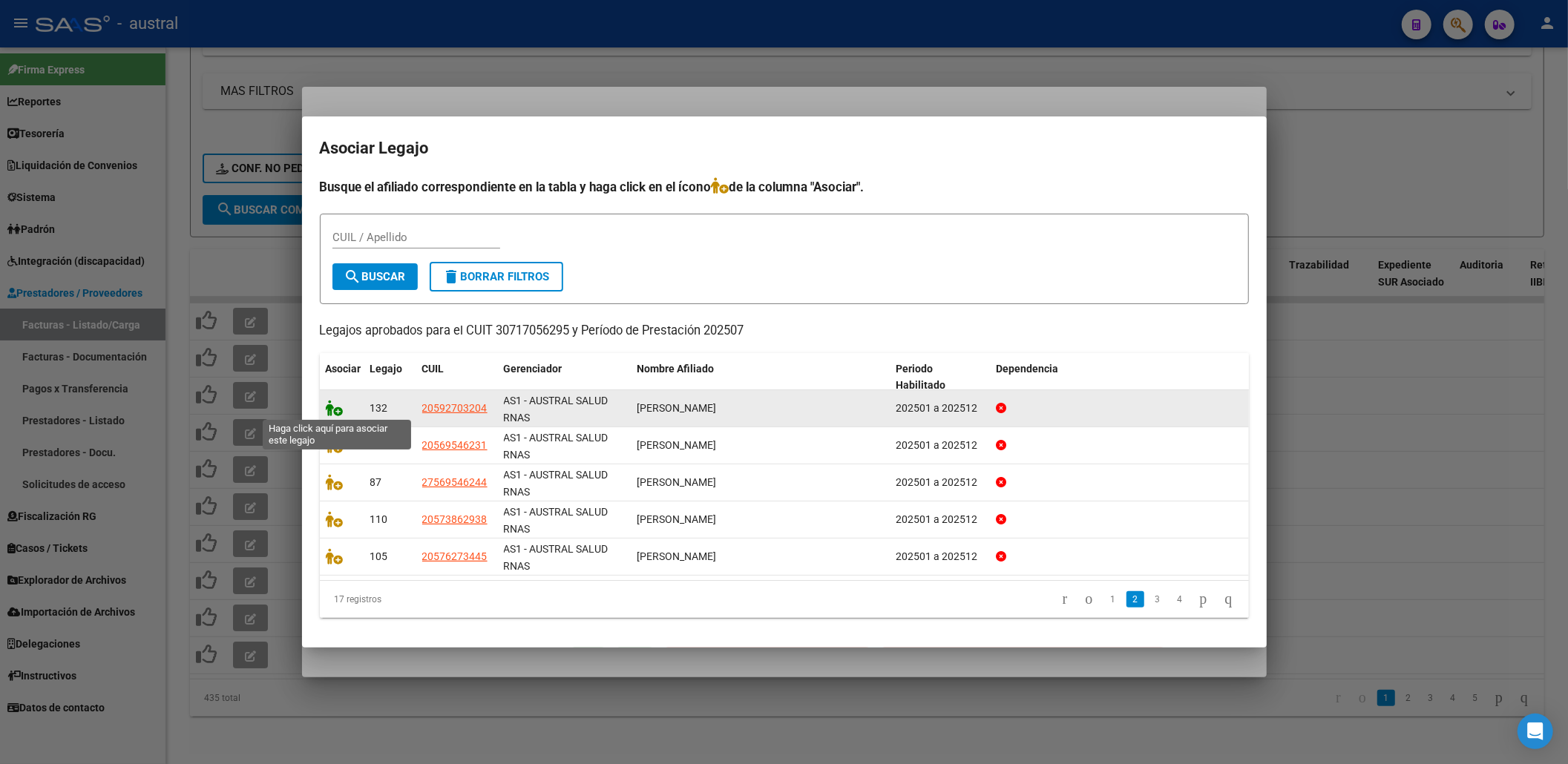
click at [331, 404] on icon at bounding box center [334, 407] width 18 height 16
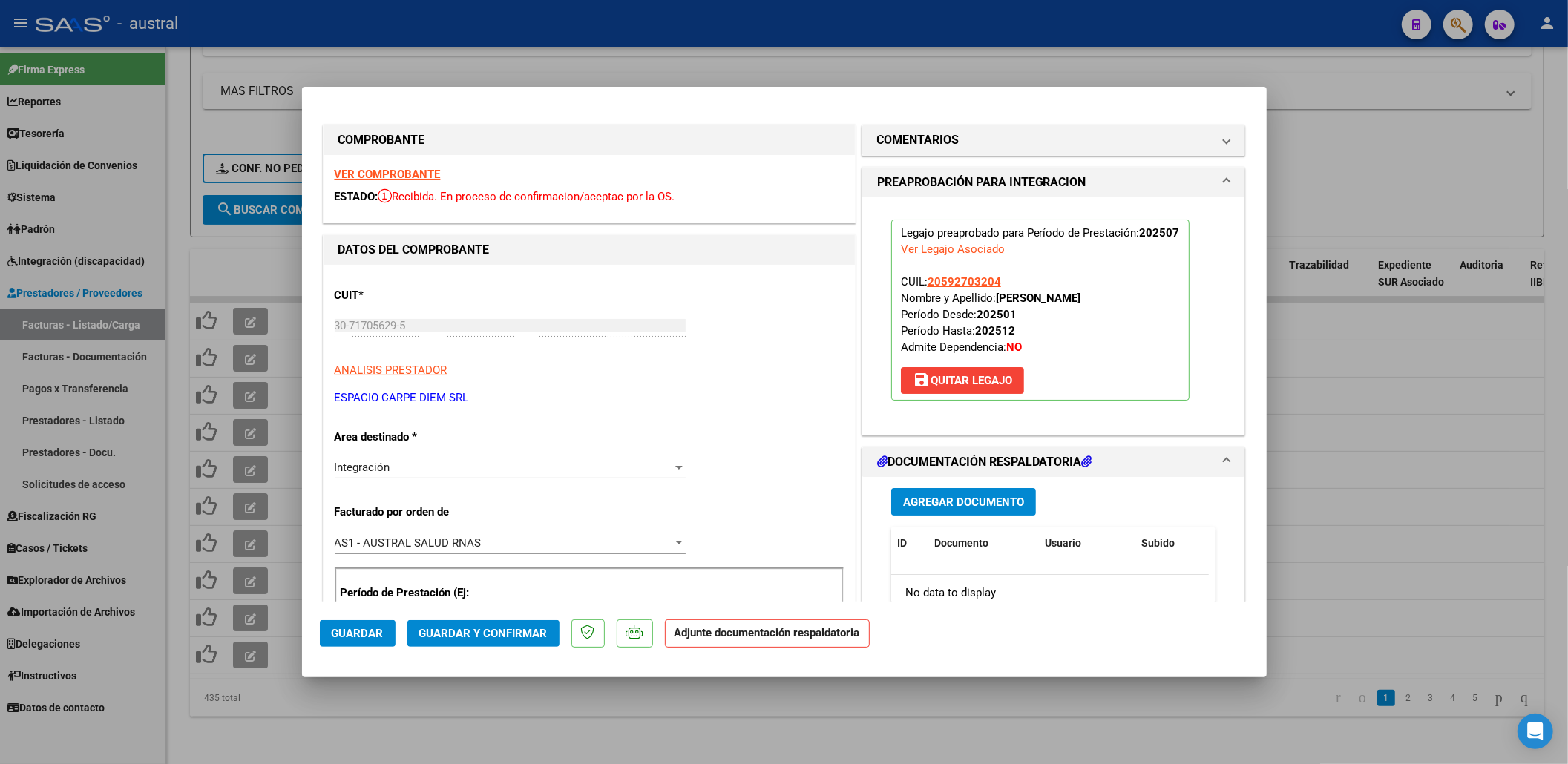
click at [508, 629] on span "Guardar y Confirmar" at bounding box center [484, 633] width 129 height 13
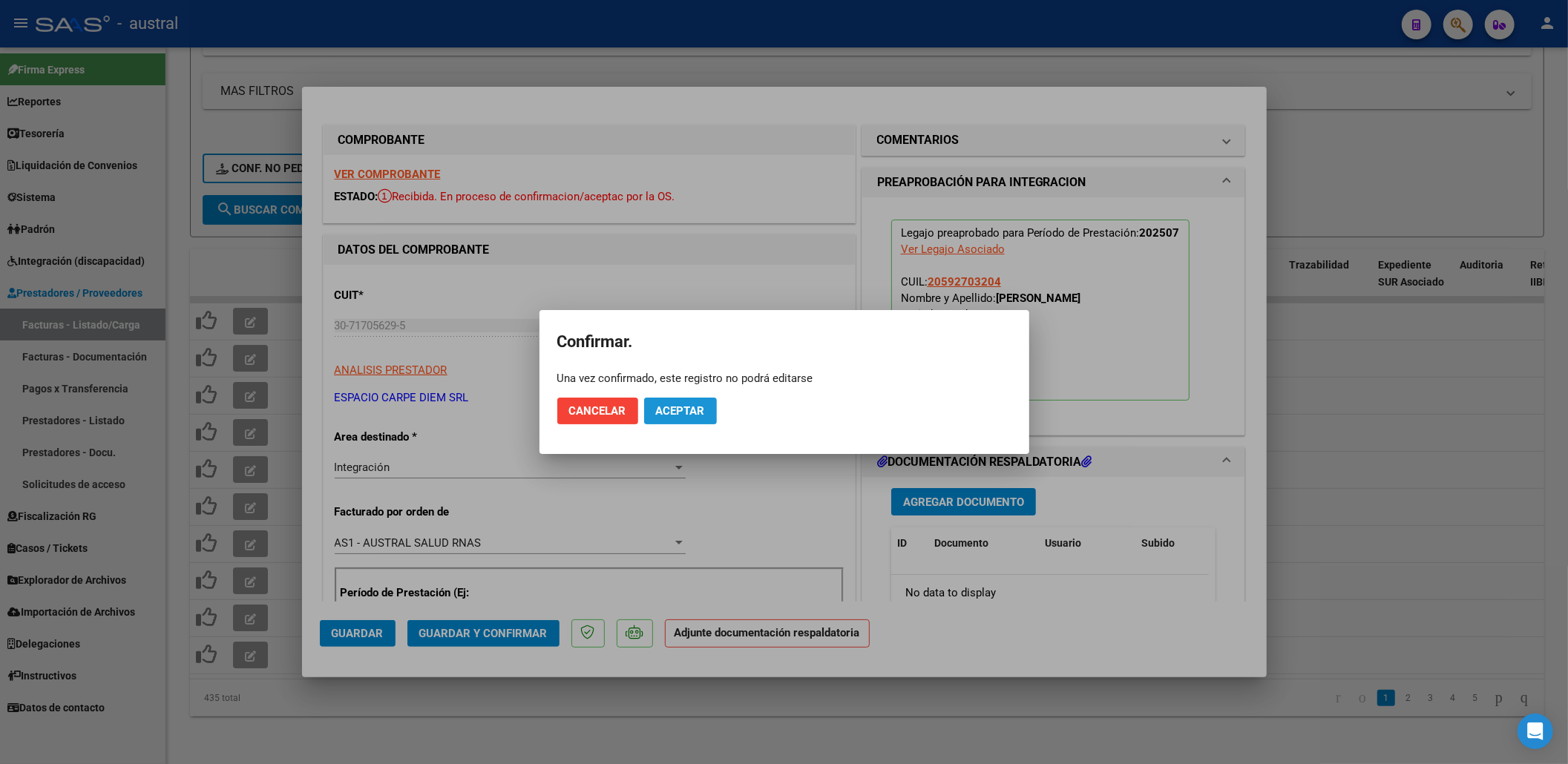
click at [695, 399] on button "Aceptar" at bounding box center [680, 411] width 72 height 27
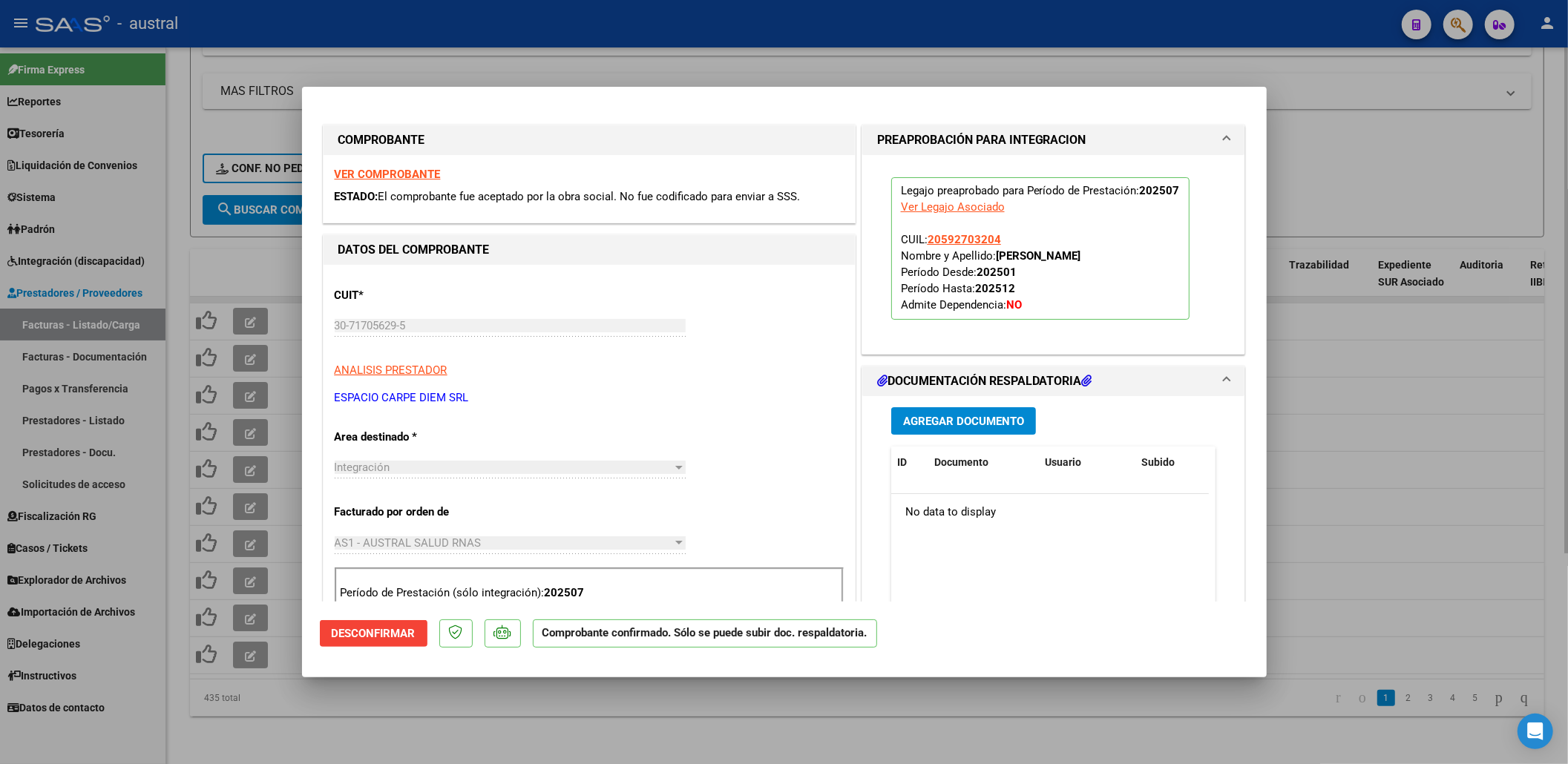
click at [243, 290] on div at bounding box center [784, 382] width 1568 height 764
type input "$ 0,00"
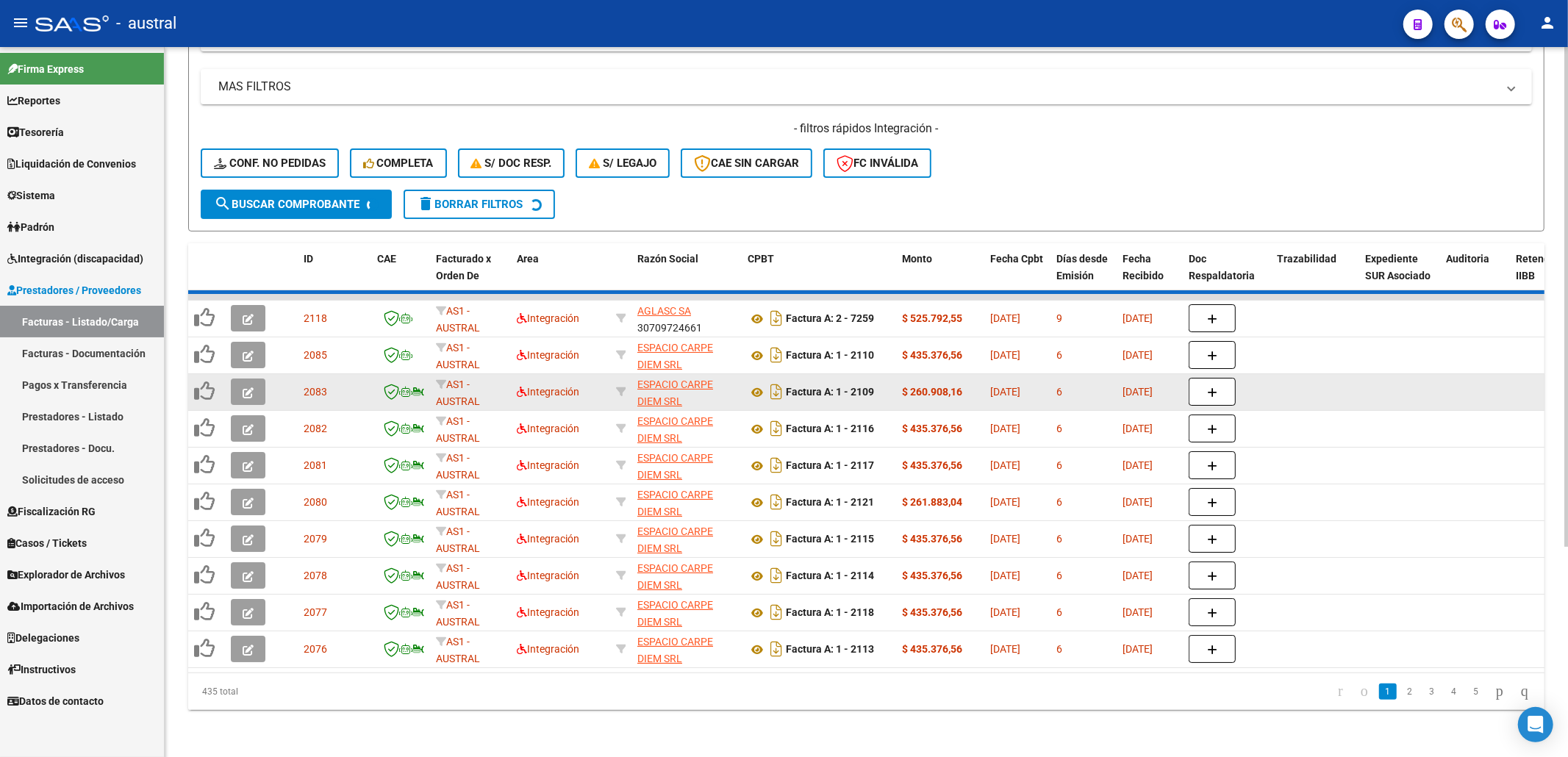
click at [260, 379] on button "button" at bounding box center [248, 392] width 35 height 27
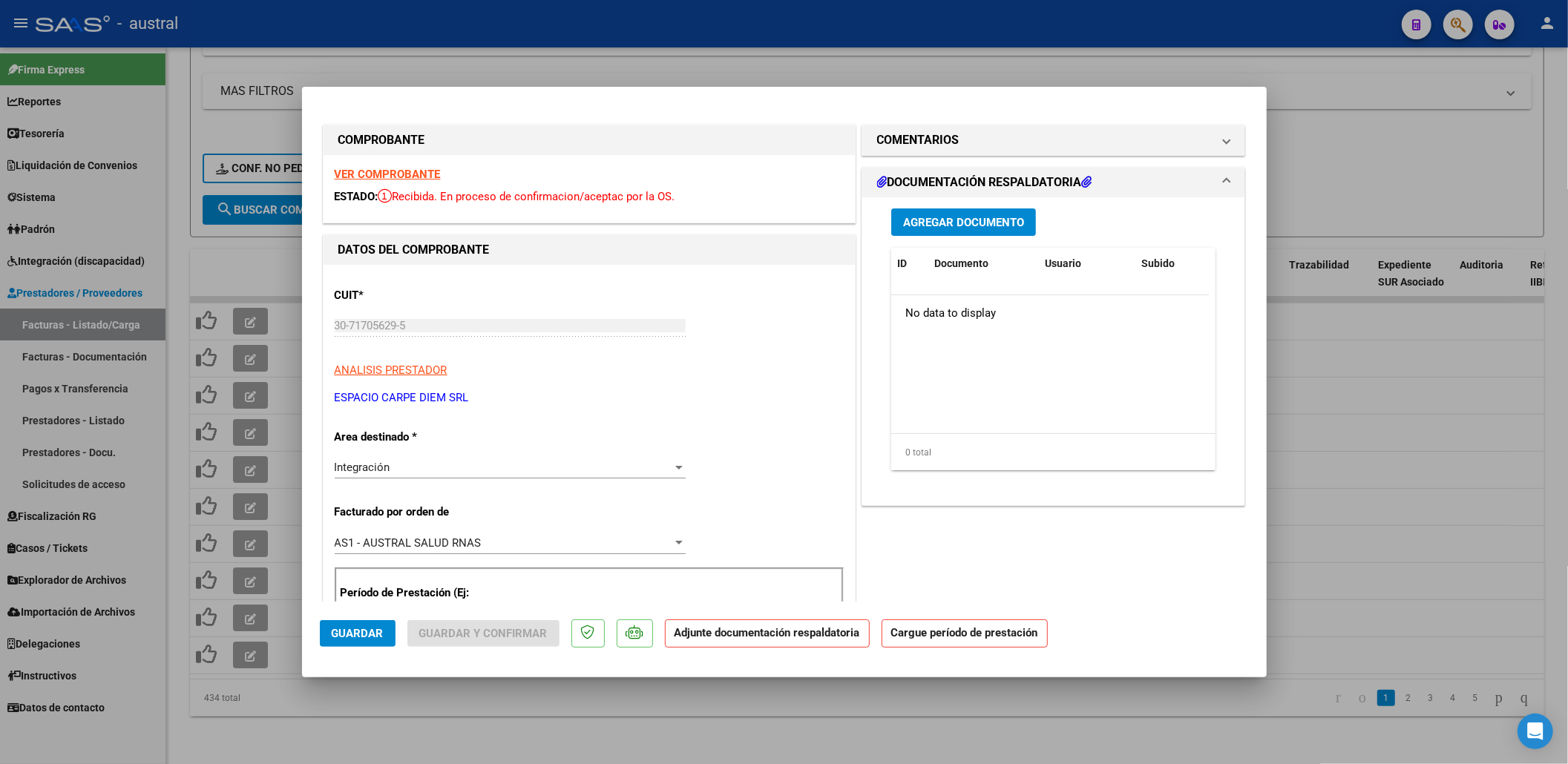
click at [400, 177] on strong "VER COMPROBANTE" at bounding box center [387, 174] width 106 height 13
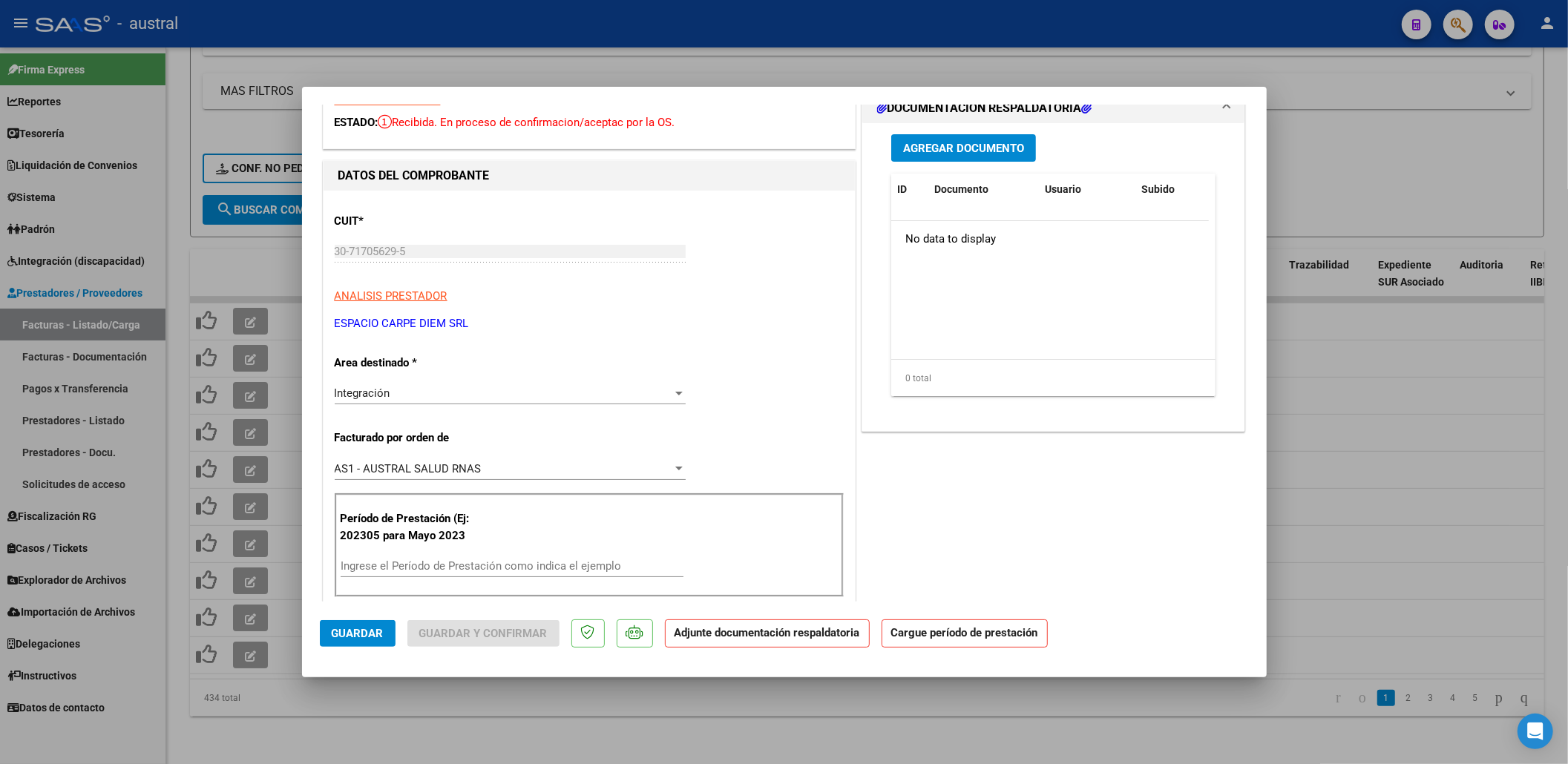
scroll to position [197, 0]
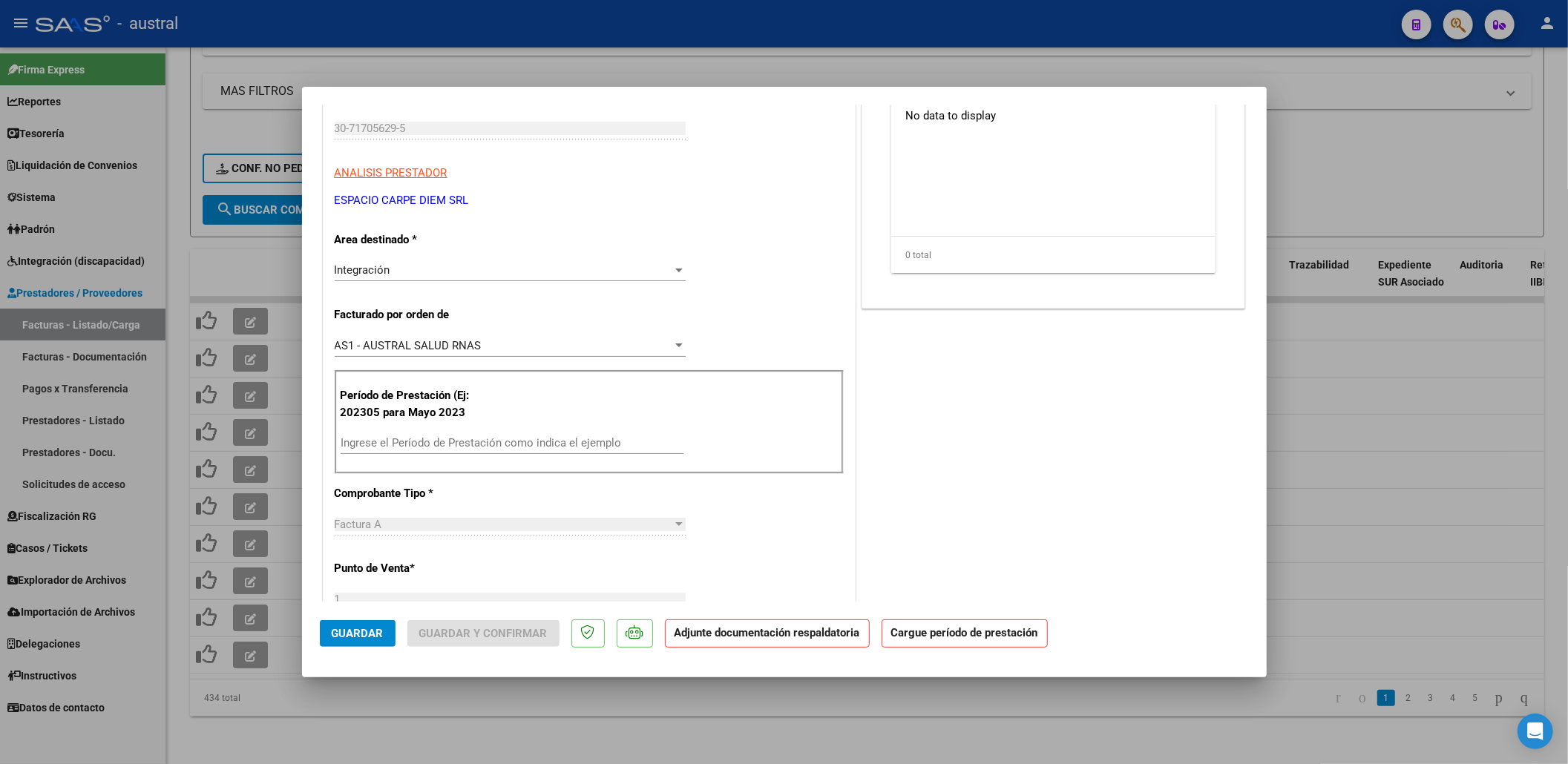
click at [515, 449] on input "Ingrese el Período de Prestación como indica el ejemplo" at bounding box center [512, 442] width 343 height 13
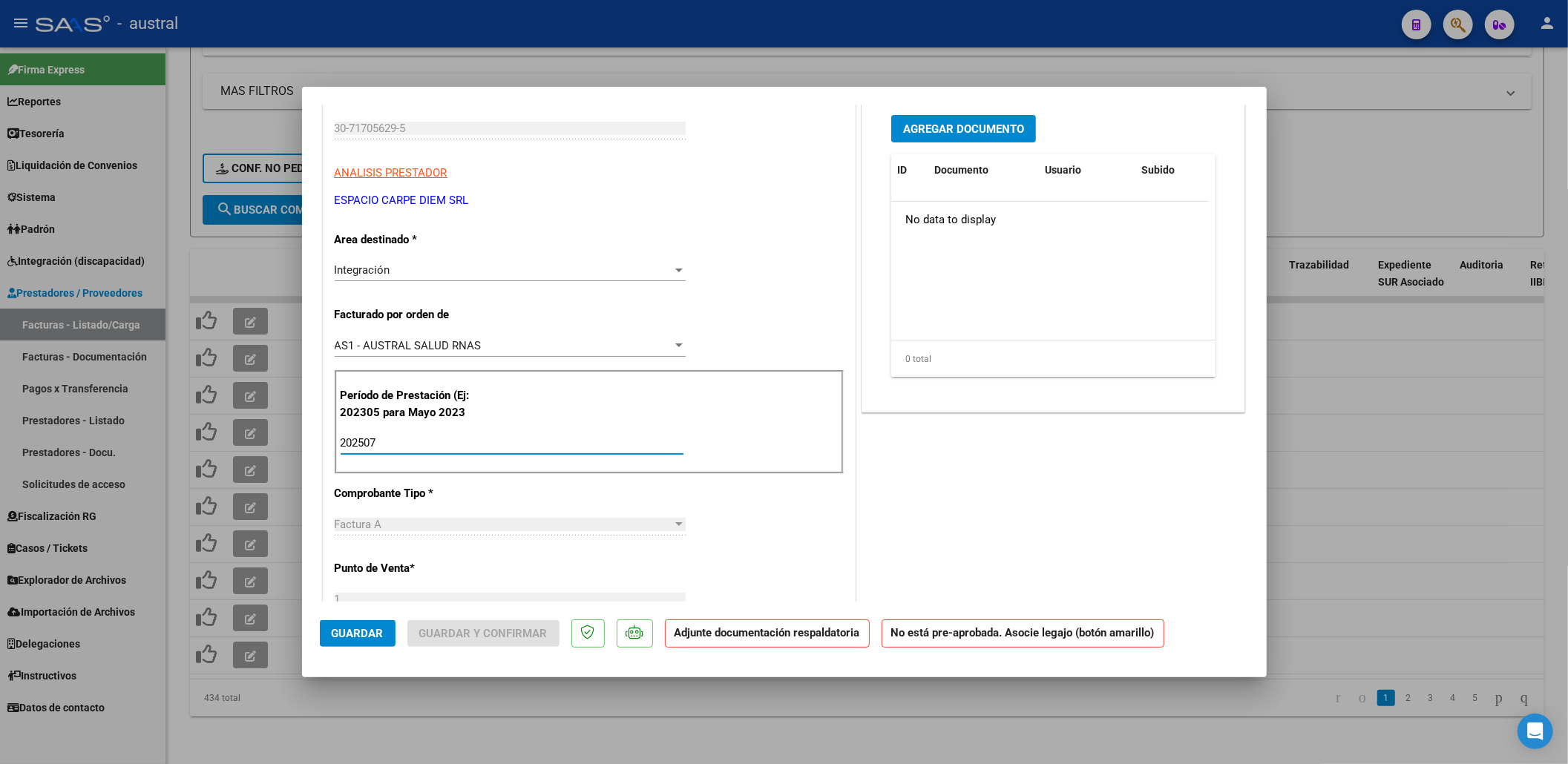
type input "202507"
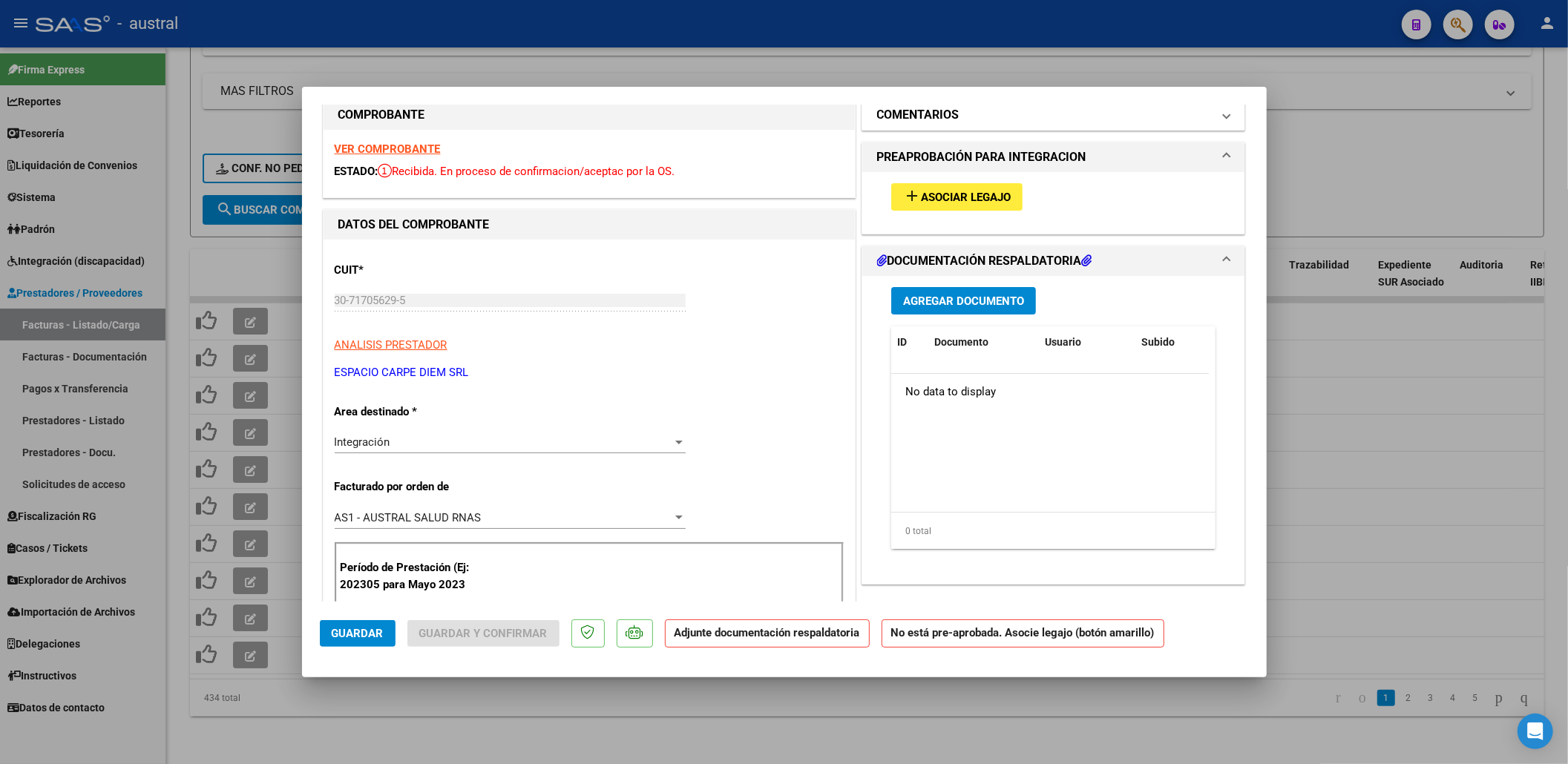
scroll to position [0, 0]
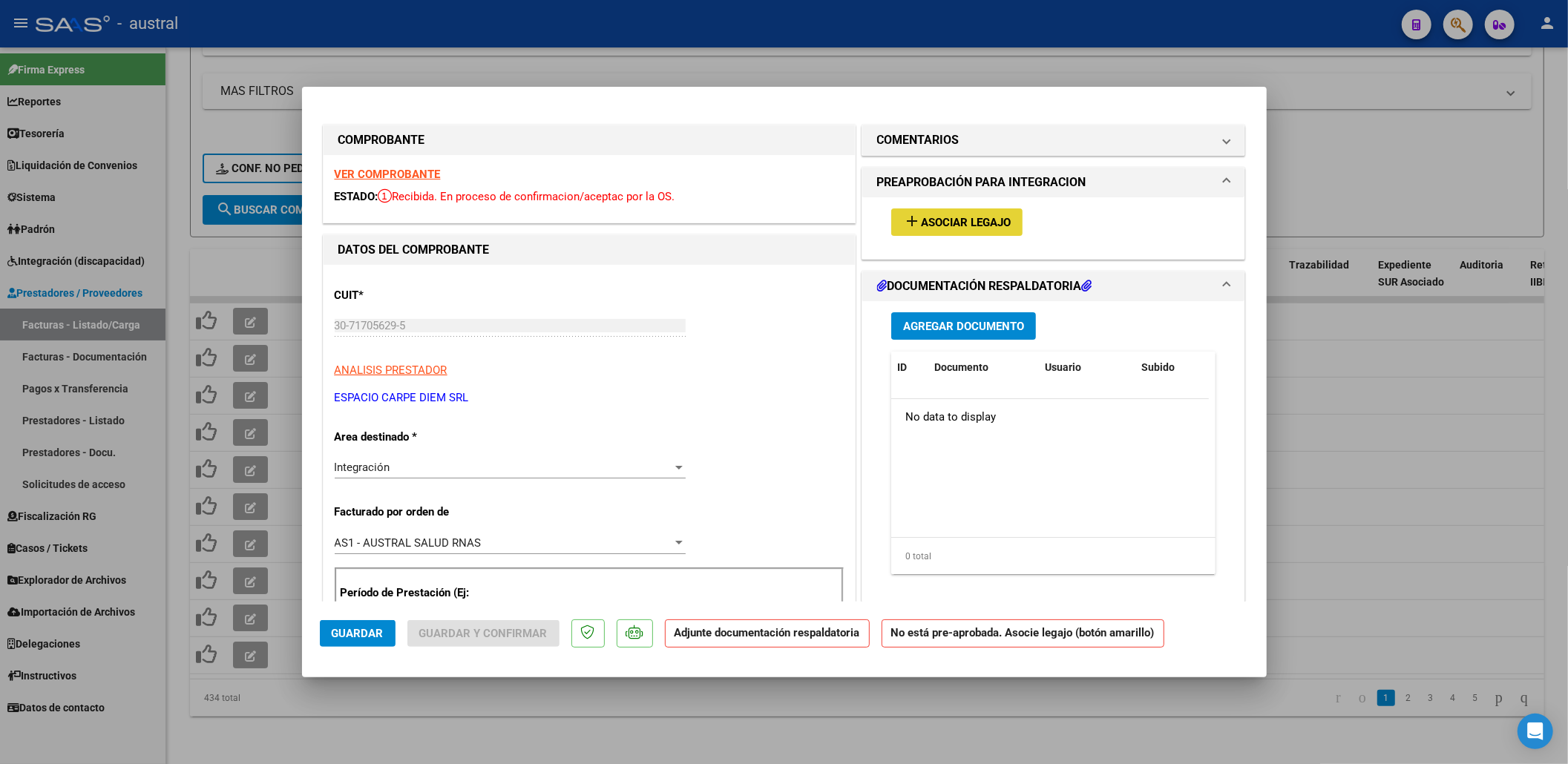
click at [932, 231] on button "add Asociar Legajo" at bounding box center [957, 222] width 131 height 28
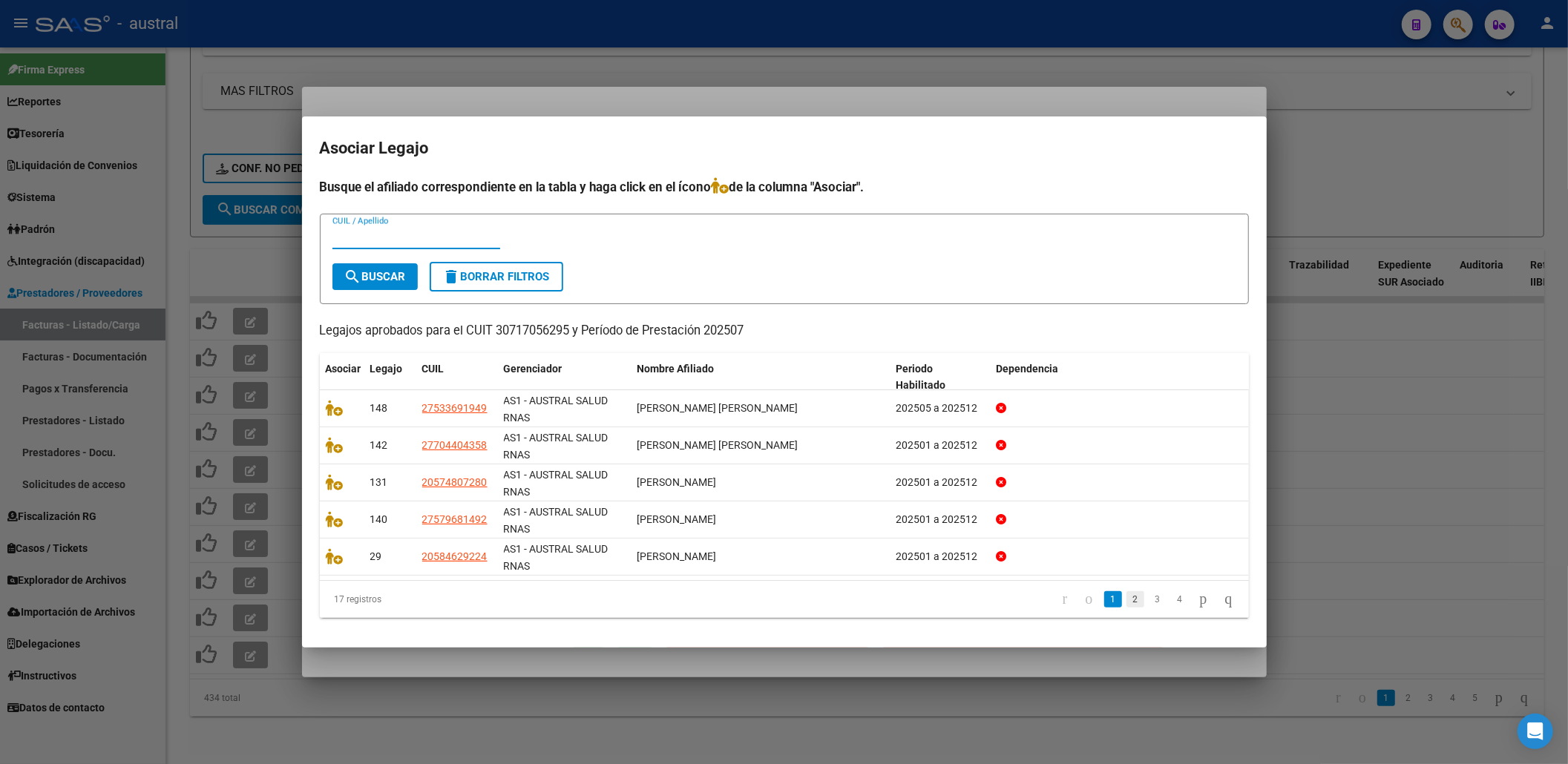
click at [1126, 595] on link "2" at bounding box center [1135, 600] width 18 height 16
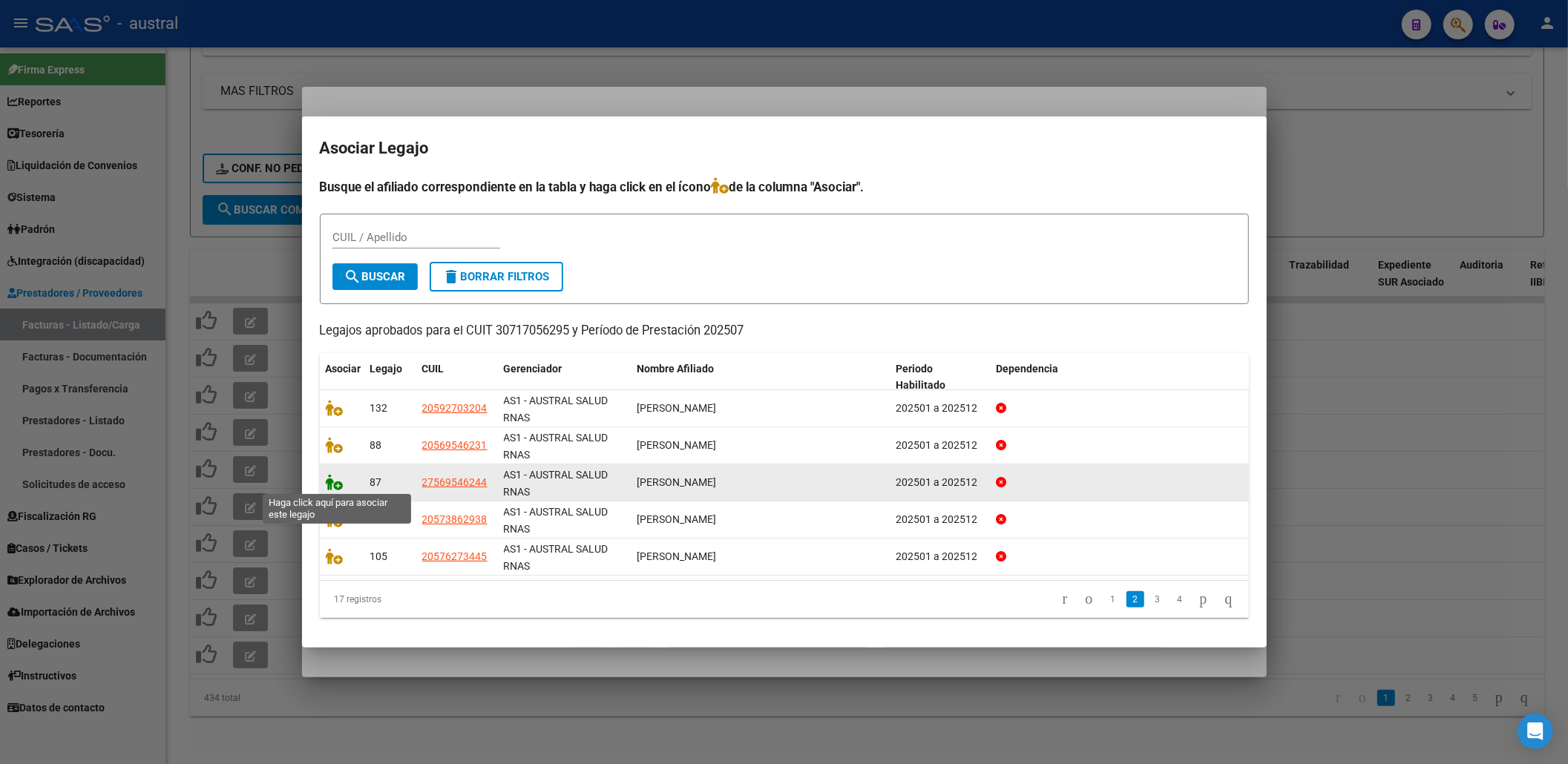
click at [339, 482] on icon at bounding box center [334, 482] width 18 height 16
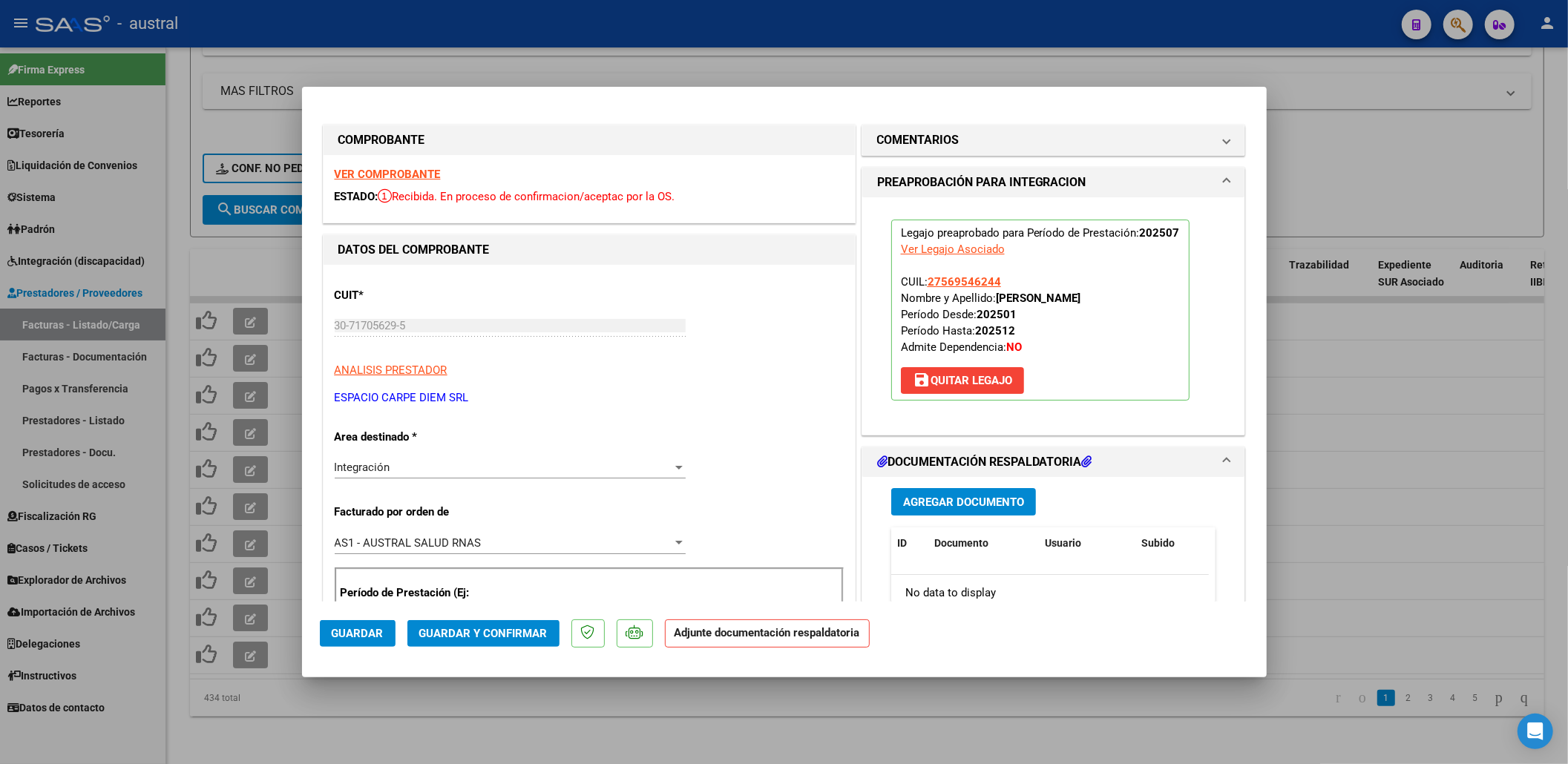
click at [487, 635] on span "Guardar y Confirmar" at bounding box center [484, 633] width 129 height 13
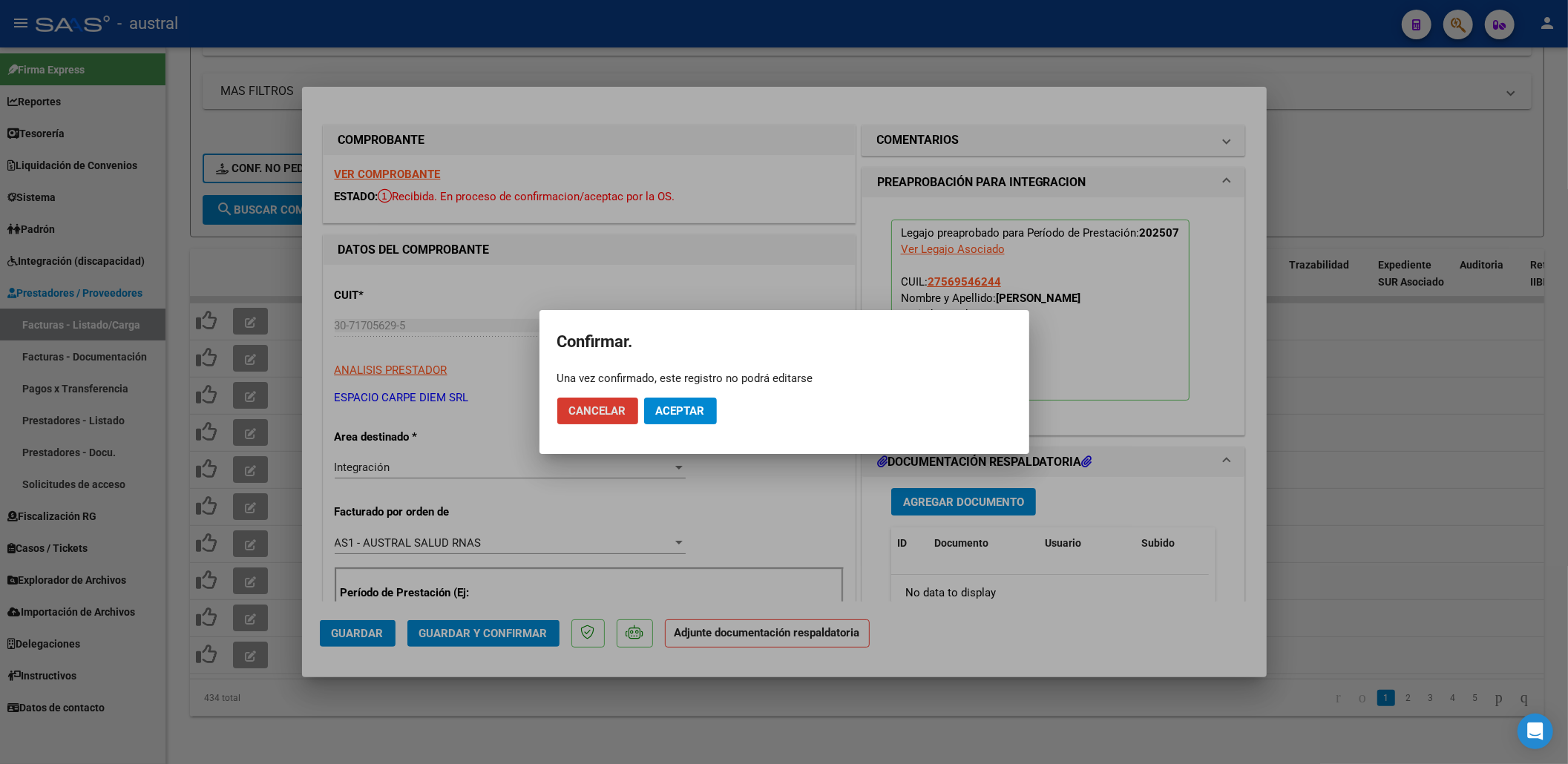
click at [689, 425] on mat-dialog-actions "Cancelar Aceptar" at bounding box center [784, 411] width 454 height 50
click at [690, 411] on span "Aceptar" at bounding box center [680, 410] width 49 height 13
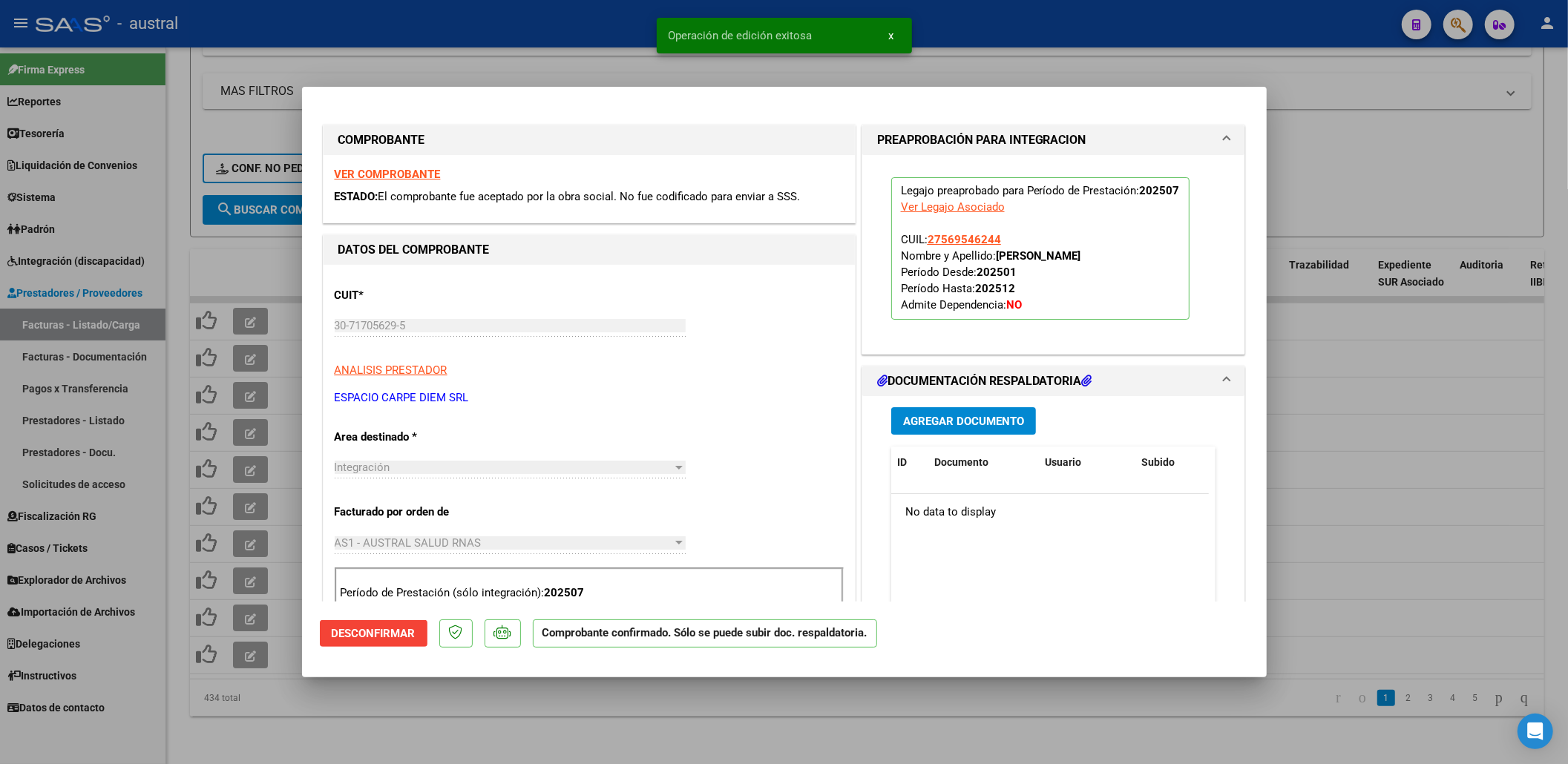
click at [1358, 377] on div at bounding box center [784, 382] width 1568 height 764
type input "$ 0,00"
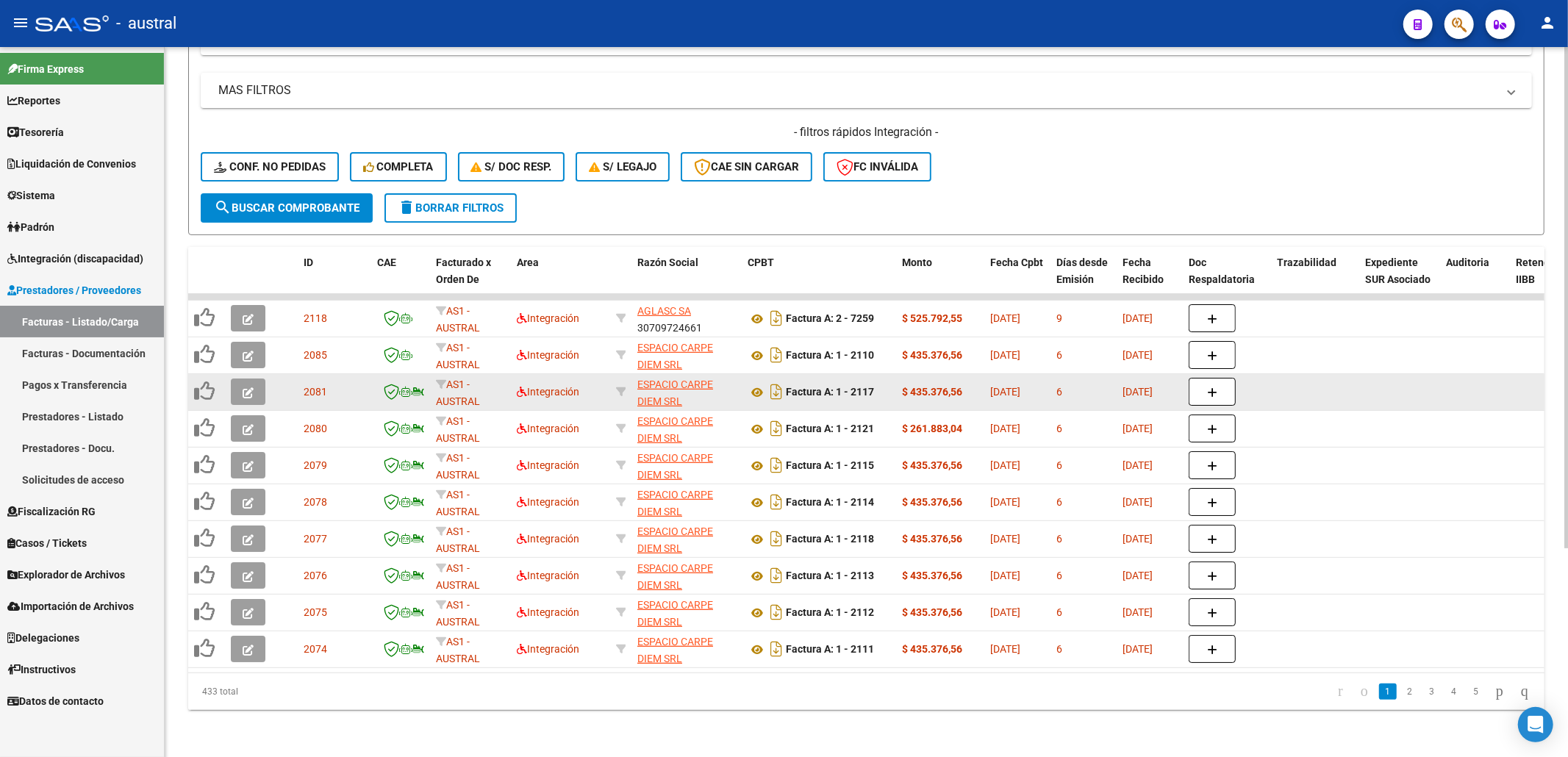
click at [251, 385] on button "button" at bounding box center [248, 392] width 35 height 27
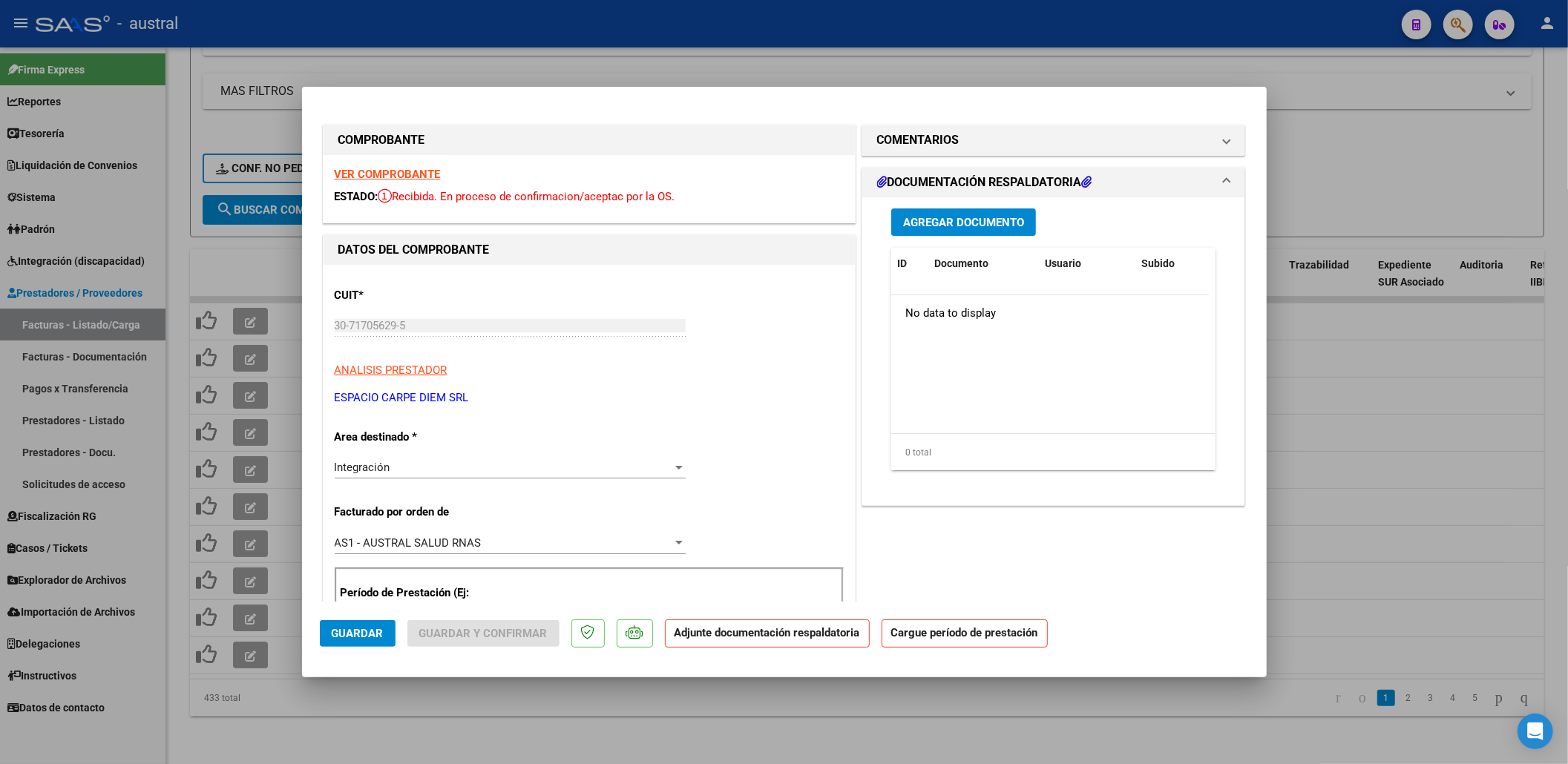
click at [417, 168] on strong "VER COMPROBANTE" at bounding box center [387, 174] width 106 height 13
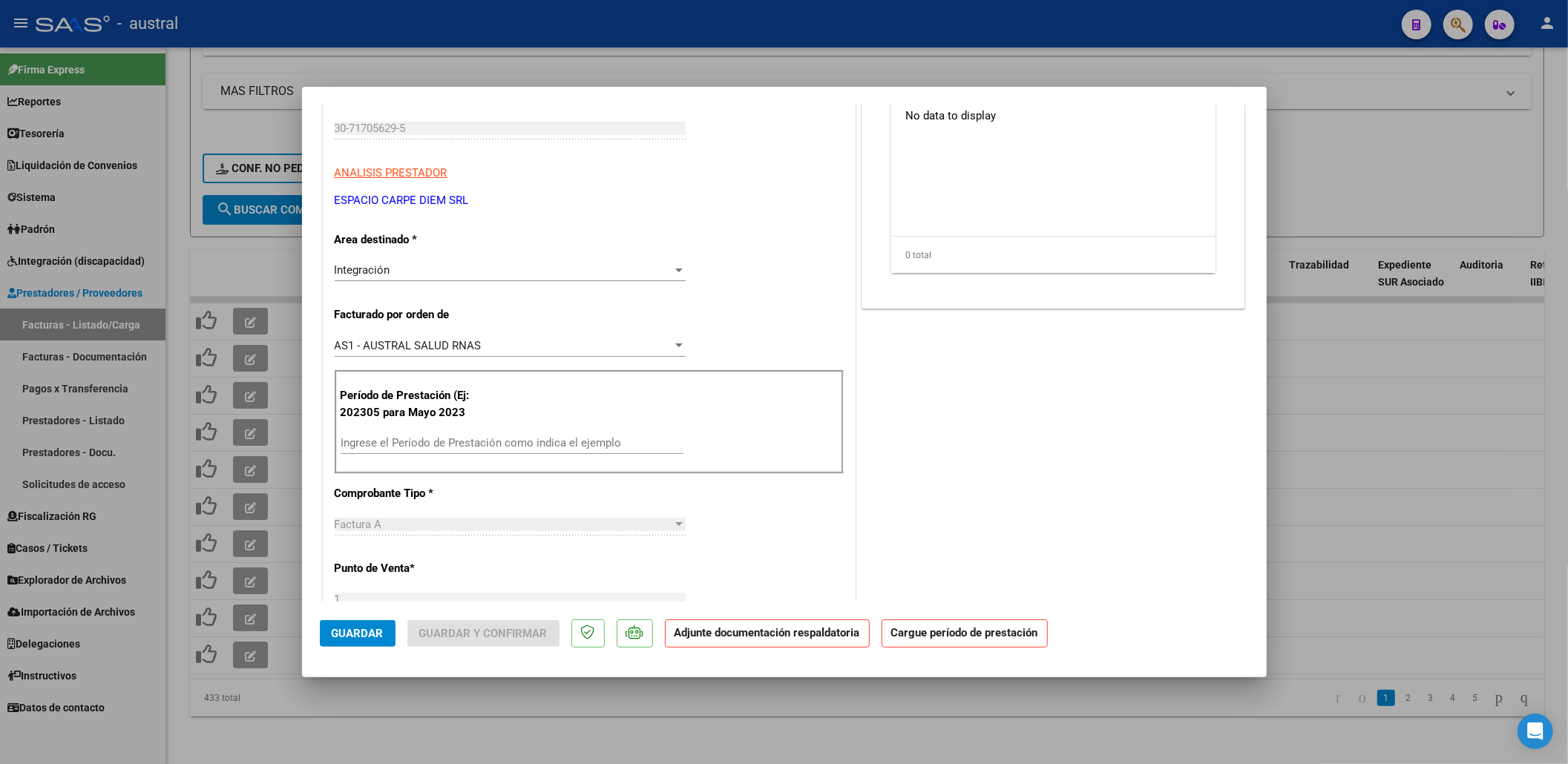
drag, startPoint x: 544, startPoint y: 452, endPoint x: 549, endPoint y: 447, distance: 7.1
click at [544, 451] on div "Ingrese el Período de Prestación como indica el ejemplo" at bounding box center [512, 442] width 343 height 22
click at [550, 446] on input "Ingrese el Período de Prestación como indica el ejemplo" at bounding box center [512, 442] width 343 height 13
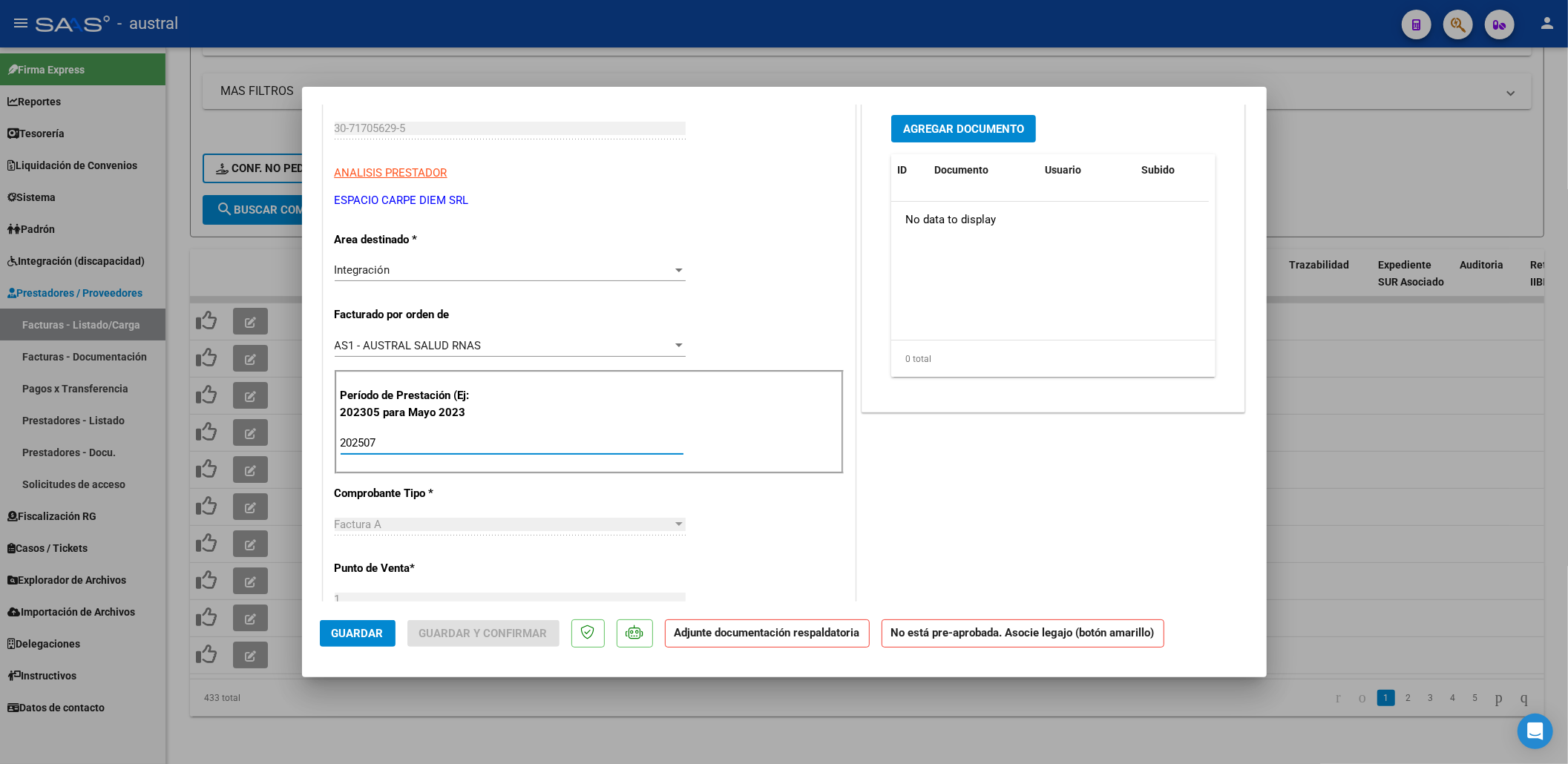
scroll to position [0, 0]
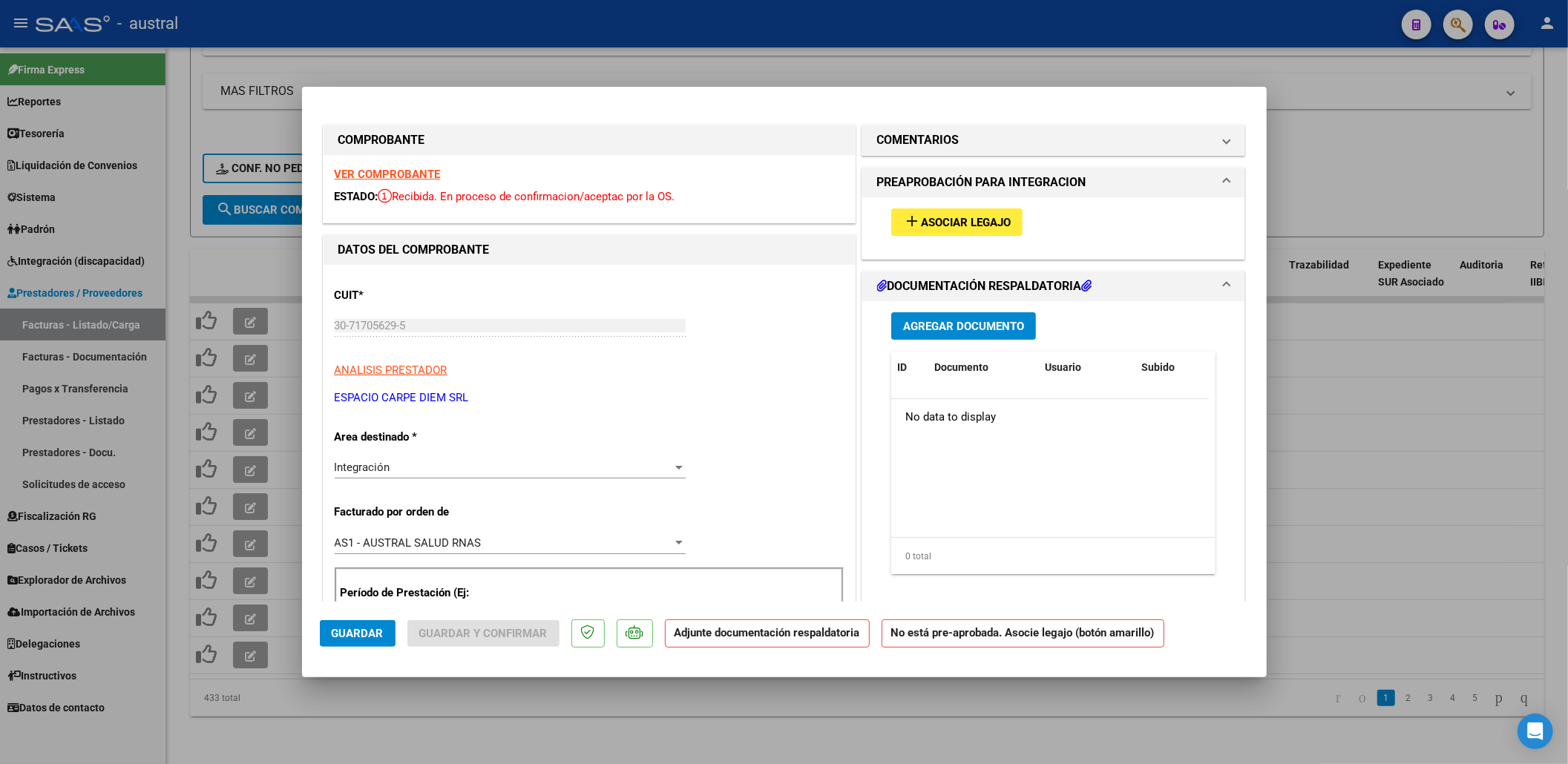
type input "202507"
click at [966, 215] on span "add Asociar Legajo" at bounding box center [957, 222] width 107 height 13
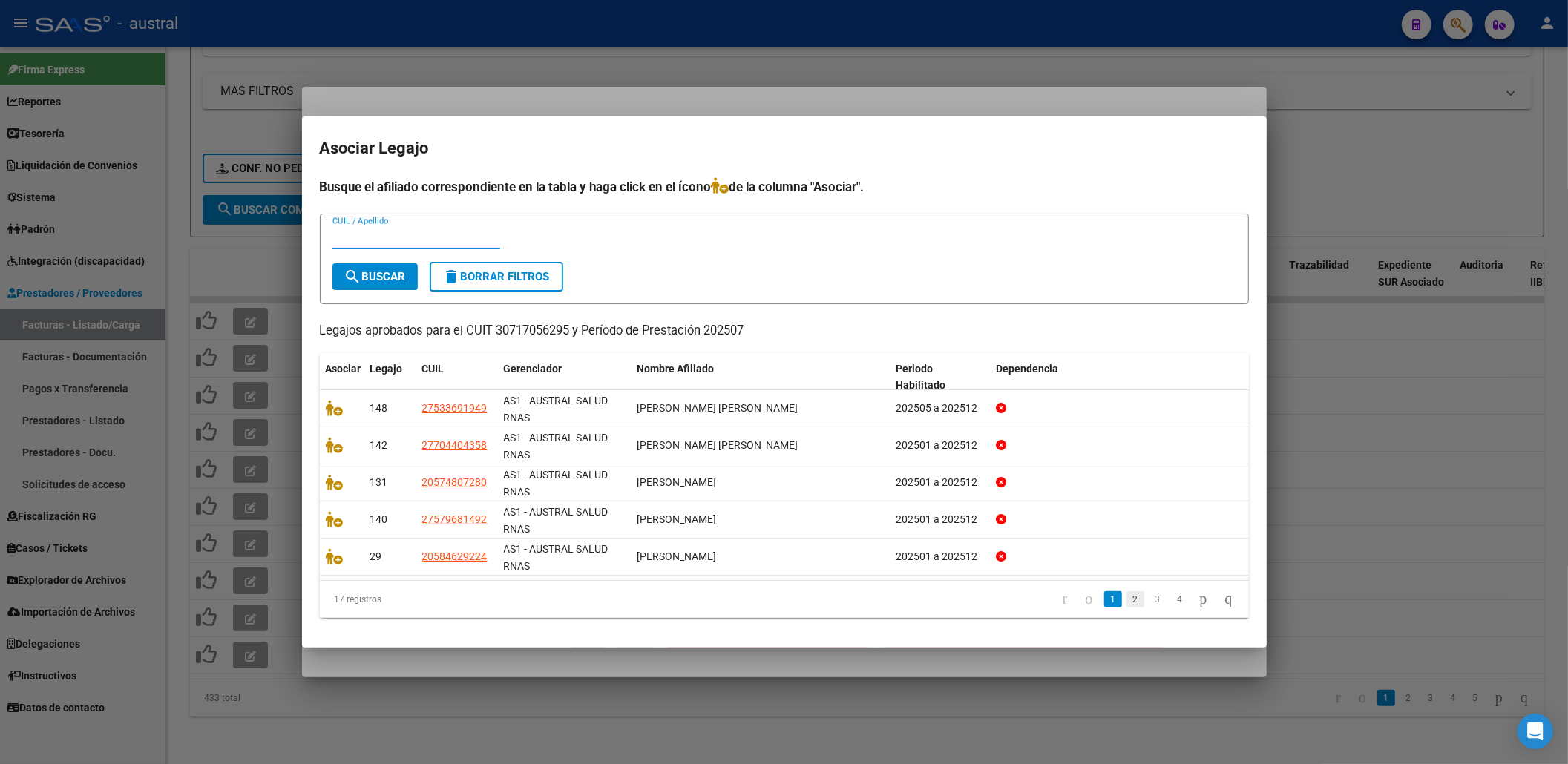
click at [1126, 603] on link "2" at bounding box center [1135, 600] width 18 height 16
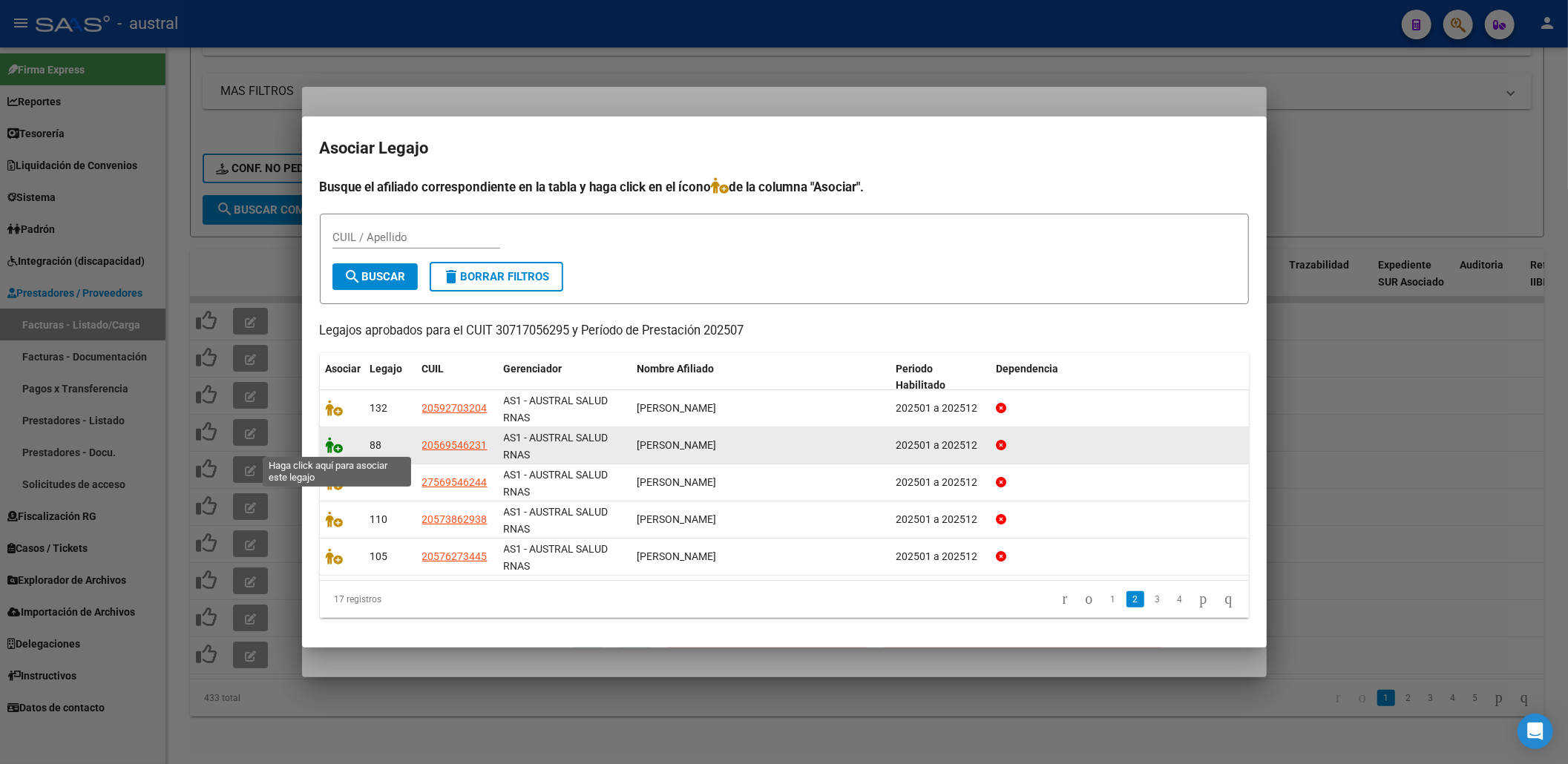
click at [339, 443] on icon at bounding box center [334, 445] width 18 height 16
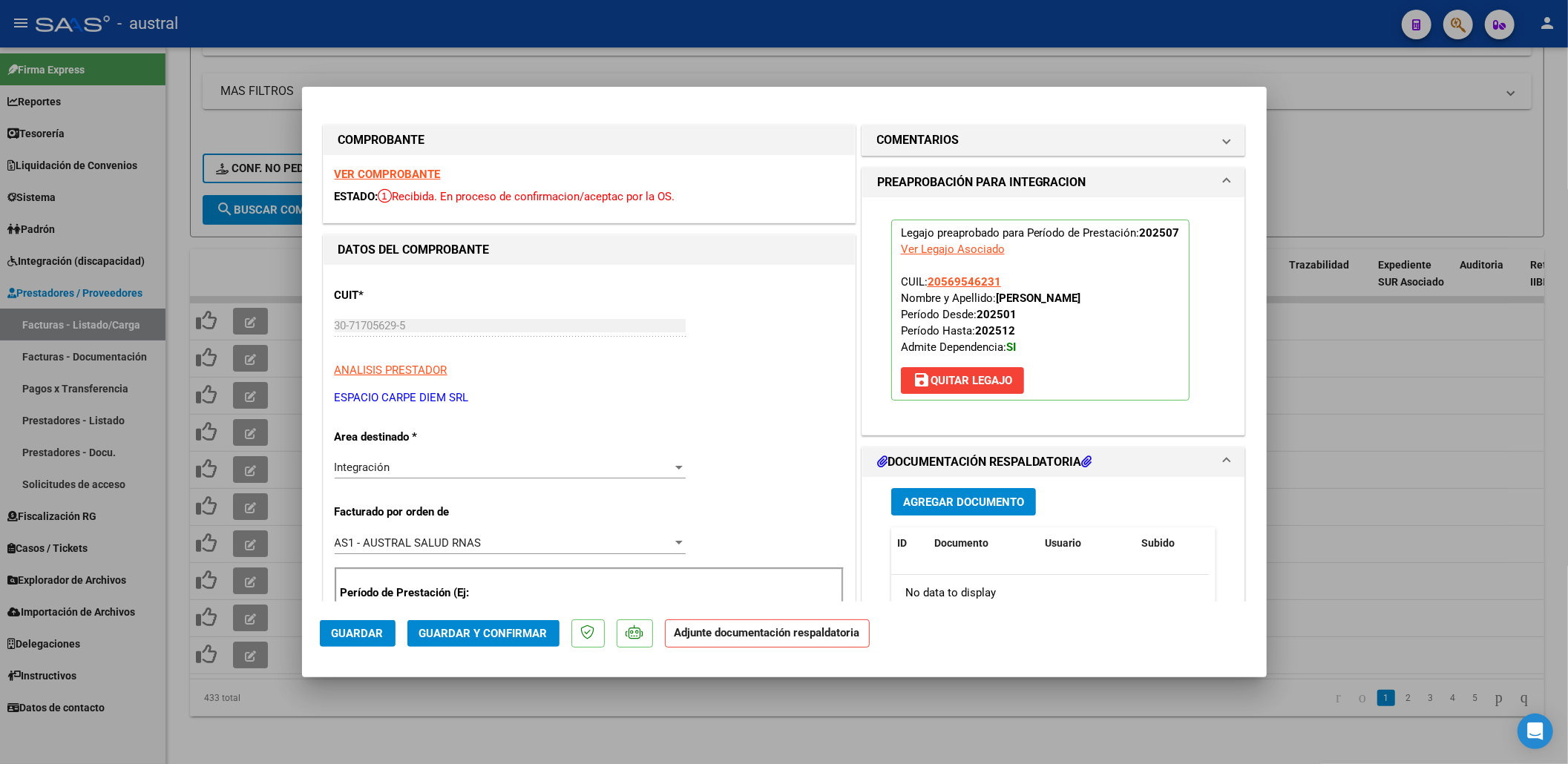
click at [450, 633] on span "Guardar y Confirmar" at bounding box center [484, 633] width 129 height 13
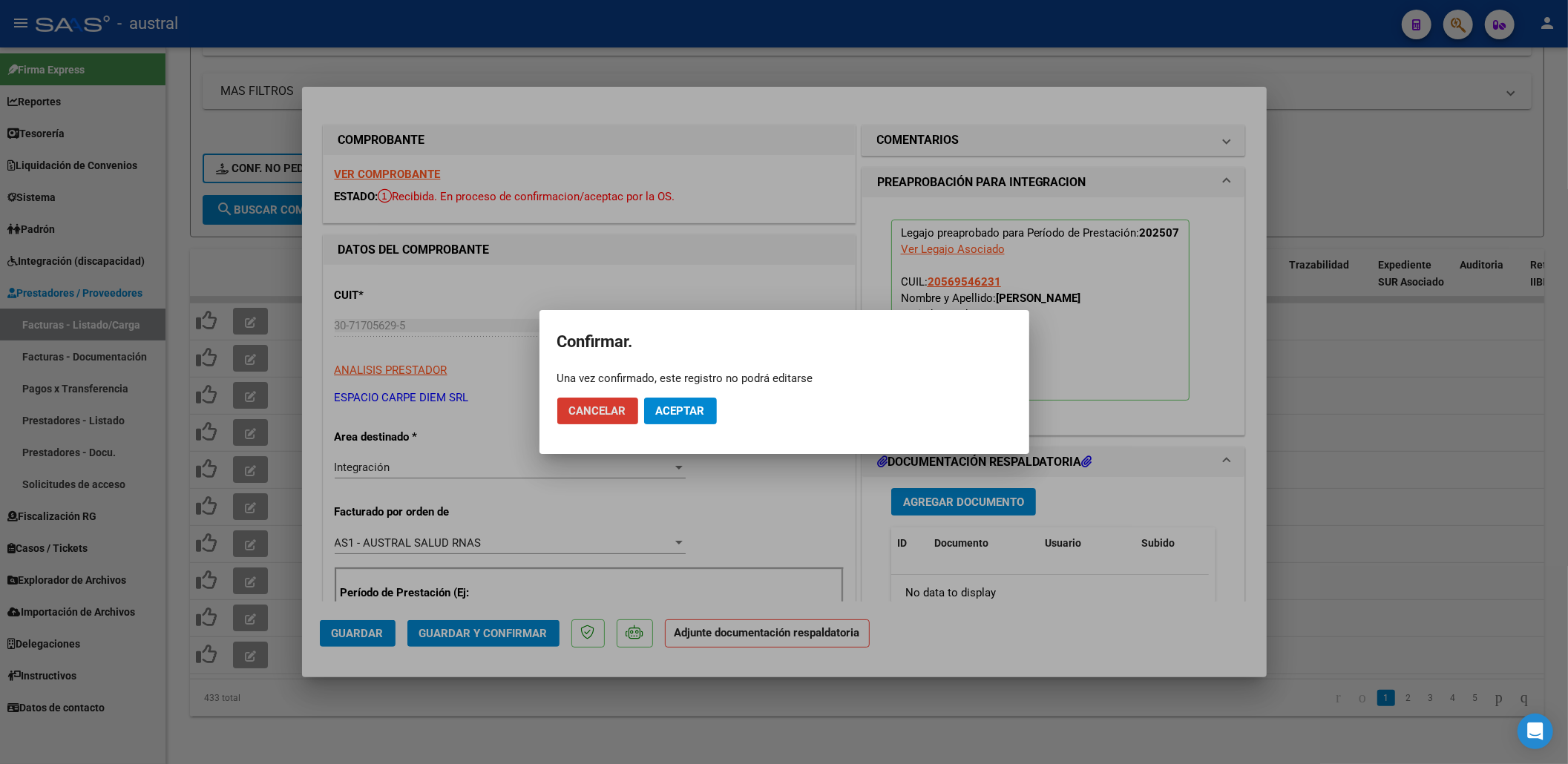
click at [698, 410] on span "Aceptar" at bounding box center [680, 410] width 49 height 13
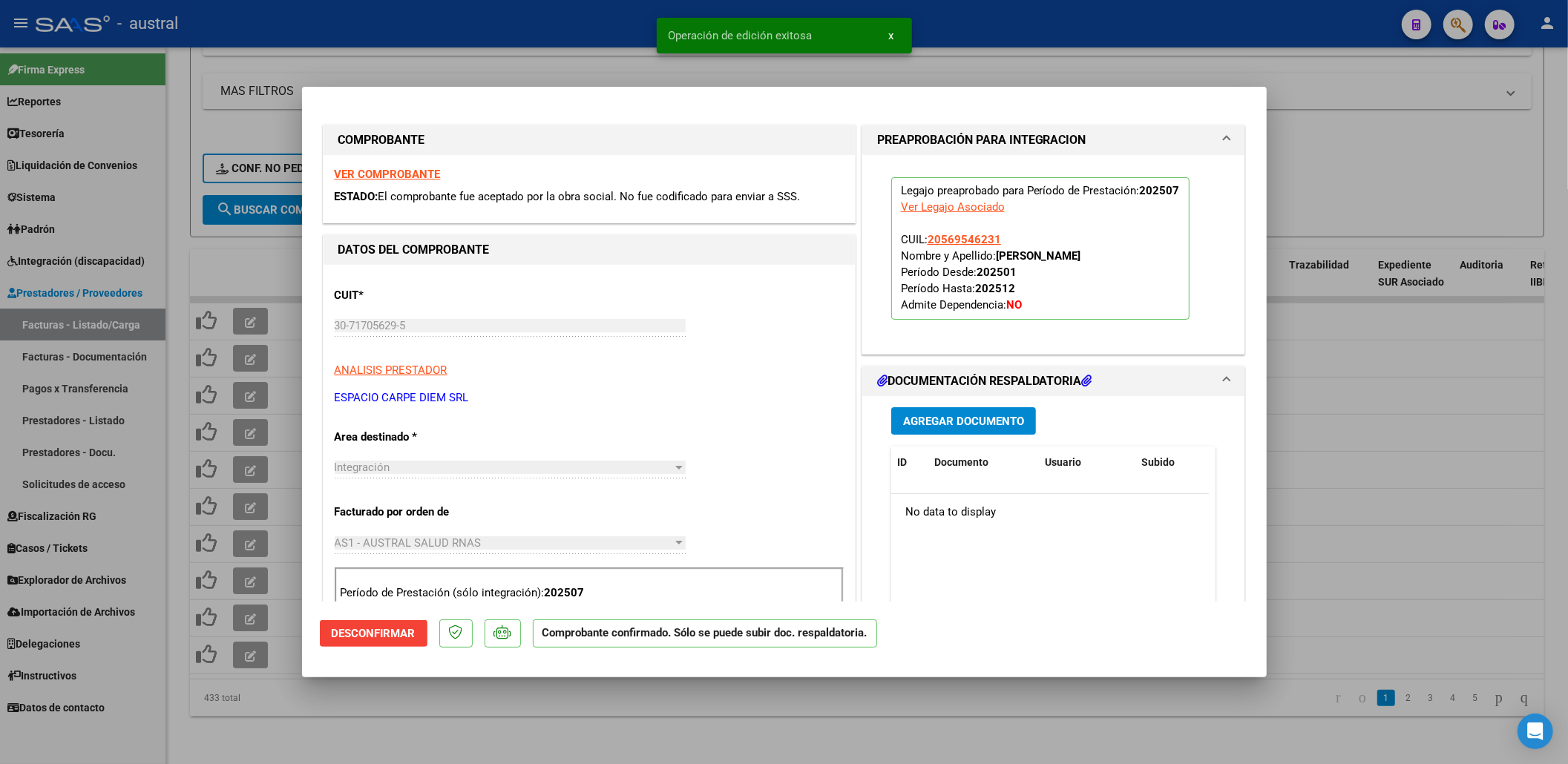
click at [1364, 179] on div at bounding box center [784, 382] width 1568 height 764
type input "$ 0,00"
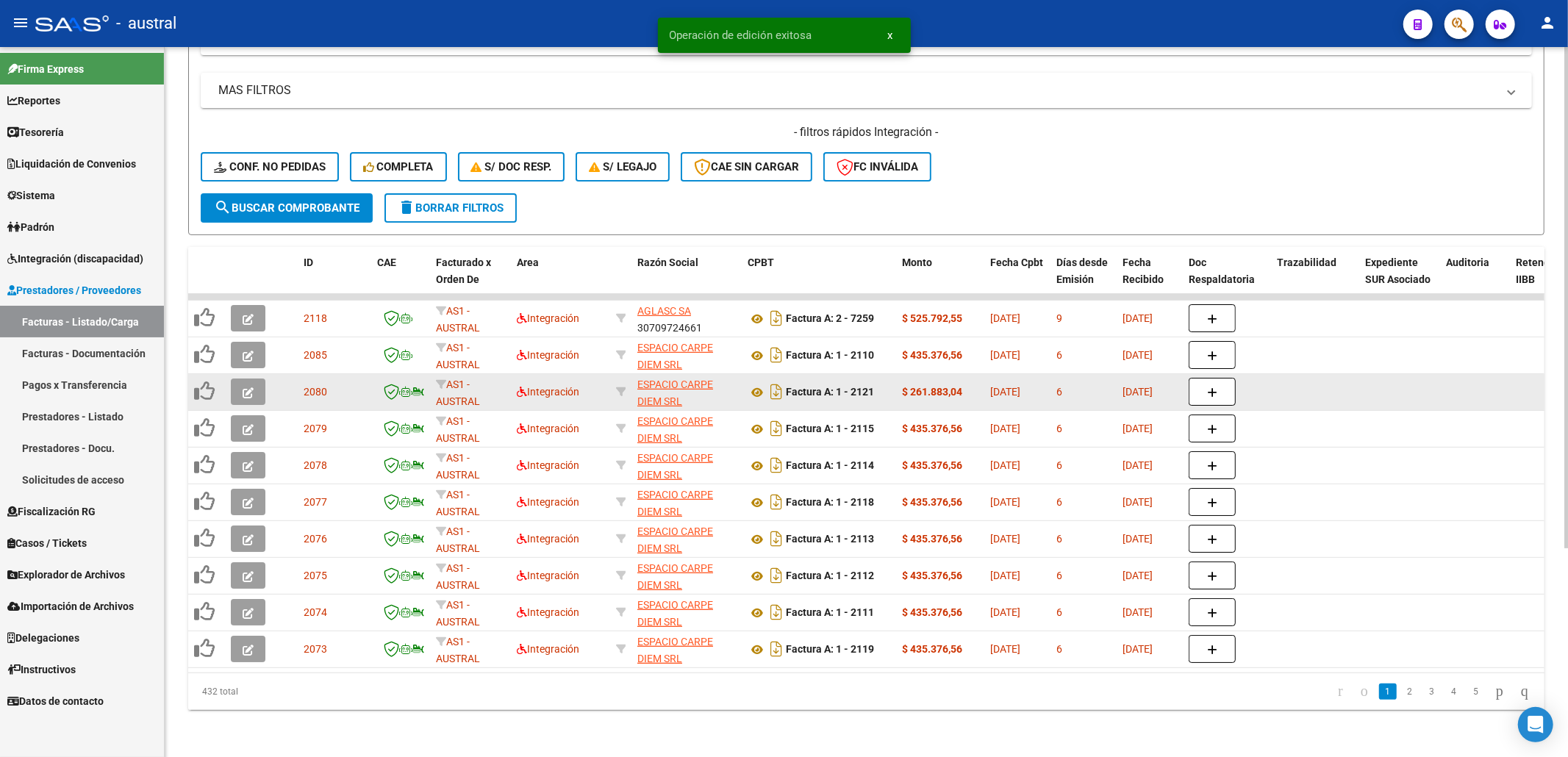
click at [251, 387] on icon "button" at bounding box center [248, 392] width 11 height 11
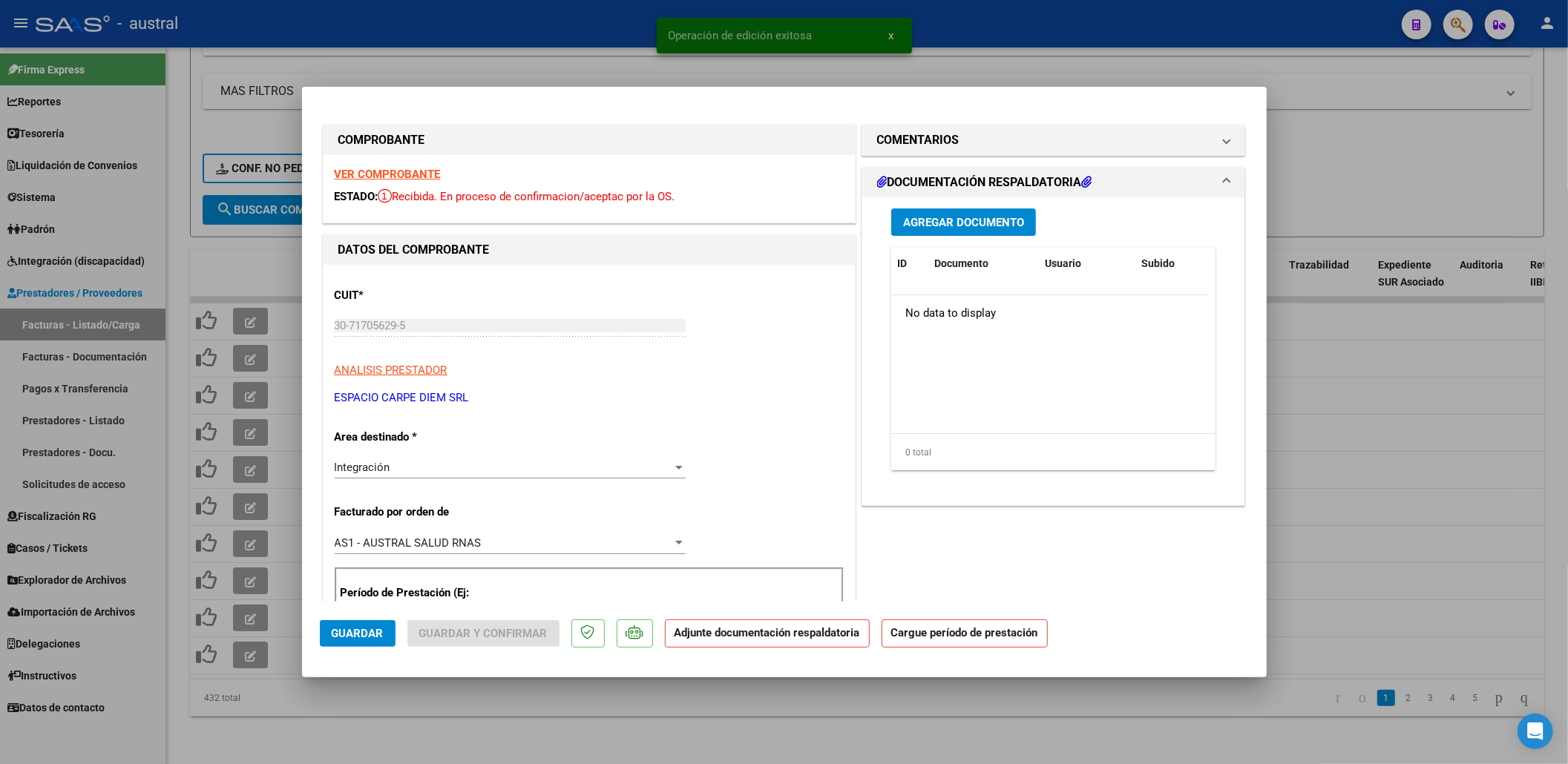
click at [417, 177] on strong "VER COMPROBANTE" at bounding box center [387, 174] width 106 height 13
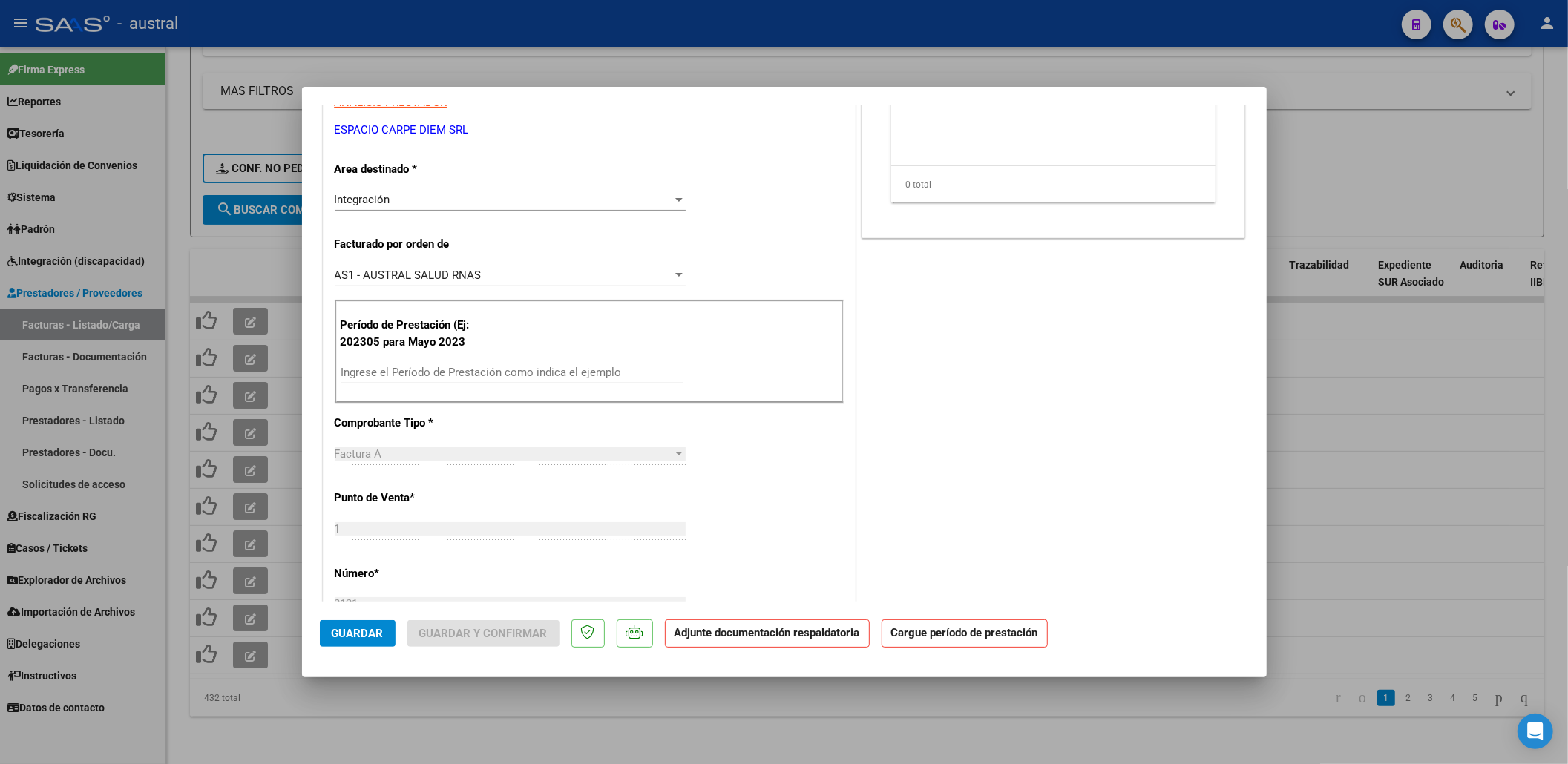
scroll to position [297, 0]
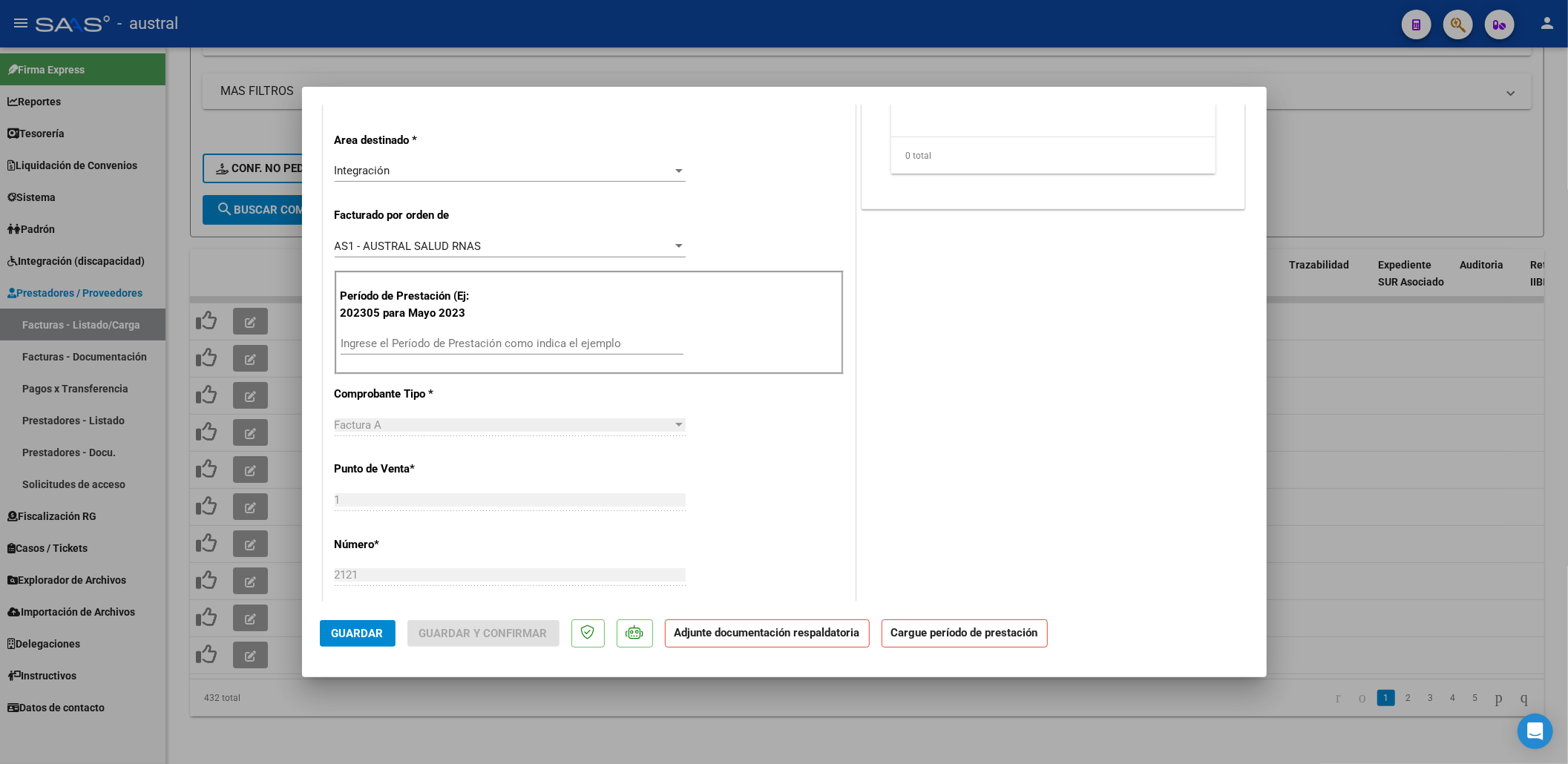
click at [510, 351] on div "Ingrese el Período de Prestación como indica el ejemplo" at bounding box center [512, 343] width 343 height 22
click at [510, 350] on input "Ingrese el Período de Prestación como indica el ejemplo" at bounding box center [512, 343] width 343 height 13
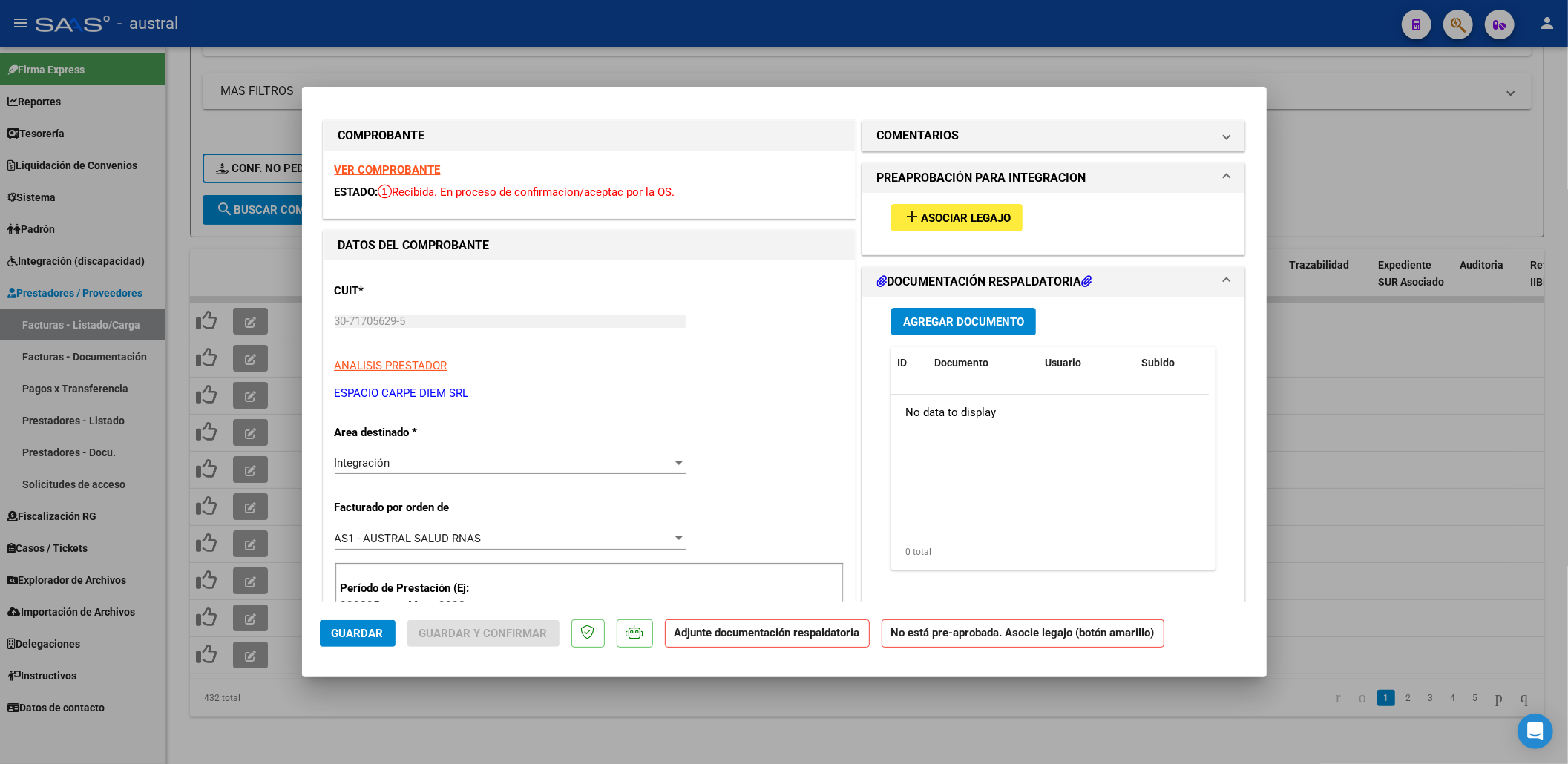
scroll to position [0, 0]
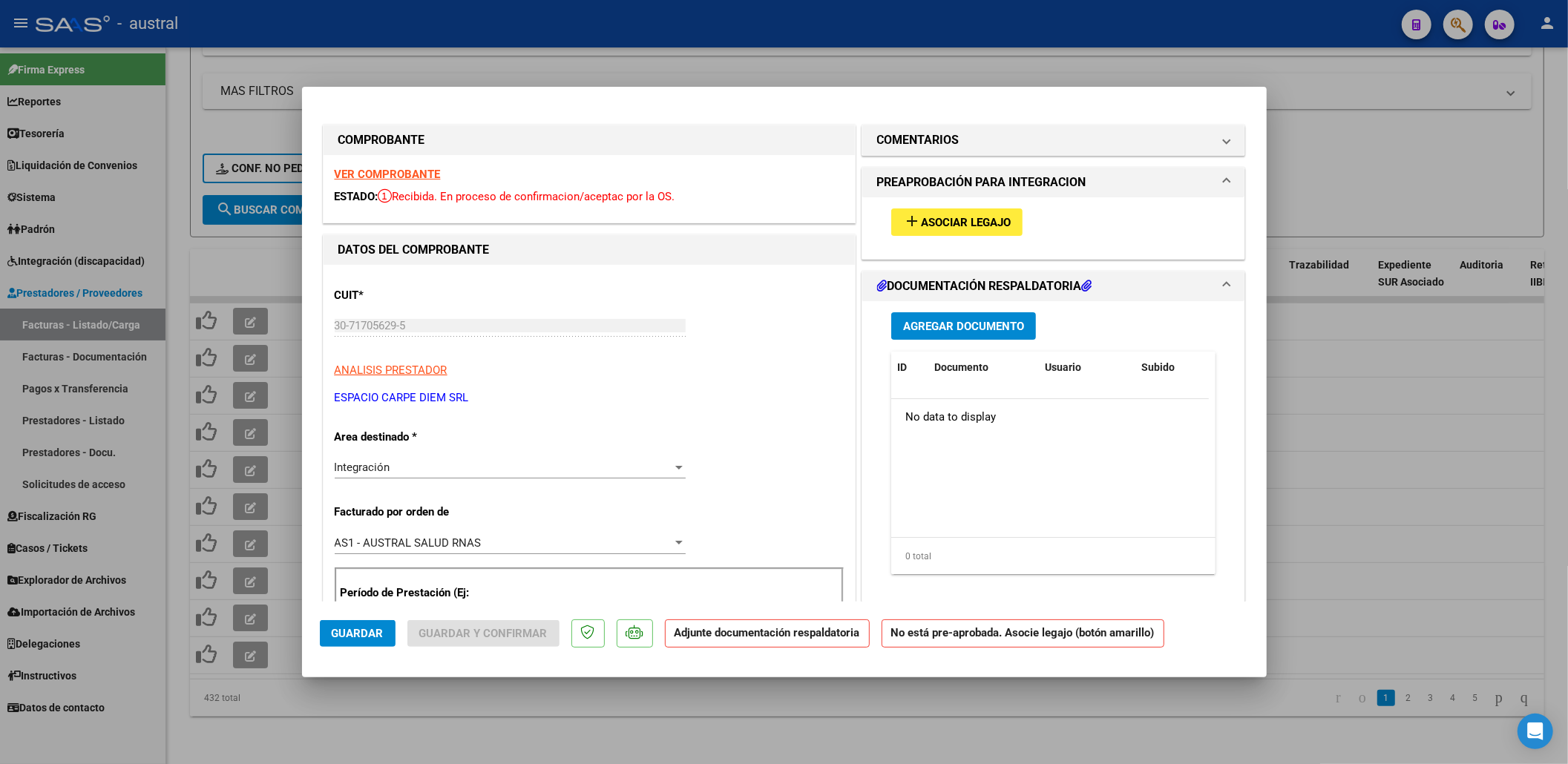
type input "202507"
click at [910, 247] on div "add Asociar Legajo" at bounding box center [1054, 222] width 348 height 50
click at [926, 230] on button "add Asociar Legajo" at bounding box center [957, 222] width 131 height 28
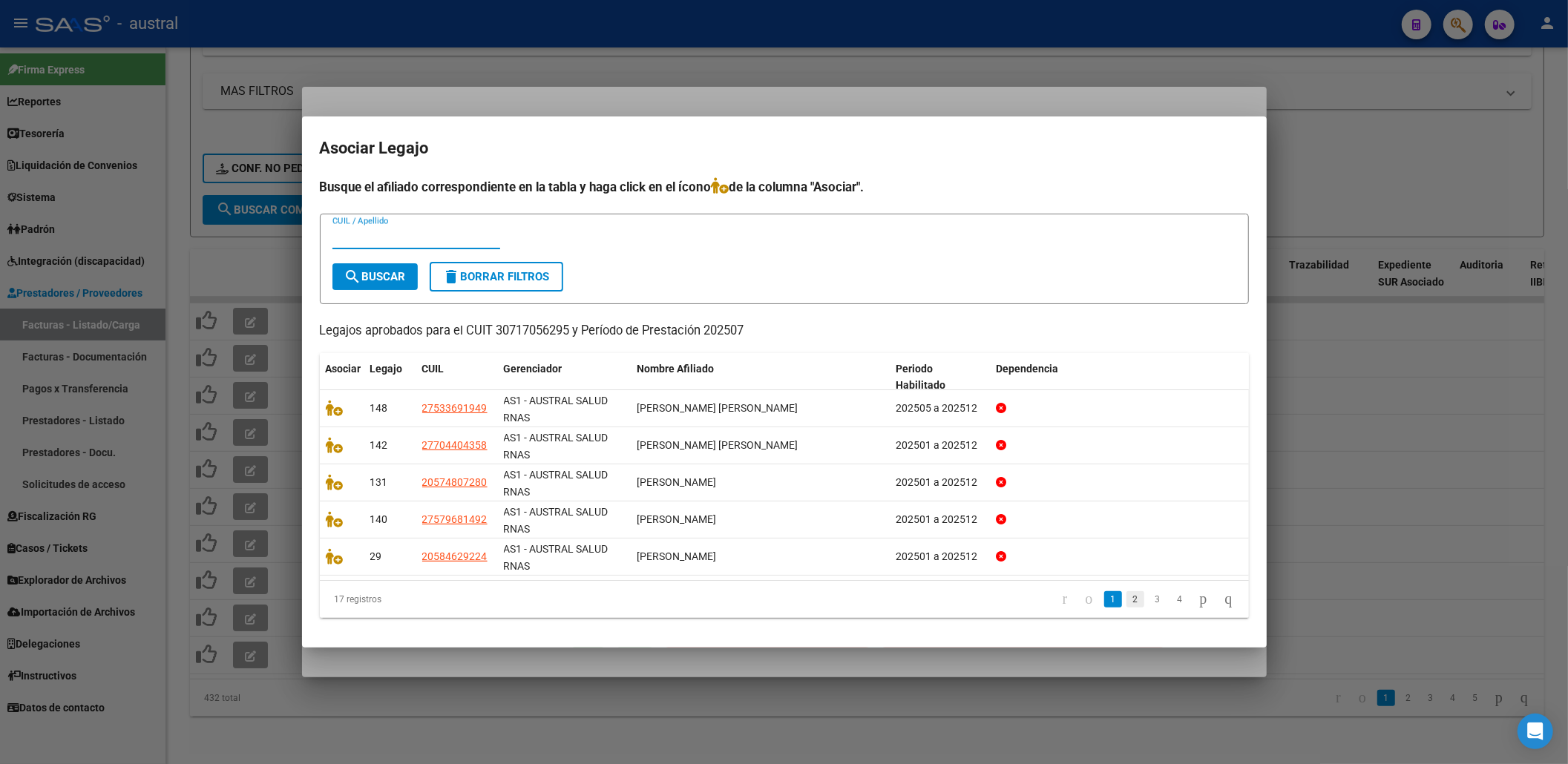
click at [1128, 596] on link "2" at bounding box center [1135, 600] width 18 height 16
click at [1149, 600] on link "3" at bounding box center [1158, 600] width 18 height 16
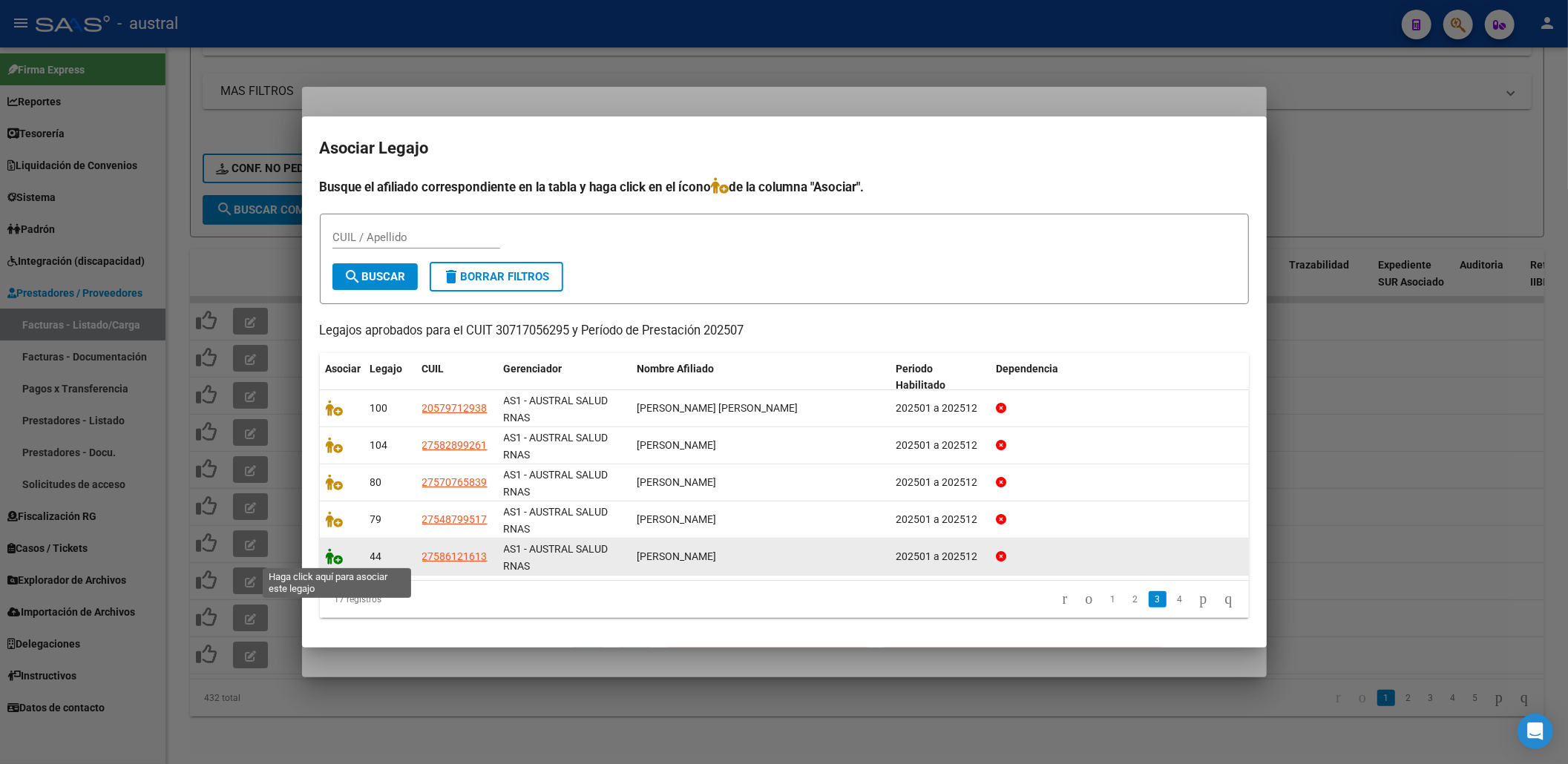
click at [333, 552] on icon at bounding box center [334, 556] width 18 height 16
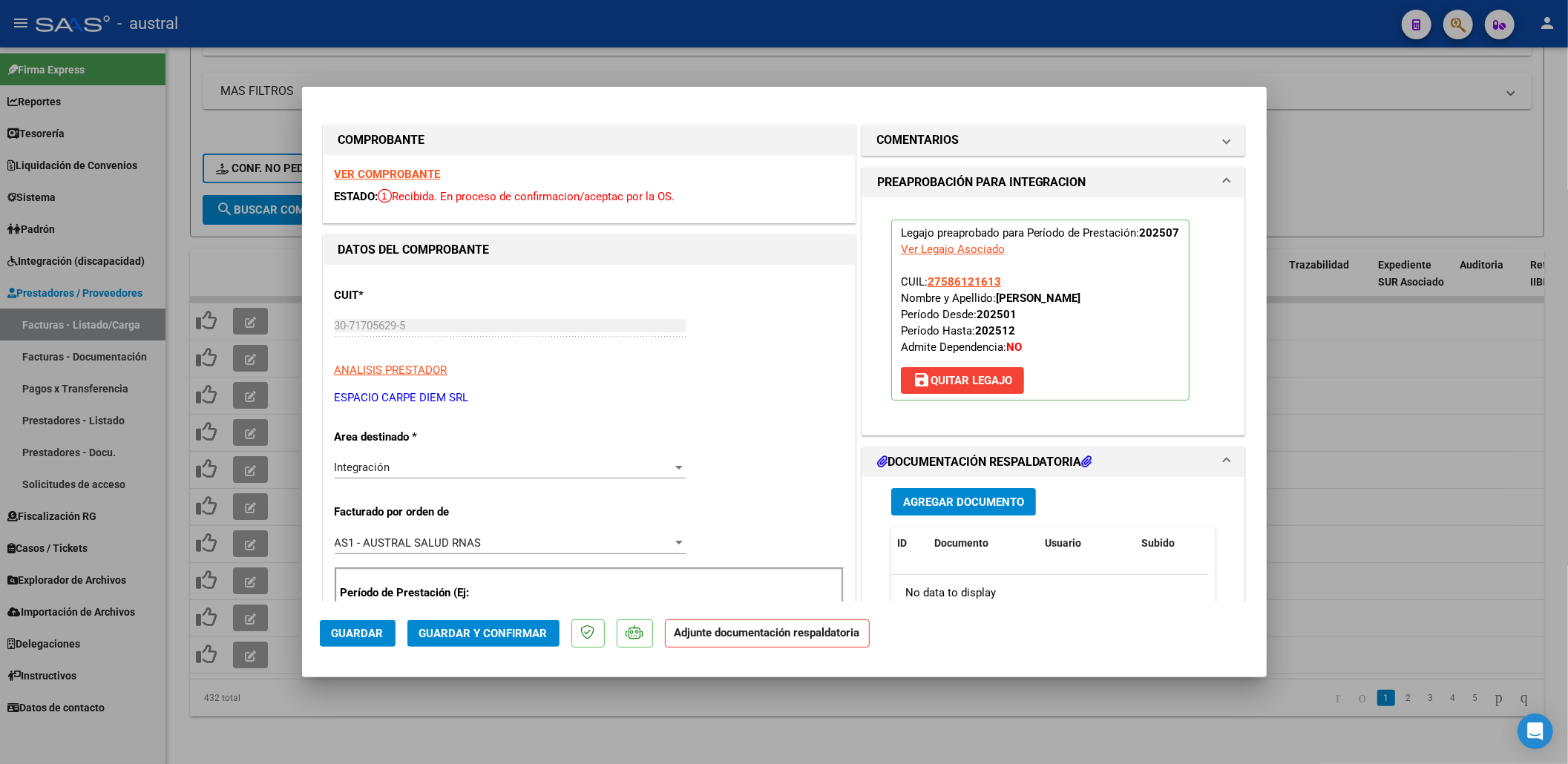
click at [427, 638] on span "Guardar y Confirmar" at bounding box center [484, 633] width 129 height 13
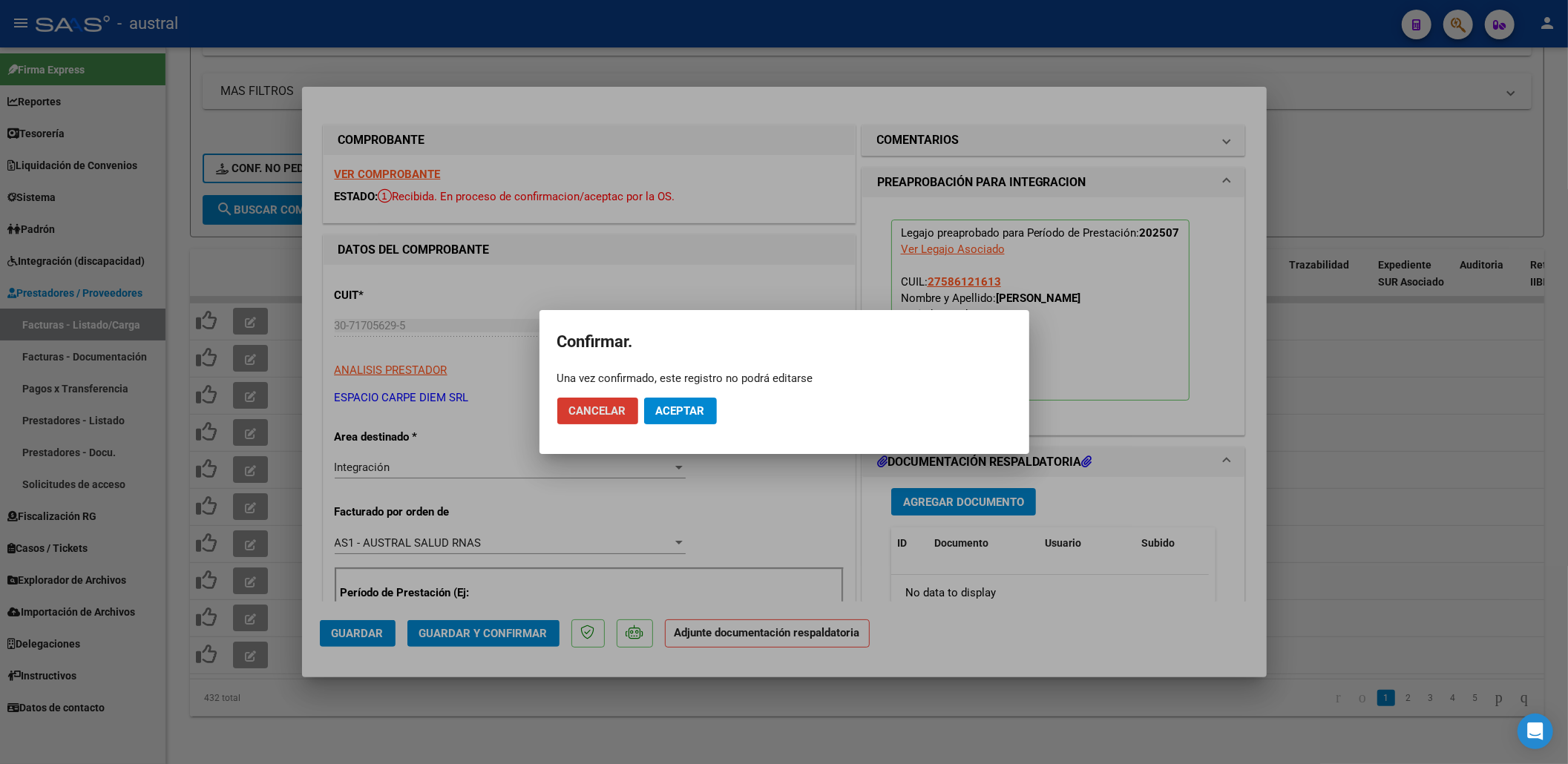
click at [675, 414] on span "Aceptar" at bounding box center [680, 410] width 49 height 13
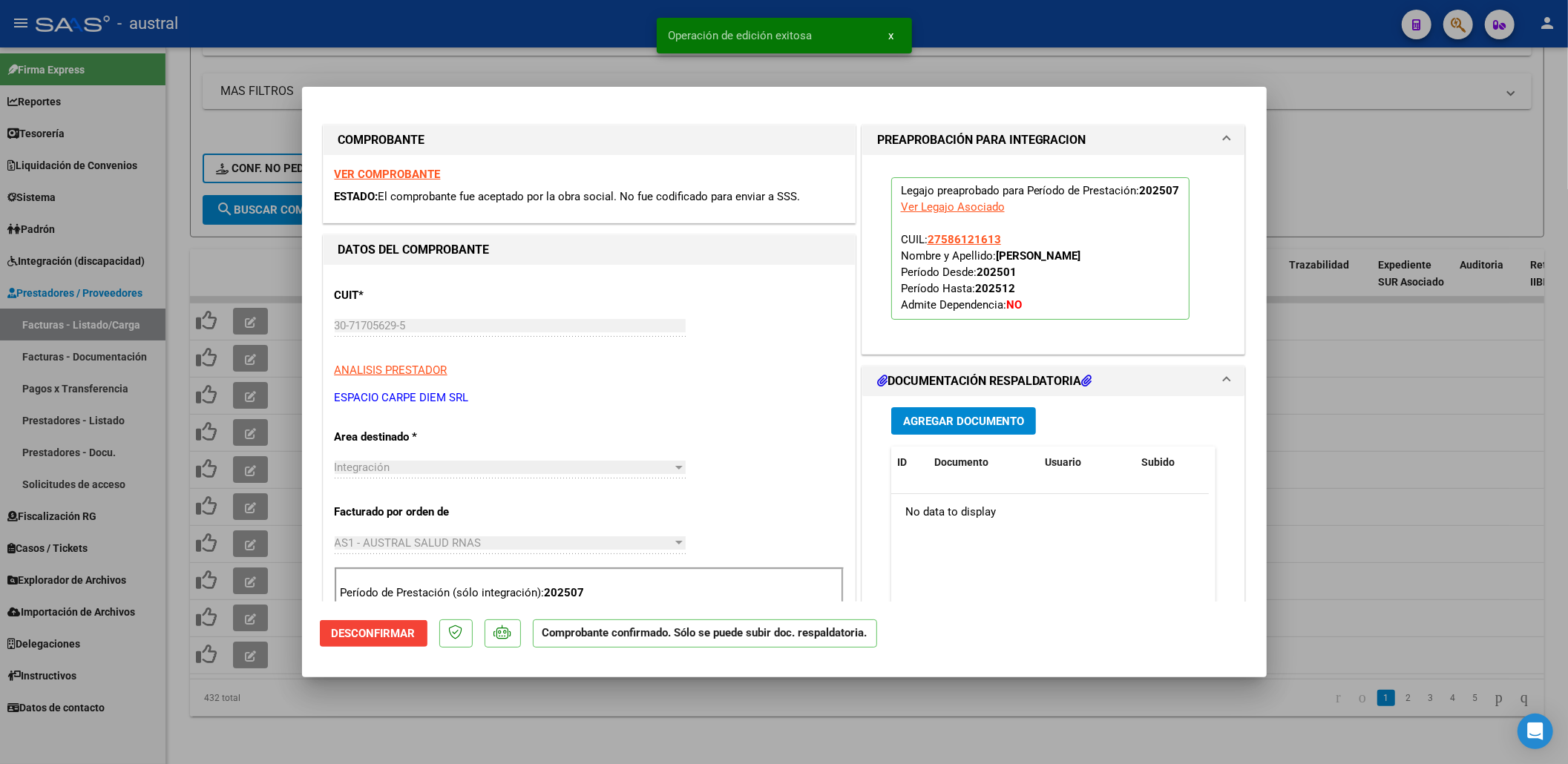
click at [1372, 167] on div at bounding box center [784, 382] width 1568 height 764
type input "$ 0,00"
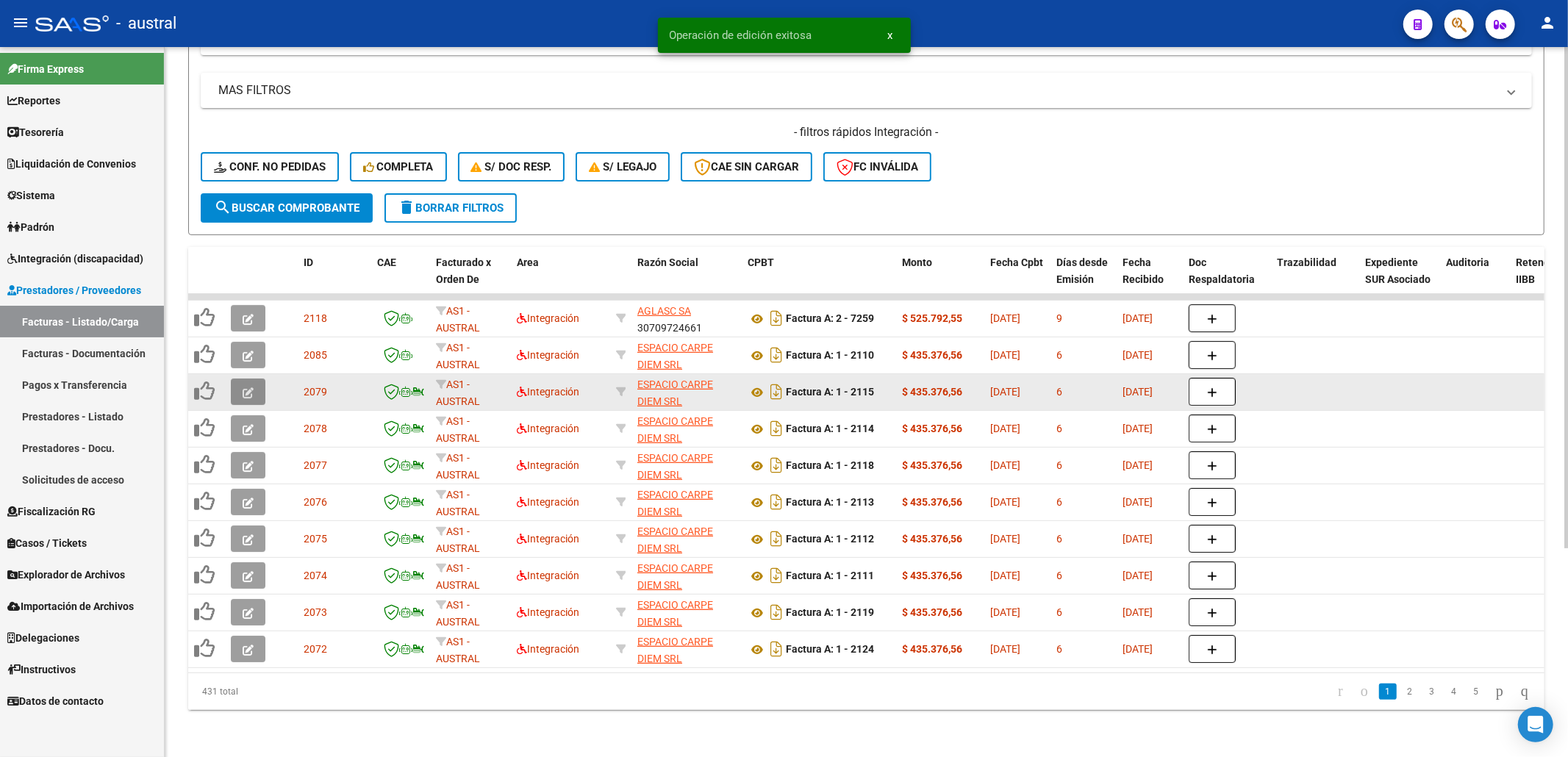
click at [254, 379] on button "button" at bounding box center [248, 392] width 35 height 27
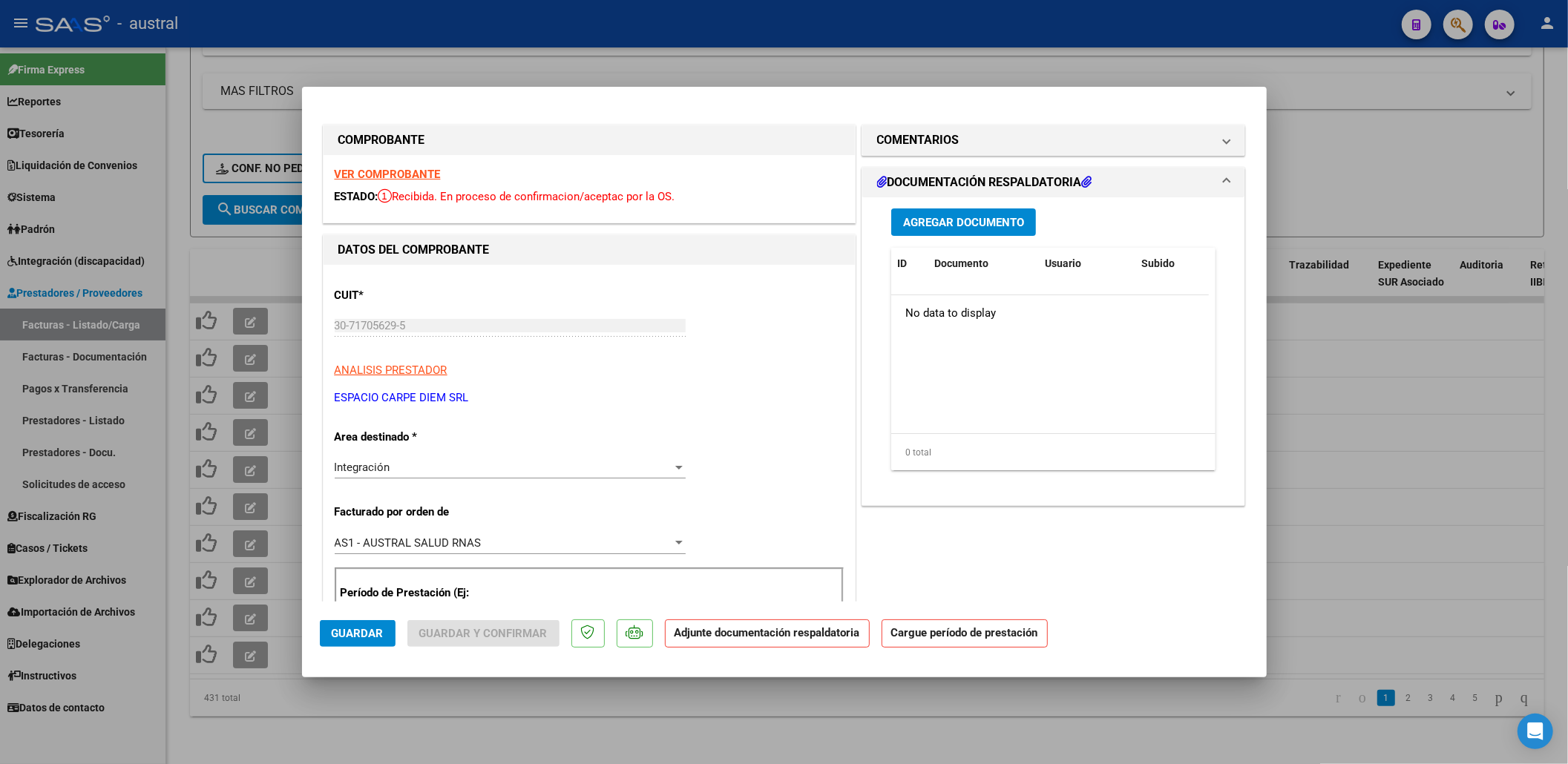
click at [422, 173] on strong "VER COMPROBANTE" at bounding box center [387, 174] width 106 height 13
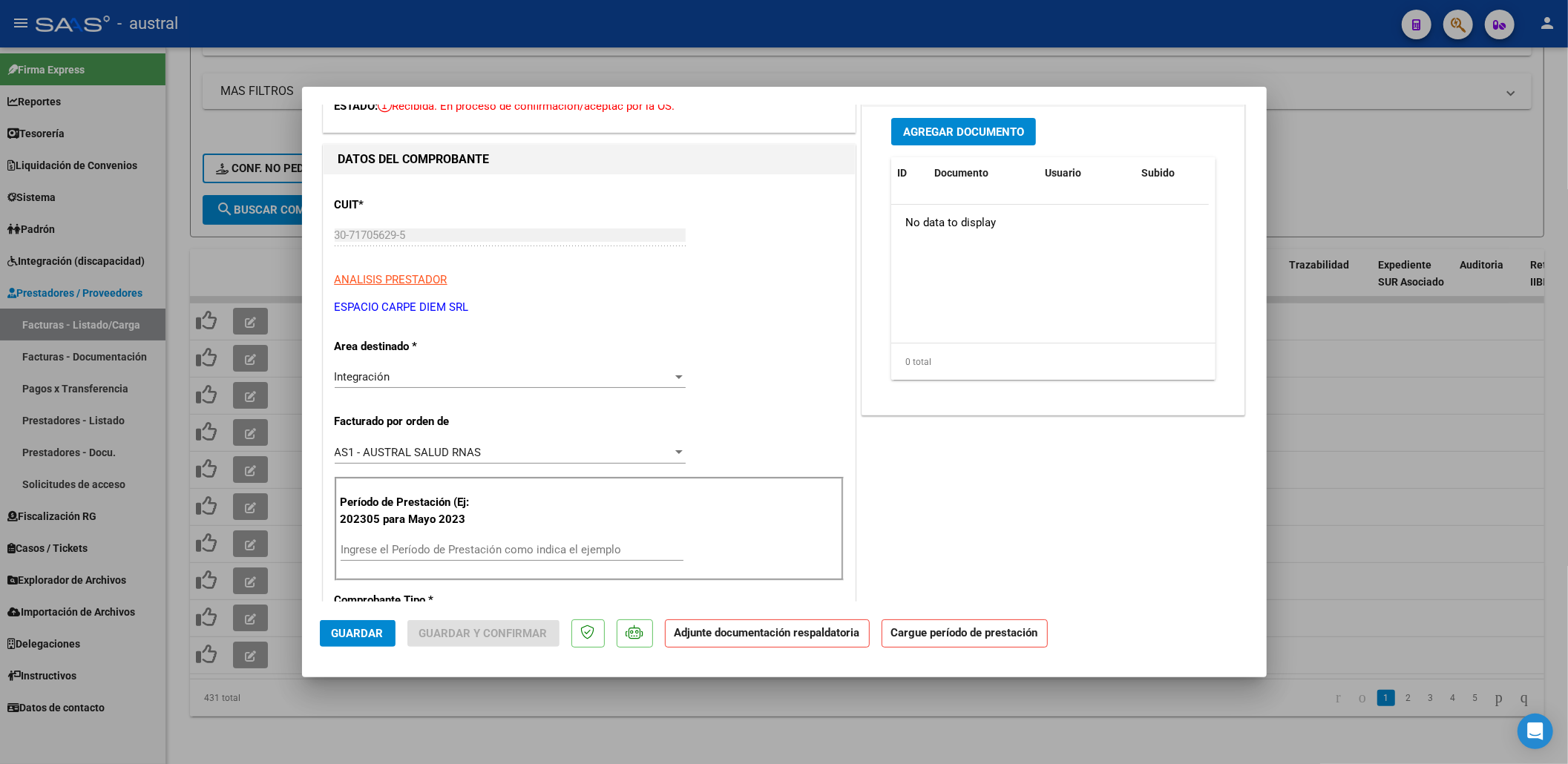
scroll to position [98, 0]
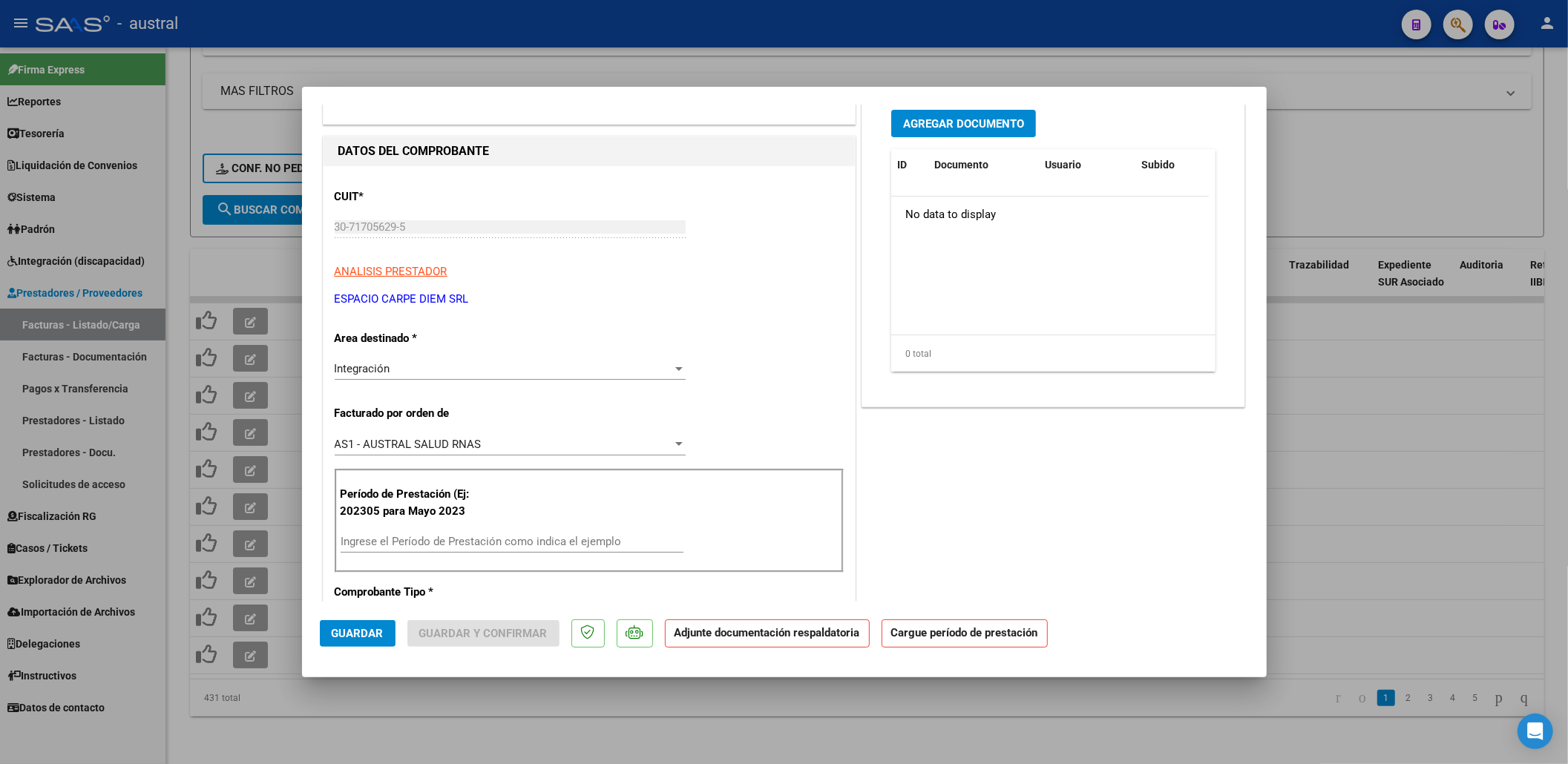
click at [426, 534] on div "Ingrese el Período de Prestación como indica el ejemplo" at bounding box center [512, 542] width 343 height 22
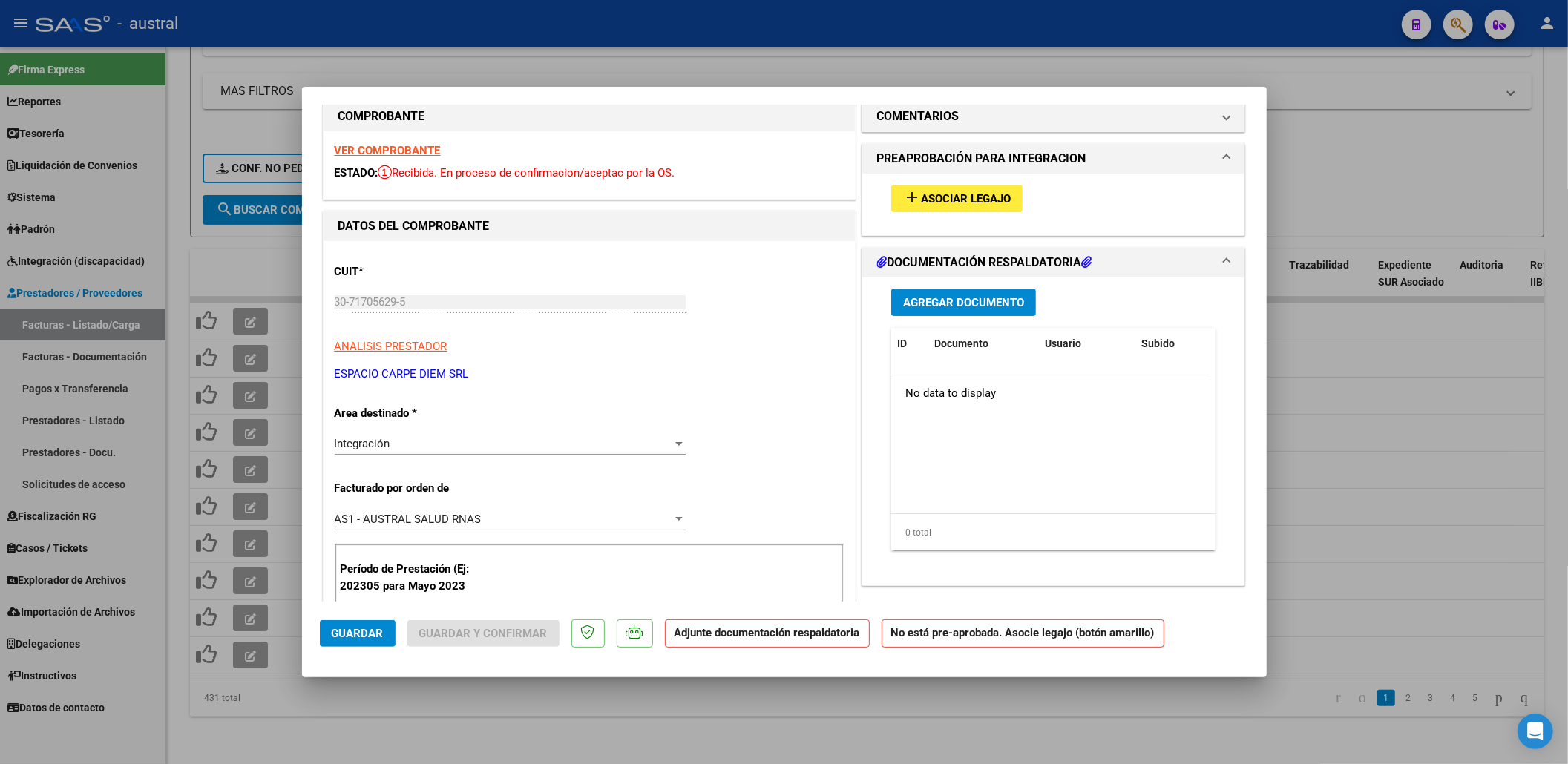
scroll to position [0, 0]
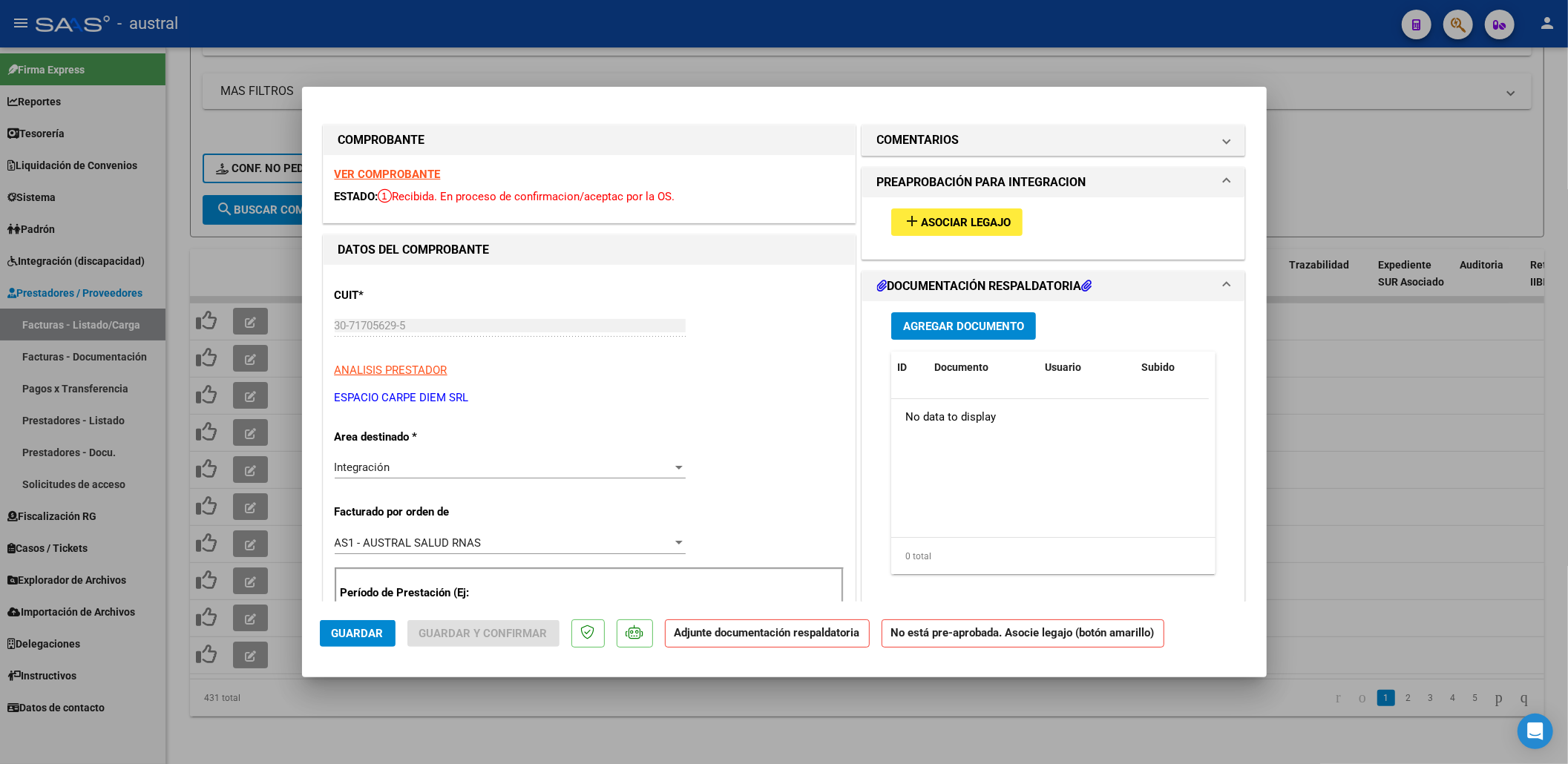
type input "202507"
click at [910, 216] on mat-icon "add" at bounding box center [912, 221] width 18 height 18
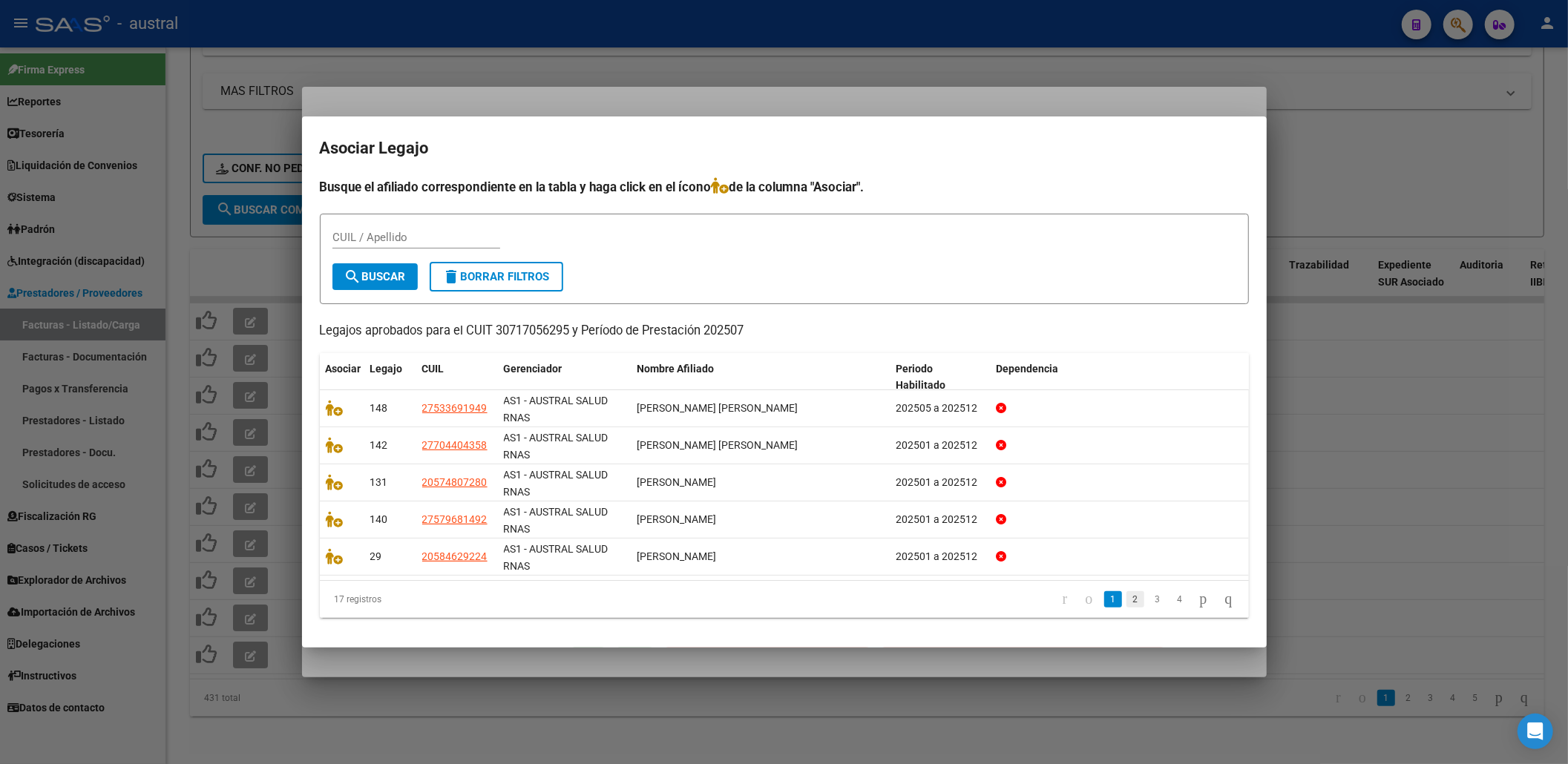
click at [1126, 603] on link "2" at bounding box center [1135, 600] width 18 height 16
click at [1149, 598] on link "3" at bounding box center [1158, 600] width 18 height 16
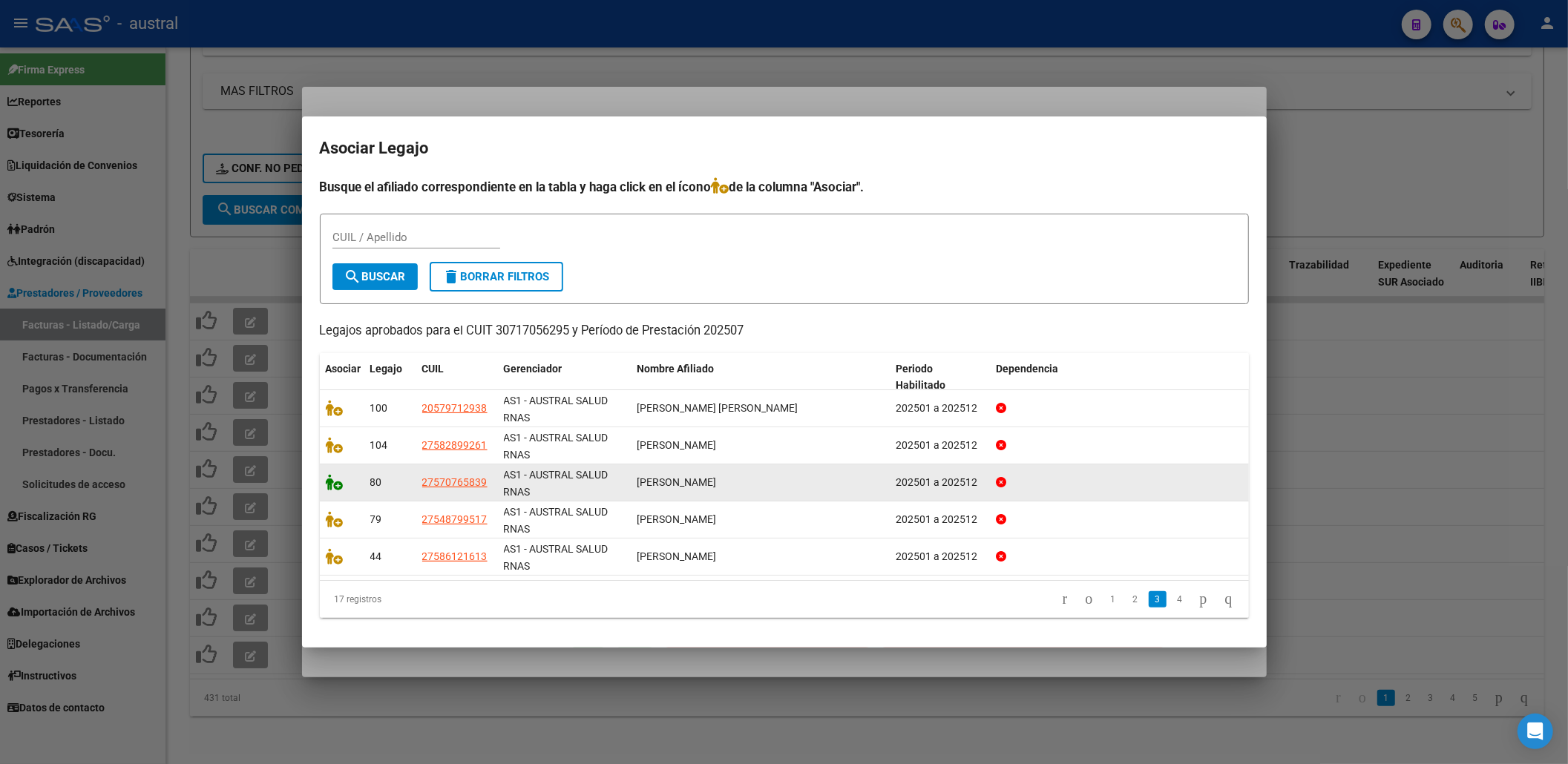
click at [339, 474] on icon at bounding box center [334, 482] width 18 height 16
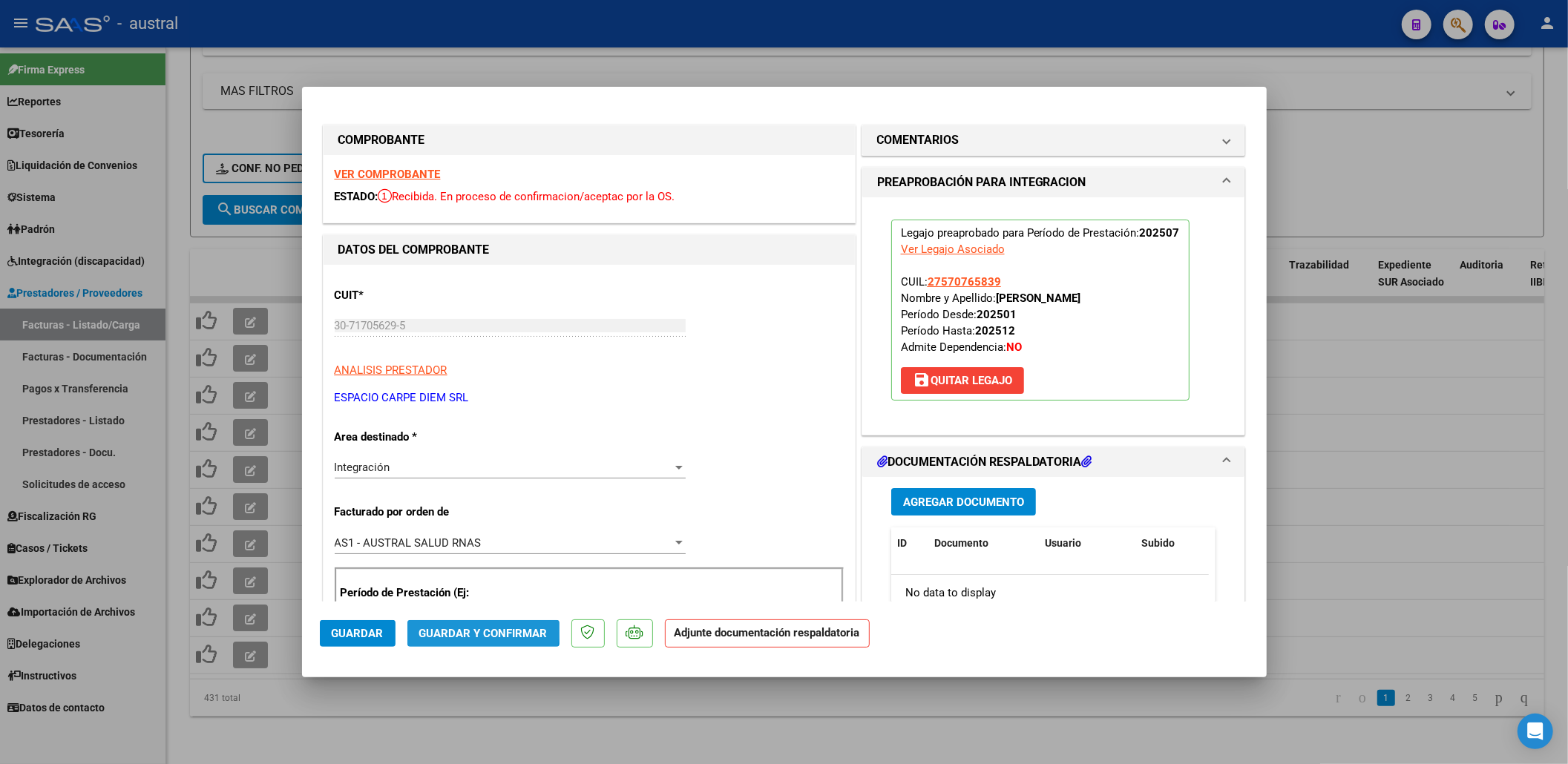
click at [473, 629] on span "Guardar y Confirmar" at bounding box center [484, 633] width 129 height 13
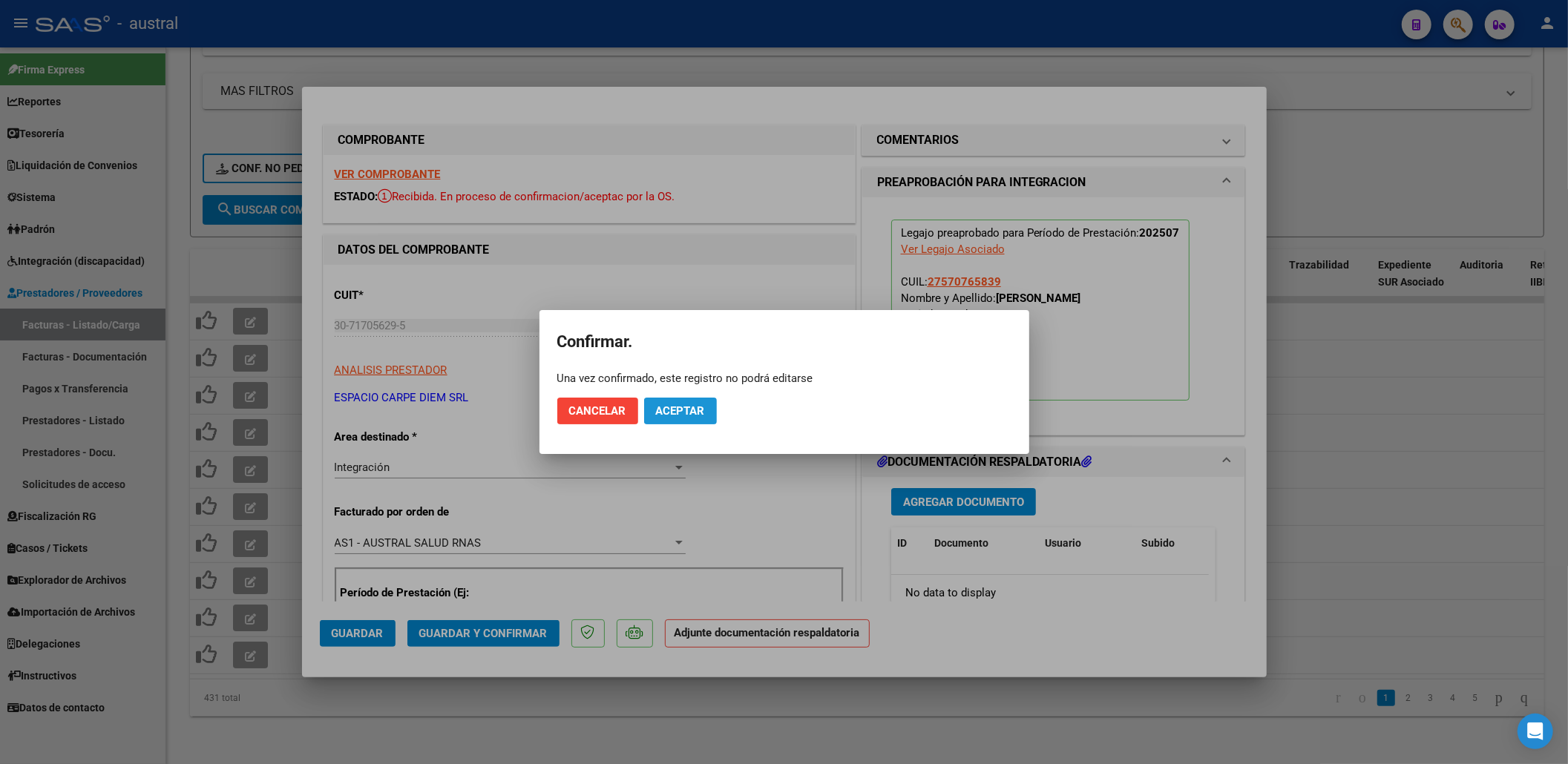
click at [693, 410] on span "Aceptar" at bounding box center [680, 410] width 49 height 13
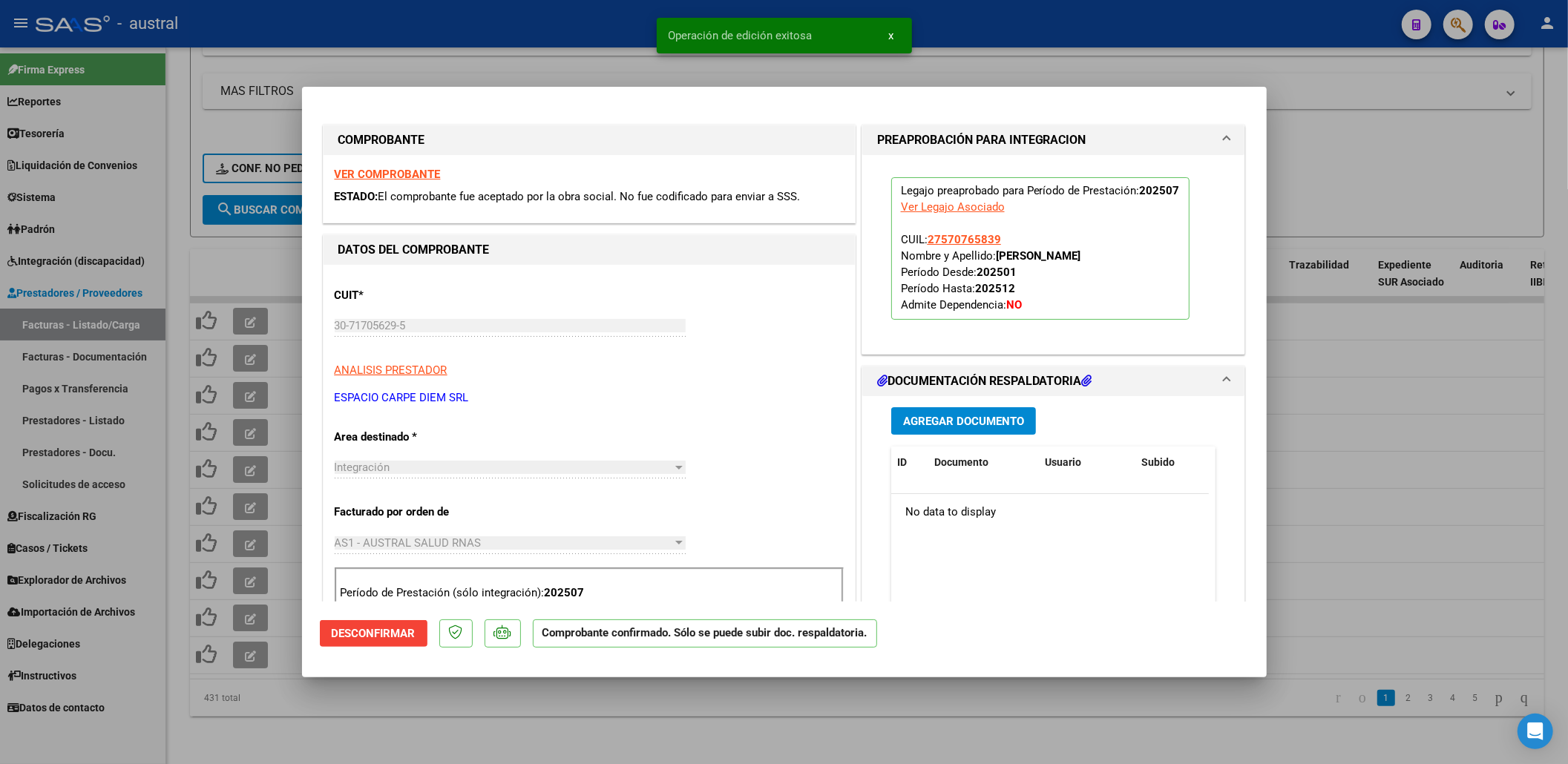
click at [1349, 170] on div at bounding box center [784, 382] width 1568 height 764
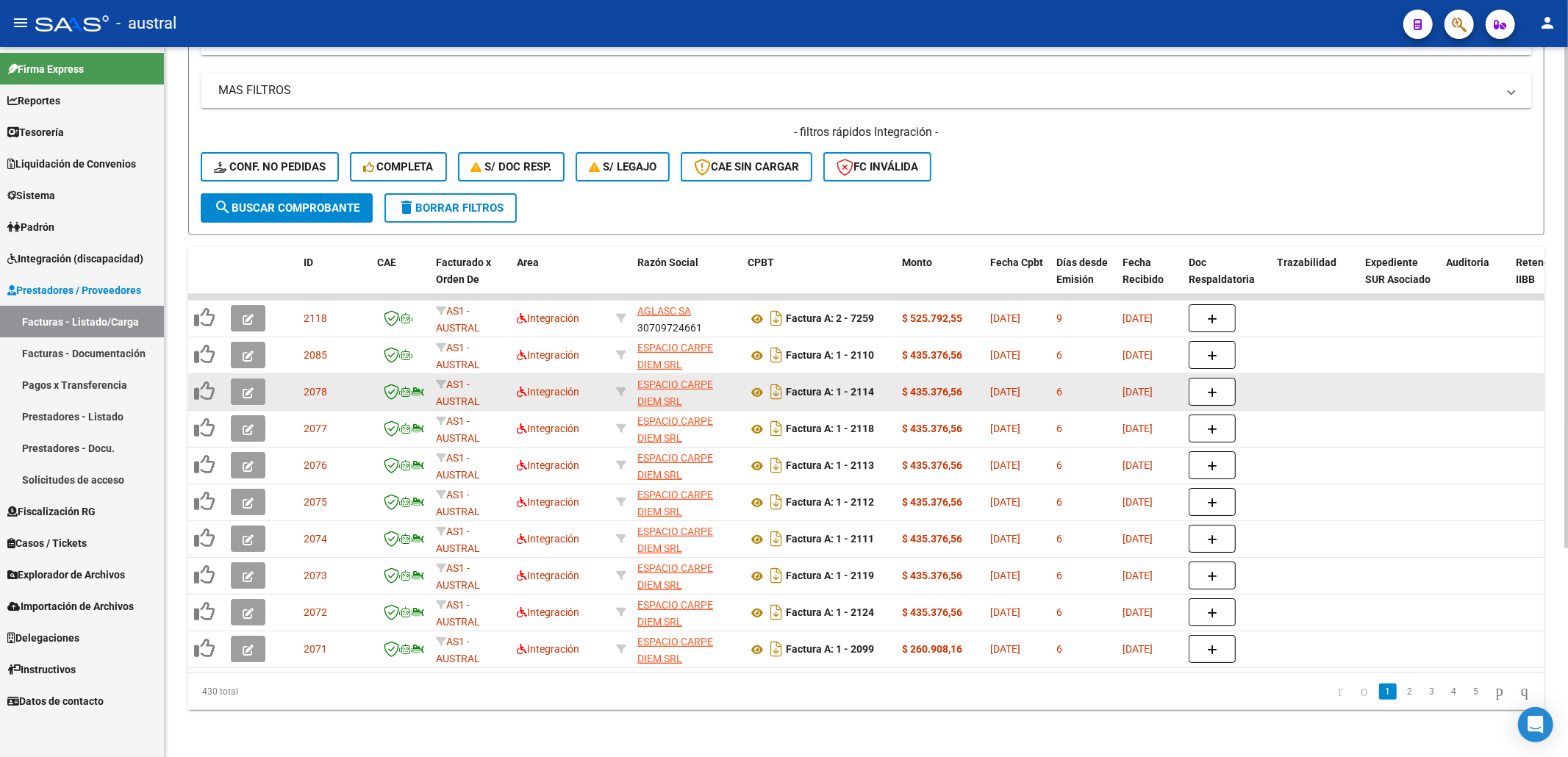
click at [239, 379] on button "button" at bounding box center [248, 392] width 35 height 27
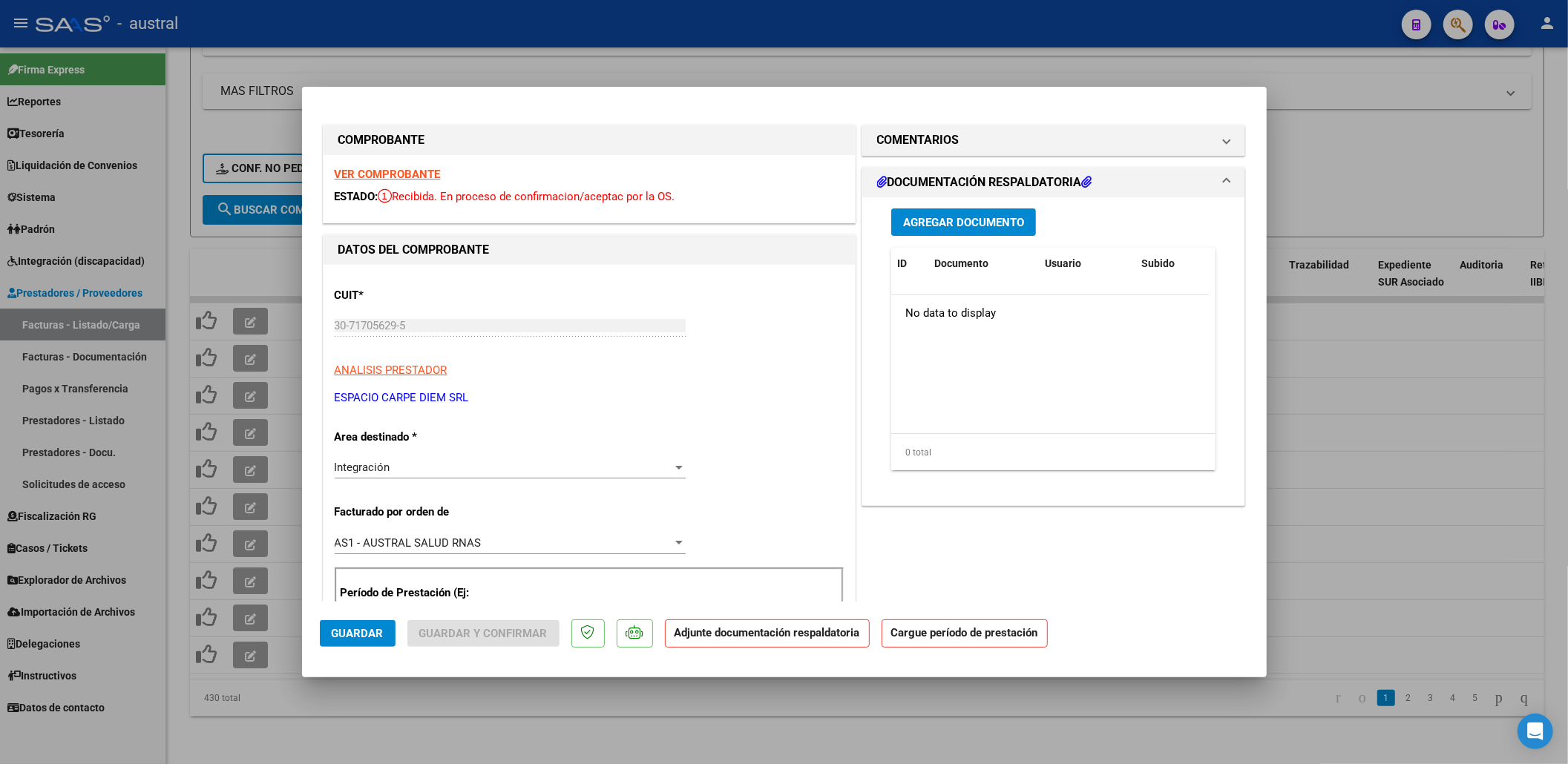
click at [375, 172] on strong "VER COMPROBANTE" at bounding box center [387, 174] width 106 height 13
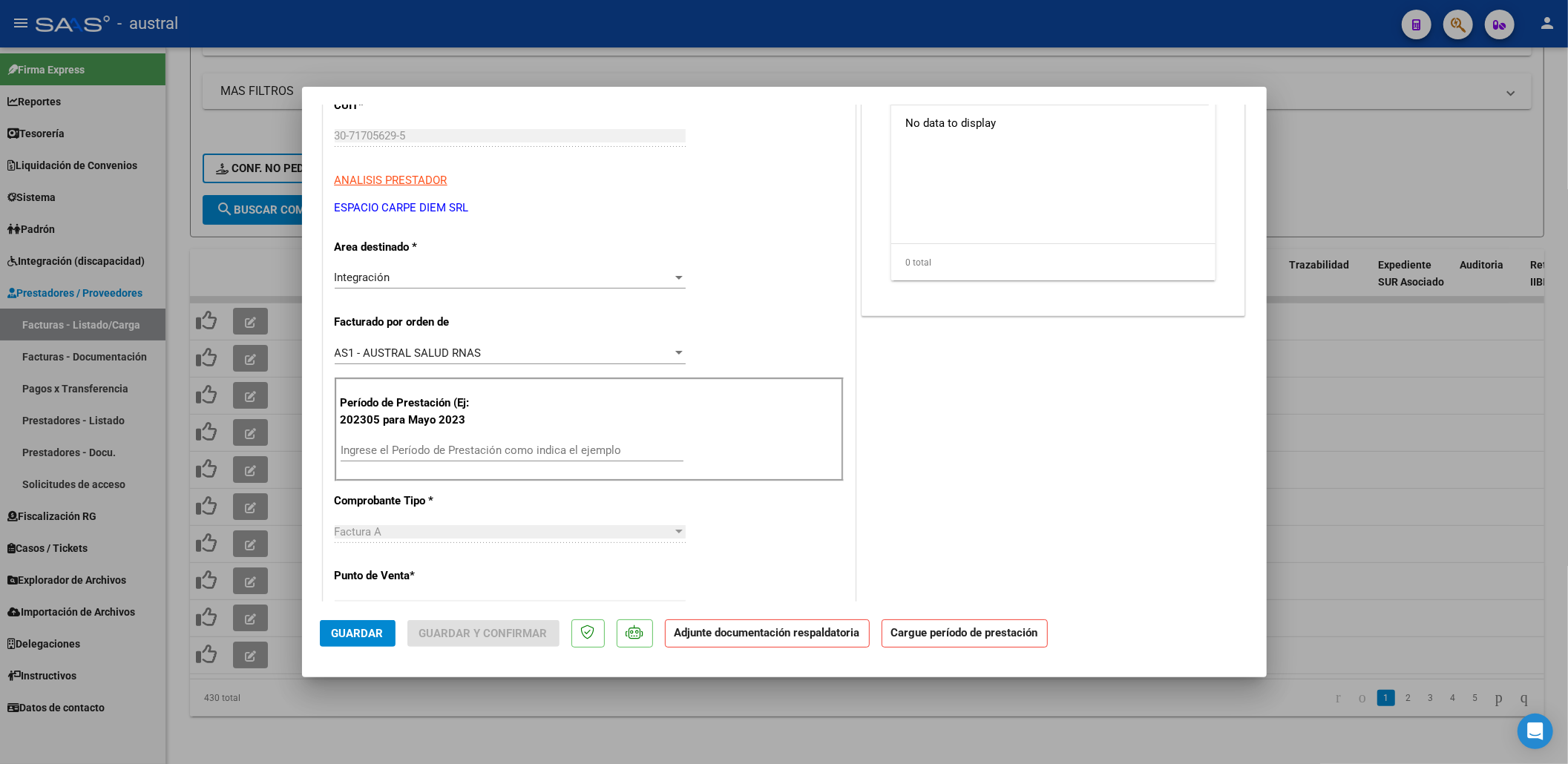
scroll to position [197, 0]
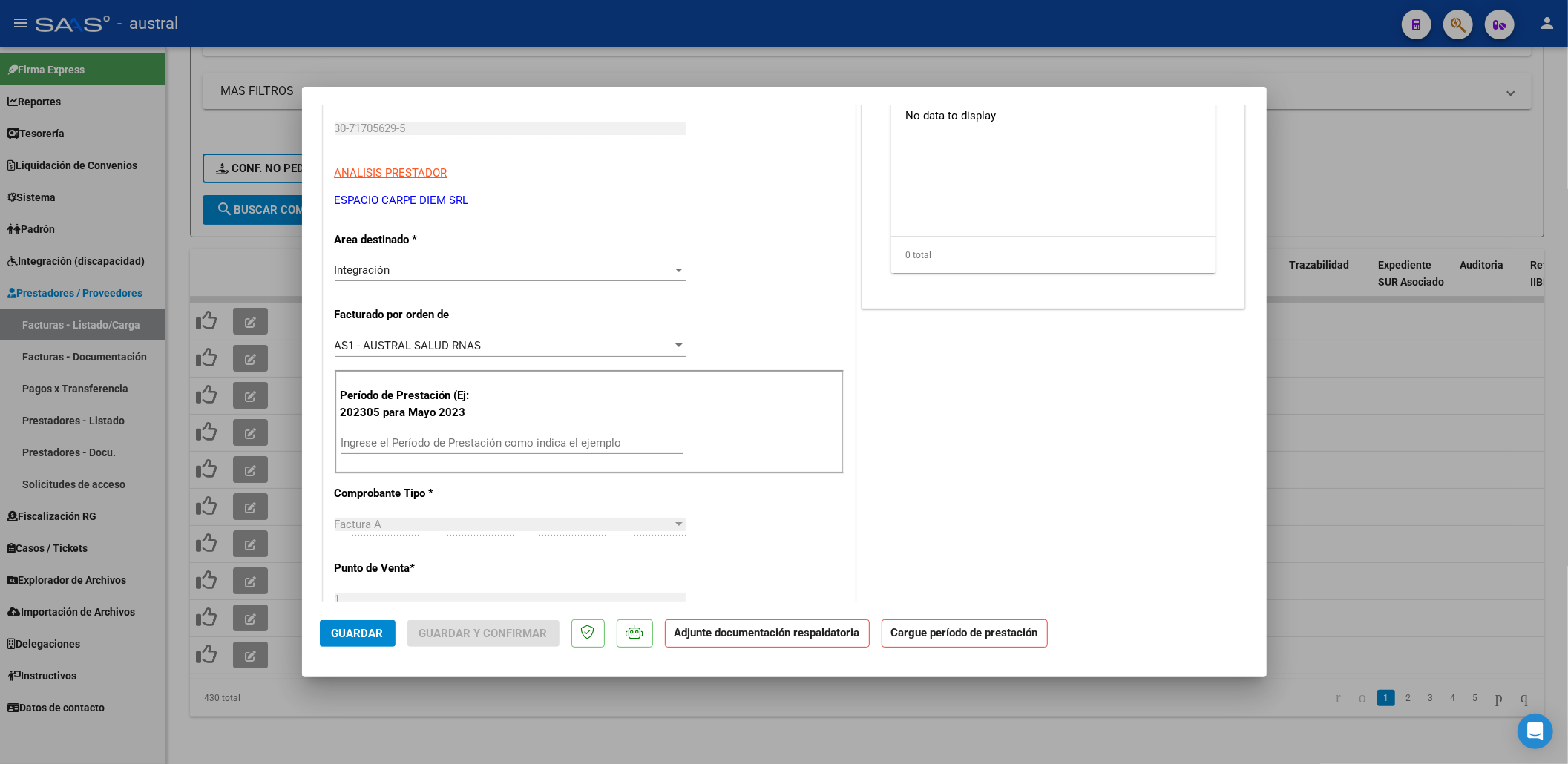
click at [464, 433] on div "Ingrese el Período de Prestación como indica el ejemplo" at bounding box center [512, 442] width 343 height 22
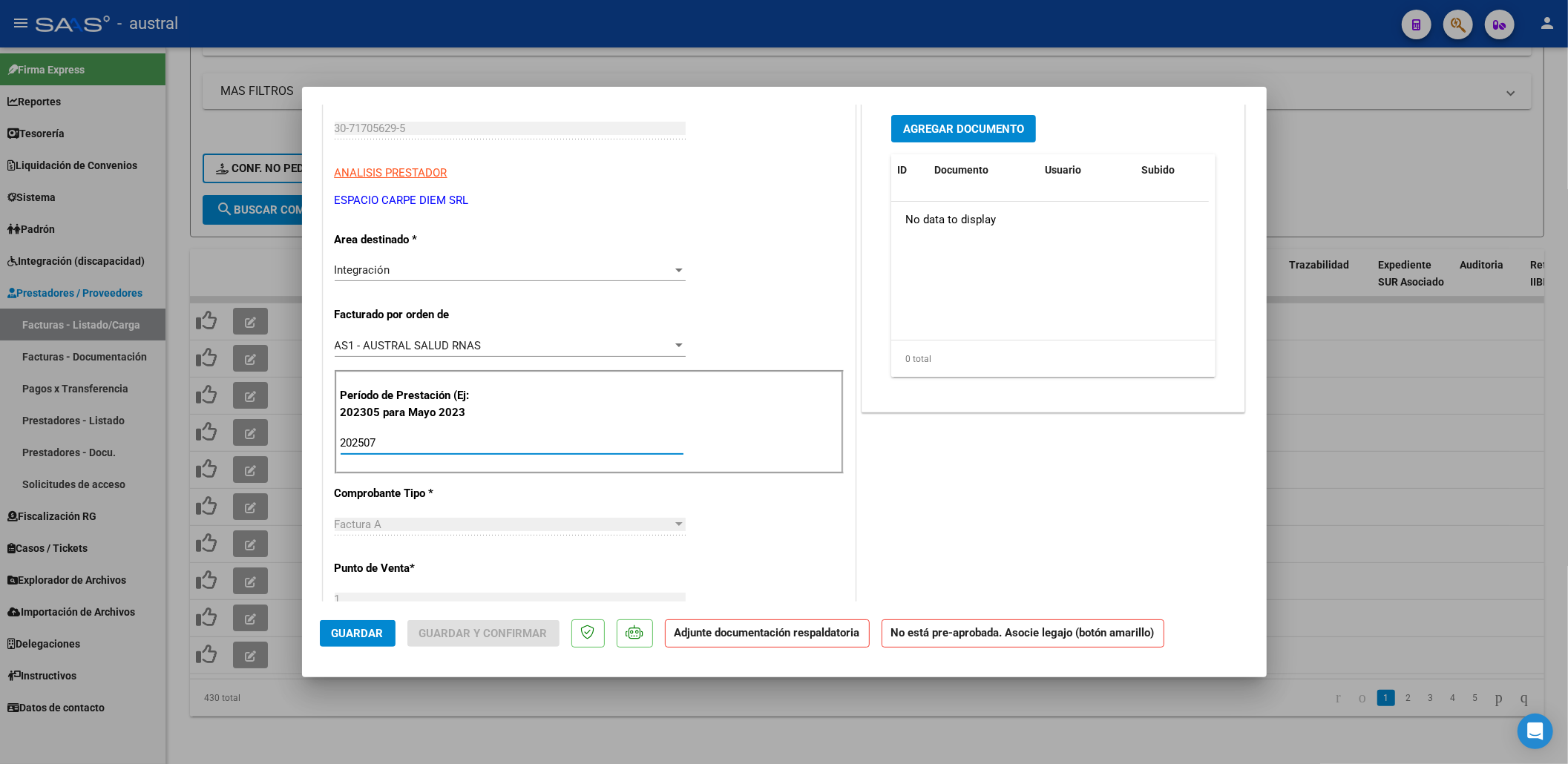
type input "202507"
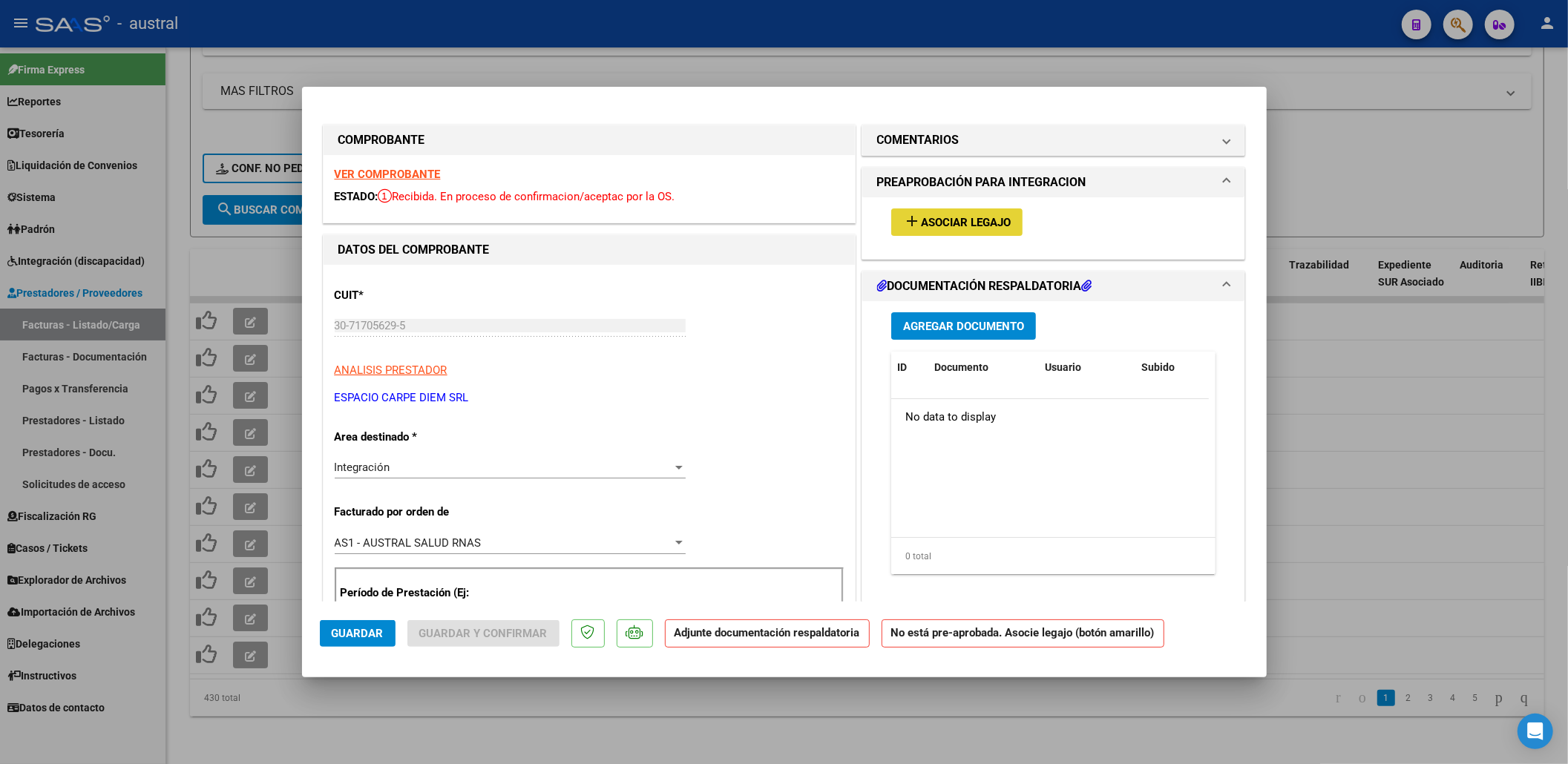
click at [898, 232] on button "add Asociar Legajo" at bounding box center [957, 222] width 131 height 28
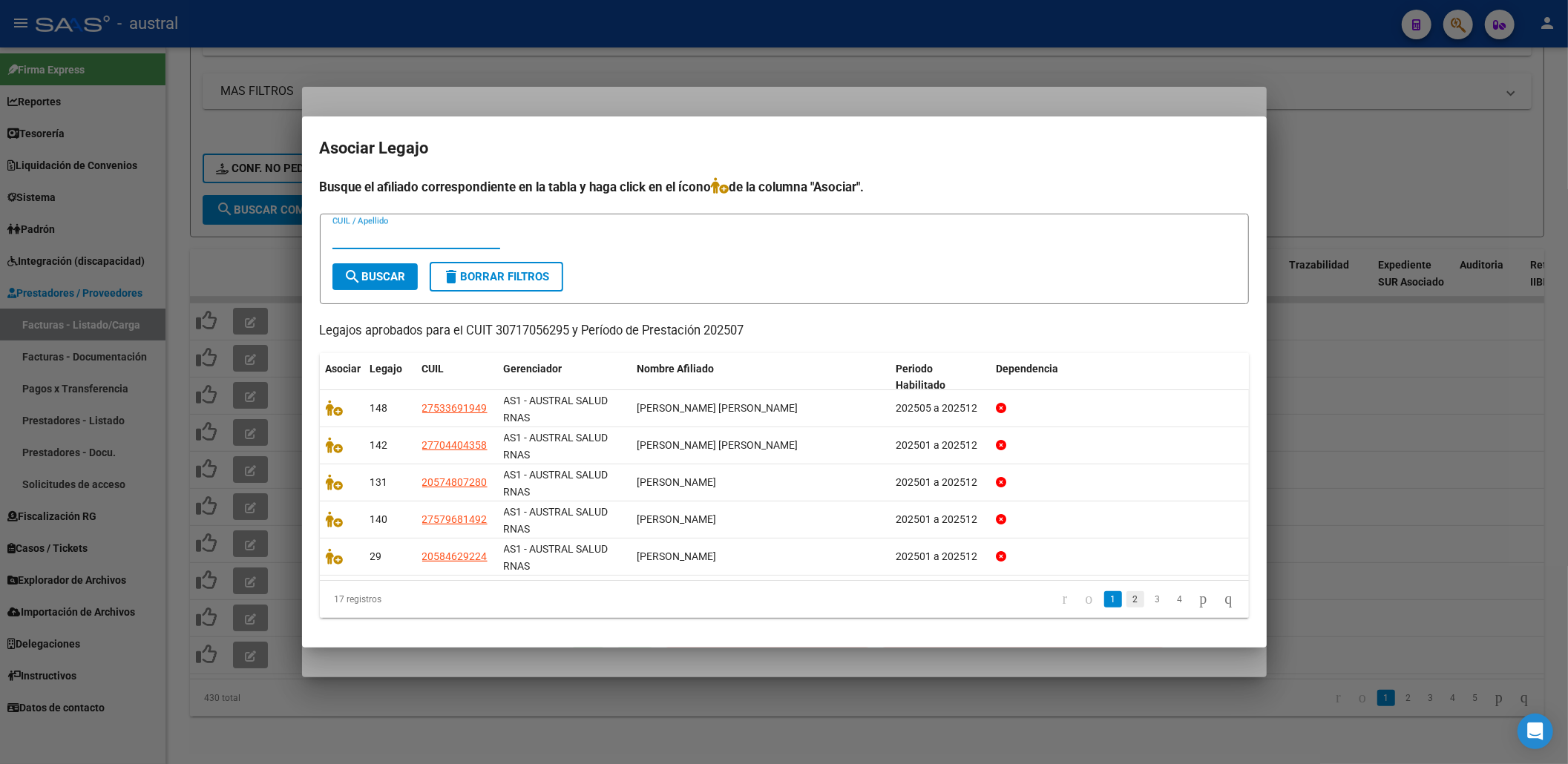
click at [1126, 600] on link "2" at bounding box center [1135, 600] width 18 height 16
click at [1149, 600] on link "3" at bounding box center [1158, 600] width 18 height 16
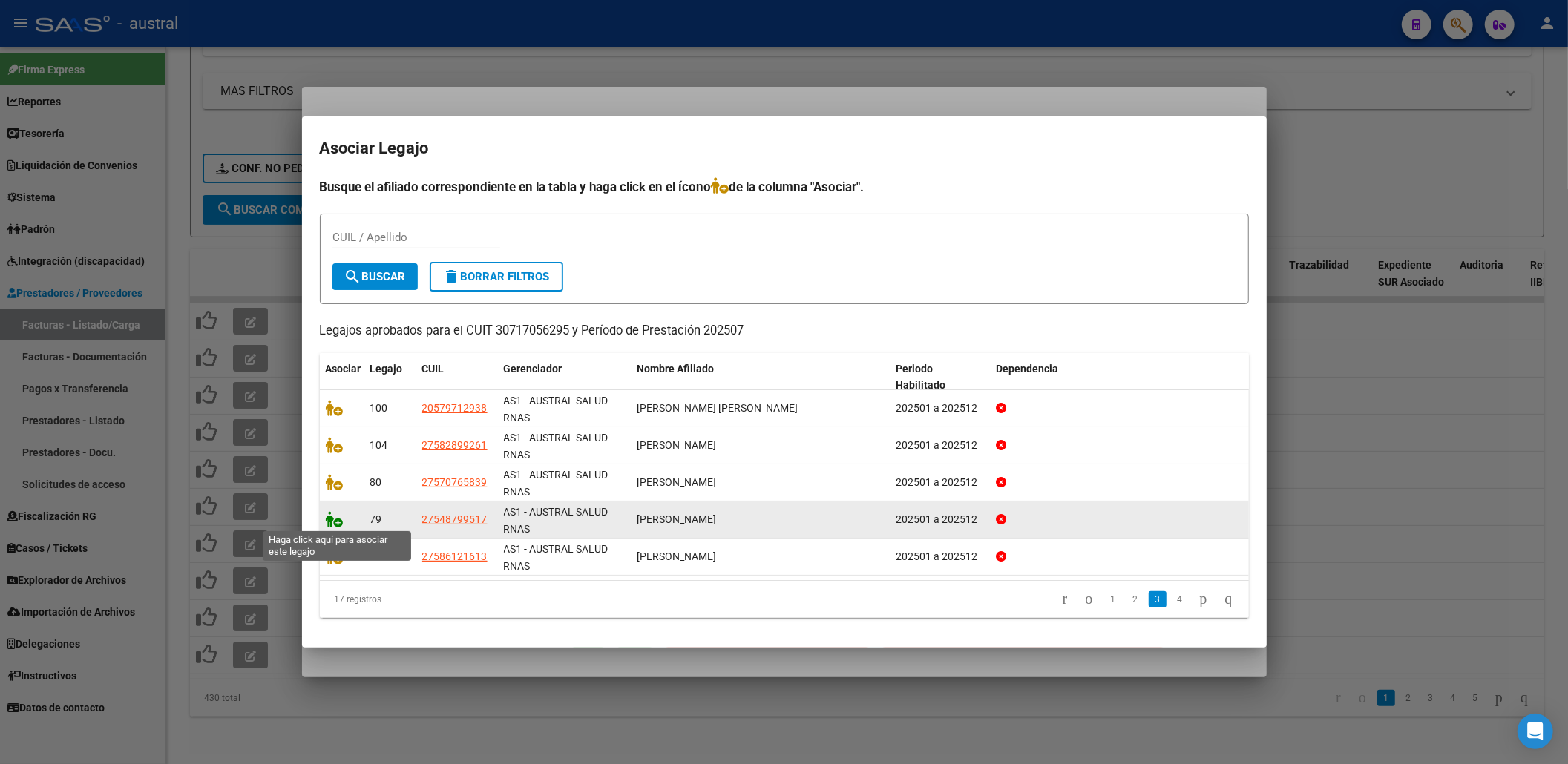
click at [335, 517] on icon at bounding box center [334, 519] width 18 height 16
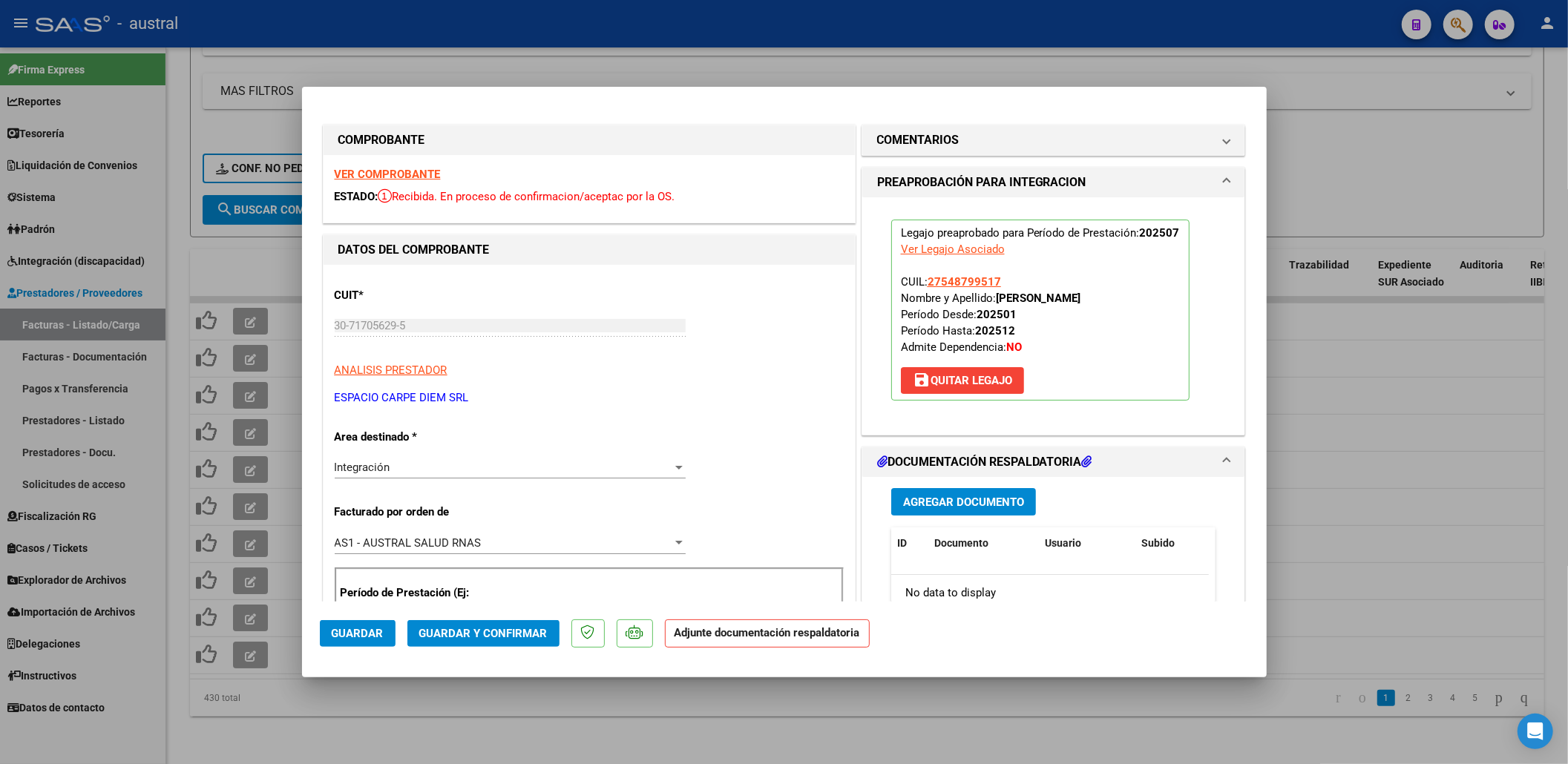
click at [460, 632] on span "Guardar y Confirmar" at bounding box center [484, 633] width 129 height 13
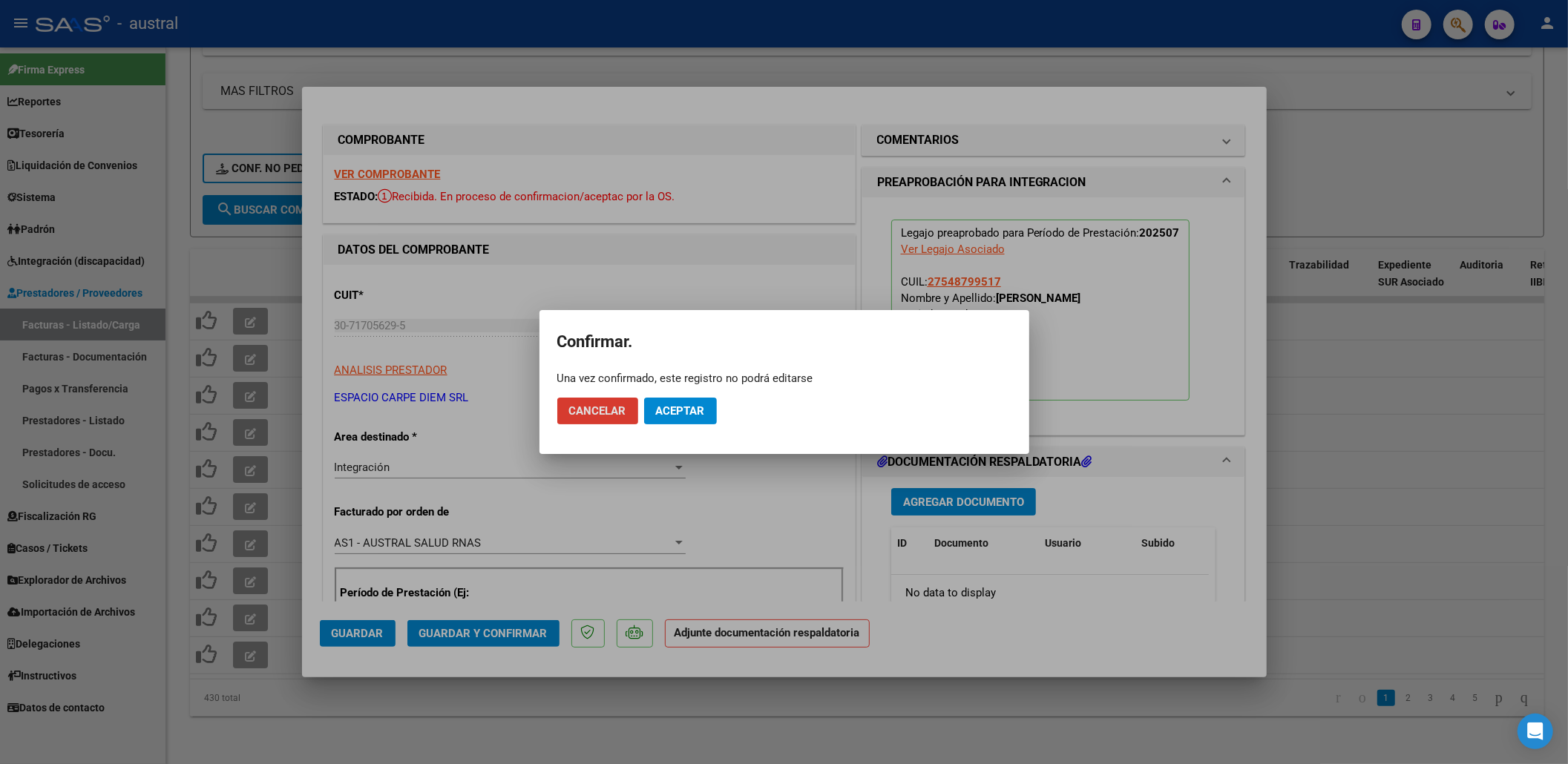
click at [695, 409] on span "Aceptar" at bounding box center [680, 410] width 49 height 13
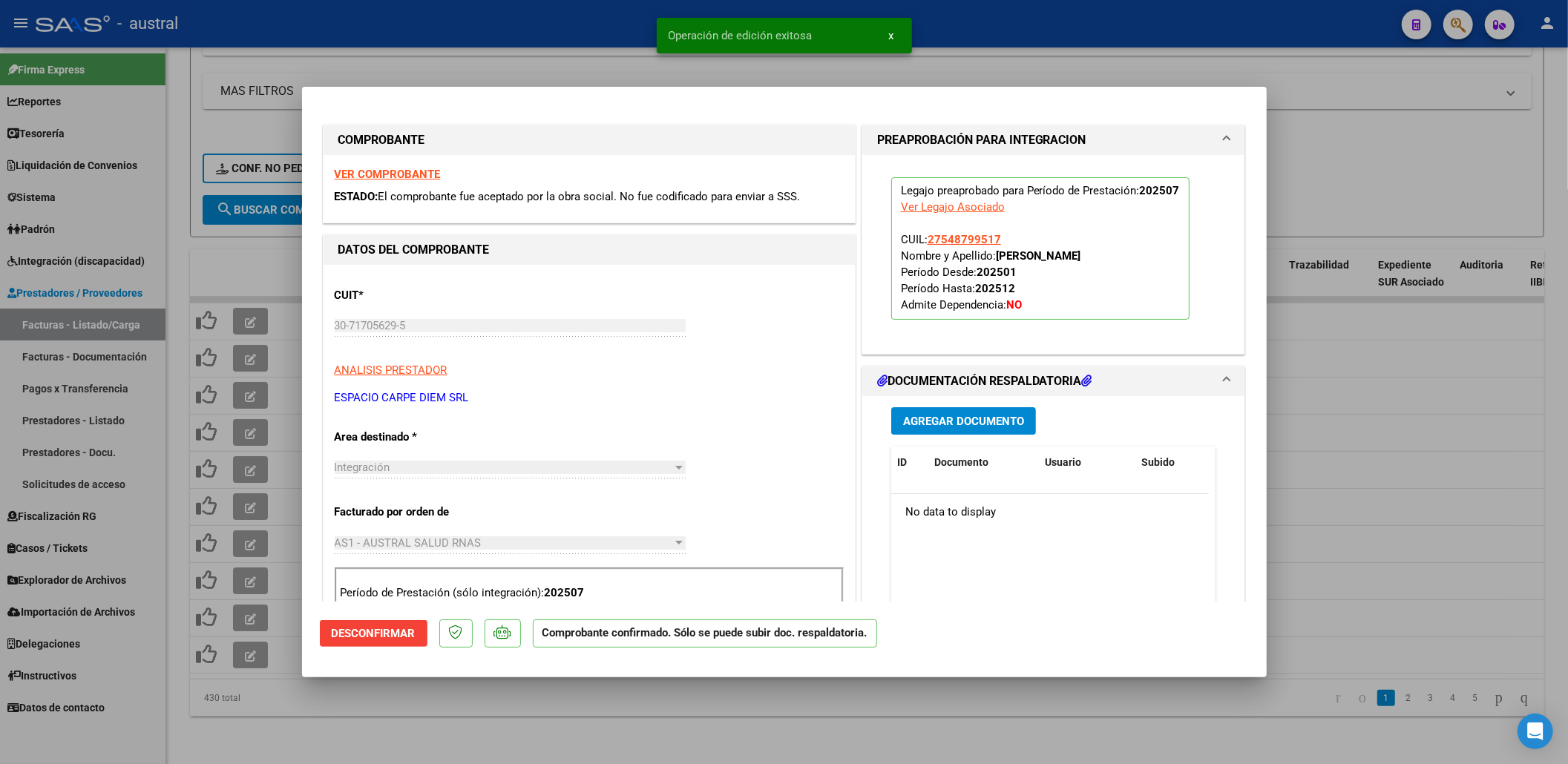
click at [487, 696] on div at bounding box center [784, 382] width 1568 height 764
type input "$ 0,00"
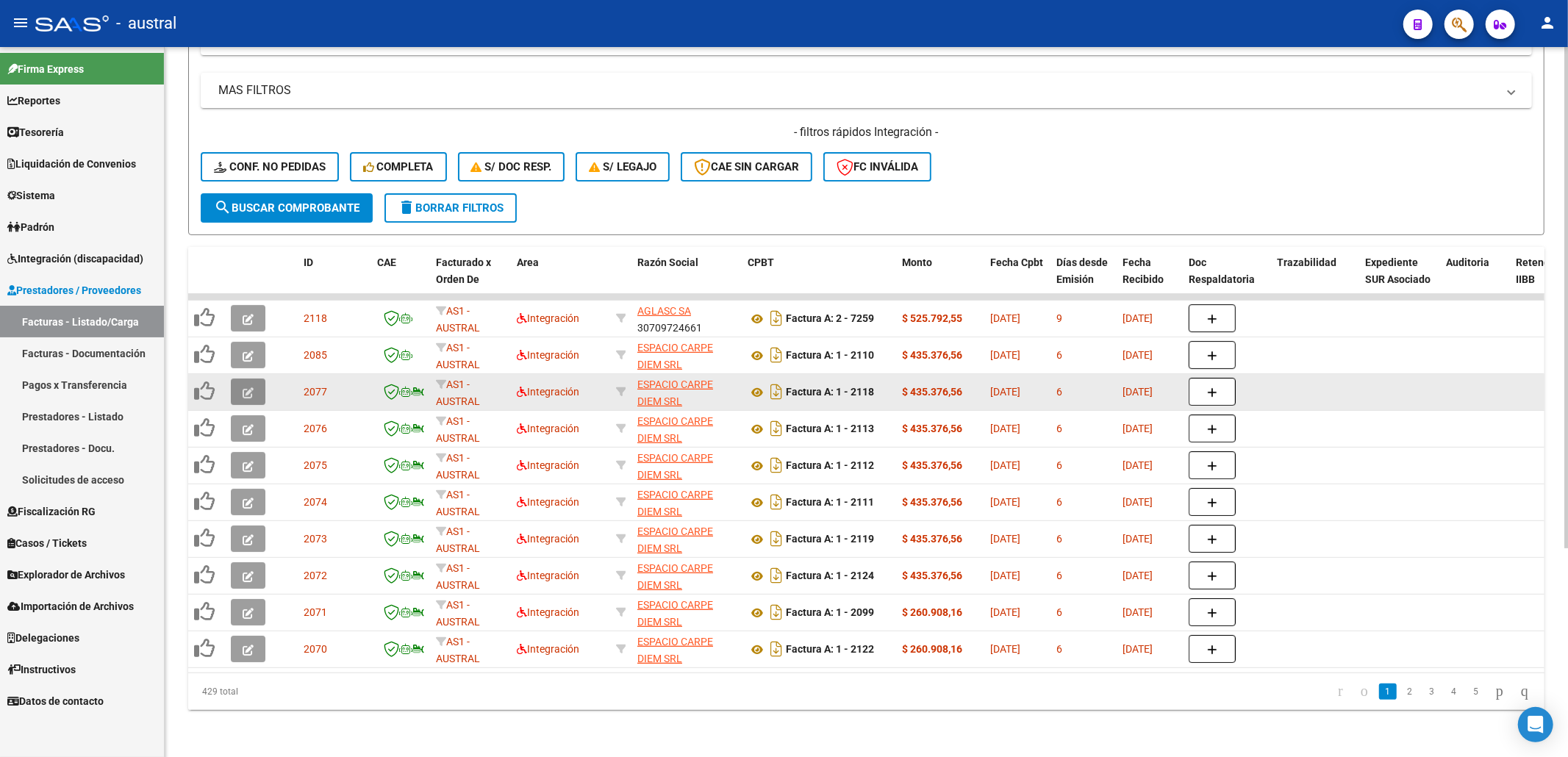
click at [253, 382] on button "button" at bounding box center [248, 392] width 35 height 27
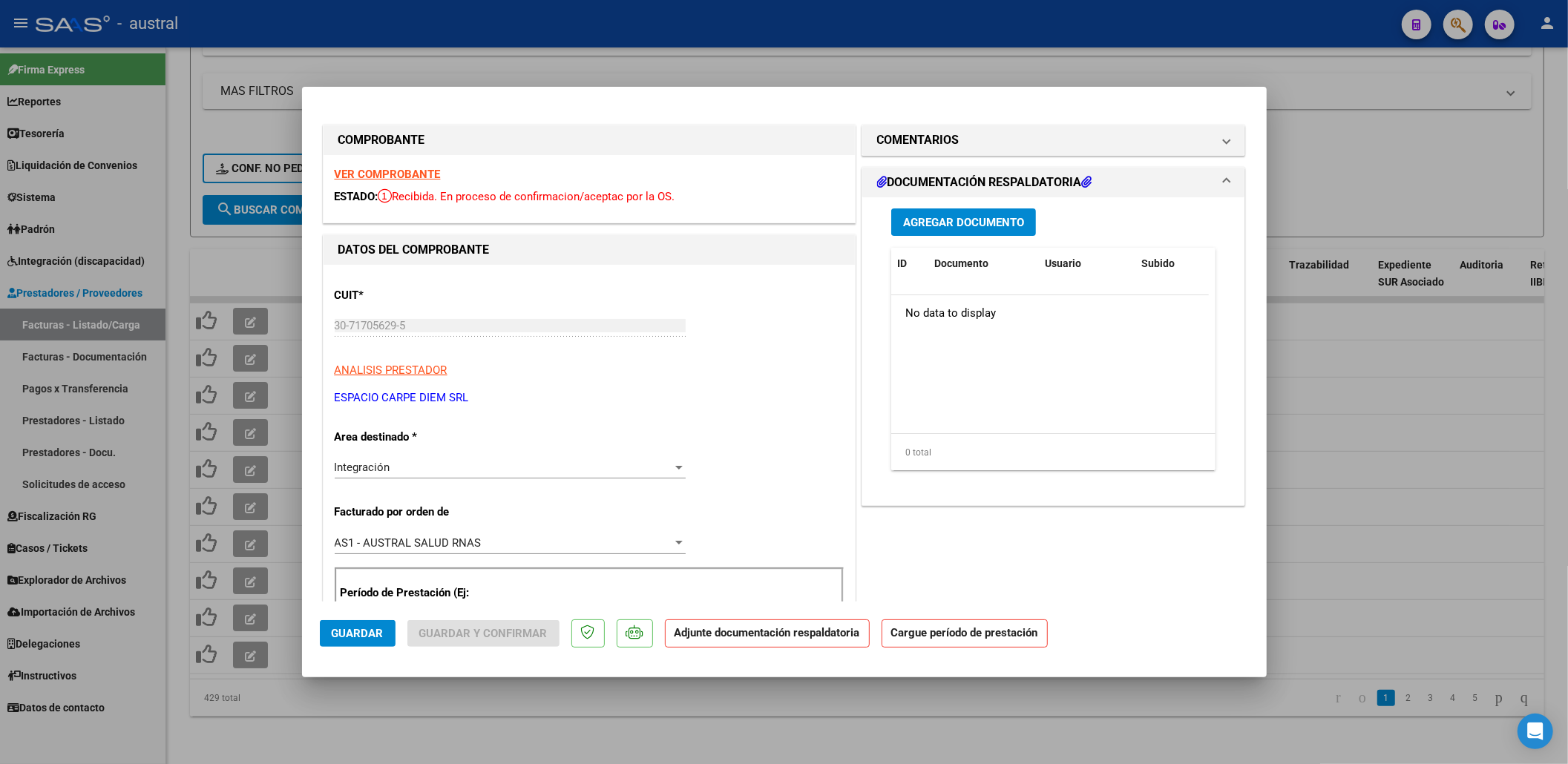
click at [395, 176] on strong "VER COMPROBANTE" at bounding box center [387, 174] width 106 height 13
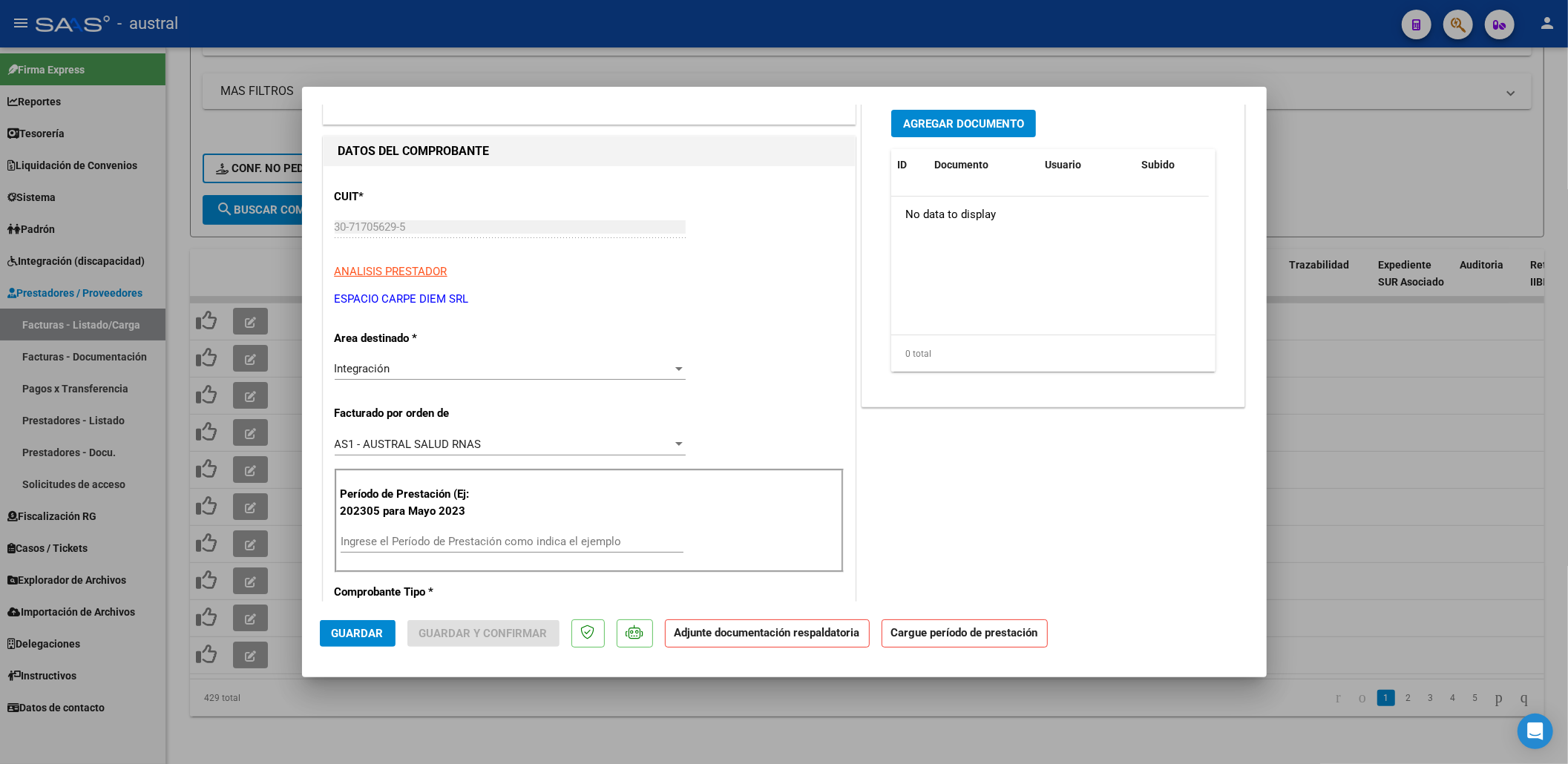
click at [445, 535] on div "Ingrese el Período de Prestación como indica el ejemplo" at bounding box center [512, 542] width 343 height 22
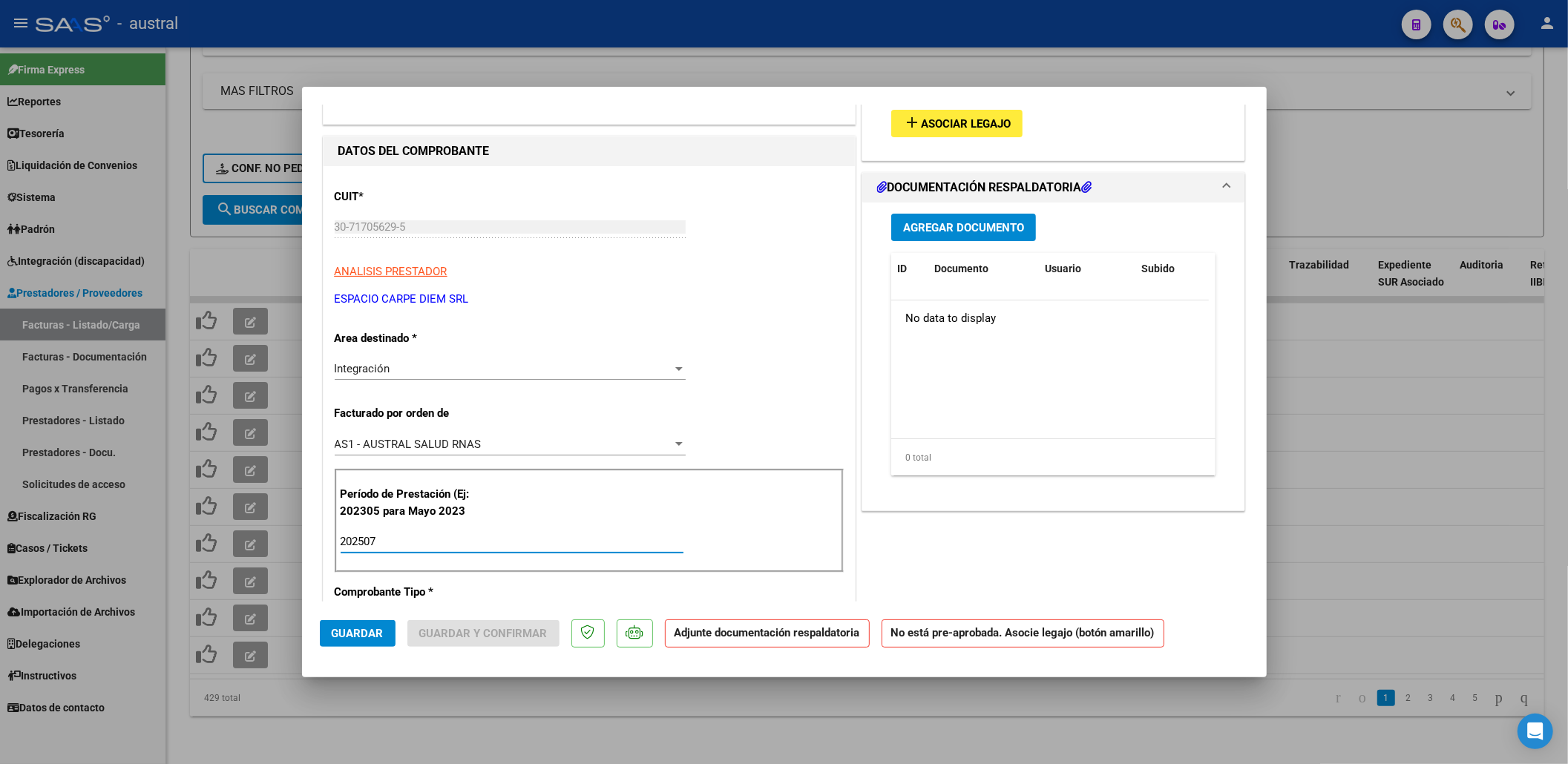
type input "202507"
click at [931, 134] on button "add Asociar Legajo" at bounding box center [957, 123] width 131 height 28
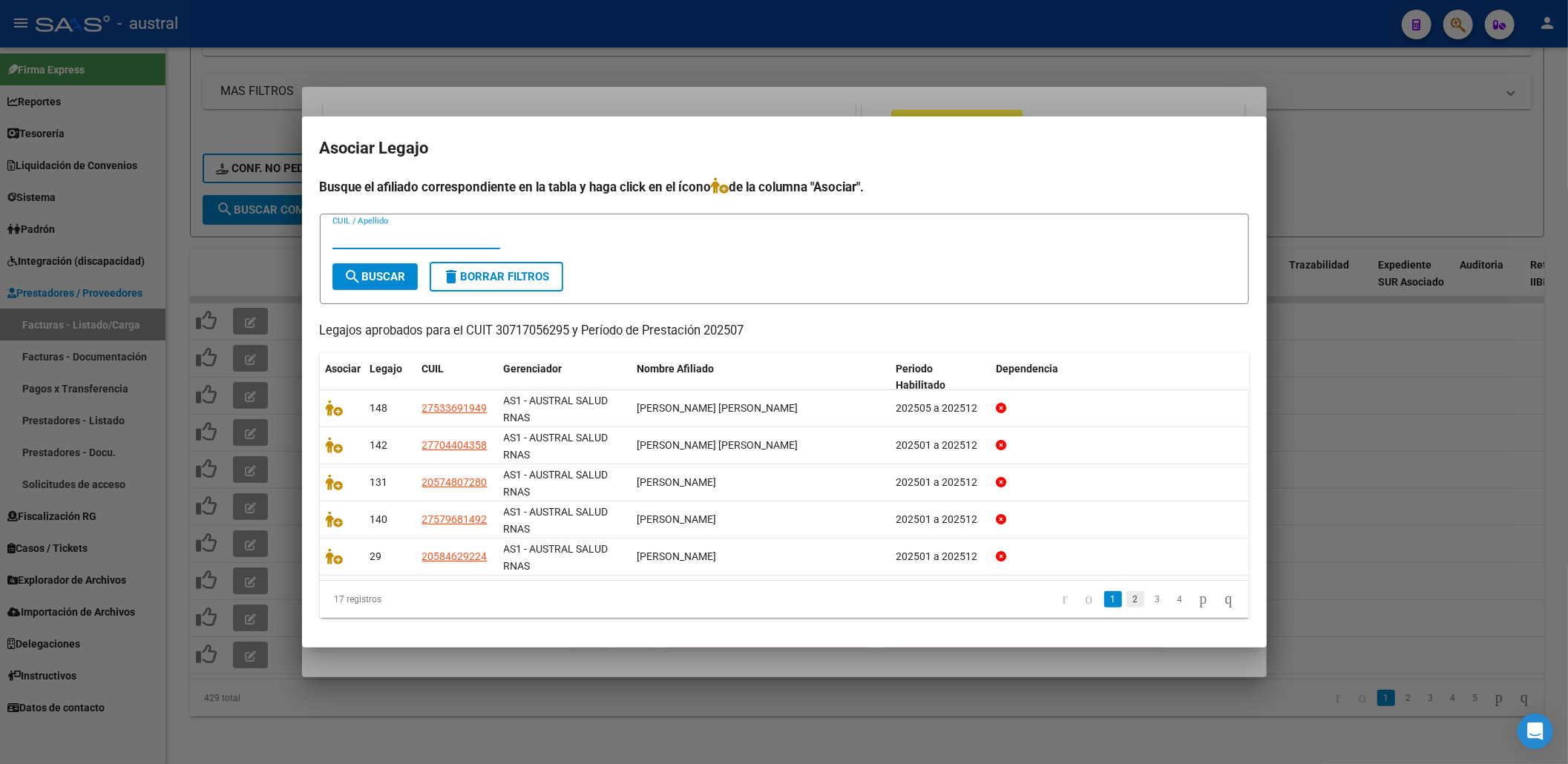
click at [1126, 596] on link "2" at bounding box center [1135, 600] width 18 height 16
click at [1149, 604] on link "3" at bounding box center [1158, 600] width 18 height 16
click at [1171, 603] on link "4" at bounding box center [1180, 600] width 18 height 16
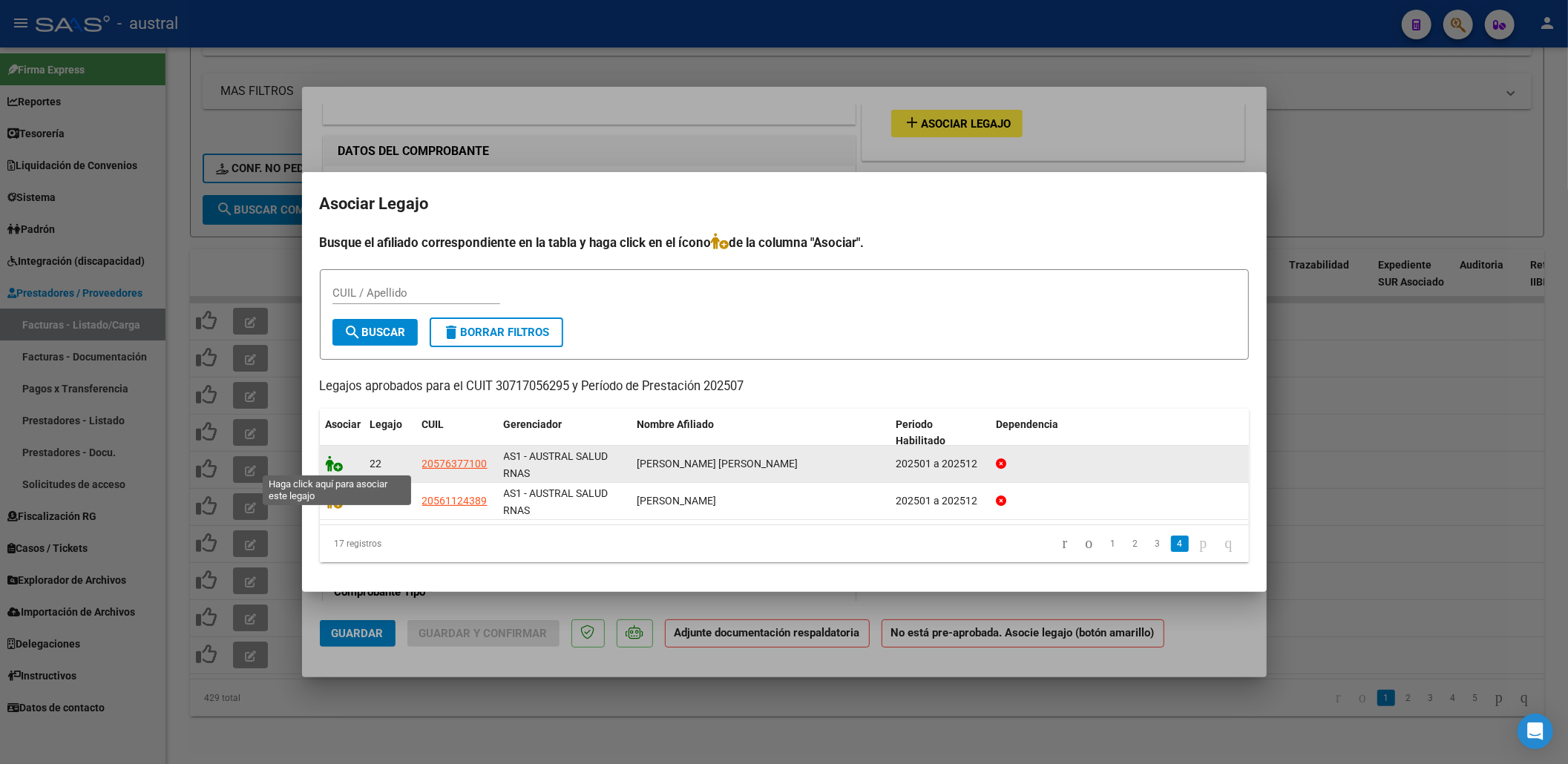
click at [333, 461] on icon at bounding box center [334, 464] width 18 height 16
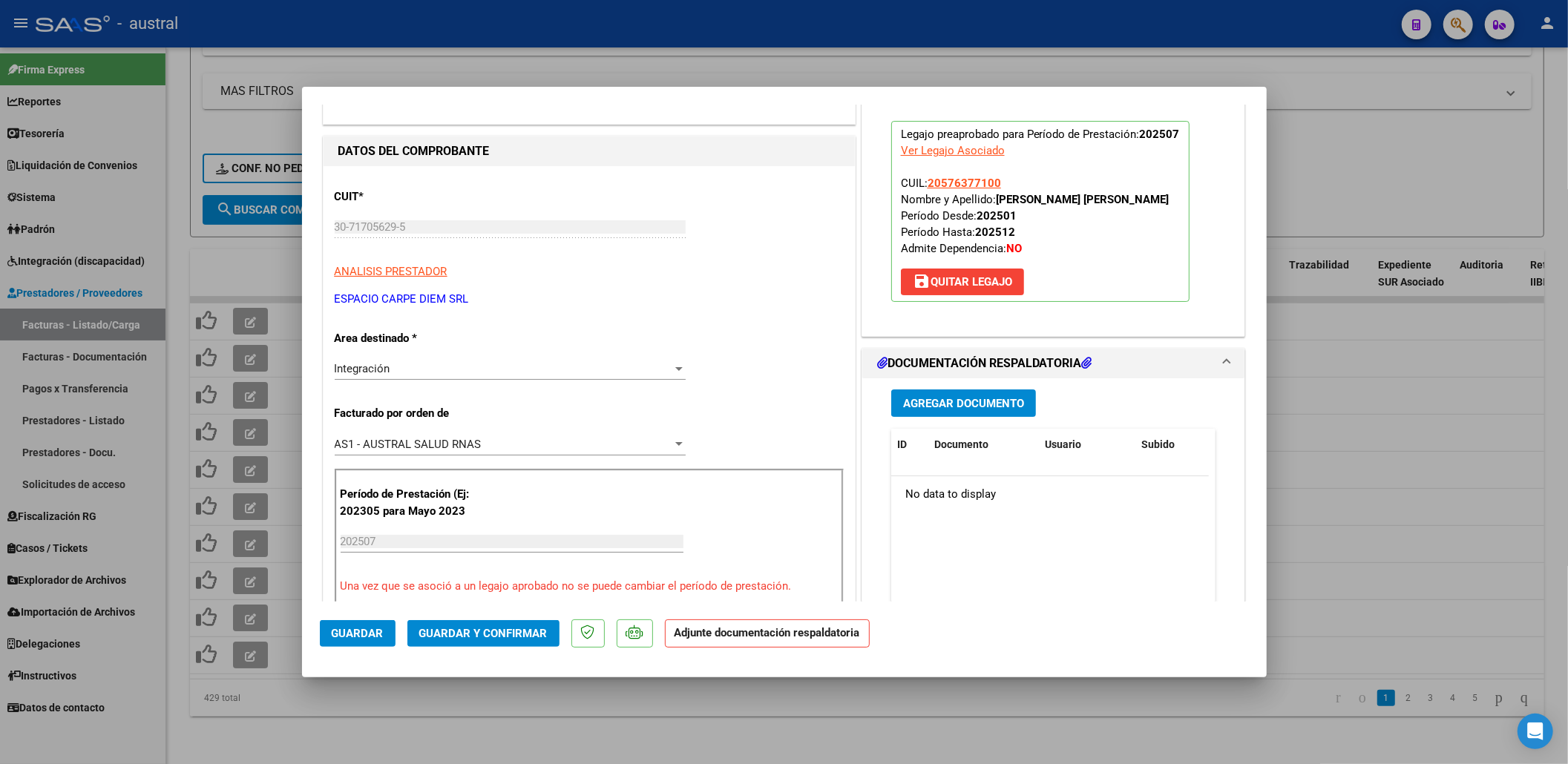
click at [461, 634] on span "Guardar y Confirmar" at bounding box center [484, 633] width 129 height 13
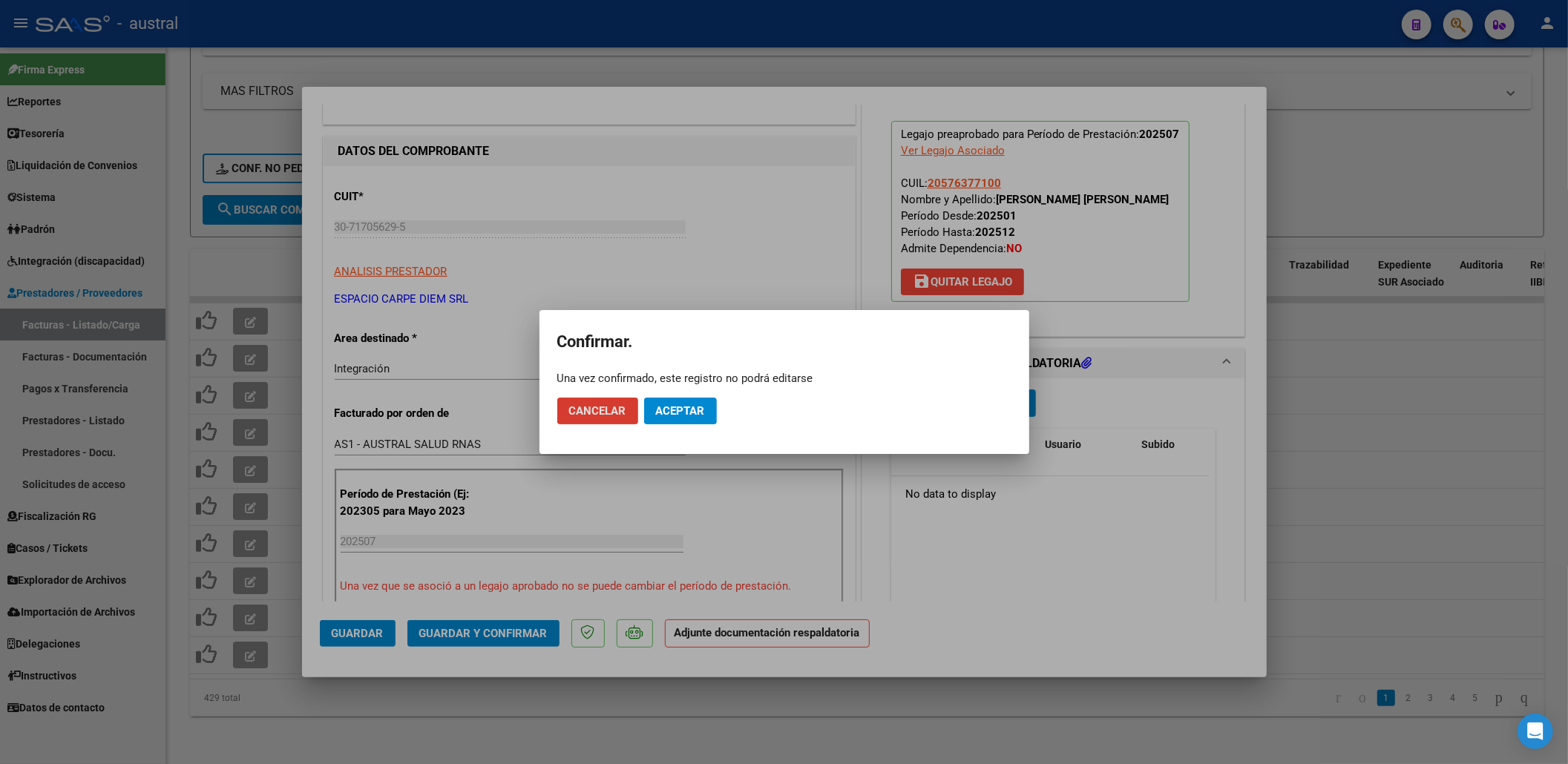
click at [671, 405] on span "Aceptar" at bounding box center [680, 410] width 49 height 13
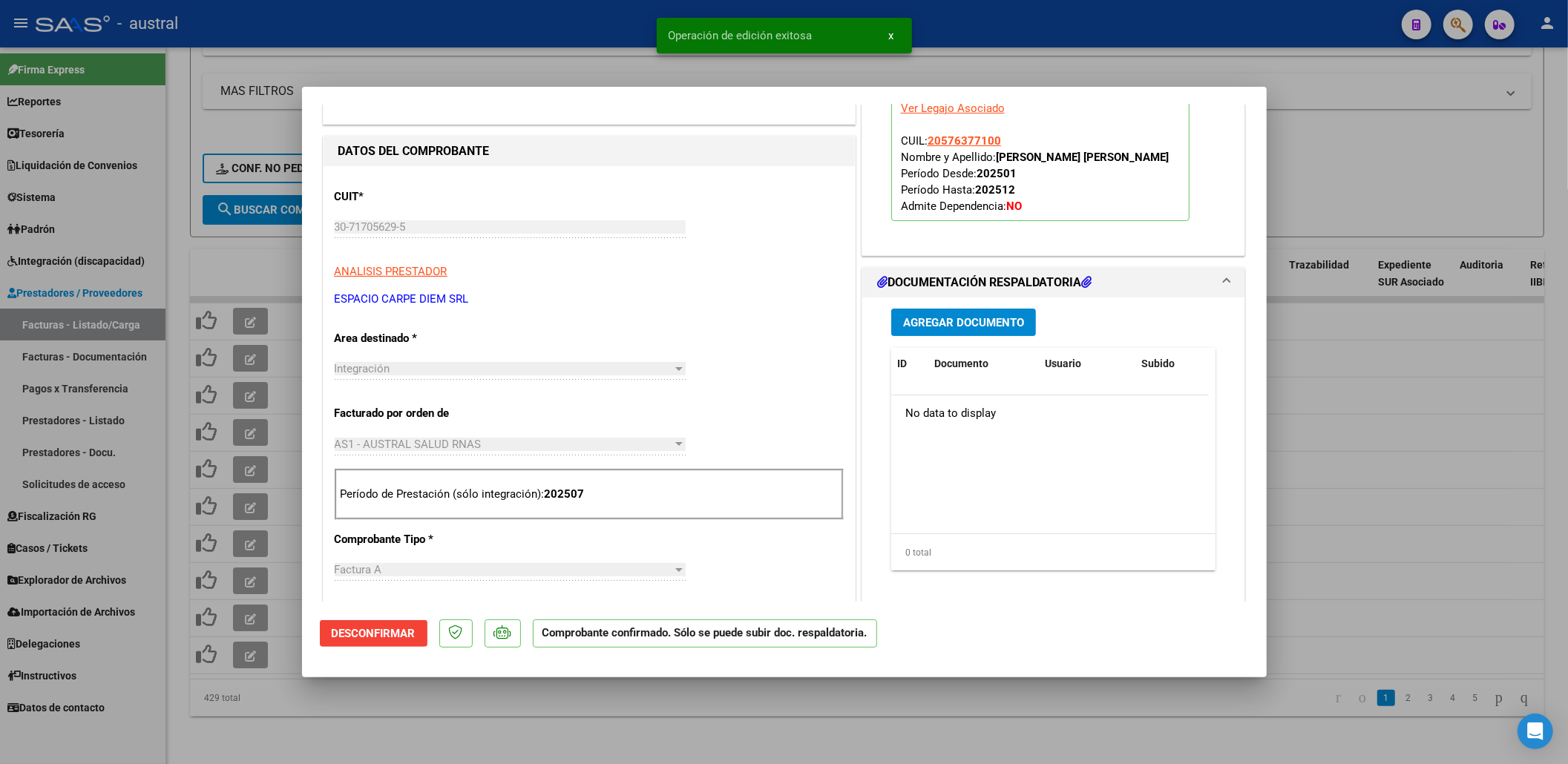
click at [245, 251] on div at bounding box center [784, 382] width 1568 height 764
type input "$ 0,00"
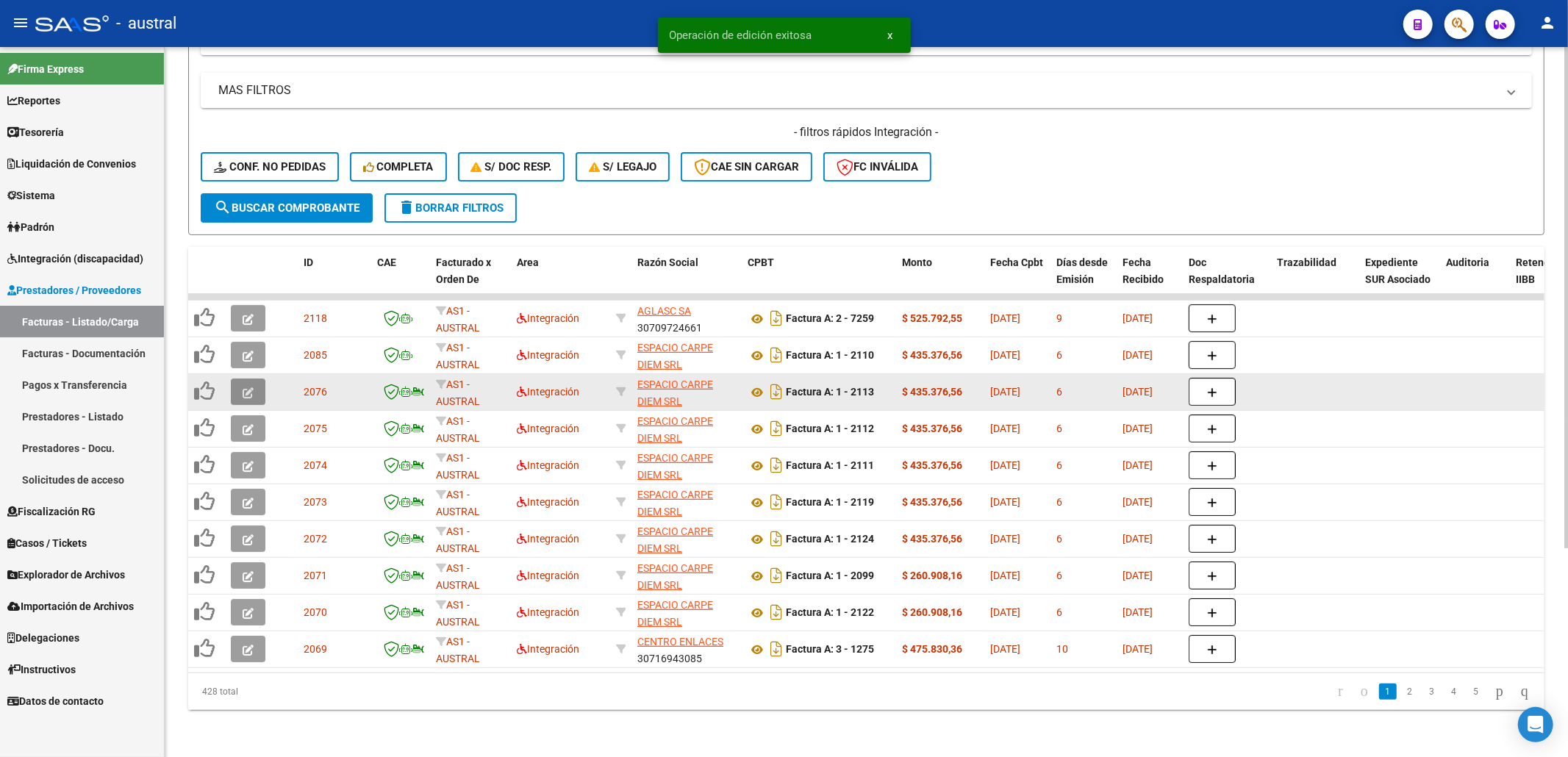
click at [250, 387] on icon "button" at bounding box center [248, 392] width 11 height 11
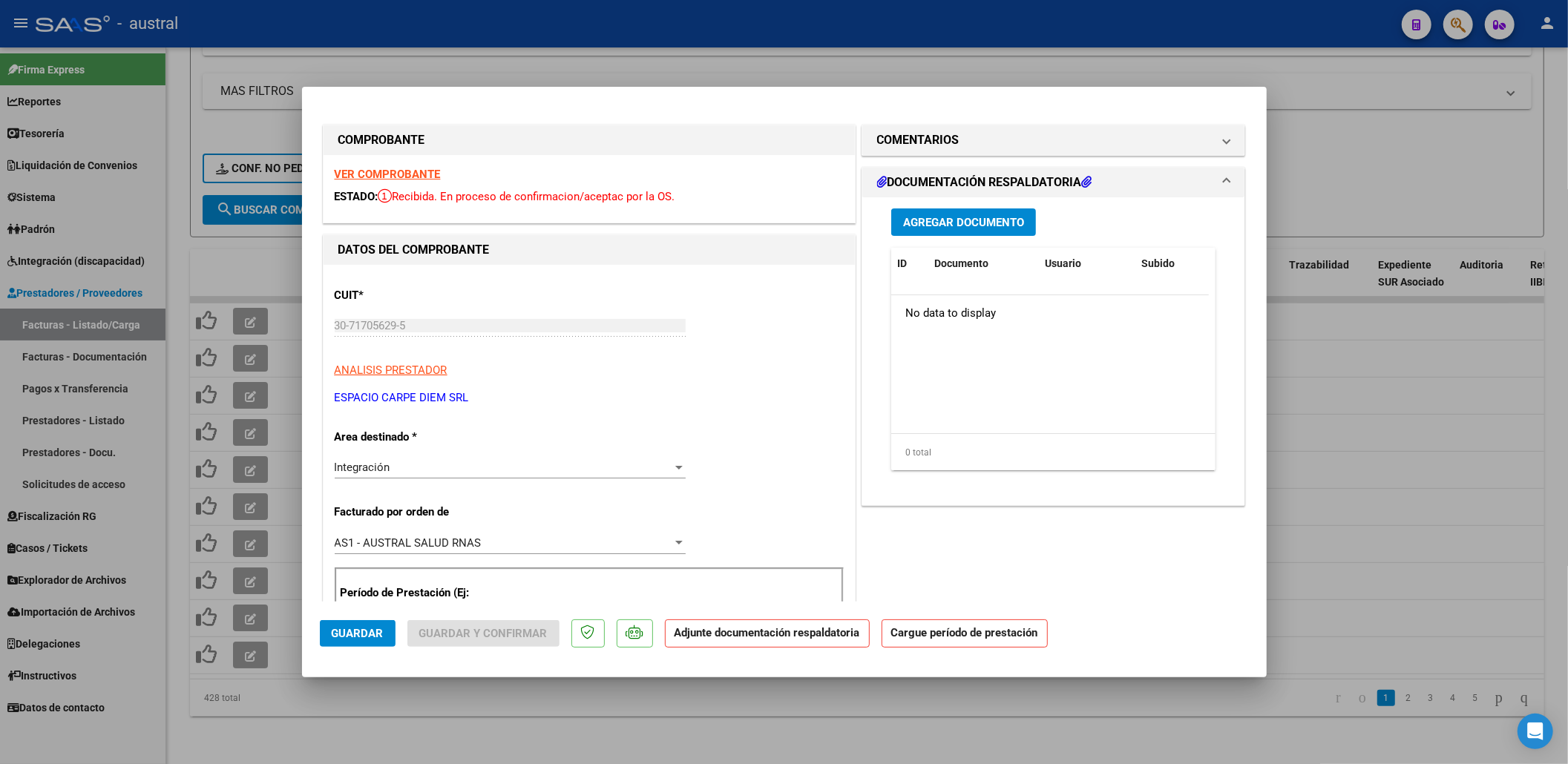
click at [420, 169] on strong "VER COMPROBANTE" at bounding box center [387, 174] width 106 height 13
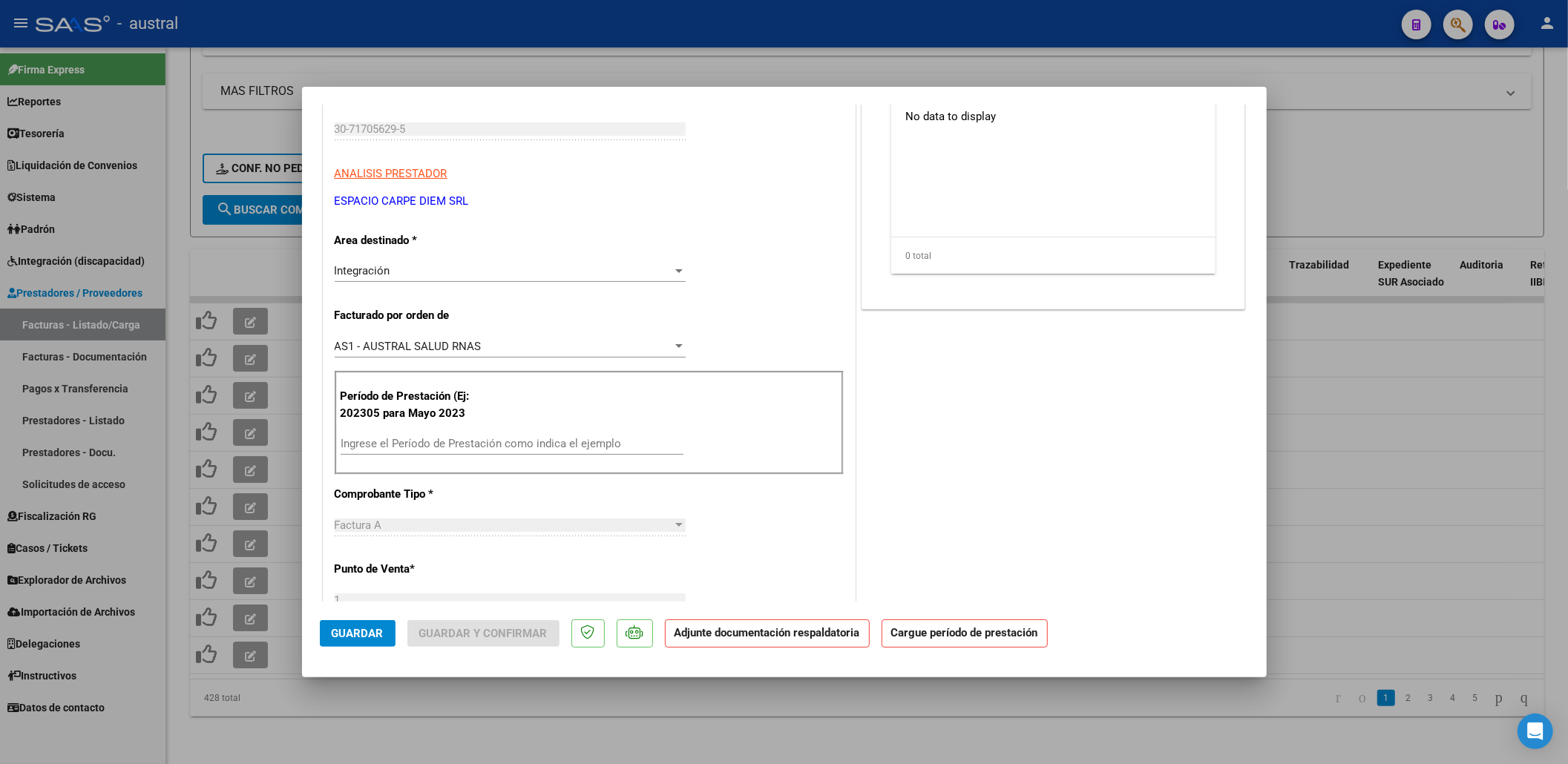
scroll to position [197, 0]
click at [470, 443] on input "Ingrese el Período de Prestación como indica el ejemplo" at bounding box center [512, 442] width 343 height 13
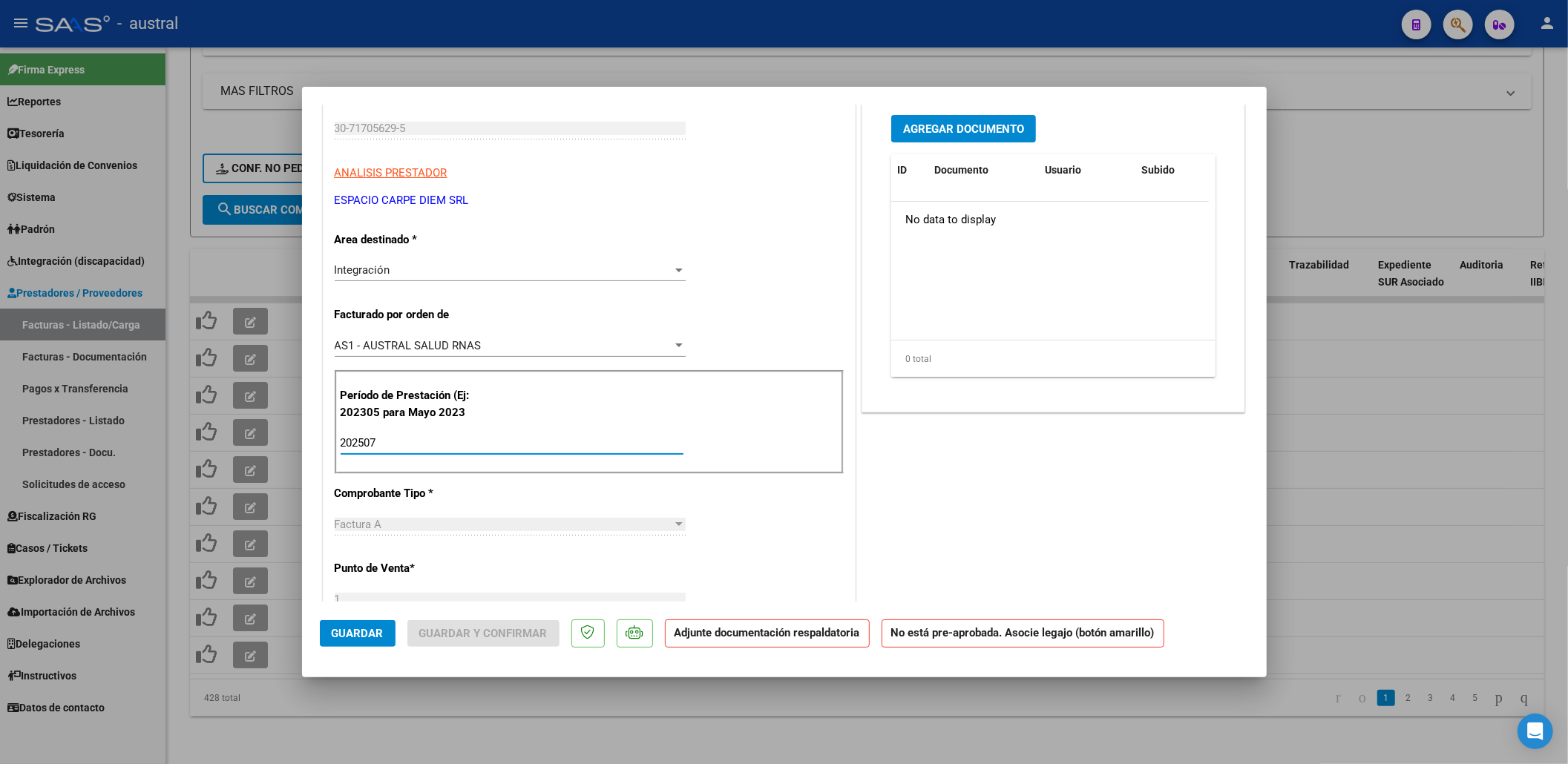
type input "202507"
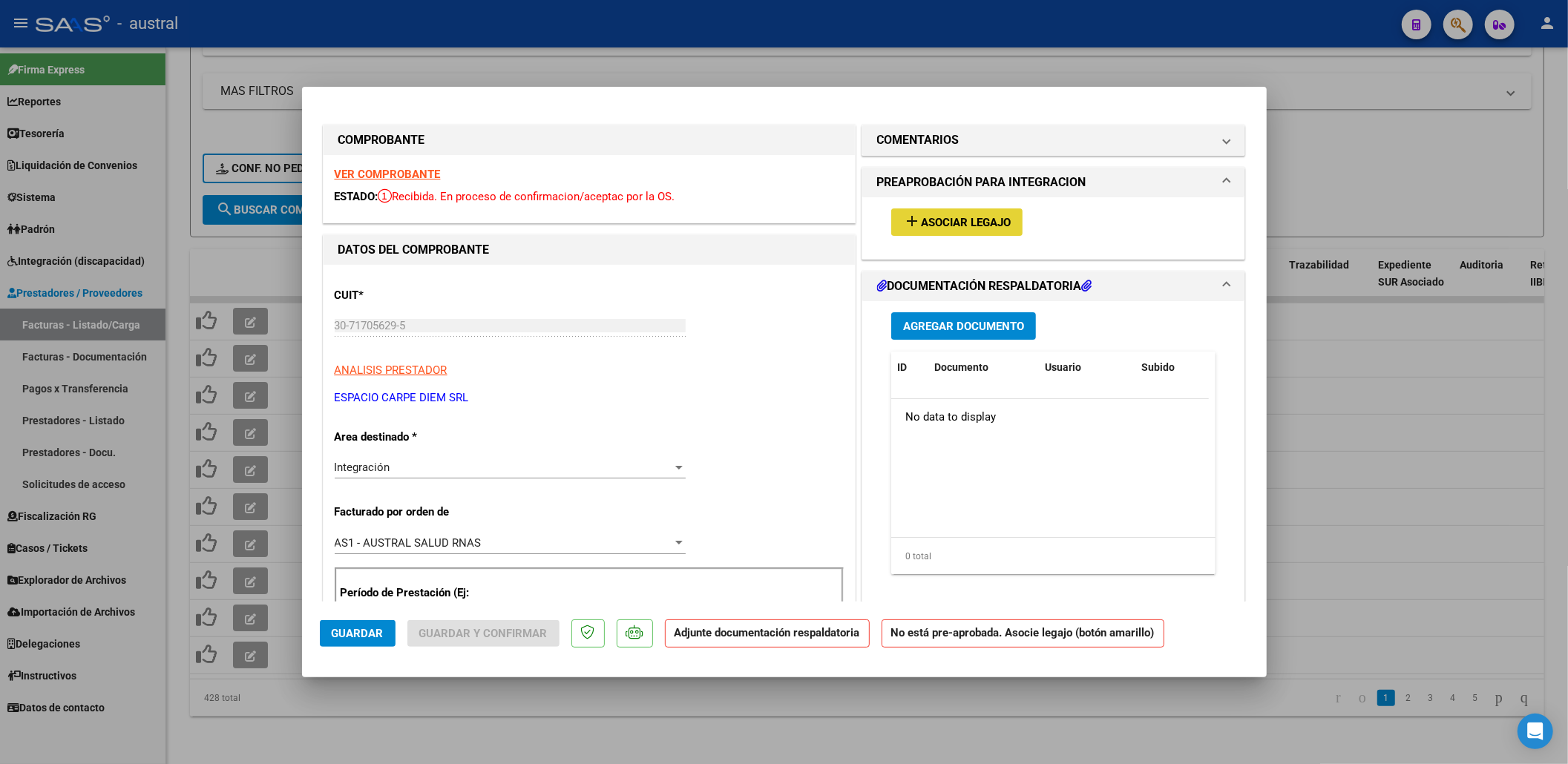
click at [932, 212] on button "add Asociar Legajo" at bounding box center [957, 222] width 131 height 28
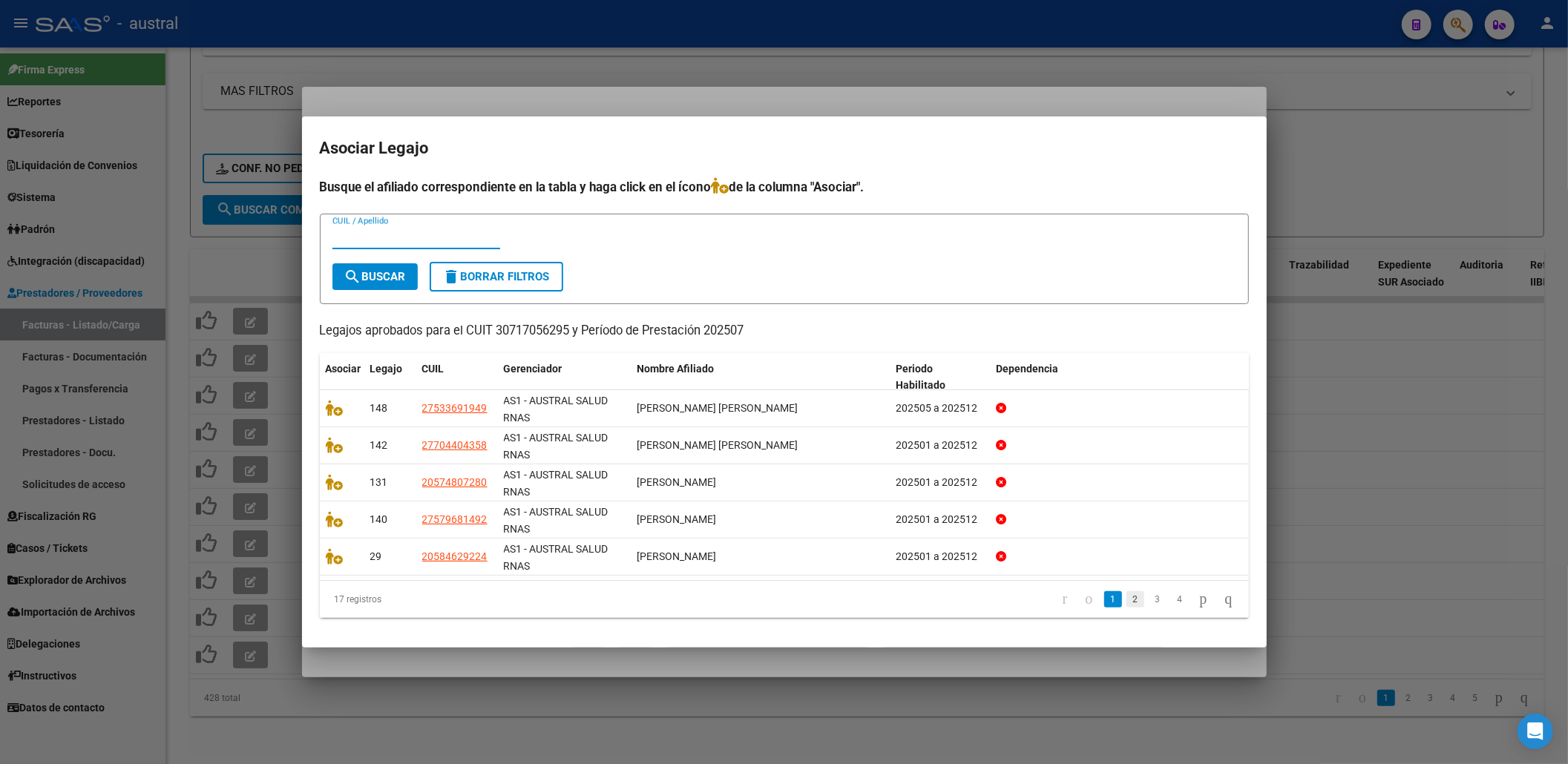
click at [1126, 600] on link "2" at bounding box center [1135, 600] width 18 height 16
click at [1149, 602] on link "3" at bounding box center [1158, 600] width 18 height 16
click at [1171, 602] on link "4" at bounding box center [1180, 600] width 18 height 16
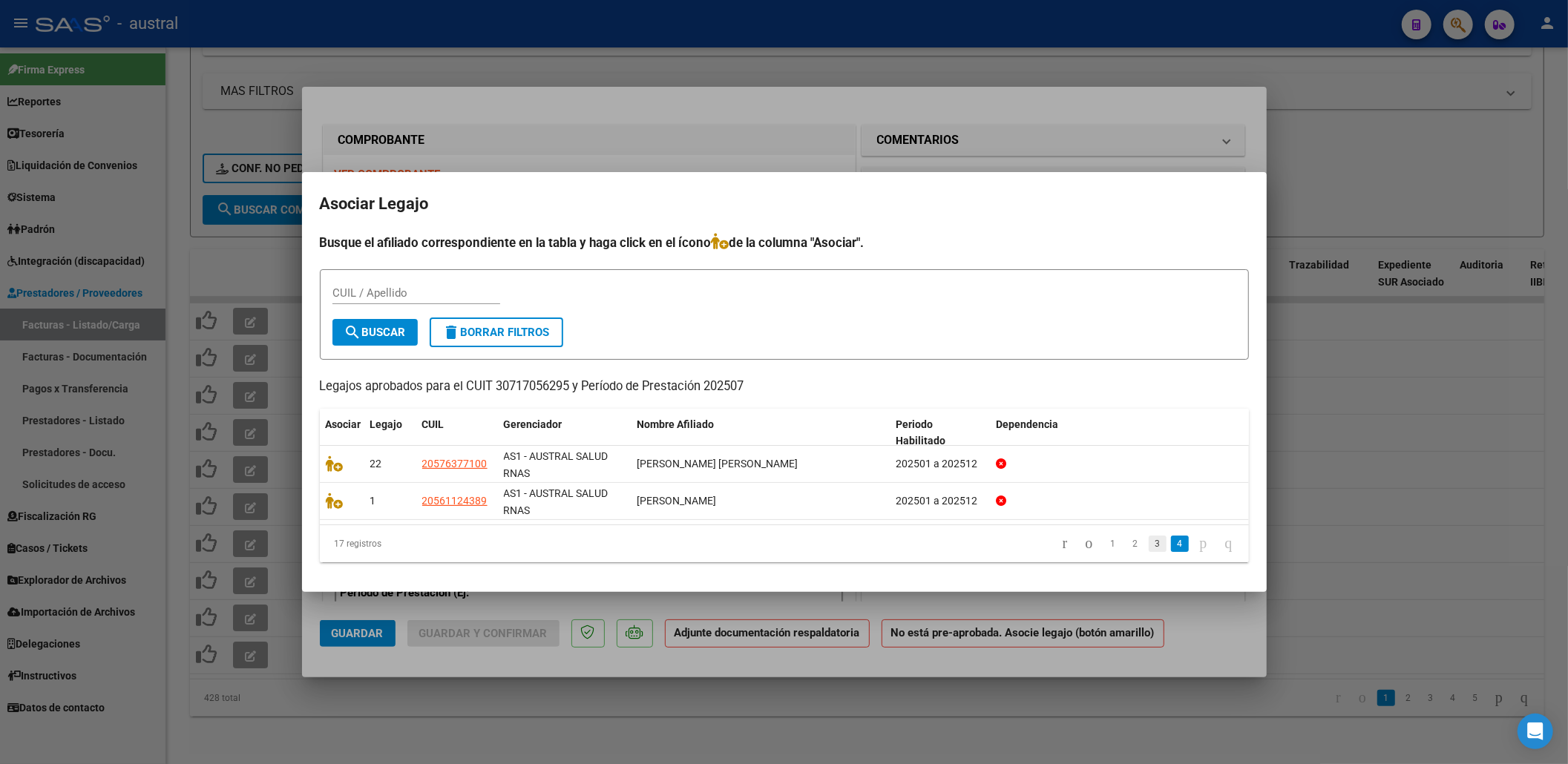
click at [1149, 540] on link "3" at bounding box center [1158, 543] width 18 height 16
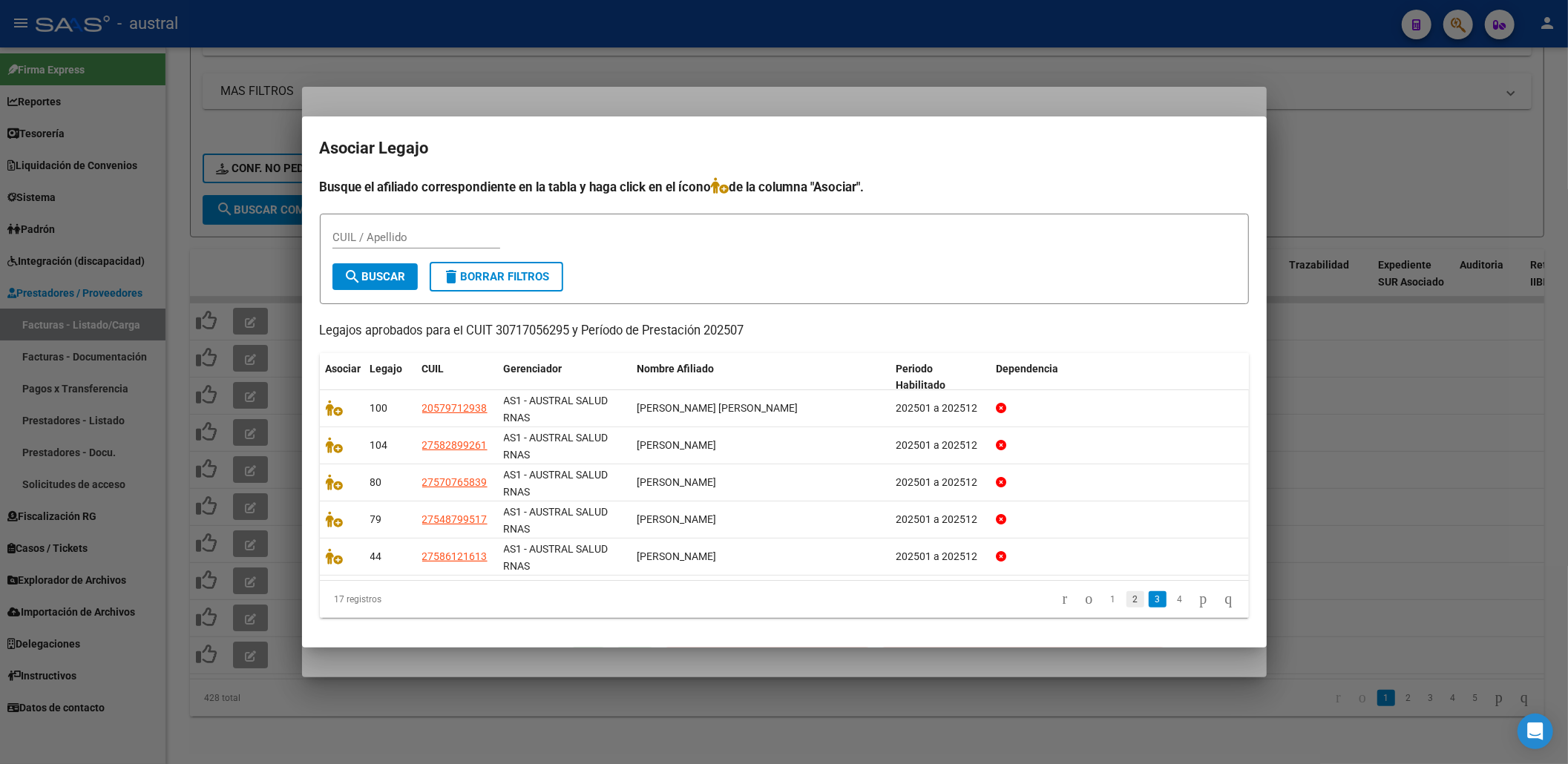
click at [1126, 595] on link "2" at bounding box center [1135, 600] width 18 height 16
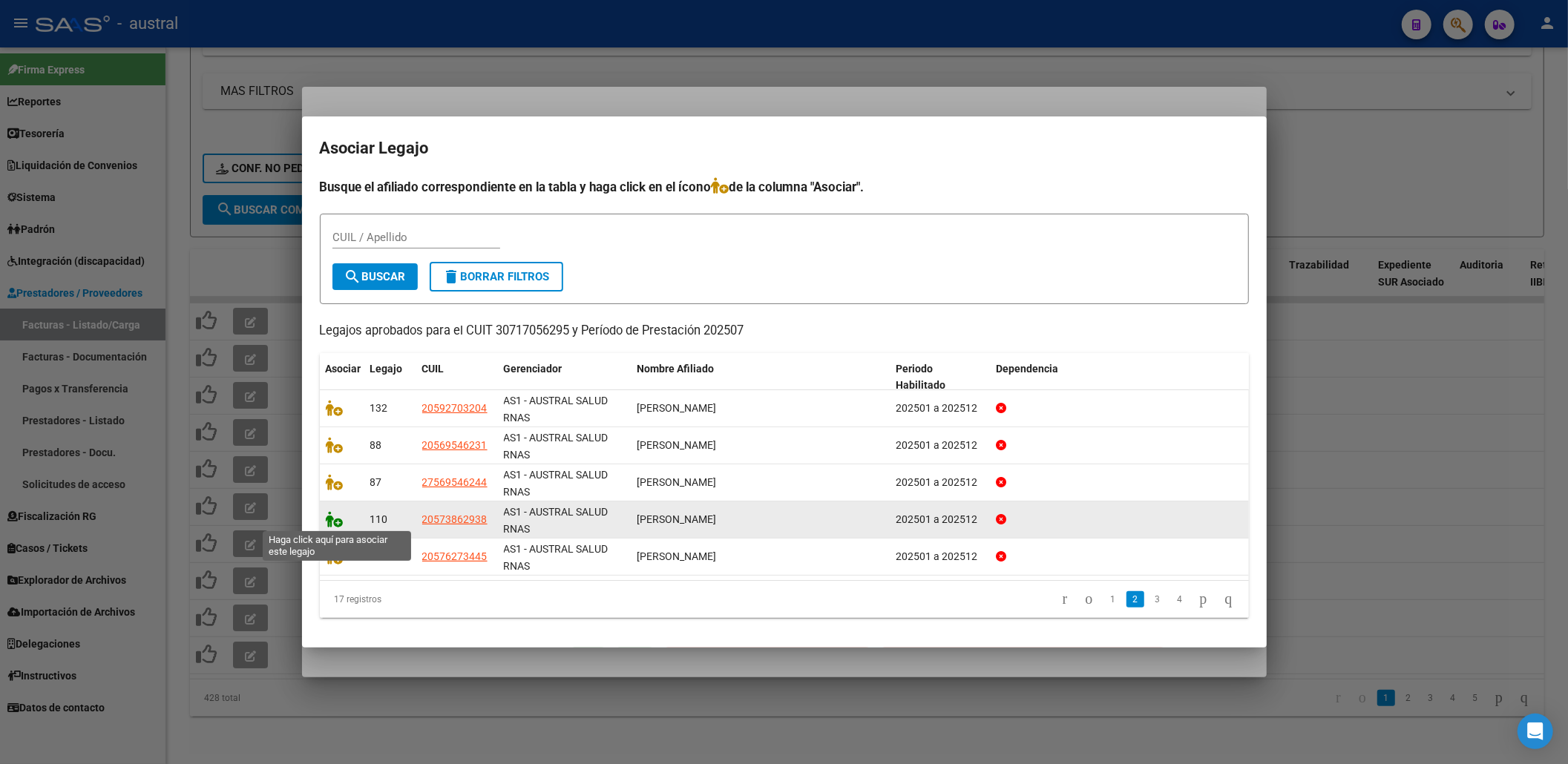
click at [327, 523] on icon at bounding box center [334, 519] width 18 height 16
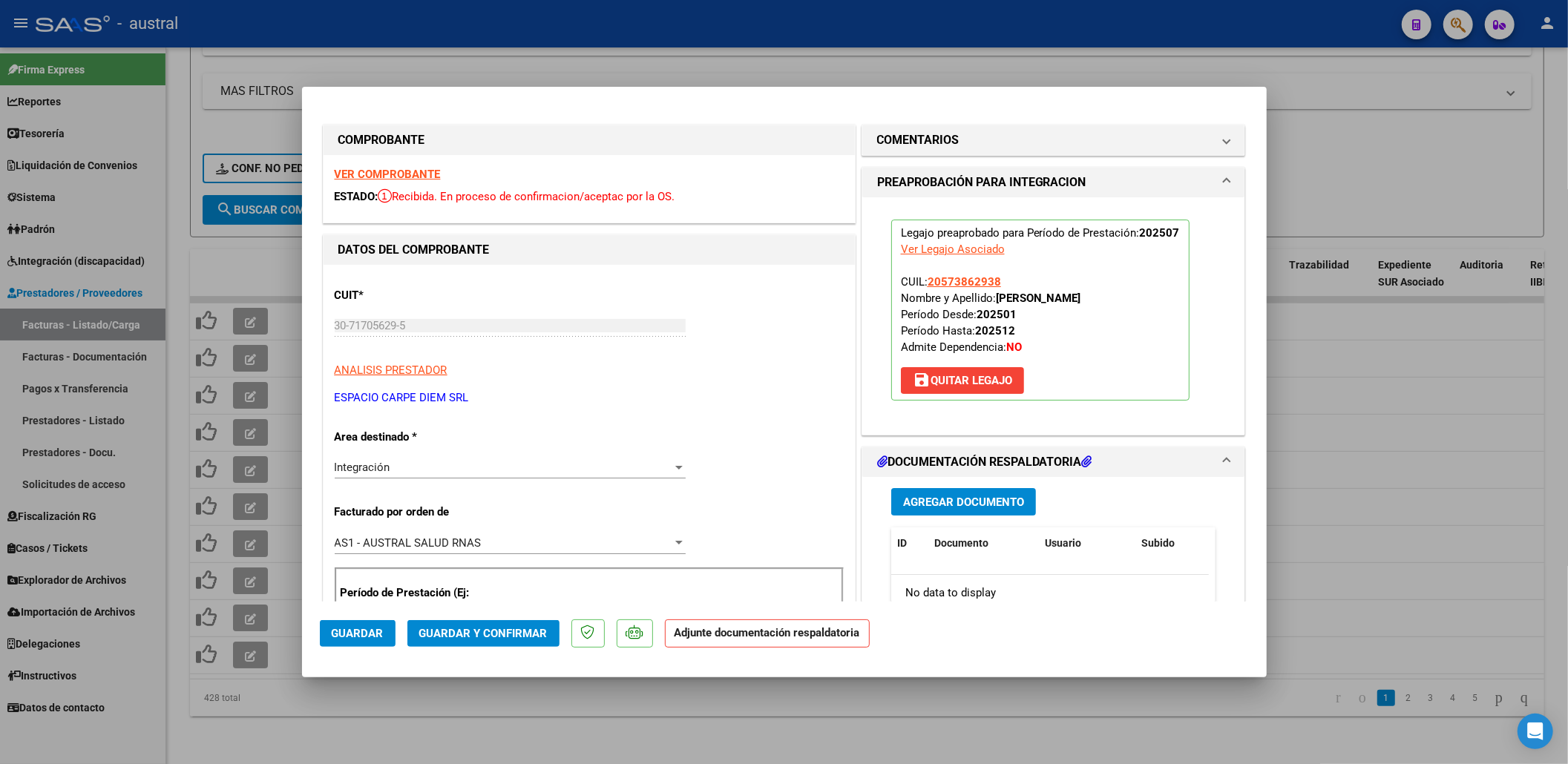
click at [474, 626] on span "Guardar y Confirmar" at bounding box center [484, 633] width 129 height 13
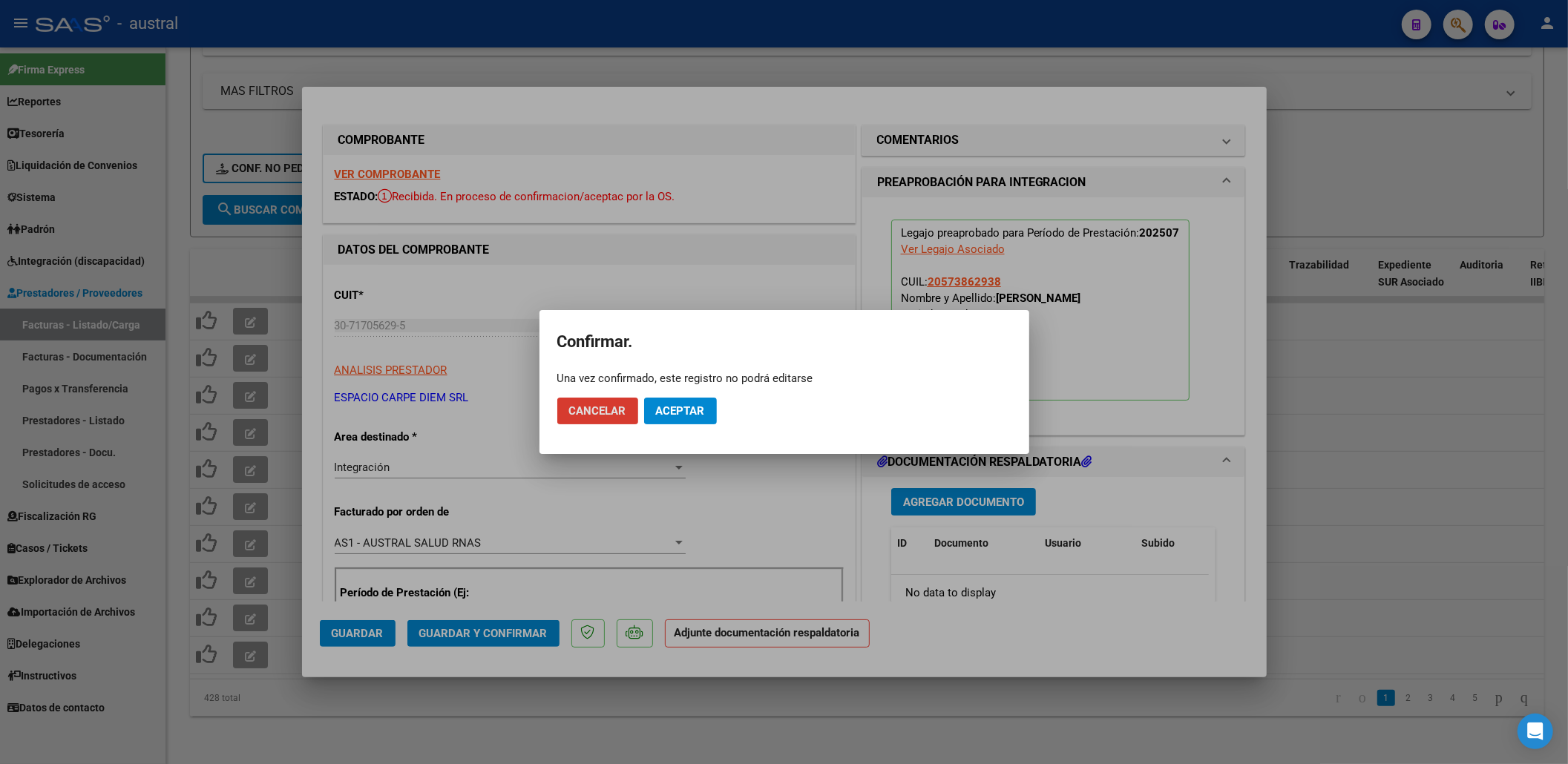
click at [662, 416] on span "Aceptar" at bounding box center [680, 410] width 49 height 13
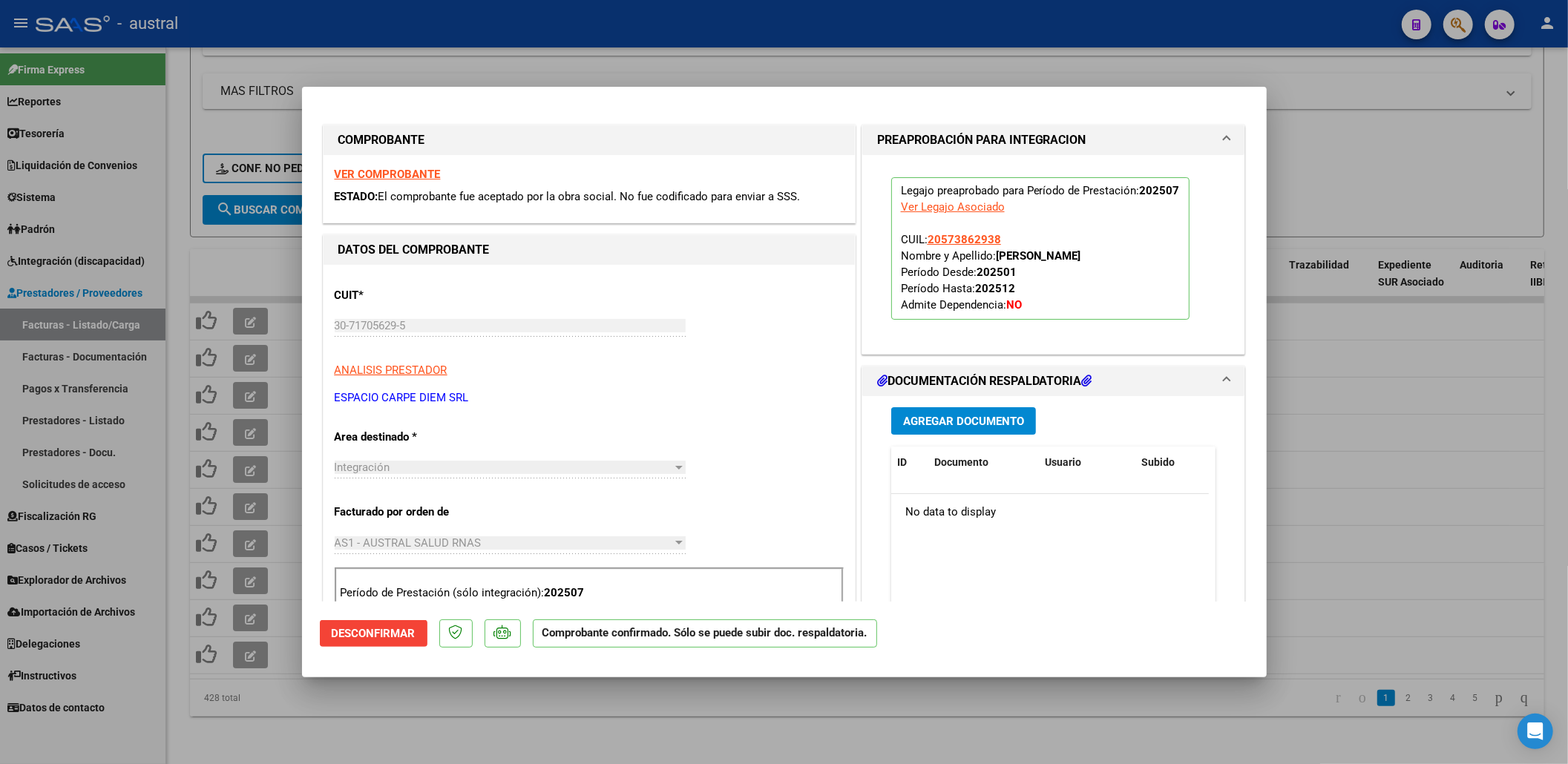
click at [831, 373] on p "ANALISIS PRESTADOR" at bounding box center [588, 370] width 509 height 17
click at [1413, 430] on div at bounding box center [784, 382] width 1568 height 764
type input "$ 0,00"
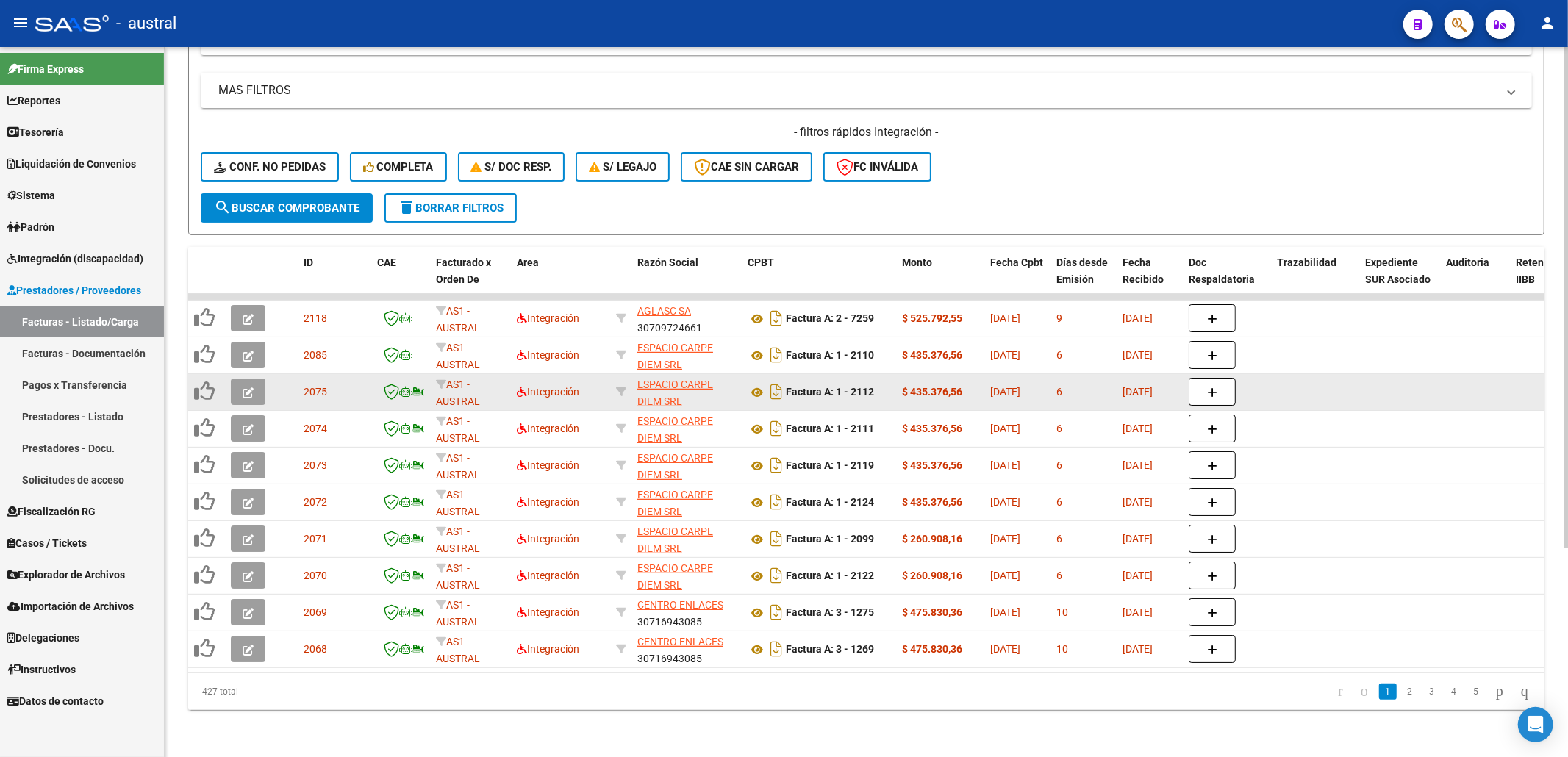
click at [254, 379] on button "button" at bounding box center [248, 392] width 35 height 27
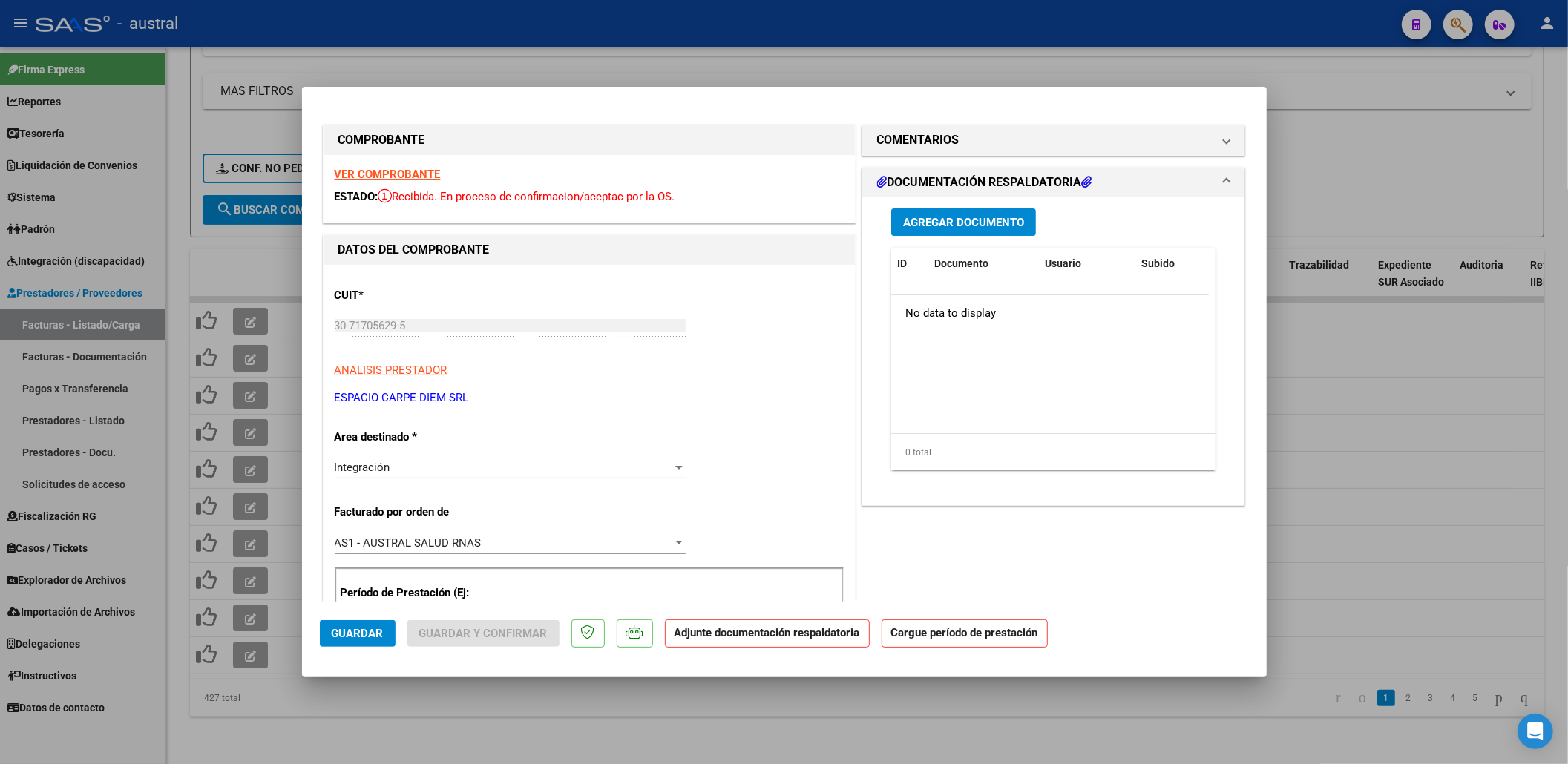
click at [404, 164] on div "VER COMPROBANTE ESTADO: Recibida. En proceso de confirmacion/aceptac por la OS." at bounding box center [589, 189] width 531 height 68
click at [404, 171] on strong "VER COMPROBANTE" at bounding box center [387, 174] width 106 height 13
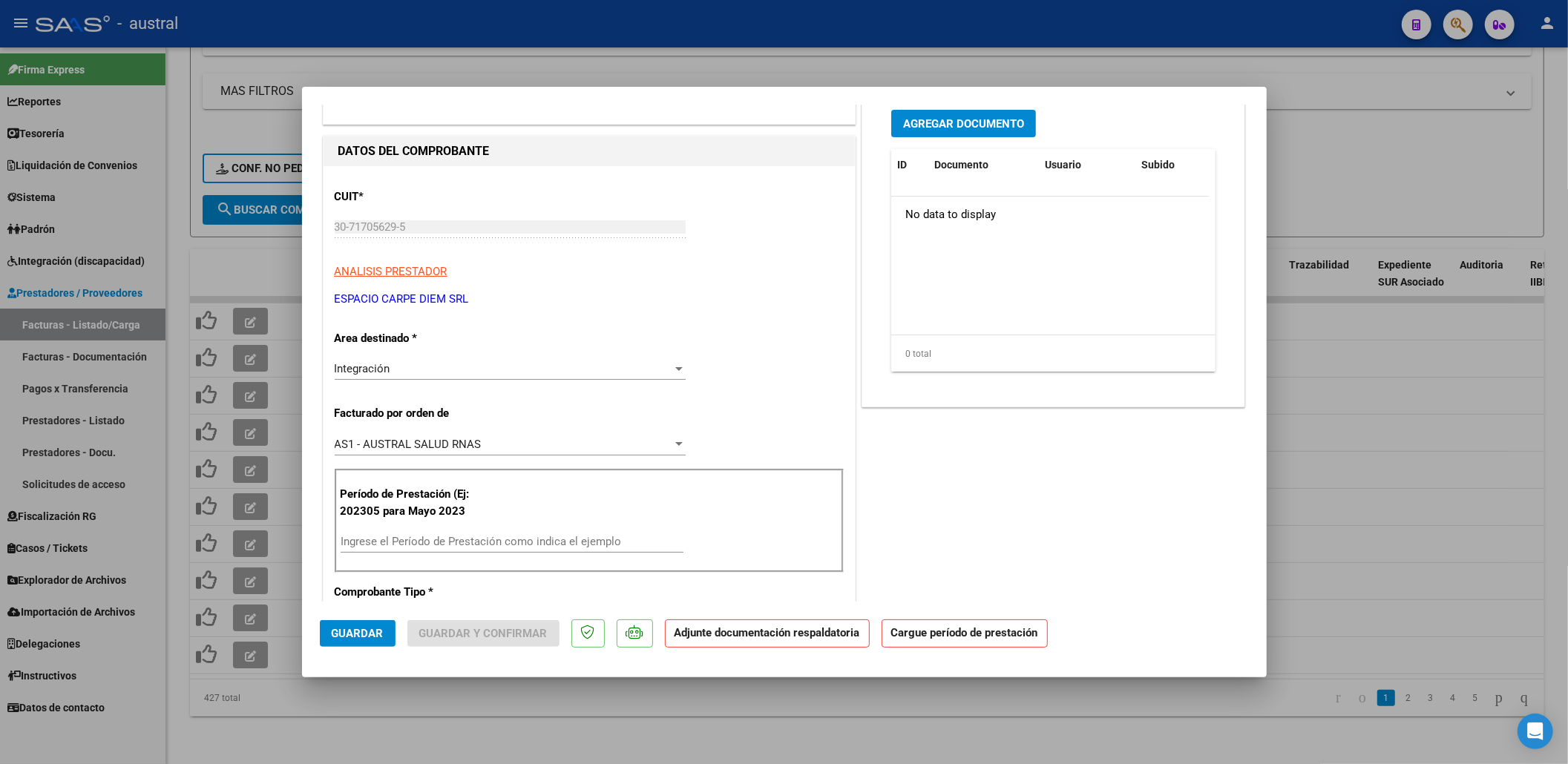
click at [445, 534] on div "Ingrese el Período de Prestación como indica el ejemplo" at bounding box center [512, 542] width 343 height 22
click at [446, 539] on input "Ingrese el Período de Prestación como indica el ejemplo" at bounding box center [512, 542] width 343 height 13
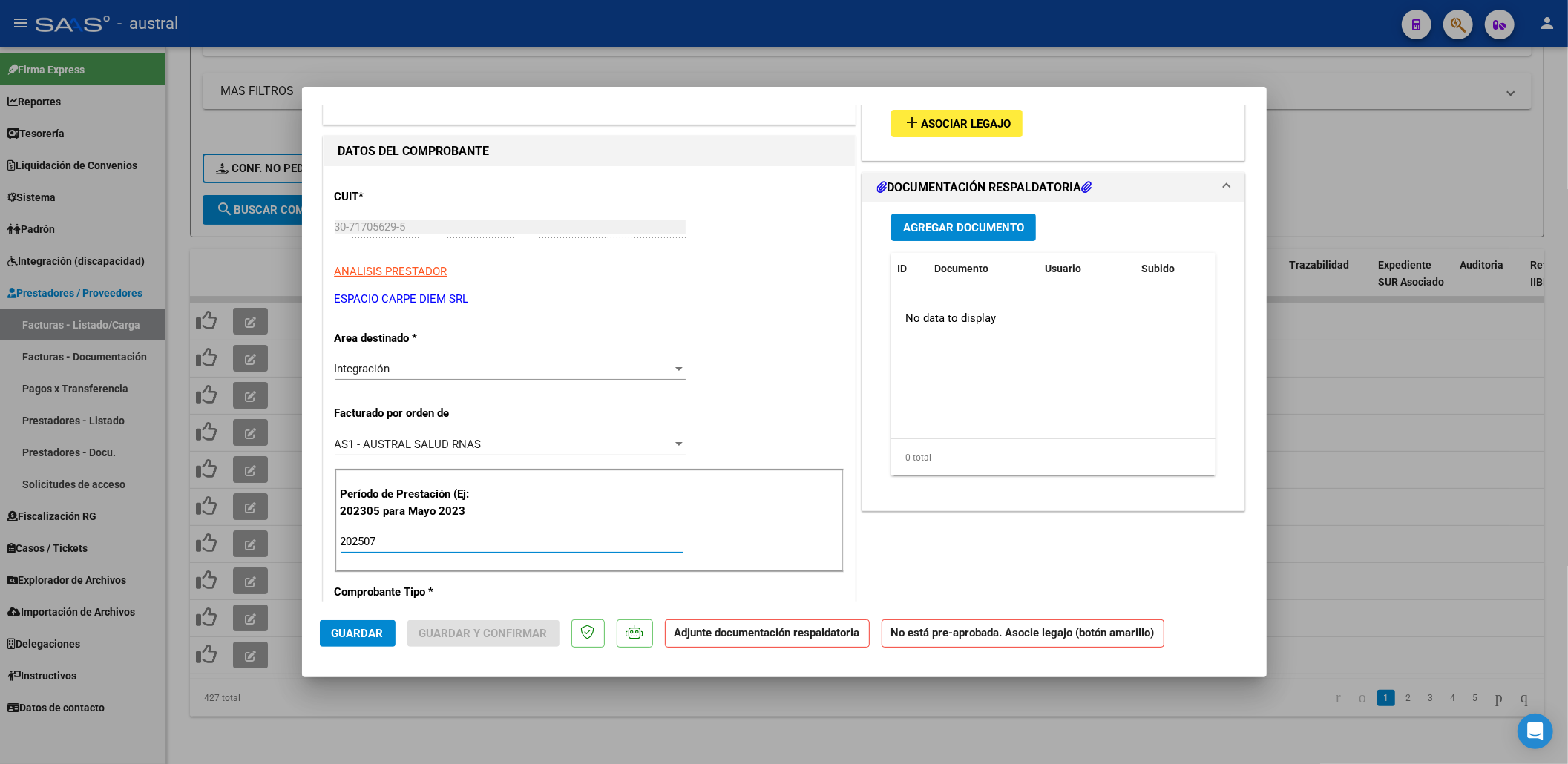
type input "202507"
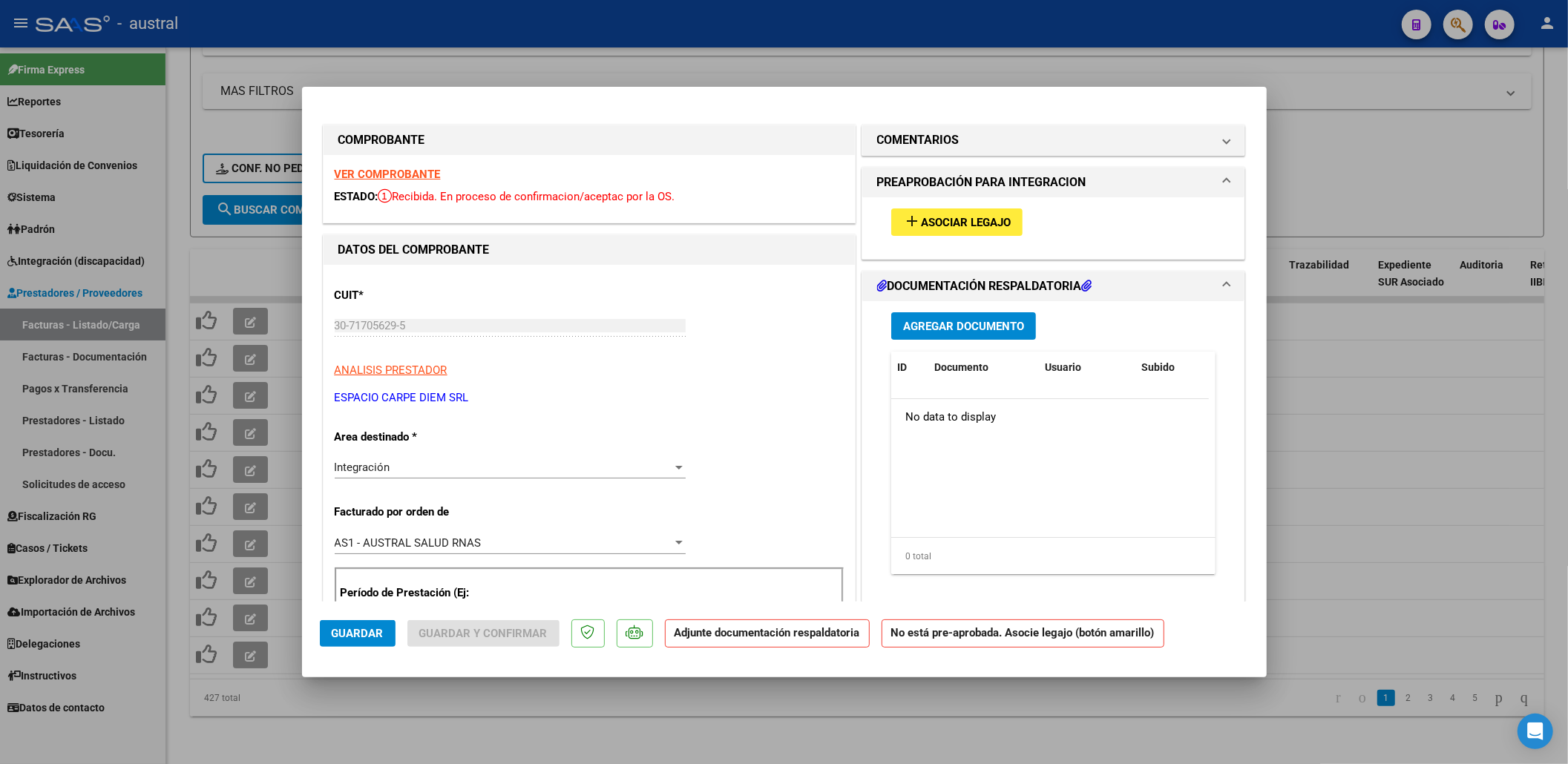
click at [990, 221] on span "Asociar Legajo" at bounding box center [965, 222] width 89 height 13
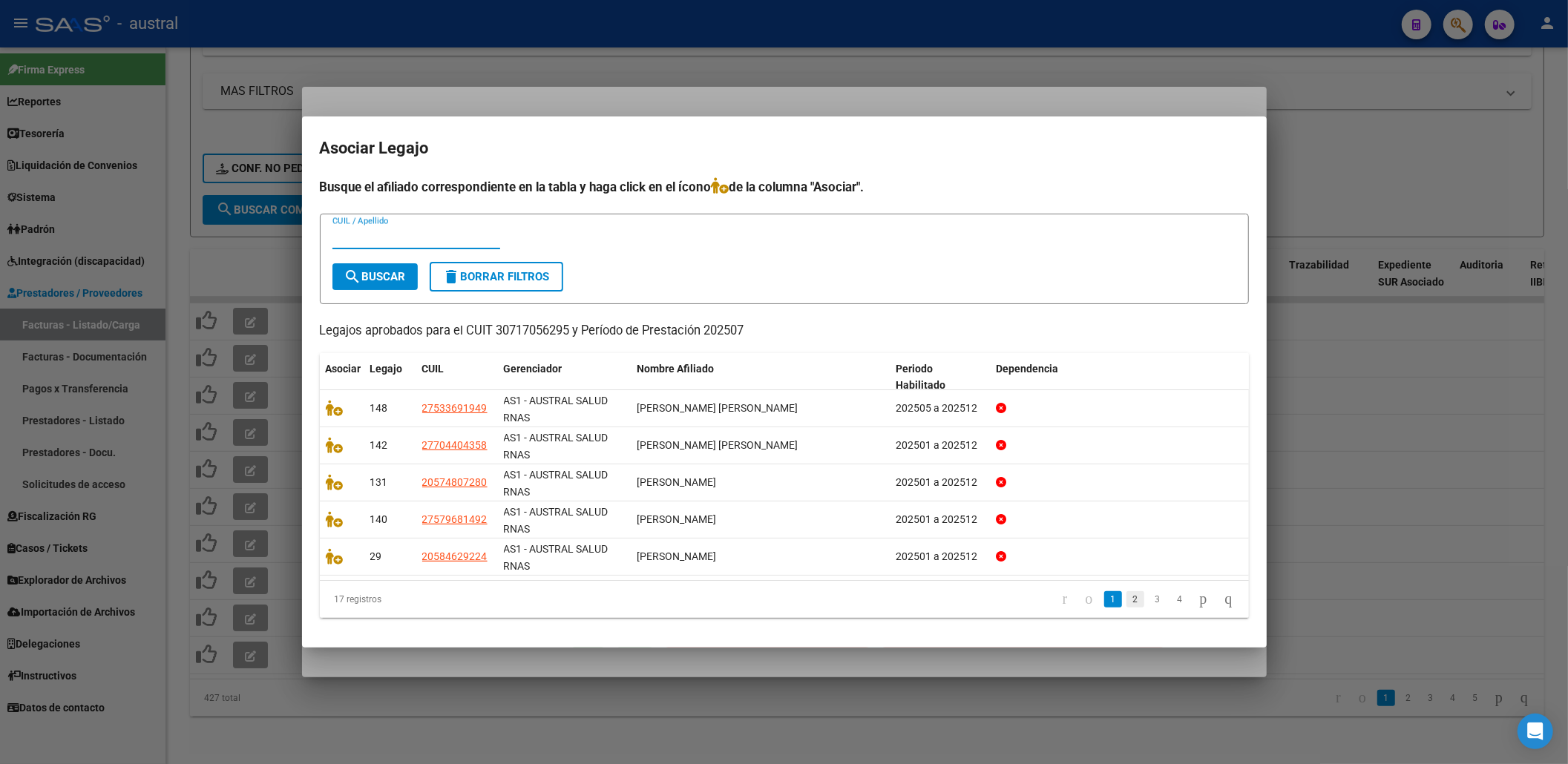
click at [1126, 600] on link "2" at bounding box center [1135, 600] width 18 height 16
click at [1149, 598] on link "3" at bounding box center [1158, 600] width 18 height 16
click at [1171, 595] on link "4" at bounding box center [1180, 600] width 18 height 16
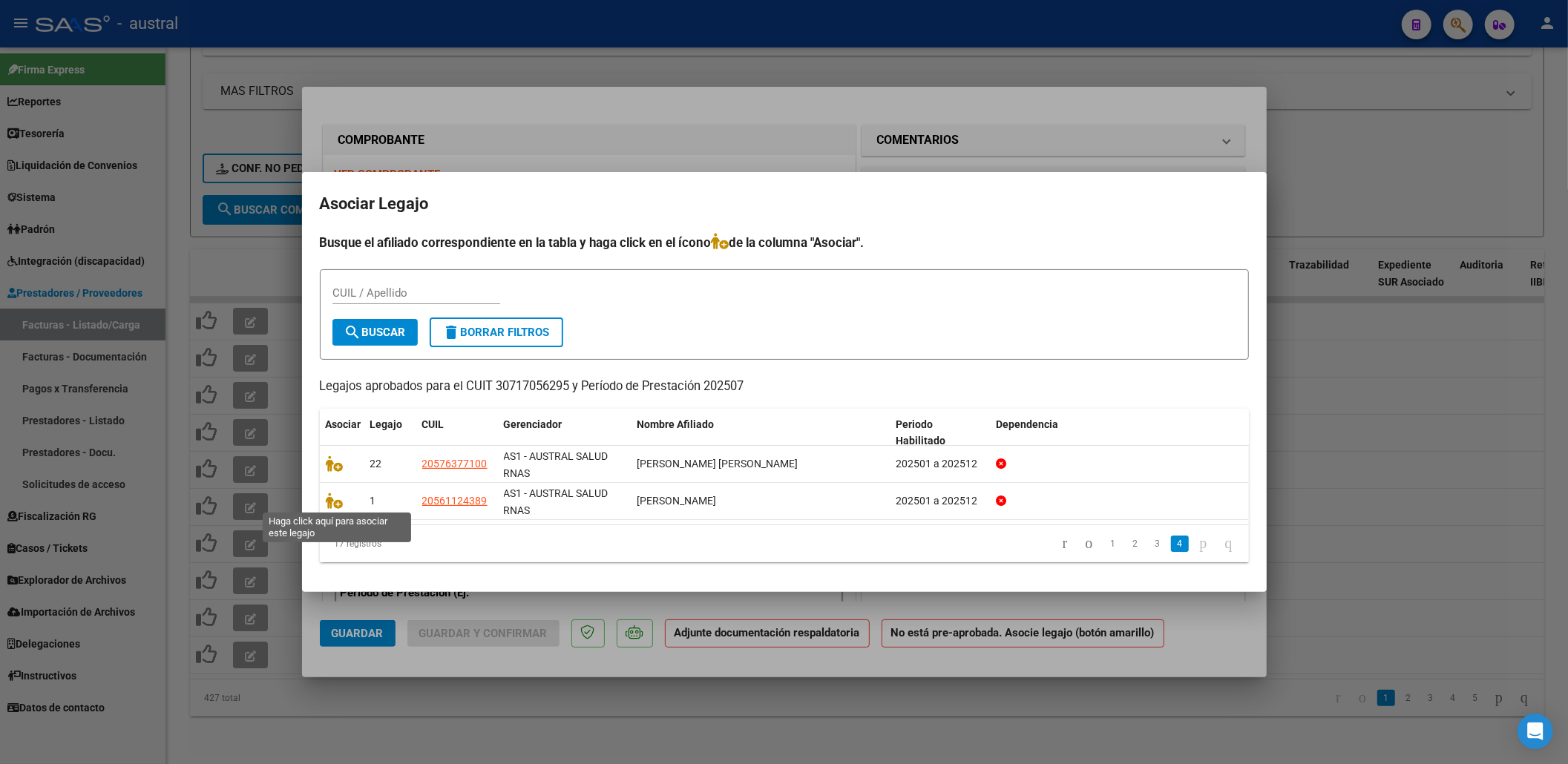
drag, startPoint x: 333, startPoint y: 497, endPoint x: 371, endPoint y: 558, distance: 71.9
click at [333, 499] on icon at bounding box center [334, 500] width 18 height 16
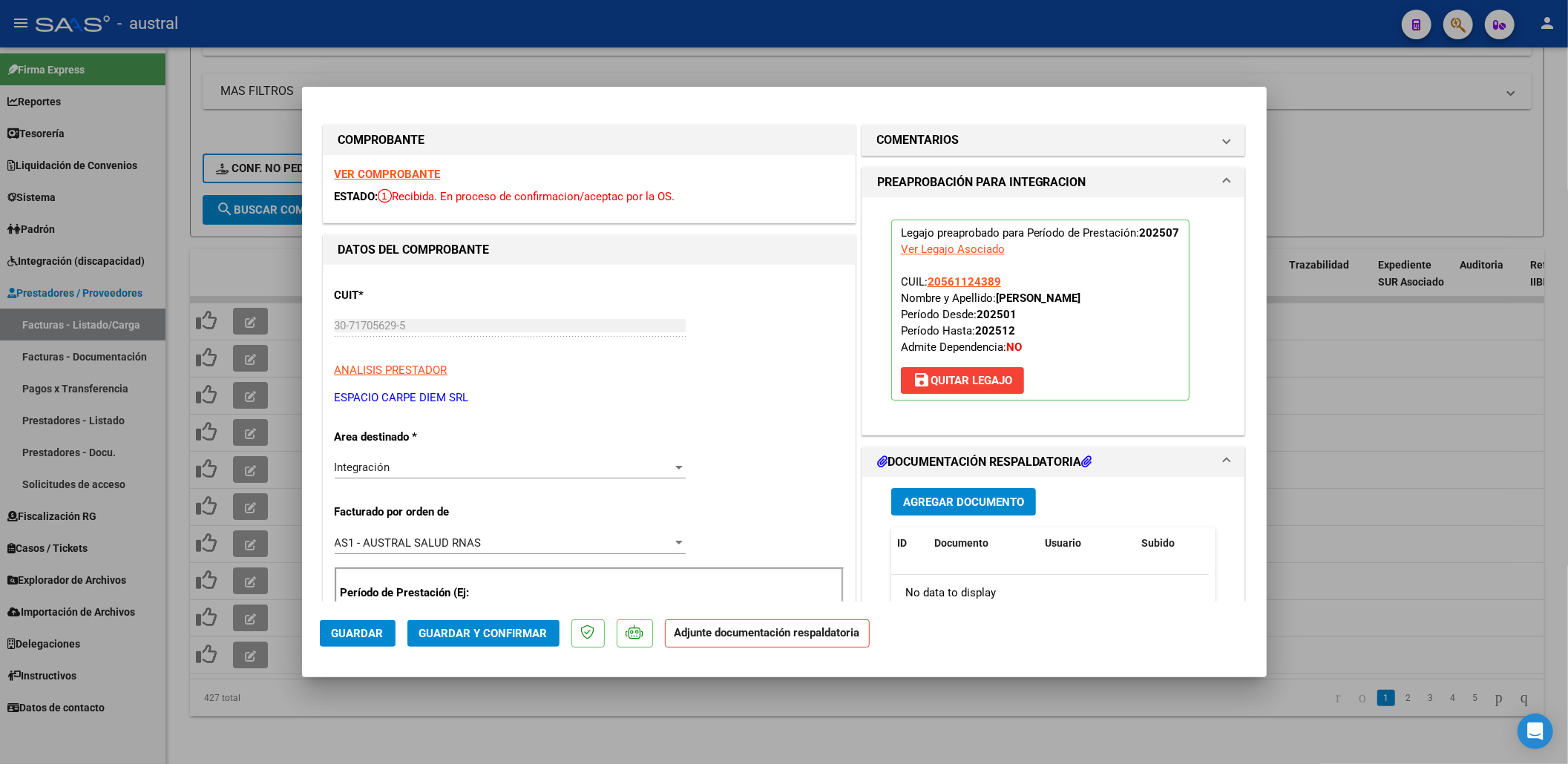
click at [502, 626] on span "Guardar y Confirmar" at bounding box center [484, 633] width 129 height 13
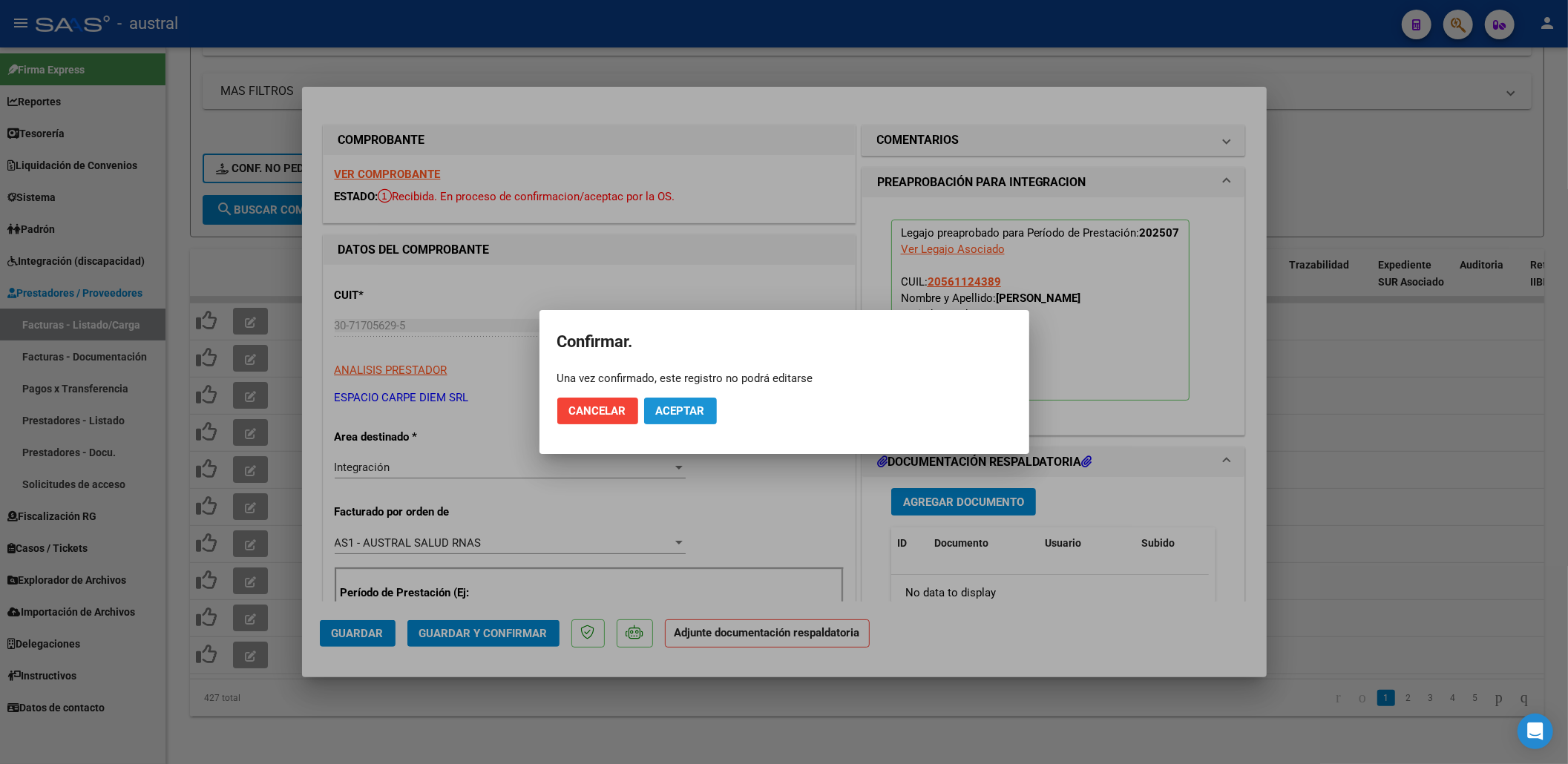
click at [701, 414] on span "Aceptar" at bounding box center [680, 410] width 49 height 13
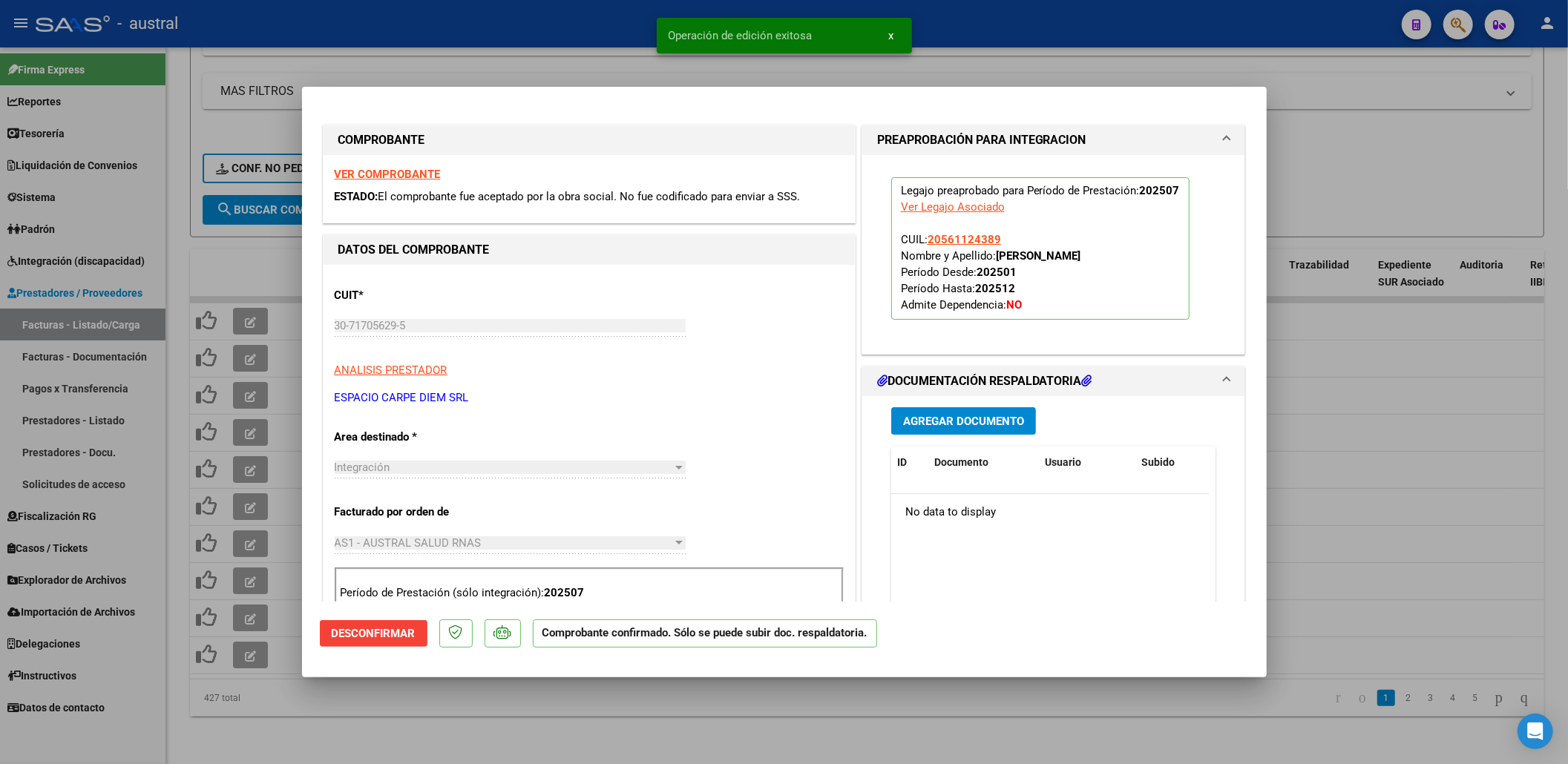
click at [1444, 176] on div at bounding box center [784, 382] width 1568 height 764
type input "$ 0,00"
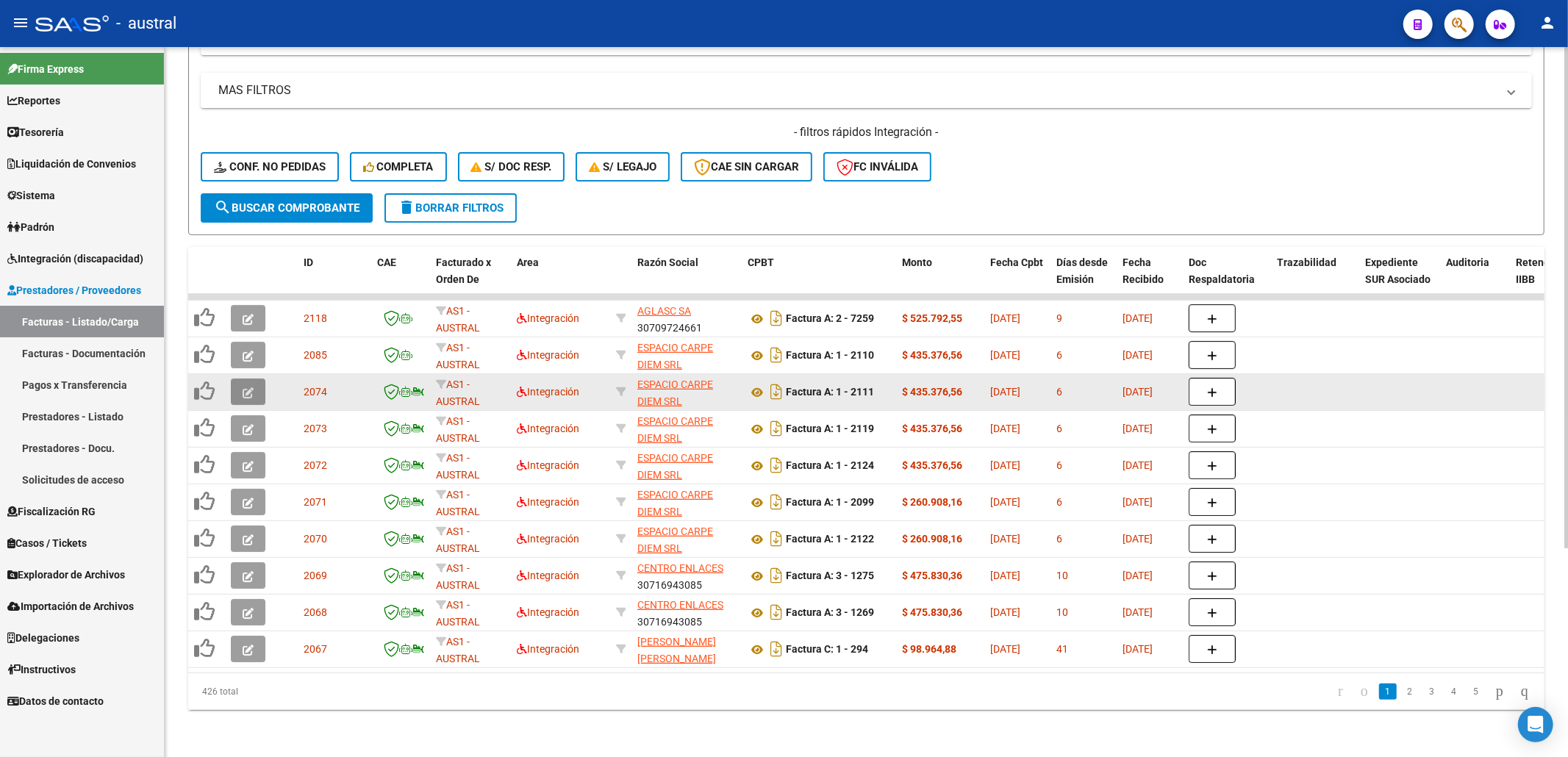
click at [254, 379] on button "button" at bounding box center [248, 392] width 35 height 27
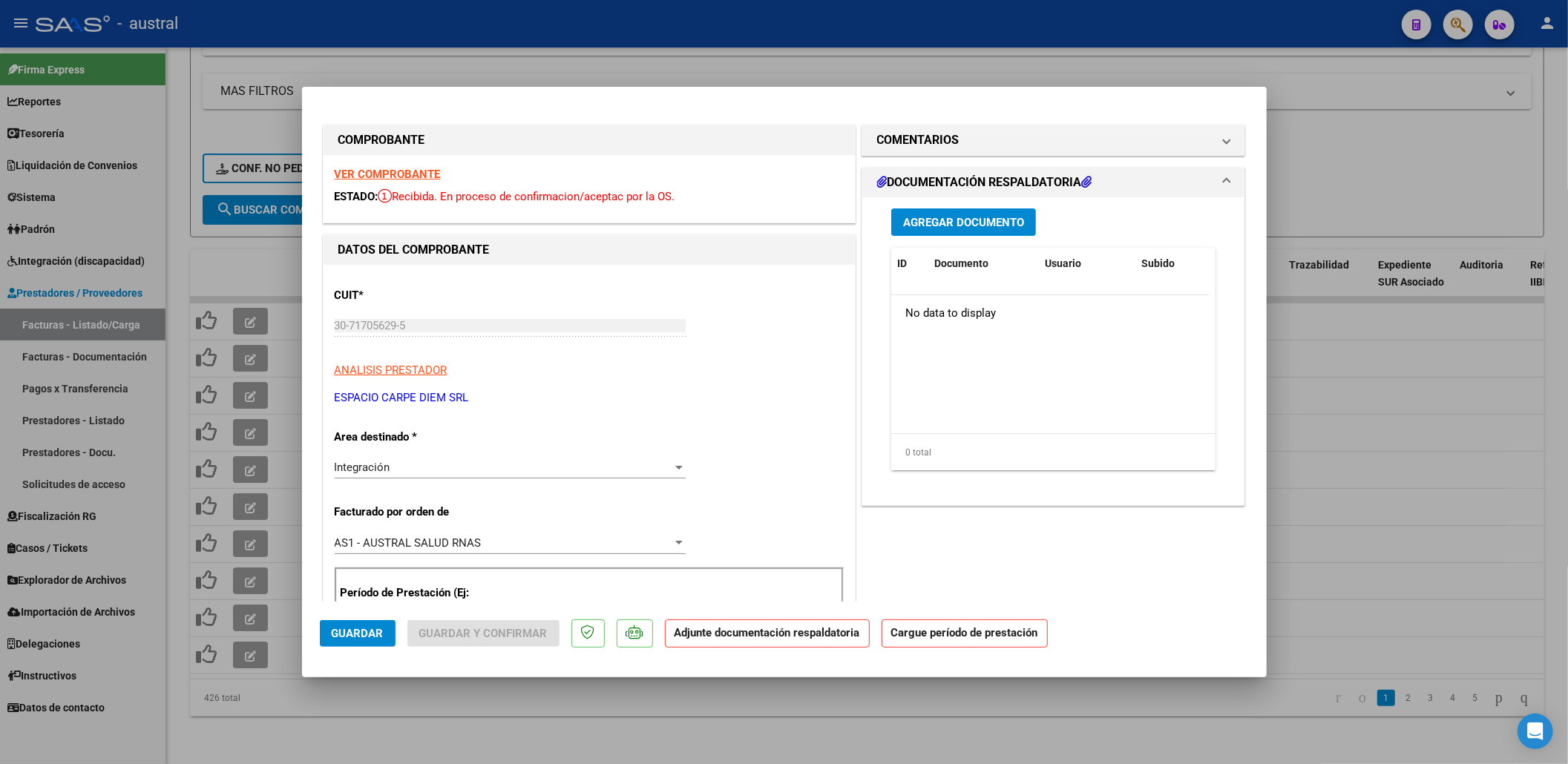
click at [404, 178] on strong "VER COMPROBANTE" at bounding box center [387, 174] width 106 height 13
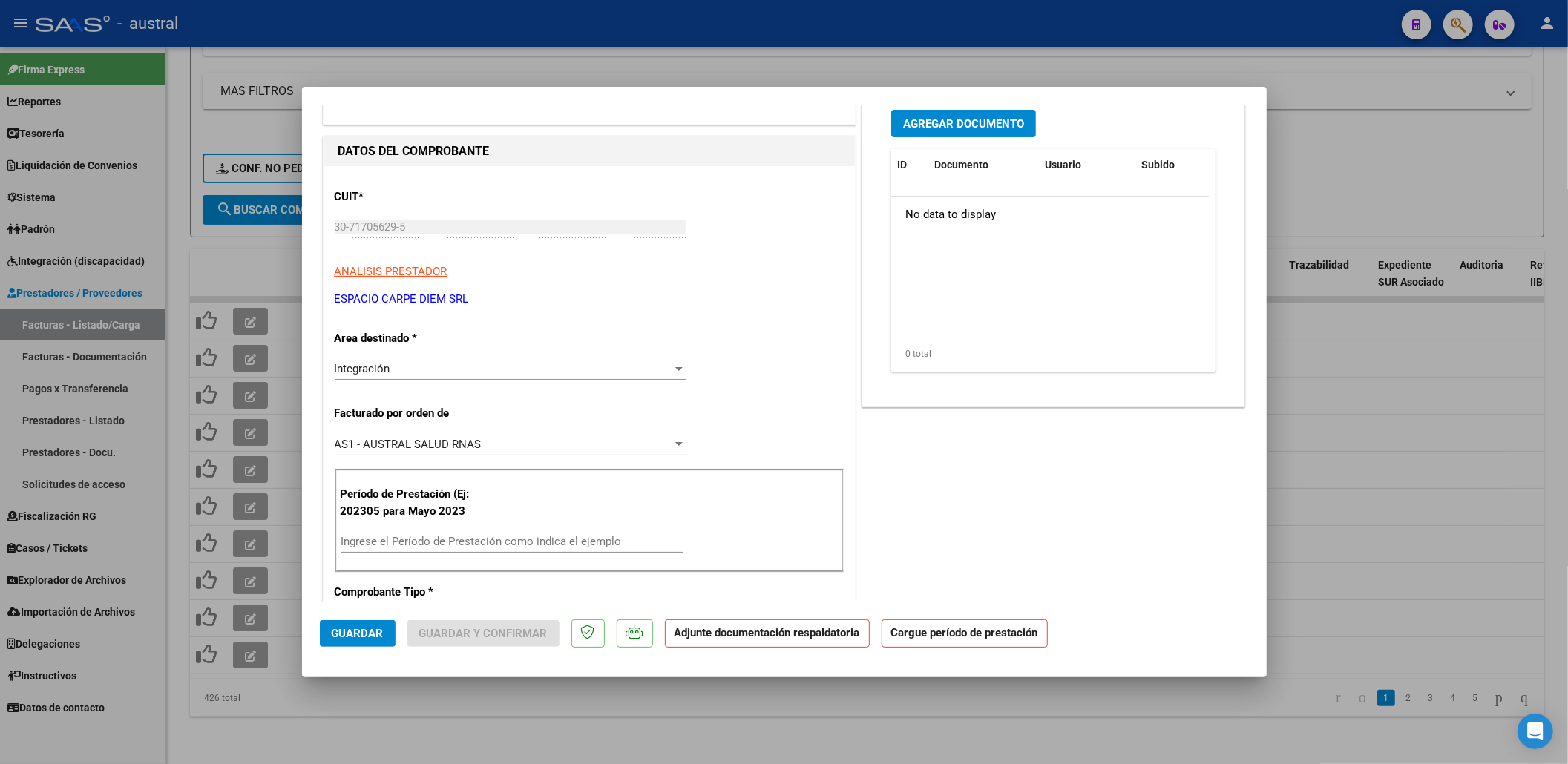
click at [501, 540] on input "Ingrese el Período de Prestación como indica el ejemplo" at bounding box center [512, 542] width 343 height 13
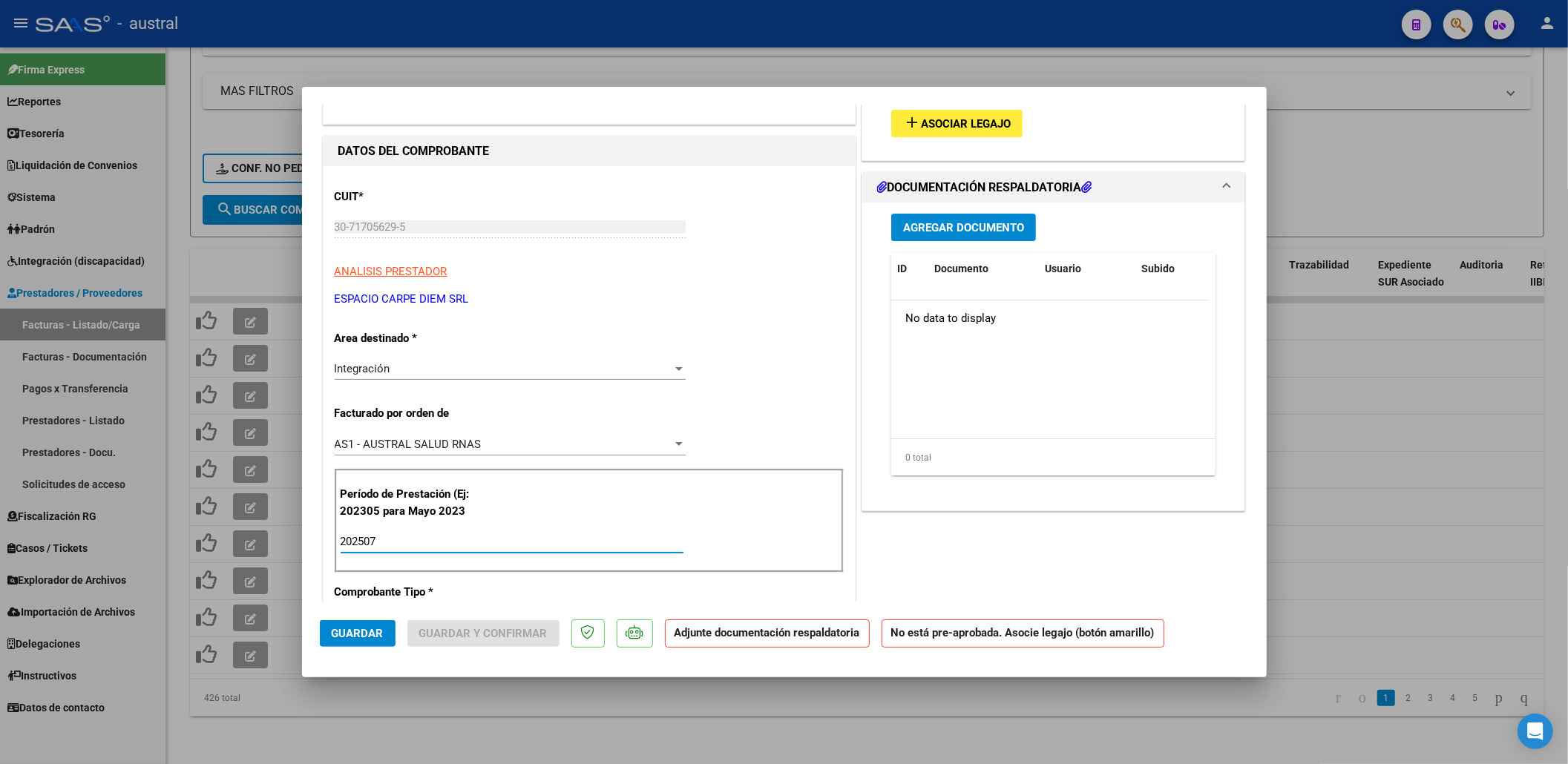
type input "202507"
click at [982, 137] on button "add Asociar Legajo" at bounding box center [957, 123] width 131 height 28
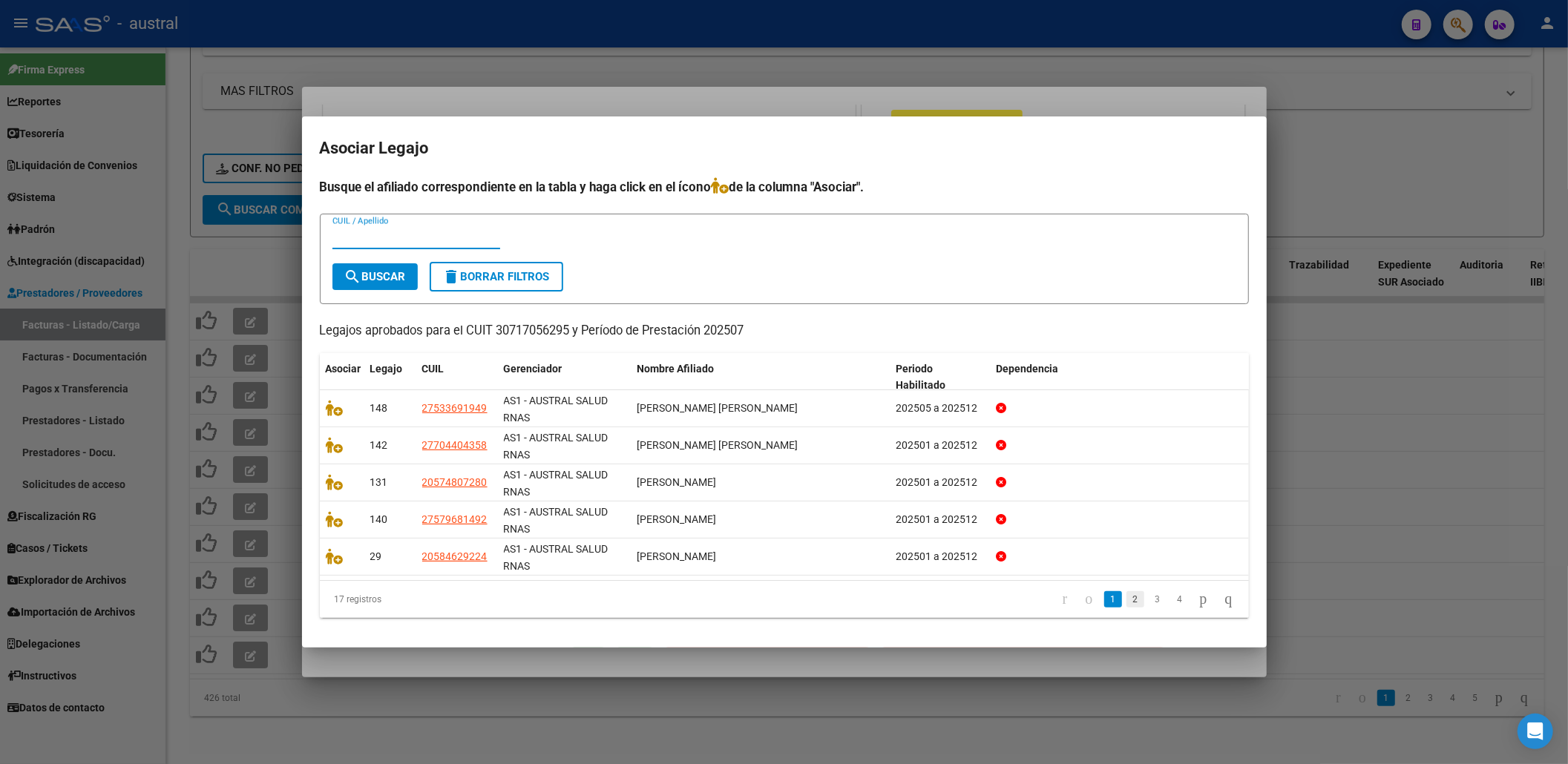
click at [1126, 596] on link "2" at bounding box center [1135, 600] width 18 height 16
click at [1149, 603] on link "3" at bounding box center [1158, 600] width 18 height 16
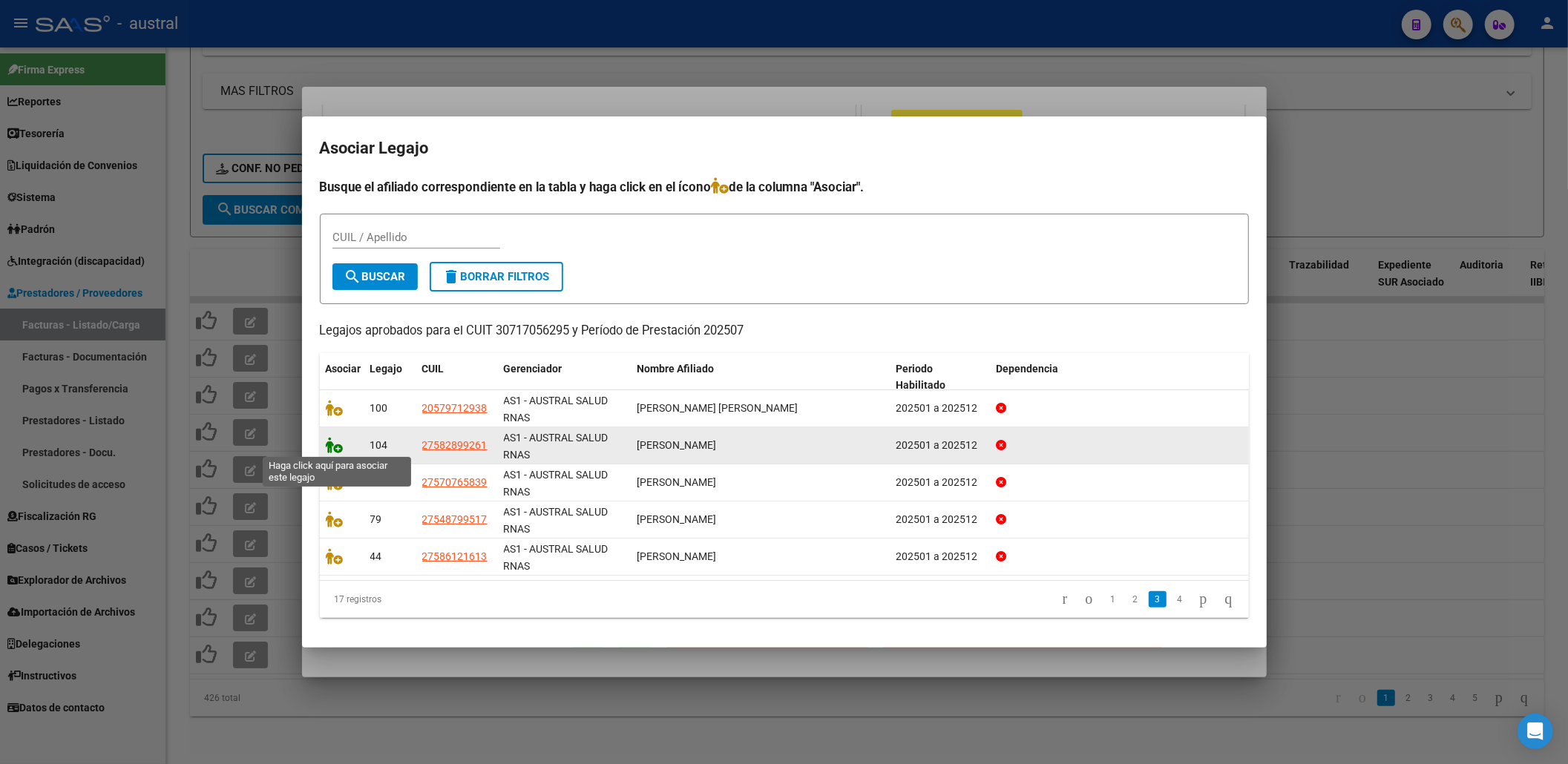
click at [333, 441] on icon at bounding box center [334, 445] width 18 height 16
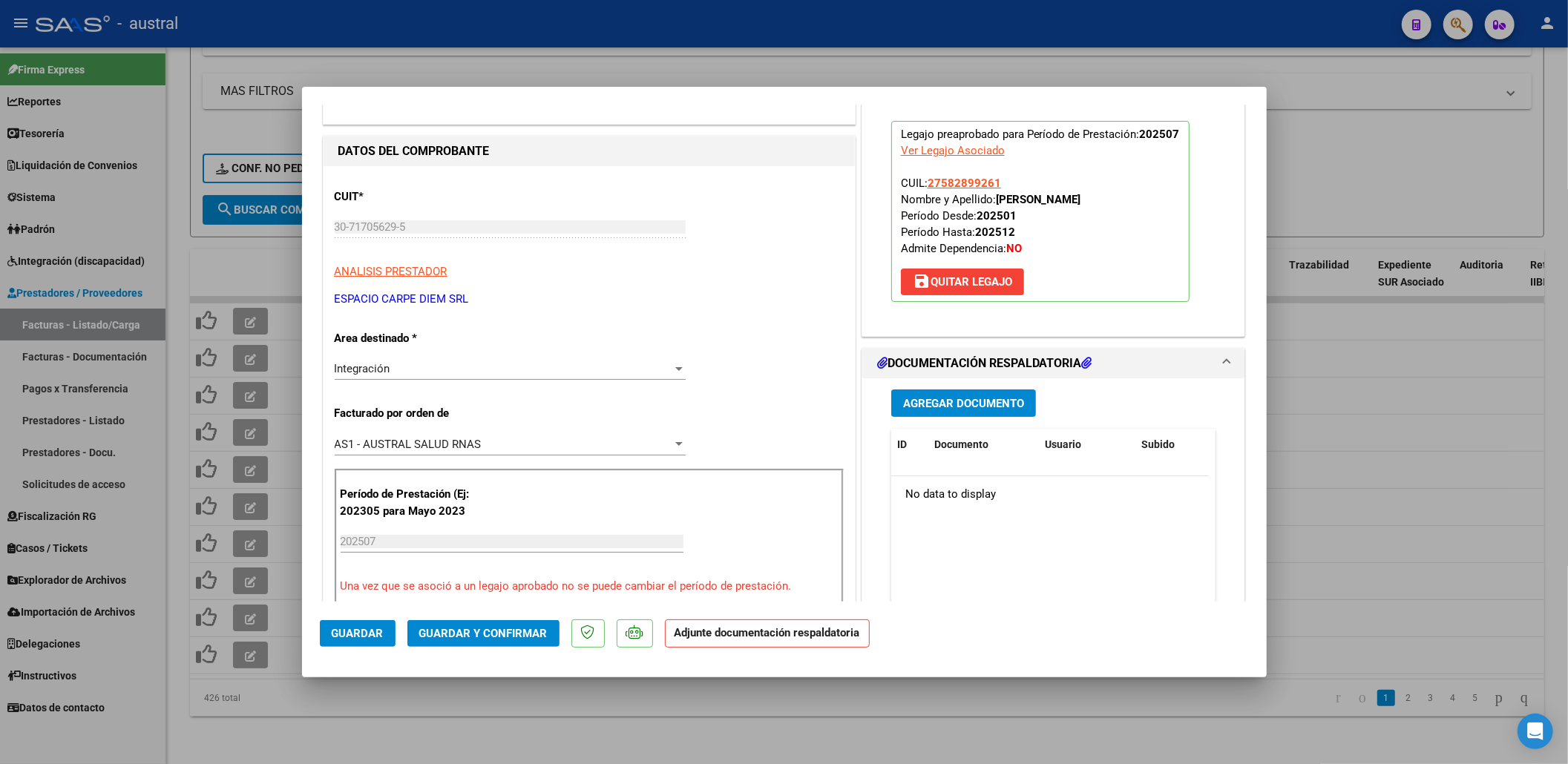
click at [445, 642] on button "Guardar y Confirmar" at bounding box center [484, 634] width 152 height 27
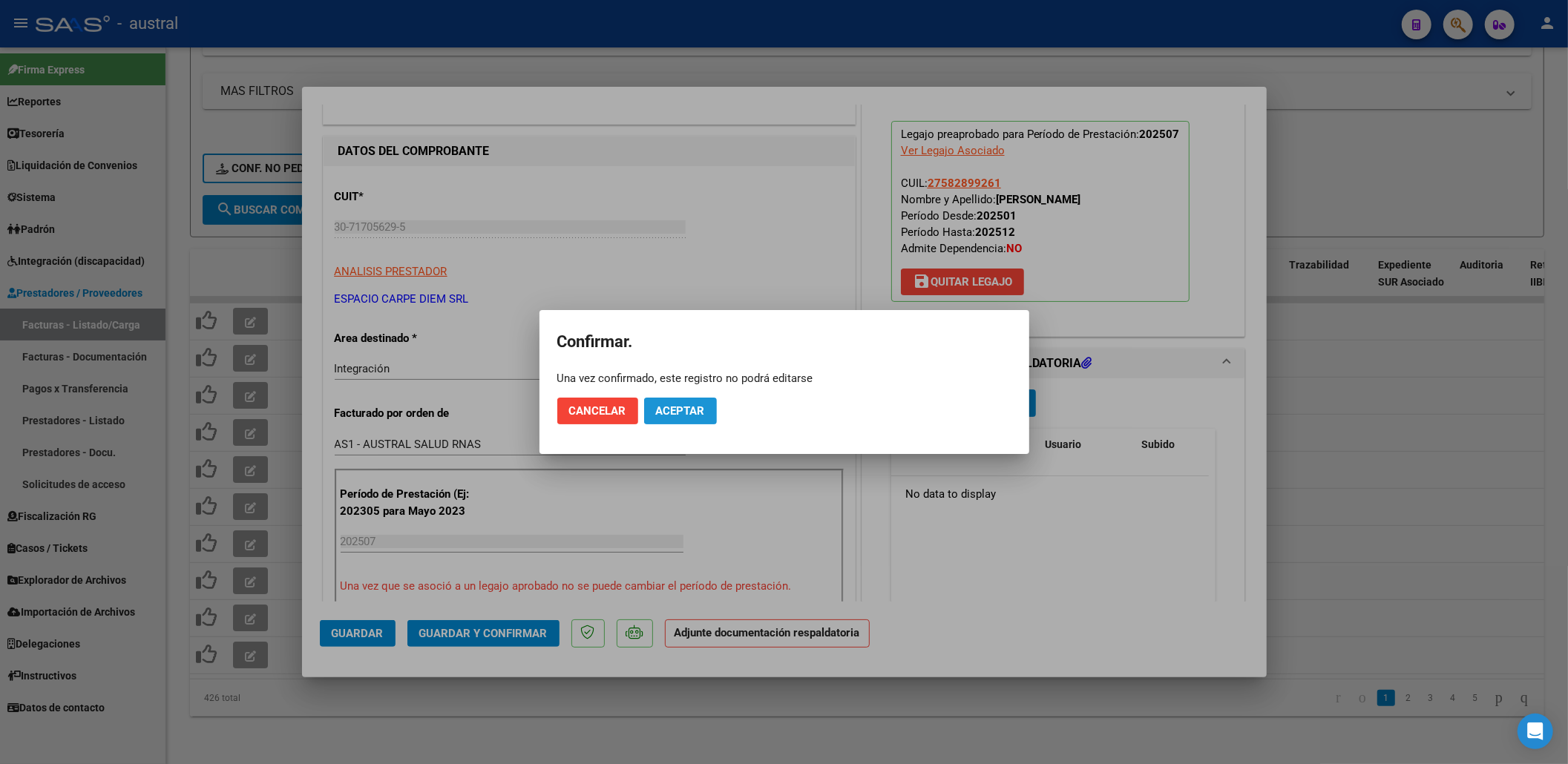
click at [705, 407] on button "Aceptar" at bounding box center [680, 411] width 72 height 27
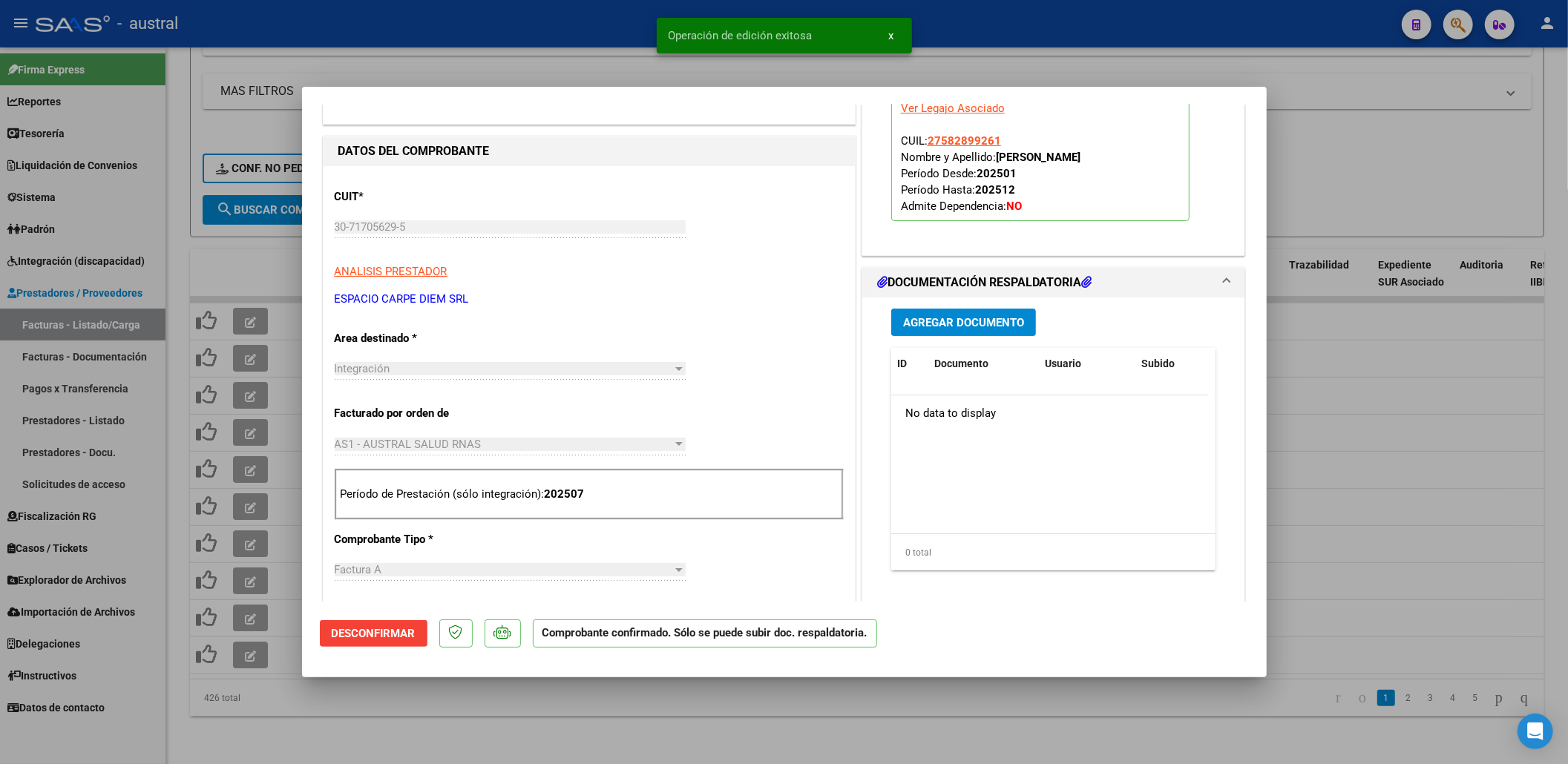
click at [1345, 206] on div at bounding box center [784, 382] width 1568 height 764
type input "$ 0,00"
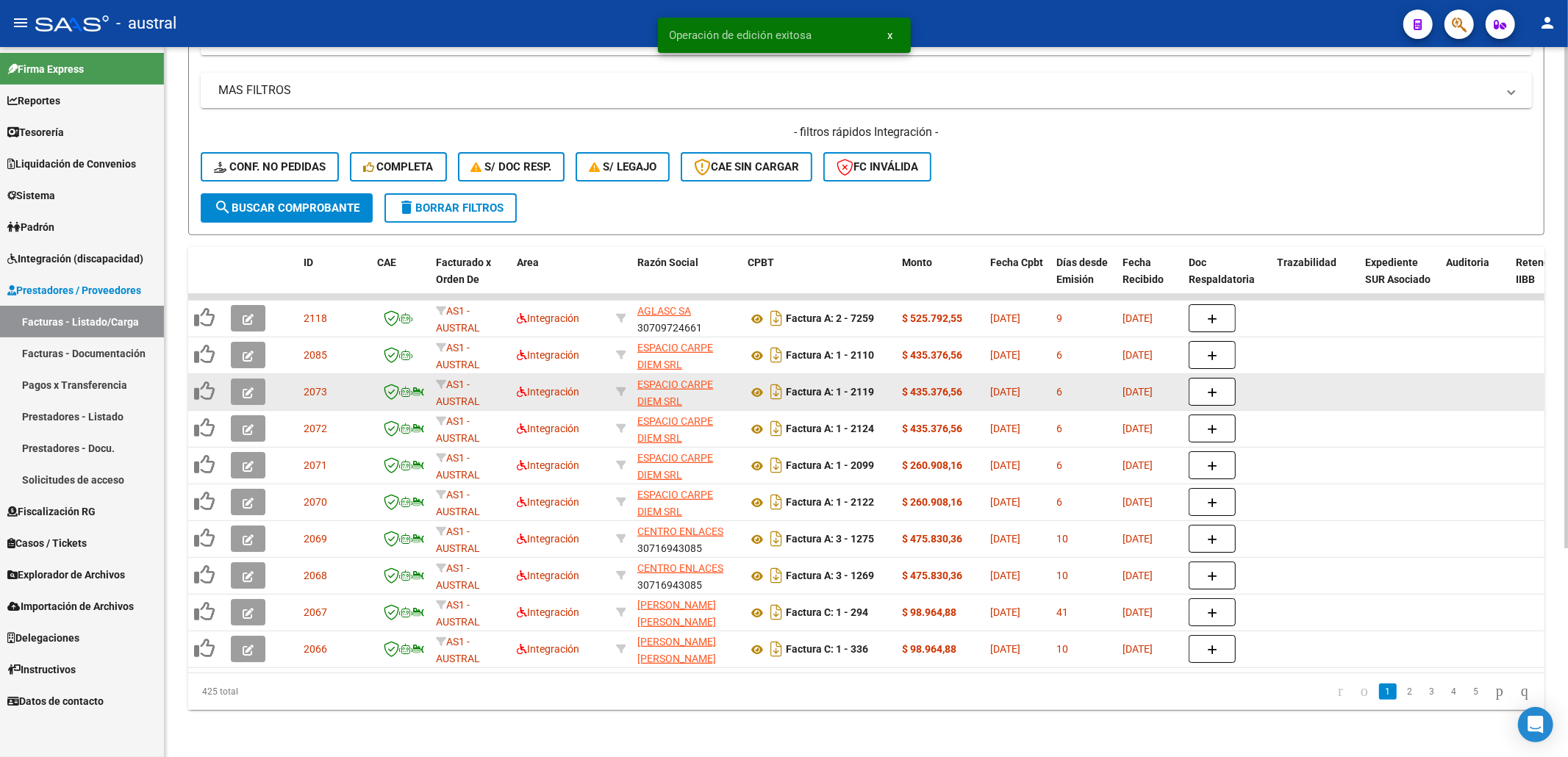
click at [243, 379] on button "button" at bounding box center [248, 392] width 35 height 27
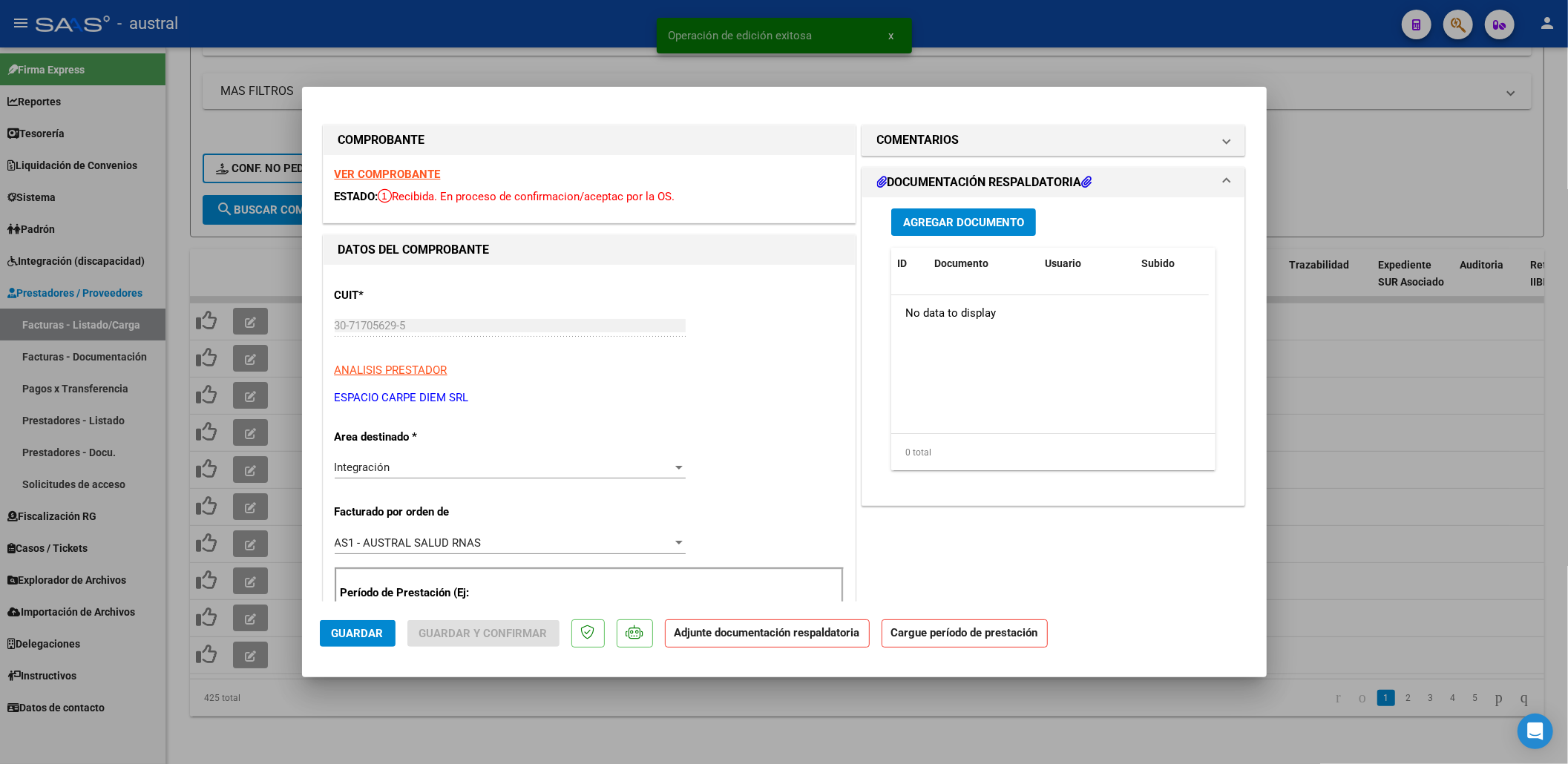
click at [364, 179] on strong "VER COMPROBANTE" at bounding box center [387, 174] width 106 height 13
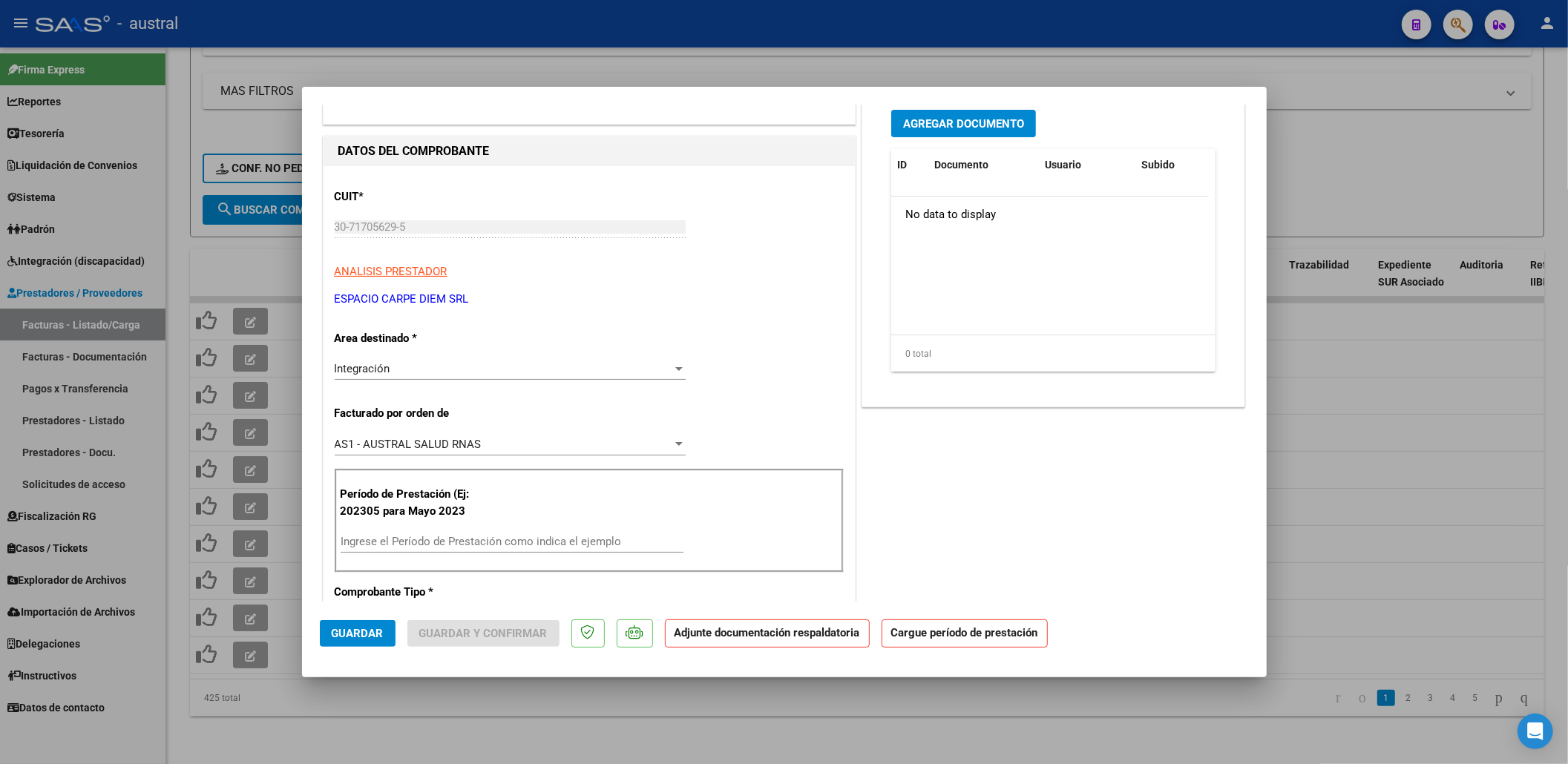
drag, startPoint x: 450, startPoint y: 533, endPoint x: 449, endPoint y: 544, distance: 11.0
click at [449, 534] on div "Ingrese el Período de Prestación como indica el ejemplo" at bounding box center [512, 542] width 343 height 22
click at [449, 544] on input "Ingrese el Período de Prestación como indica el ejemplo" at bounding box center [512, 542] width 343 height 13
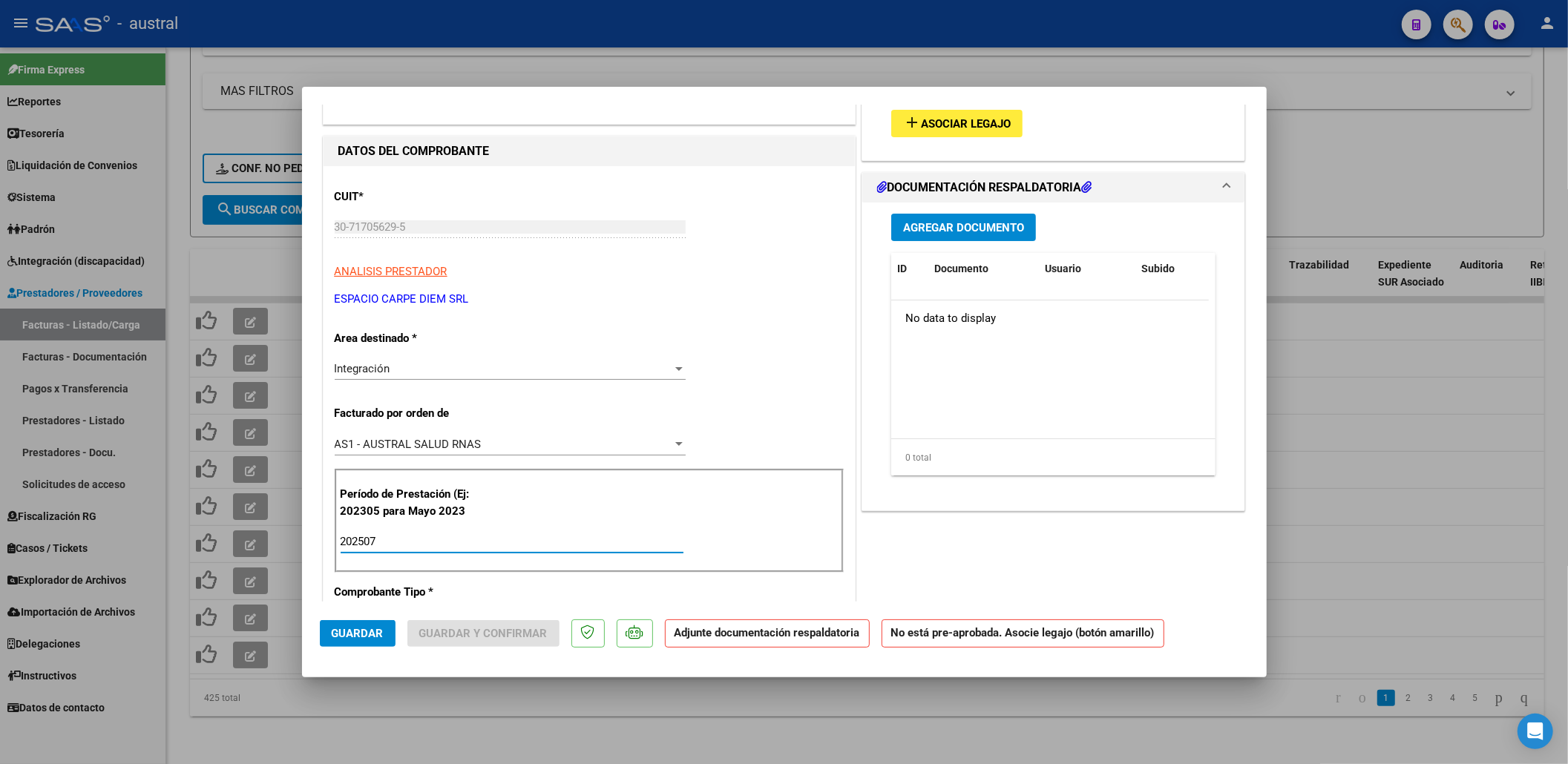
type input "202507"
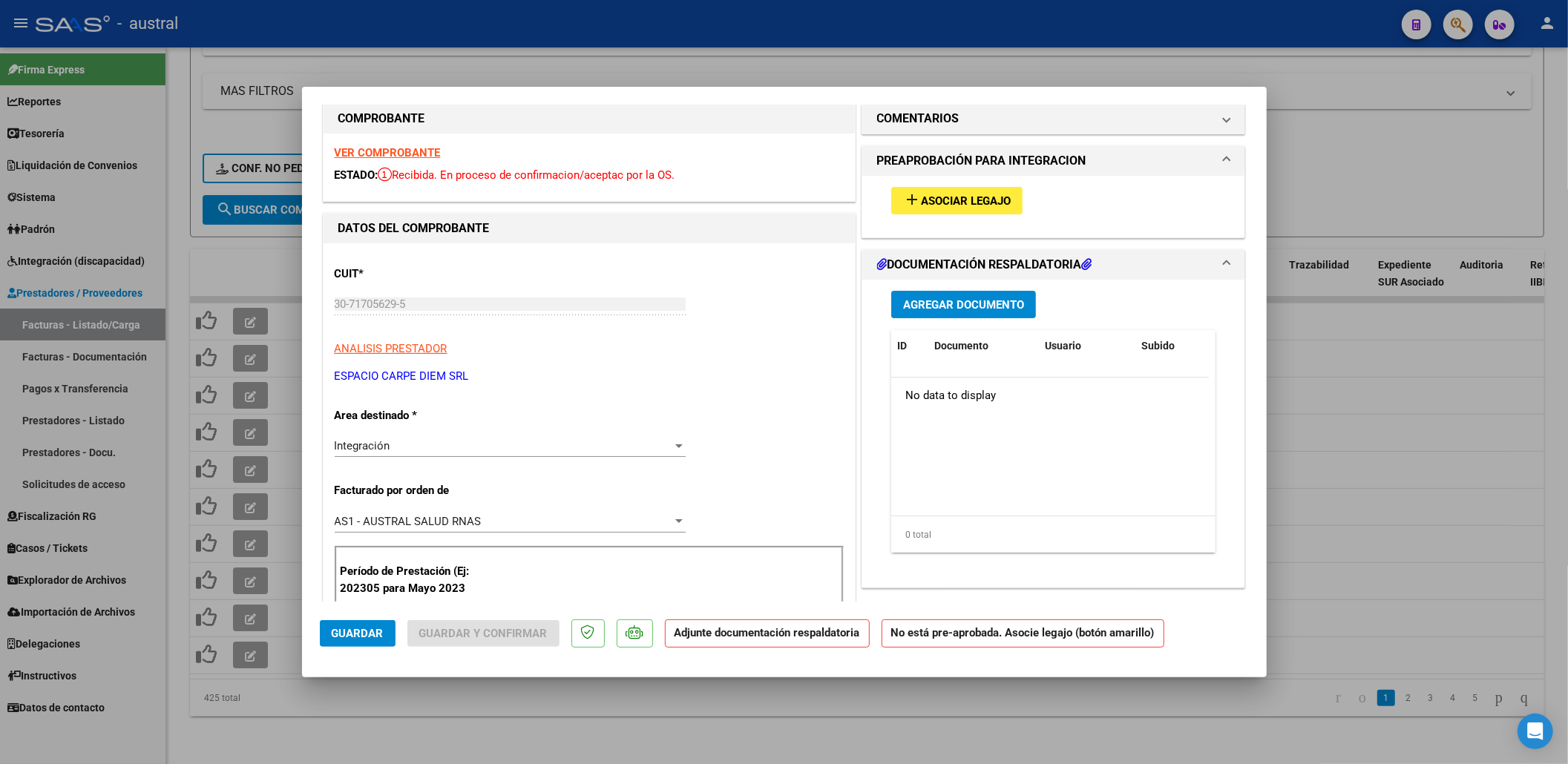
scroll to position [0, 0]
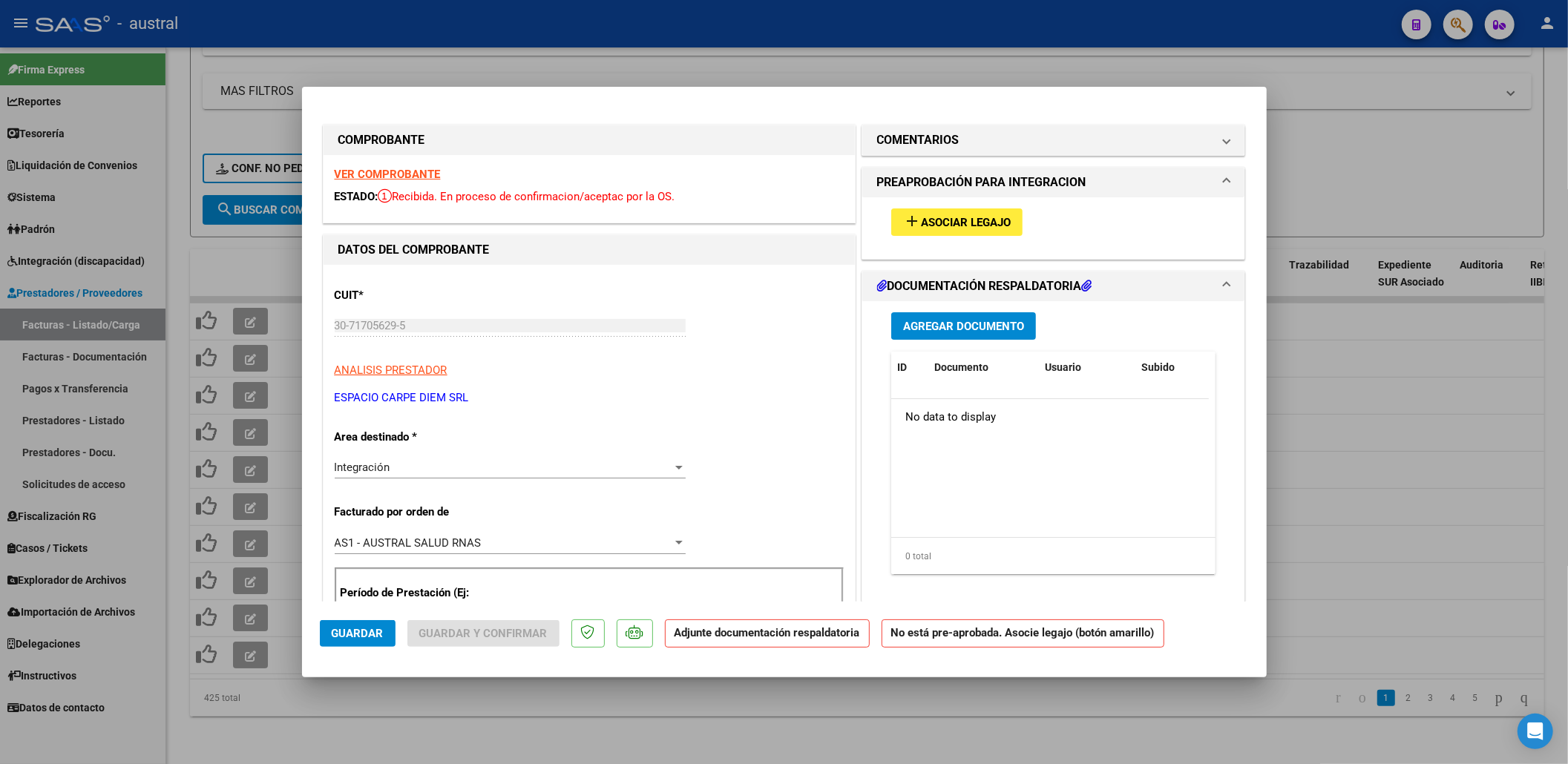
click at [956, 222] on span "Asociar Legajo" at bounding box center [965, 222] width 89 height 13
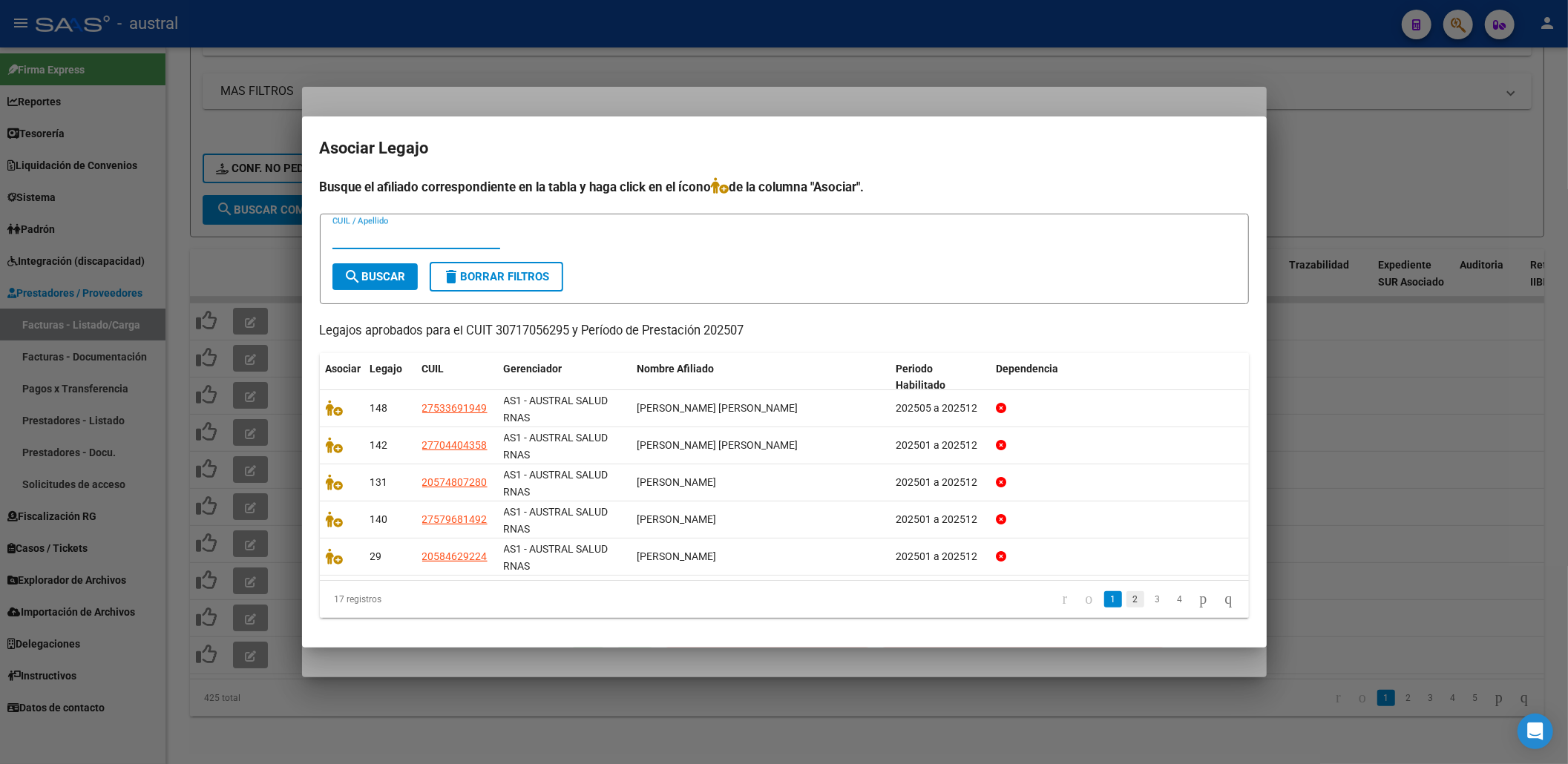
click at [1126, 594] on link "2" at bounding box center [1135, 600] width 18 height 16
click at [1149, 600] on link "3" at bounding box center [1158, 600] width 18 height 16
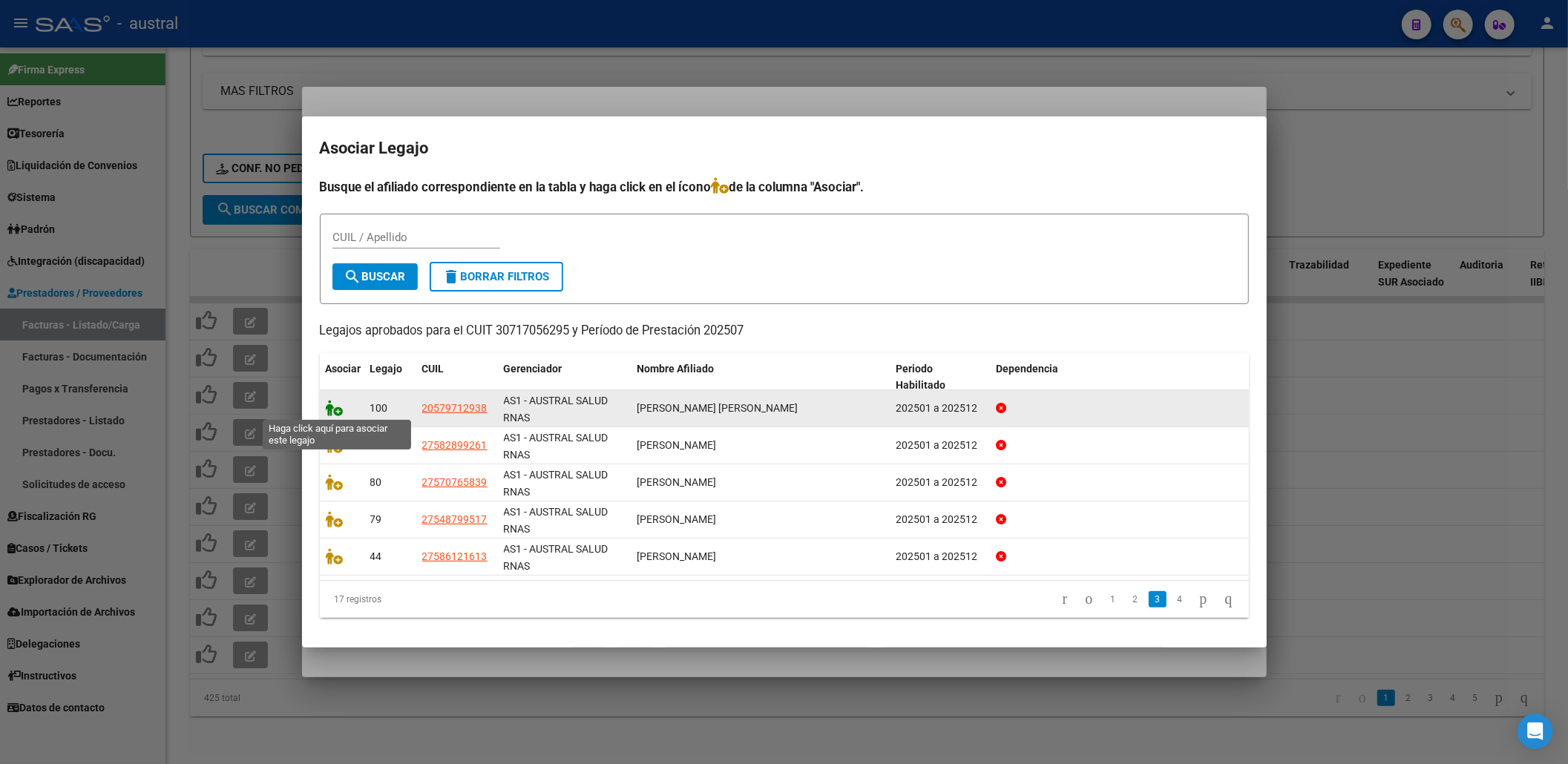
click at [331, 402] on icon at bounding box center [334, 407] width 18 height 16
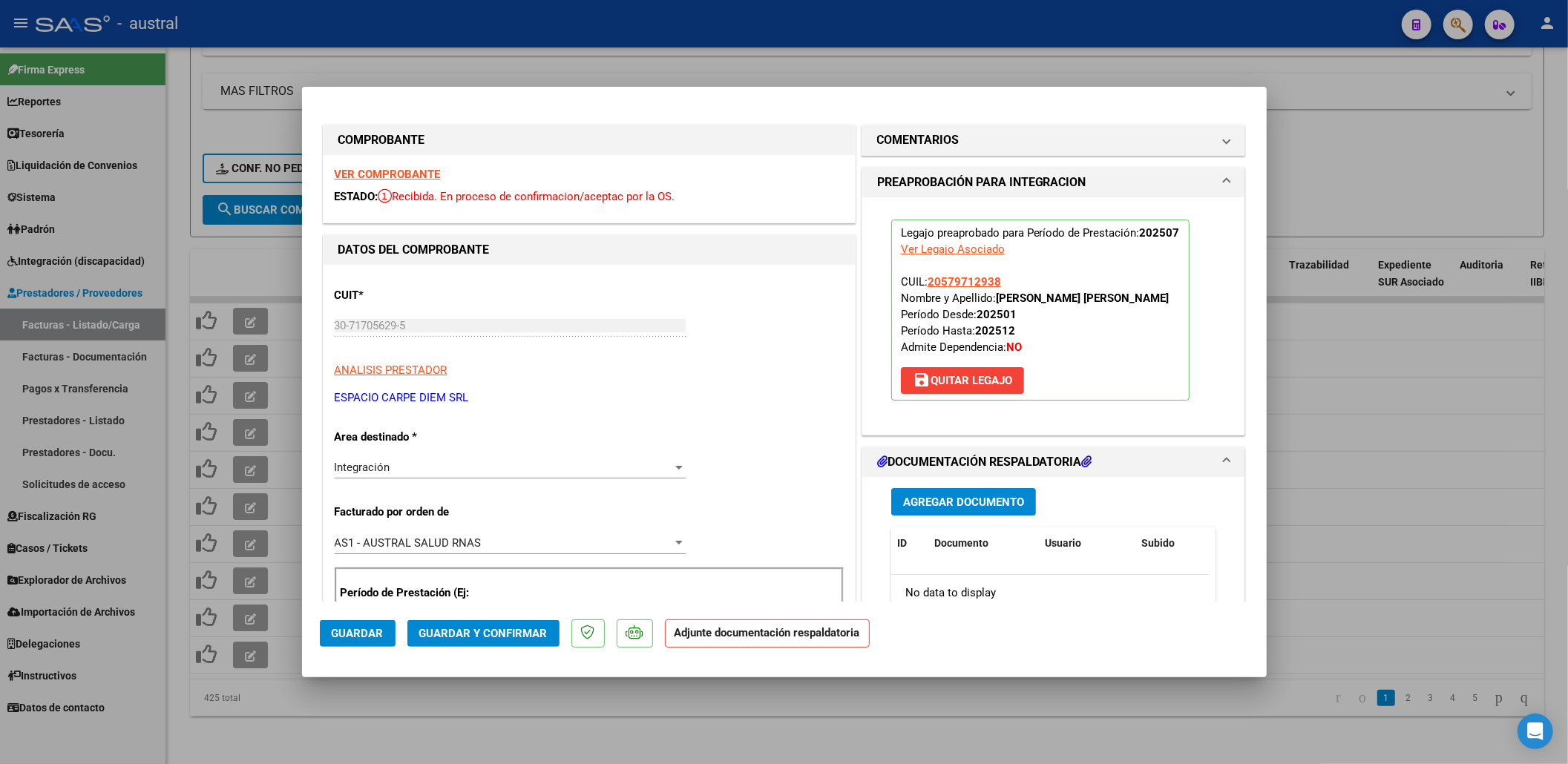
click at [567, 709] on div at bounding box center [784, 382] width 1568 height 764
type input "$ 0,00"
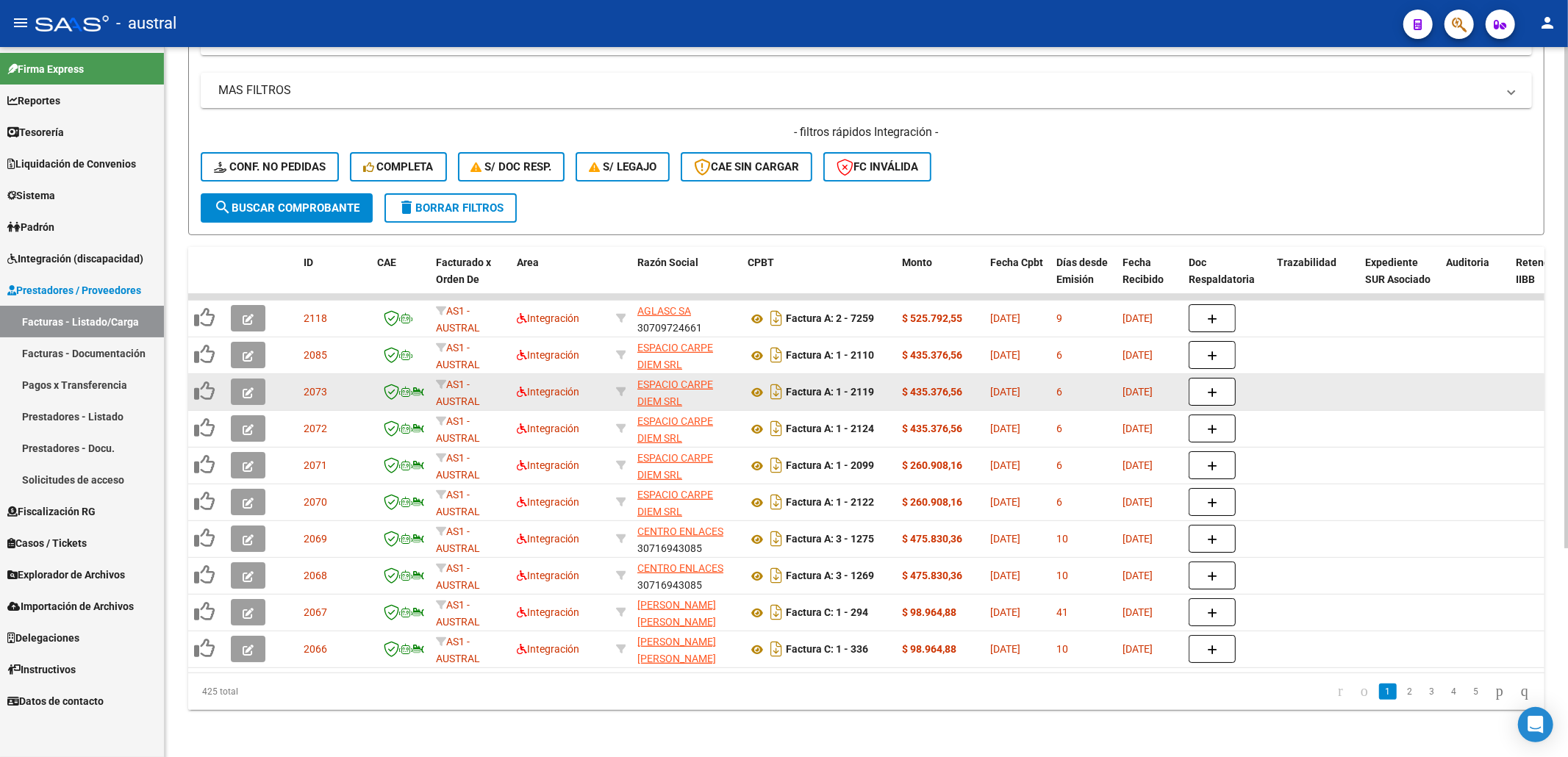
click at [254, 379] on button "button" at bounding box center [248, 392] width 35 height 27
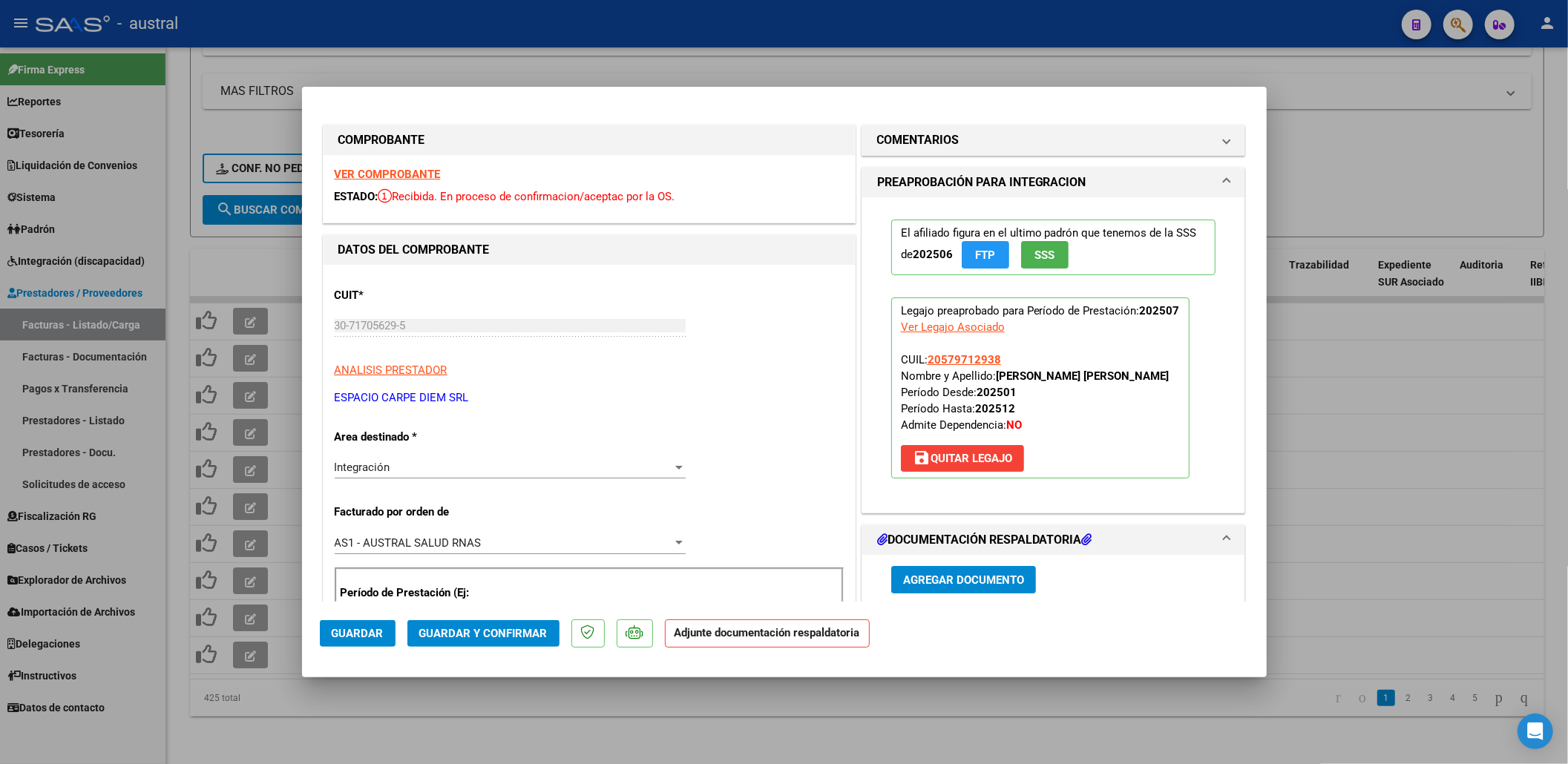
click at [479, 633] on span "Guardar y Confirmar" at bounding box center [484, 633] width 129 height 13
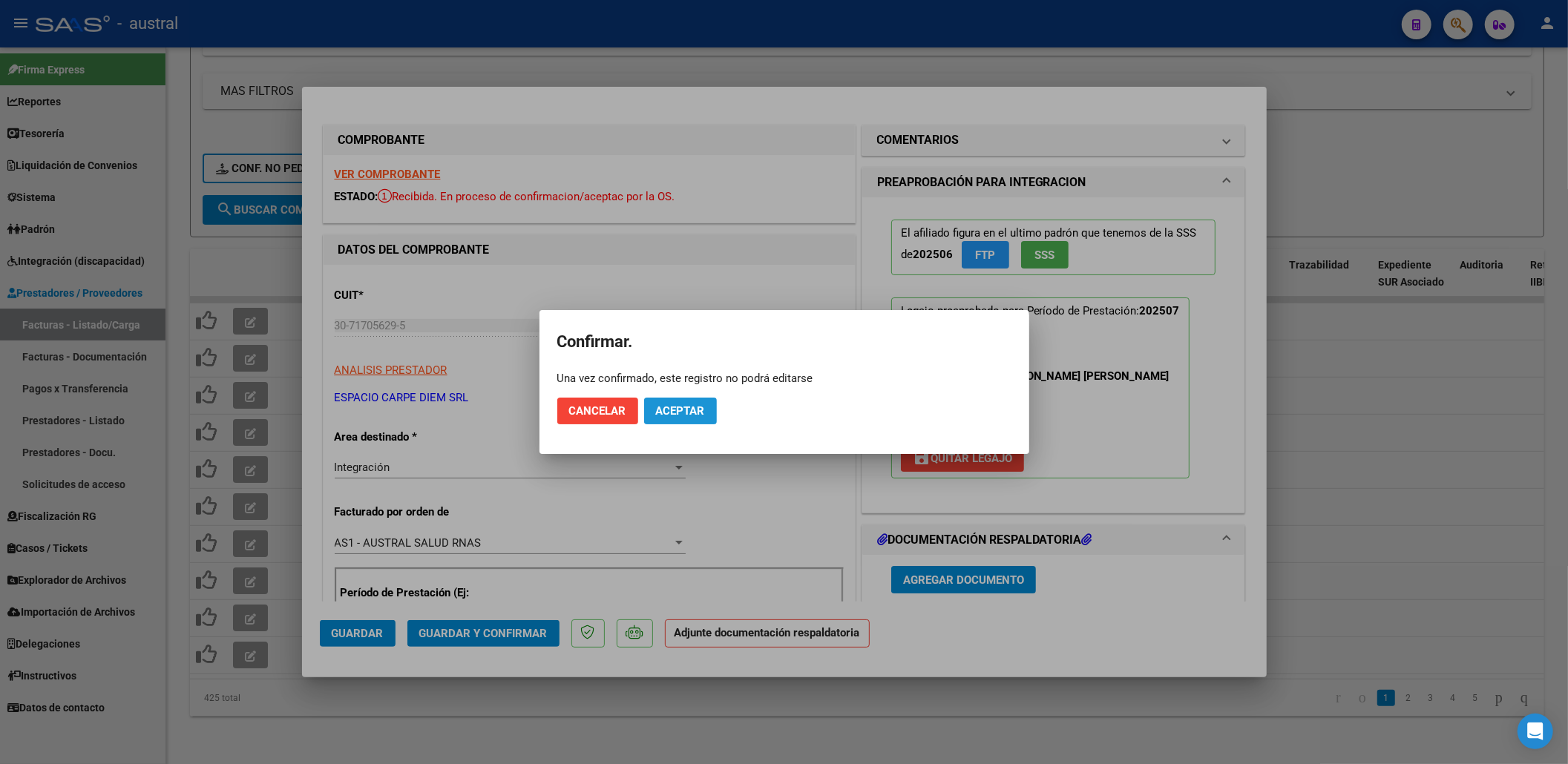
click at [665, 414] on span "Aceptar" at bounding box center [680, 410] width 49 height 13
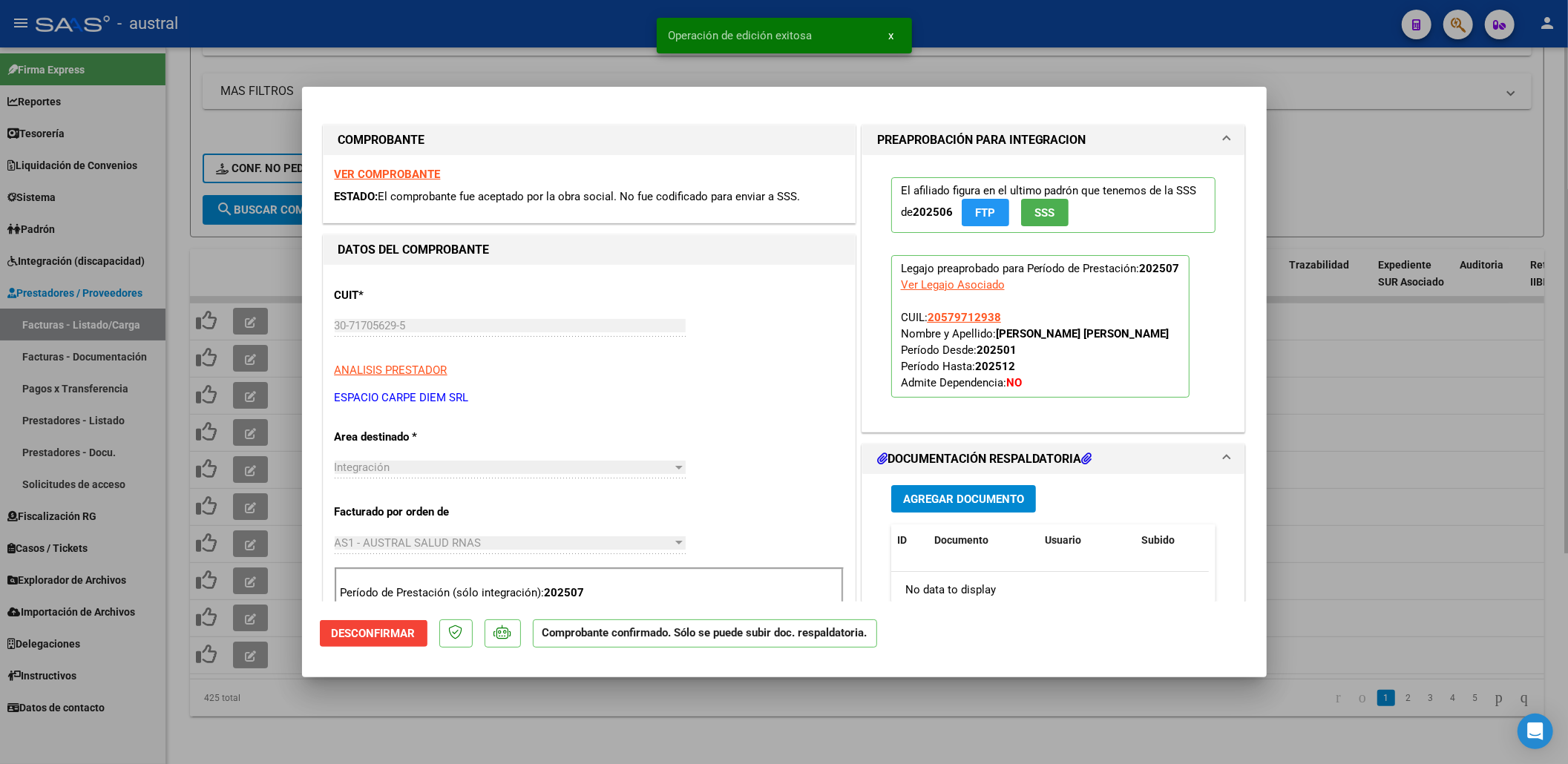
click at [640, 712] on div at bounding box center [784, 382] width 1568 height 764
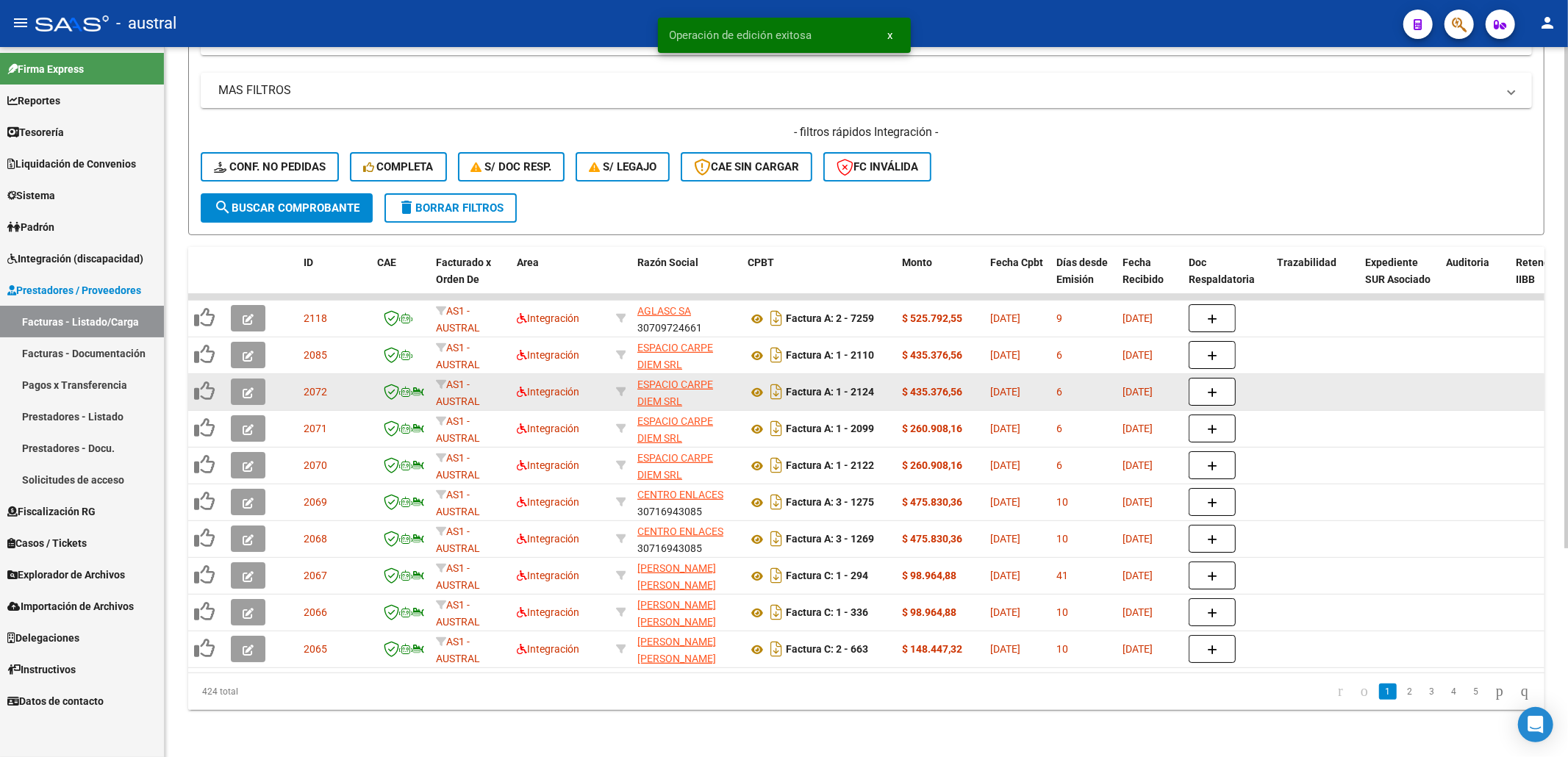
click at [253, 387] on icon "button" at bounding box center [248, 392] width 11 height 11
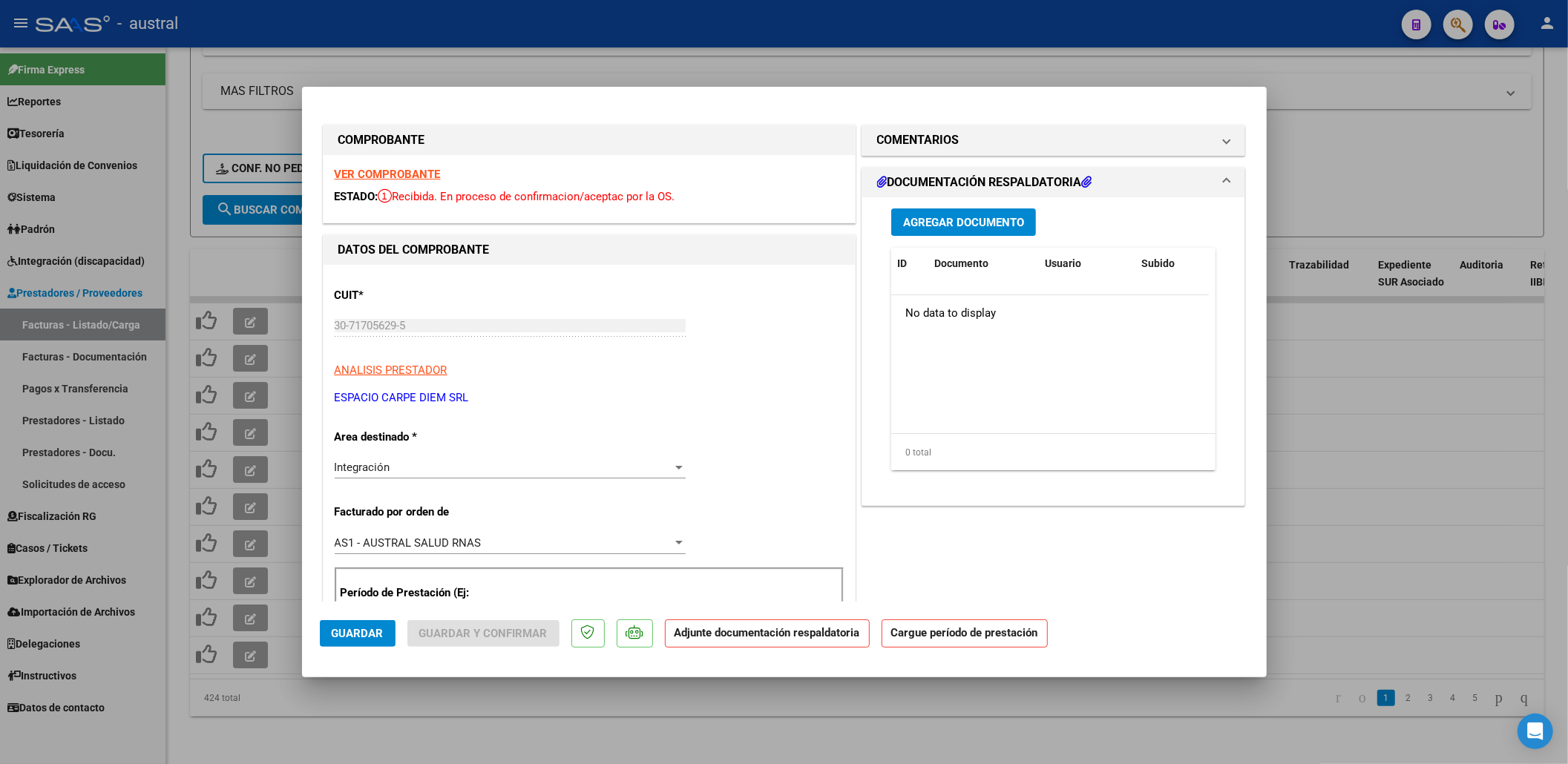
click at [404, 176] on strong "VER COMPROBANTE" at bounding box center [387, 174] width 106 height 13
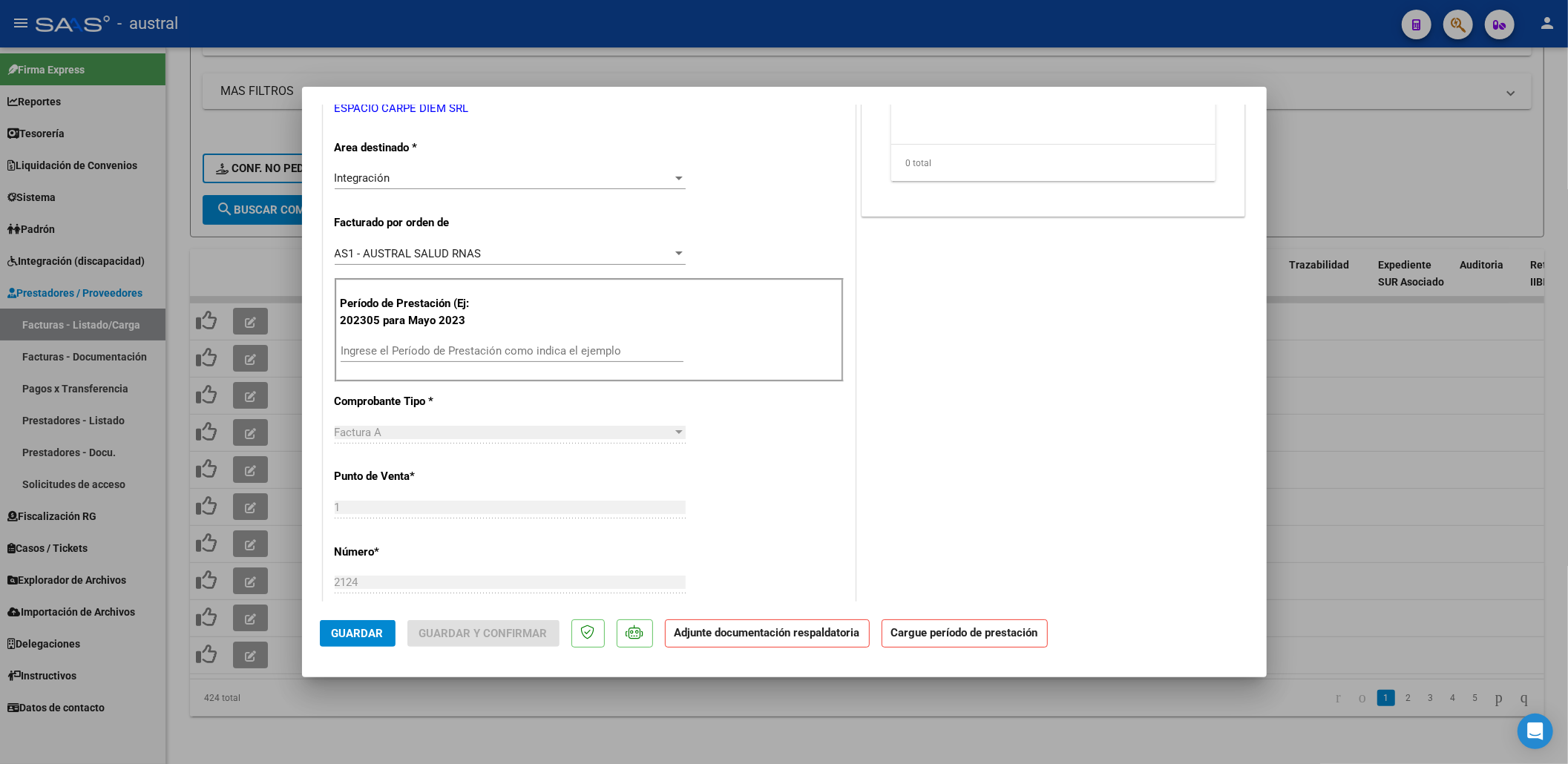
scroll to position [297, 0]
click at [557, 339] on input "Ingrese el Período de Prestación como indica el ejemplo" at bounding box center [512, 343] width 343 height 13
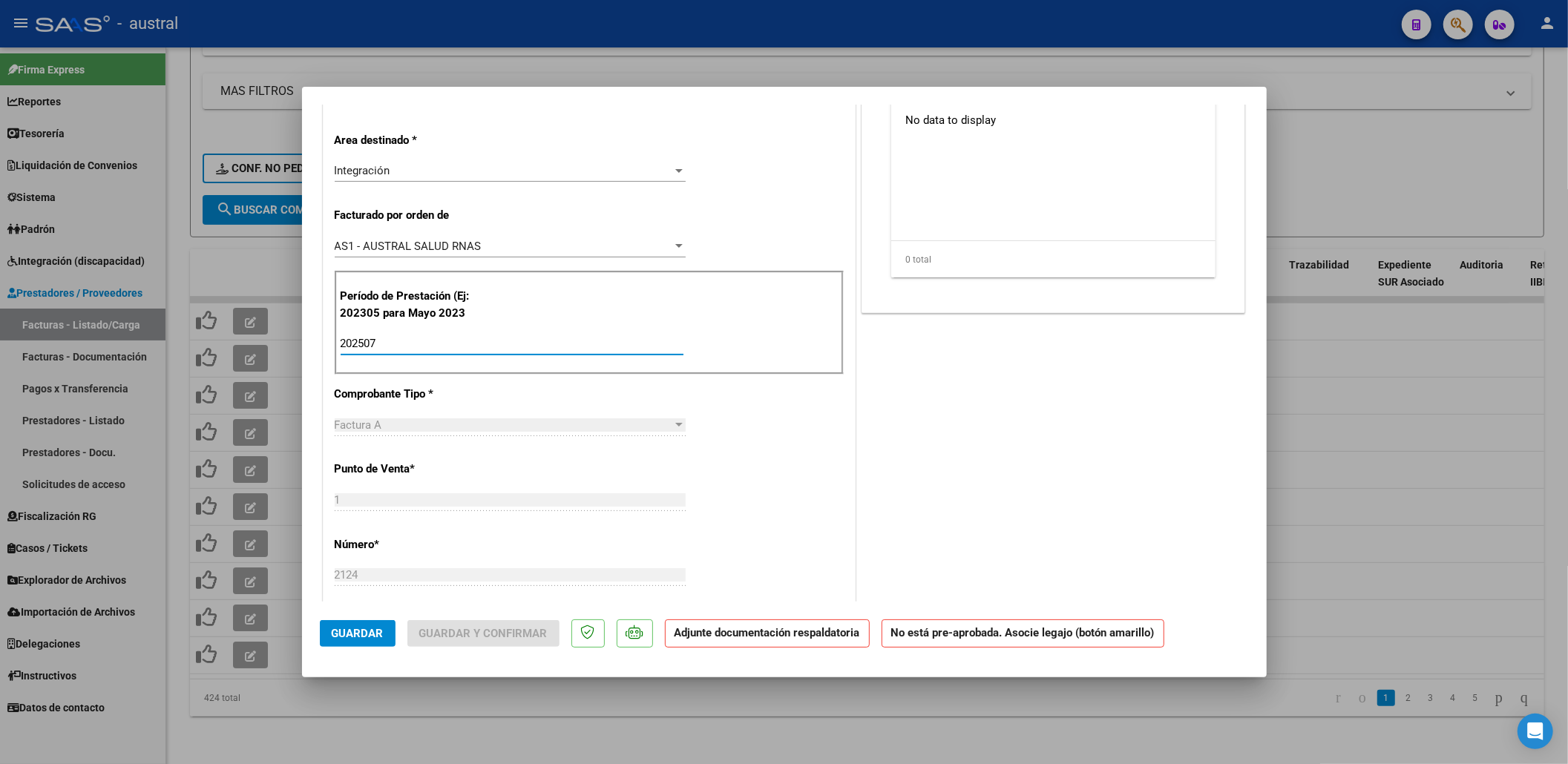
scroll to position [0, 0]
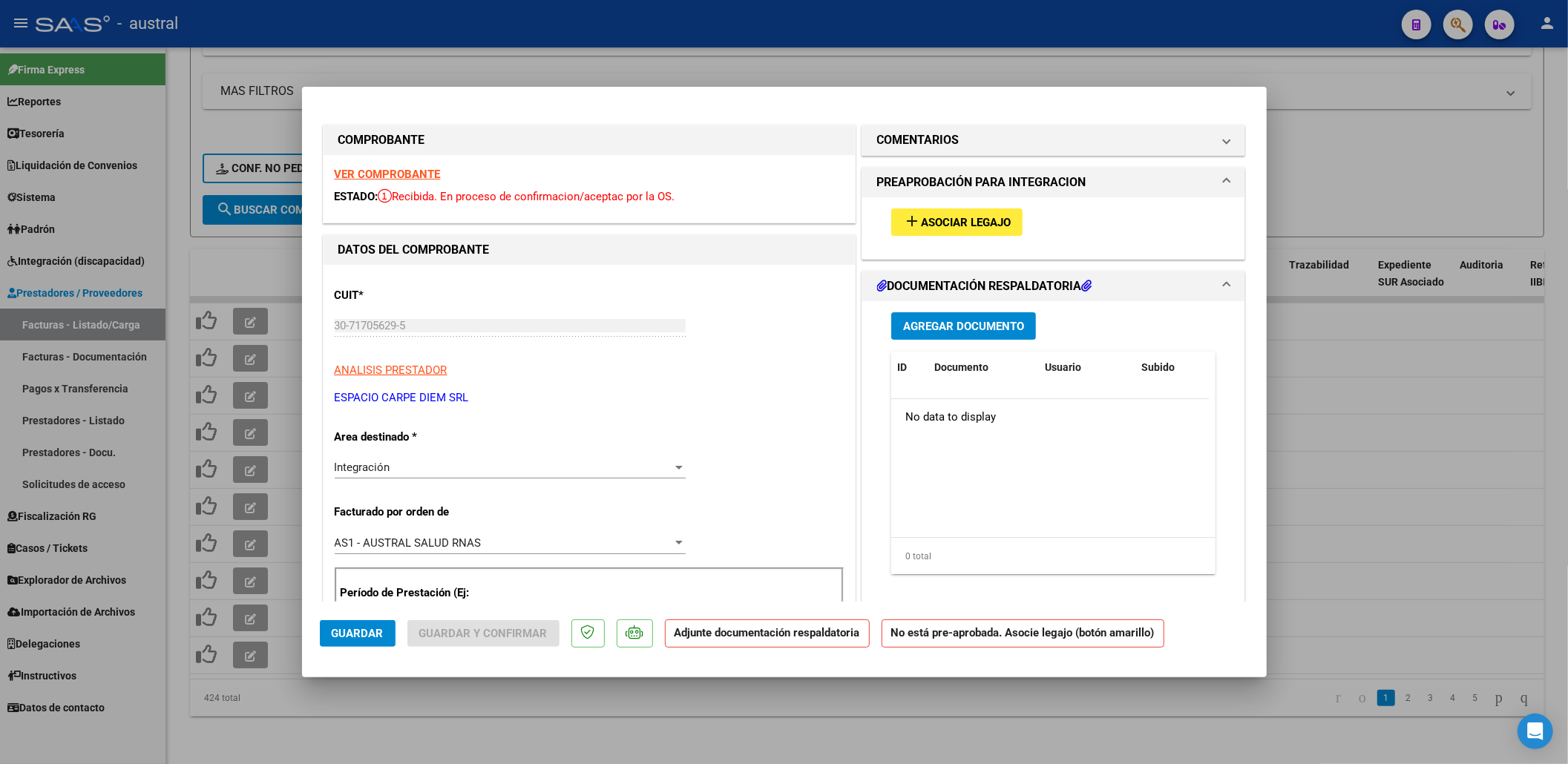
type input "202507"
click at [966, 206] on div "add Asociar Legajo" at bounding box center [1054, 222] width 348 height 50
click at [966, 231] on button "add Asociar Legajo" at bounding box center [957, 222] width 131 height 28
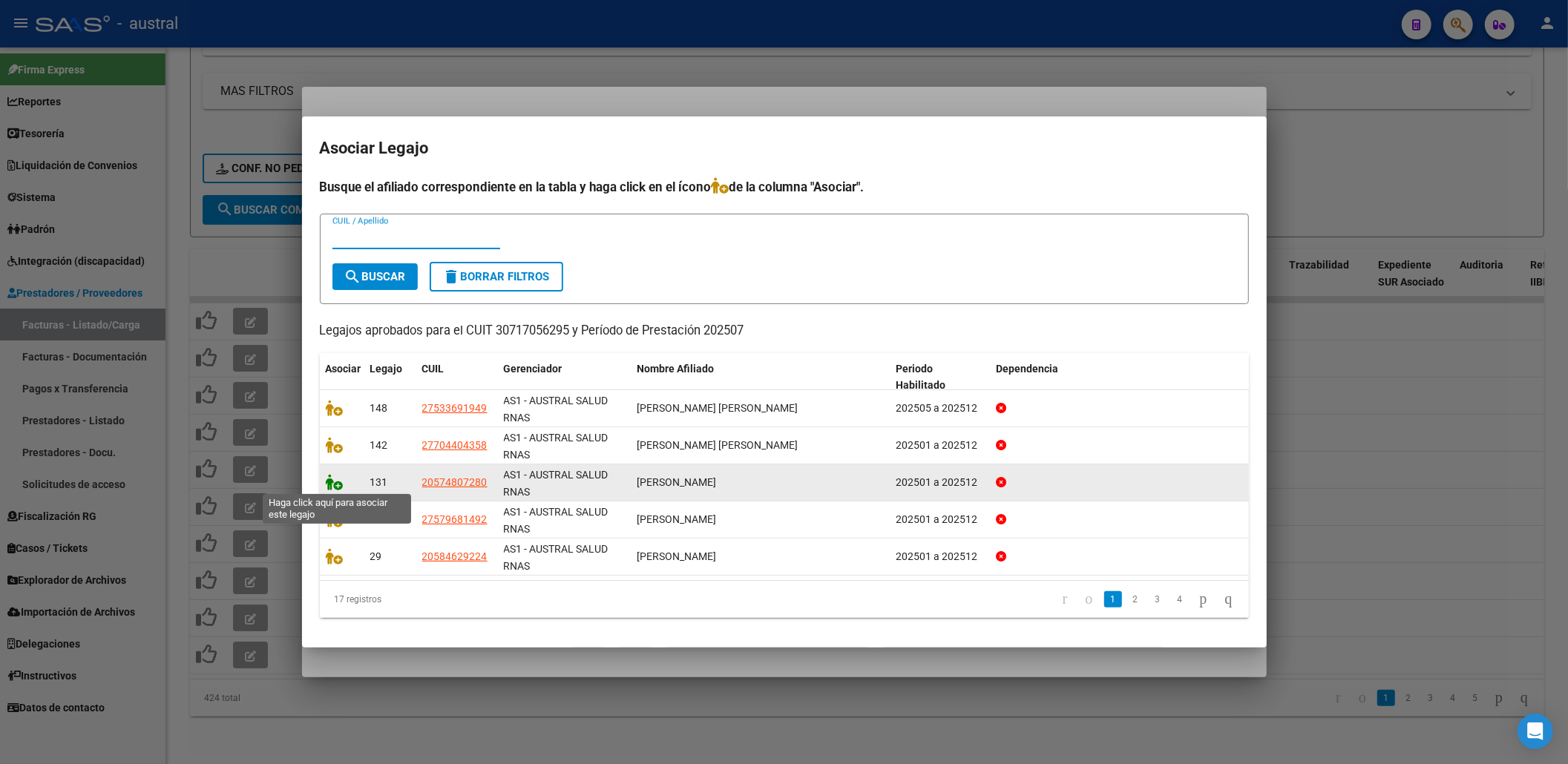
click at [339, 485] on icon at bounding box center [334, 482] width 18 height 16
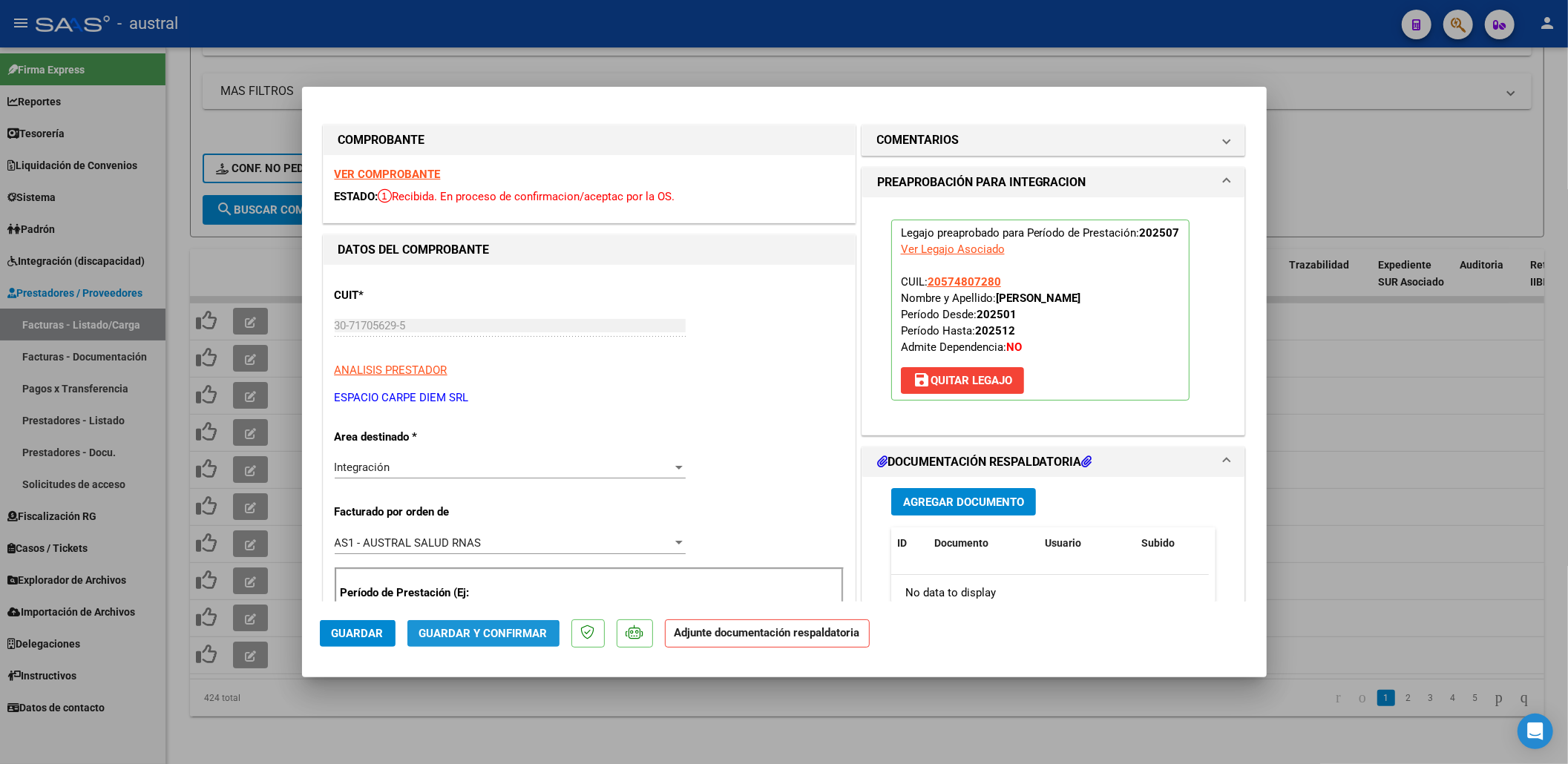
click at [478, 636] on span "Guardar y Confirmar" at bounding box center [484, 633] width 129 height 13
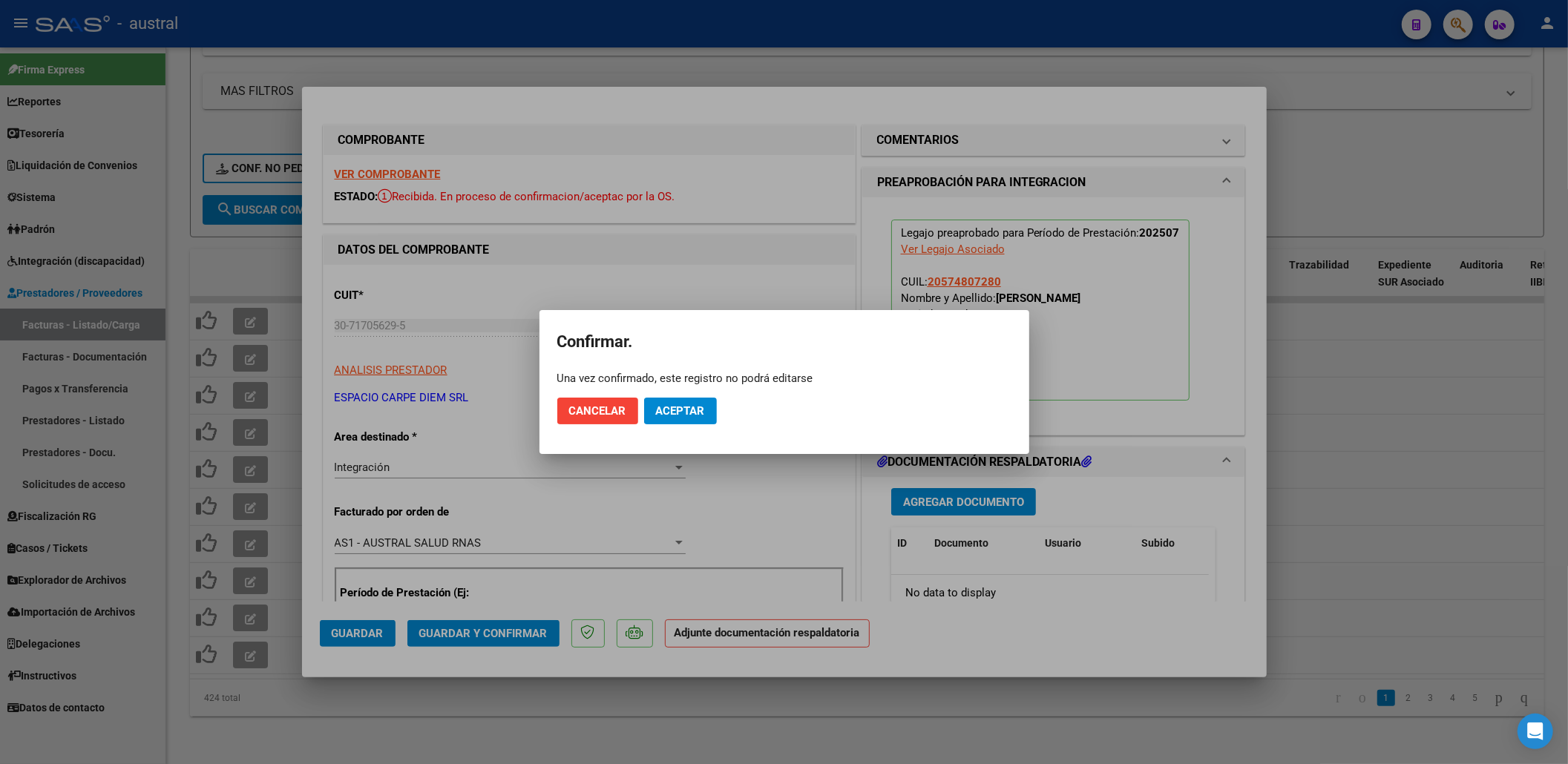
click at [675, 396] on mat-dialog-actions "Cancelar Aceptar" at bounding box center [784, 411] width 454 height 50
click at [678, 396] on mat-dialog-actions "Cancelar Aceptar" at bounding box center [784, 411] width 454 height 50
click at [686, 400] on button "Aceptar" at bounding box center [680, 411] width 72 height 27
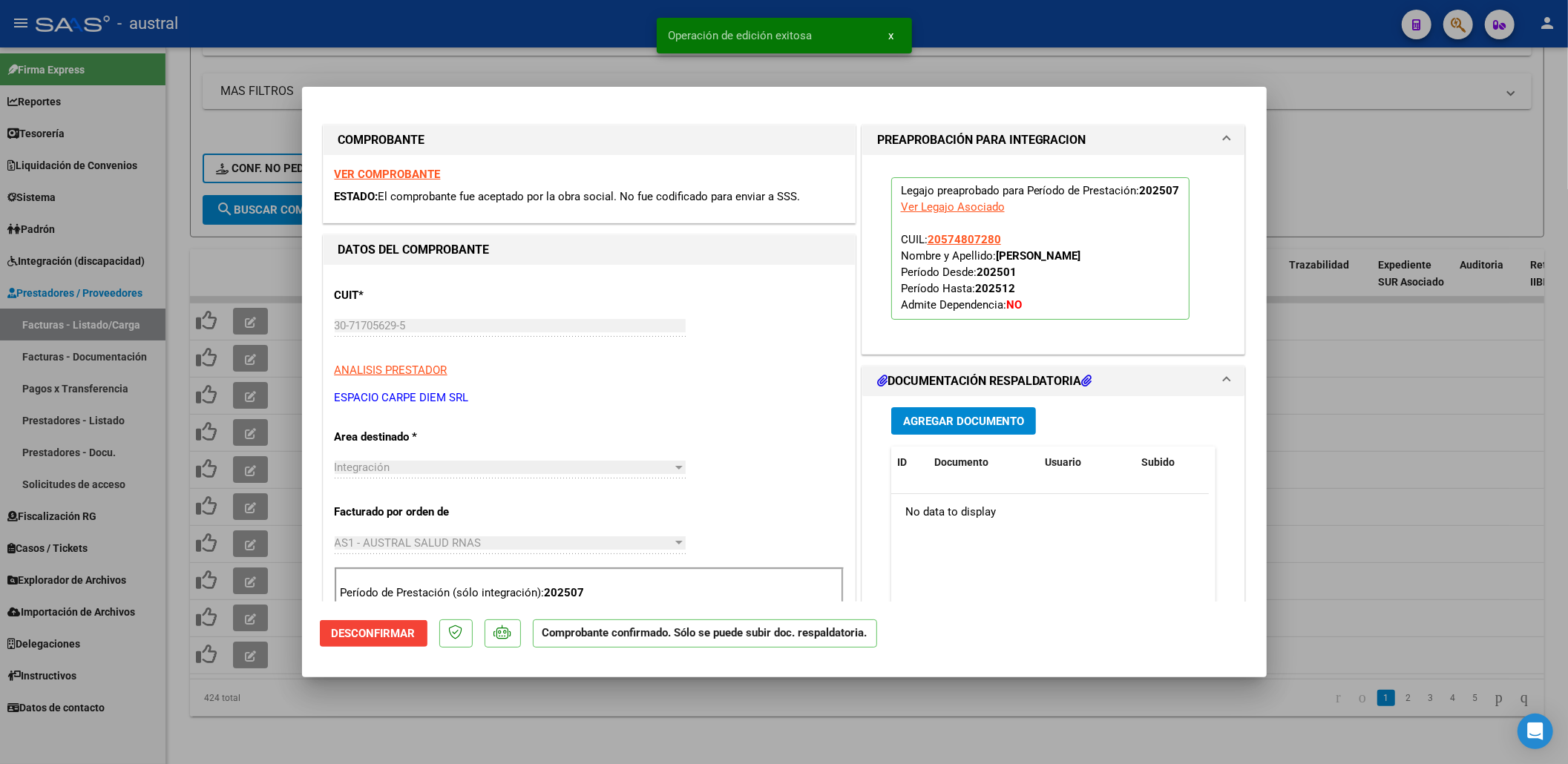
click at [695, 699] on div at bounding box center [784, 382] width 1568 height 764
type input "$ 0,00"
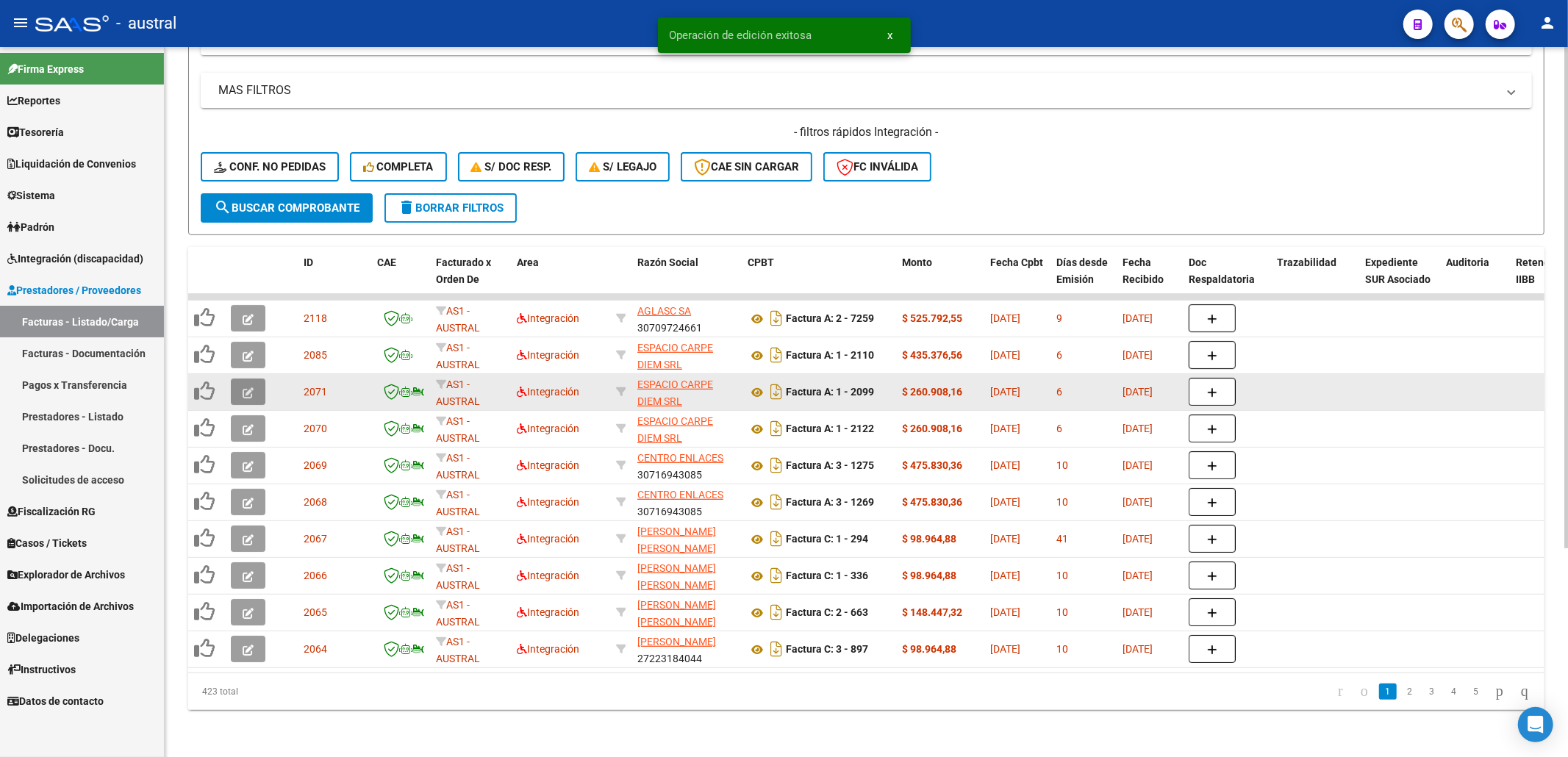
click at [251, 387] on icon "button" at bounding box center [248, 392] width 11 height 11
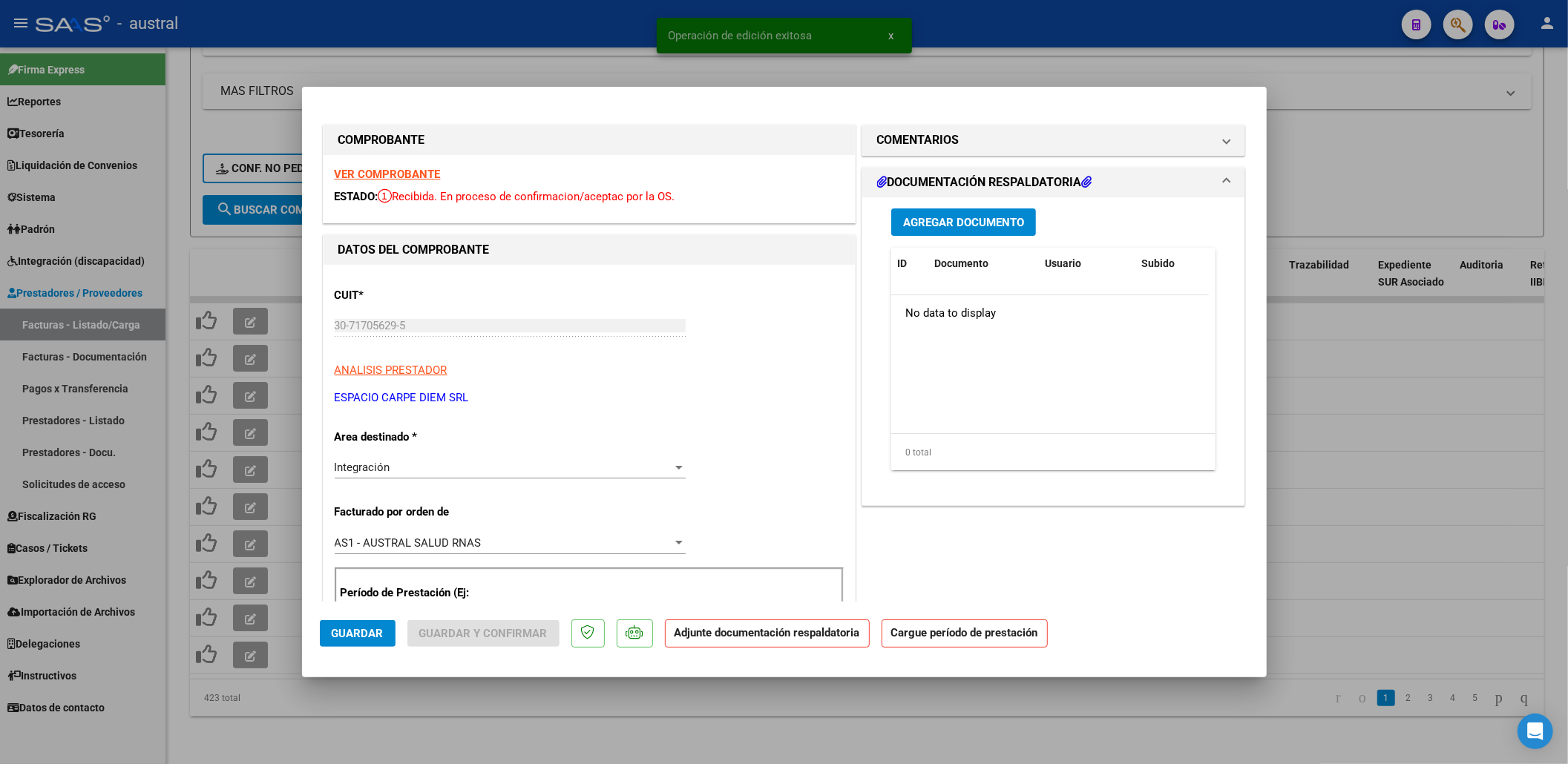
click at [418, 171] on strong "VER COMPROBANTE" at bounding box center [387, 174] width 106 height 13
click at [417, 172] on strong "VER COMPROBANTE" at bounding box center [387, 174] width 106 height 13
click at [1457, 124] on div at bounding box center [784, 382] width 1568 height 764
type input "$ 0,00"
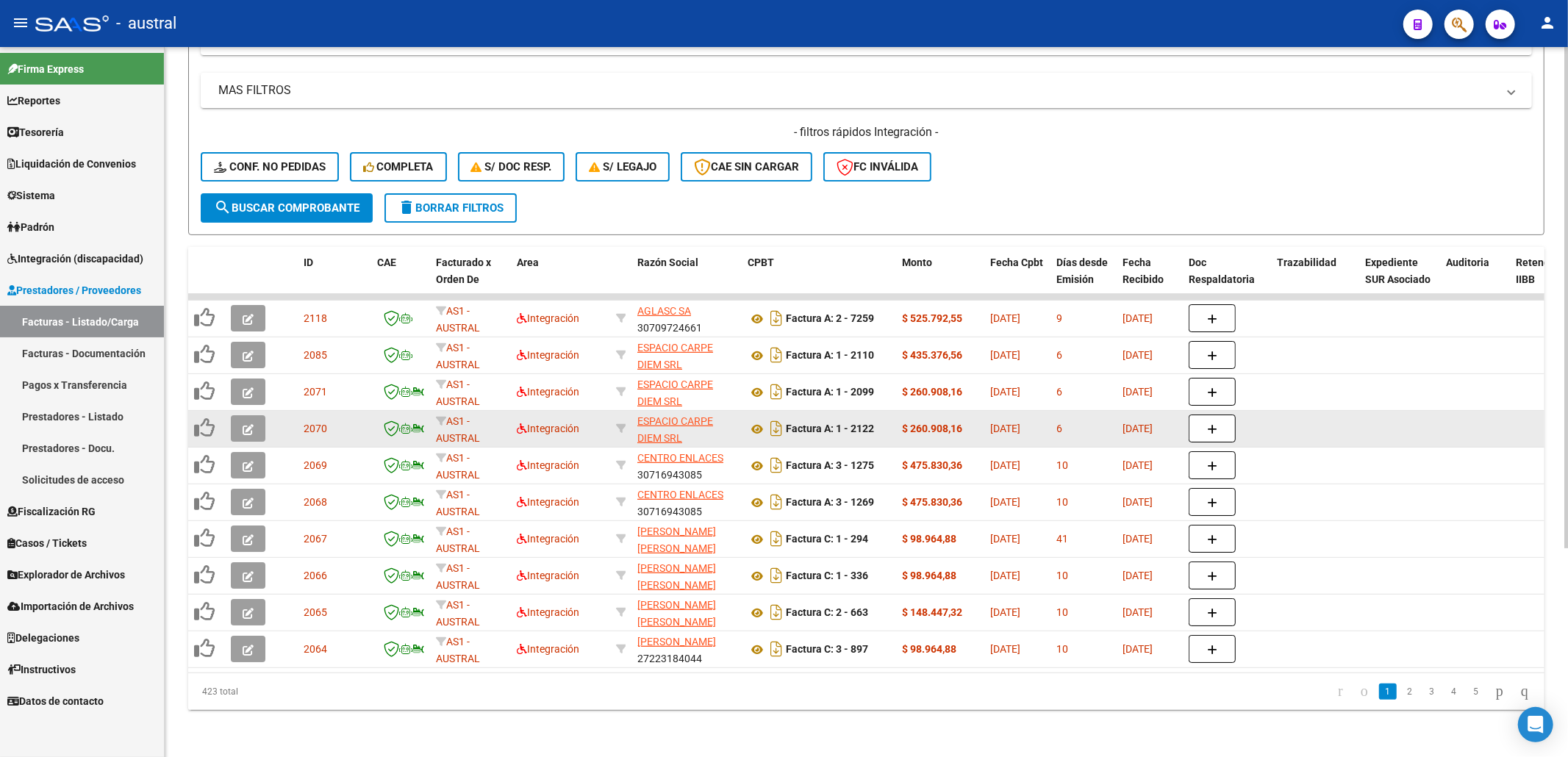
click at [253, 415] on button "button" at bounding box center [248, 429] width 35 height 27
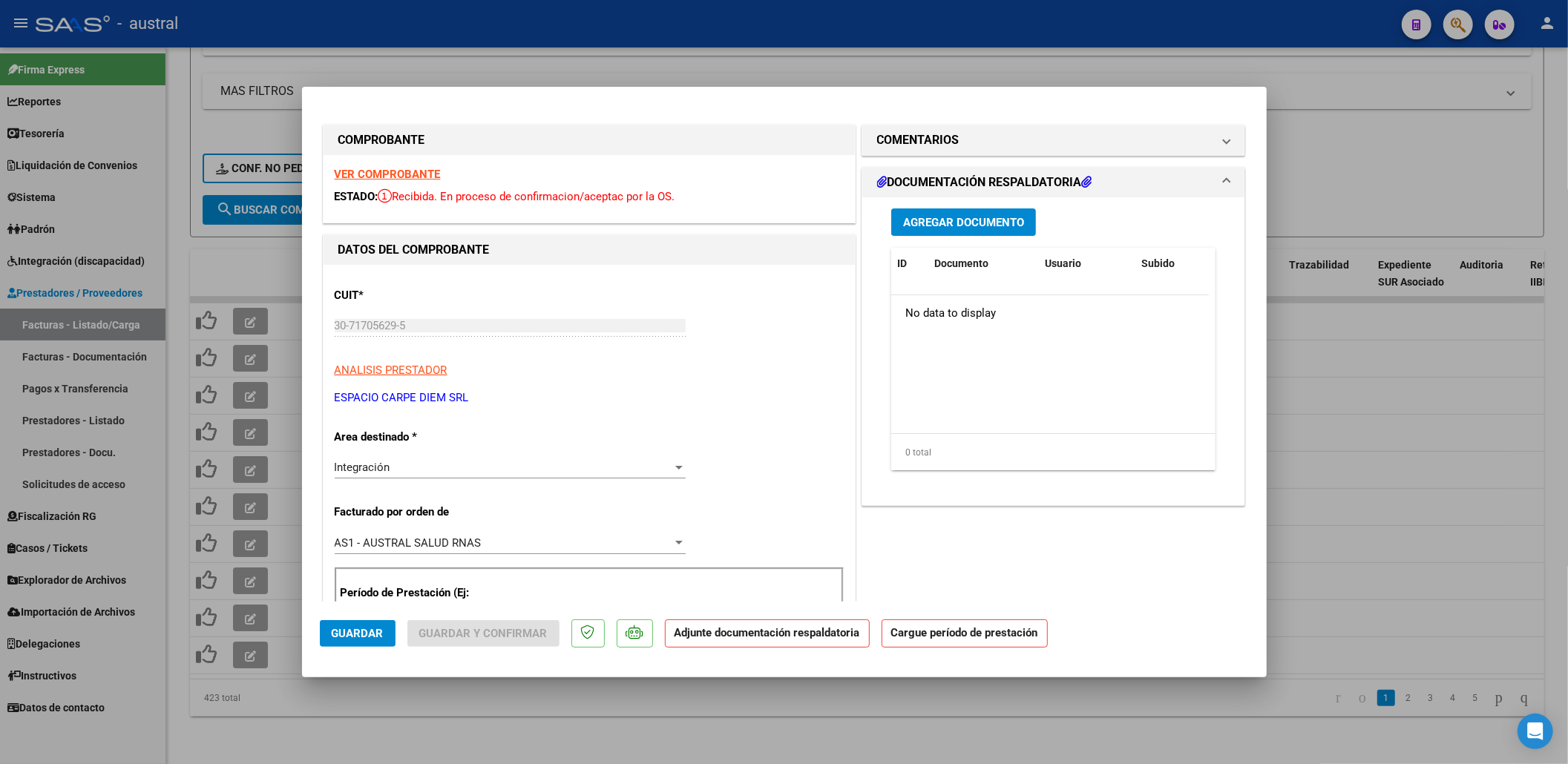
click at [420, 179] on strong "VER COMPROBANTE" at bounding box center [387, 174] width 106 height 13
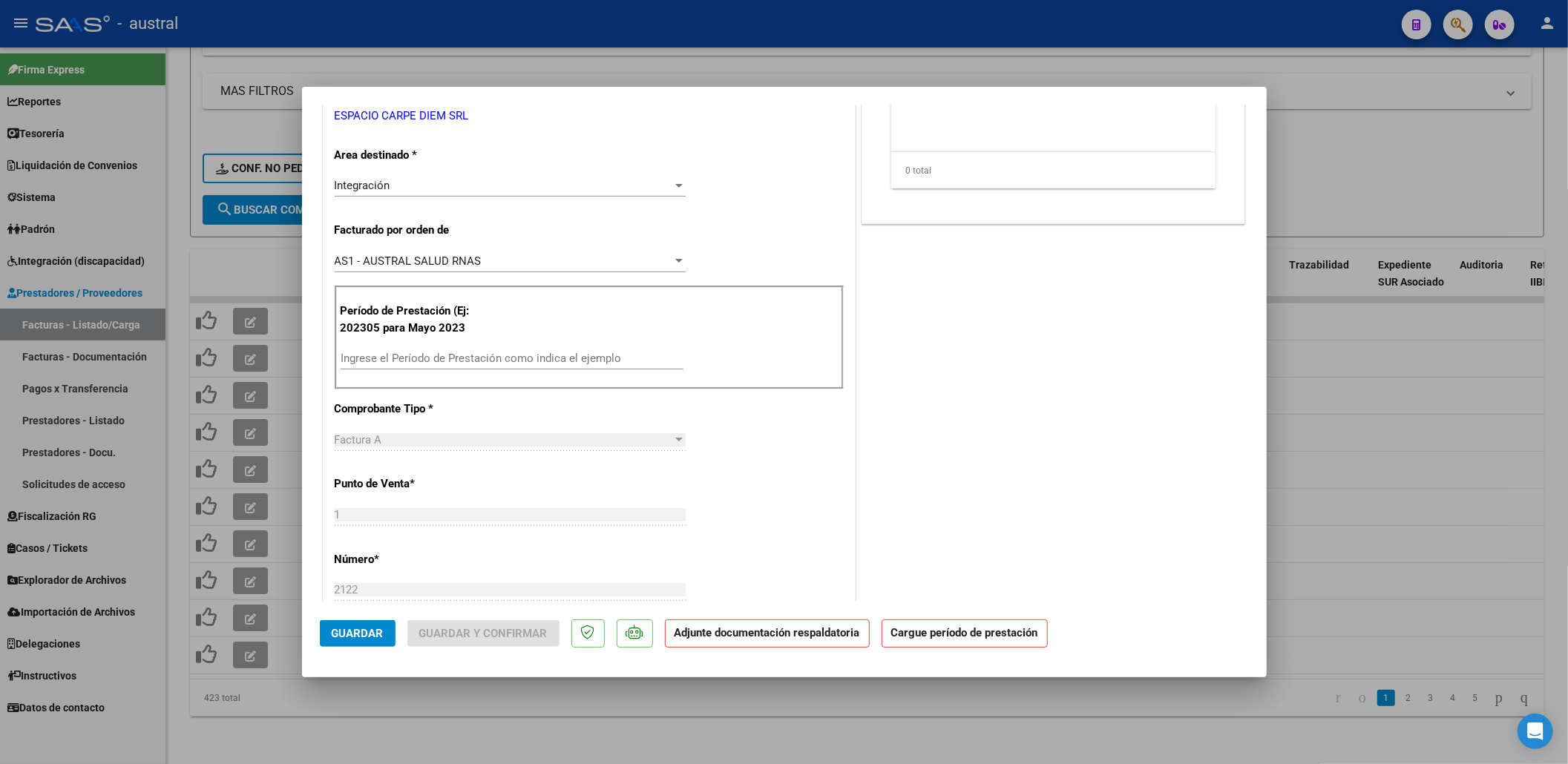
scroll to position [297, 0]
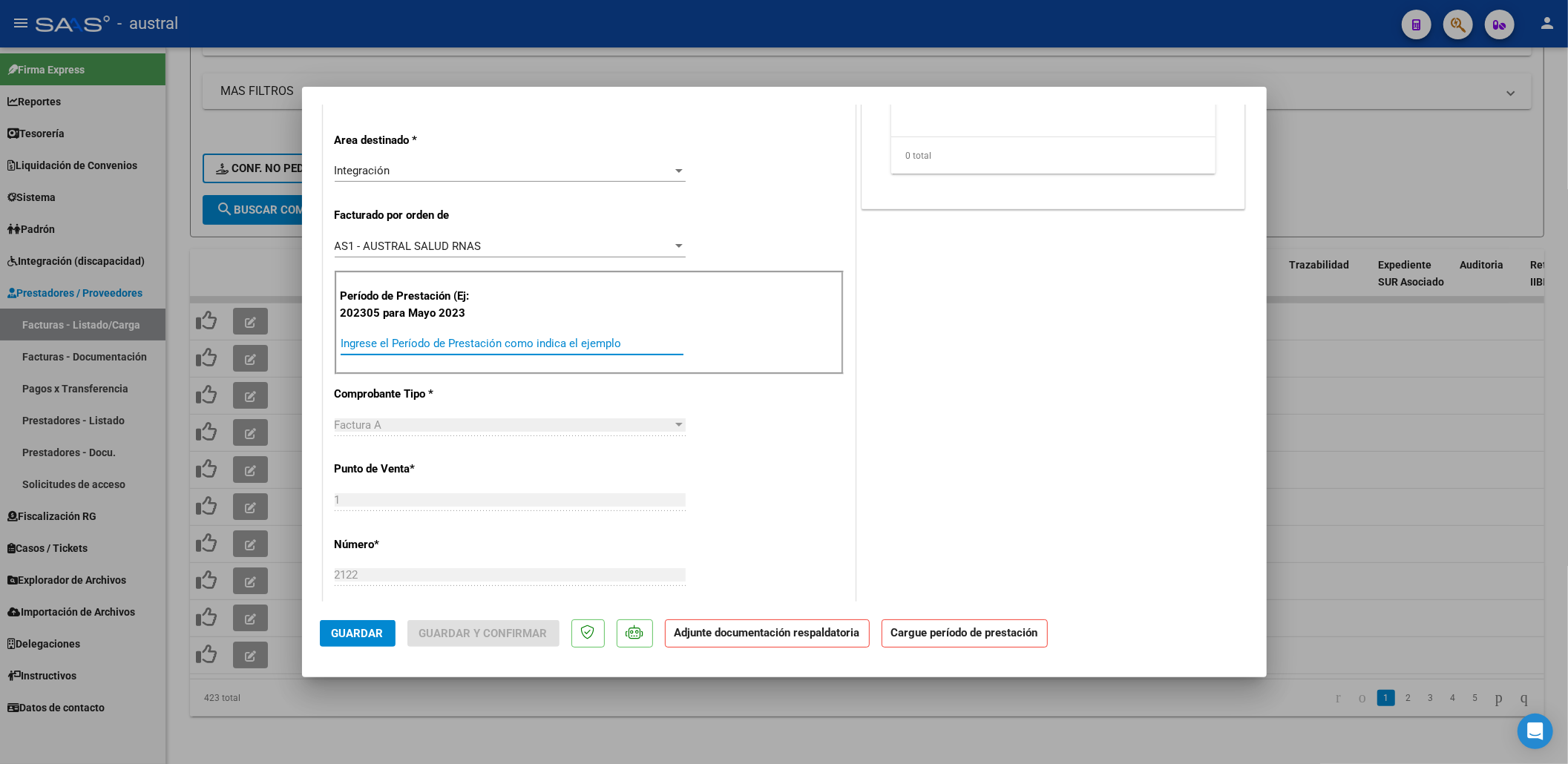
click at [571, 345] on input "Ingrese el Período de Prestación como indica el ejemplo" at bounding box center [512, 343] width 343 height 13
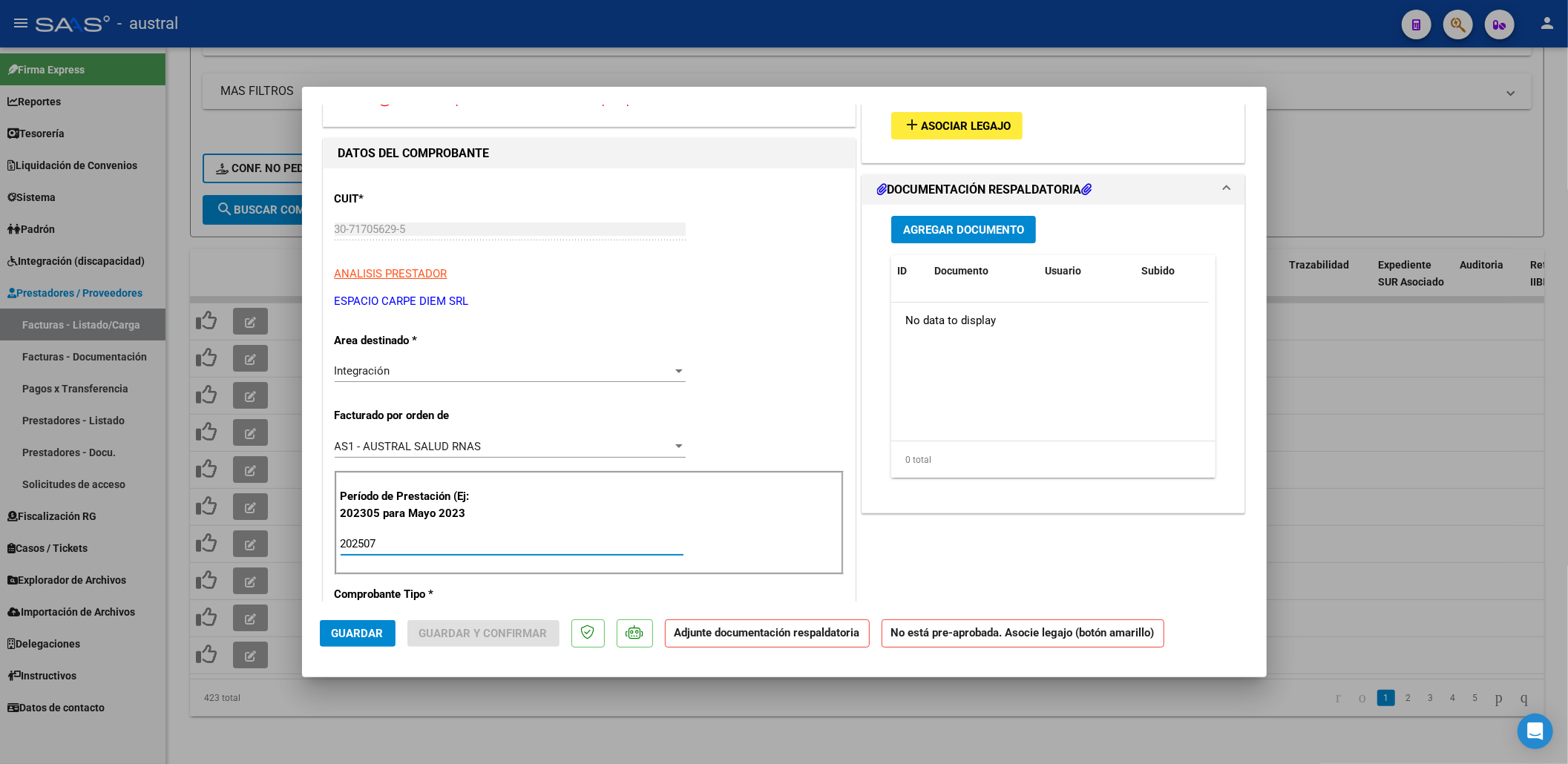
scroll to position [0, 0]
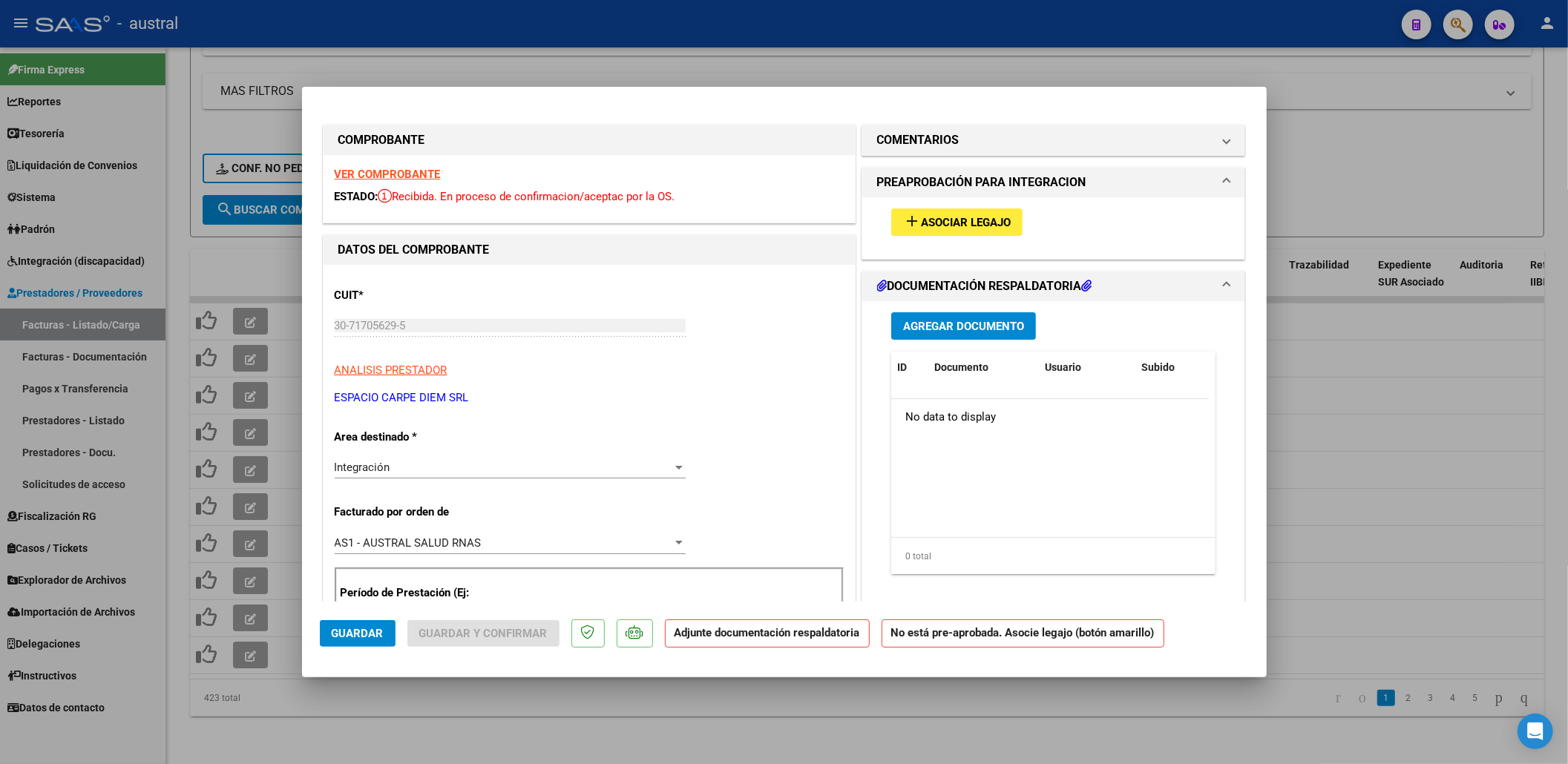
type input "202507"
click at [974, 211] on button "add Asociar Legajo" at bounding box center [957, 222] width 131 height 28
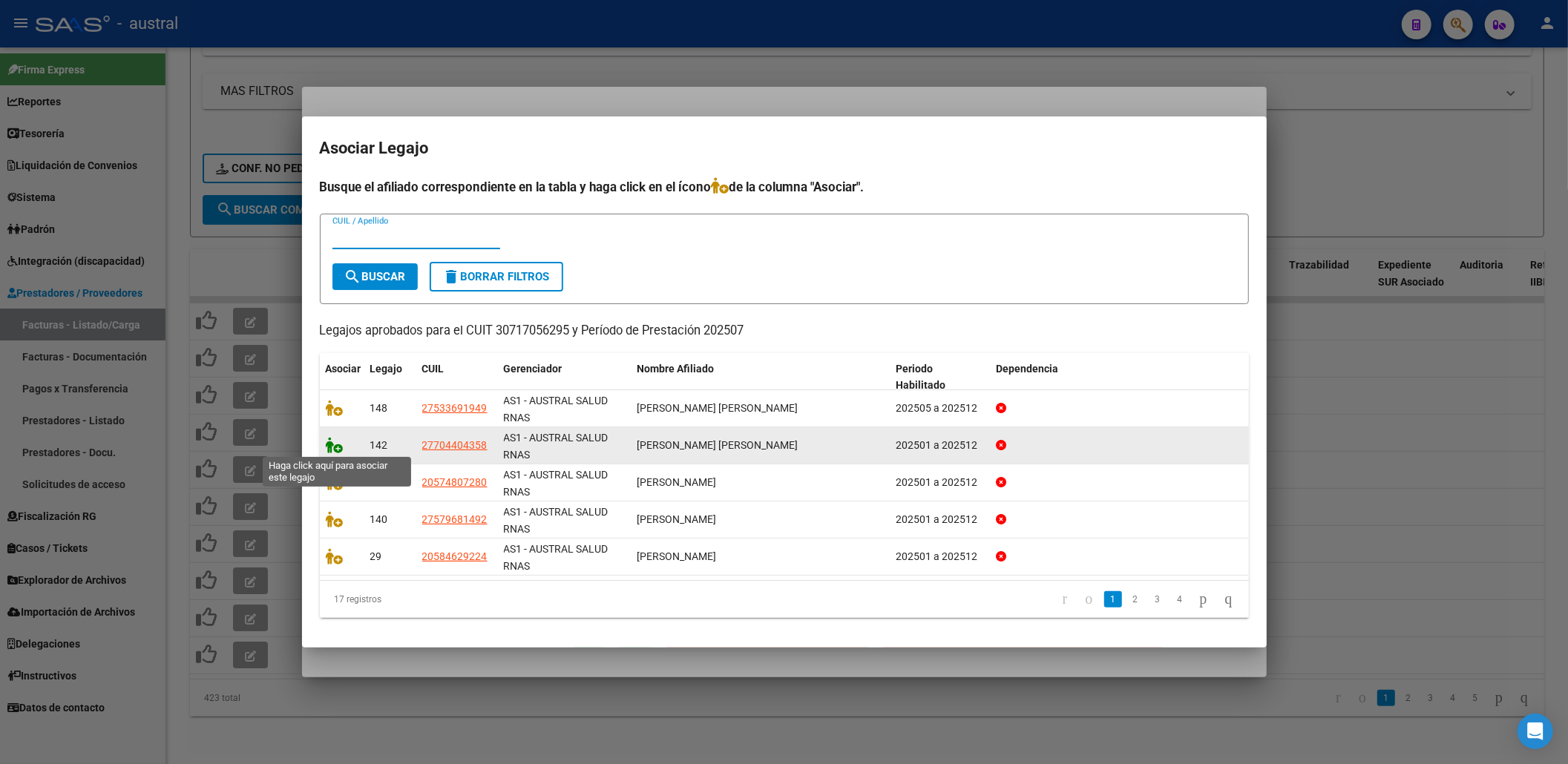
click at [334, 443] on icon at bounding box center [334, 445] width 18 height 16
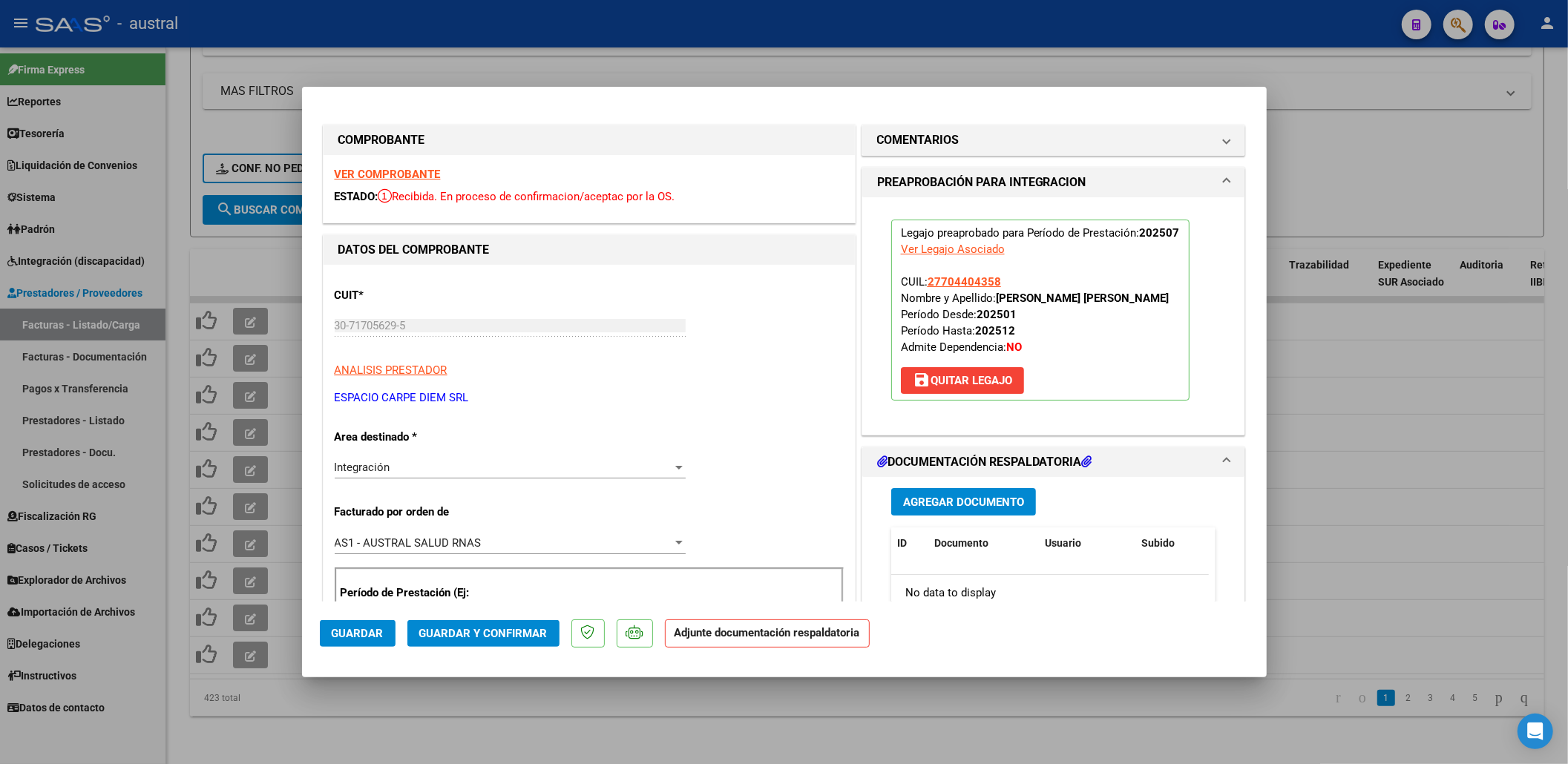
click at [438, 635] on span "Guardar y Confirmar" at bounding box center [484, 633] width 129 height 13
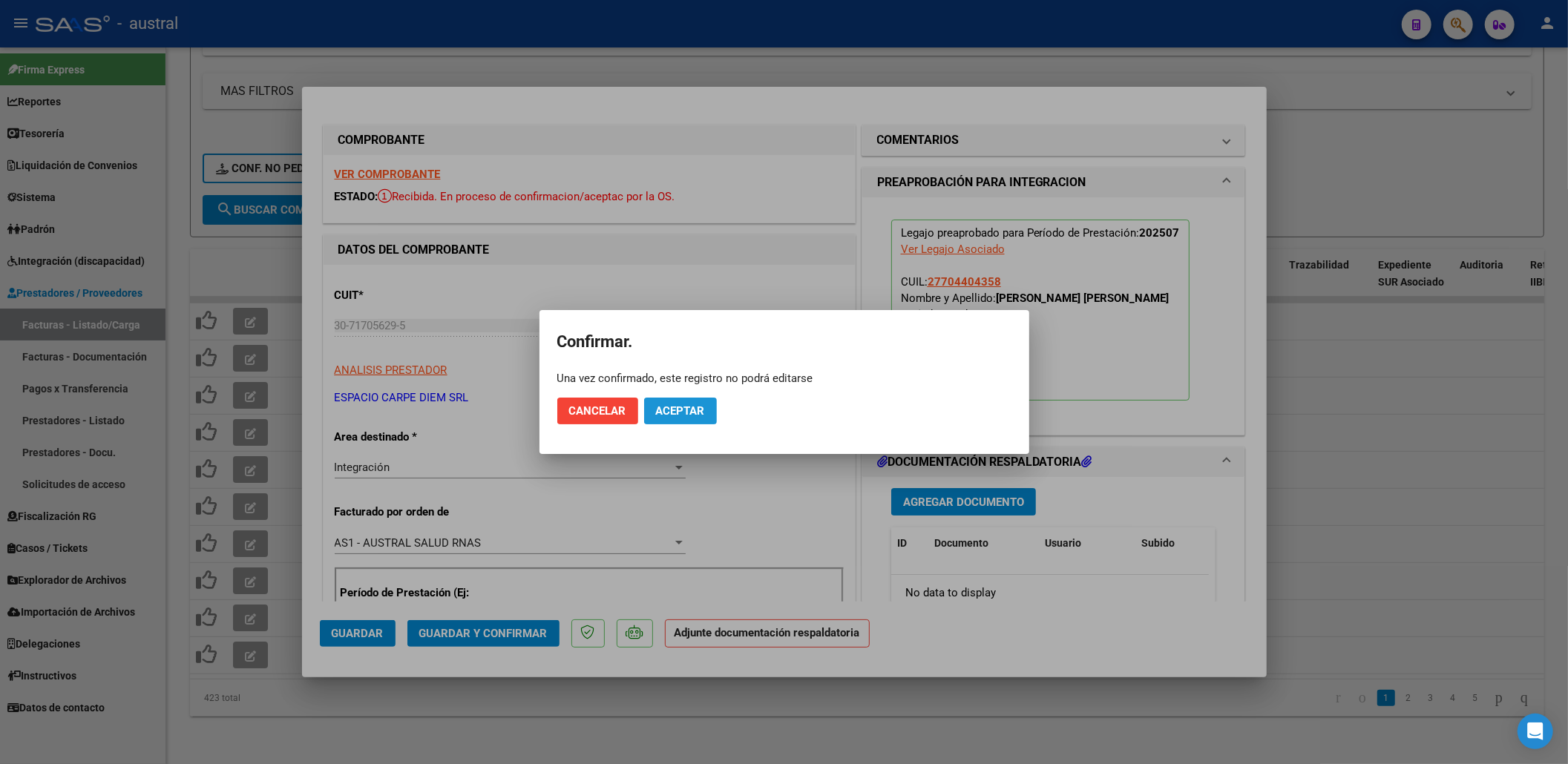
click at [679, 402] on button "Aceptar" at bounding box center [680, 411] width 72 height 27
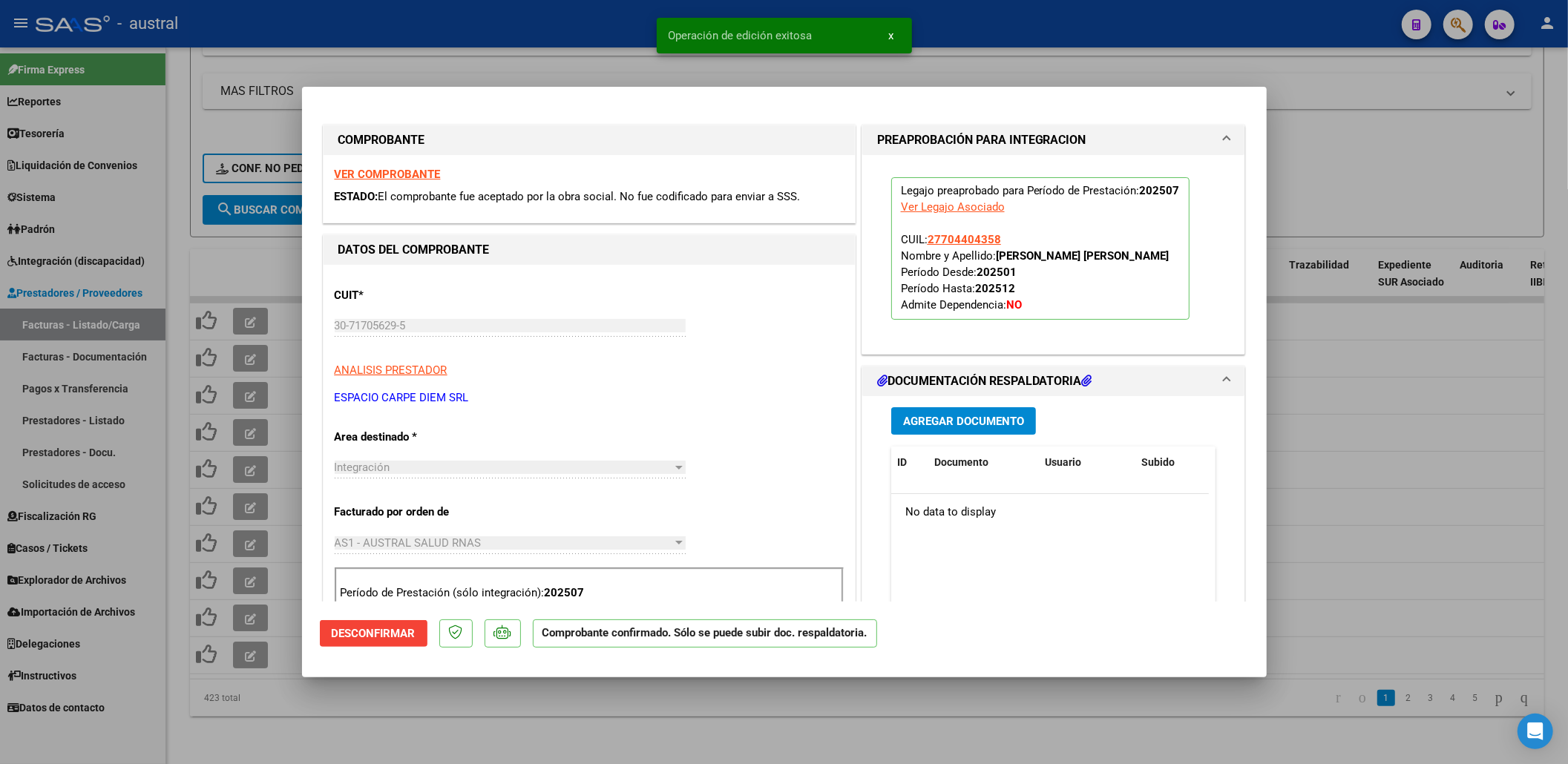
click at [289, 368] on div at bounding box center [784, 382] width 1568 height 764
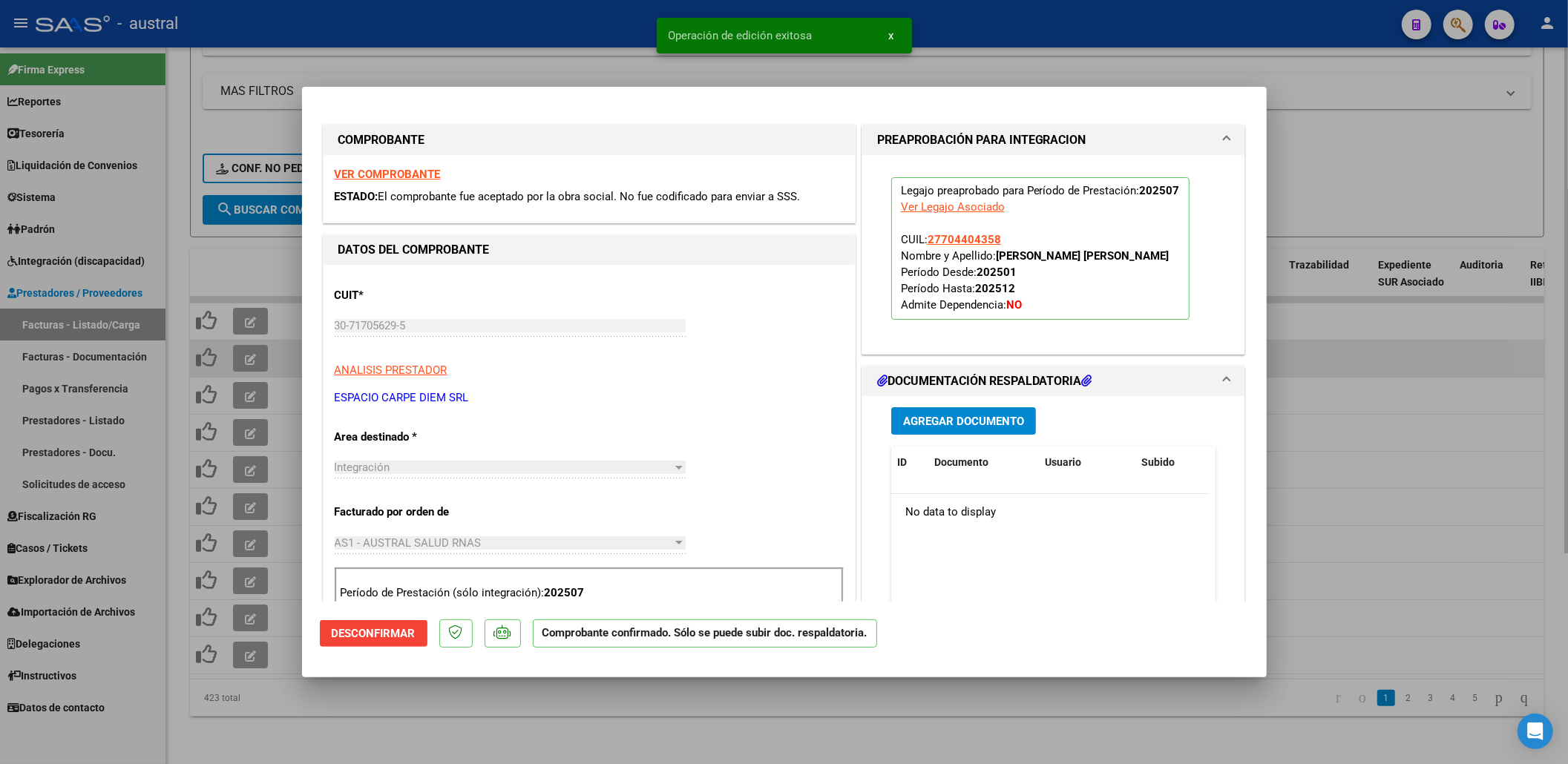
type input "$ 0,00"
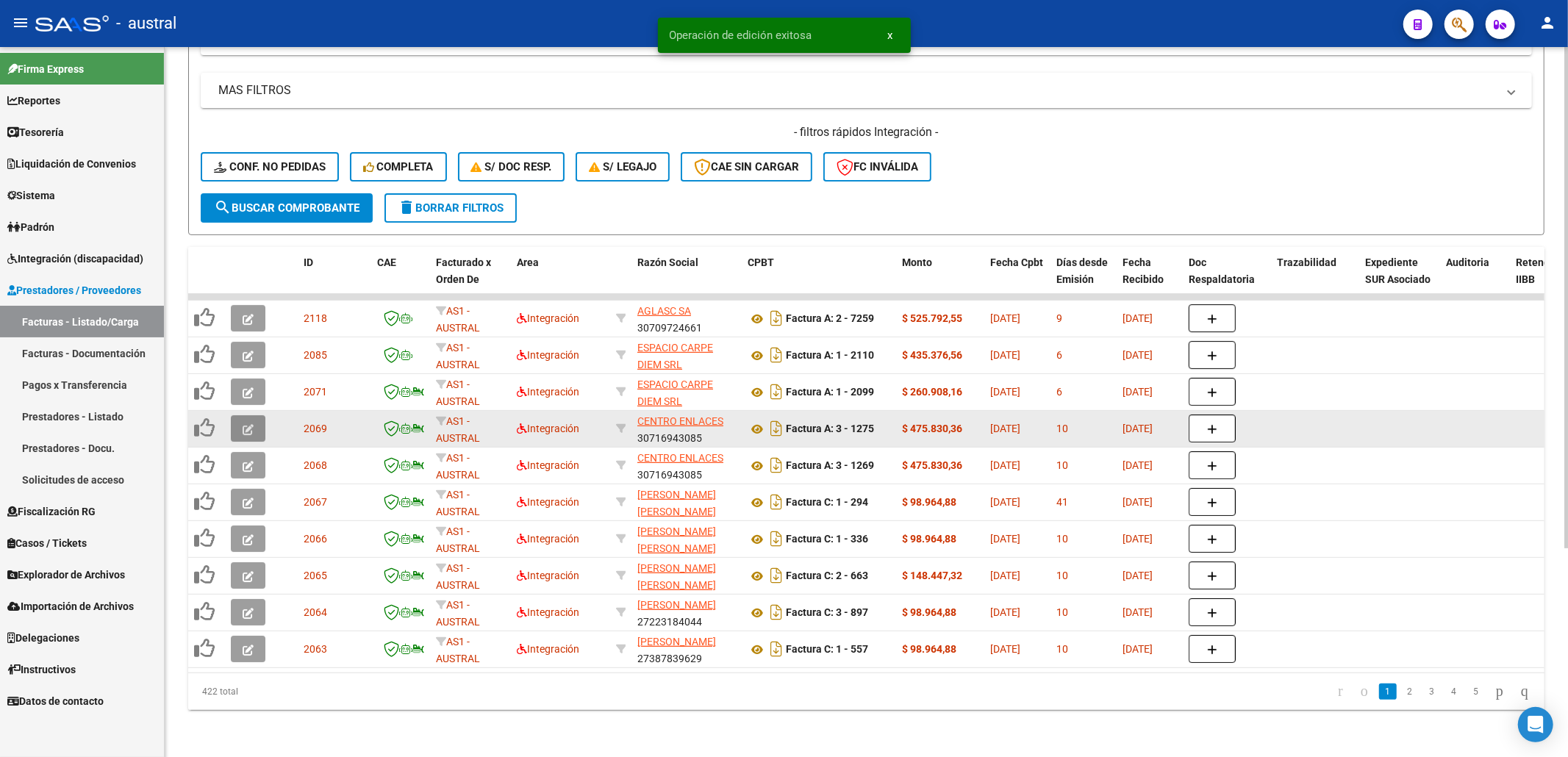
click at [253, 415] on button "button" at bounding box center [248, 429] width 35 height 27
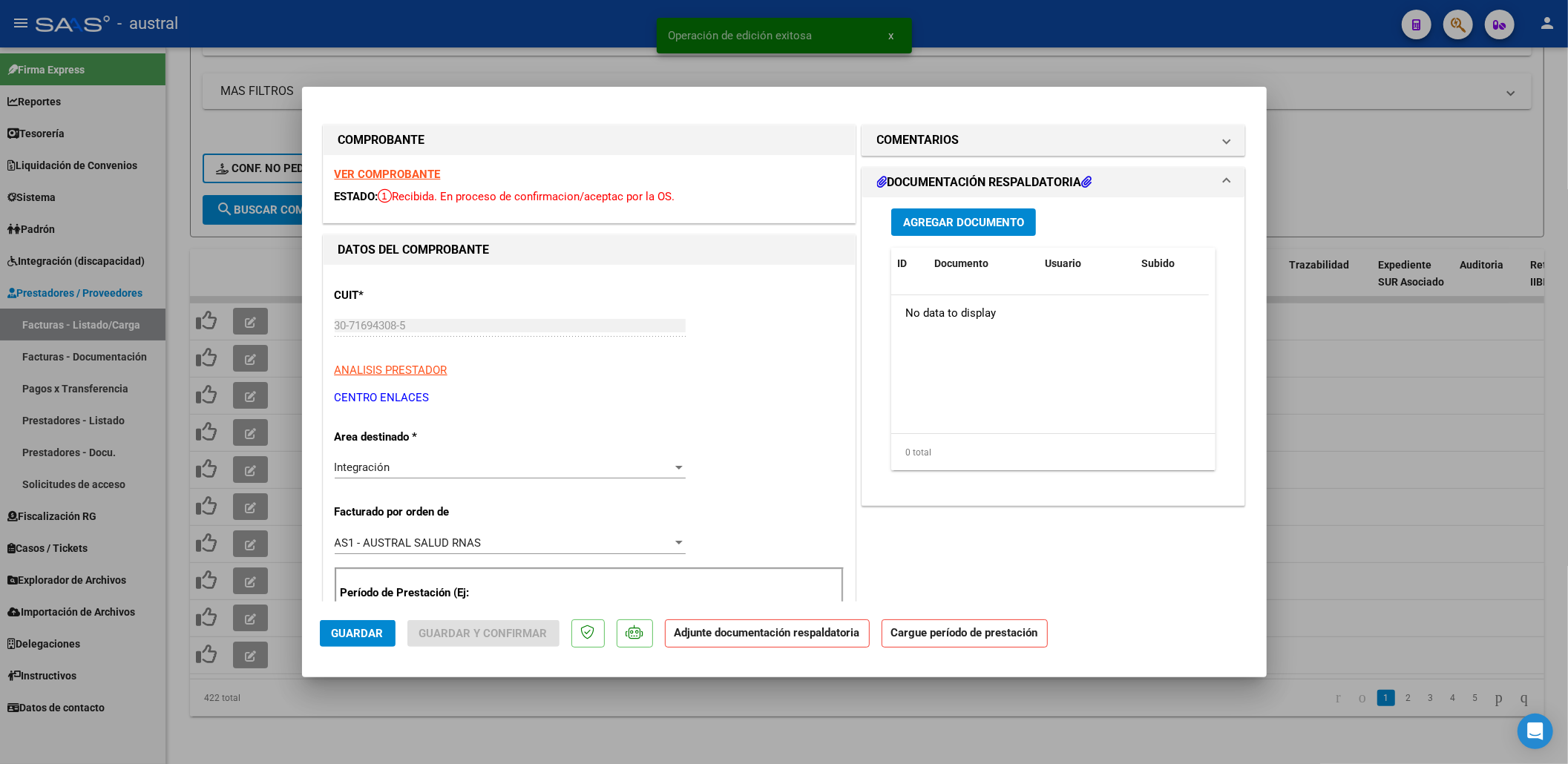
click at [404, 176] on strong "VER COMPROBANTE" at bounding box center [387, 174] width 106 height 13
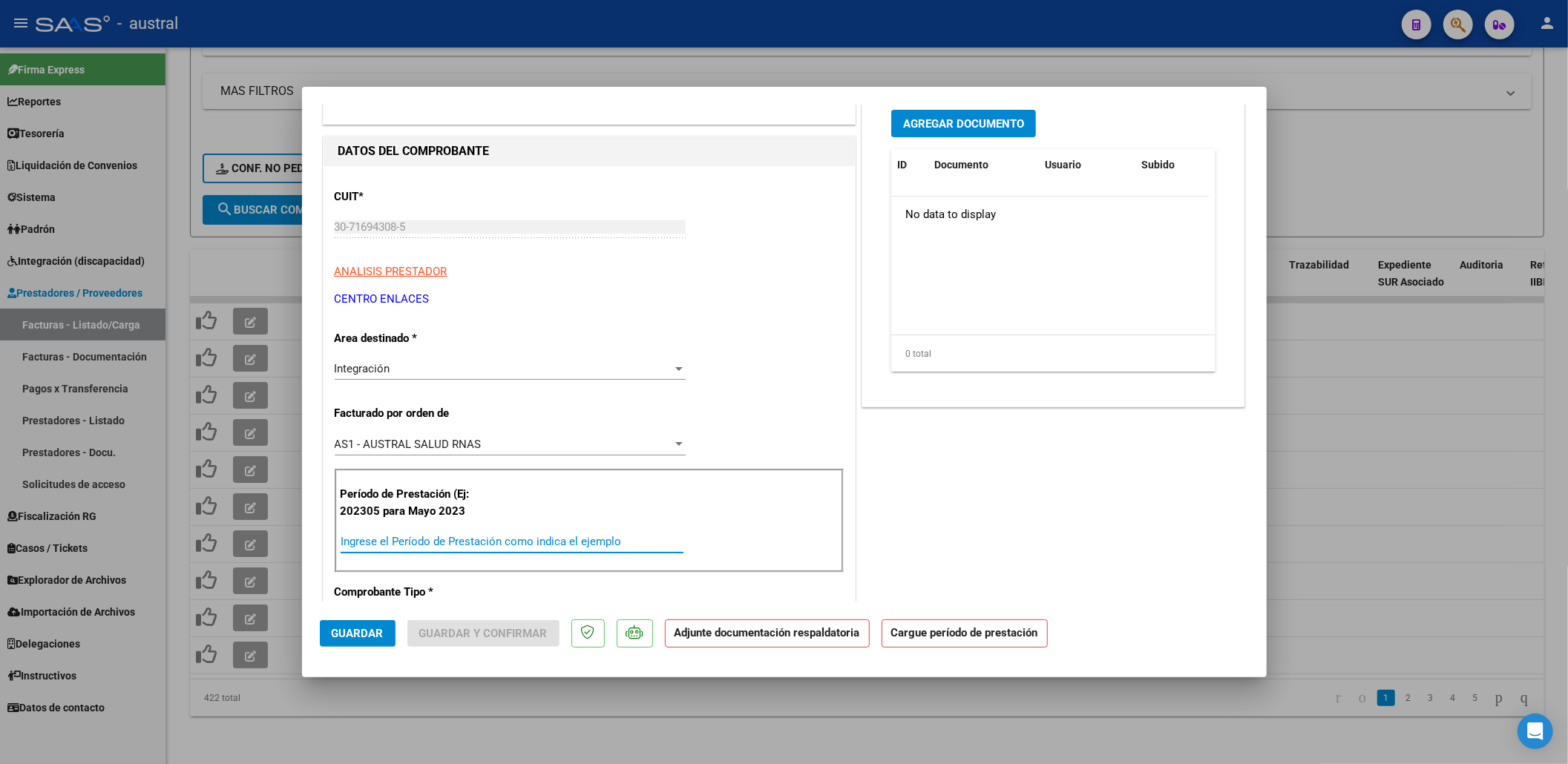
click at [527, 539] on input "Ingrese el Período de Prestación como indica el ejemplo" at bounding box center [512, 542] width 343 height 13
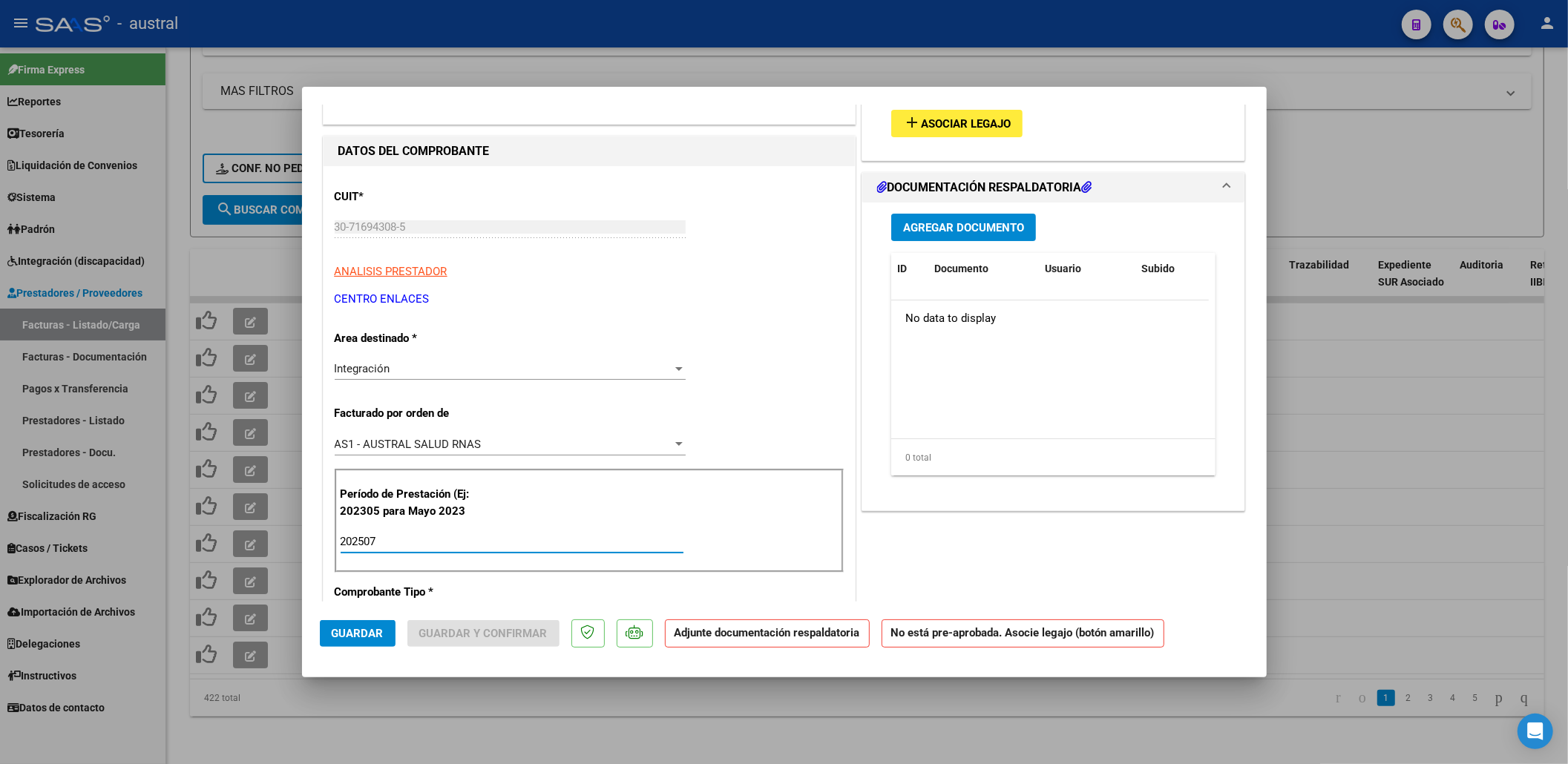
type input "202507"
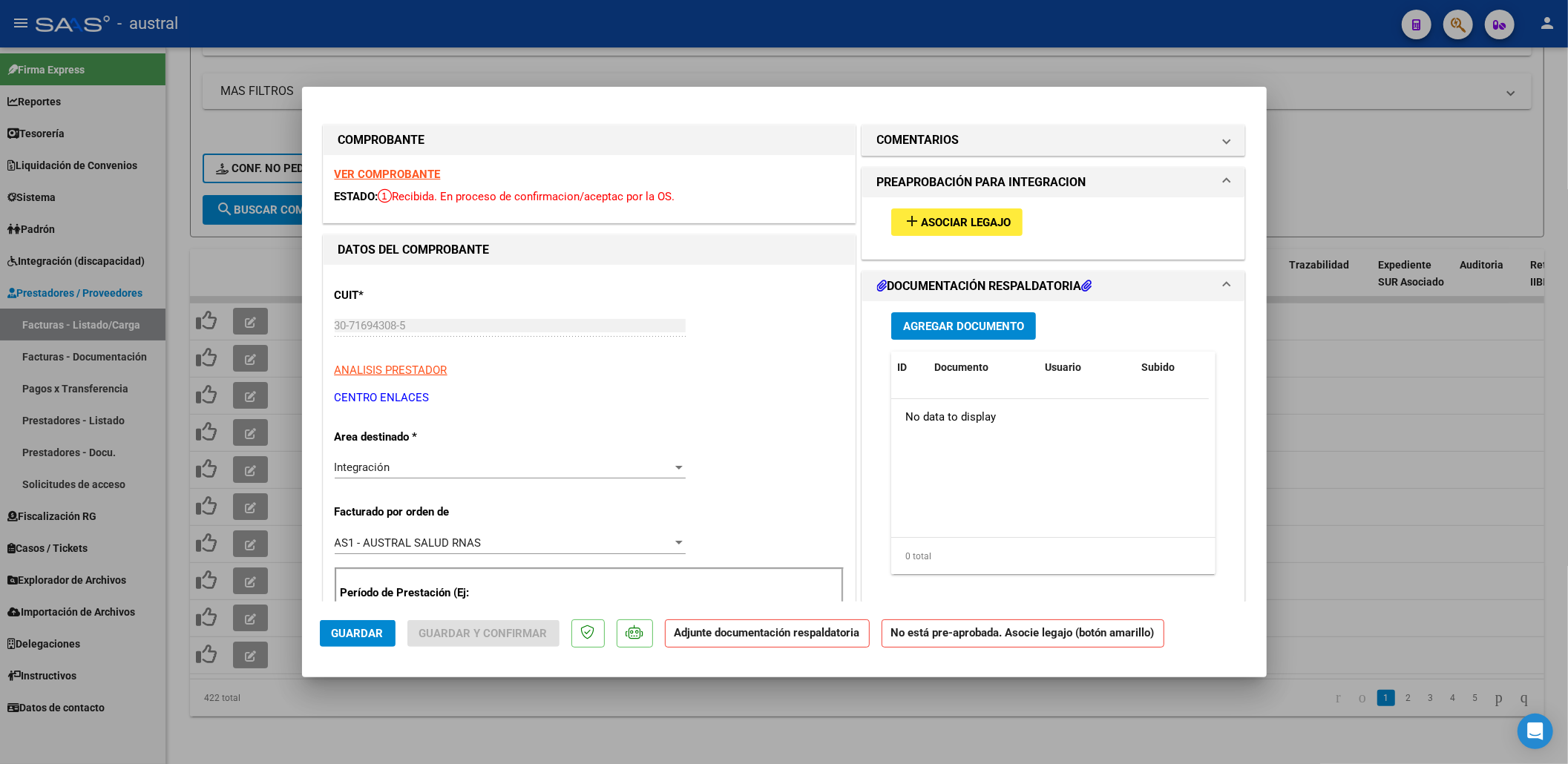
click at [974, 216] on span "Asociar Legajo" at bounding box center [965, 222] width 89 height 13
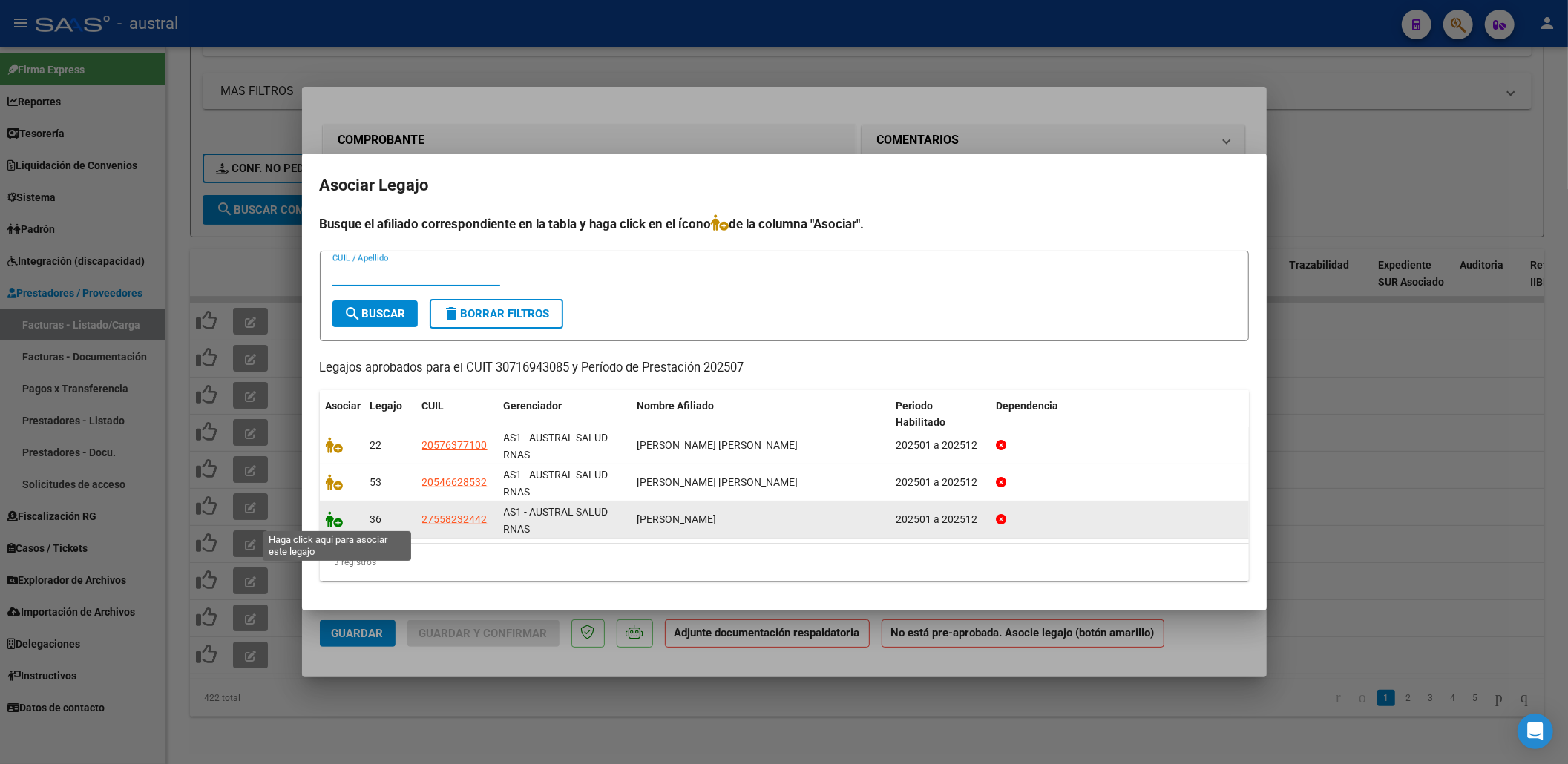
click at [336, 513] on icon at bounding box center [334, 519] width 18 height 16
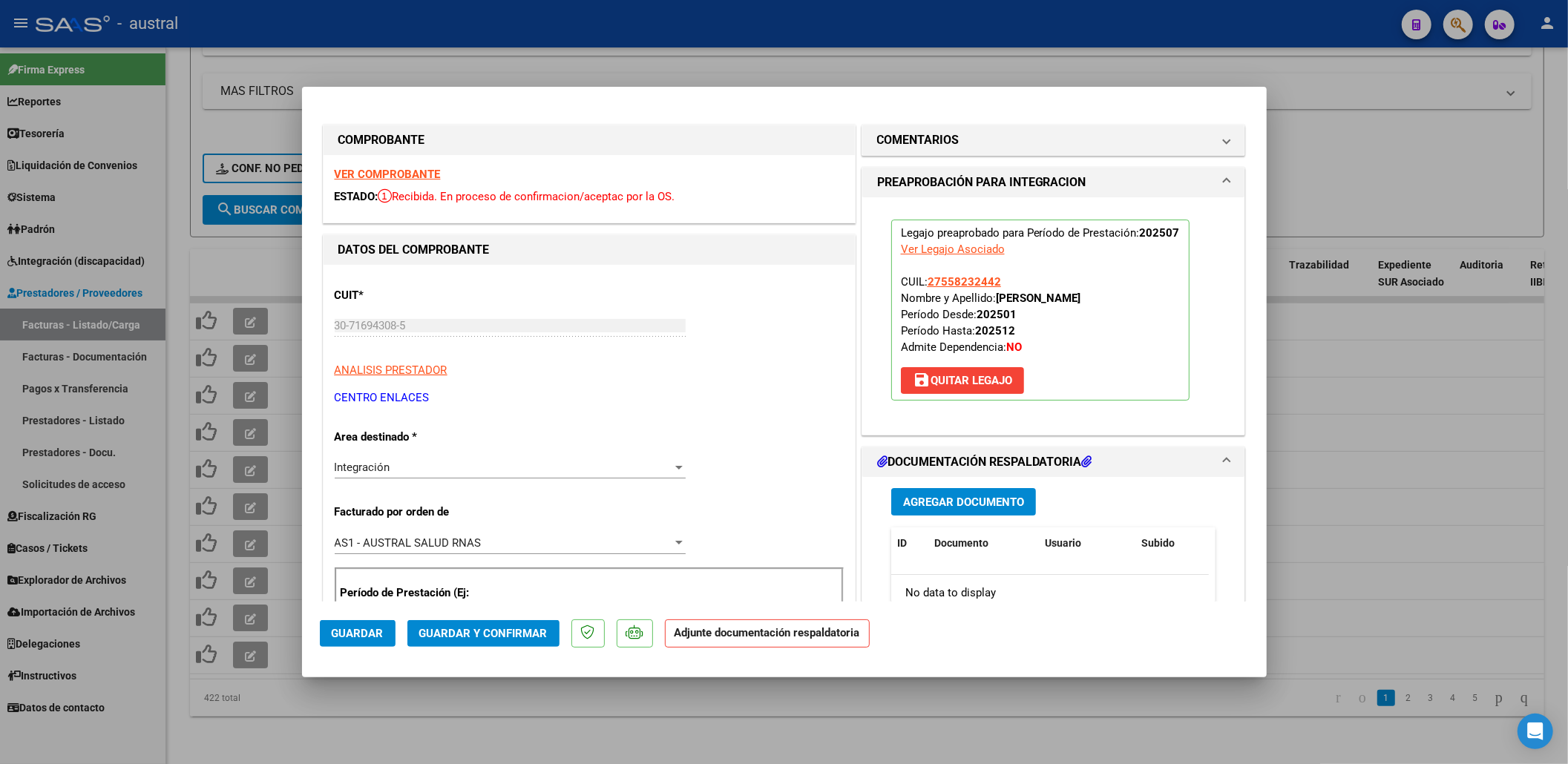
click at [509, 635] on span "Guardar y Confirmar" at bounding box center [484, 633] width 129 height 13
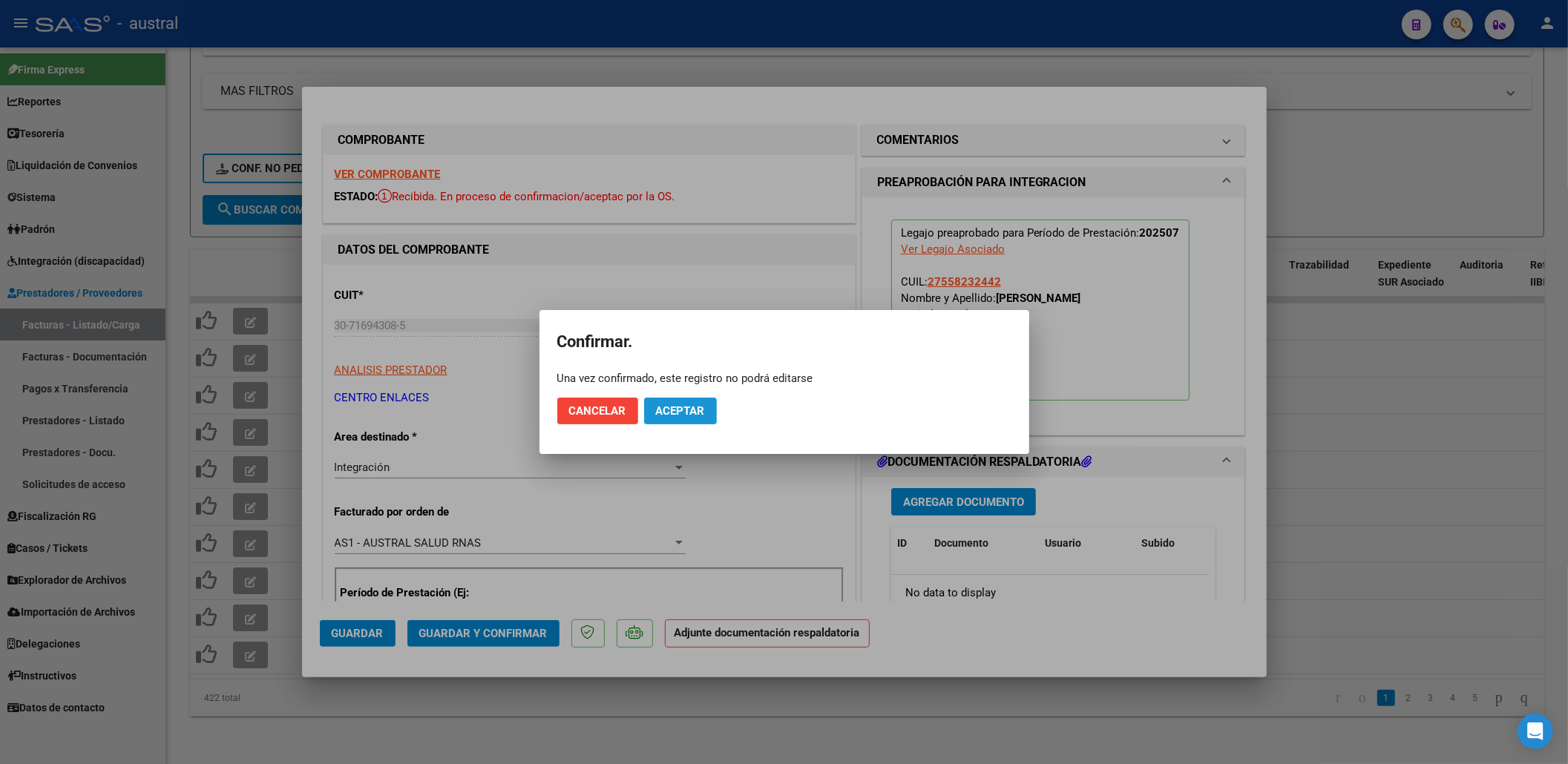
click at [693, 416] on span "Aceptar" at bounding box center [680, 410] width 49 height 13
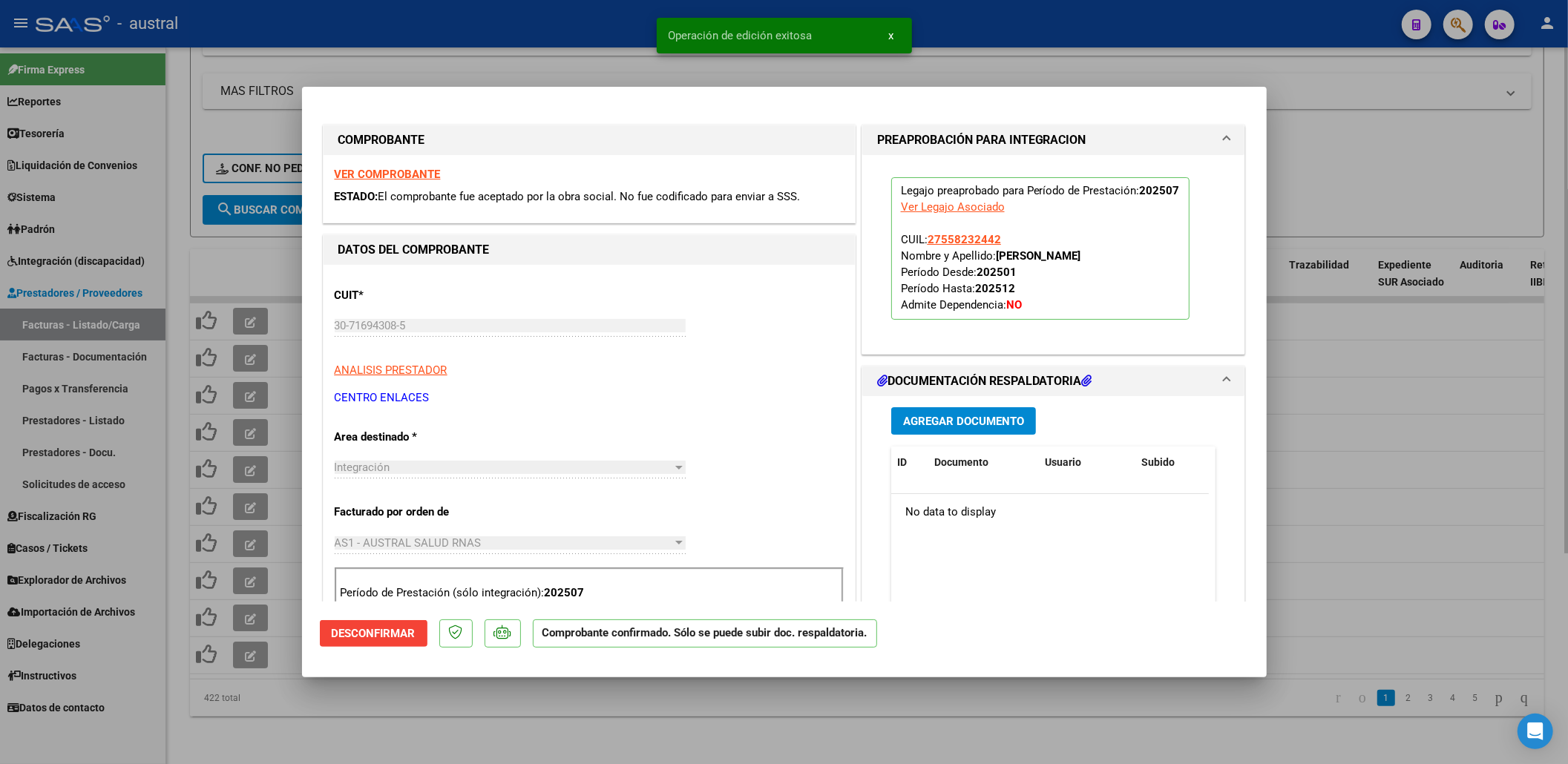
click at [544, 709] on div at bounding box center [784, 382] width 1568 height 764
type input "$ 0,00"
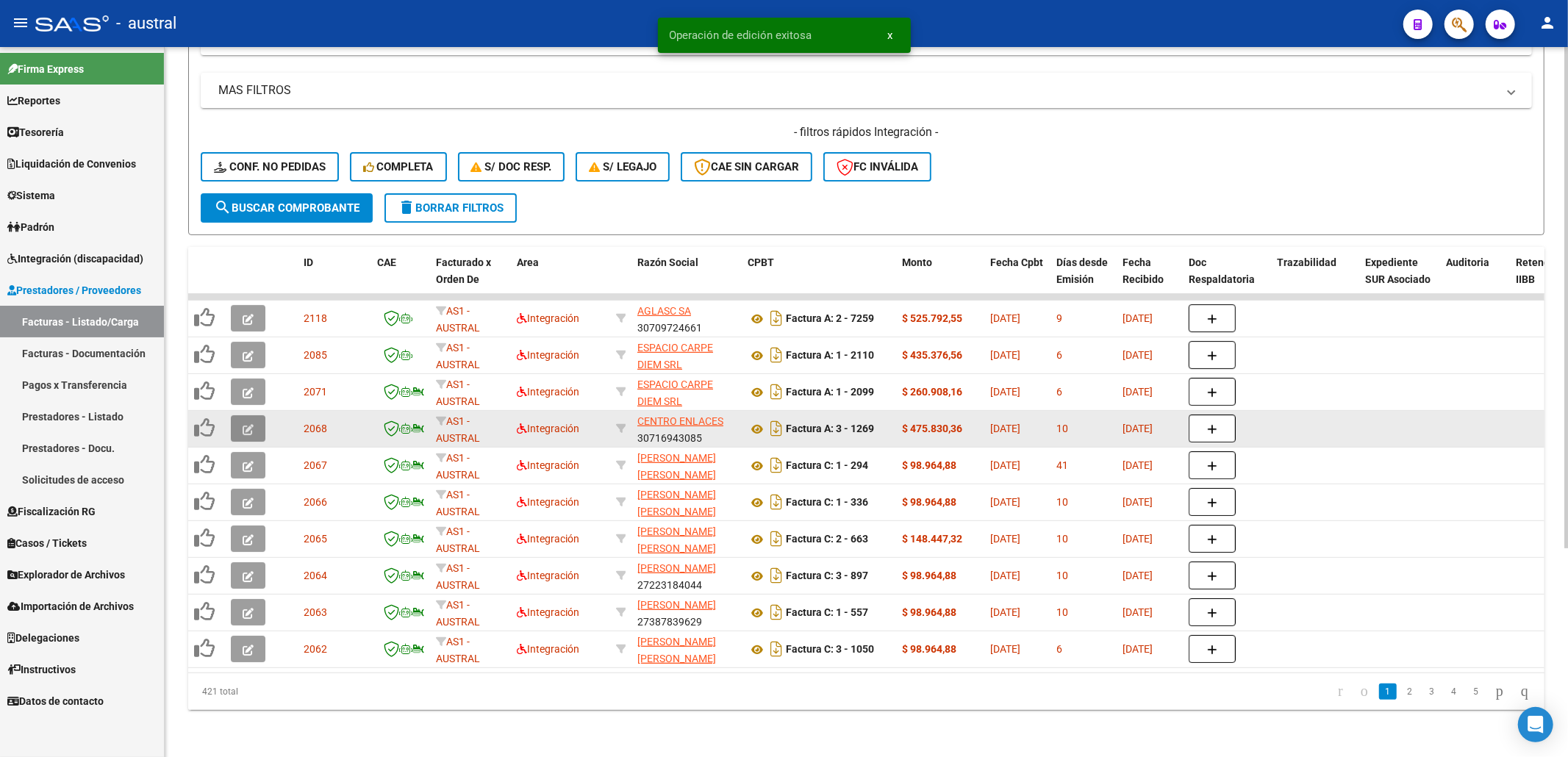
click at [249, 422] on span "button" at bounding box center [248, 429] width 11 height 13
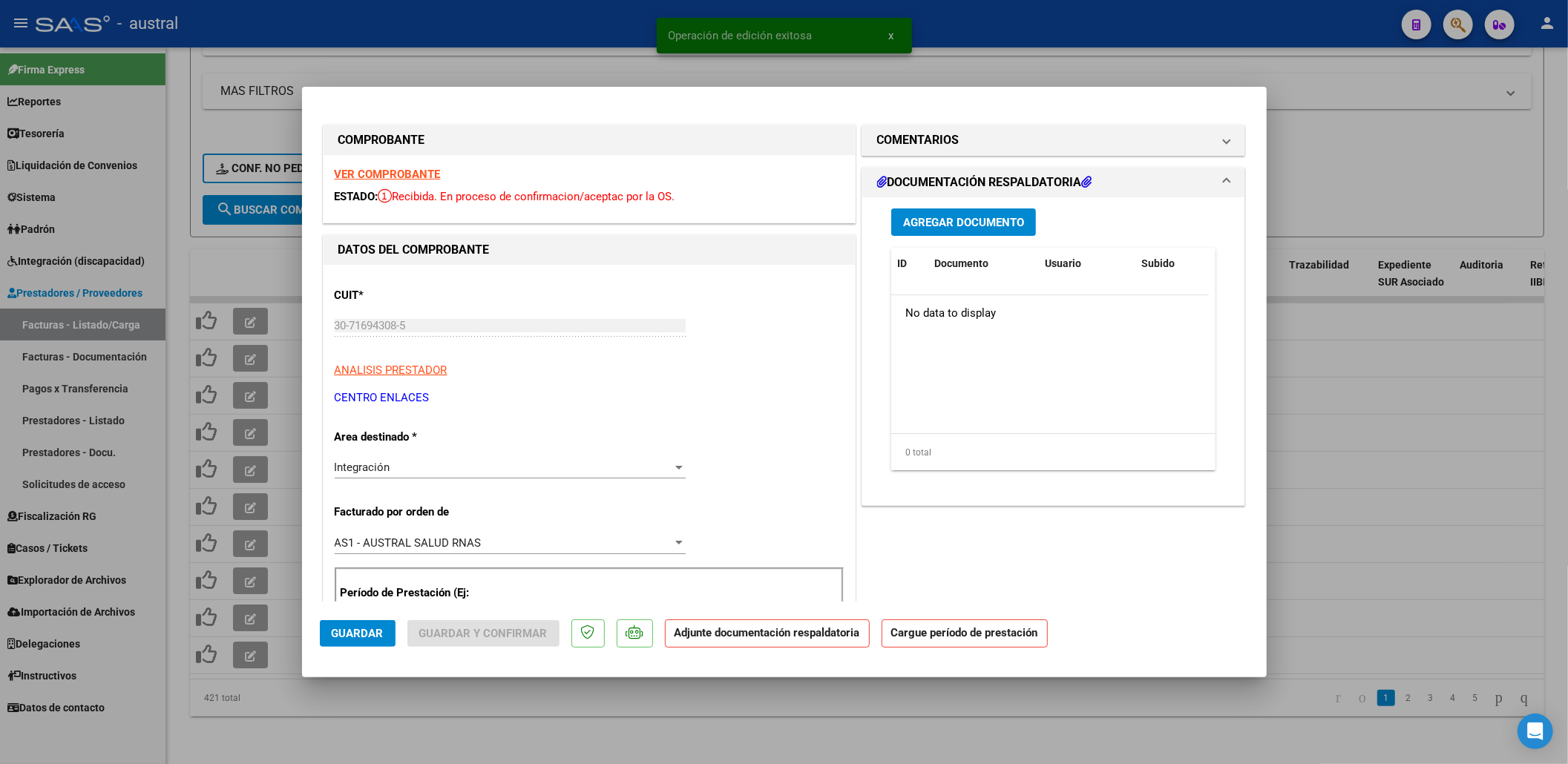
click at [414, 184] on div "VER COMPROBANTE ESTADO: Recibida. En proceso de confirmacion/aceptac por la OS." at bounding box center [589, 189] width 531 height 68
click at [414, 175] on strong "VER COMPROBANTE" at bounding box center [387, 174] width 106 height 13
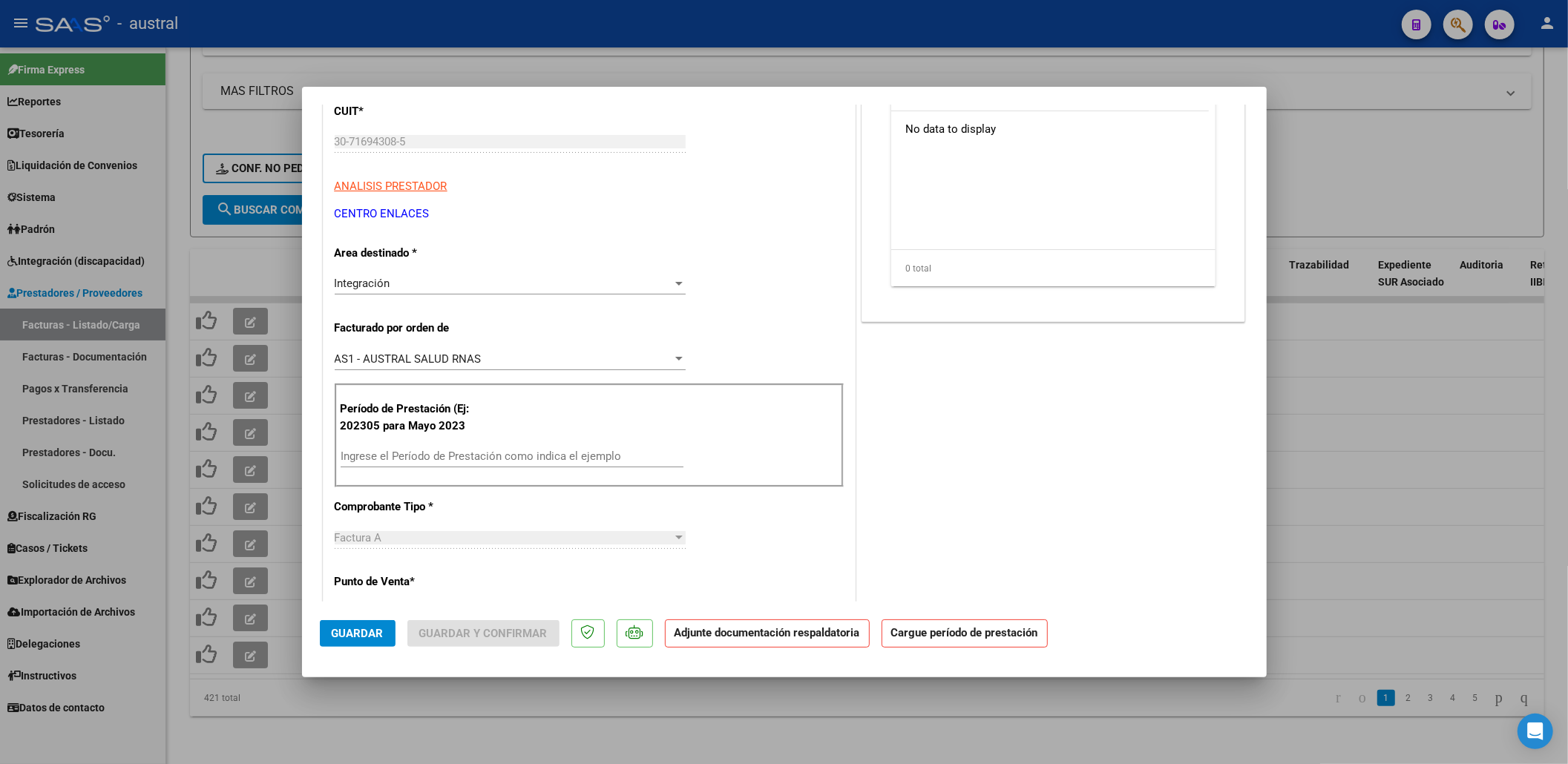
scroll to position [197, 0]
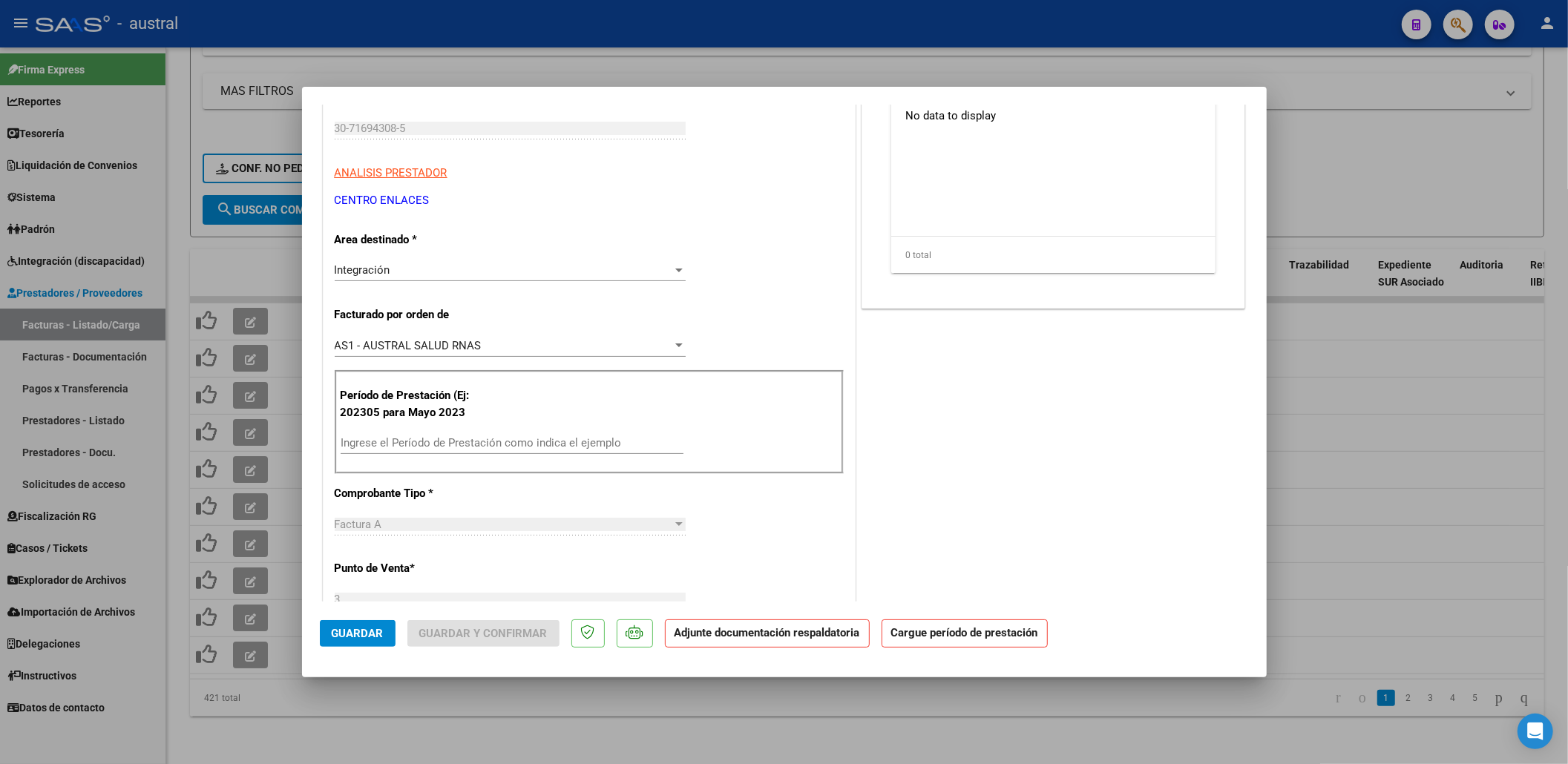
click at [476, 454] on div "Ingrese el Período de Prestación como indica el ejemplo" at bounding box center [512, 442] width 343 height 22
click at [483, 438] on input "Ingrese el Período de Prestación como indica el ejemplo" at bounding box center [512, 442] width 343 height 13
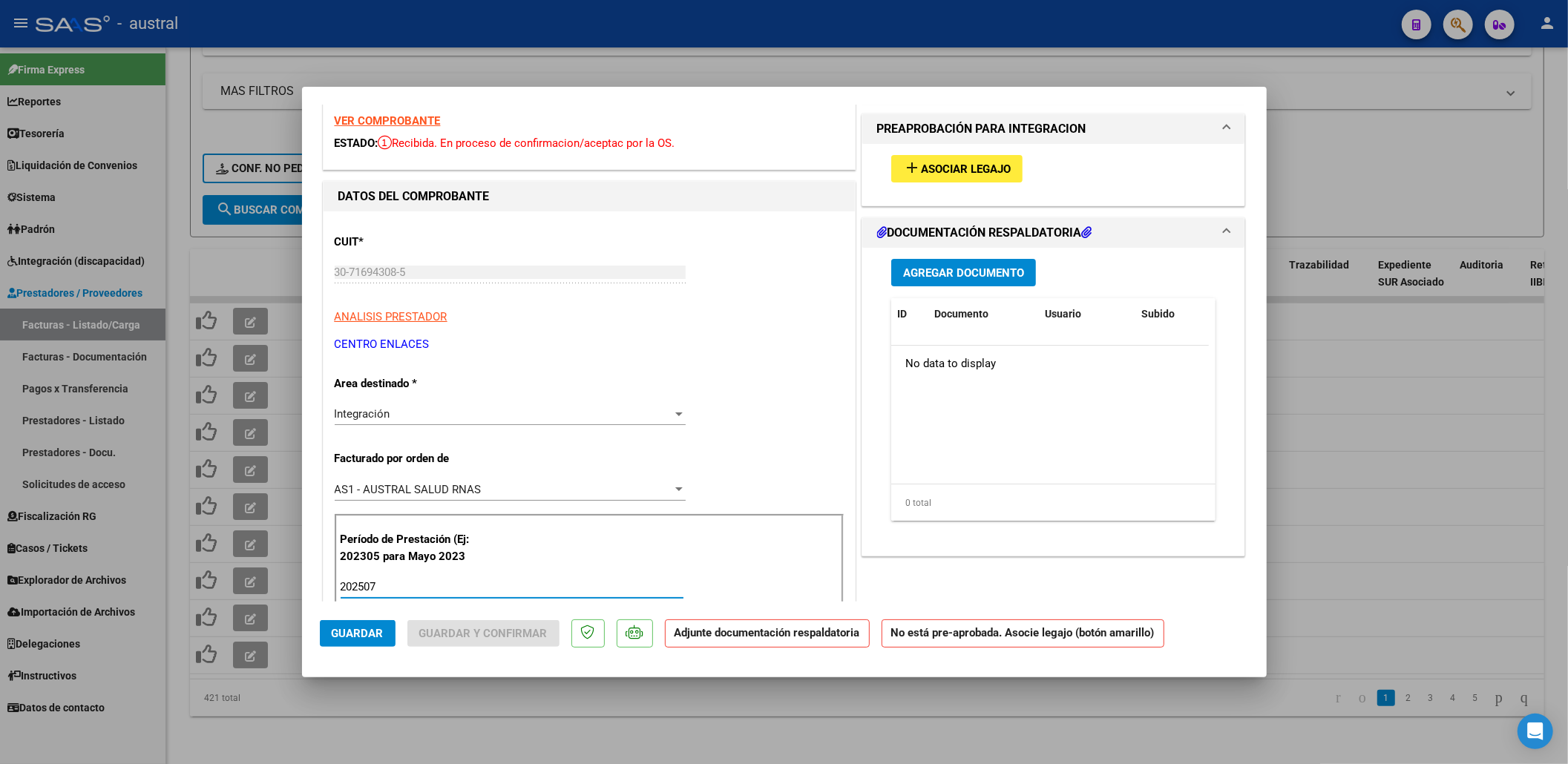
scroll to position [0, 0]
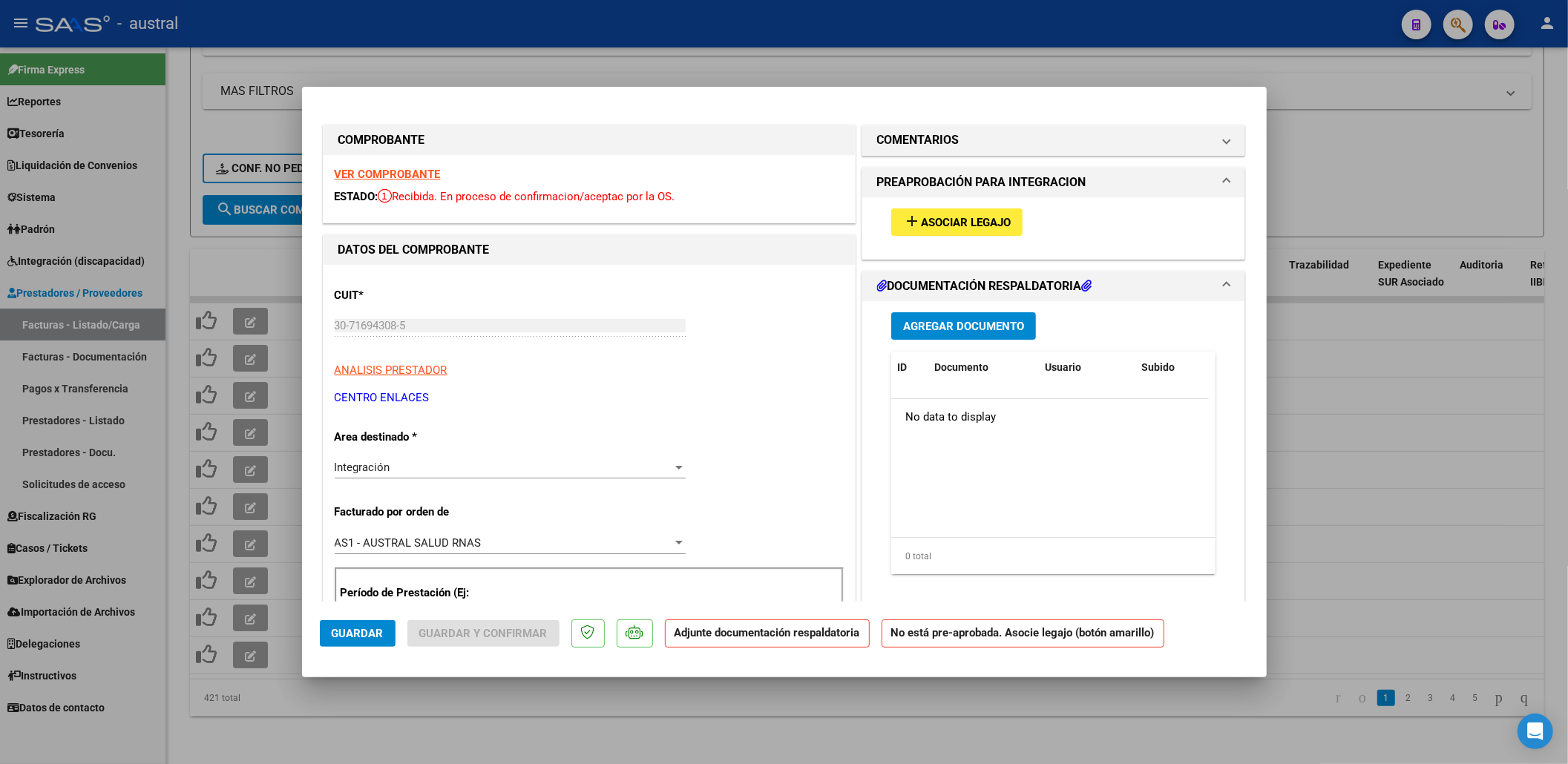
type input "202507"
click at [993, 221] on span "Asociar Legajo" at bounding box center [965, 222] width 89 height 13
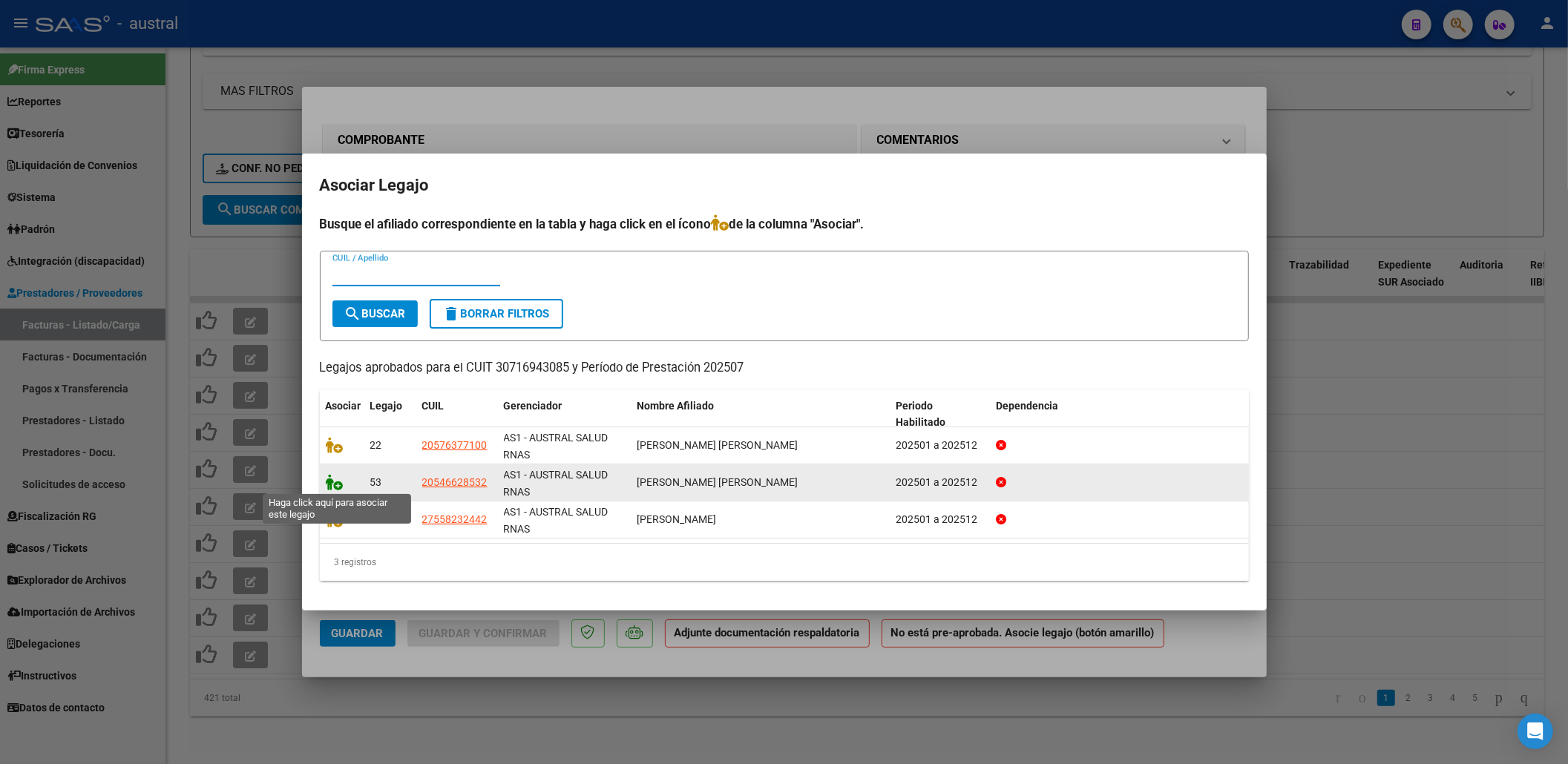
click at [333, 474] on icon at bounding box center [334, 482] width 18 height 16
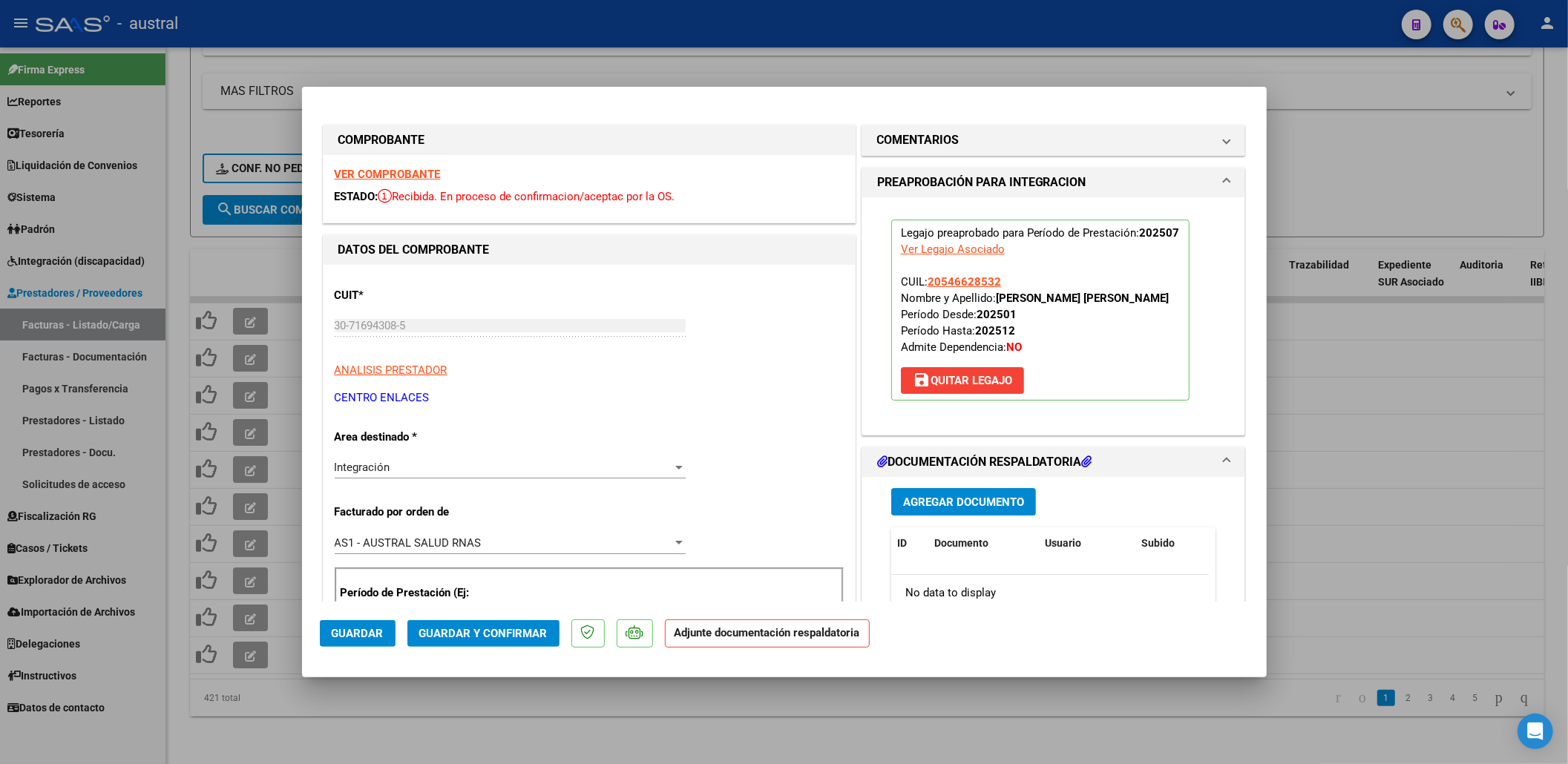
click at [511, 630] on span "Guardar y Confirmar" at bounding box center [484, 633] width 129 height 13
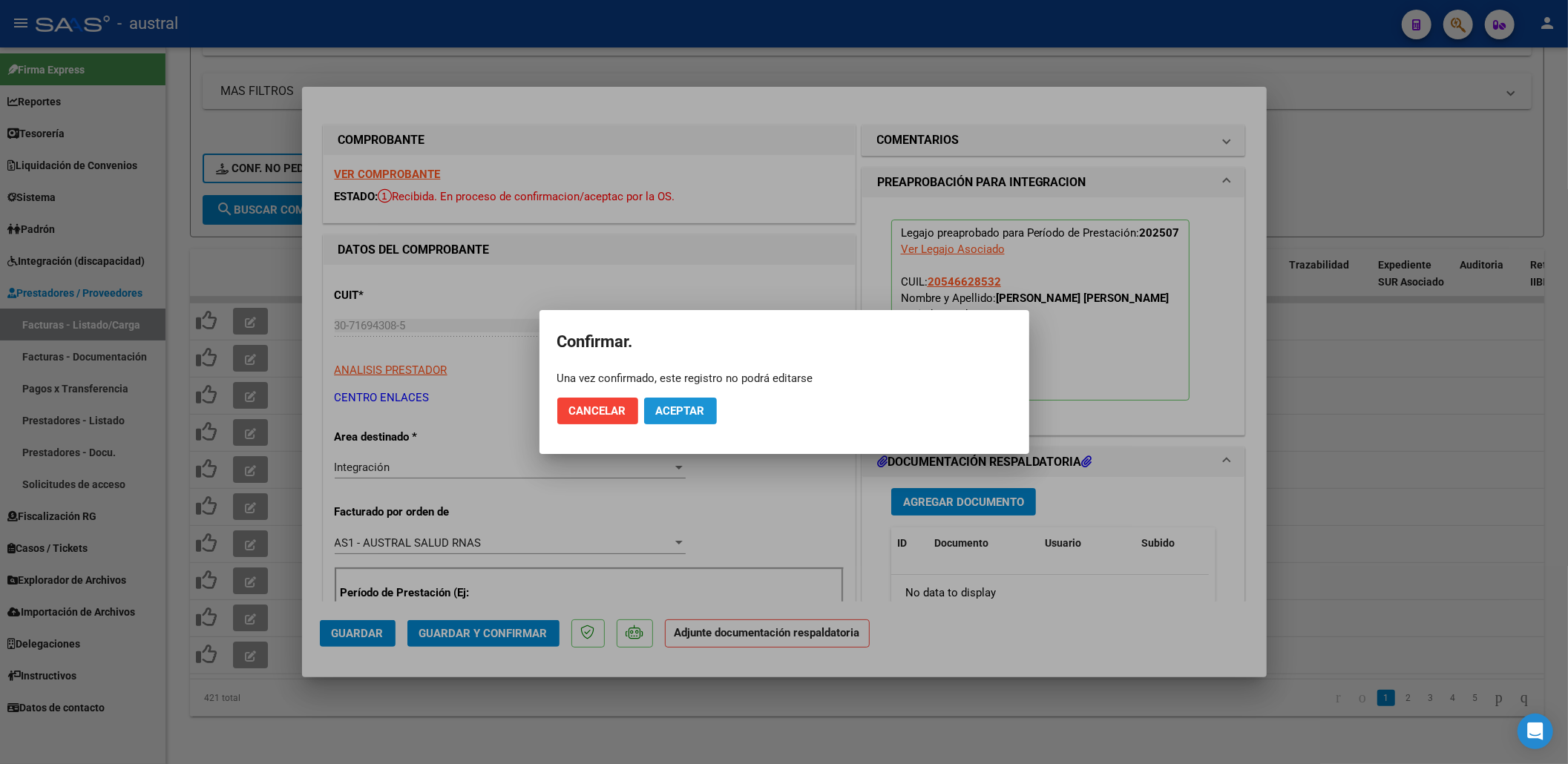
click at [699, 400] on button "Aceptar" at bounding box center [680, 411] width 72 height 27
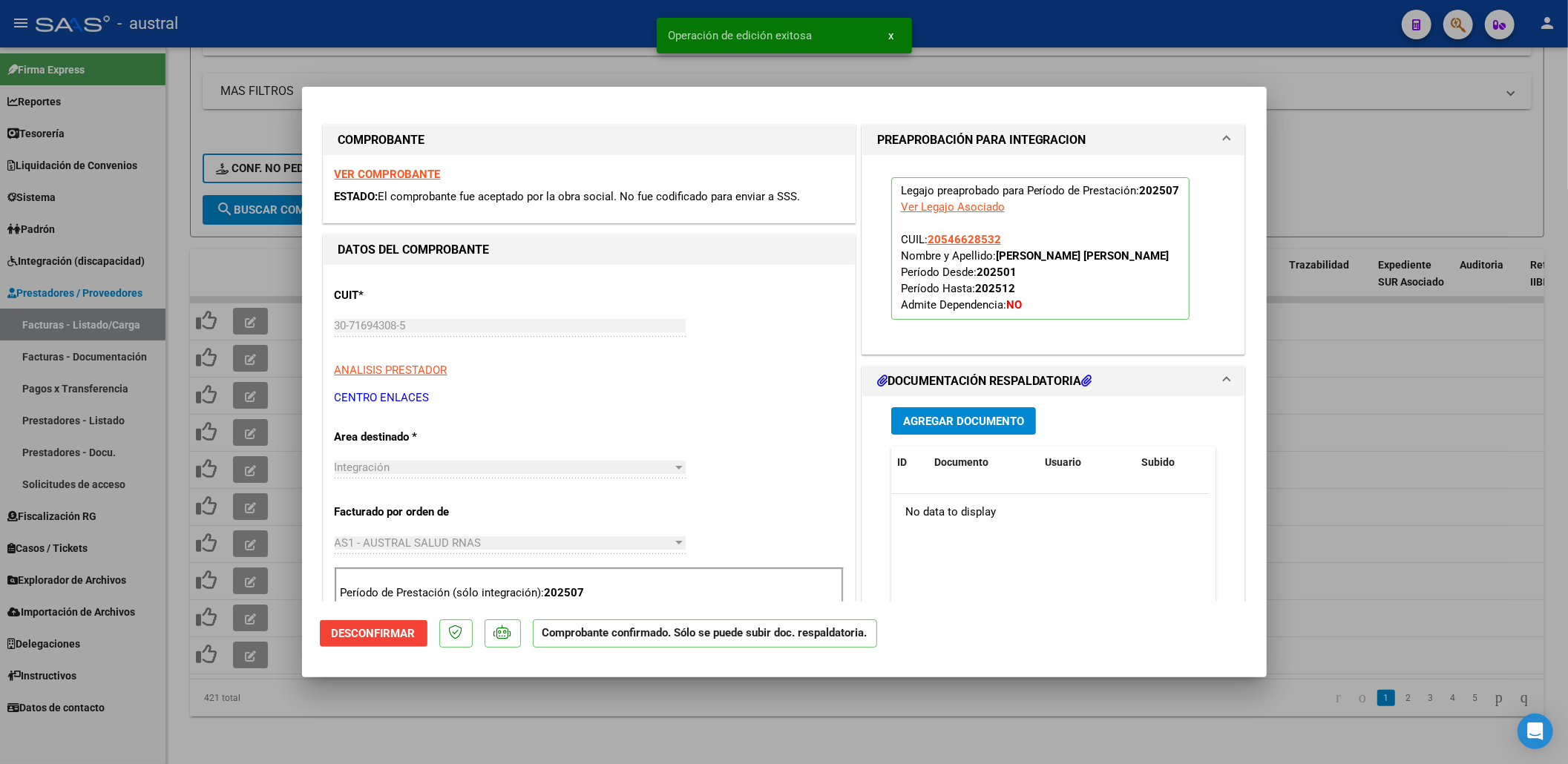
click at [423, 724] on div at bounding box center [784, 382] width 1568 height 764
type input "$ 0,00"
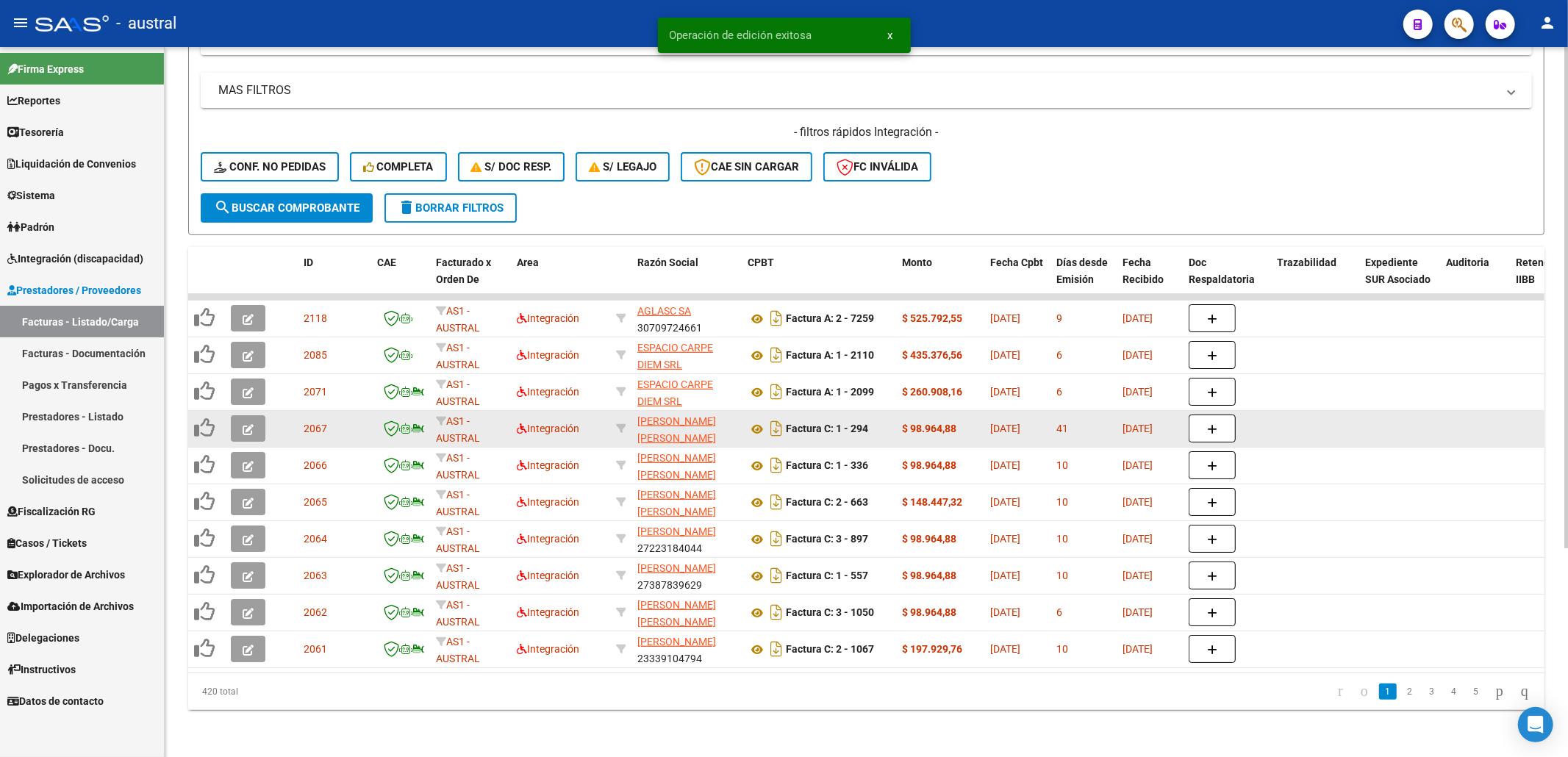
click at [239, 415] on button "button" at bounding box center [248, 429] width 35 height 27
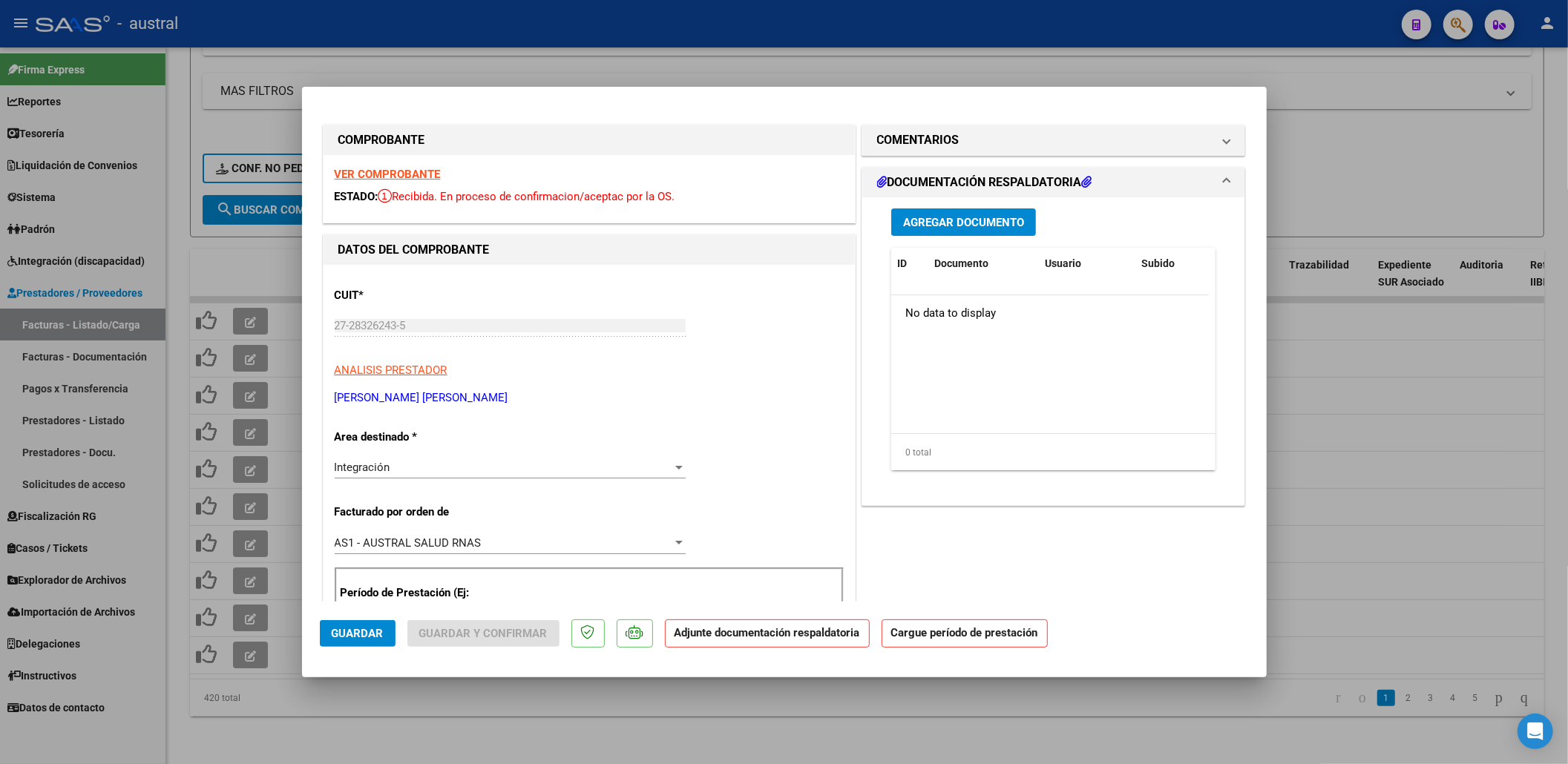
click at [430, 181] on div "VER COMPROBANTE ESTADO: Recibida. En proceso de confirmacion/aceptac por la OS." at bounding box center [589, 189] width 531 height 68
click at [430, 176] on strong "VER COMPROBANTE" at bounding box center [387, 174] width 106 height 13
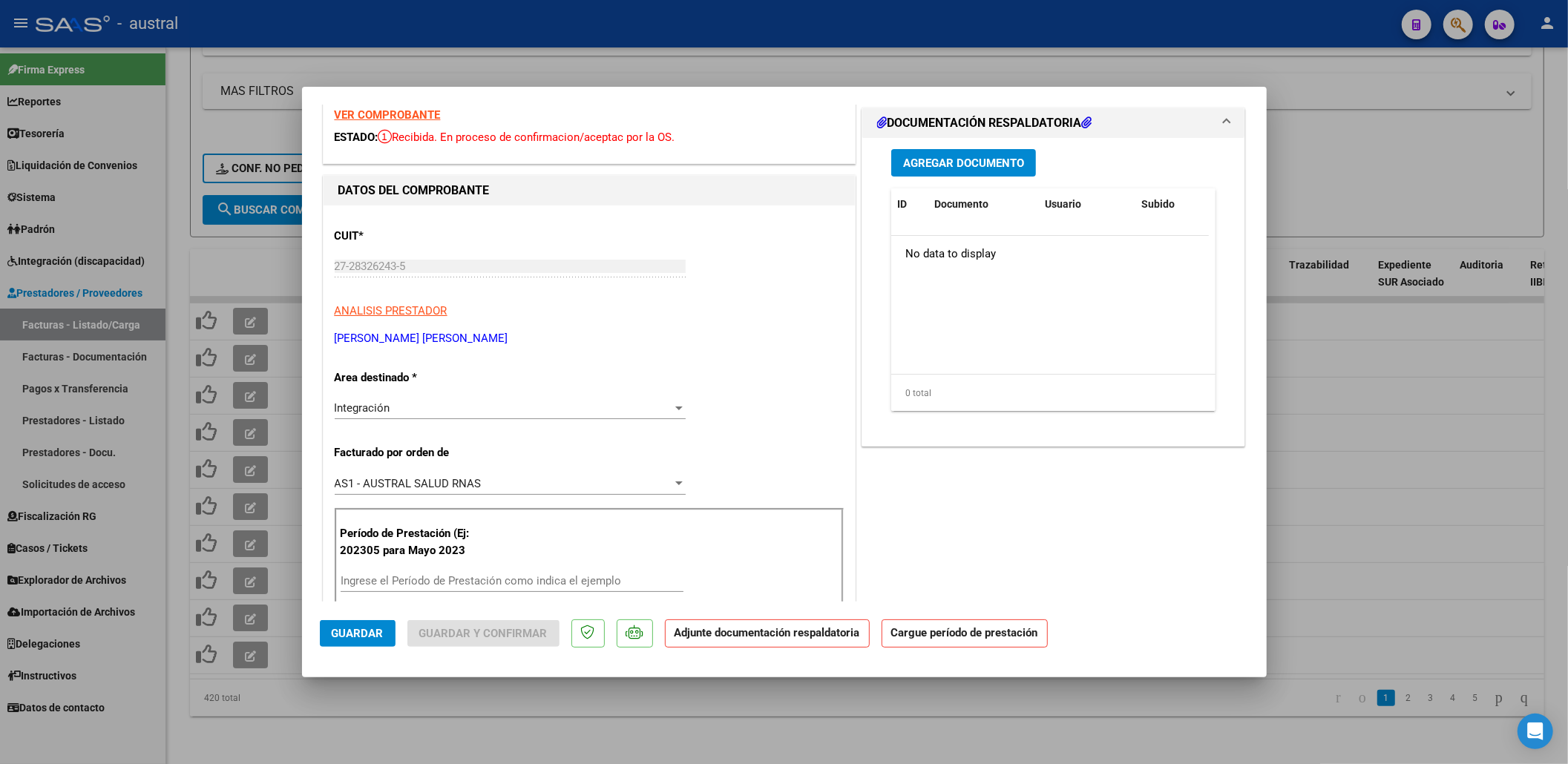
scroll to position [98, 0]
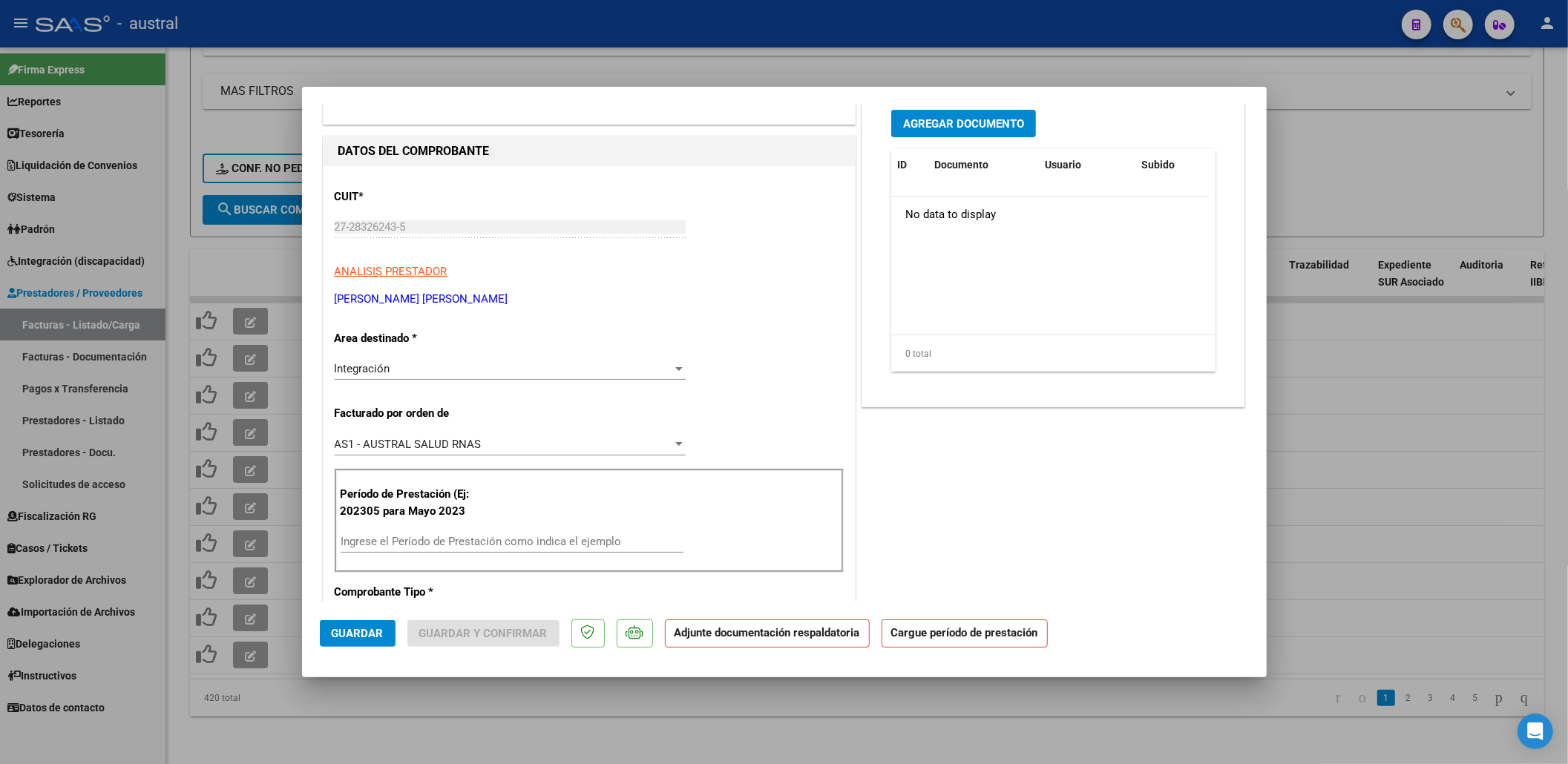
click at [426, 532] on div "Ingrese el Período de Prestación como indica el ejemplo" at bounding box center [512, 542] width 343 height 22
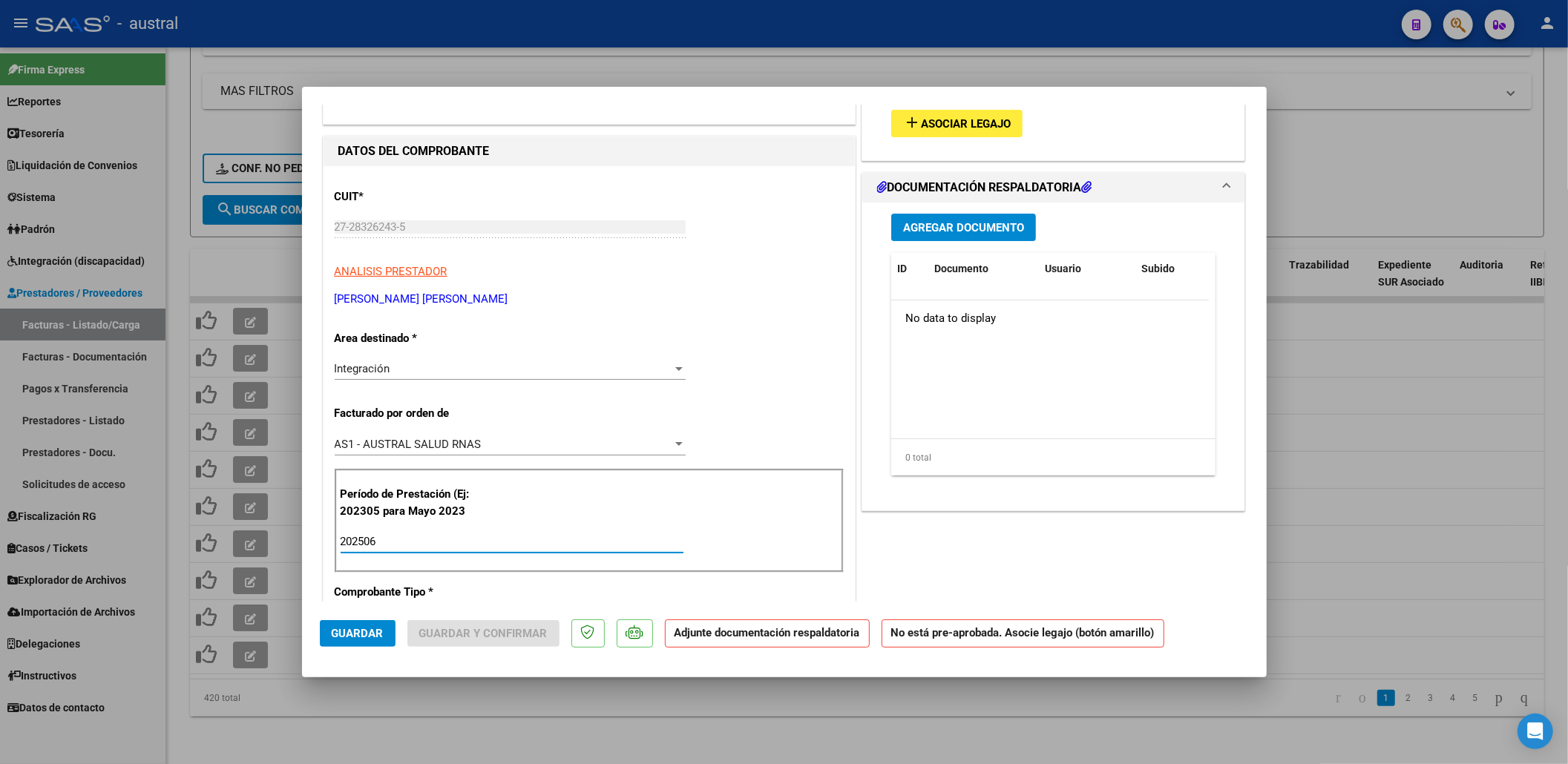
scroll to position [0, 0]
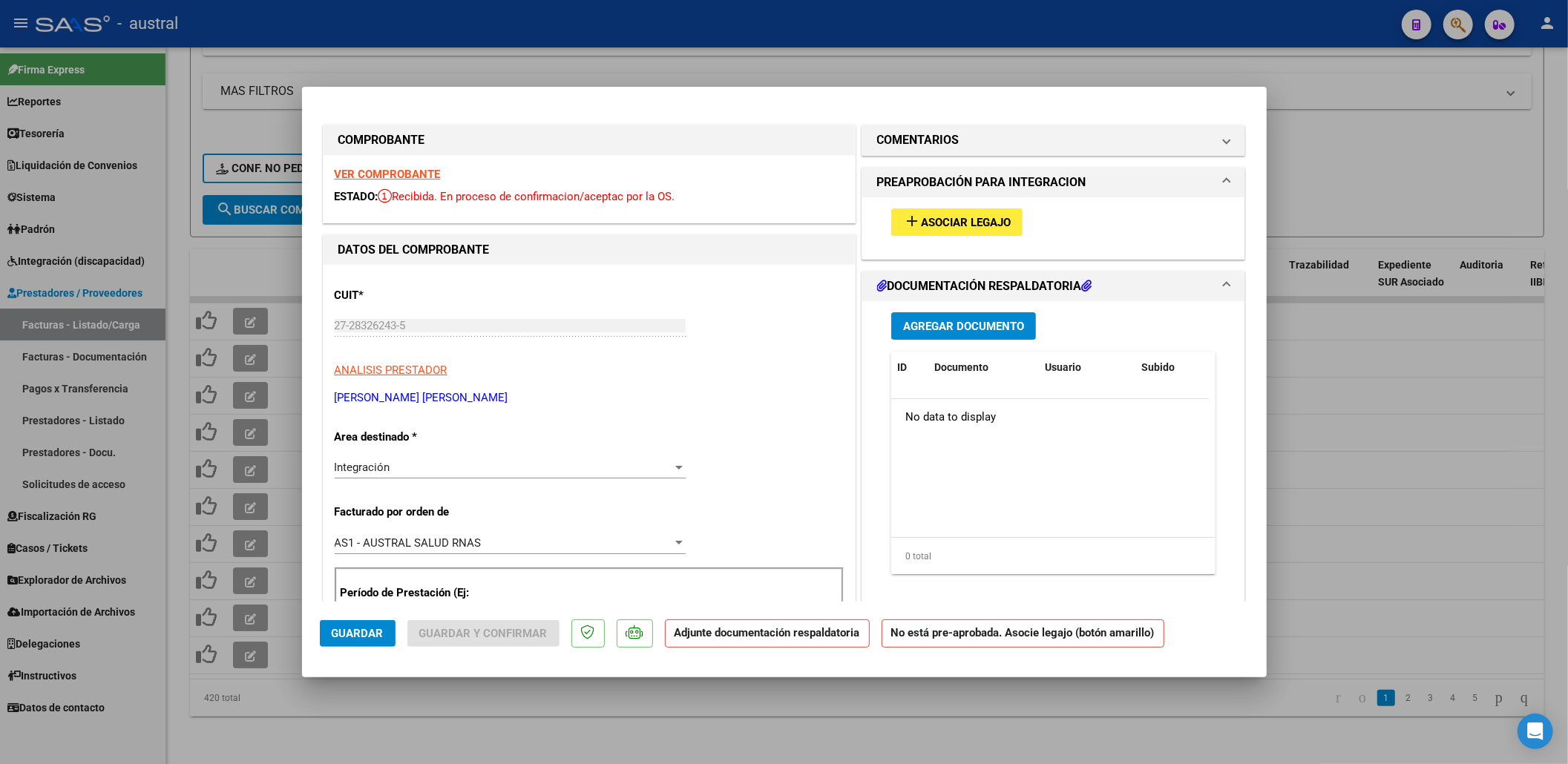
type input "202506"
click at [959, 249] on div "add Asociar Legajo" at bounding box center [1054, 228] width 383 height 62
click at [965, 233] on button "add Asociar Legajo" at bounding box center [957, 222] width 131 height 28
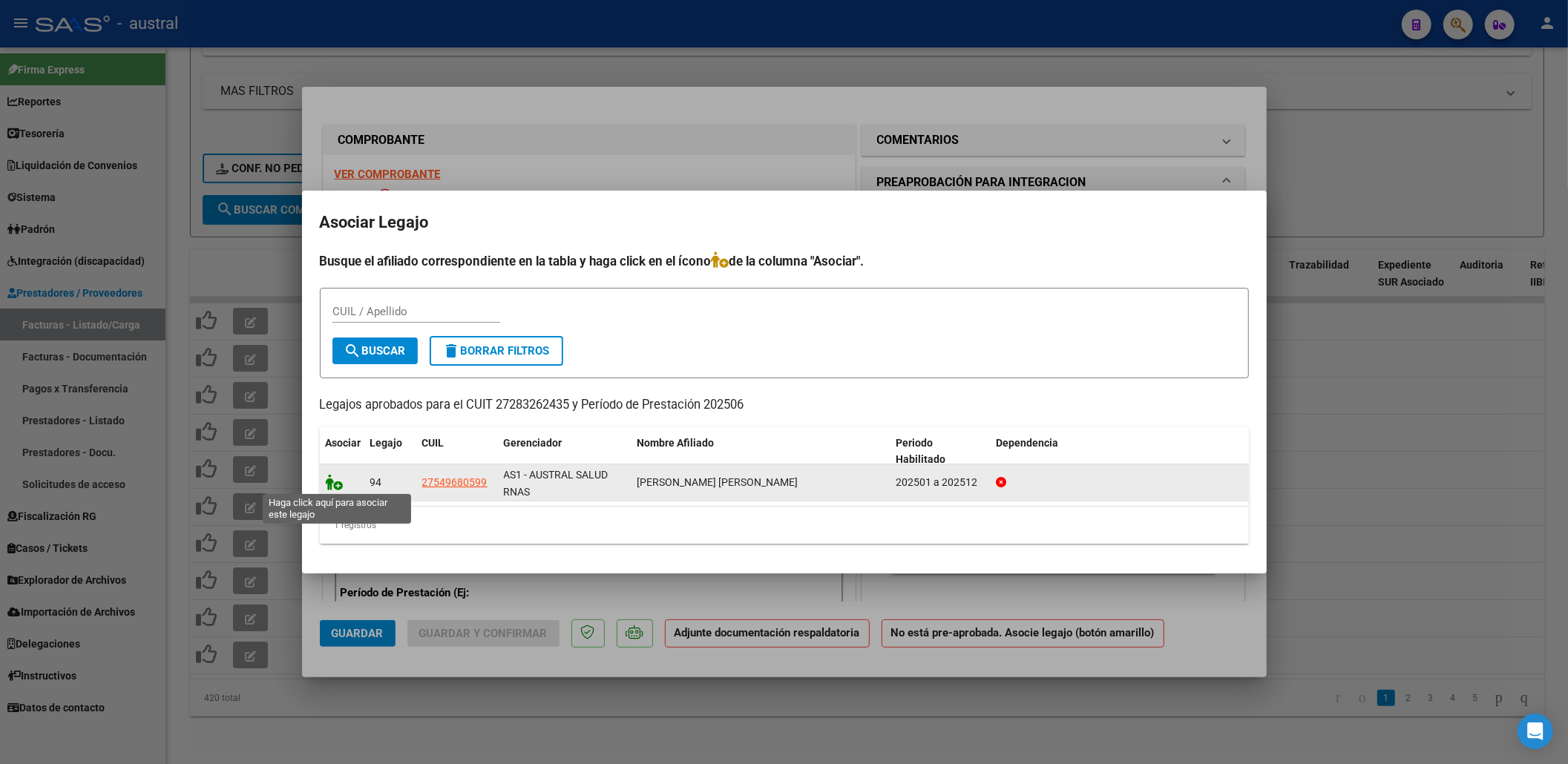
click at [340, 483] on icon at bounding box center [334, 482] width 18 height 16
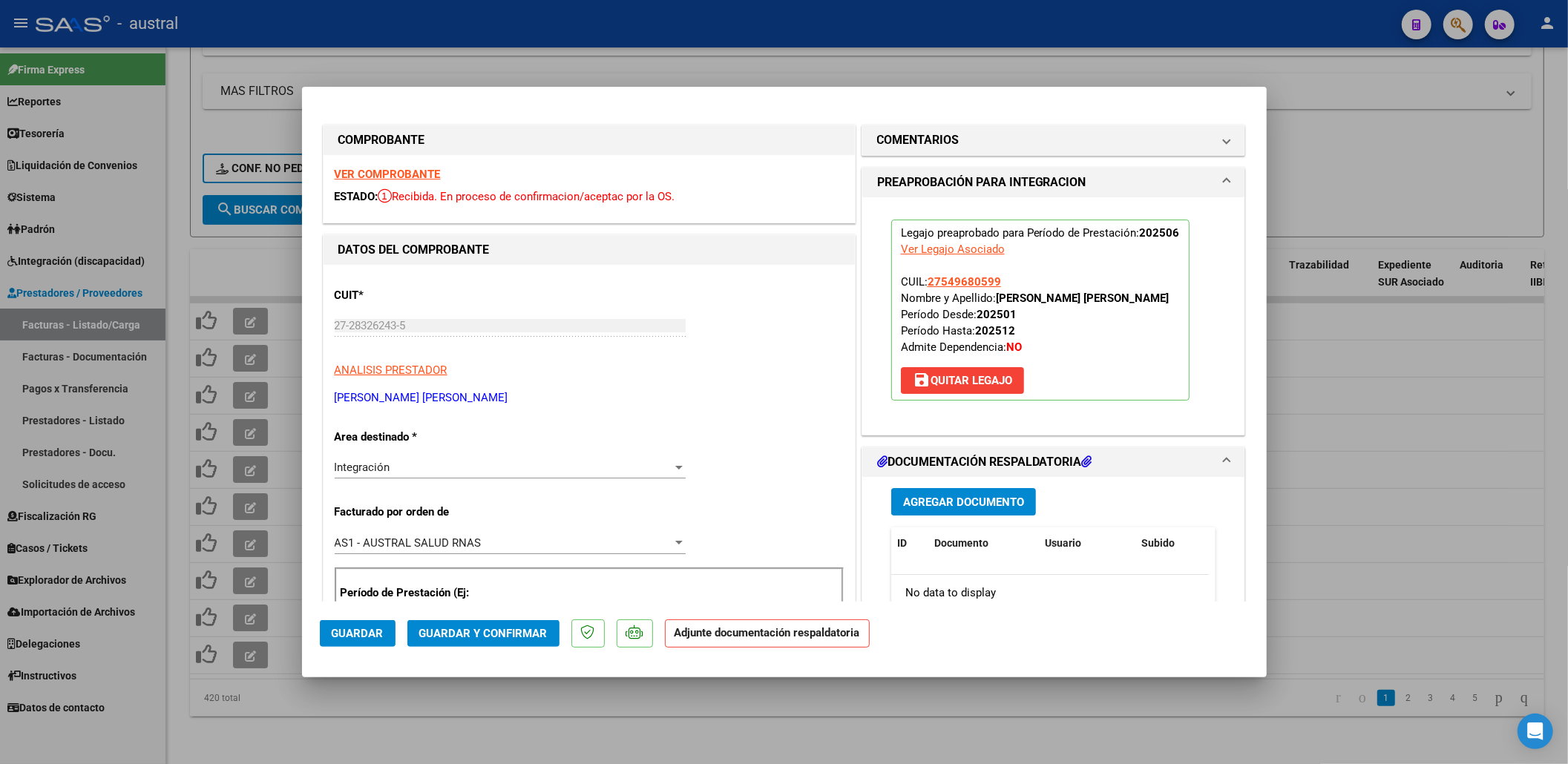
click at [494, 635] on span "Guardar y Confirmar" at bounding box center [484, 633] width 129 height 13
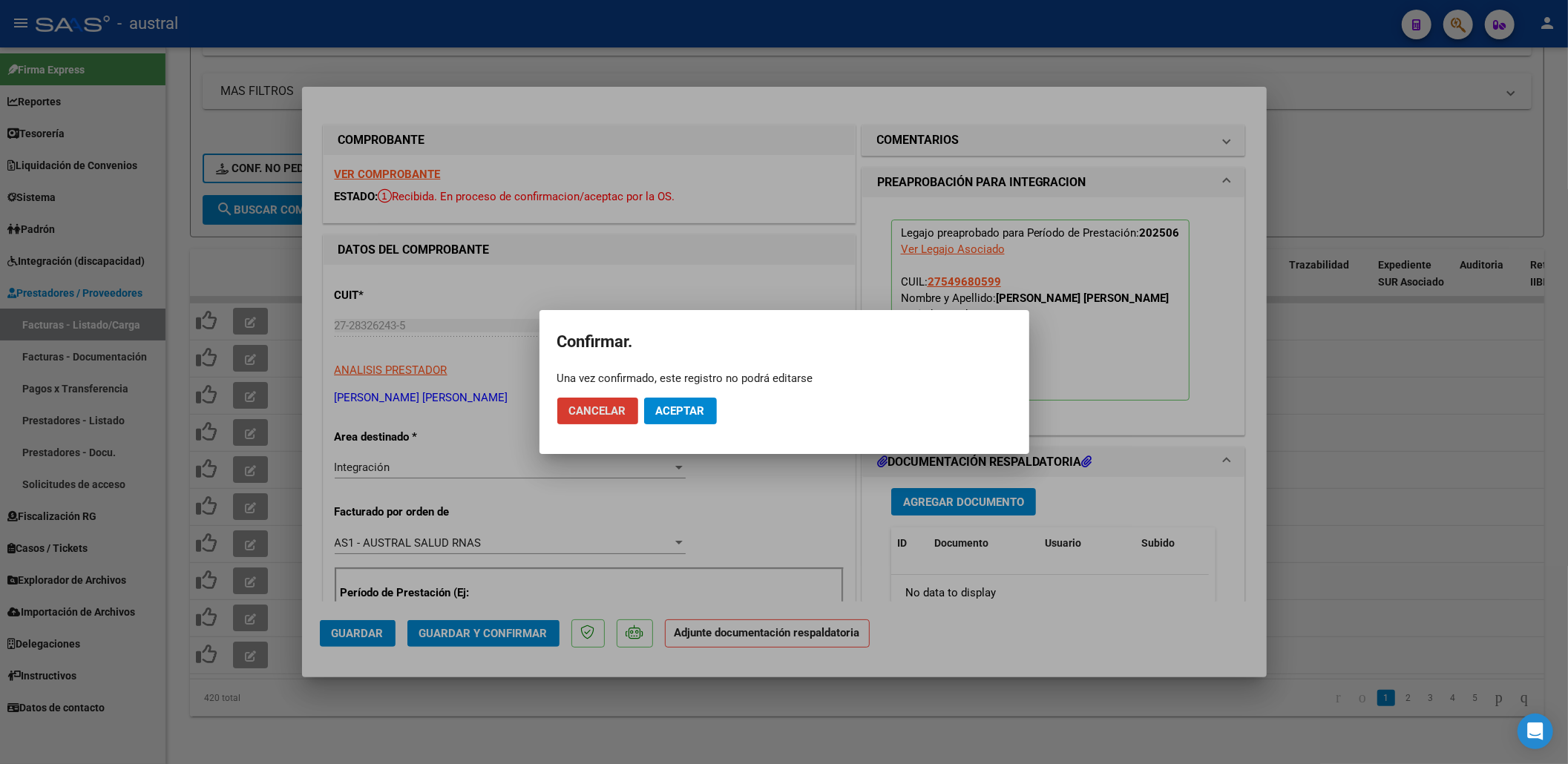
click at [679, 399] on button "Aceptar" at bounding box center [680, 411] width 72 height 27
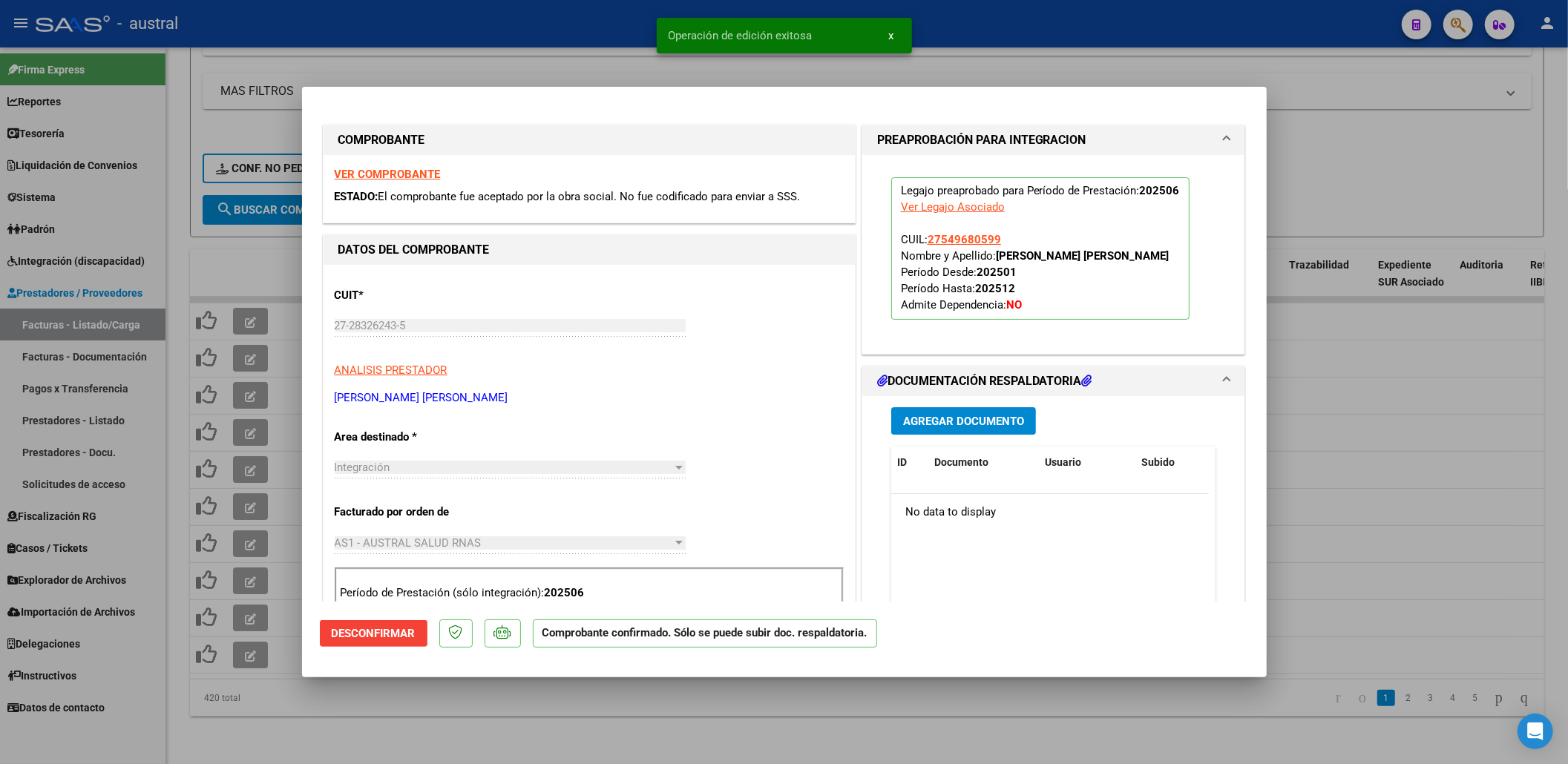
click at [235, 309] on div at bounding box center [784, 382] width 1568 height 764
type input "$ 0,00"
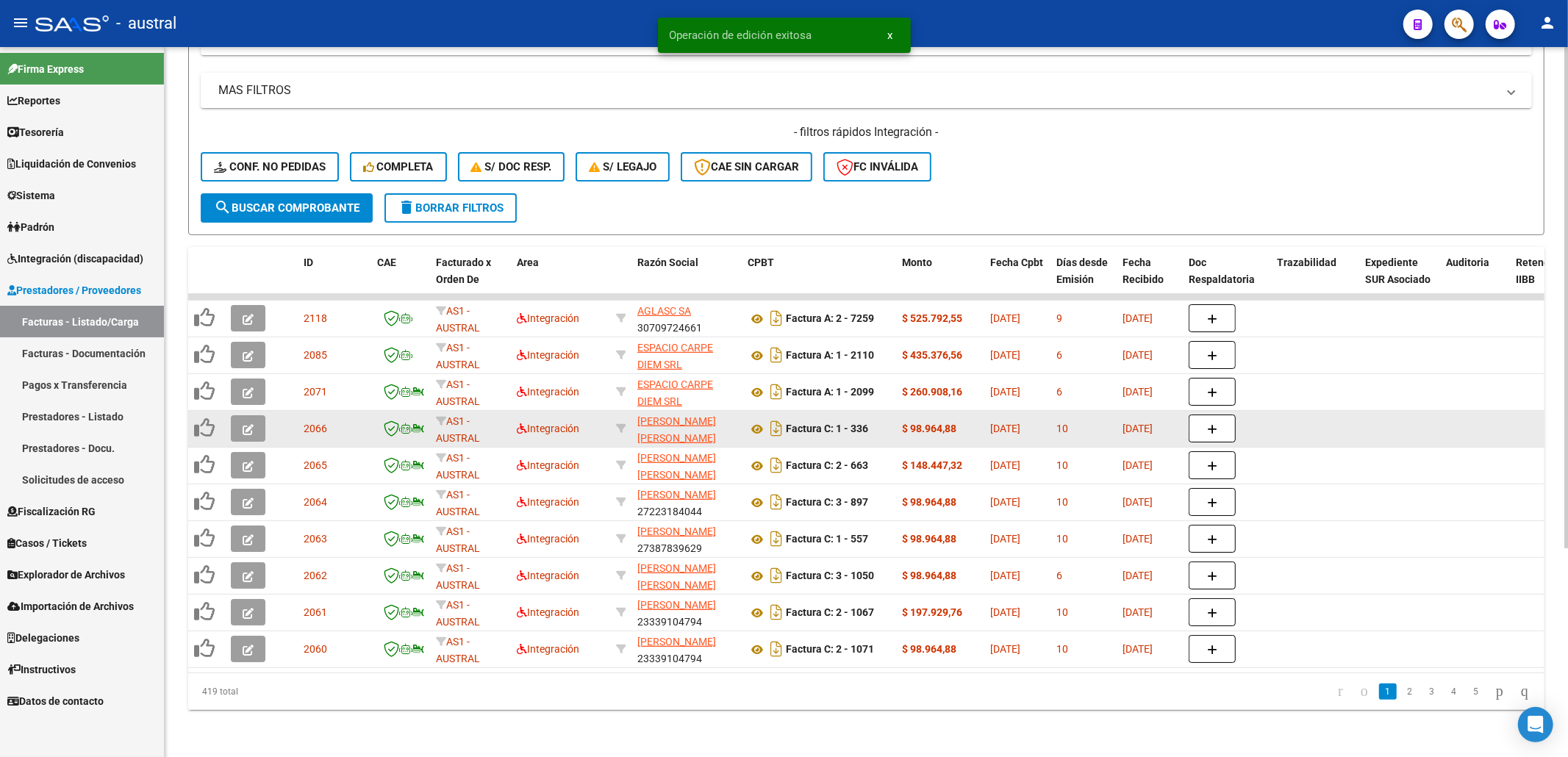
click at [251, 424] on button "button" at bounding box center [248, 429] width 35 height 27
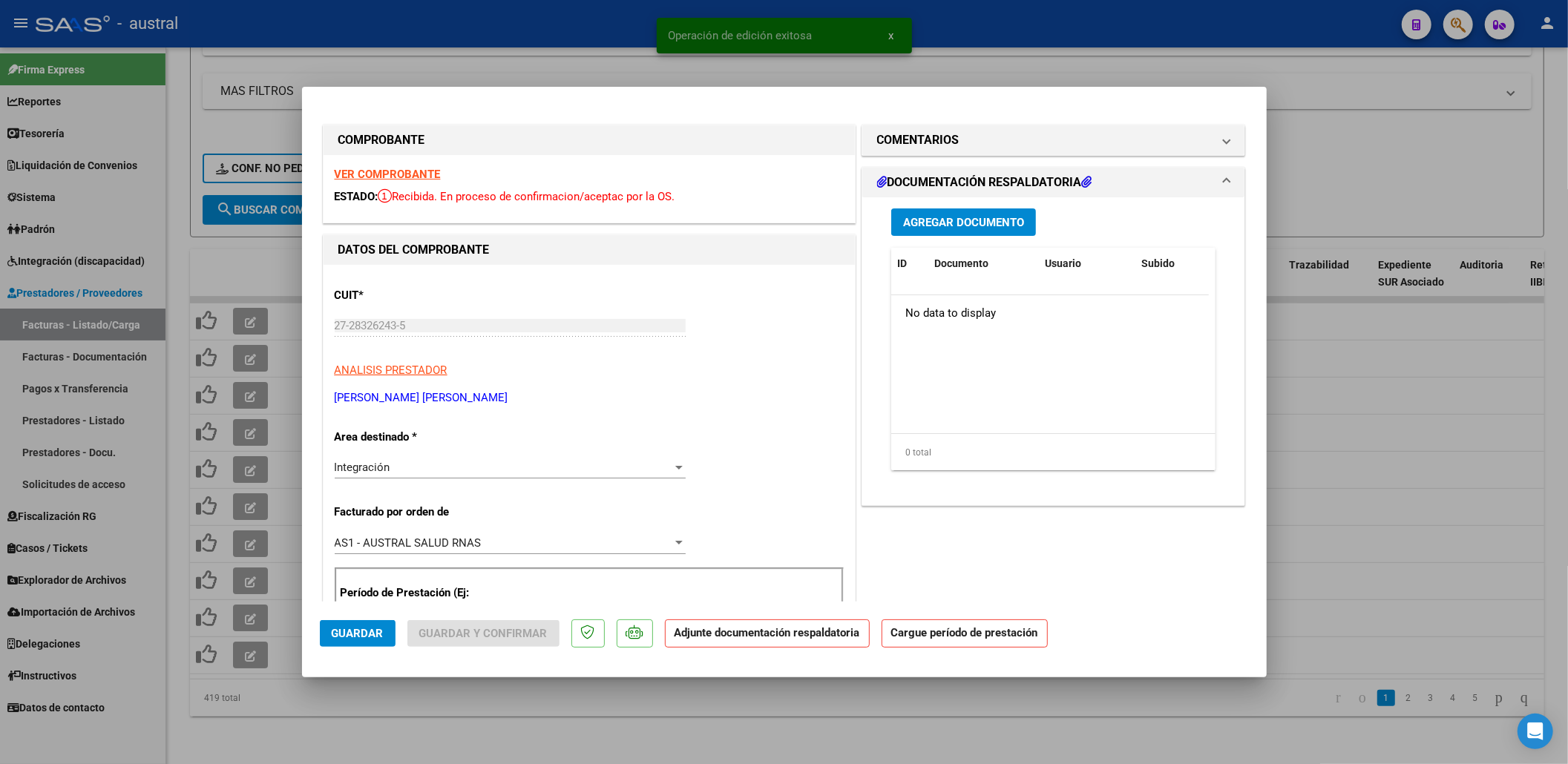
click at [383, 175] on strong "VER COMPROBANTE" at bounding box center [387, 174] width 106 height 13
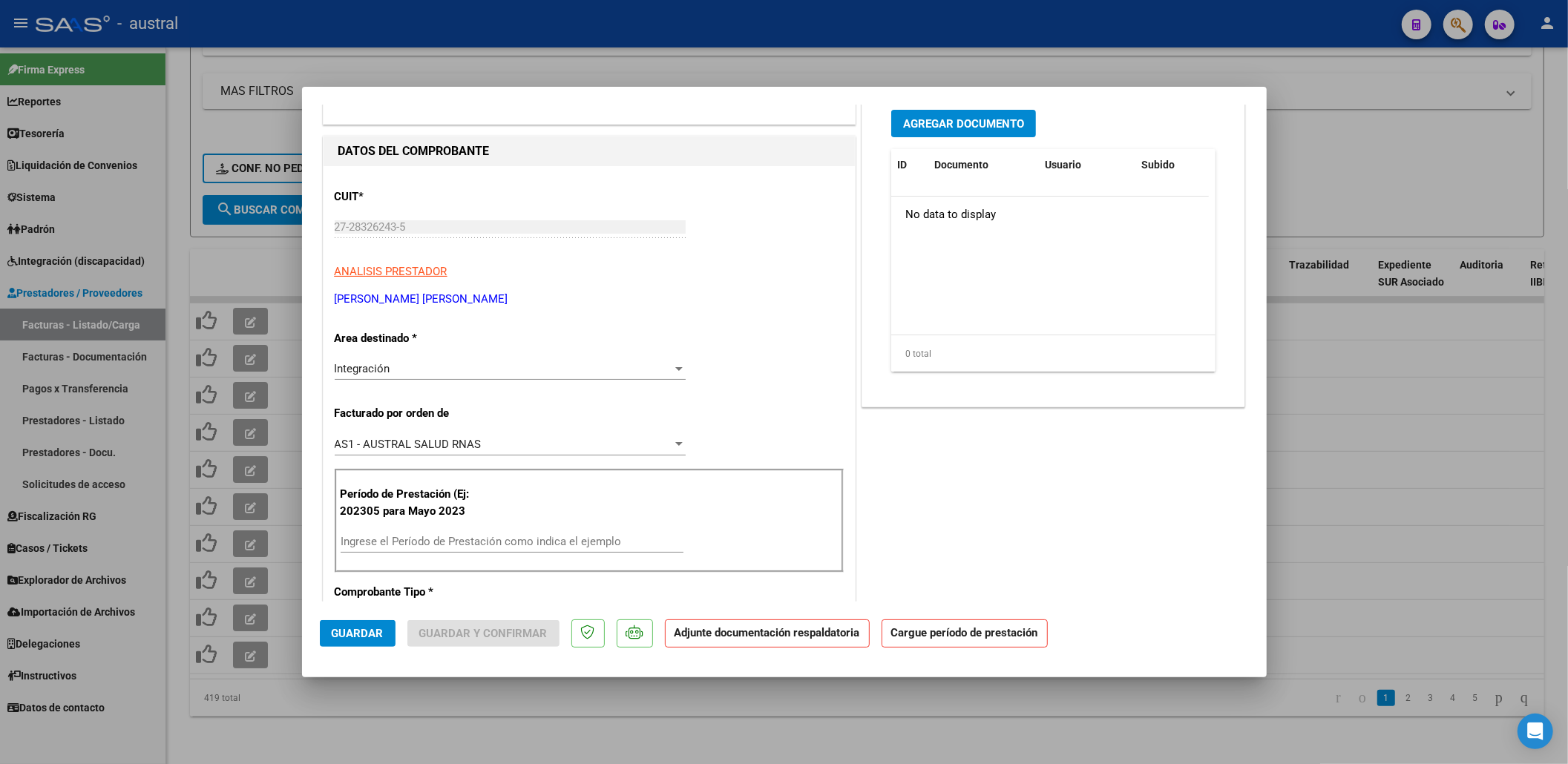
click at [487, 532] on div "Ingrese el Período de Prestación como indica el ejemplo" at bounding box center [512, 542] width 343 height 22
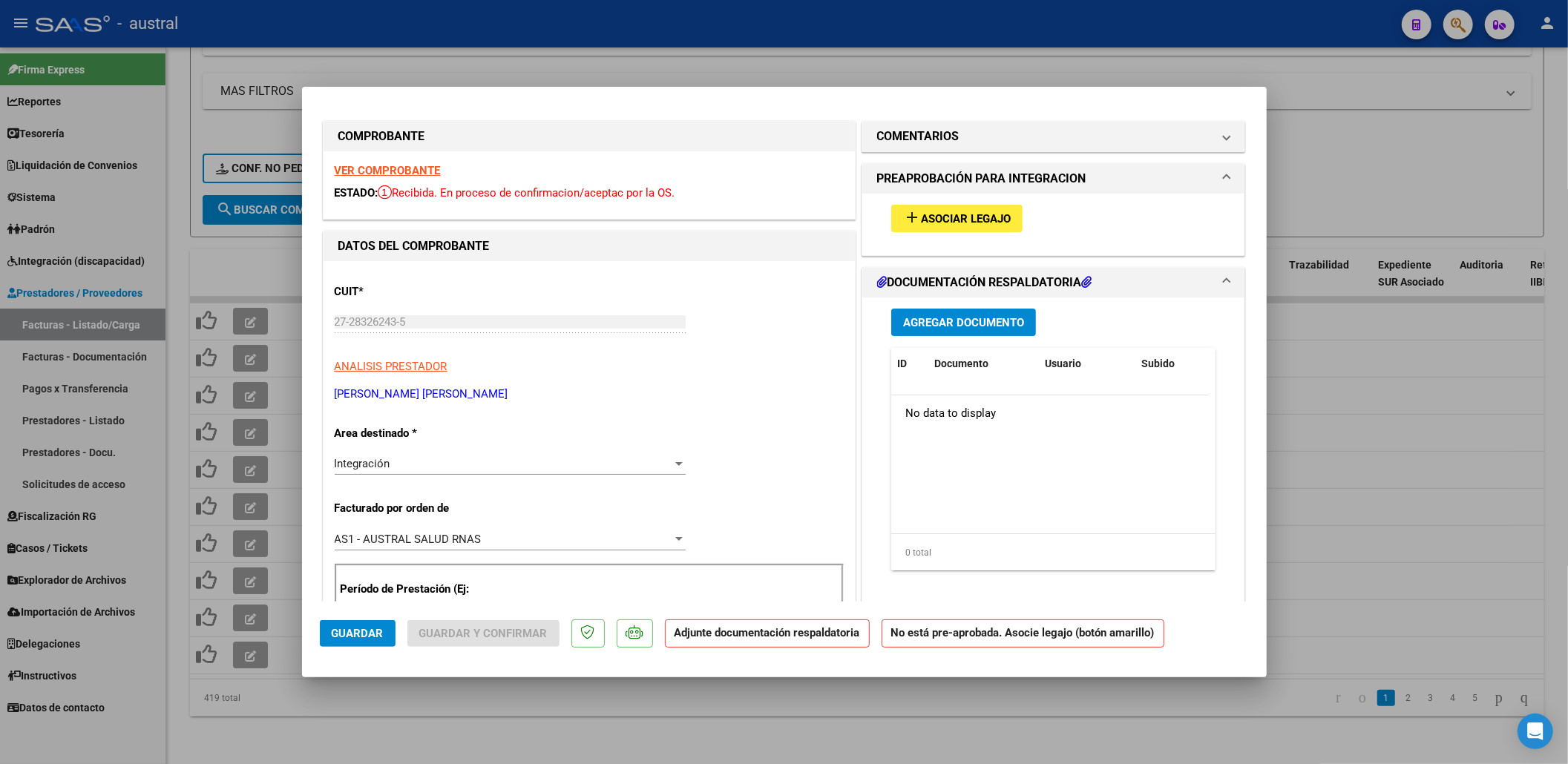
scroll to position [0, 0]
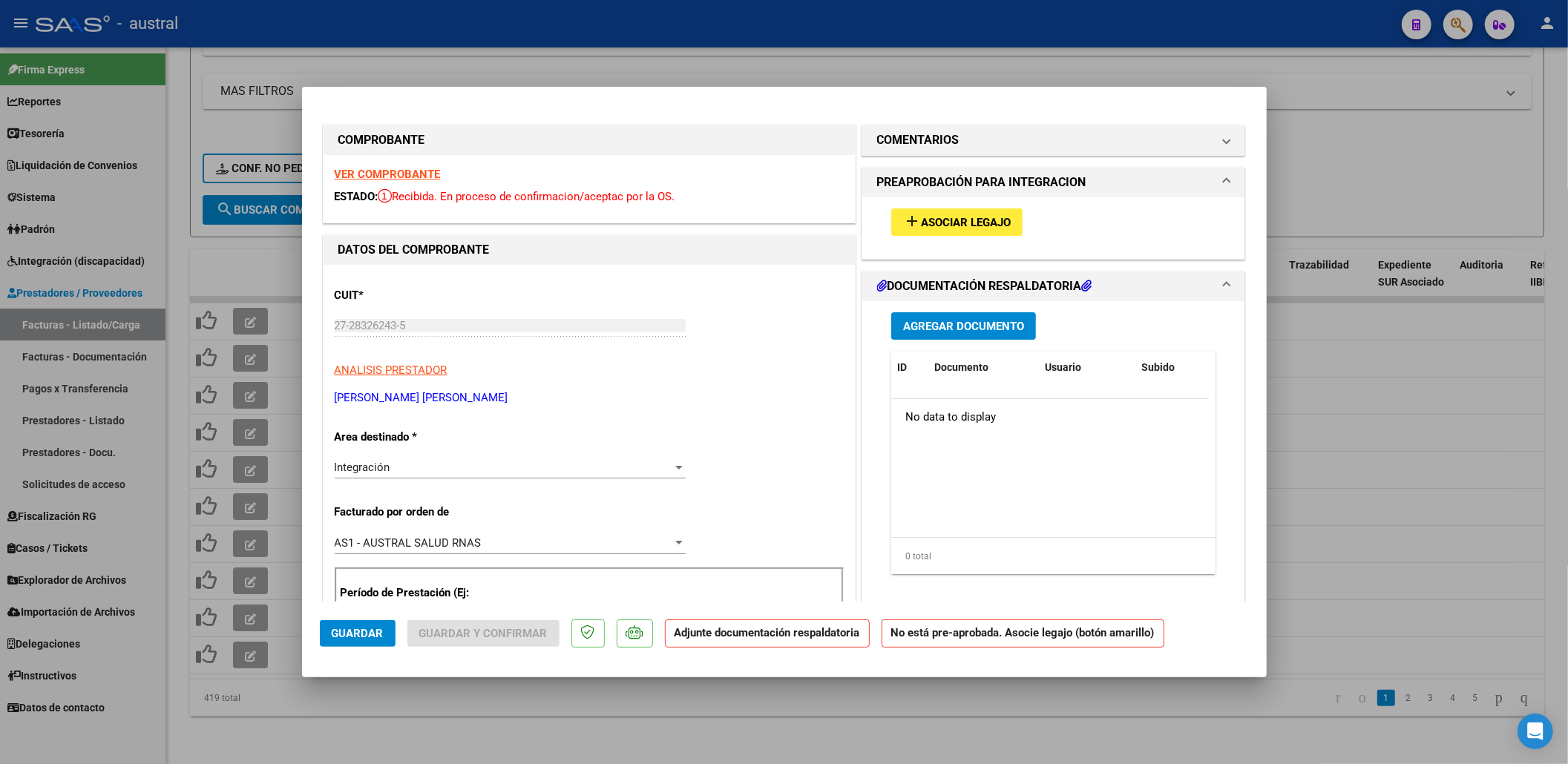
type input "202507"
click at [990, 216] on span "Asociar Legajo" at bounding box center [965, 222] width 89 height 13
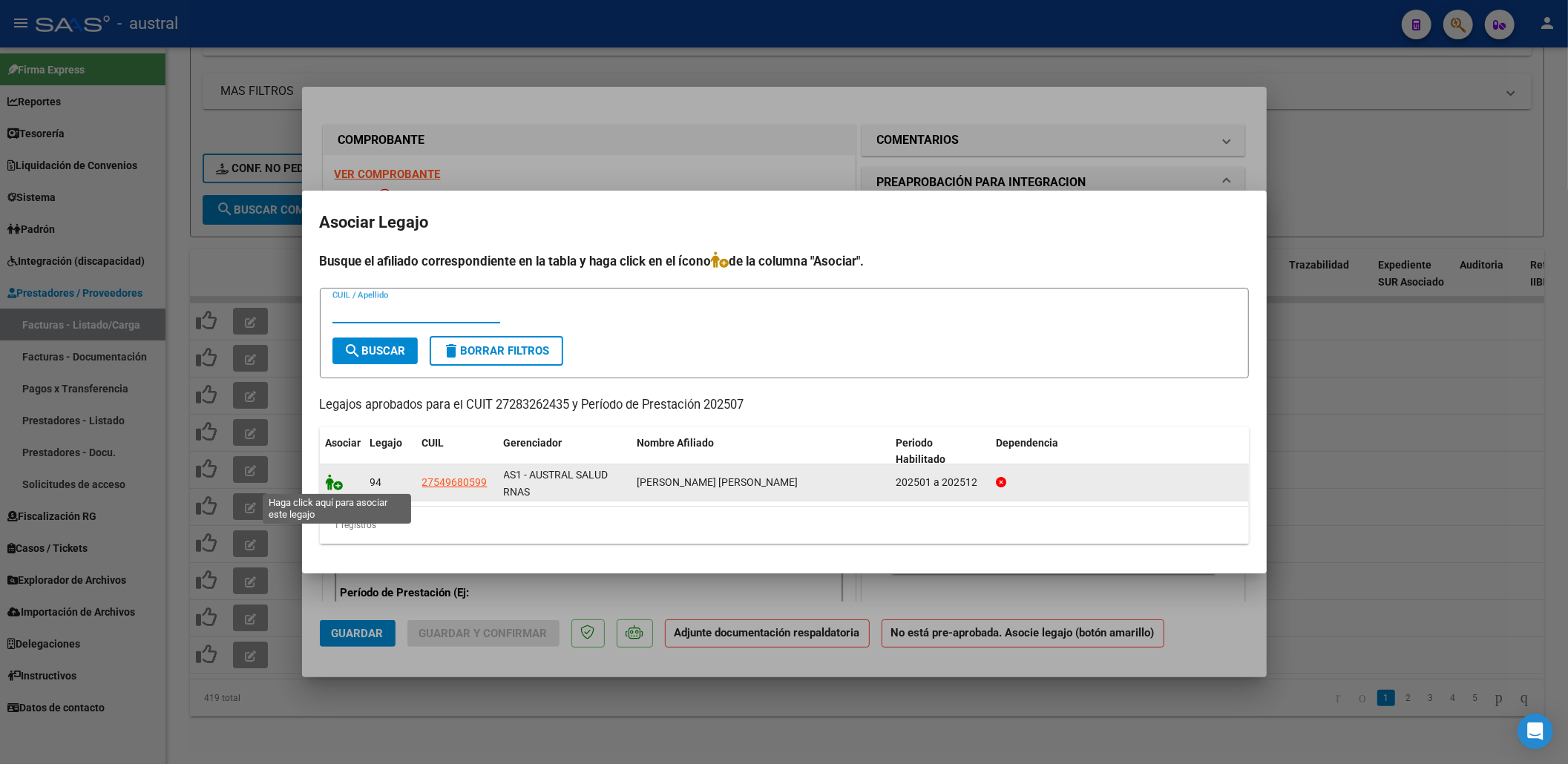
click at [340, 474] on icon at bounding box center [334, 482] width 18 height 16
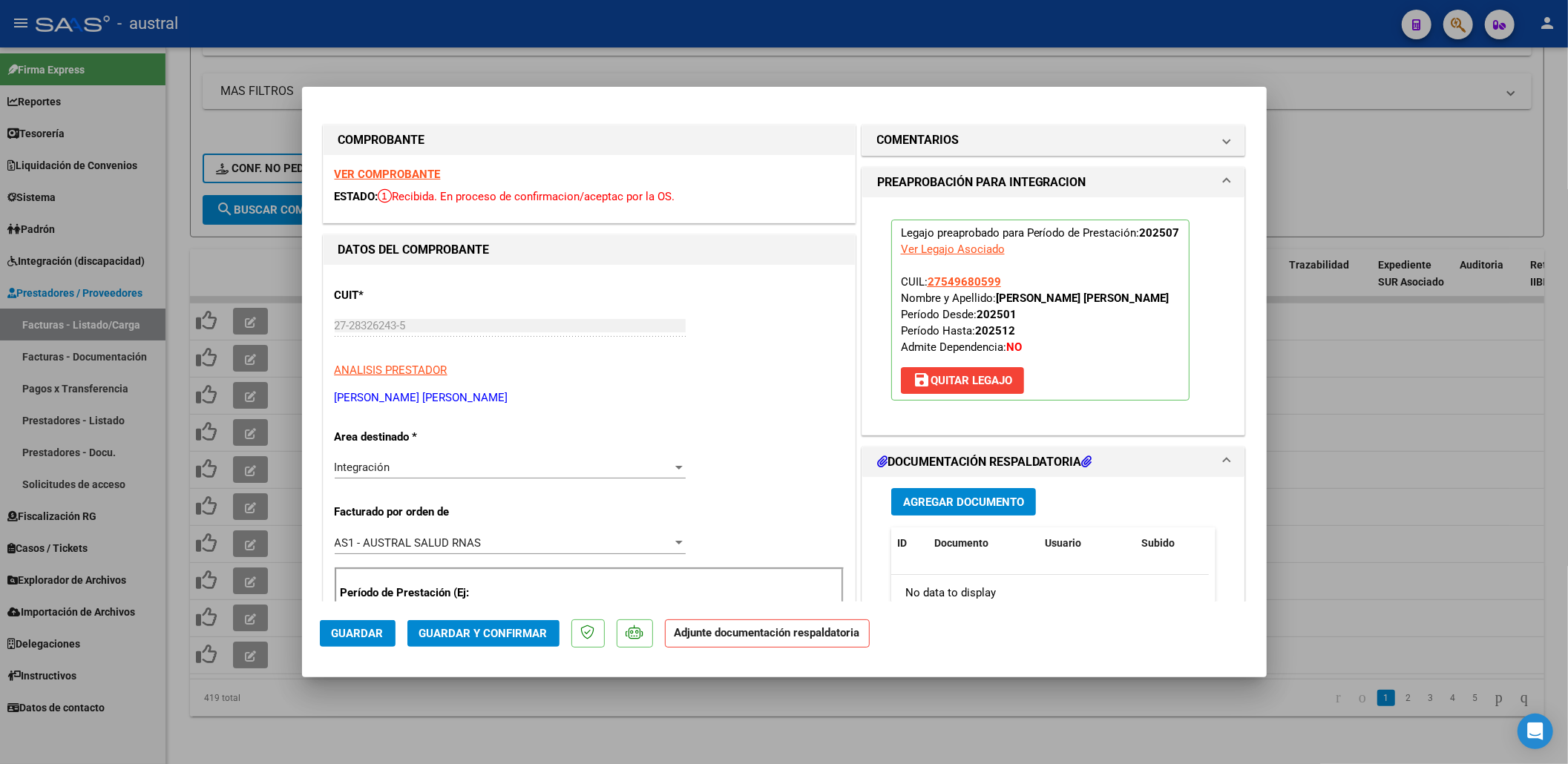
click at [491, 635] on span "Guardar y Confirmar" at bounding box center [484, 633] width 129 height 13
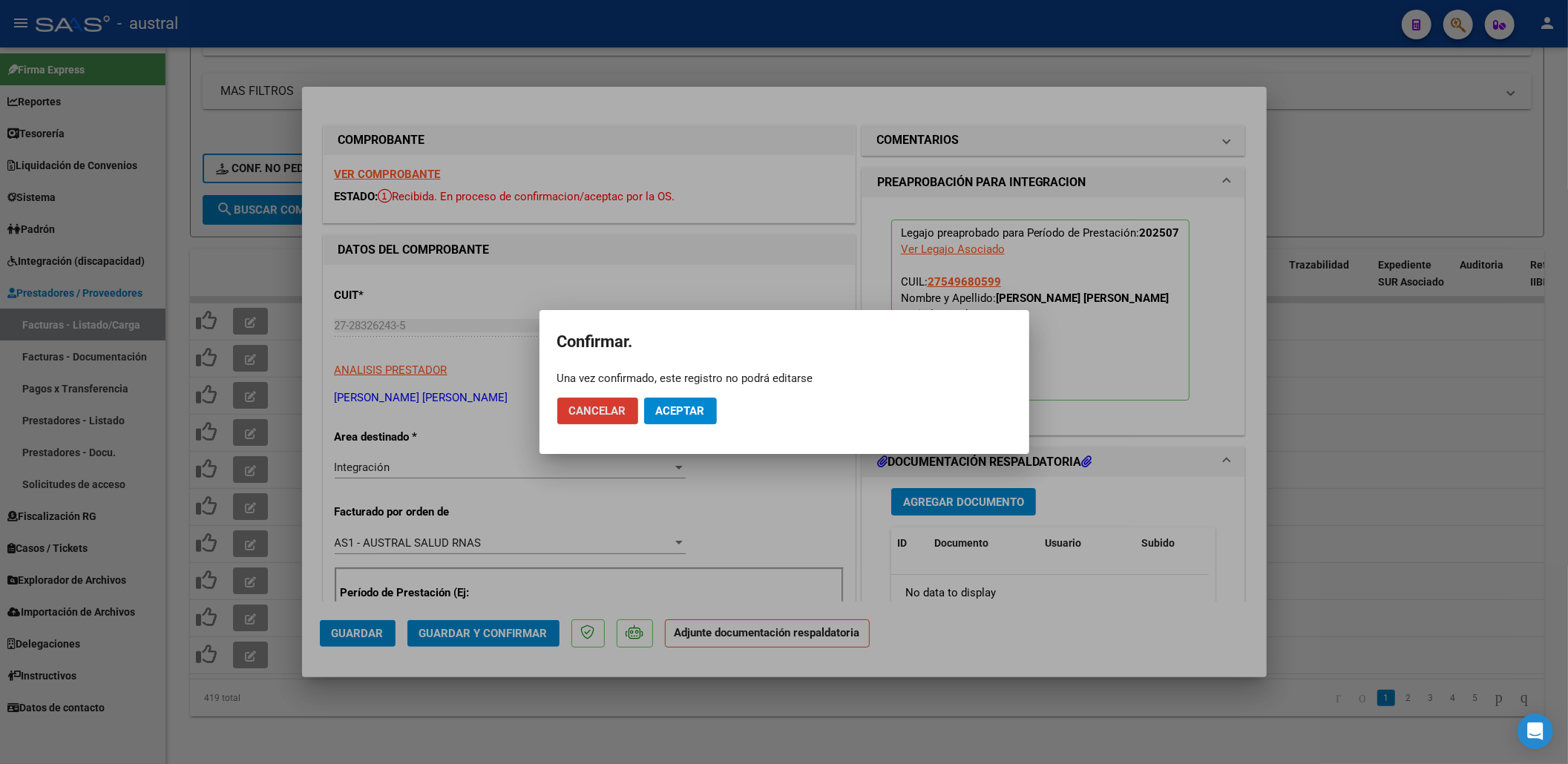
click at [684, 399] on button "Aceptar" at bounding box center [680, 411] width 72 height 27
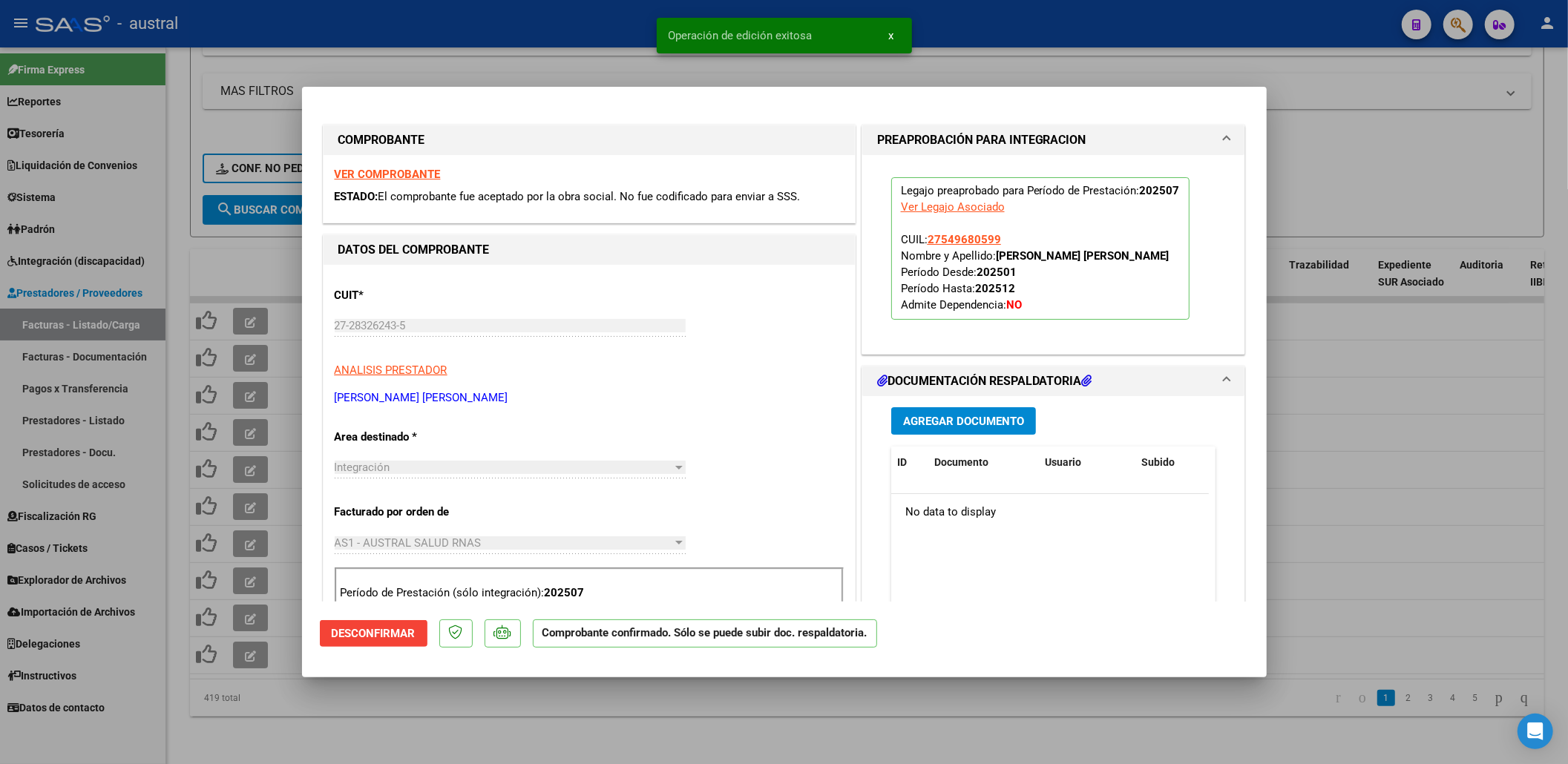
click at [230, 241] on div at bounding box center [784, 382] width 1568 height 764
type input "$ 0,00"
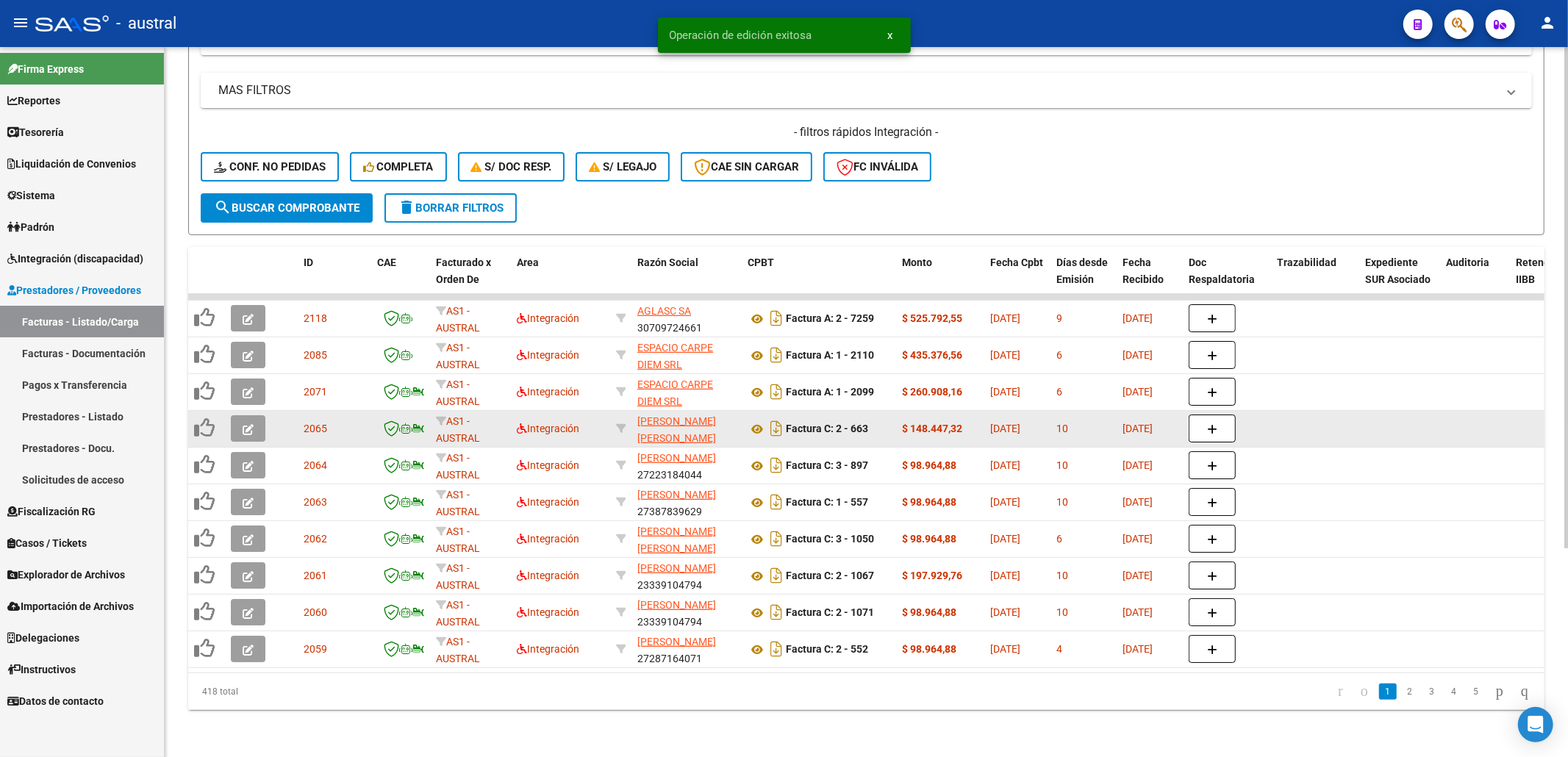
click at [251, 424] on icon "button" at bounding box center [248, 429] width 11 height 11
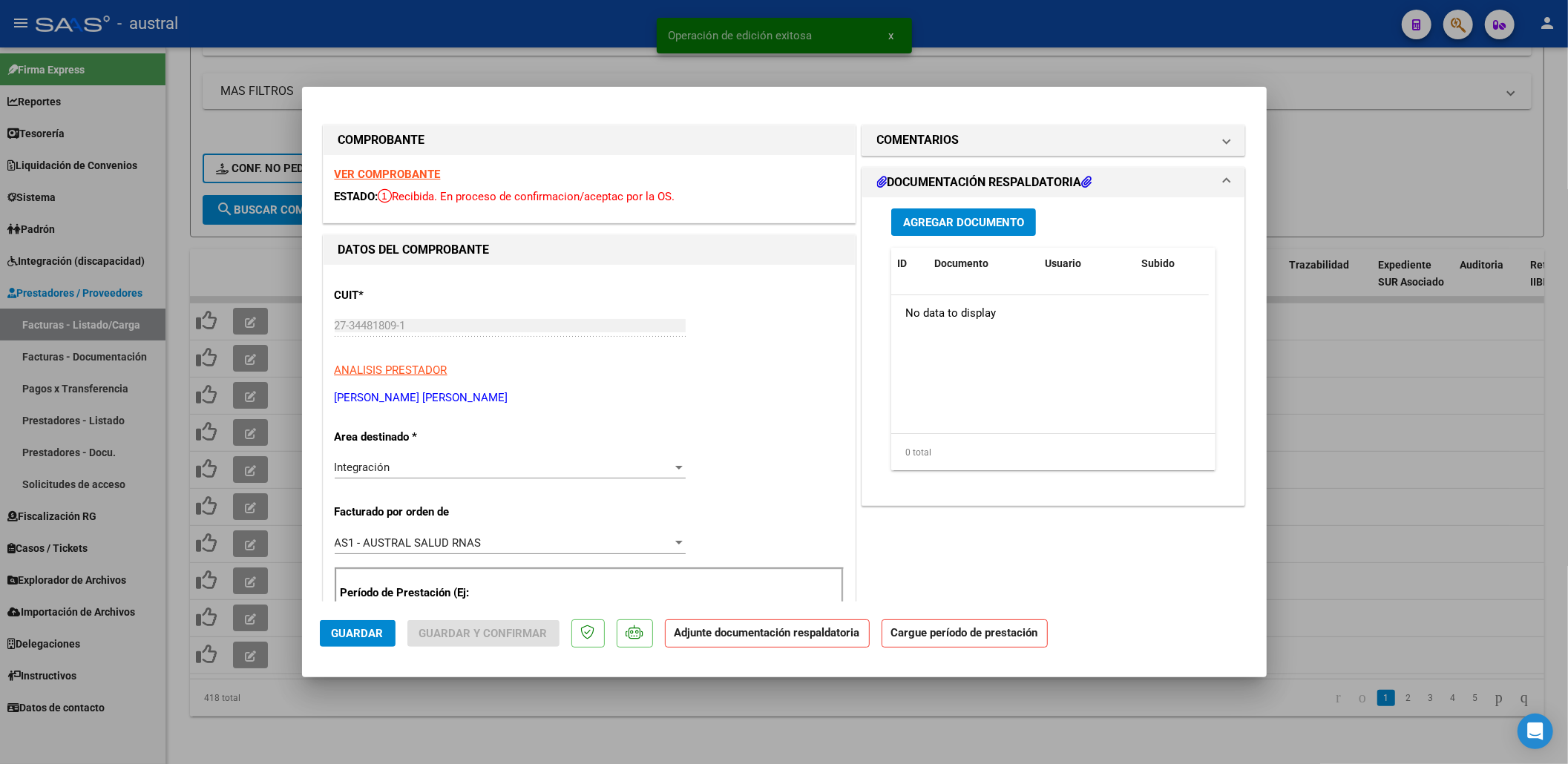
click at [369, 172] on strong "VER COMPROBANTE" at bounding box center [387, 174] width 106 height 13
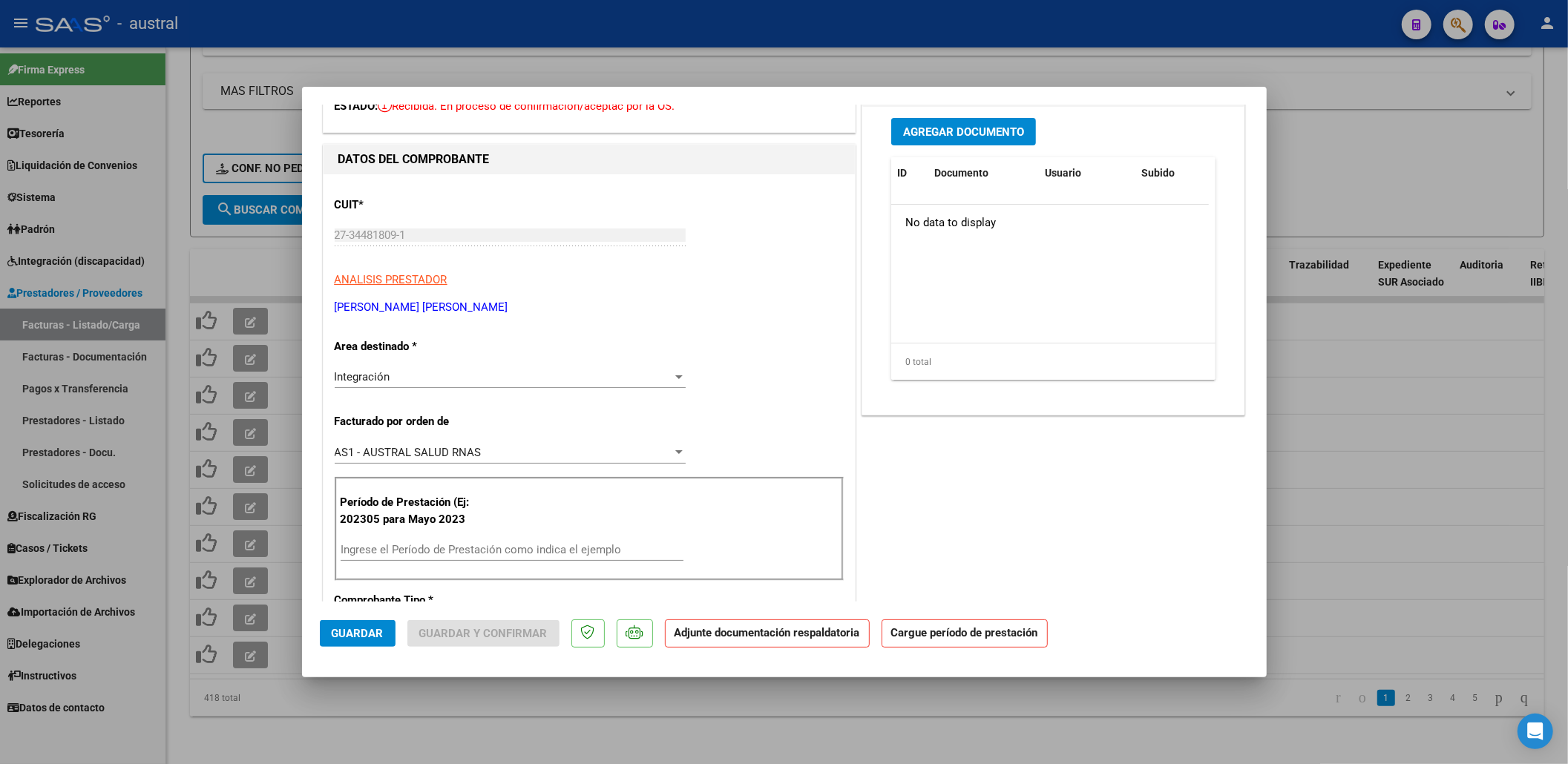
scroll to position [197, 0]
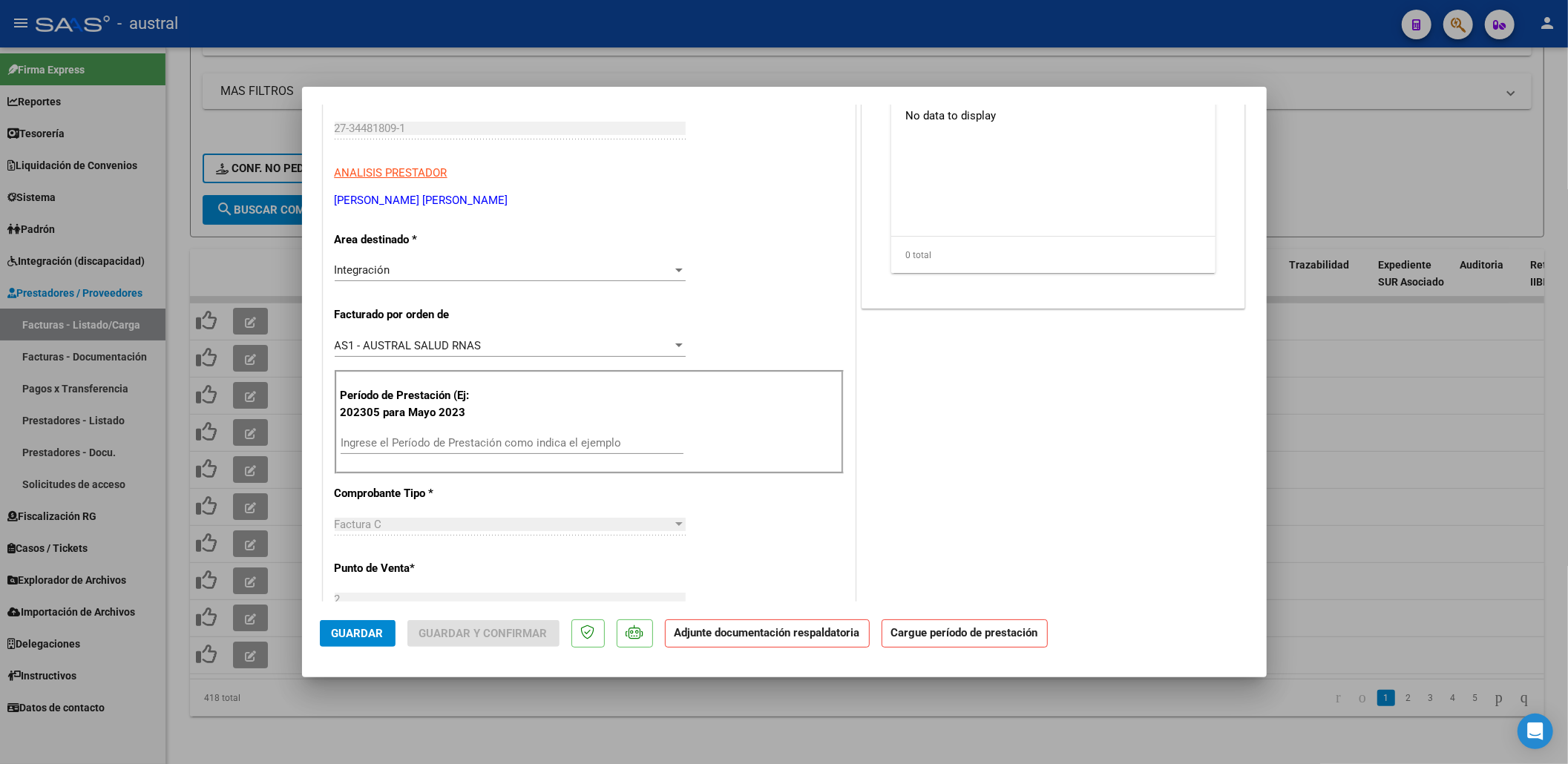
click at [470, 438] on input "Ingrese el Período de Prestación como indica el ejemplo" at bounding box center [512, 442] width 343 height 13
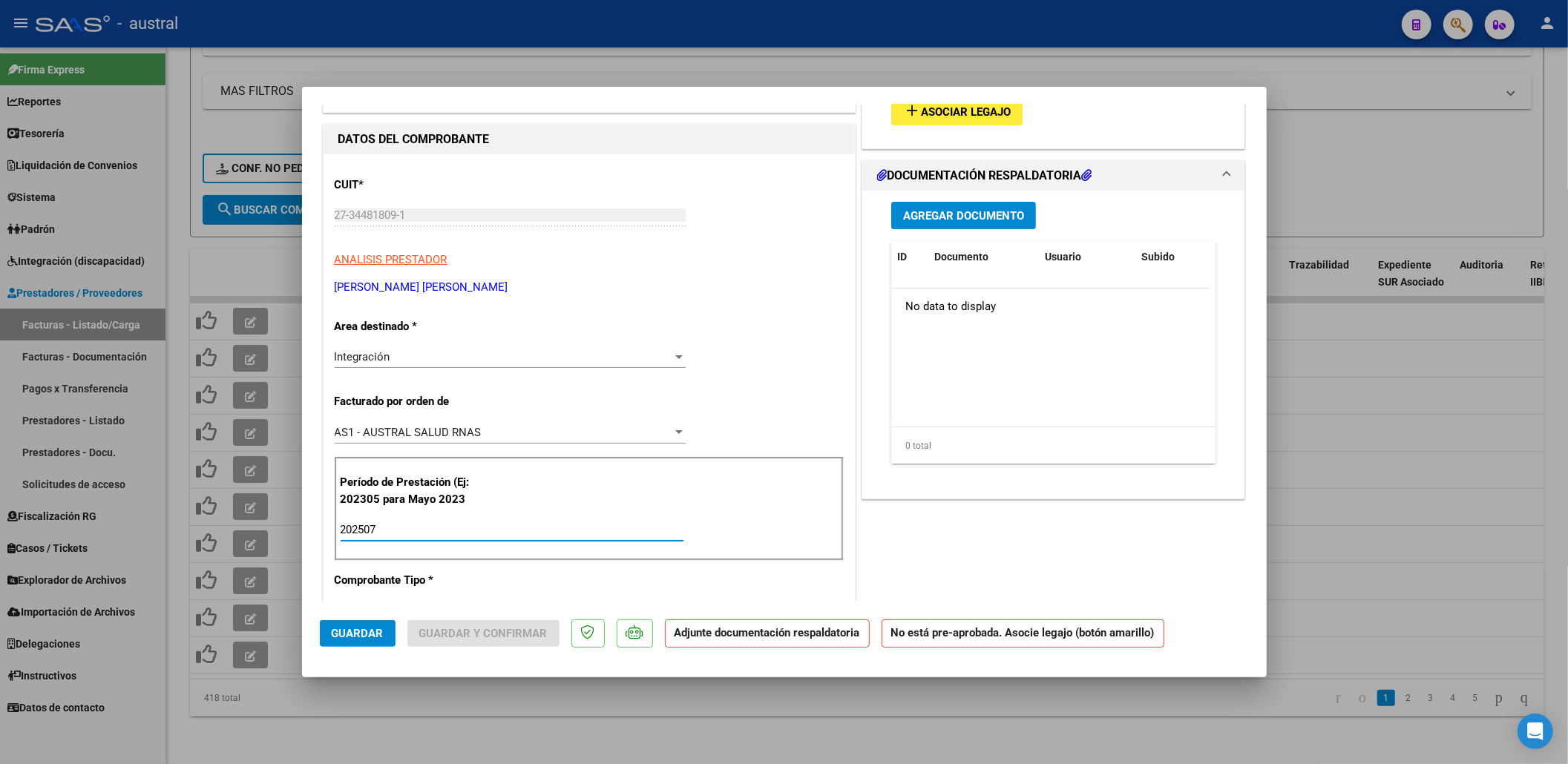
scroll to position [0, 0]
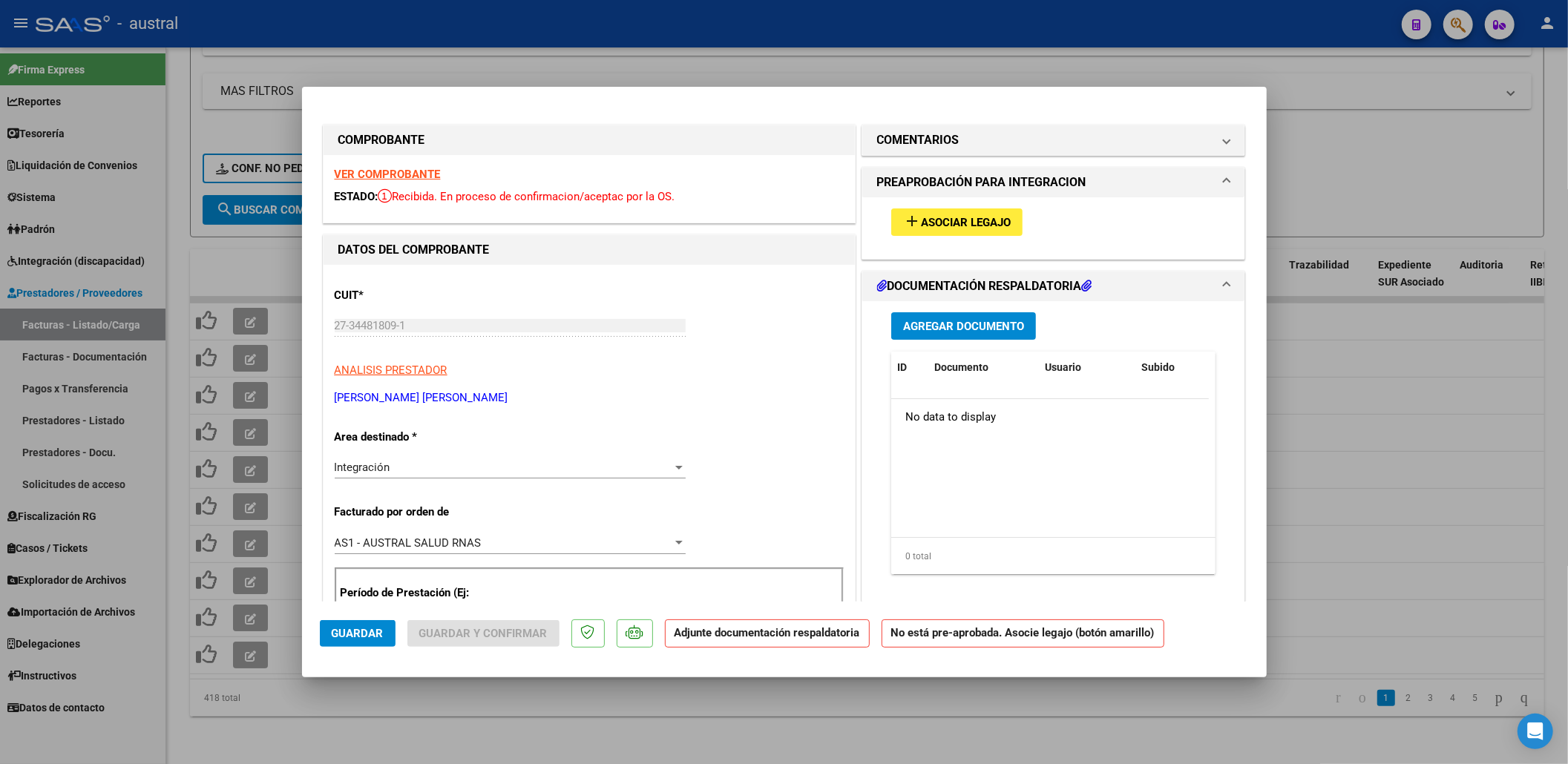
type input "202507"
click at [919, 215] on span "add Asociar Legajo" at bounding box center [957, 222] width 107 height 13
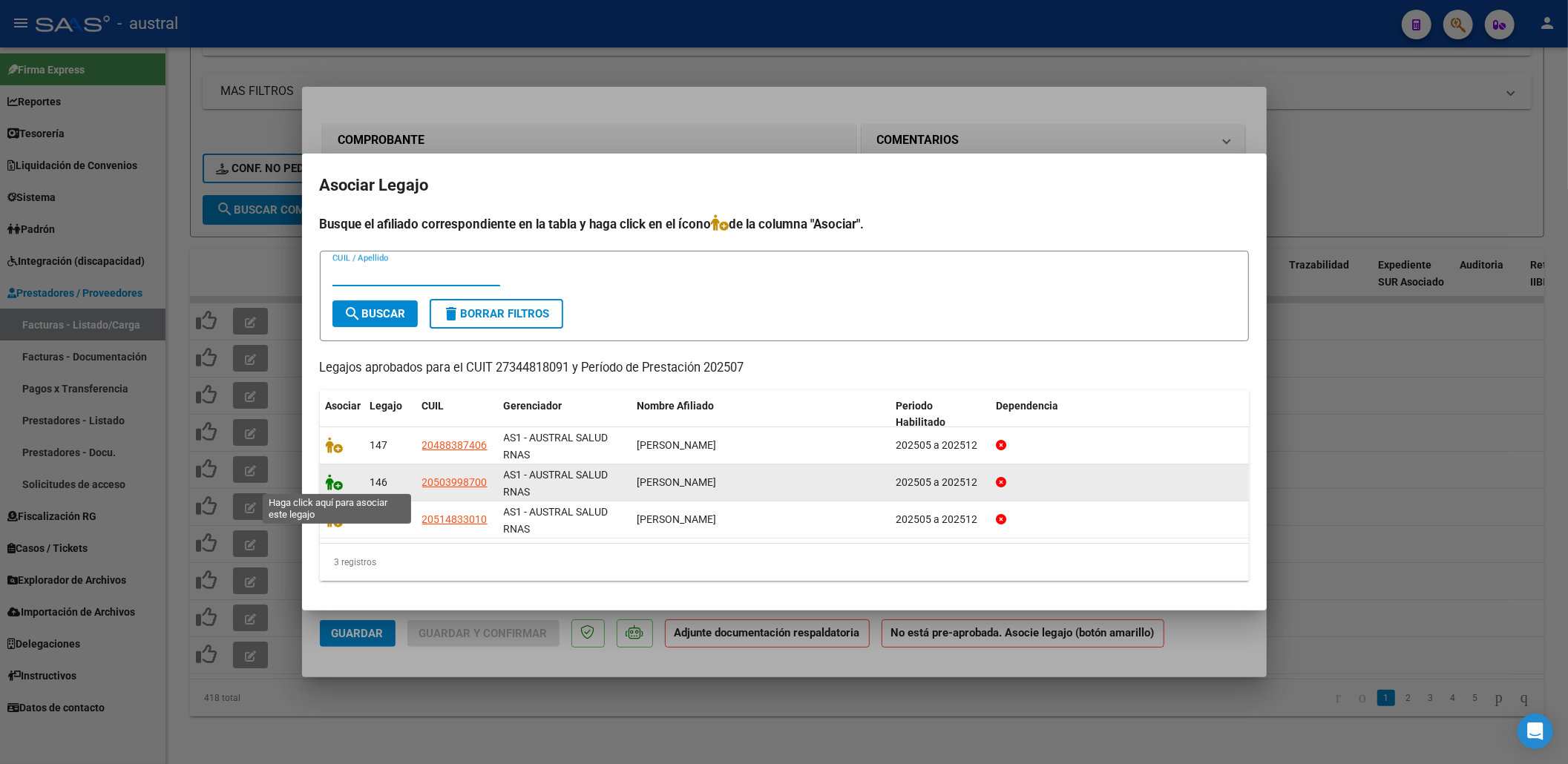
click at [339, 484] on icon at bounding box center [334, 482] width 18 height 16
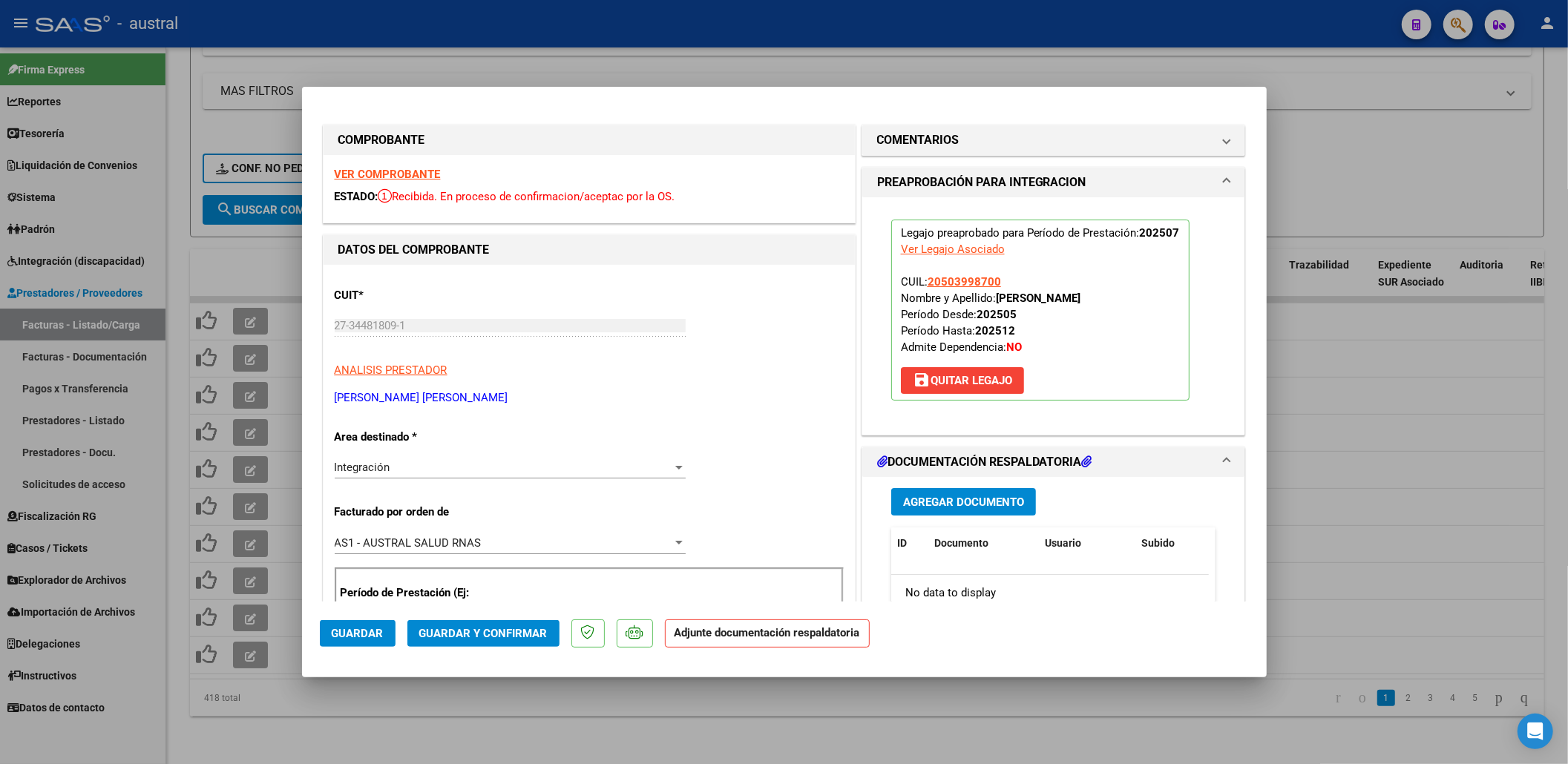
click at [523, 629] on span "Guardar y Confirmar" at bounding box center [484, 633] width 129 height 13
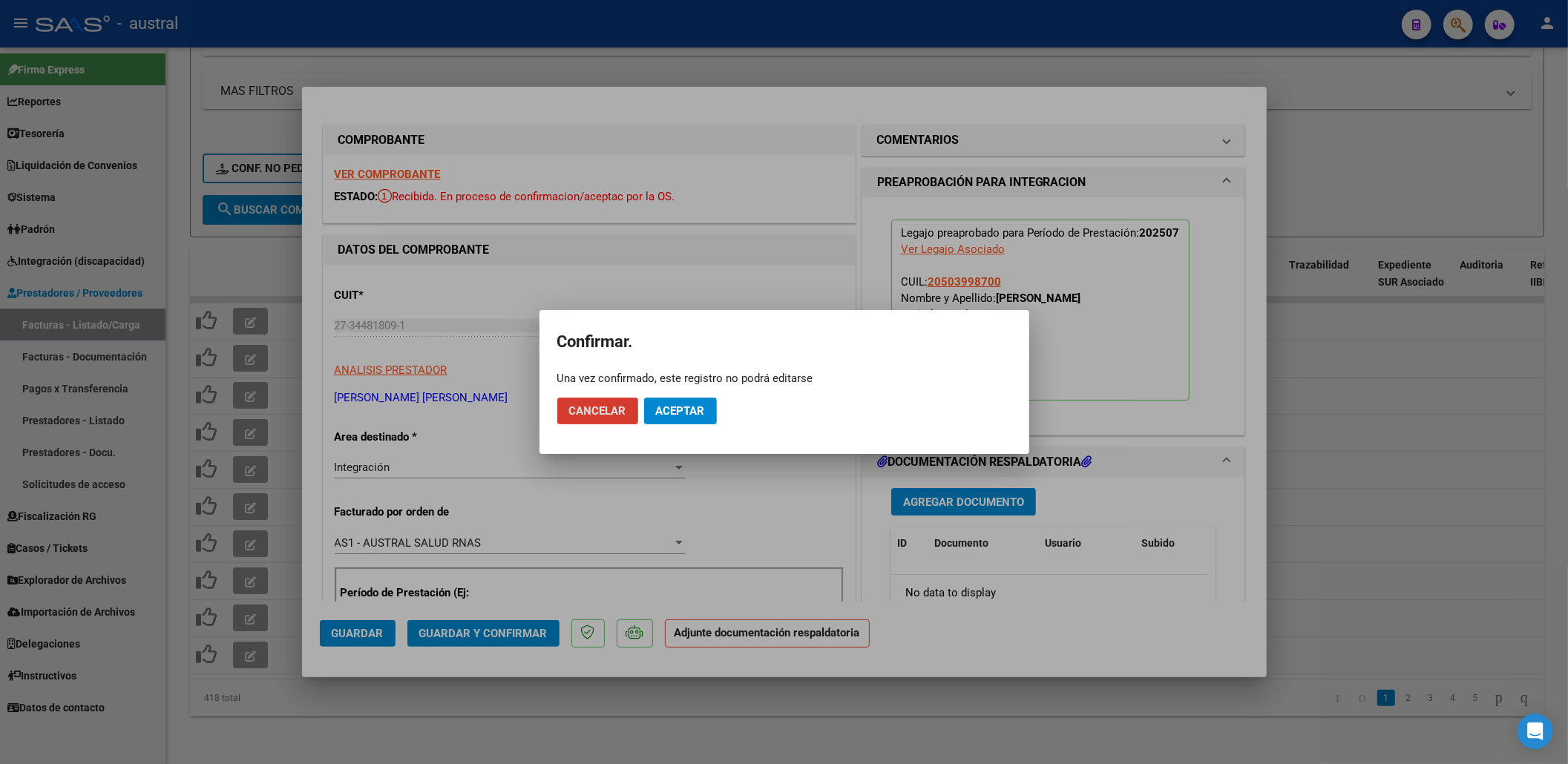
click at [695, 404] on span "Aceptar" at bounding box center [680, 410] width 49 height 13
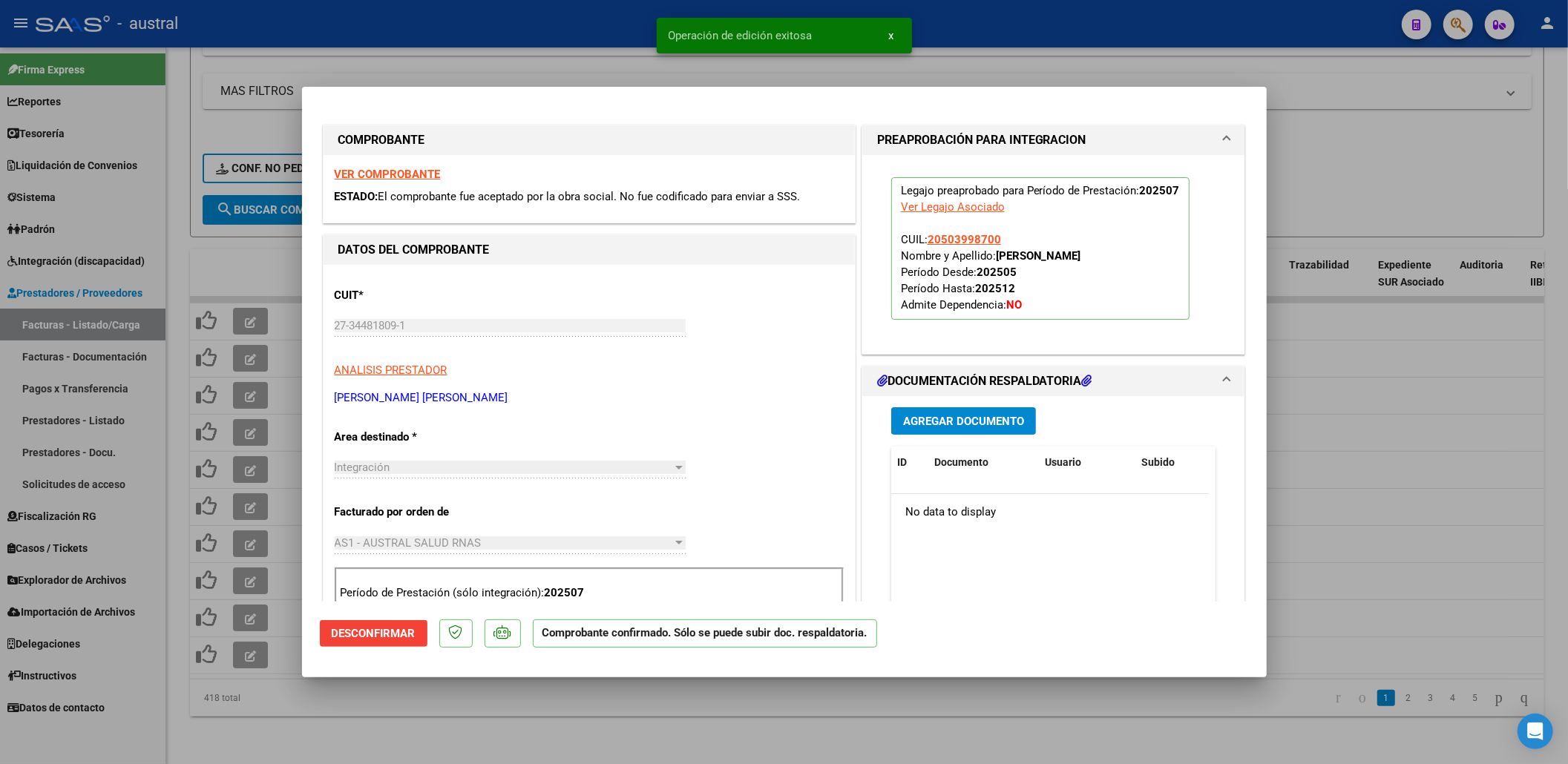
click at [235, 262] on div at bounding box center [784, 382] width 1568 height 764
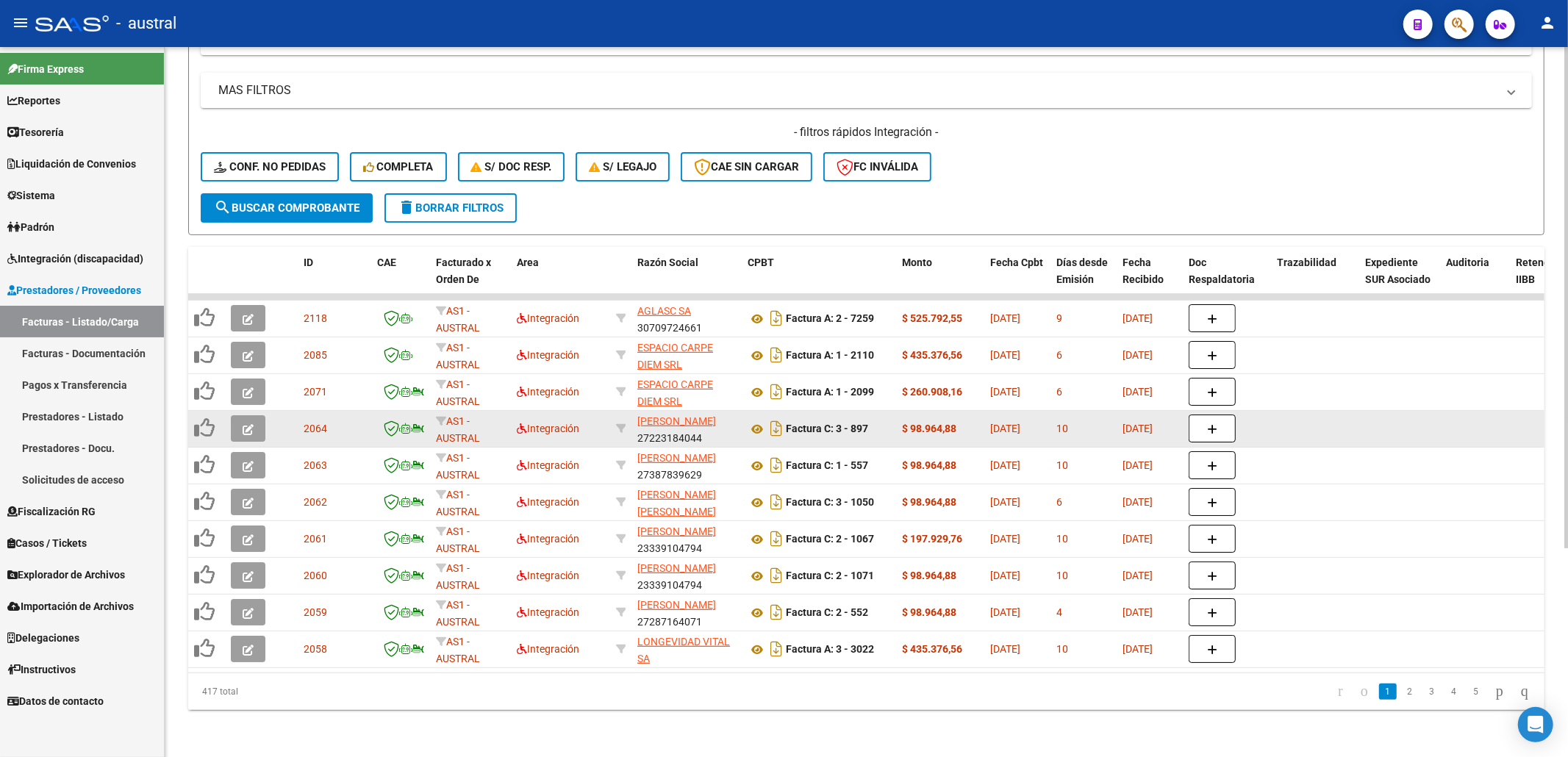
click at [243, 424] on icon "button" at bounding box center [248, 429] width 11 height 11
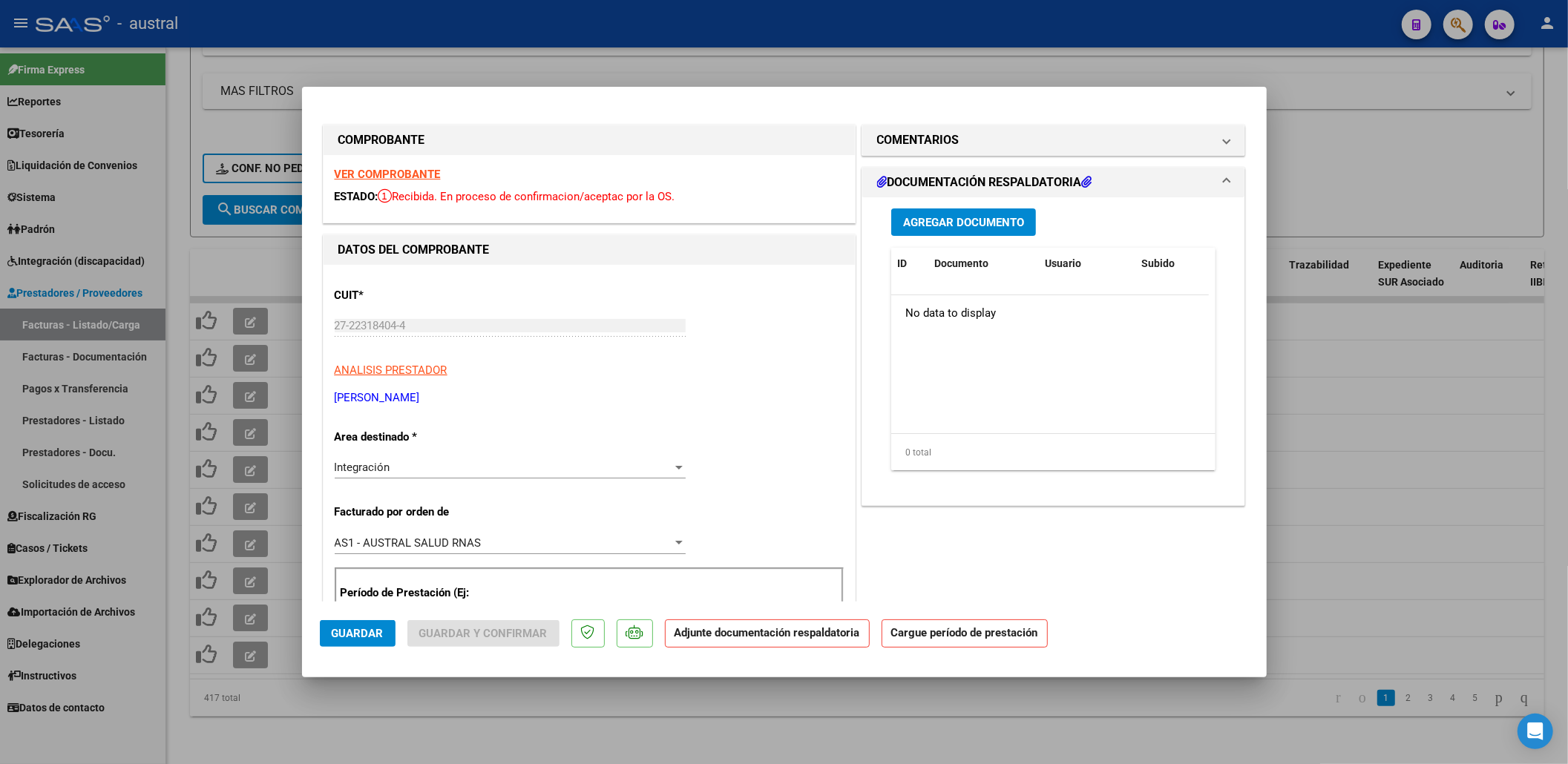
click at [382, 172] on strong "VER COMPROBANTE" at bounding box center [387, 174] width 106 height 13
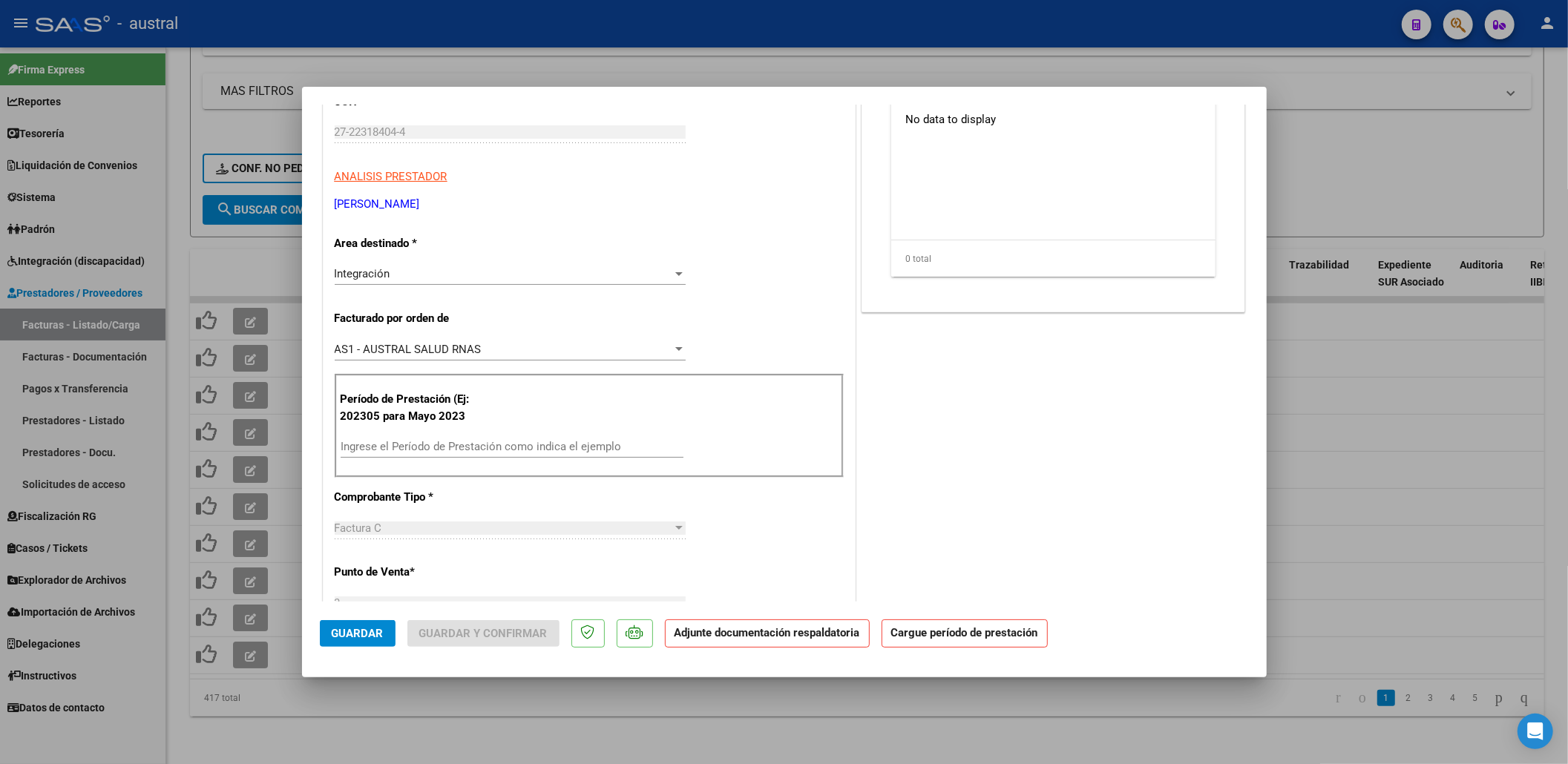
scroll to position [197, 0]
click at [527, 445] on input "Ingrese el Período de Prestación como indica el ejemplo" at bounding box center [512, 442] width 343 height 13
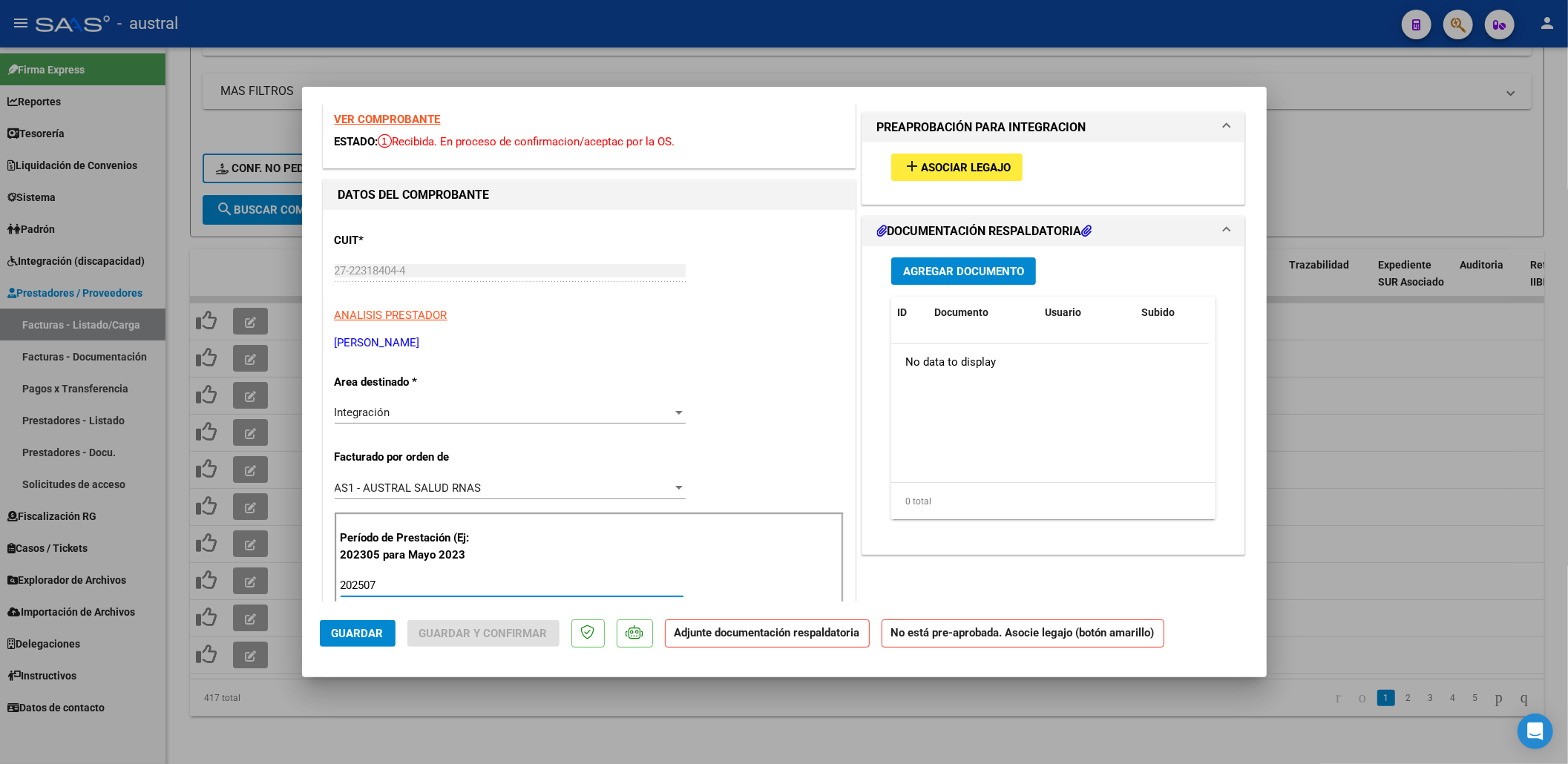
scroll to position [0, 0]
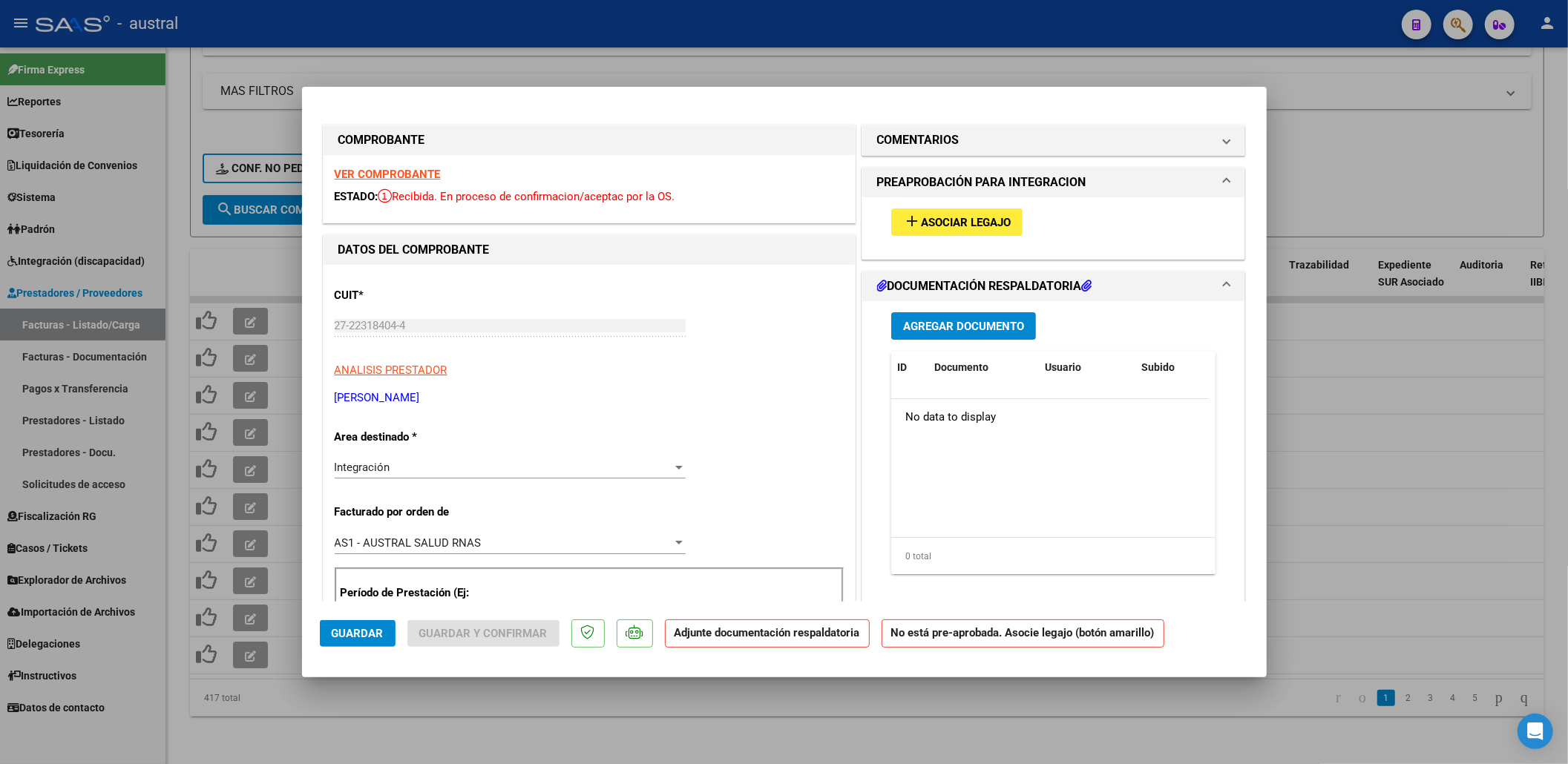
type input "202507"
click at [974, 223] on span "Asociar Legajo" at bounding box center [965, 222] width 89 height 13
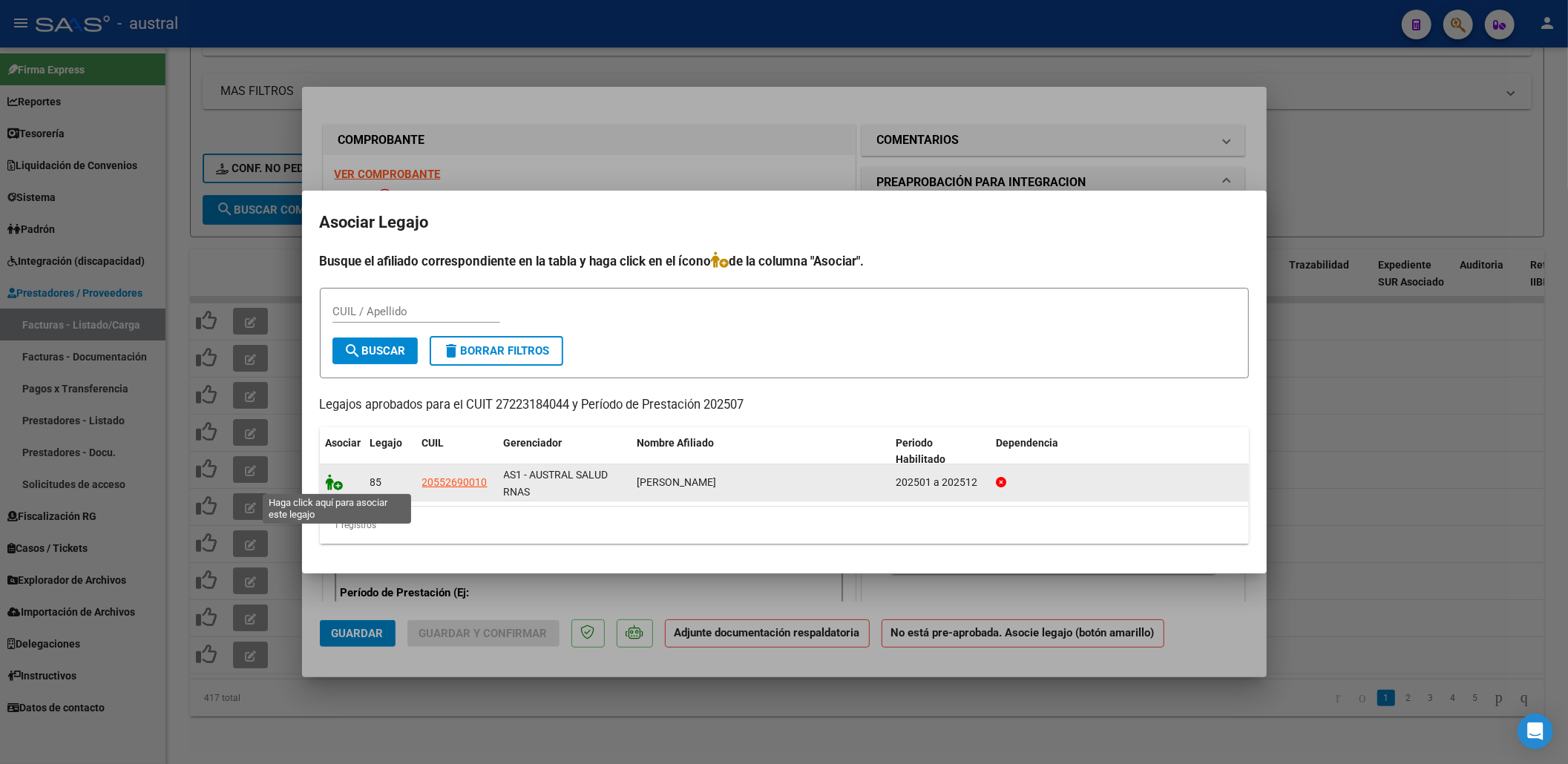
click at [334, 487] on icon at bounding box center [334, 482] width 18 height 16
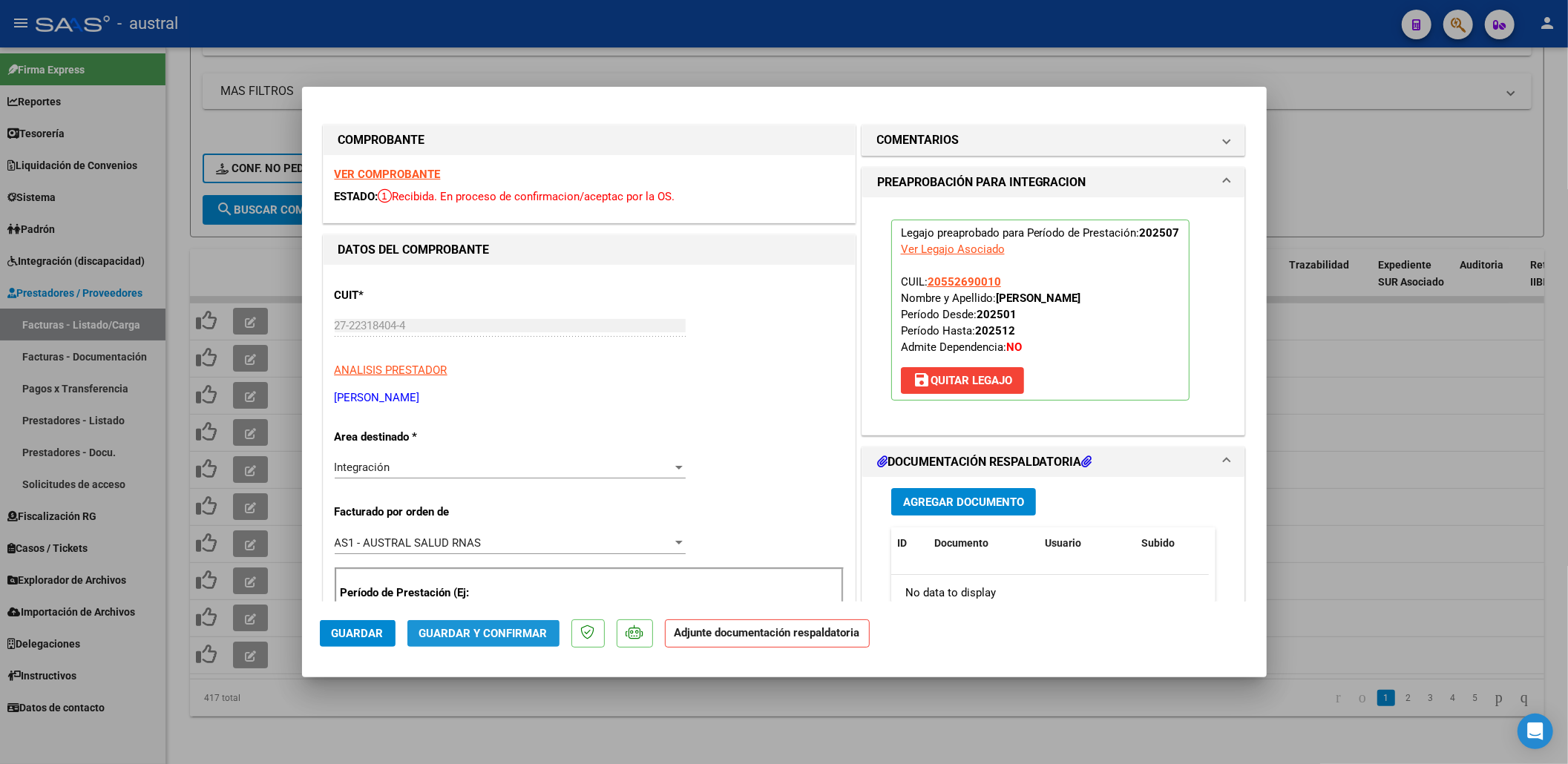
click at [487, 632] on span "Guardar y Confirmar" at bounding box center [484, 633] width 129 height 13
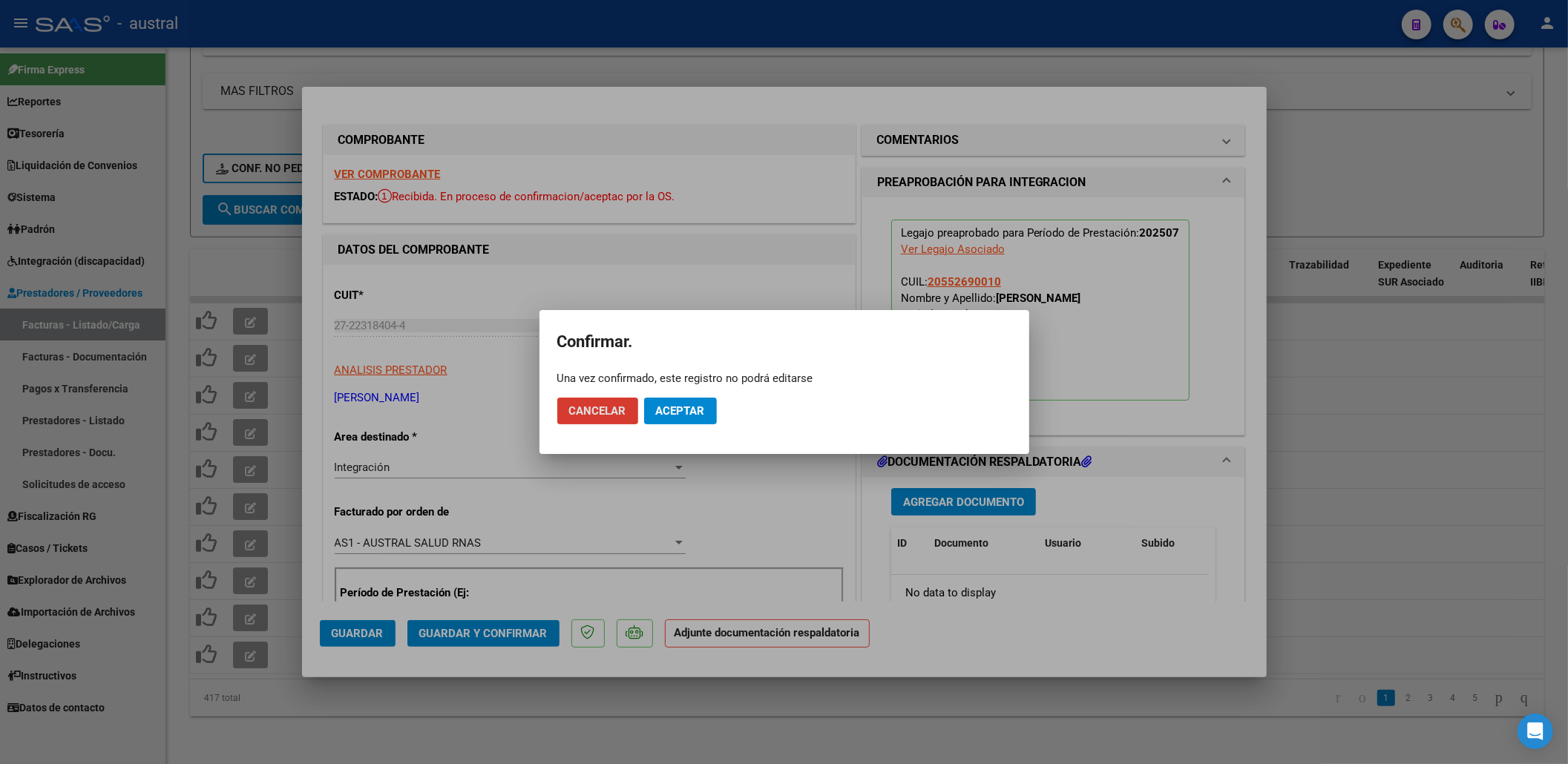
click at [672, 387] on app-popup "Confirmar. Una vez confirmado, este registro no podrá editarse Cancelar Aceptar" at bounding box center [784, 382] width 454 height 108
click at [681, 399] on button "Aceptar" at bounding box center [680, 411] width 72 height 27
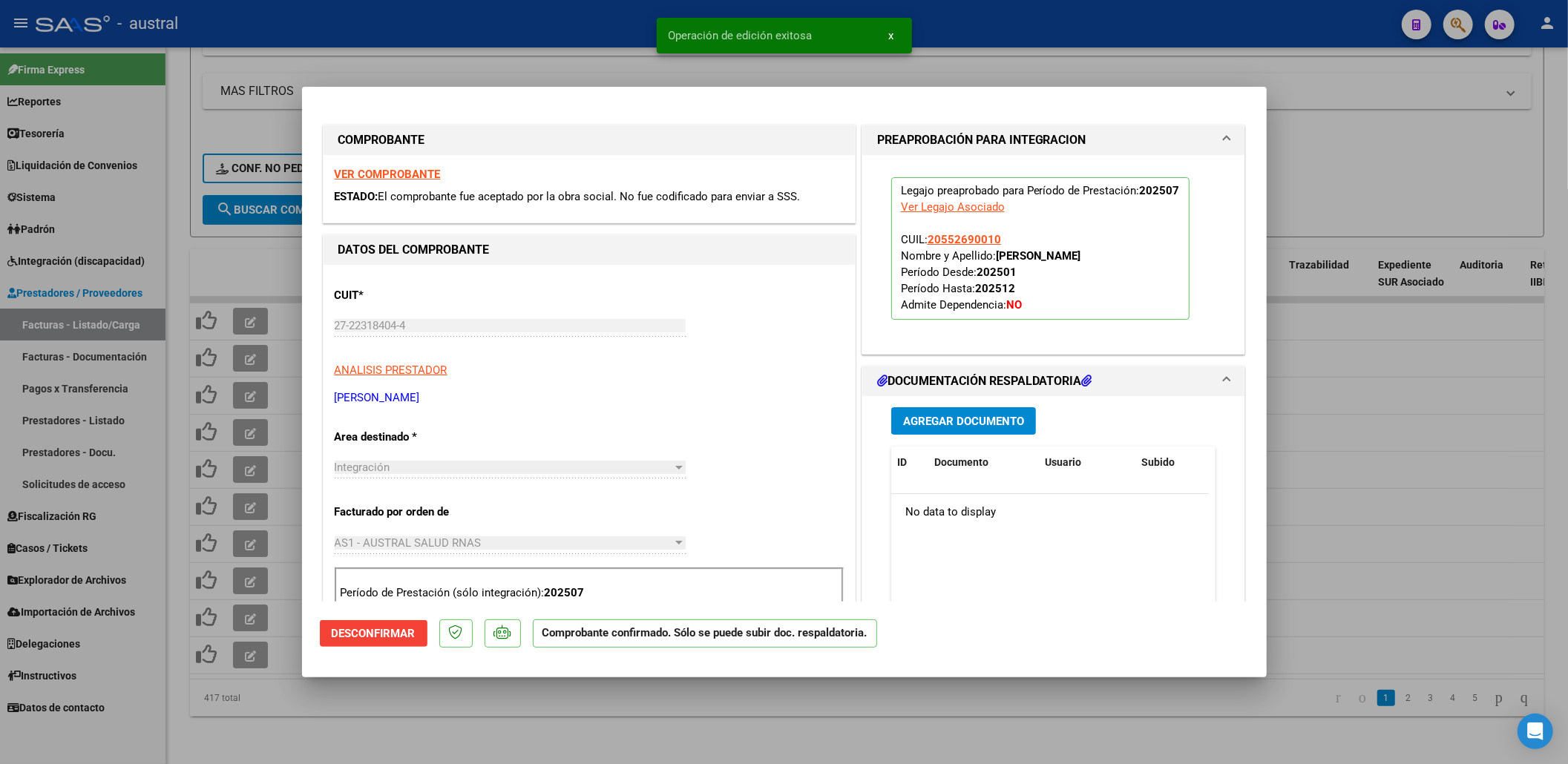
click at [282, 242] on div at bounding box center [784, 382] width 1568 height 764
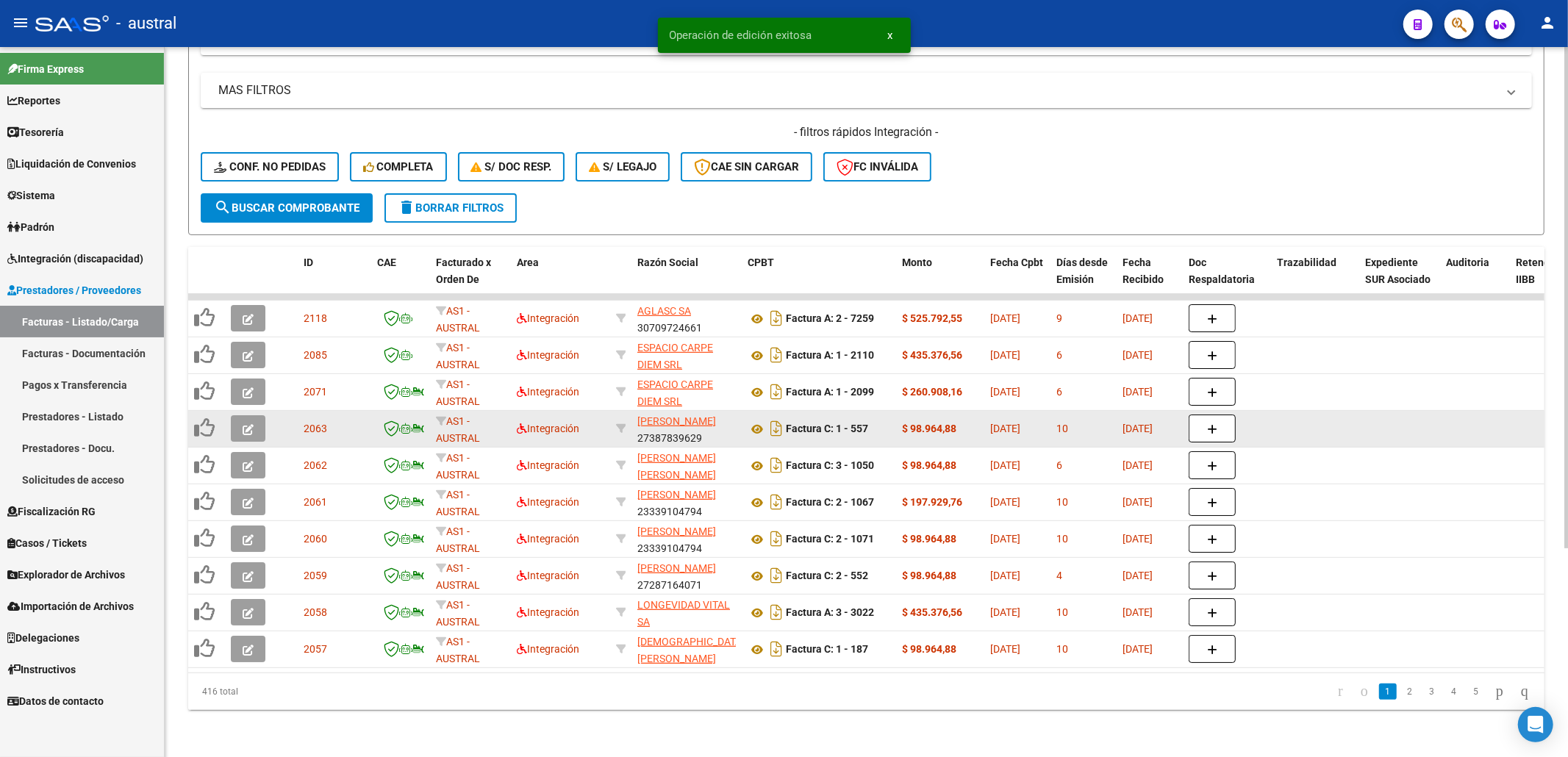
click at [256, 415] on button "button" at bounding box center [248, 429] width 35 height 27
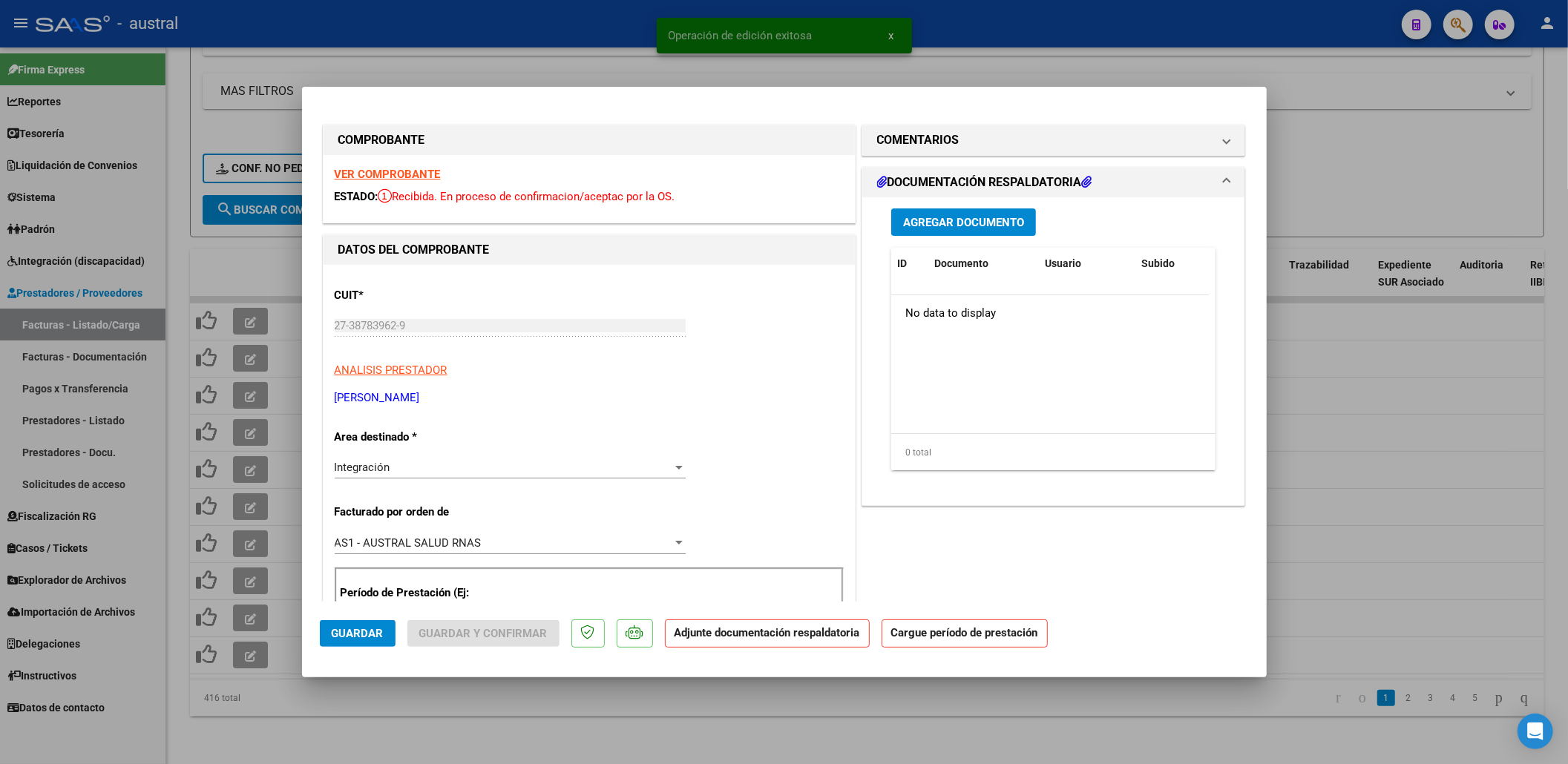
click at [429, 171] on strong "VER COMPROBANTE" at bounding box center [387, 174] width 106 height 13
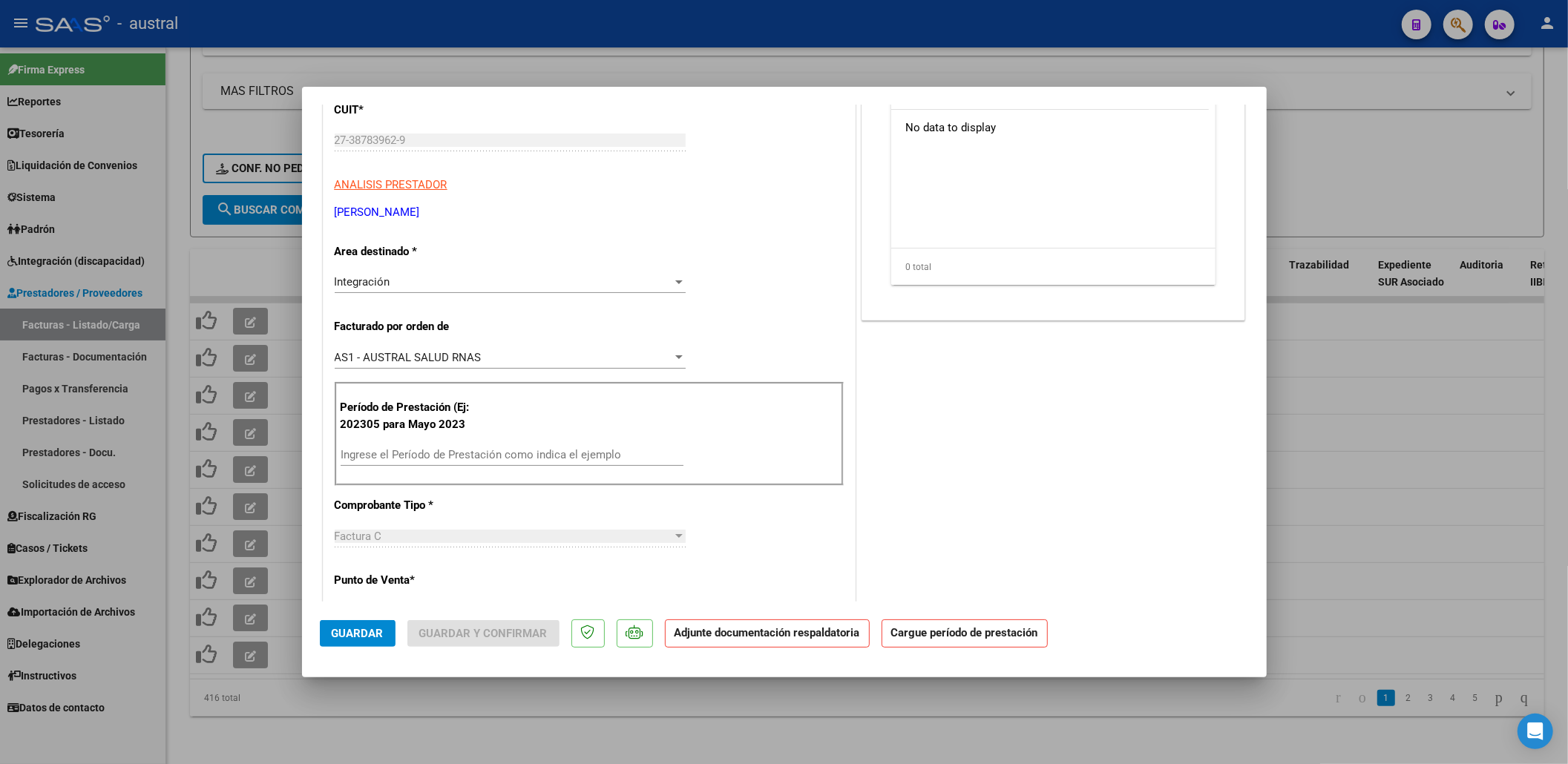
scroll to position [197, 0]
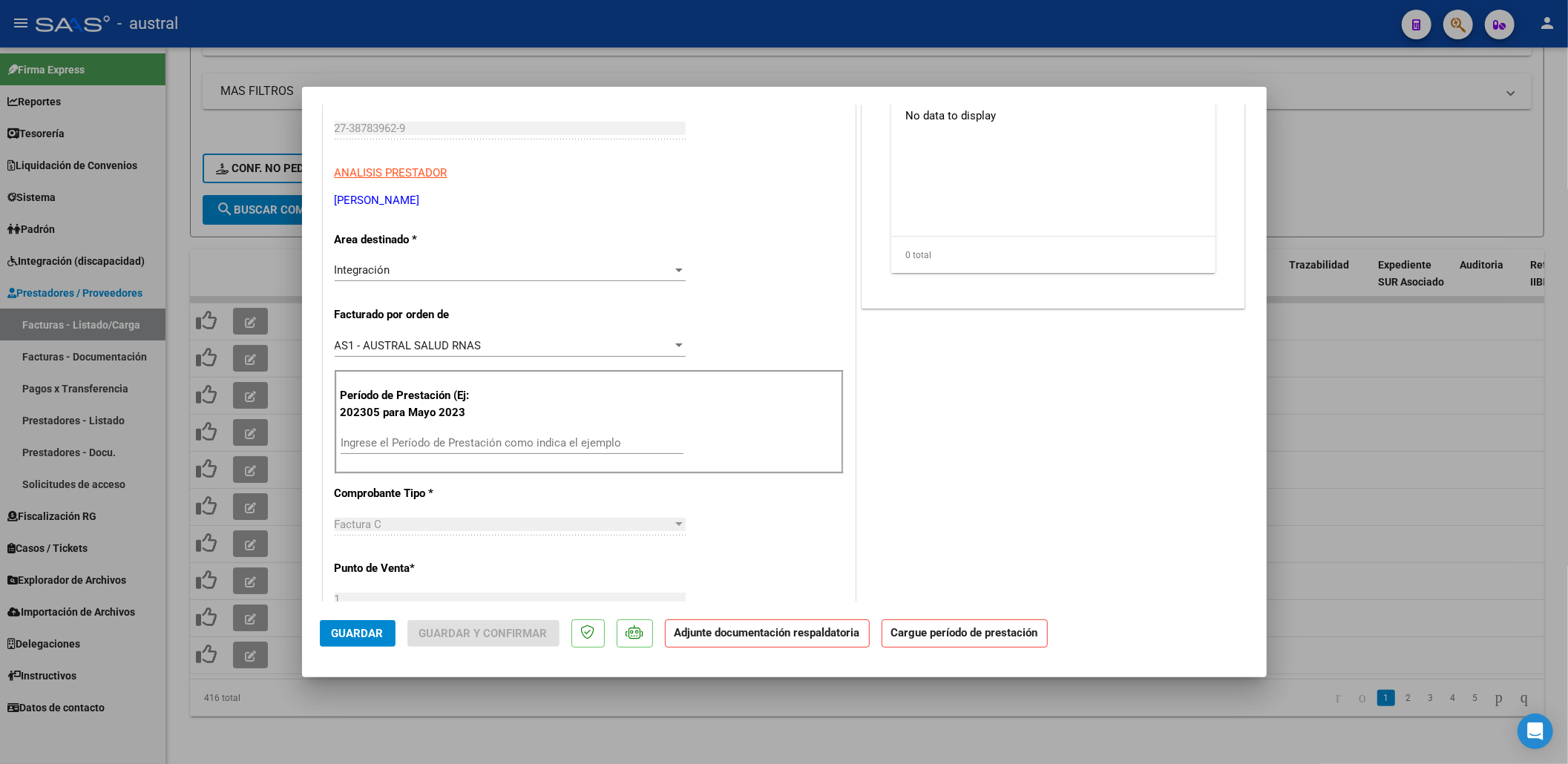
click at [523, 456] on div "Ingrese el Período de Prestación como indica el ejemplo" at bounding box center [512, 449] width 343 height 37
click at [523, 452] on div "Ingrese el Período de Prestación como indica el ejemplo" at bounding box center [512, 442] width 343 height 22
click at [531, 441] on input "Ingrese el Período de Prestación como indica el ejemplo" at bounding box center [512, 442] width 343 height 13
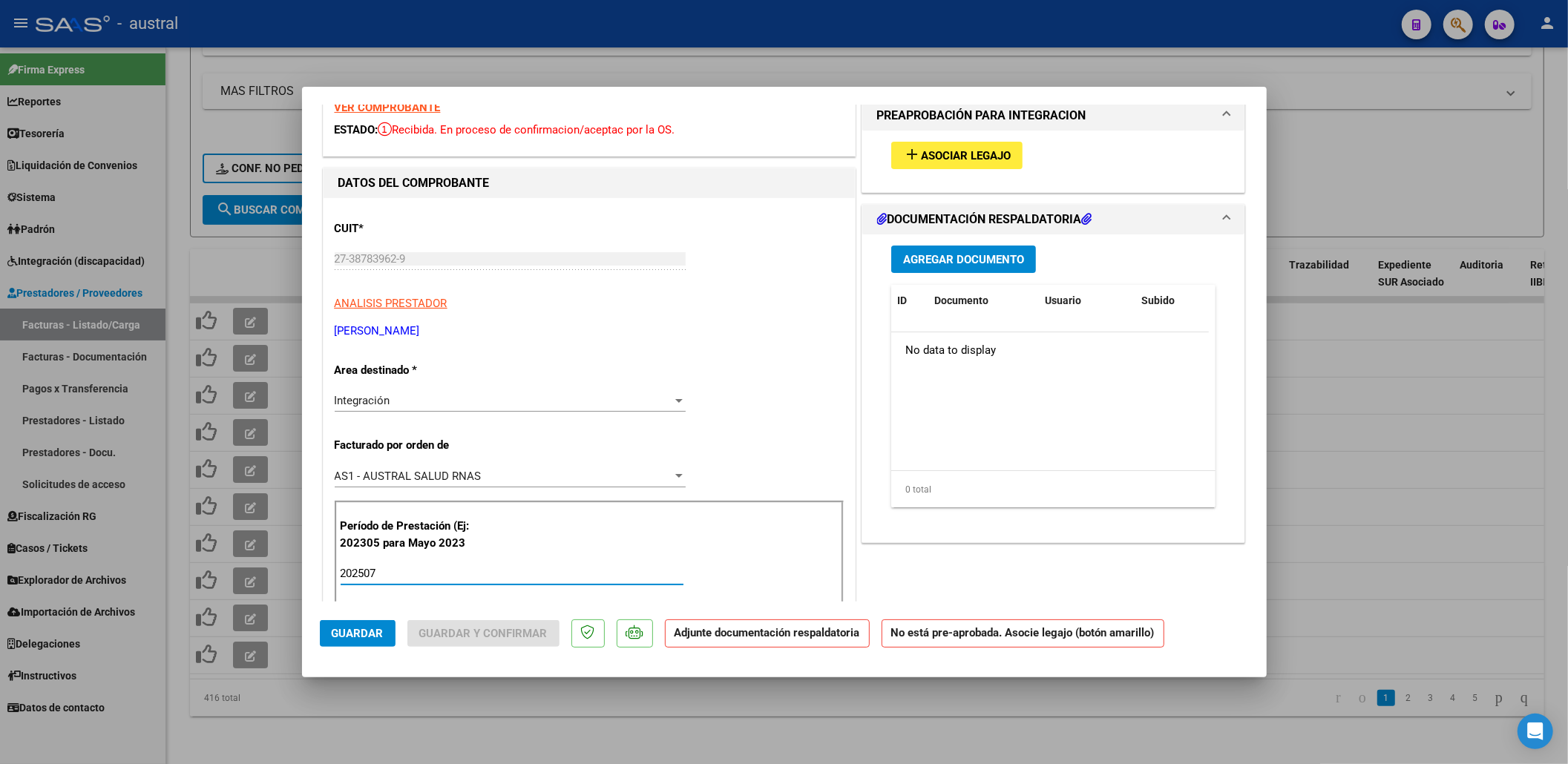
scroll to position [0, 0]
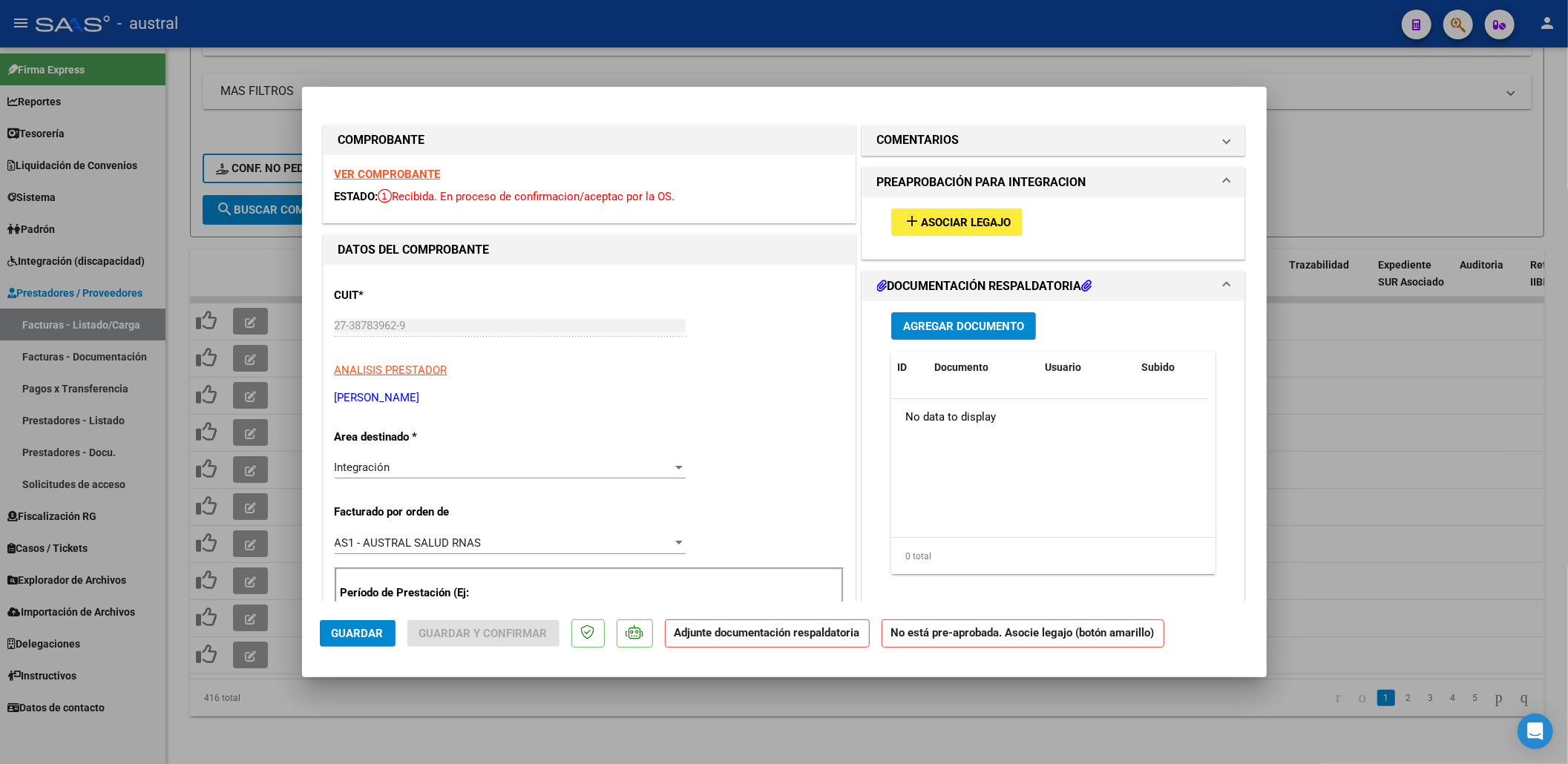
type input "202507"
click at [951, 226] on span "Asociar Legajo" at bounding box center [965, 222] width 89 height 13
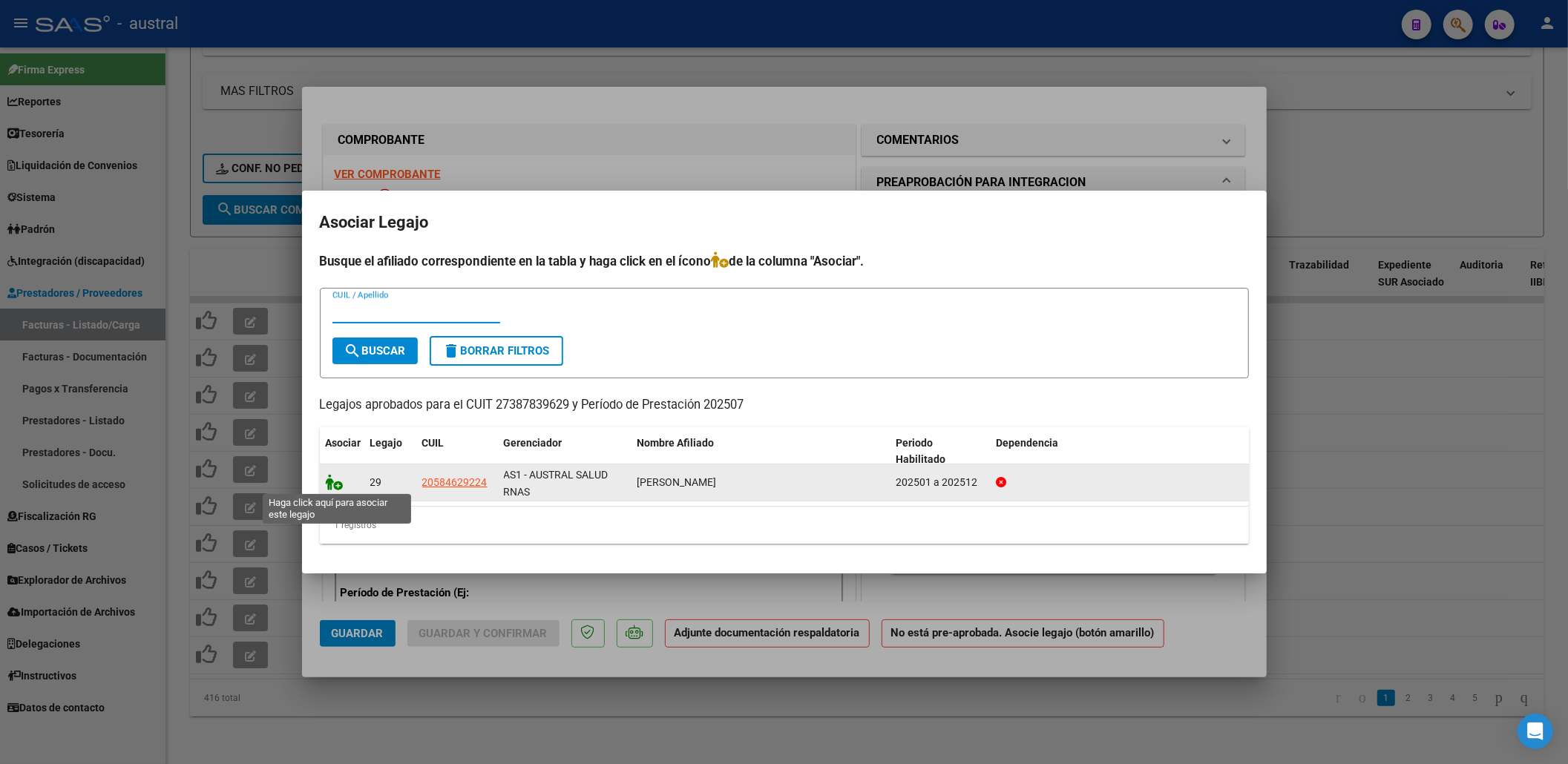
click at [337, 487] on icon at bounding box center [334, 482] width 18 height 16
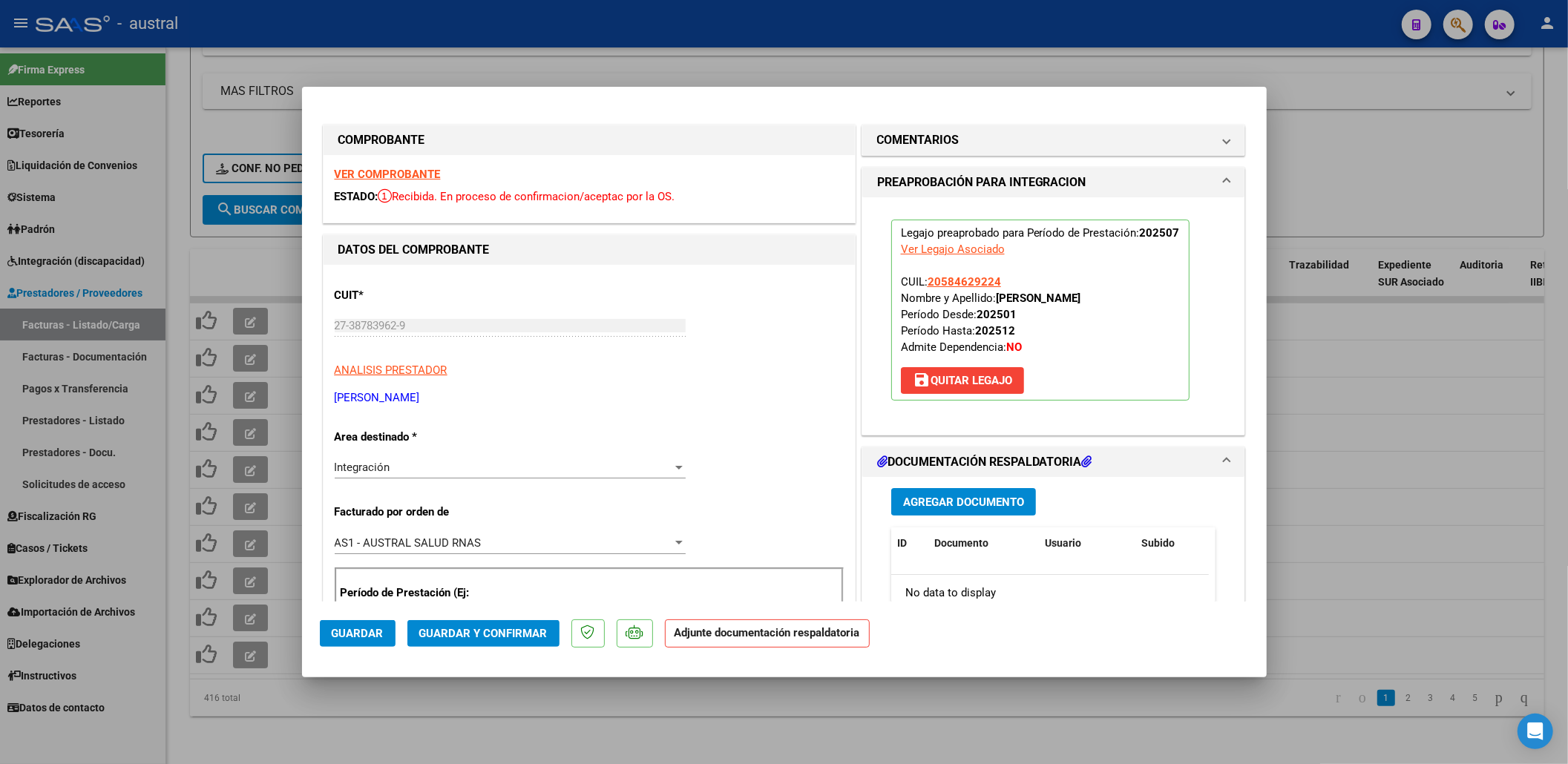
click at [500, 624] on button "Guardar y Confirmar" at bounding box center [484, 634] width 152 height 27
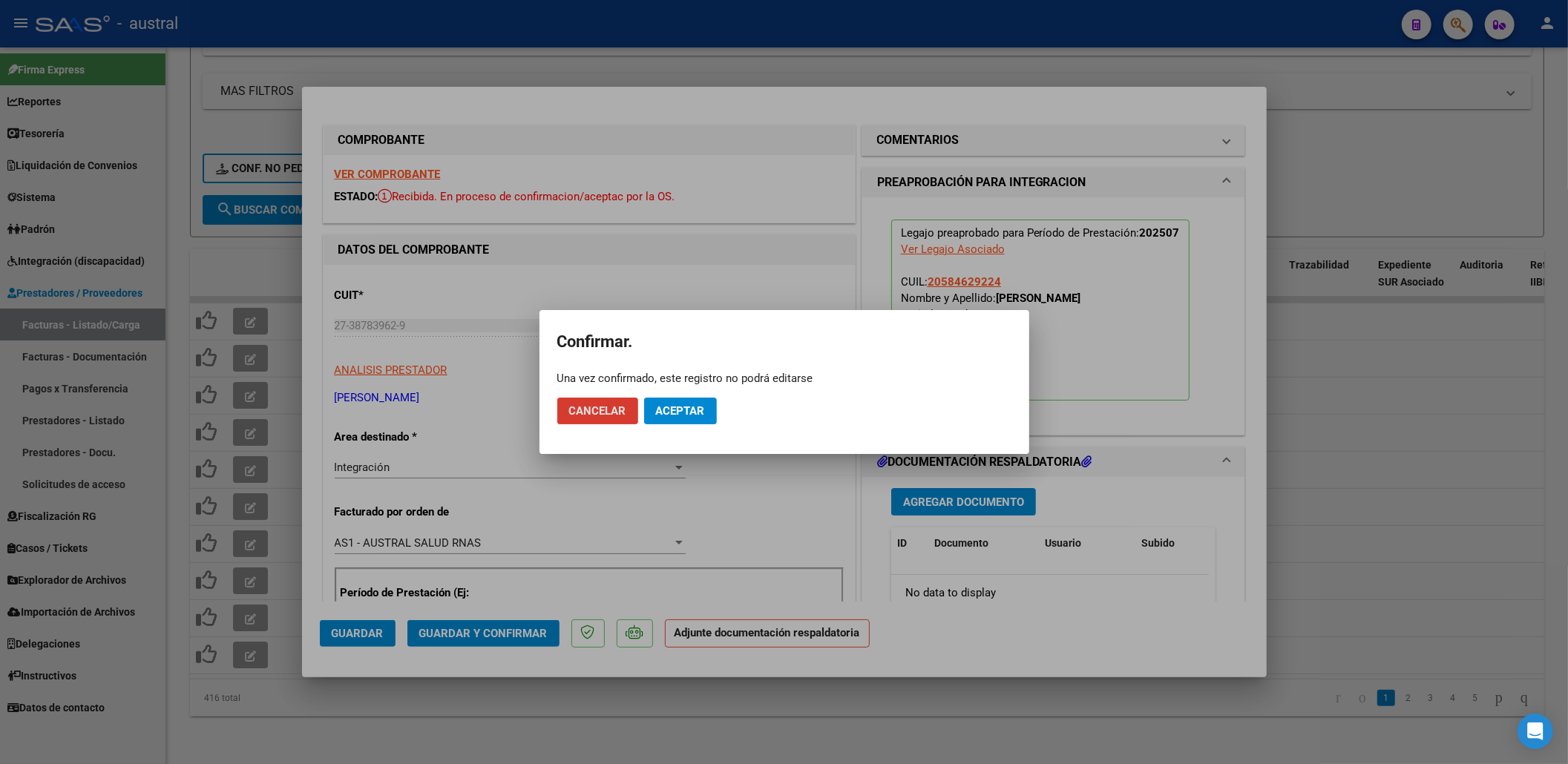
click at [697, 419] on button "Aceptar" at bounding box center [680, 411] width 72 height 27
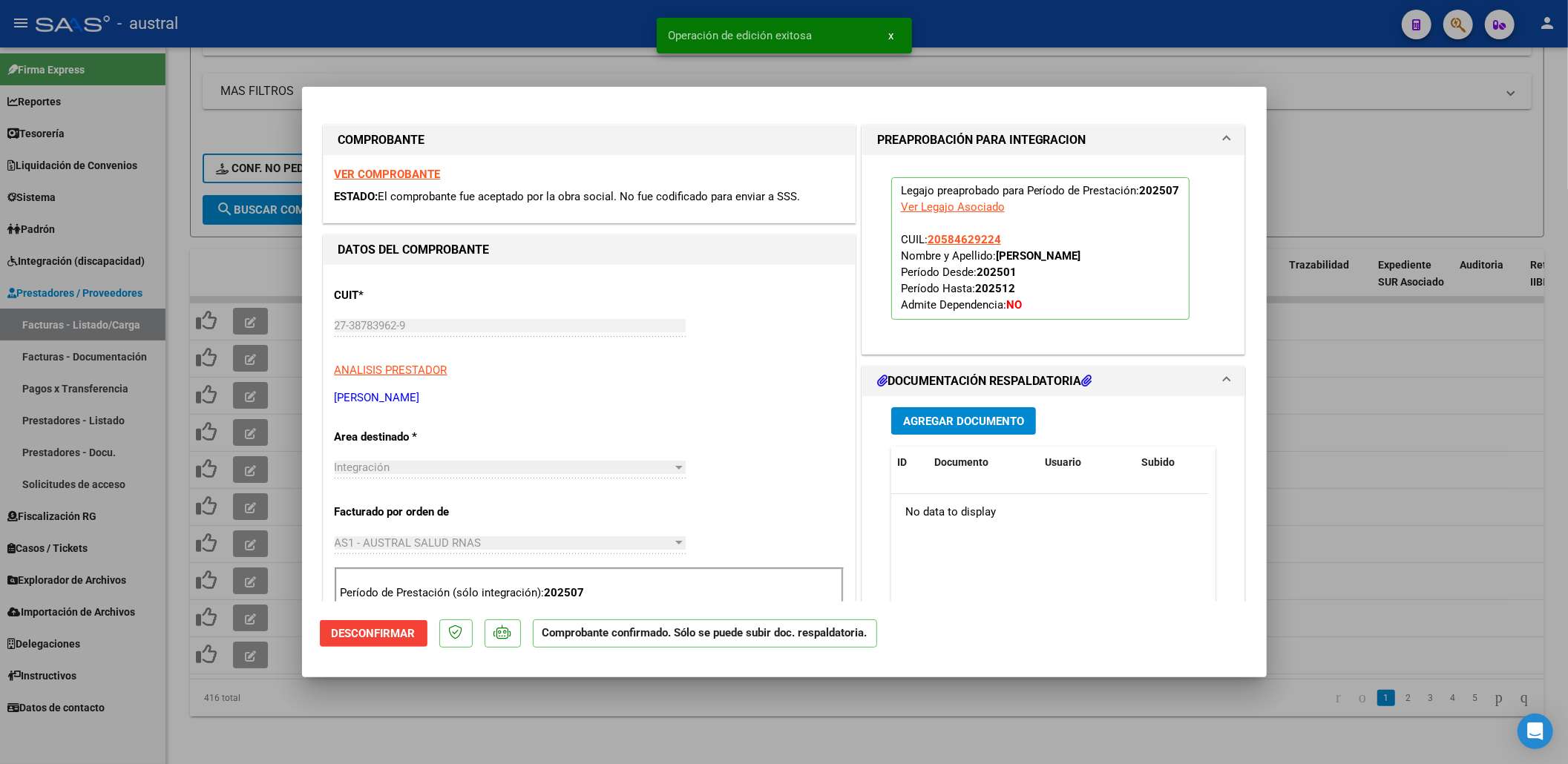
click at [619, 701] on div at bounding box center [784, 382] width 1568 height 764
type input "$ 0,00"
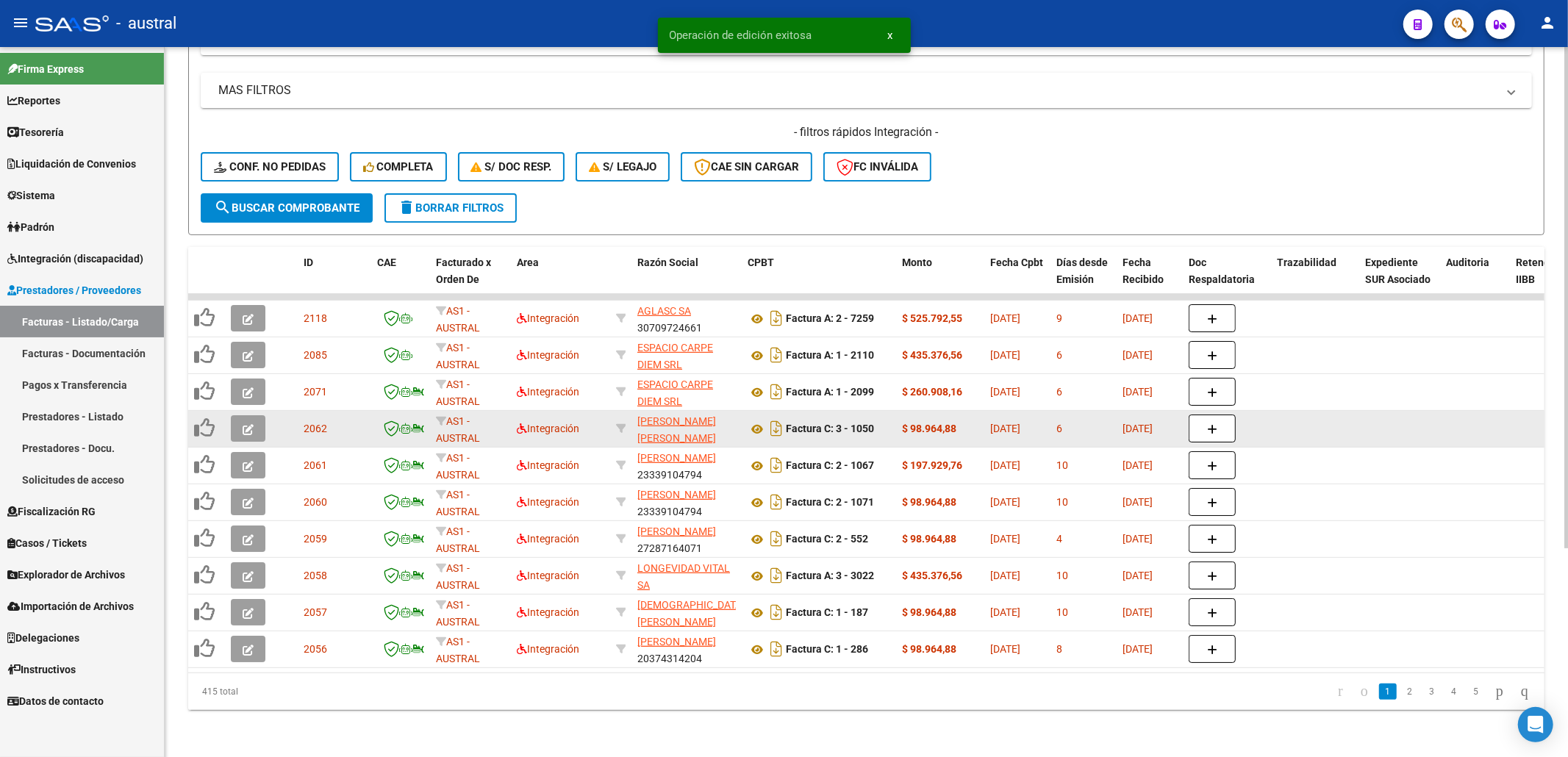
click at [239, 415] on button "button" at bounding box center [248, 429] width 35 height 27
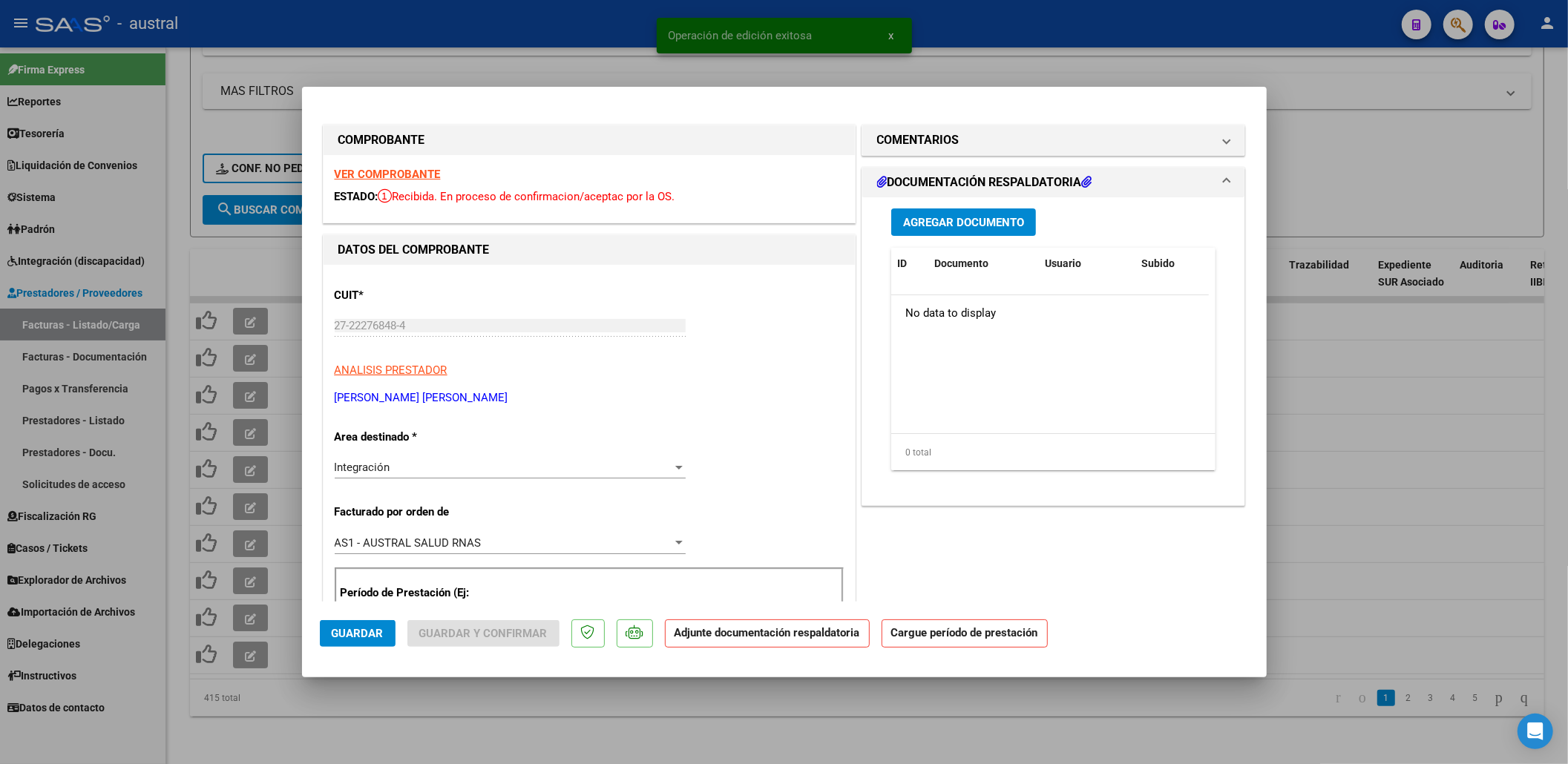
click at [380, 178] on strong "VER COMPROBANTE" at bounding box center [387, 174] width 106 height 13
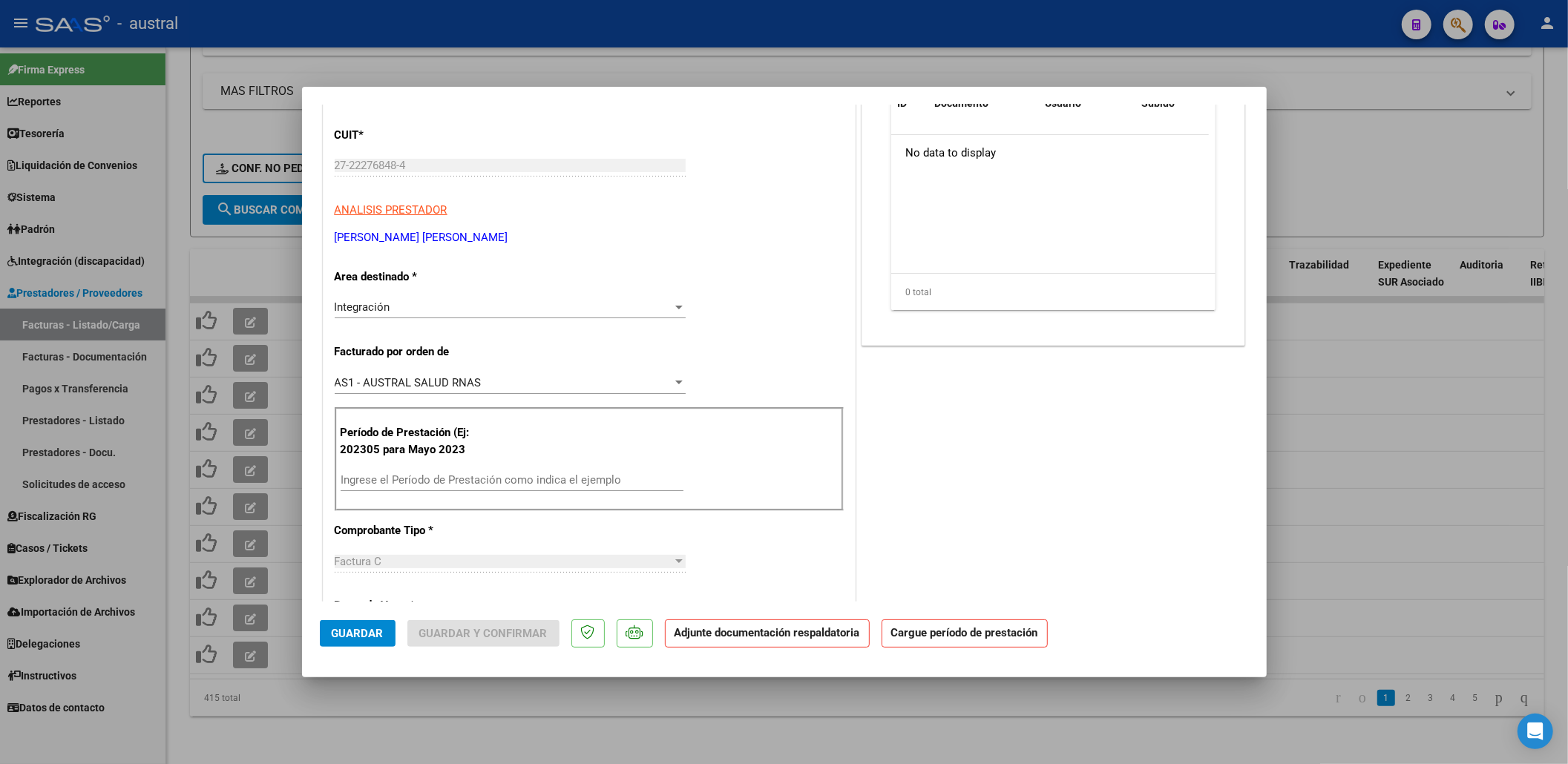
scroll to position [197, 0]
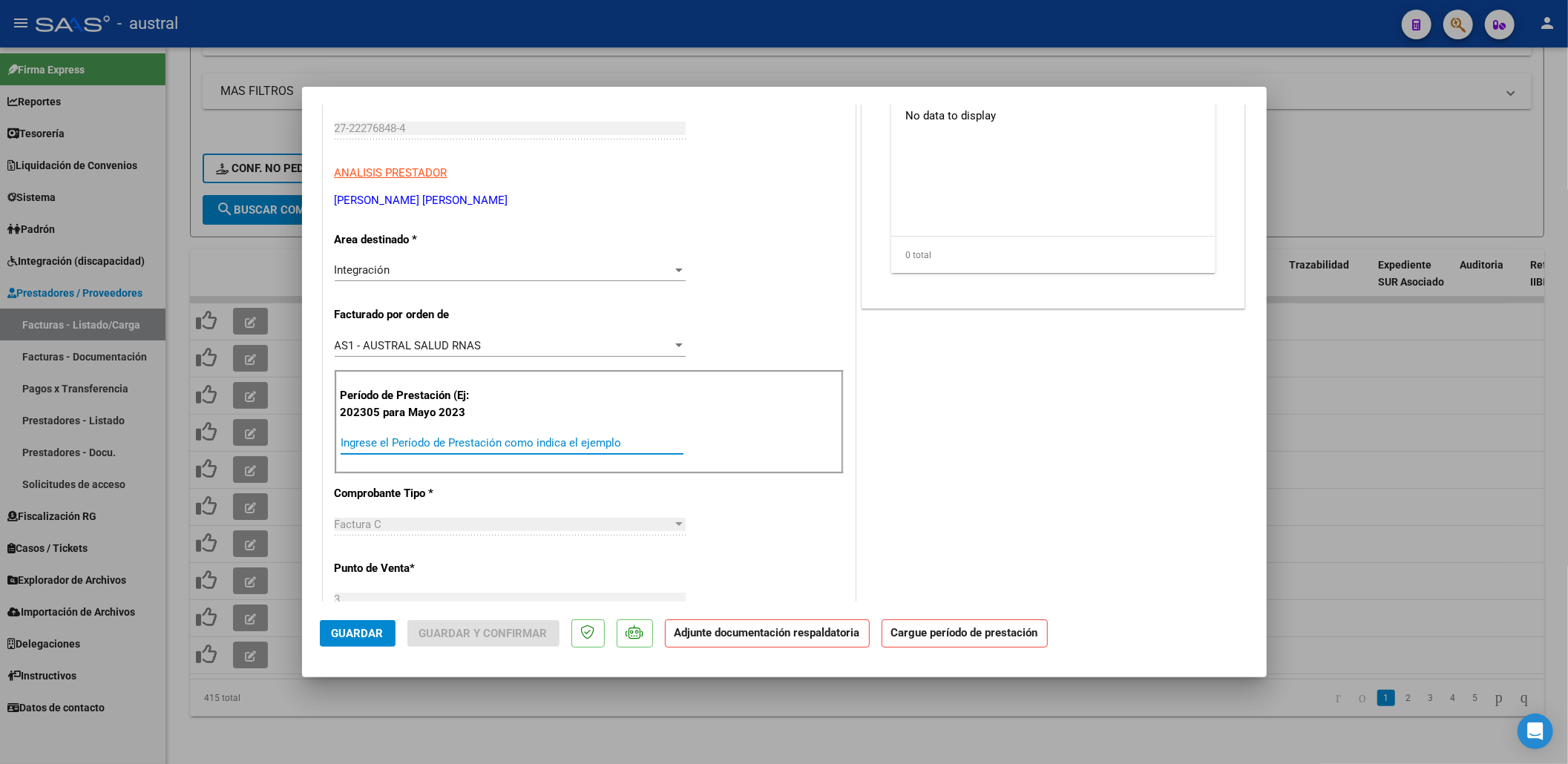
click at [481, 440] on input "Ingrese el Período de Prestación como indica el ejemplo" at bounding box center [512, 442] width 343 height 13
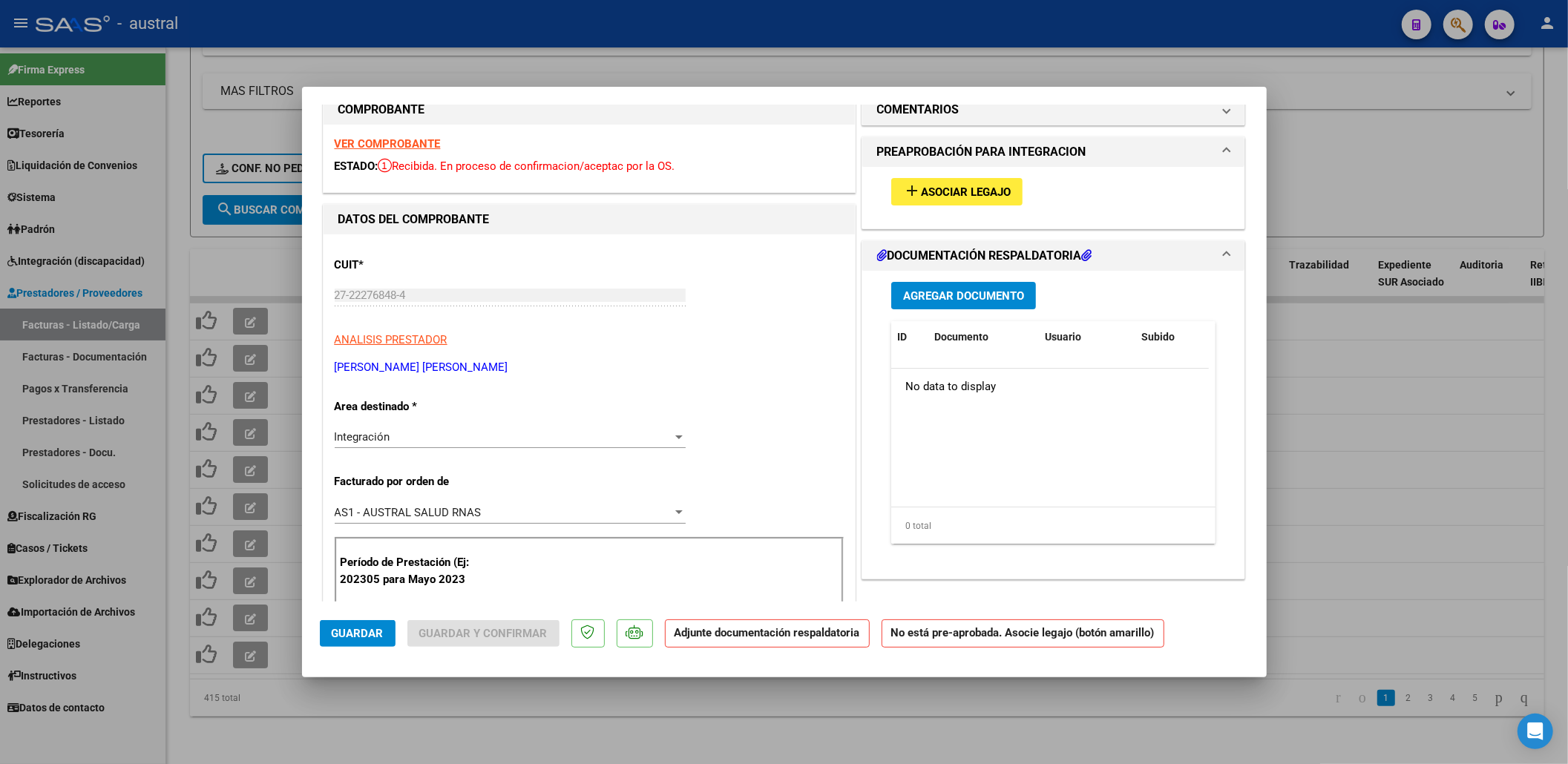
scroll to position [0, 0]
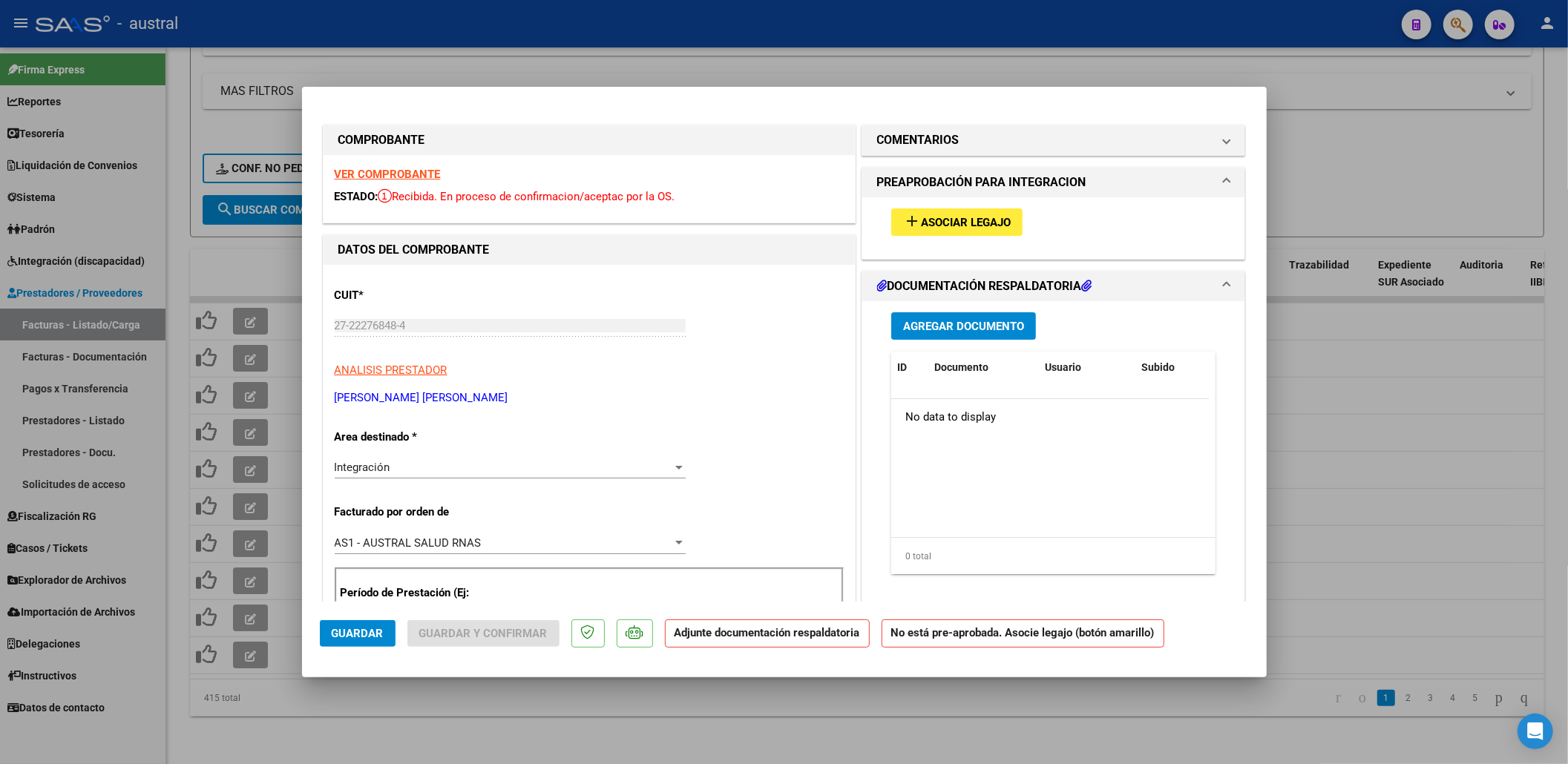
type input "202507"
click at [957, 229] on span "Asociar Legajo" at bounding box center [965, 222] width 89 height 13
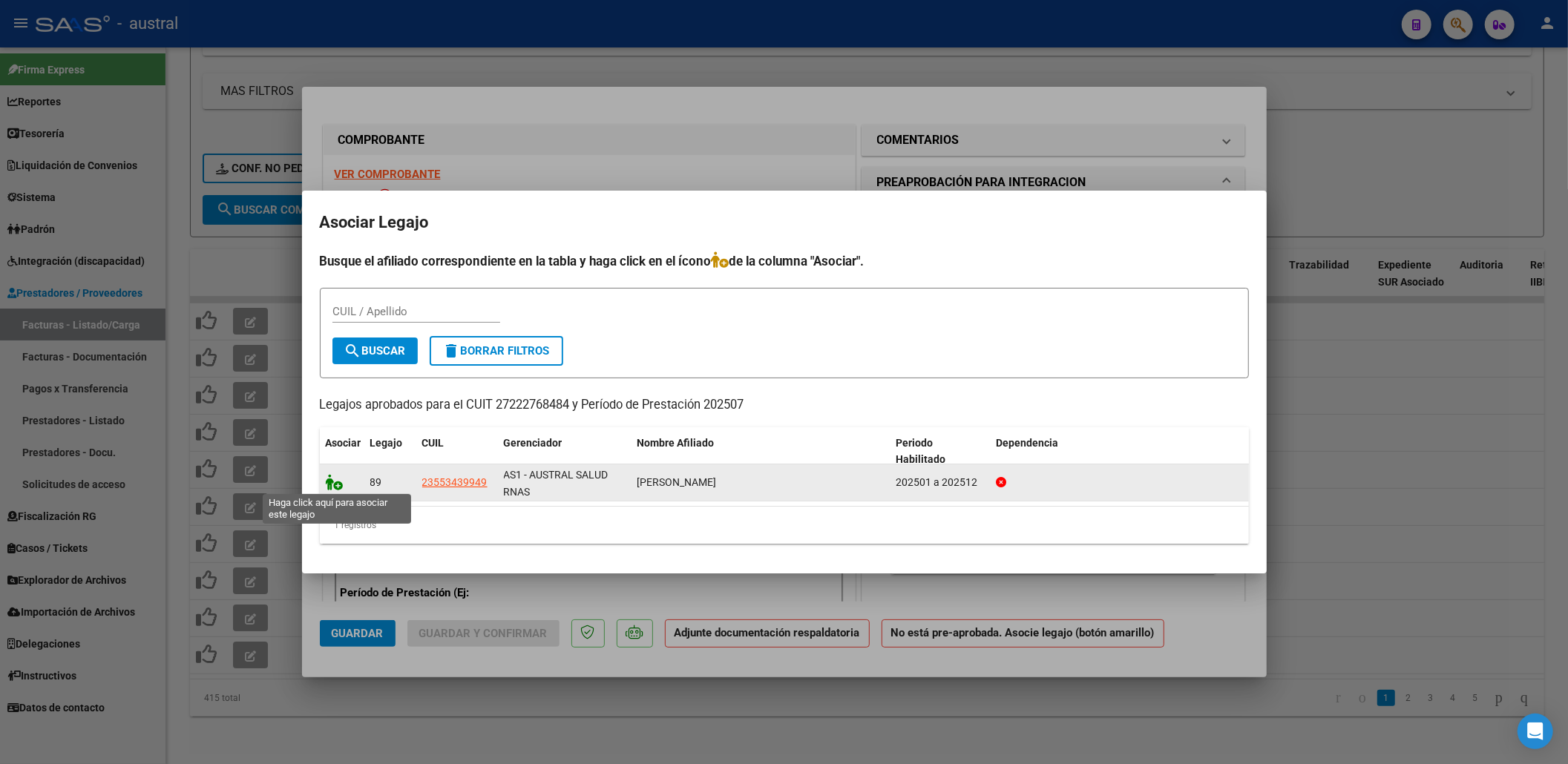
click at [341, 483] on icon at bounding box center [334, 482] width 18 height 16
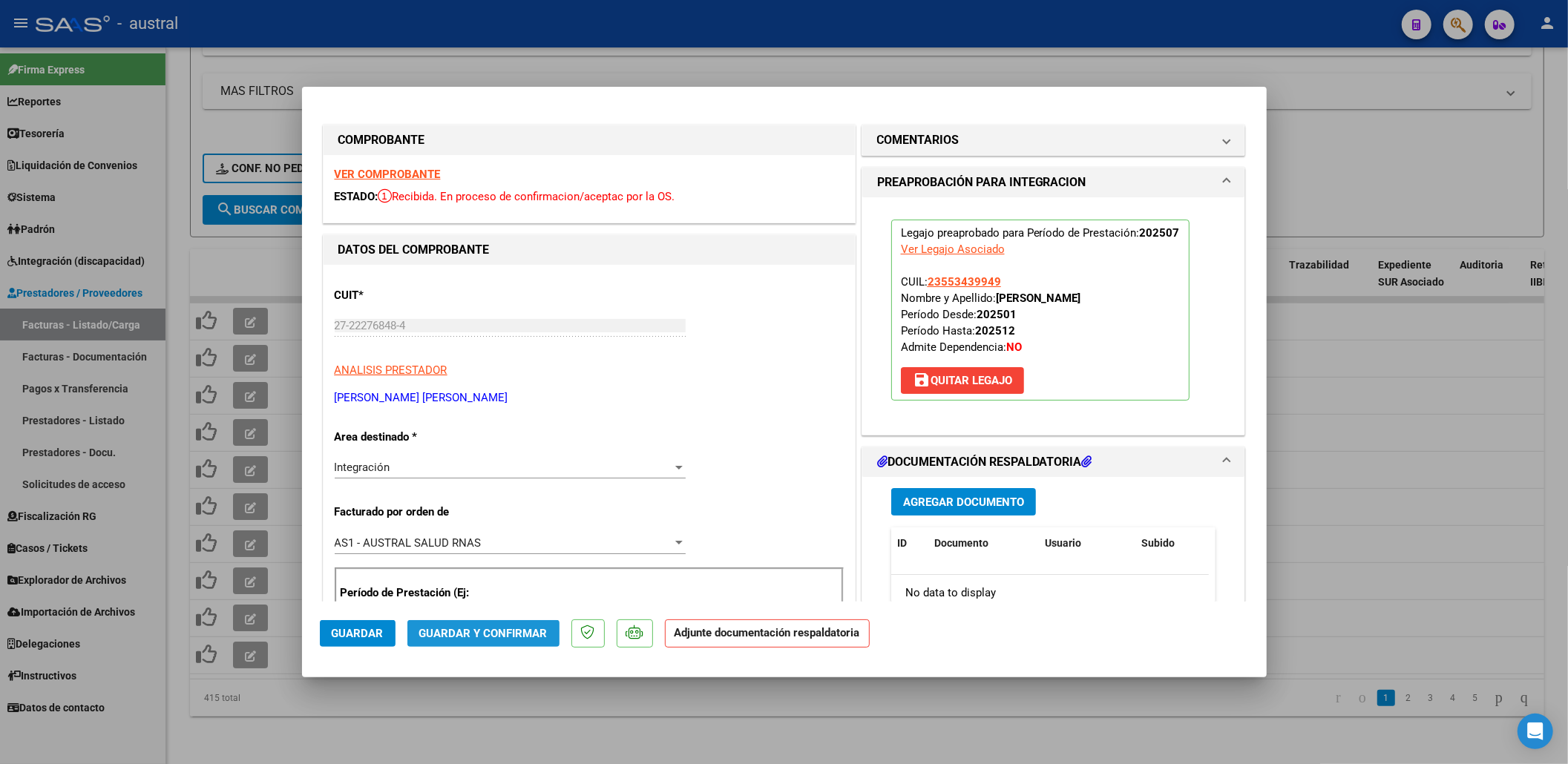
click at [485, 634] on span "Guardar y Confirmar" at bounding box center [484, 633] width 129 height 13
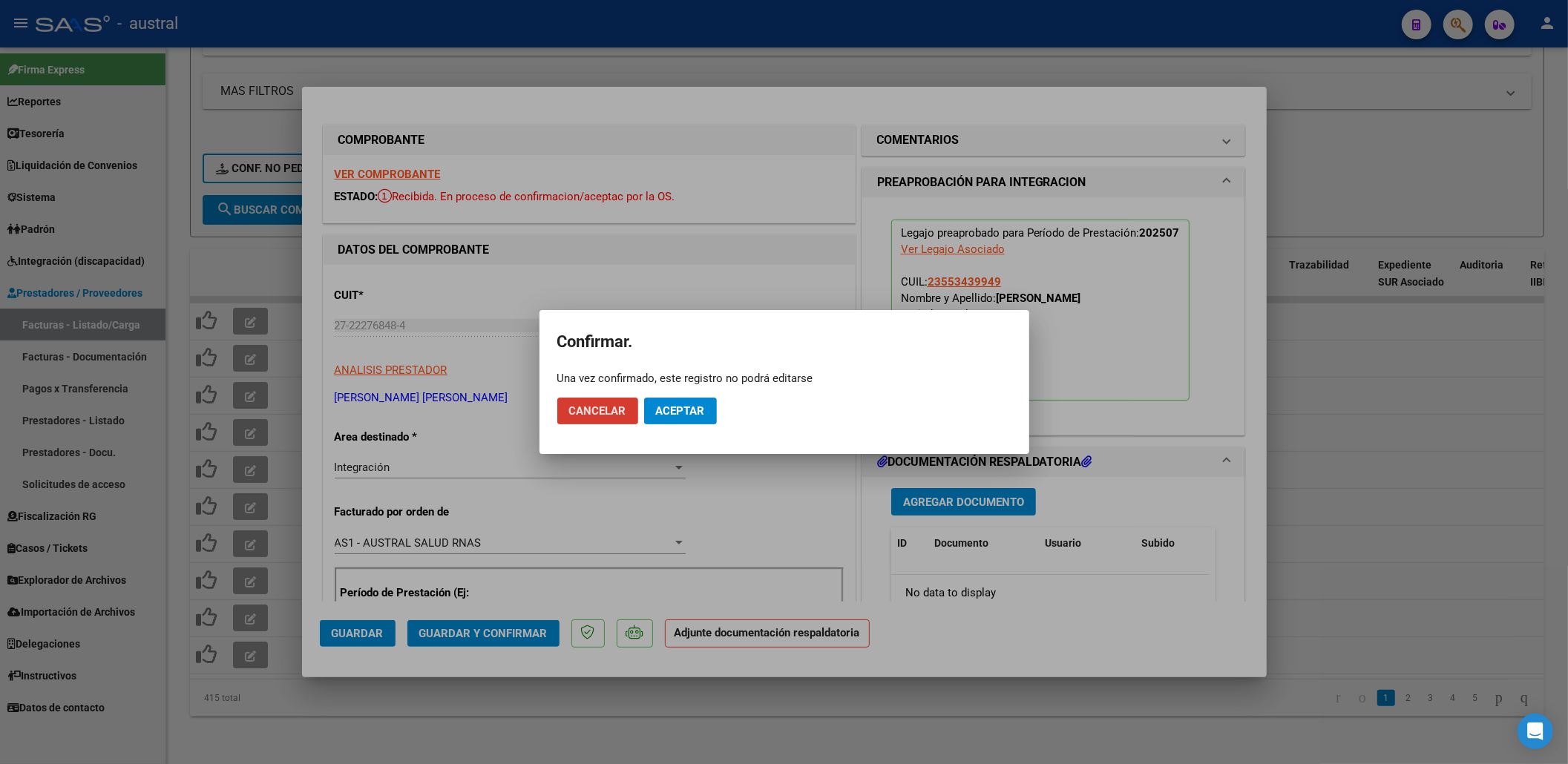
drag, startPoint x: 675, startPoint y: 382, endPoint x: 679, endPoint y: 398, distance: 16.5
click at [675, 387] on app-popup "Confirmar. Una vez confirmado, este registro no podrá editarse Cancelar Aceptar" at bounding box center [784, 382] width 454 height 108
click at [680, 405] on span "Aceptar" at bounding box center [680, 410] width 49 height 13
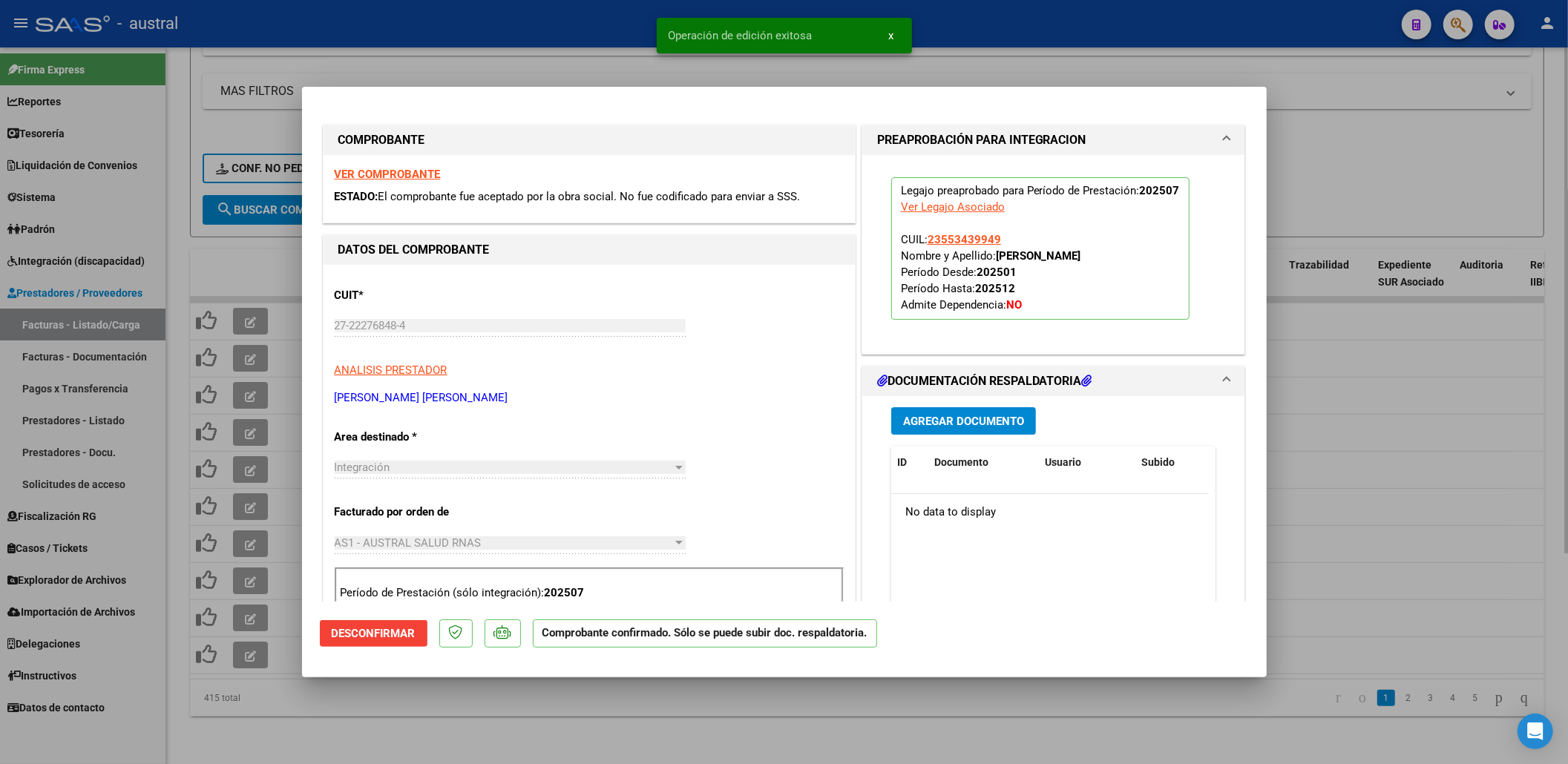
click at [606, 733] on div at bounding box center [784, 382] width 1568 height 764
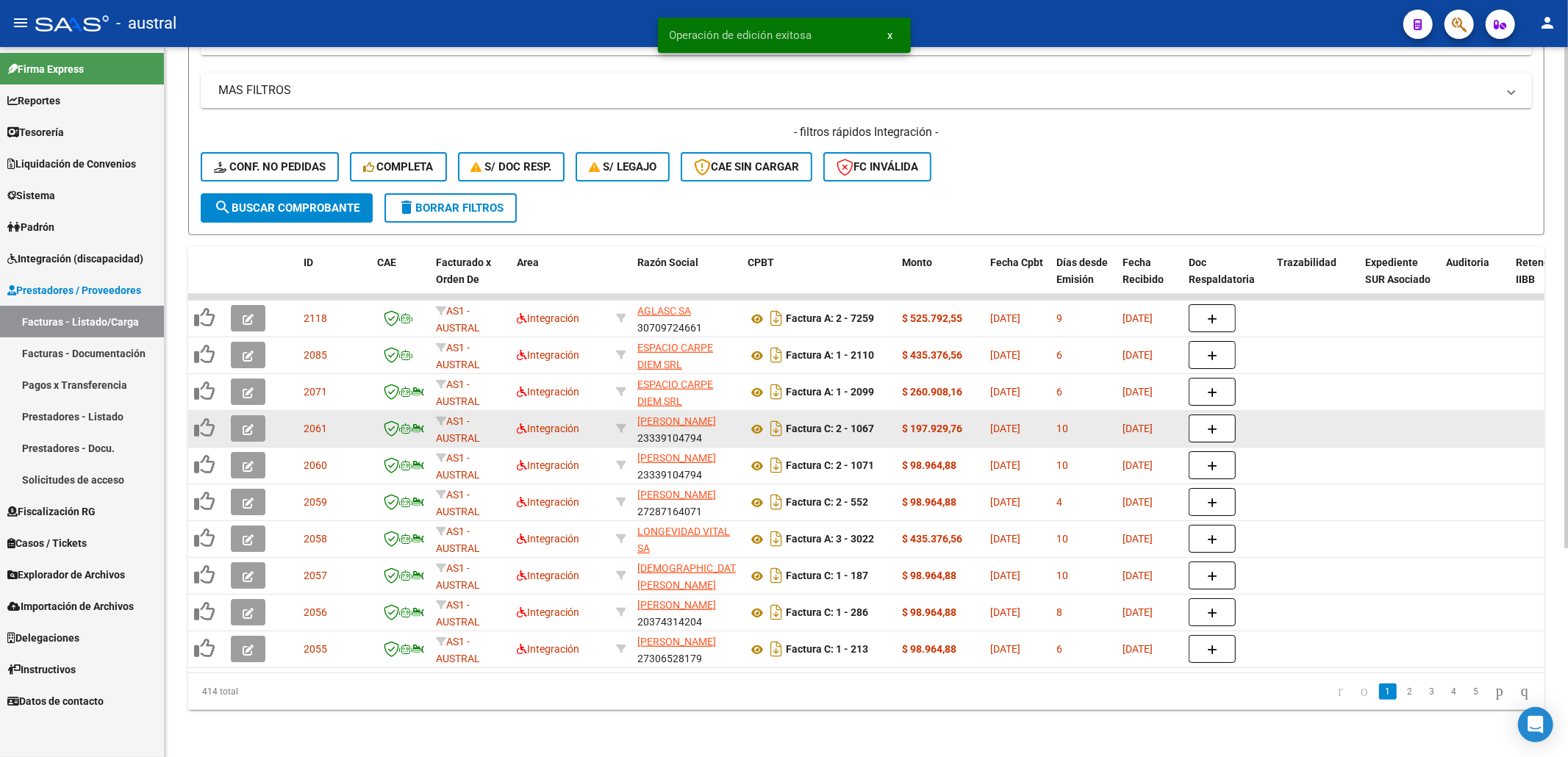
click at [233, 415] on button "button" at bounding box center [248, 429] width 35 height 27
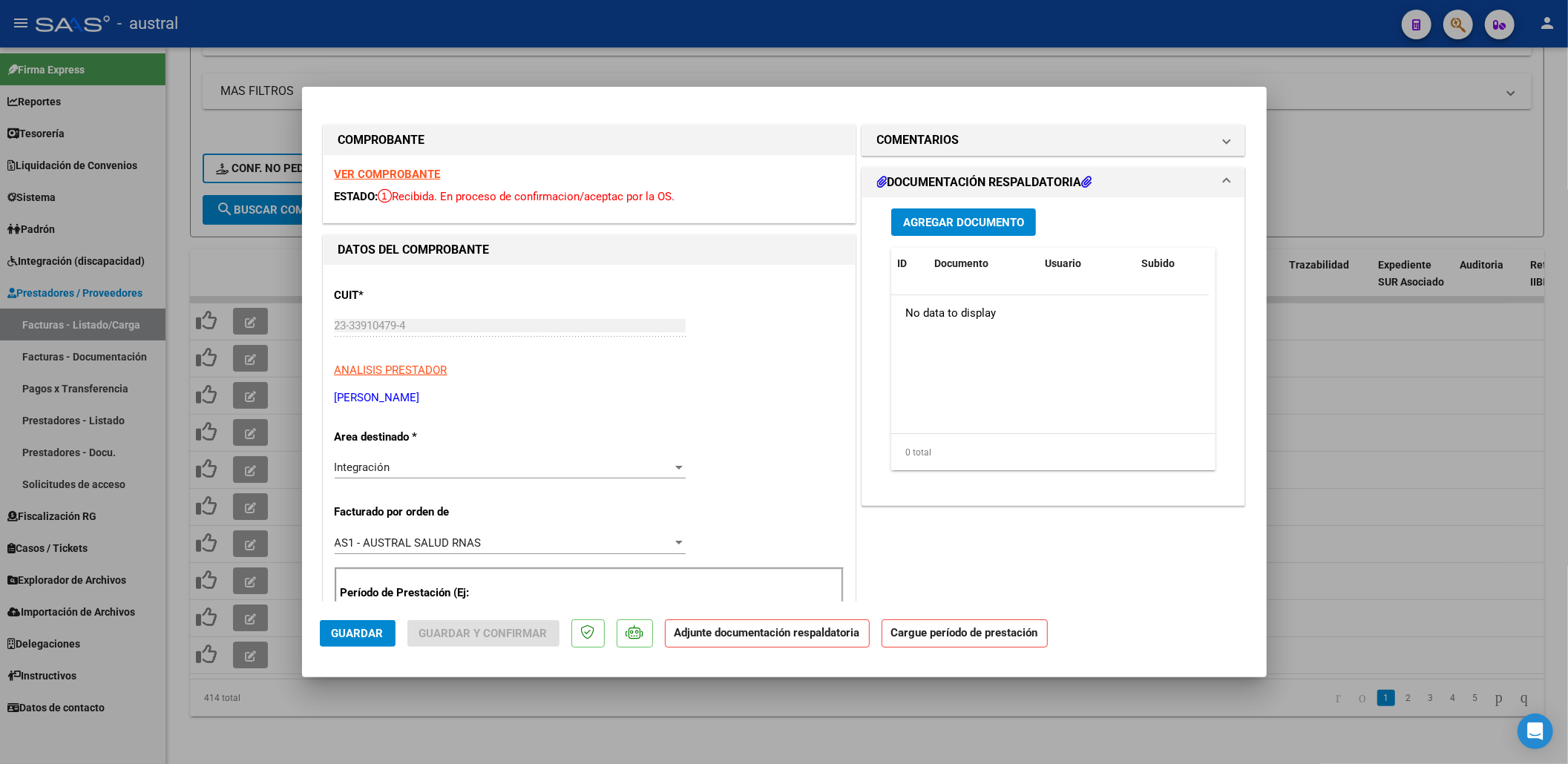
click at [425, 168] on strong "VER COMPROBANTE" at bounding box center [387, 174] width 106 height 13
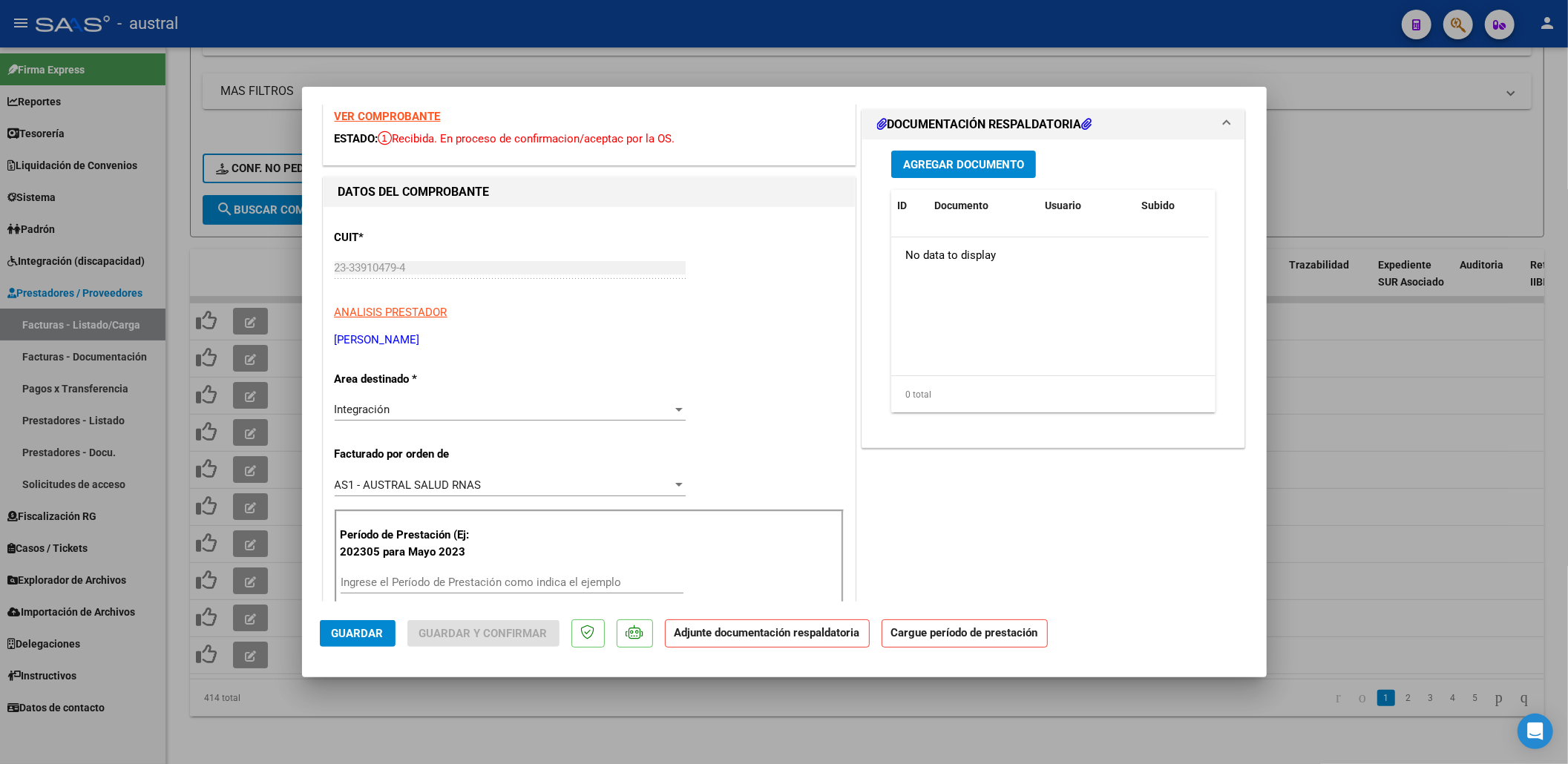
scroll to position [98, 0]
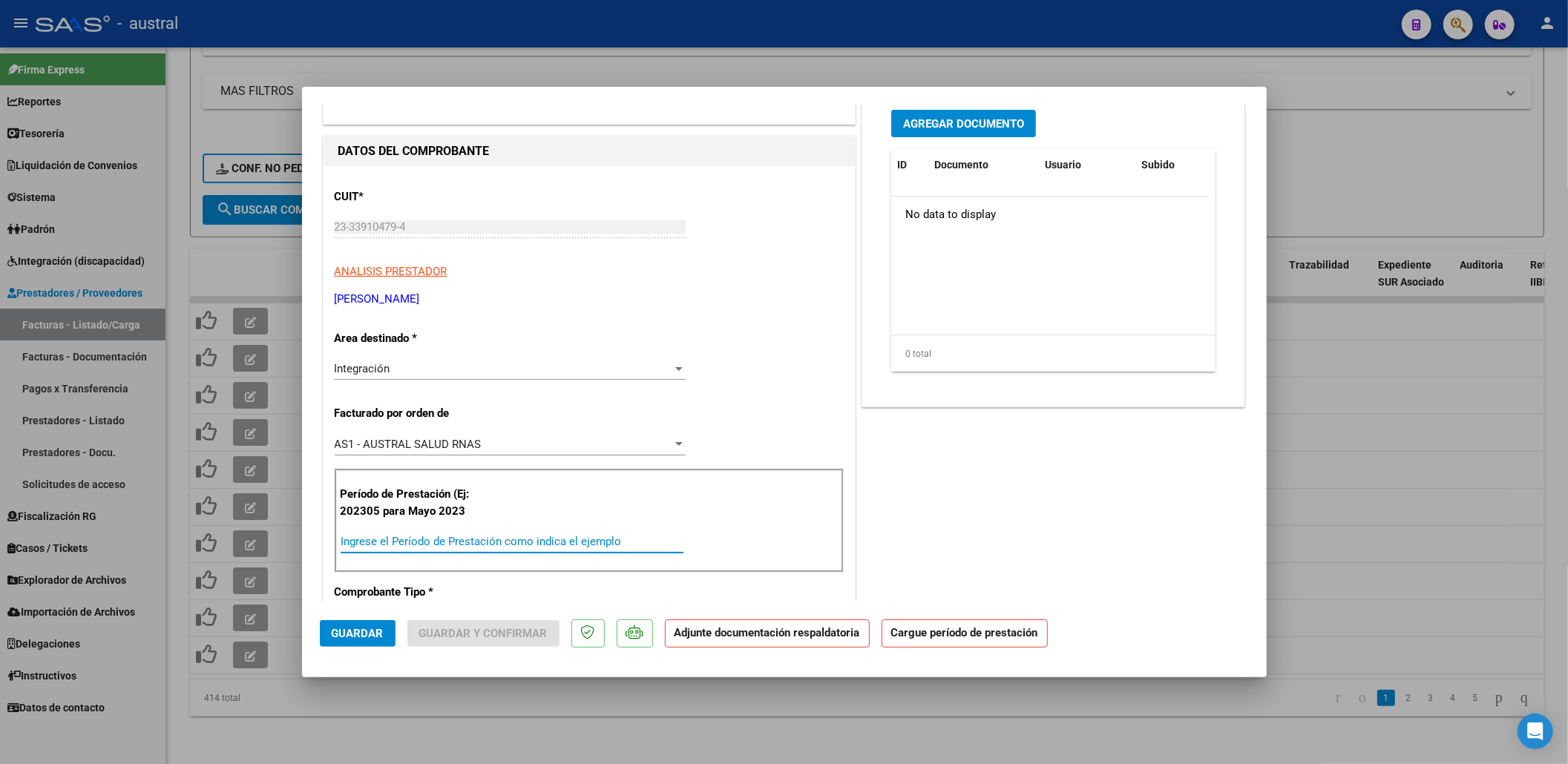
click at [463, 546] on input "Ingrese el Período de Prestación como indica el ejemplo" at bounding box center [512, 542] width 343 height 13
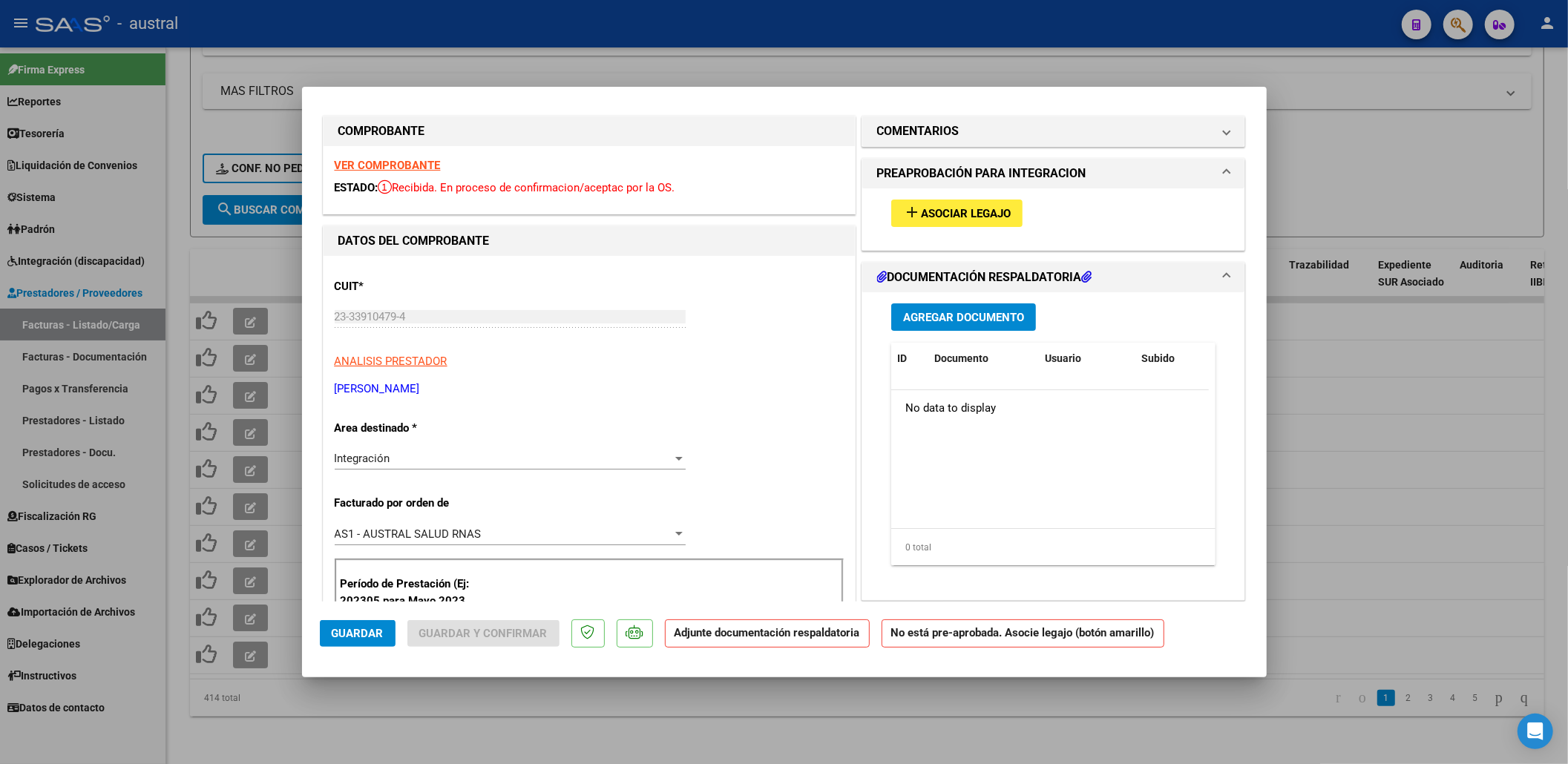
scroll to position [0, 0]
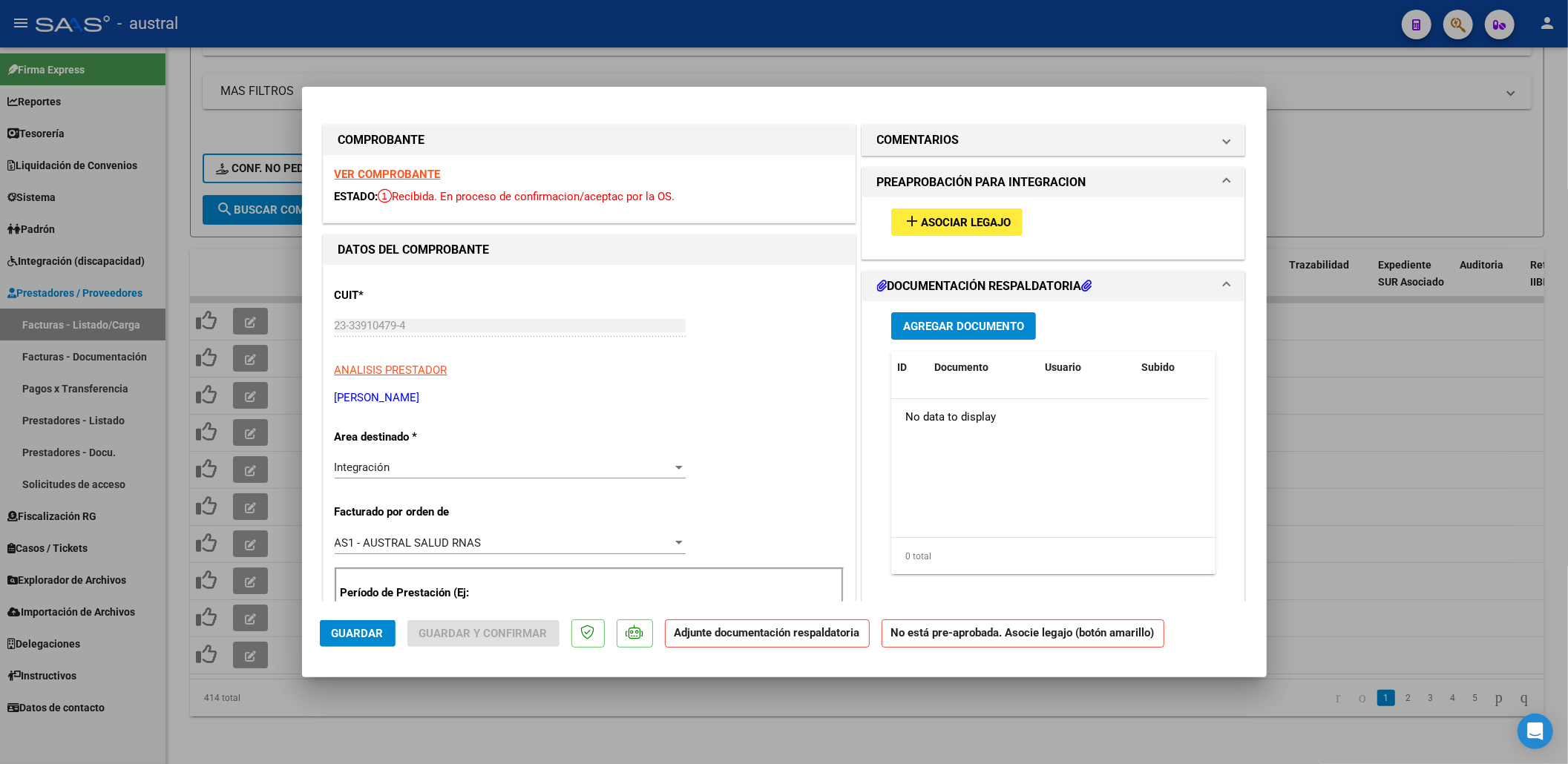
type input "202507"
click at [946, 220] on span "Asociar Legajo" at bounding box center [965, 222] width 89 height 13
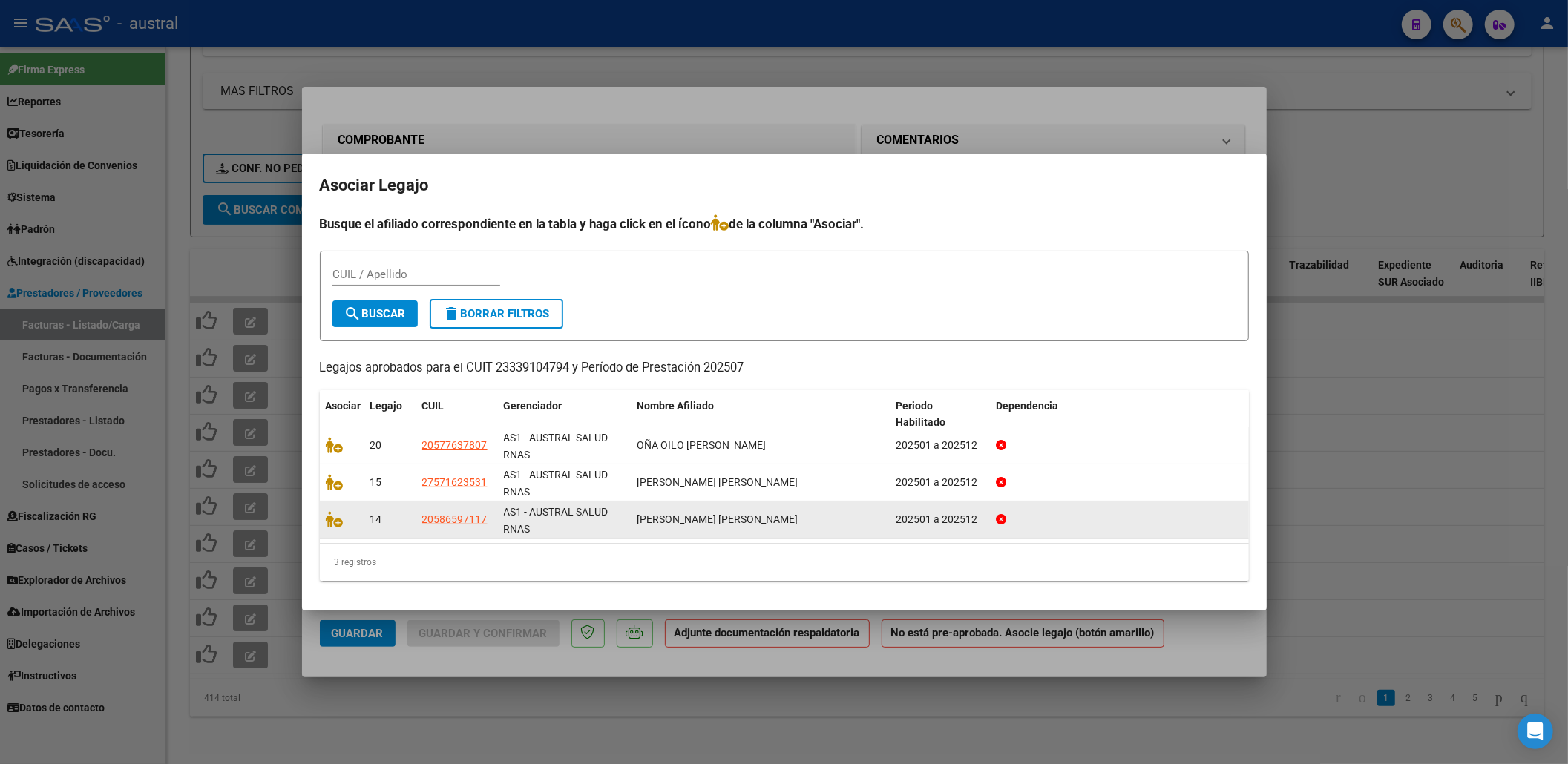
click at [326, 506] on datatable-body-cell at bounding box center [342, 519] width 45 height 37
click at [333, 519] on icon at bounding box center [334, 519] width 18 height 16
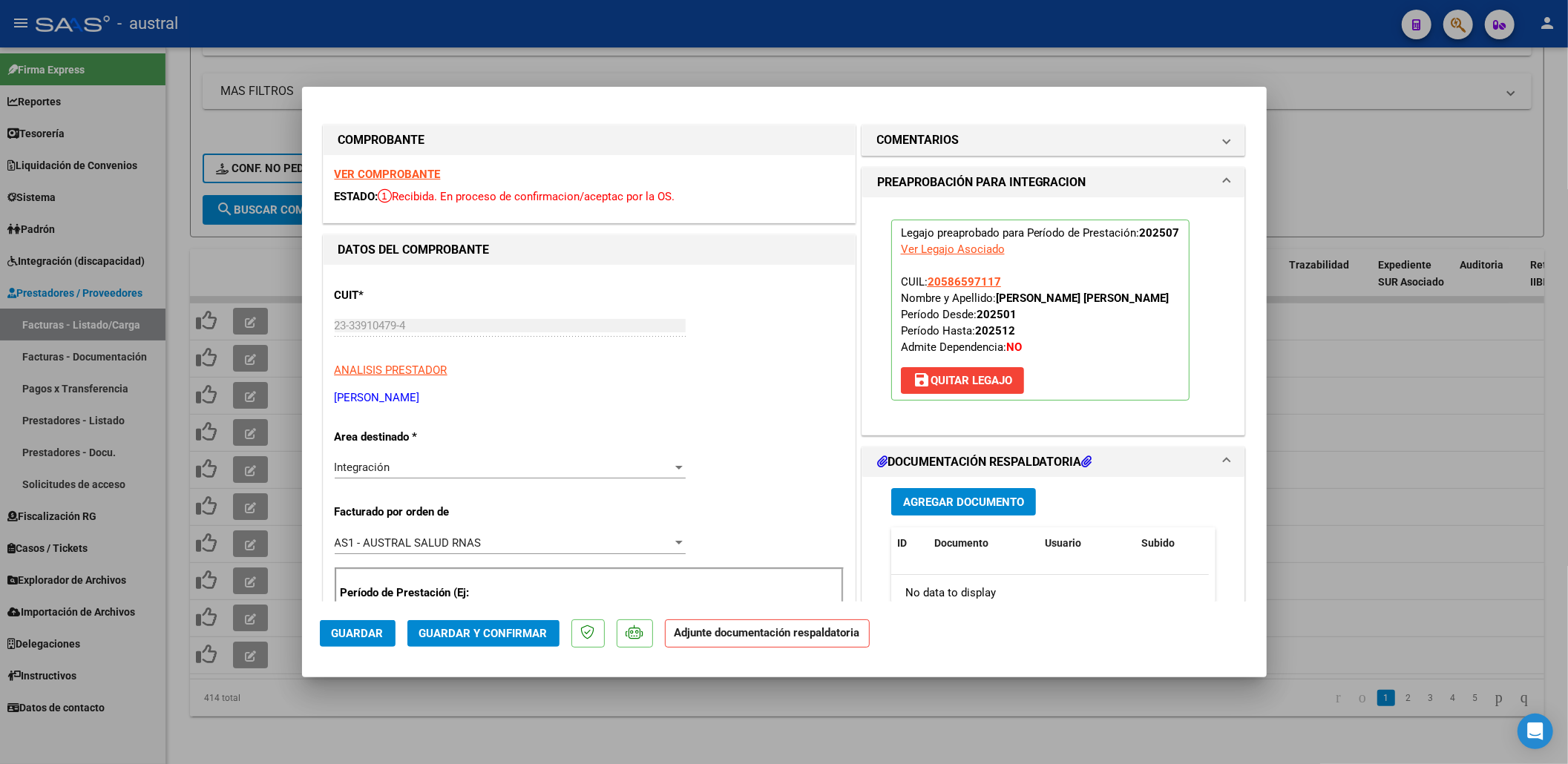
click at [501, 634] on span "Guardar y Confirmar" at bounding box center [484, 633] width 129 height 13
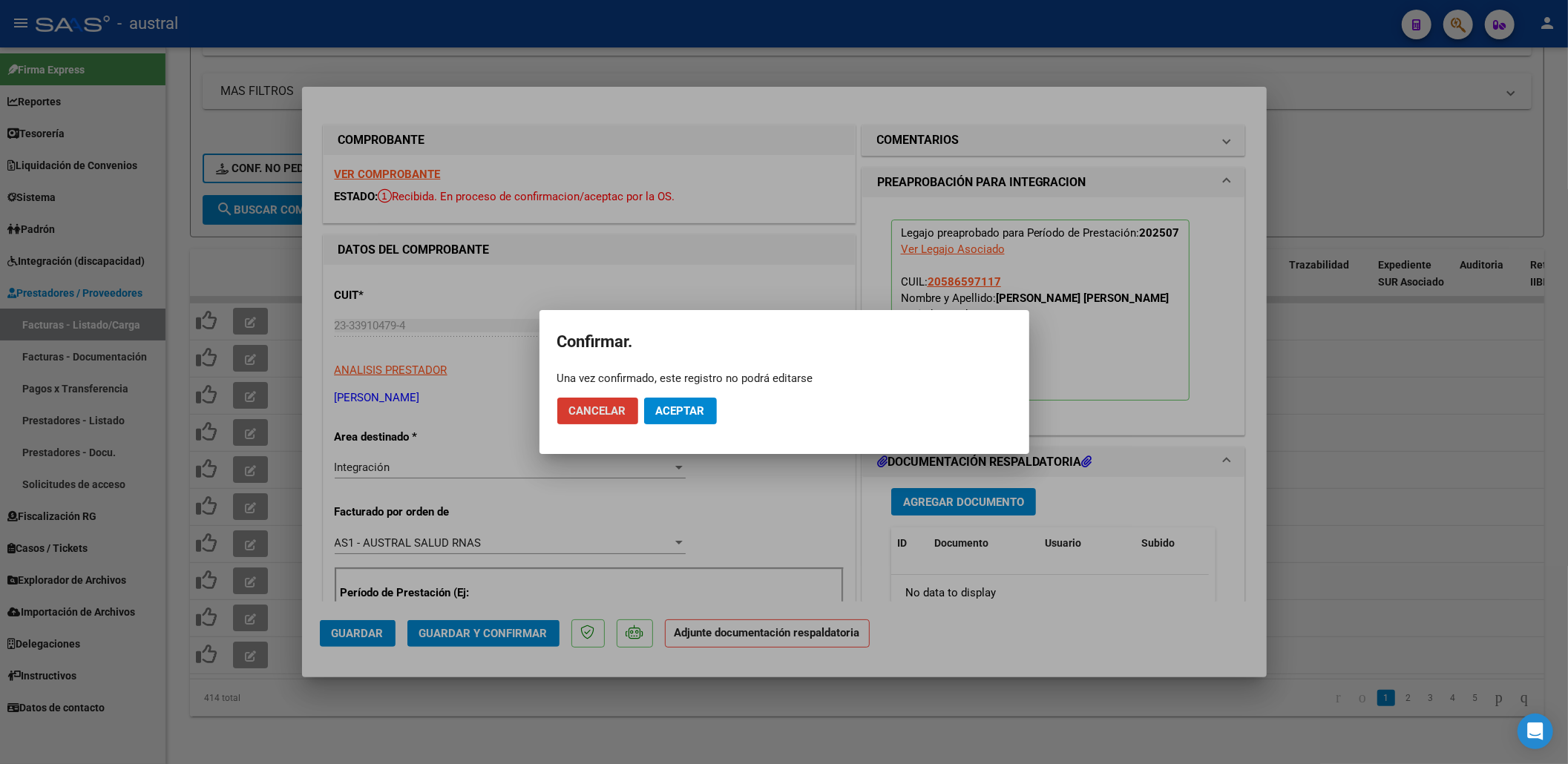
click at [688, 418] on button "Aceptar" at bounding box center [680, 411] width 72 height 27
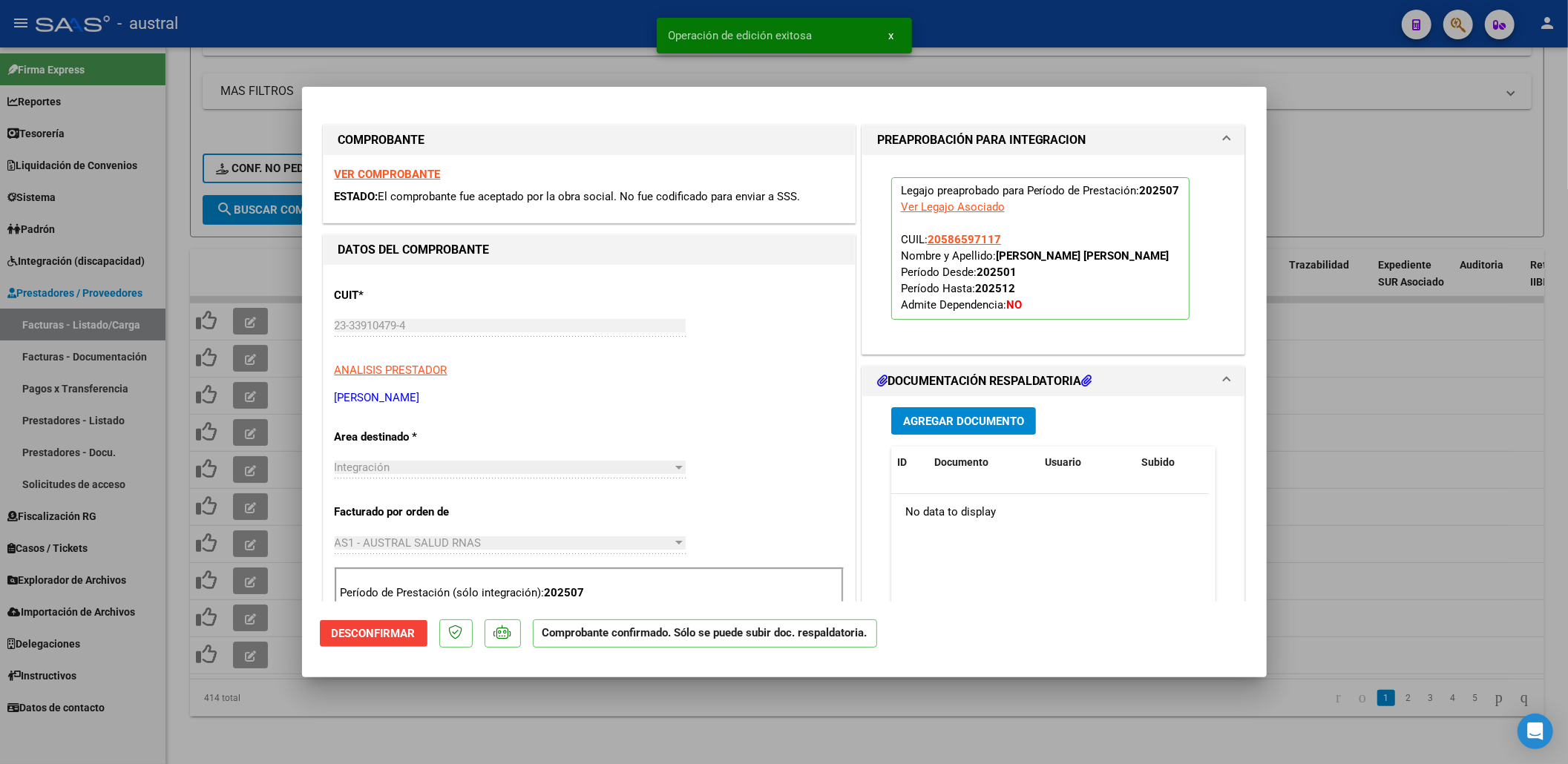
click at [675, 723] on div at bounding box center [784, 382] width 1568 height 764
type input "$ 0,00"
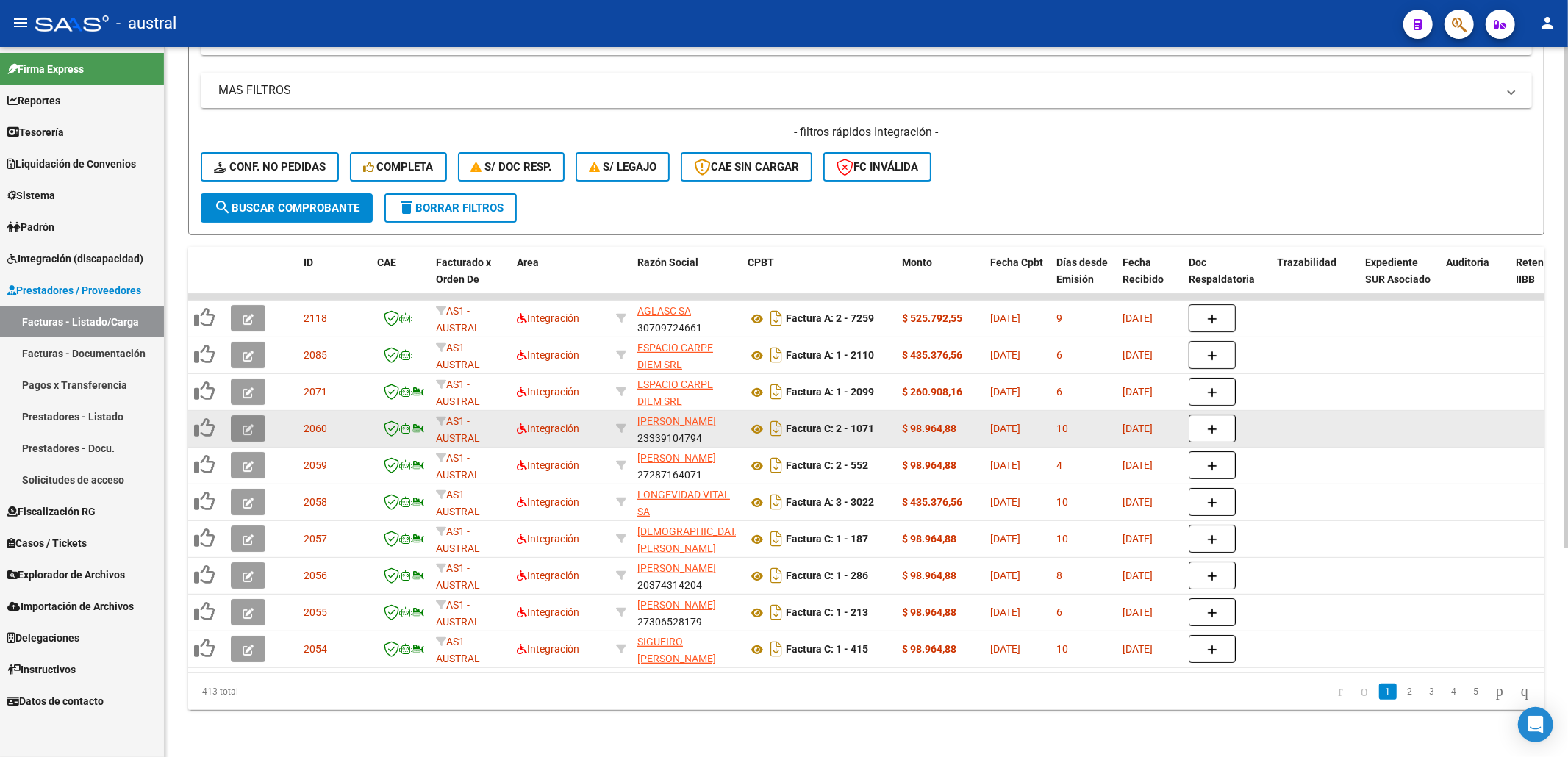
click at [243, 424] on icon "button" at bounding box center [248, 429] width 11 height 11
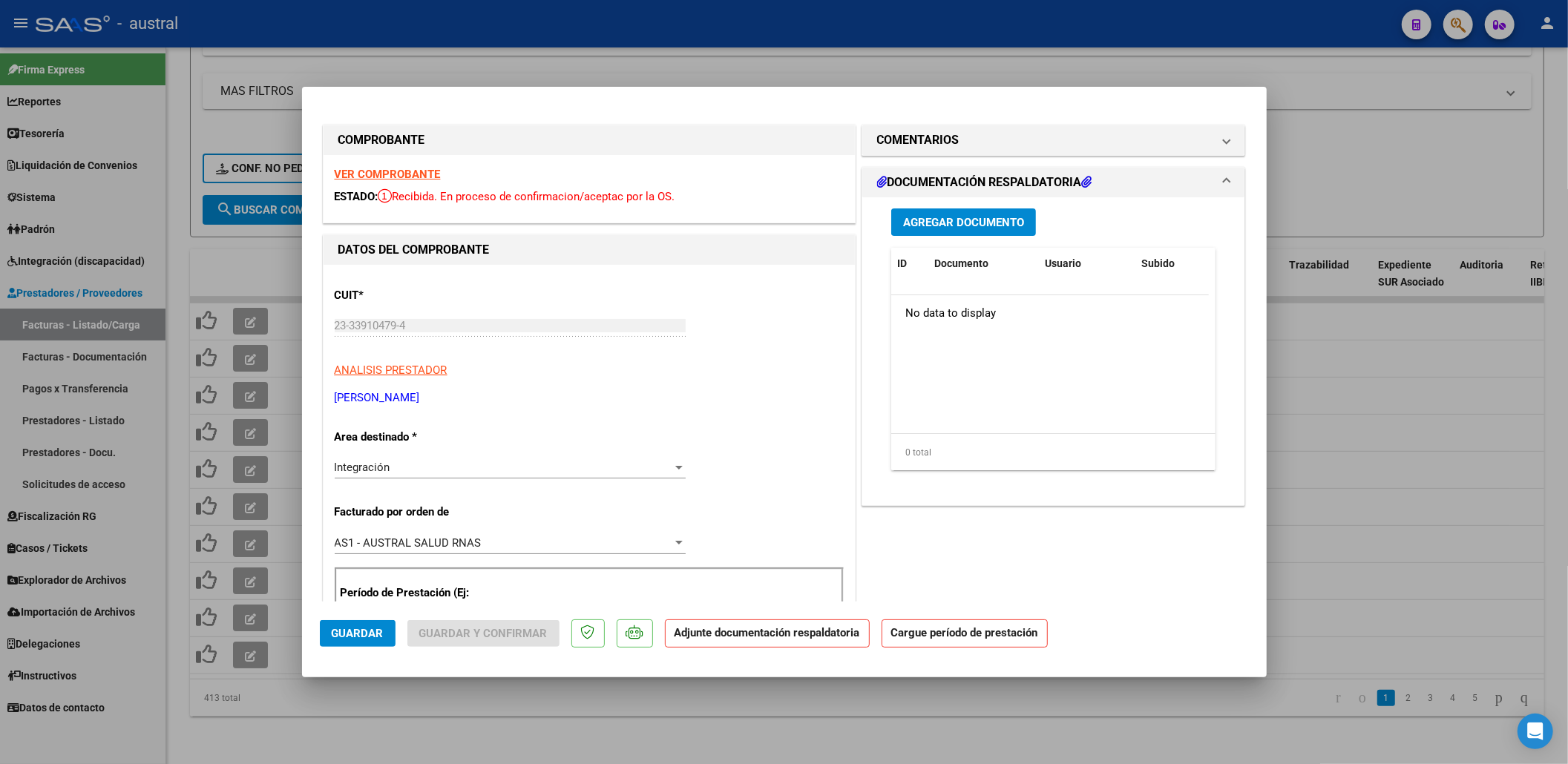
click at [369, 169] on div "VER COMPROBANTE ESTADO: Recibida. En proceso de confirmacion/aceptac por la OS." at bounding box center [589, 189] width 531 height 68
click at [369, 169] on strong "VER COMPROBANTE" at bounding box center [387, 174] width 106 height 13
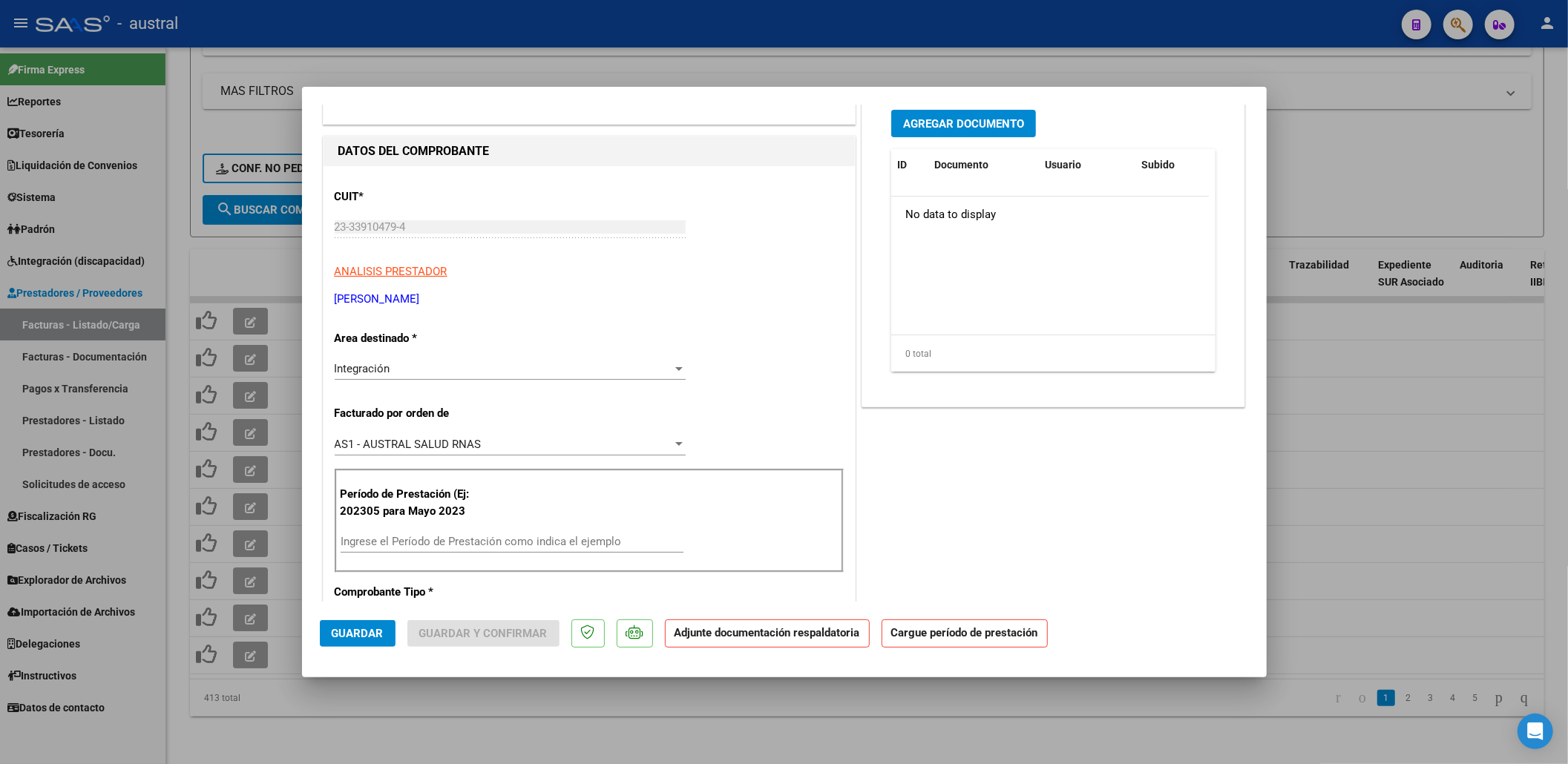
drag, startPoint x: 518, startPoint y: 516, endPoint x: 519, endPoint y: 548, distance: 32.0
click at [519, 538] on div "Período de Prestación (Ej: 202305 para Mayo 2023 Ingrese el Período de Prestaci…" at bounding box center [588, 521] width 509 height 104
click at [519, 548] on input "Ingrese el Período de Prestación como indica el ejemplo" at bounding box center [512, 542] width 343 height 13
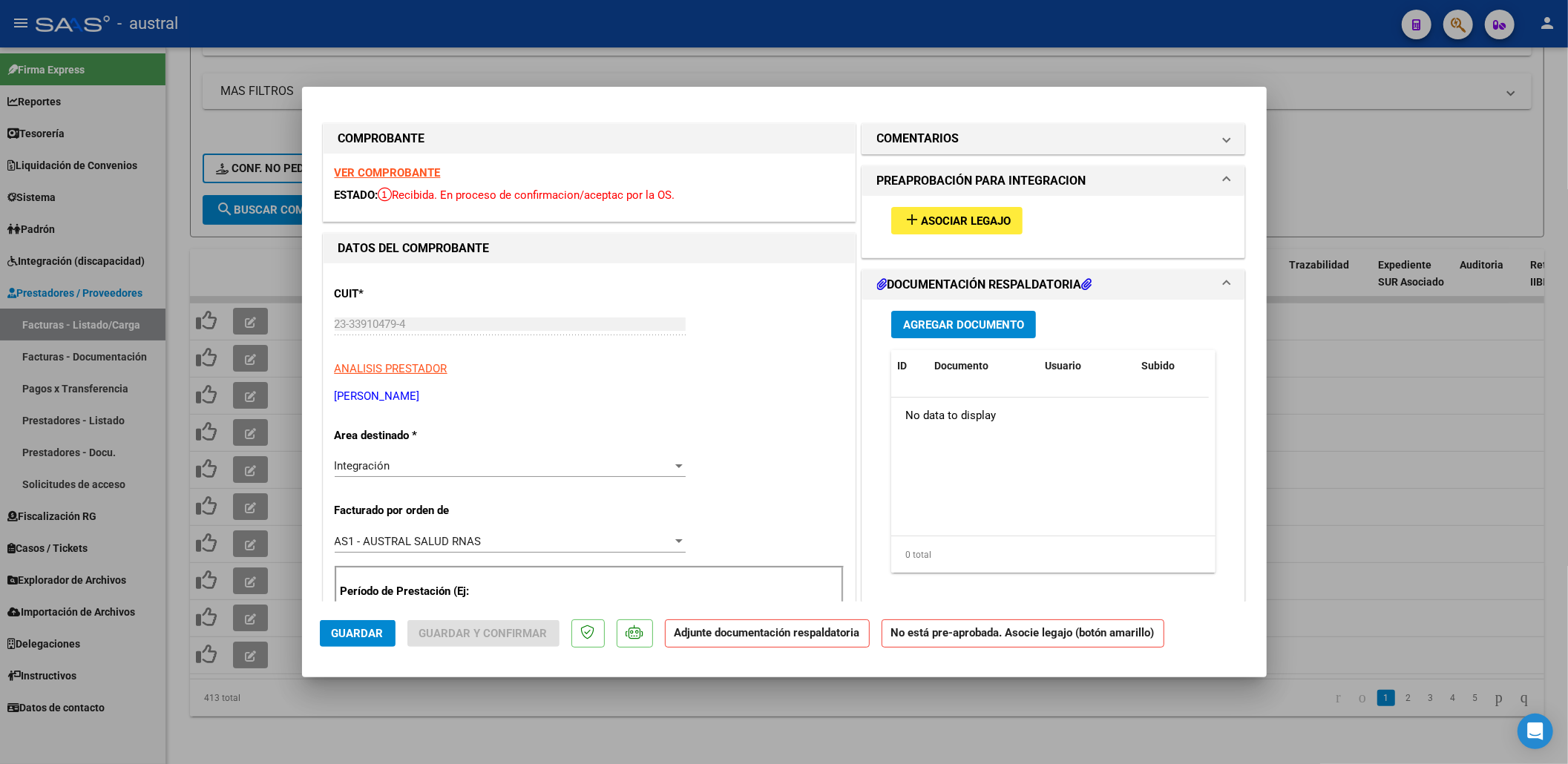
scroll to position [0, 0]
type input "202507"
click at [946, 230] on button "add Asociar Legajo" at bounding box center [957, 222] width 131 height 28
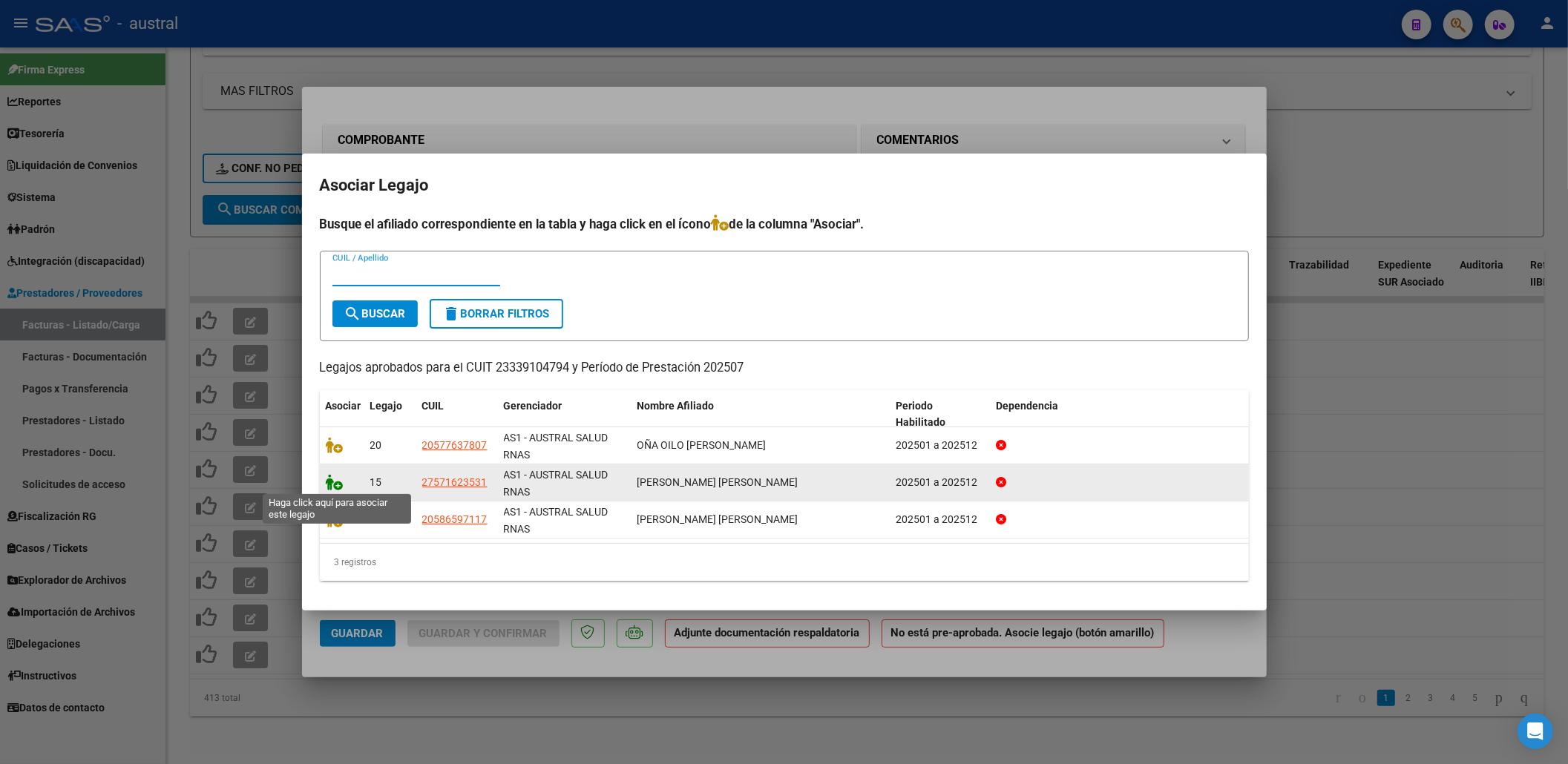
click at [339, 478] on icon at bounding box center [334, 482] width 18 height 16
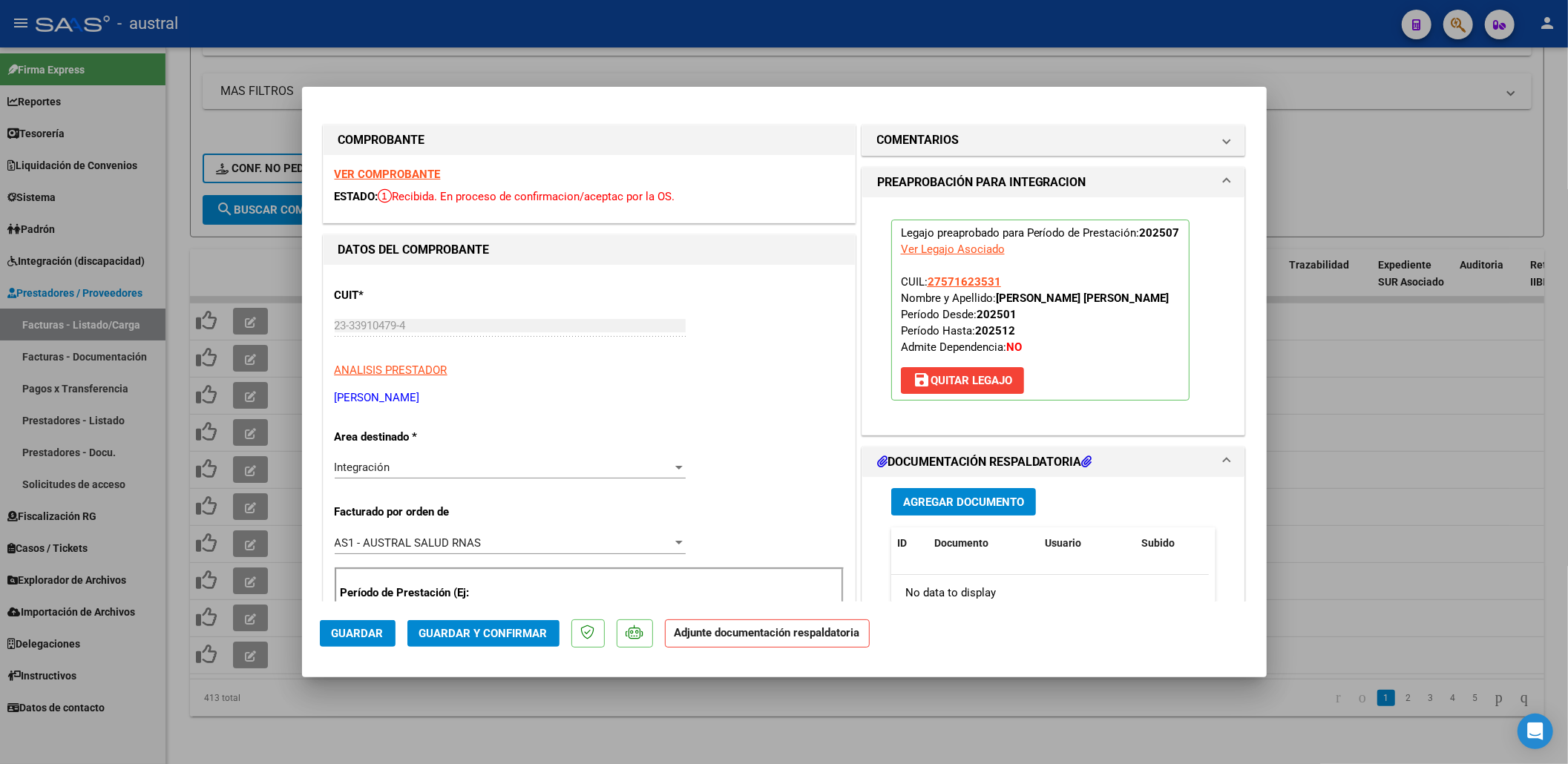
click at [493, 636] on span "Guardar y Confirmar" at bounding box center [484, 633] width 129 height 13
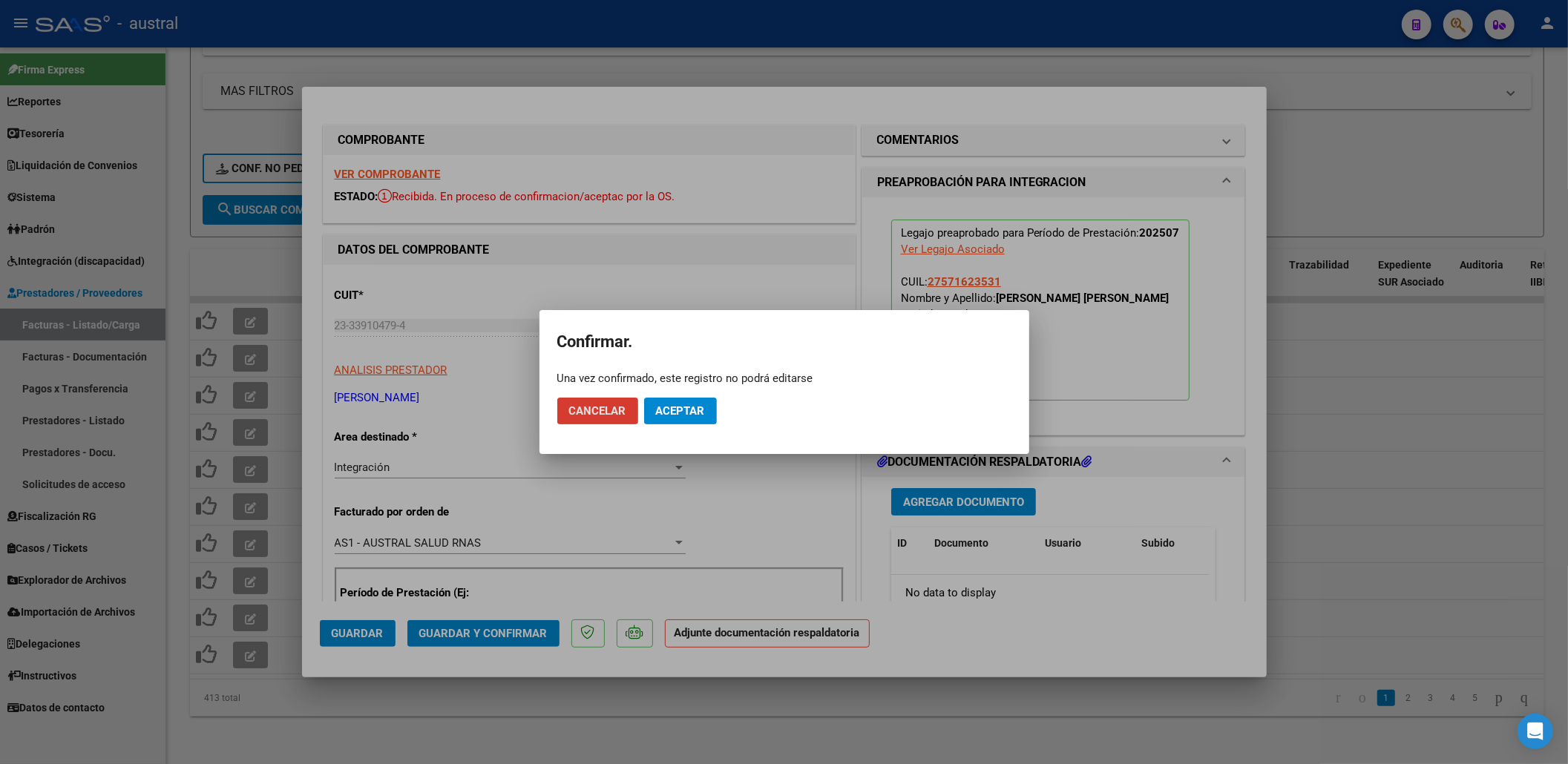
click at [695, 422] on button "Aceptar" at bounding box center [680, 411] width 72 height 27
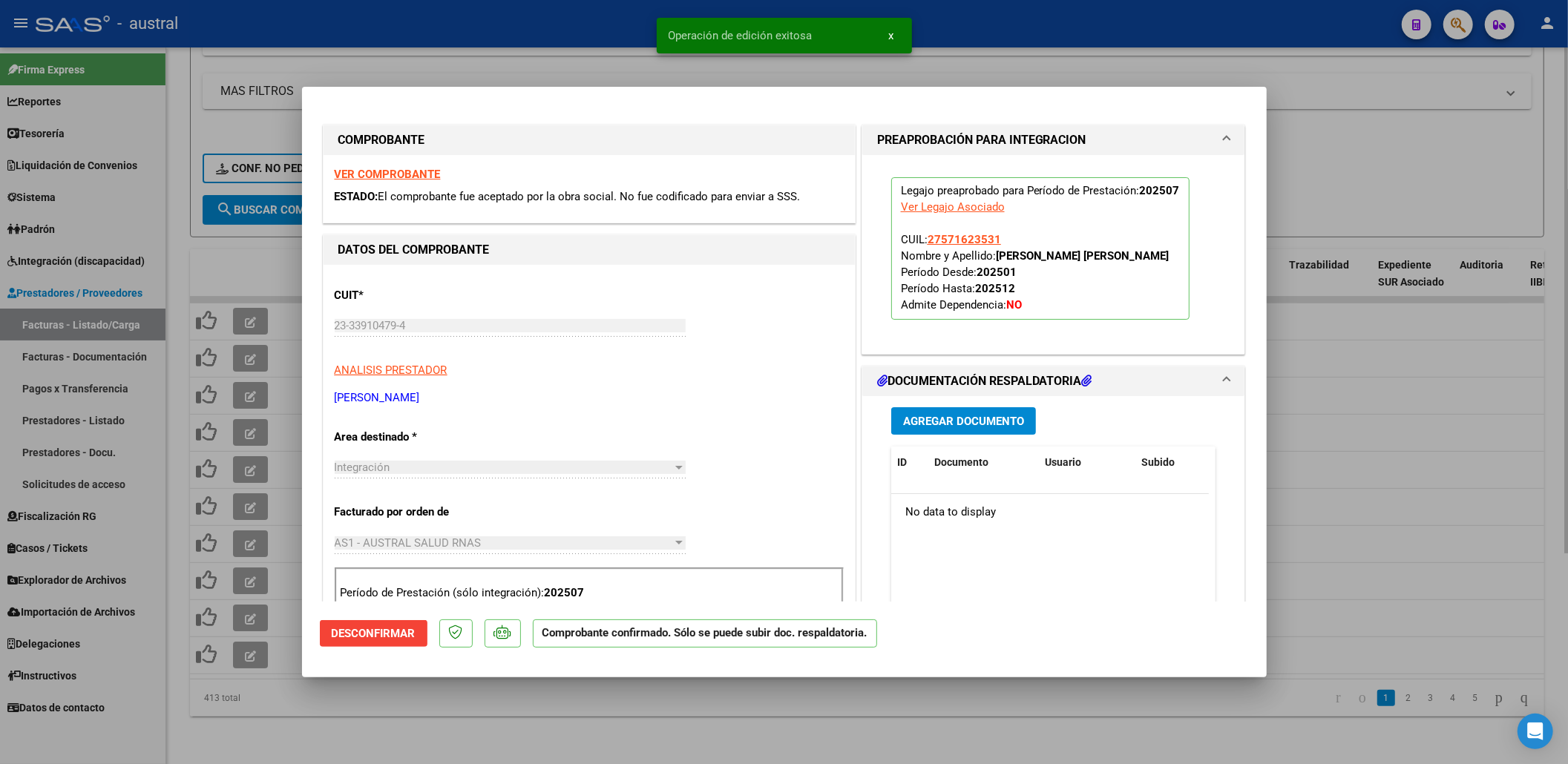
click at [555, 712] on div at bounding box center [784, 382] width 1568 height 764
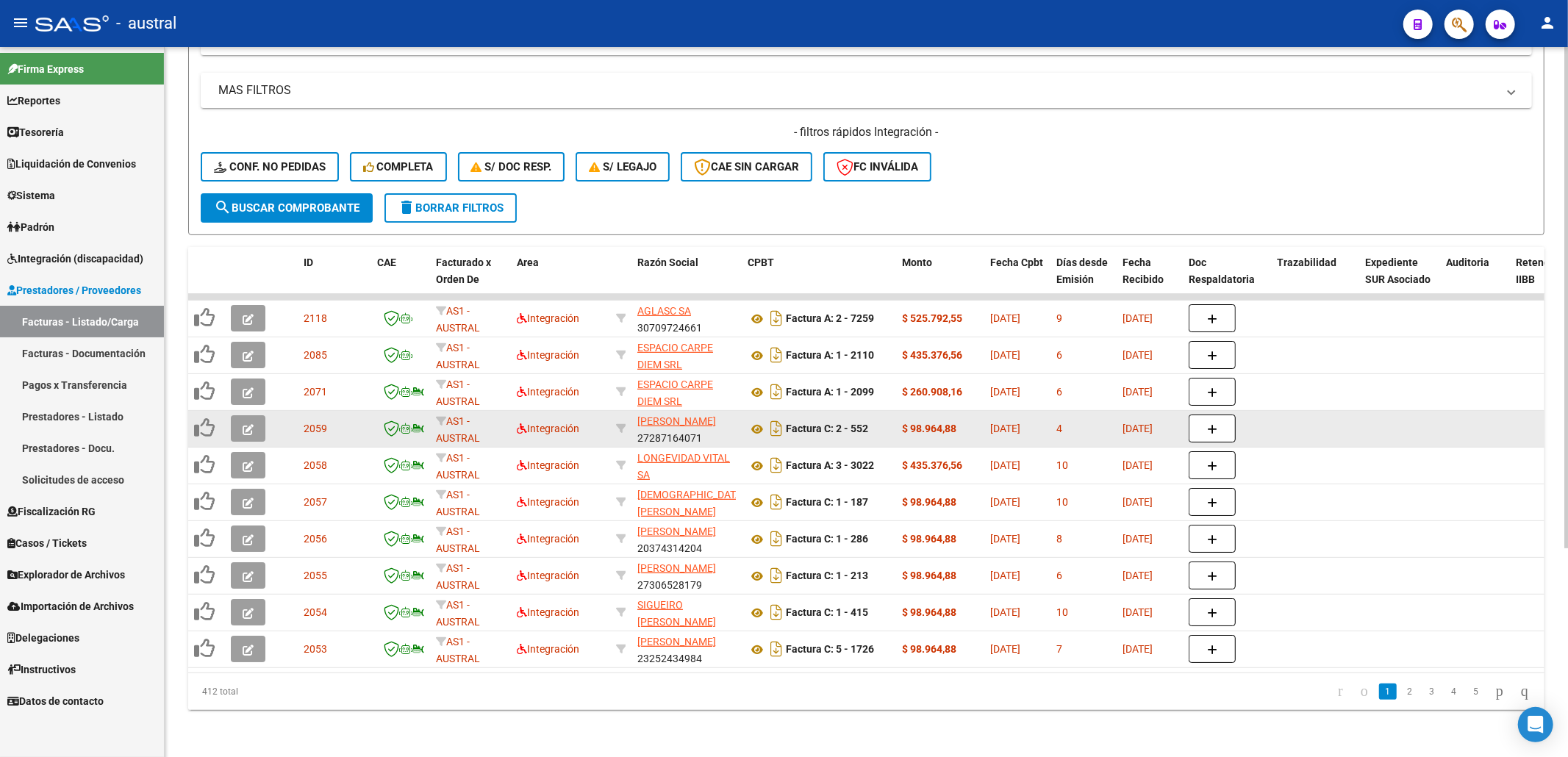
click at [251, 424] on icon "button" at bounding box center [248, 429] width 11 height 11
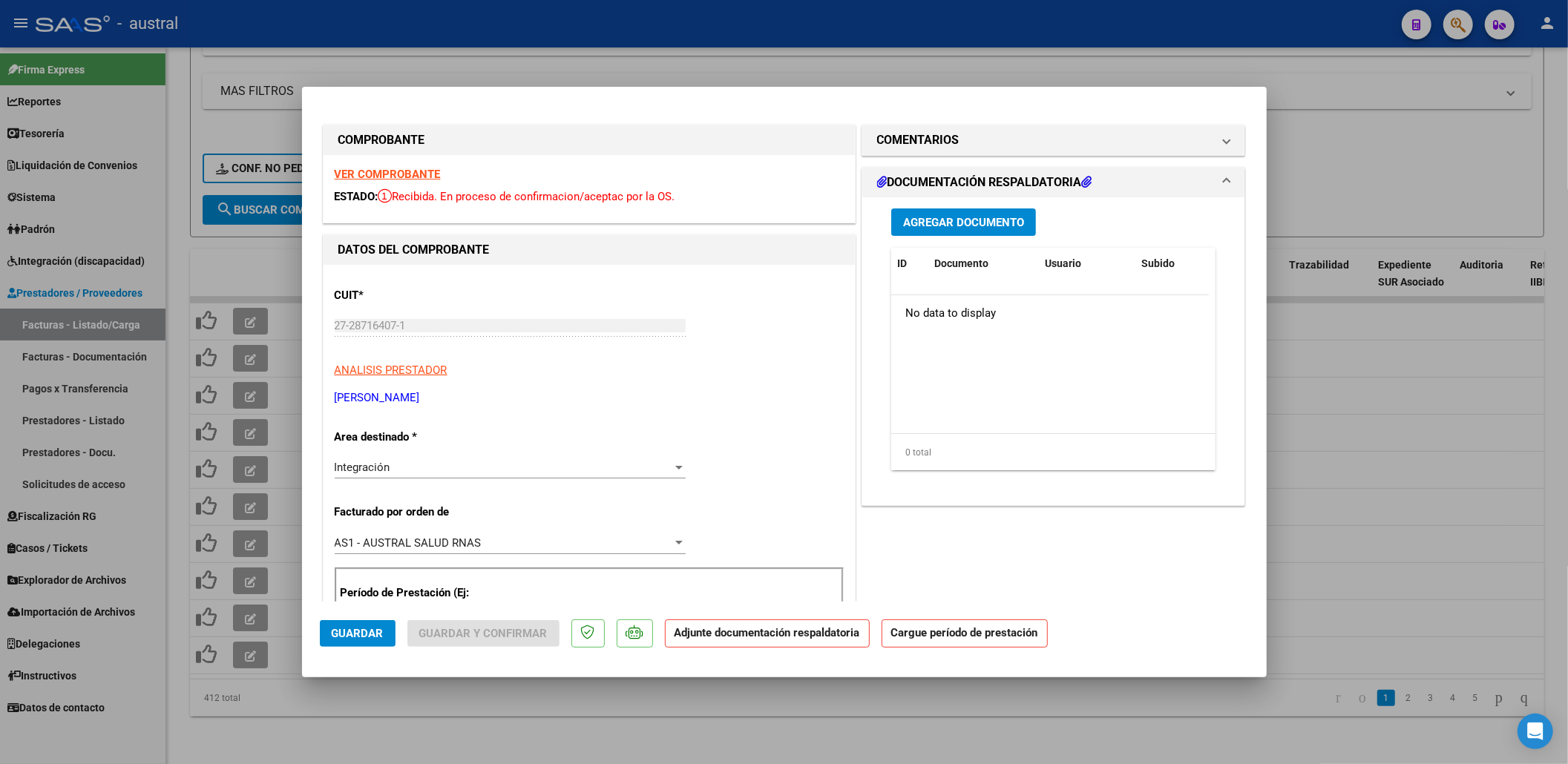
click at [364, 172] on strong "VER COMPROBANTE" at bounding box center [387, 174] width 106 height 13
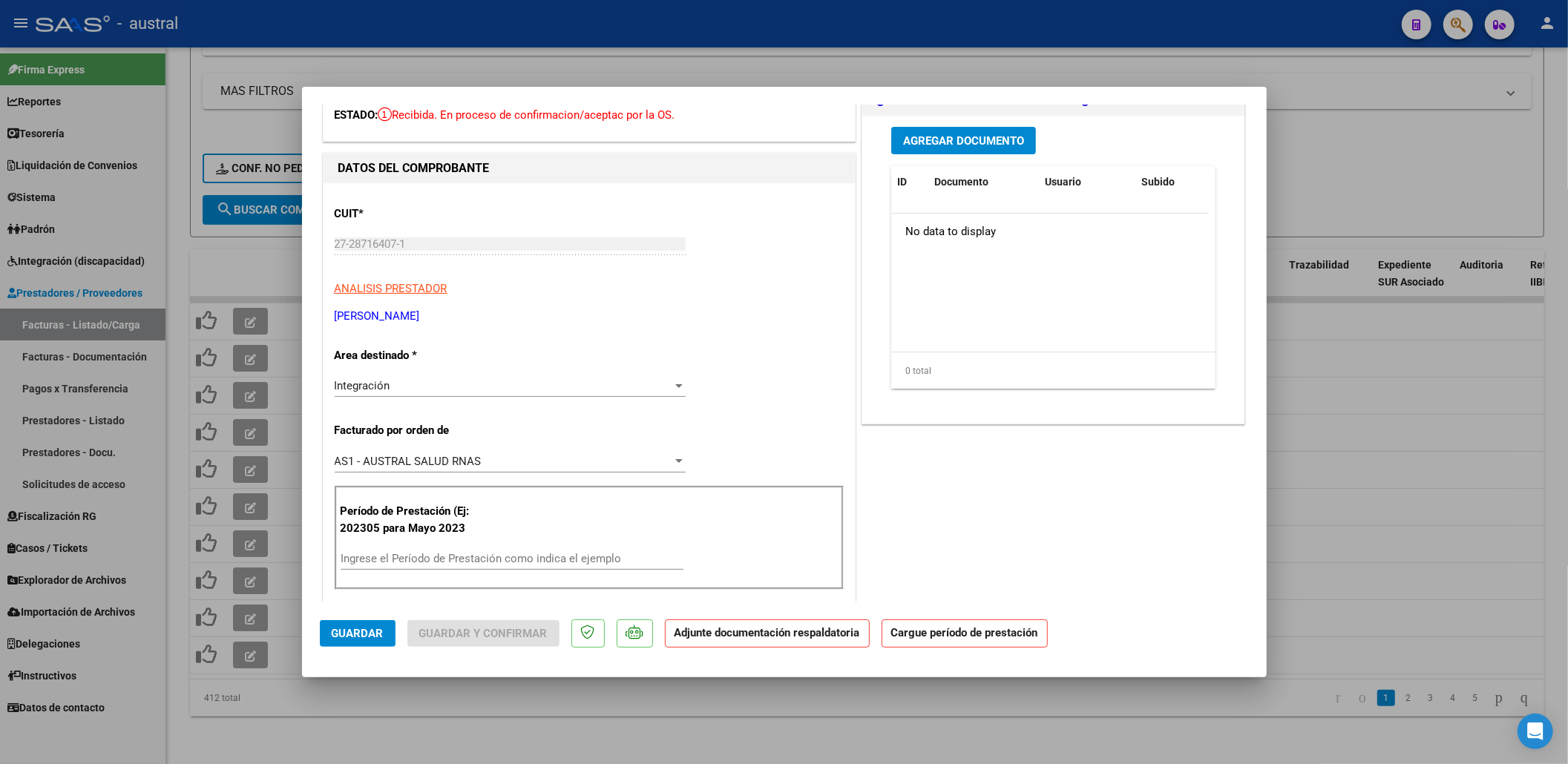
scroll to position [98, 0]
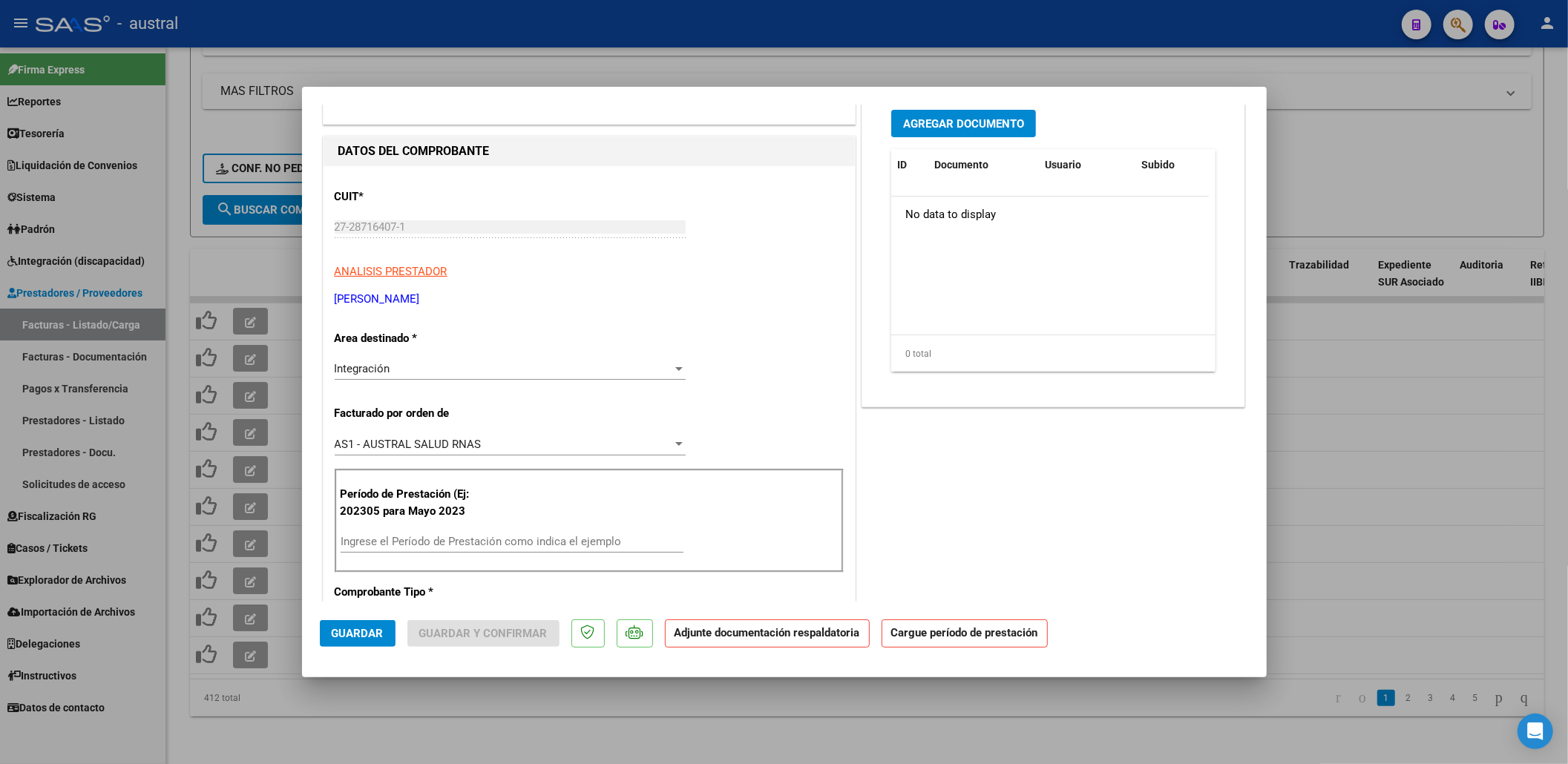
click at [467, 528] on div "Período de Prestación (Ej: 202305 para Mayo 2023 Ingrese el Período de Prestaci…" at bounding box center [588, 521] width 509 height 104
click at [468, 535] on div "Ingrese el Período de Prestación como indica el ejemplo" at bounding box center [512, 542] width 343 height 22
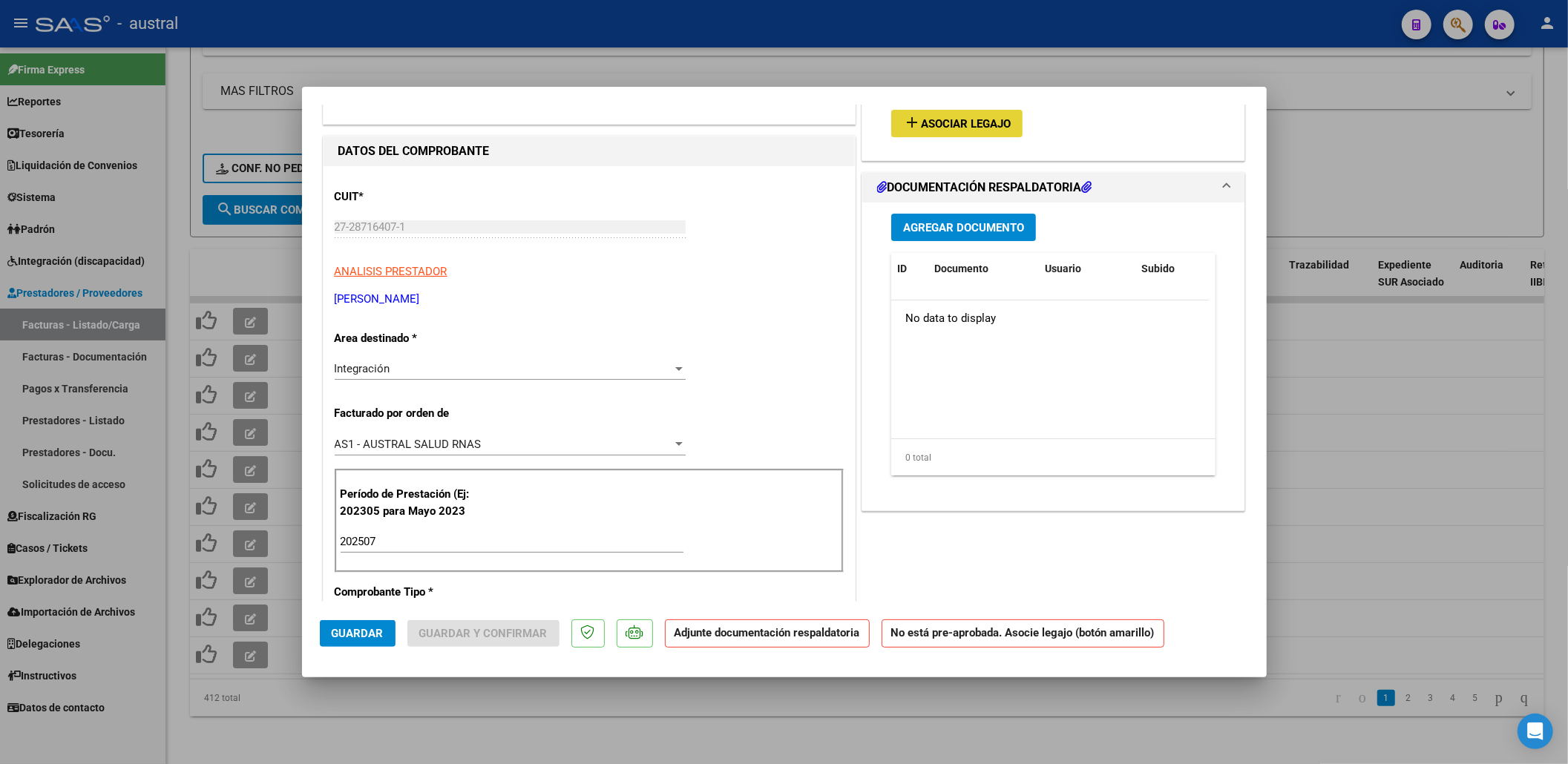
click at [985, 125] on span "Asociar Legajo" at bounding box center [965, 123] width 89 height 13
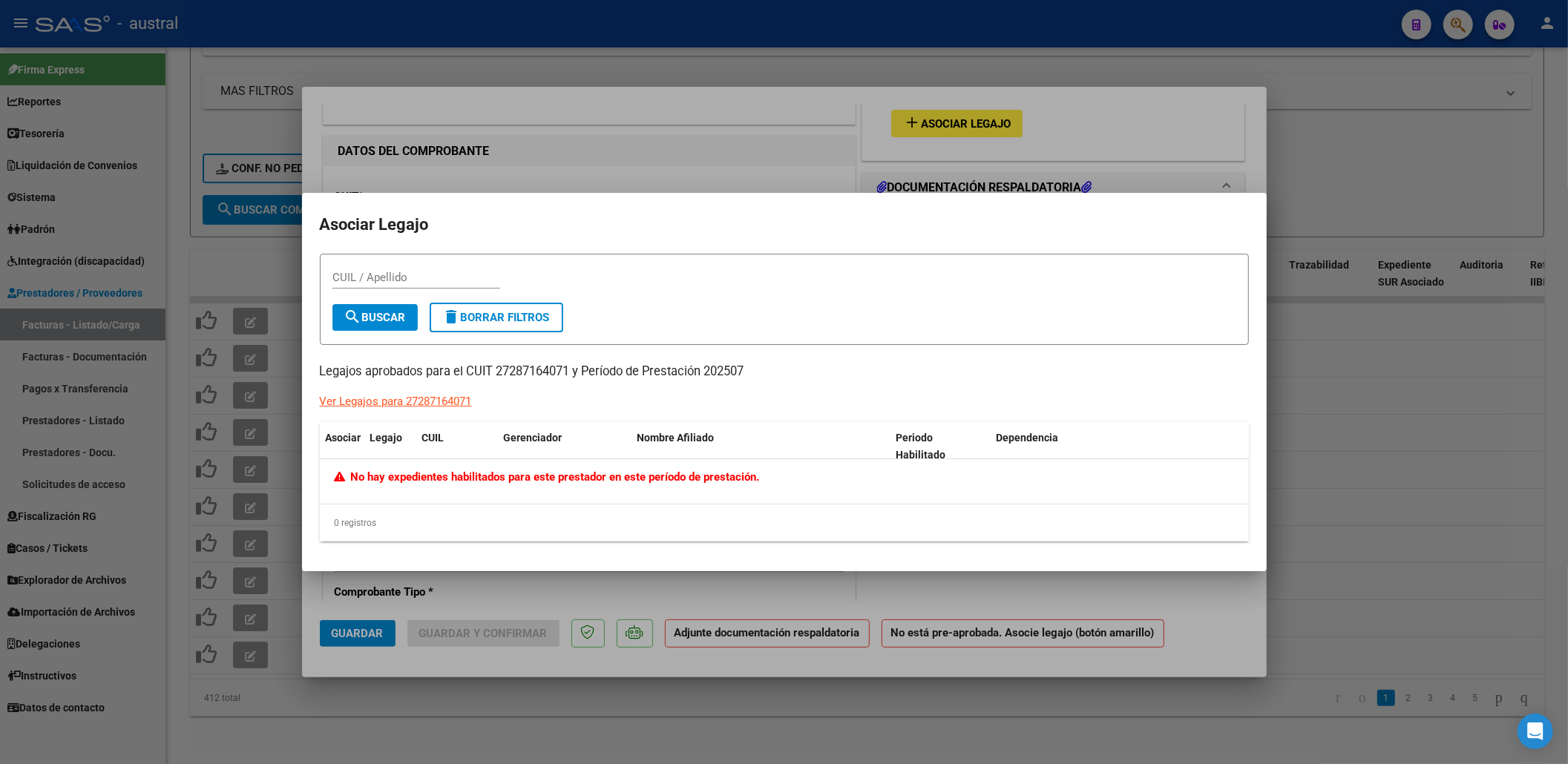
click at [959, 112] on div at bounding box center [784, 382] width 1568 height 764
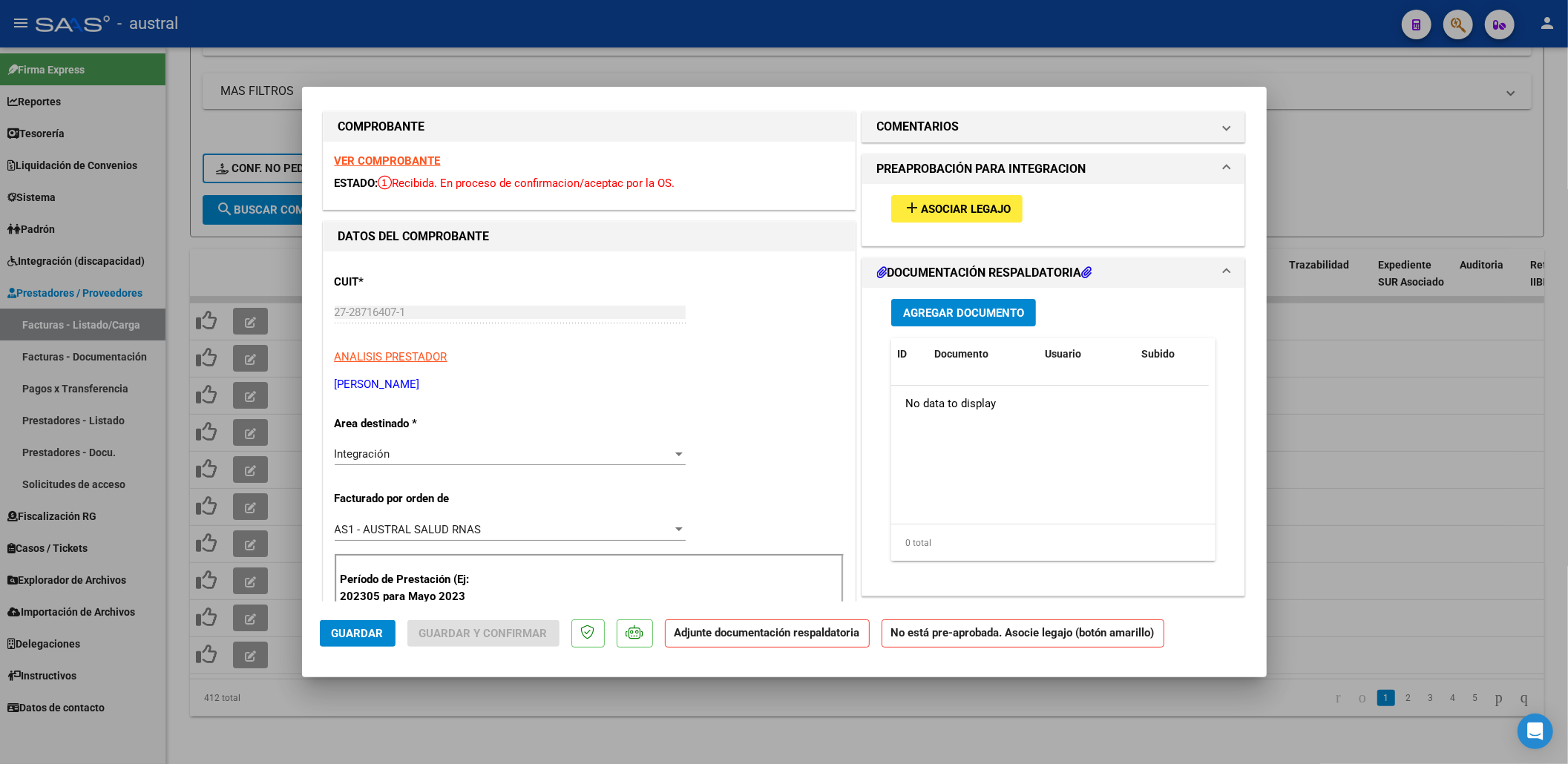
scroll to position [0, 0]
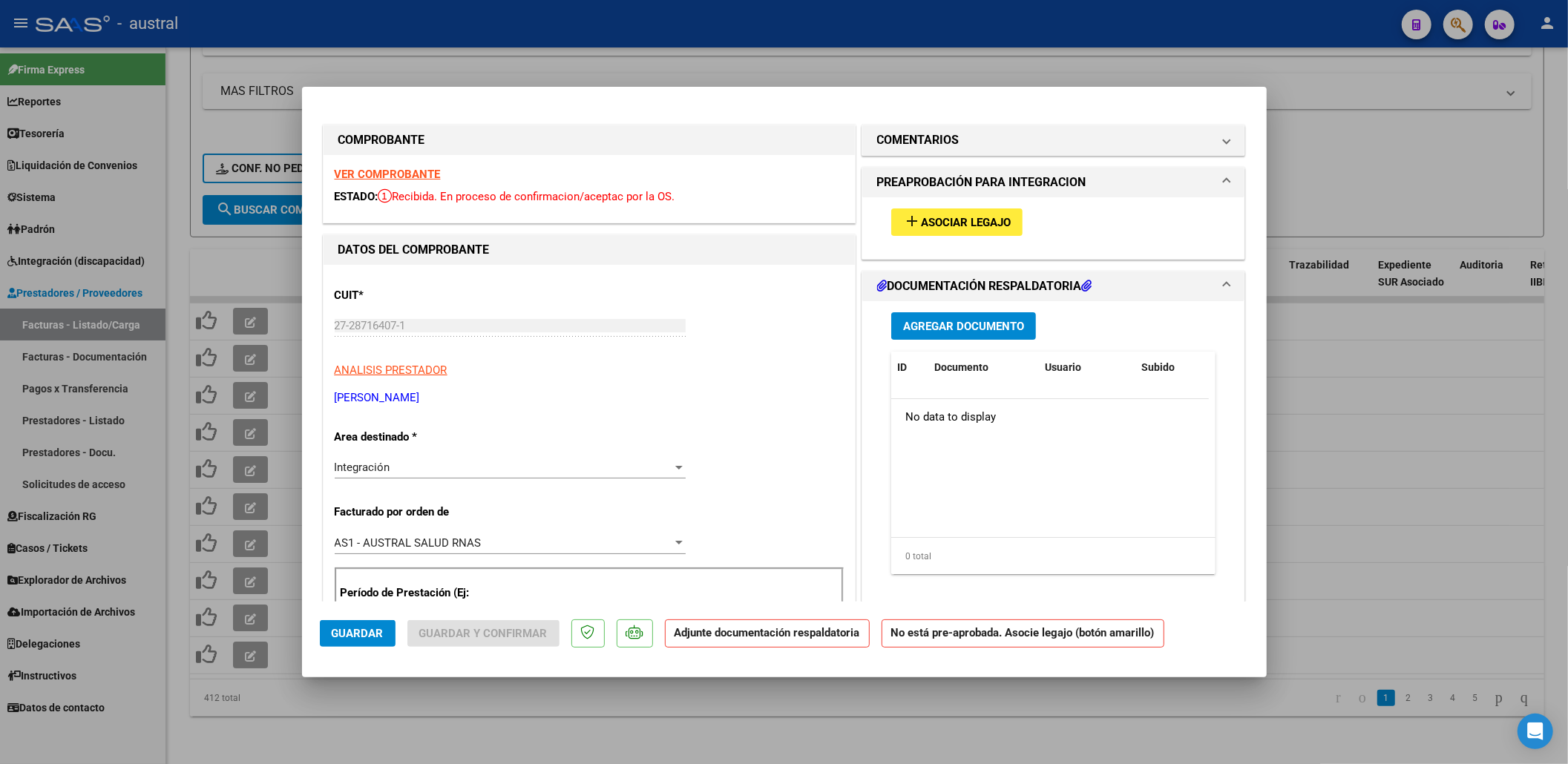
click at [1337, 150] on div at bounding box center [784, 382] width 1568 height 764
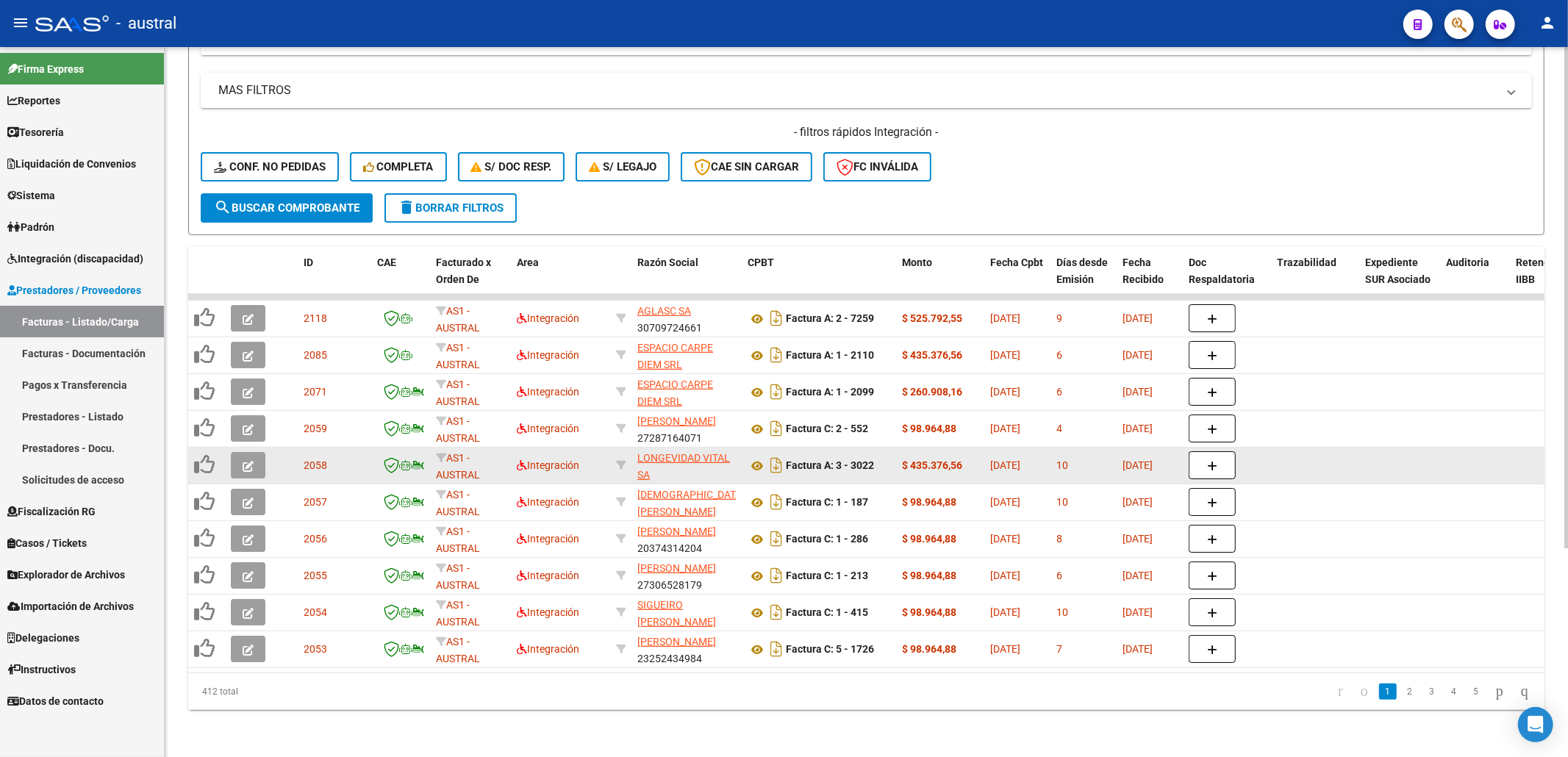
click at [251, 461] on icon "button" at bounding box center [248, 467] width 11 height 11
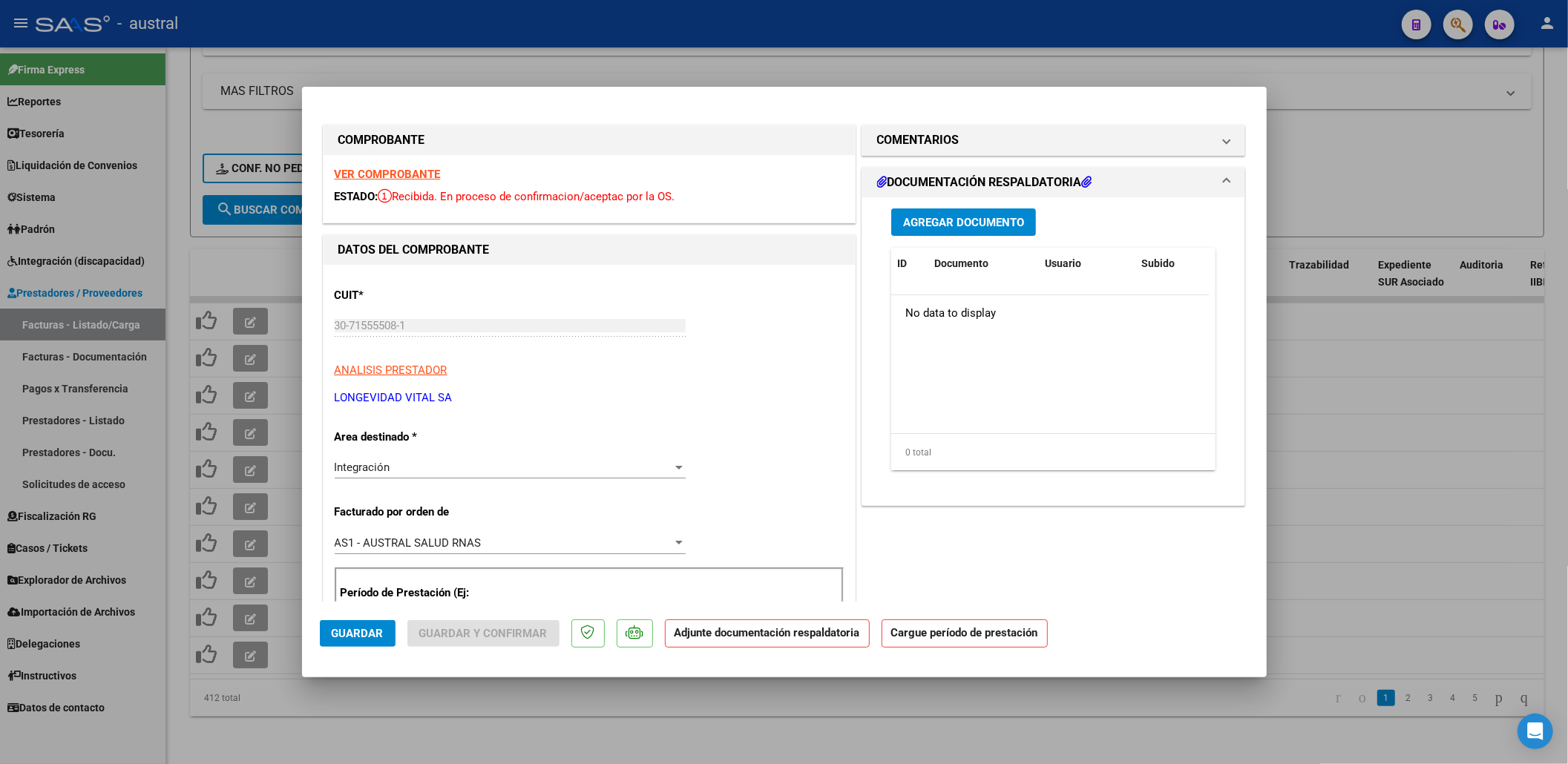
click at [384, 175] on strong "VER COMPROBANTE" at bounding box center [387, 174] width 106 height 13
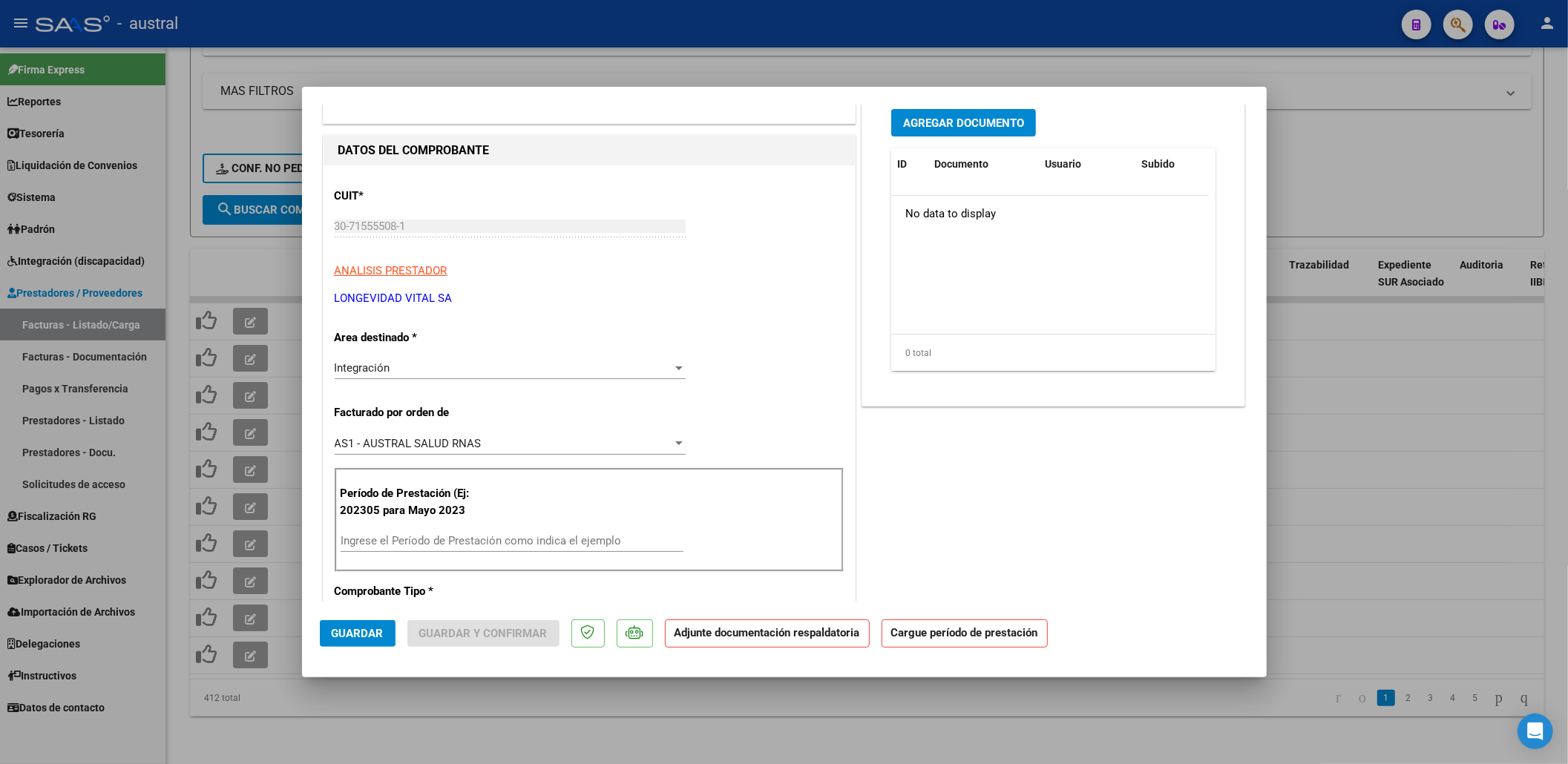
scroll to position [197, 0]
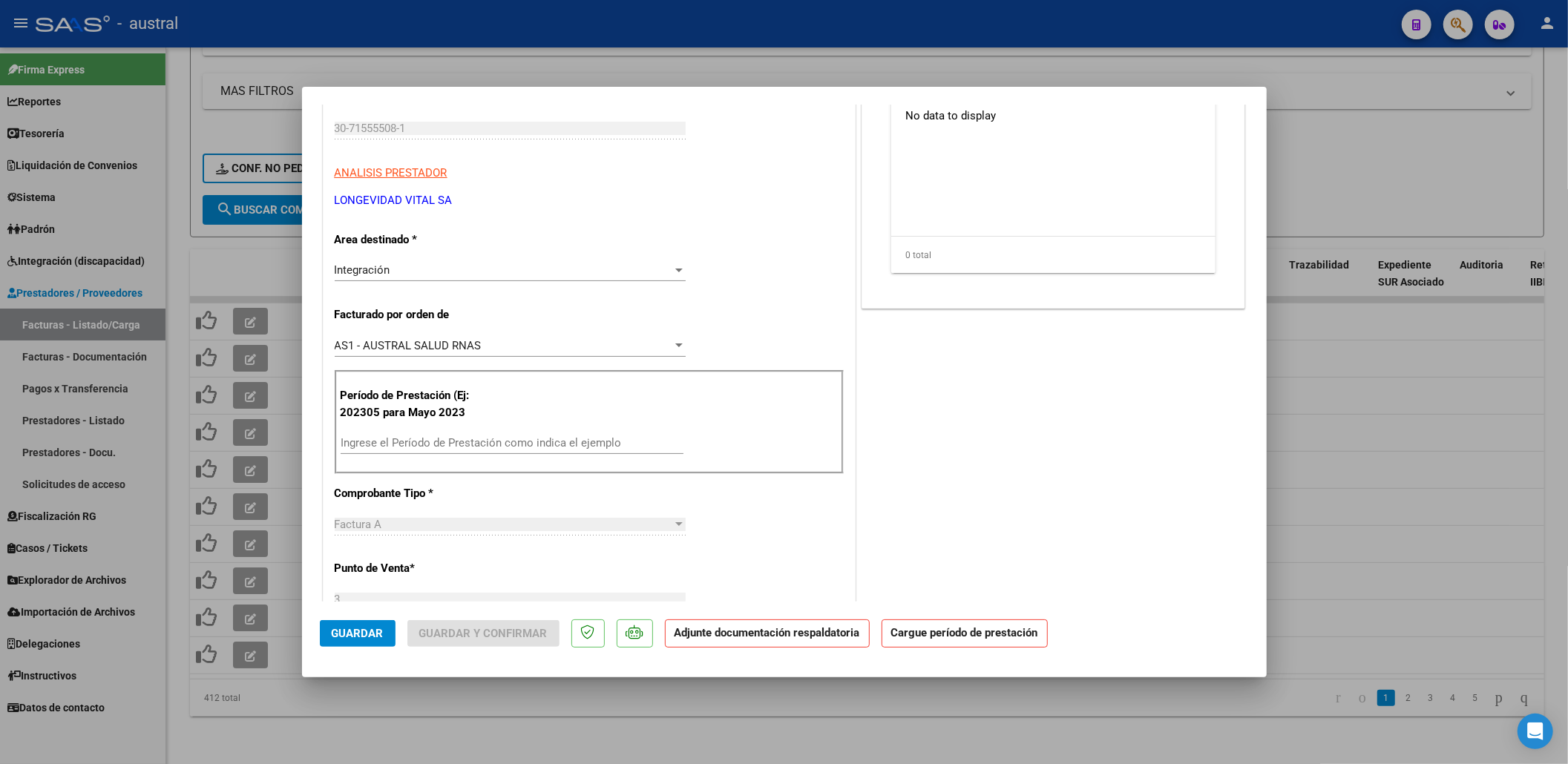
click at [458, 443] on input "Ingrese el Período de Prestación como indica el ejemplo" at bounding box center [512, 442] width 343 height 13
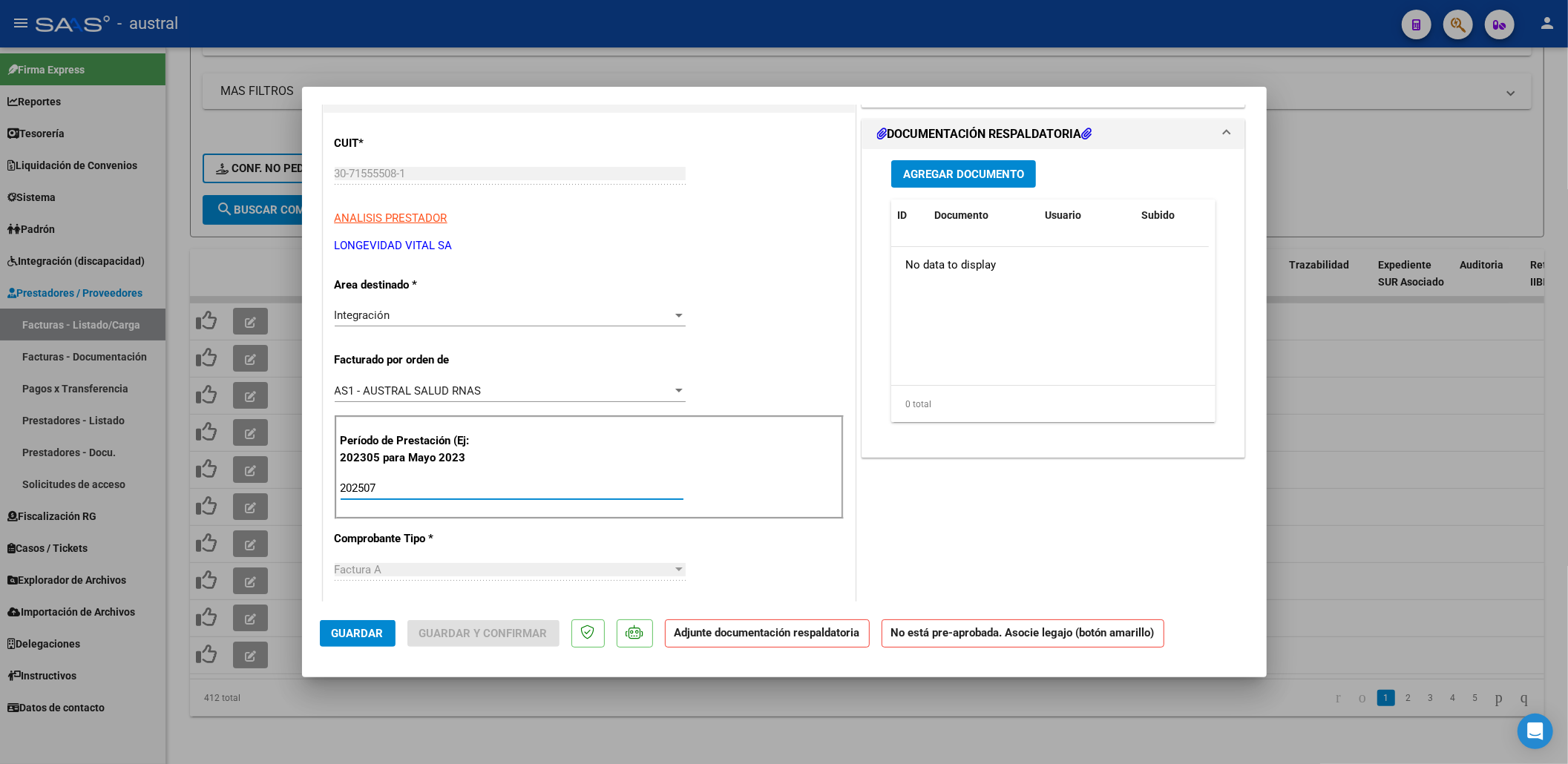
scroll to position [0, 0]
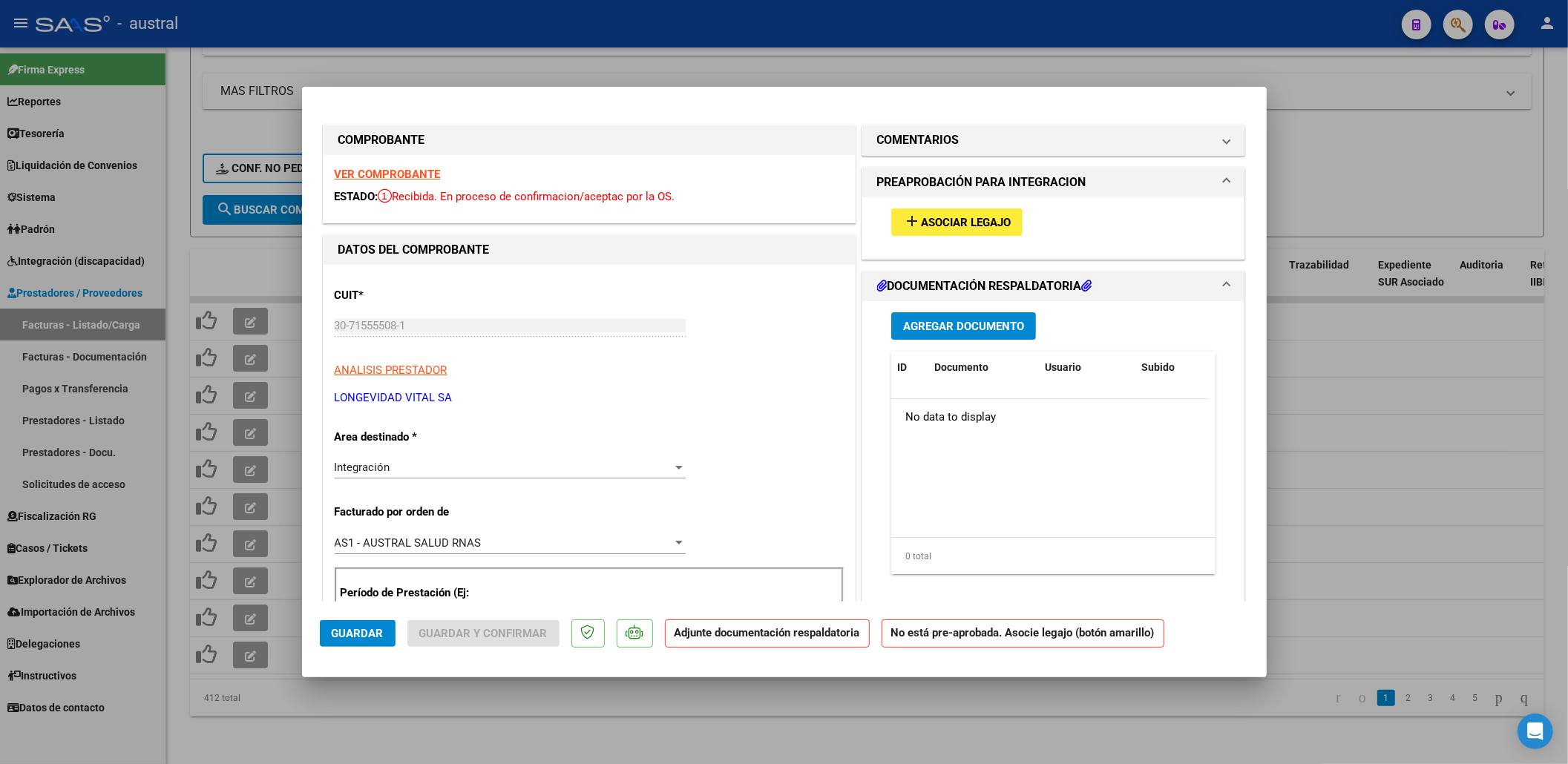
click at [922, 234] on button "add Asociar Legajo" at bounding box center [957, 222] width 131 height 28
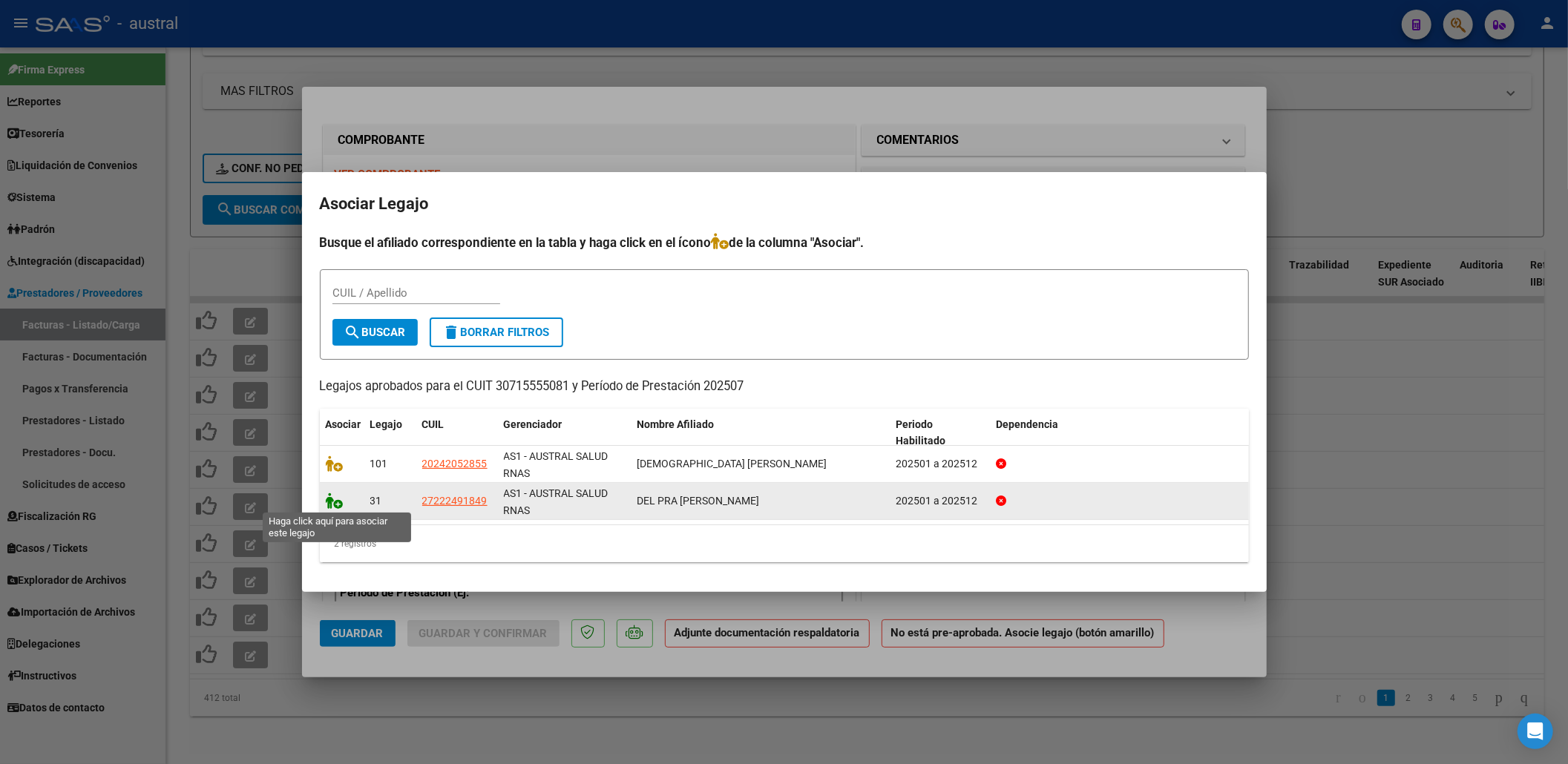
click at [333, 501] on icon at bounding box center [334, 500] width 18 height 16
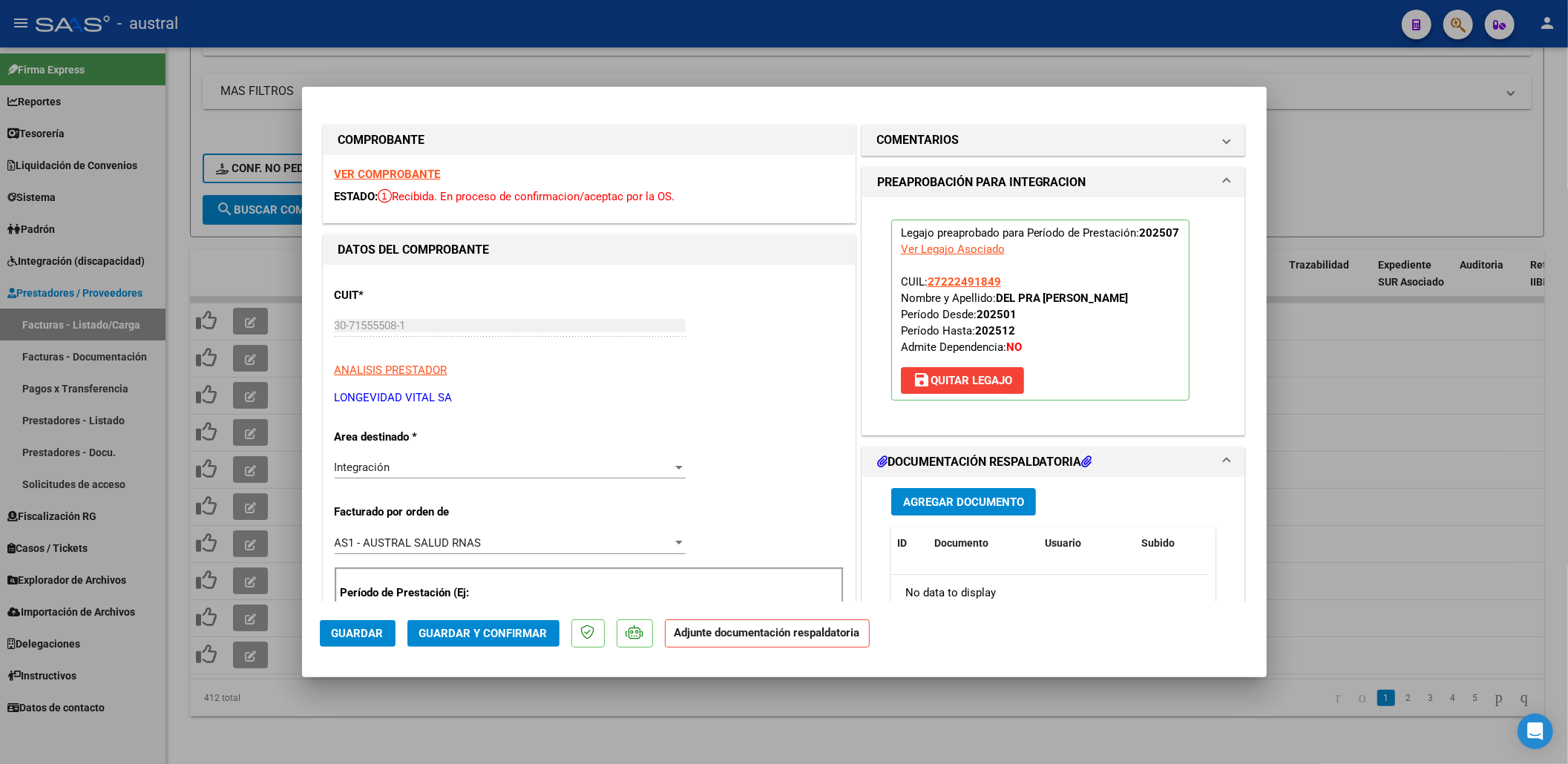
click at [488, 632] on span "Guardar y Confirmar" at bounding box center [484, 633] width 129 height 13
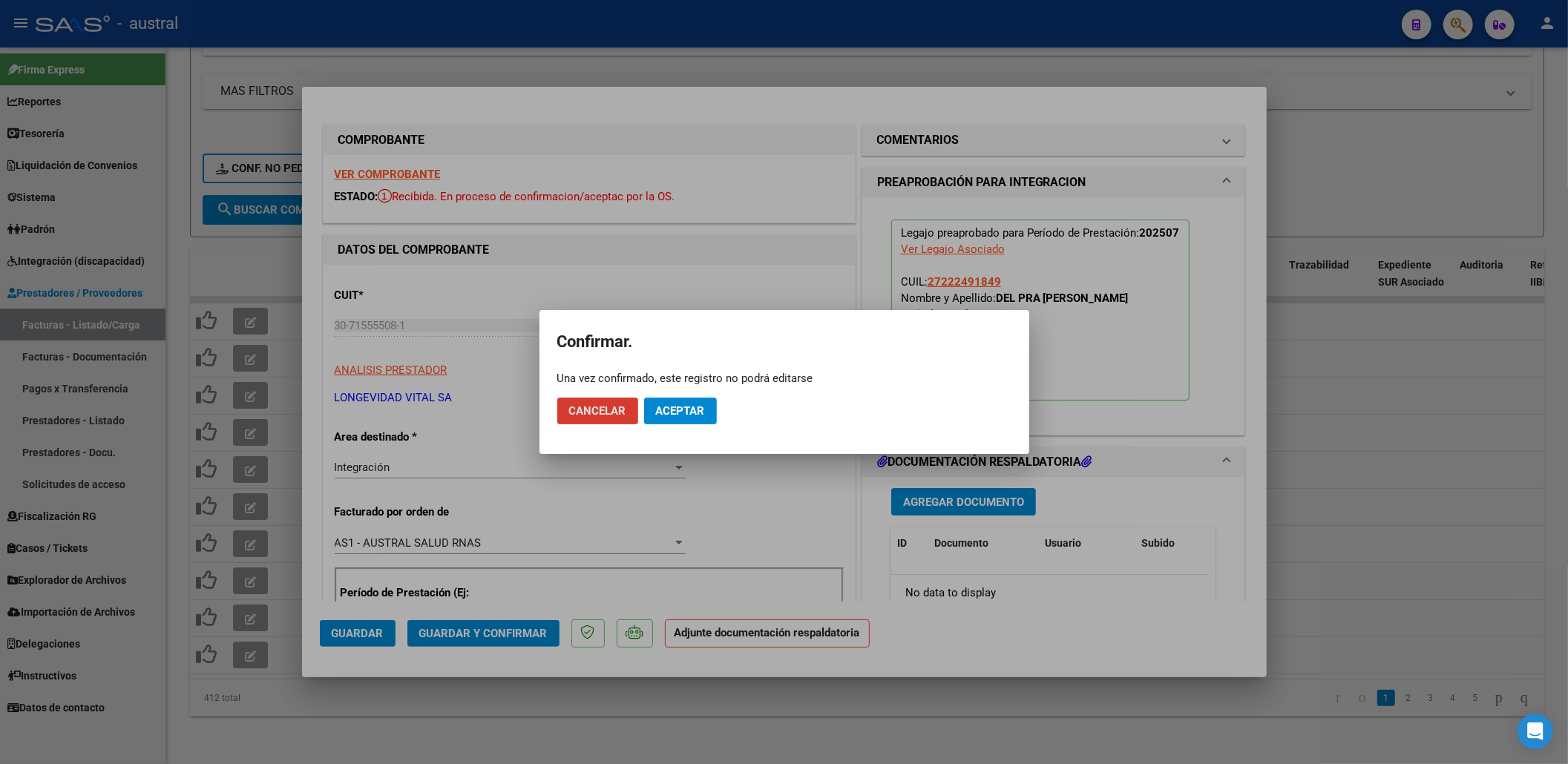
click at [665, 405] on span "Aceptar" at bounding box center [680, 410] width 49 height 13
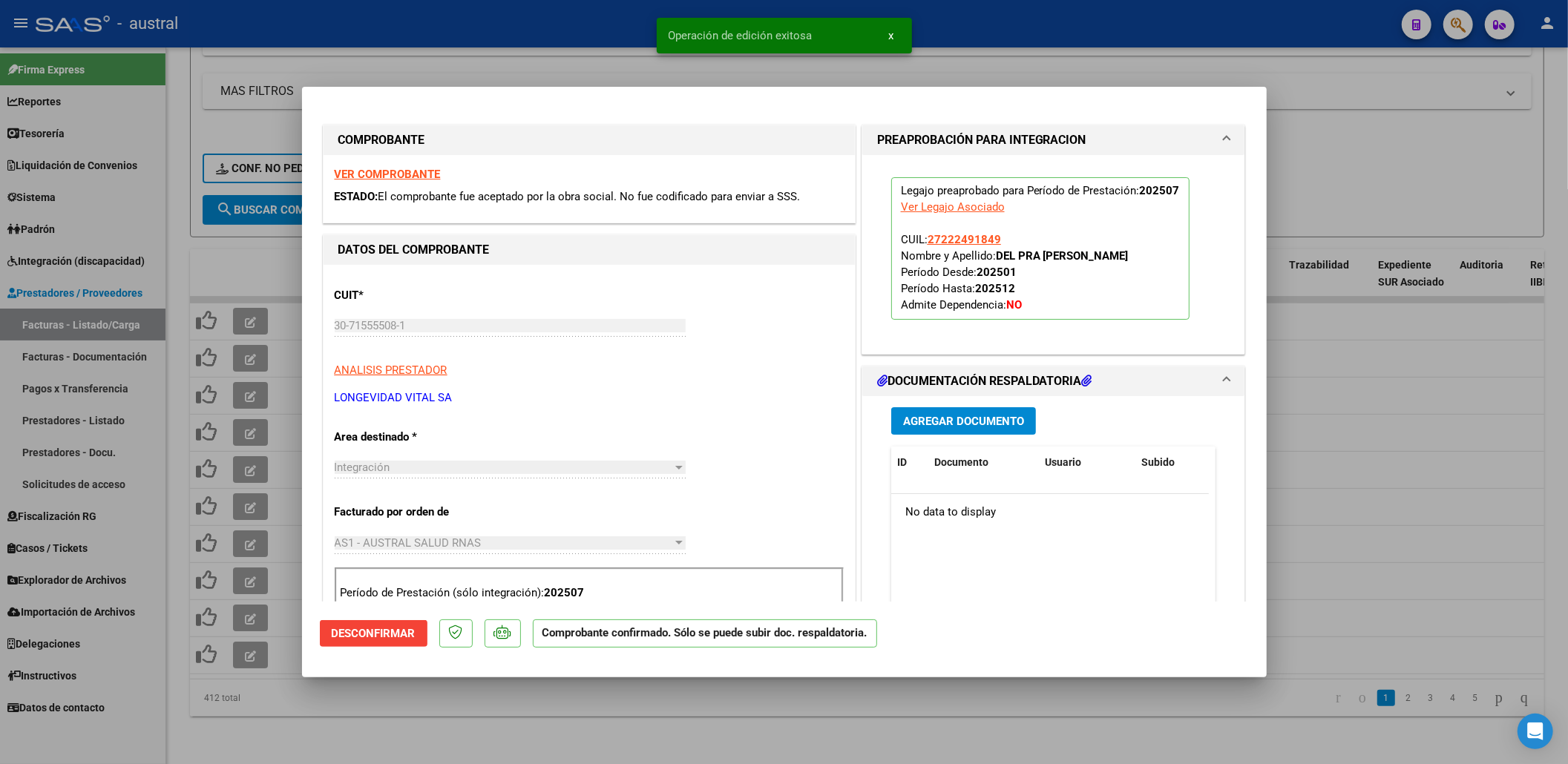
click at [567, 694] on div at bounding box center [784, 382] width 1568 height 764
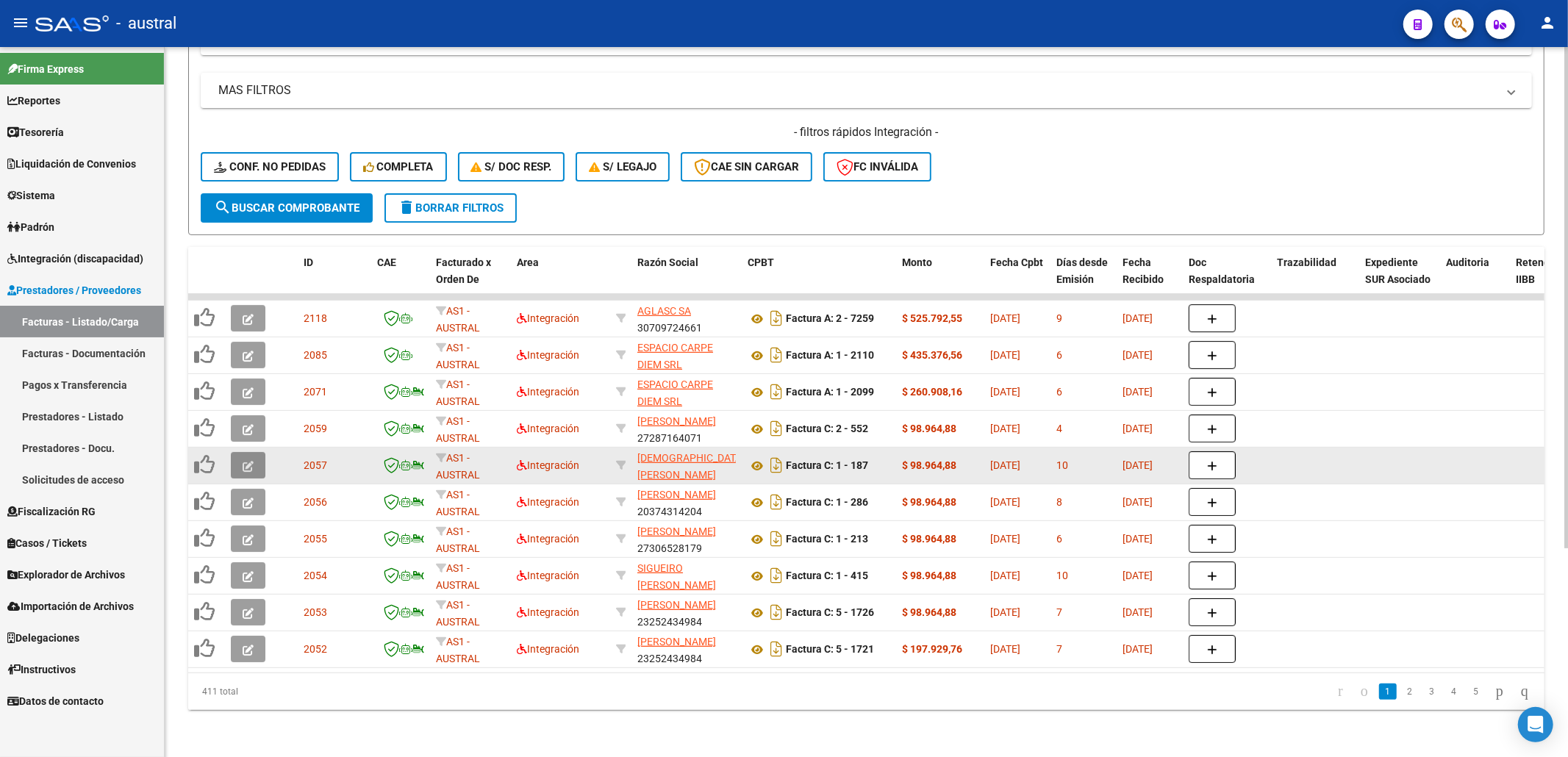
click at [251, 461] on icon "button" at bounding box center [248, 467] width 11 height 11
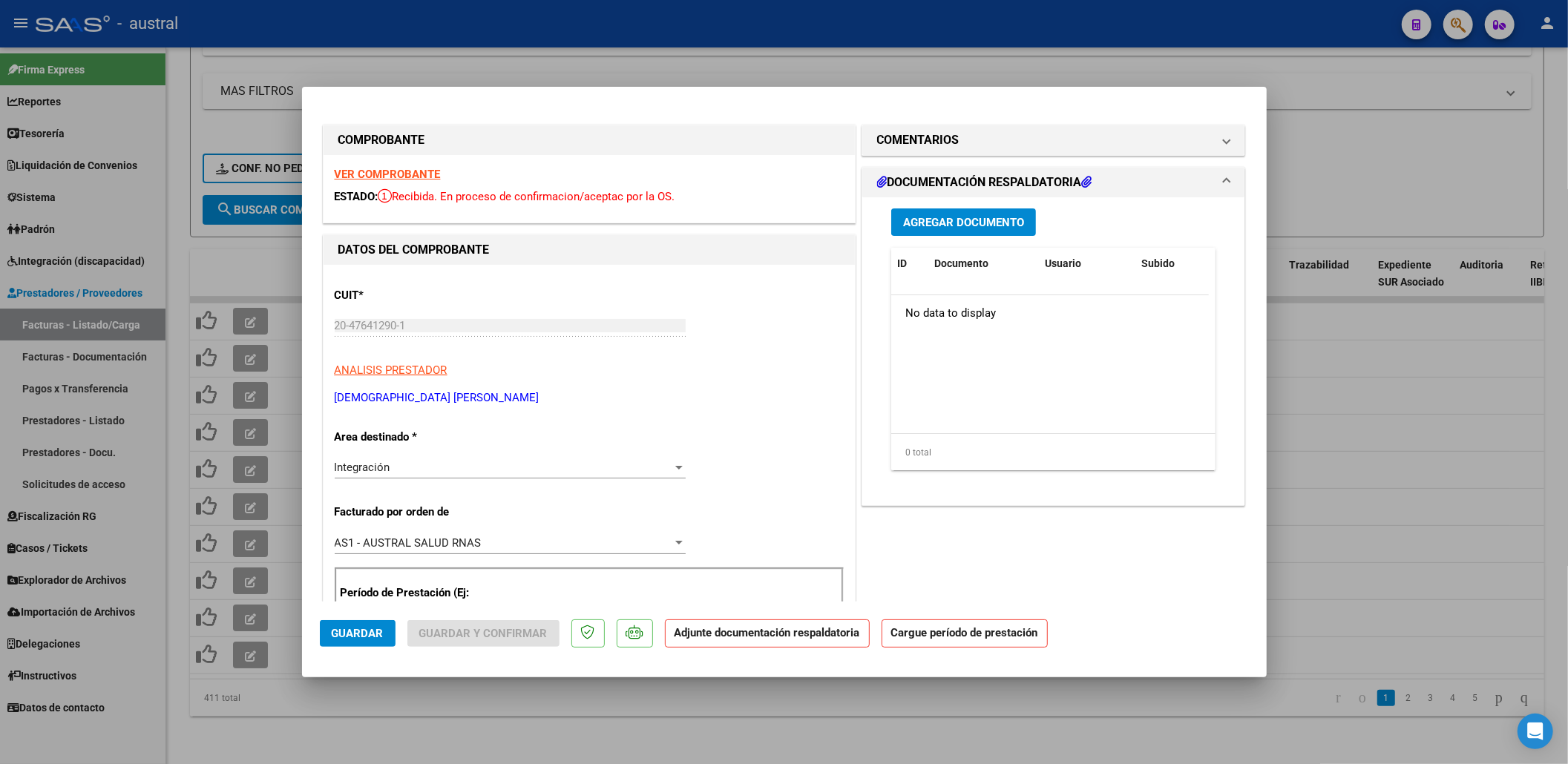
click at [423, 170] on strong "VER COMPROBANTE" at bounding box center [387, 174] width 106 height 13
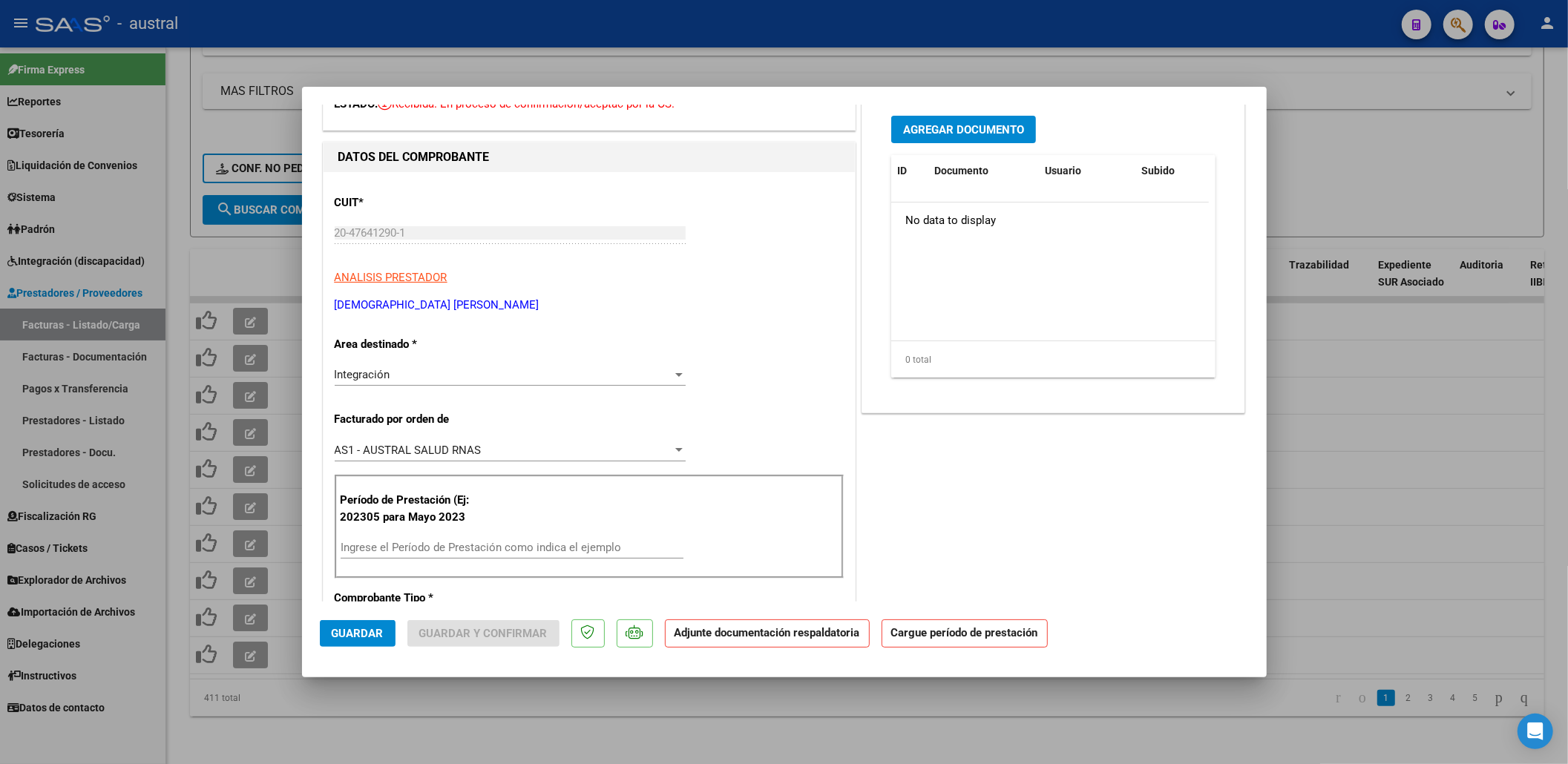
scroll to position [197, 0]
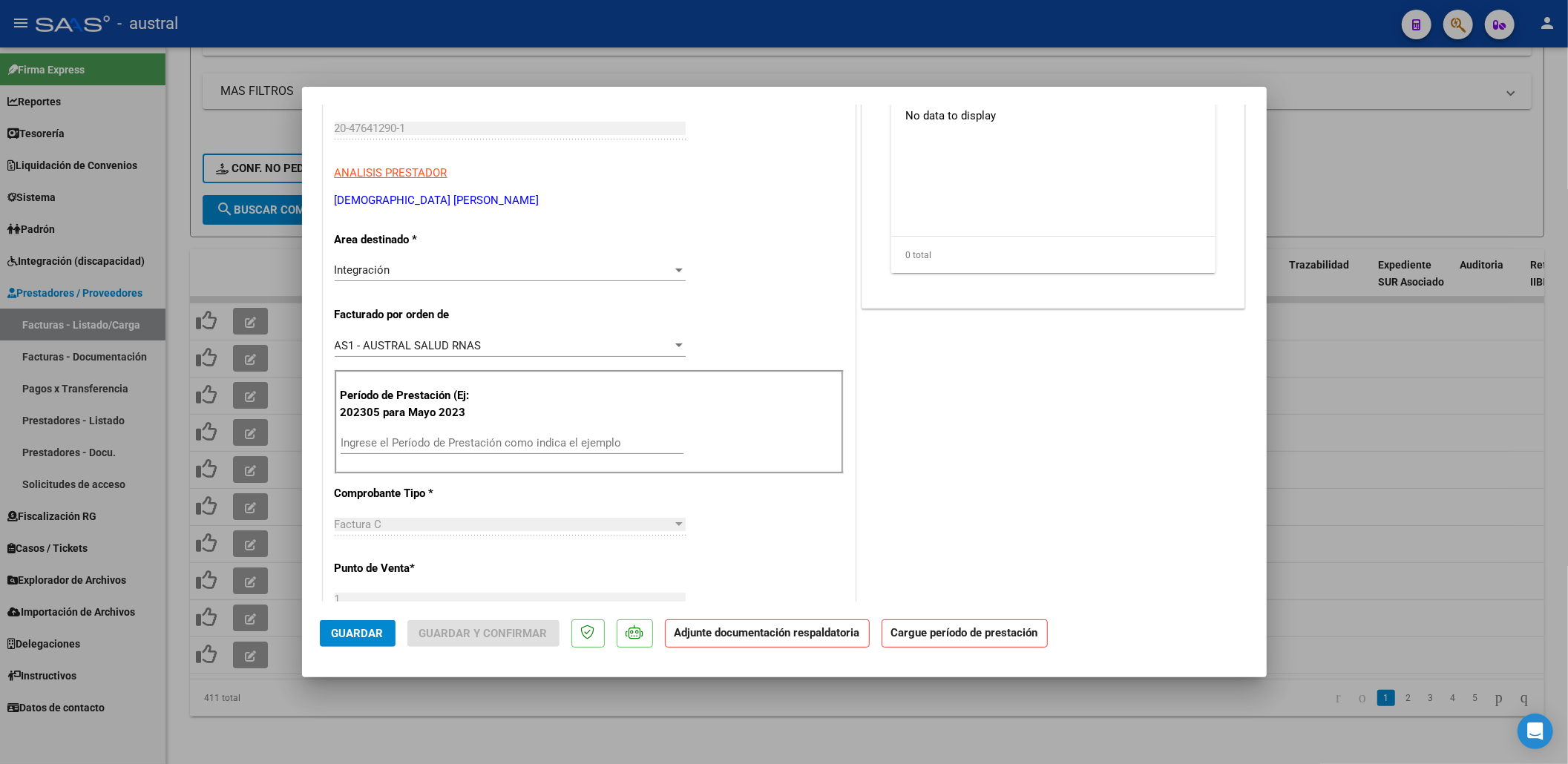
click at [456, 439] on input "Ingrese el Período de Prestación como indica el ejemplo" at bounding box center [512, 442] width 343 height 13
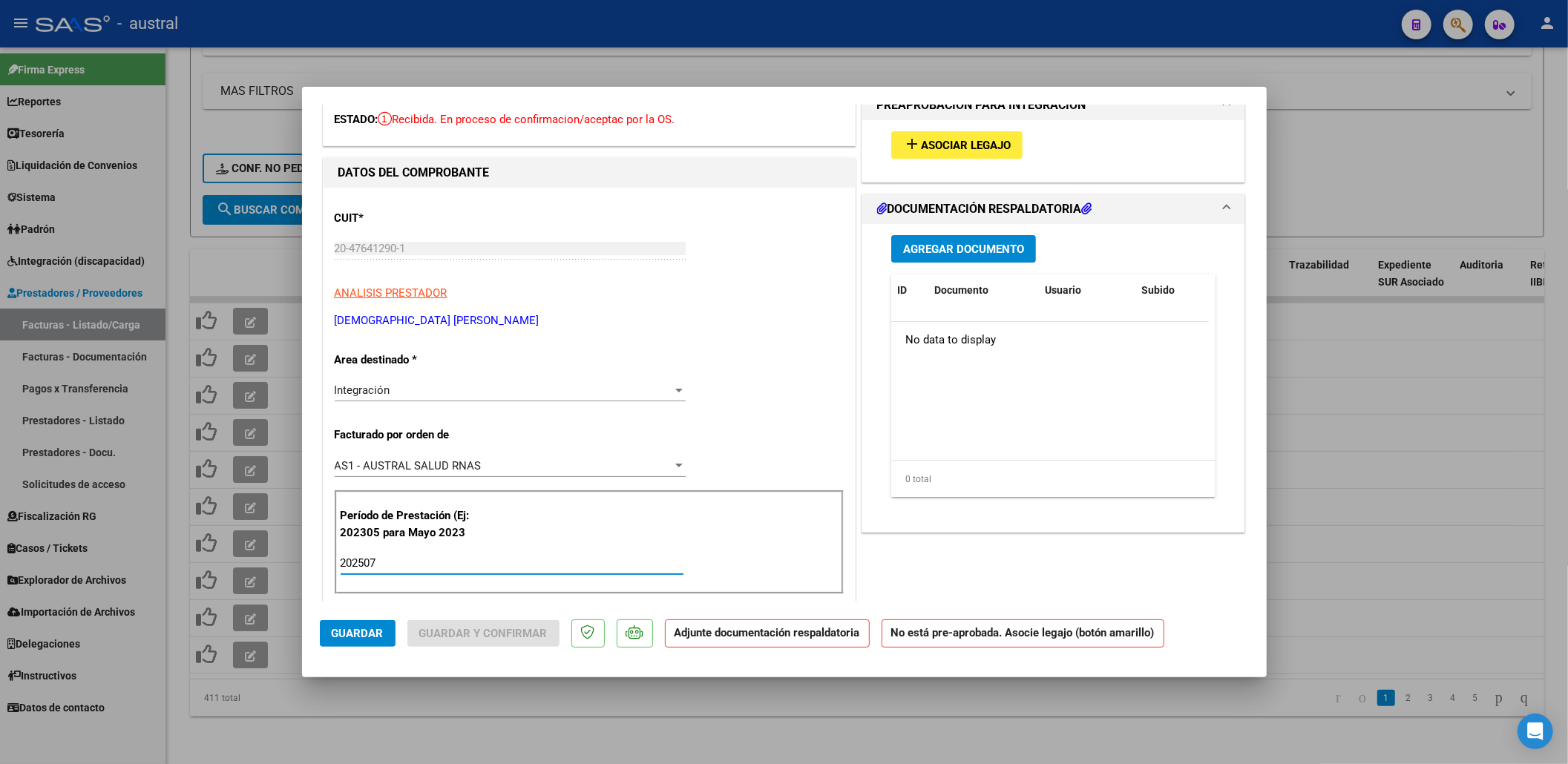
scroll to position [0, 0]
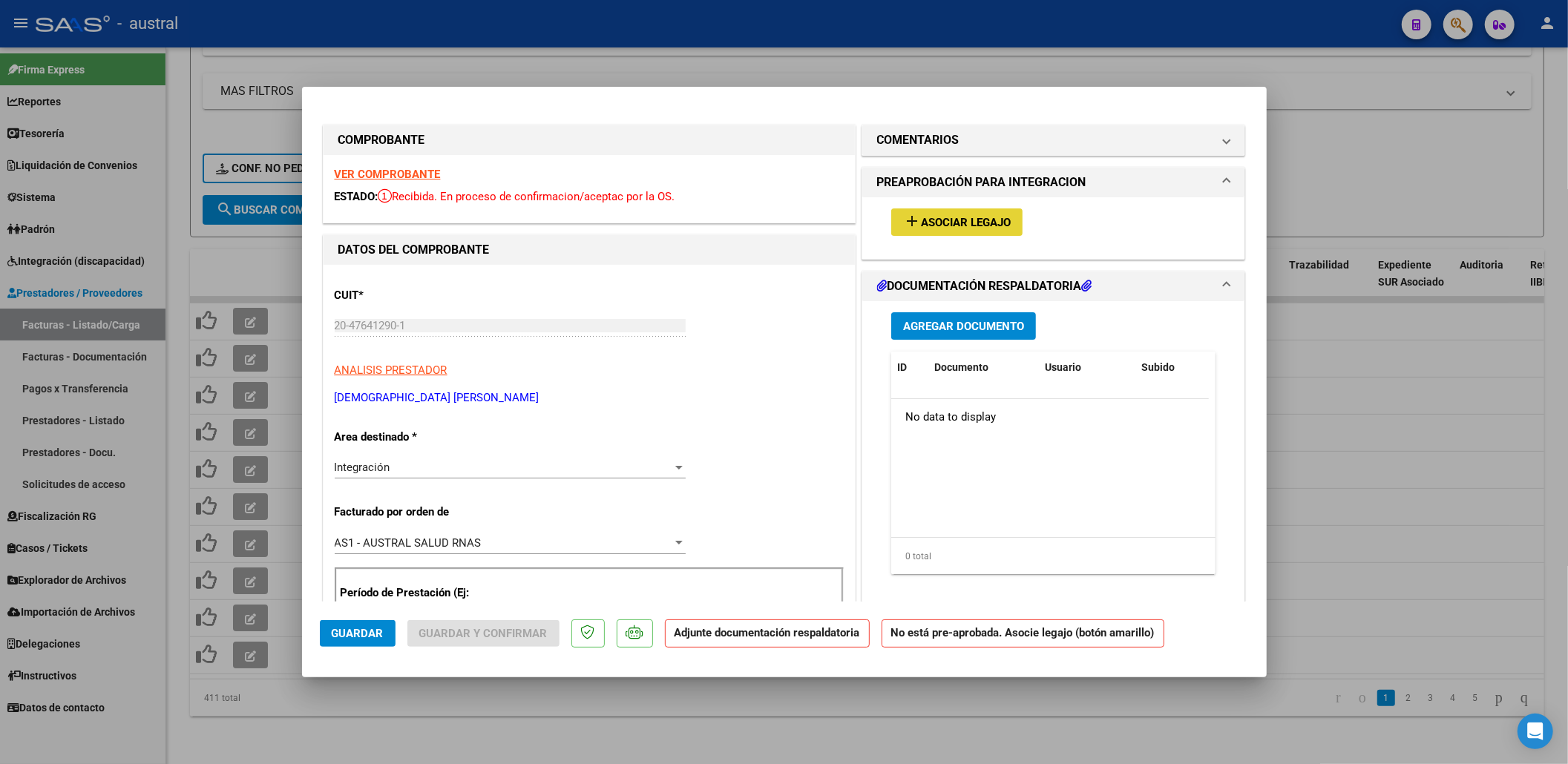
click at [987, 226] on span "Asociar Legajo" at bounding box center [965, 222] width 89 height 13
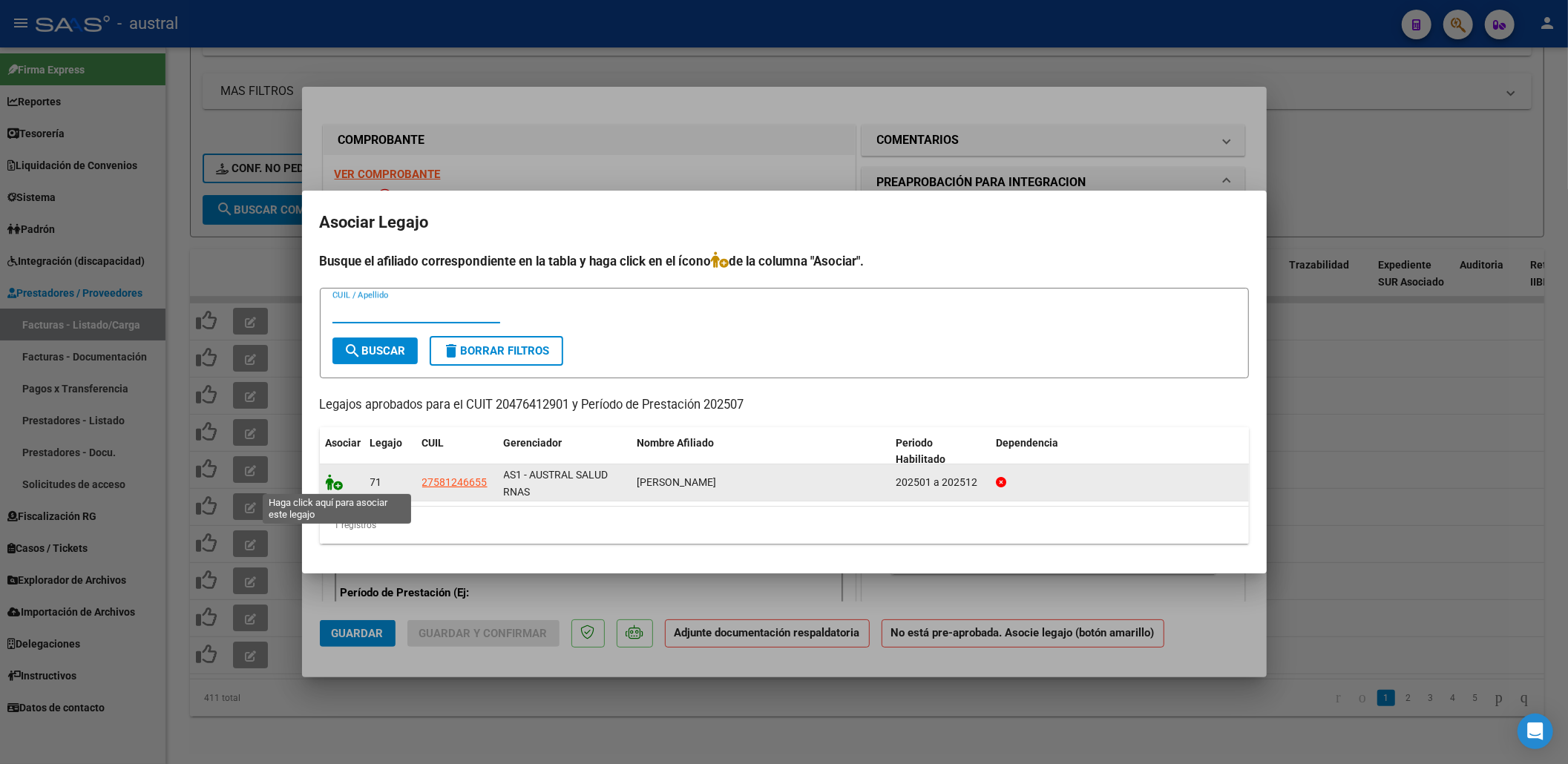
click at [326, 481] on icon at bounding box center [334, 482] width 18 height 16
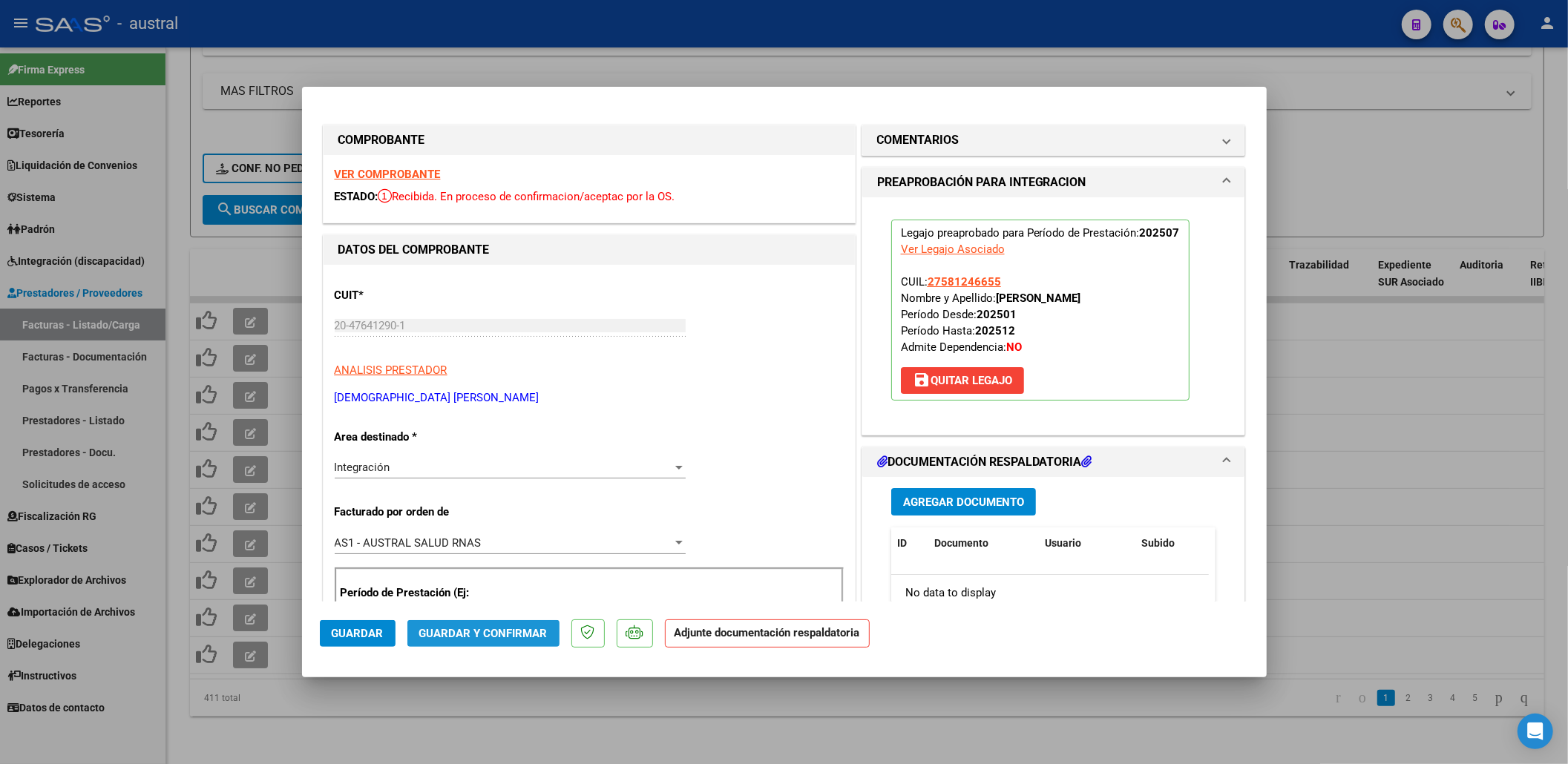
click at [540, 634] on span "Guardar y Confirmar" at bounding box center [484, 633] width 129 height 13
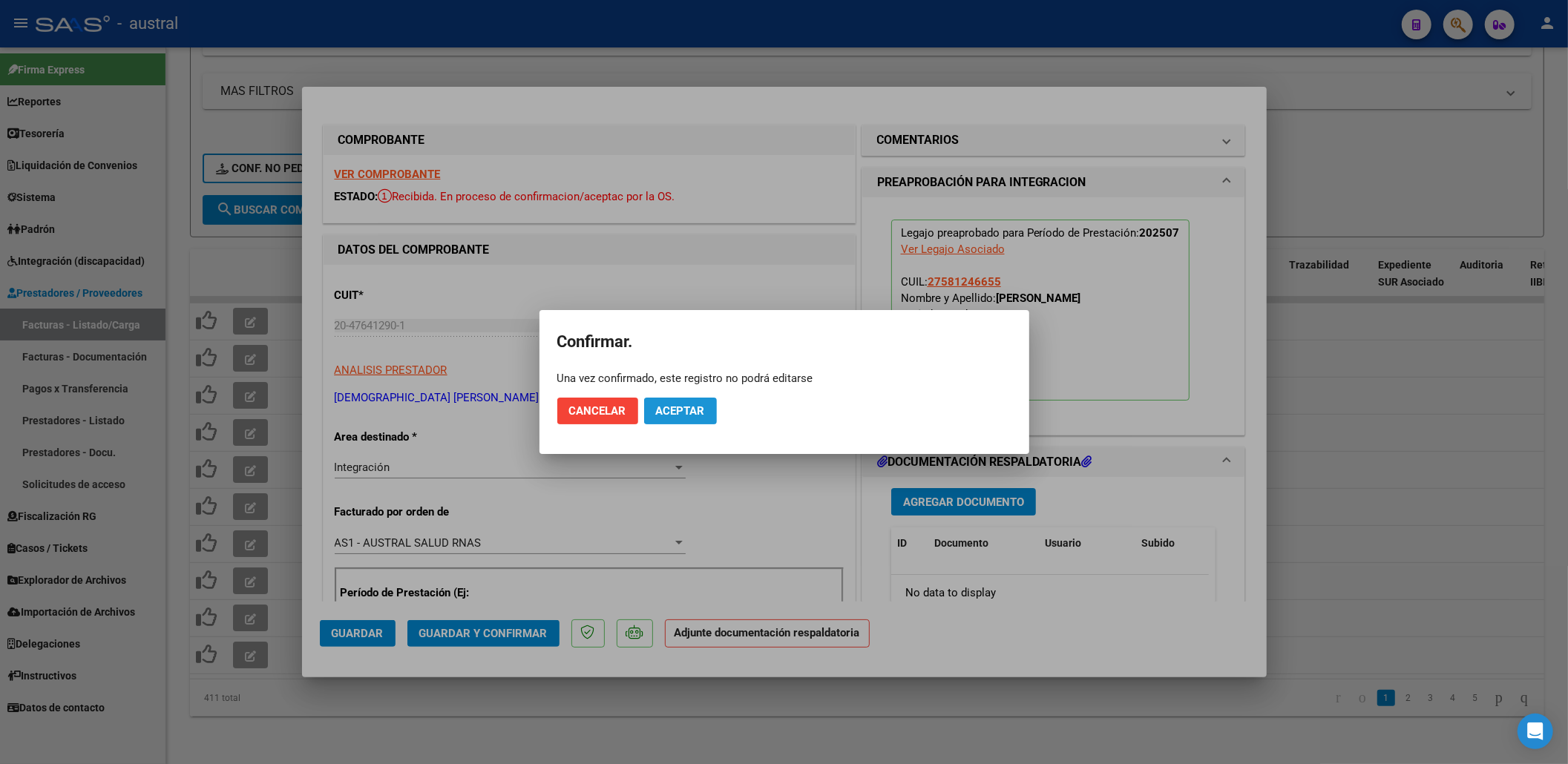
click at [695, 404] on span "Aceptar" at bounding box center [680, 410] width 49 height 13
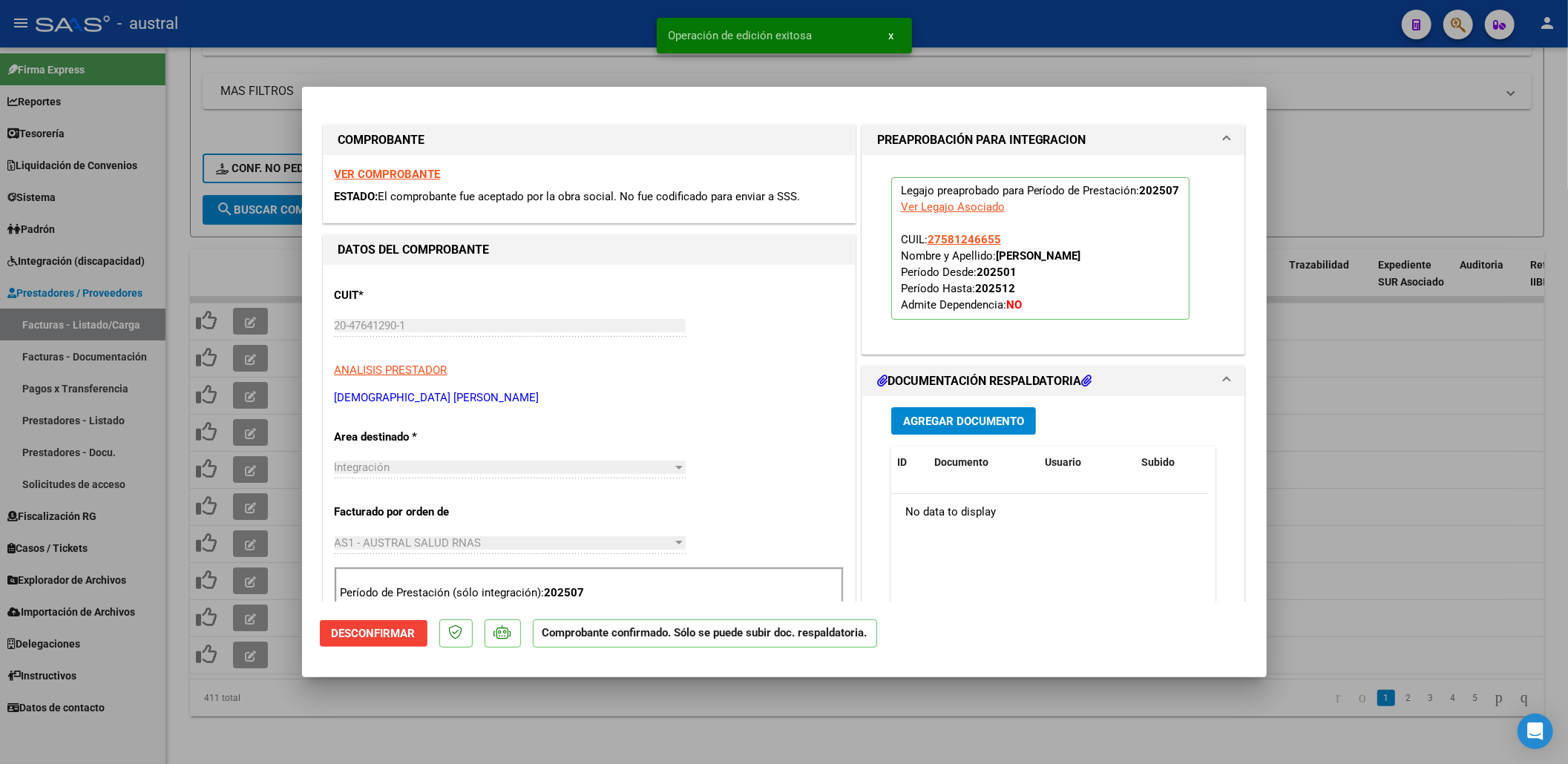
click at [291, 478] on div at bounding box center [784, 382] width 1568 height 764
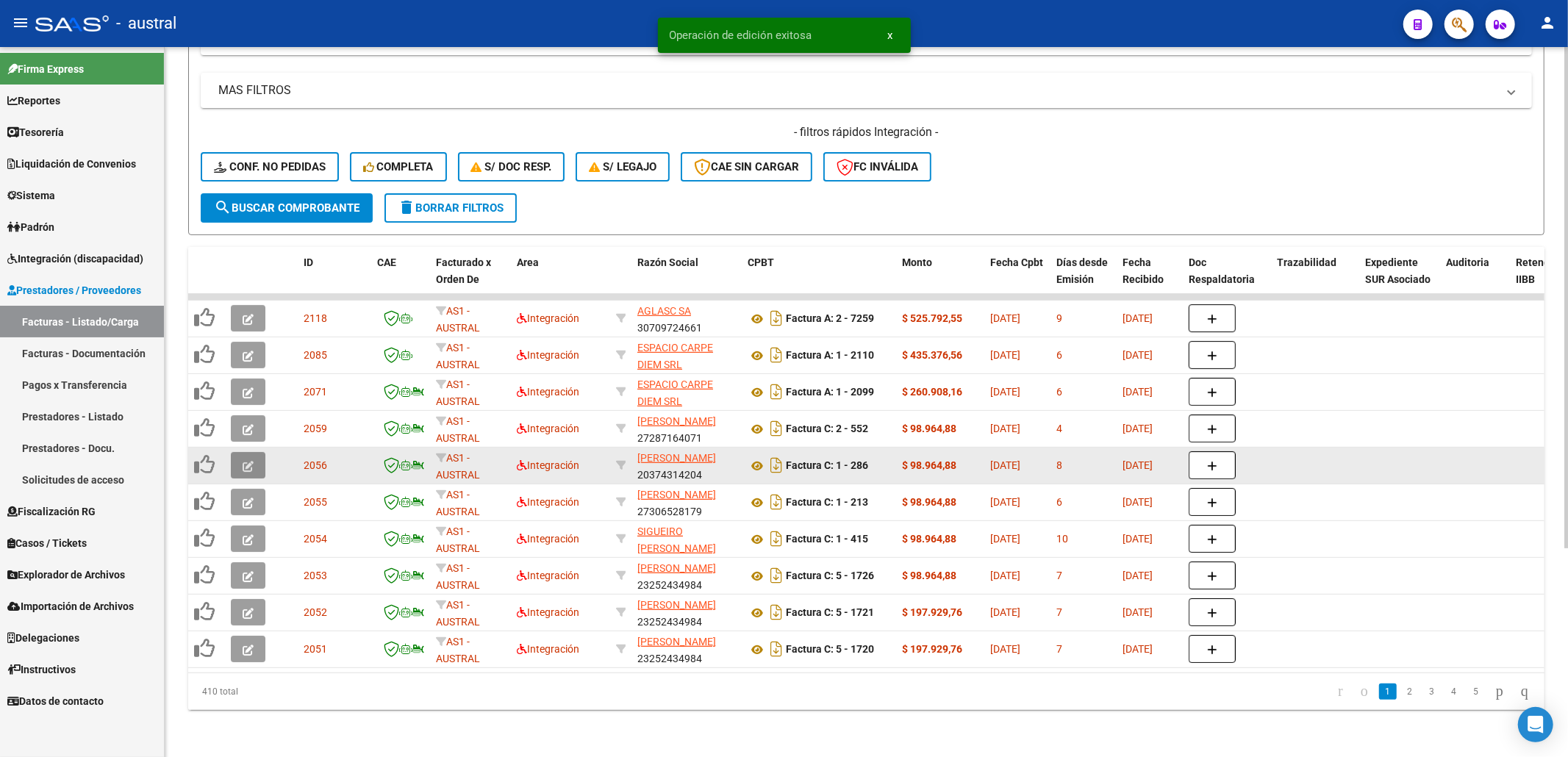
click at [259, 452] on button "button" at bounding box center [248, 466] width 35 height 27
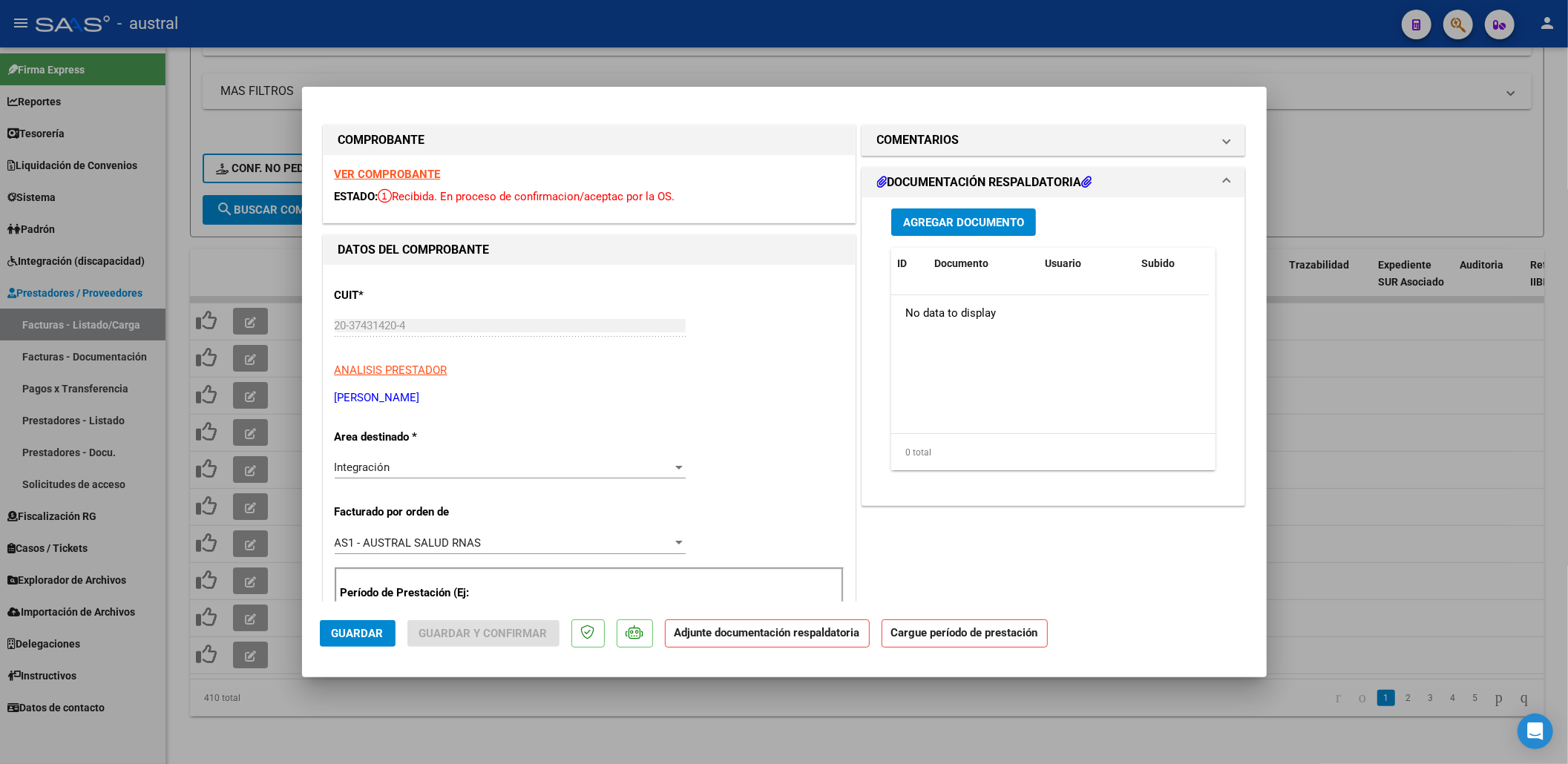
click at [372, 169] on strong "VER COMPROBANTE" at bounding box center [387, 174] width 106 height 13
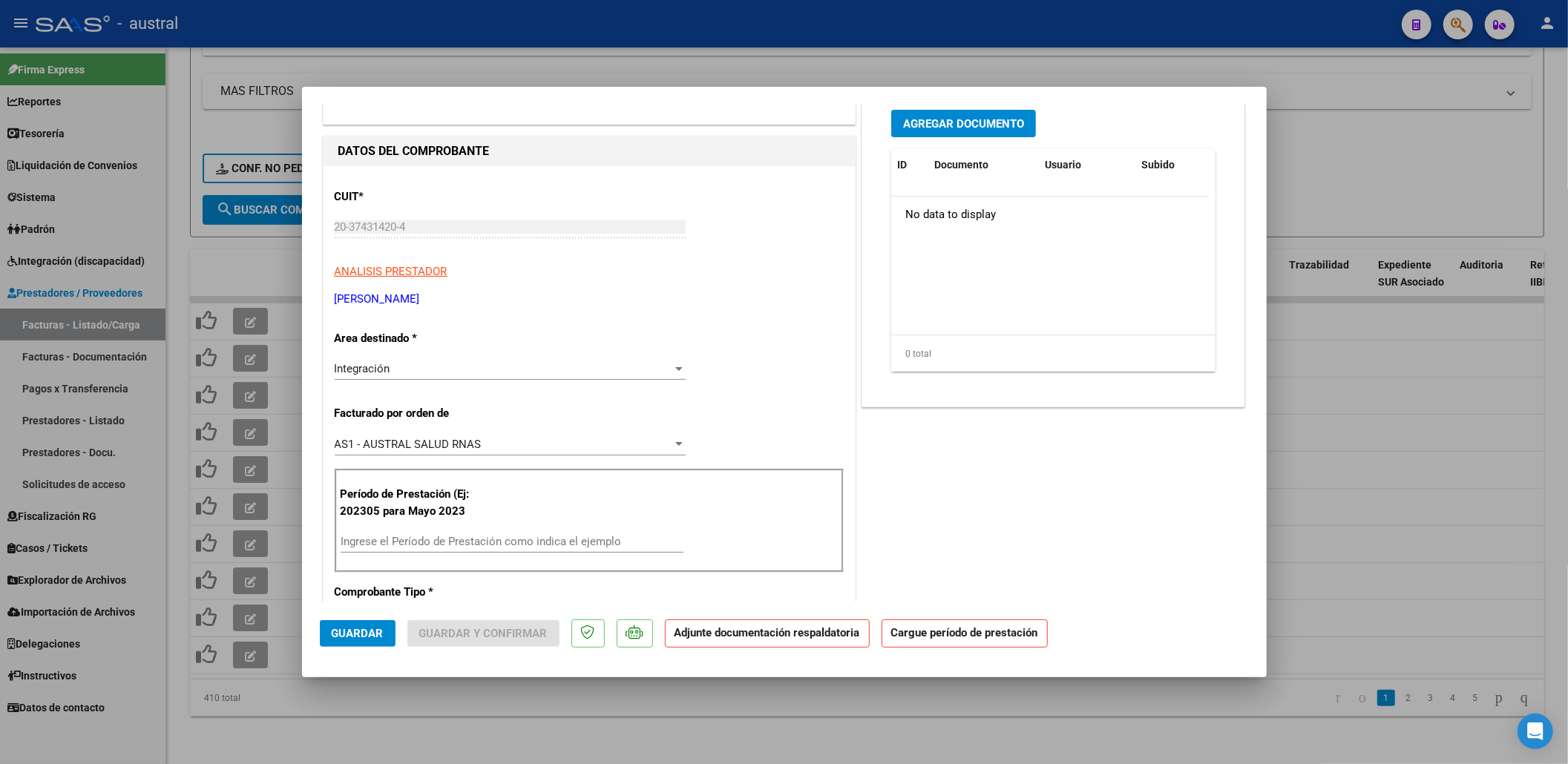
click at [422, 535] on div "Ingrese el Período de Prestación como indica el ejemplo" at bounding box center [512, 542] width 343 height 22
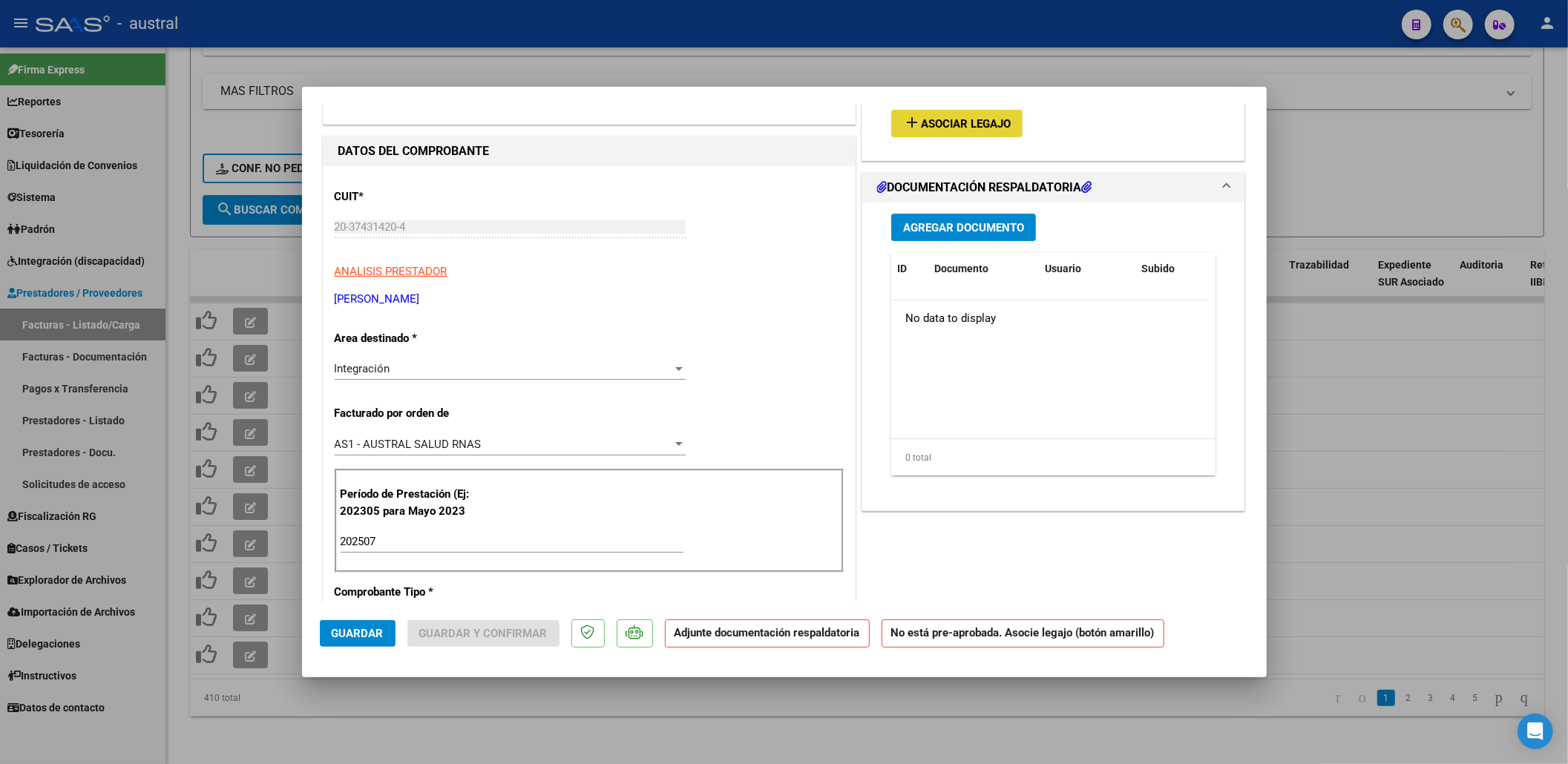
click at [965, 129] on span "Asociar Legajo" at bounding box center [965, 123] width 89 height 13
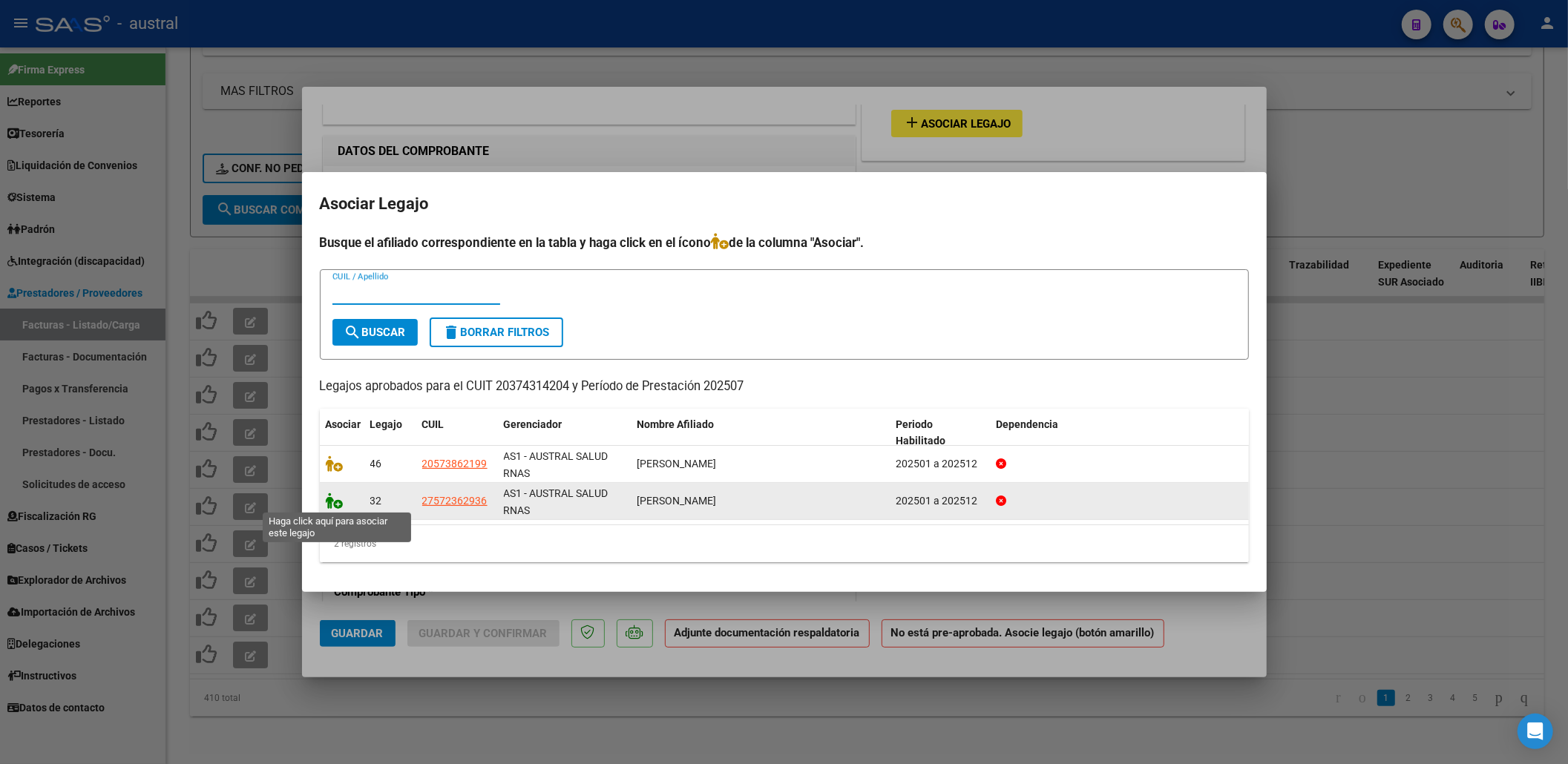
click at [340, 500] on icon at bounding box center [334, 500] width 18 height 16
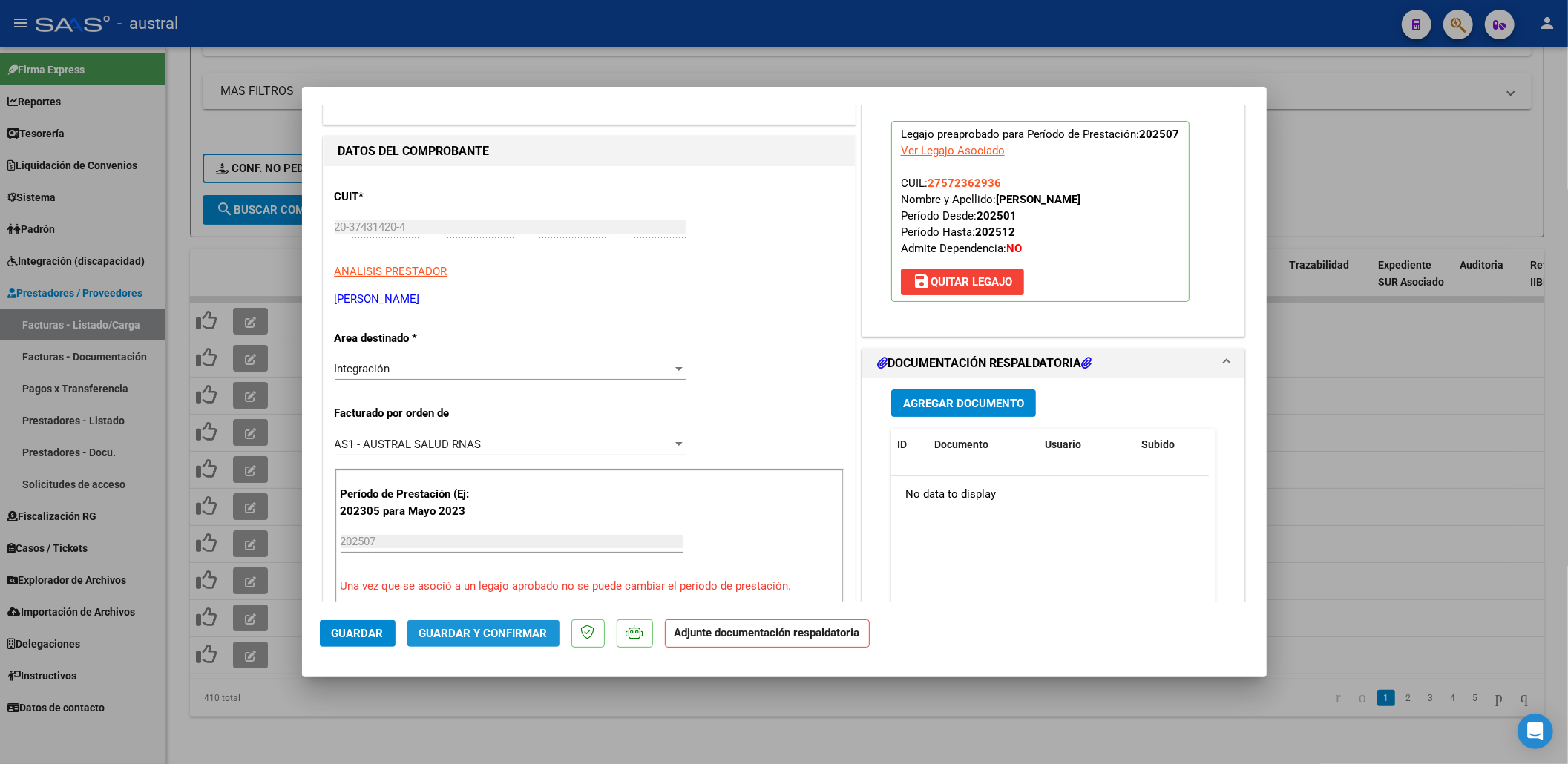
click at [514, 634] on span "Guardar y Confirmar" at bounding box center [484, 633] width 129 height 13
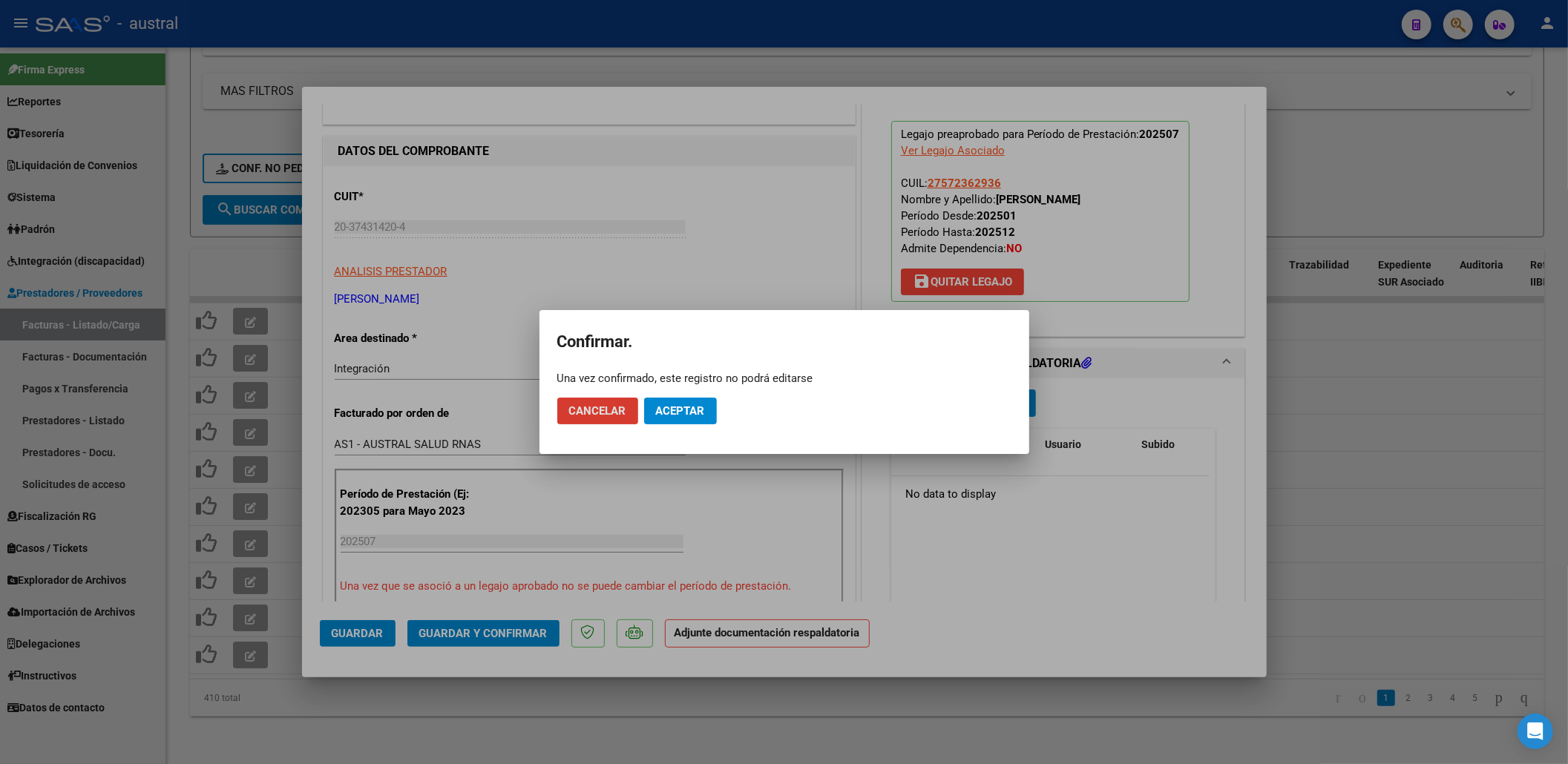
click at [695, 407] on span "Aceptar" at bounding box center [680, 410] width 49 height 13
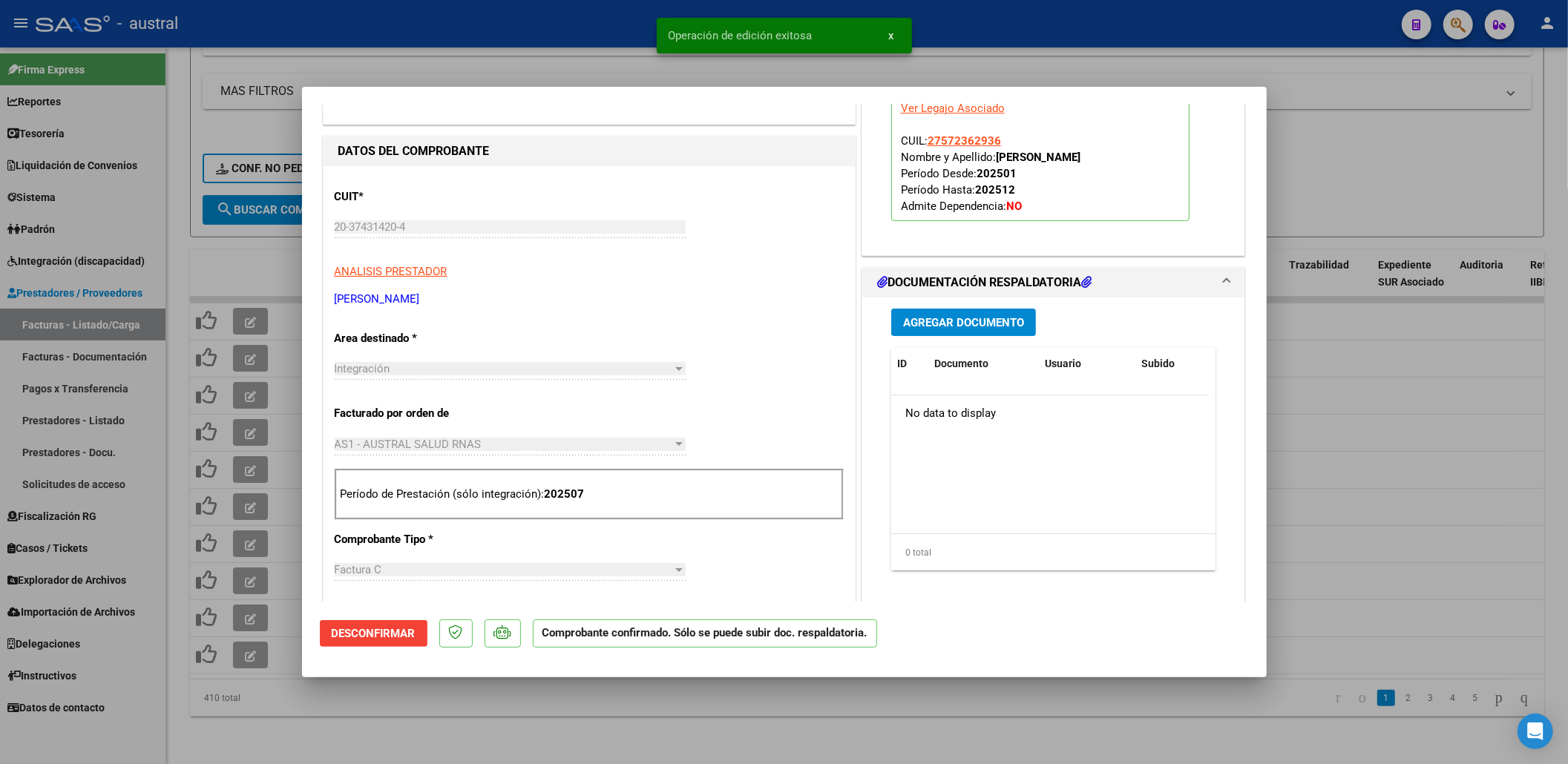
click at [258, 249] on div at bounding box center [784, 382] width 1568 height 764
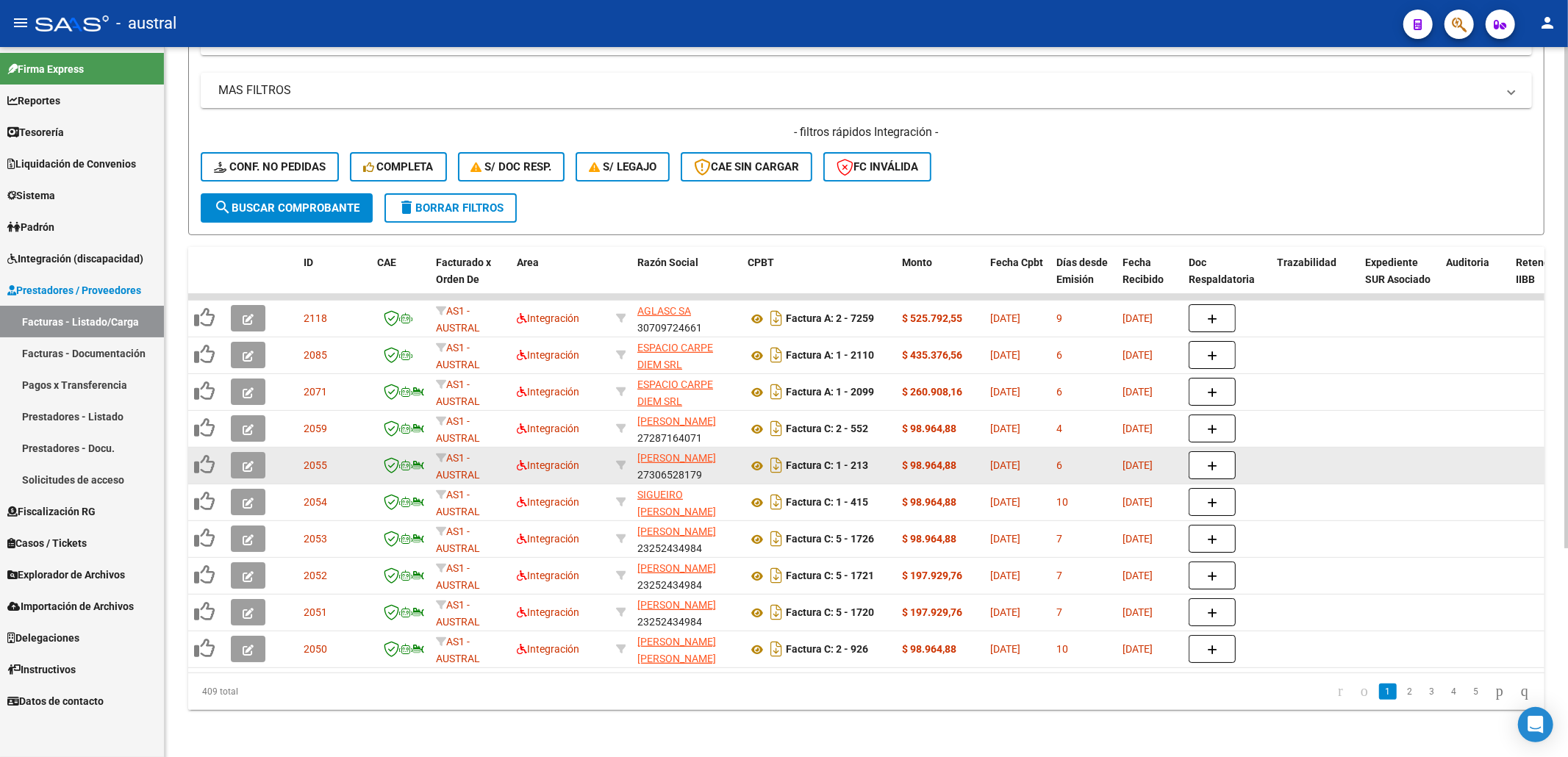
click at [247, 461] on icon "button" at bounding box center [248, 467] width 11 height 11
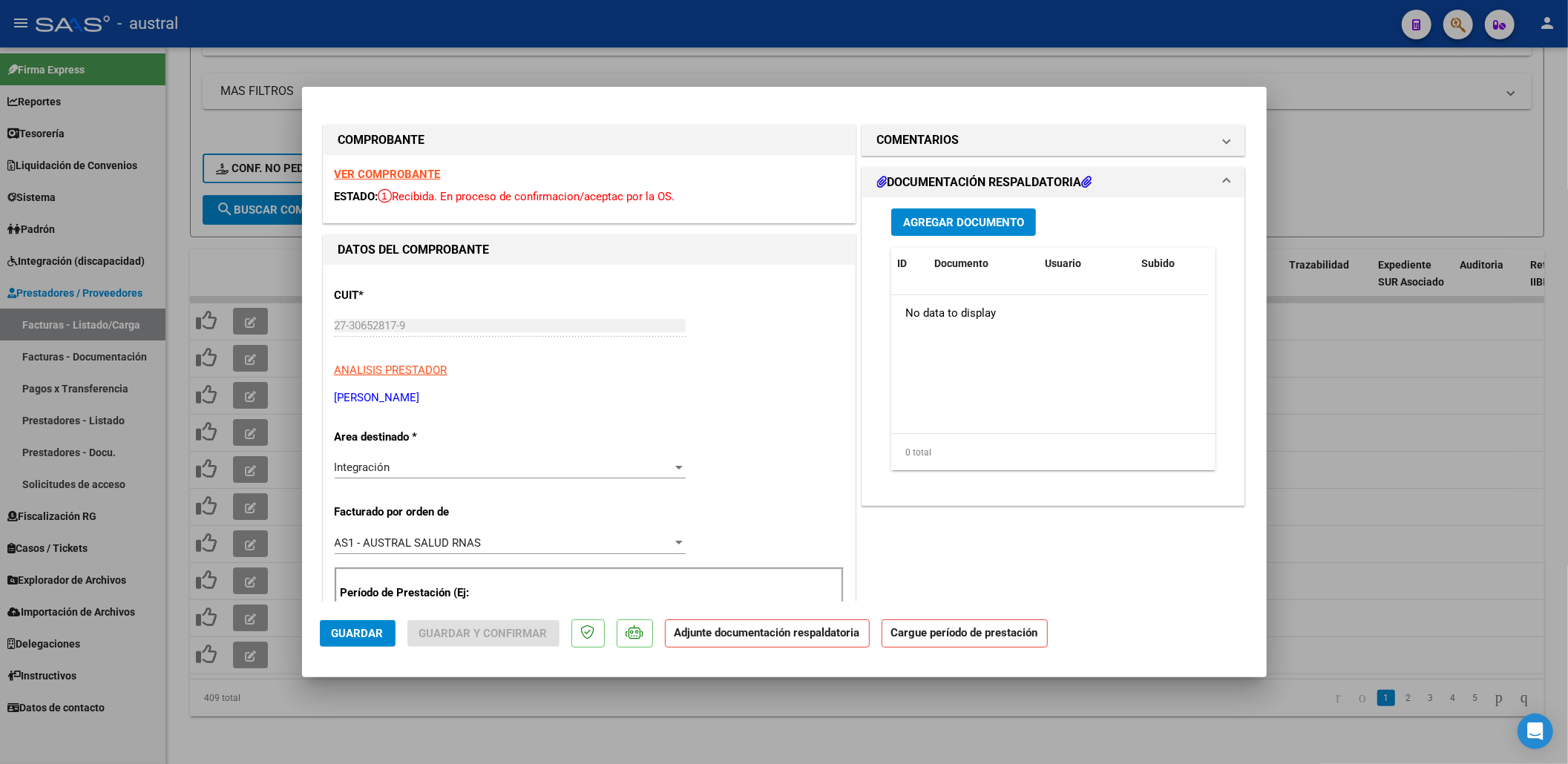
click at [407, 169] on strong "VER COMPROBANTE" at bounding box center [387, 174] width 106 height 13
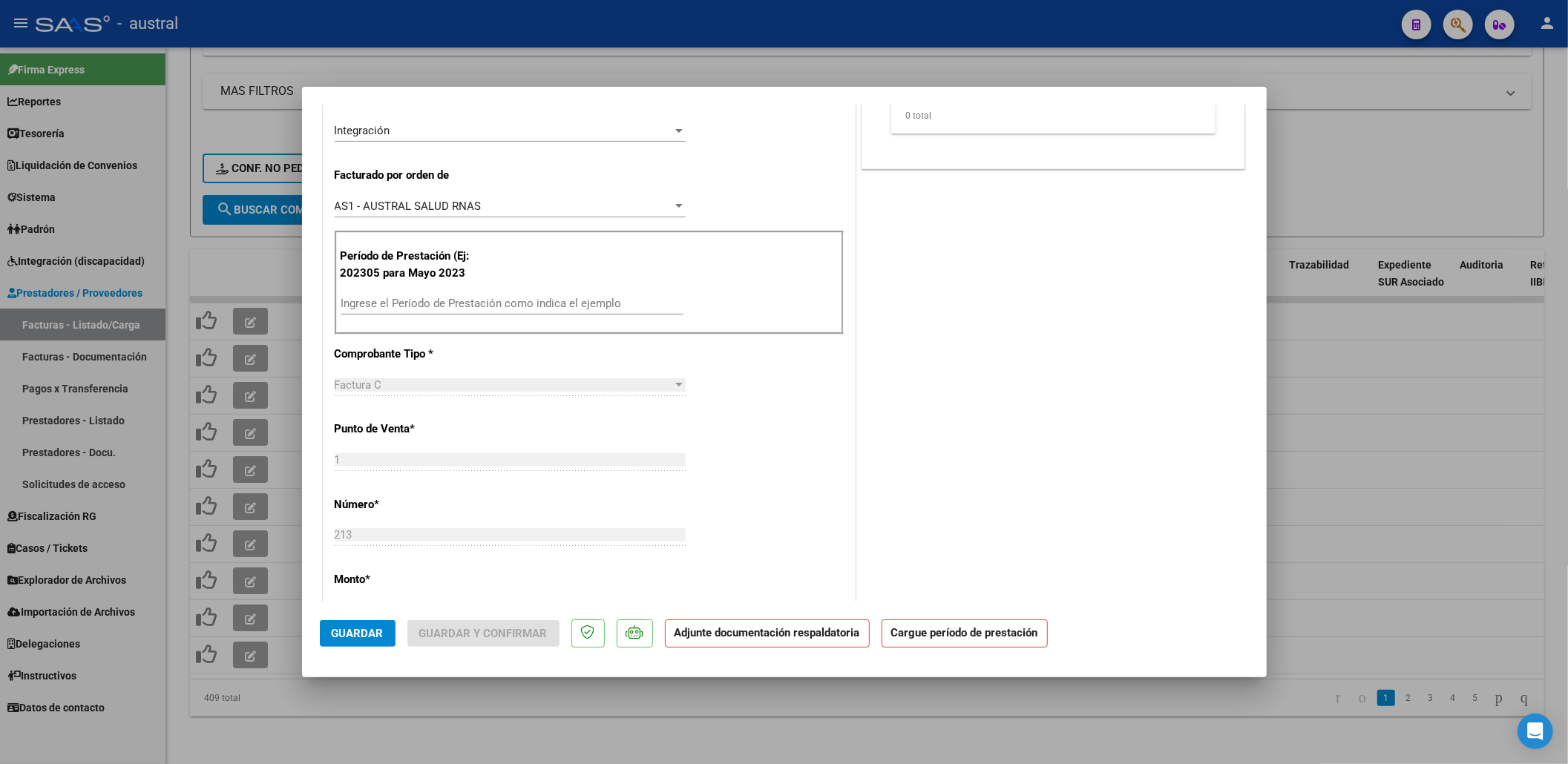
scroll to position [395, 0]
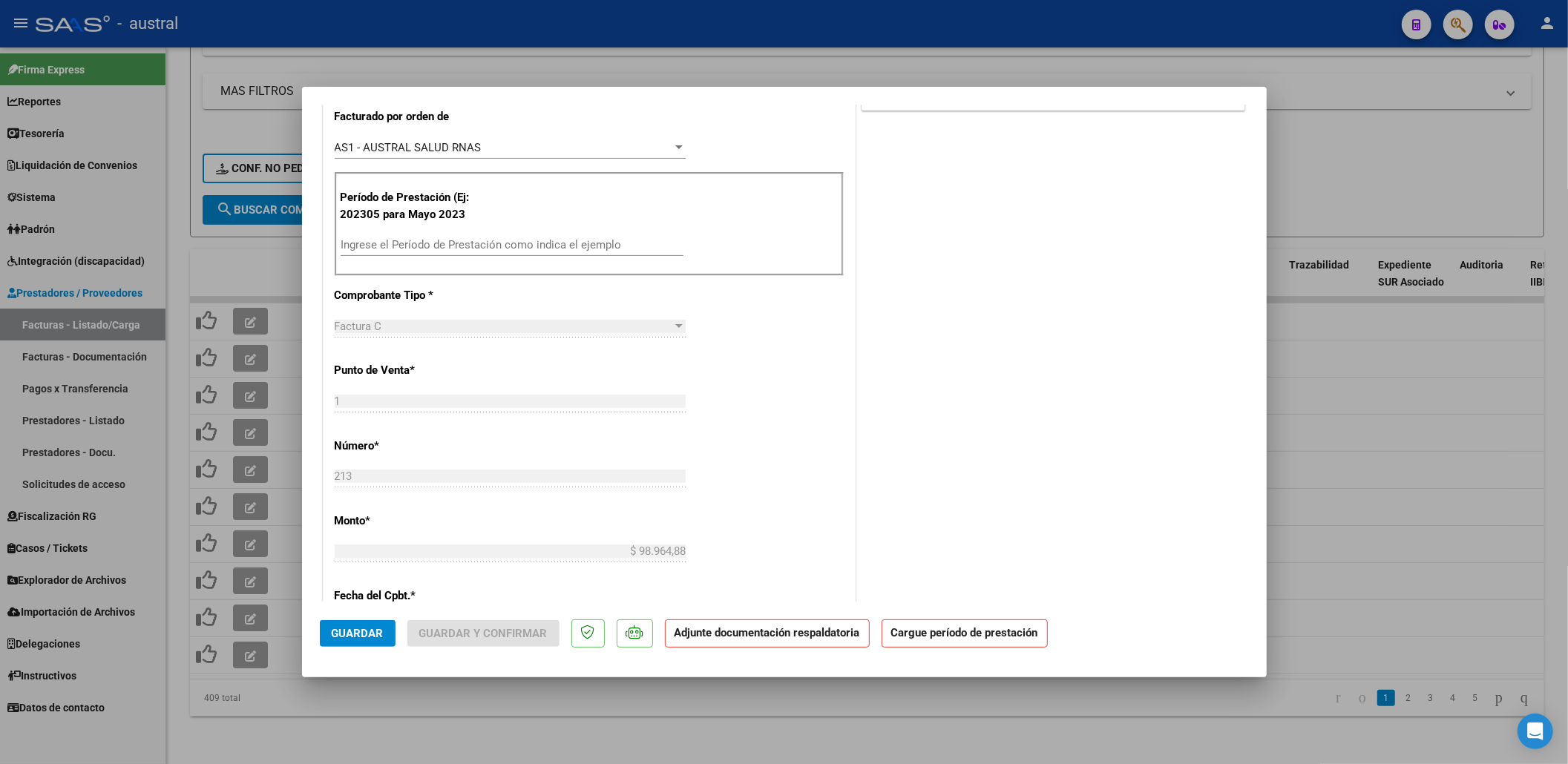
click at [487, 239] on input "Ingrese el Período de Prestación como indica el ejemplo" at bounding box center [512, 244] width 343 height 13
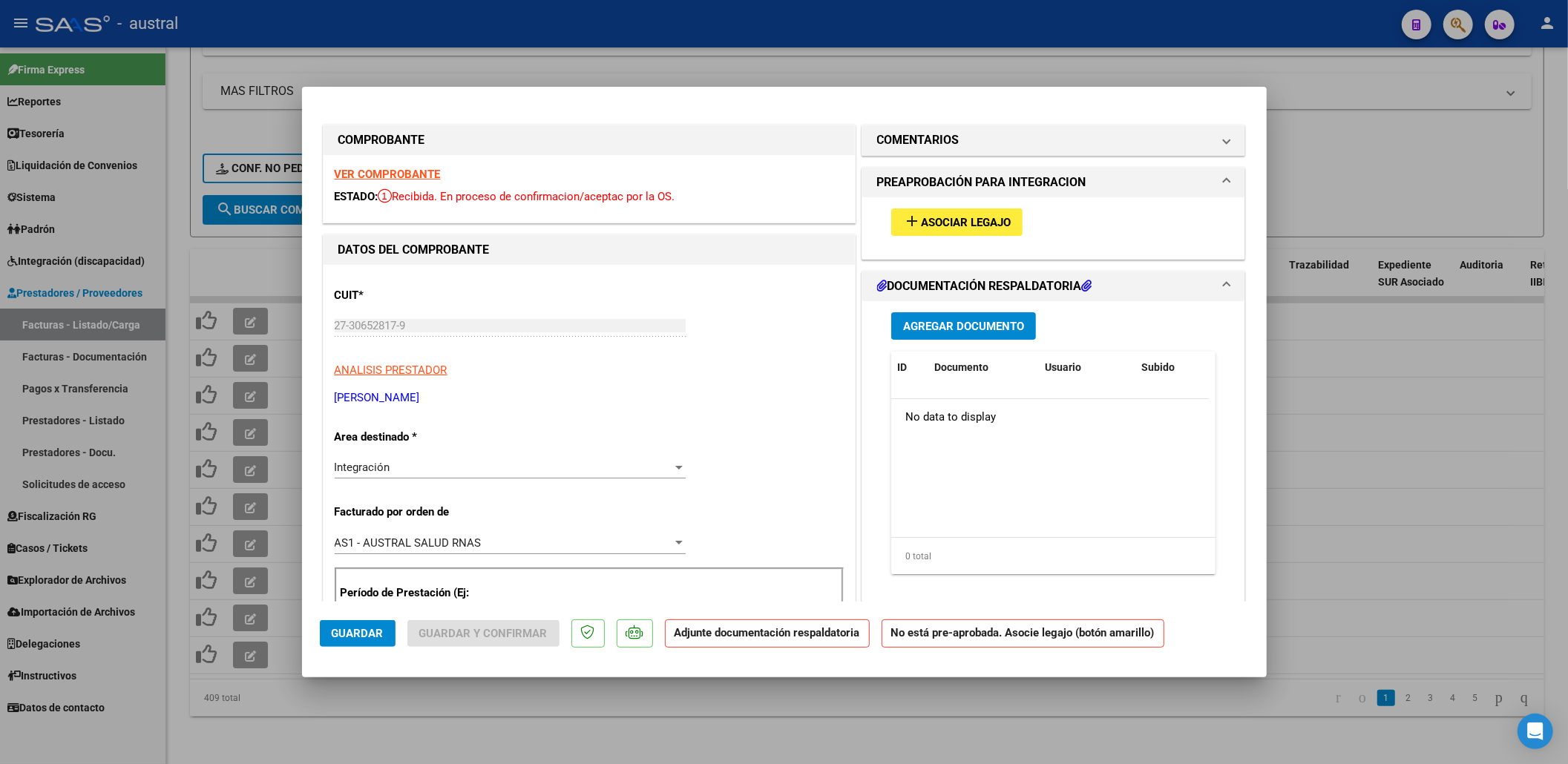
click at [891, 229] on button "add Asociar Legajo" at bounding box center [957, 222] width 131 height 28
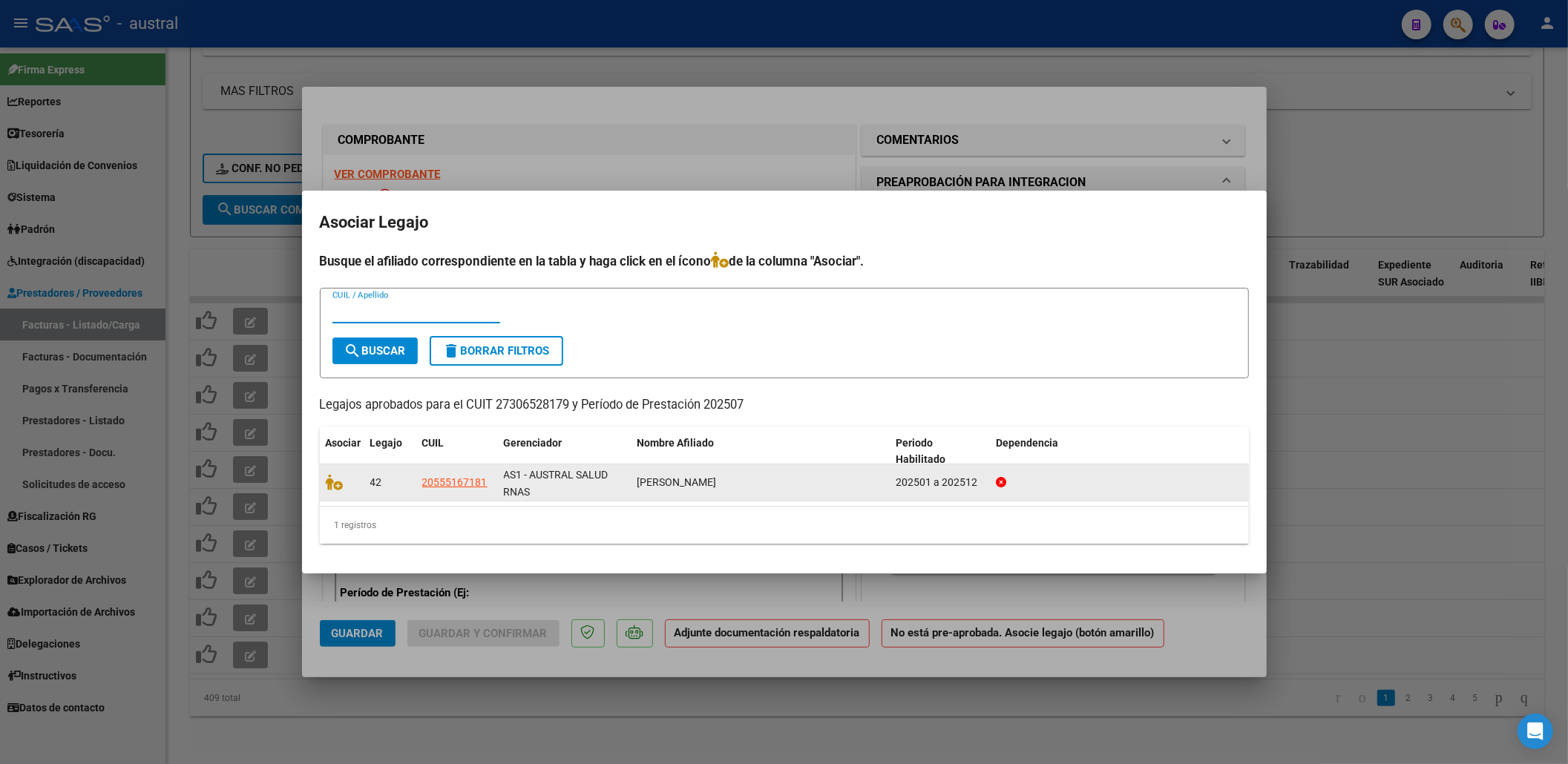
click at [321, 479] on datatable-body-cell at bounding box center [342, 483] width 45 height 37
click at [339, 483] on icon at bounding box center [334, 482] width 18 height 16
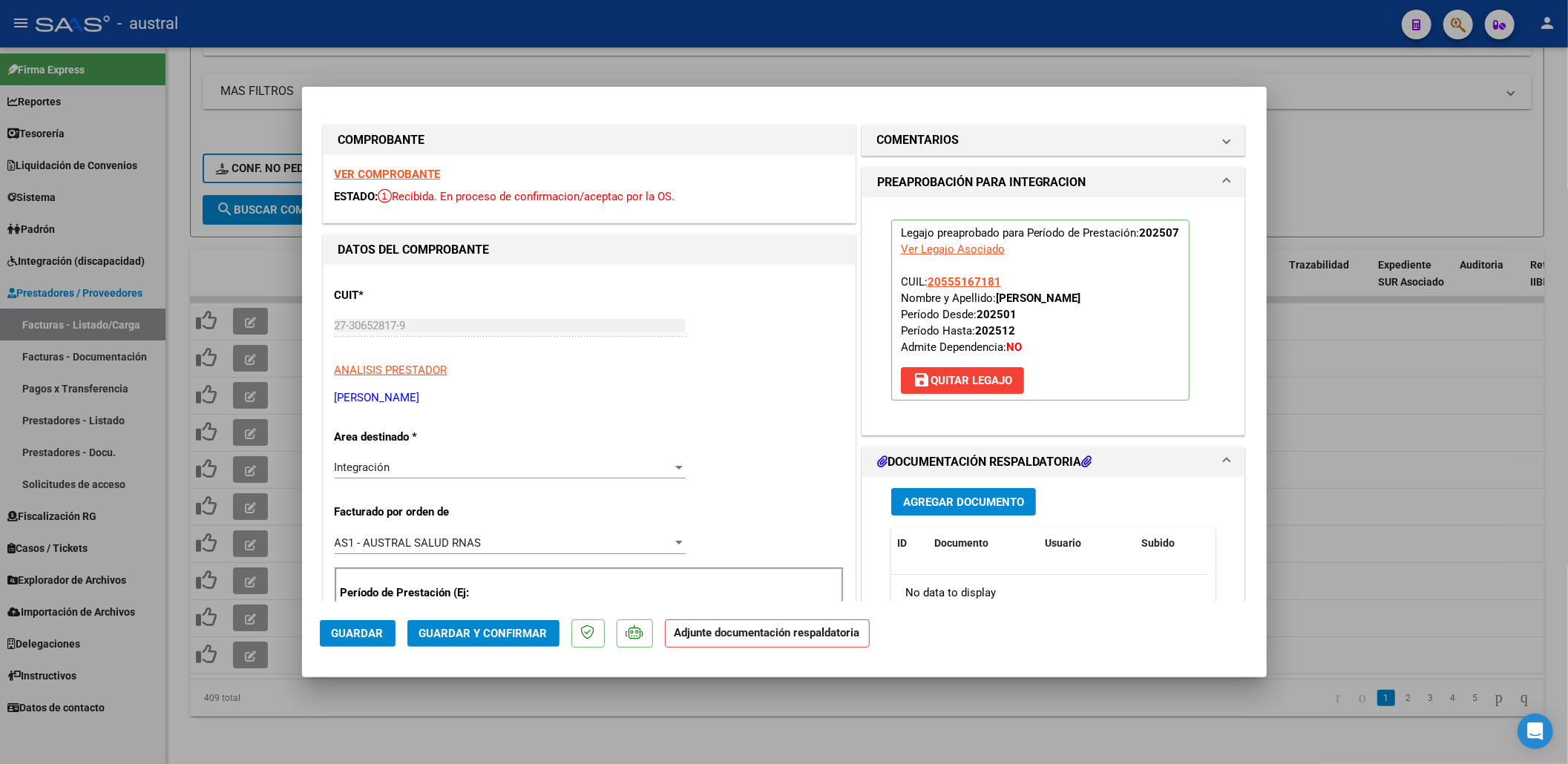
click at [476, 627] on span "Guardar y Confirmar" at bounding box center [484, 633] width 129 height 13
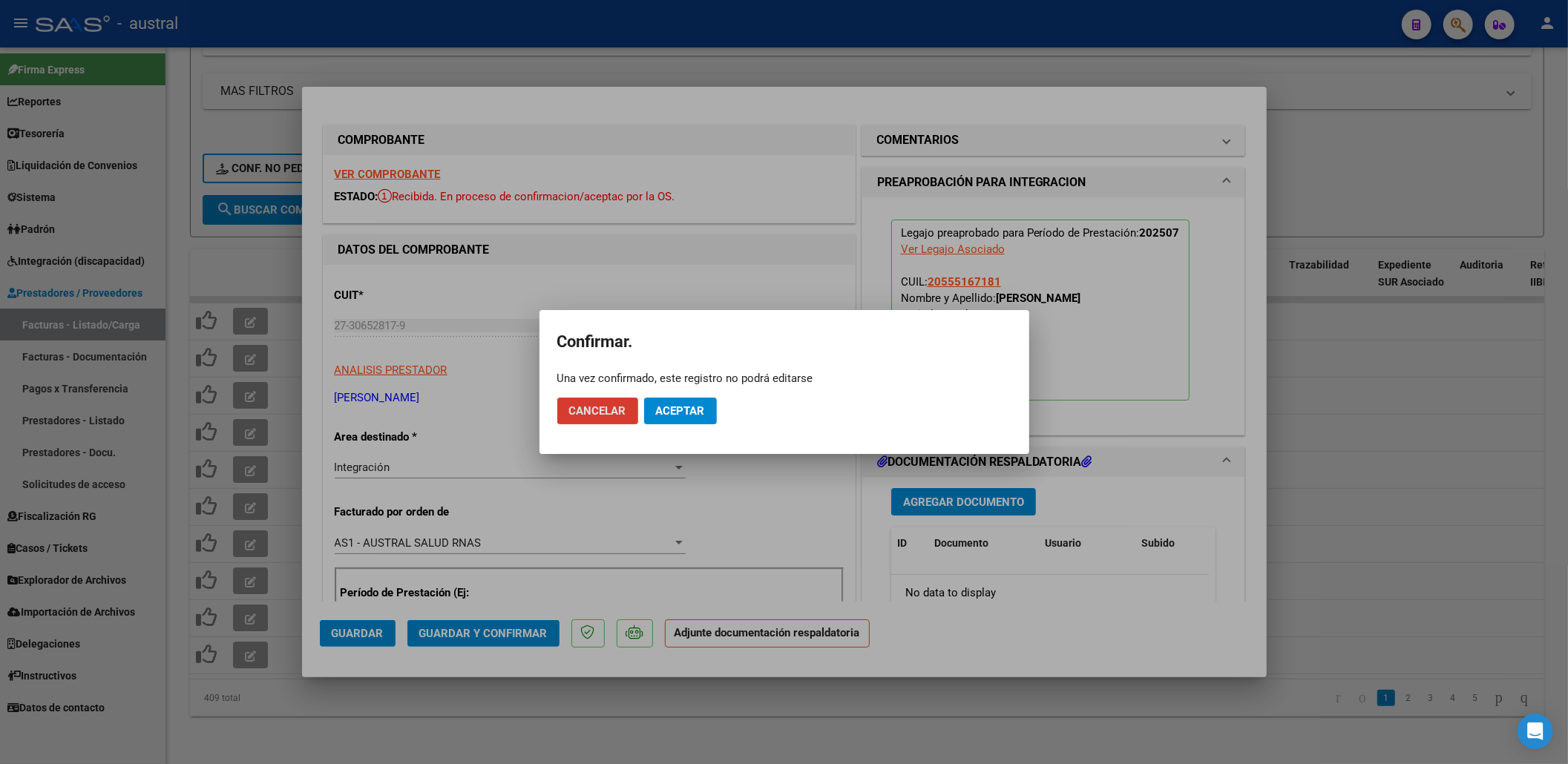
click at [695, 387] on mat-dialog-actions "Cancelar Aceptar" at bounding box center [784, 411] width 454 height 50
click at [698, 411] on span "Aceptar" at bounding box center [680, 410] width 49 height 13
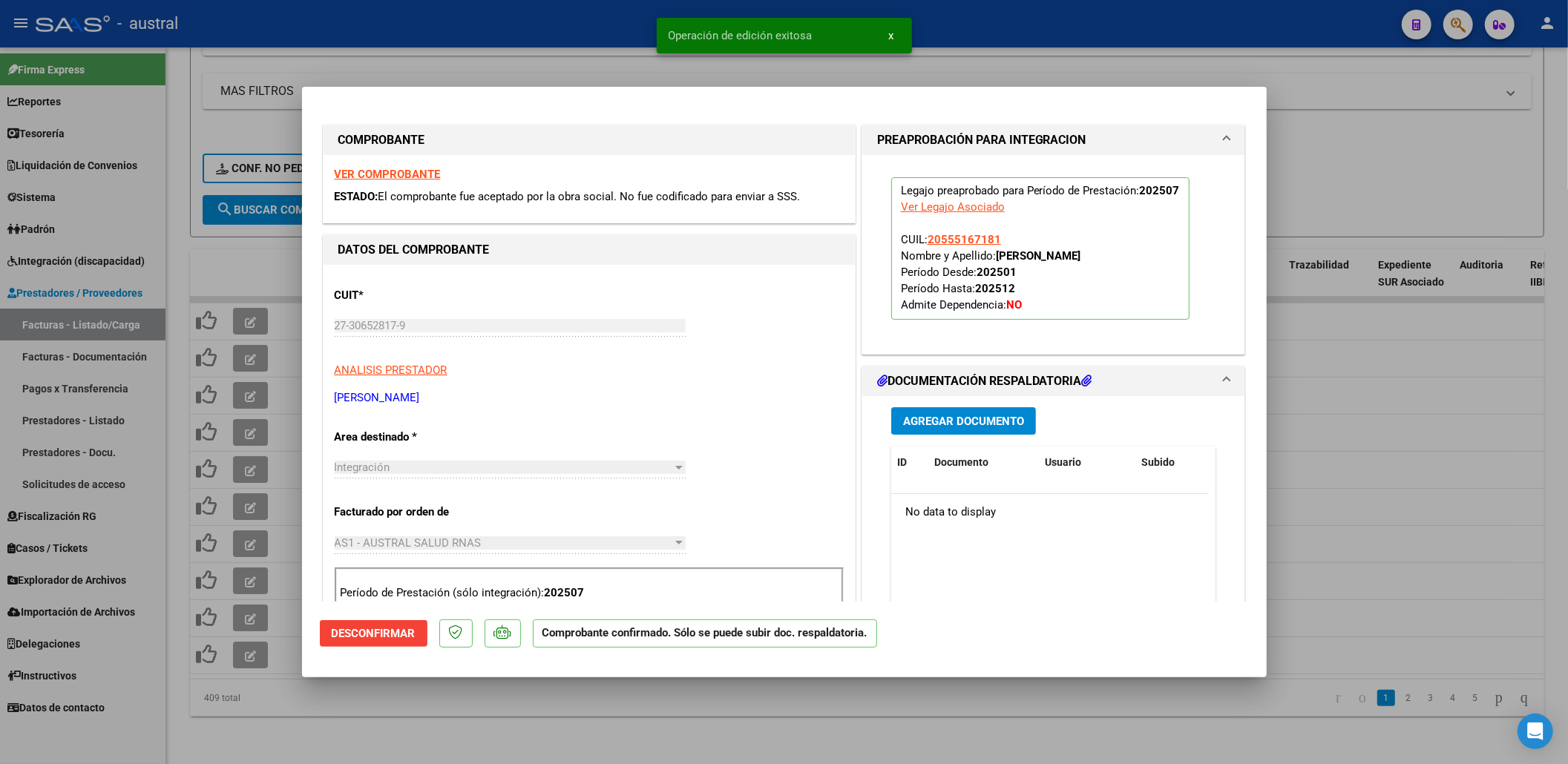
click at [1361, 309] on div at bounding box center [784, 382] width 1568 height 764
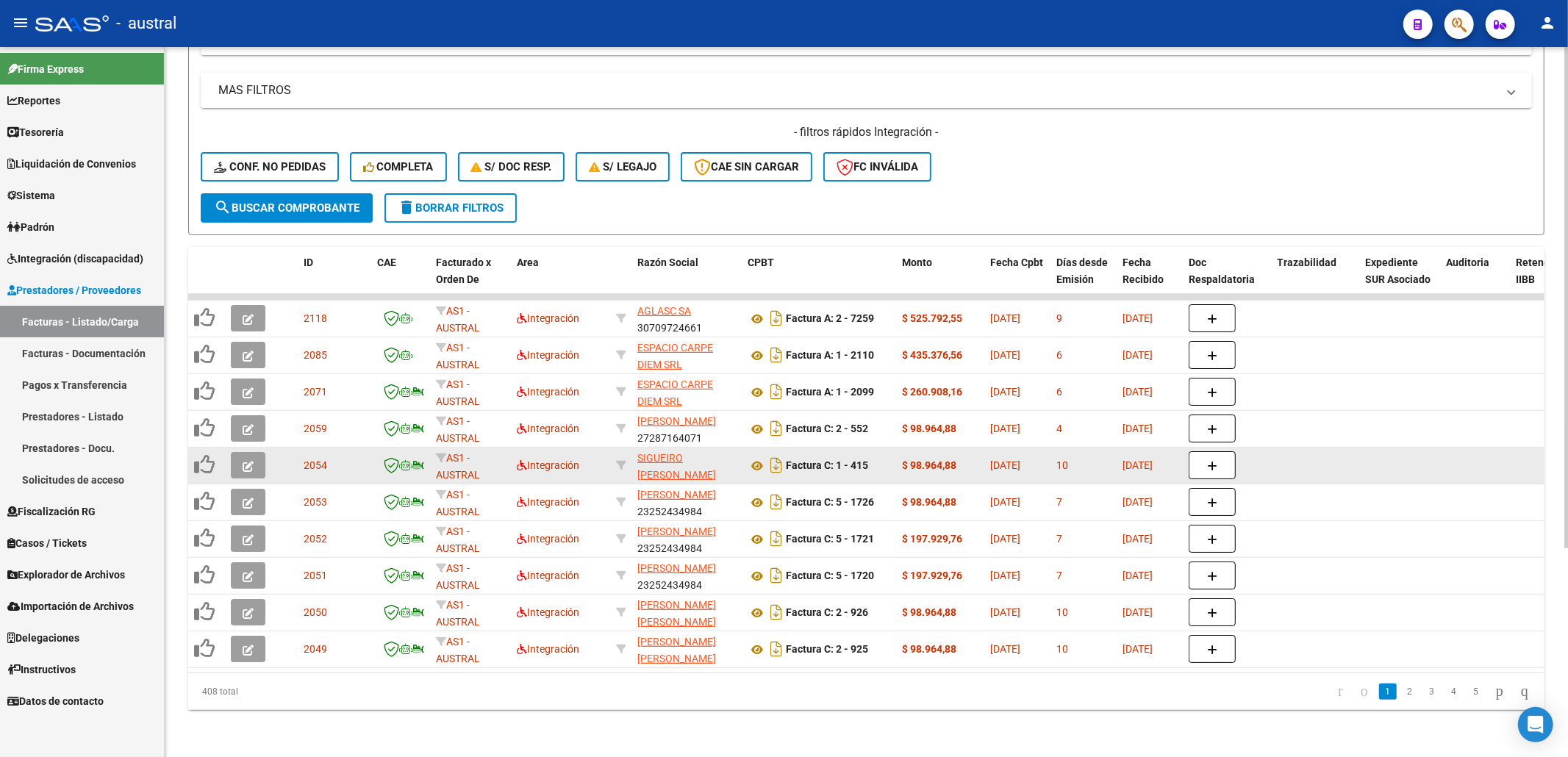
click at [253, 461] on icon "button" at bounding box center [248, 467] width 11 height 11
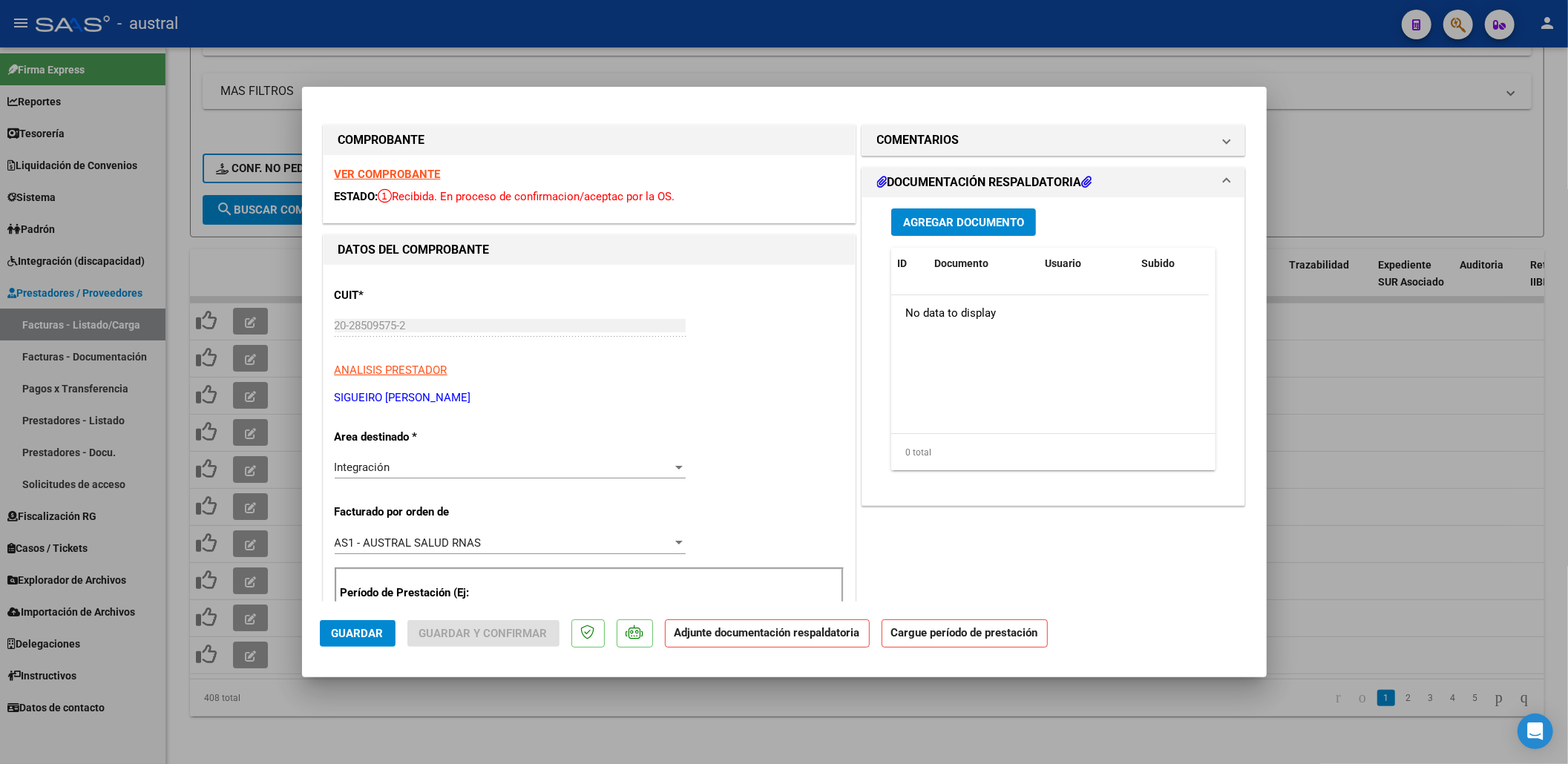
click at [417, 171] on strong "VER COMPROBANTE" at bounding box center [387, 174] width 106 height 13
click at [391, 168] on strong "VER COMPROBANTE" at bounding box center [387, 174] width 106 height 13
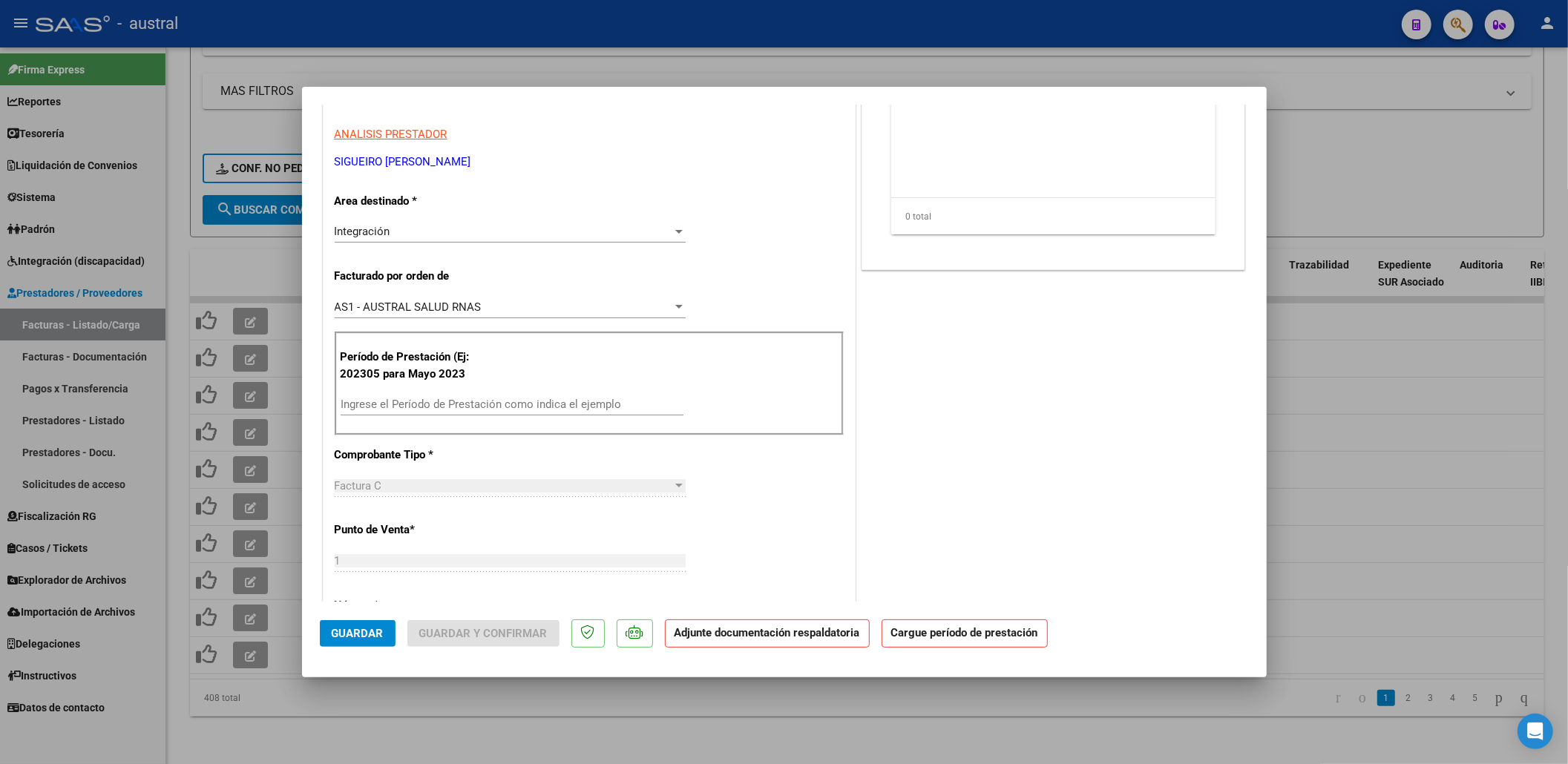
scroll to position [297, 0]
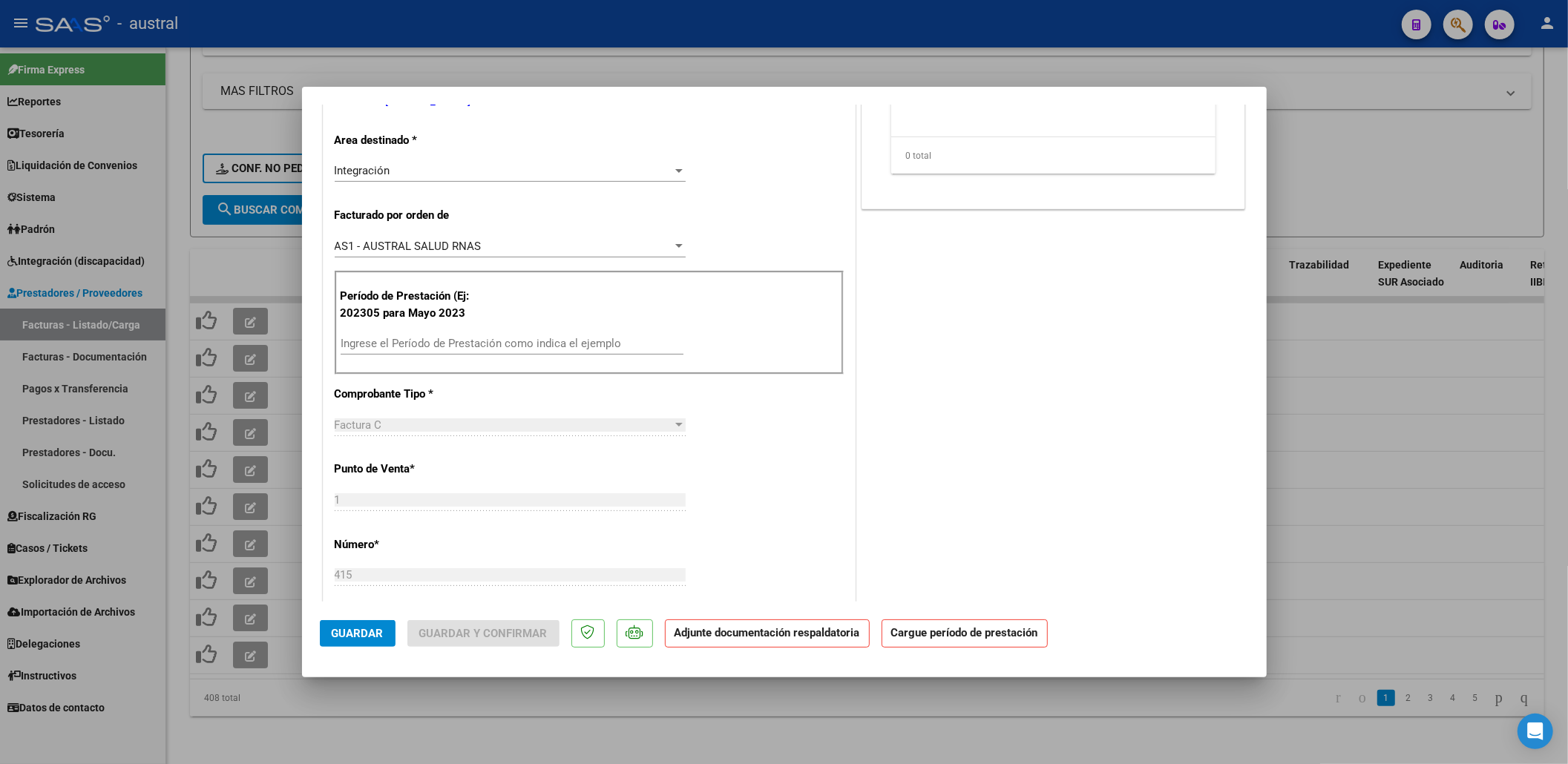
click at [539, 339] on input "Ingrese el Período de Prestación como indica el ejemplo" at bounding box center [512, 343] width 343 height 13
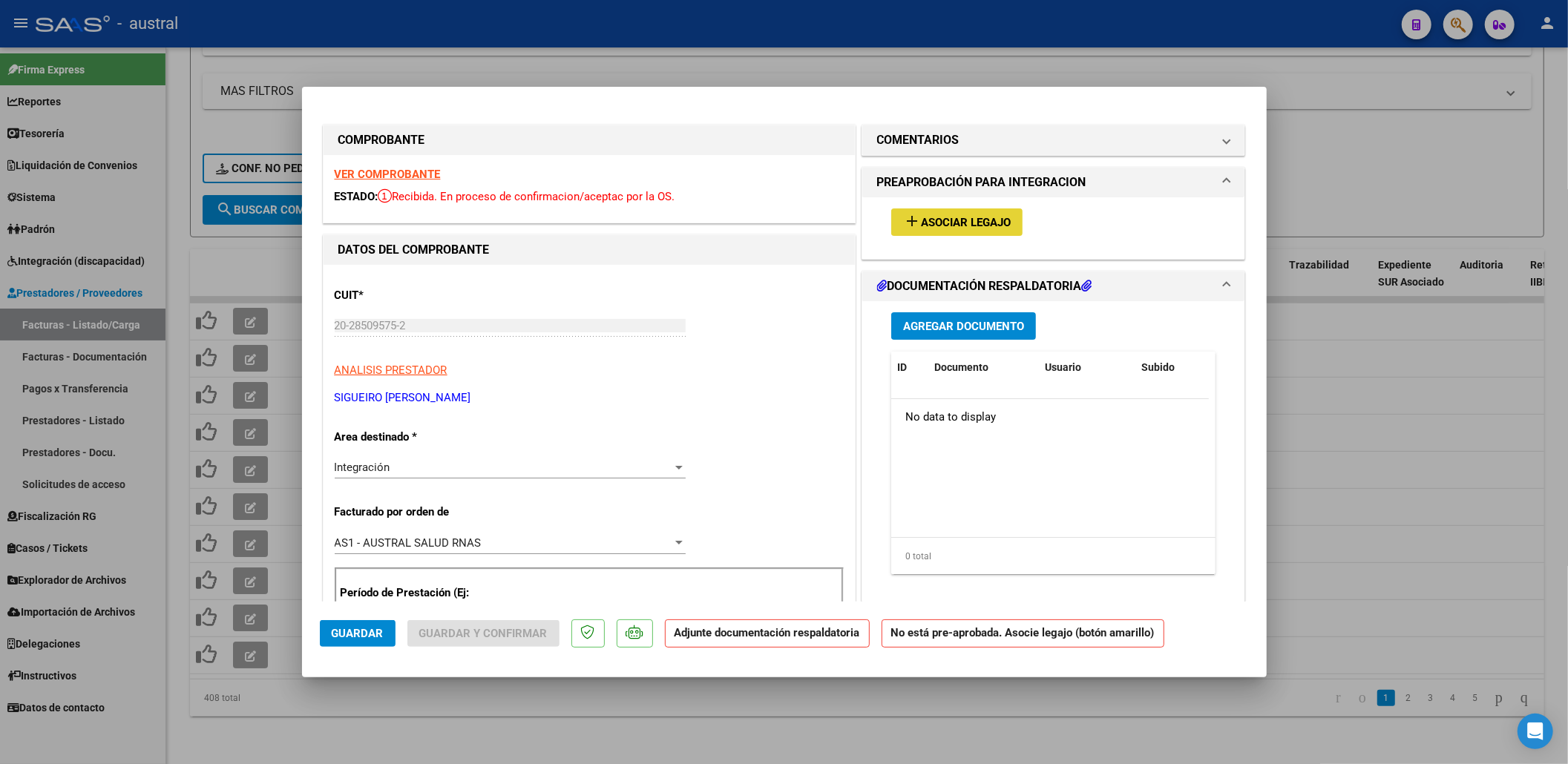
click at [980, 225] on span "Asociar Legajo" at bounding box center [965, 222] width 89 height 13
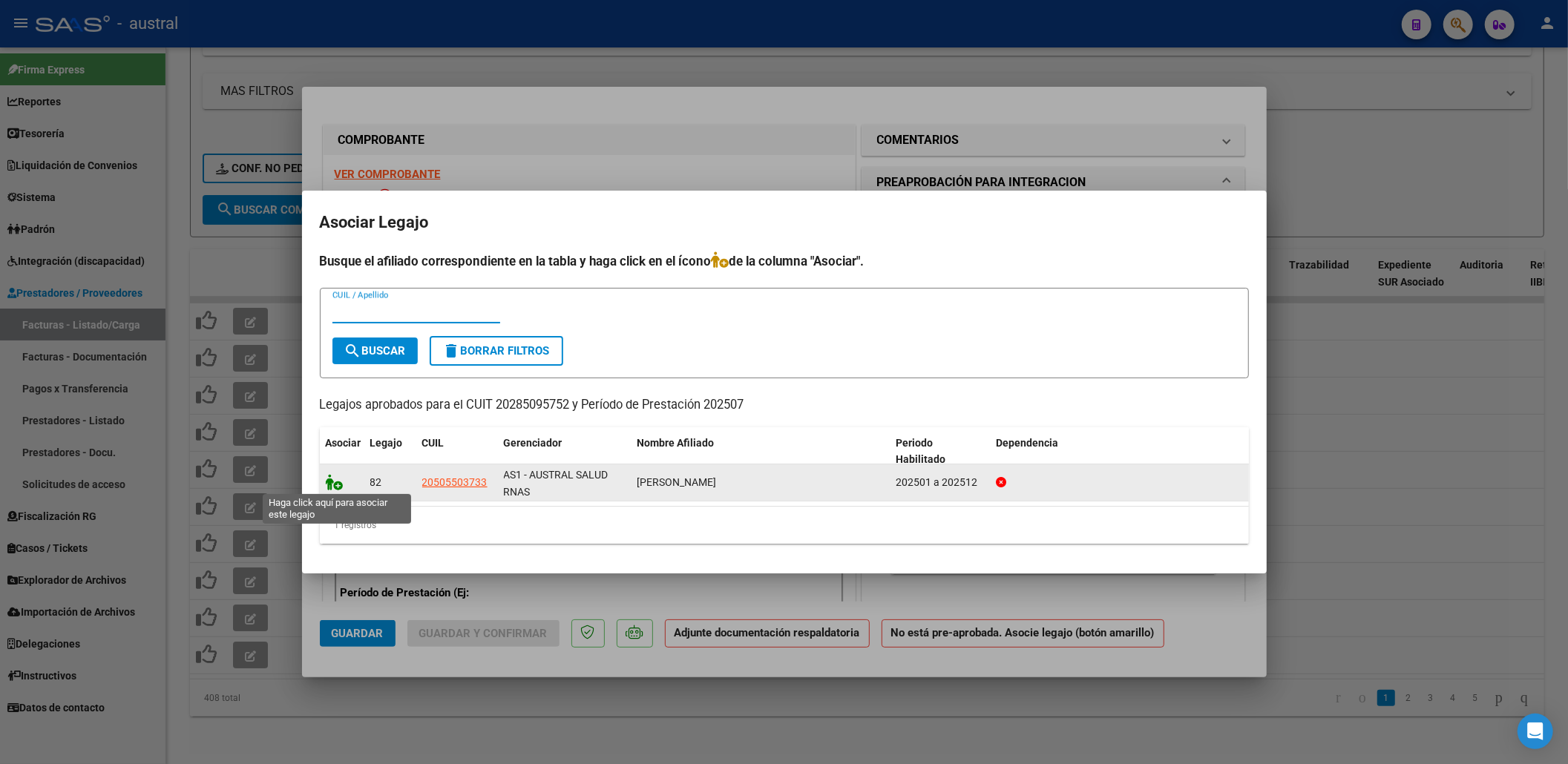
click at [340, 485] on icon at bounding box center [334, 482] width 18 height 16
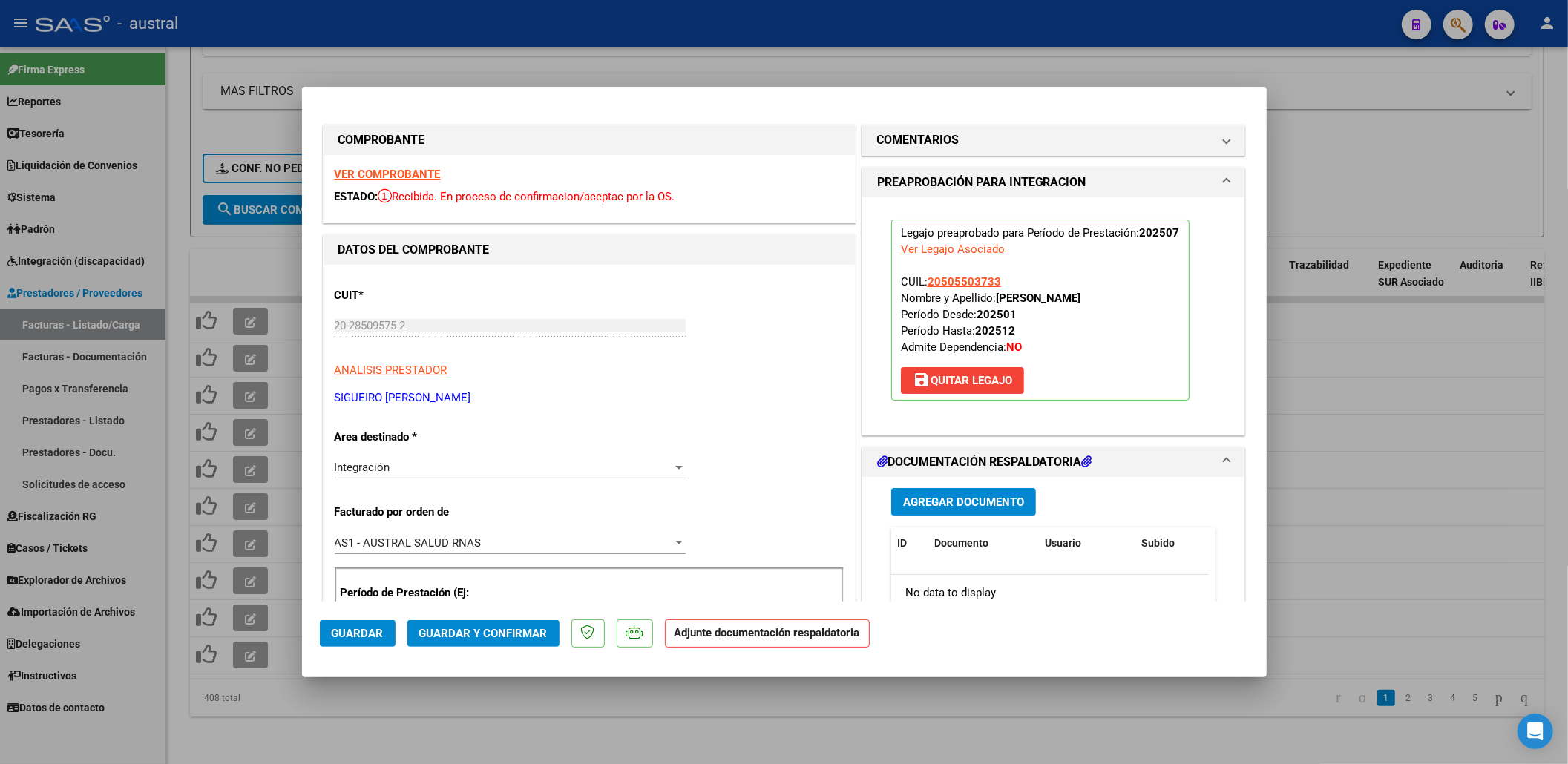
click at [518, 620] on button "Guardar y Confirmar" at bounding box center [484, 634] width 152 height 27
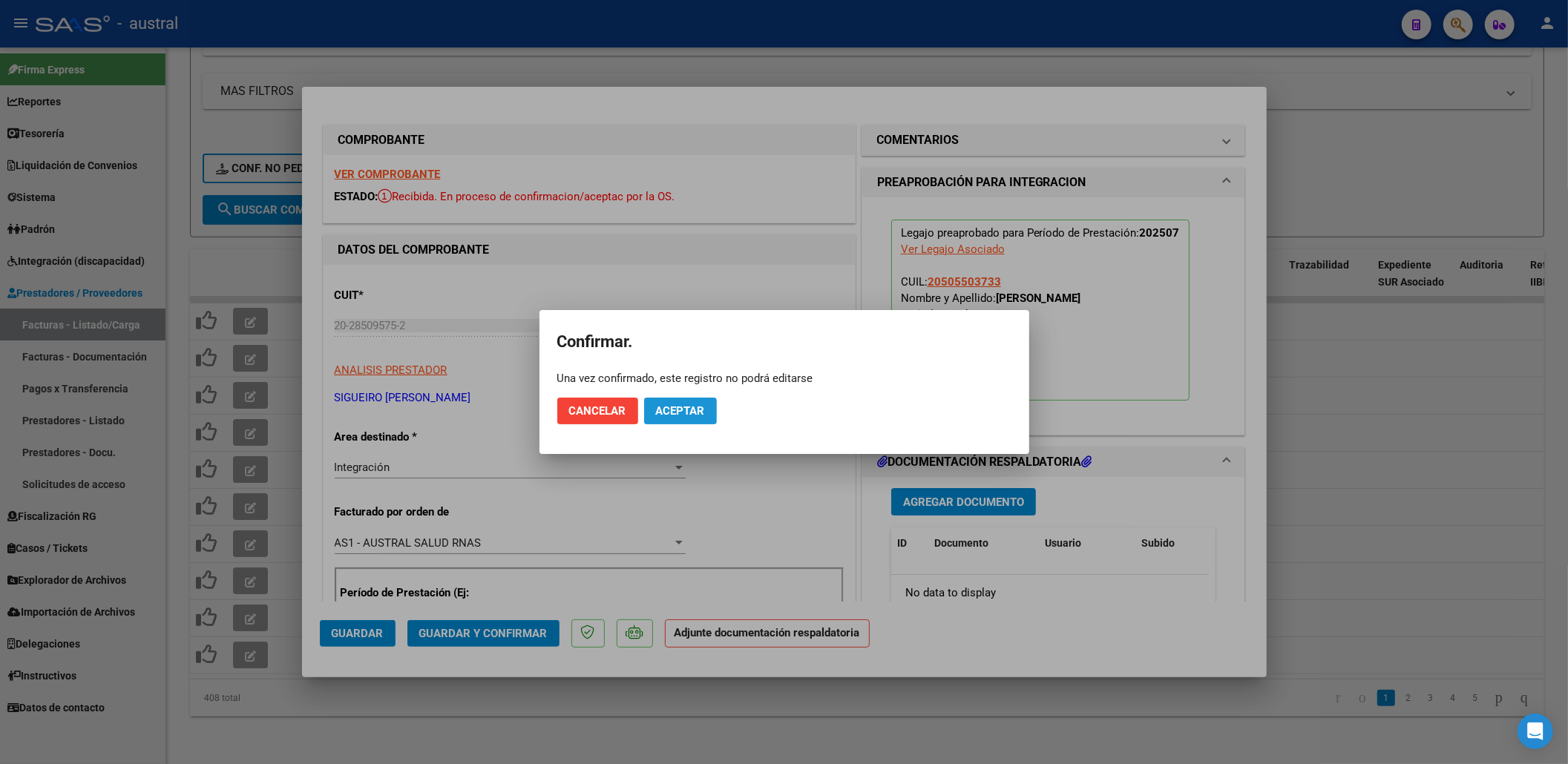
click at [687, 408] on span "Aceptar" at bounding box center [680, 410] width 49 height 13
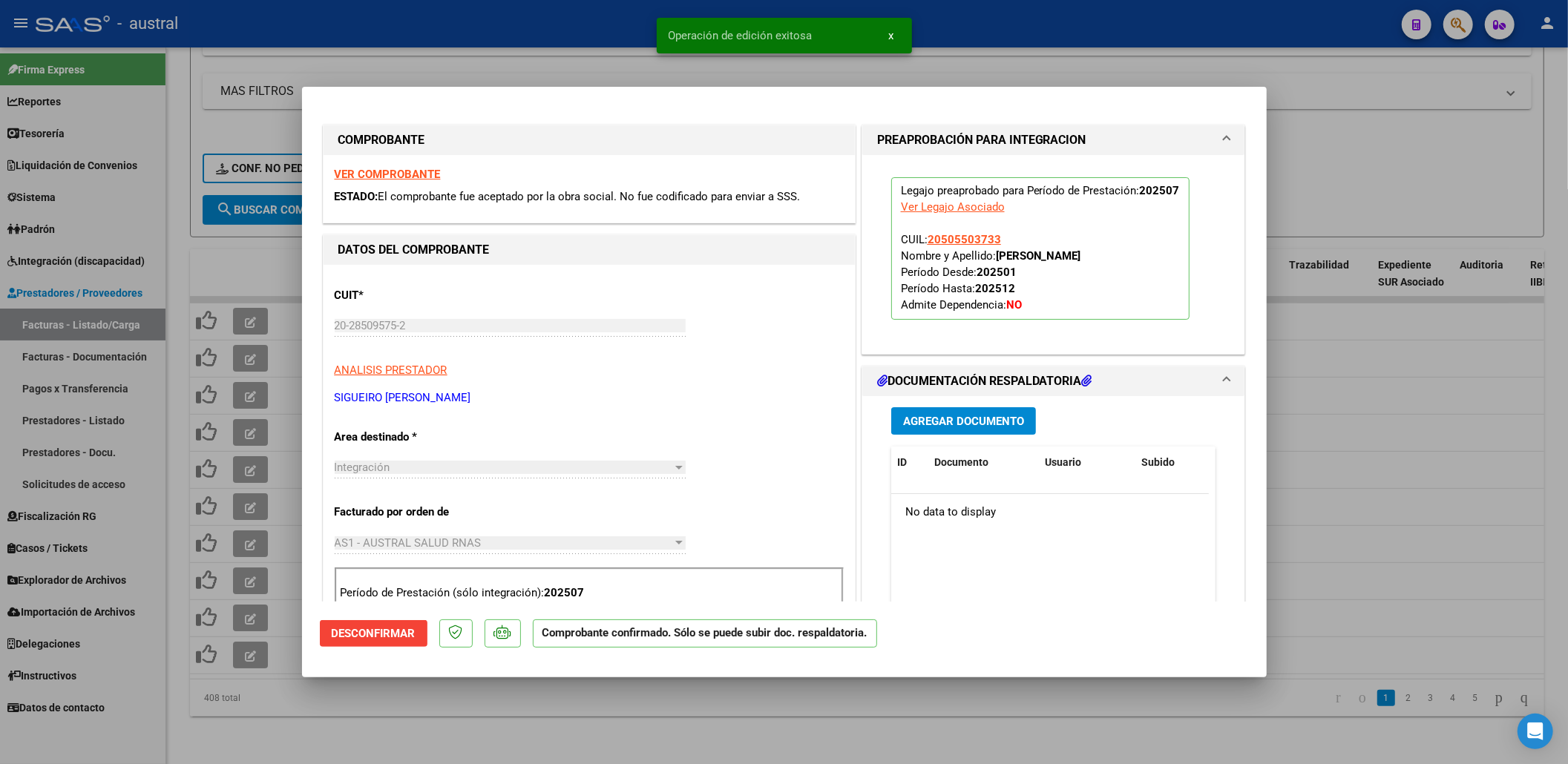
click at [235, 240] on div at bounding box center [784, 382] width 1568 height 764
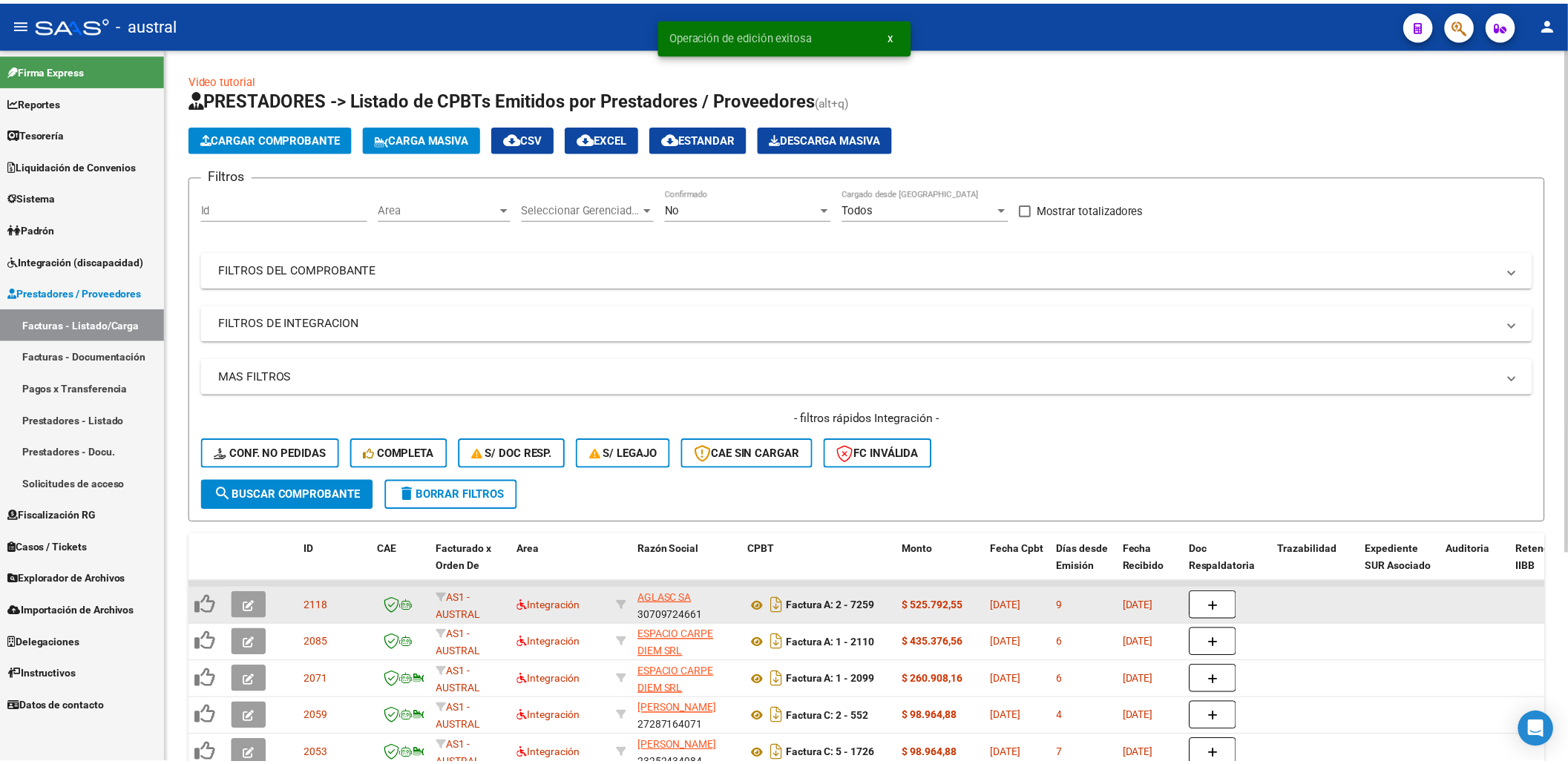
scroll to position [298, 0]
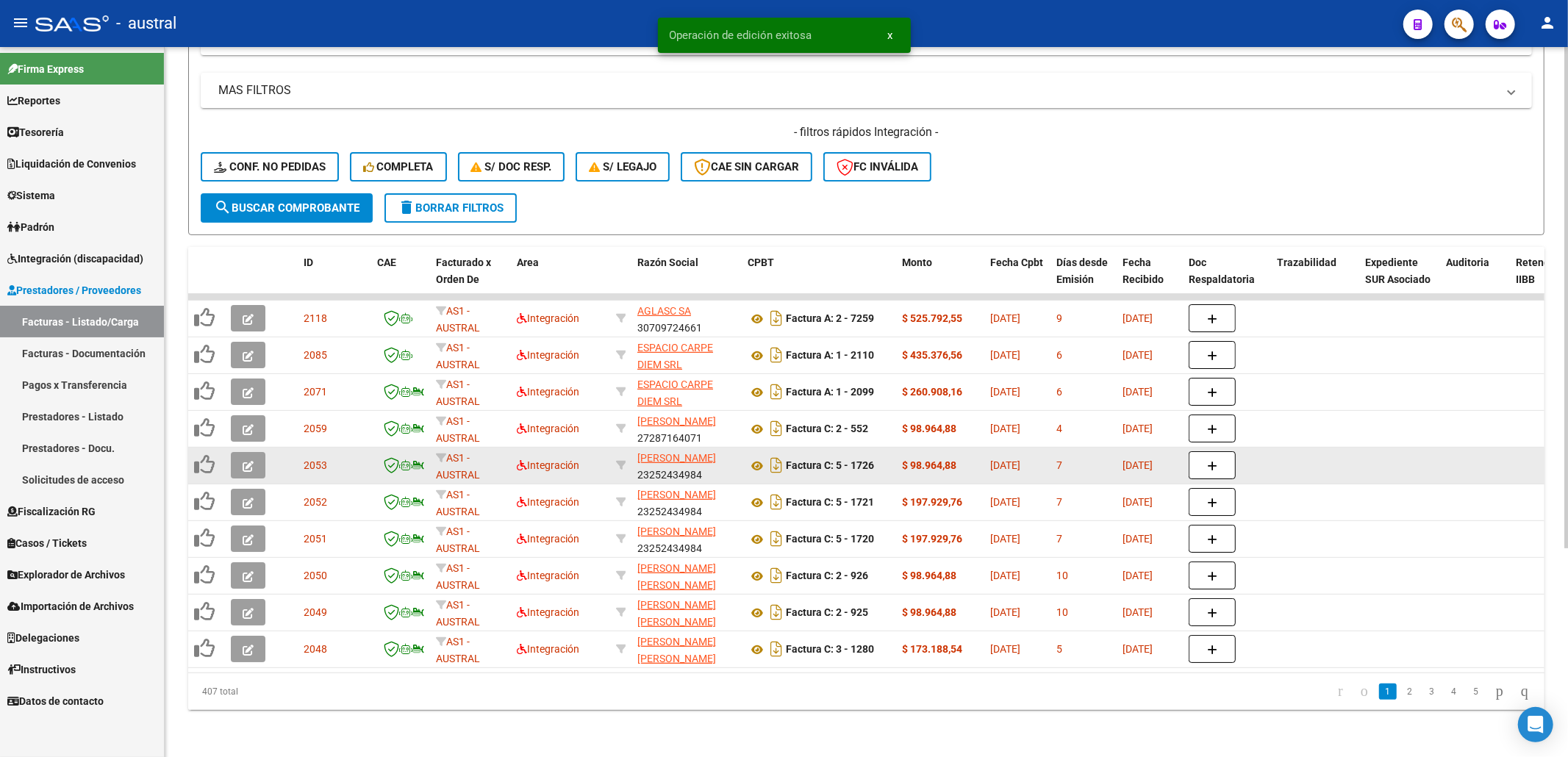
click at [251, 461] on icon "button" at bounding box center [248, 467] width 11 height 11
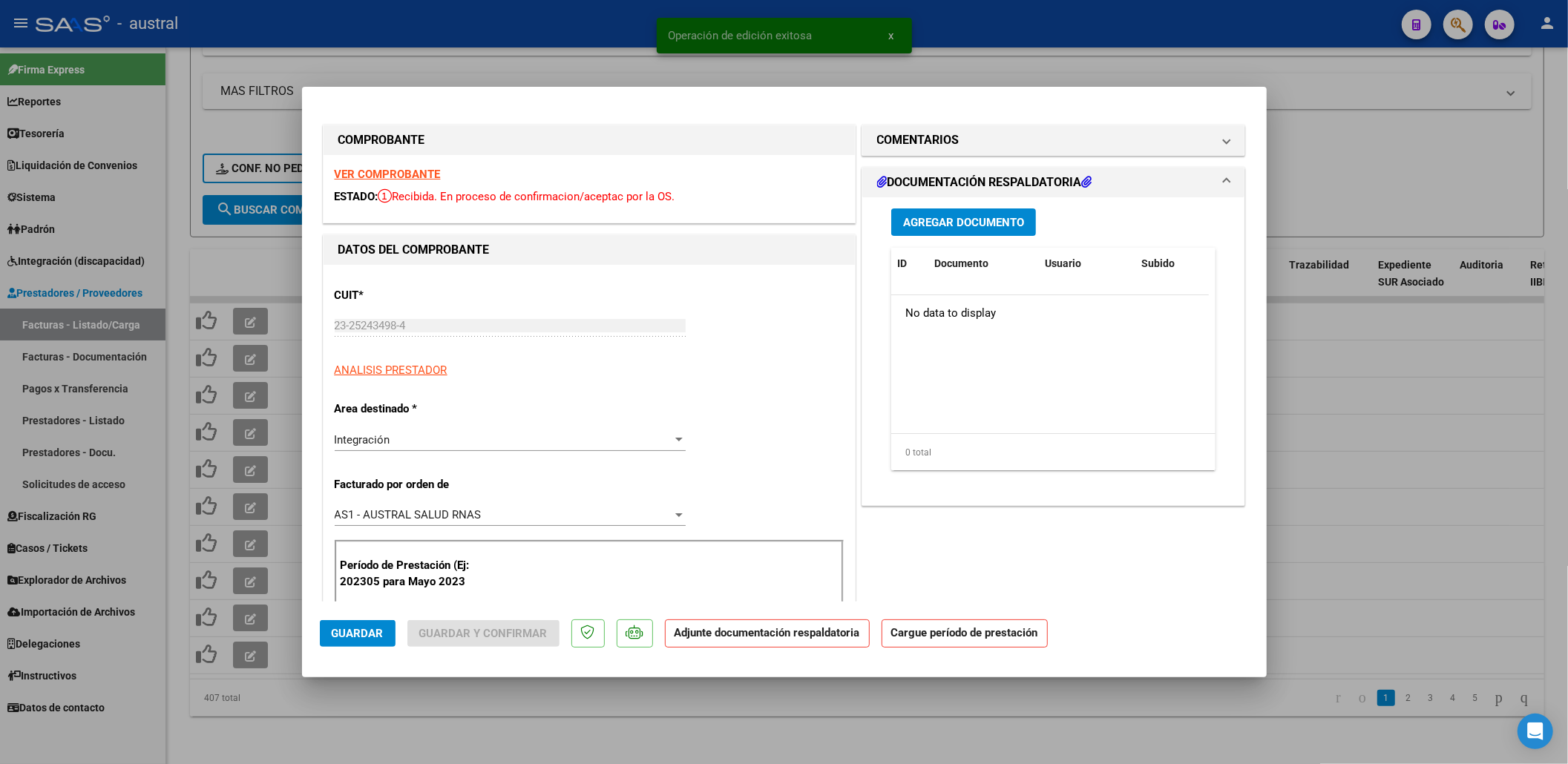
click at [393, 172] on strong "VER COMPROBANTE" at bounding box center [387, 174] width 106 height 13
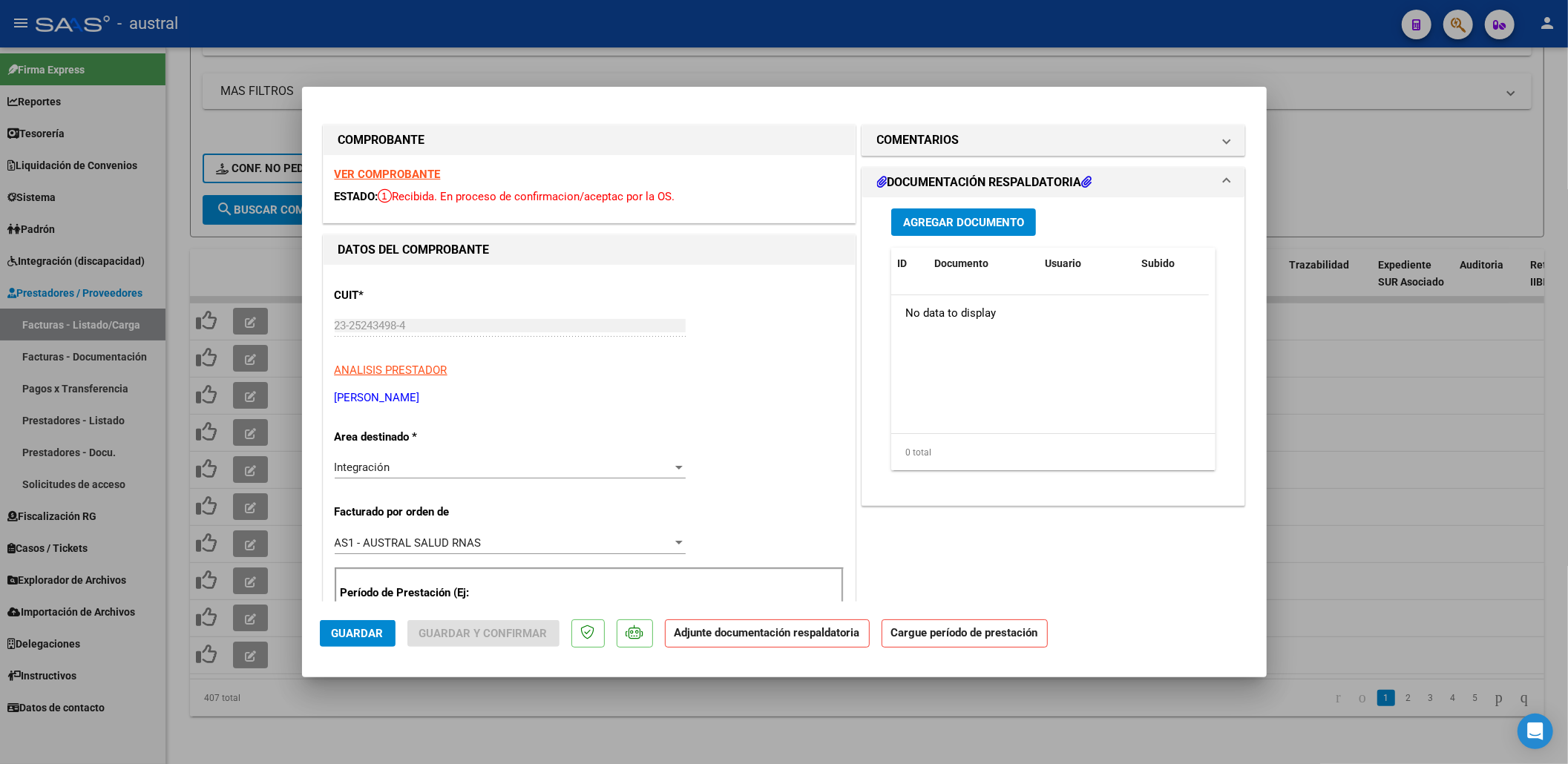
scroll to position [98, 0]
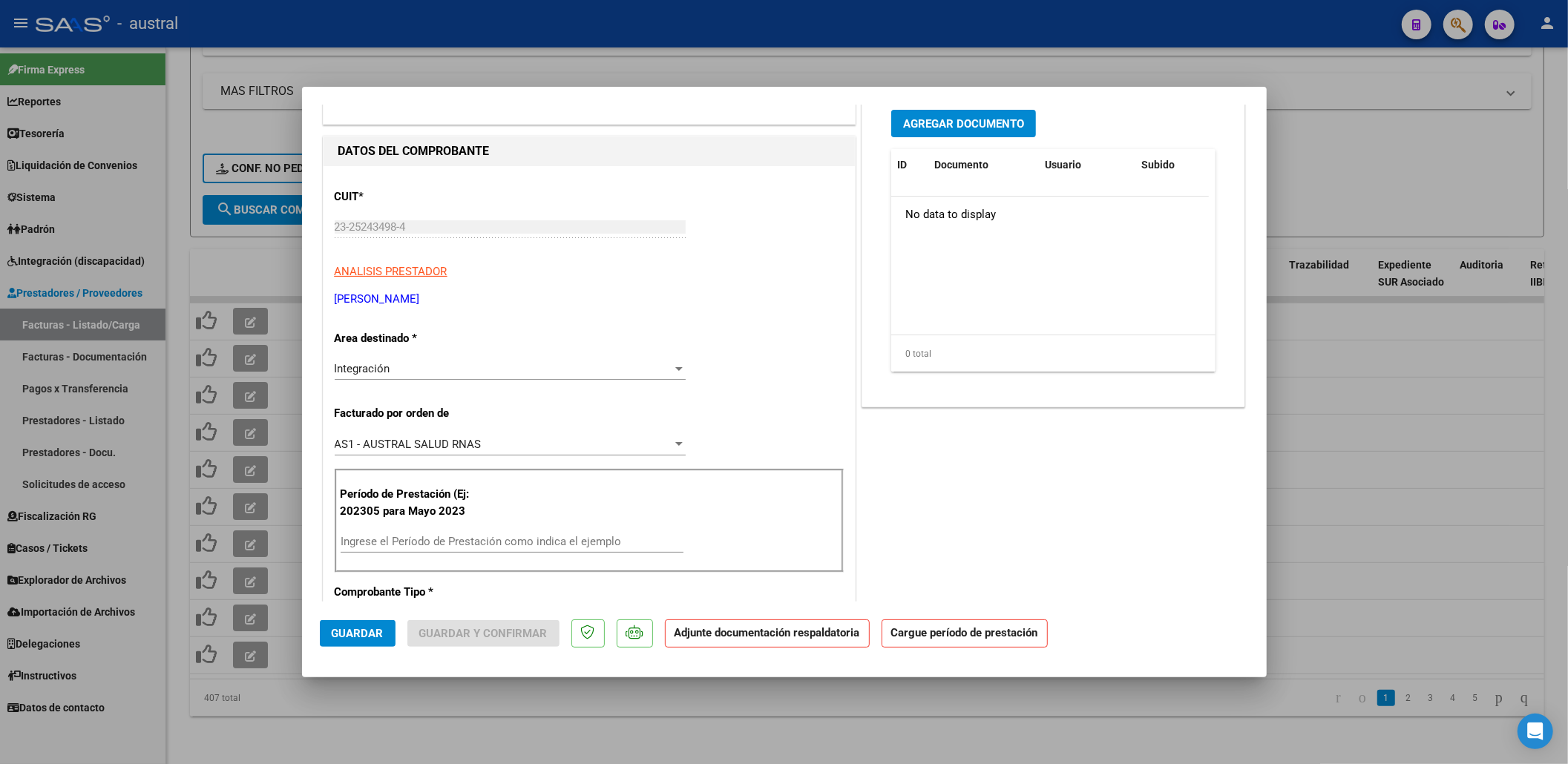
click at [482, 544] on input "Ingrese el Período de Prestación como indica el ejemplo" at bounding box center [512, 542] width 343 height 13
type input "5"
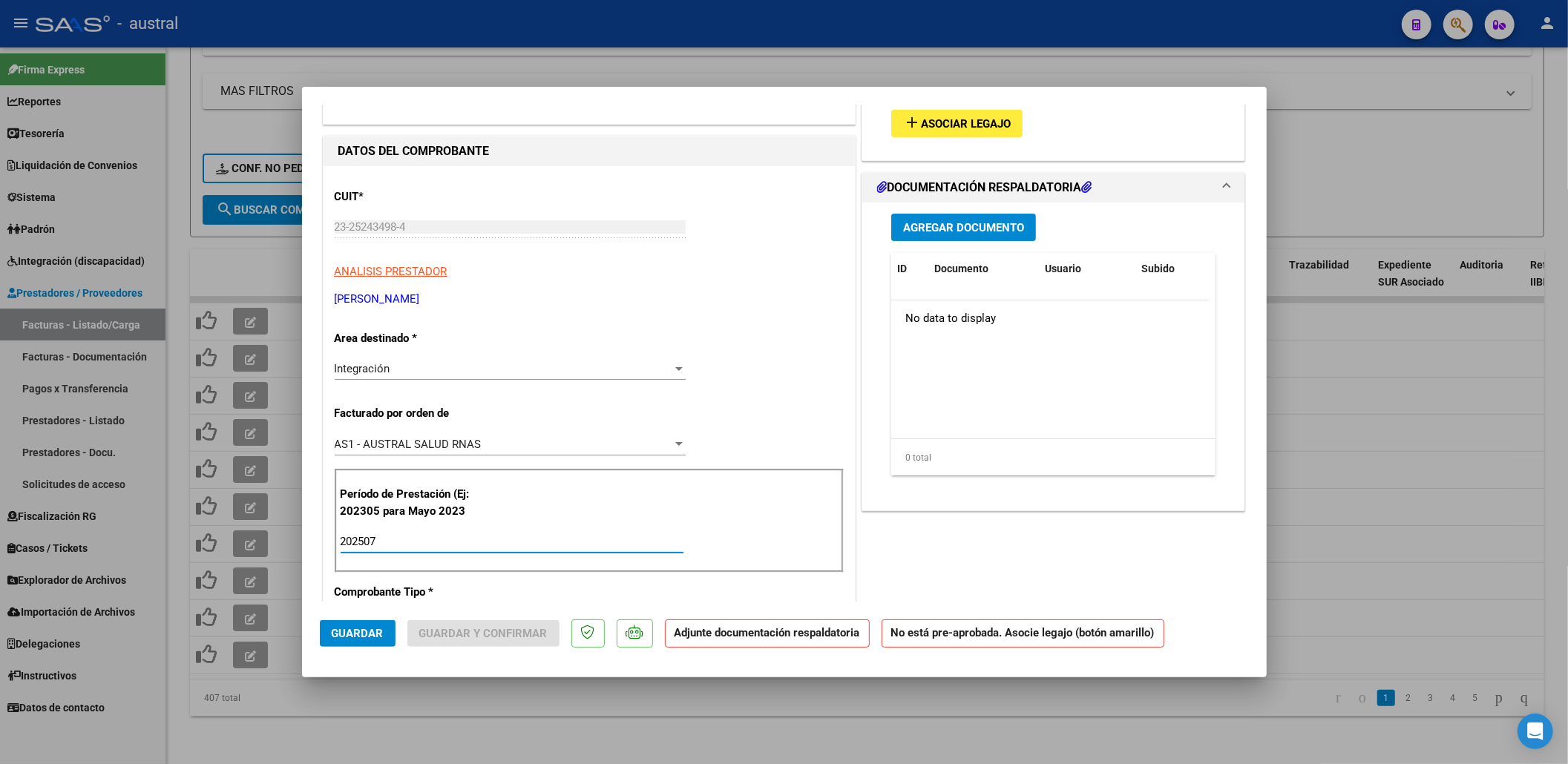
scroll to position [0, 0]
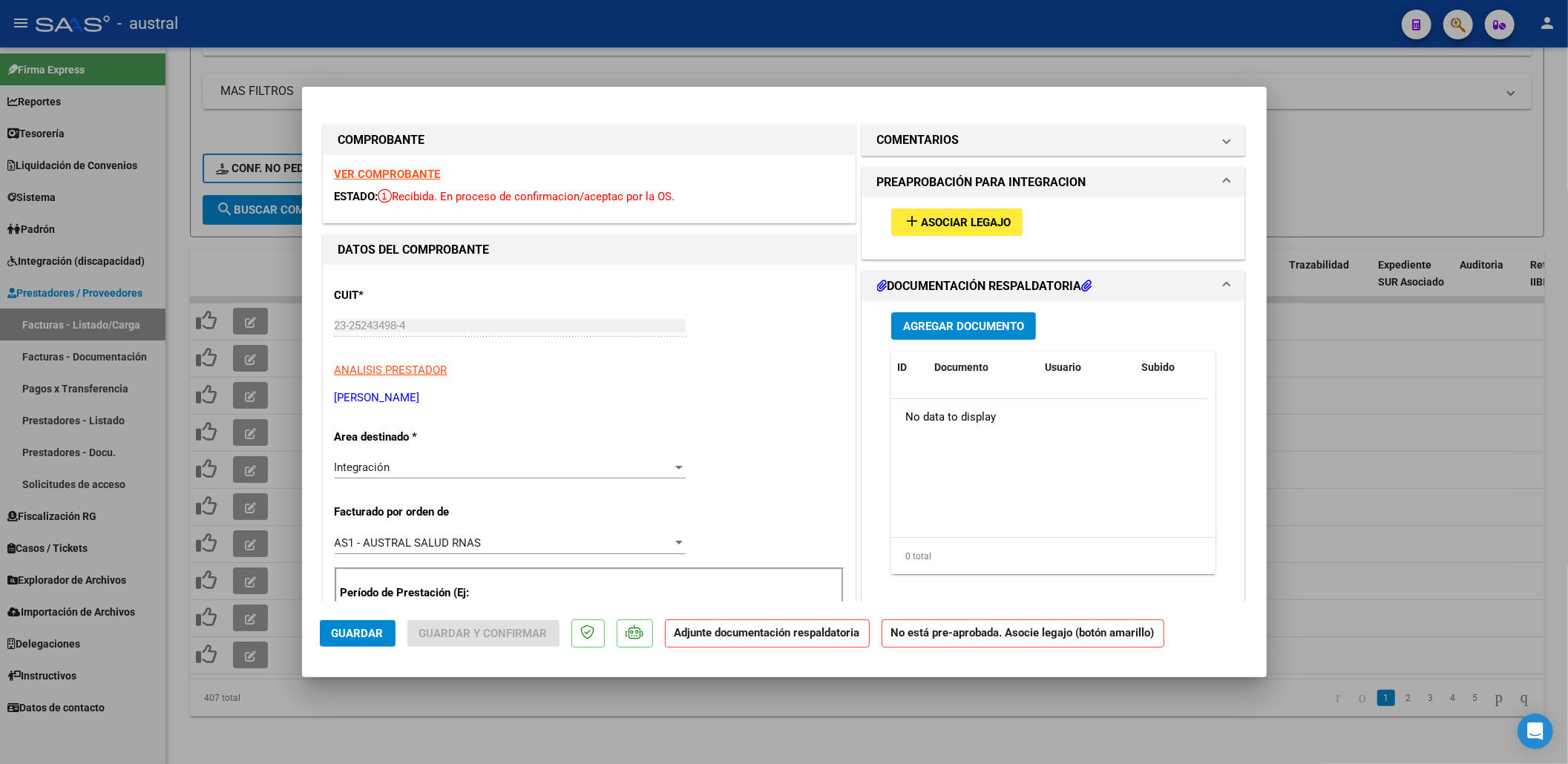
type input "202507"
click at [947, 231] on button "add Asociar Legajo" at bounding box center [957, 222] width 131 height 28
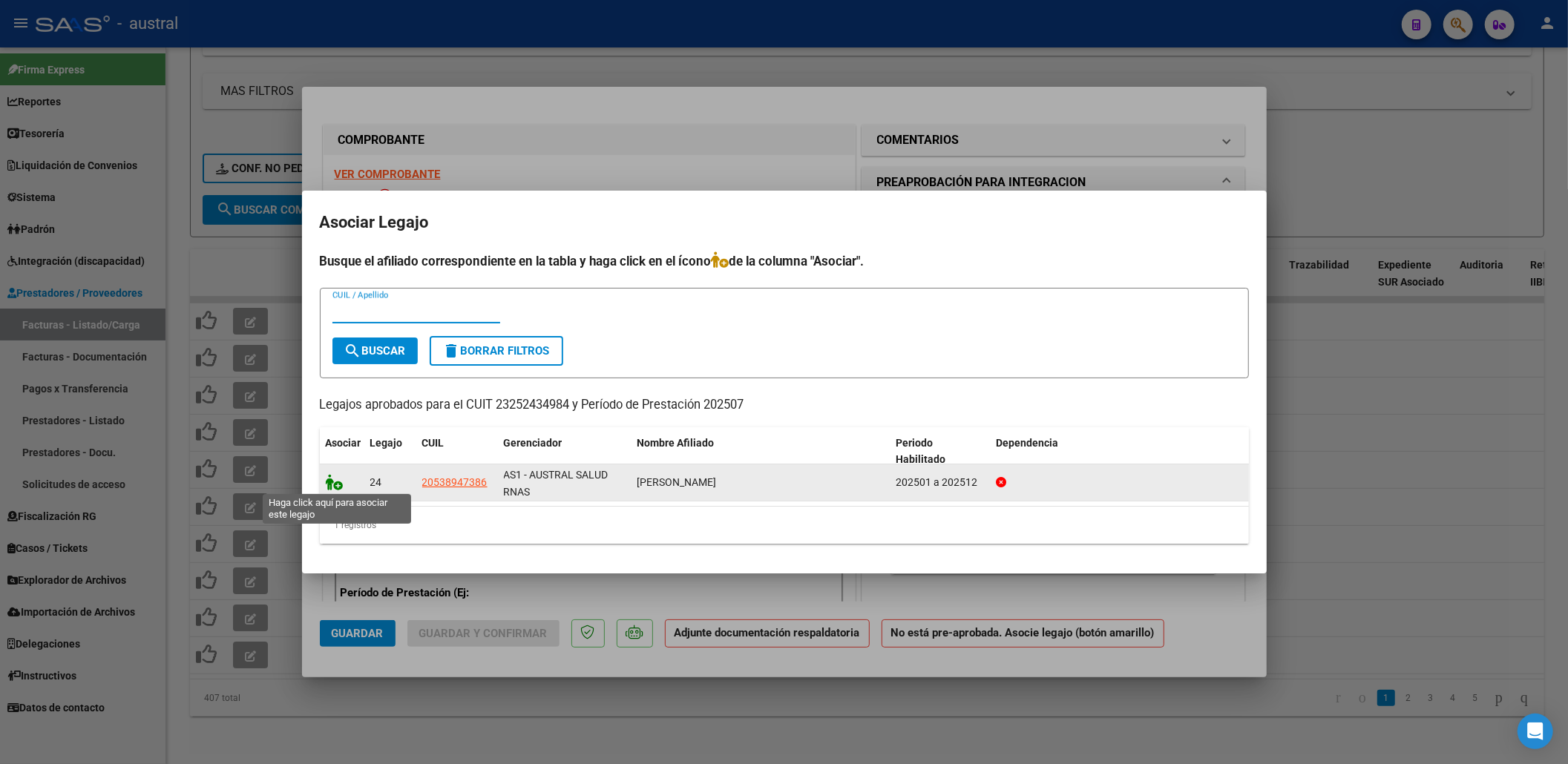
click at [334, 483] on icon at bounding box center [334, 482] width 18 height 16
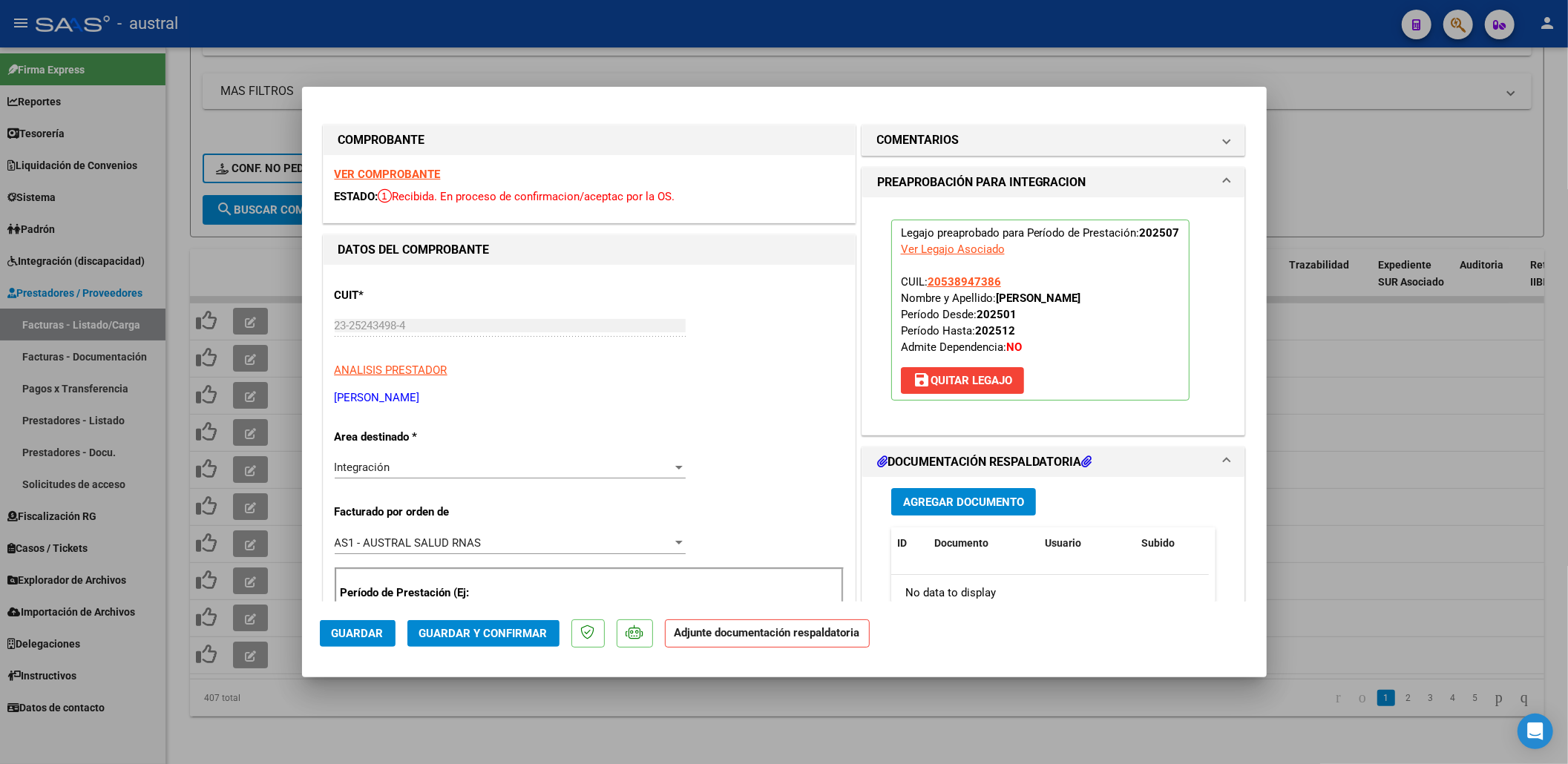
click at [473, 629] on span "Guardar y Confirmar" at bounding box center [484, 633] width 129 height 13
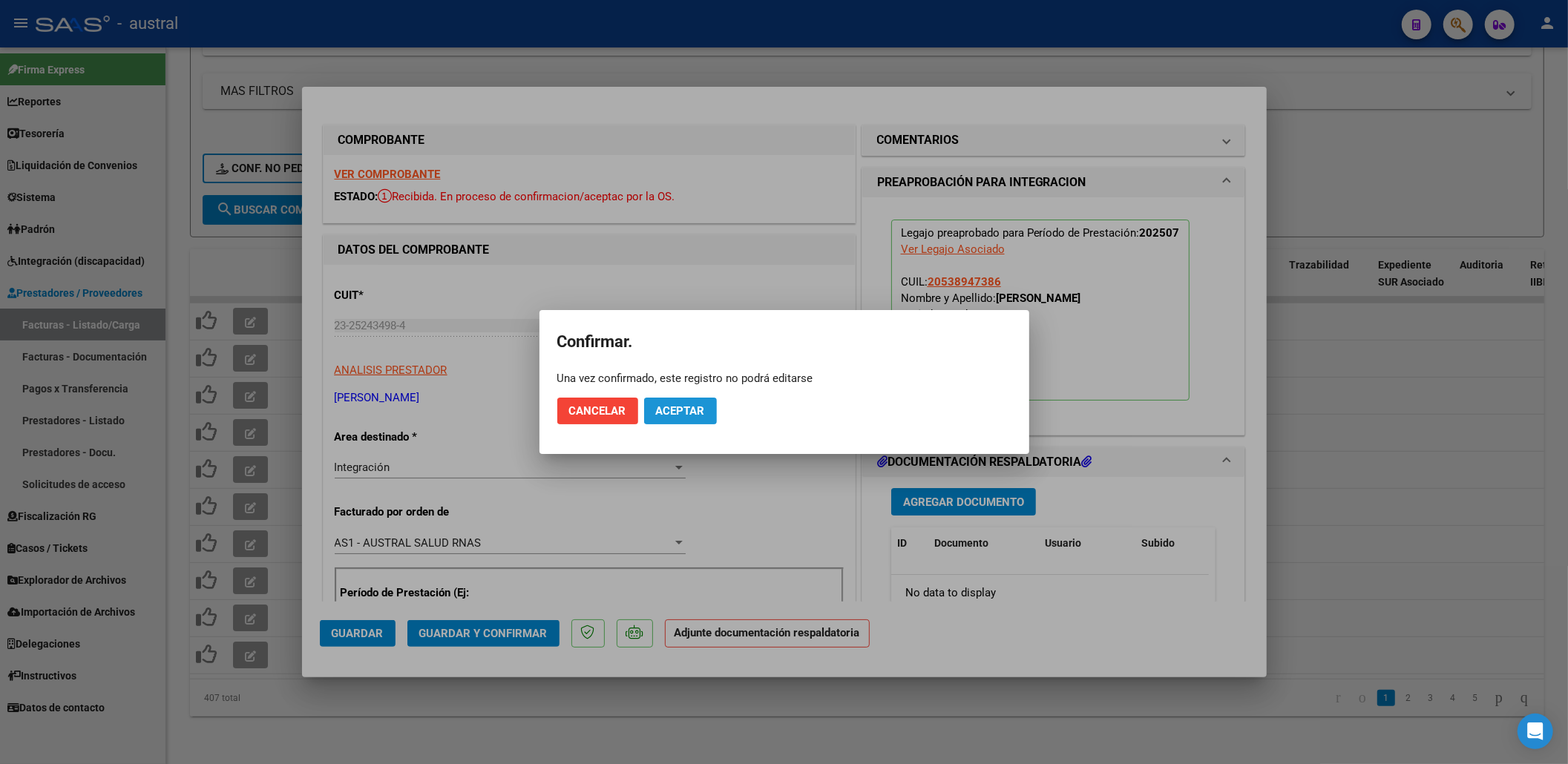
click at [692, 407] on span "Aceptar" at bounding box center [680, 410] width 49 height 13
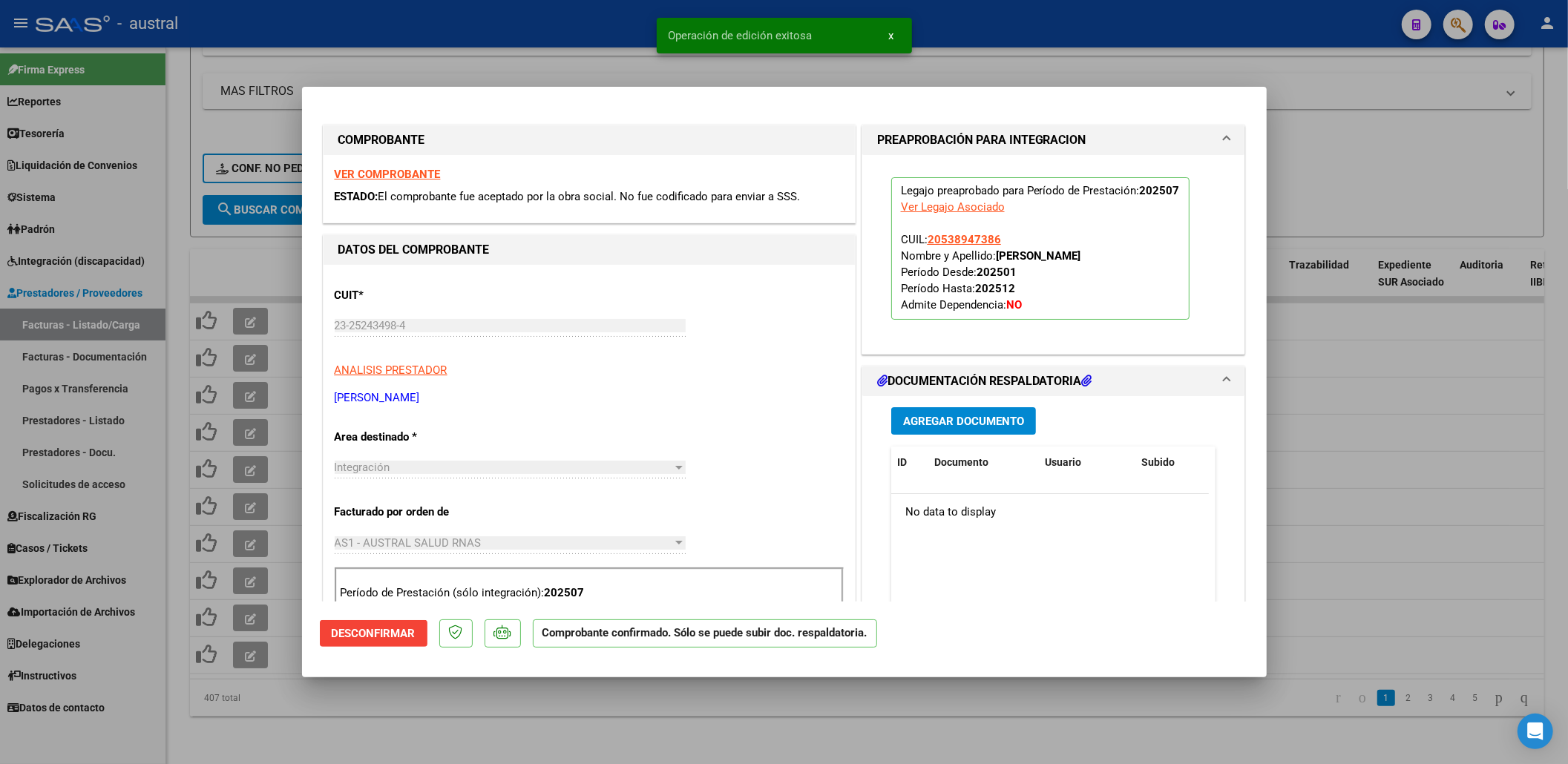
click at [1423, 186] on div at bounding box center [784, 382] width 1568 height 764
type input "$ 0,00"
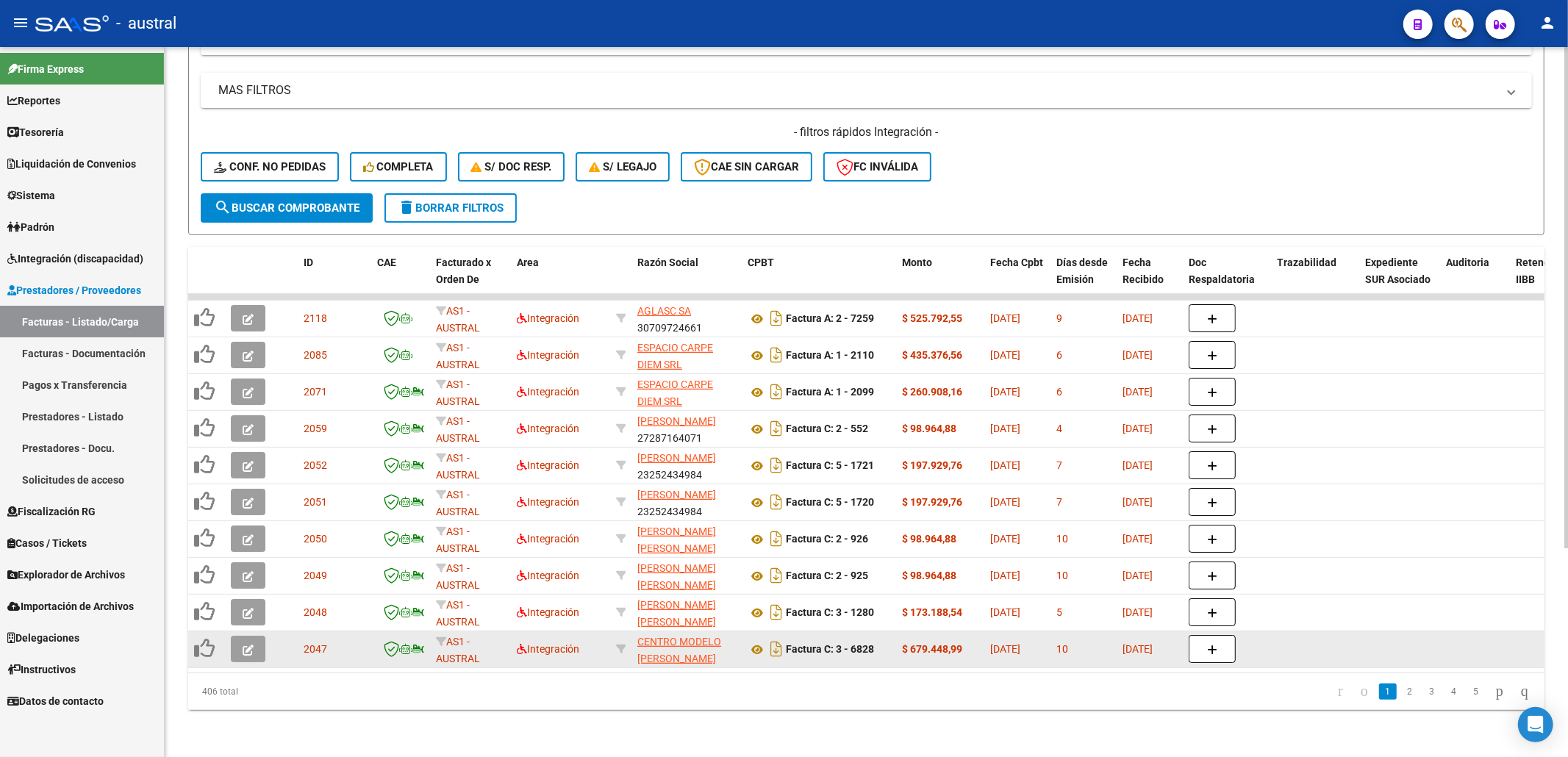
click at [257, 636] on button "button" at bounding box center [248, 649] width 35 height 27
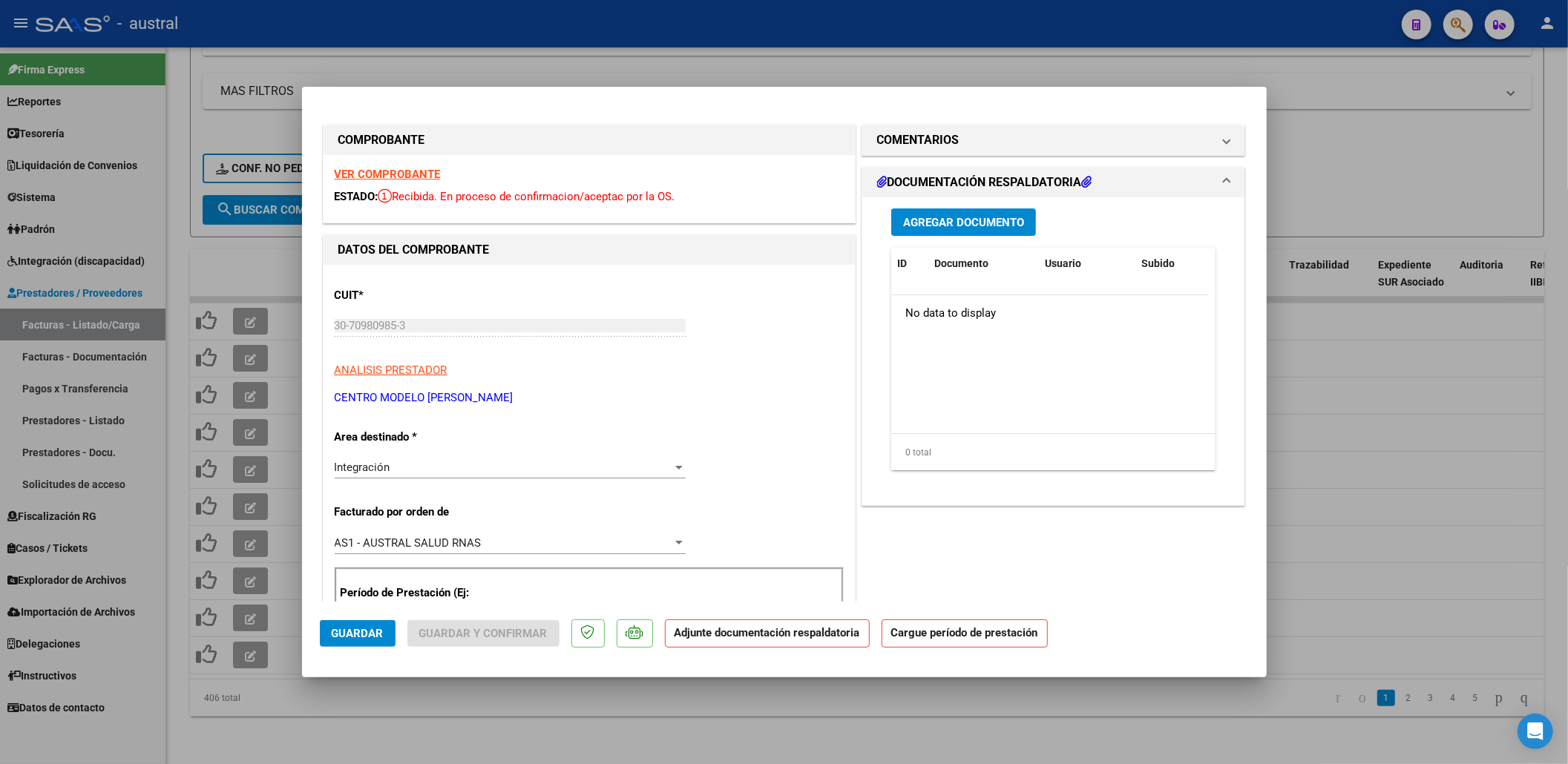
click at [413, 178] on strong "VER COMPROBANTE" at bounding box center [387, 174] width 106 height 13
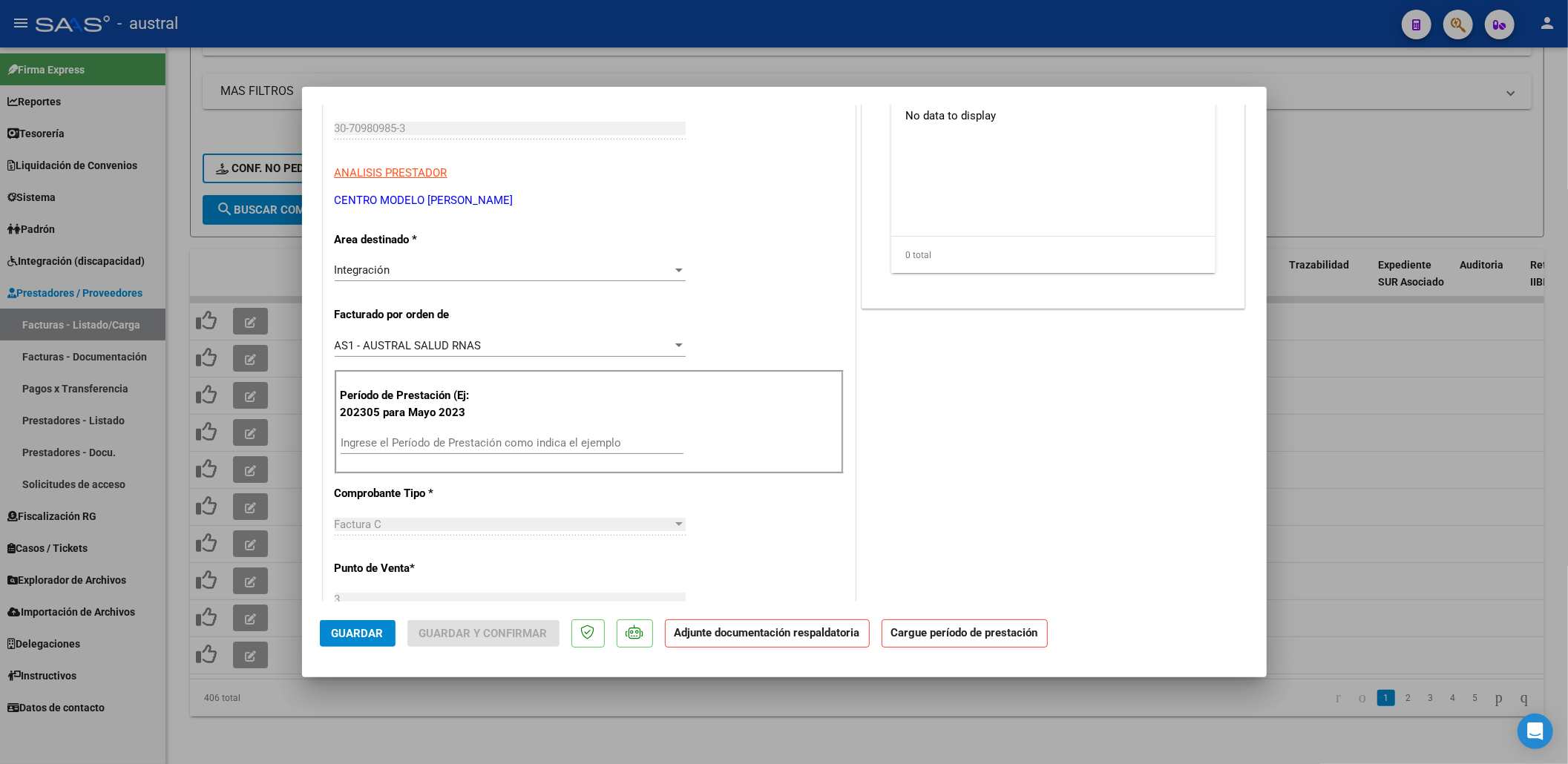
click at [473, 441] on input "Ingrese el Período de Prestación como indica el ejemplo" at bounding box center [512, 442] width 343 height 13
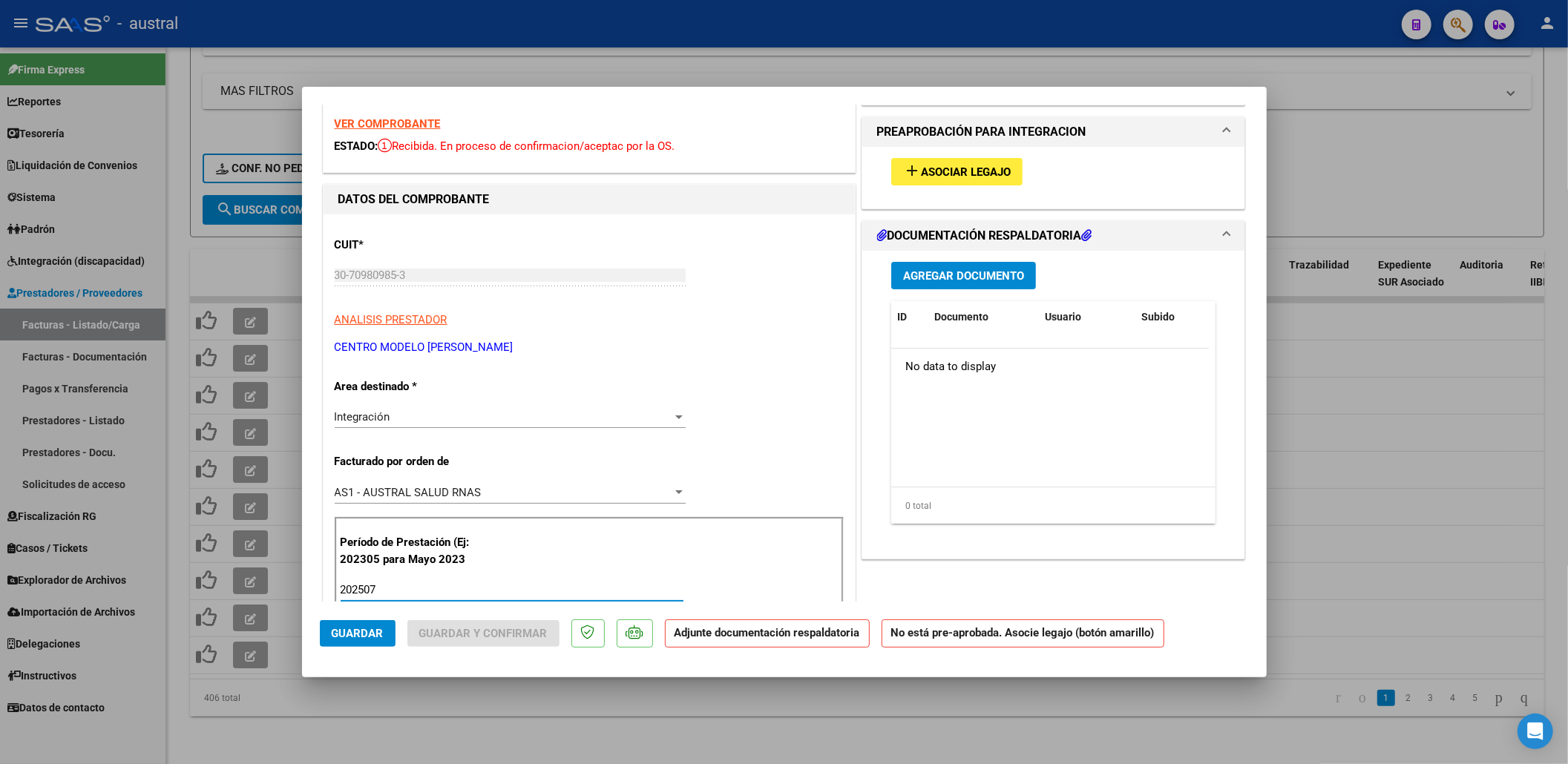
scroll to position [0, 0]
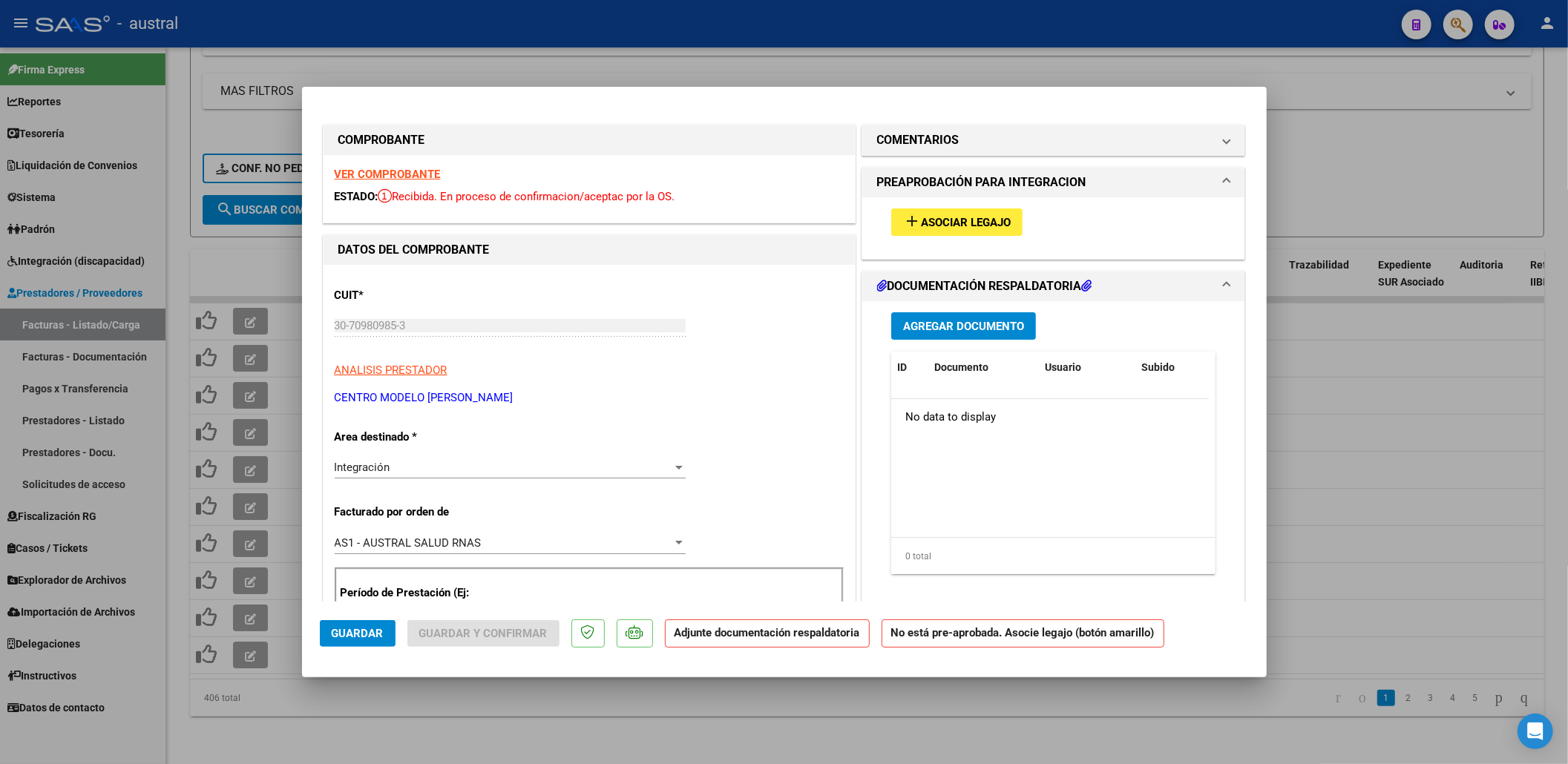
type input "202507"
click at [986, 203] on div "add Asociar Legajo" at bounding box center [1054, 222] width 348 height 50
click at [987, 216] on span "Asociar Legajo" at bounding box center [965, 222] width 89 height 13
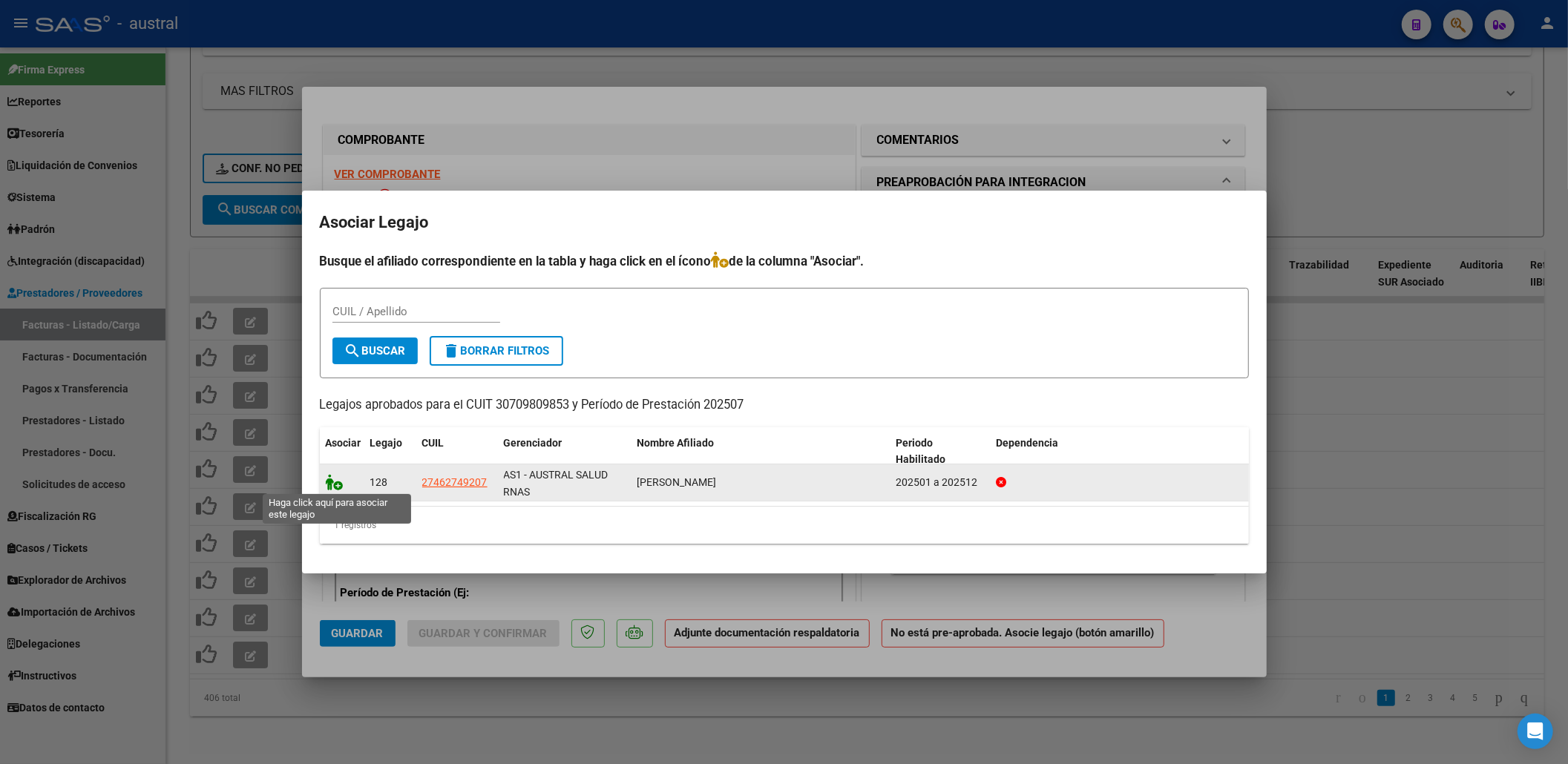
click at [333, 478] on icon at bounding box center [334, 482] width 18 height 16
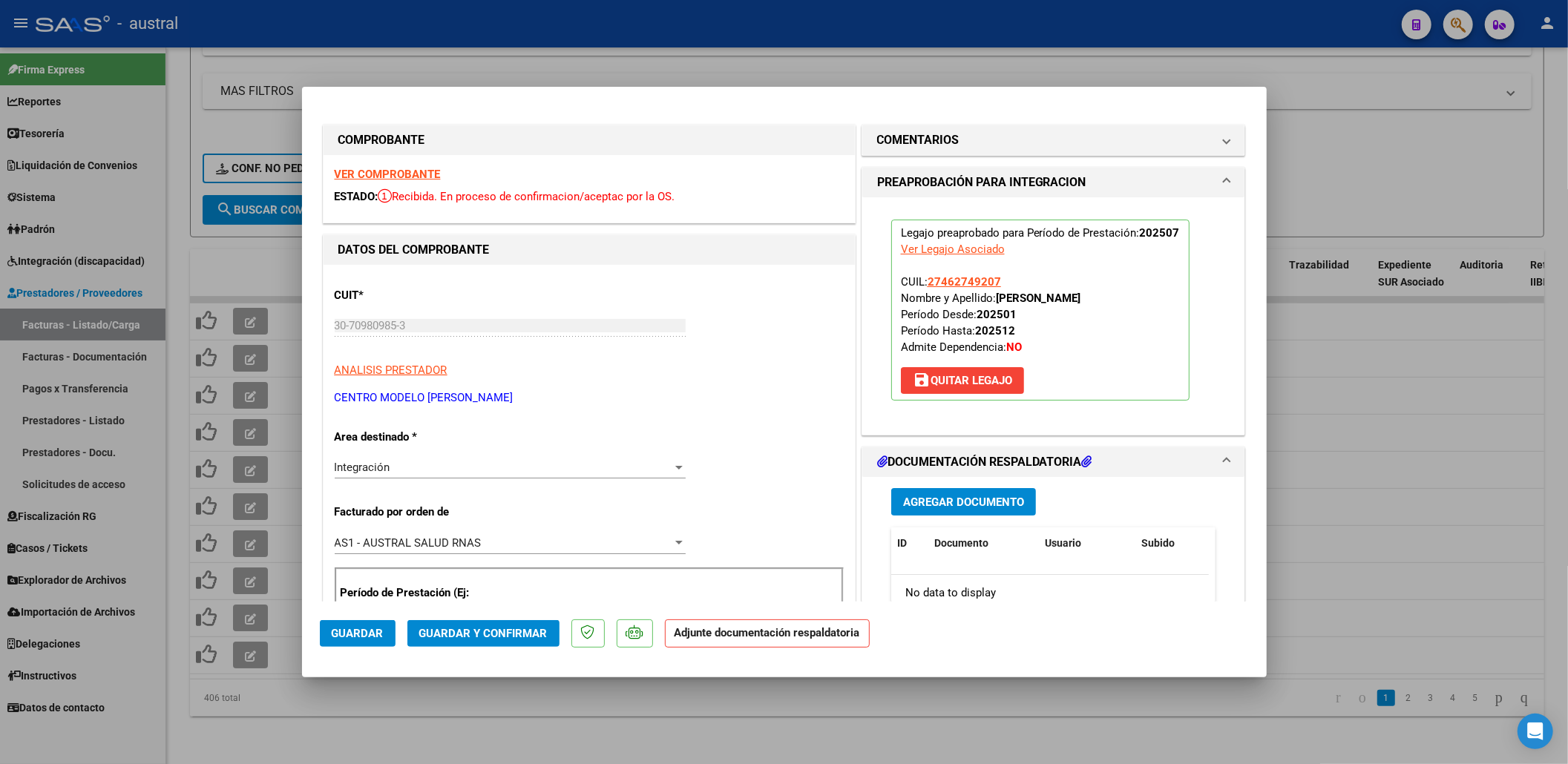
click at [531, 639] on span "Guardar y Confirmar" at bounding box center [484, 633] width 129 height 13
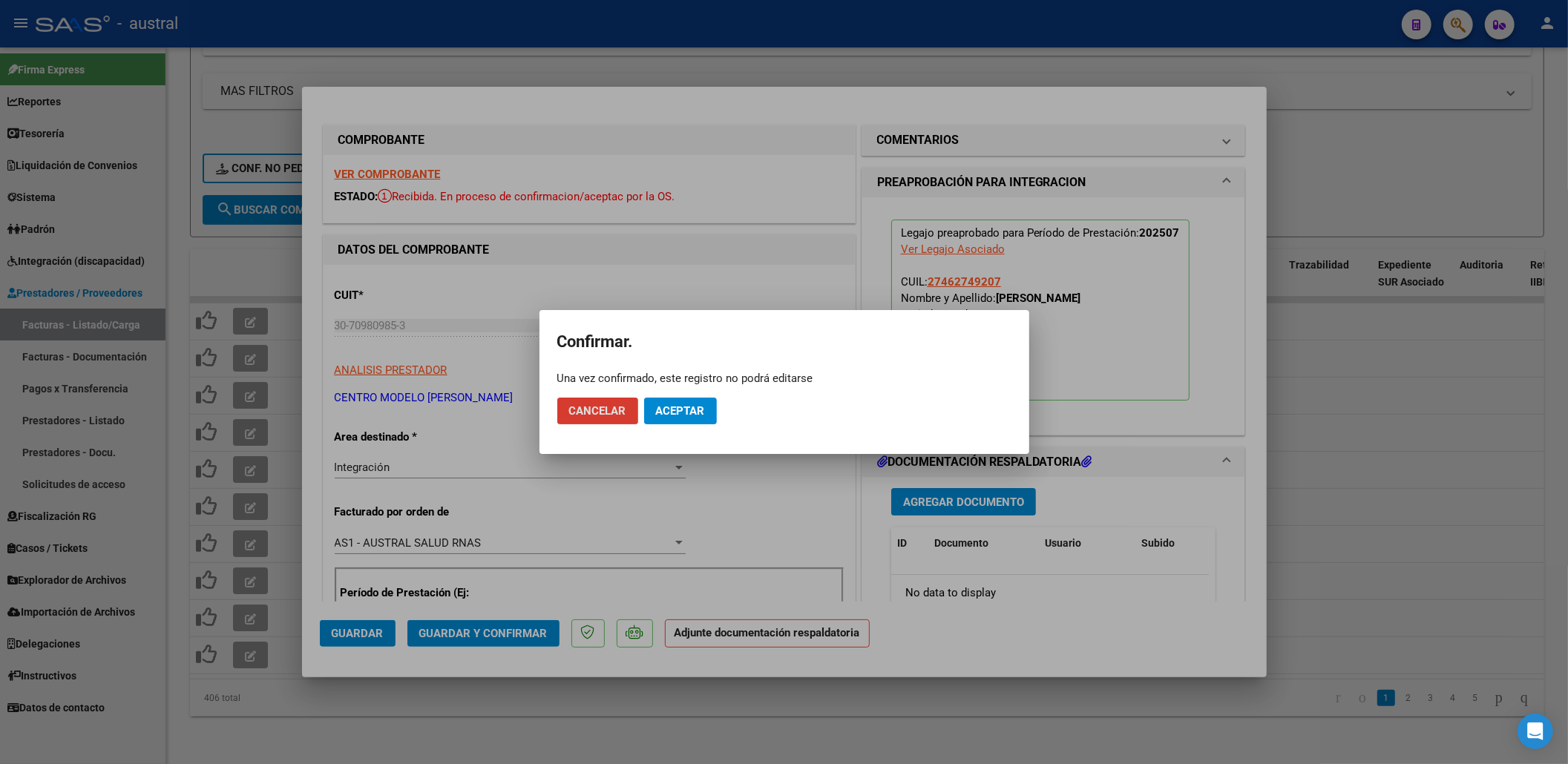
click at [710, 407] on button "Aceptar" at bounding box center [680, 411] width 72 height 27
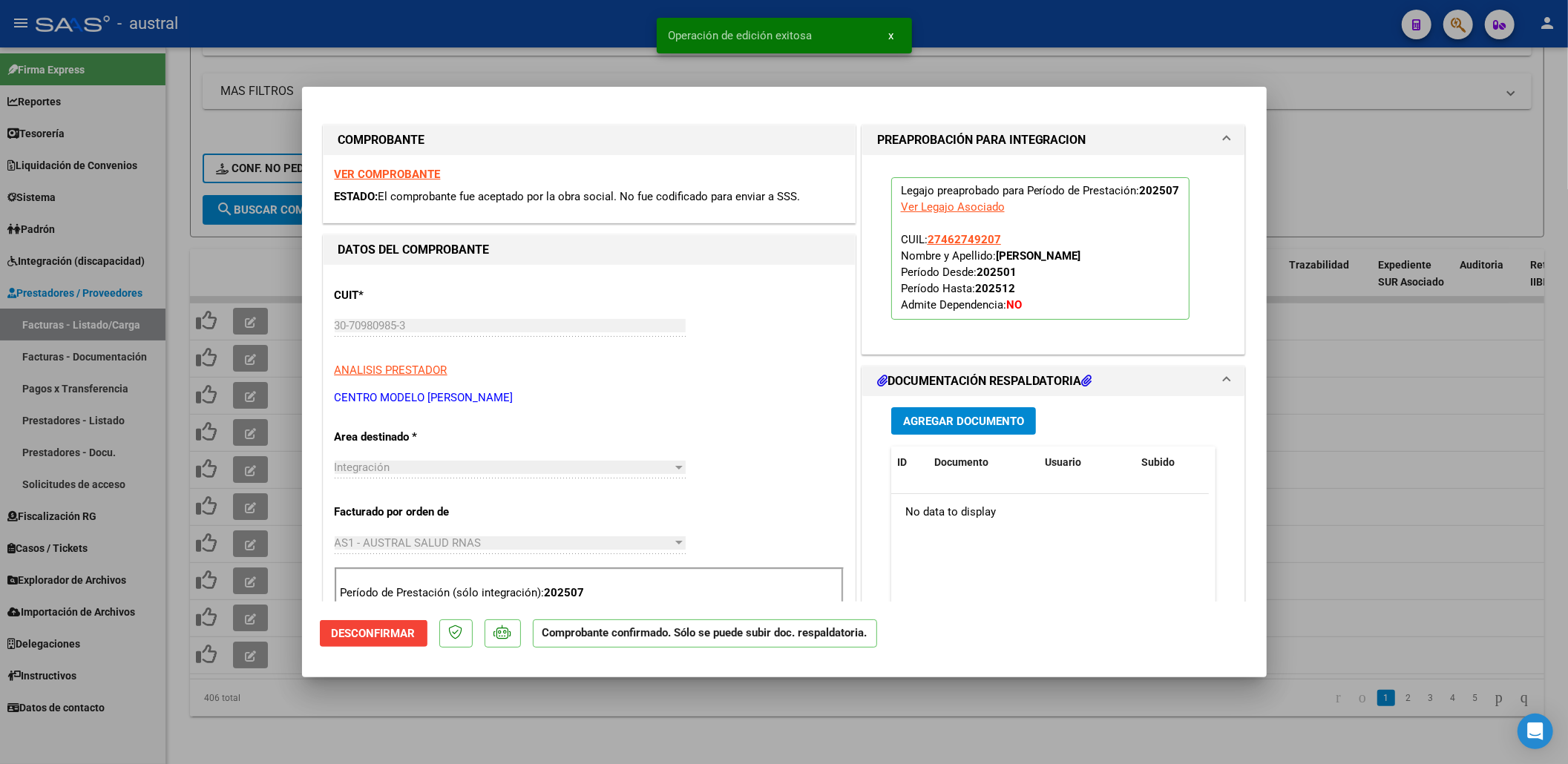
click at [1322, 182] on div at bounding box center [784, 382] width 1568 height 764
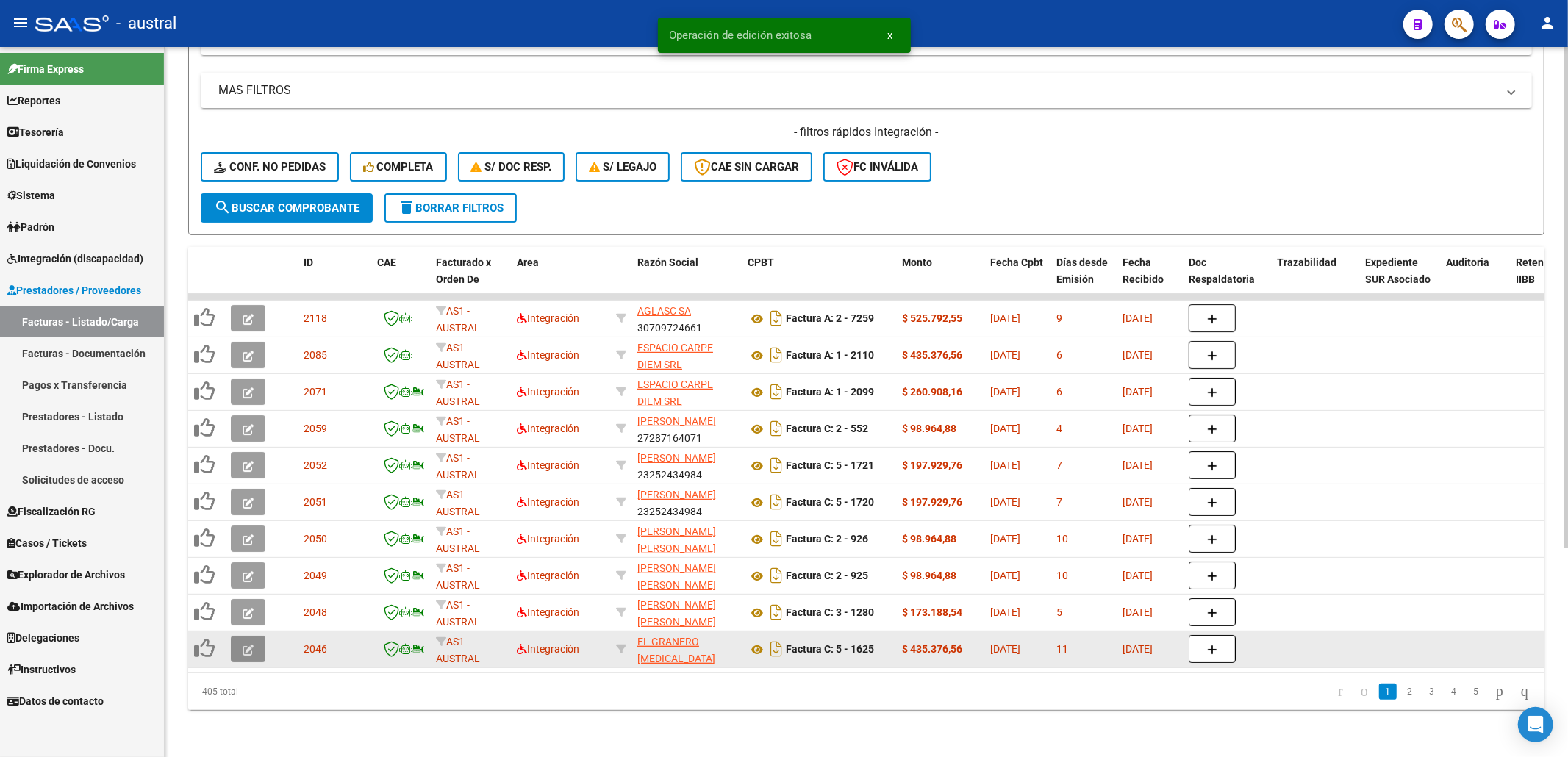
click at [248, 645] on icon "button" at bounding box center [248, 650] width 11 height 11
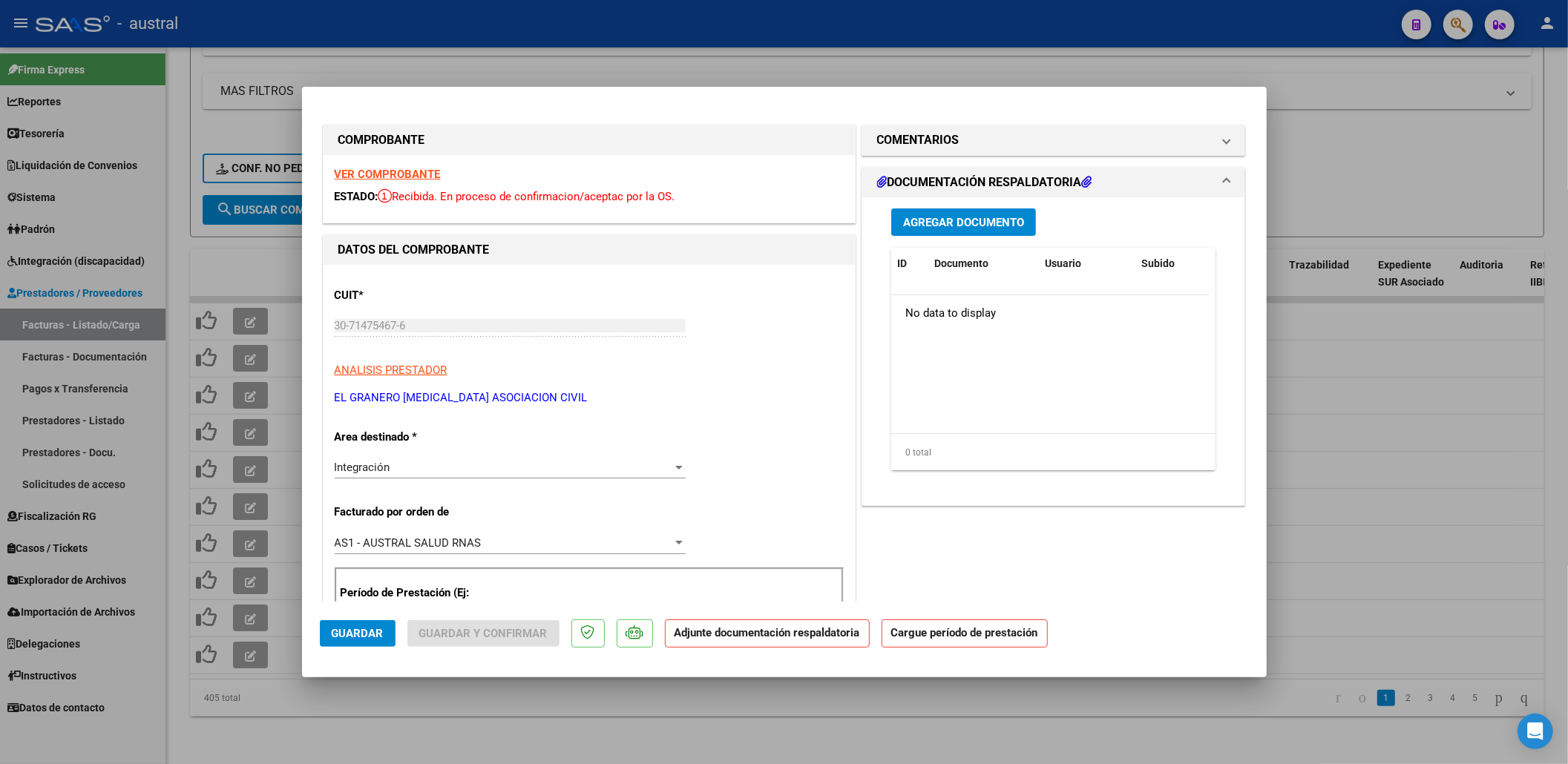
click at [423, 177] on strong "VER COMPROBANTE" at bounding box center [387, 174] width 106 height 13
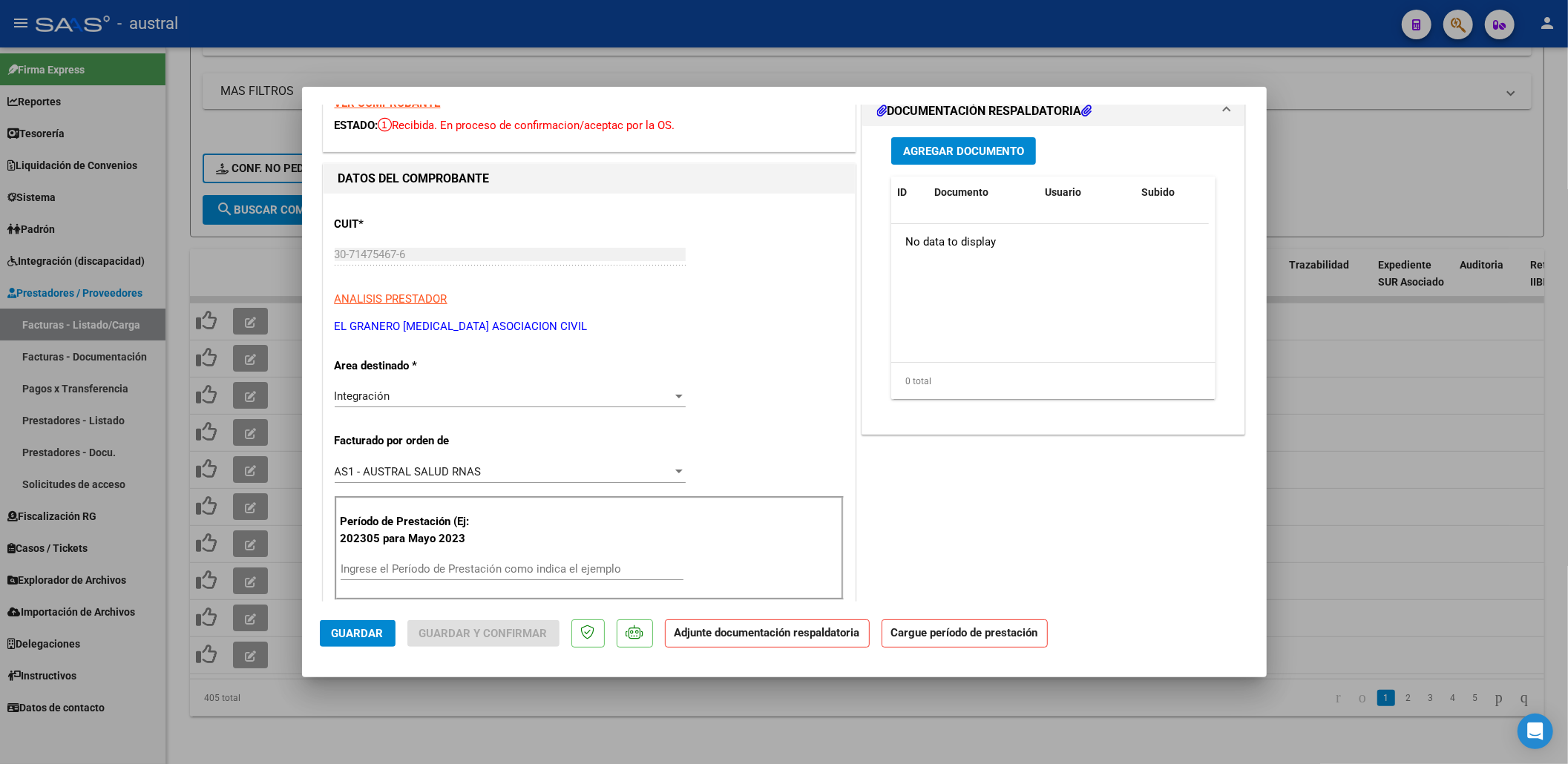
scroll to position [98, 0]
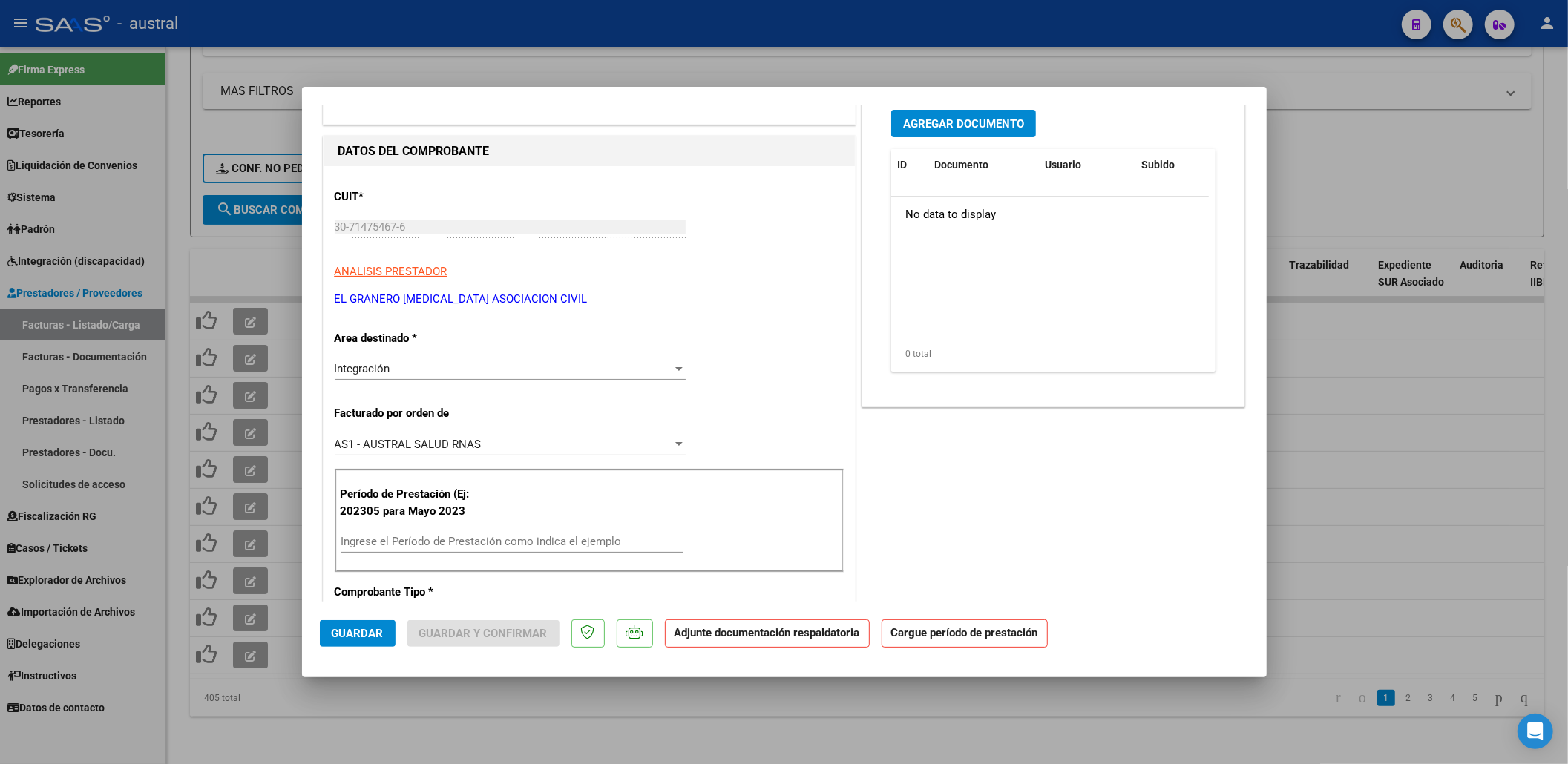
drag, startPoint x: 484, startPoint y: 514, endPoint x: 484, endPoint y: 529, distance: 15.0
click at [484, 517] on p "Período de Prestación (Ej: 202305 para Mayo 2023" at bounding box center [415, 502] width 149 height 33
click at [484, 529] on div "Período de Prestación (Ej: 202305 para Mayo 2023 Ingrese el Período de Prestaci…" at bounding box center [588, 521] width 509 height 104
click at [493, 538] on input "Ingrese el Período de Prestación como indica el ejemplo" at bounding box center [512, 542] width 343 height 13
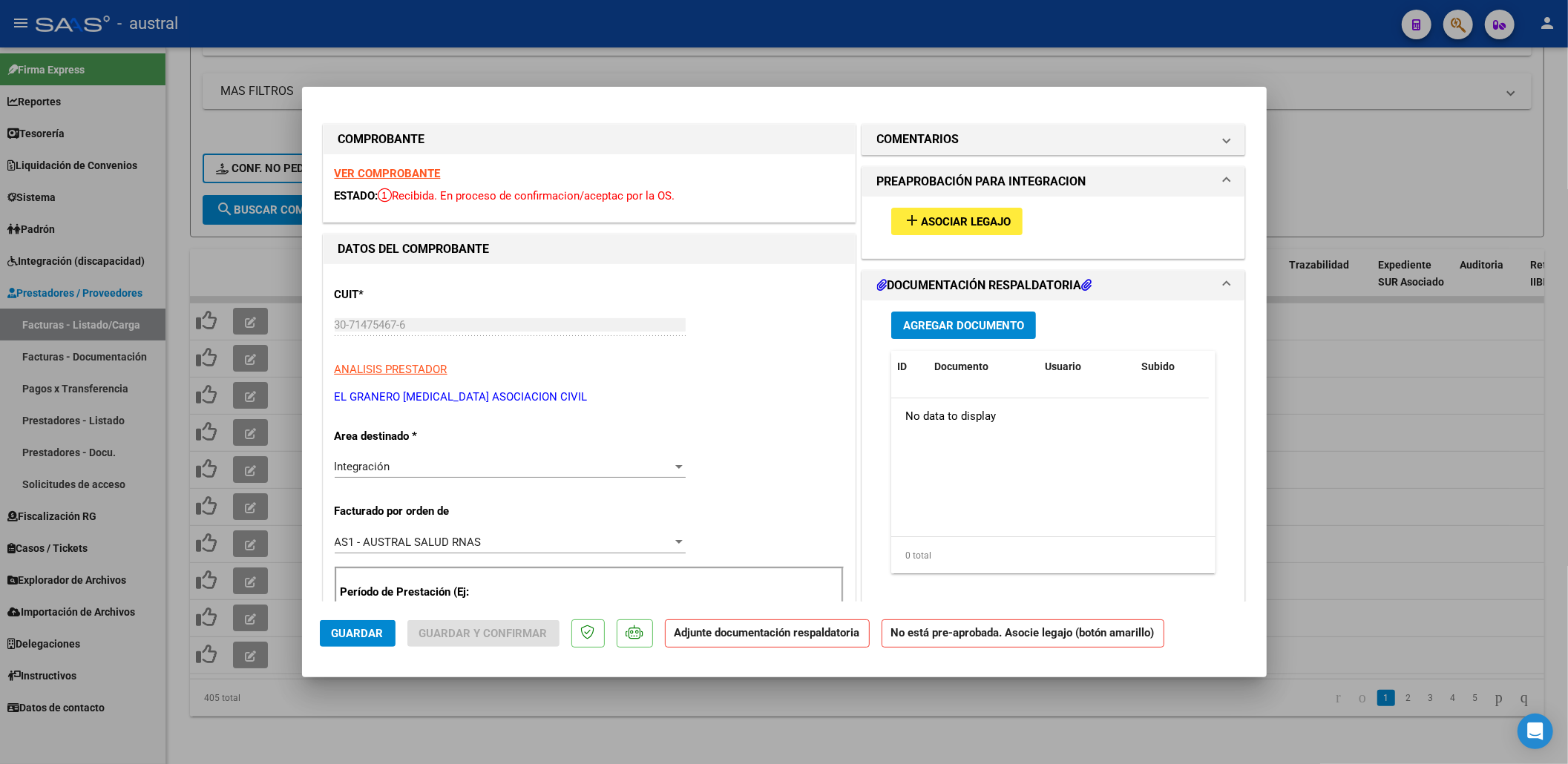
scroll to position [0, 0]
type input "202507"
click at [929, 217] on span "Asociar Legajo" at bounding box center [965, 222] width 89 height 13
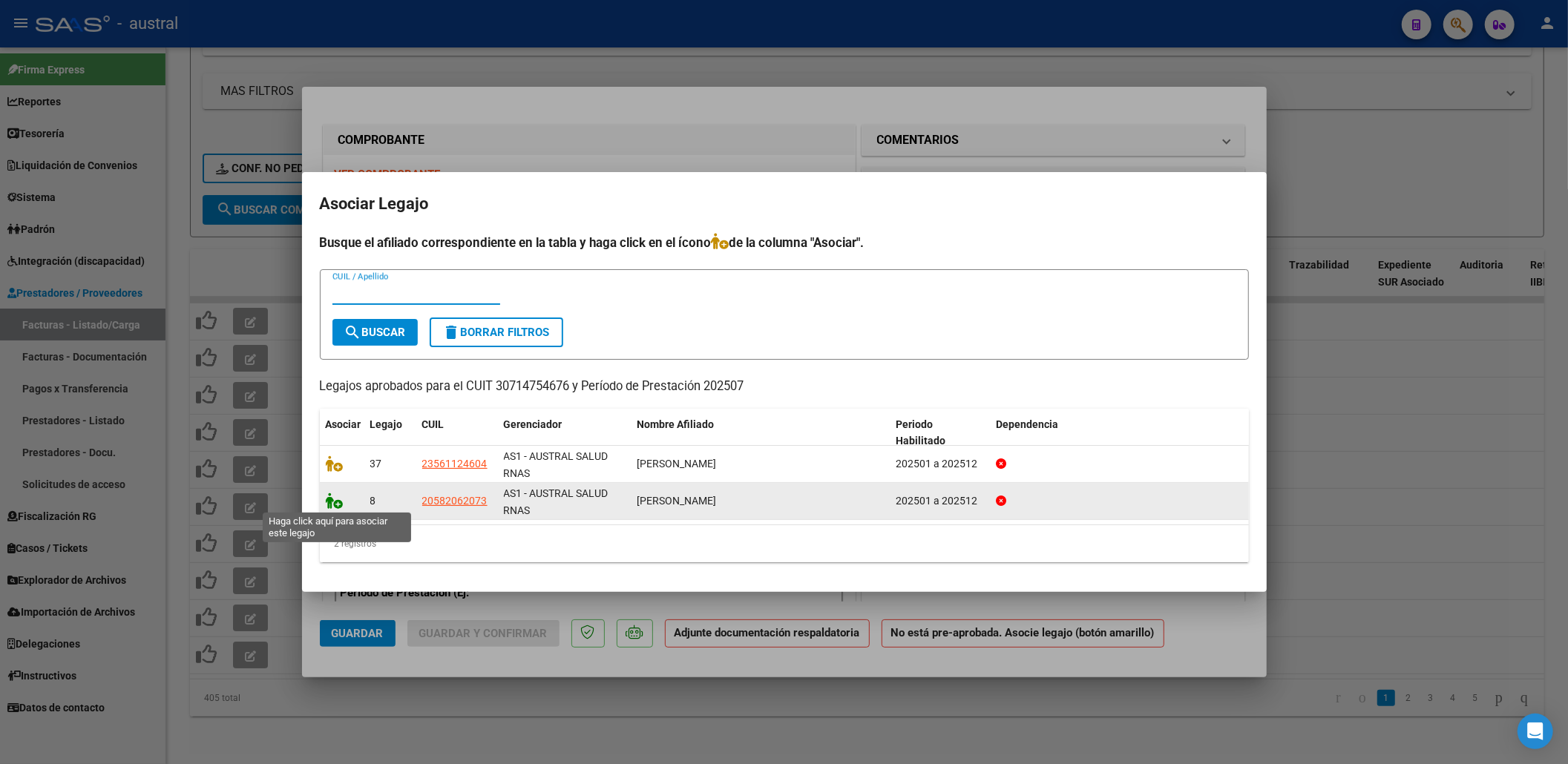
click at [325, 503] on icon at bounding box center [334, 500] width 18 height 16
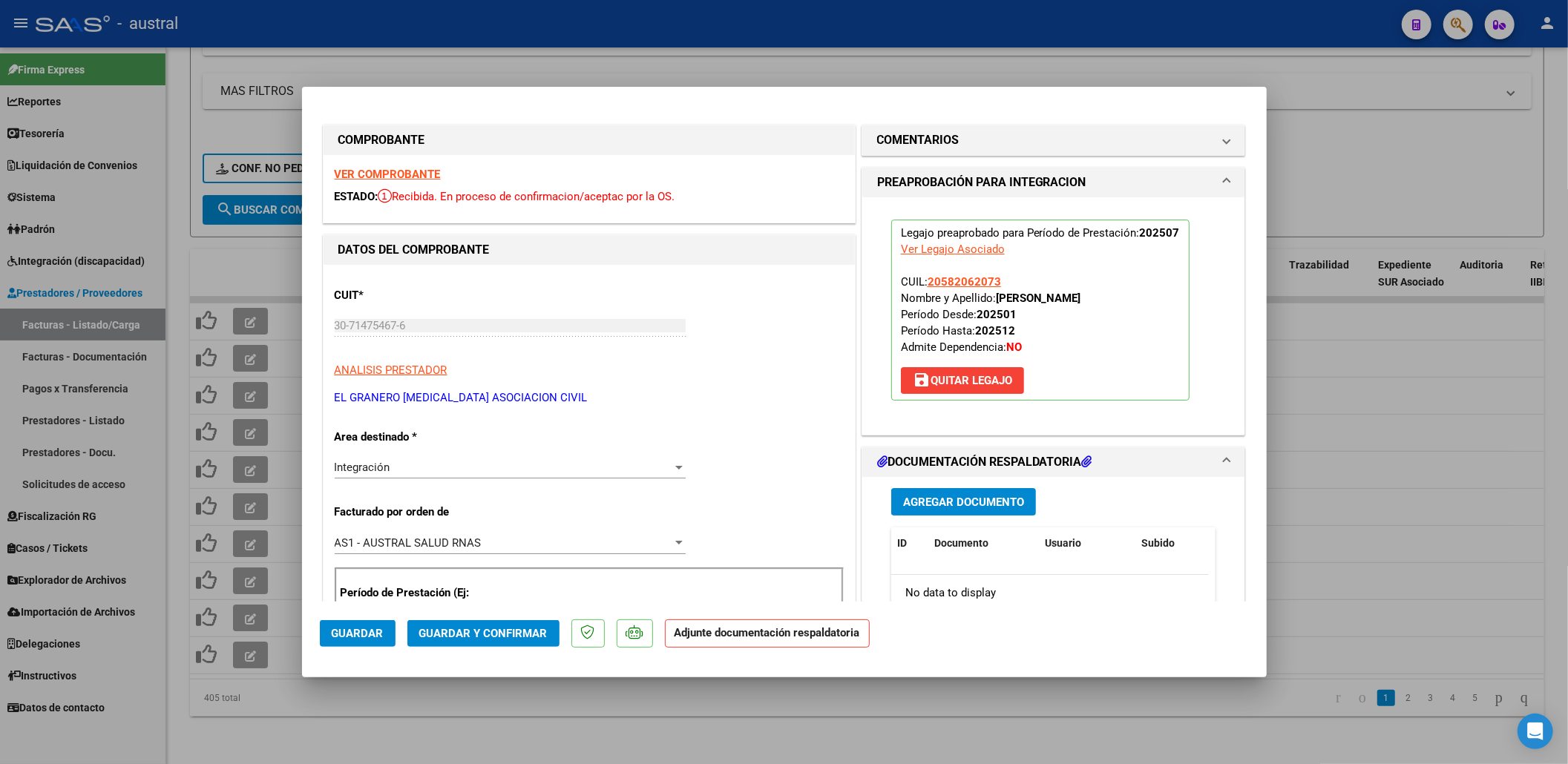
click at [506, 651] on mat-dialog-actions "Guardar Guardar y Confirmar Adjunte documentación respaldatoria" at bounding box center [784, 631] width 929 height 59
click at [512, 640] on span "Guardar y Confirmar" at bounding box center [484, 633] width 129 height 13
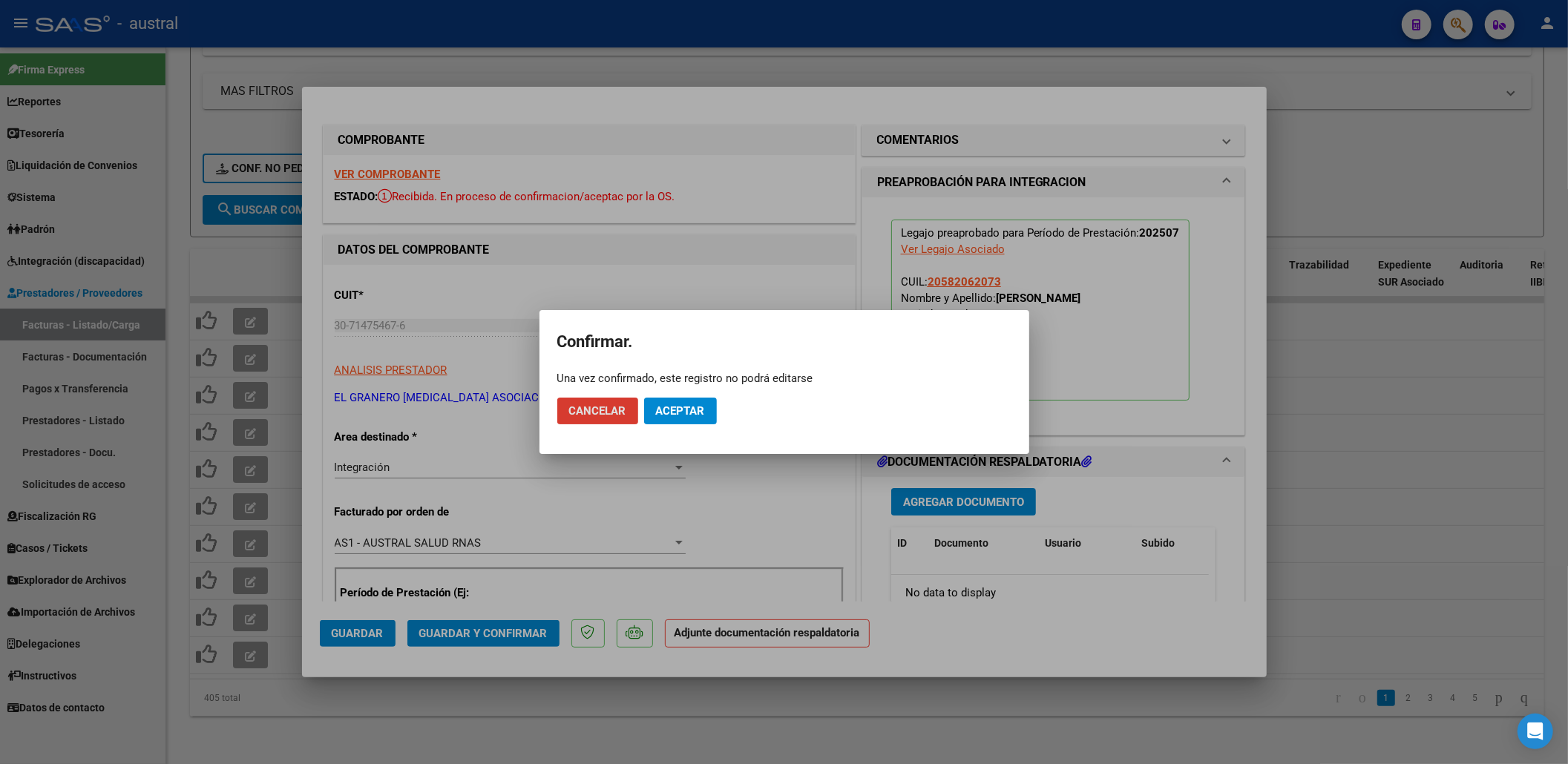
click at [687, 416] on span "Aceptar" at bounding box center [680, 410] width 49 height 13
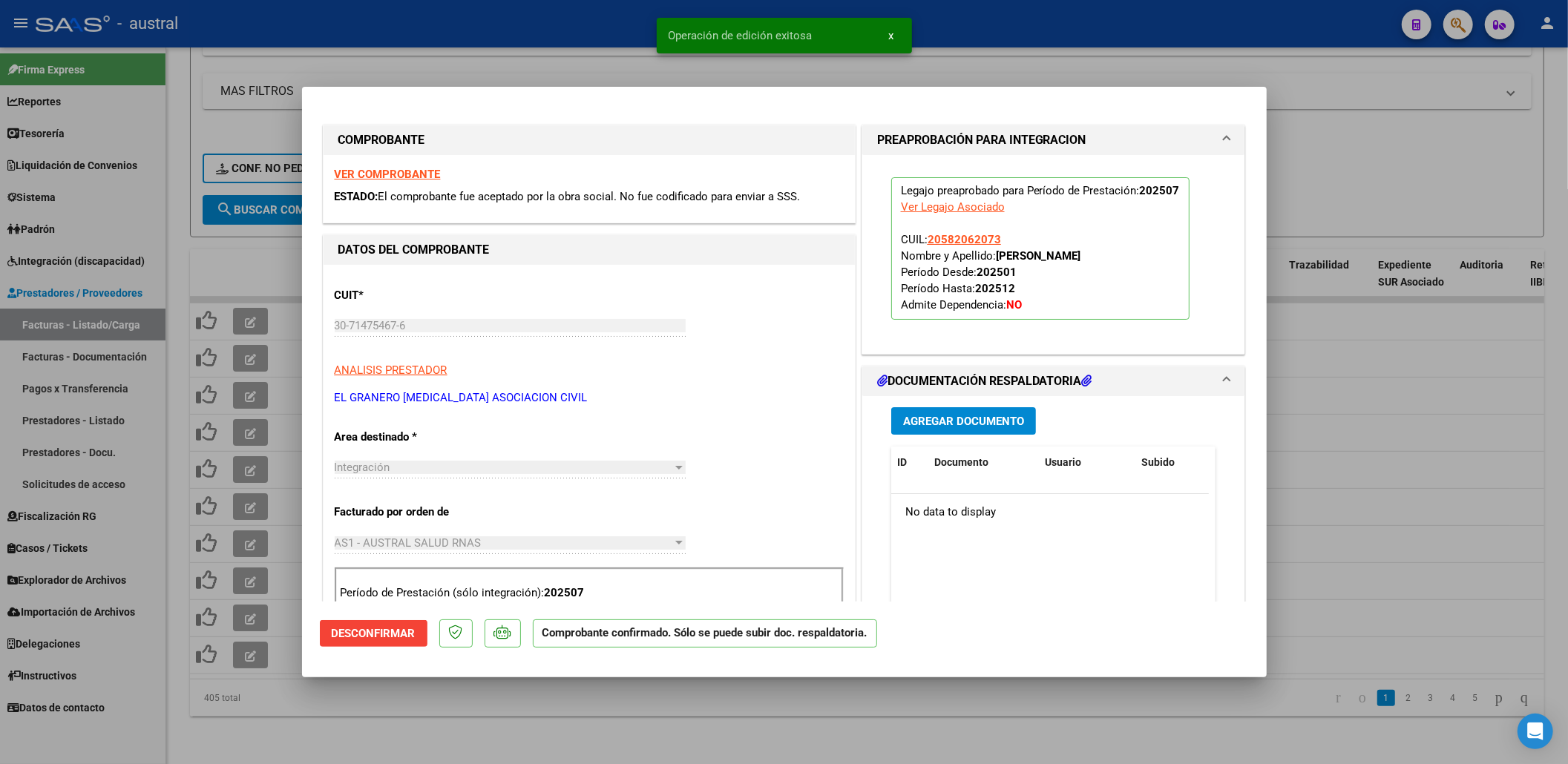
click at [1378, 200] on div at bounding box center [784, 382] width 1568 height 764
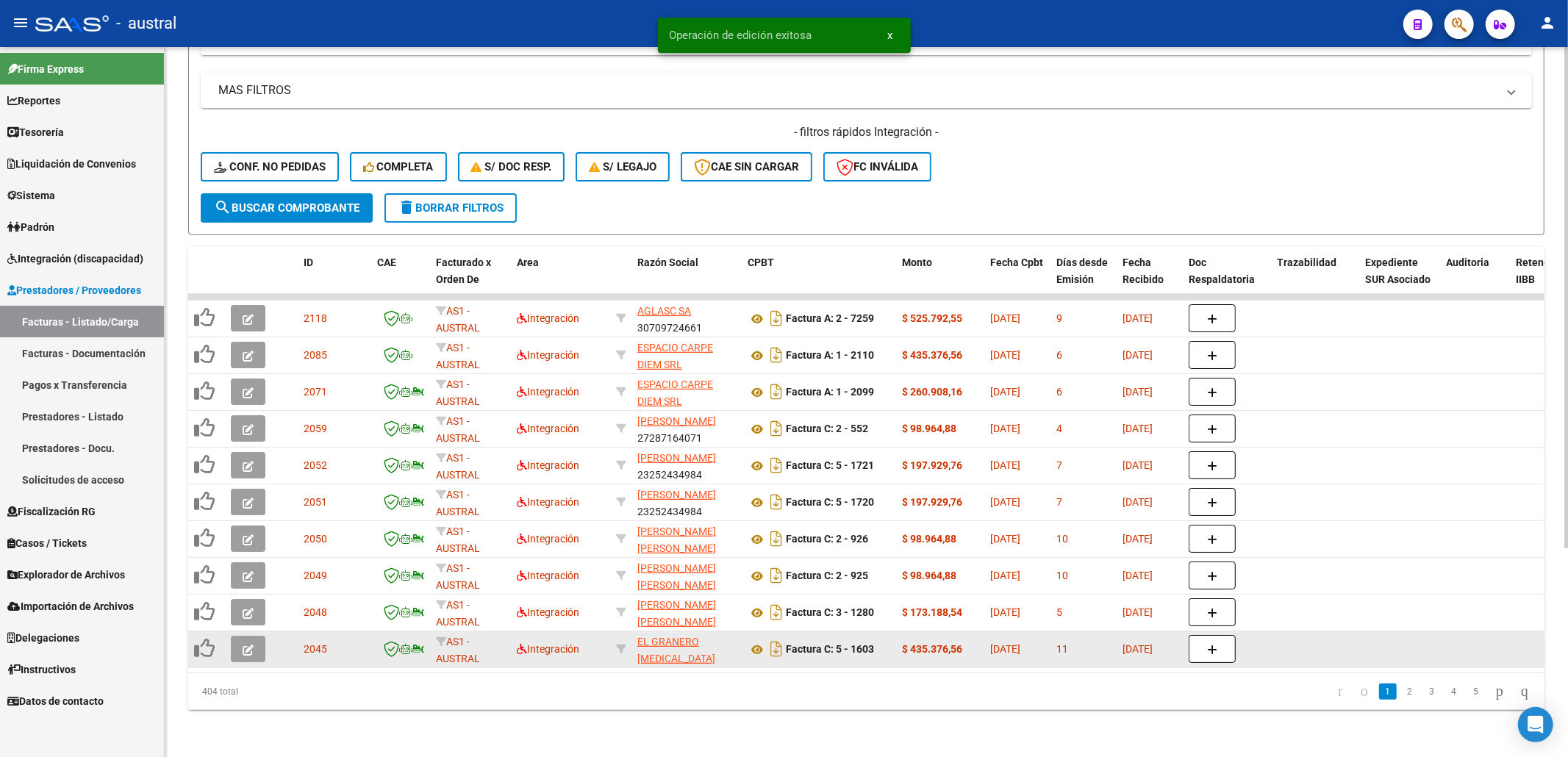
click at [245, 645] on icon "button" at bounding box center [248, 650] width 11 height 11
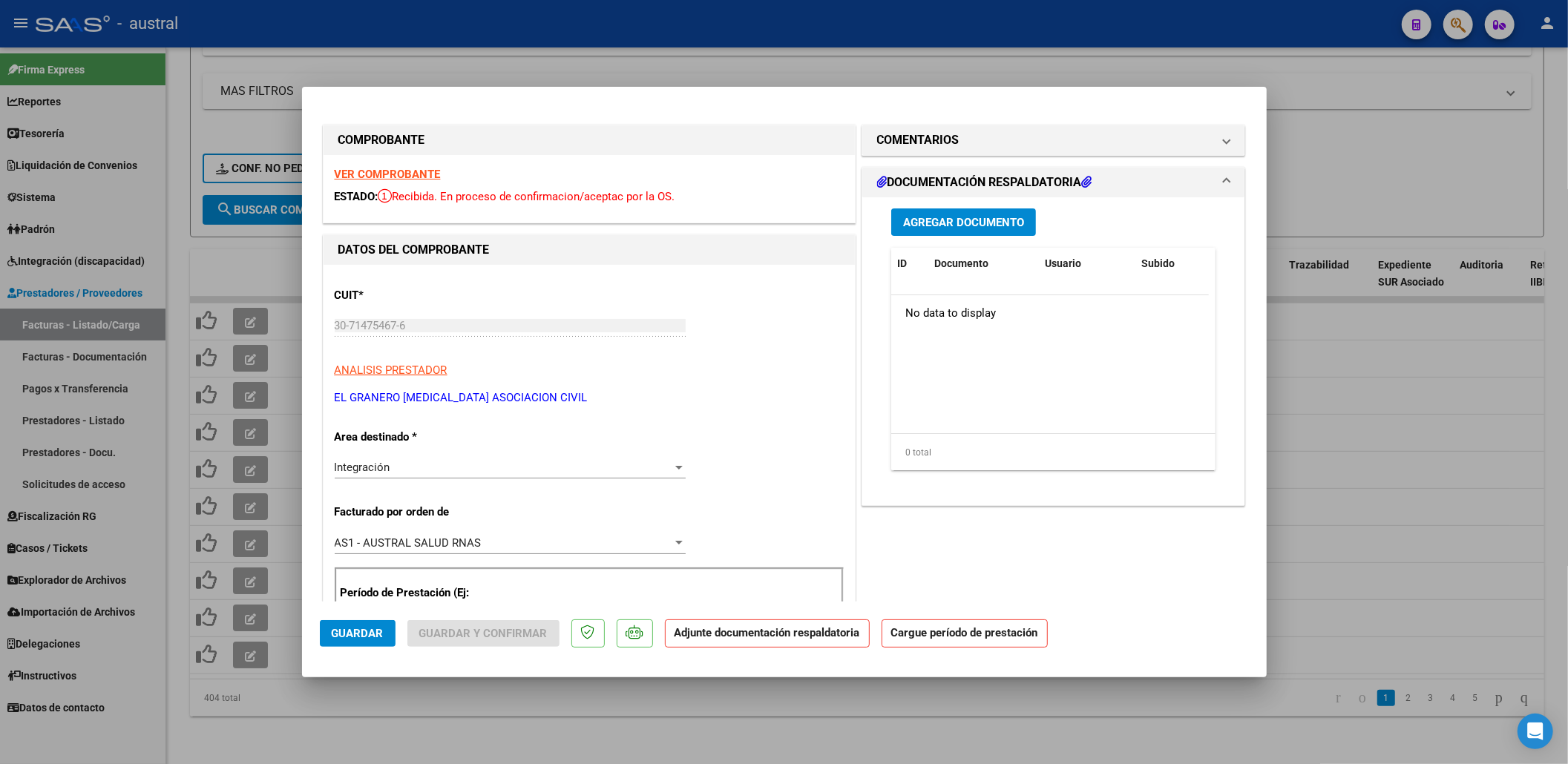
click at [434, 173] on strong "VER COMPROBANTE" at bounding box center [387, 174] width 106 height 13
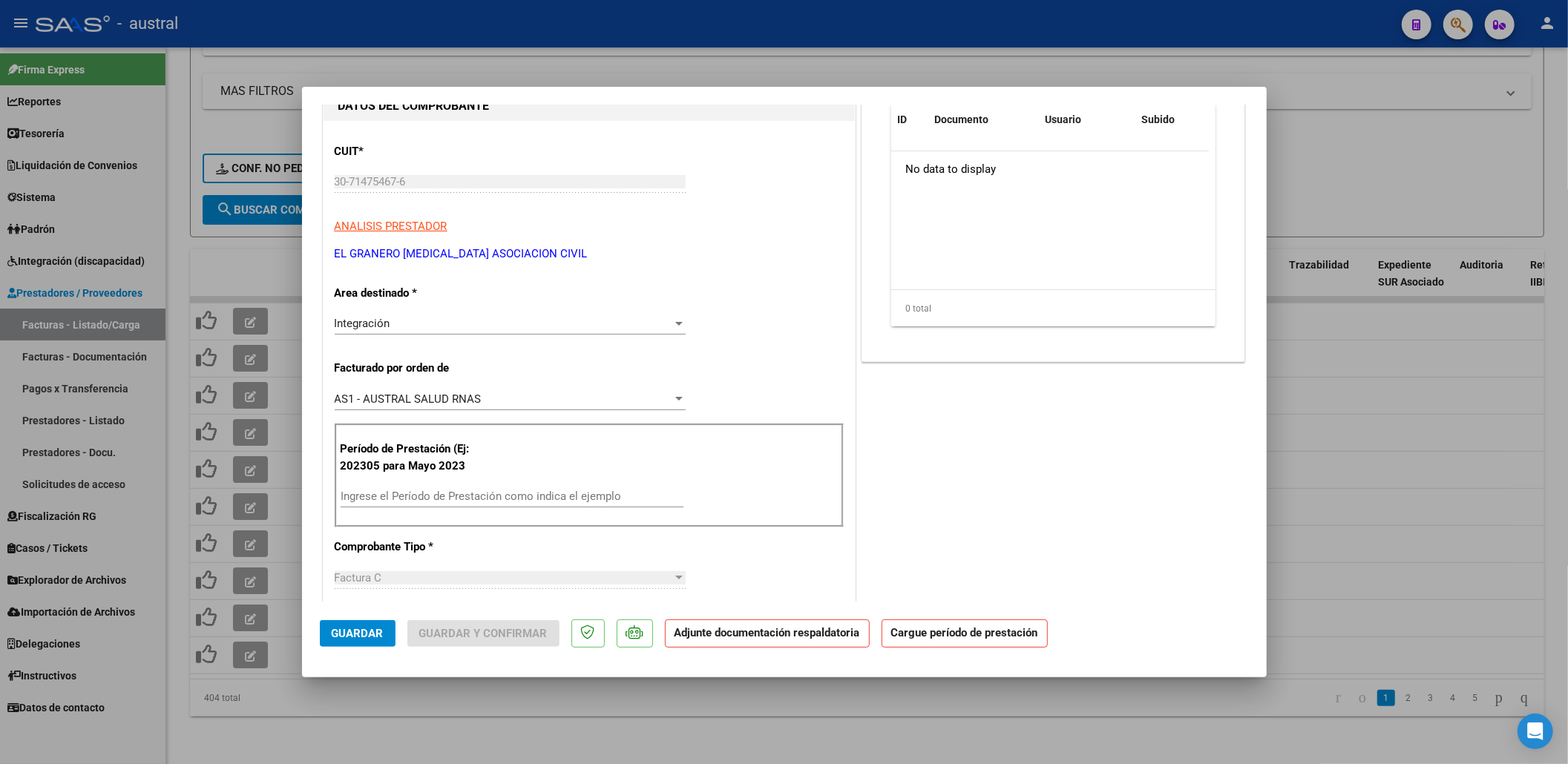
scroll to position [197, 0]
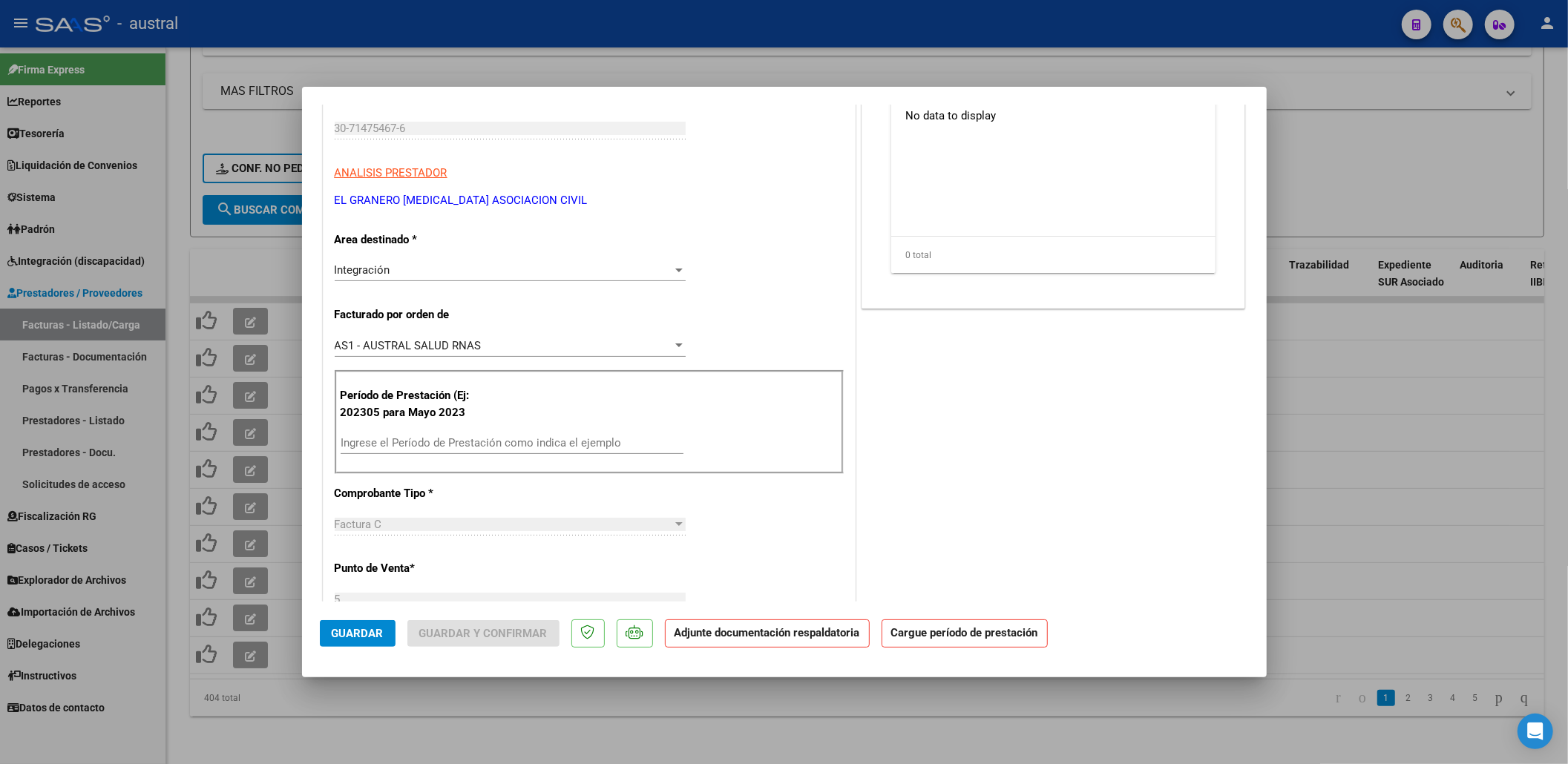
click at [496, 456] on div "Ingrese el Período de Prestación como indica el ejemplo" at bounding box center [512, 449] width 343 height 37
click at [502, 447] on input "Ingrese el Período de Prestación como indica el ejemplo" at bounding box center [512, 442] width 343 height 13
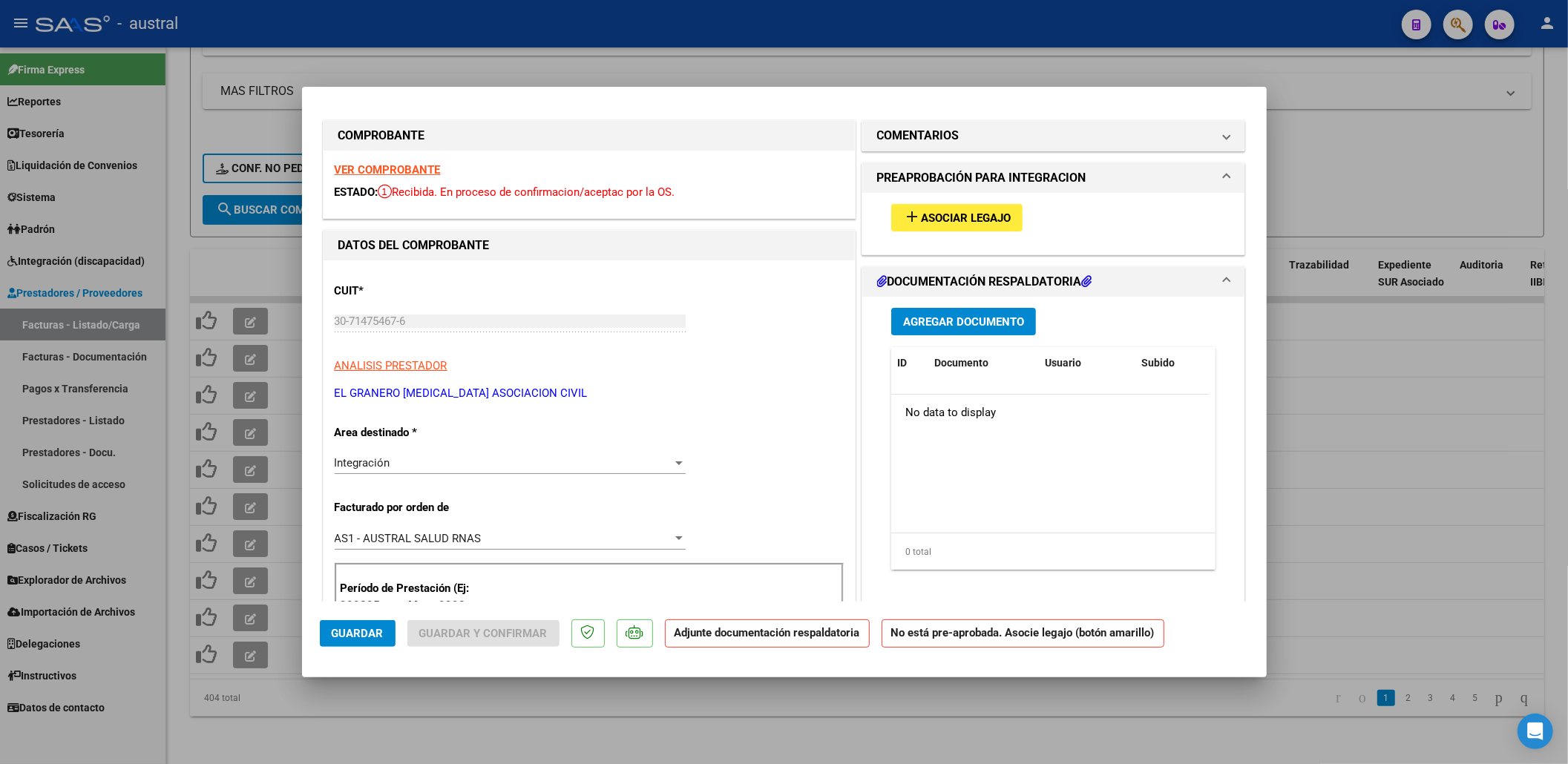
scroll to position [0, 0]
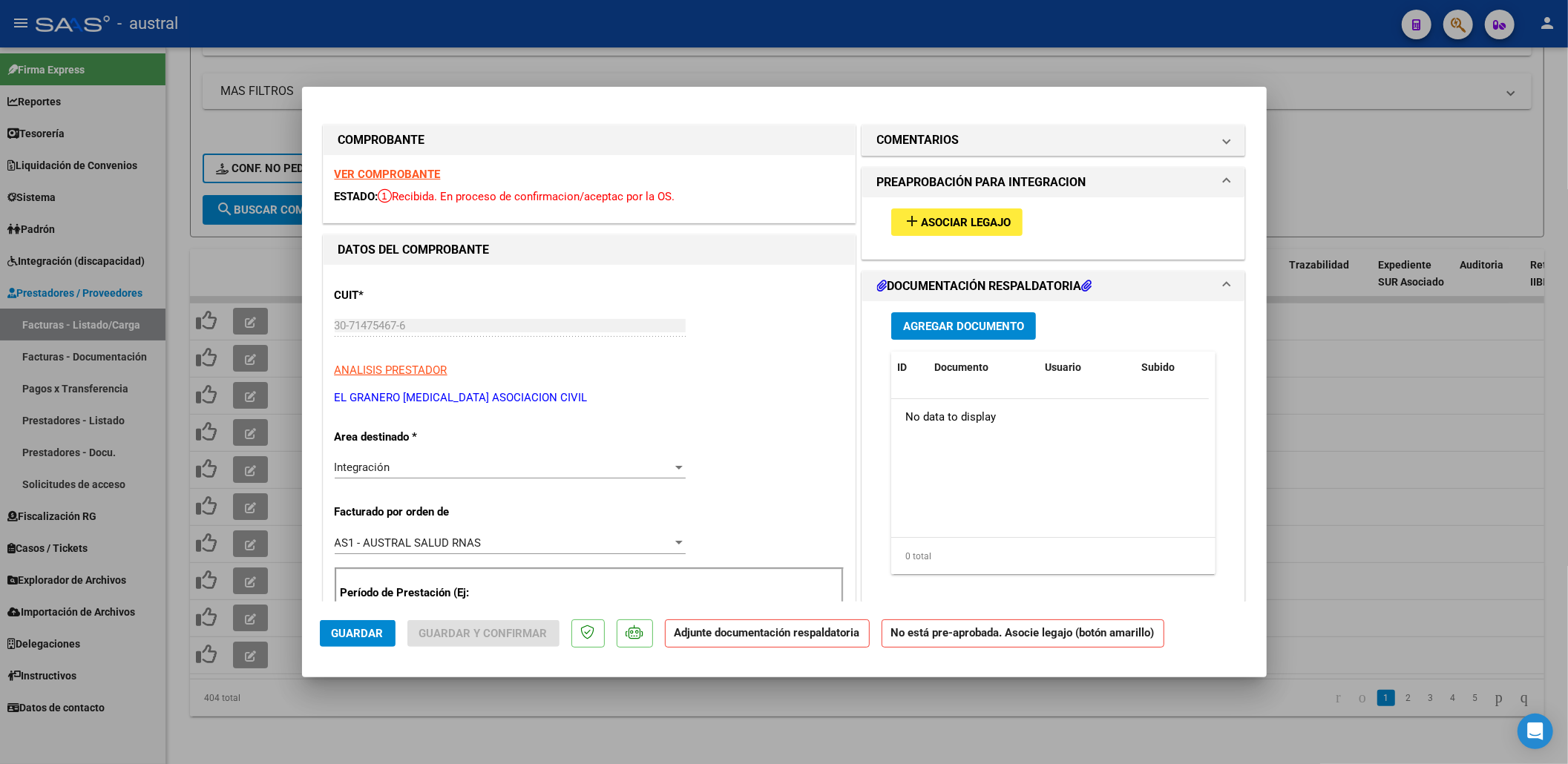
type input "202507"
click at [929, 208] on button "add Asociar Legajo" at bounding box center [957, 222] width 131 height 28
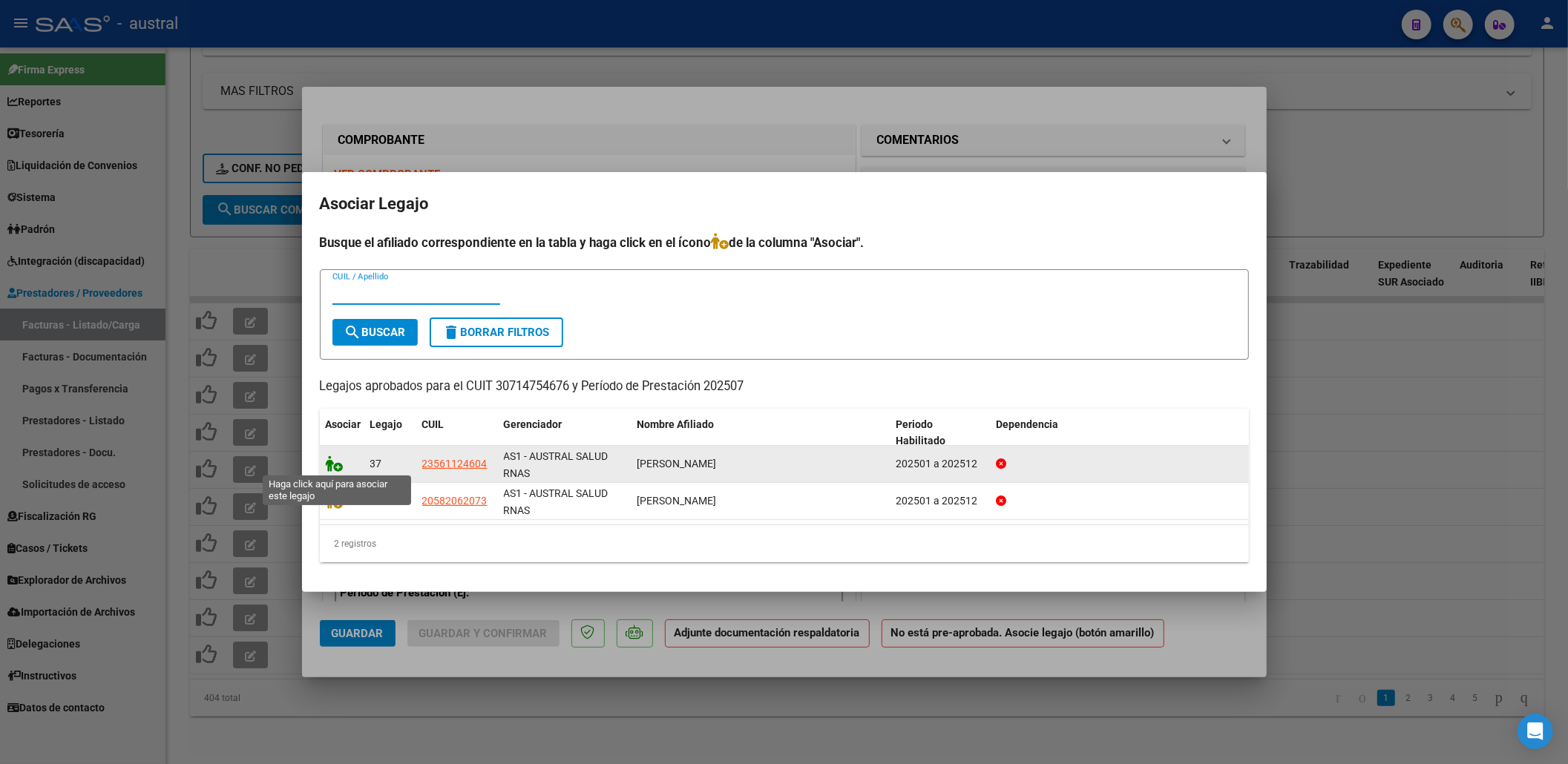
click at [339, 458] on icon at bounding box center [334, 464] width 18 height 16
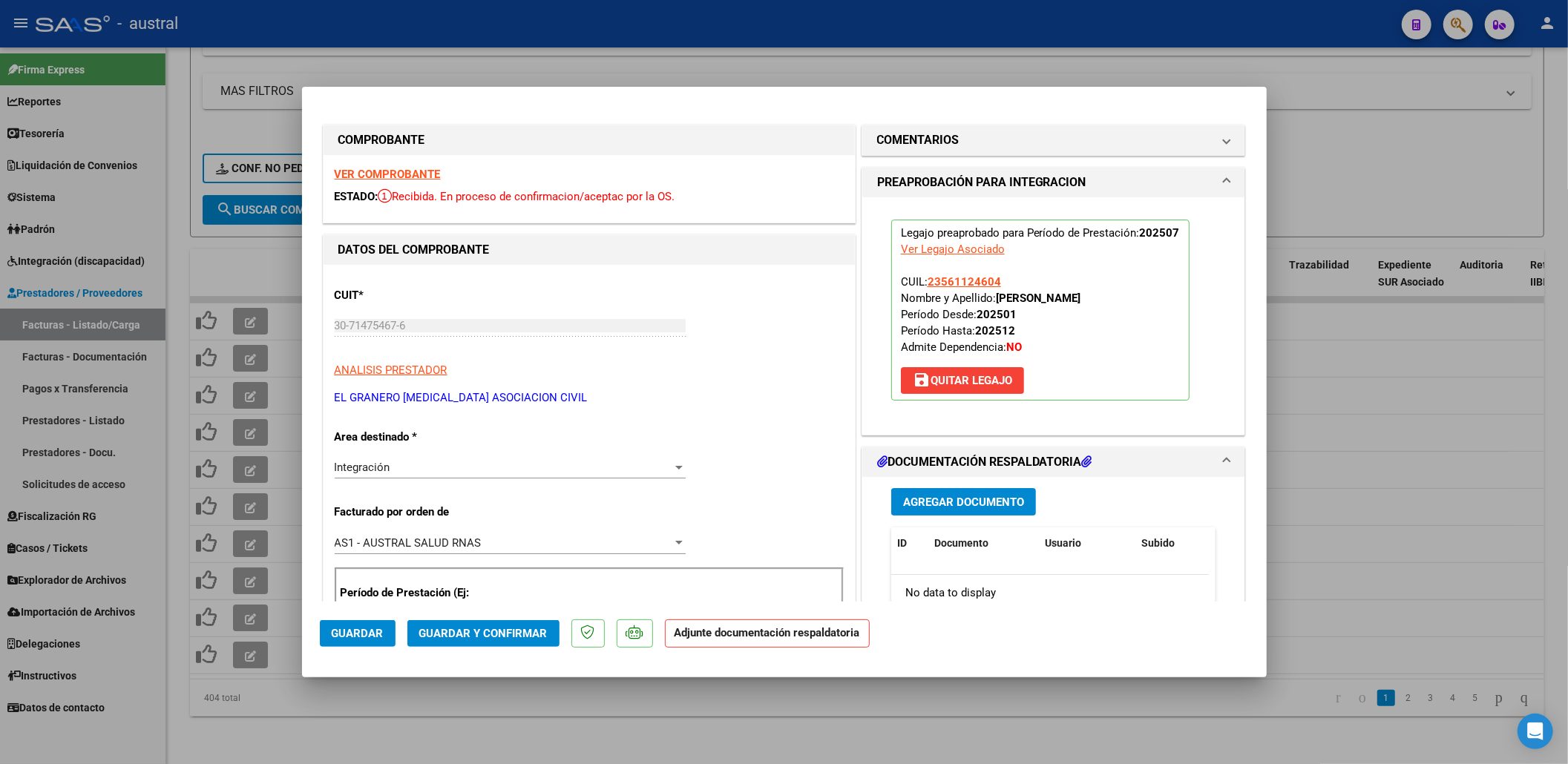
click at [451, 629] on span "Guardar y Confirmar" at bounding box center [484, 633] width 129 height 13
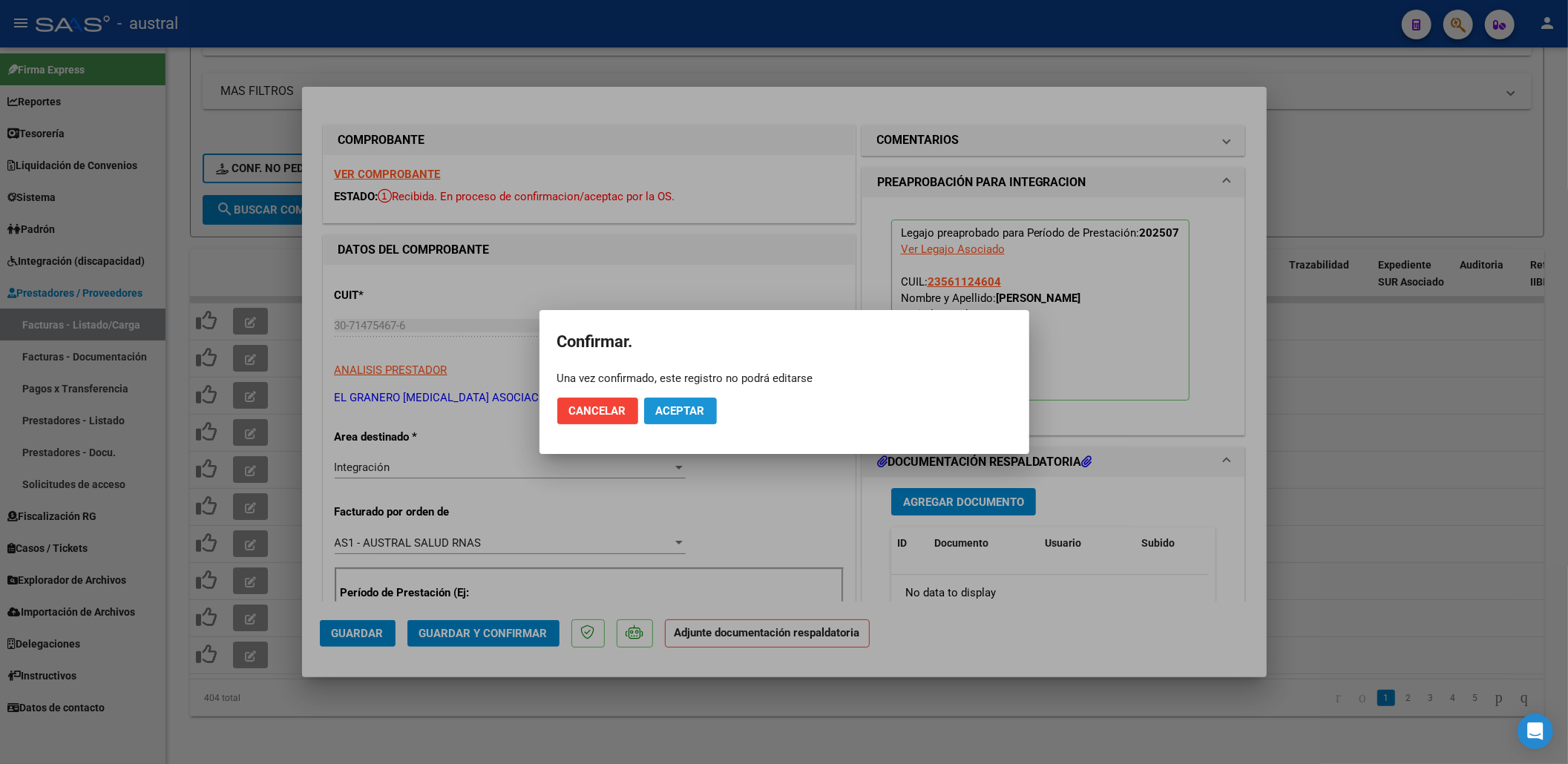
click at [695, 416] on span "Aceptar" at bounding box center [680, 410] width 49 height 13
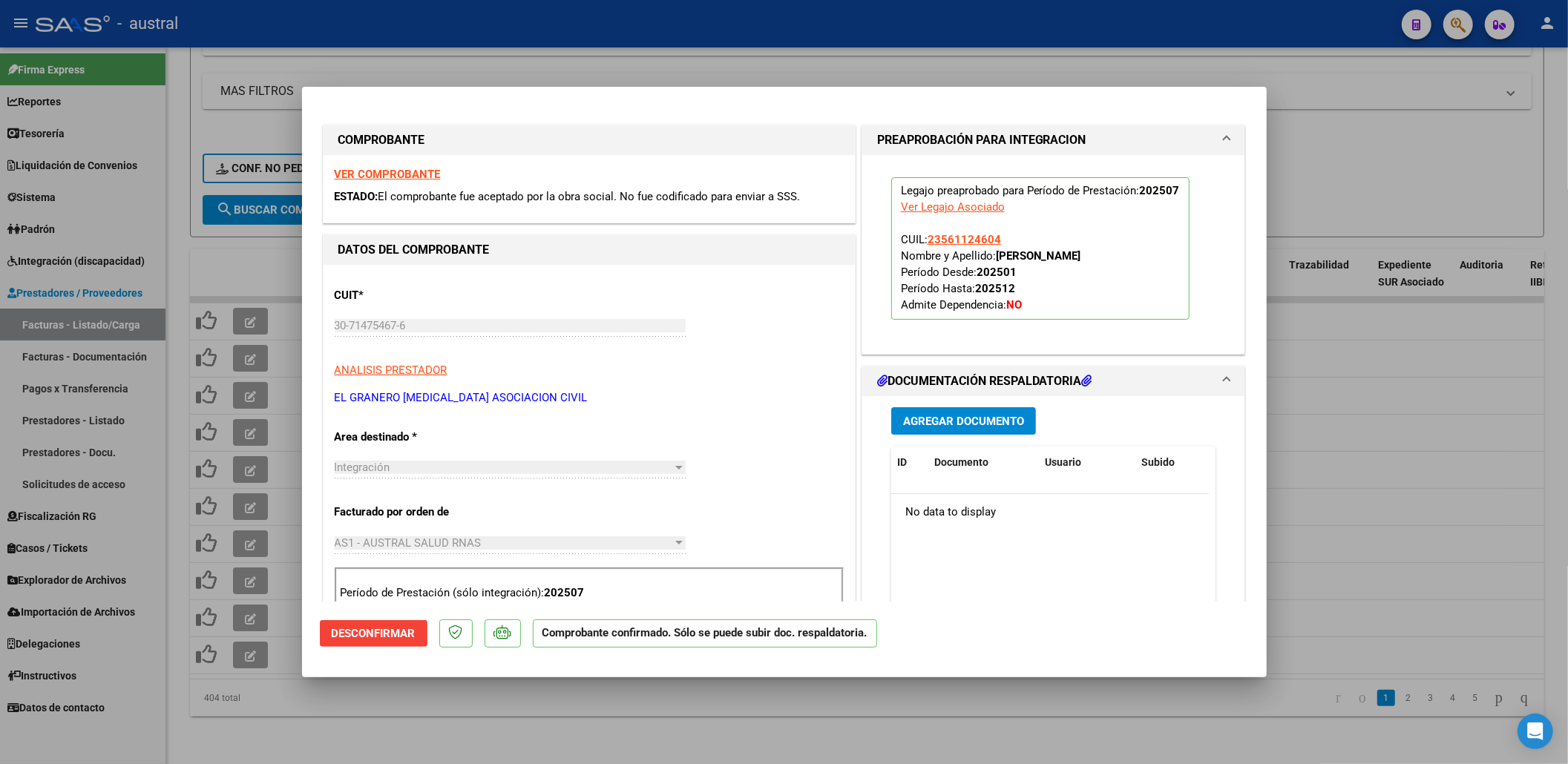
click at [1404, 214] on div at bounding box center [784, 382] width 1568 height 764
type input "$ 0,00"
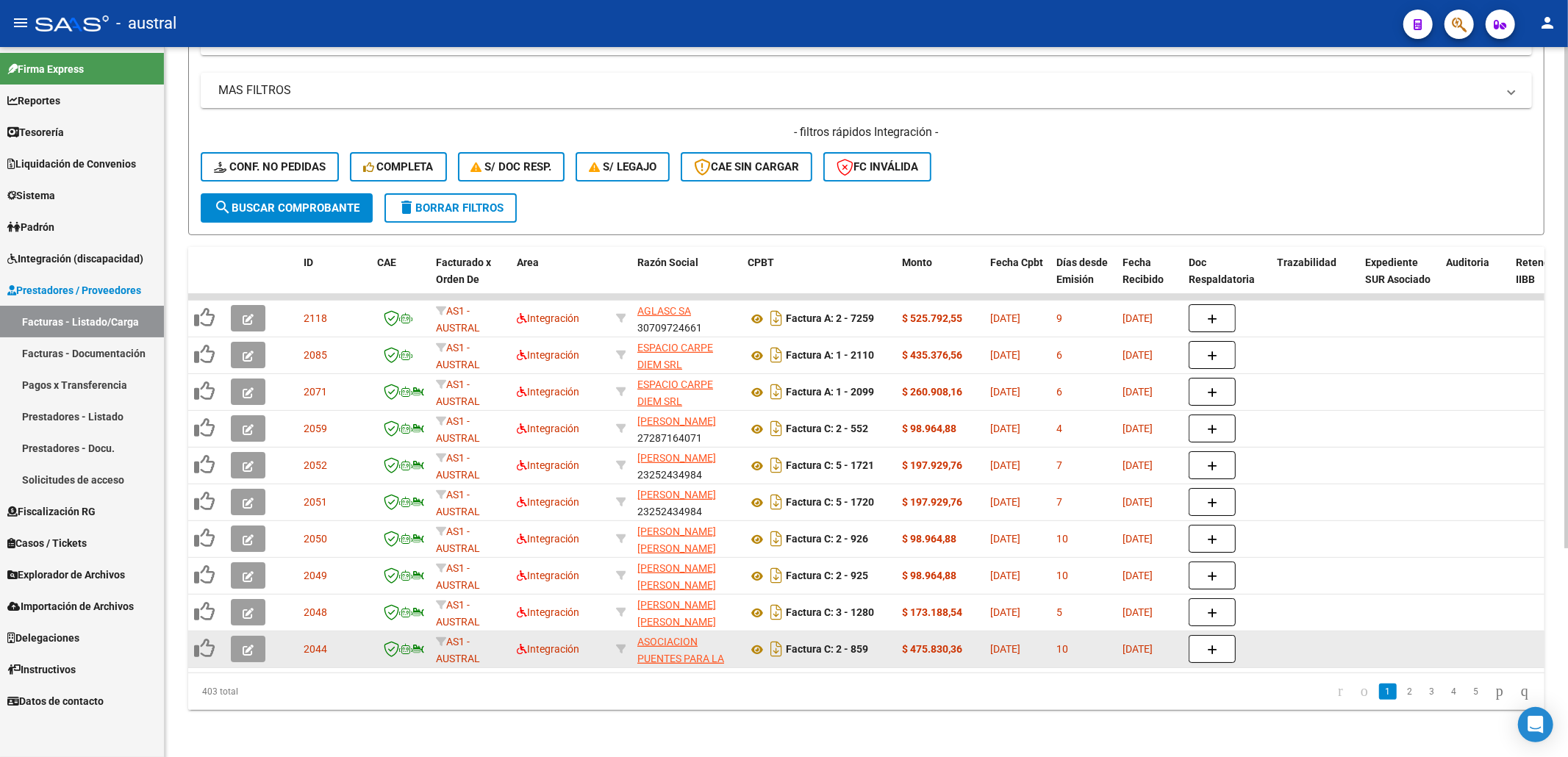
click at [243, 645] on icon "button" at bounding box center [248, 650] width 11 height 11
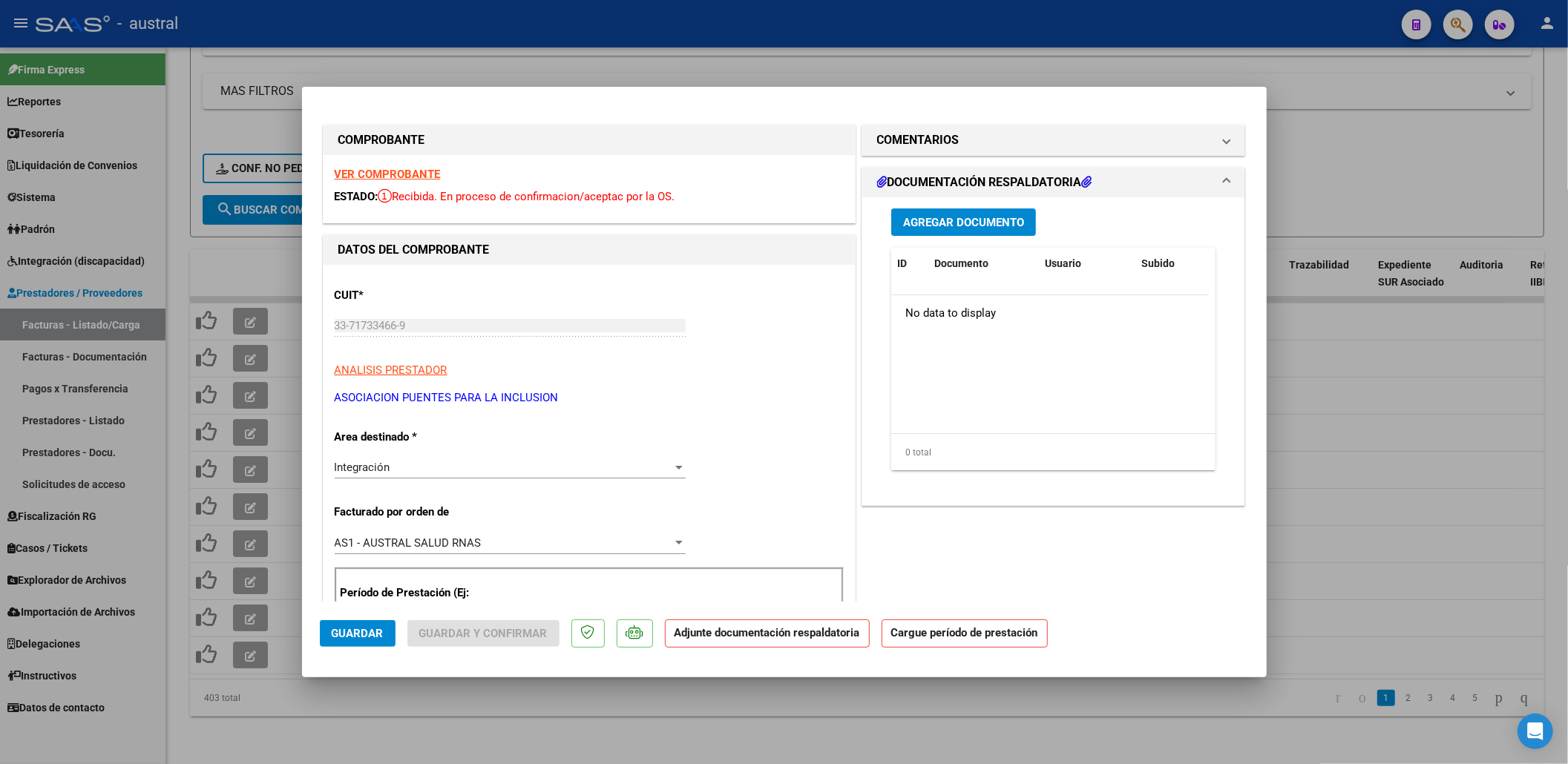
click at [420, 177] on strong "VER COMPROBANTE" at bounding box center [387, 174] width 106 height 13
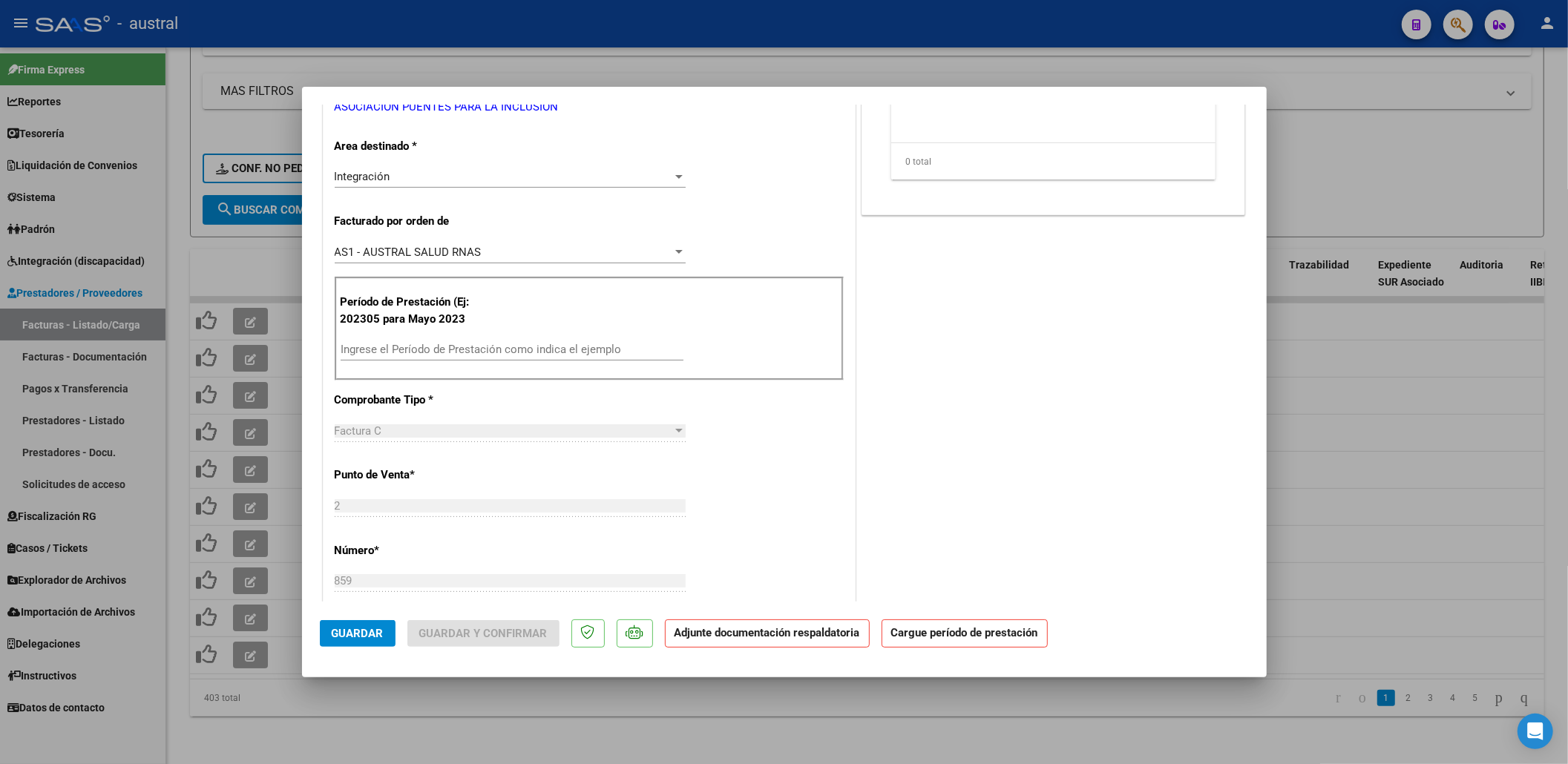
scroll to position [297, 0]
click at [547, 336] on div "Ingrese el Período de Prestación como indica el ejemplo" at bounding box center [512, 343] width 343 height 22
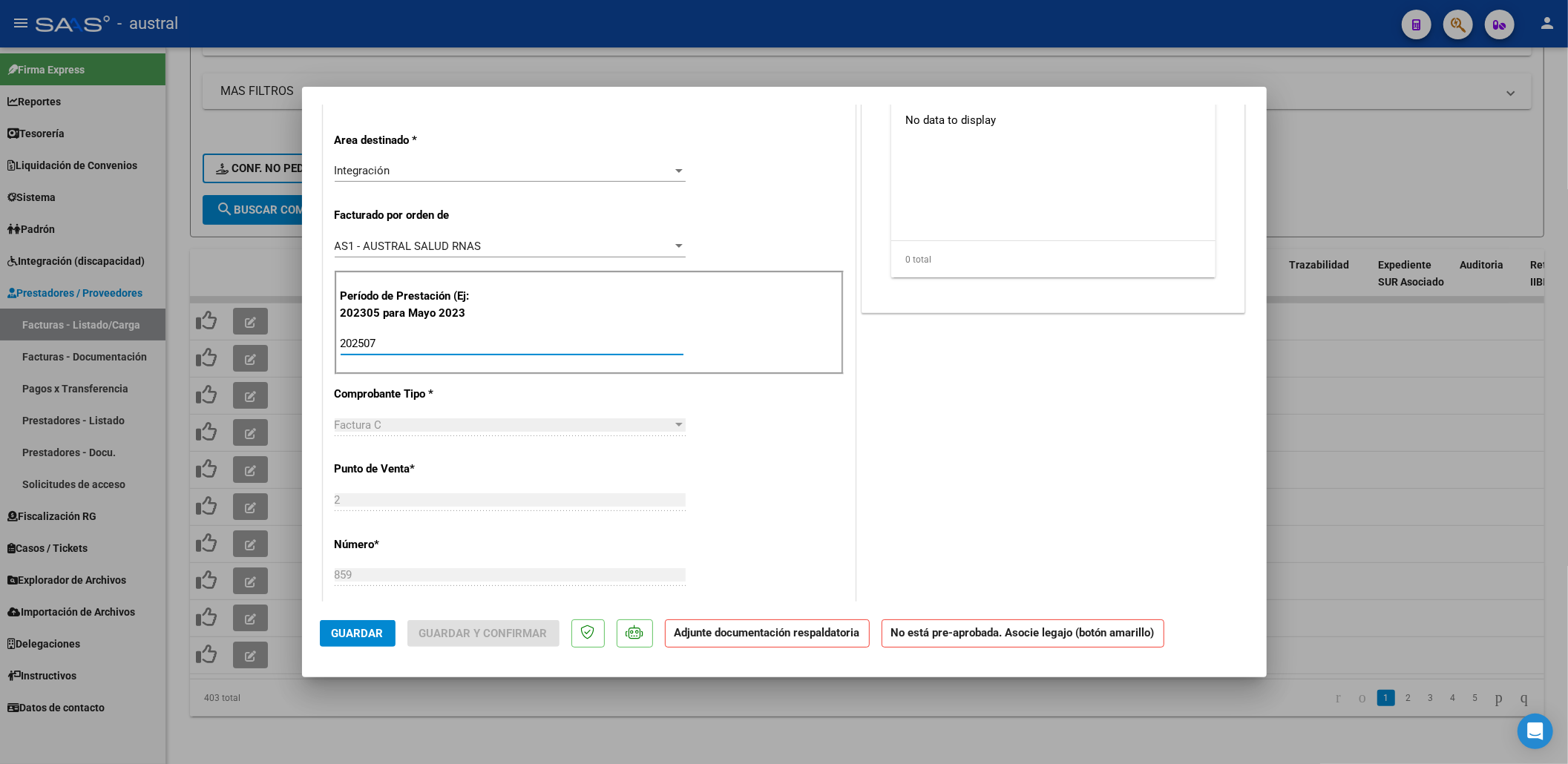
scroll to position [0, 0]
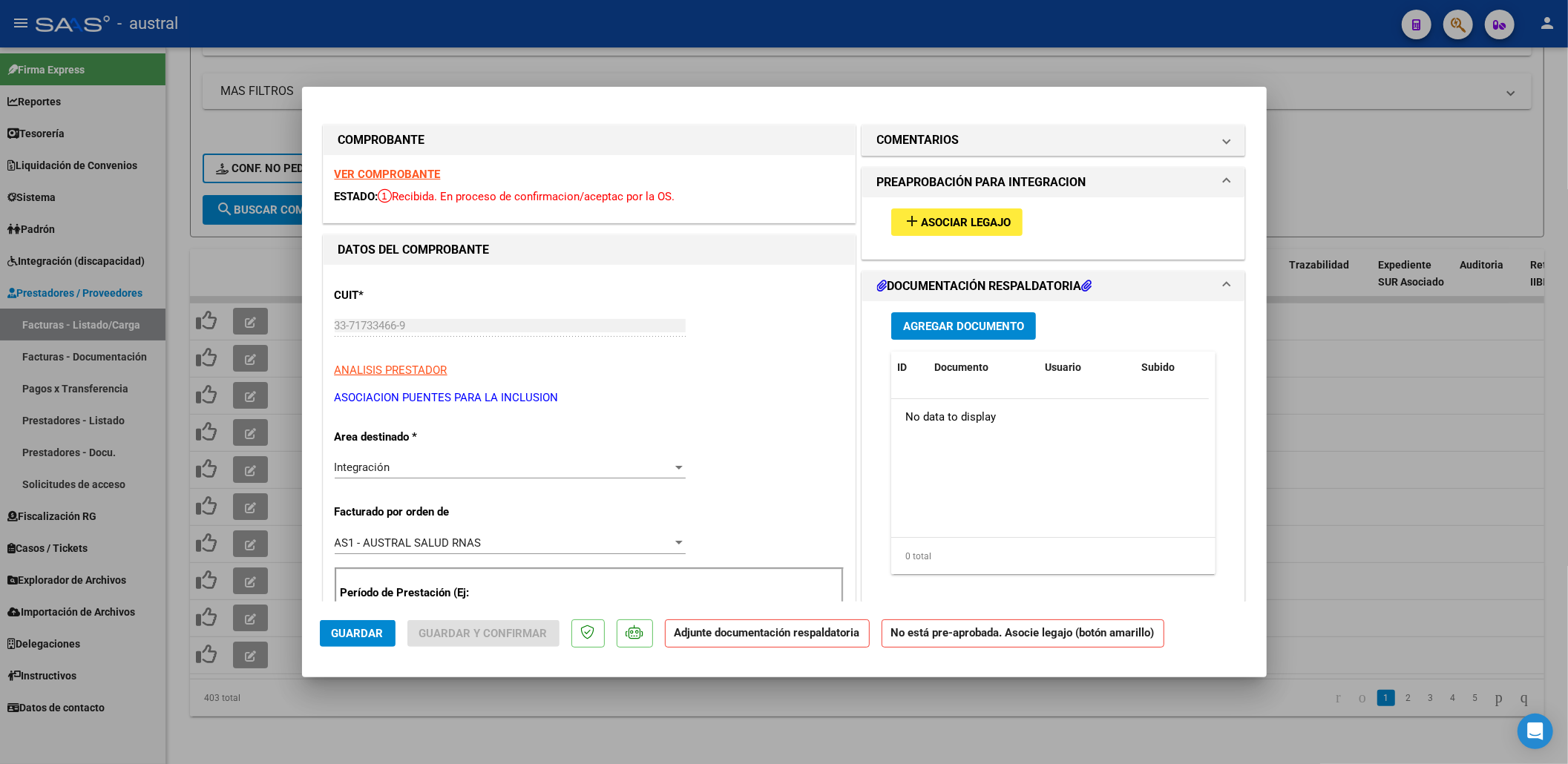
type input "202507"
click at [995, 226] on span "Asociar Legajo" at bounding box center [965, 222] width 89 height 13
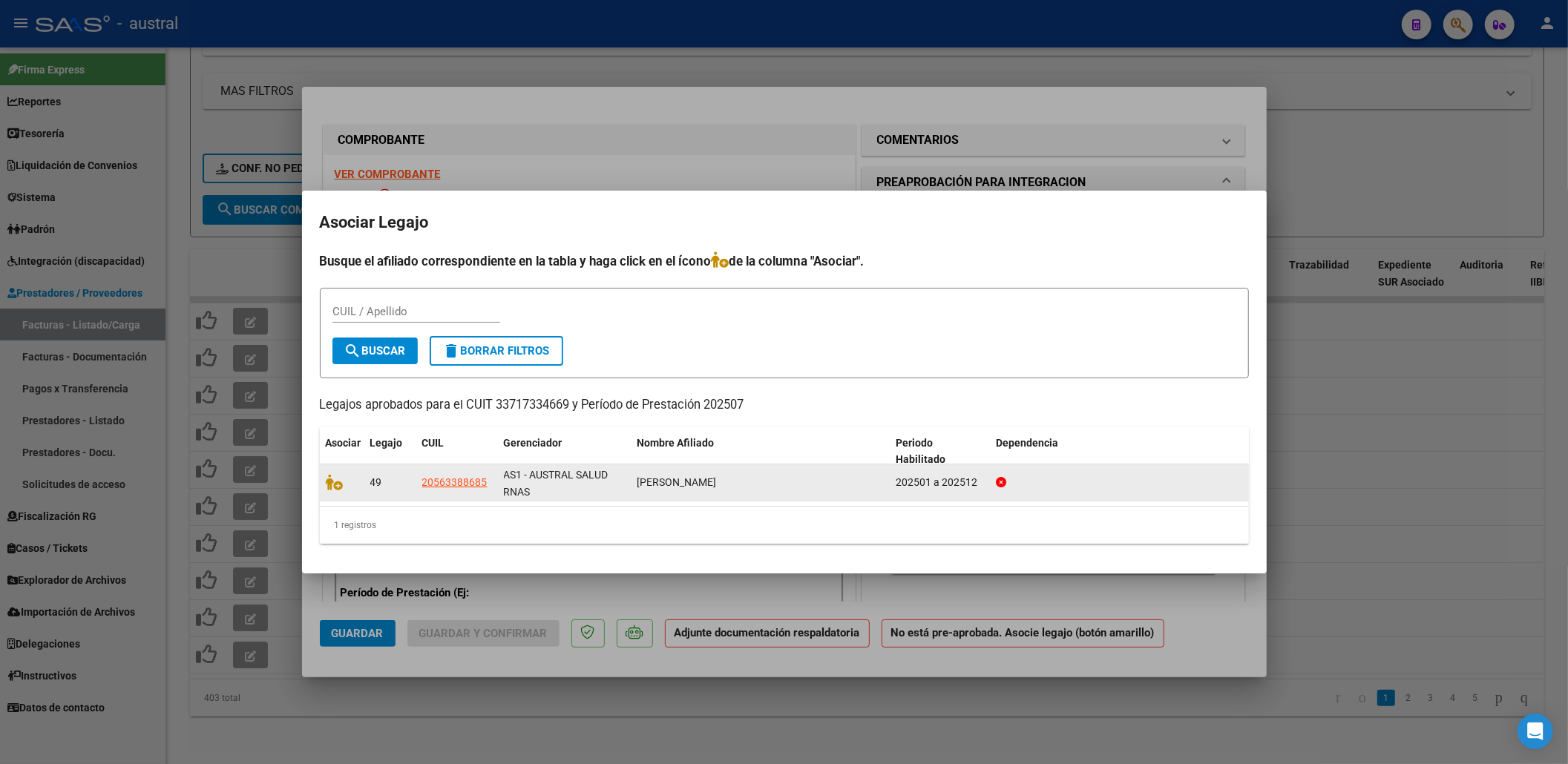
drag, startPoint x: 321, startPoint y: 478, endPoint x: 328, endPoint y: 481, distance: 7.6
click at [321, 479] on datatable-body-cell at bounding box center [342, 483] width 45 height 37
click at [328, 481] on icon at bounding box center [334, 482] width 18 height 16
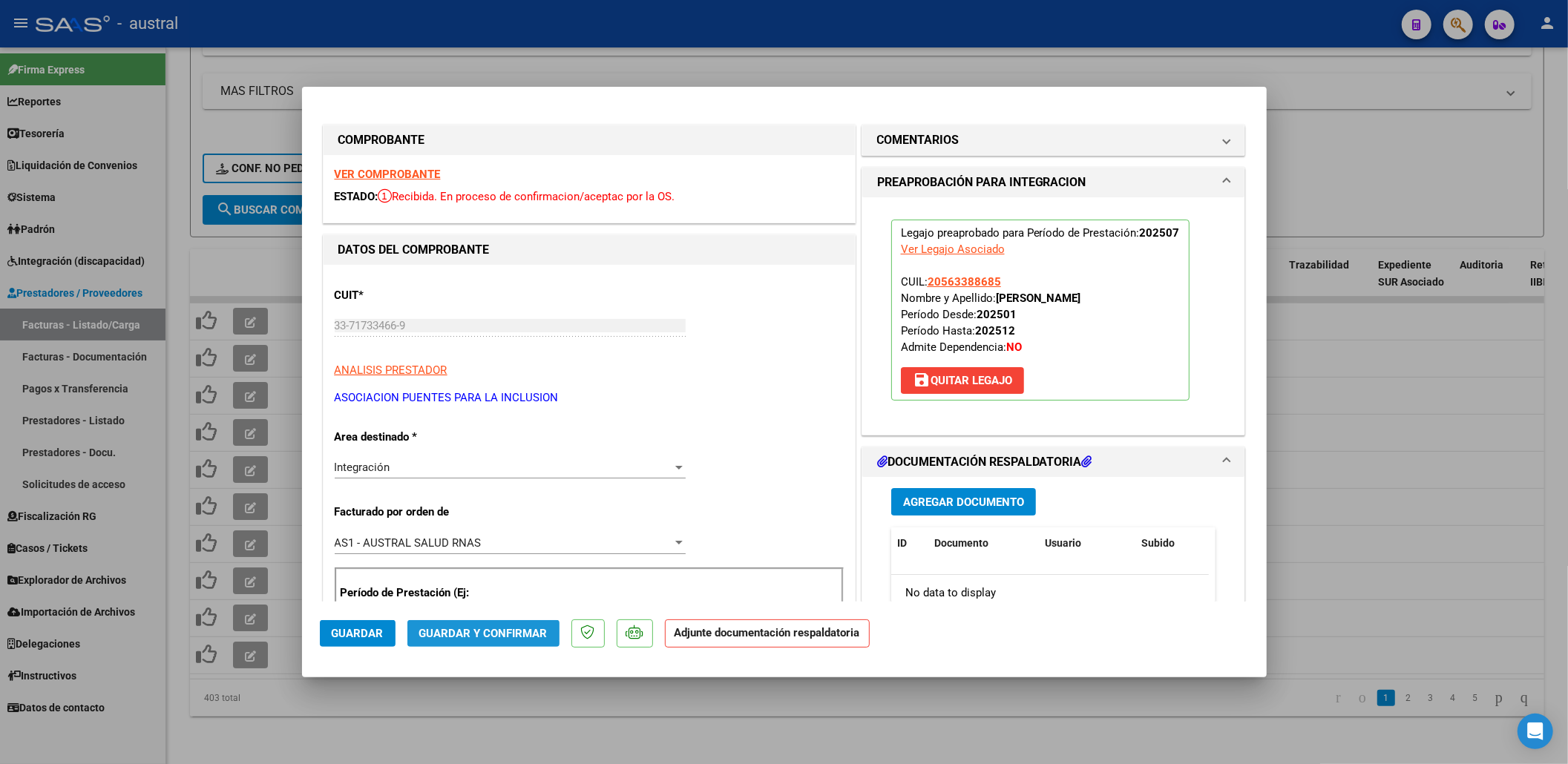
click at [502, 632] on span "Guardar y Confirmar" at bounding box center [484, 633] width 129 height 13
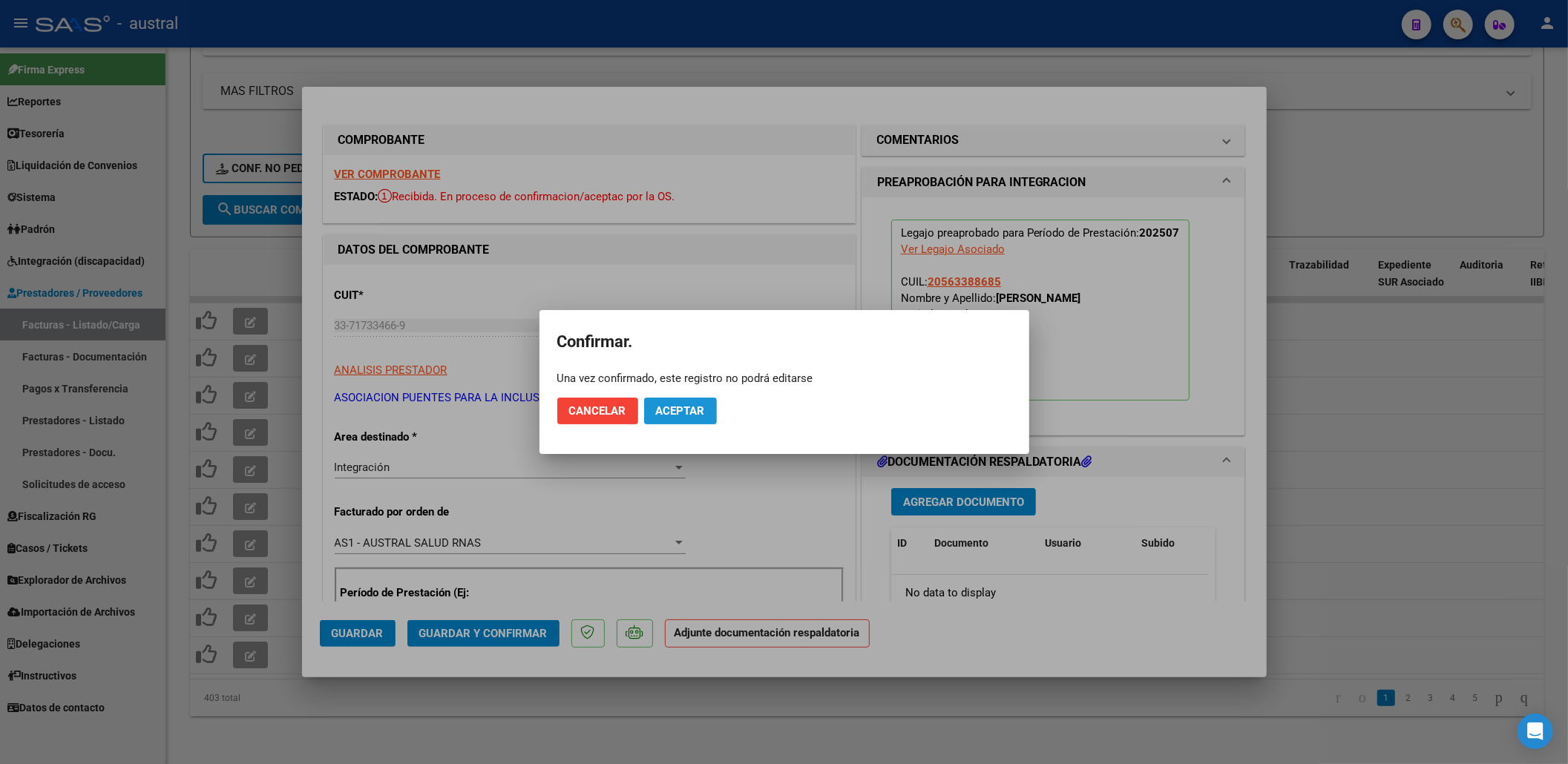
click at [677, 409] on span "Aceptar" at bounding box center [680, 410] width 49 height 13
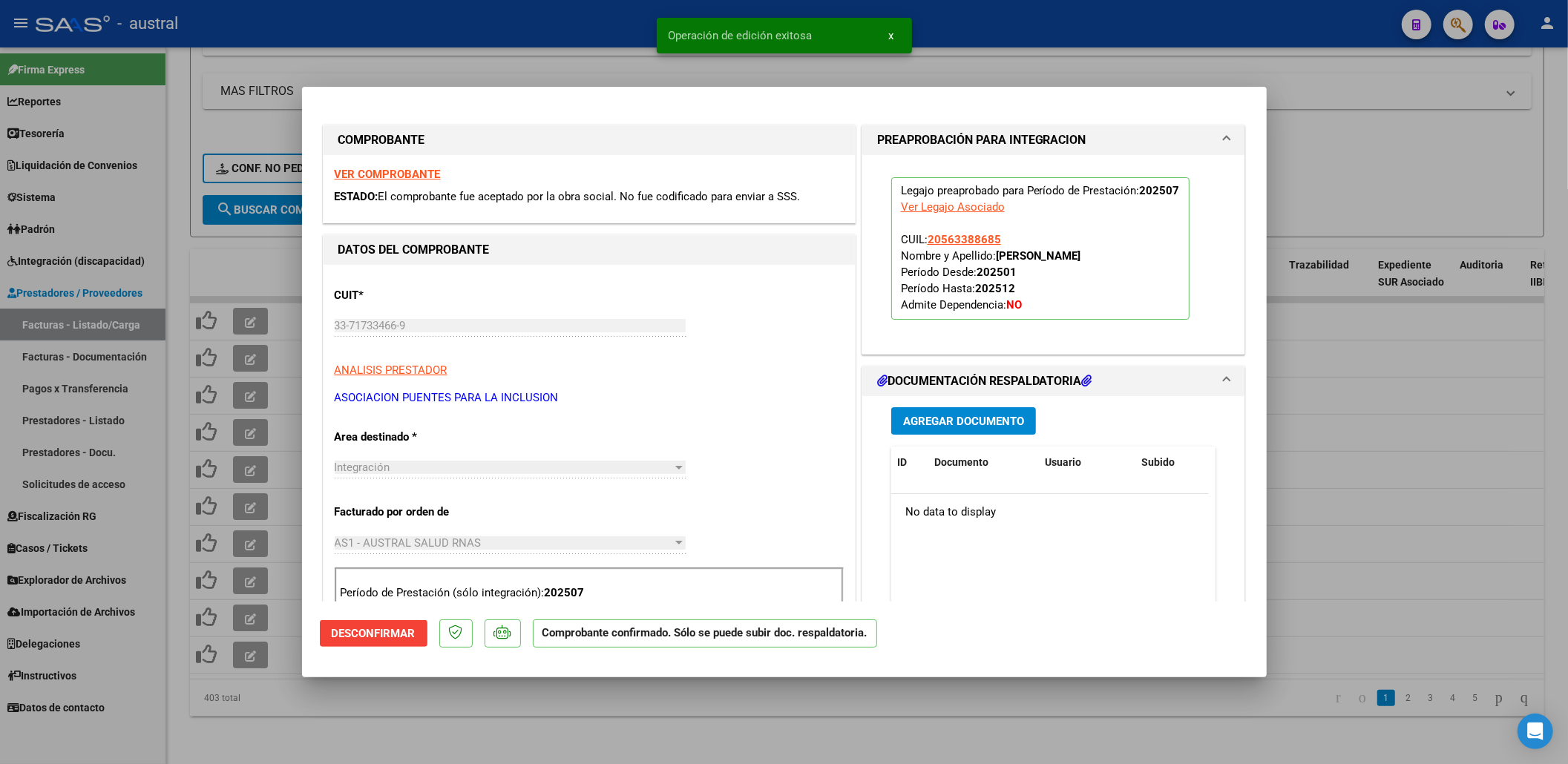
click at [1339, 189] on div at bounding box center [784, 382] width 1568 height 764
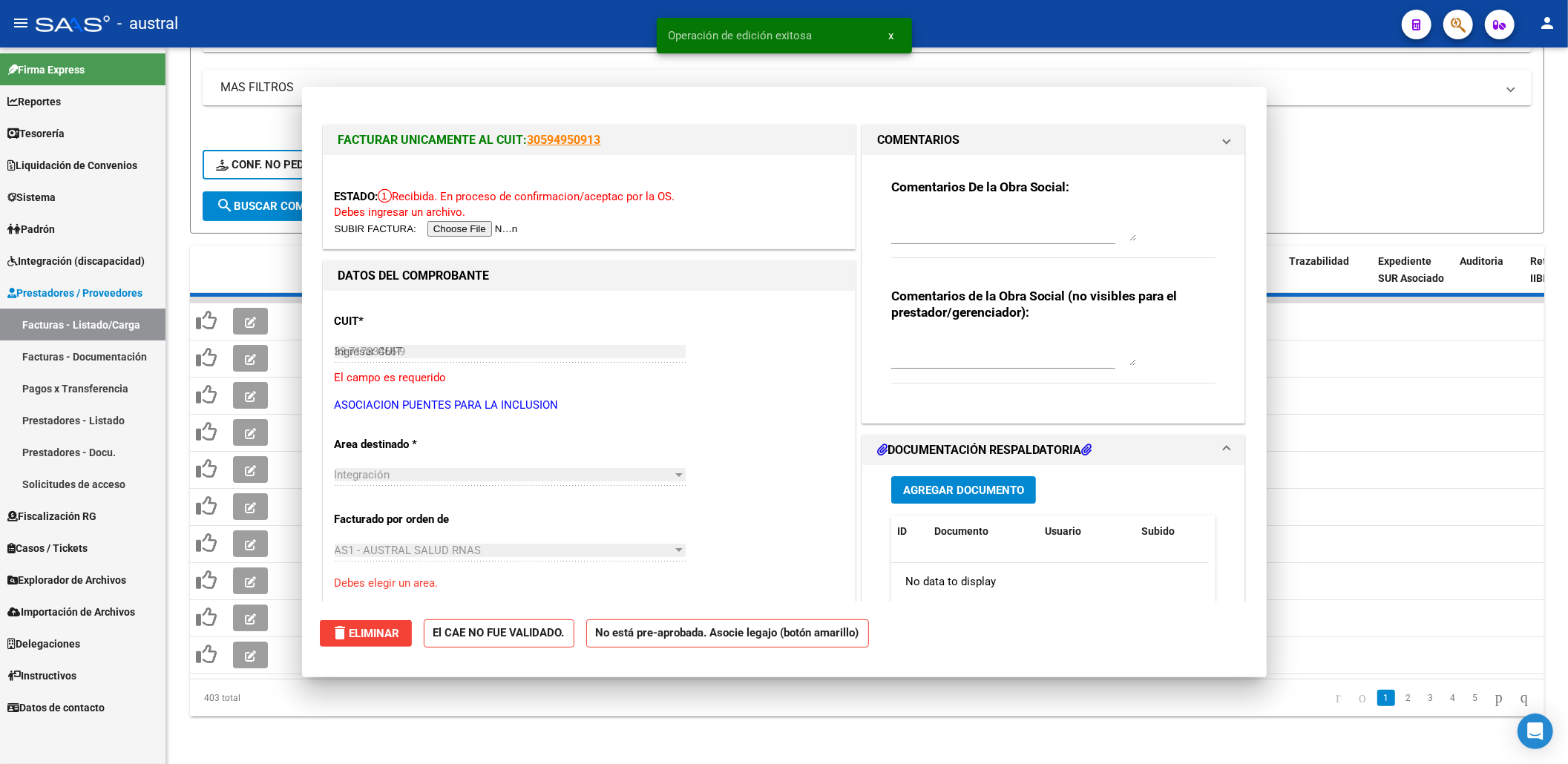
type input "$ 0,00"
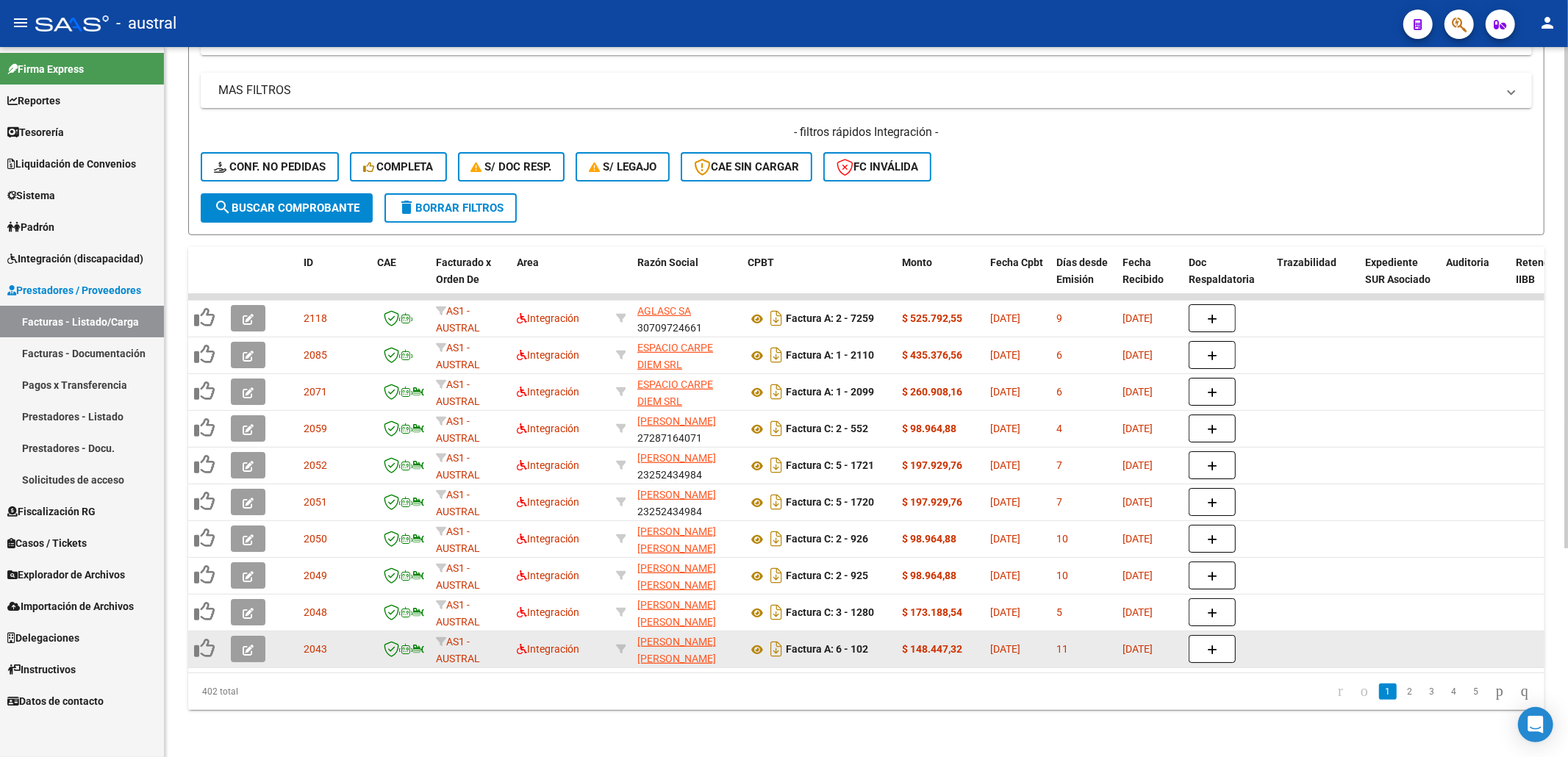
click at [243, 645] on icon "button" at bounding box center [248, 650] width 11 height 11
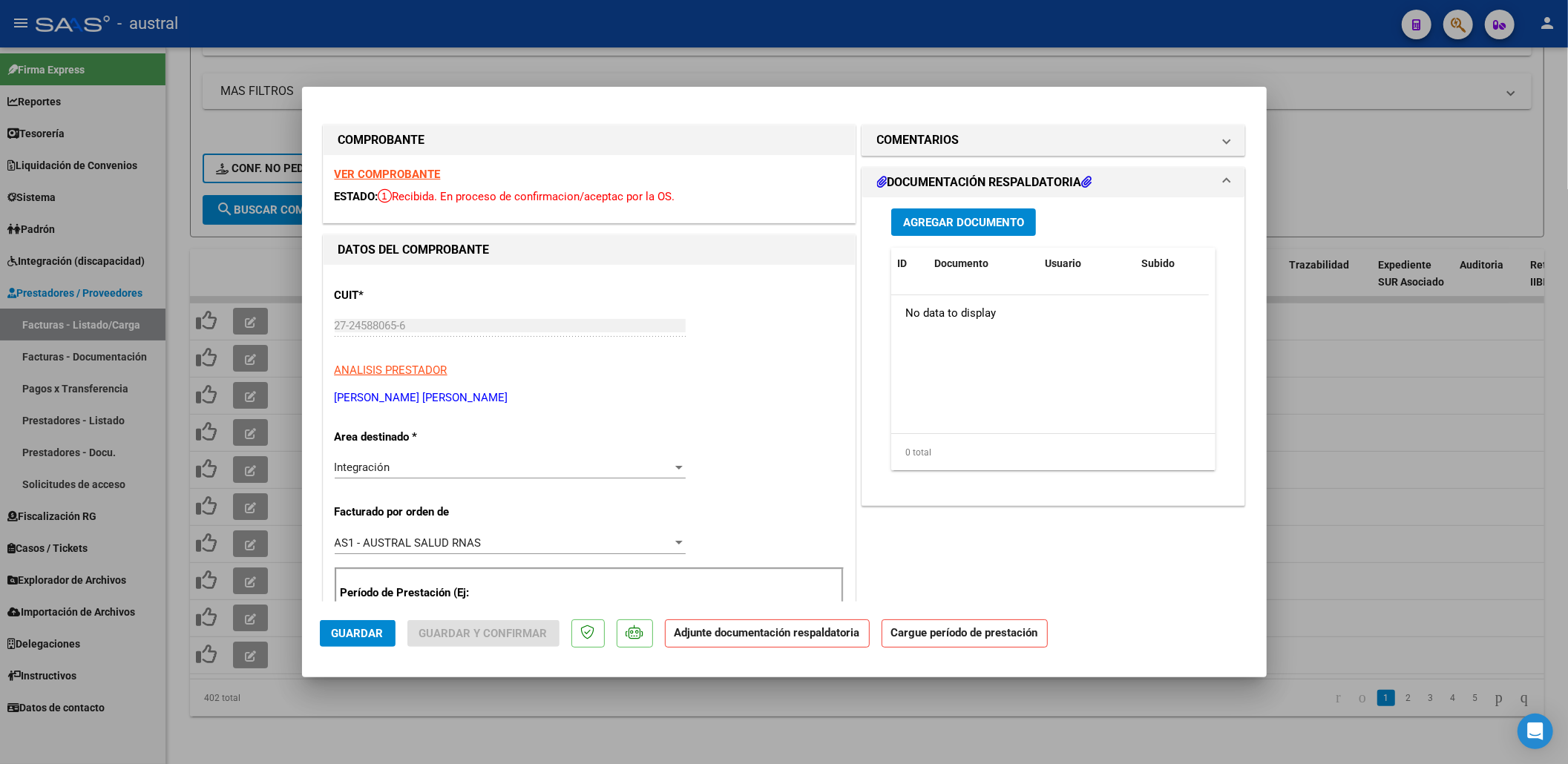
click at [419, 179] on strong "VER COMPROBANTE" at bounding box center [387, 174] width 106 height 13
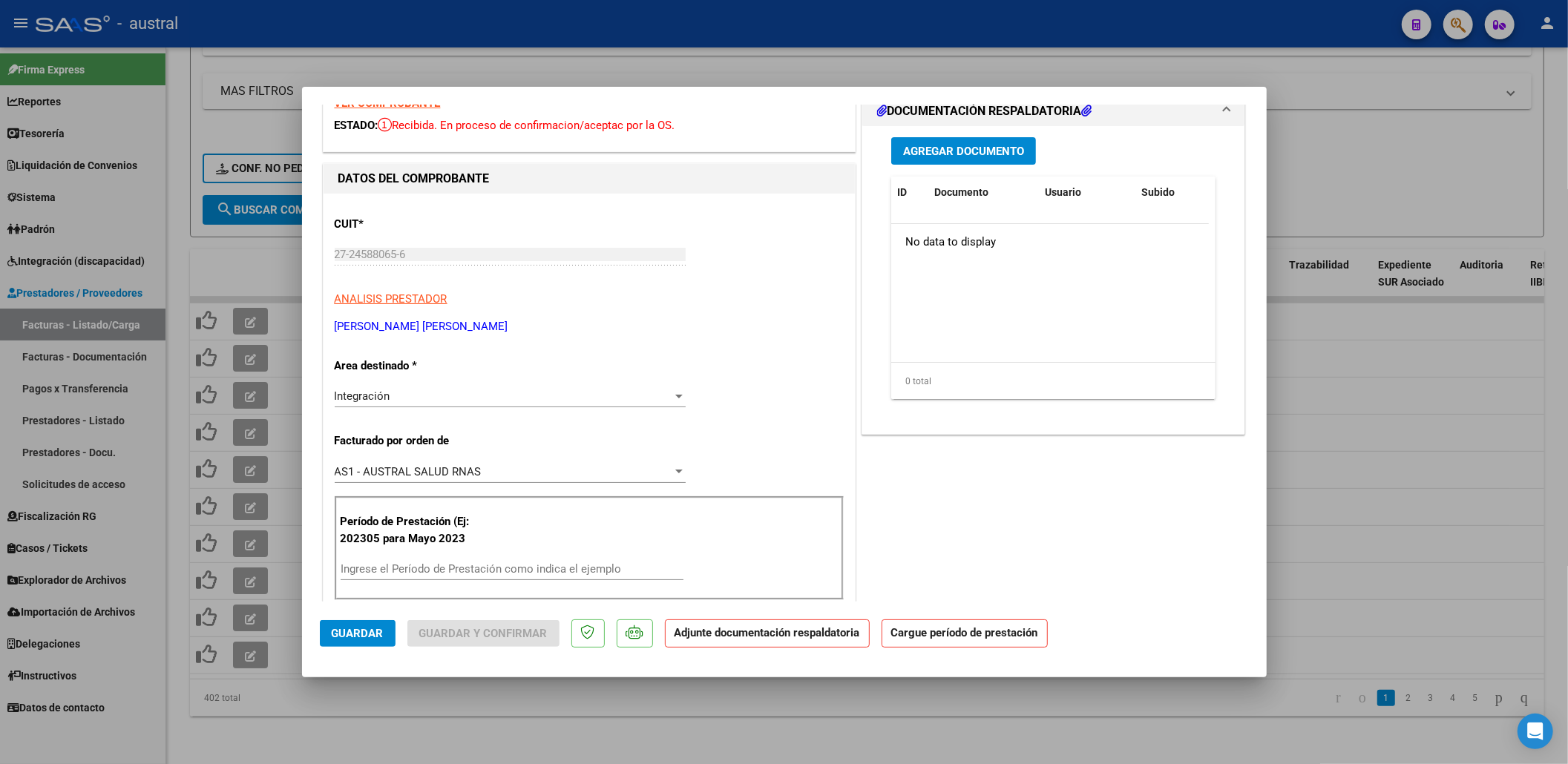
scroll to position [98, 0]
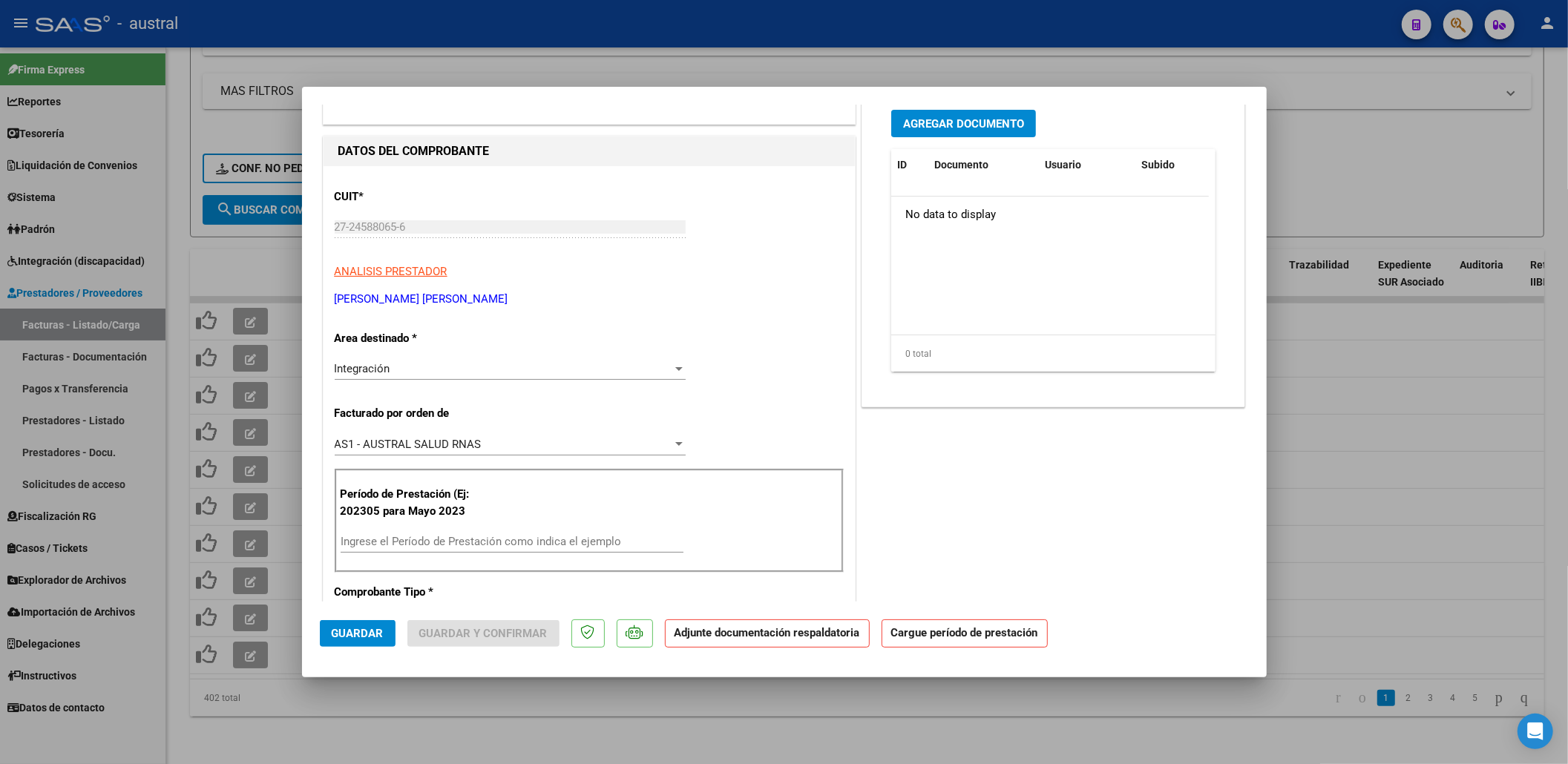
click at [487, 539] on input "Ingrese el Período de Prestación como indica el ejemplo" at bounding box center [512, 542] width 343 height 13
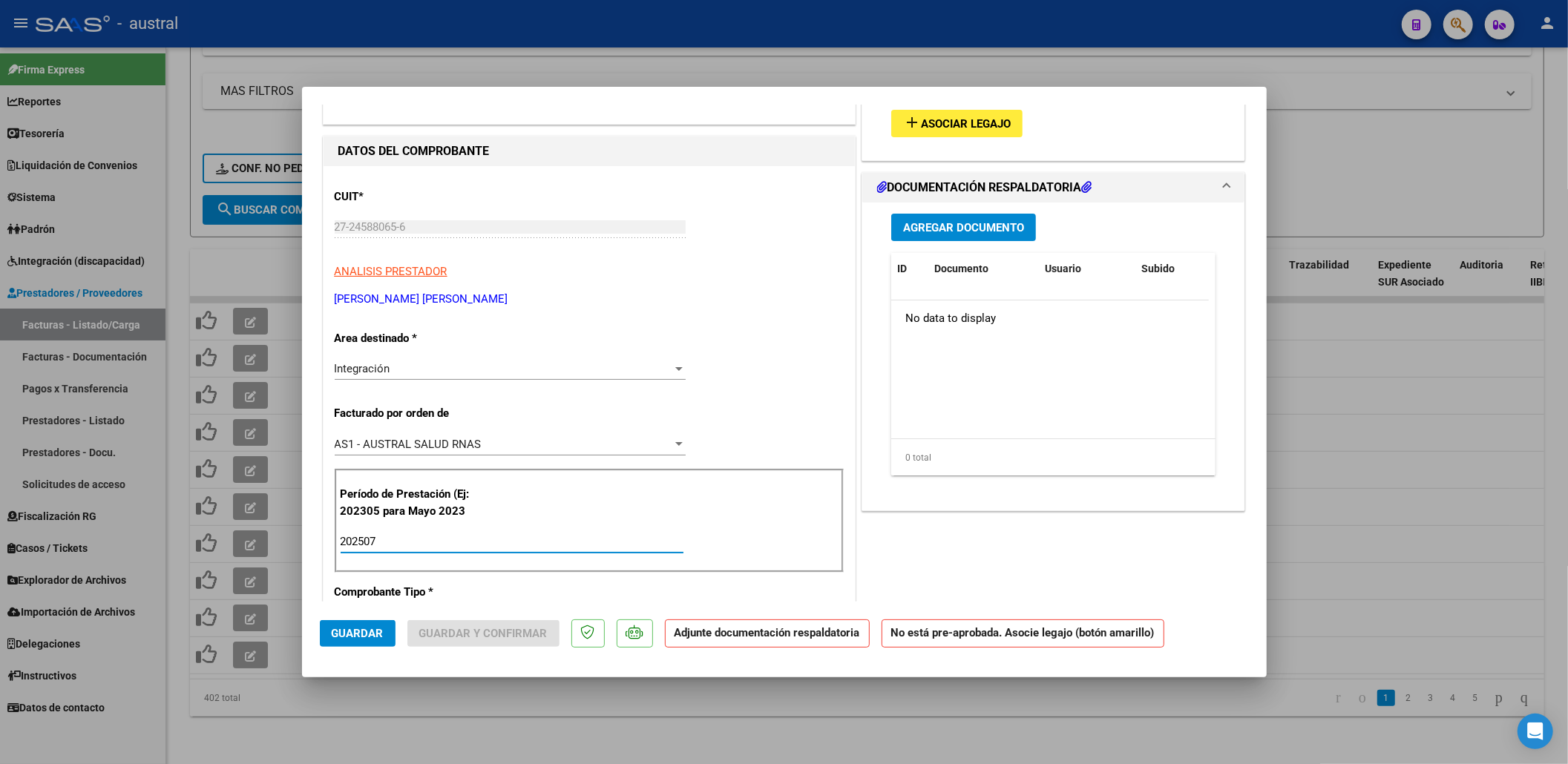
type input "202507"
click at [903, 120] on mat-icon "add" at bounding box center [912, 122] width 18 height 18
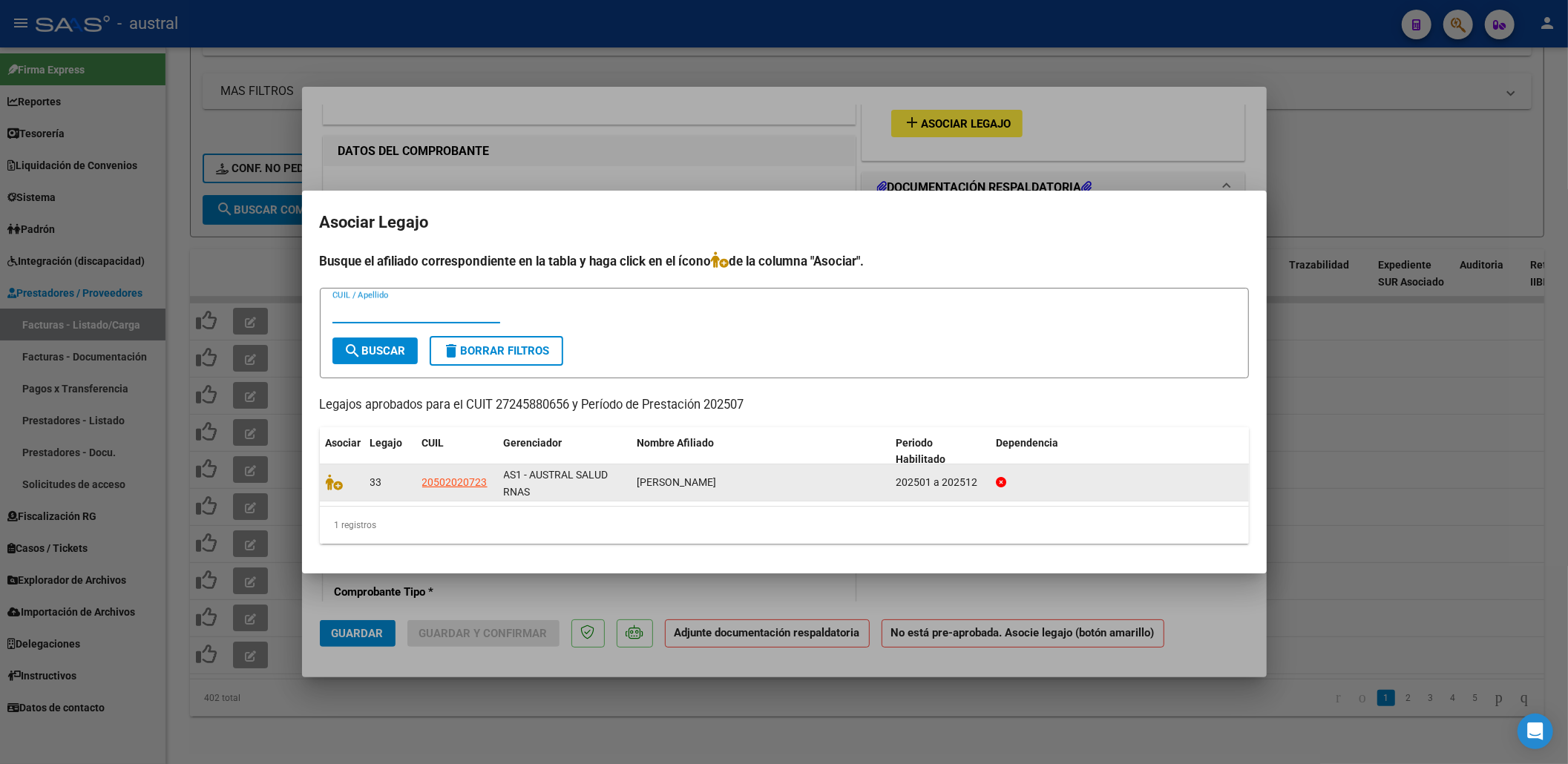
click at [348, 478] on div at bounding box center [341, 482] width 33 height 17
click at [341, 484] on icon at bounding box center [334, 482] width 18 height 16
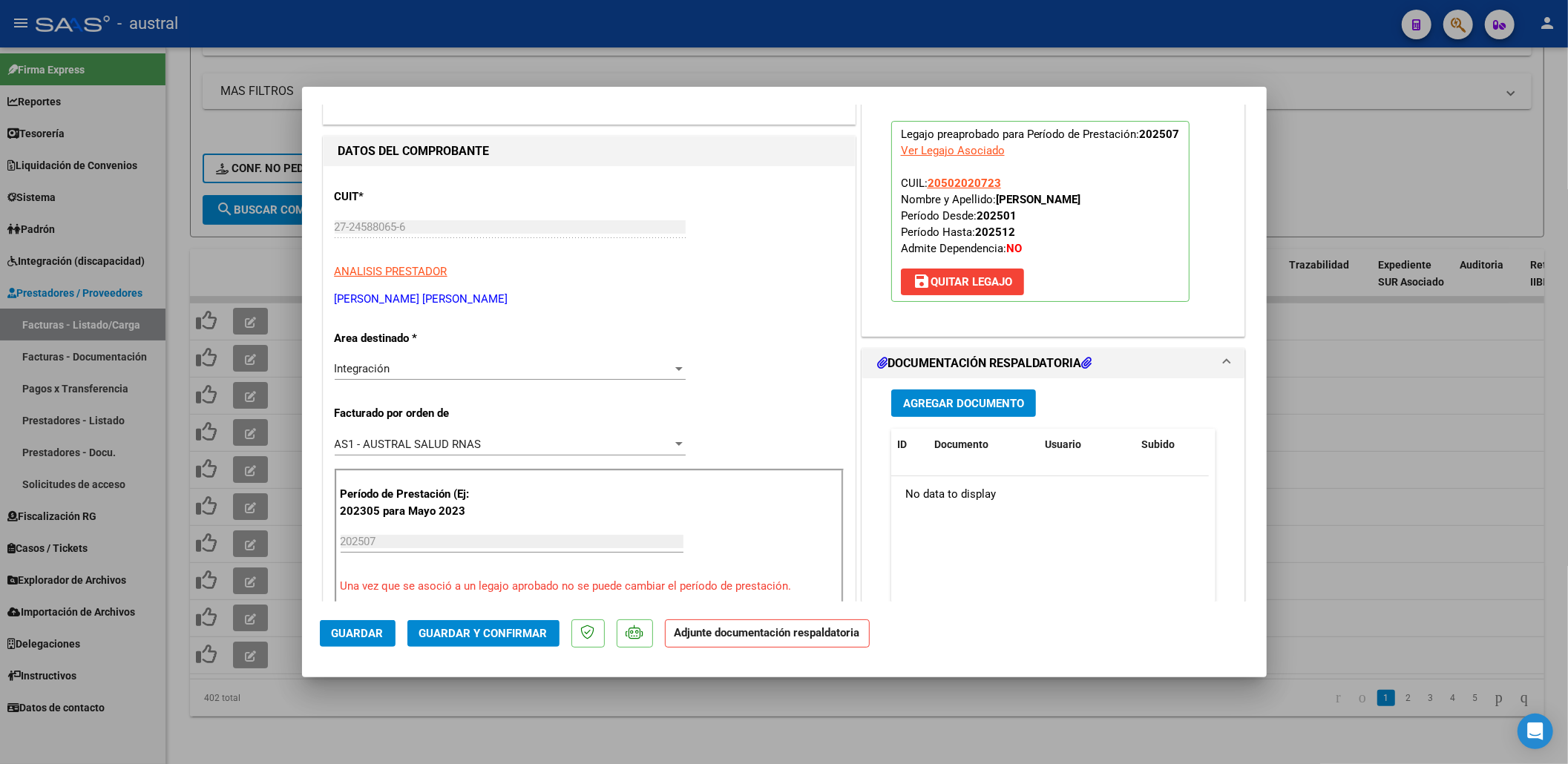
click at [521, 635] on span "Guardar y Confirmar" at bounding box center [484, 633] width 129 height 13
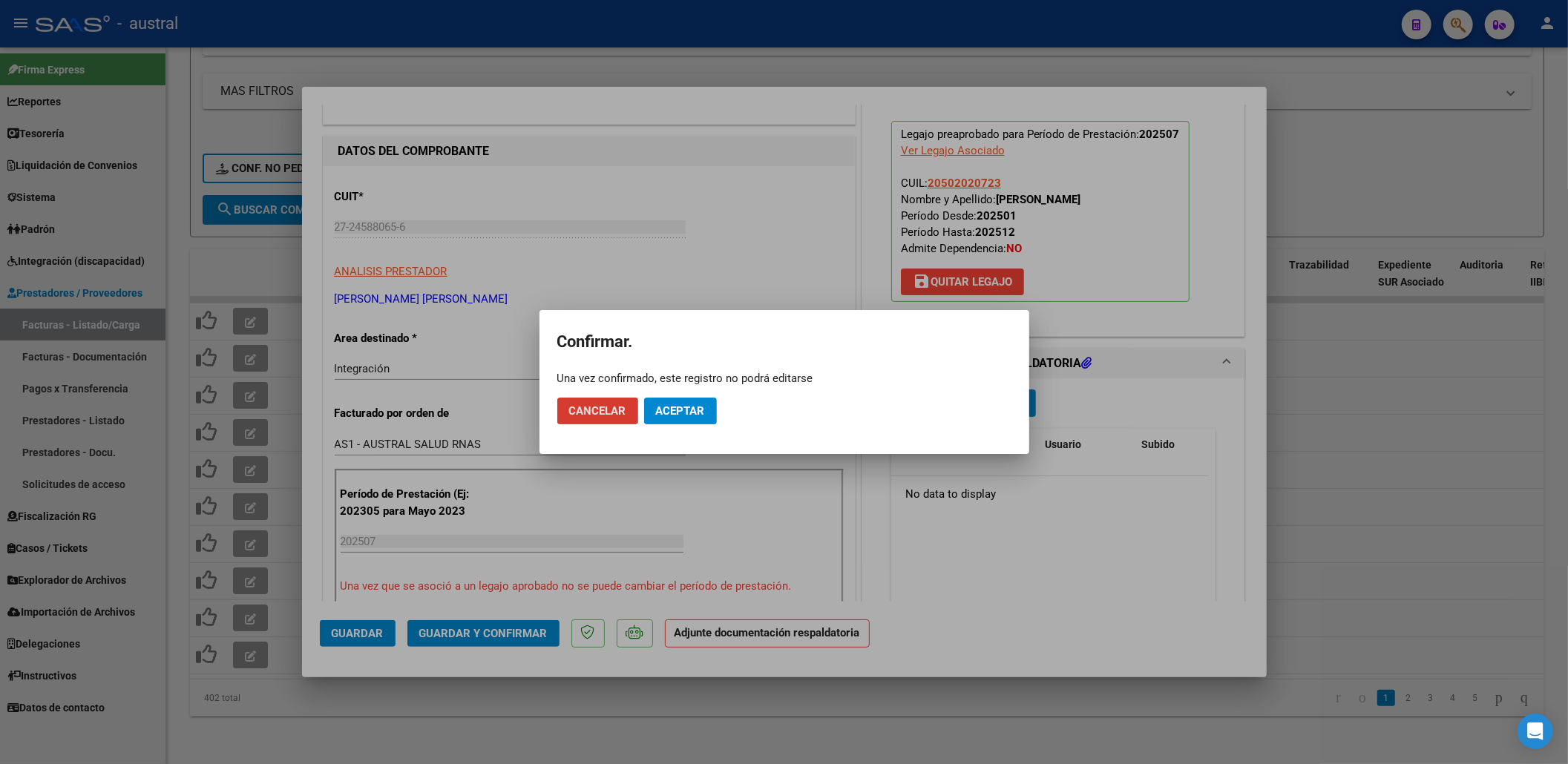
click at [701, 423] on button "Aceptar" at bounding box center [680, 411] width 72 height 27
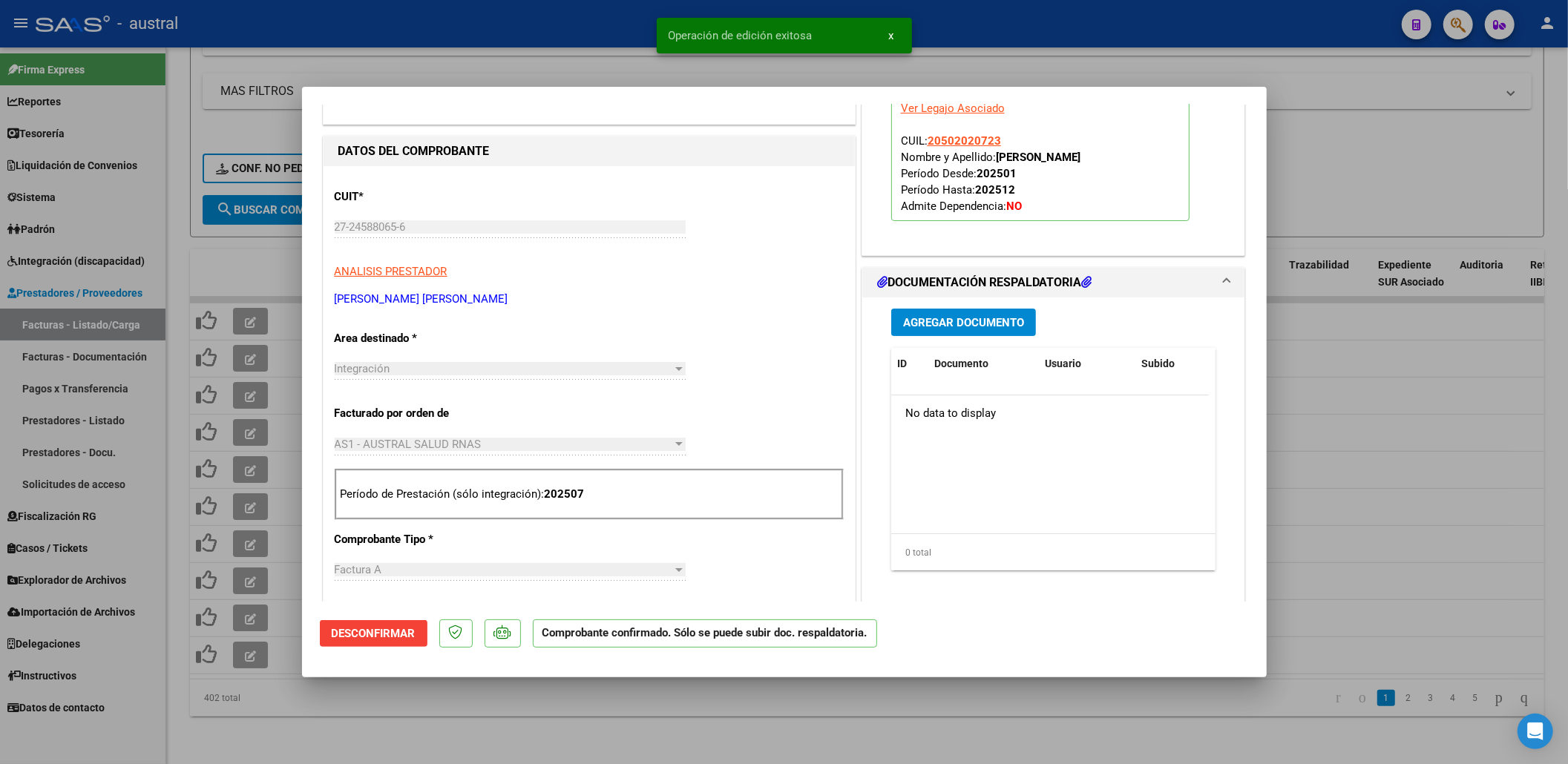
click at [1357, 164] on div at bounding box center [784, 382] width 1568 height 764
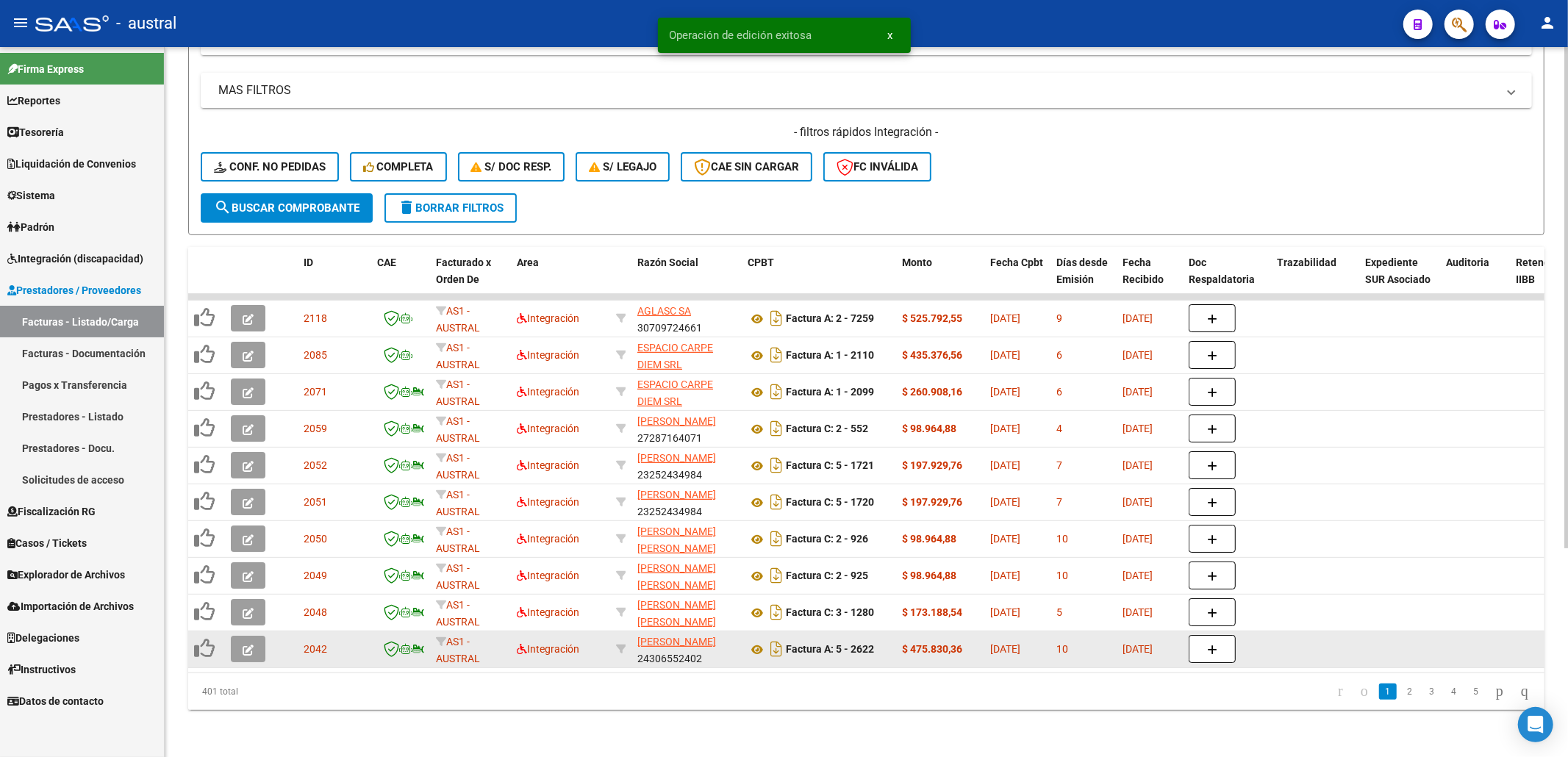
click at [266, 636] on div at bounding box center [251, 649] width 40 height 27
click at [265, 636] on button "button" at bounding box center [248, 649] width 35 height 27
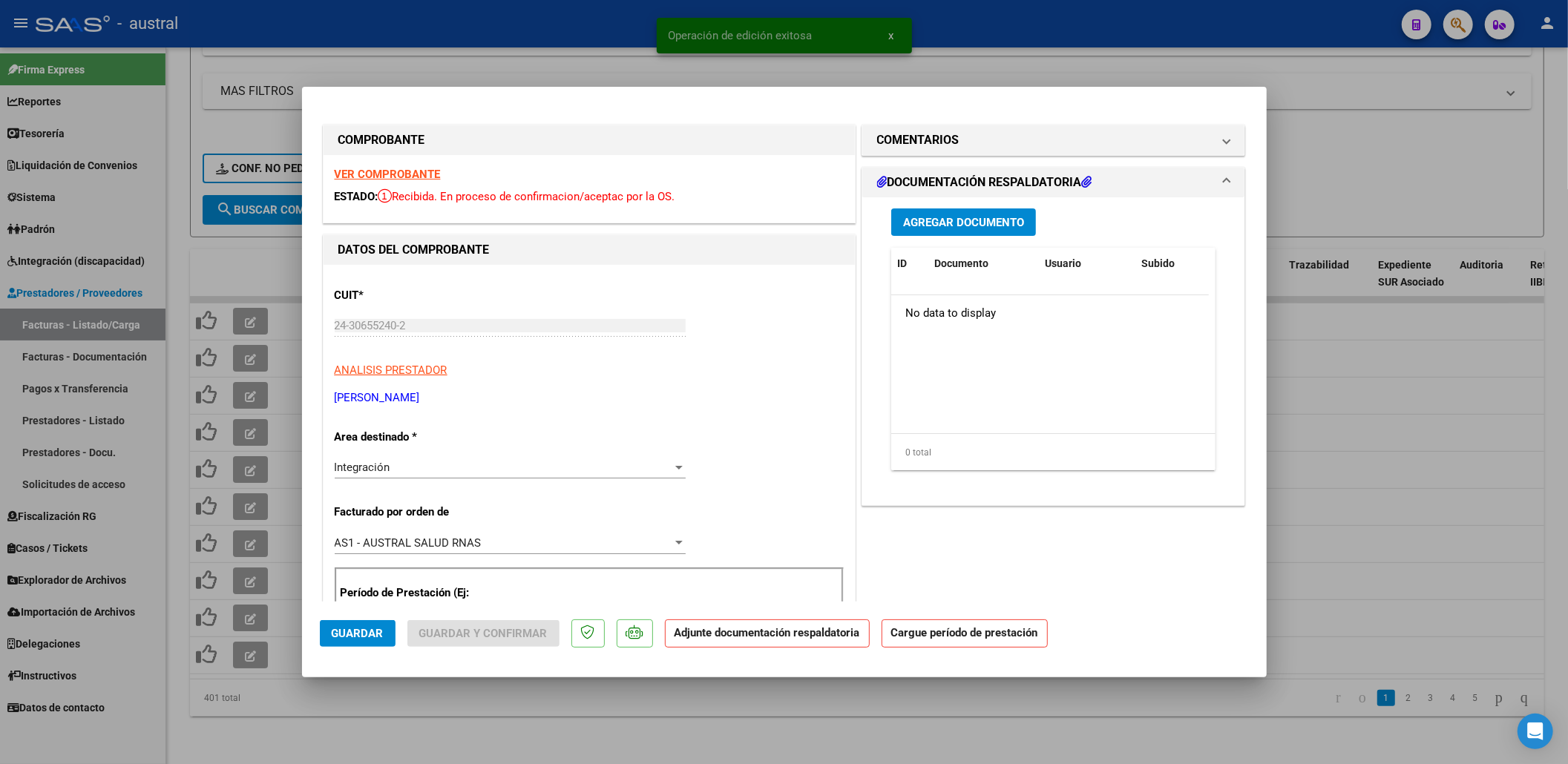
click at [405, 175] on strong "VER COMPROBANTE" at bounding box center [387, 174] width 106 height 13
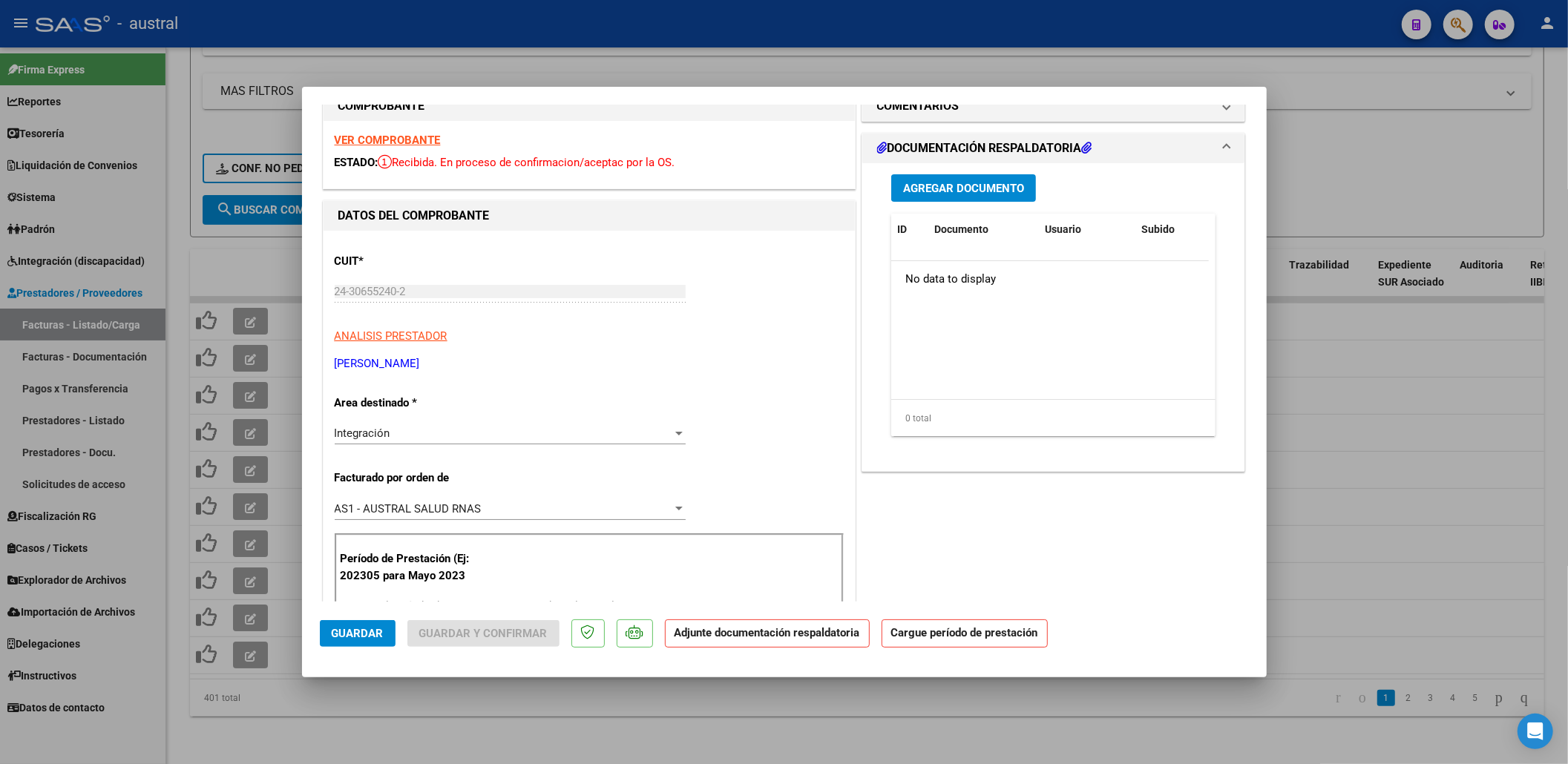
scroll to position [197, 0]
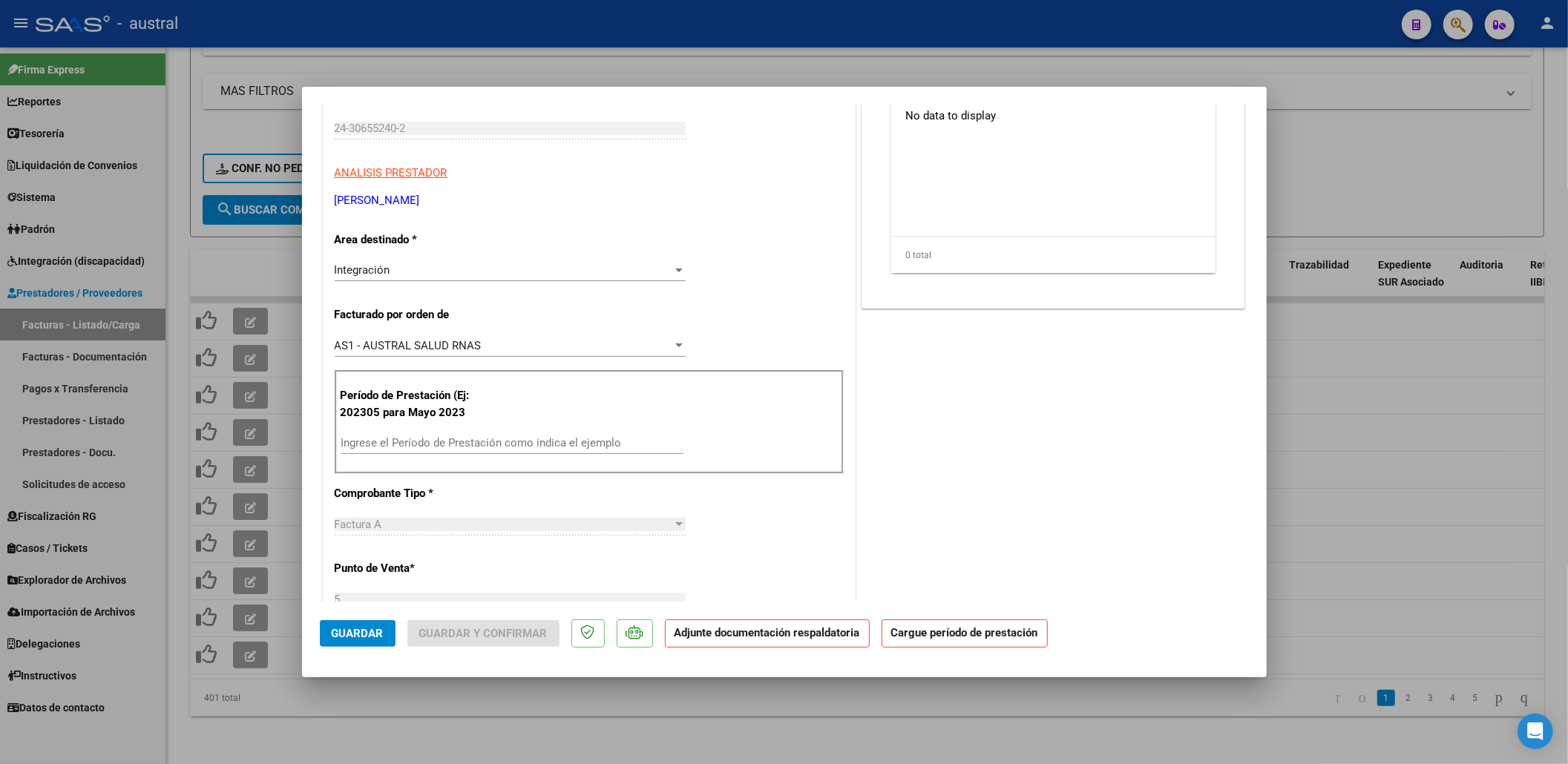
click at [494, 446] on input "Ingrese el Período de Prestación como indica el ejemplo" at bounding box center [512, 442] width 343 height 13
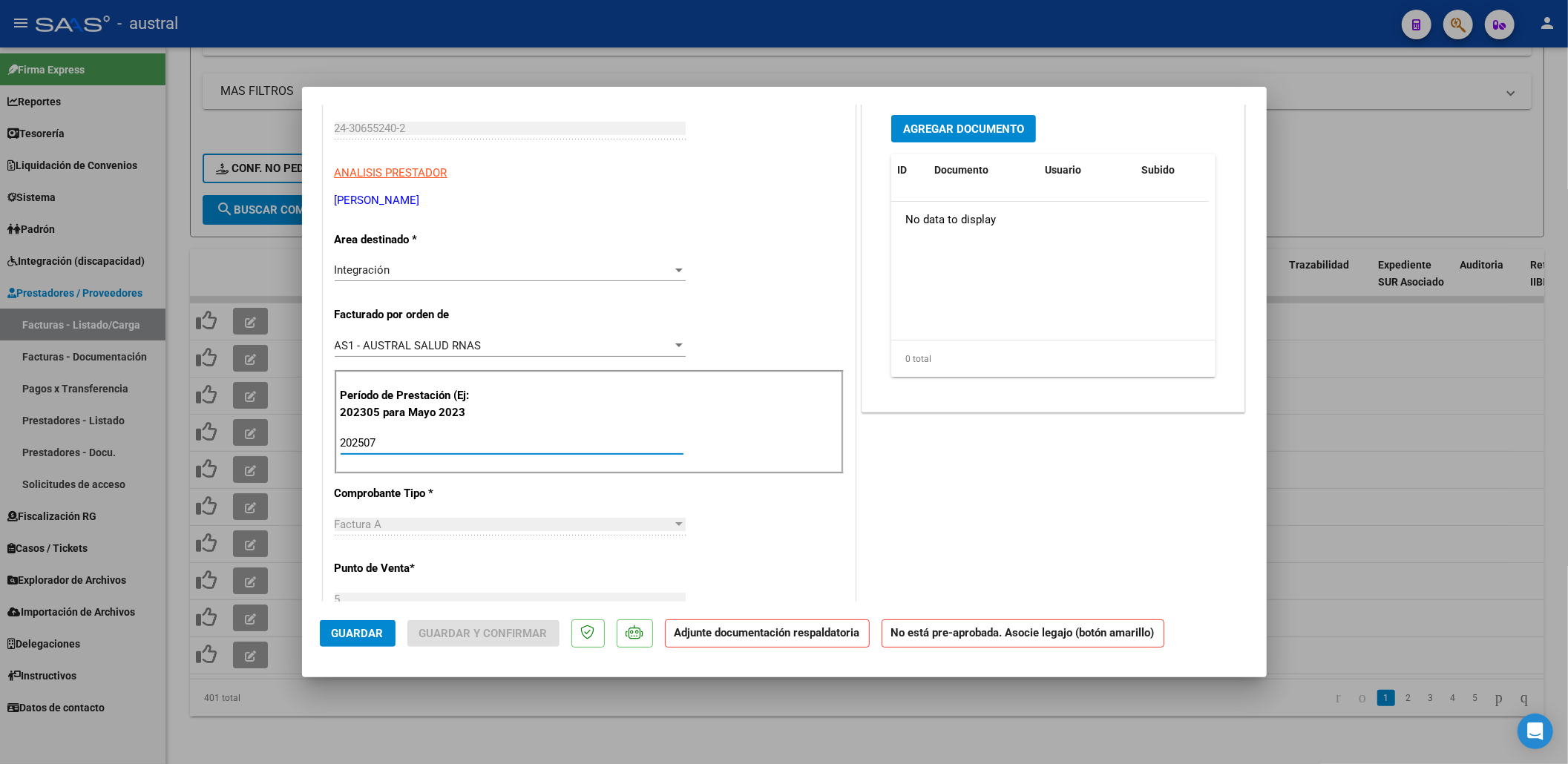
type input "202507"
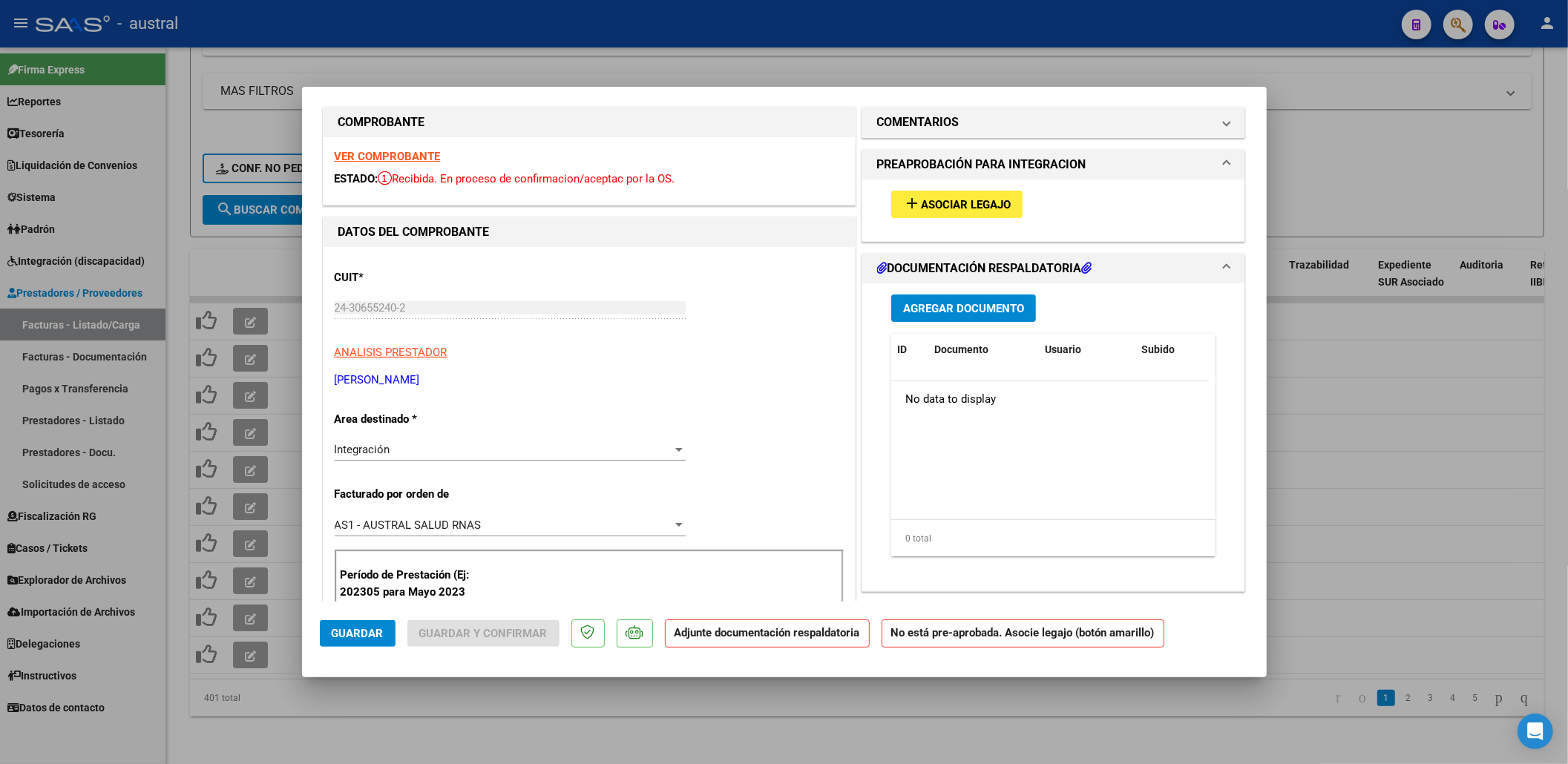
scroll to position [0, 0]
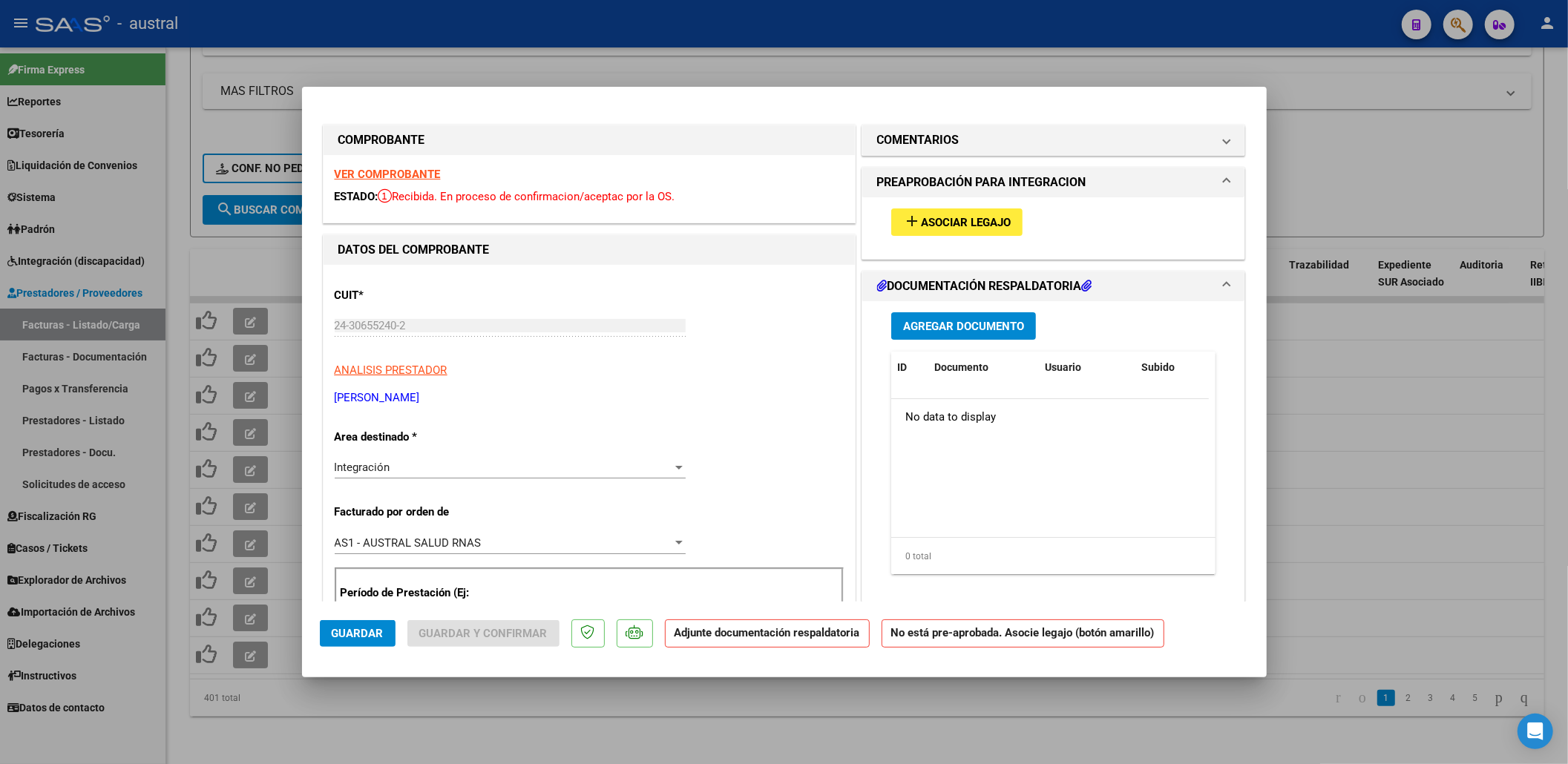
click at [957, 206] on div "add Asociar Legajo" at bounding box center [1054, 222] width 348 height 50
click at [957, 218] on span "Asociar Legajo" at bounding box center [965, 222] width 89 height 13
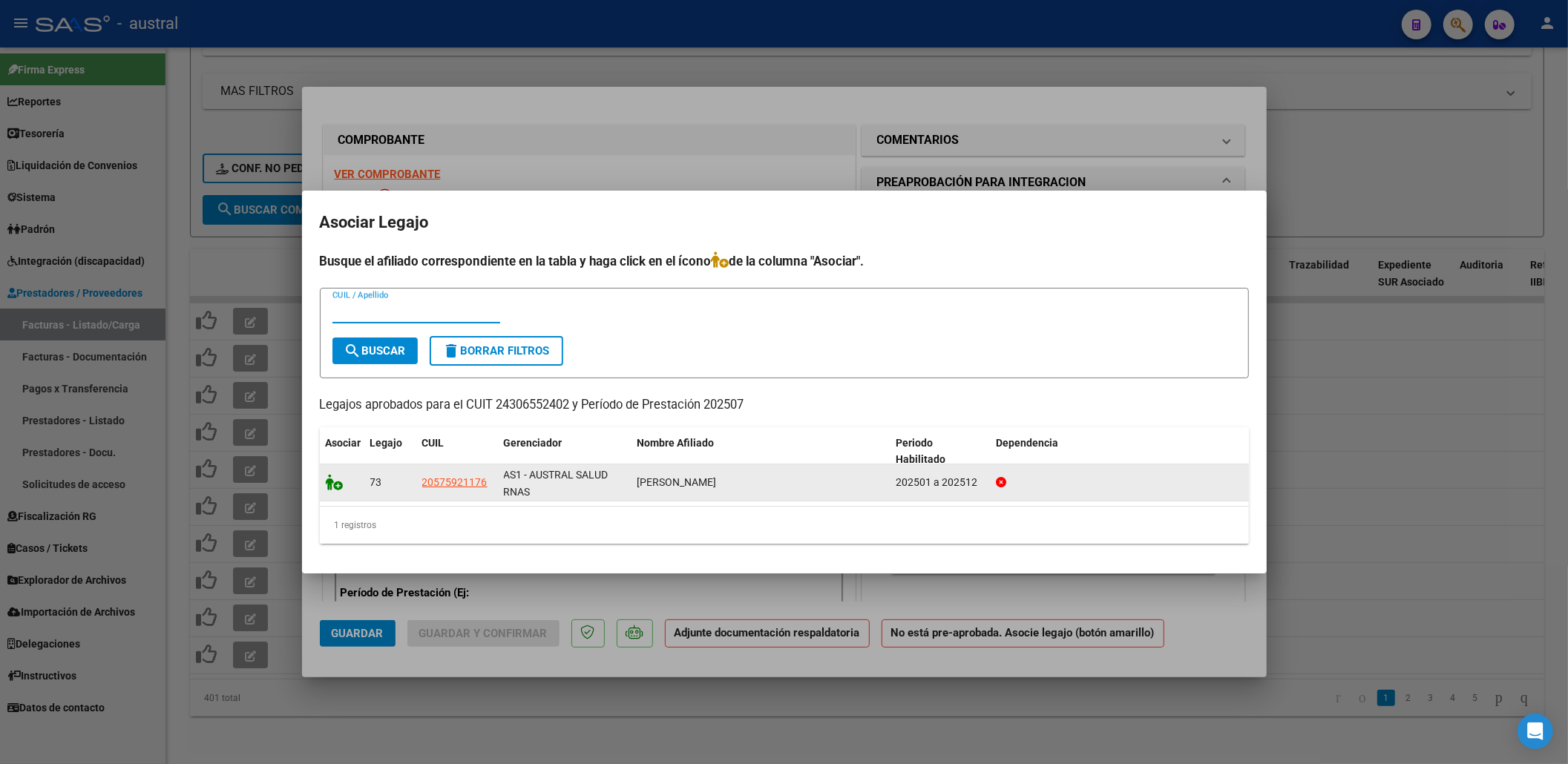
click at [330, 482] on icon at bounding box center [334, 482] width 18 height 16
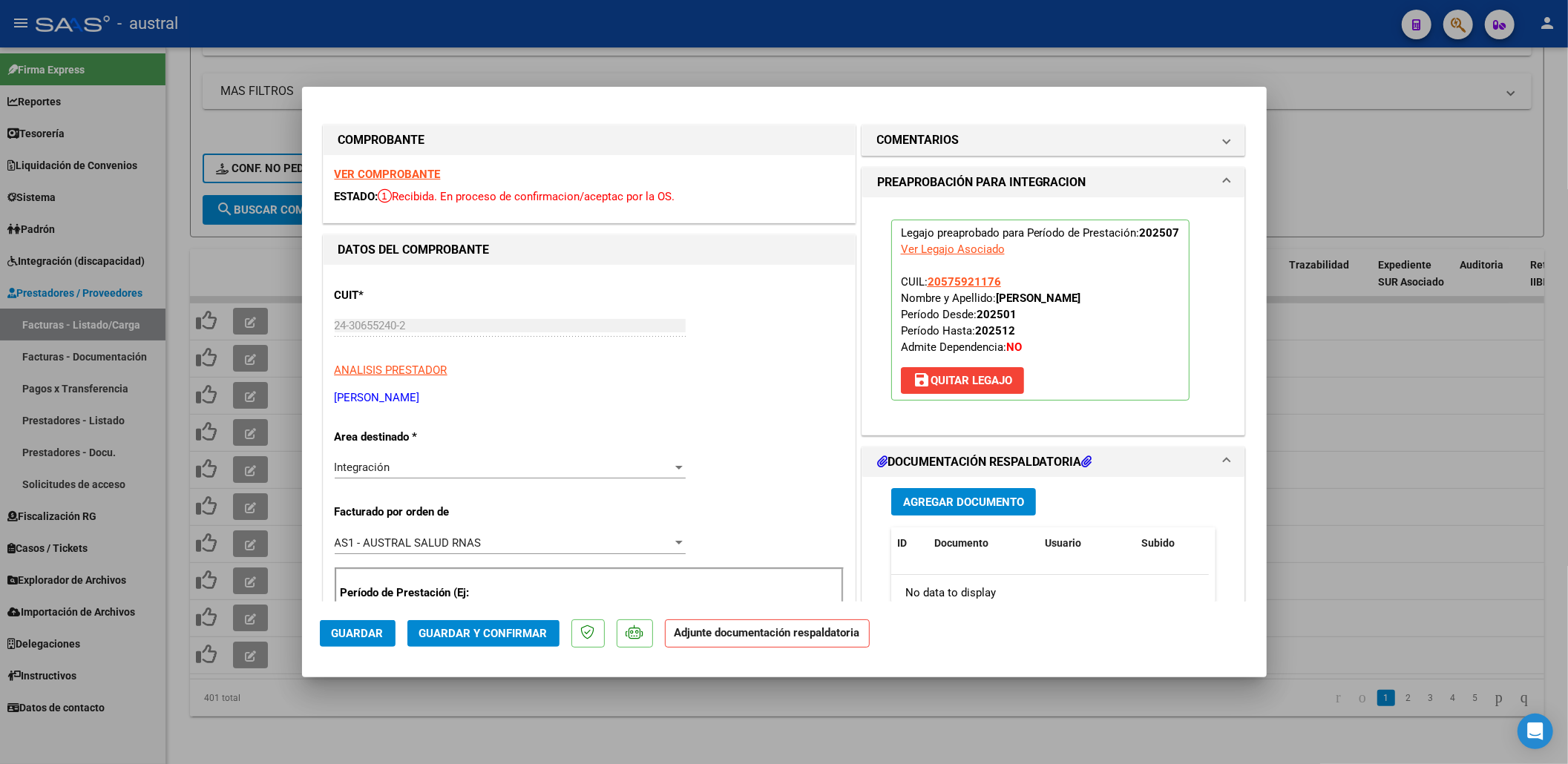
click at [482, 641] on button "Guardar y Confirmar" at bounding box center [484, 634] width 152 height 27
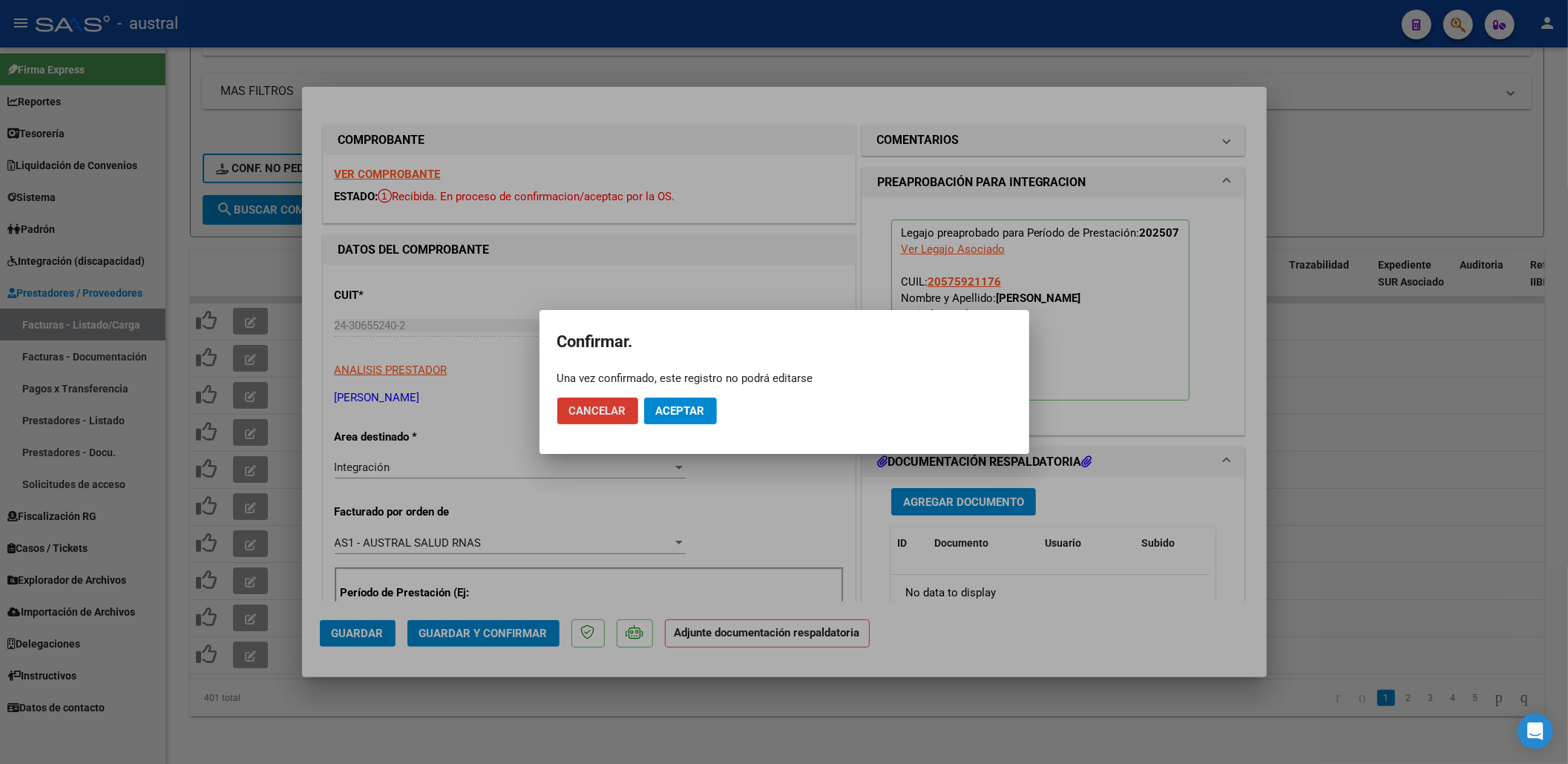
click at [679, 407] on span "Aceptar" at bounding box center [680, 410] width 49 height 13
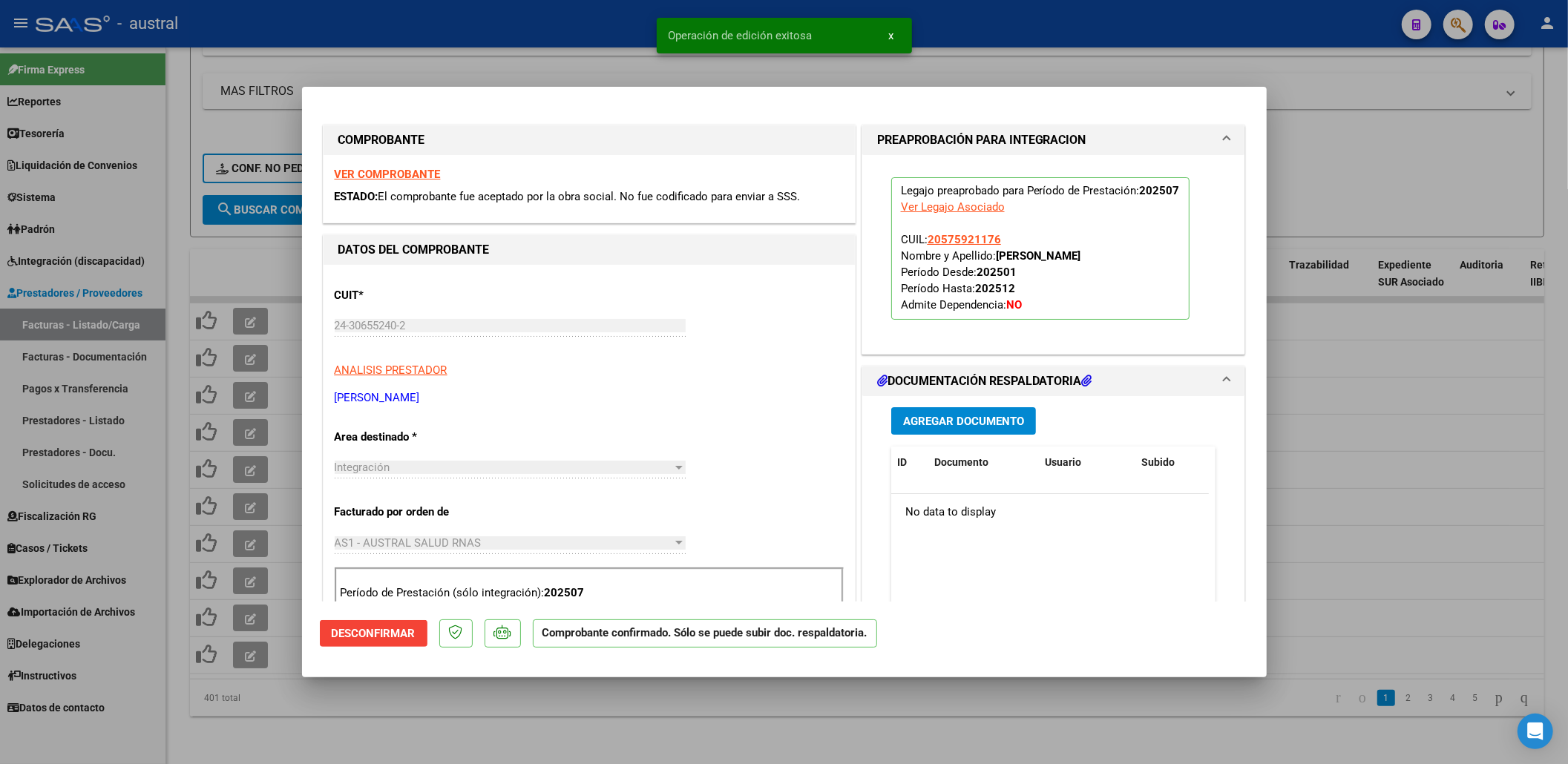
click at [529, 709] on div at bounding box center [784, 382] width 1568 height 764
type input "$ 0,00"
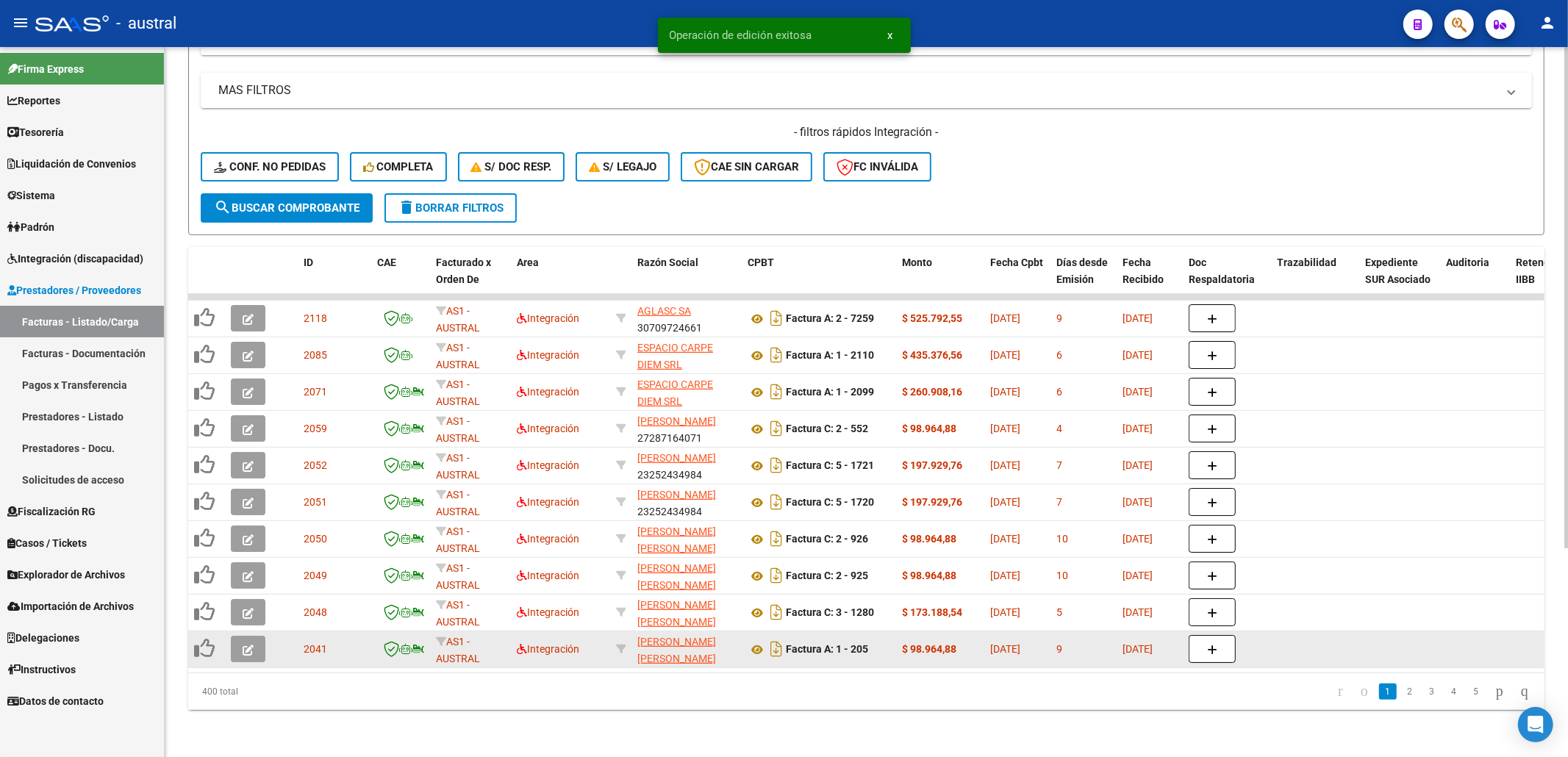
click at [248, 643] on button "button" at bounding box center [248, 649] width 35 height 27
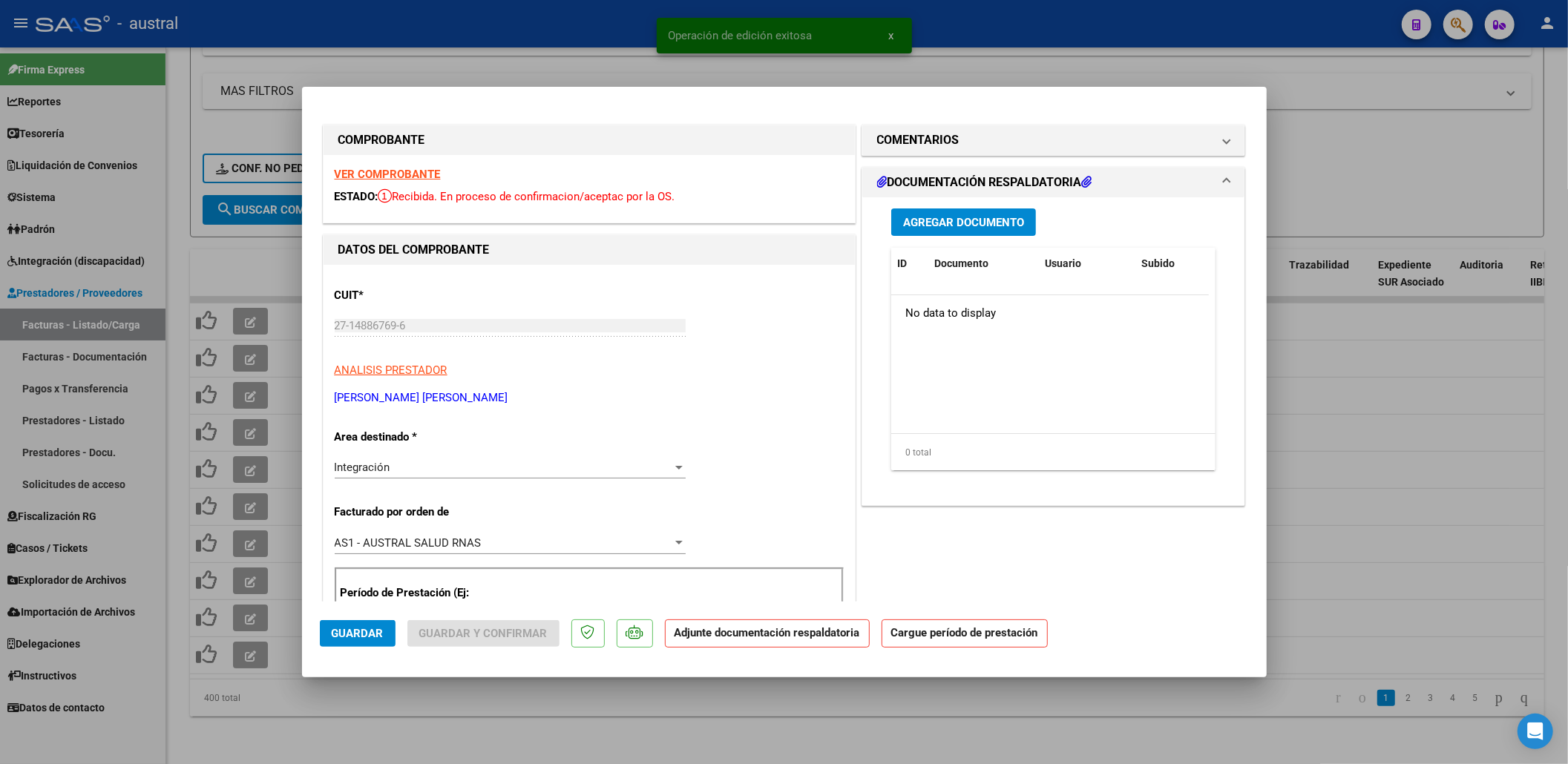
click at [407, 168] on strong "VER COMPROBANTE" at bounding box center [387, 174] width 106 height 13
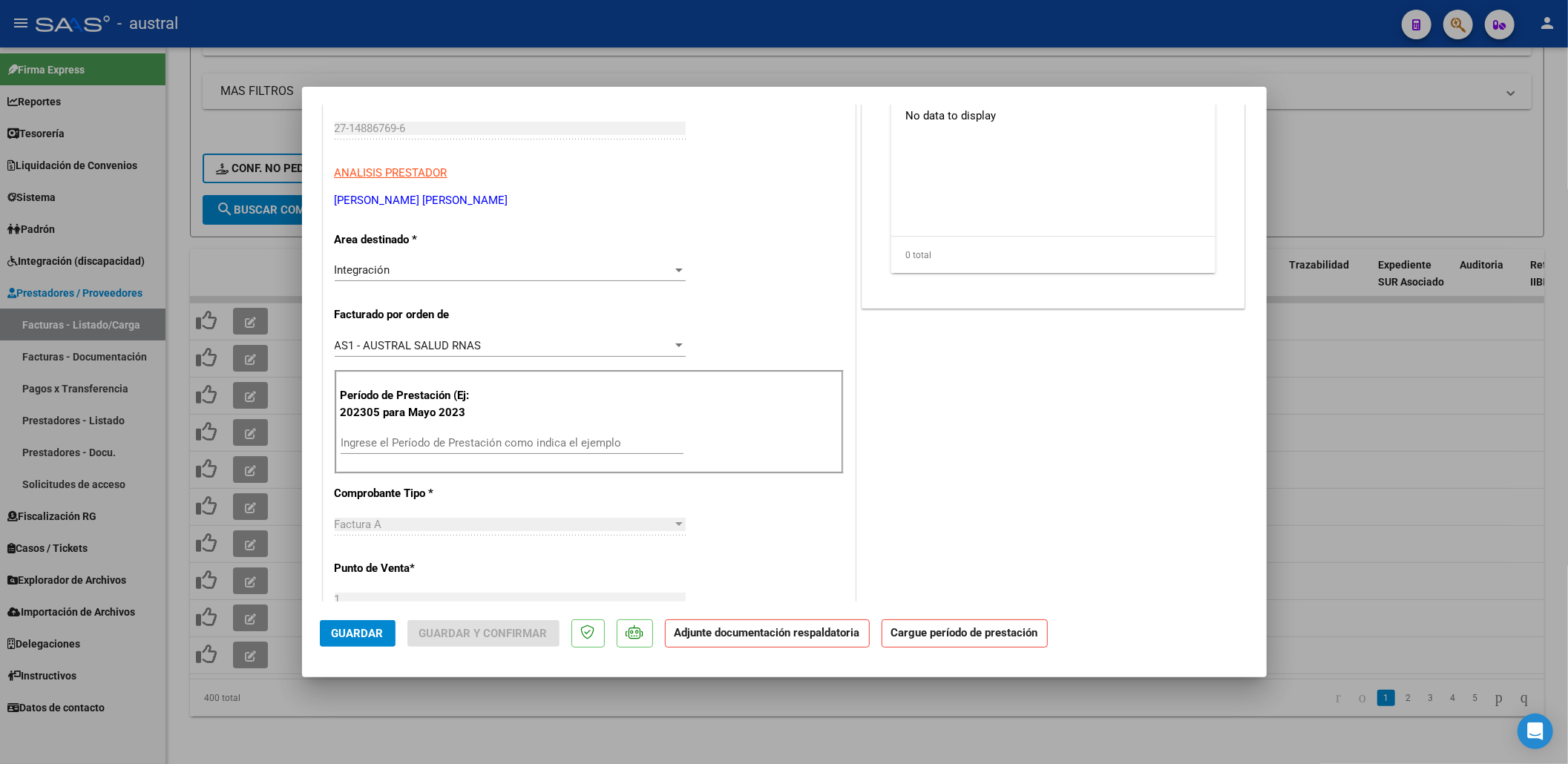
click at [526, 436] on div "Ingrese el Período de Prestación como indica el ejemplo" at bounding box center [512, 442] width 343 height 22
click at [529, 434] on div "Ingrese el Período de Prestación como indica el ejemplo" at bounding box center [512, 442] width 343 height 22
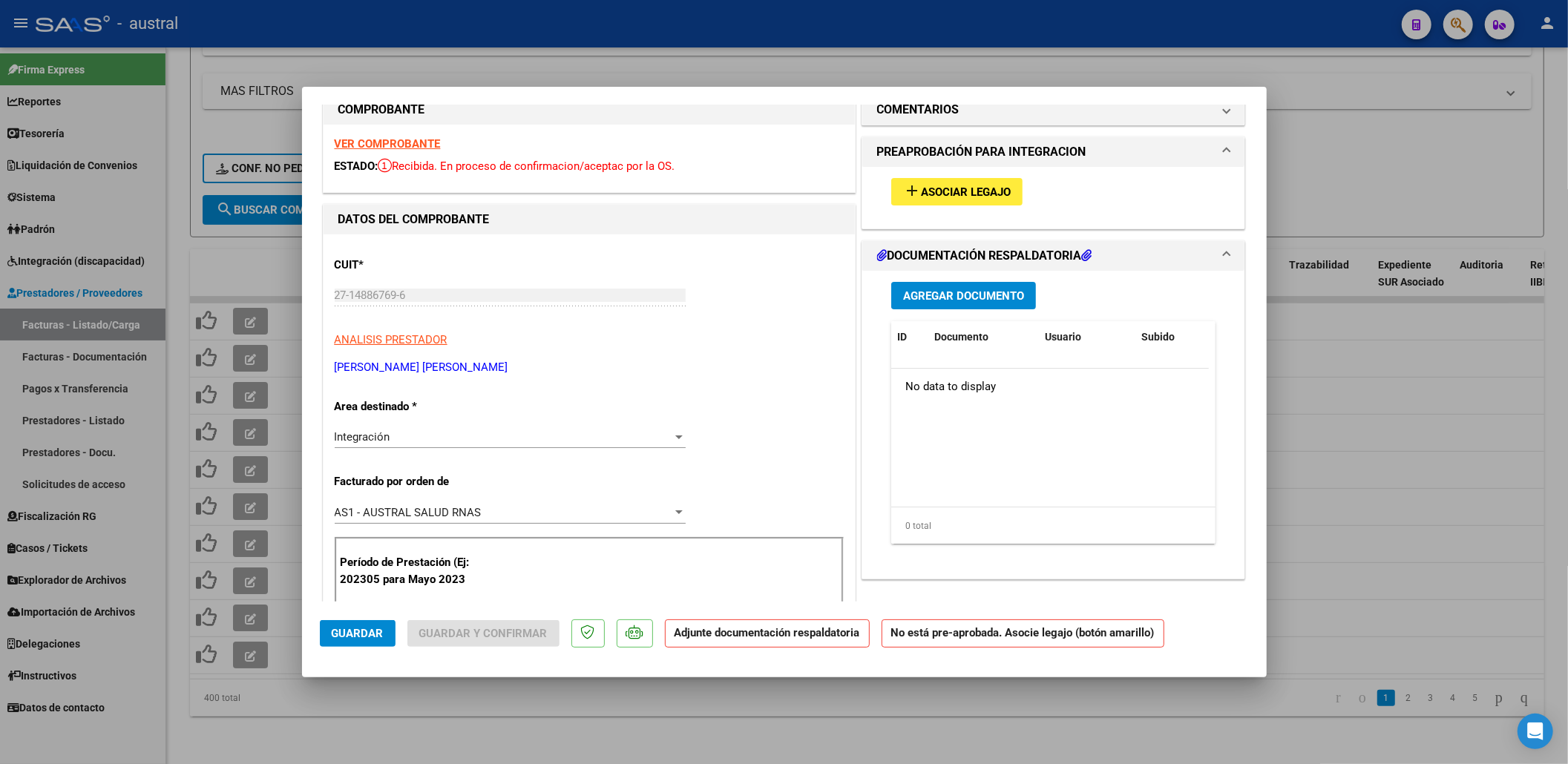
scroll to position [0, 0]
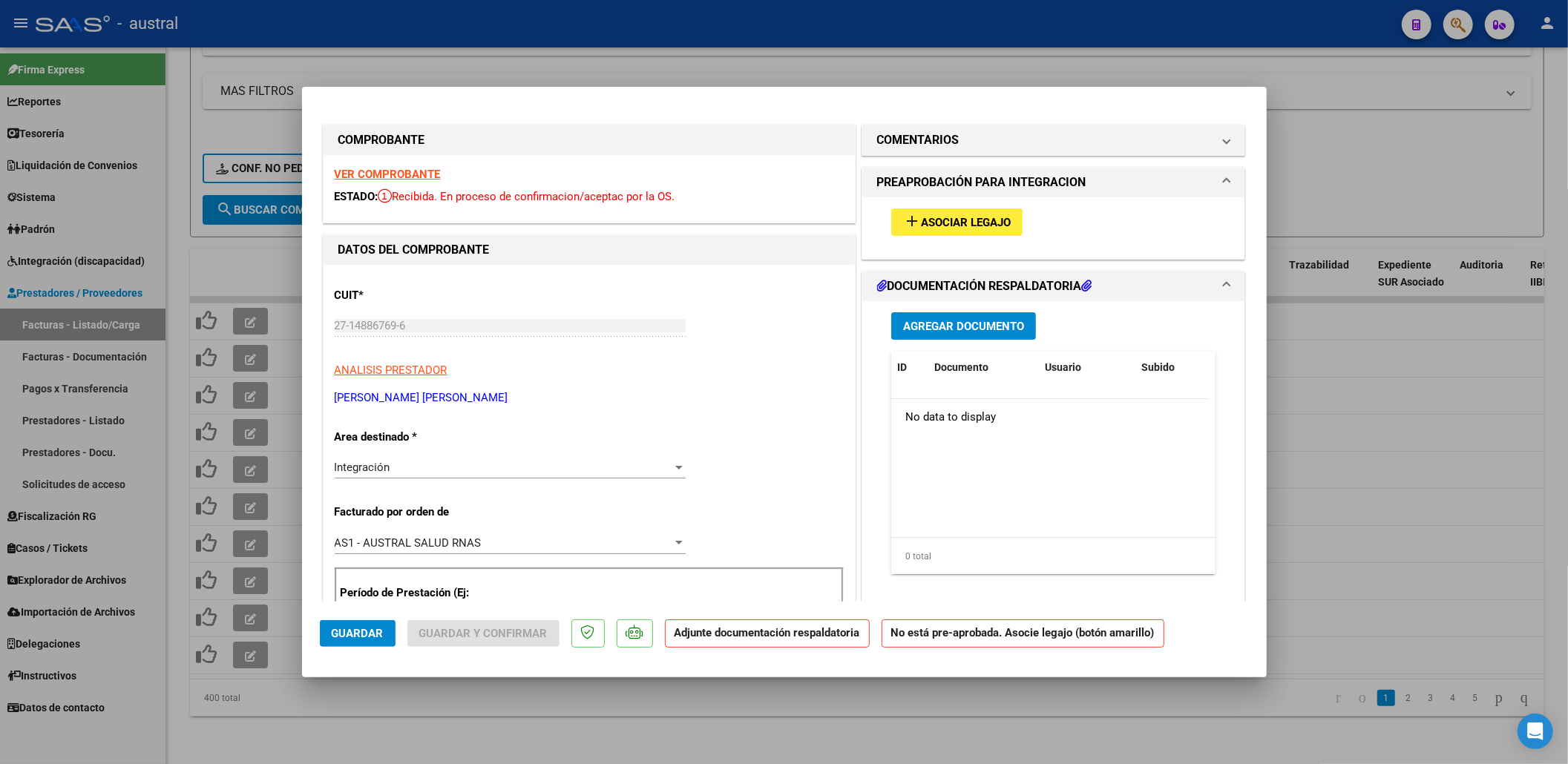
type input "202507"
click at [976, 212] on button "add Asociar Legajo" at bounding box center [957, 222] width 131 height 28
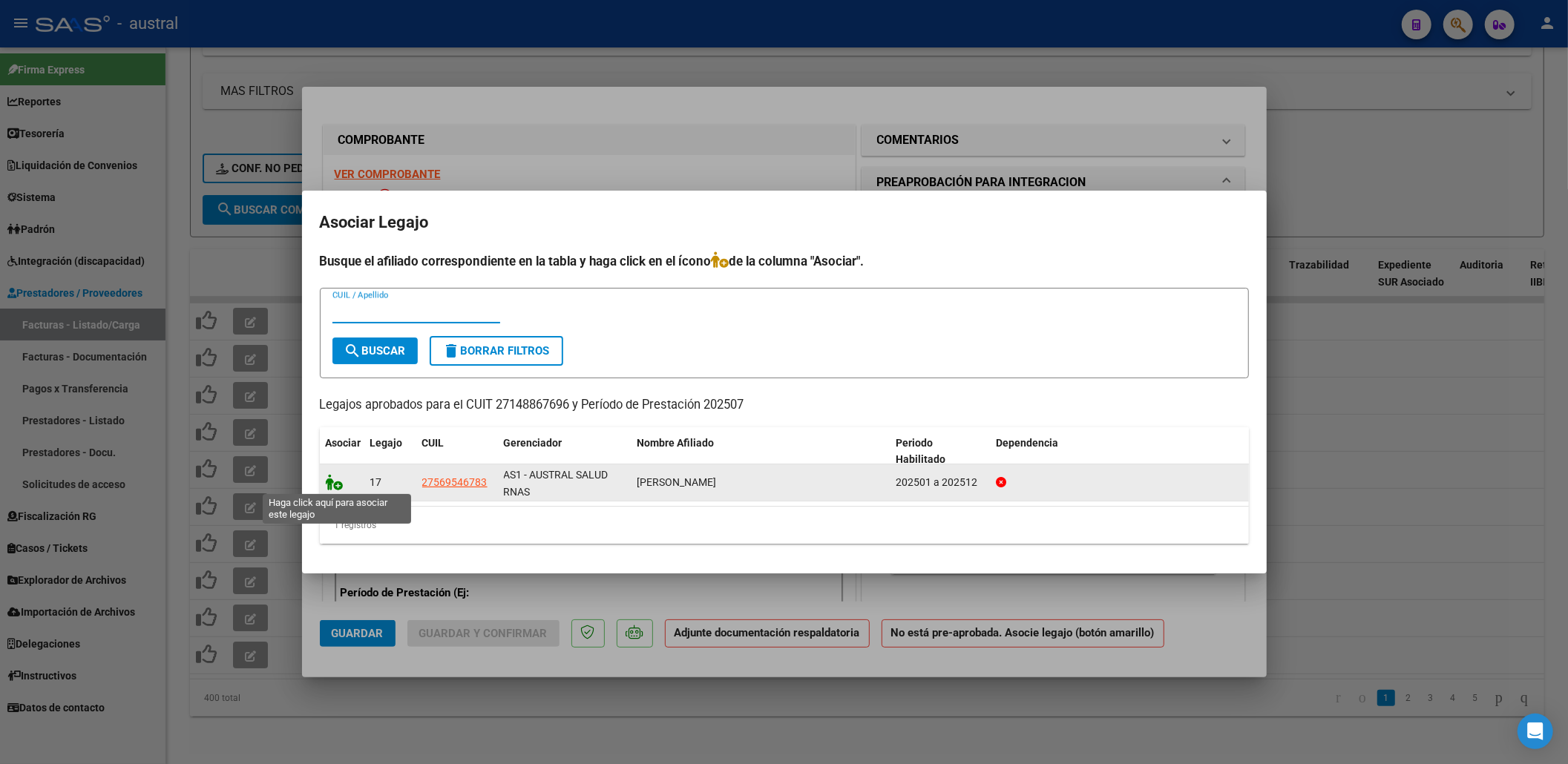
click at [340, 481] on icon at bounding box center [334, 482] width 18 height 16
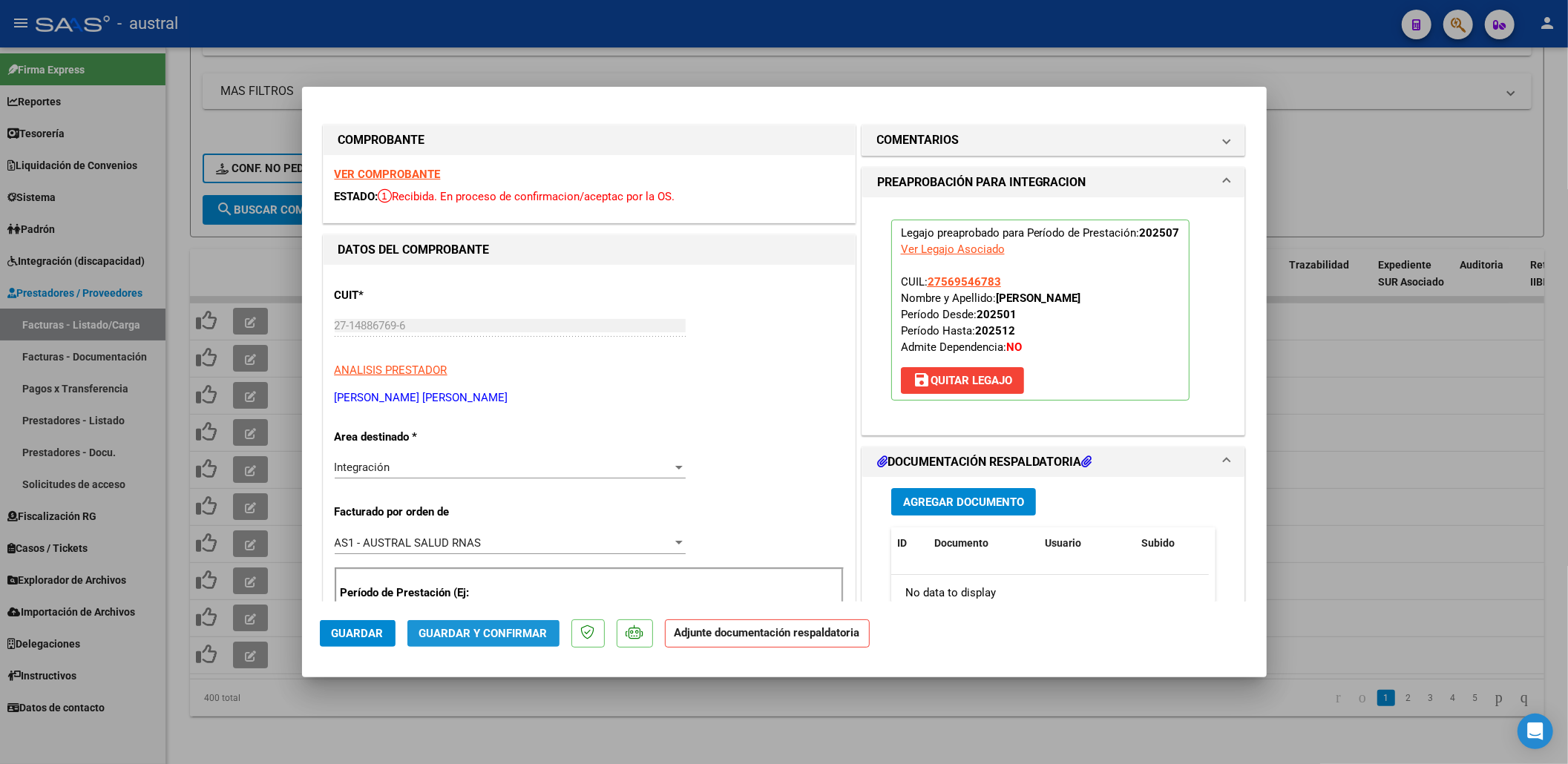
click at [490, 640] on span "Guardar y Confirmar" at bounding box center [484, 633] width 129 height 13
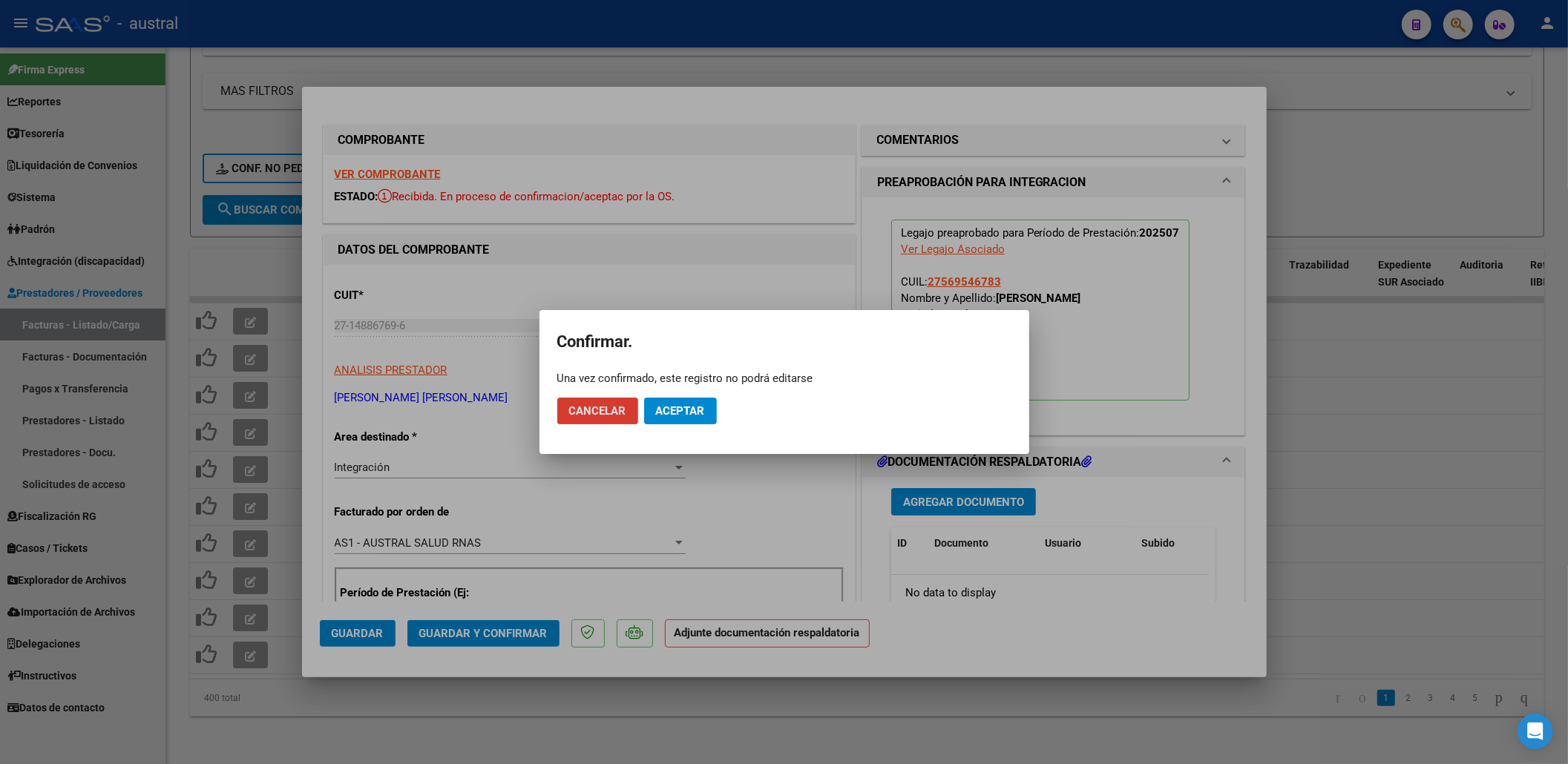
drag, startPoint x: 704, startPoint y: 389, endPoint x: 698, endPoint y: 402, distance: 14.3
click at [702, 389] on mat-dialog-actions "Cancelar Aceptar" at bounding box center [784, 411] width 454 height 50
click at [697, 405] on span "Aceptar" at bounding box center [680, 410] width 49 height 13
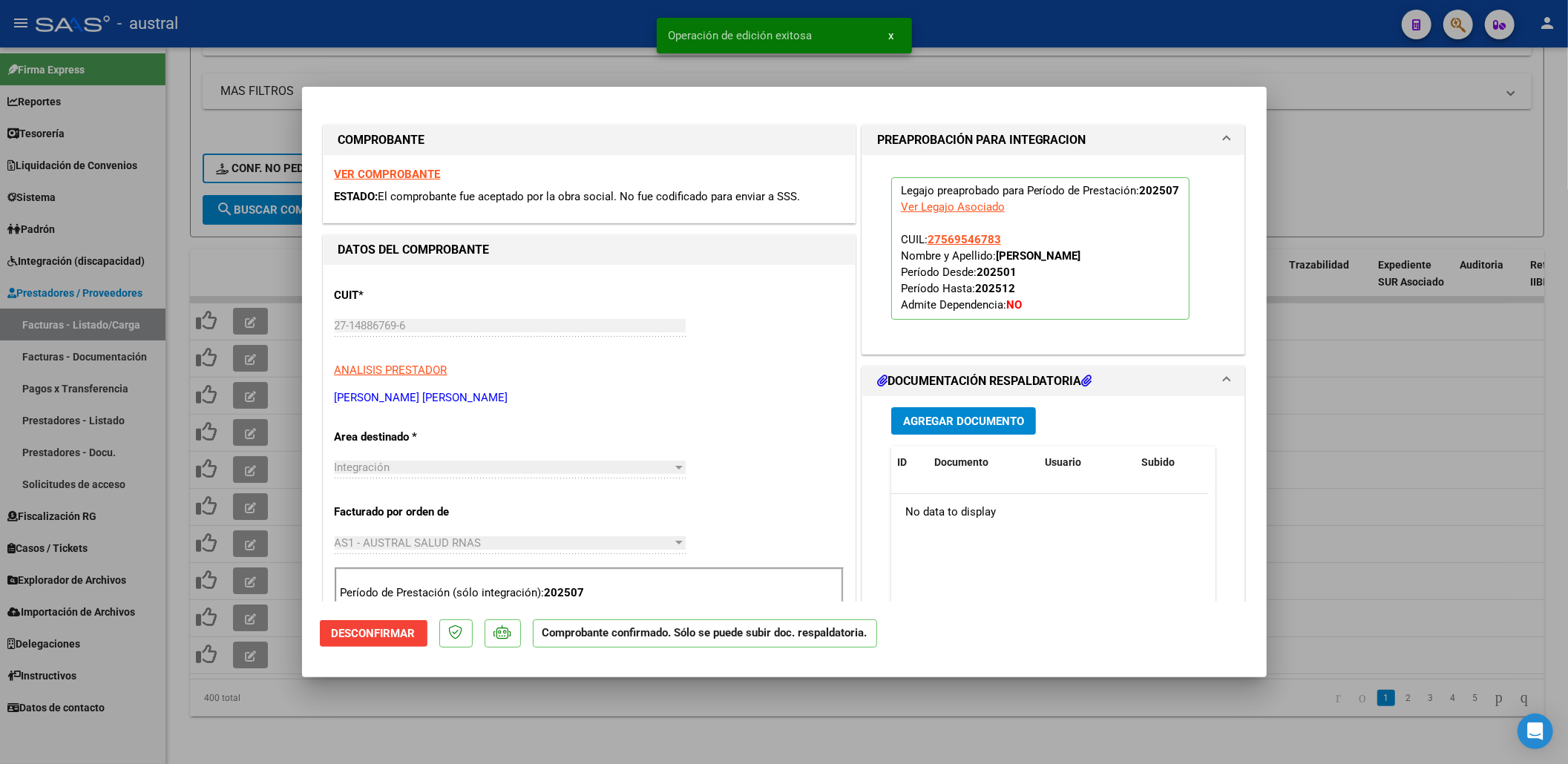
click at [1370, 191] on div at bounding box center [784, 382] width 1568 height 764
type input "$ 0,00"
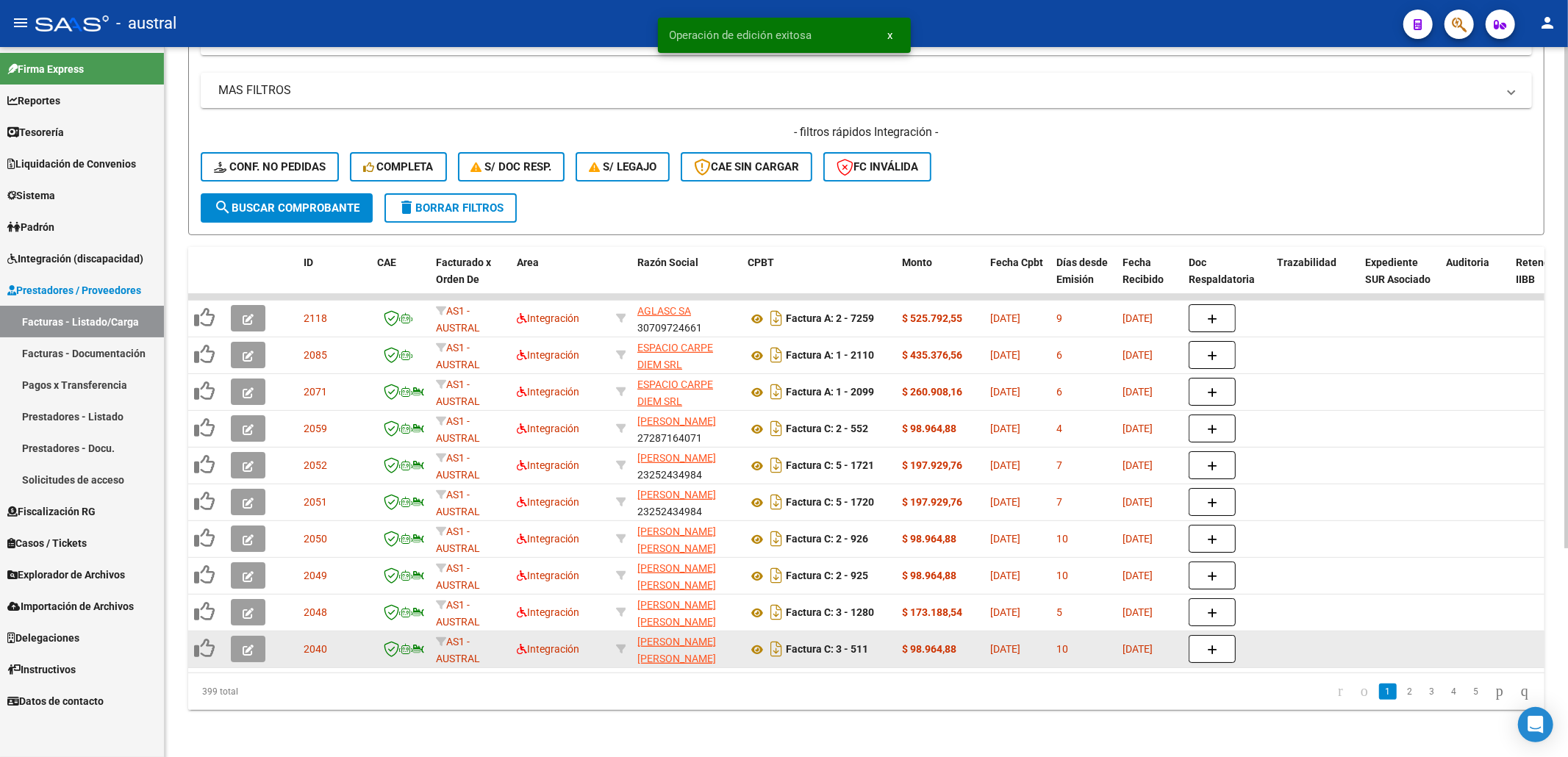
click at [254, 636] on button "button" at bounding box center [248, 649] width 35 height 27
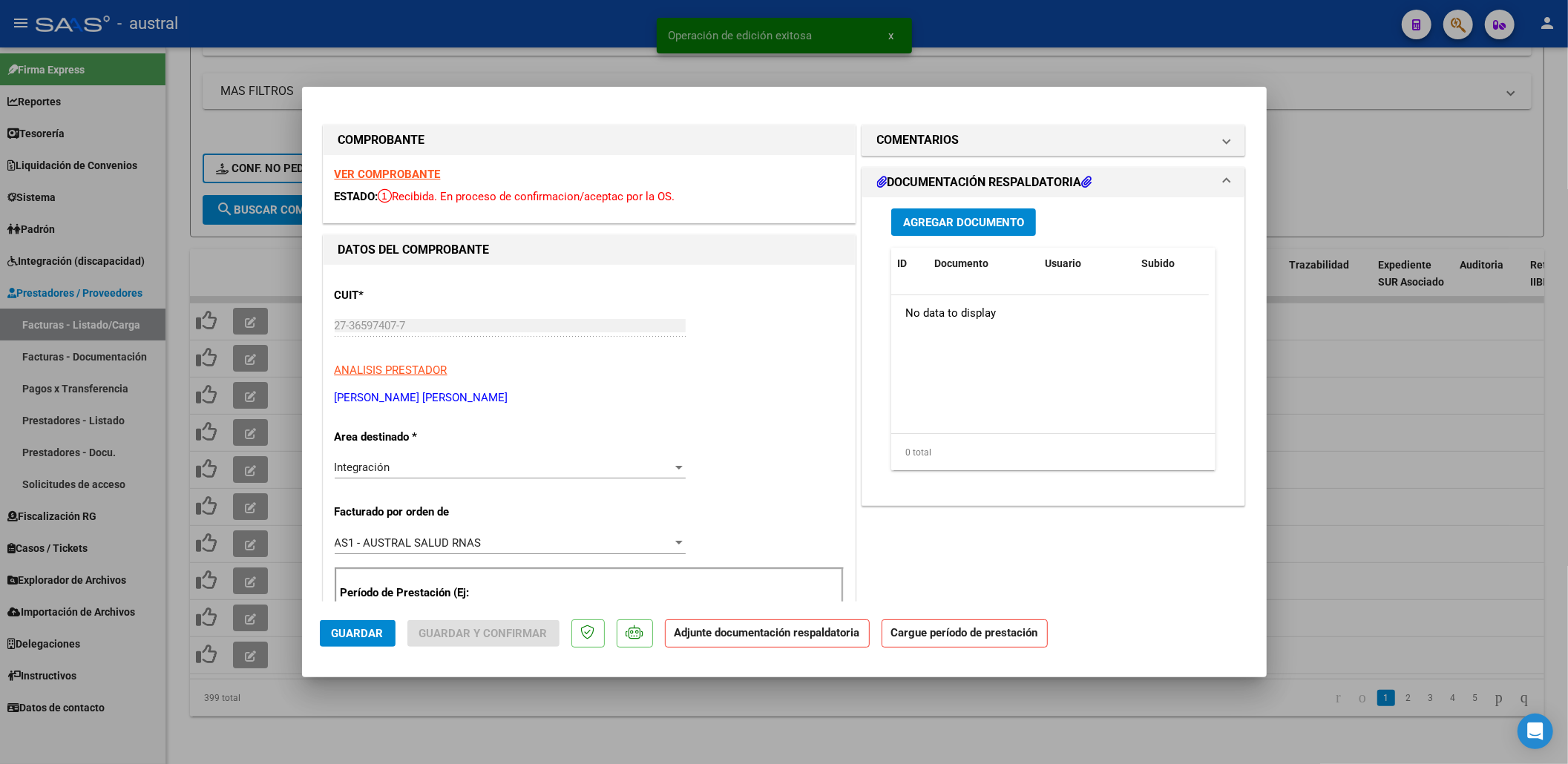
click at [392, 177] on strong "VER COMPROBANTE" at bounding box center [387, 174] width 106 height 13
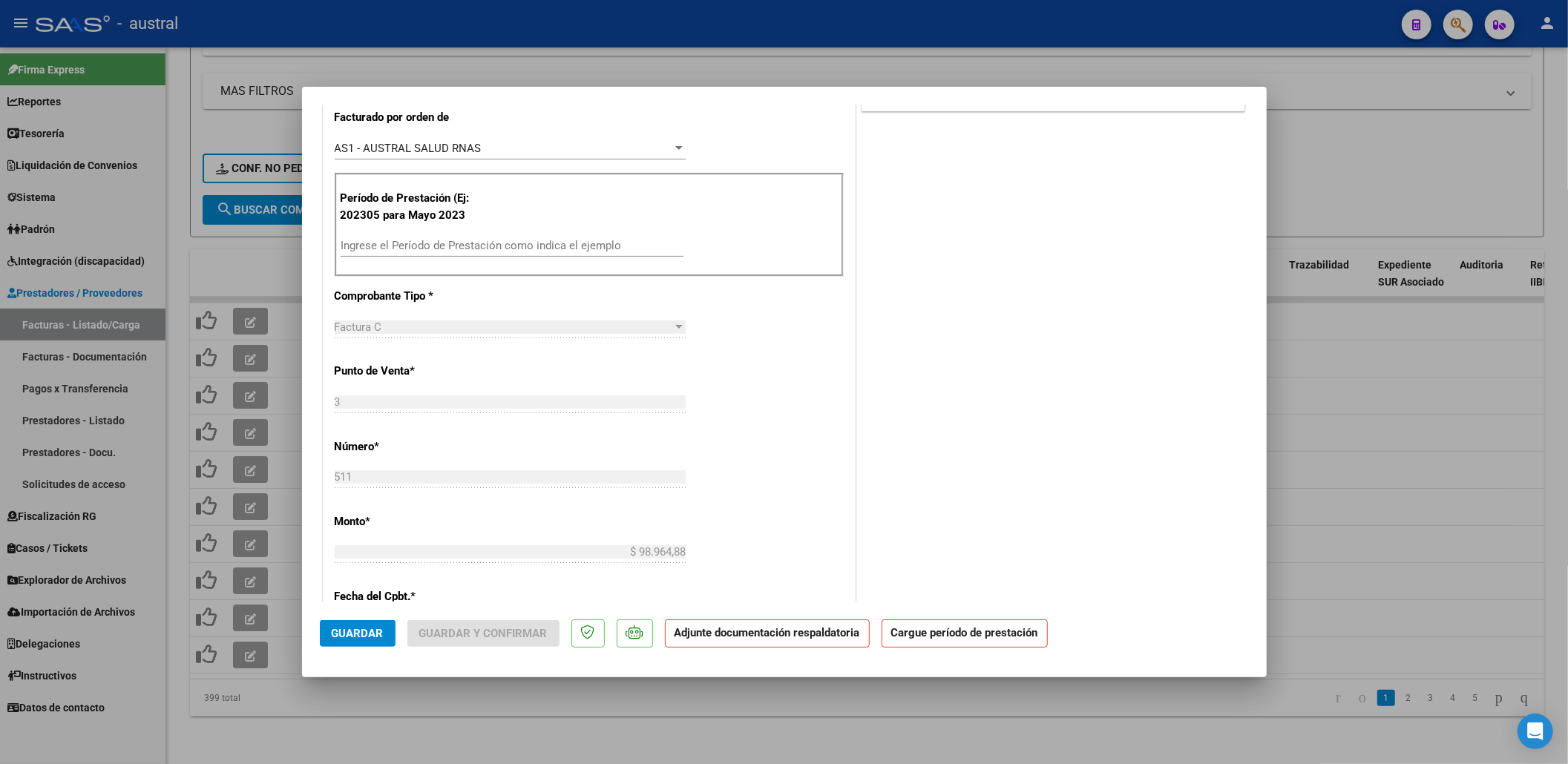
scroll to position [494, 0]
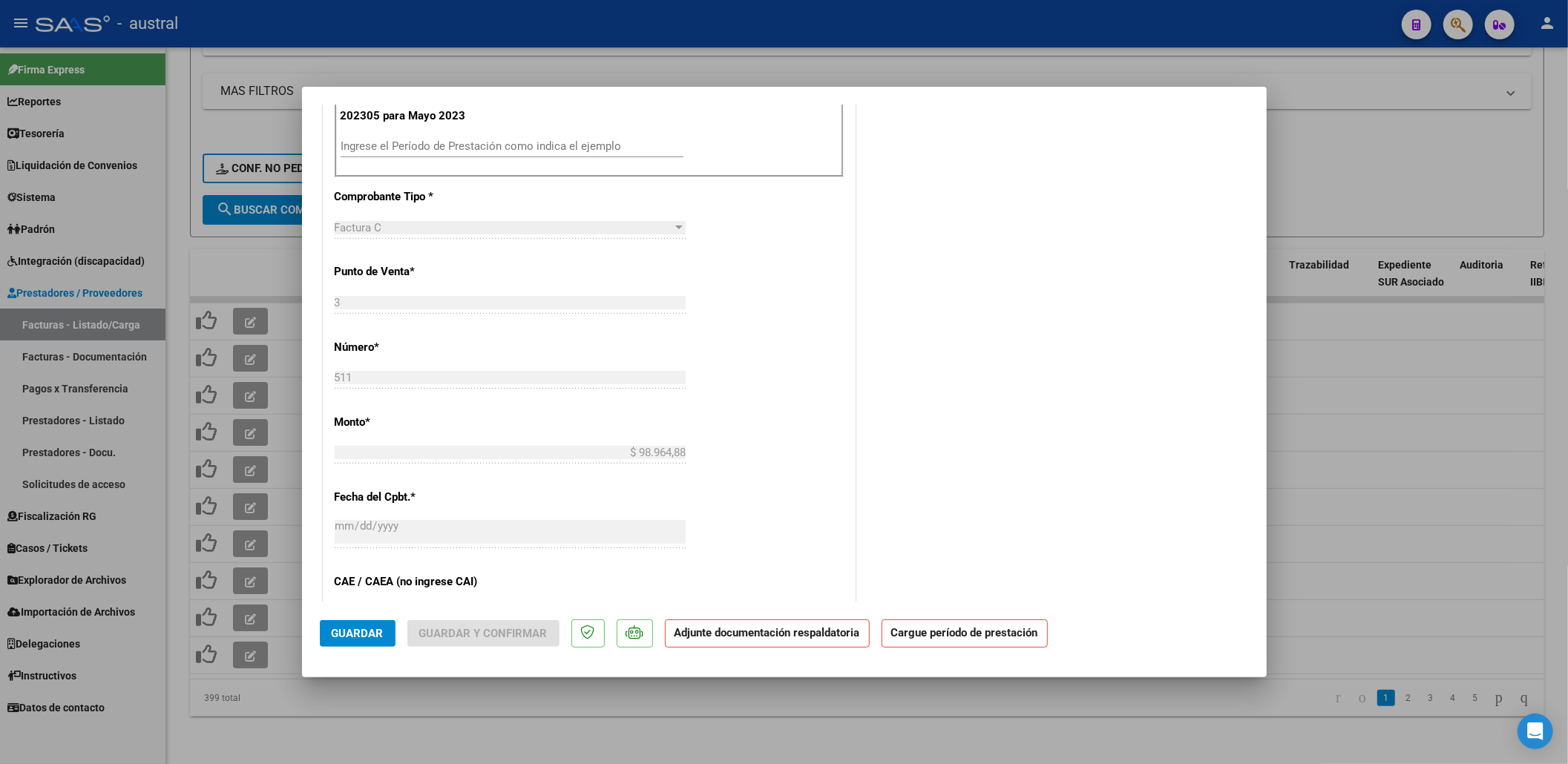
click at [520, 143] on input "Ingrese el Período de Prestación como indica el ejemplo" at bounding box center [512, 146] width 343 height 13
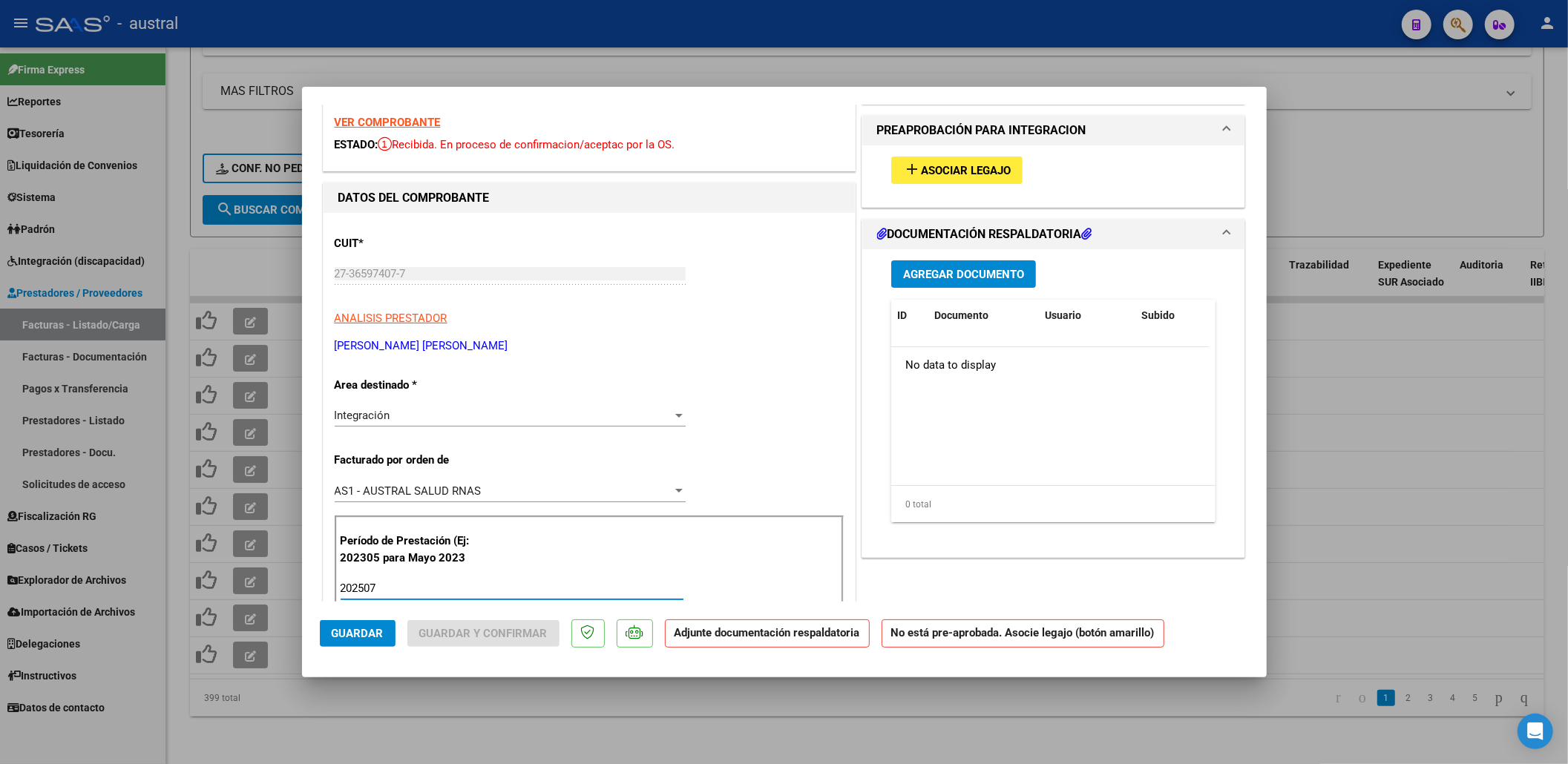
scroll to position [0, 0]
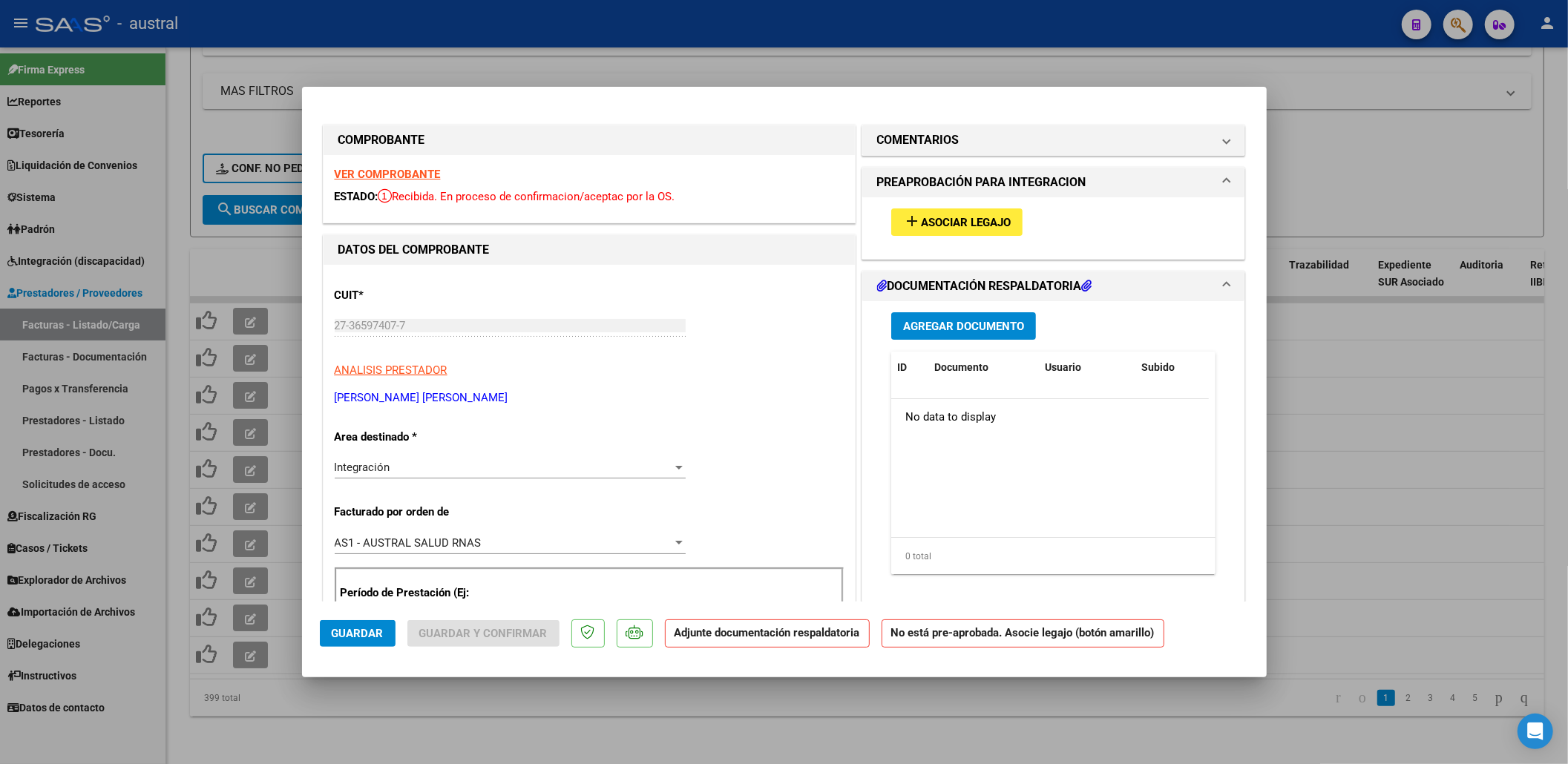
type input "202507"
click at [946, 216] on span "Asociar Legajo" at bounding box center [965, 222] width 89 height 13
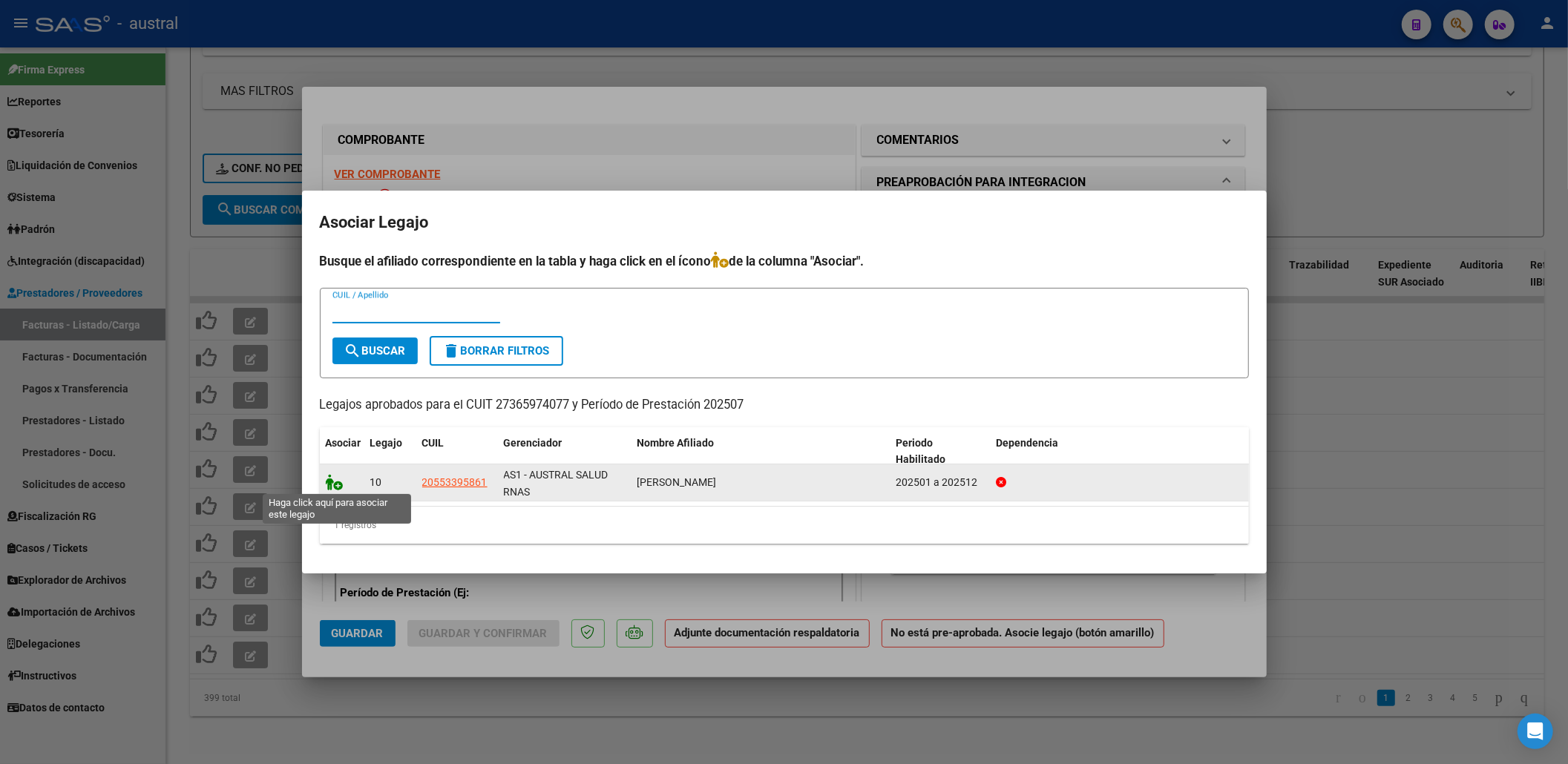
click at [333, 484] on icon at bounding box center [334, 482] width 18 height 16
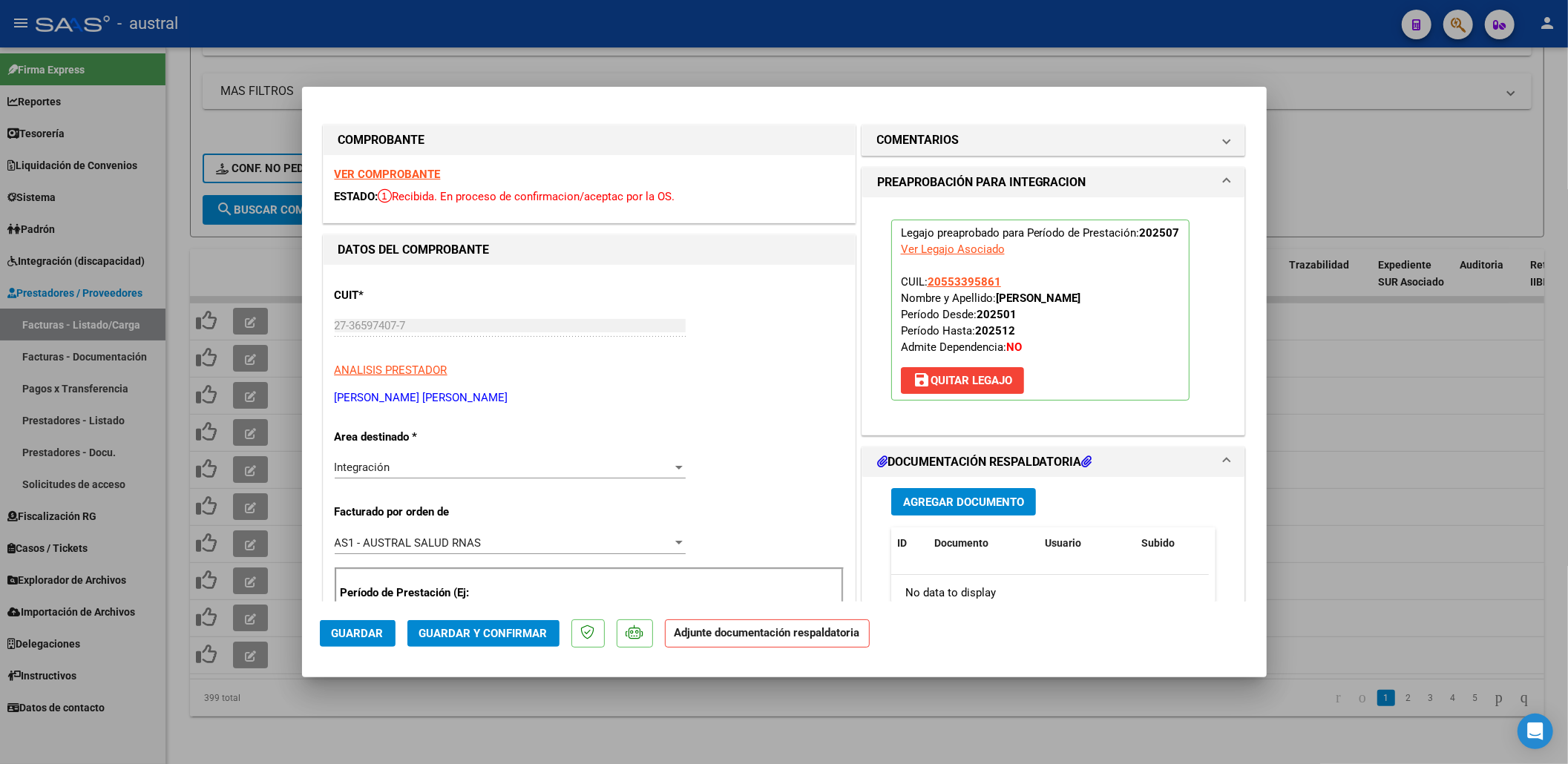
click at [518, 647] on button "Guardar y Confirmar" at bounding box center [484, 634] width 152 height 27
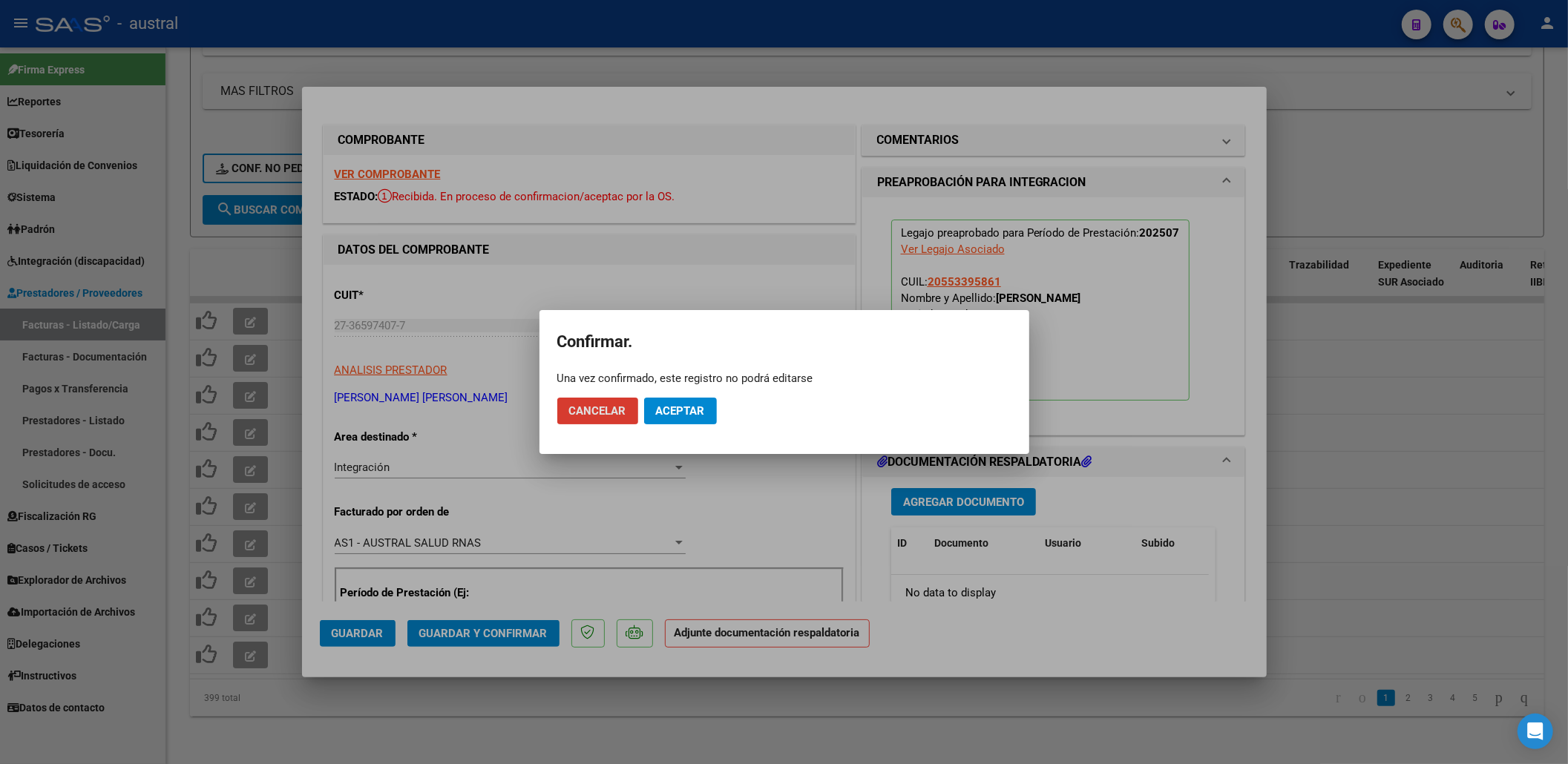
click at [686, 396] on mat-dialog-actions "Cancelar Aceptar" at bounding box center [784, 411] width 454 height 50
click at [696, 411] on span "Aceptar" at bounding box center [680, 410] width 49 height 13
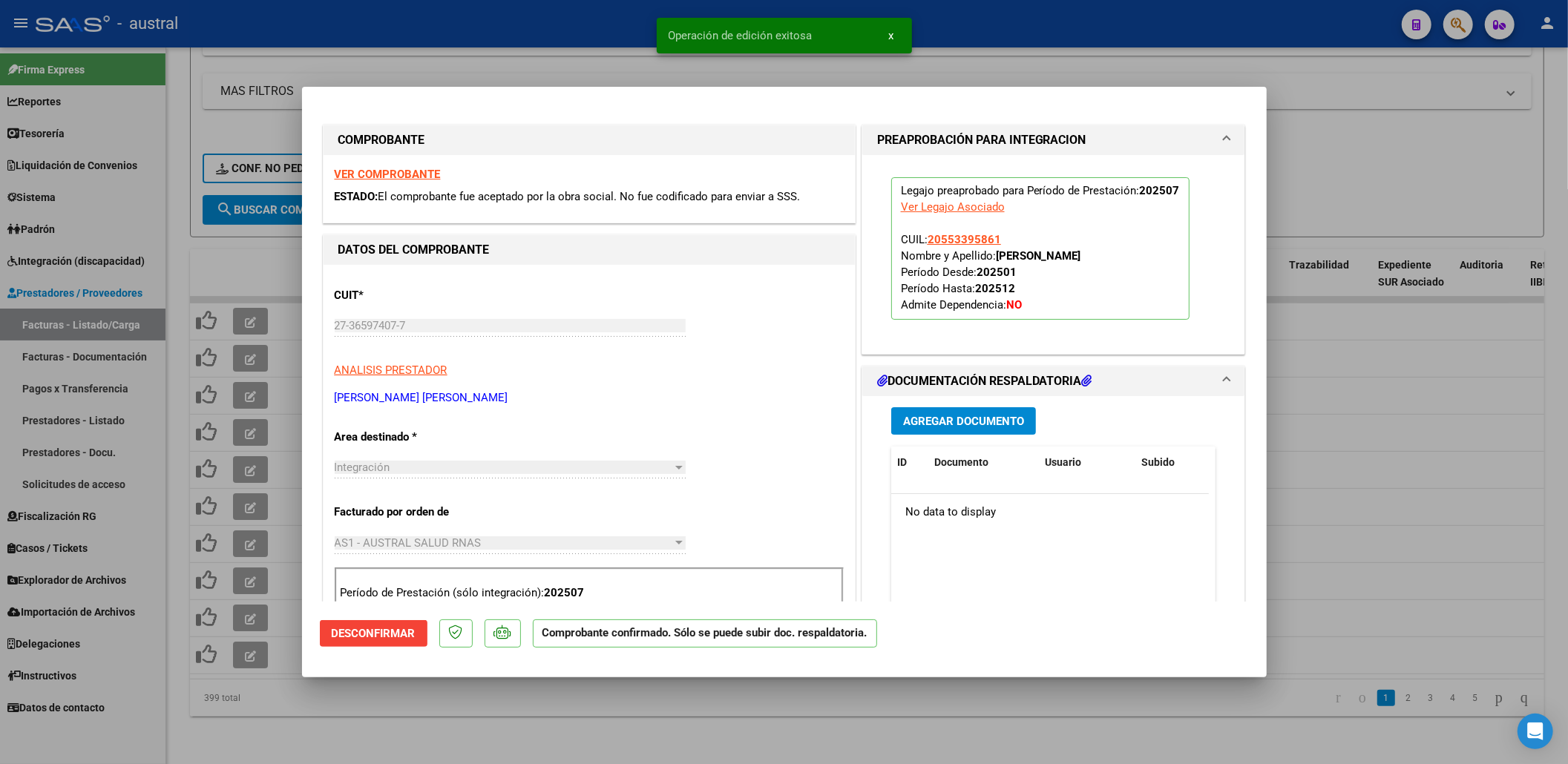
click at [758, 706] on div at bounding box center [784, 382] width 1568 height 764
type input "$ 0,00"
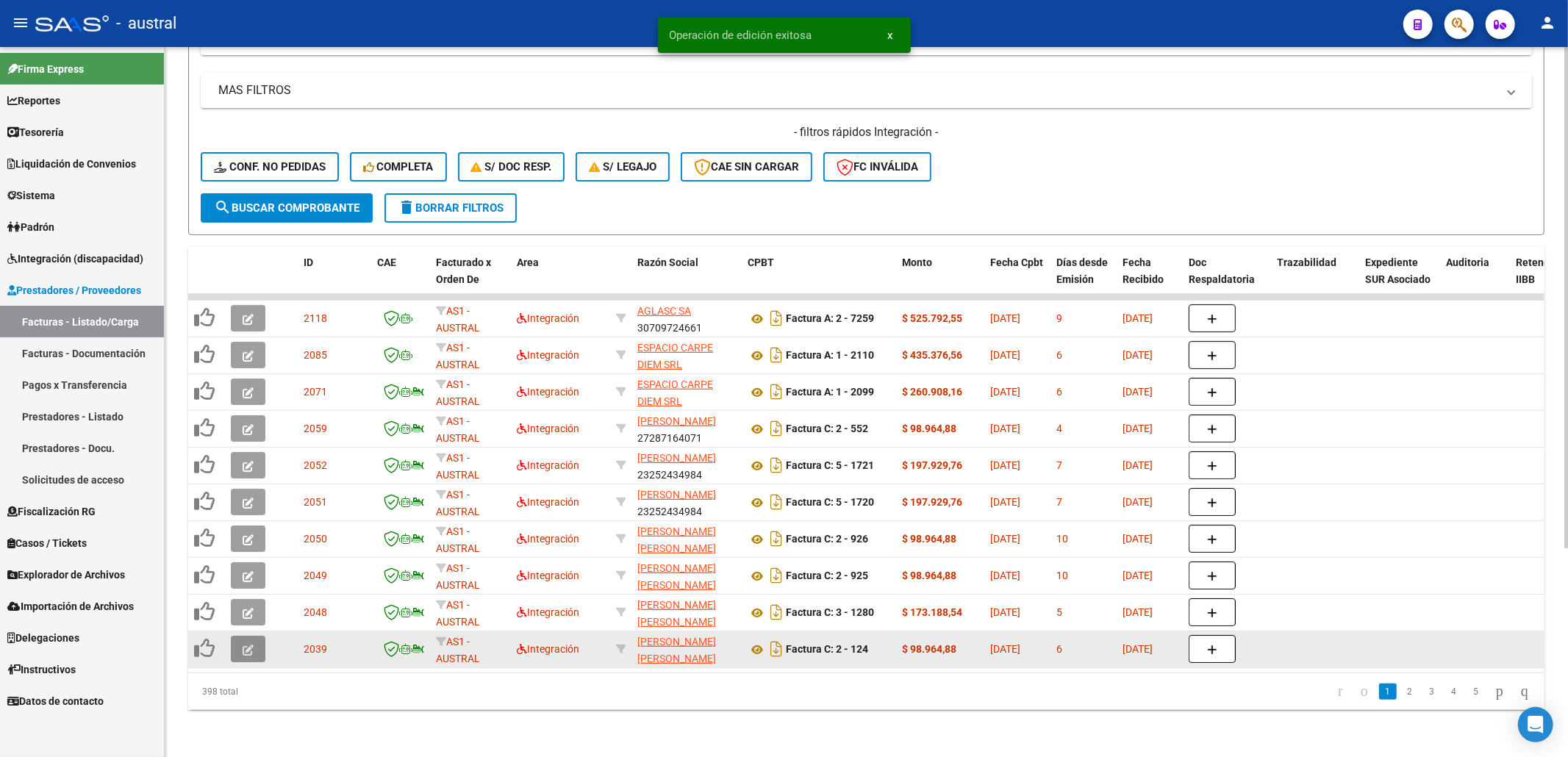
click at [250, 645] on icon "button" at bounding box center [248, 650] width 11 height 11
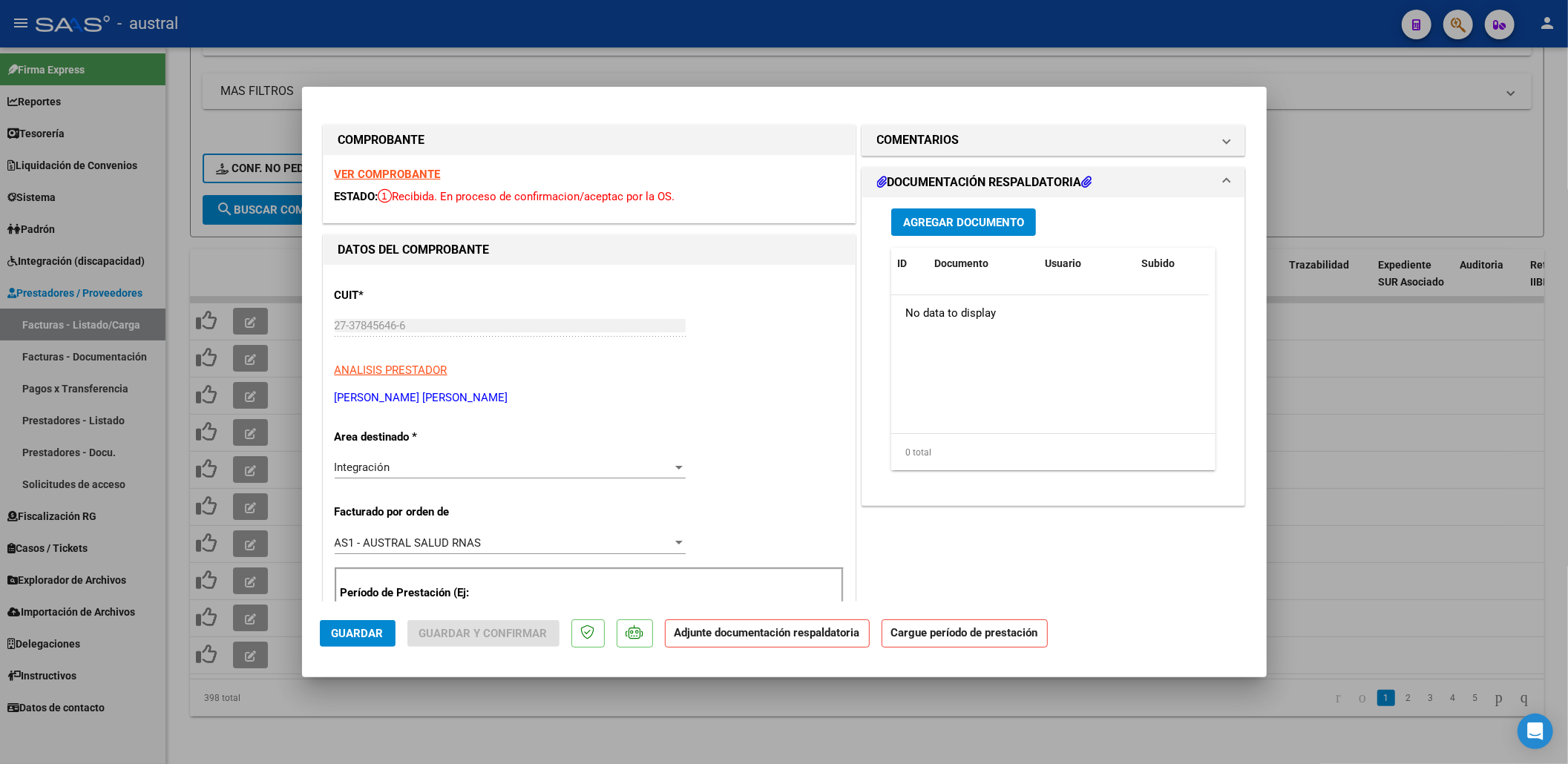
click at [396, 172] on strong "VER COMPROBANTE" at bounding box center [387, 174] width 106 height 13
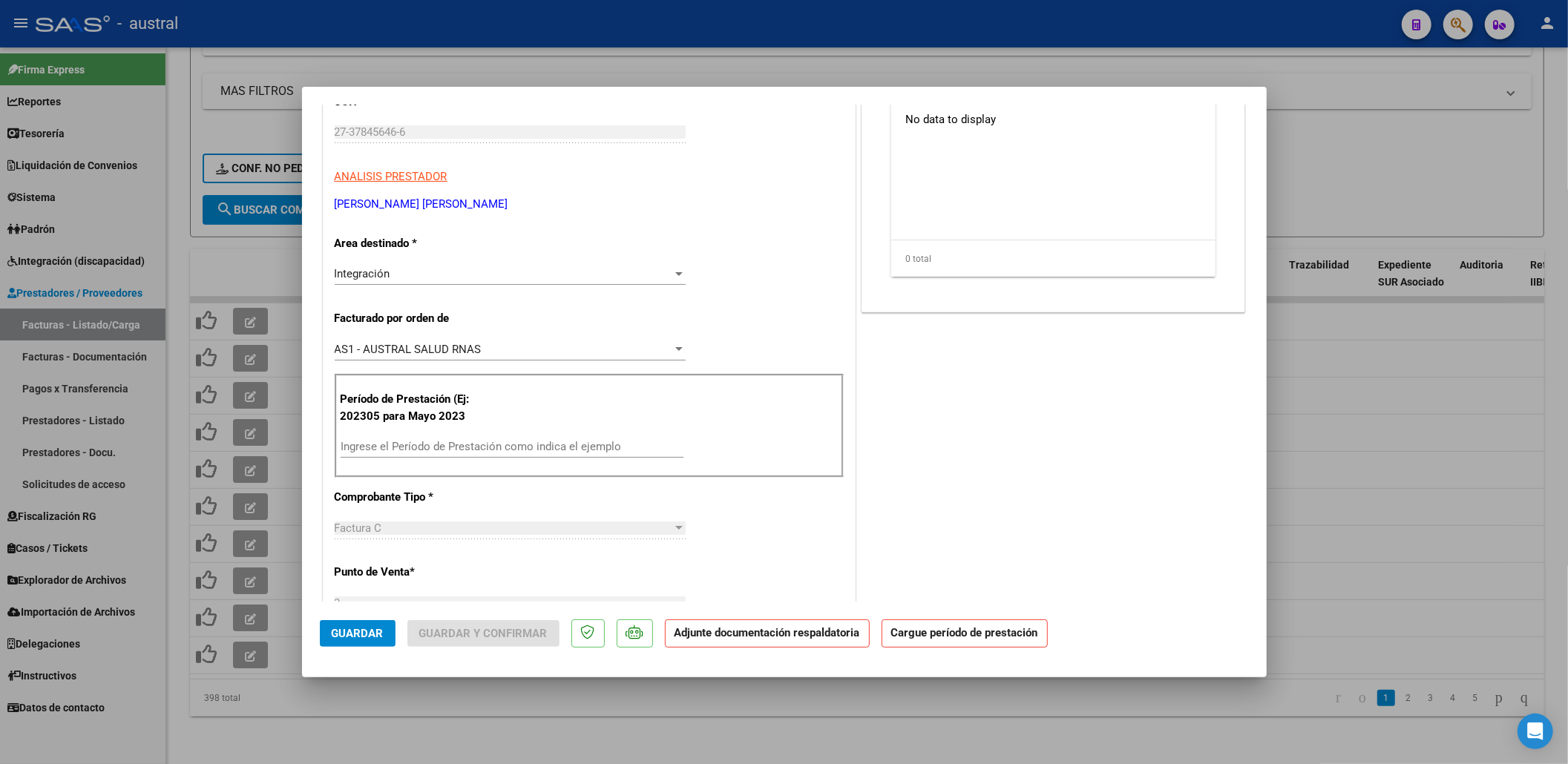
scroll to position [197, 0]
click at [501, 445] on input "Ingrese el Período de Prestación como indica el ejemplo" at bounding box center [512, 442] width 343 height 13
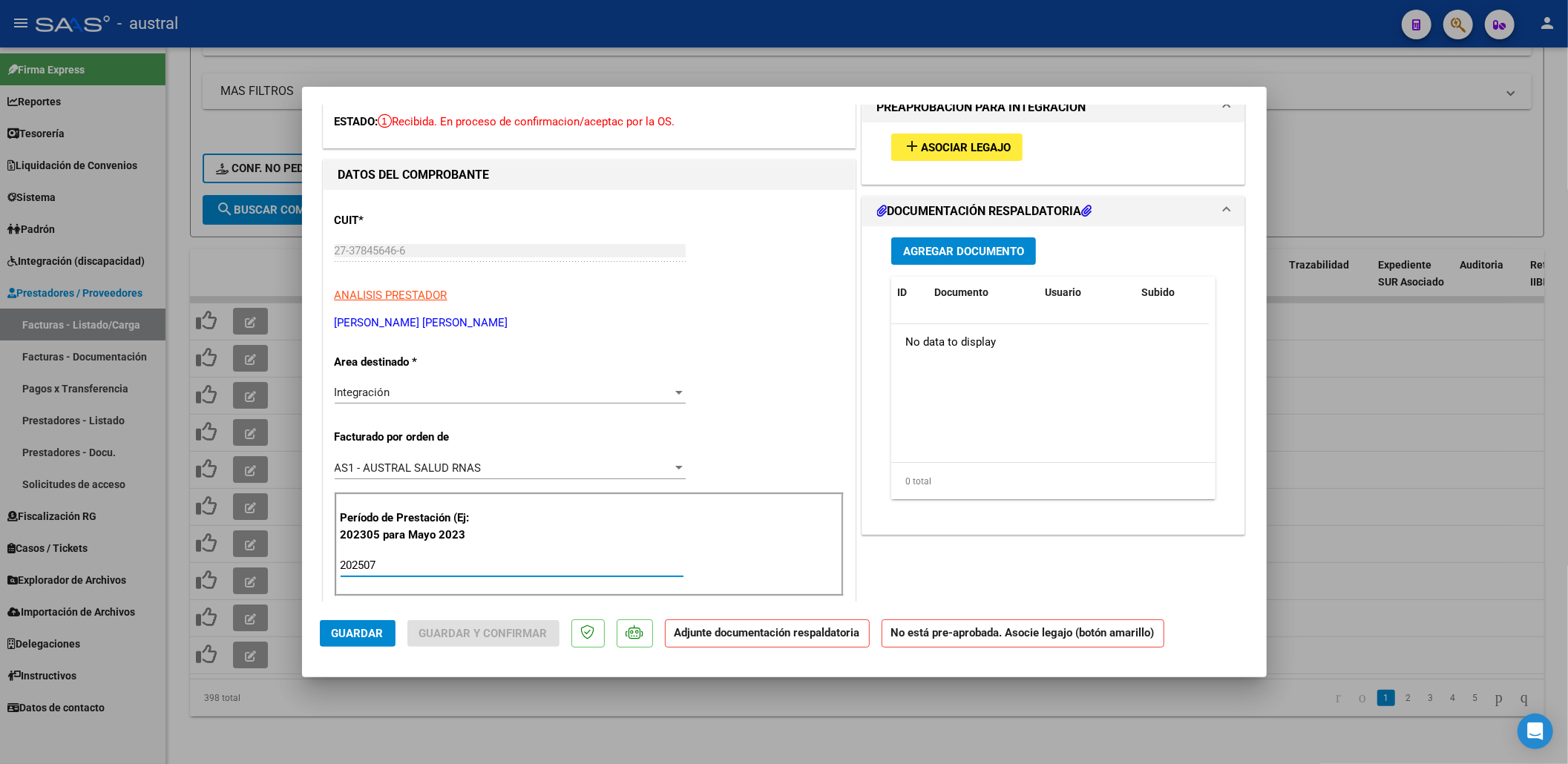
scroll to position [0, 0]
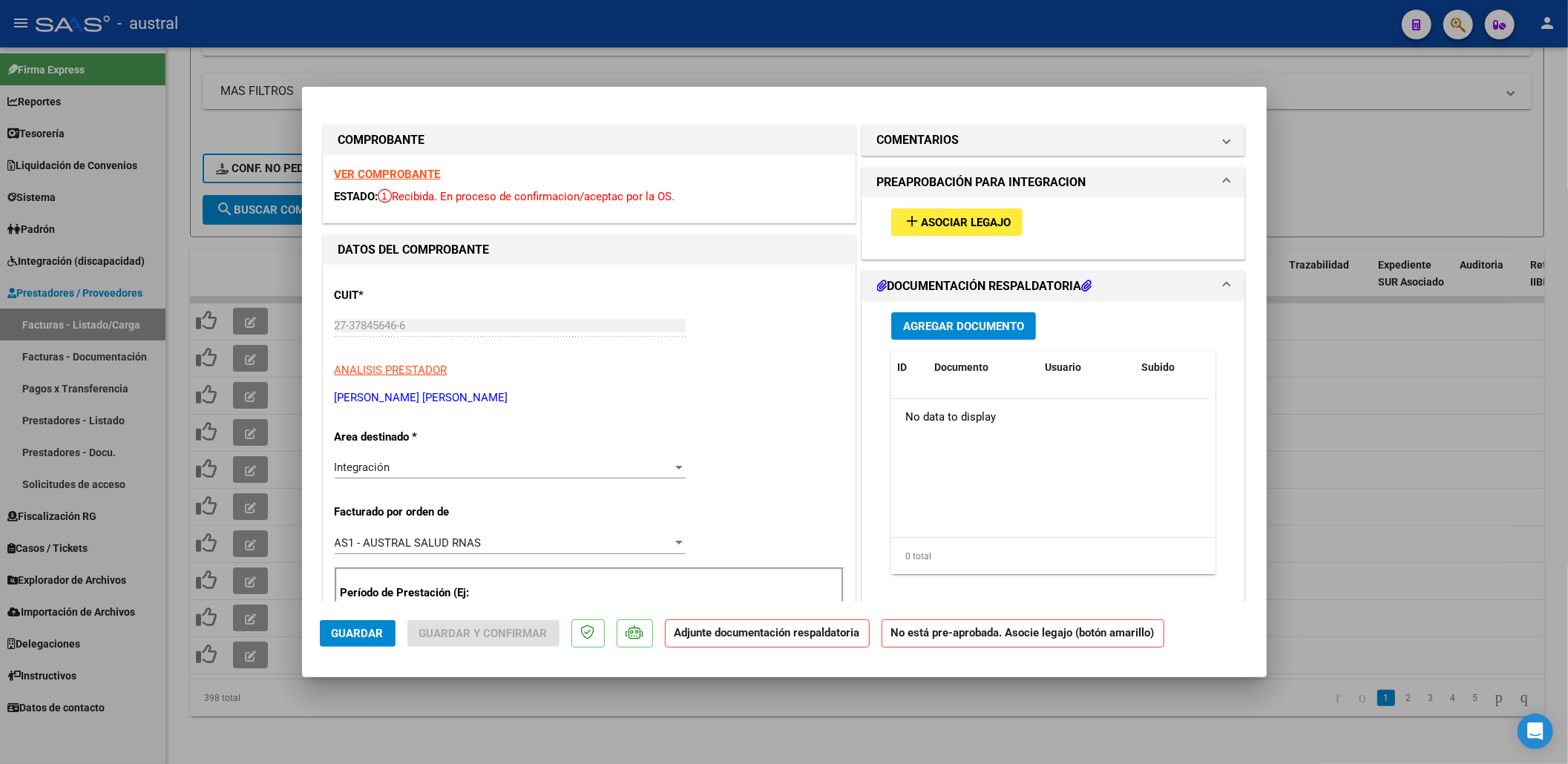
type input "202507"
click at [969, 226] on span "Asociar Legajo" at bounding box center [965, 222] width 89 height 13
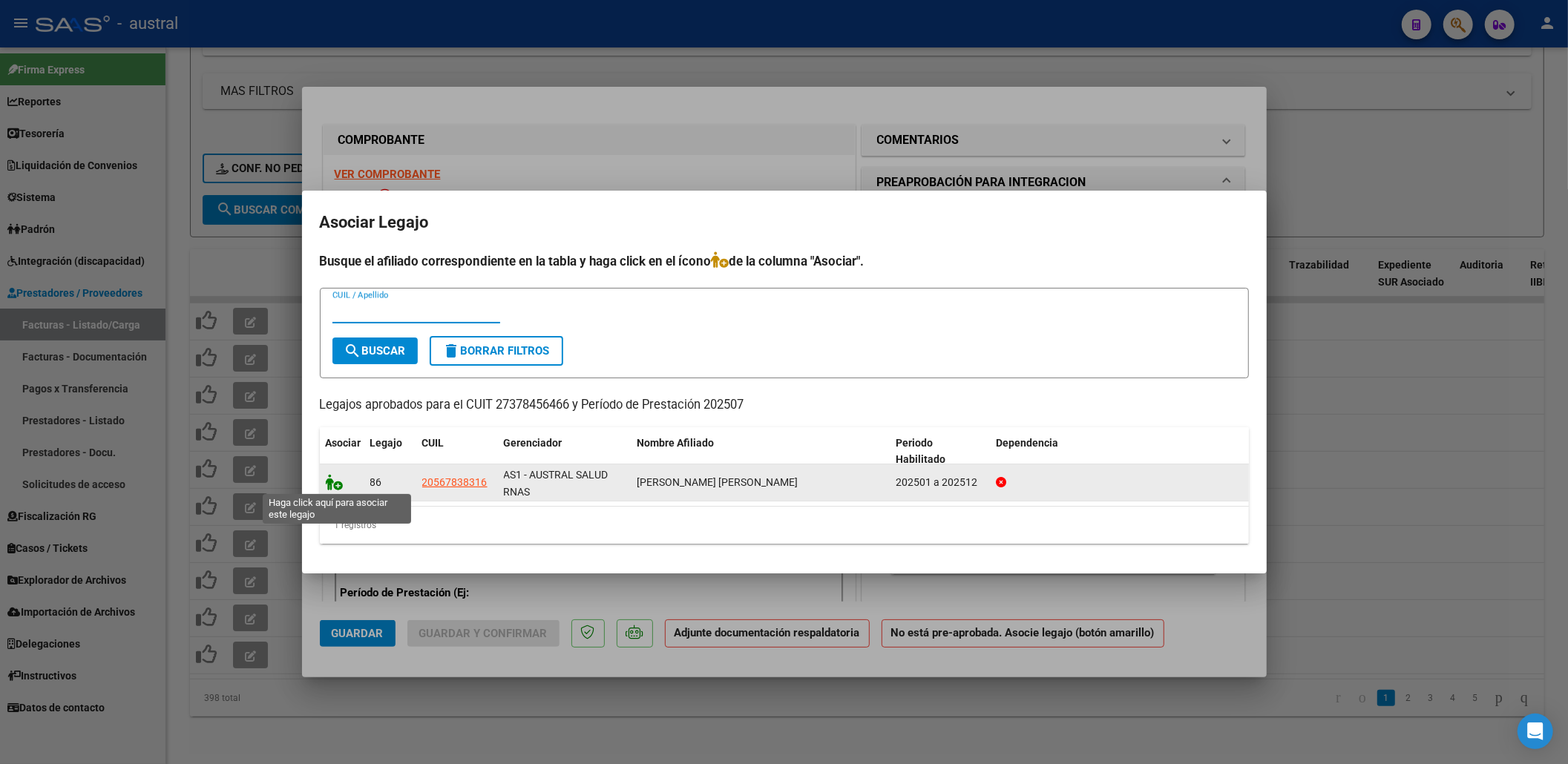
click at [334, 484] on icon at bounding box center [334, 482] width 18 height 16
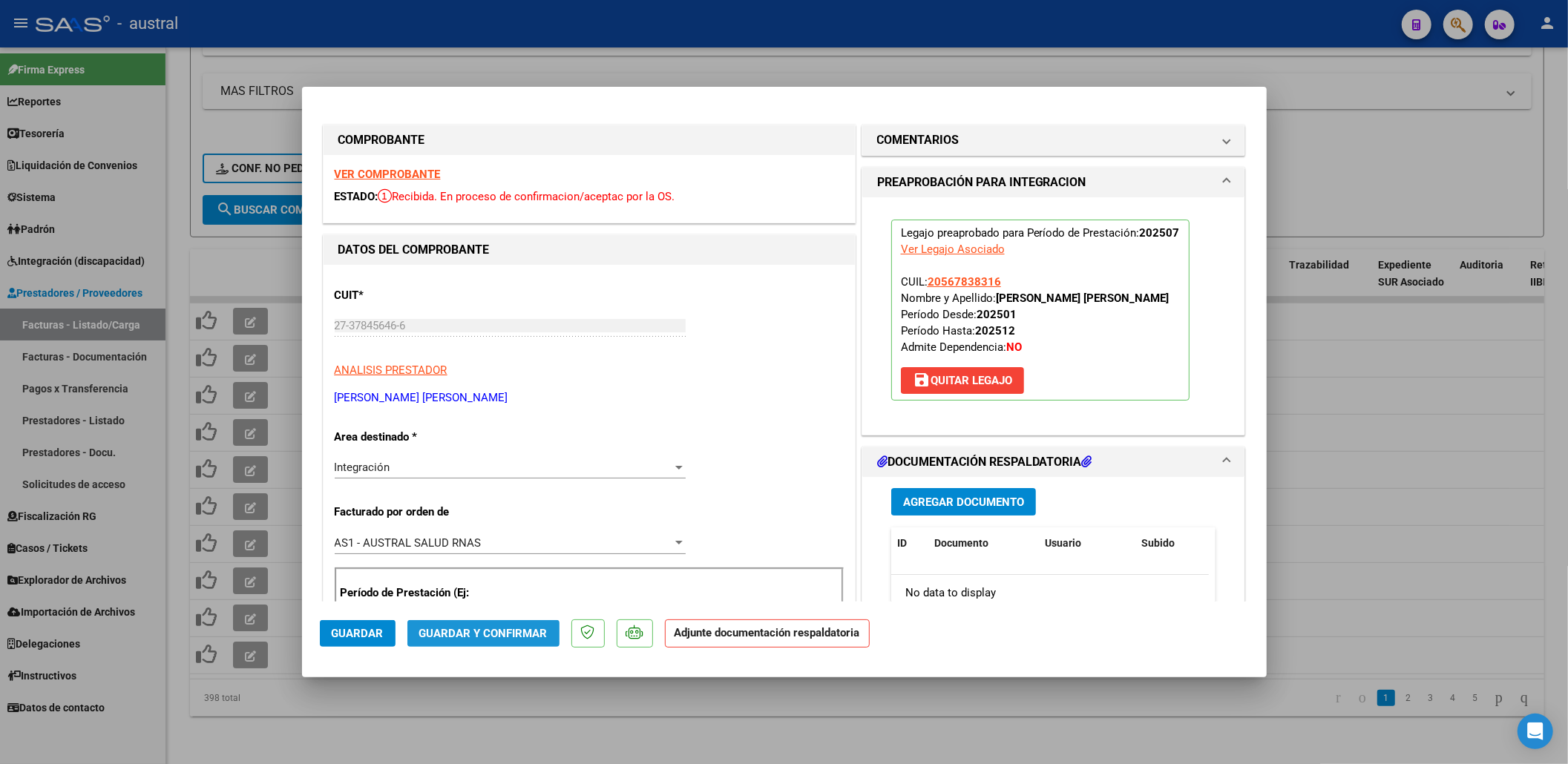
click at [491, 635] on span "Guardar y Confirmar" at bounding box center [484, 633] width 129 height 13
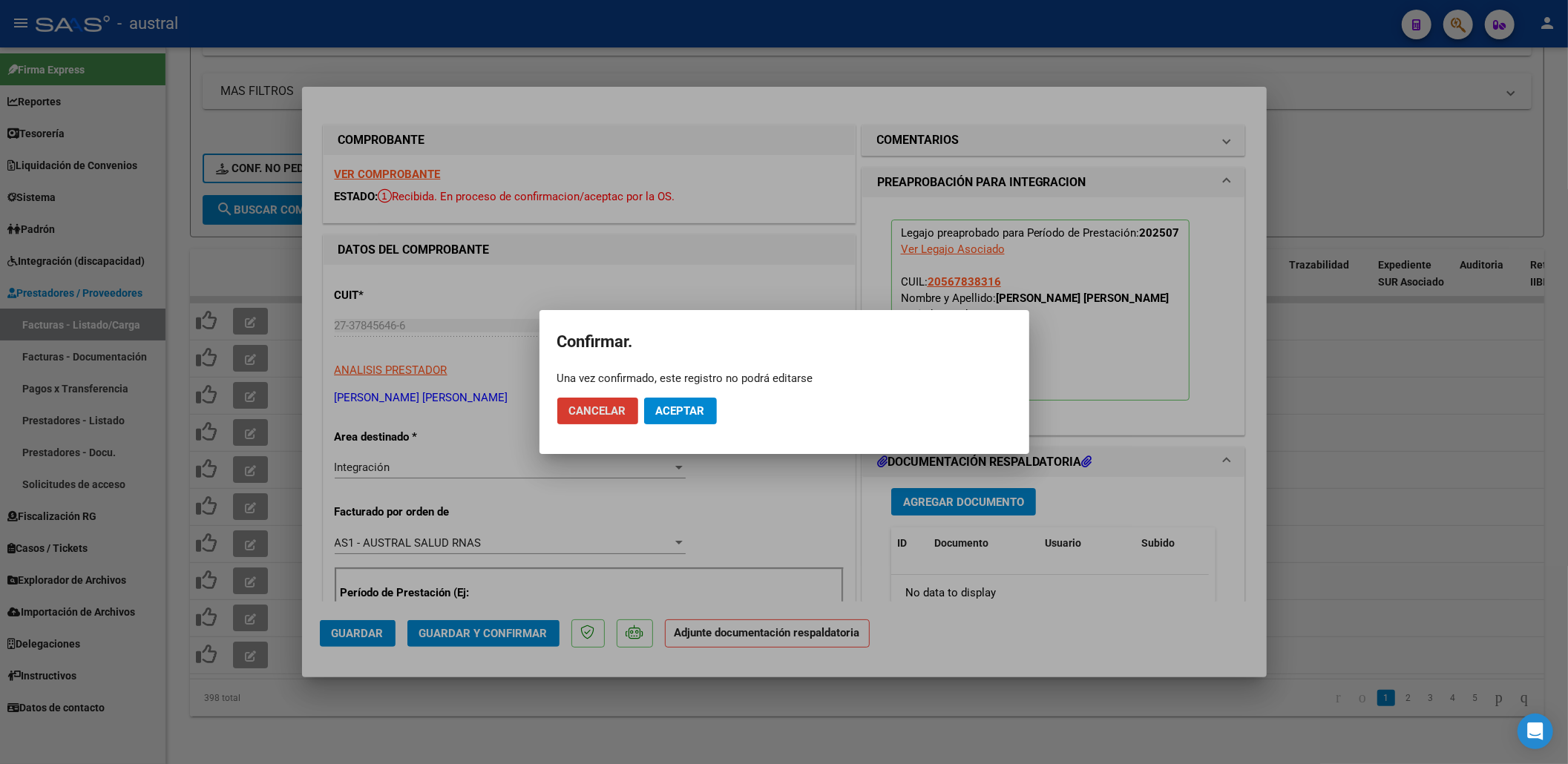
click at [683, 414] on span "Aceptar" at bounding box center [680, 410] width 49 height 13
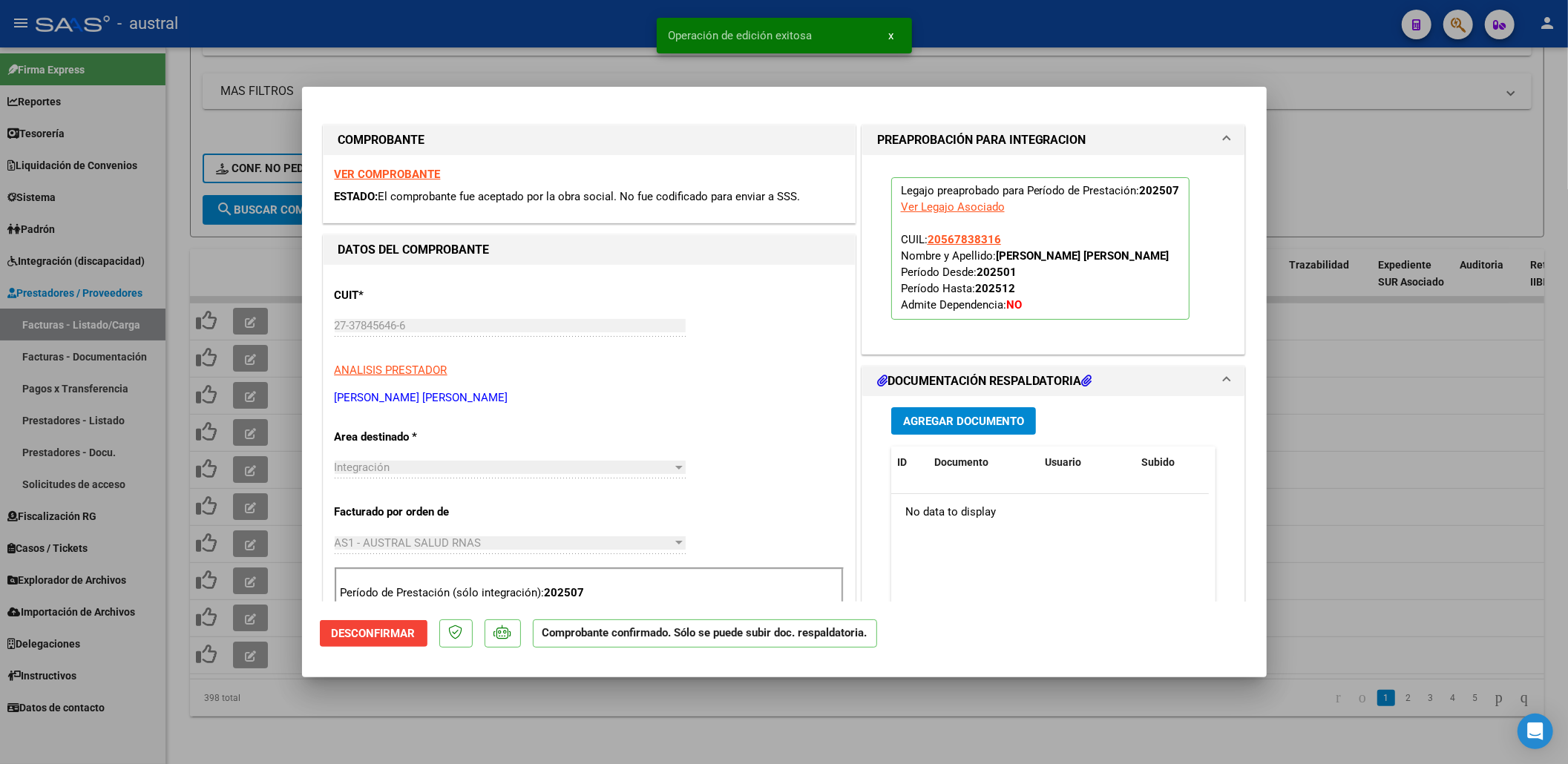
click at [523, 712] on div at bounding box center [784, 382] width 1568 height 764
type input "$ 0,00"
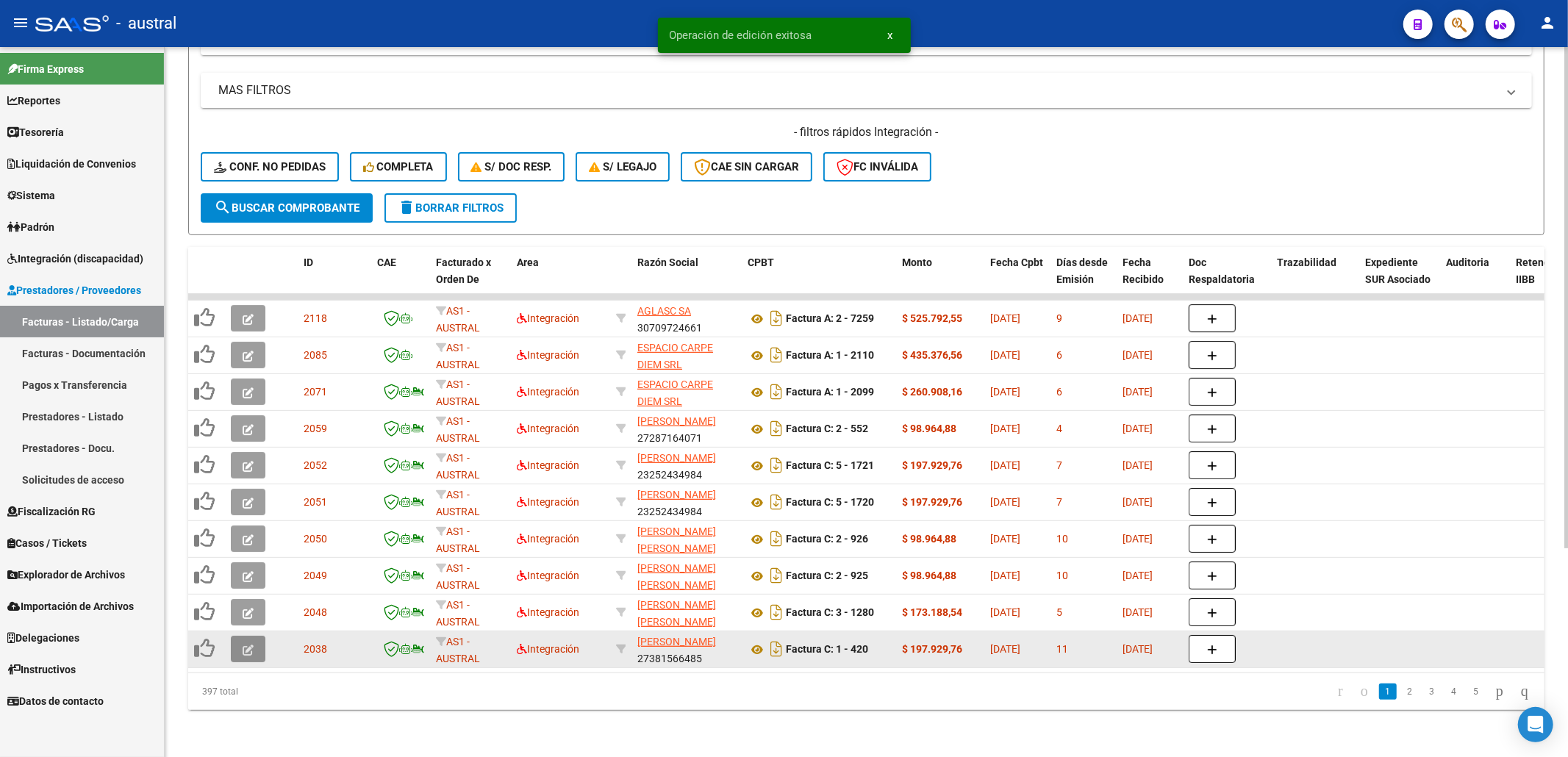
click at [239, 636] on button "button" at bounding box center [248, 649] width 35 height 27
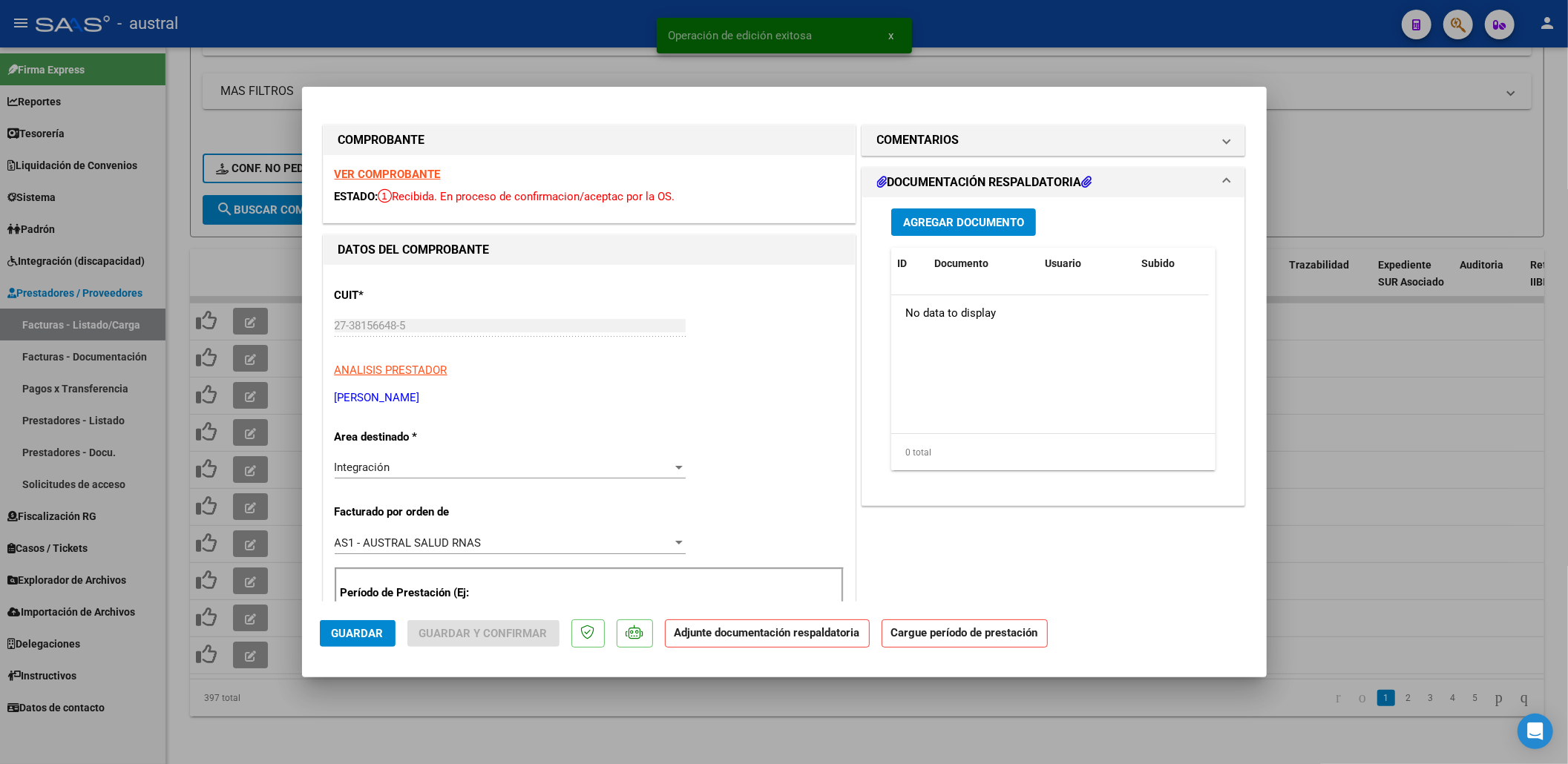
click at [392, 176] on strong "VER COMPROBANTE" at bounding box center [387, 174] width 106 height 13
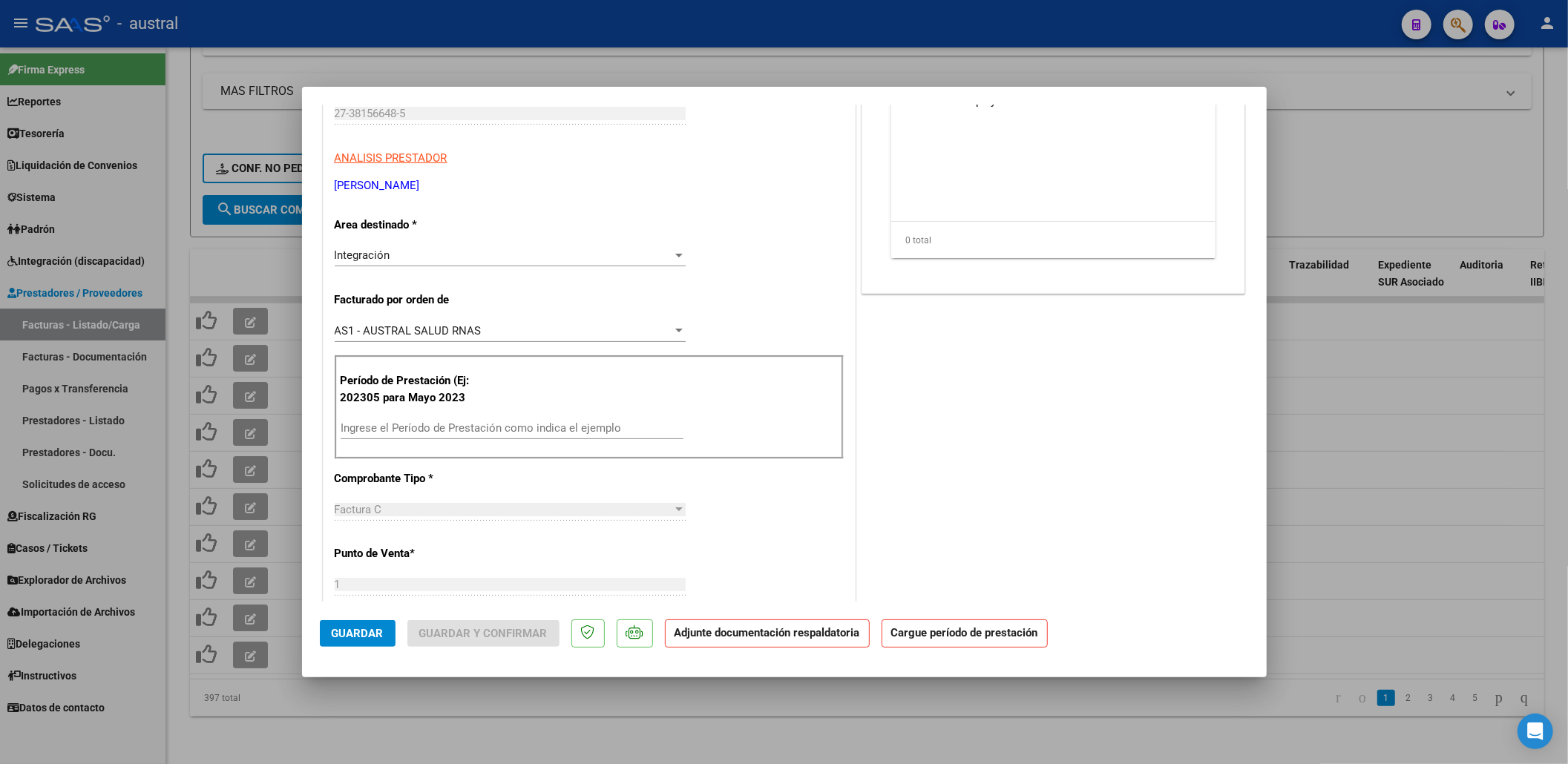
scroll to position [297, 0]
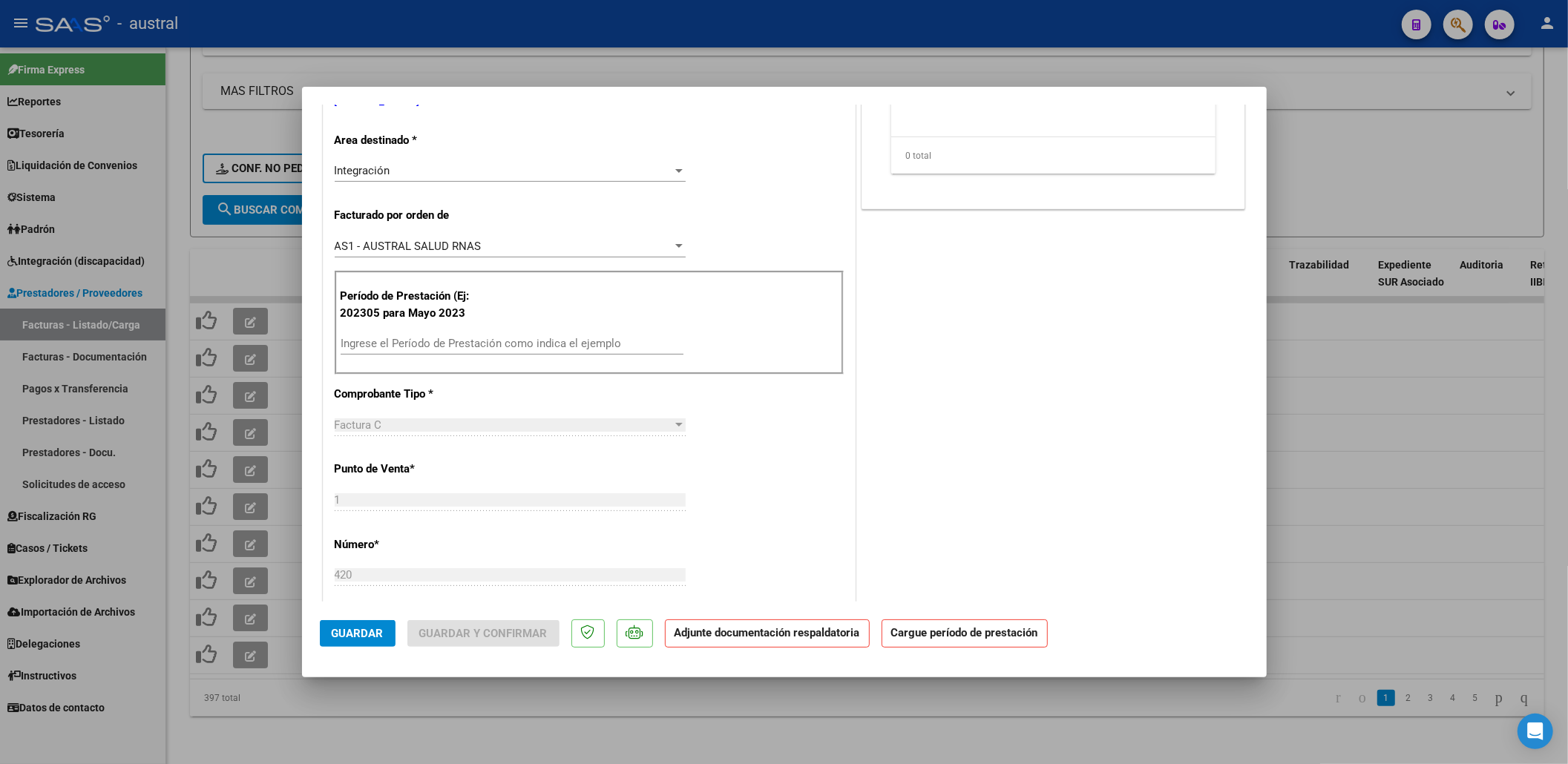
click at [526, 350] on input "Ingrese el Período de Prestación como indica el ejemplo" at bounding box center [512, 343] width 343 height 13
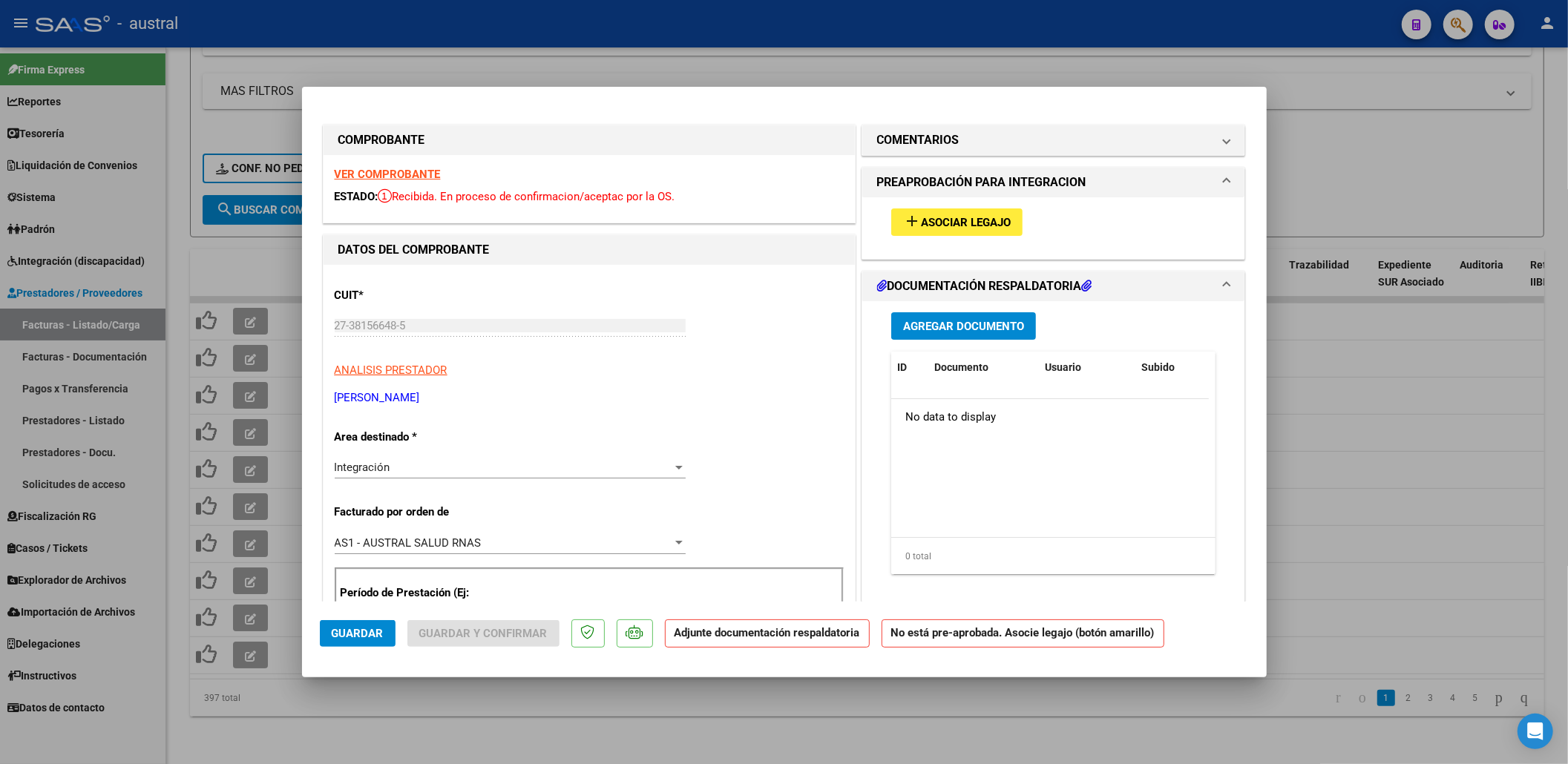
type input "202507"
click at [926, 221] on span "Asociar Legajo" at bounding box center [965, 222] width 89 height 13
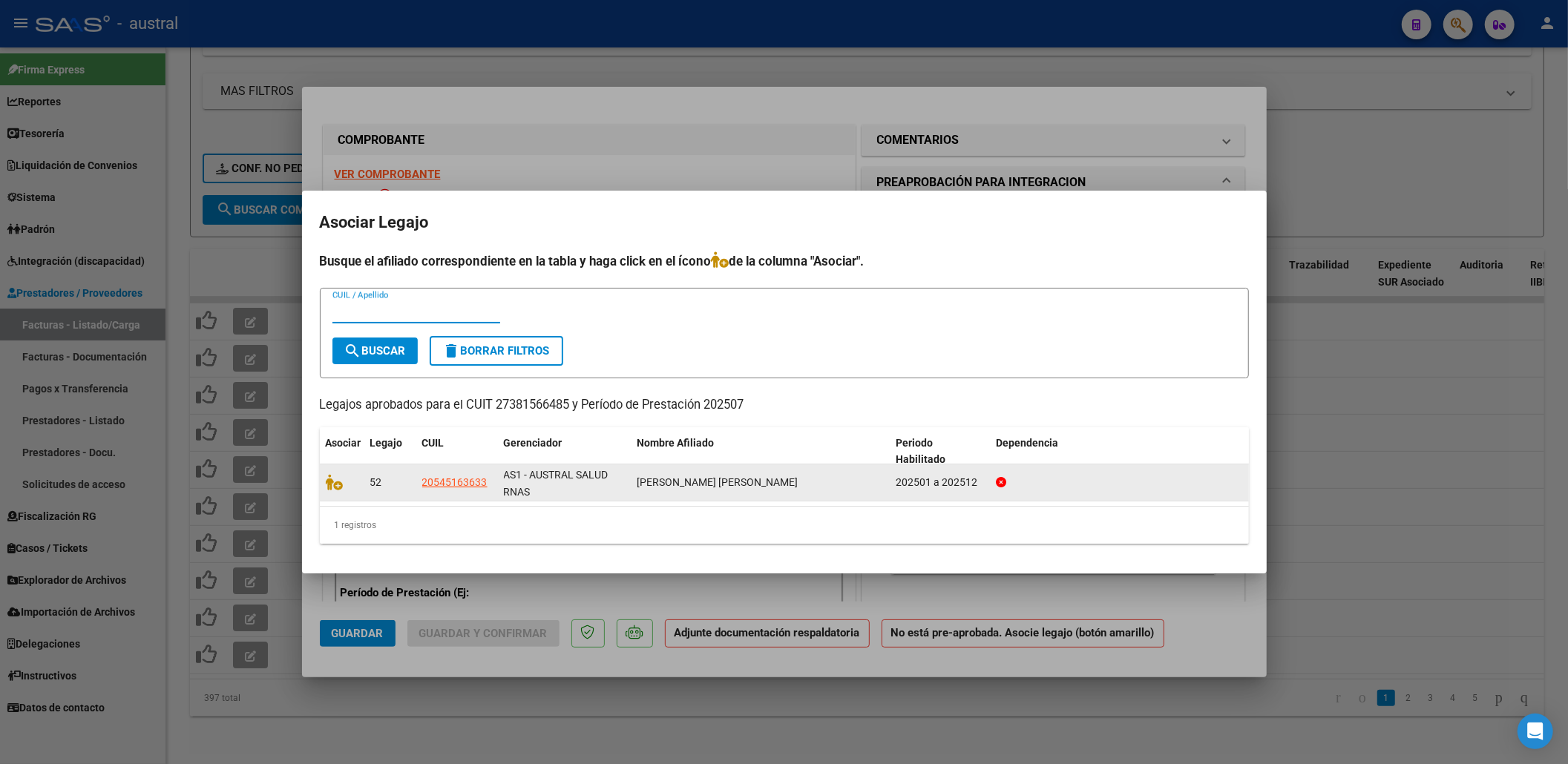
click at [349, 487] on div at bounding box center [341, 482] width 33 height 17
click at [343, 487] on span at bounding box center [336, 482] width 22 height 12
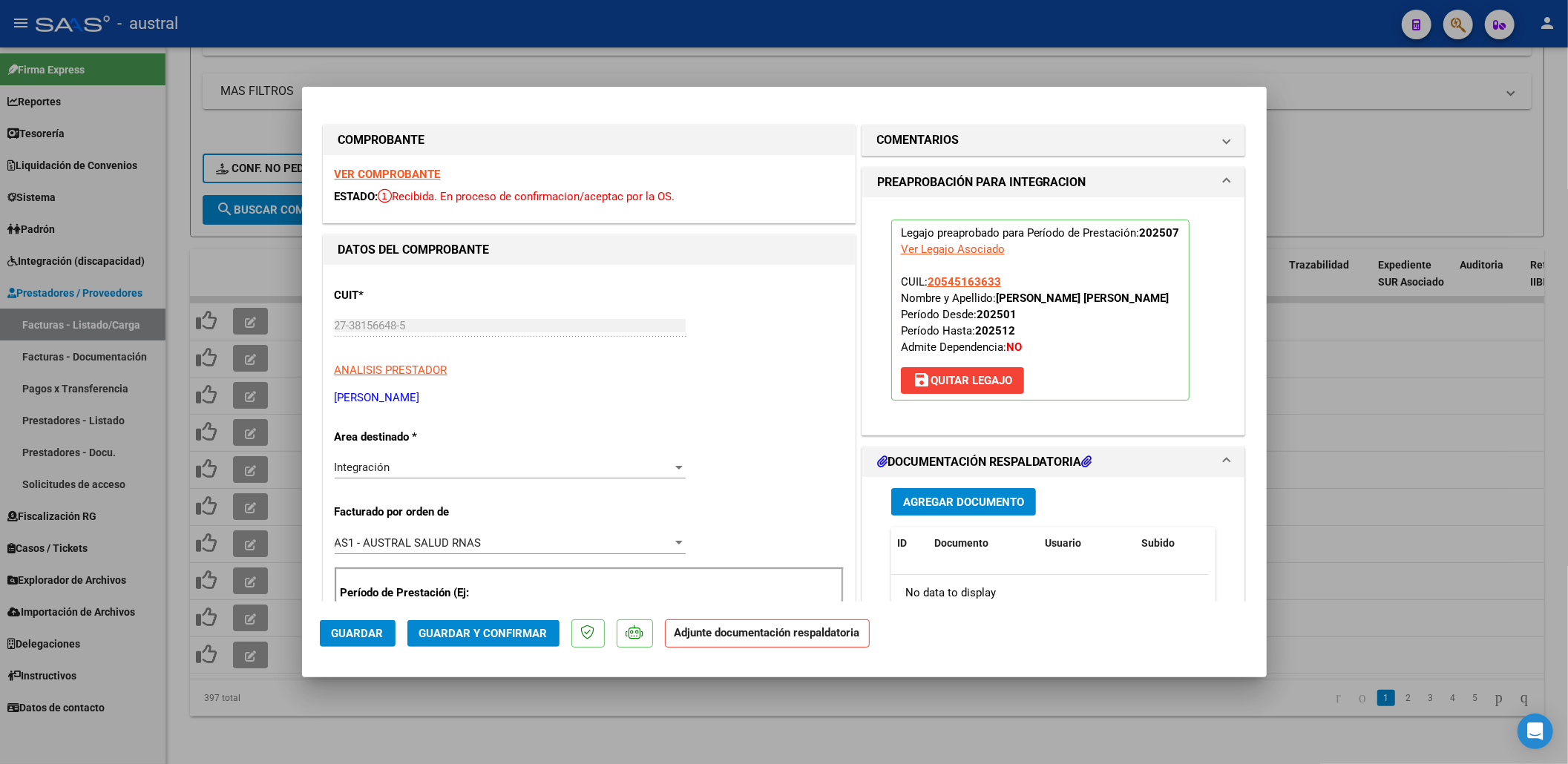
click at [509, 639] on span "Guardar y Confirmar" at bounding box center [484, 633] width 129 height 13
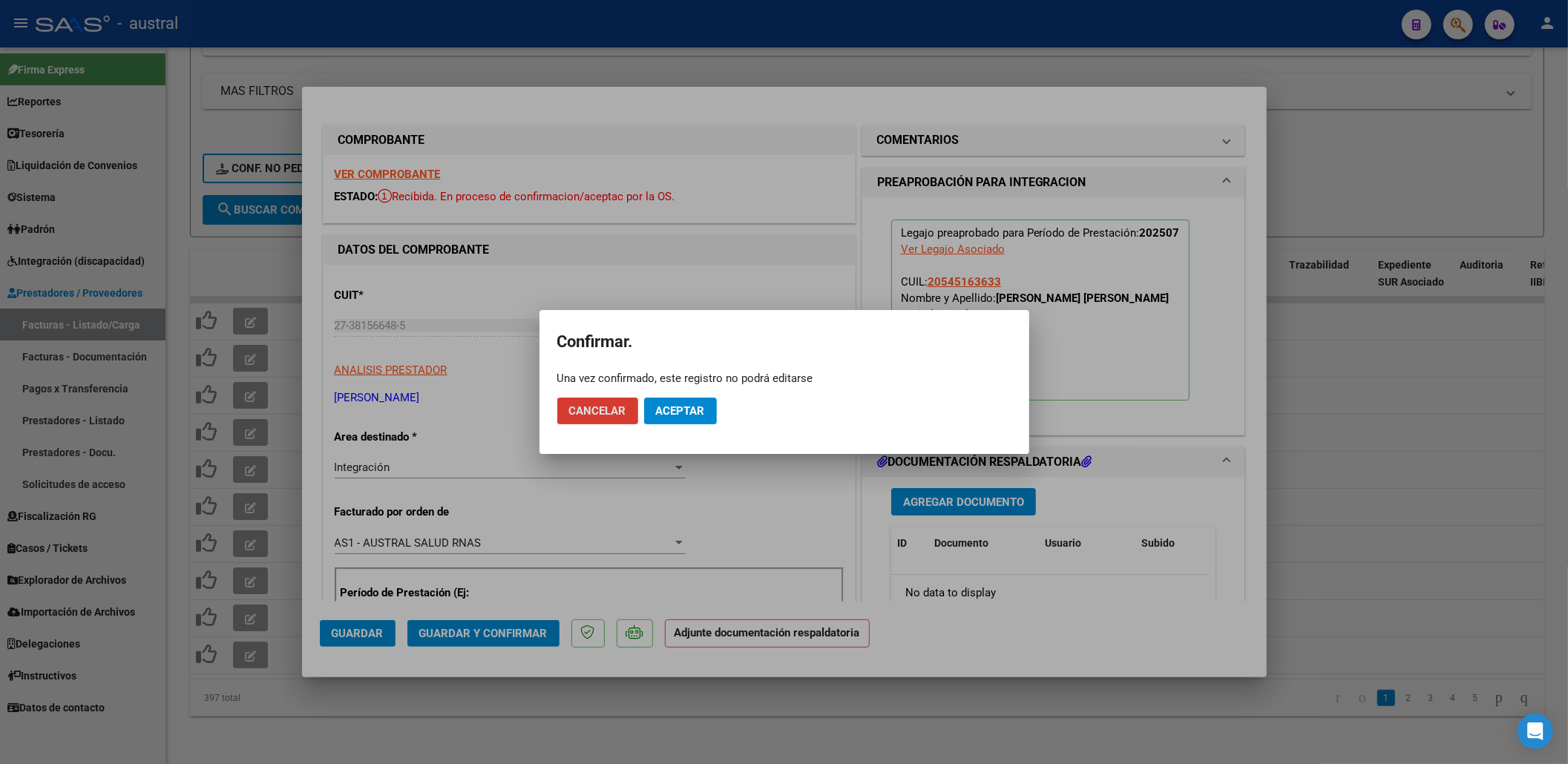
click at [693, 416] on span "Aceptar" at bounding box center [680, 410] width 49 height 13
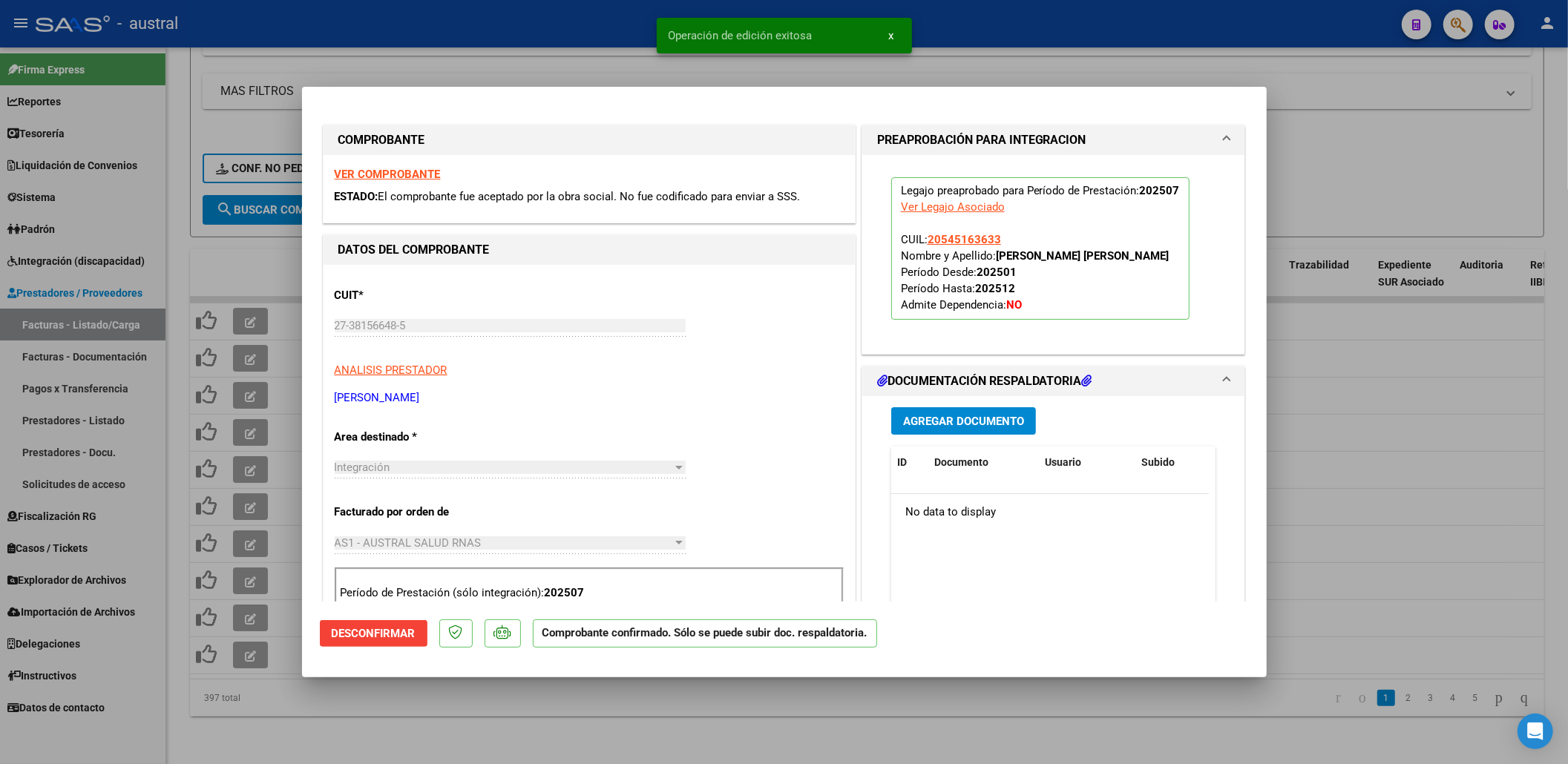
click at [1319, 133] on div at bounding box center [784, 382] width 1568 height 764
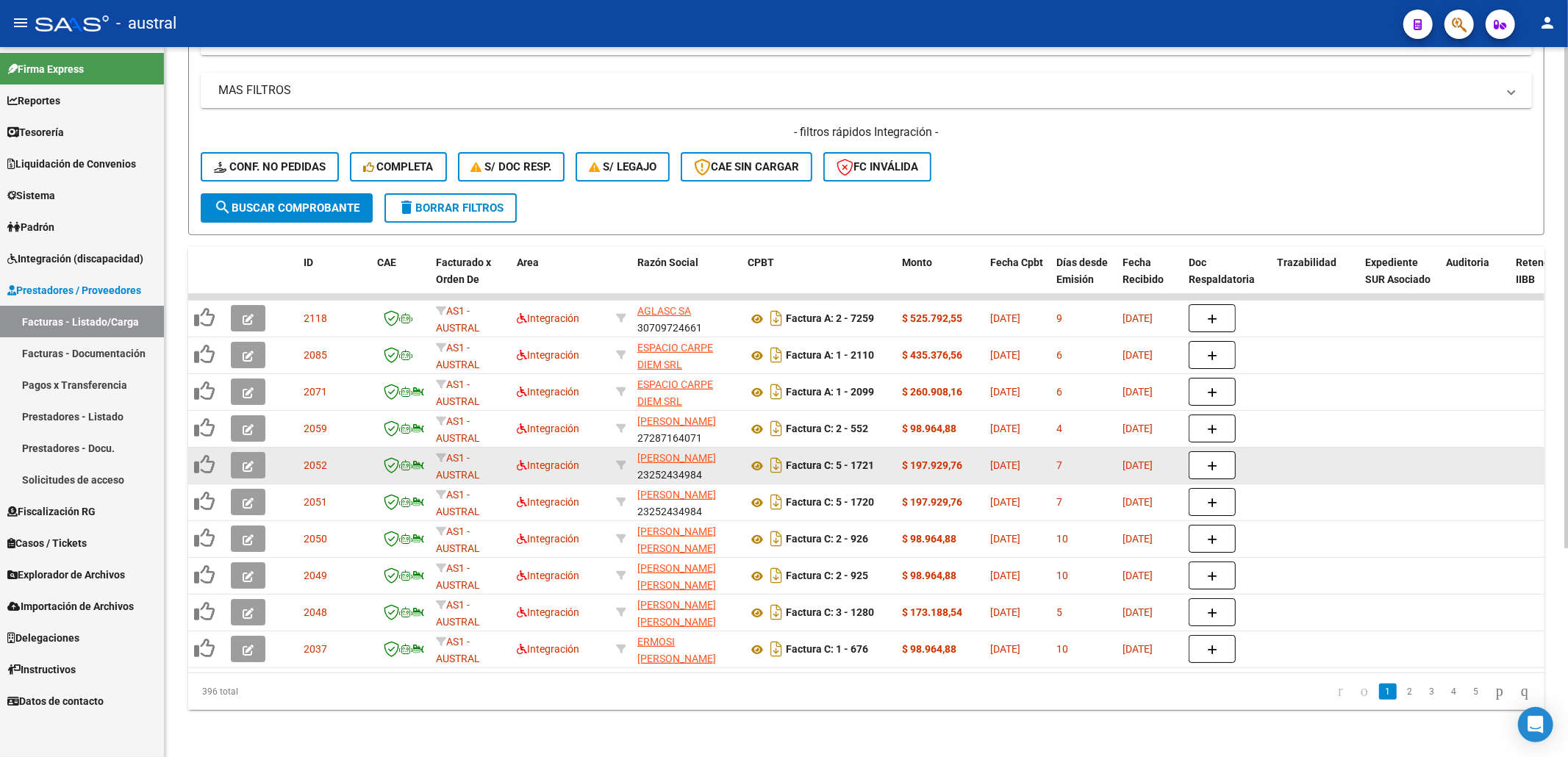
click at [234, 454] on button "button" at bounding box center [248, 466] width 35 height 27
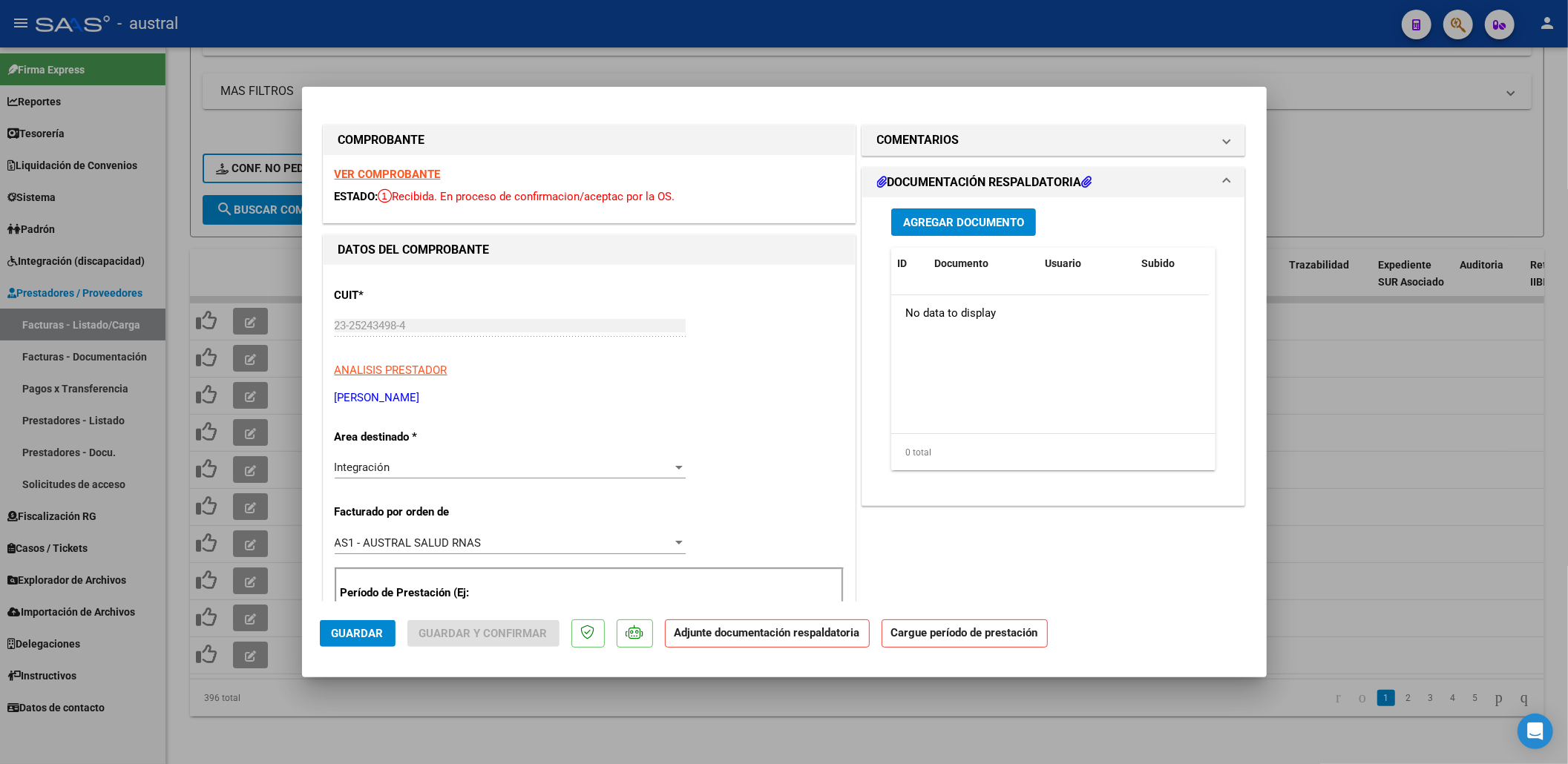
click at [395, 177] on strong "VER COMPROBANTE" at bounding box center [387, 174] width 106 height 13
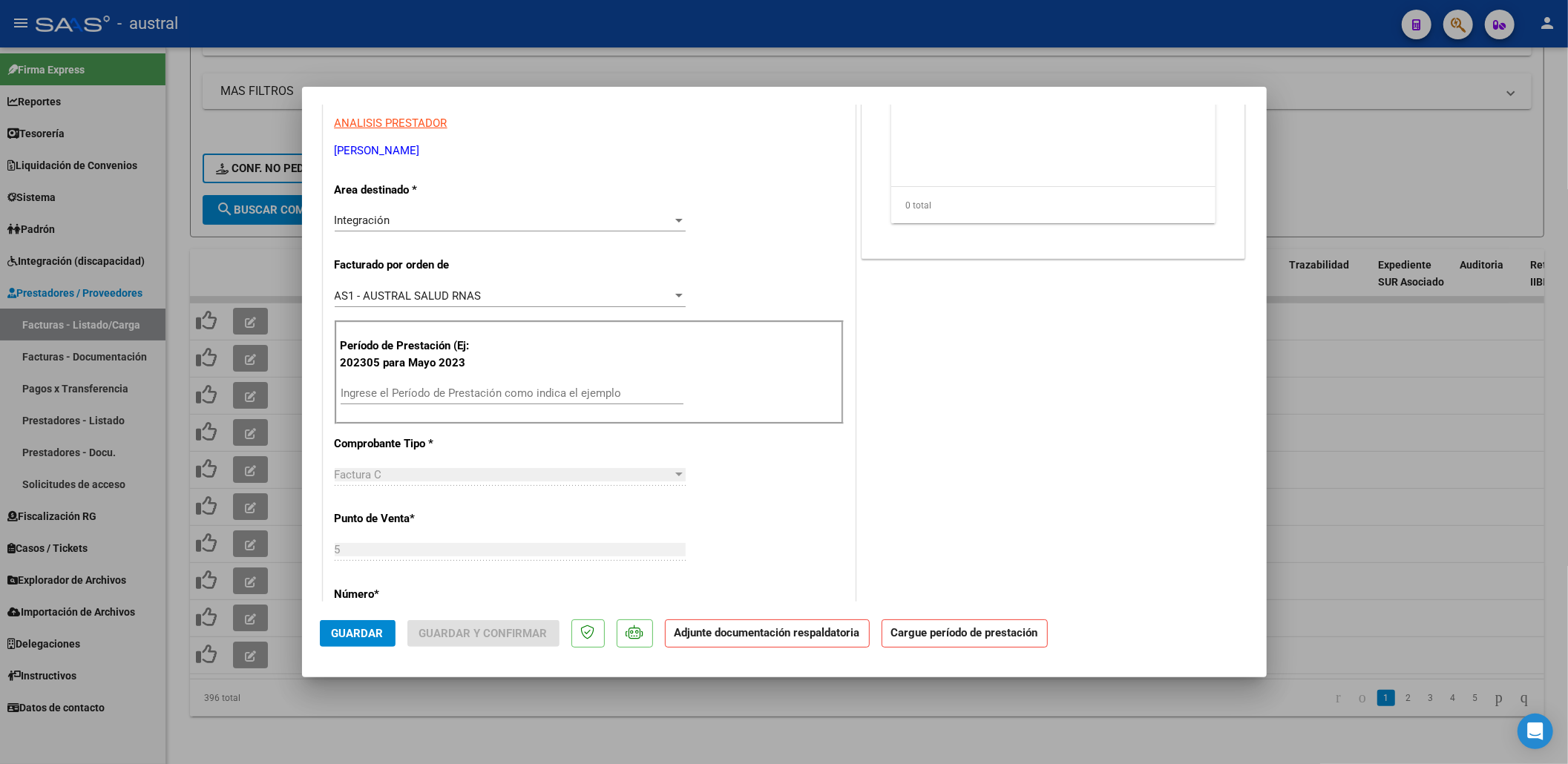
scroll to position [395, 0]
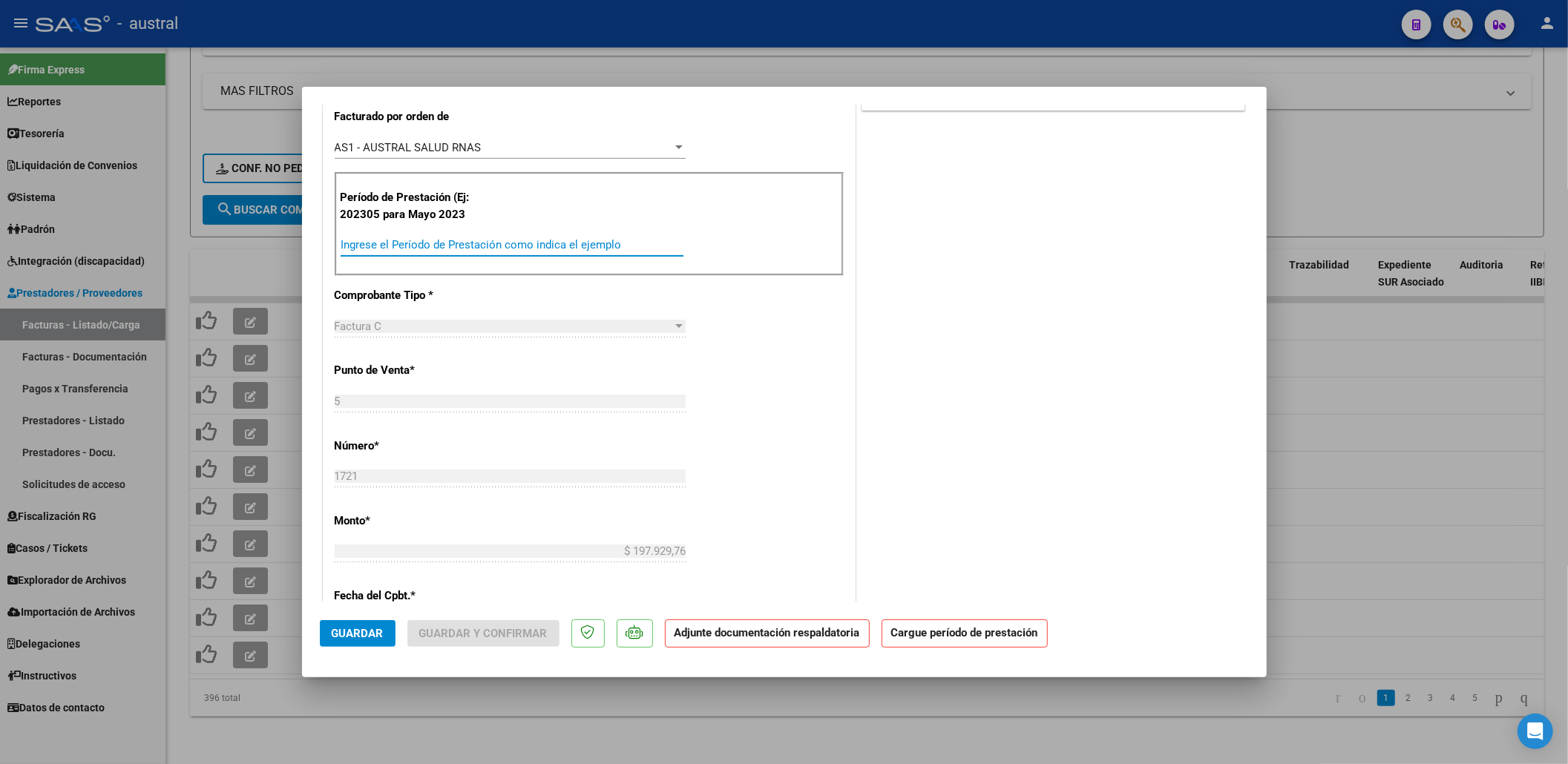
click at [533, 241] on input "Ingrese el Período de Prestación como indica el ejemplo" at bounding box center [512, 244] width 343 height 13
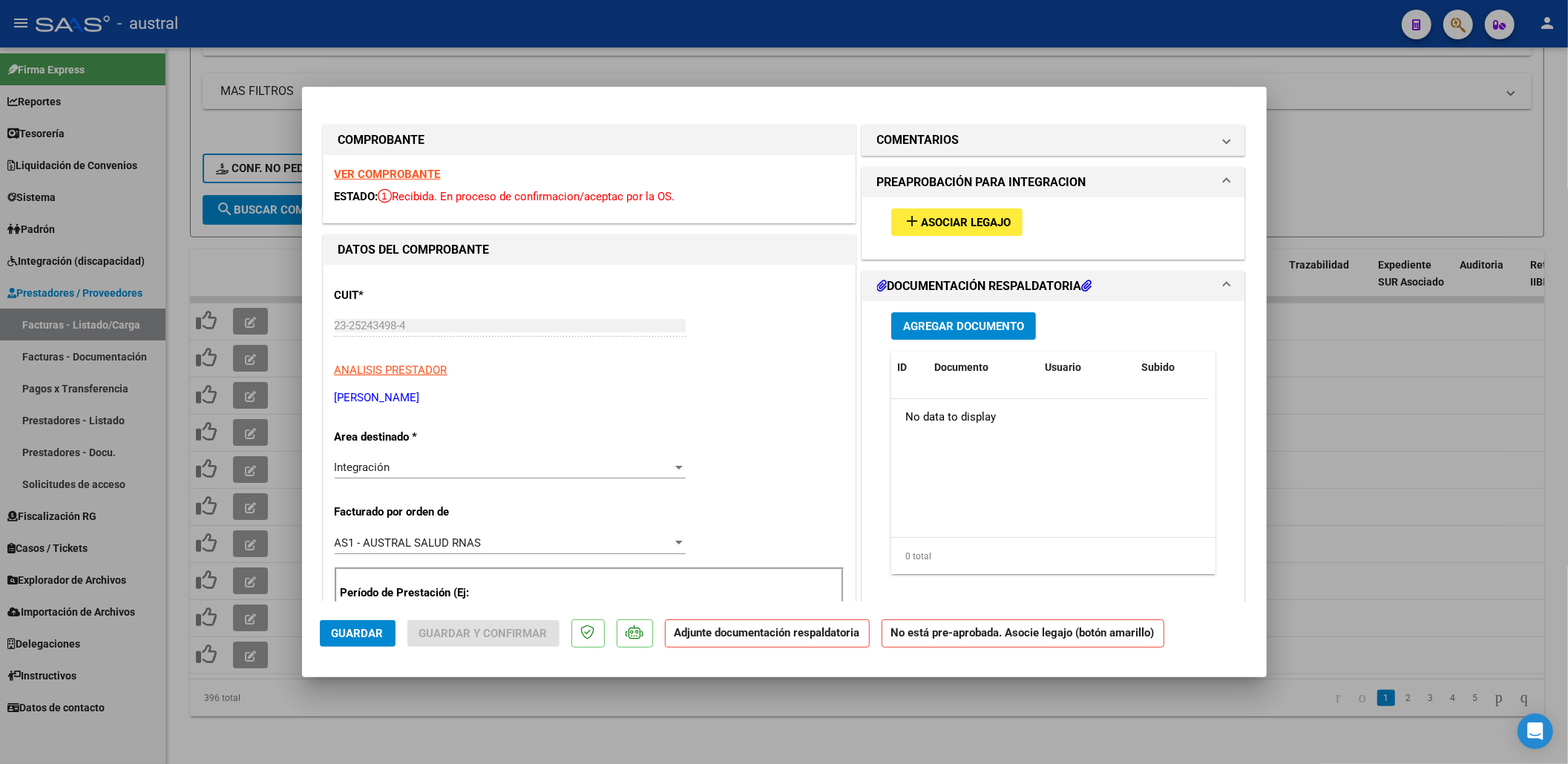
type input "202507"
click at [937, 229] on span "Asociar Legajo" at bounding box center [965, 222] width 89 height 13
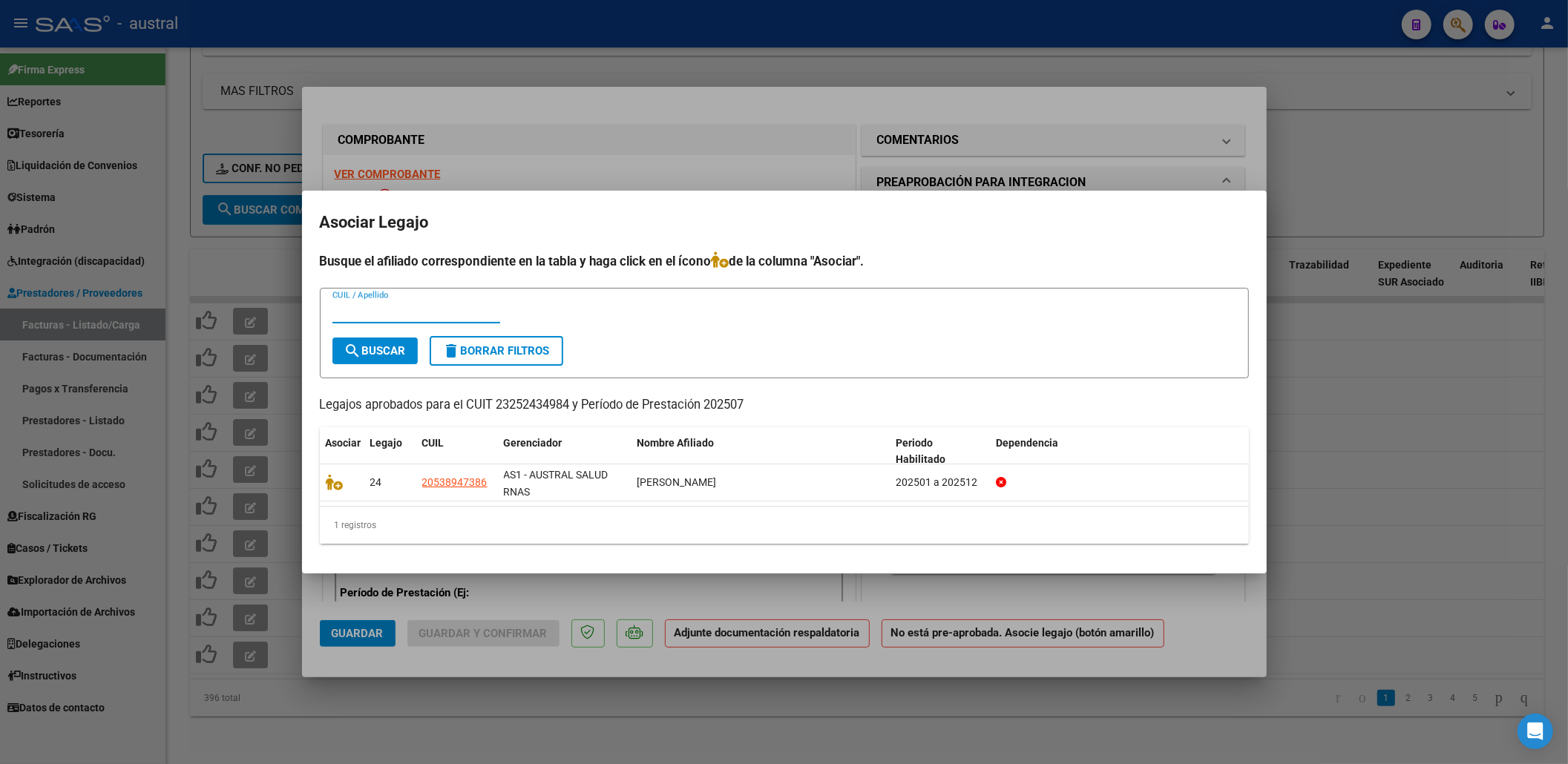
click at [1266, 177] on div at bounding box center [784, 382] width 1568 height 764
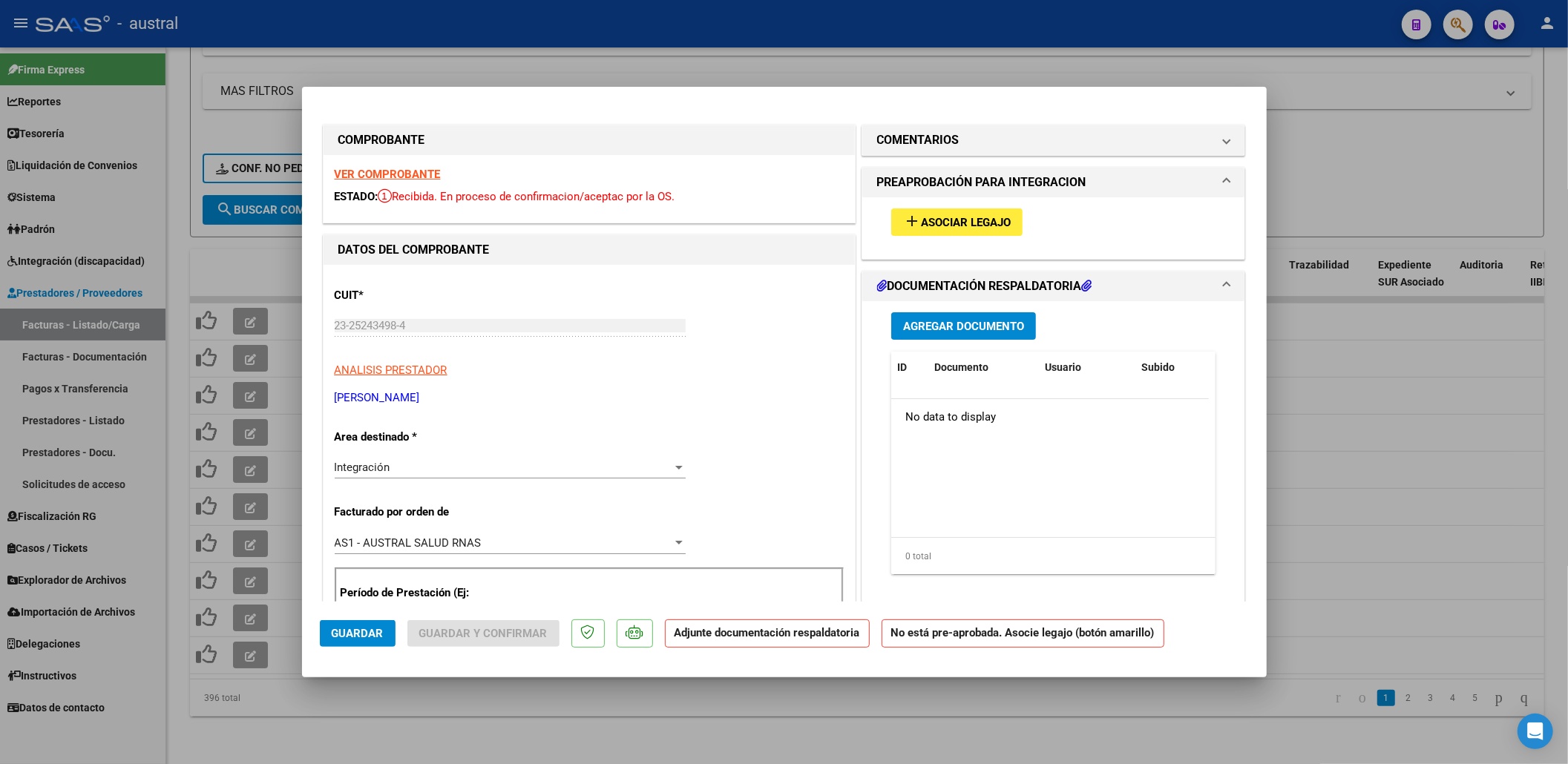
click at [1330, 153] on div at bounding box center [784, 382] width 1568 height 764
type input "$ 0,00"
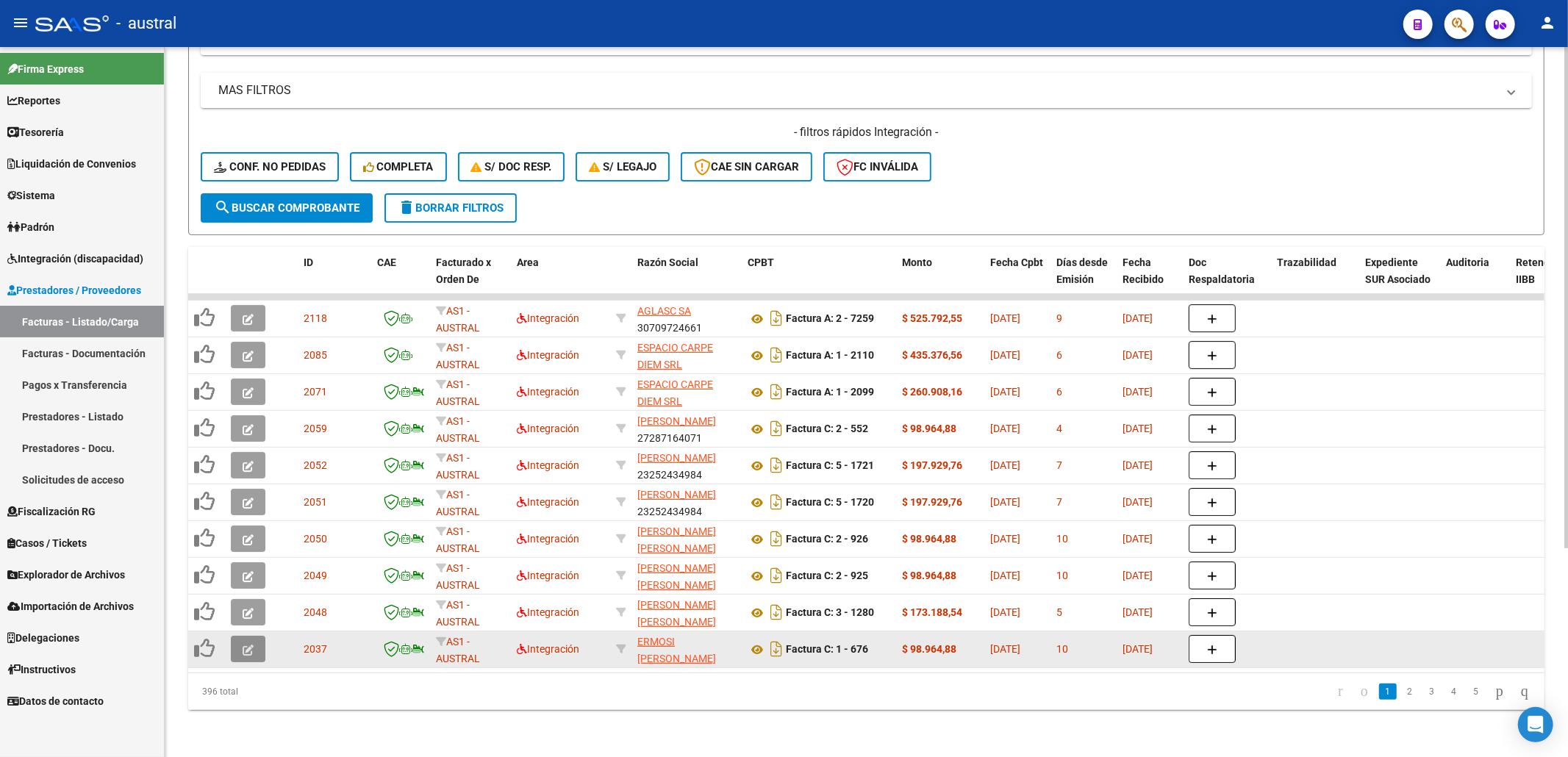
click at [254, 636] on button "button" at bounding box center [248, 649] width 35 height 27
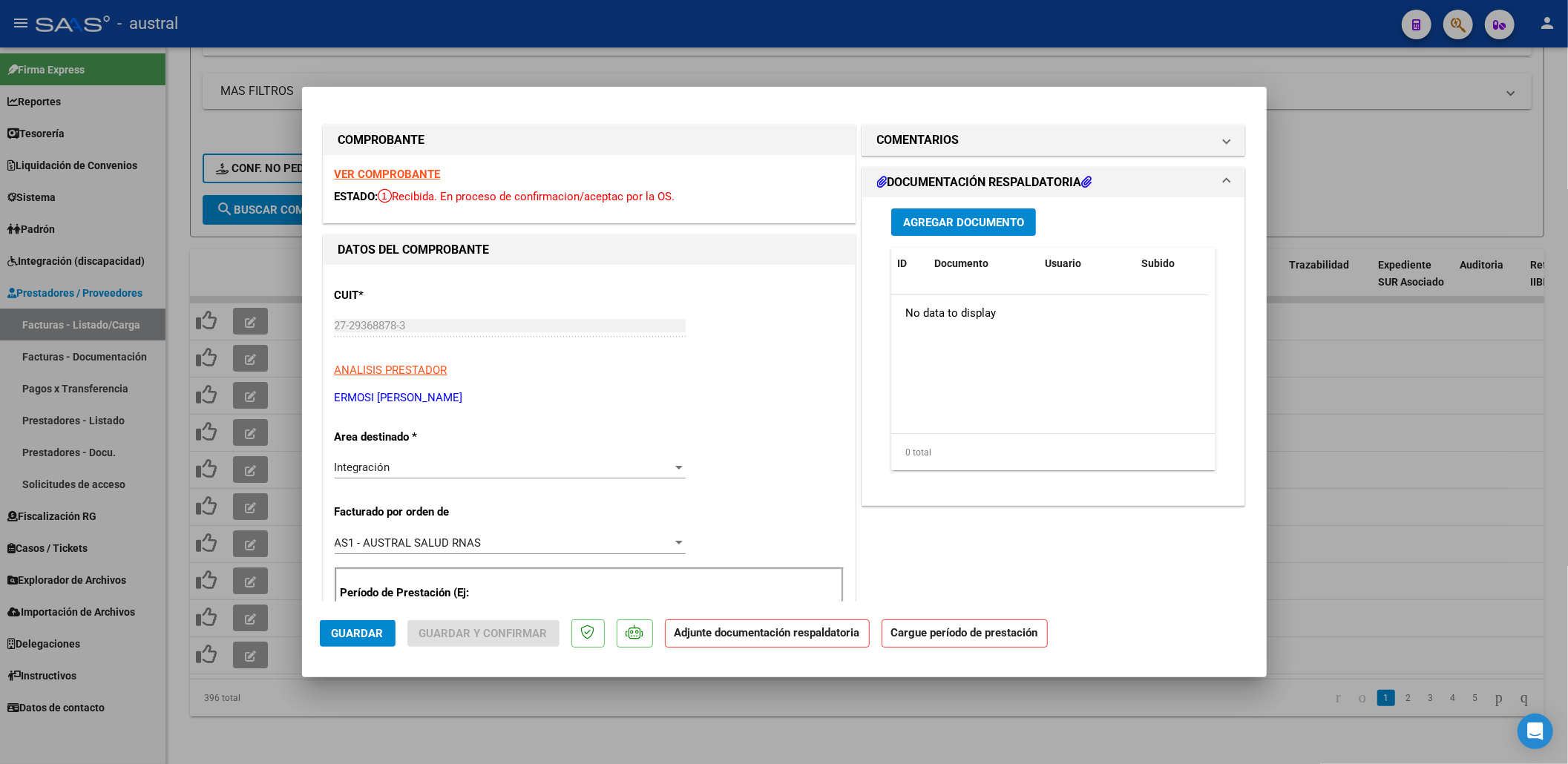
click at [413, 172] on strong "VER COMPROBANTE" at bounding box center [387, 174] width 106 height 13
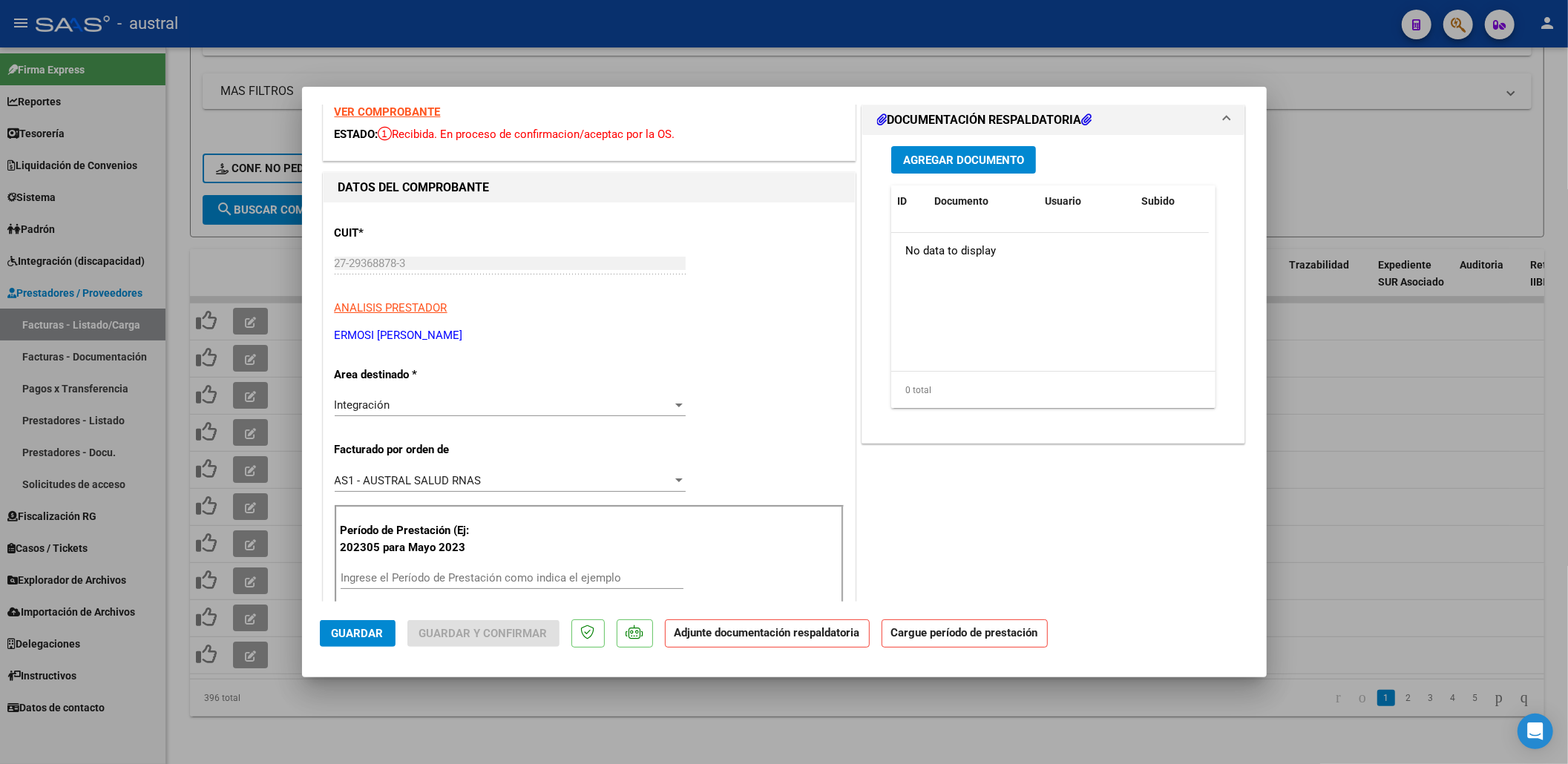
scroll to position [98, 0]
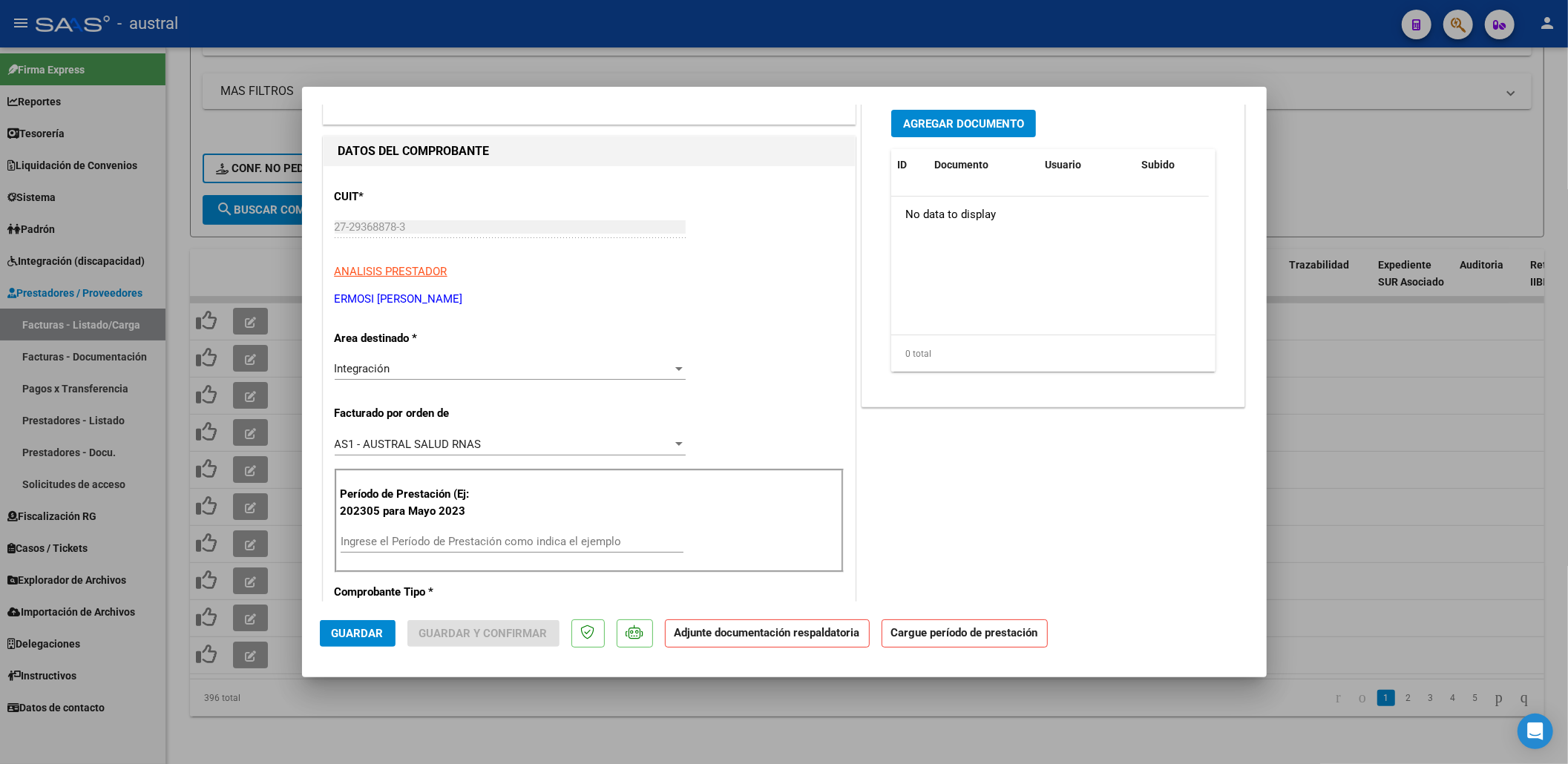
drag, startPoint x: 492, startPoint y: 512, endPoint x: 500, endPoint y: 530, distance: 19.7
click at [496, 520] on div "Período de Prestación (Ej: 202305 para Mayo 2023 Ingrese el Período de Prestaci…" at bounding box center [588, 521] width 509 height 104
click at [514, 538] on div "Ingrese el Período de Prestación como indica el ejemplo" at bounding box center [512, 542] width 343 height 22
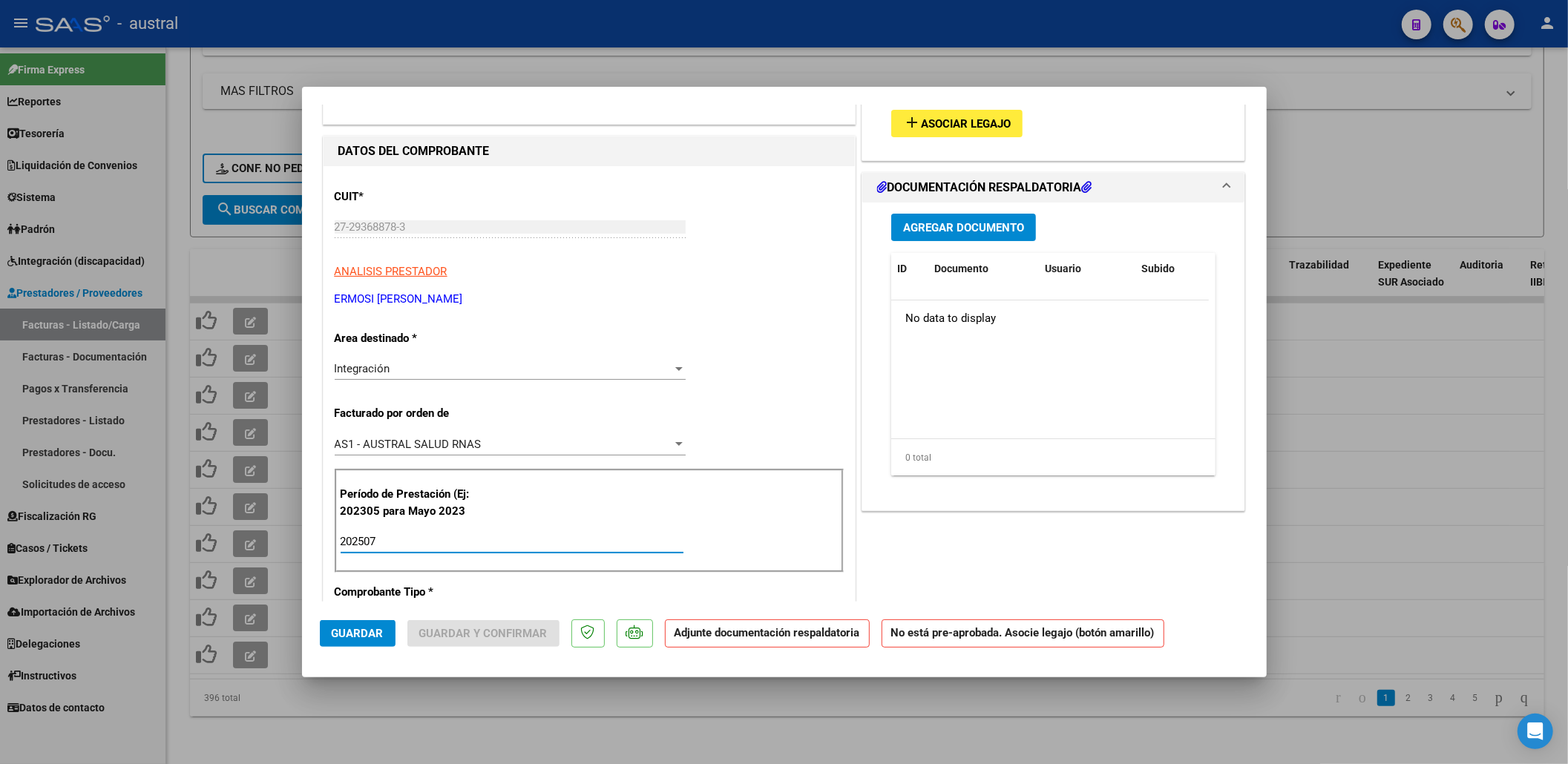
type input "202507"
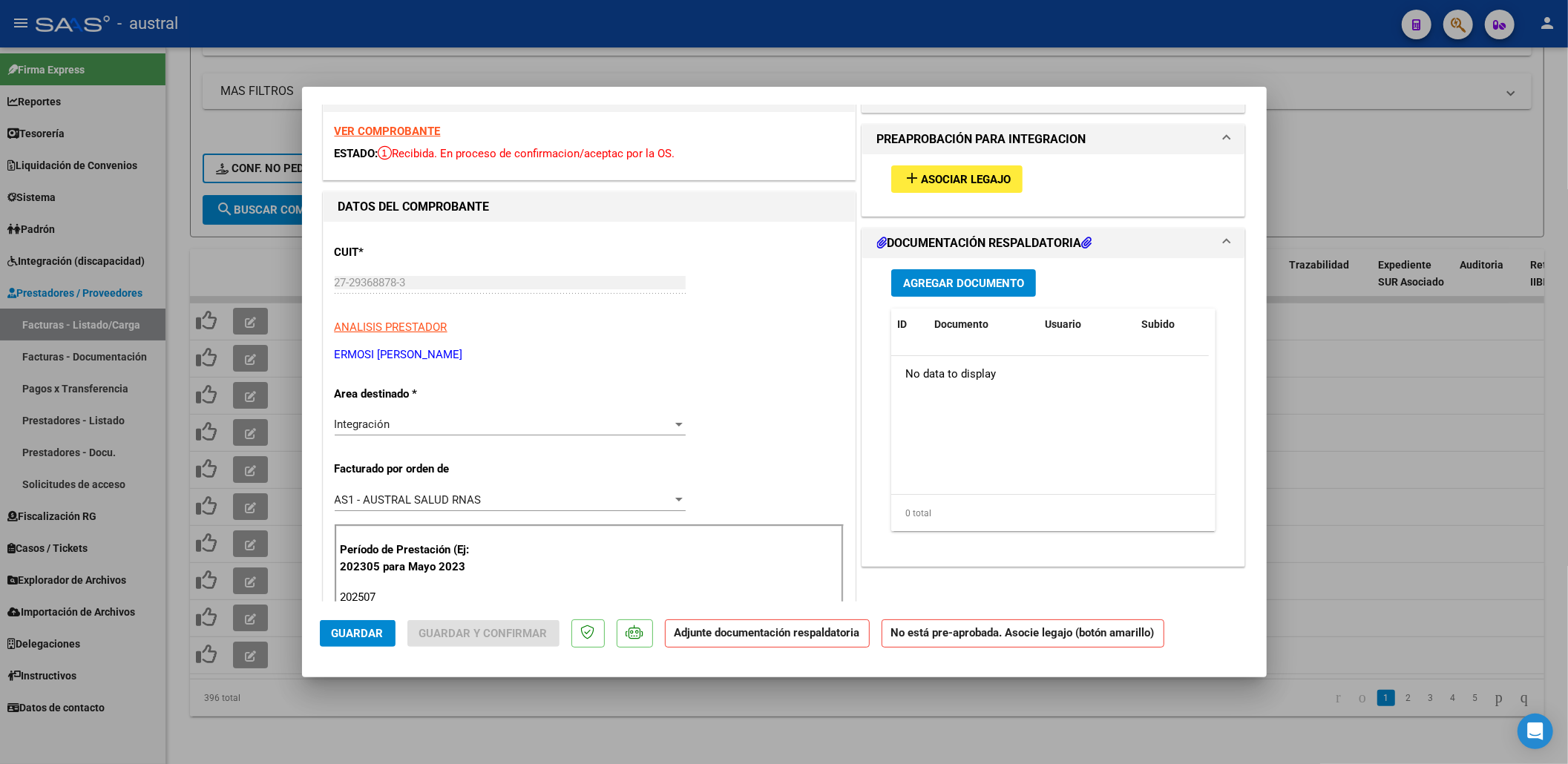
scroll to position [0, 0]
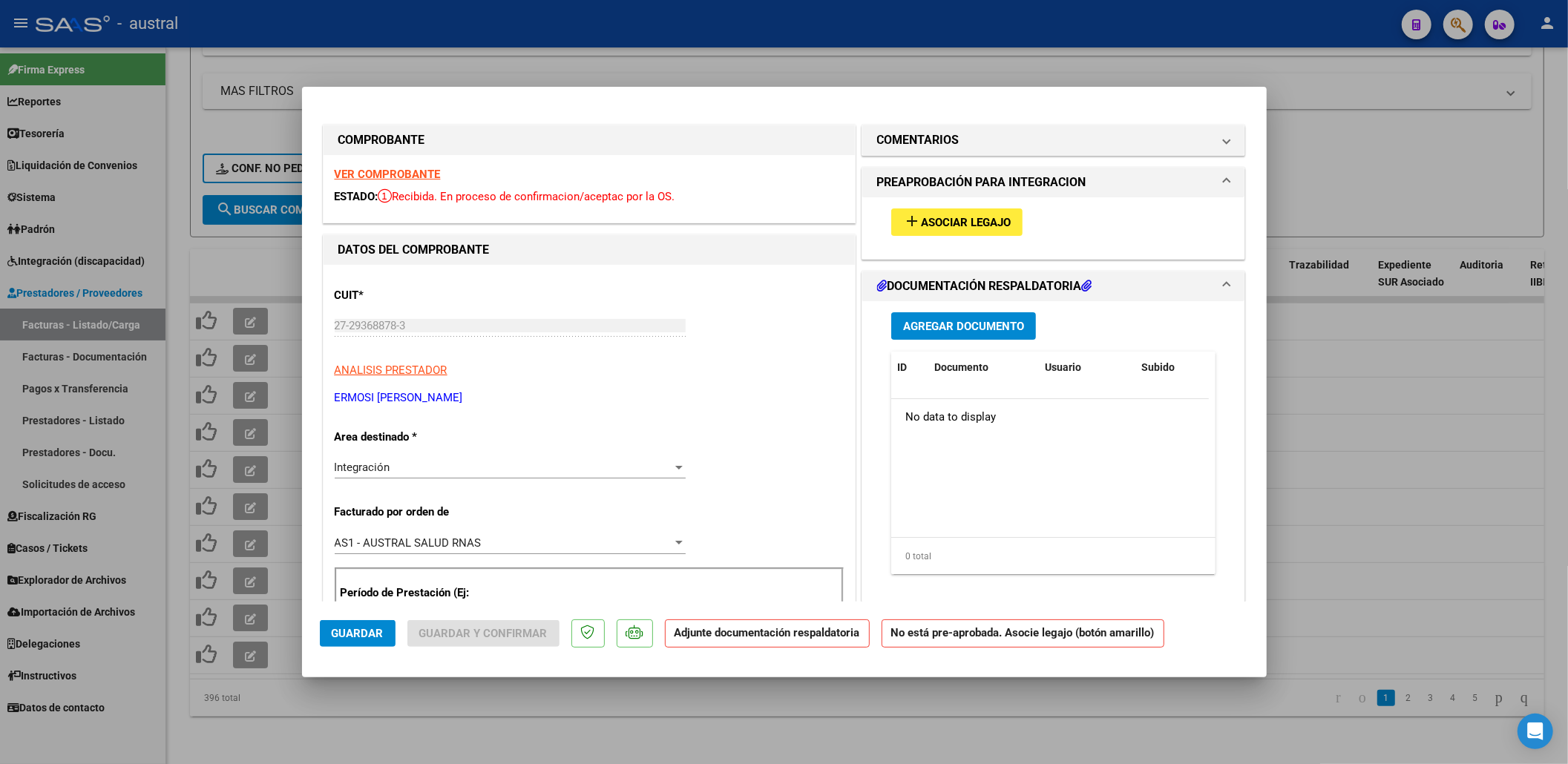
click at [909, 232] on button "add Asociar Legajo" at bounding box center [957, 222] width 131 height 28
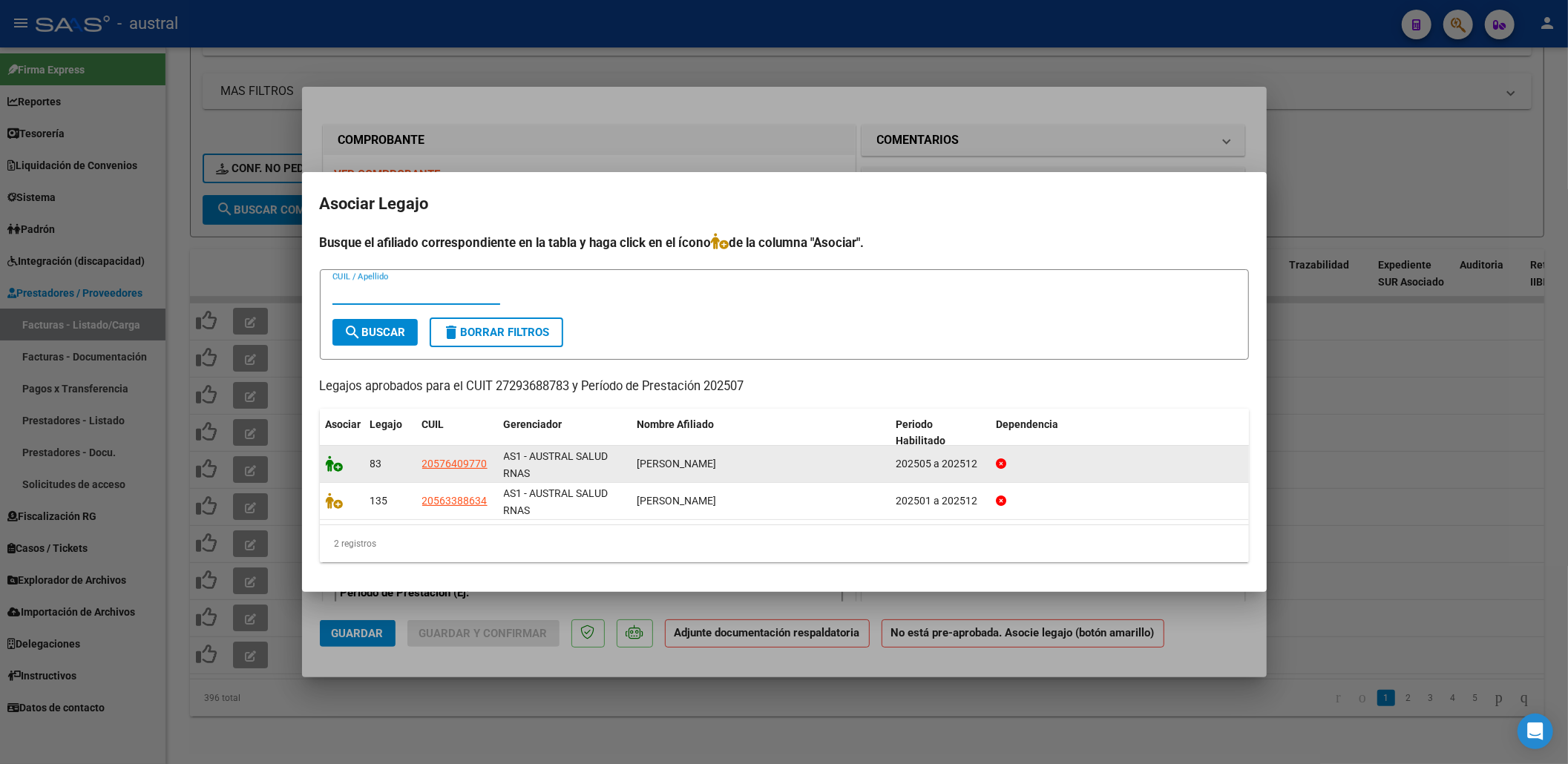
click at [334, 464] on icon at bounding box center [334, 464] width 18 height 16
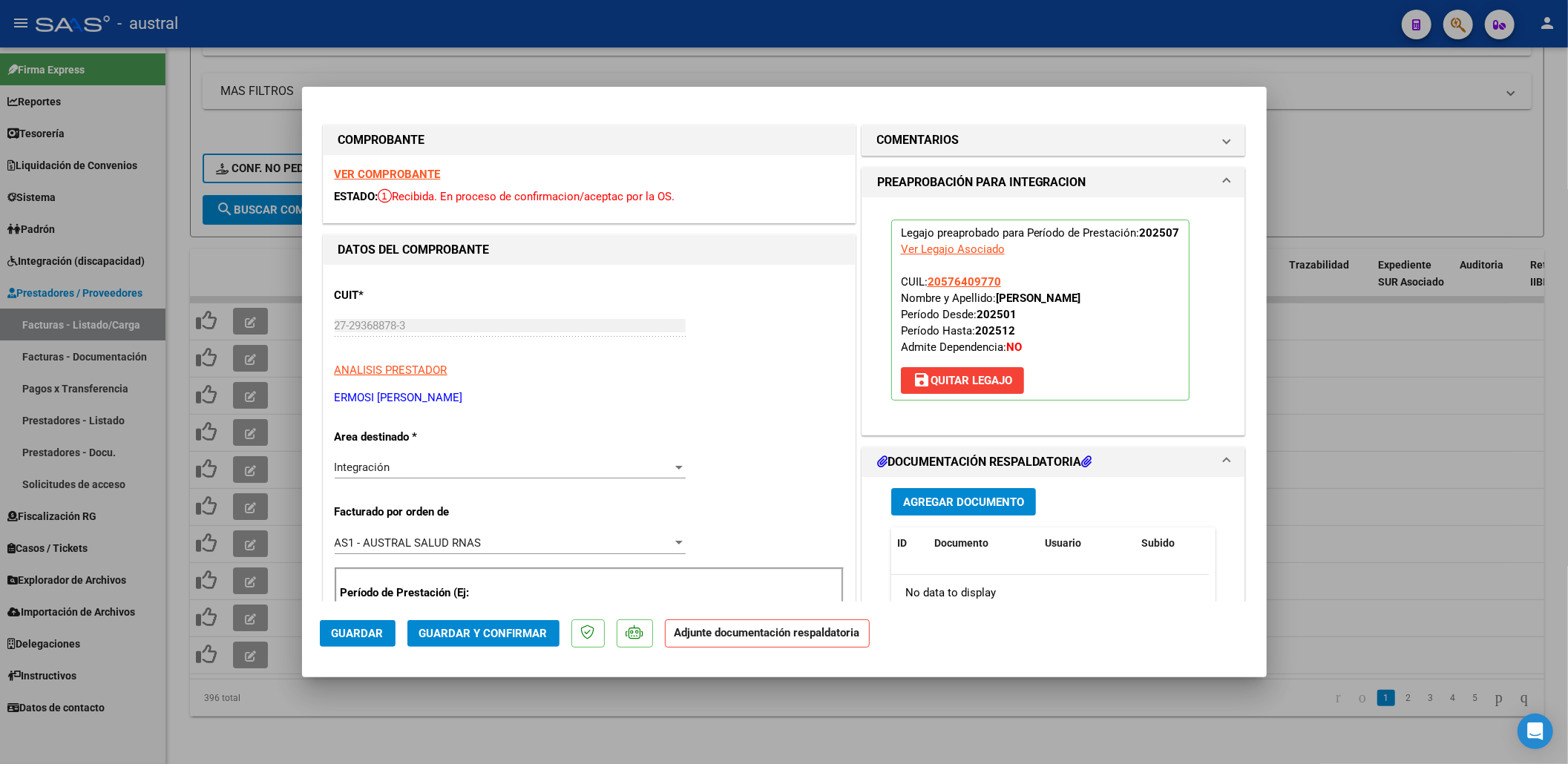
click at [526, 635] on span "Guardar y Confirmar" at bounding box center [484, 633] width 129 height 13
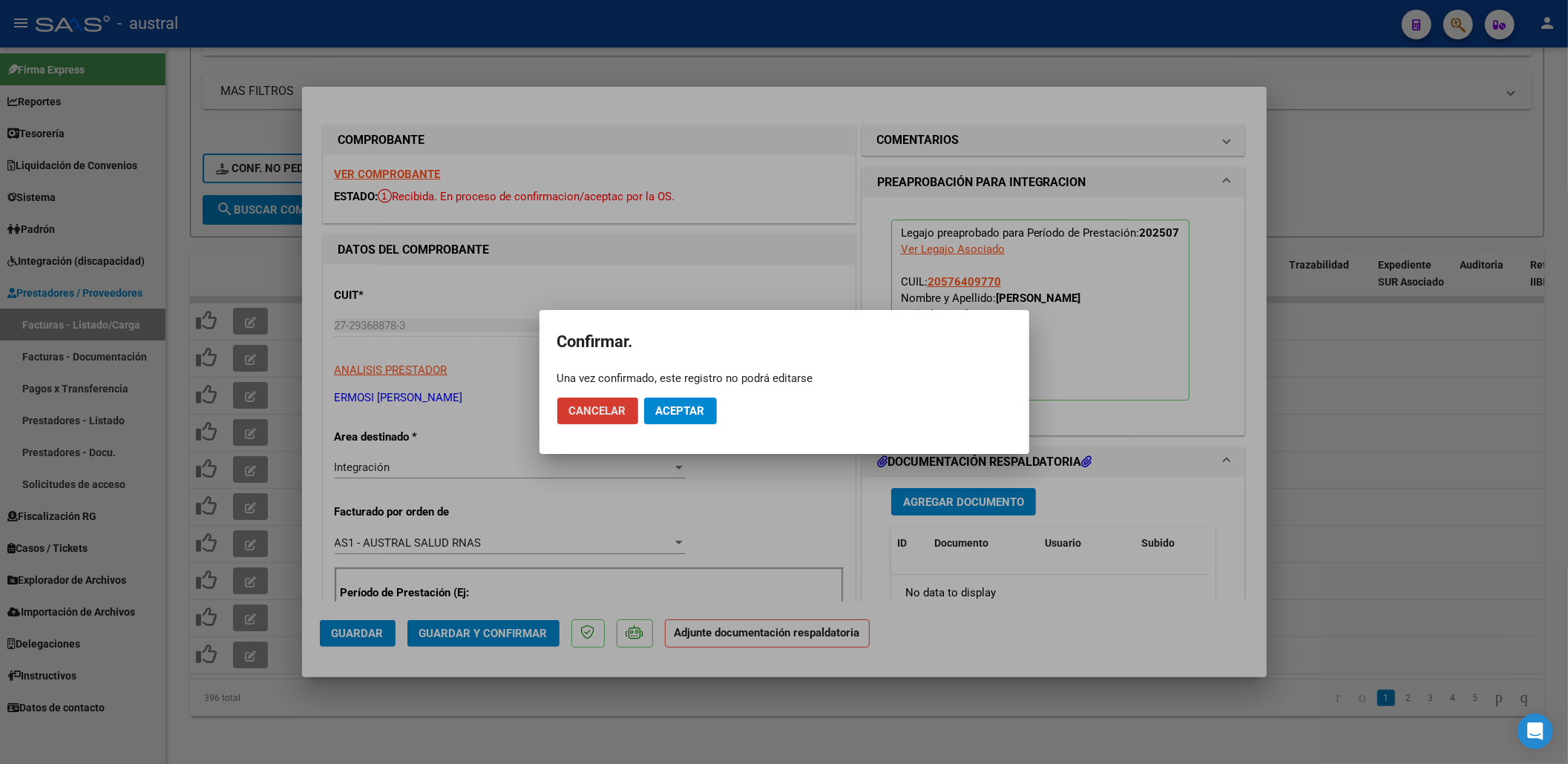
click at [706, 414] on button "Aceptar" at bounding box center [680, 411] width 72 height 27
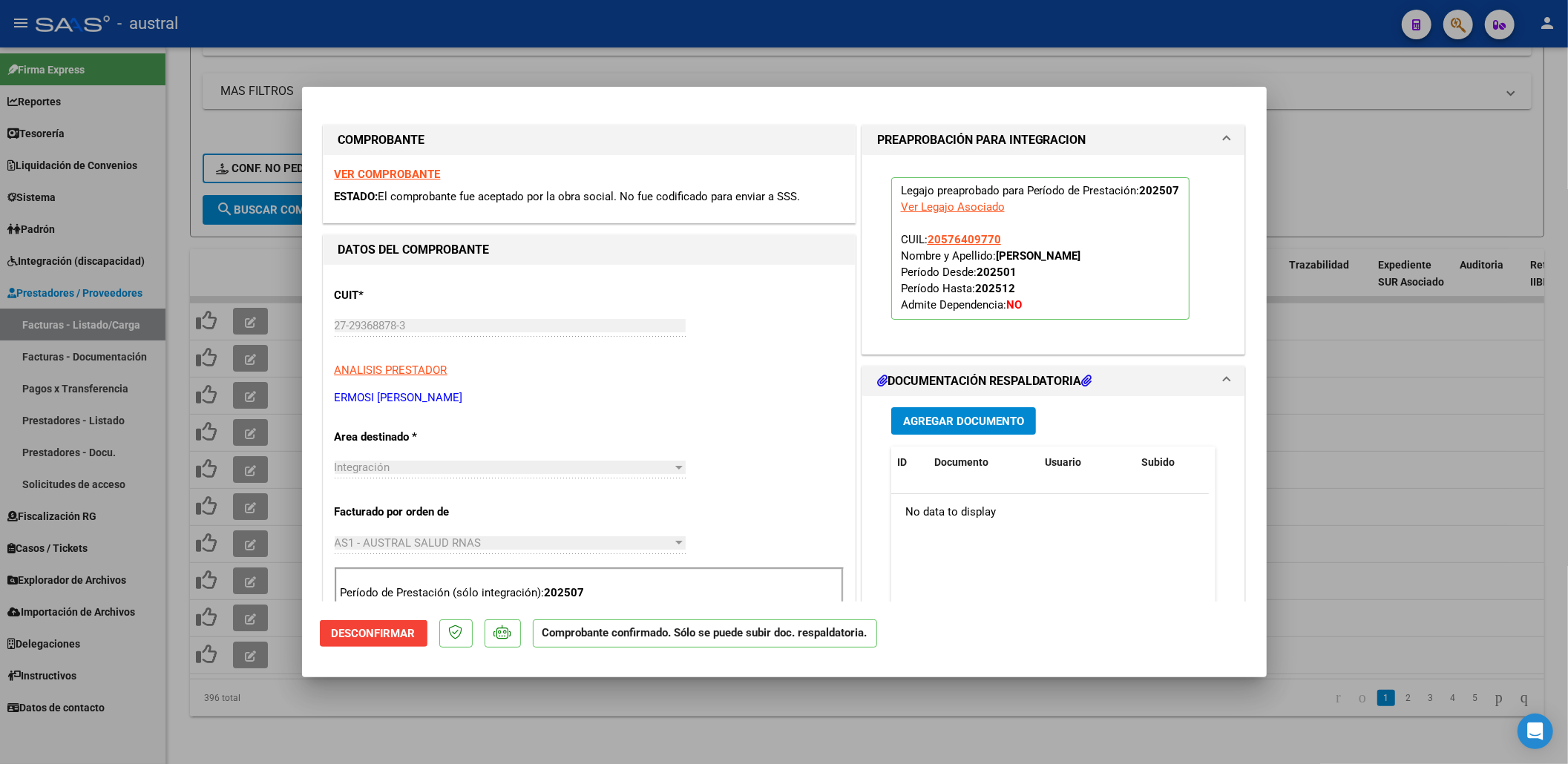
type input "$ 0,00"
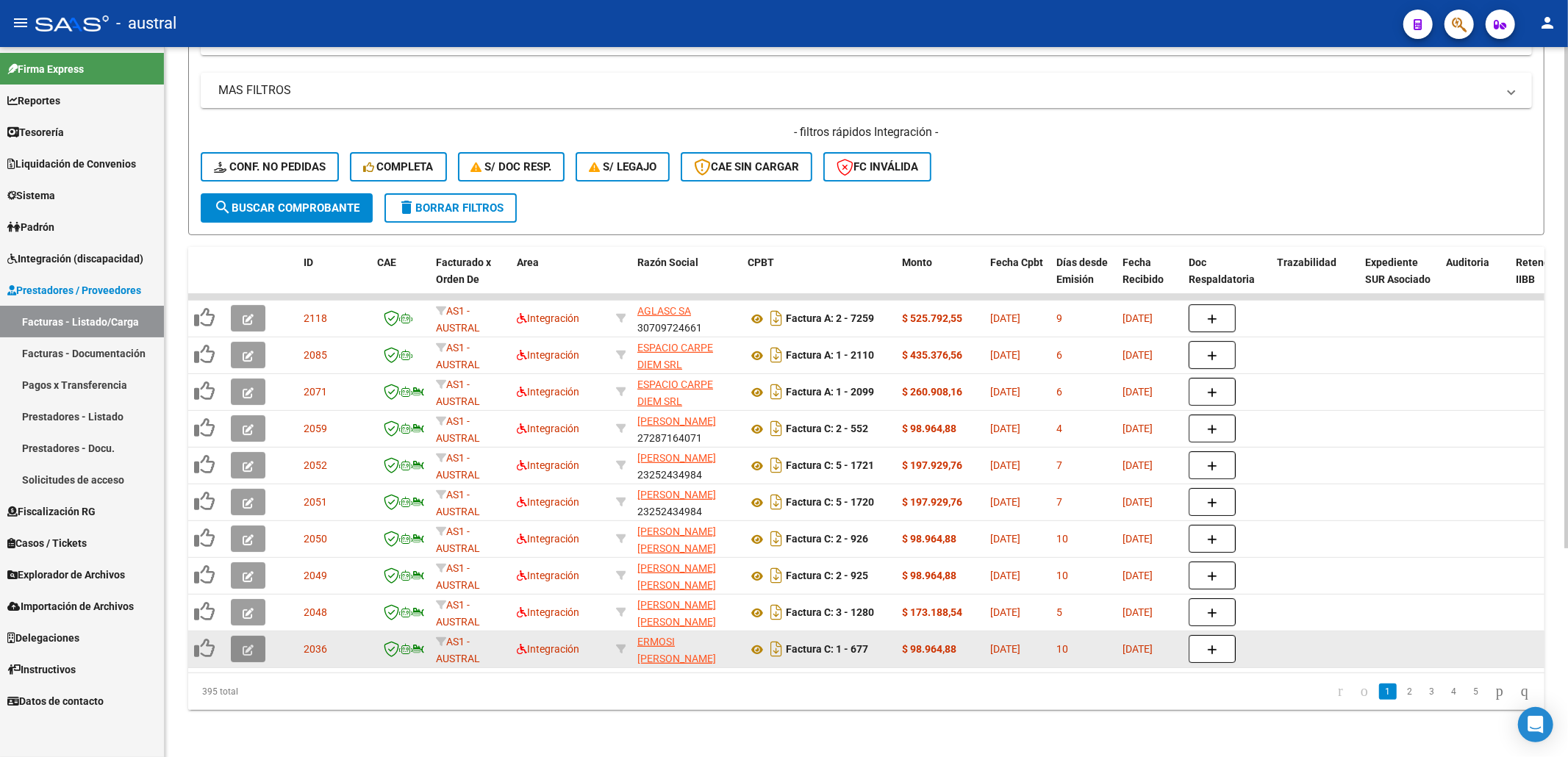
click at [245, 643] on span "button" at bounding box center [248, 649] width 11 height 13
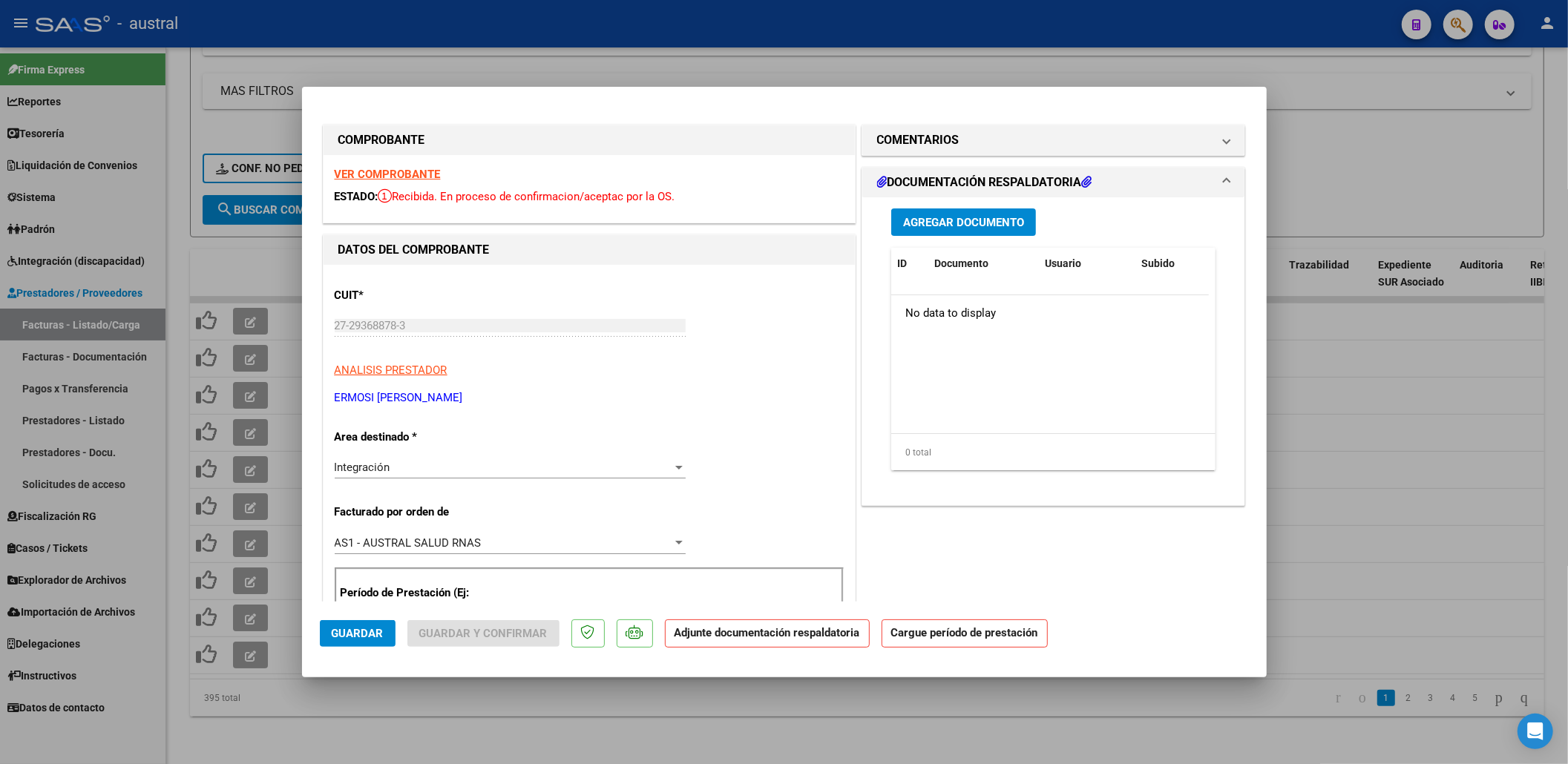
click at [428, 173] on strong "VER COMPROBANTE" at bounding box center [387, 174] width 106 height 13
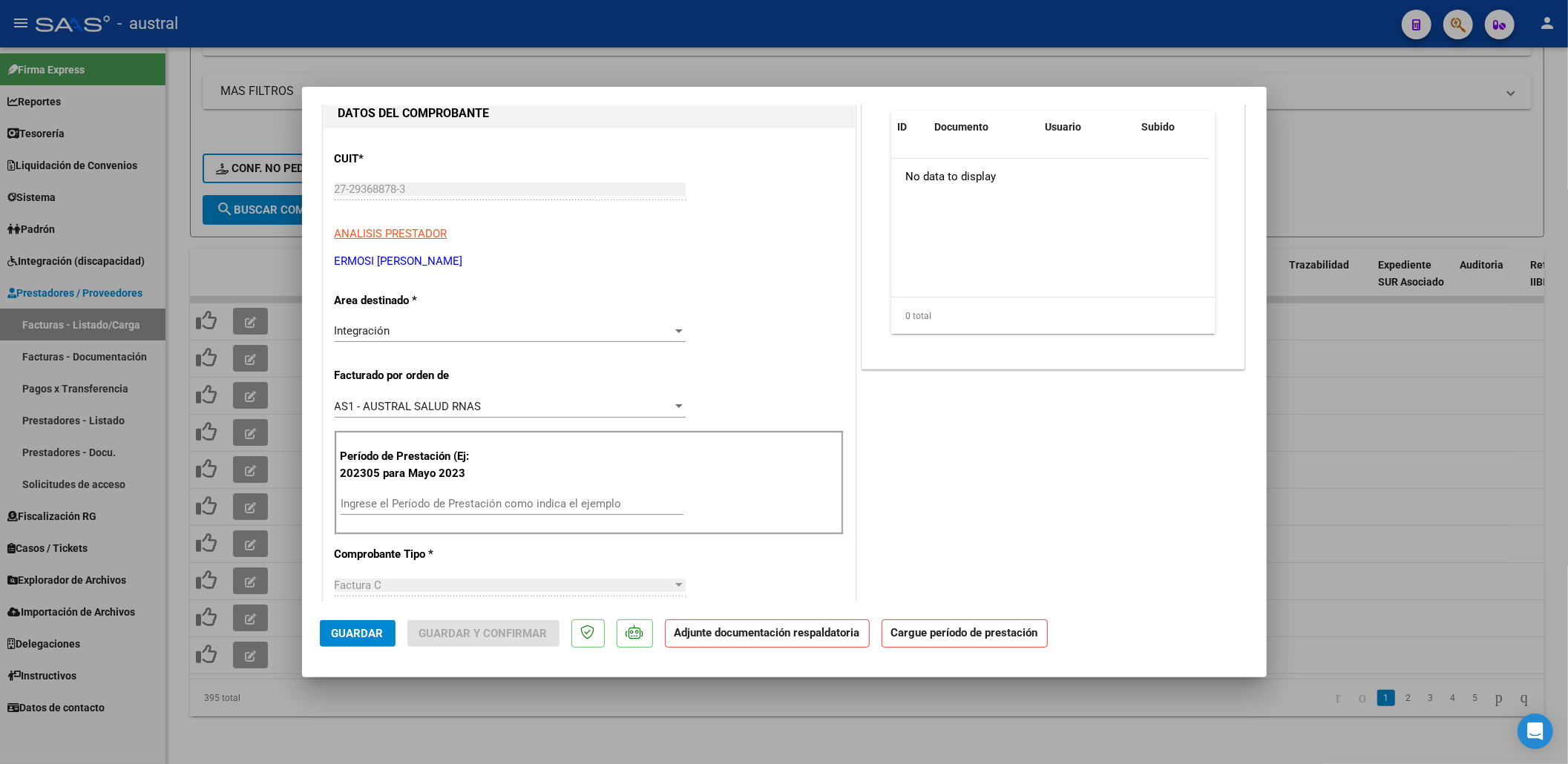
scroll to position [197, 0]
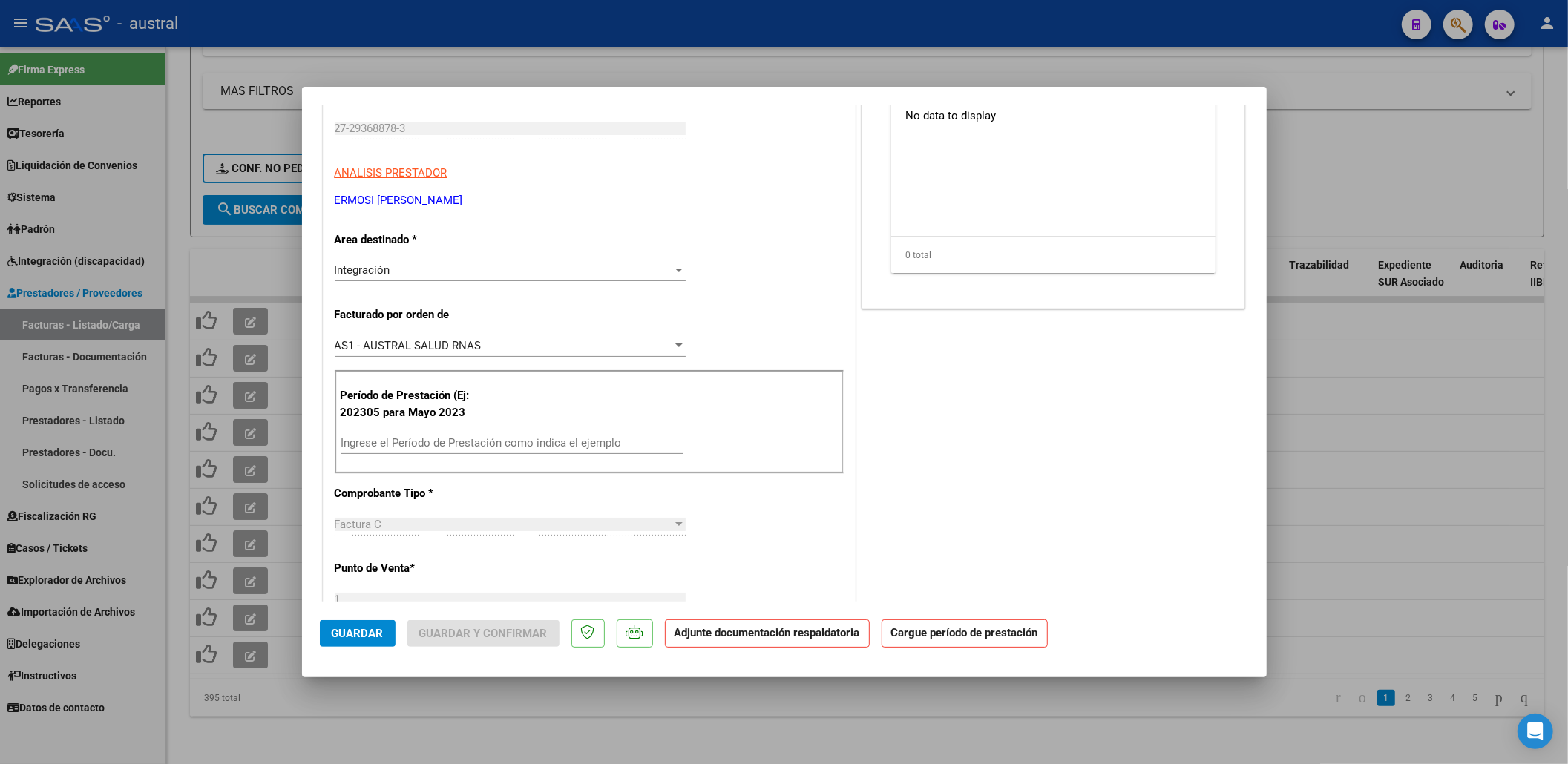
click at [544, 439] on input "Ingrese el Período de Prestación como indica el ejemplo" at bounding box center [512, 442] width 343 height 13
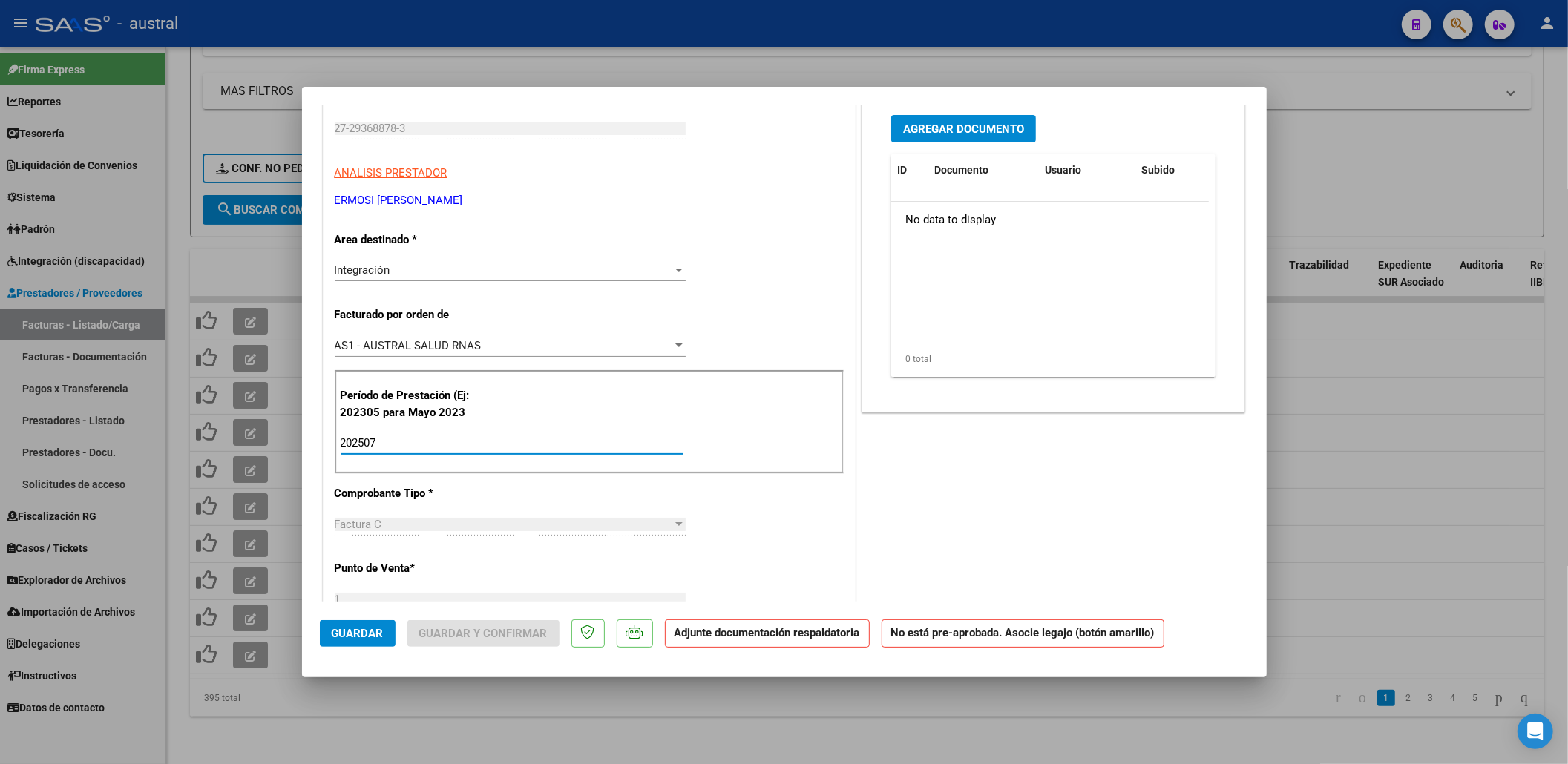
type input "202507"
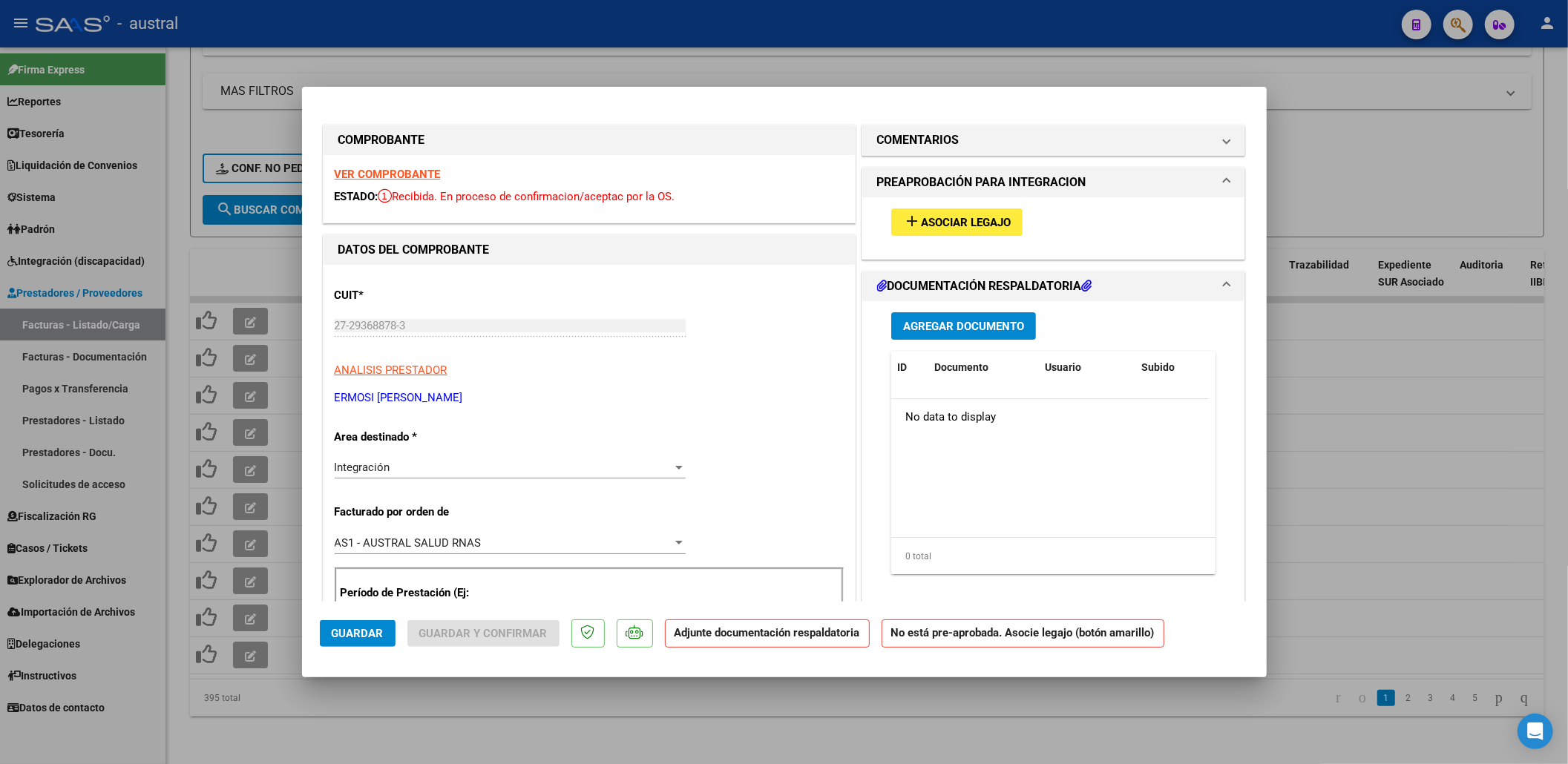
click at [962, 206] on div "add Asociar Legajo" at bounding box center [1054, 222] width 348 height 50
click at [963, 216] on span "Asociar Legajo" at bounding box center [965, 222] width 89 height 13
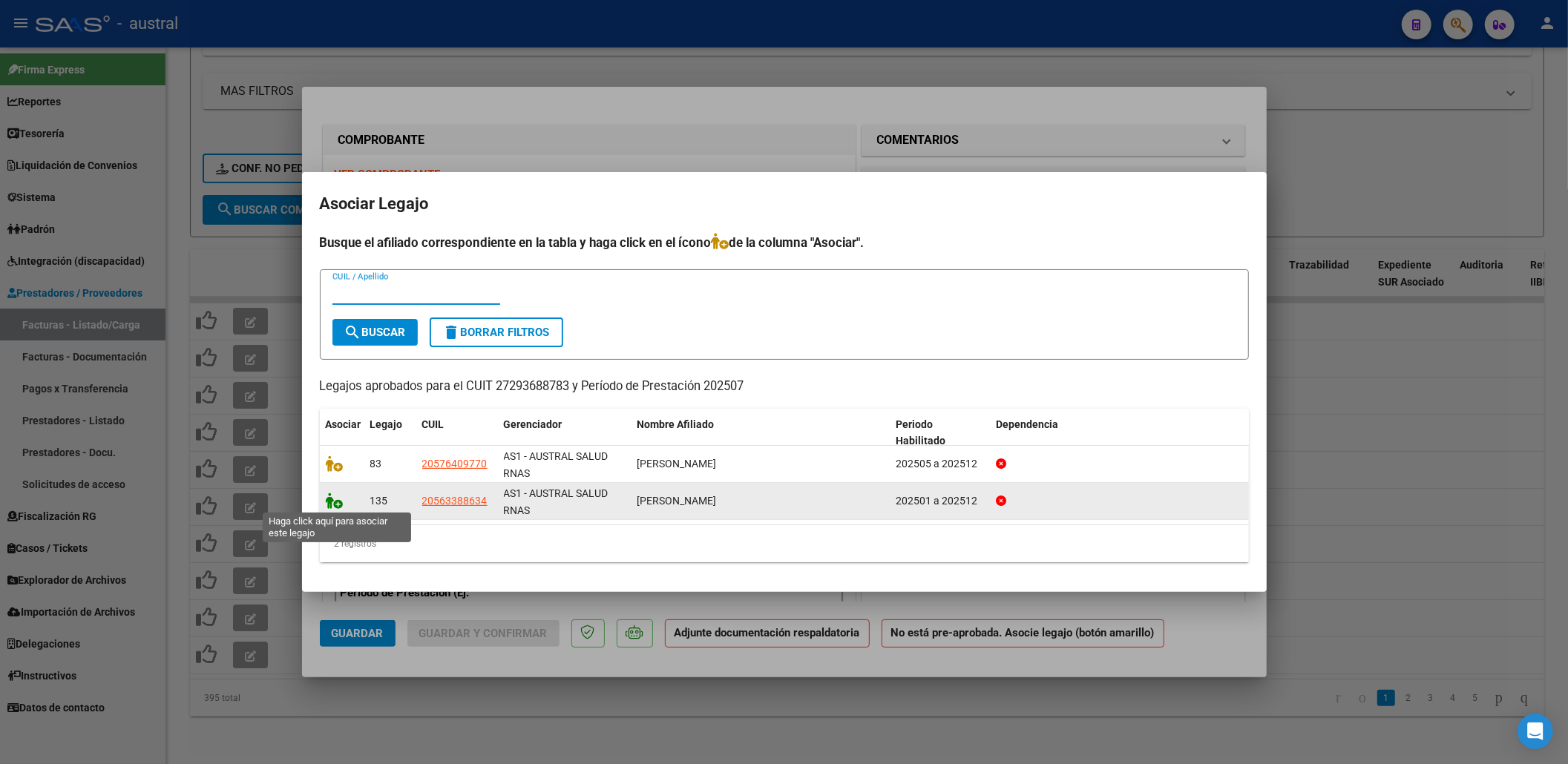
click at [340, 497] on icon at bounding box center [334, 500] width 18 height 16
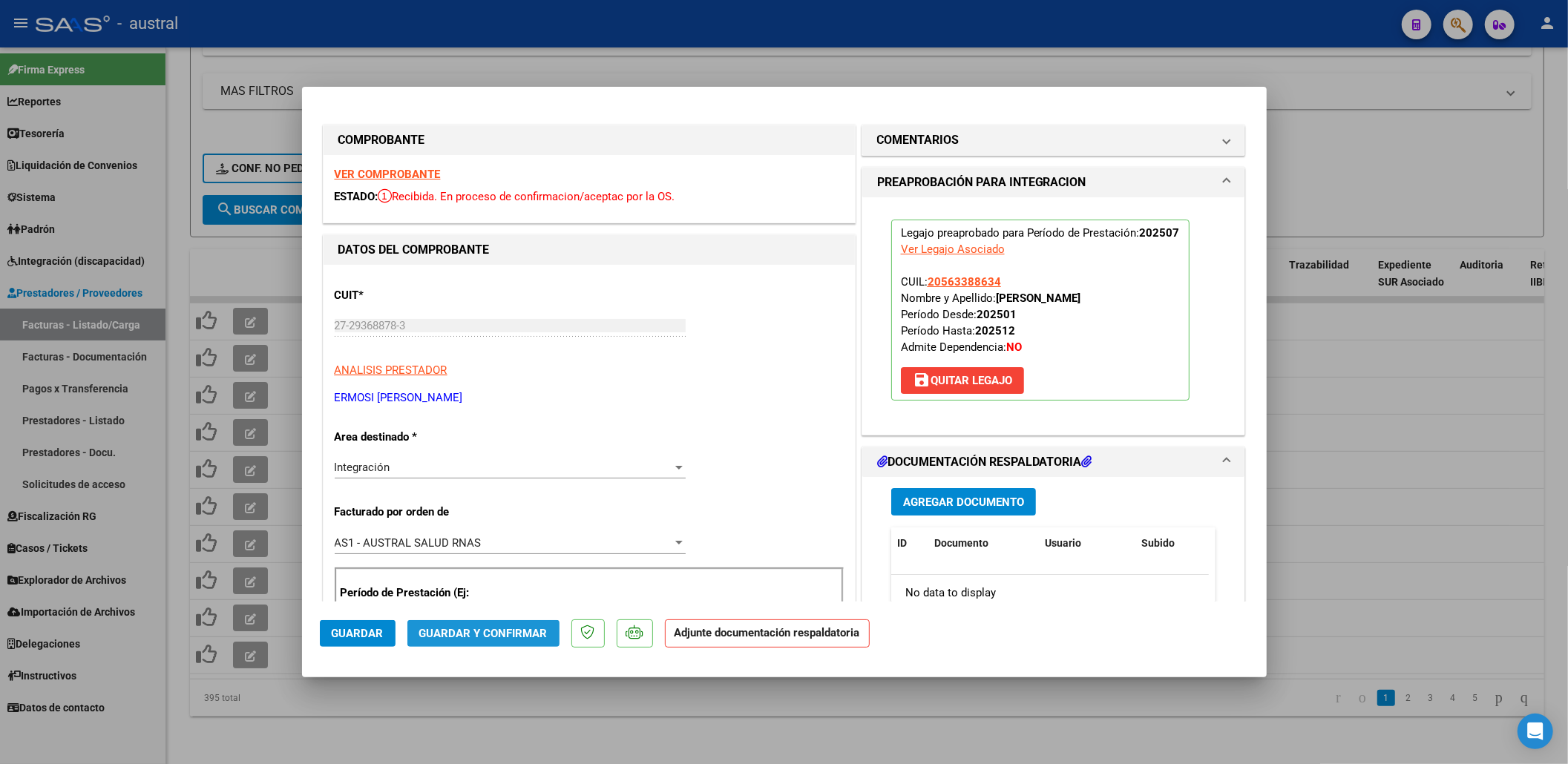
click at [523, 626] on span "Guardar y Confirmar" at bounding box center [484, 633] width 129 height 13
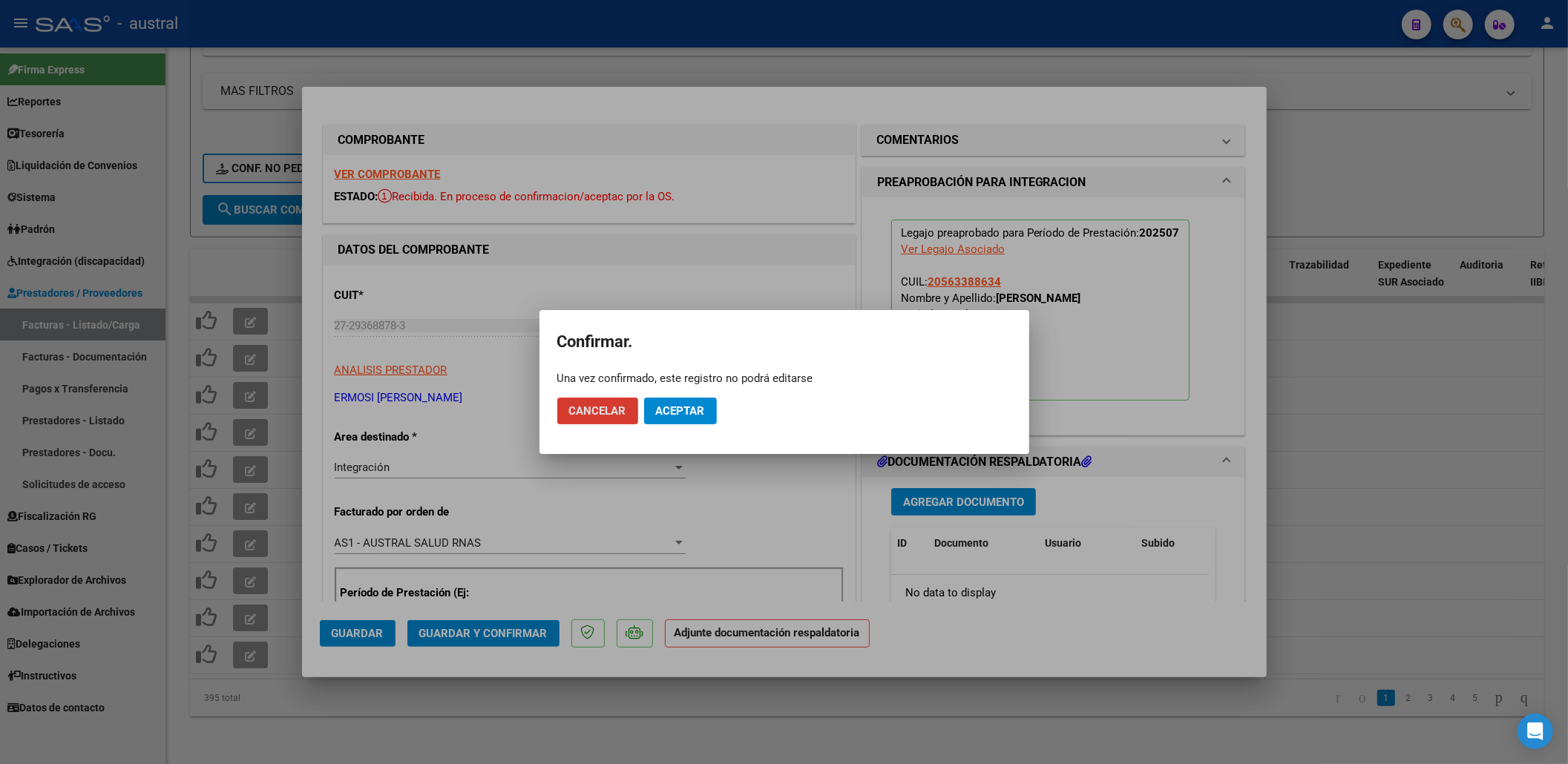
click at [711, 423] on button "Aceptar" at bounding box center [680, 411] width 72 height 27
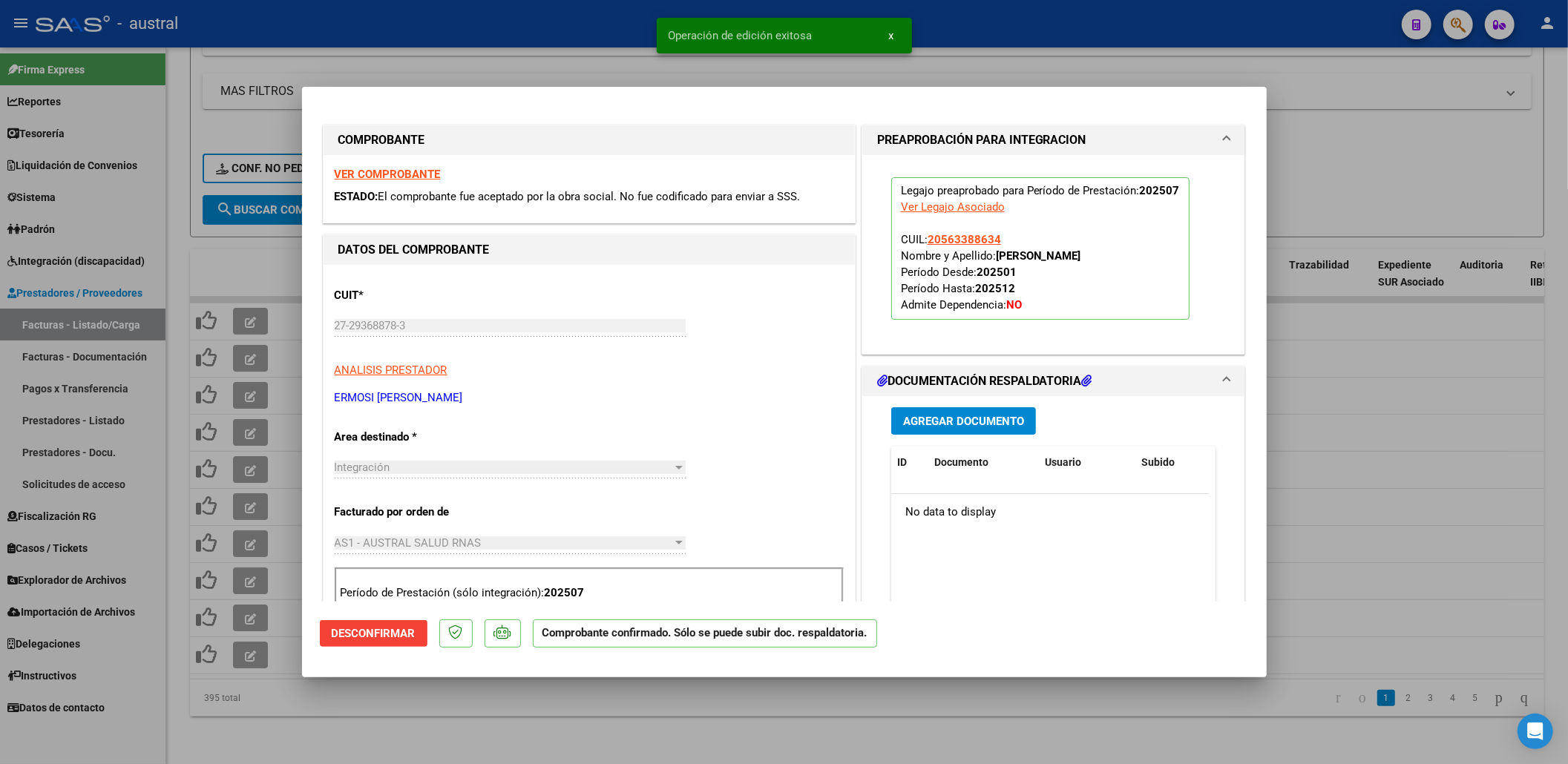
click at [1362, 226] on div at bounding box center [784, 382] width 1568 height 764
type input "$ 0,00"
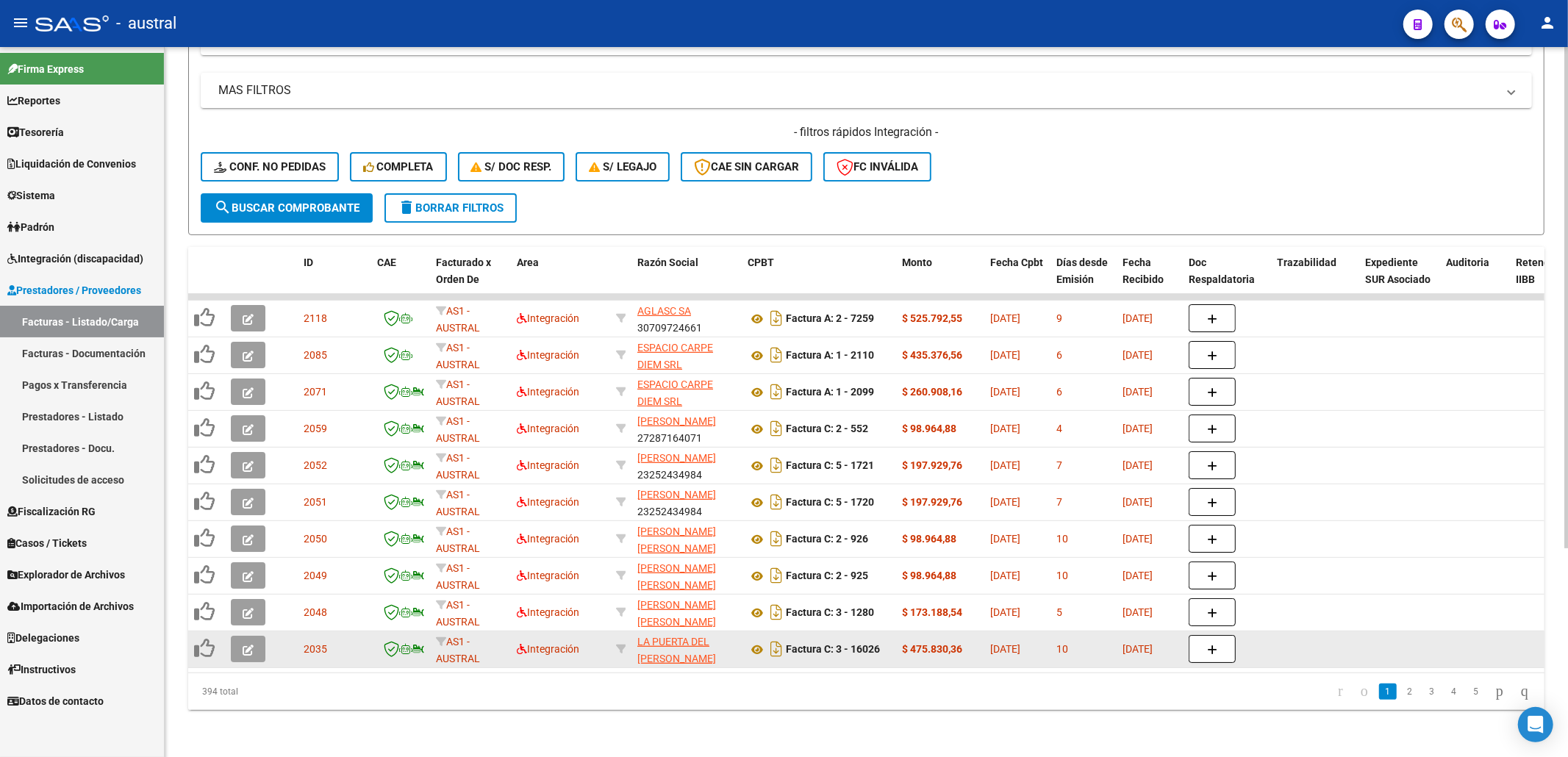
click at [256, 636] on button "button" at bounding box center [248, 649] width 35 height 27
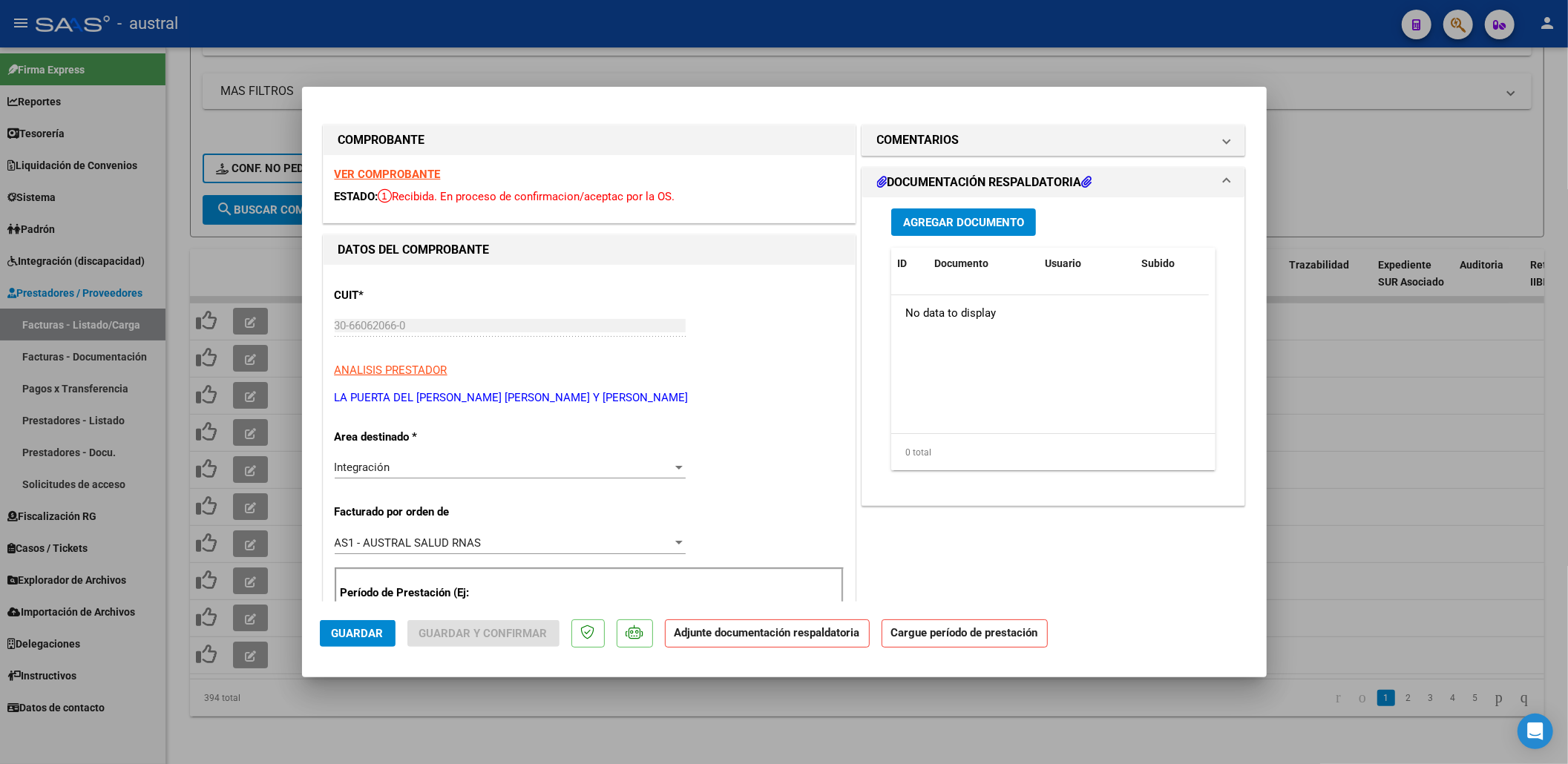
click at [426, 172] on strong "VER COMPROBANTE" at bounding box center [387, 174] width 106 height 13
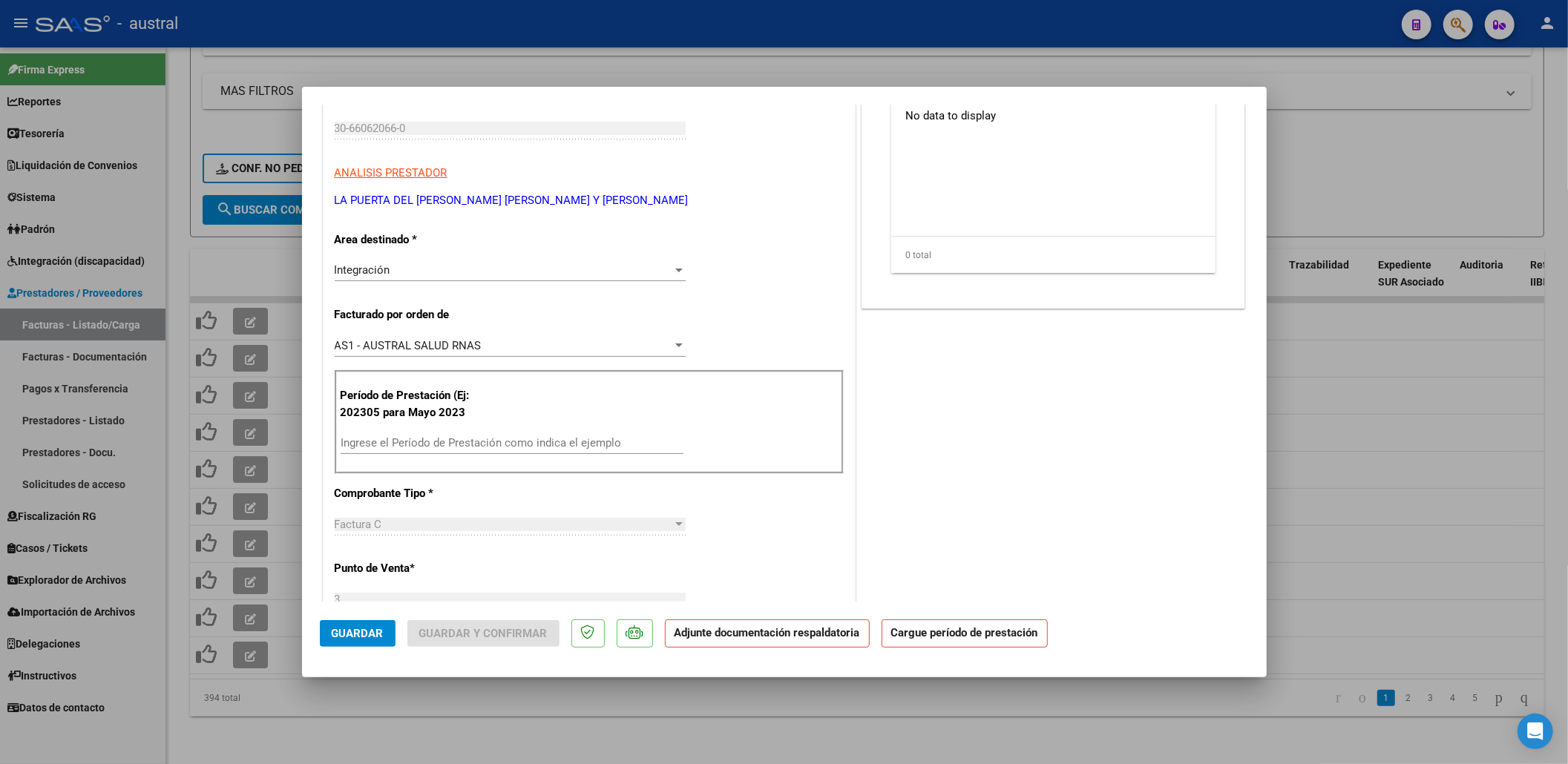
click at [463, 451] on div "Ingrese el Período de Prestación como indica el ejemplo" at bounding box center [512, 442] width 343 height 22
click at [466, 443] on input "Ingrese el Período de Prestación como indica el ejemplo" at bounding box center [512, 442] width 343 height 13
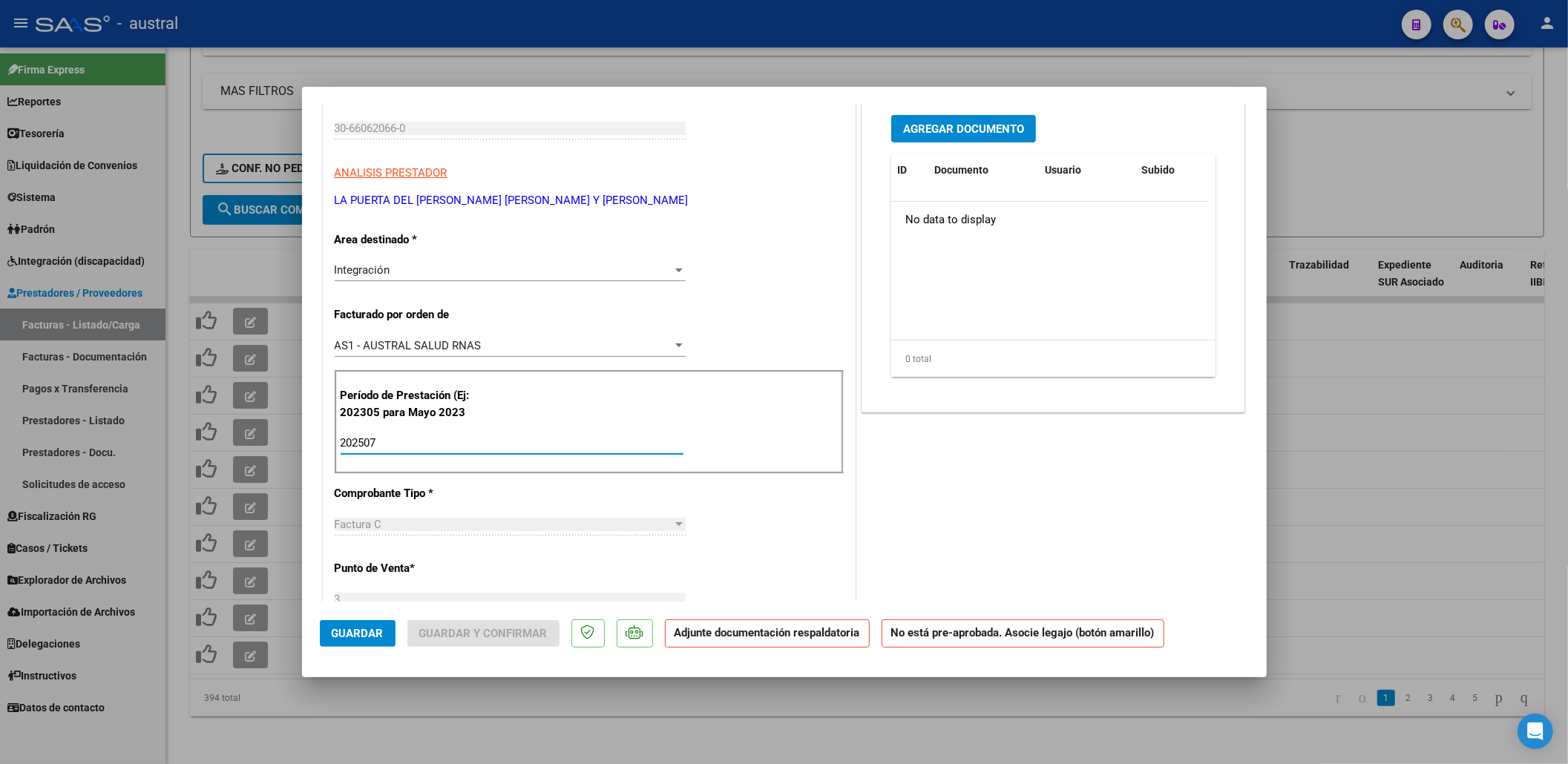
scroll to position [0, 0]
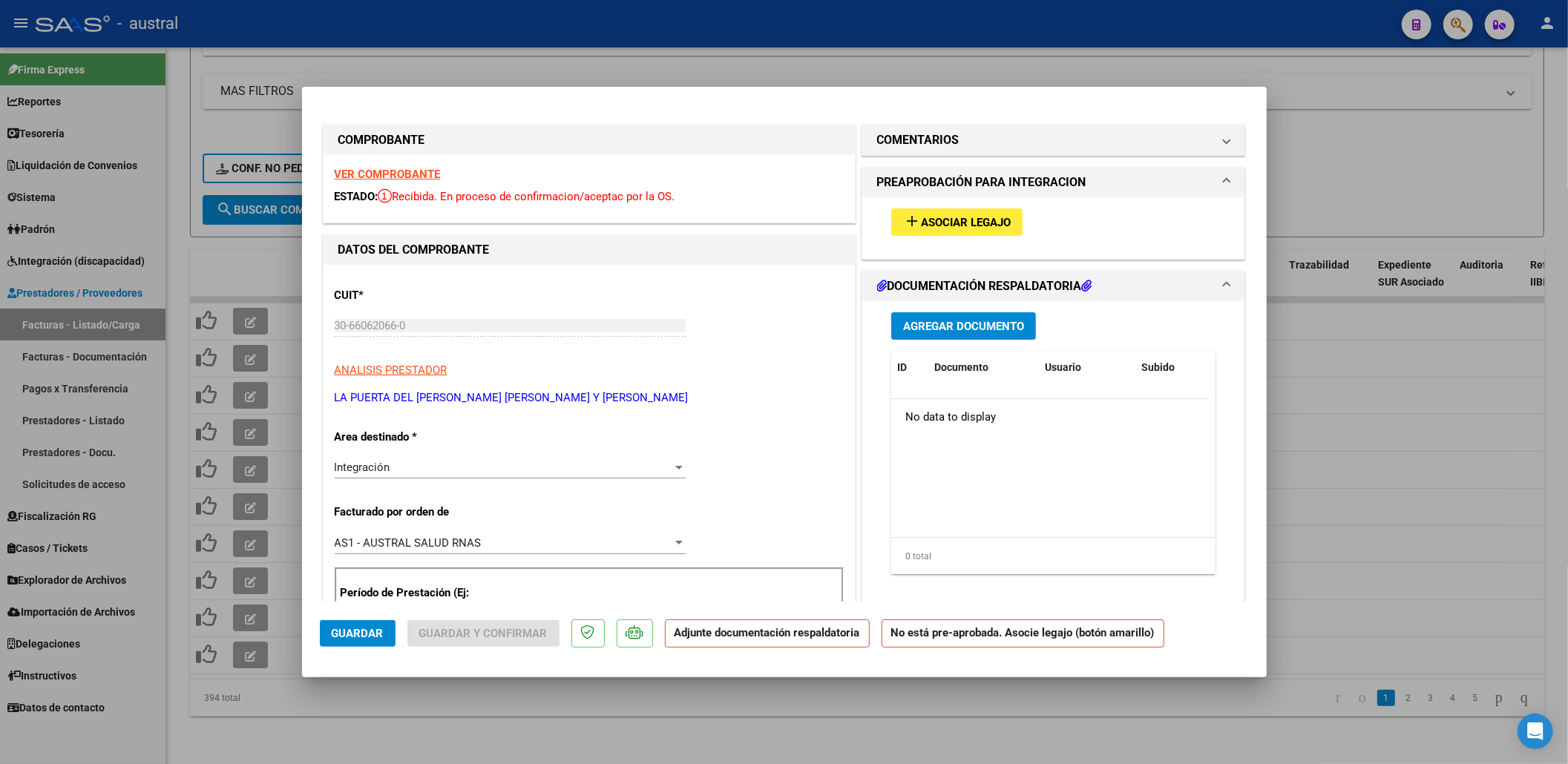
type input "202507"
click at [939, 216] on span "Asociar Legajo" at bounding box center [965, 222] width 89 height 13
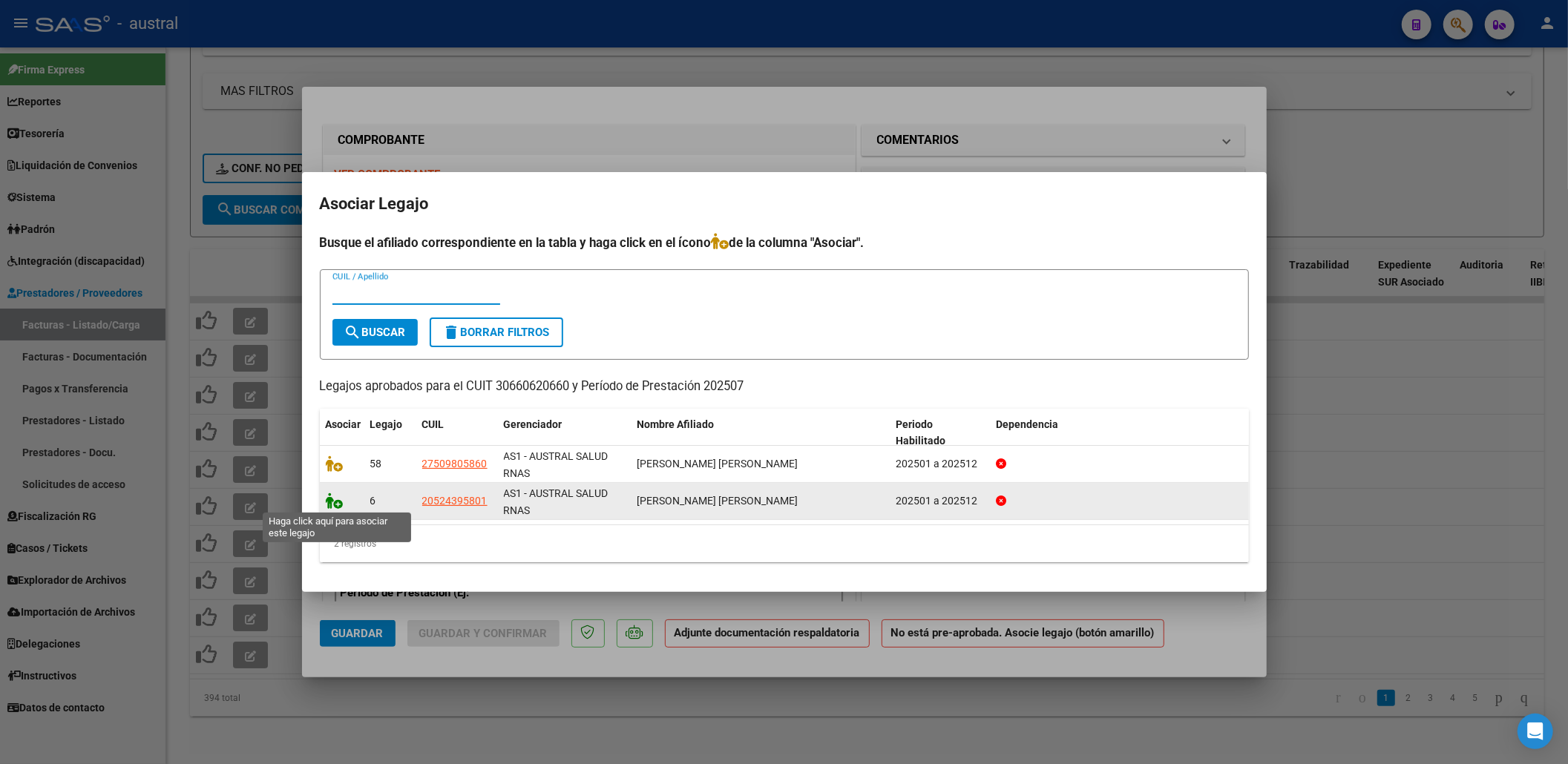
click at [334, 502] on icon at bounding box center [334, 500] width 18 height 16
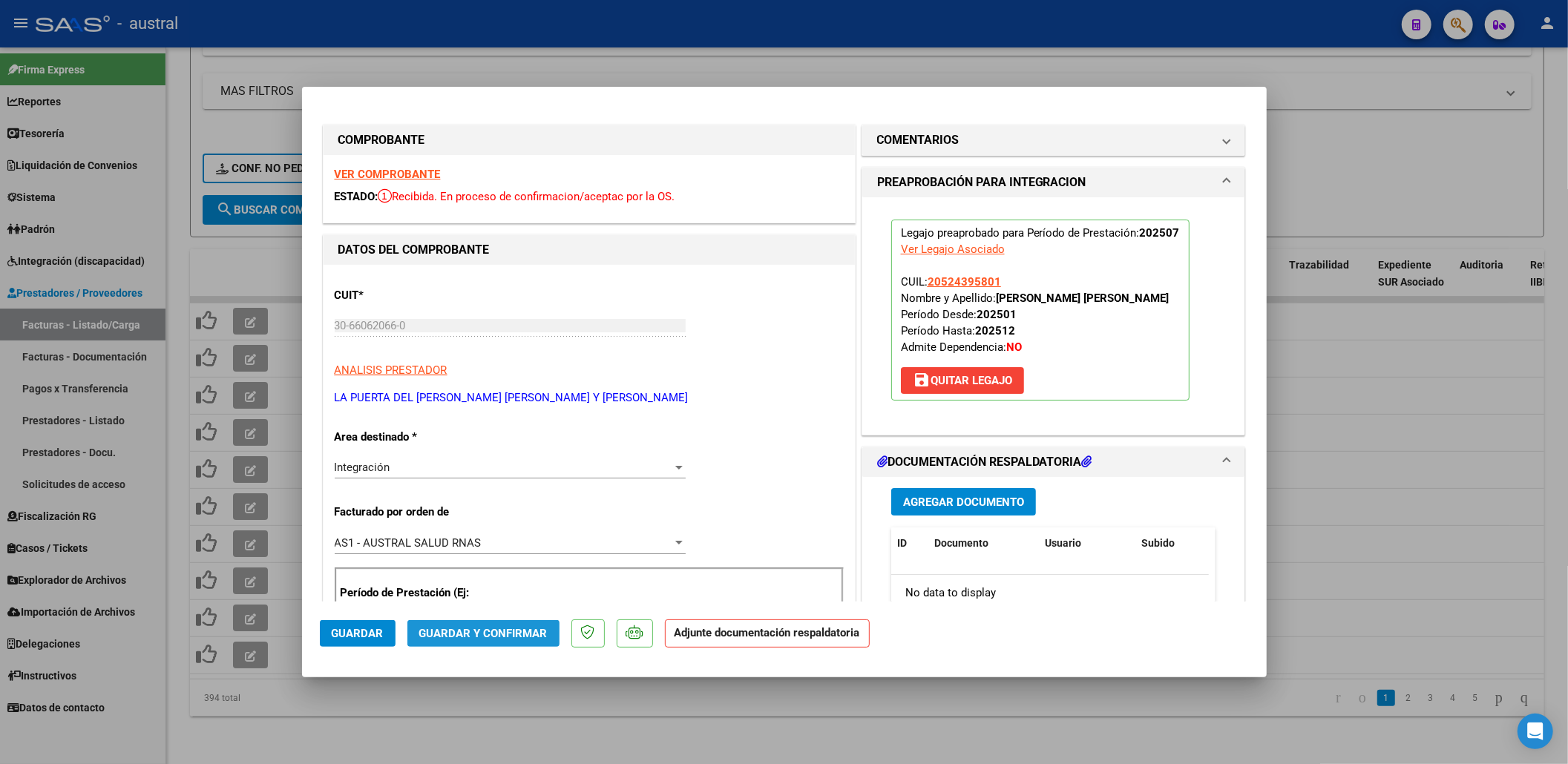
click at [485, 627] on span "Guardar y Confirmar" at bounding box center [484, 633] width 129 height 13
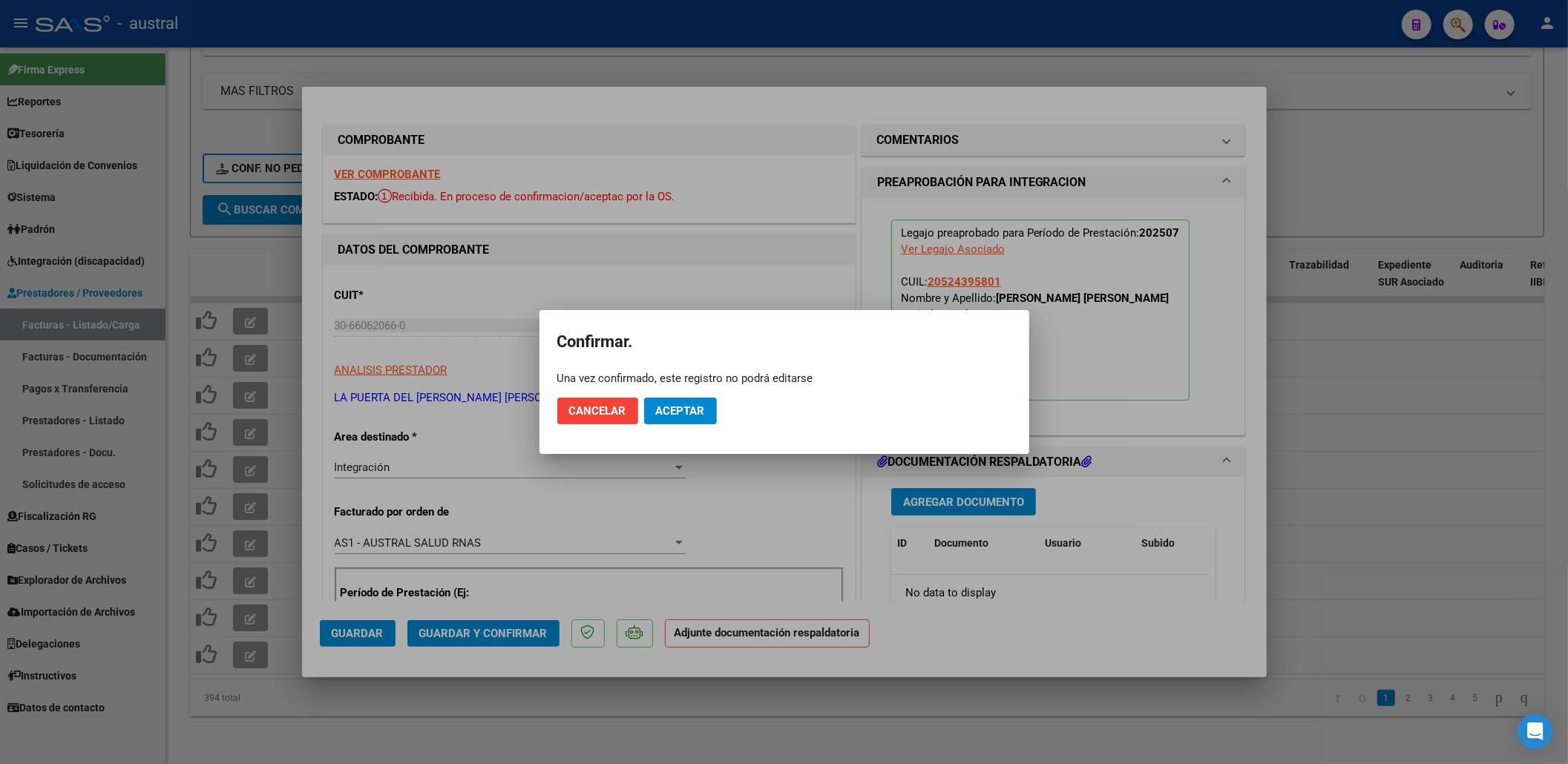
click at [698, 396] on mat-dialog-actions "Cancelar Aceptar" at bounding box center [784, 411] width 454 height 50
click at [696, 402] on button "Aceptar" at bounding box center [680, 411] width 72 height 27
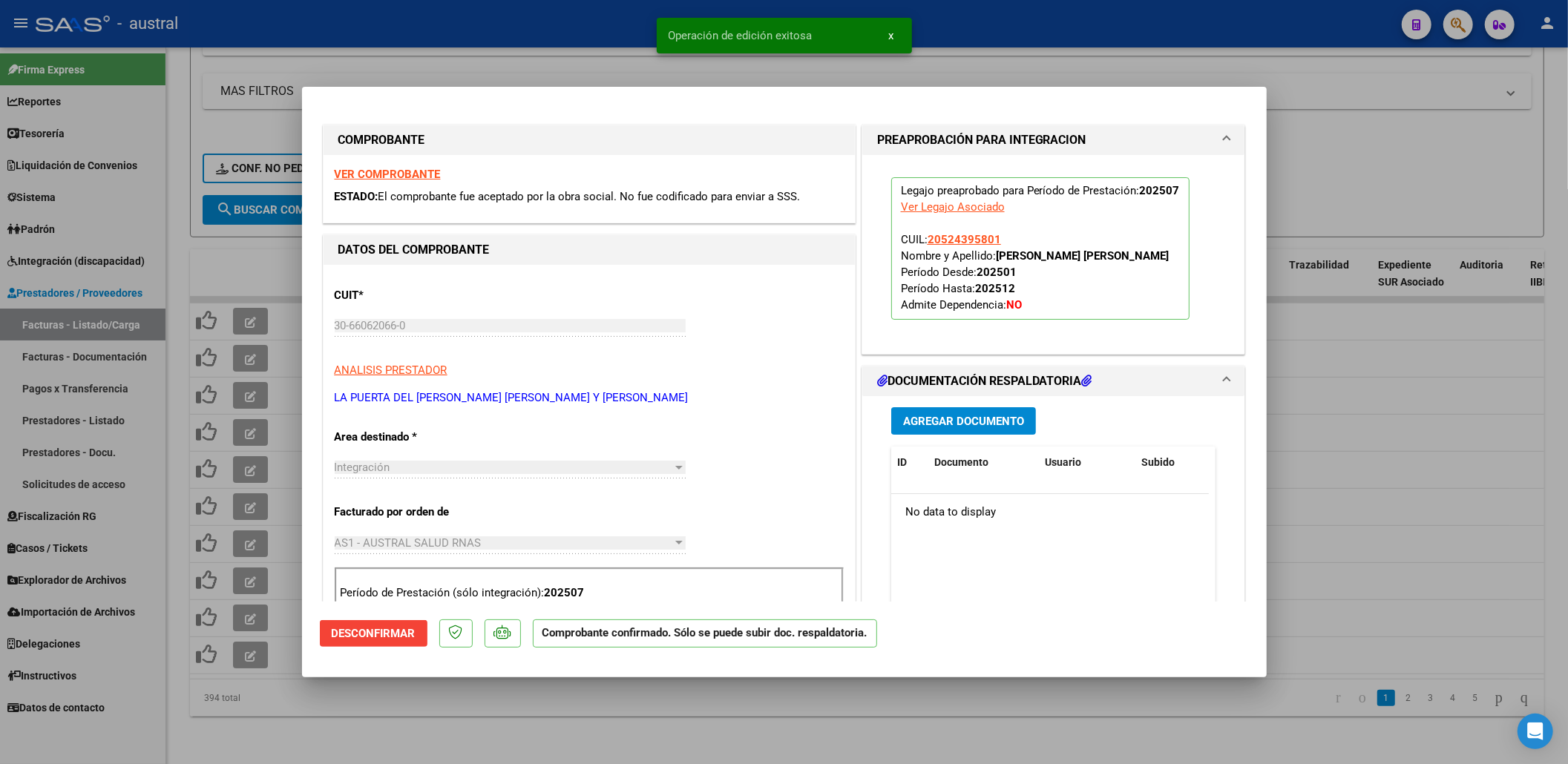
click at [1364, 158] on div at bounding box center [784, 382] width 1568 height 764
type input "$ 0,00"
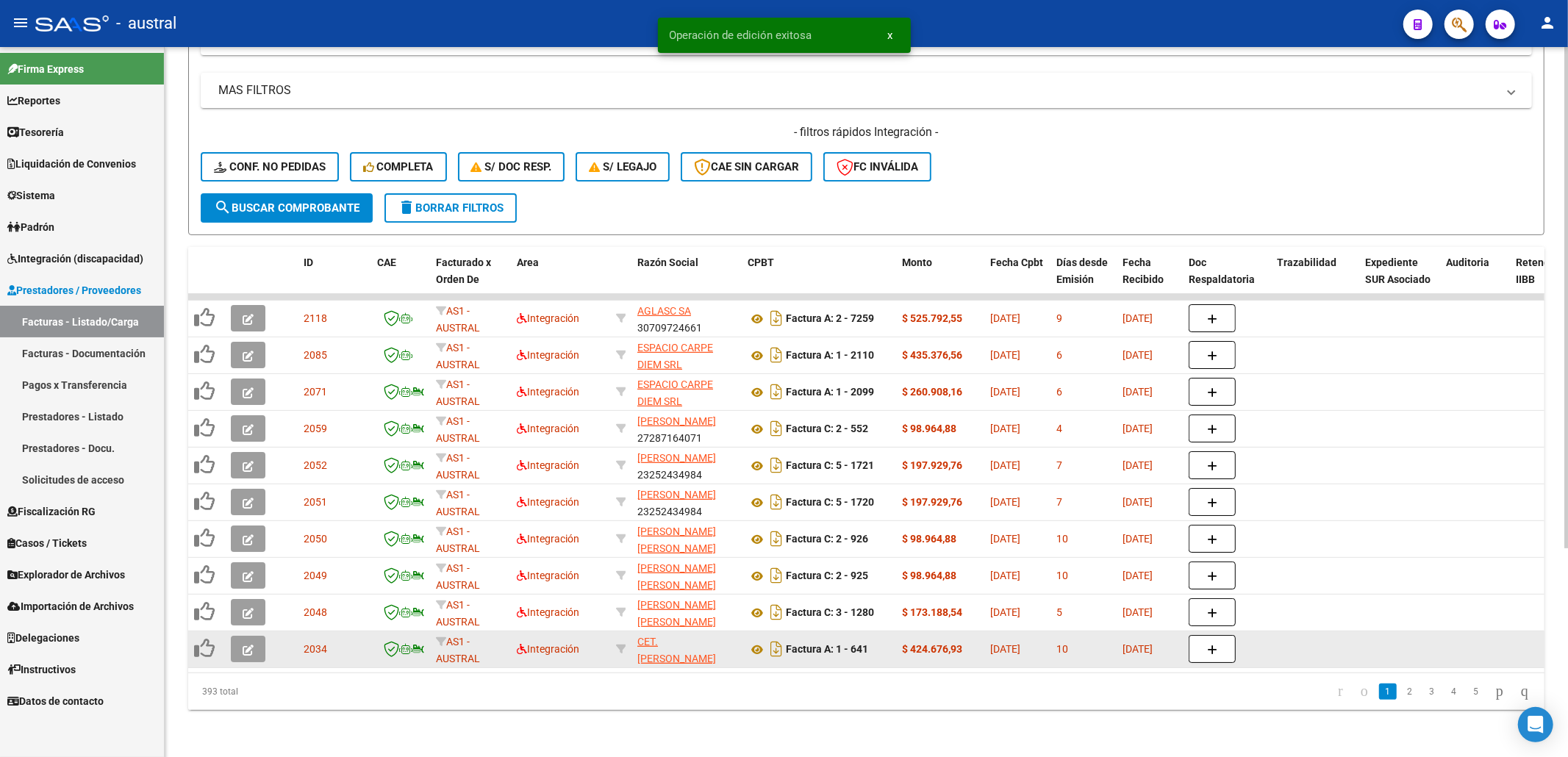
click at [245, 636] on button "button" at bounding box center [248, 649] width 35 height 27
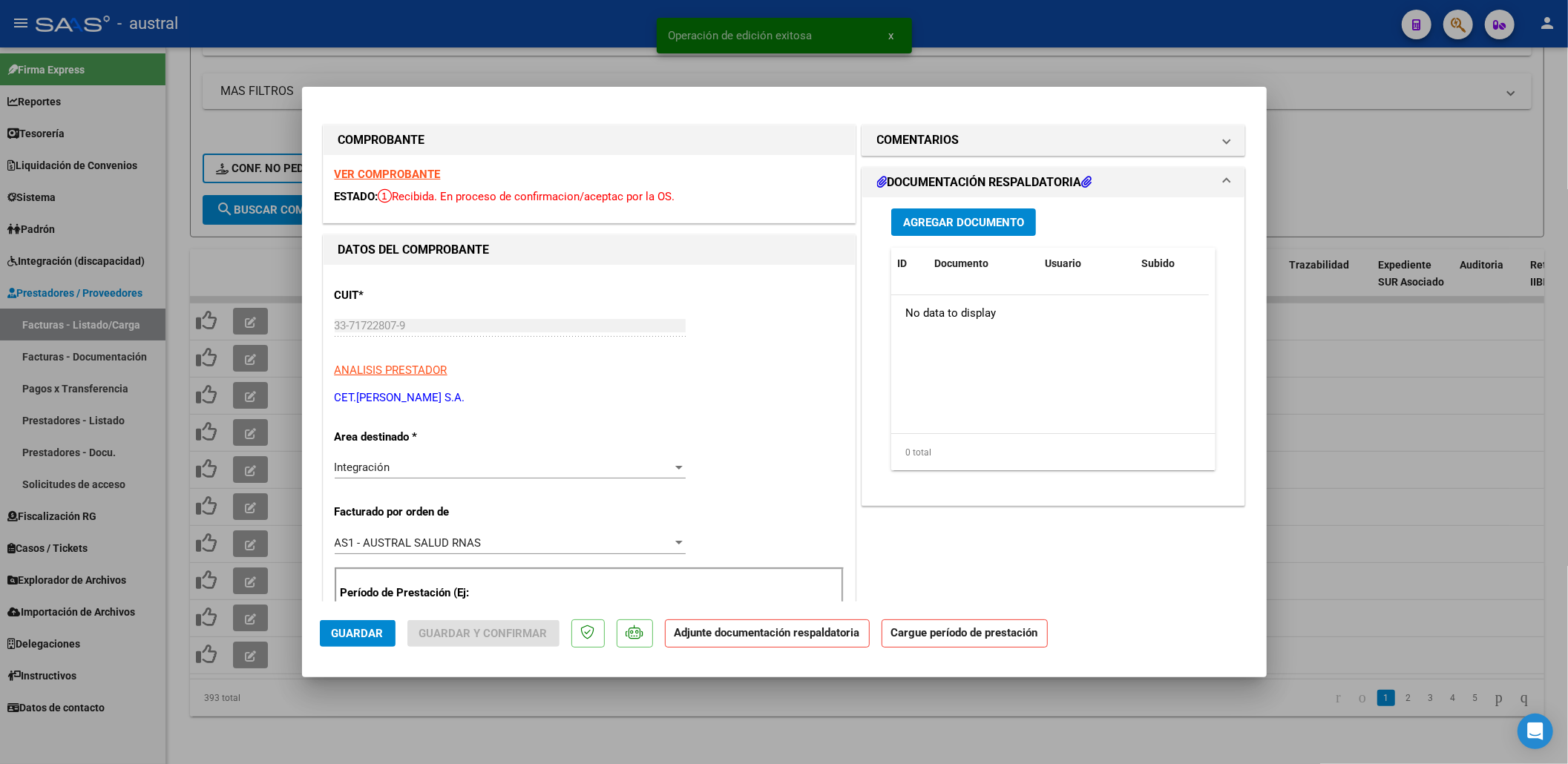
click at [402, 170] on strong "VER COMPROBANTE" at bounding box center [387, 174] width 106 height 13
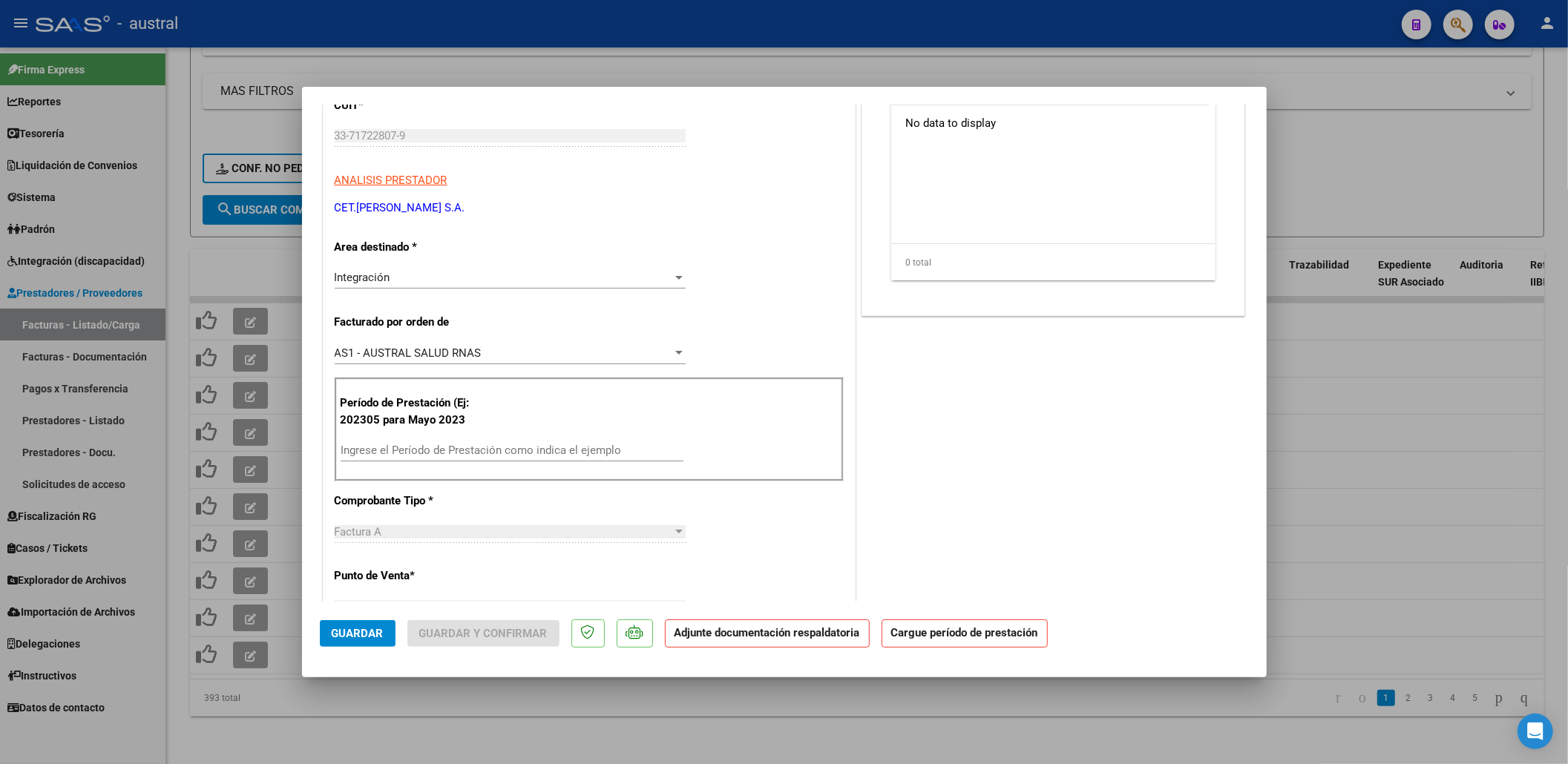
scroll to position [197, 0]
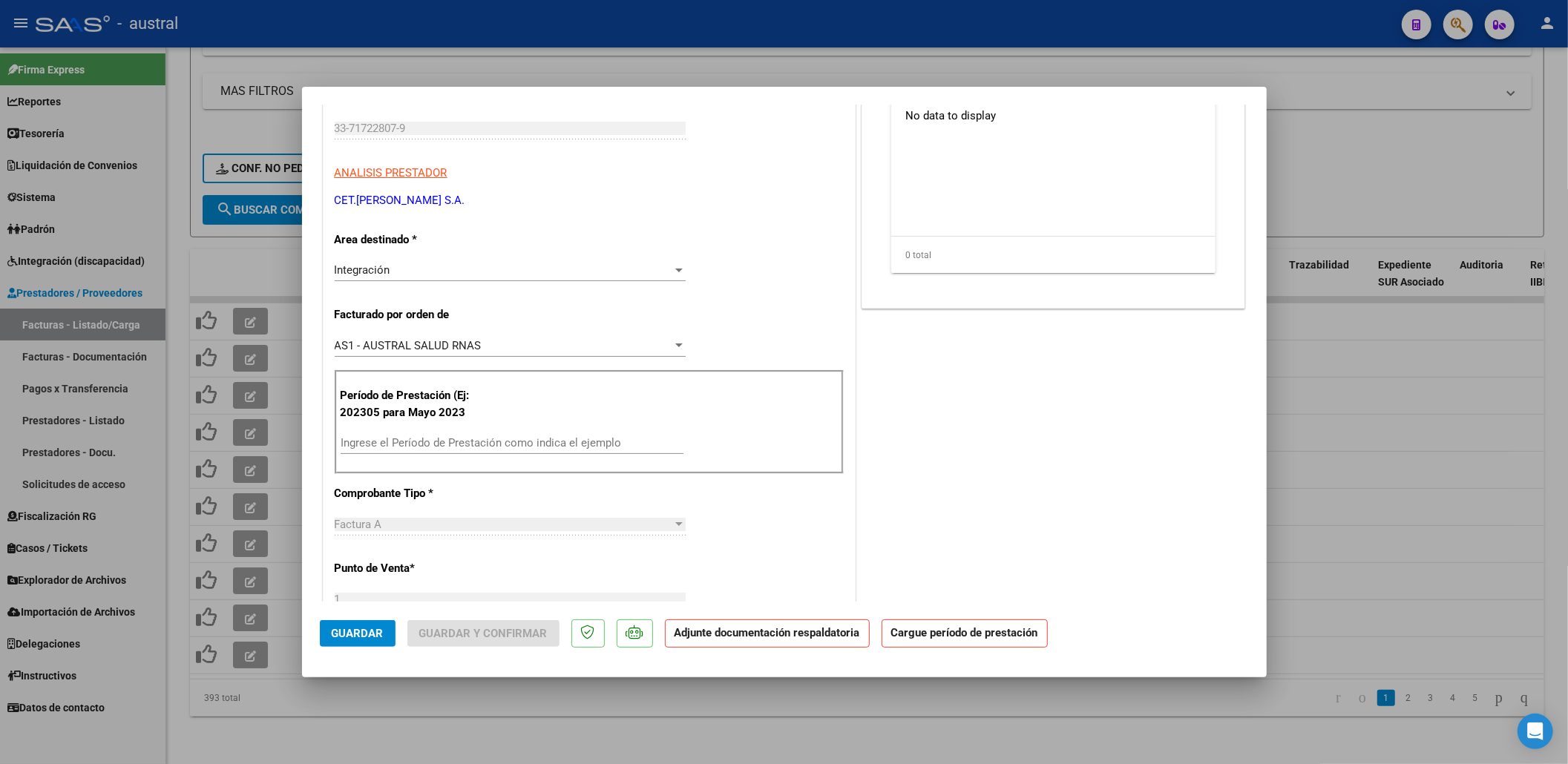
click at [472, 448] on input "Ingrese el Período de Prestación como indica el ejemplo" at bounding box center [512, 442] width 343 height 13
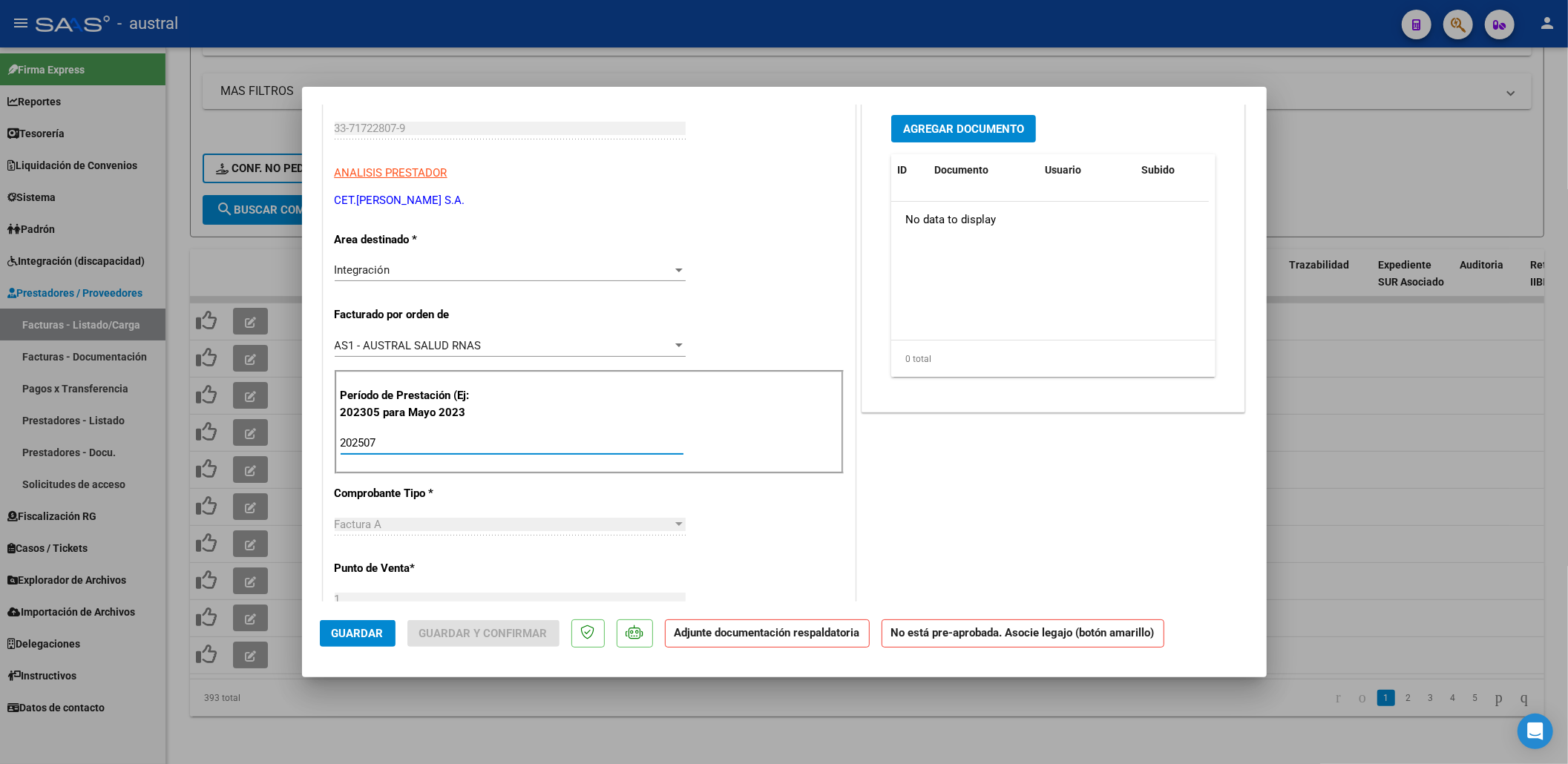
type input "202507"
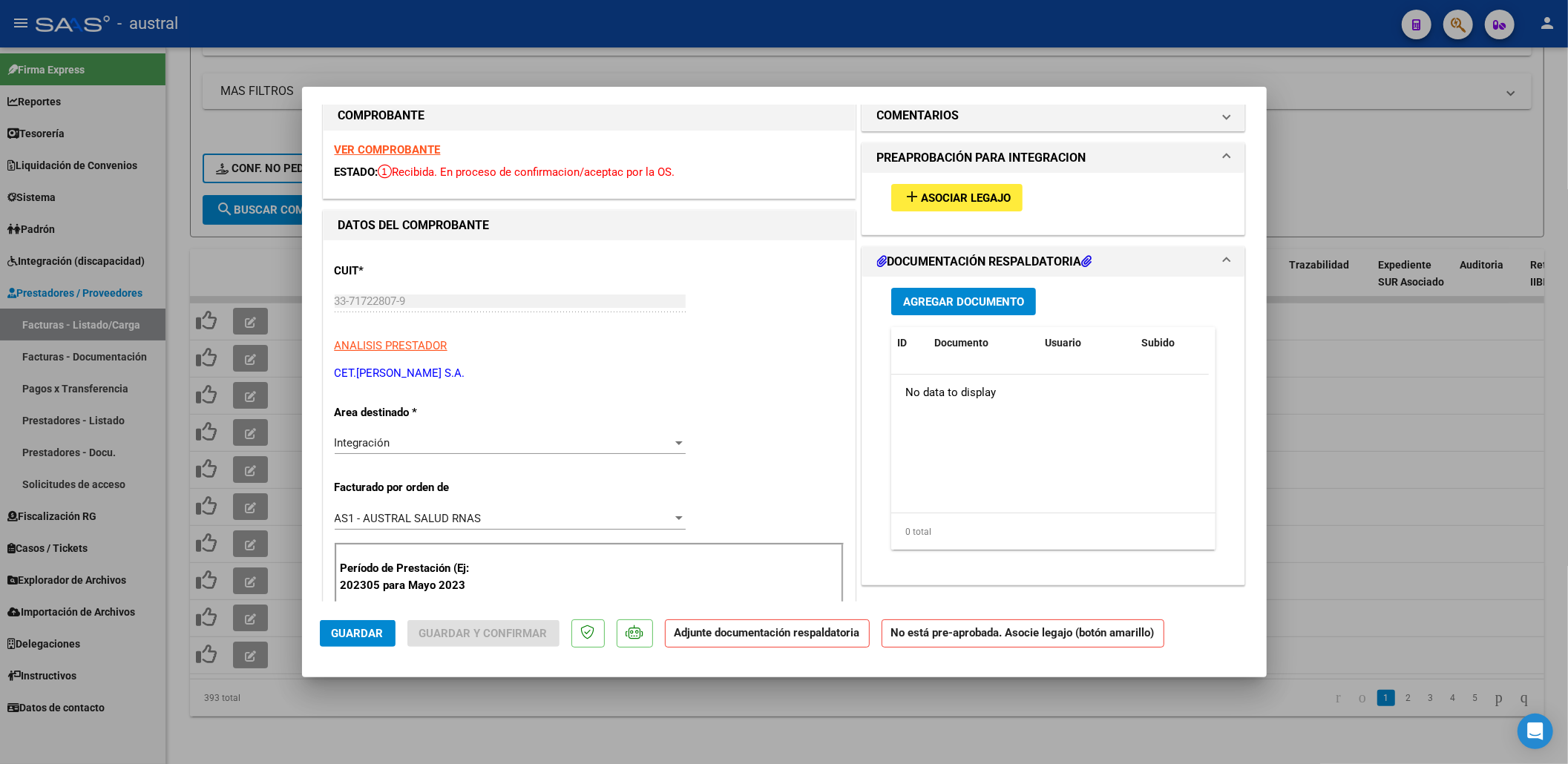
scroll to position [0, 0]
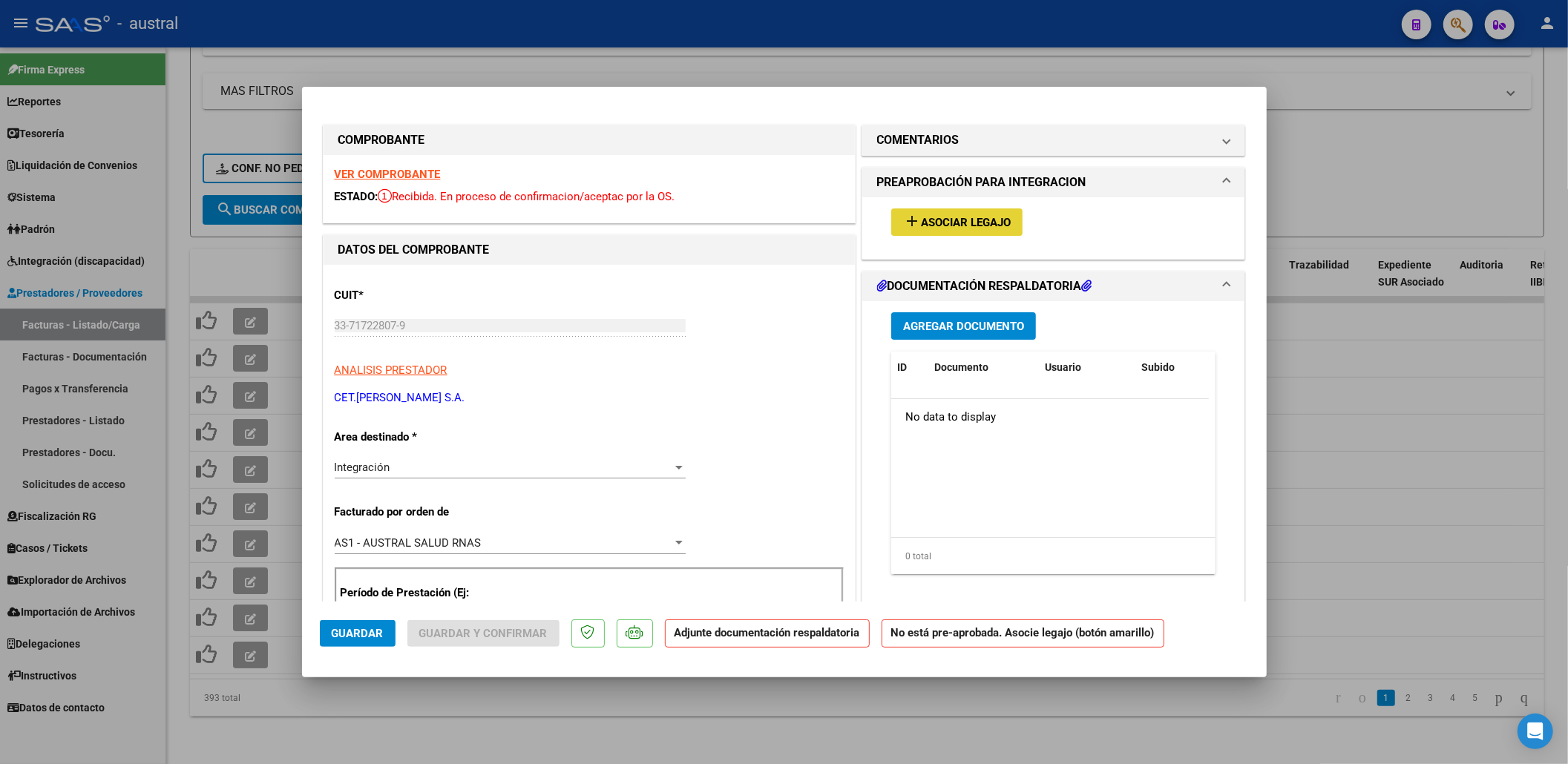
click at [918, 233] on button "add Asociar Legajo" at bounding box center [957, 222] width 131 height 28
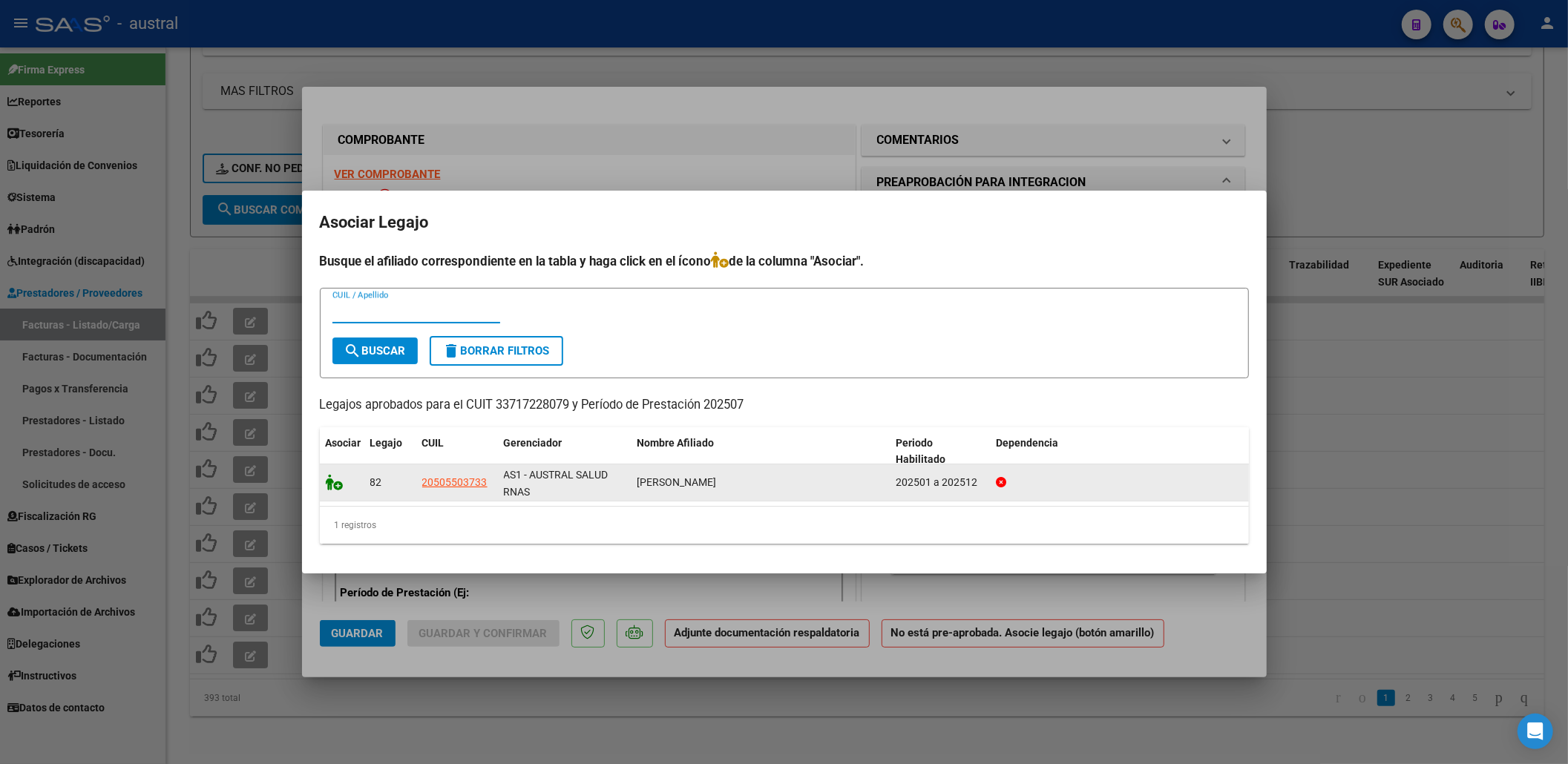
click at [331, 476] on icon at bounding box center [334, 482] width 18 height 16
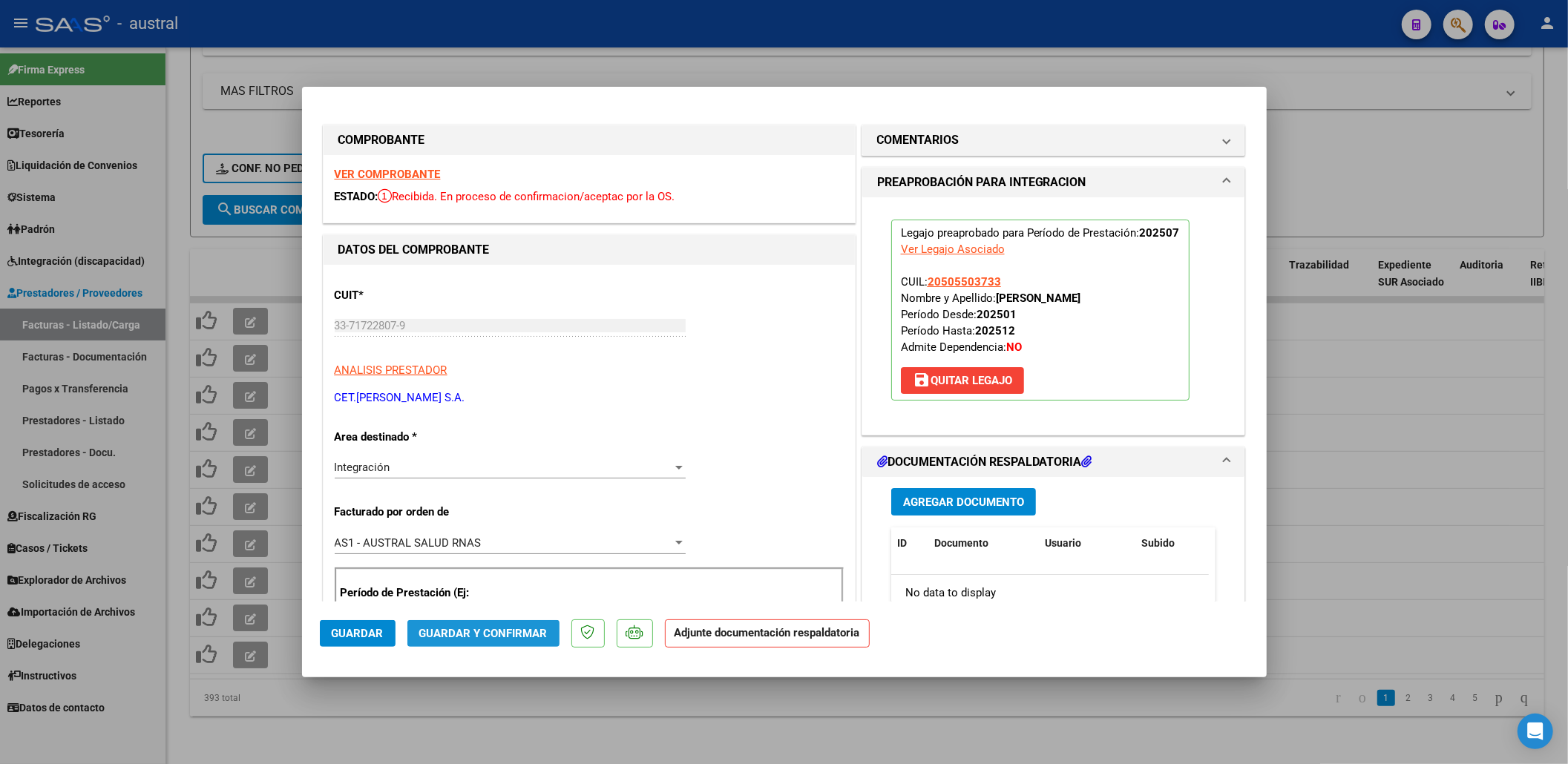
click at [484, 635] on span "Guardar y Confirmar" at bounding box center [484, 633] width 129 height 13
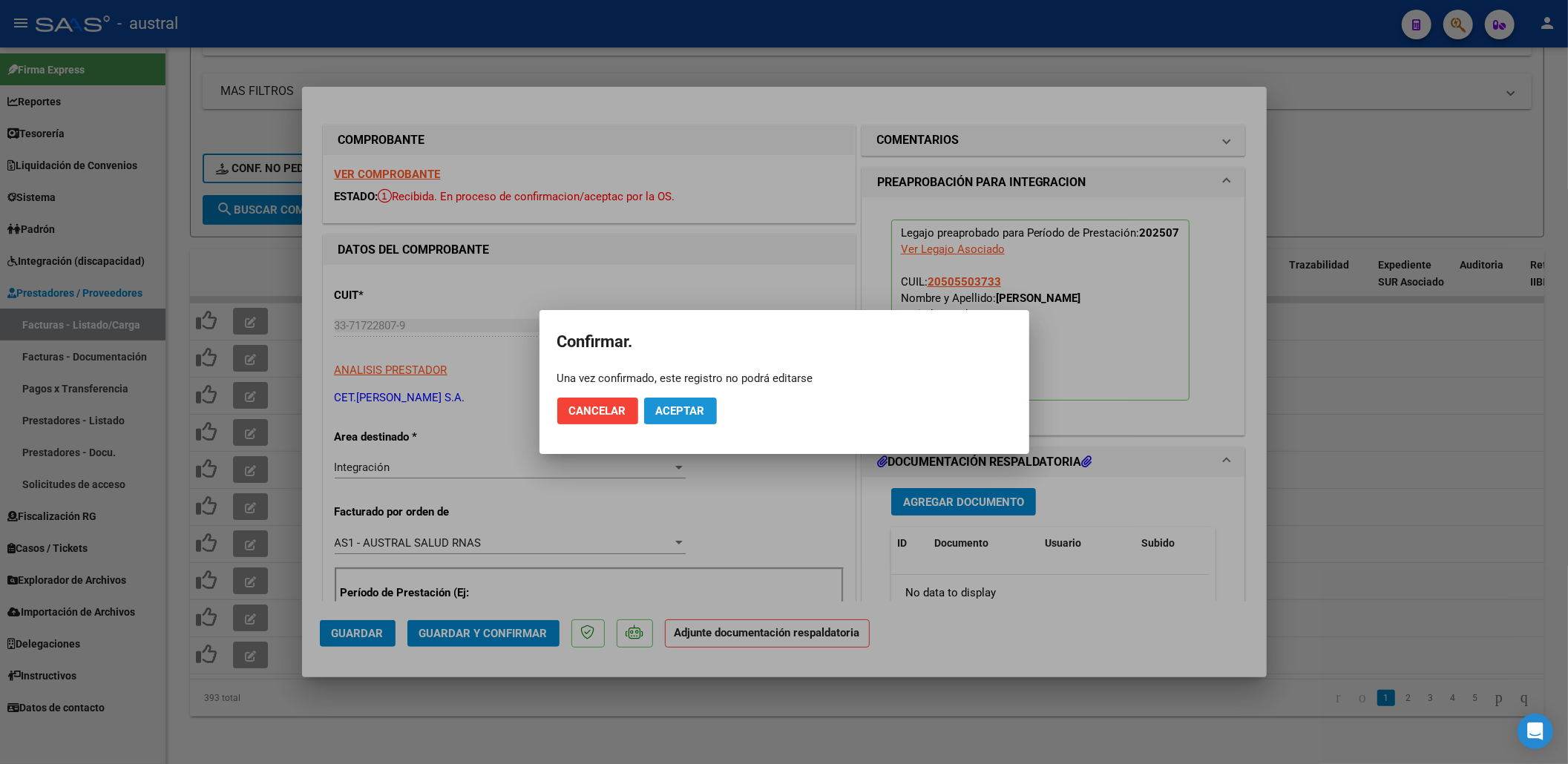
click at [687, 416] on span "Aceptar" at bounding box center [680, 410] width 49 height 13
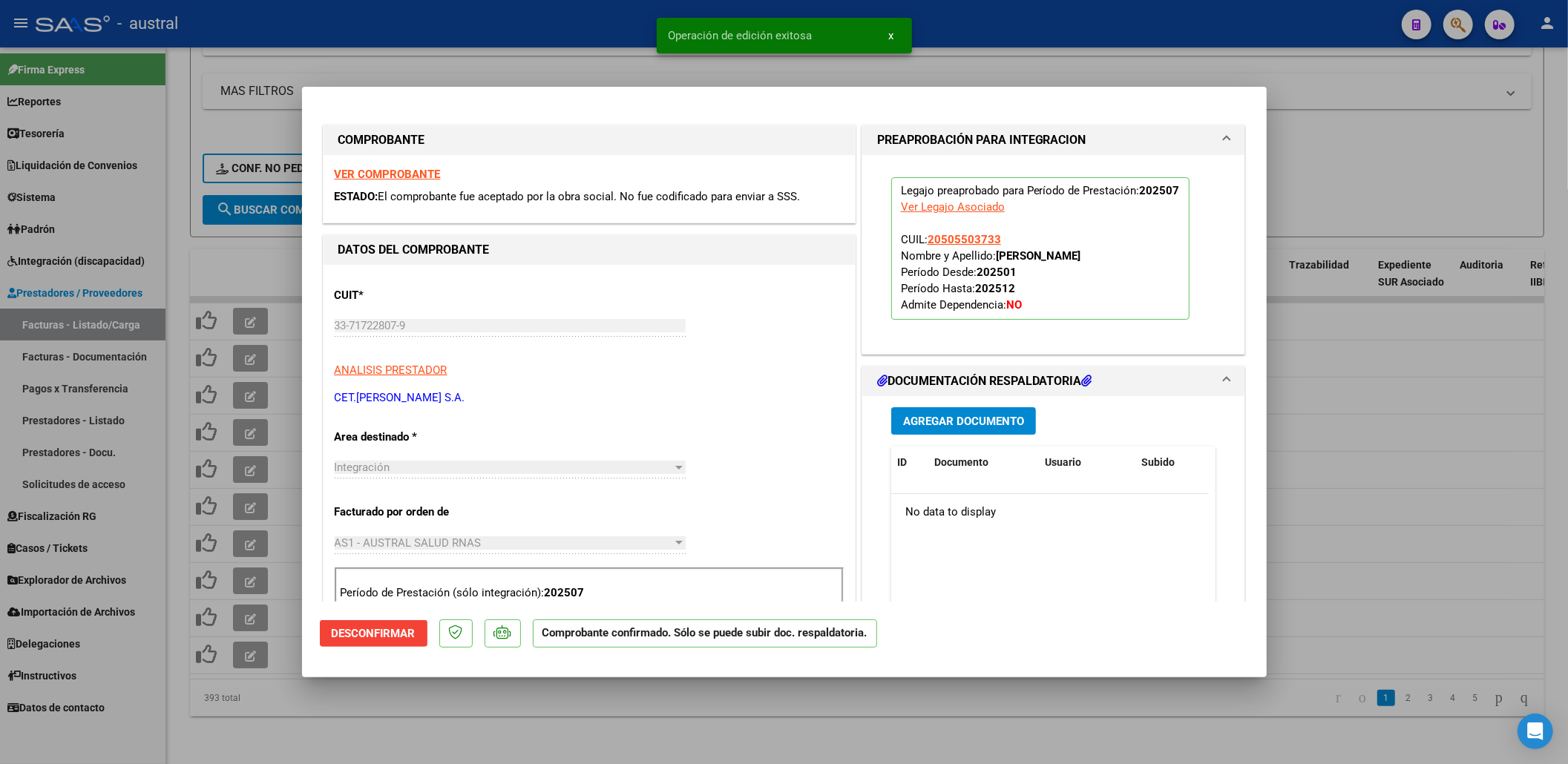
click at [1358, 186] on div at bounding box center [784, 382] width 1568 height 764
type input "$ 0,00"
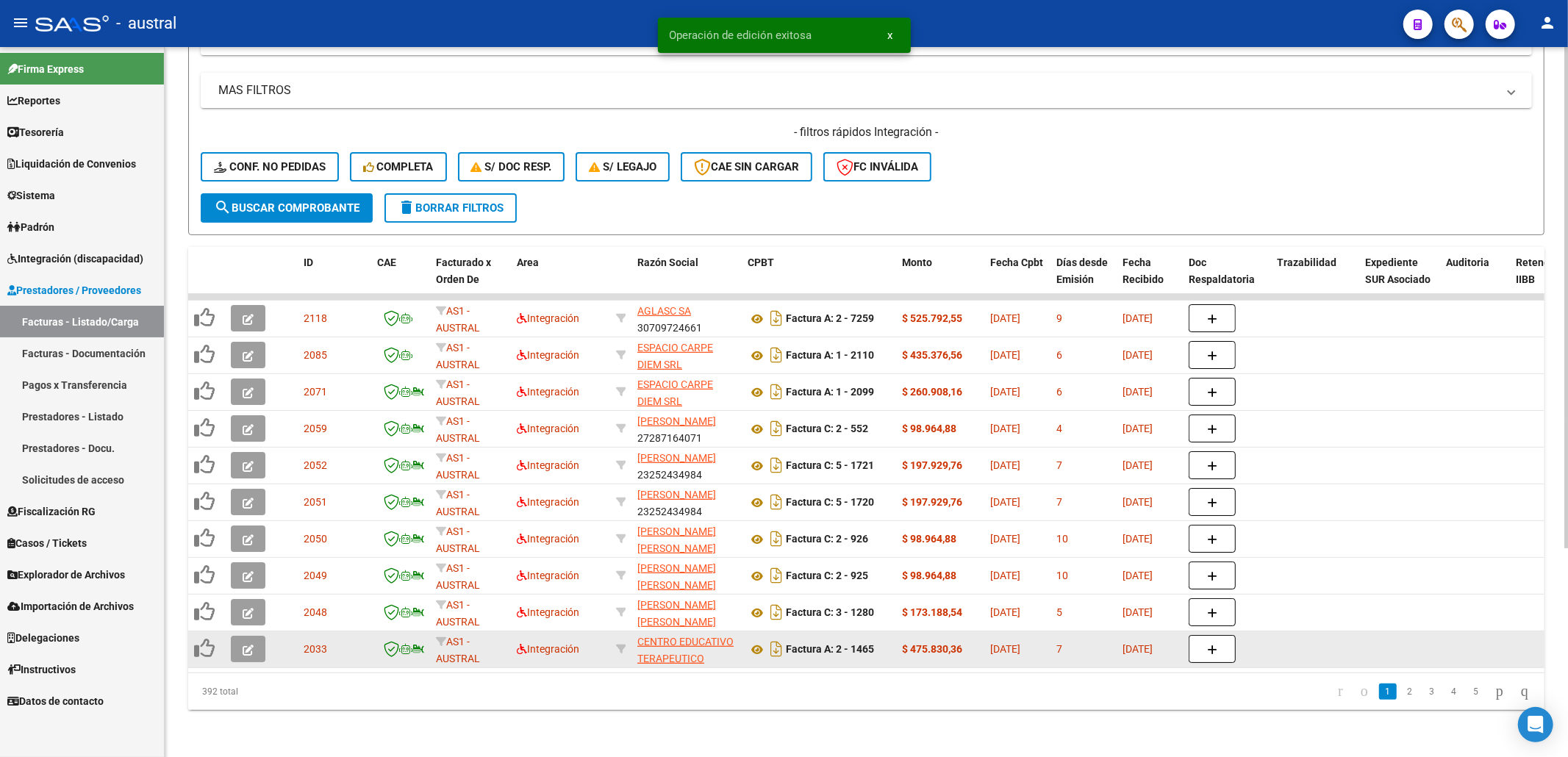
click at [248, 645] on icon "button" at bounding box center [248, 650] width 11 height 11
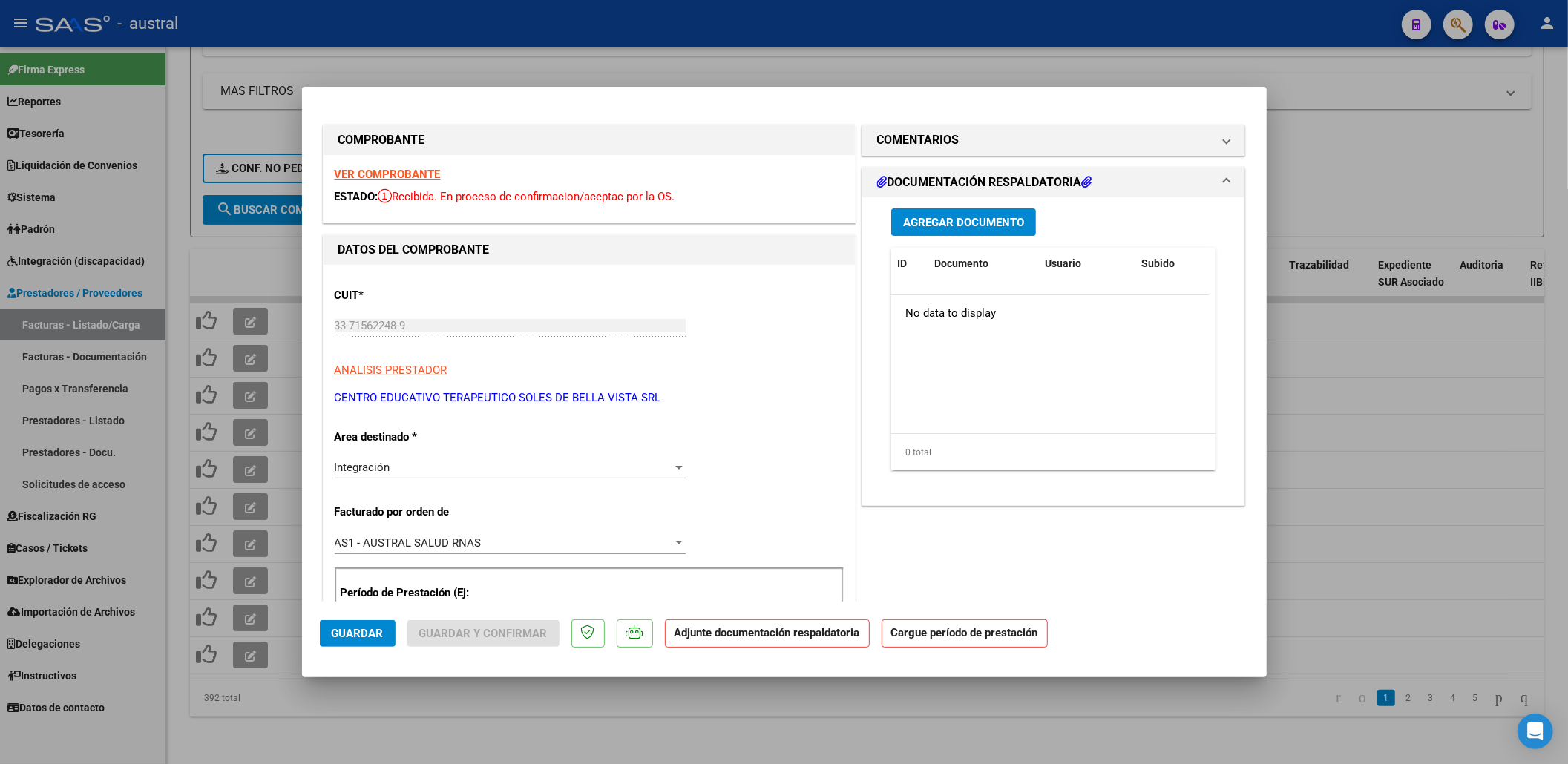
click at [401, 170] on strong "VER COMPROBANTE" at bounding box center [387, 174] width 106 height 13
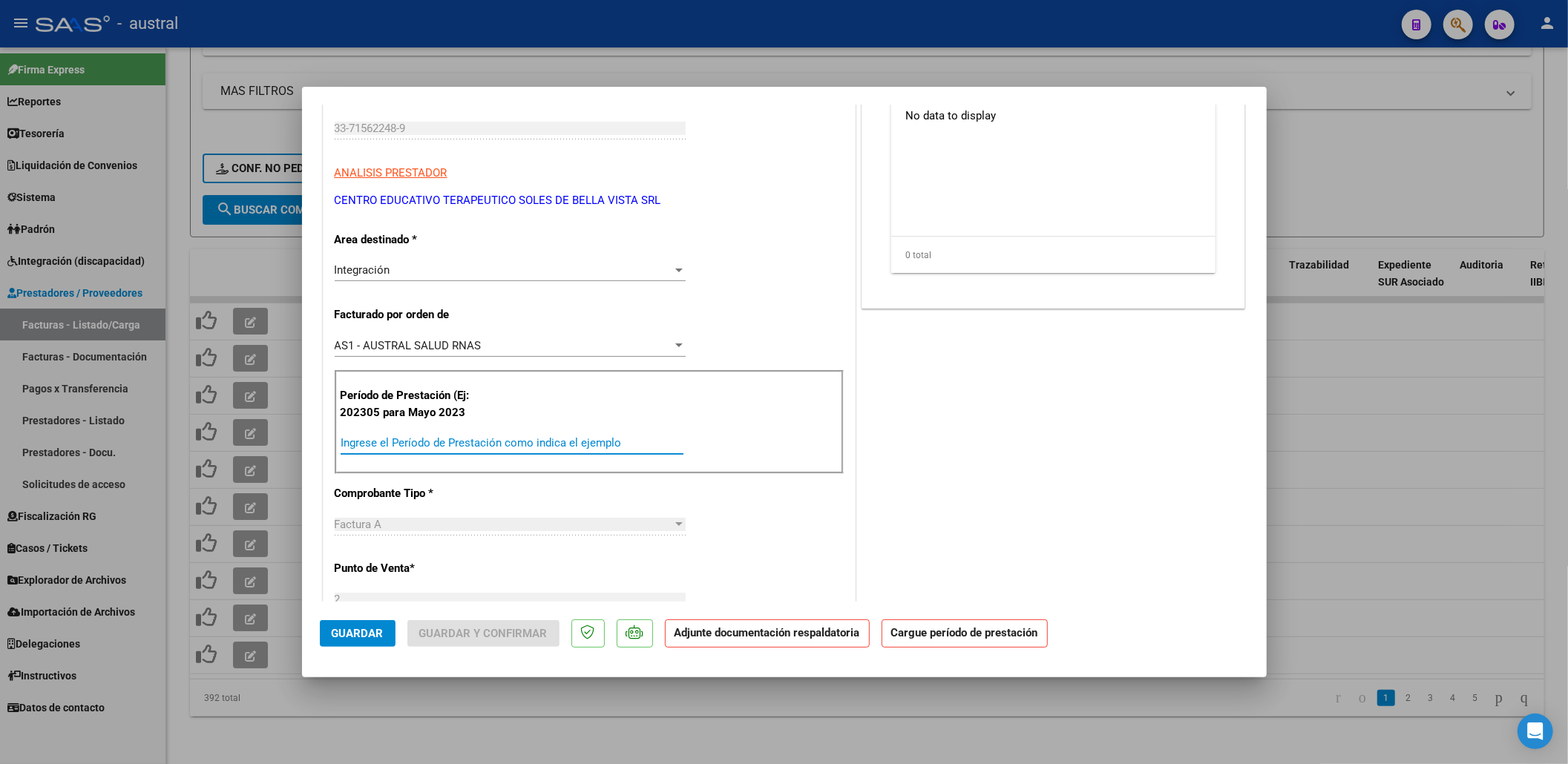
click at [492, 449] on input "Ingrese el Período de Prestación como indica el ejemplo" at bounding box center [512, 442] width 343 height 13
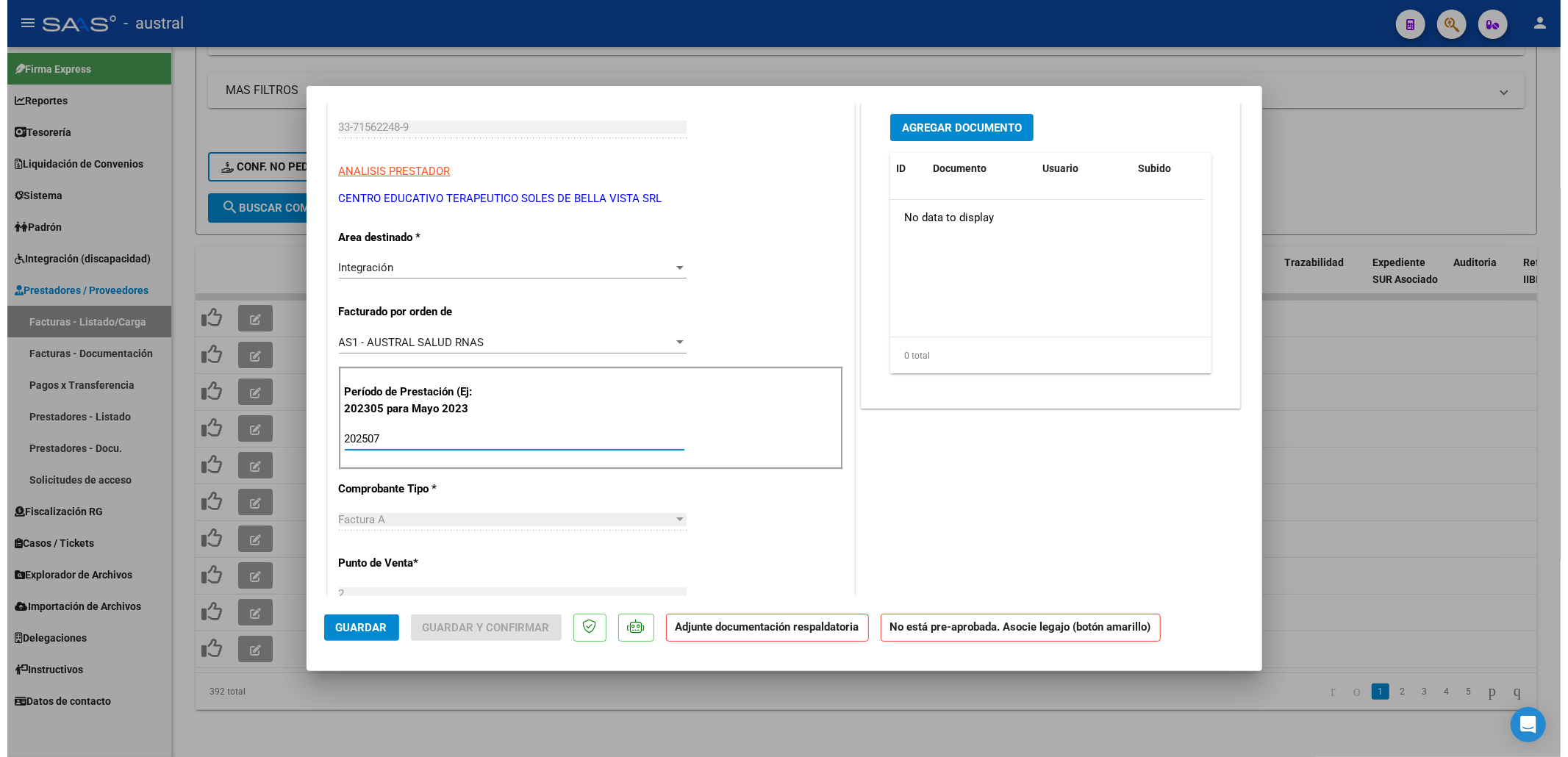
scroll to position [0, 0]
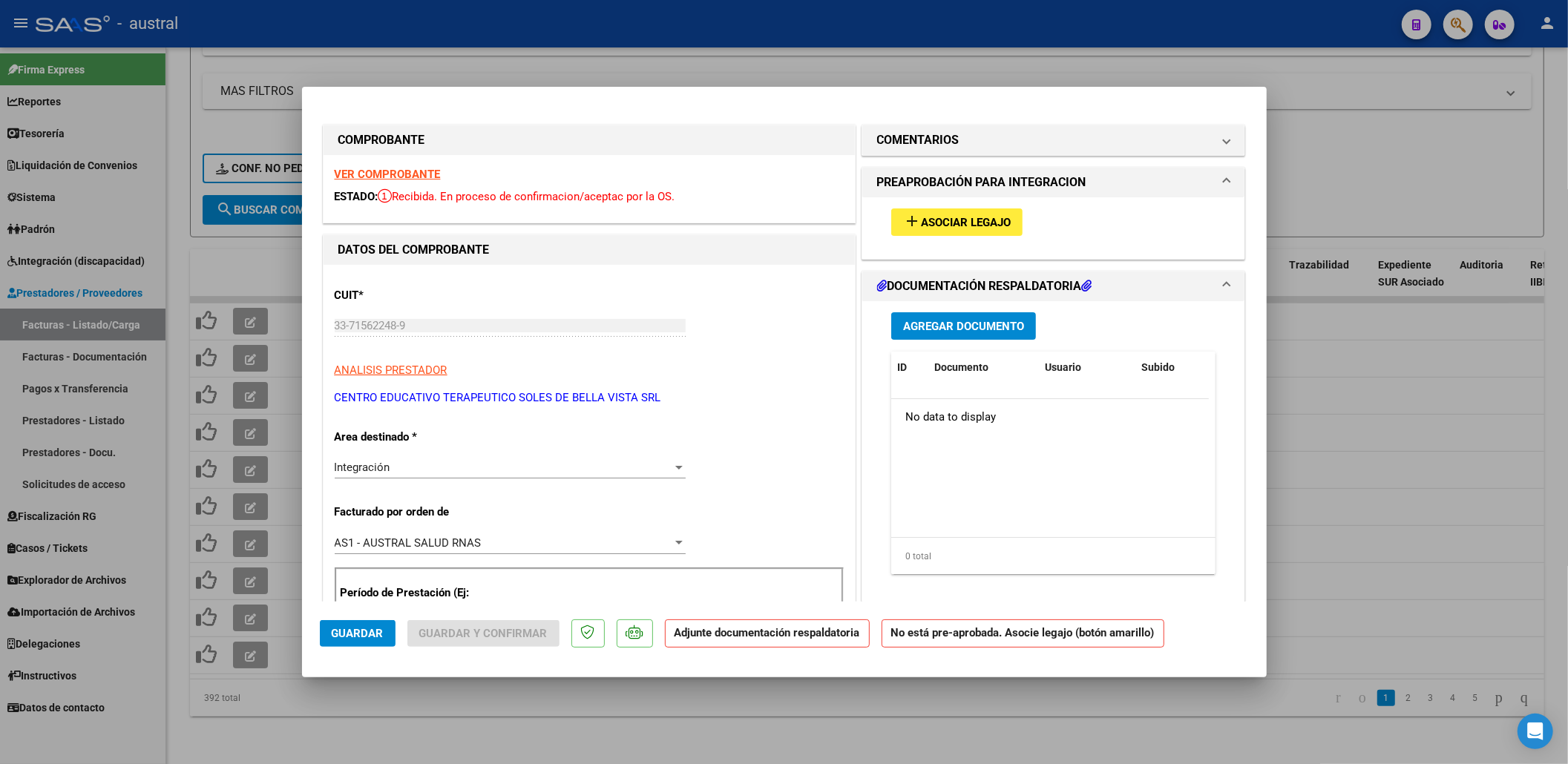
type input "202507"
click at [899, 199] on div "add Asociar Legajo" at bounding box center [1054, 222] width 348 height 50
click at [908, 212] on mat-icon "add" at bounding box center [912, 221] width 18 height 18
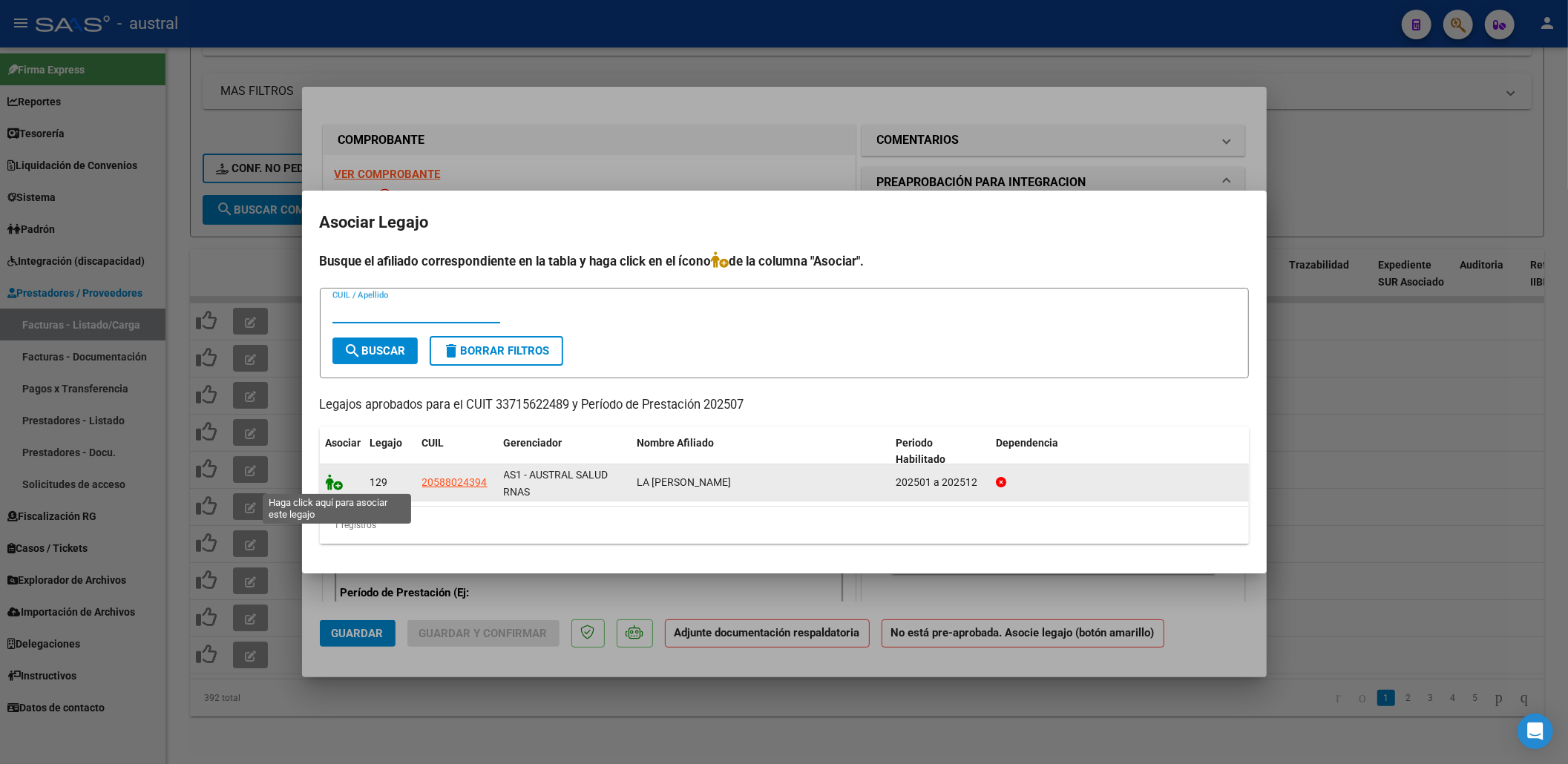
click at [337, 483] on icon at bounding box center [334, 482] width 18 height 16
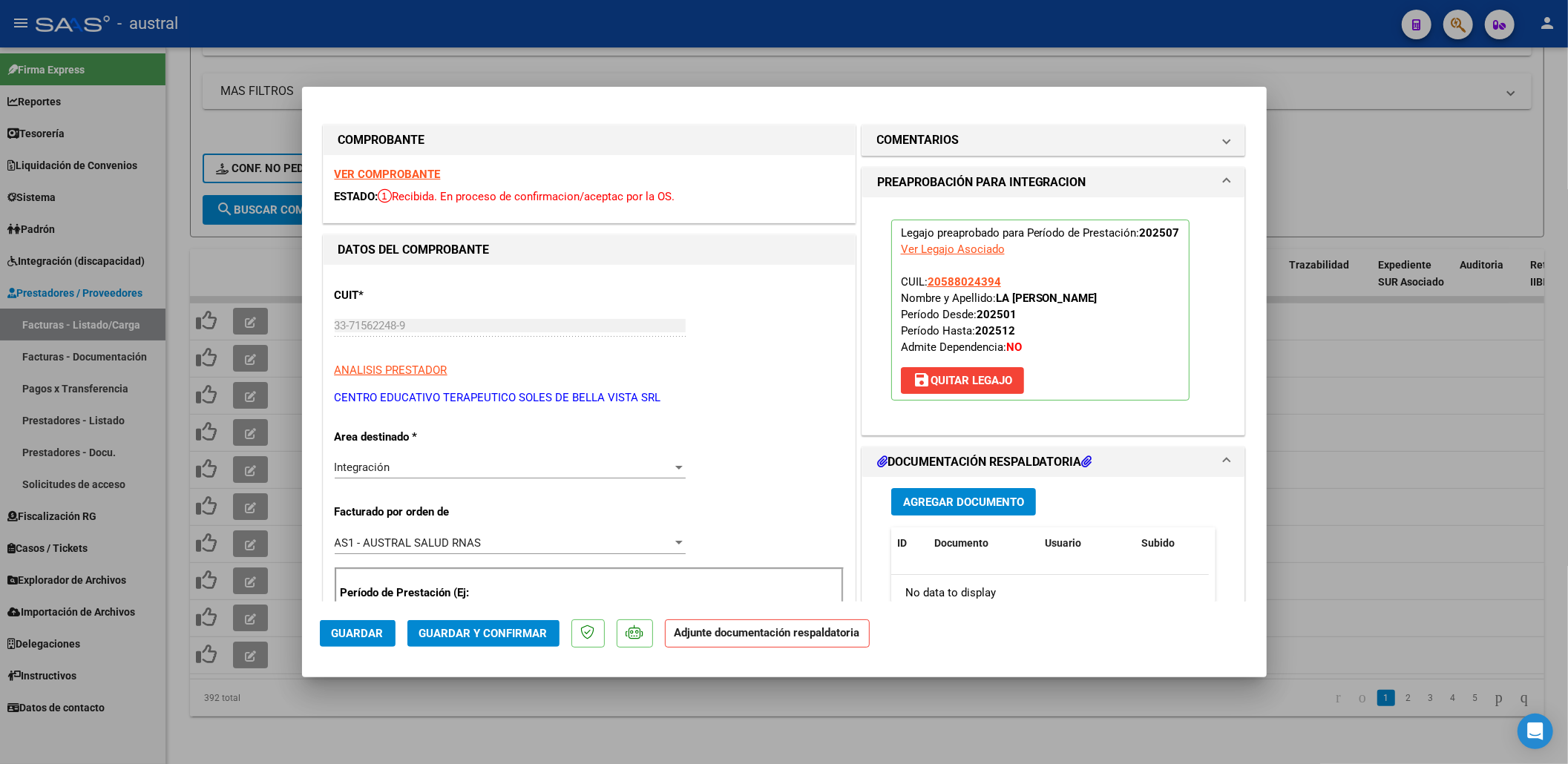
click at [520, 632] on span "Guardar y Confirmar" at bounding box center [484, 633] width 129 height 13
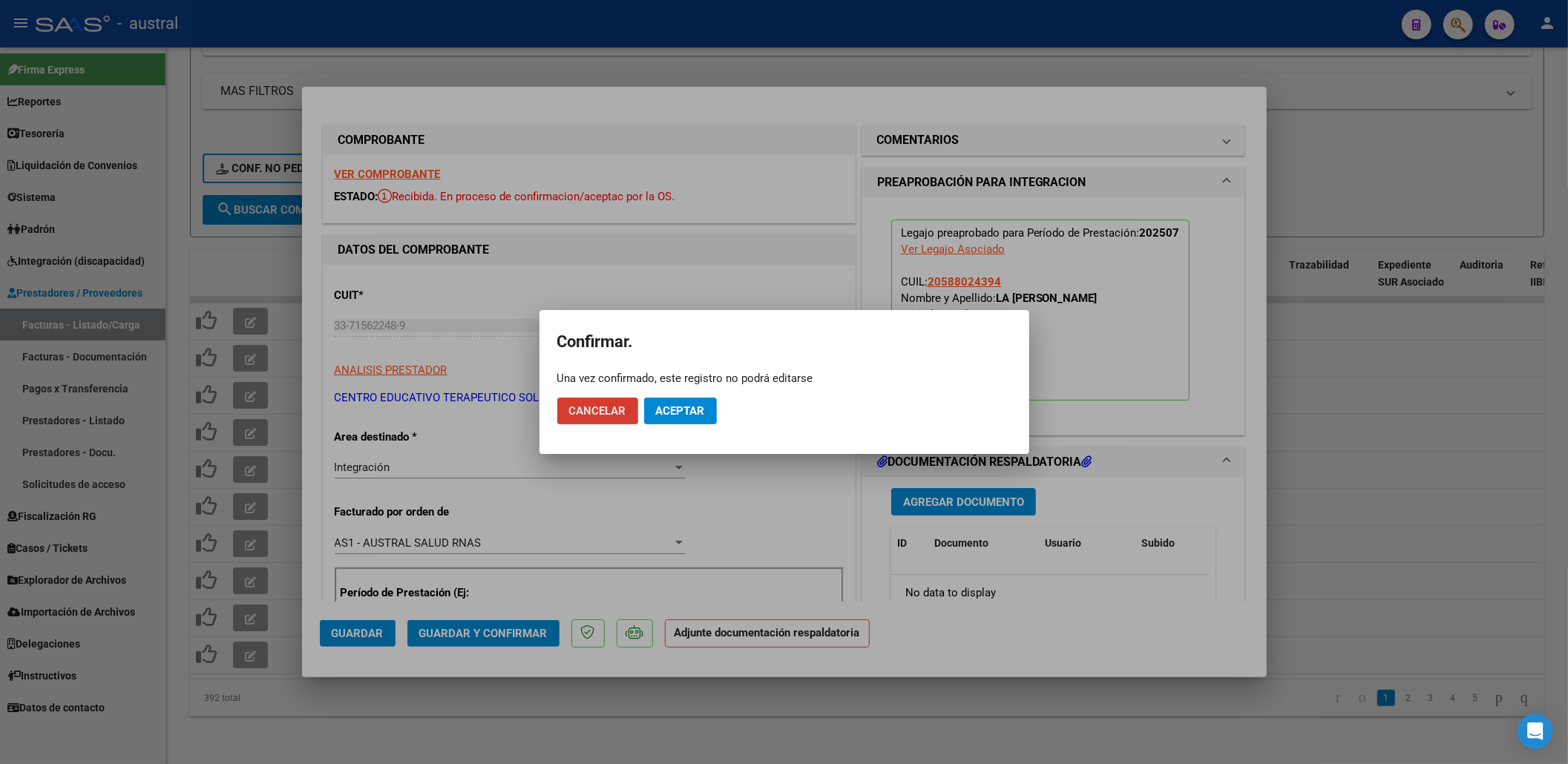
click at [693, 414] on span "Aceptar" at bounding box center [680, 410] width 49 height 13
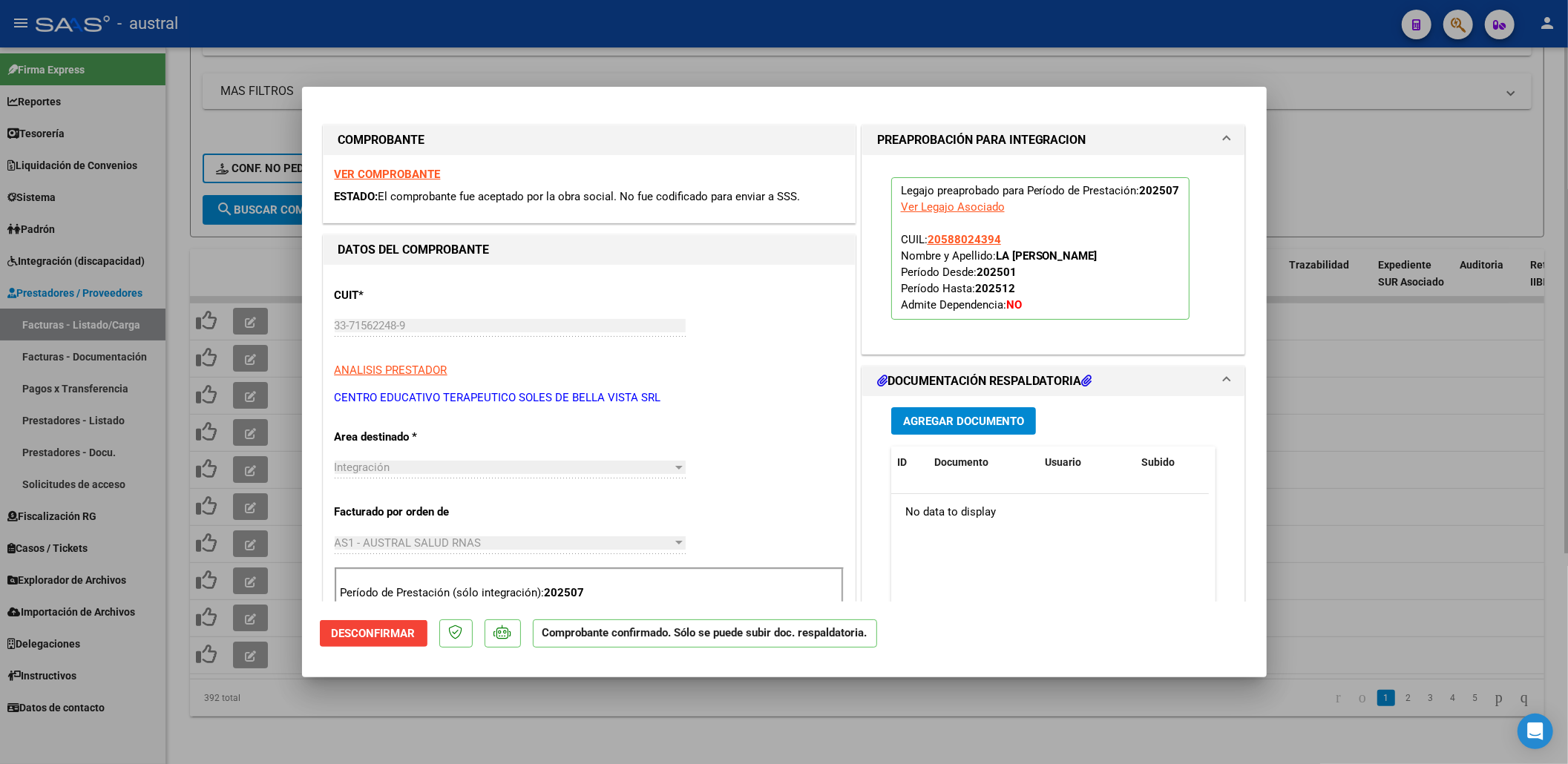
drag, startPoint x: 1328, startPoint y: 128, endPoint x: 1278, endPoint y: 185, distance: 75.8
click at [1328, 126] on div at bounding box center [784, 382] width 1568 height 764
type input "$ 0,00"
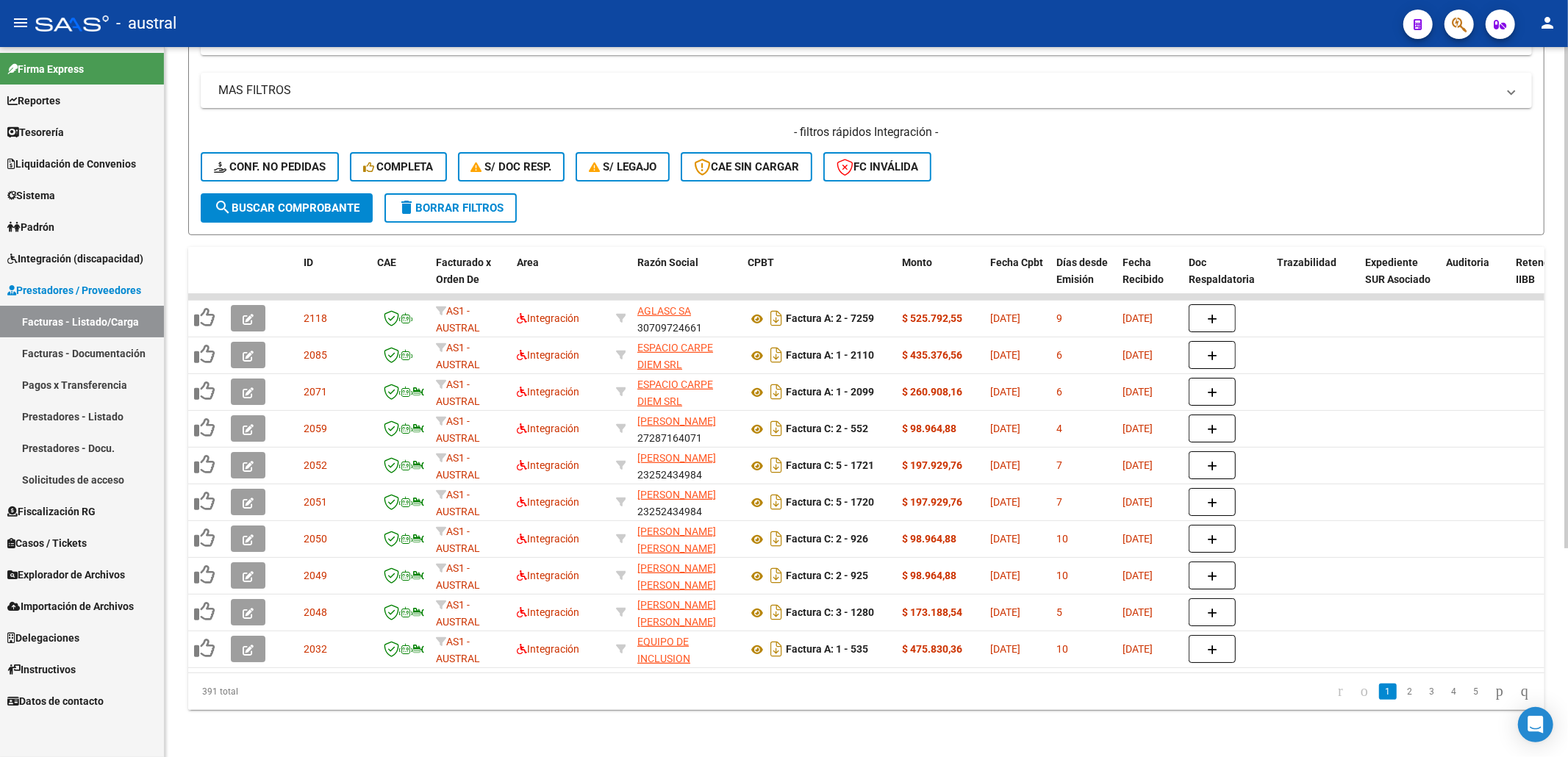
click at [1203, 148] on div "- filtros rápidos Integración - Conf. no pedidas Completa S/ Doc Resp. S/ legaj…" at bounding box center [866, 158] width 1331 height 69
